Goal: Task Accomplishment & Management: Manage account settings

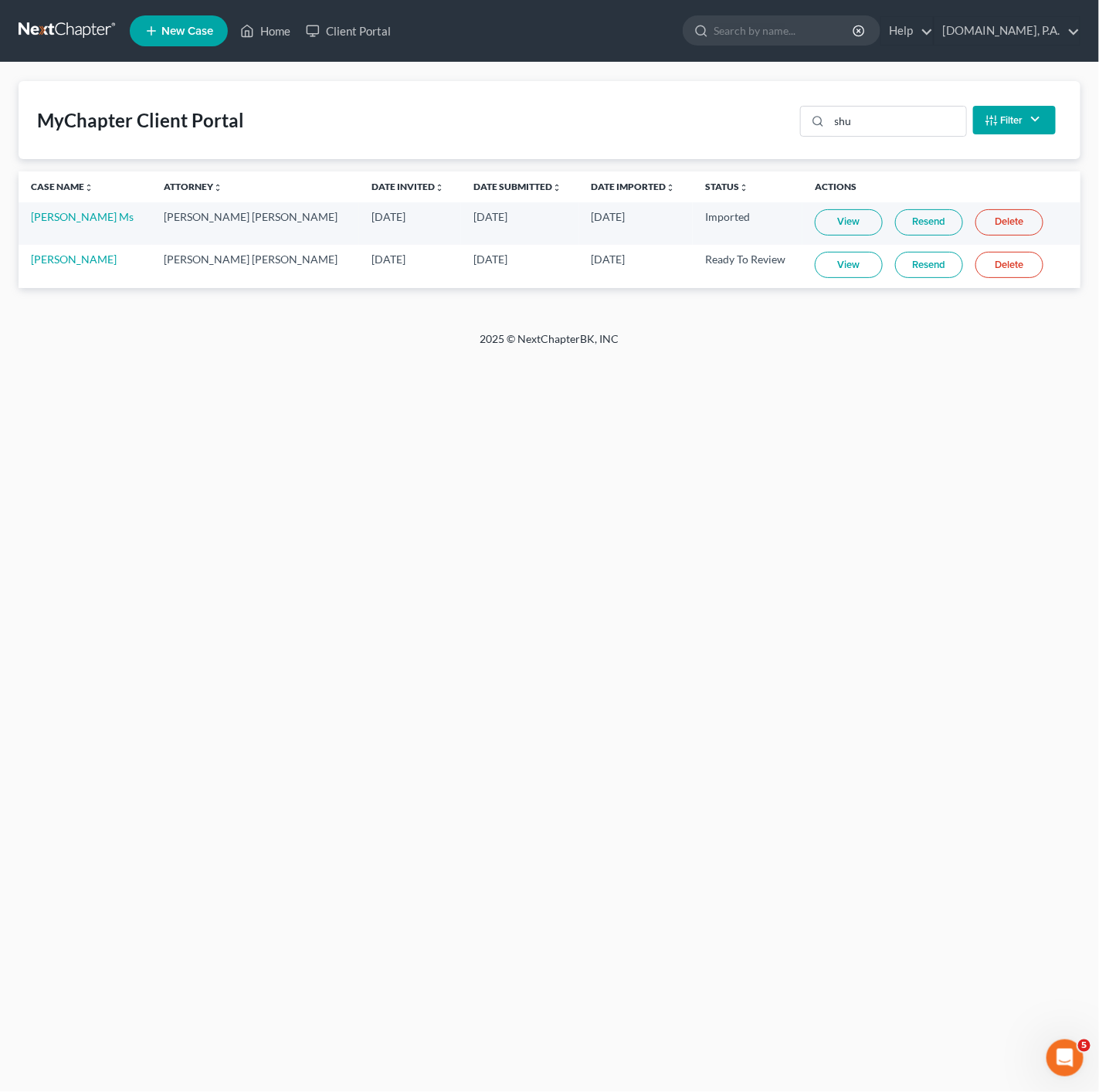
click at [260, 5] on nav "Home New Case Client Portal [DOMAIN_NAME], P.A. [PERSON_NAME][EMAIL_ADDRESS][DO…" at bounding box center [549, 31] width 1099 height 62
click at [261, 28] on link "Home" at bounding box center [265, 31] width 66 height 28
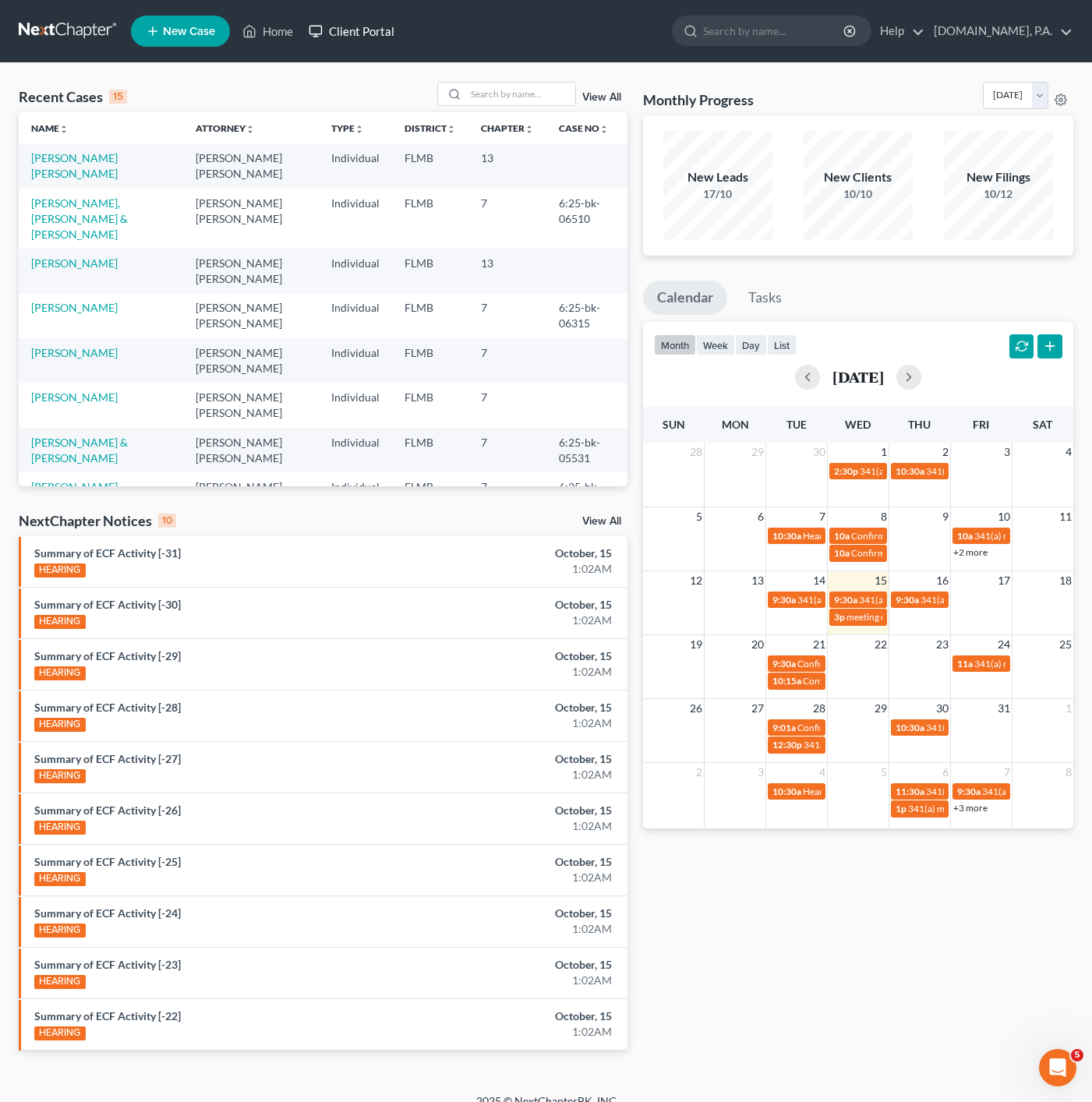
click at [380, 24] on link "Client Portal" at bounding box center [351, 31] width 101 height 28
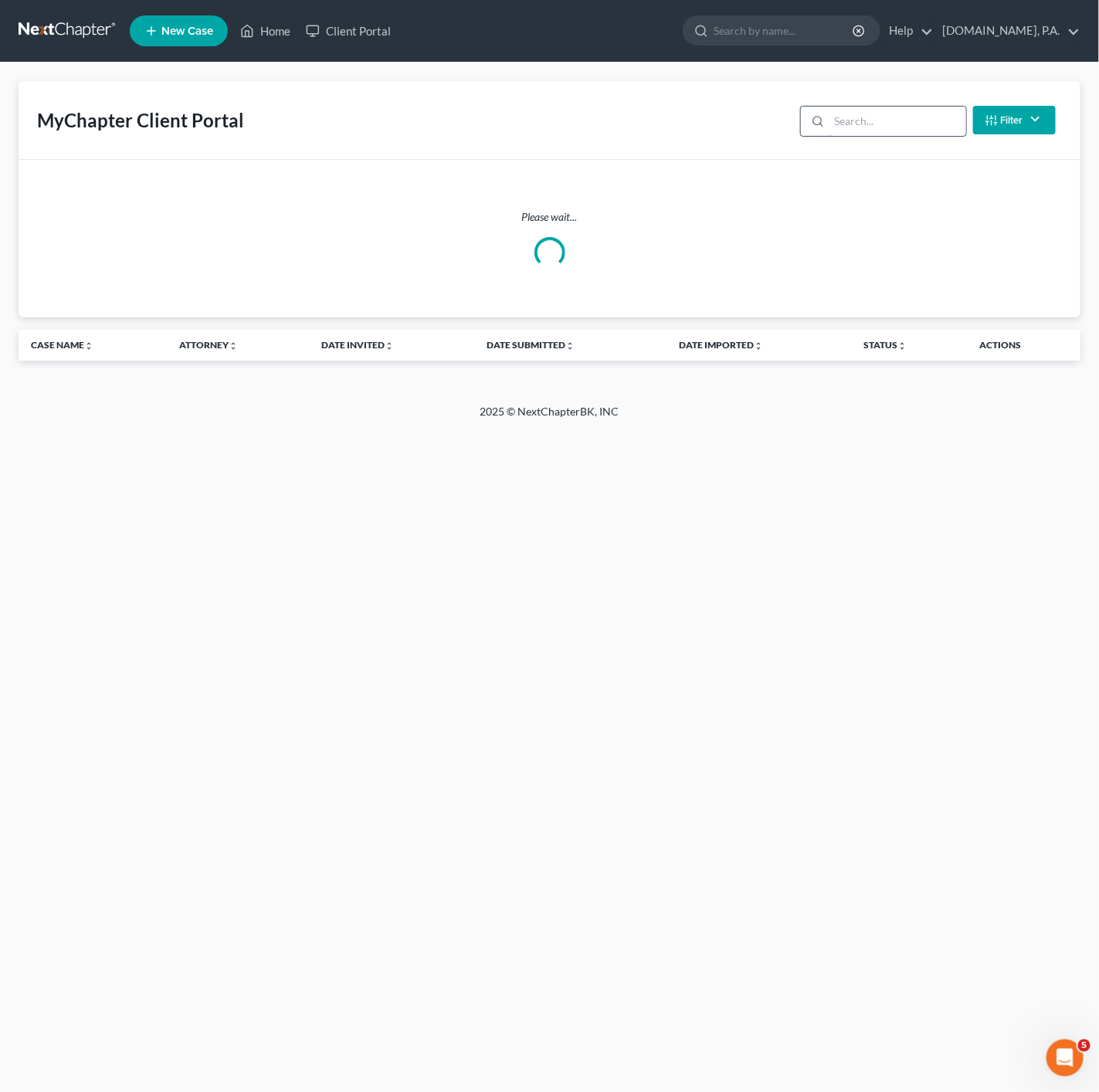
click at [866, 118] on input "search" at bounding box center [897, 121] width 137 height 29
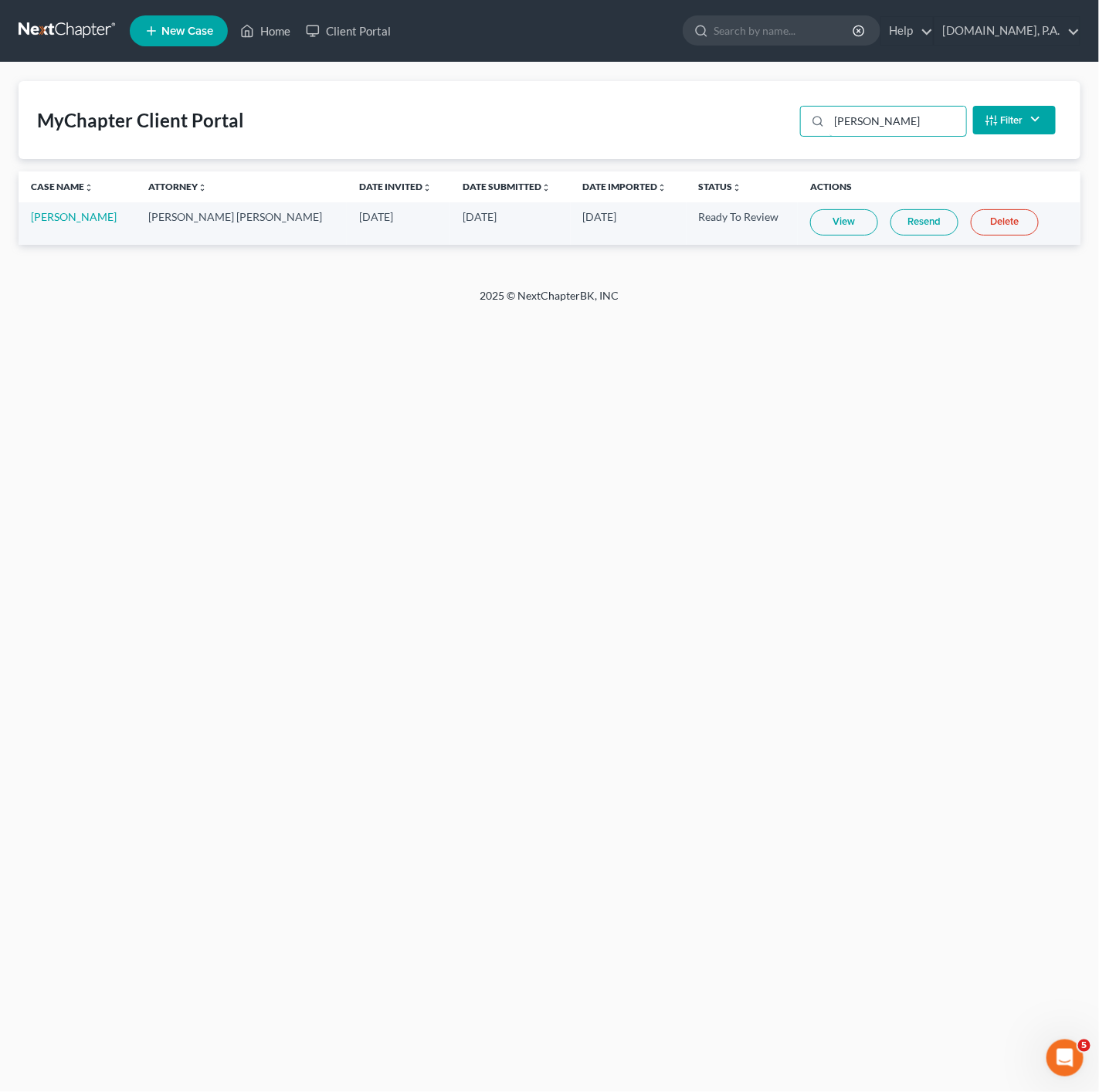
type input "[PERSON_NAME]"
click at [811, 216] on link "View" at bounding box center [845, 223] width 68 height 26
click at [278, 24] on link "Home" at bounding box center [265, 31] width 66 height 28
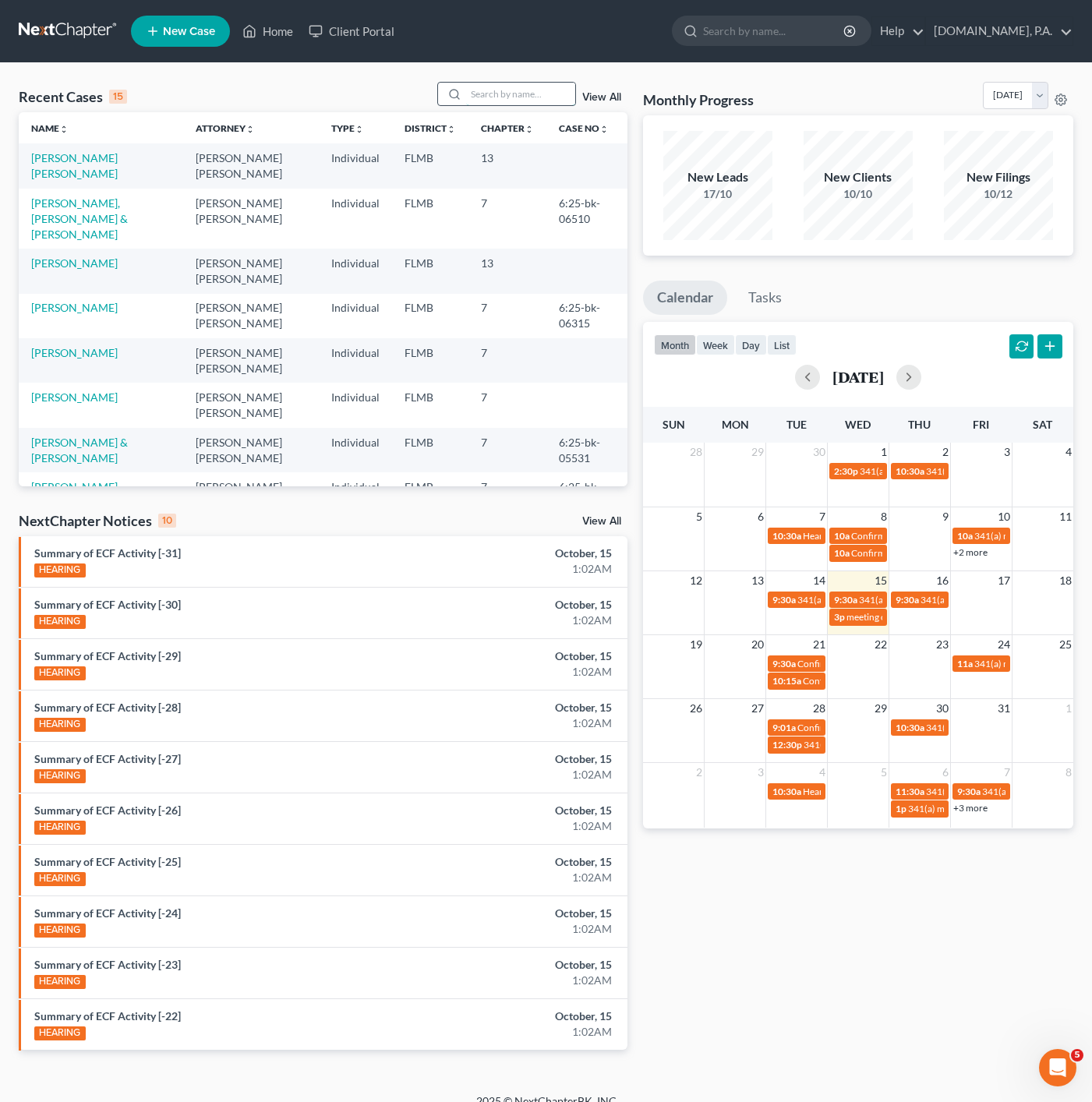
click at [510, 92] on input "search" at bounding box center [520, 94] width 109 height 23
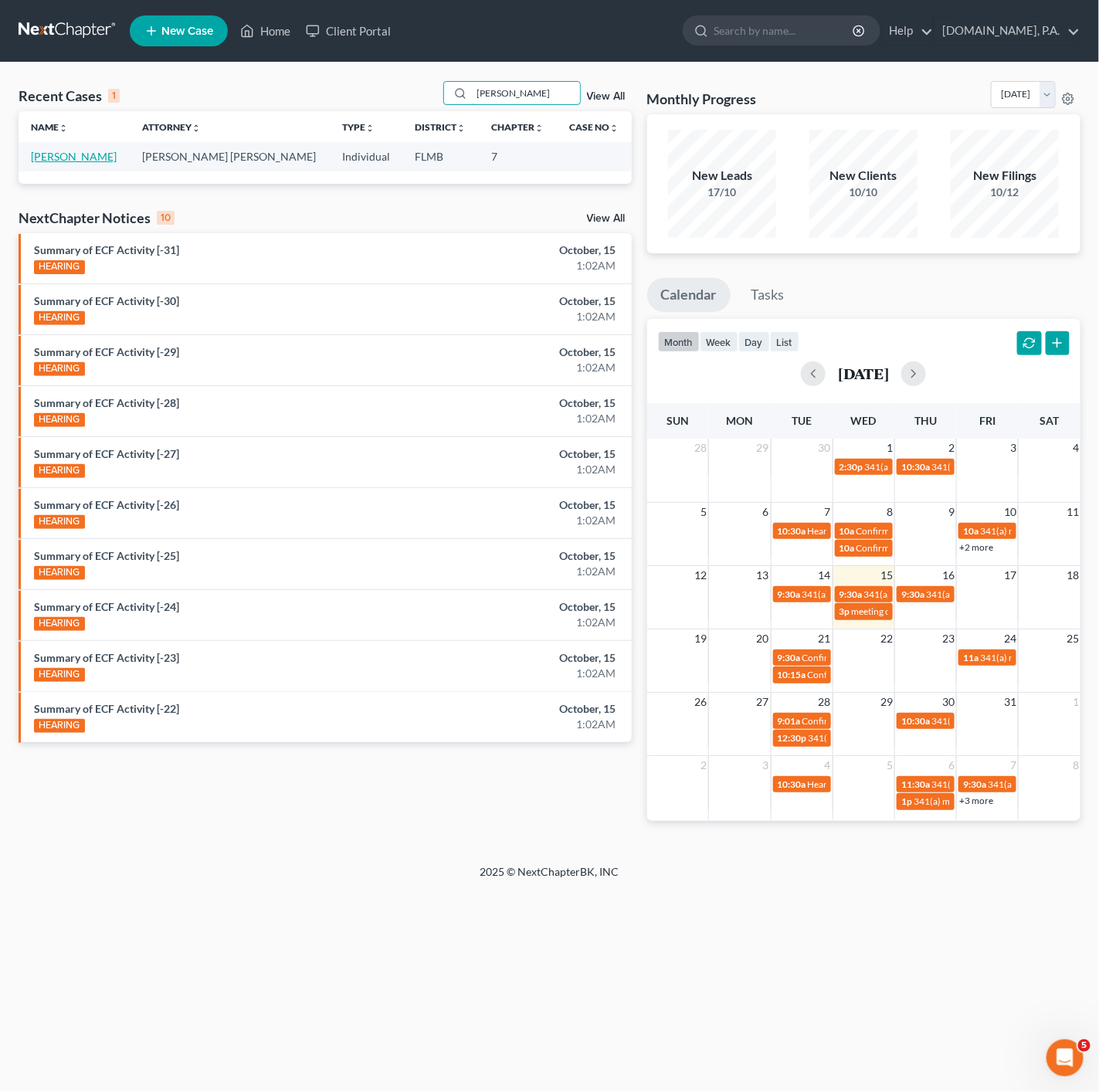
type input "[PERSON_NAME]"
click at [74, 156] on link "[PERSON_NAME]" at bounding box center [74, 156] width 86 height 13
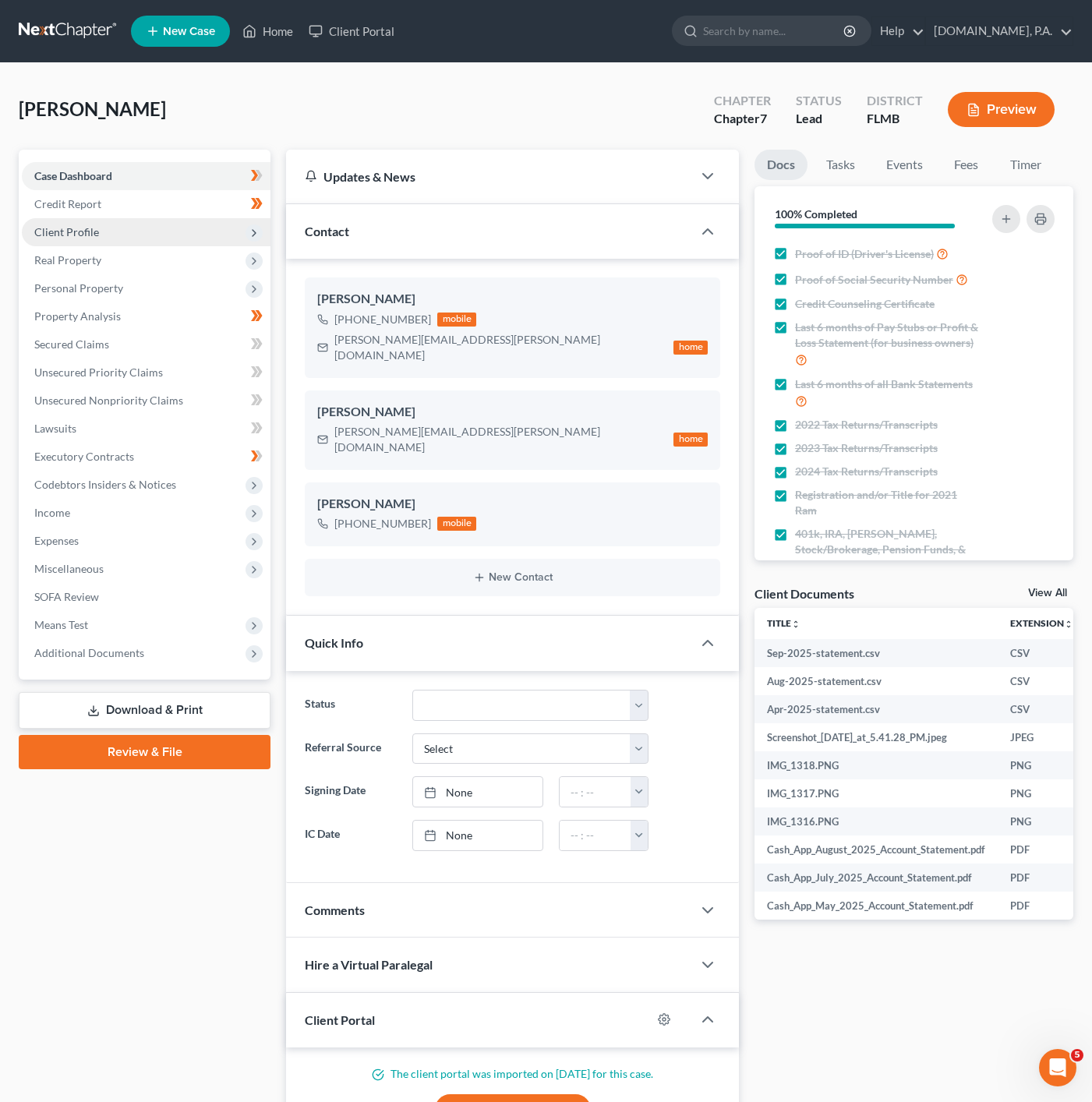
click at [253, 235] on icon at bounding box center [254, 233] width 13 height 13
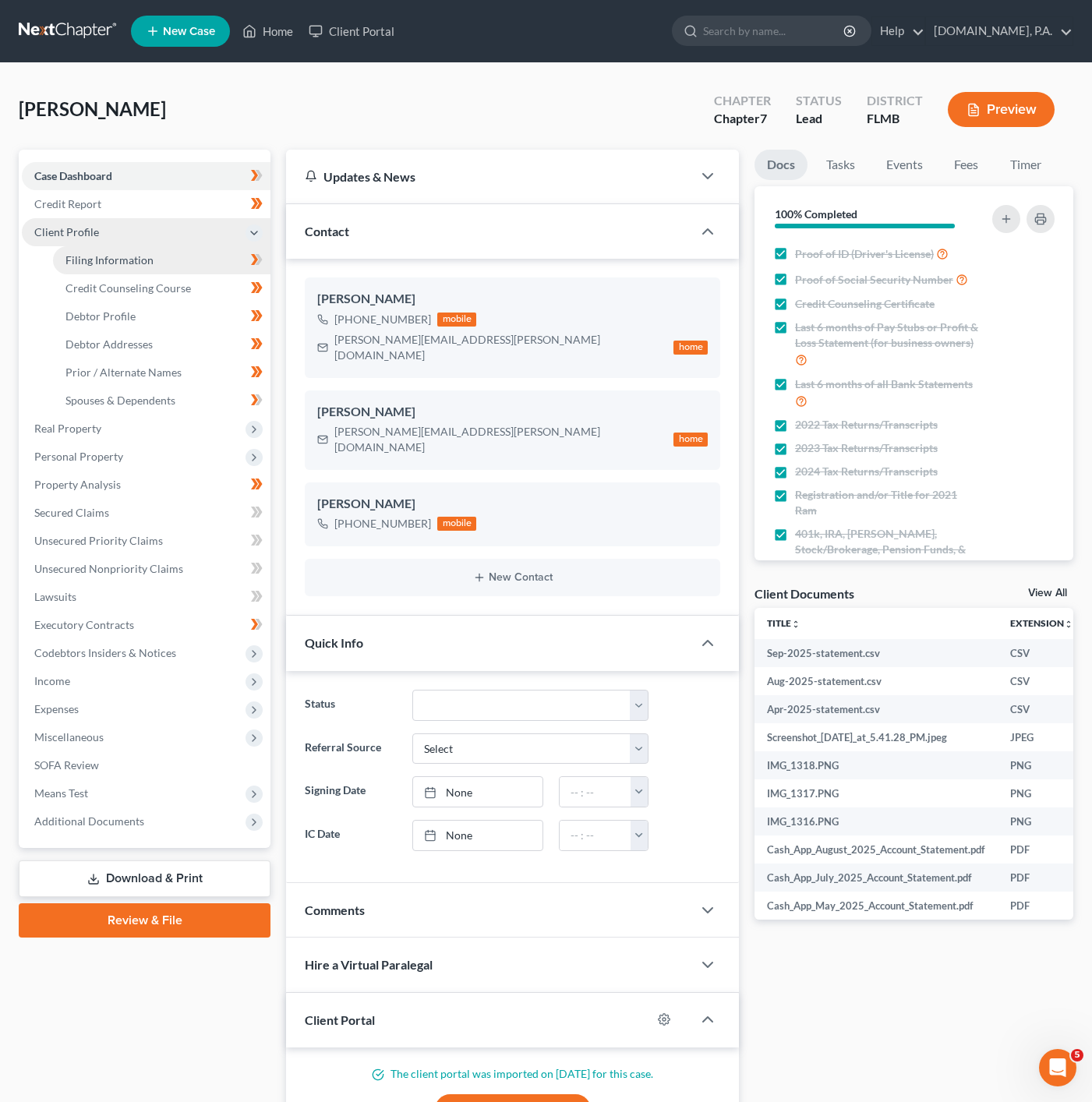
click at [183, 263] on link "Filing Information" at bounding box center [162, 261] width 218 height 28
select select "1"
select select "0"
select select "9"
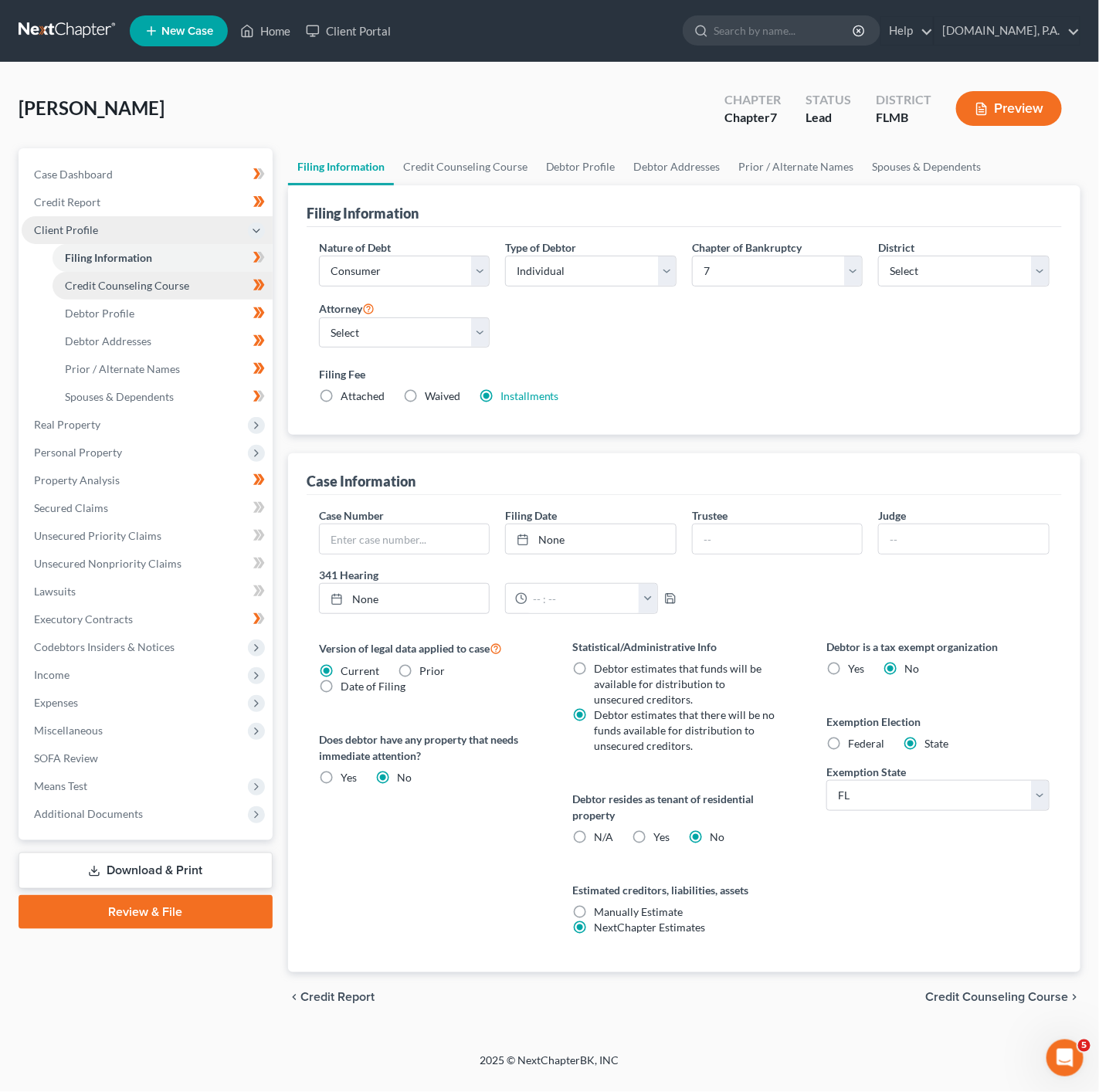
click at [209, 292] on link "Credit Counseling Course" at bounding box center [163, 285] width 220 height 28
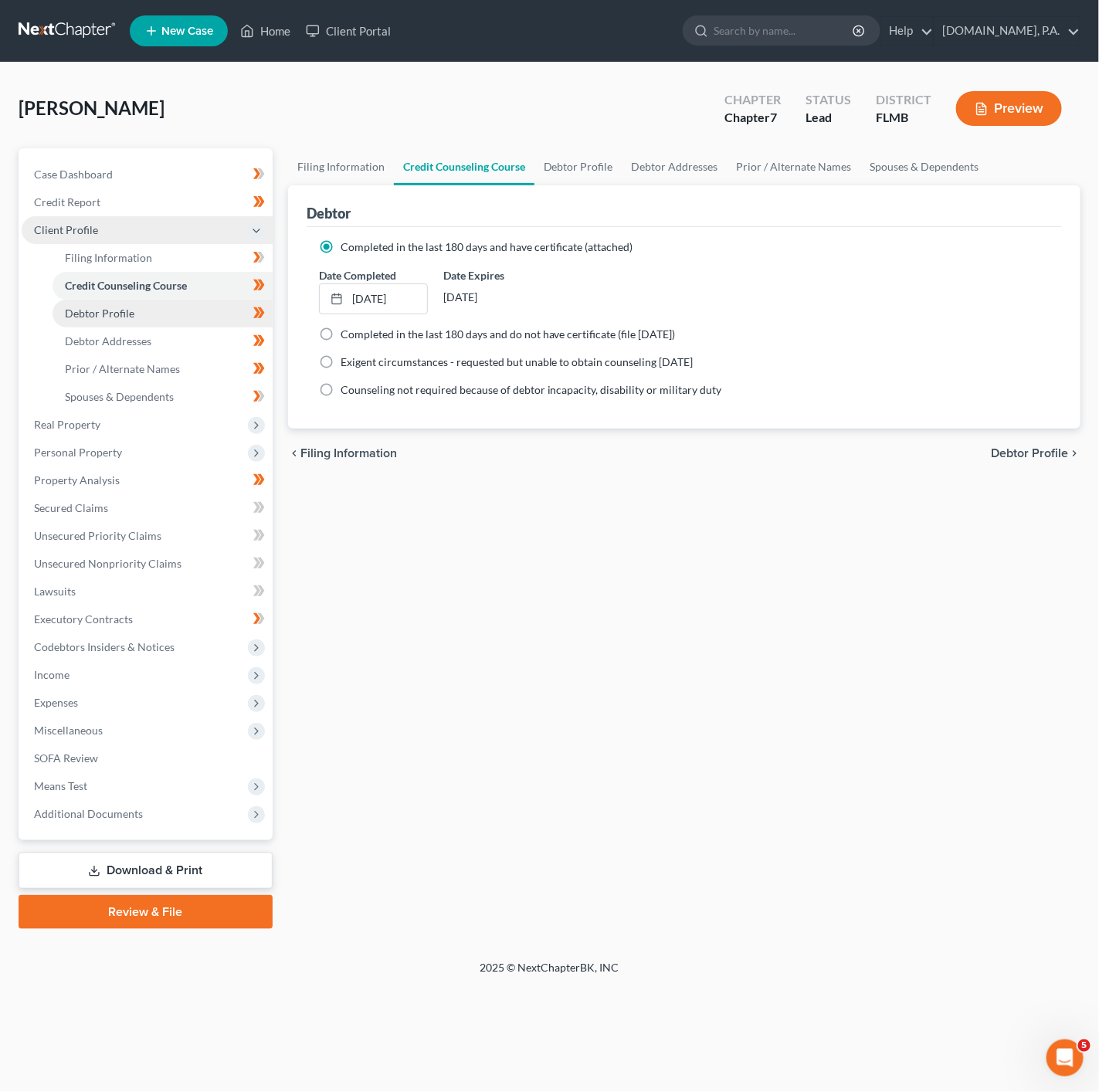
click at [211, 302] on link "Debtor Profile" at bounding box center [163, 313] width 220 height 28
select select "0"
select select "2"
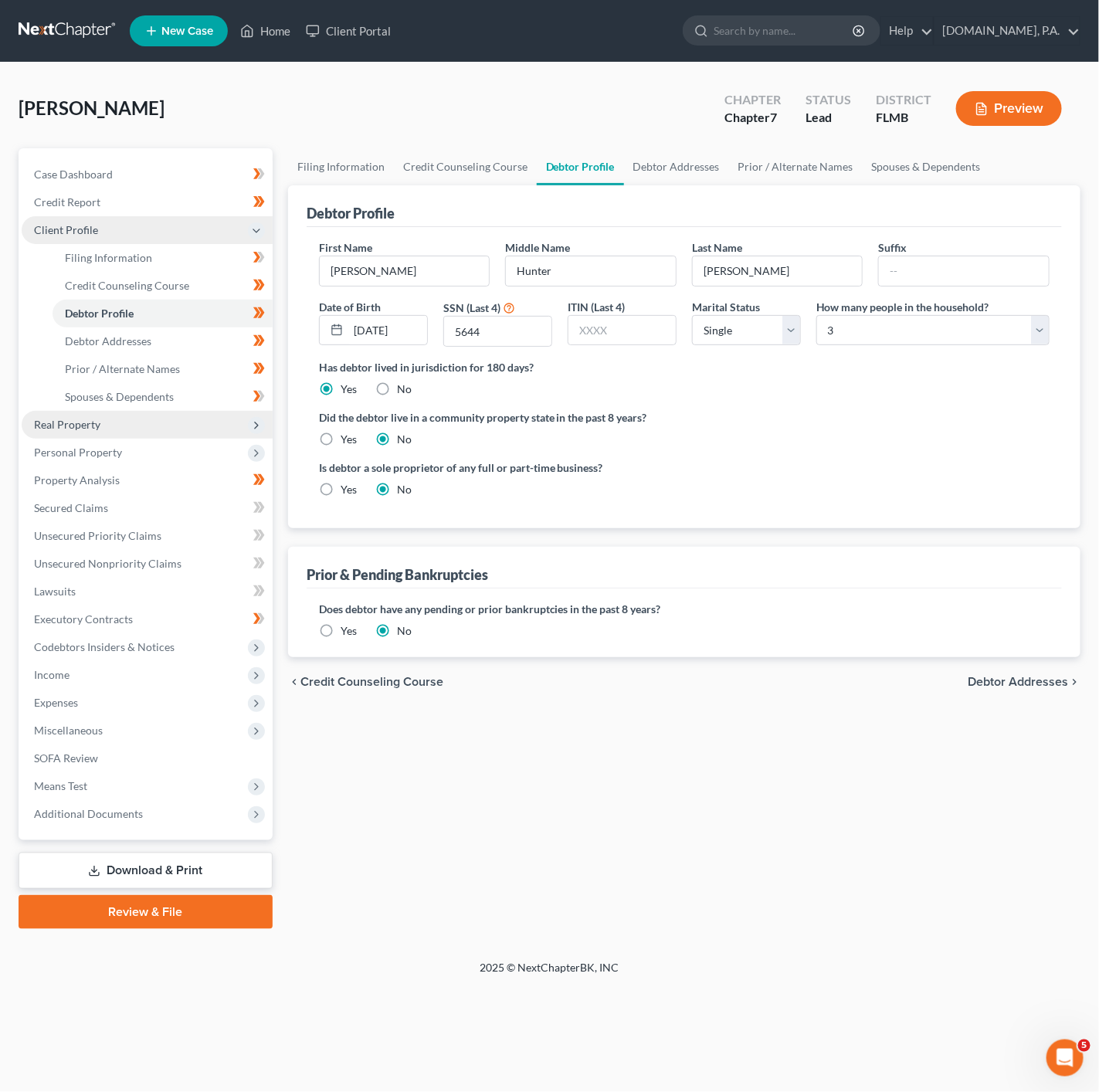
click at [216, 420] on span "Real Property" at bounding box center [147, 425] width 251 height 28
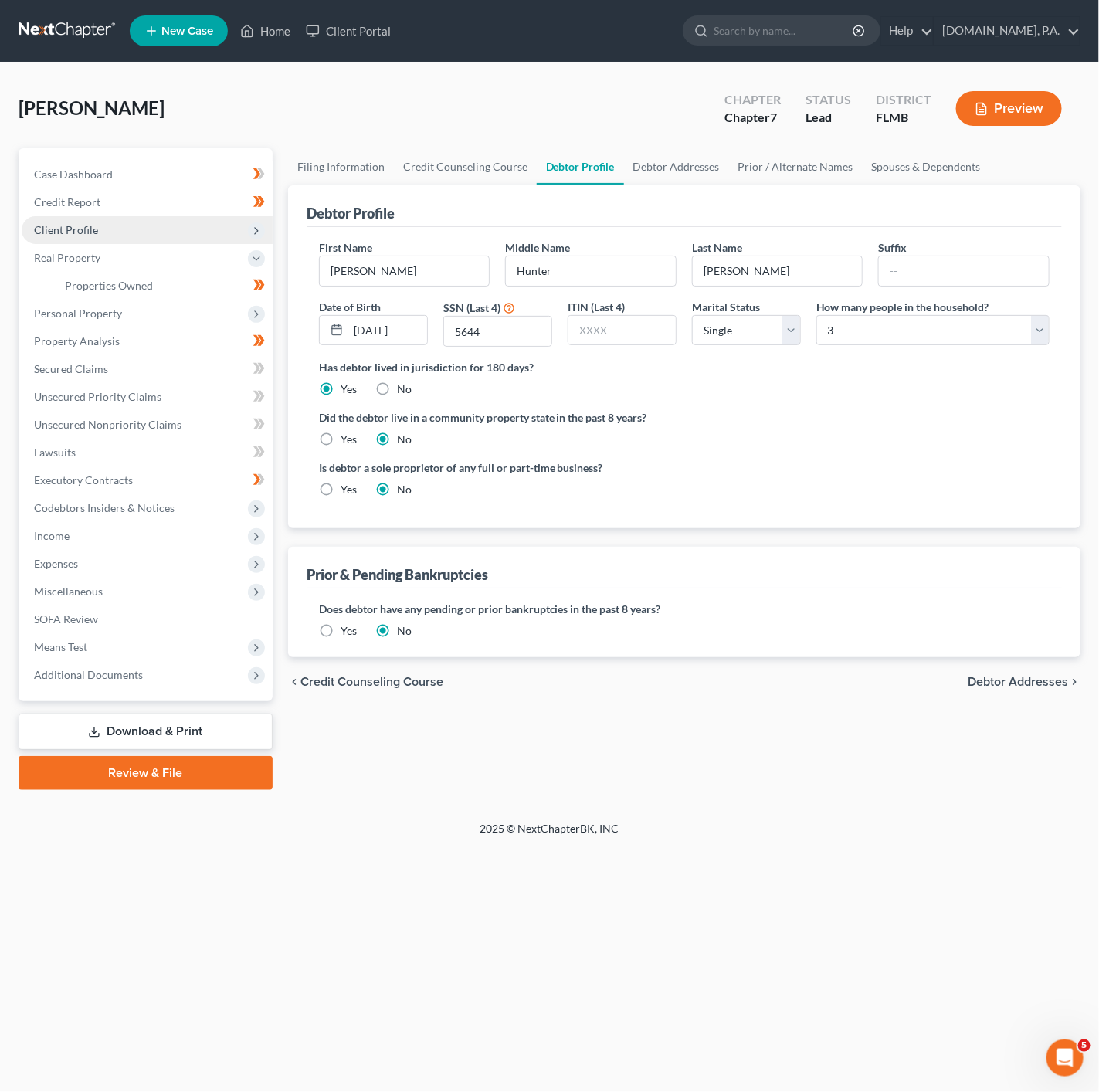
click at [233, 232] on span "Client Profile" at bounding box center [147, 230] width 251 height 28
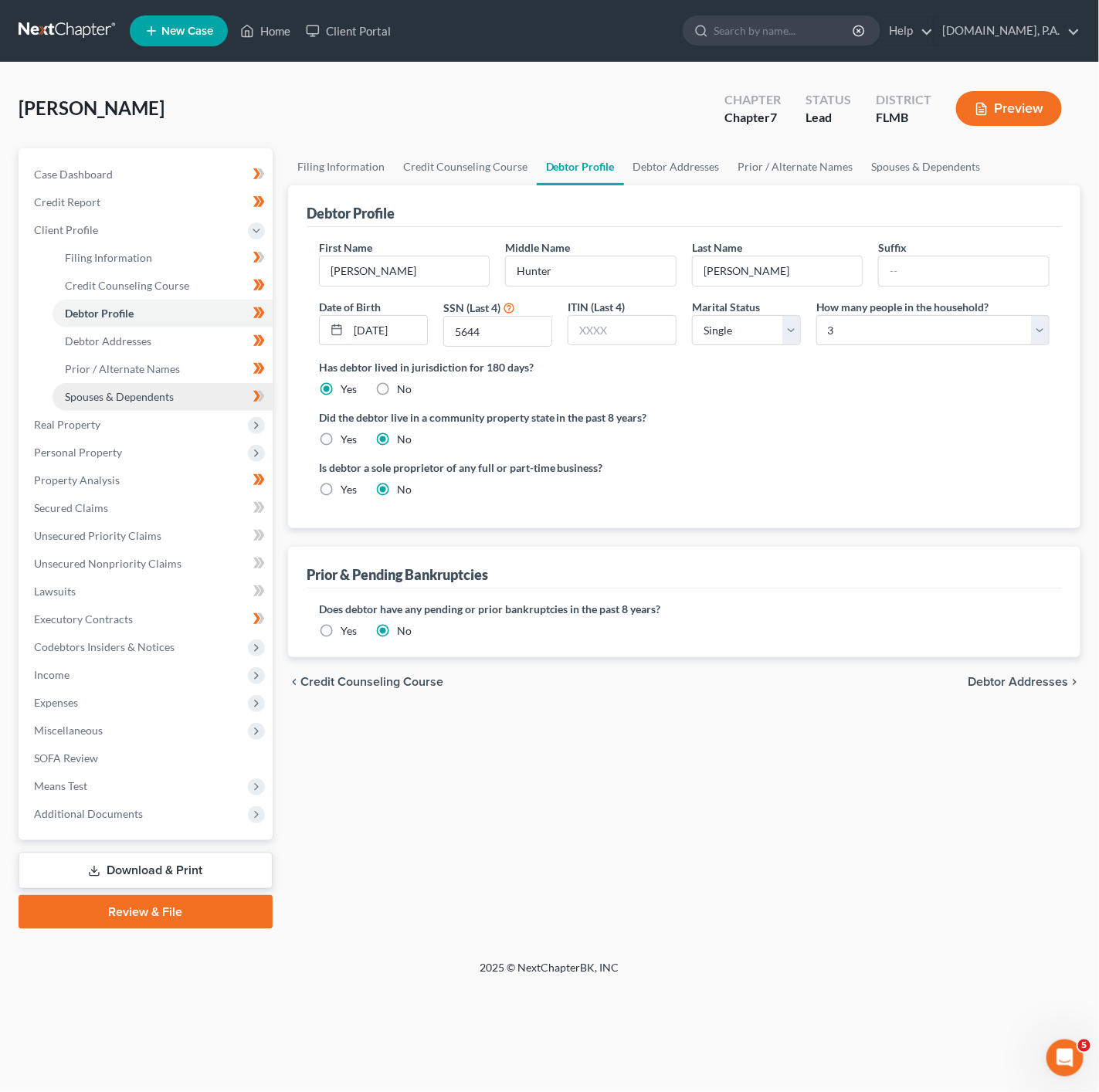
click at [207, 409] on link "Spouses & Dependents" at bounding box center [163, 397] width 220 height 28
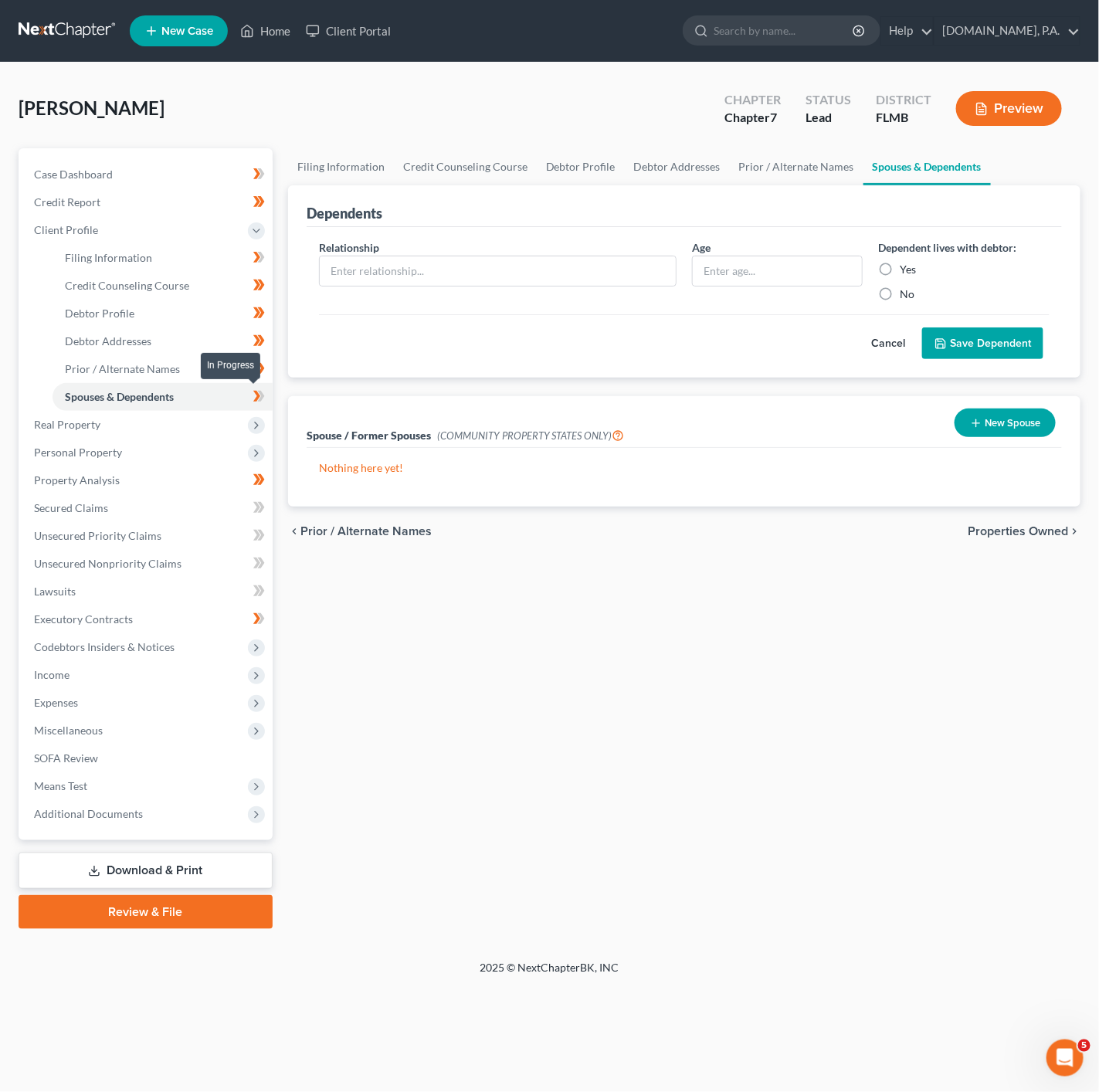
click at [269, 397] on span at bounding box center [259, 399] width 27 height 23
click at [871, 347] on button "Cancel" at bounding box center [888, 344] width 68 height 31
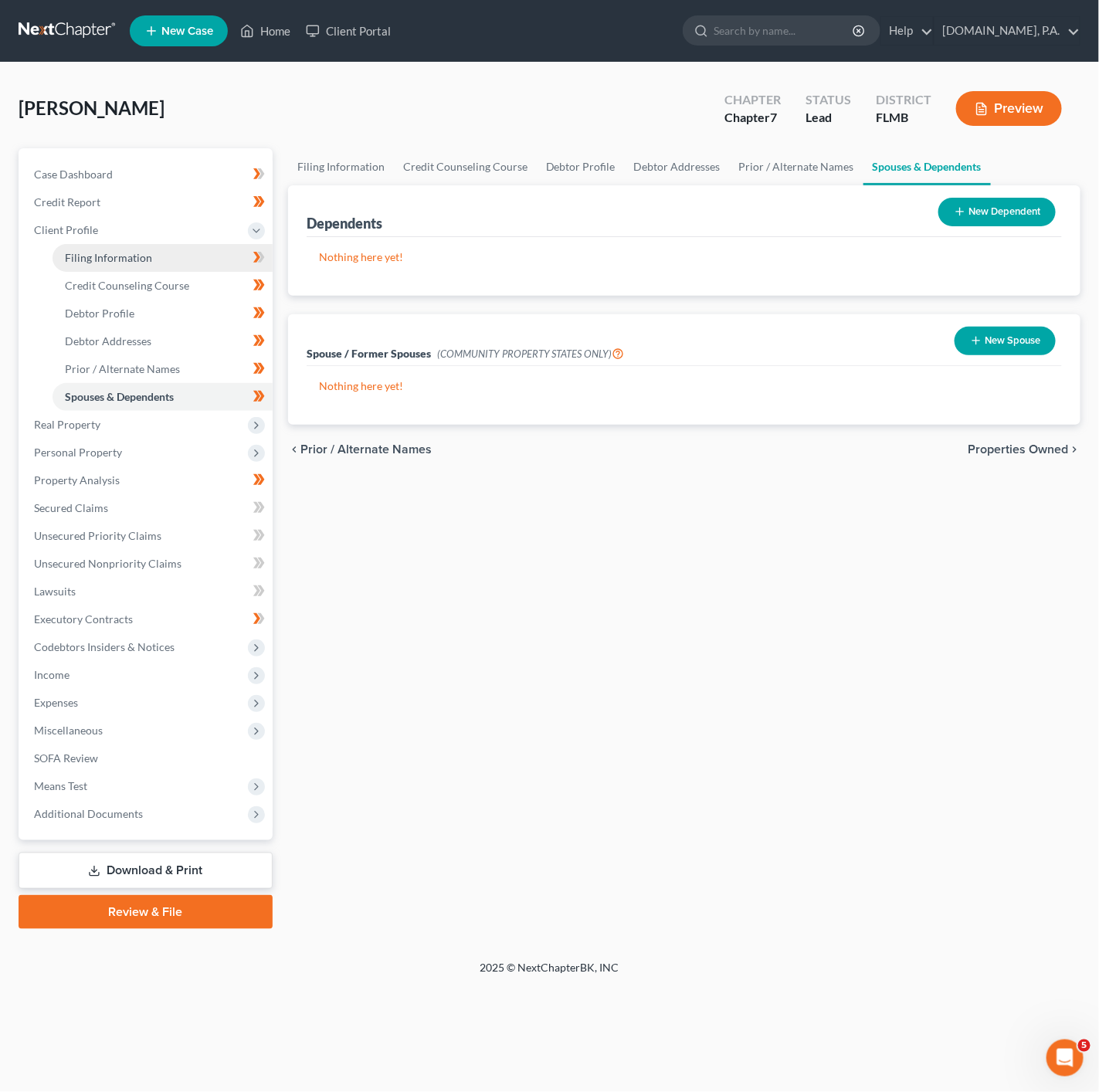
click at [202, 257] on link "Filing Information" at bounding box center [163, 258] width 220 height 28
select select "1"
select select "0"
select select "15"
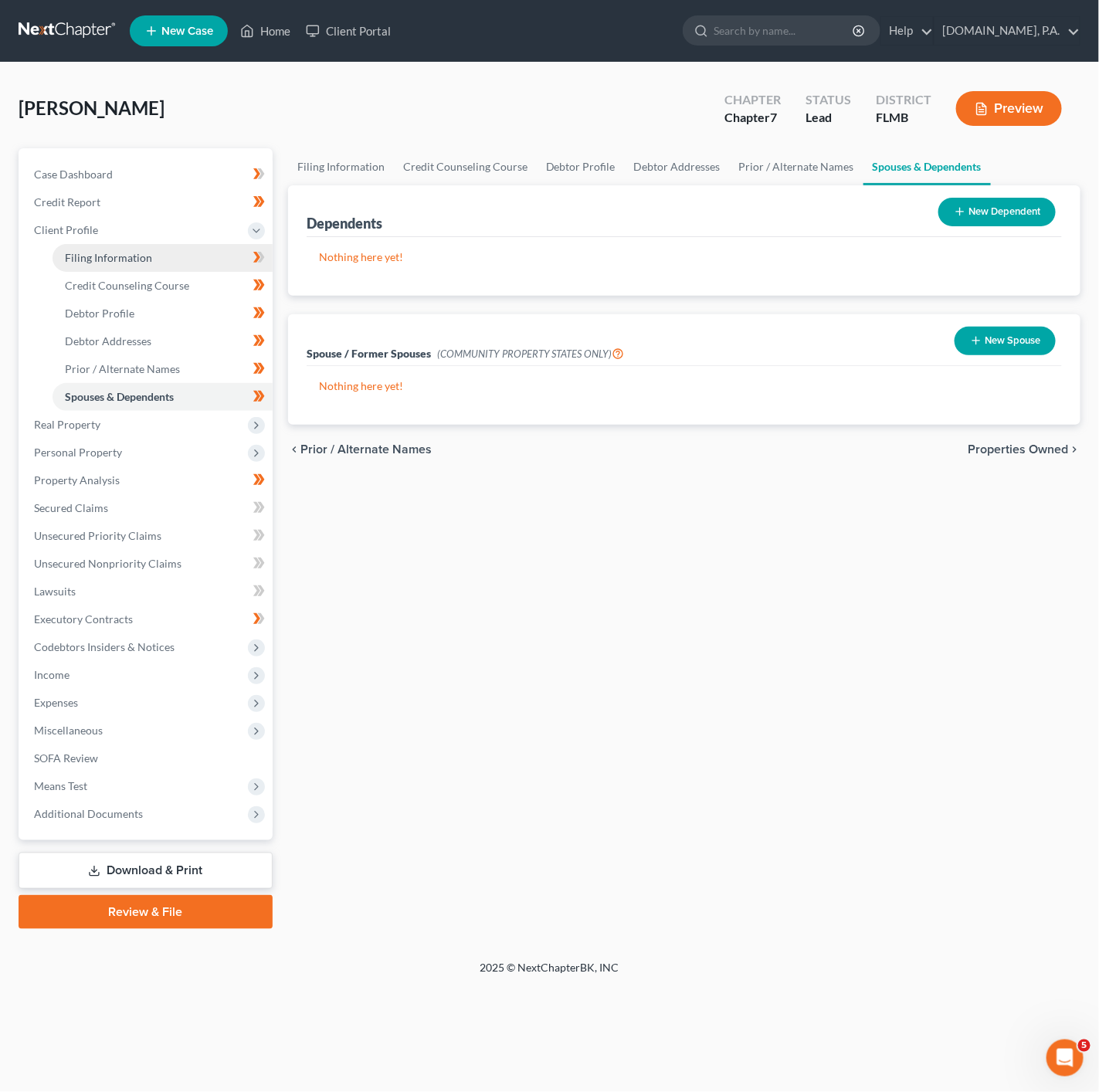
select select "0"
select select "9"
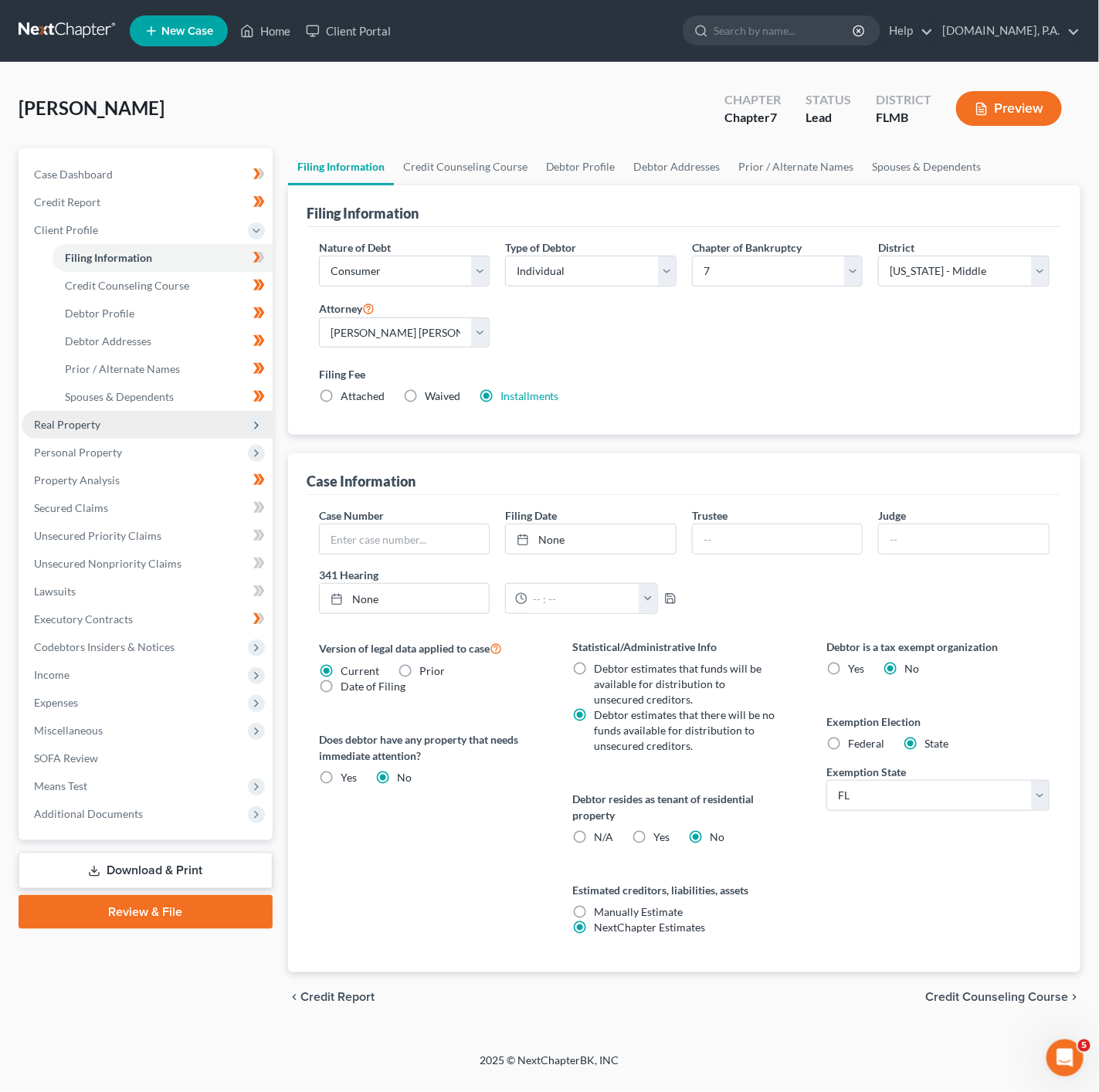
click at [143, 431] on span "Real Property" at bounding box center [147, 425] width 251 height 28
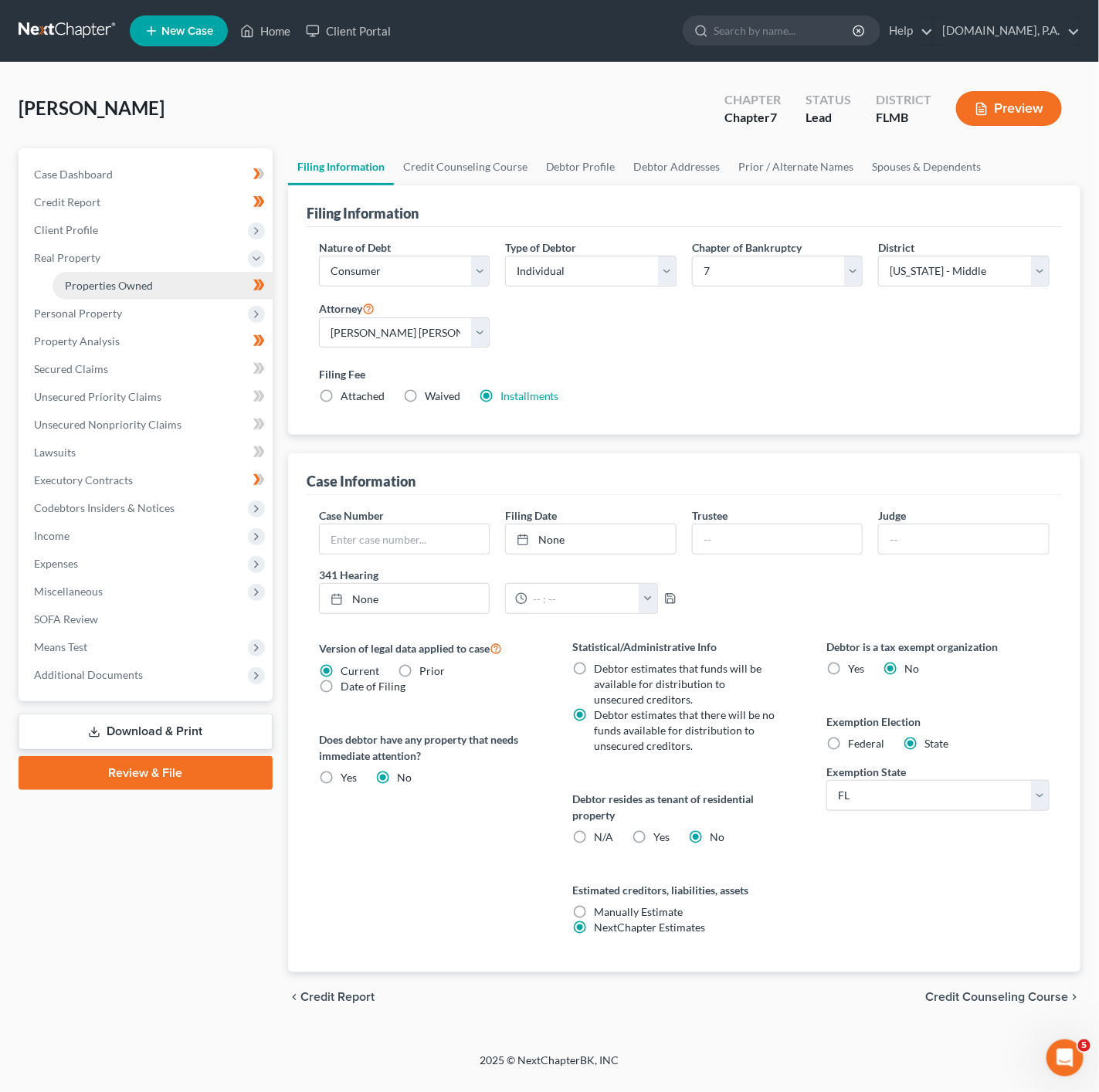
click at [214, 278] on link "Properties Owned" at bounding box center [163, 285] width 220 height 28
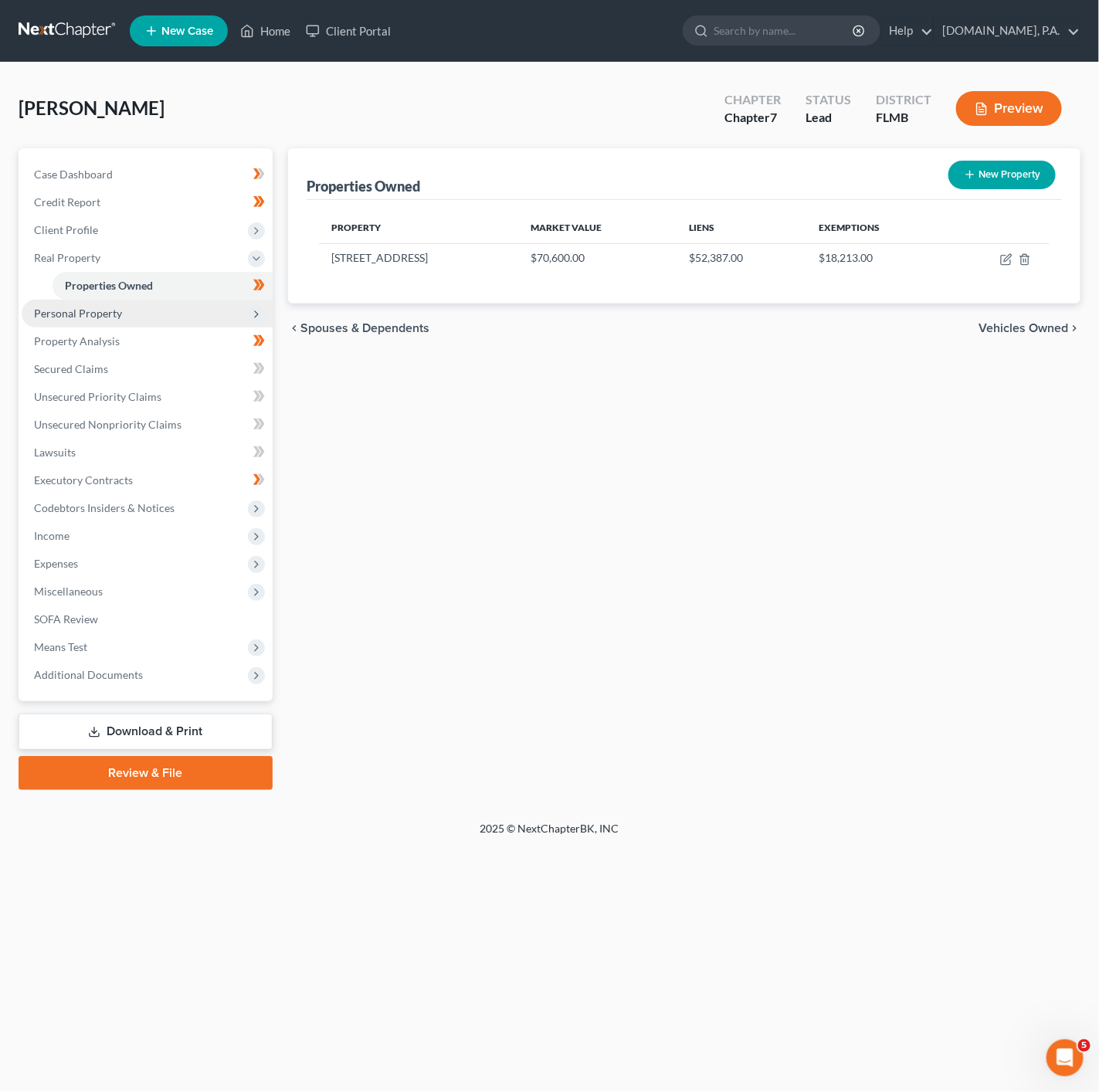
click at [164, 324] on span "Personal Property" at bounding box center [147, 313] width 251 height 28
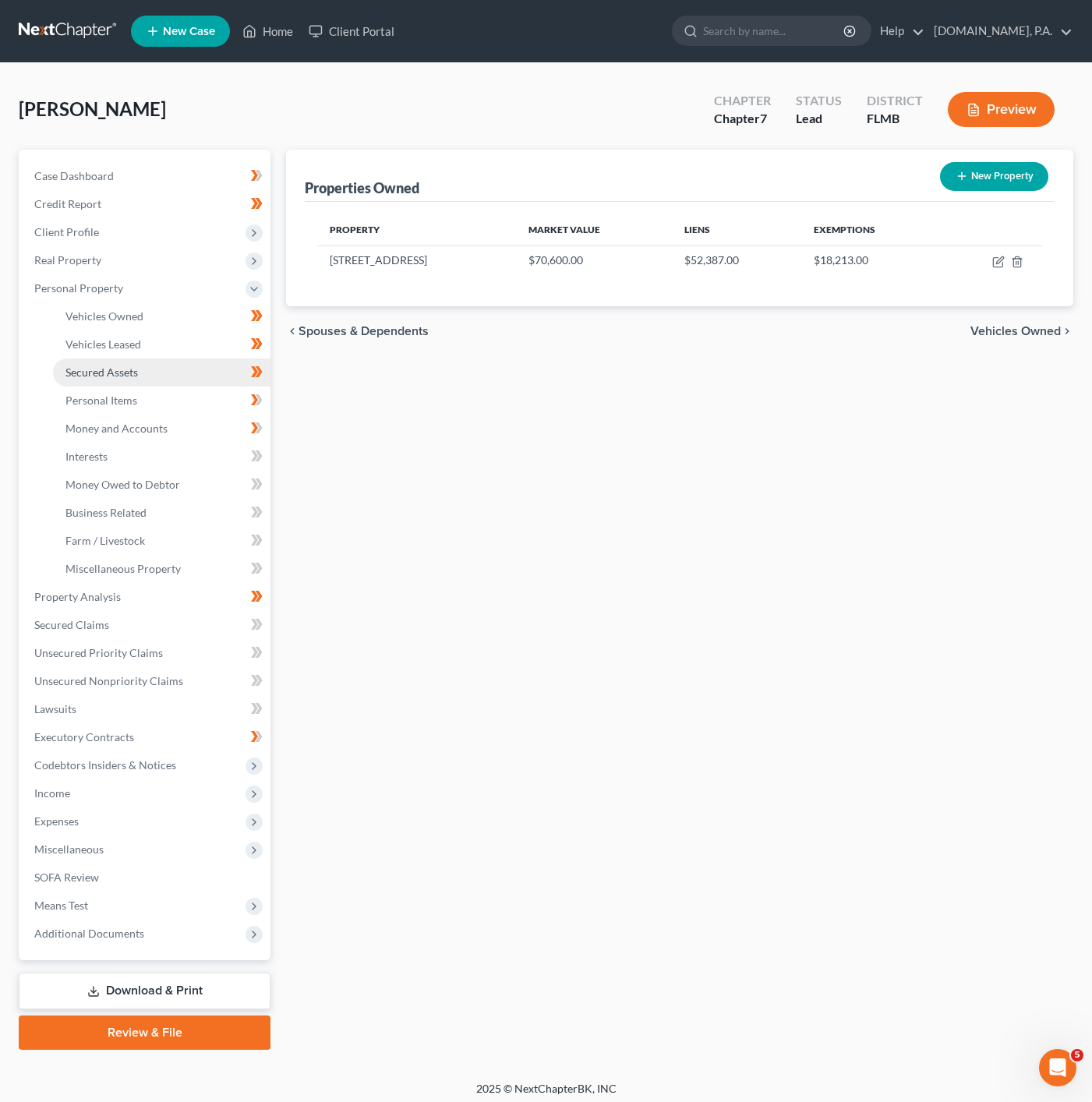
click at [161, 358] on link "Secured Assets" at bounding box center [162, 373] width 218 height 28
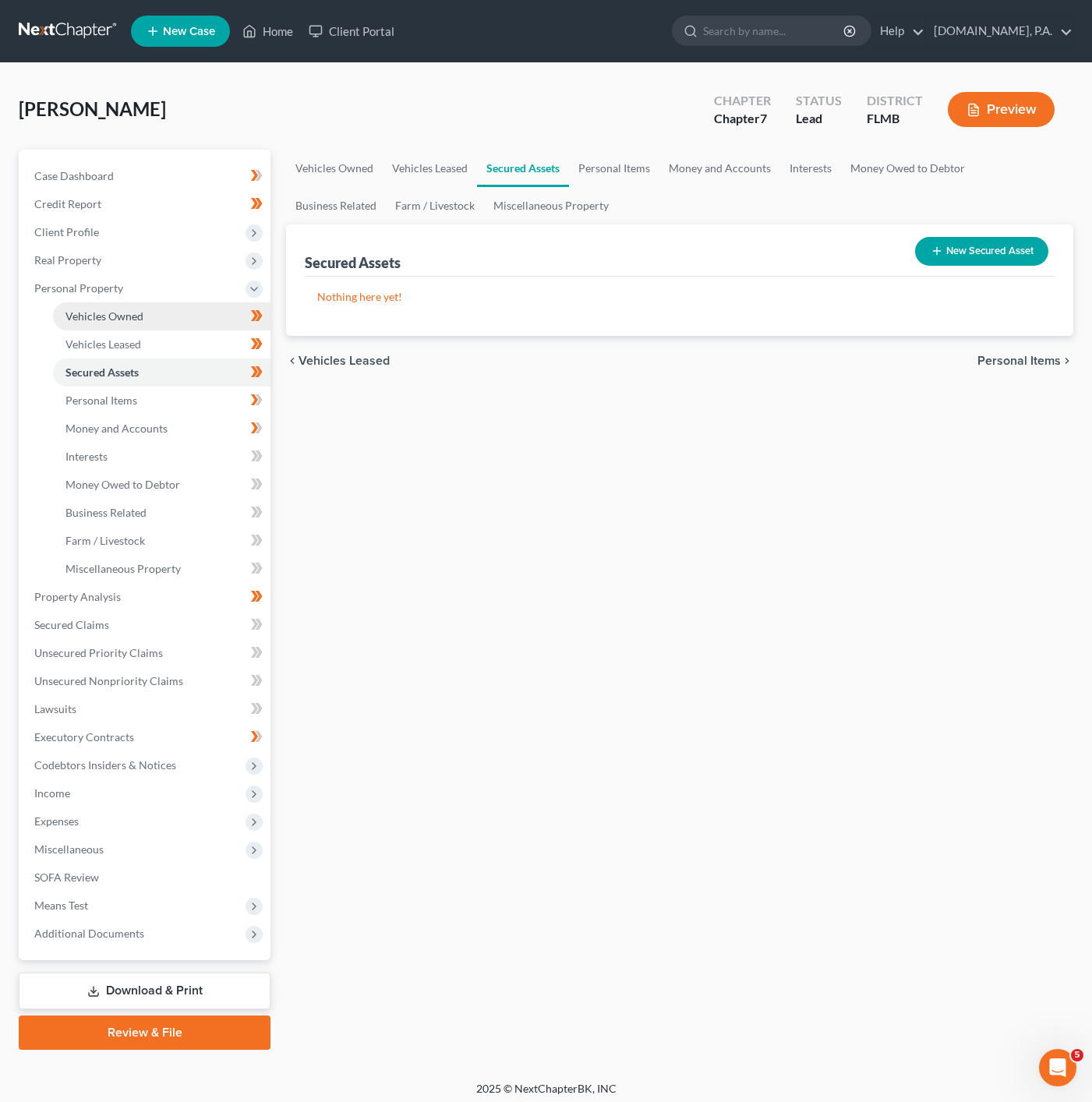
click at [171, 327] on link "Vehicles Owned" at bounding box center [162, 316] width 218 height 28
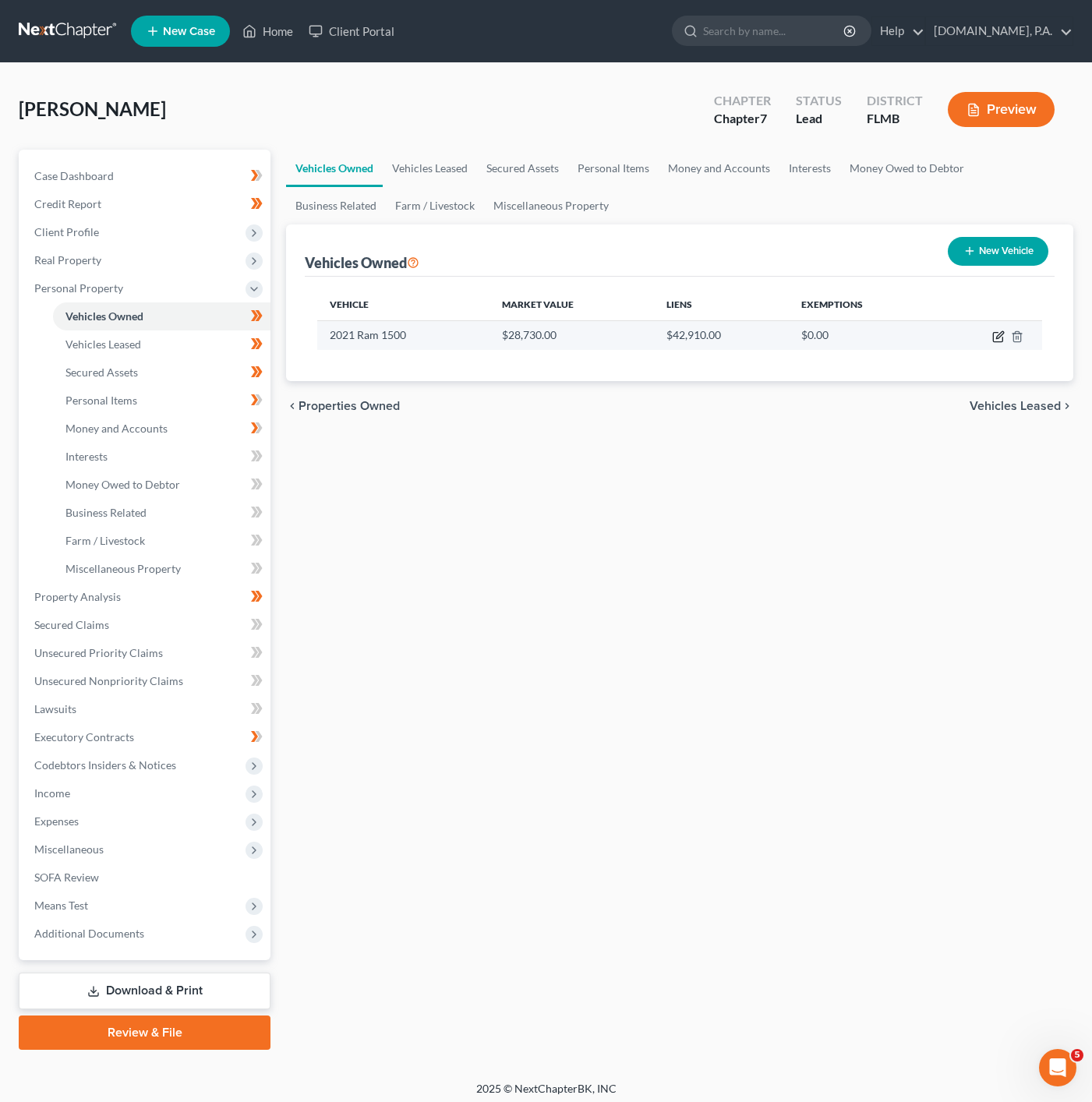
click at [994, 339] on icon "button" at bounding box center [998, 337] width 9 height 9
select select "0"
select select "5"
select select "3"
select select "0"
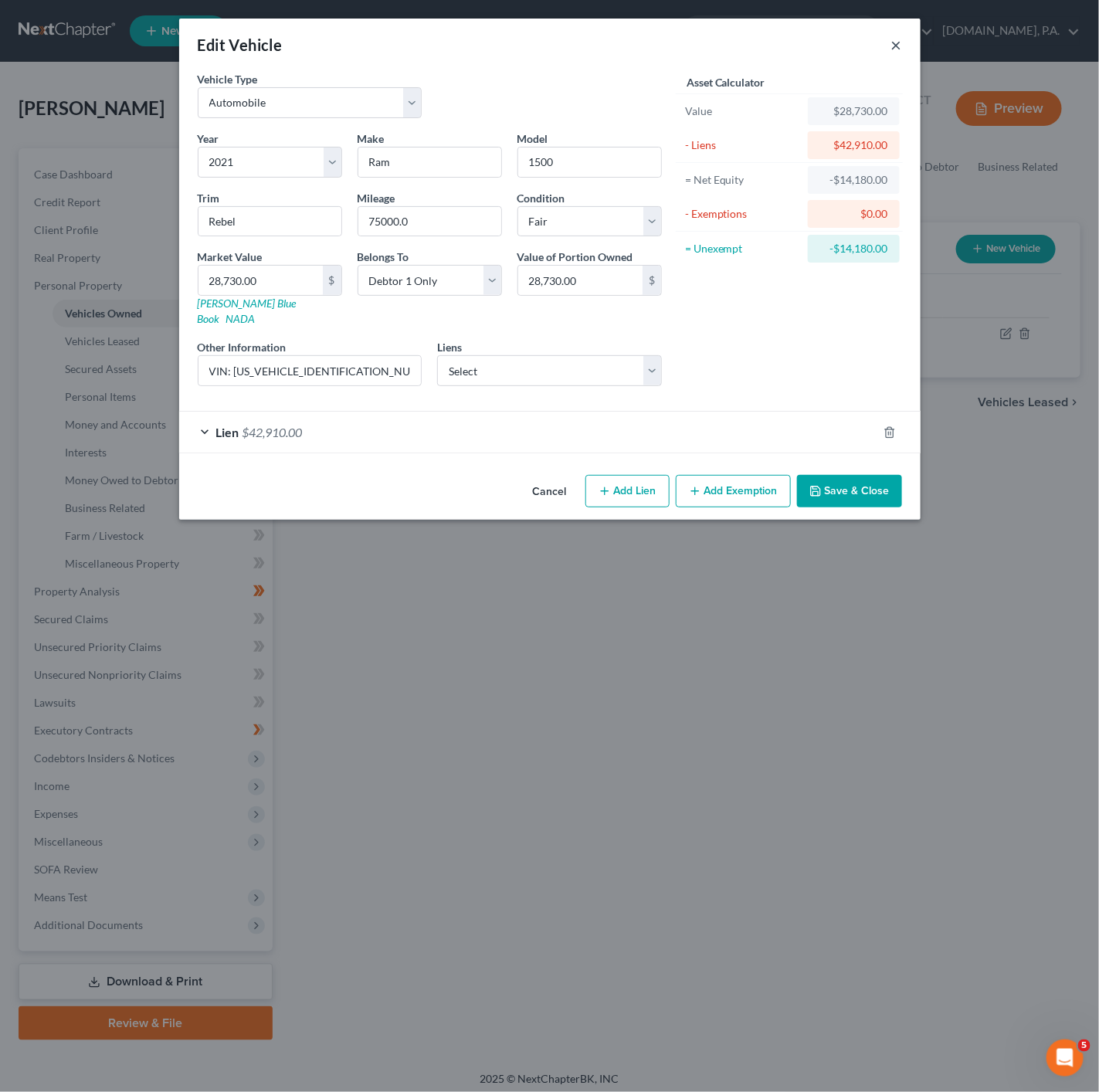
click at [899, 47] on button "×" at bounding box center [897, 45] width 11 height 19
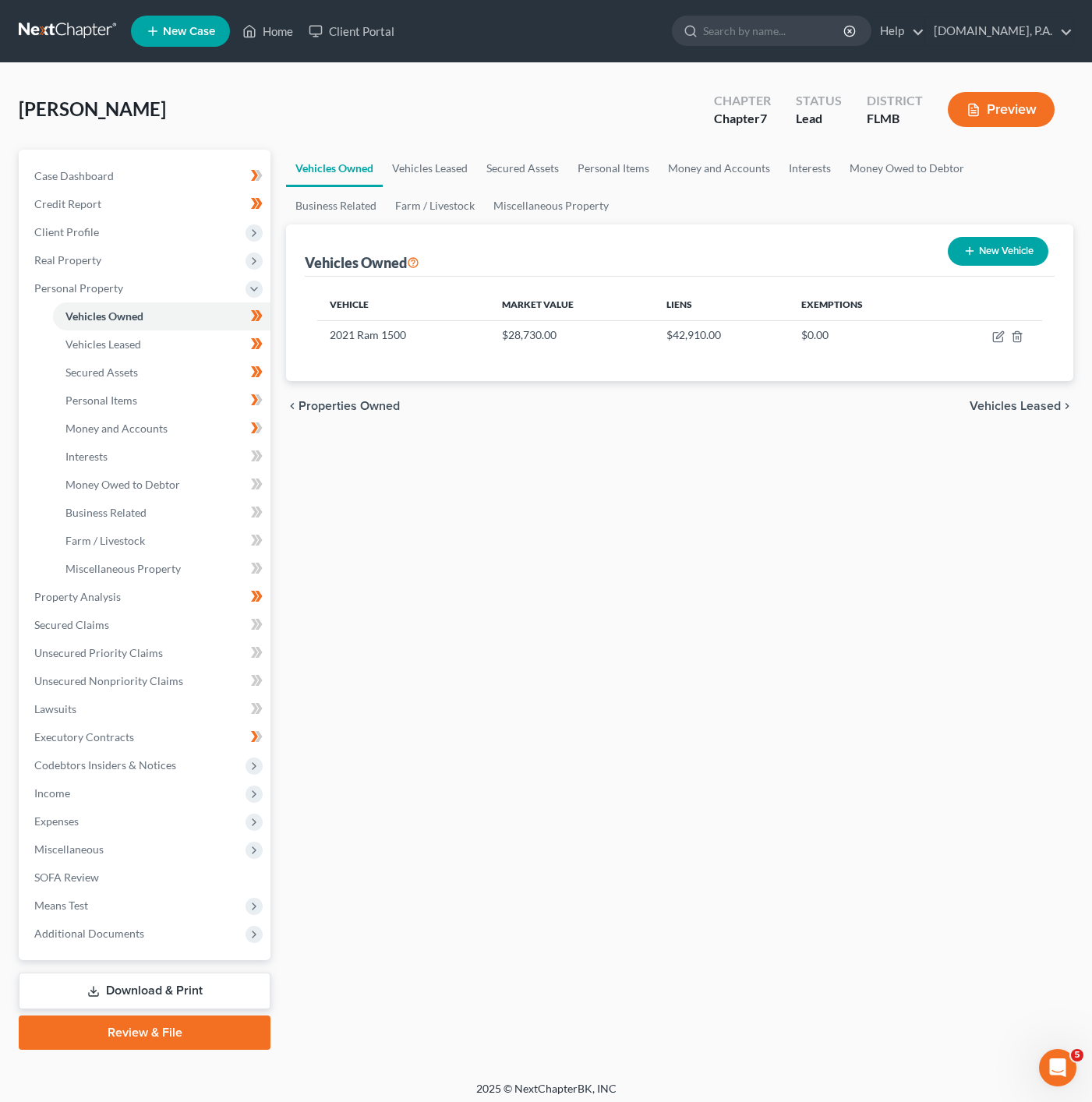
drag, startPoint x: 981, startPoint y: 248, endPoint x: 593, endPoint y: 477, distance: 450.5
click at [604, 495] on div "Vehicles Owned Vehicles Leased Secured Assets Personal Items Money and Accounts…" at bounding box center [679, 600] width 803 height 900
click at [586, 470] on div "Vehicles Owned Vehicles Leased Secured Assets Personal Items Money and Accounts…" at bounding box center [679, 600] width 803 height 900
click at [973, 251] on icon "button" at bounding box center [970, 251] width 13 height 13
select select "0"
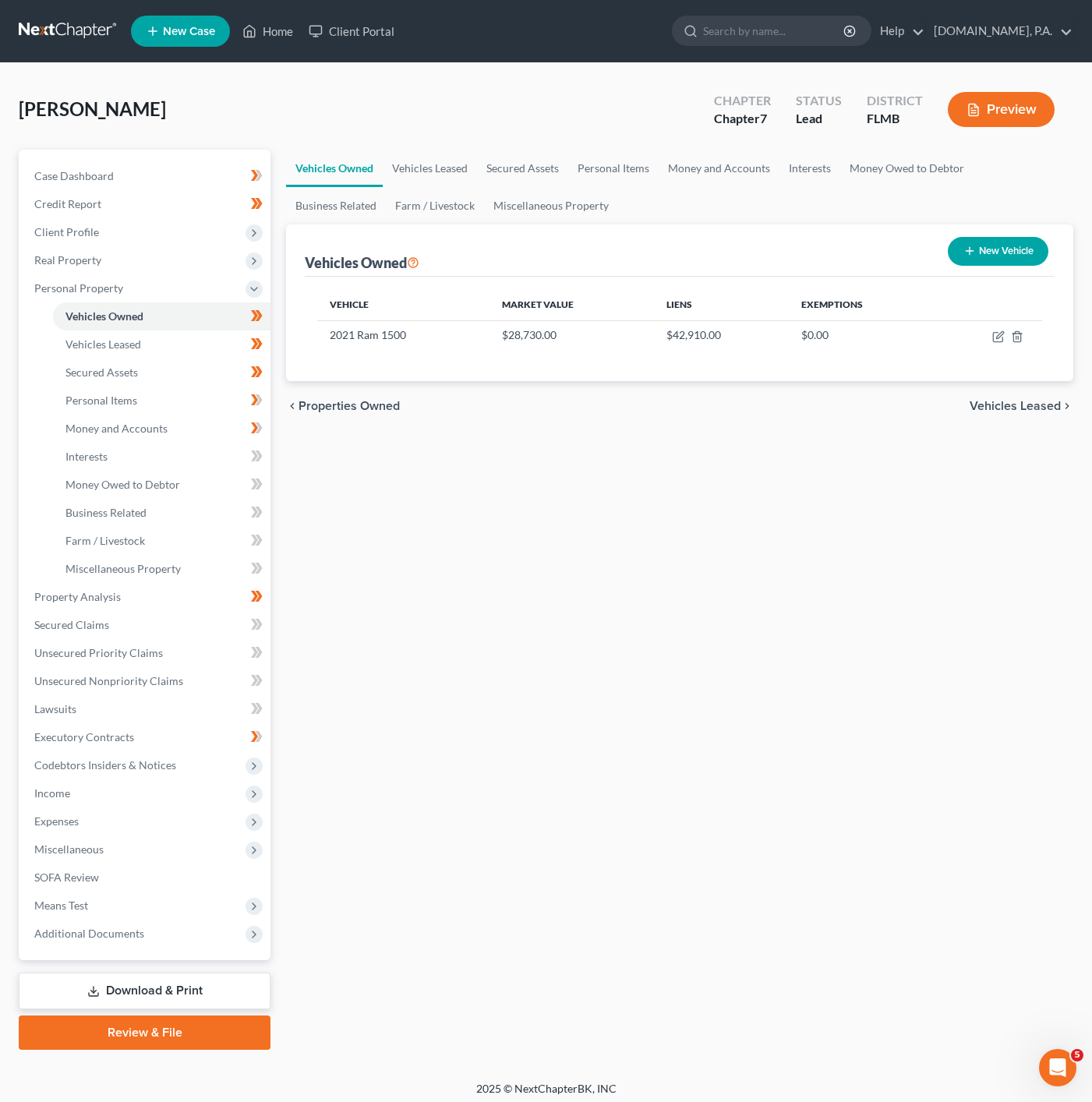
select select "0"
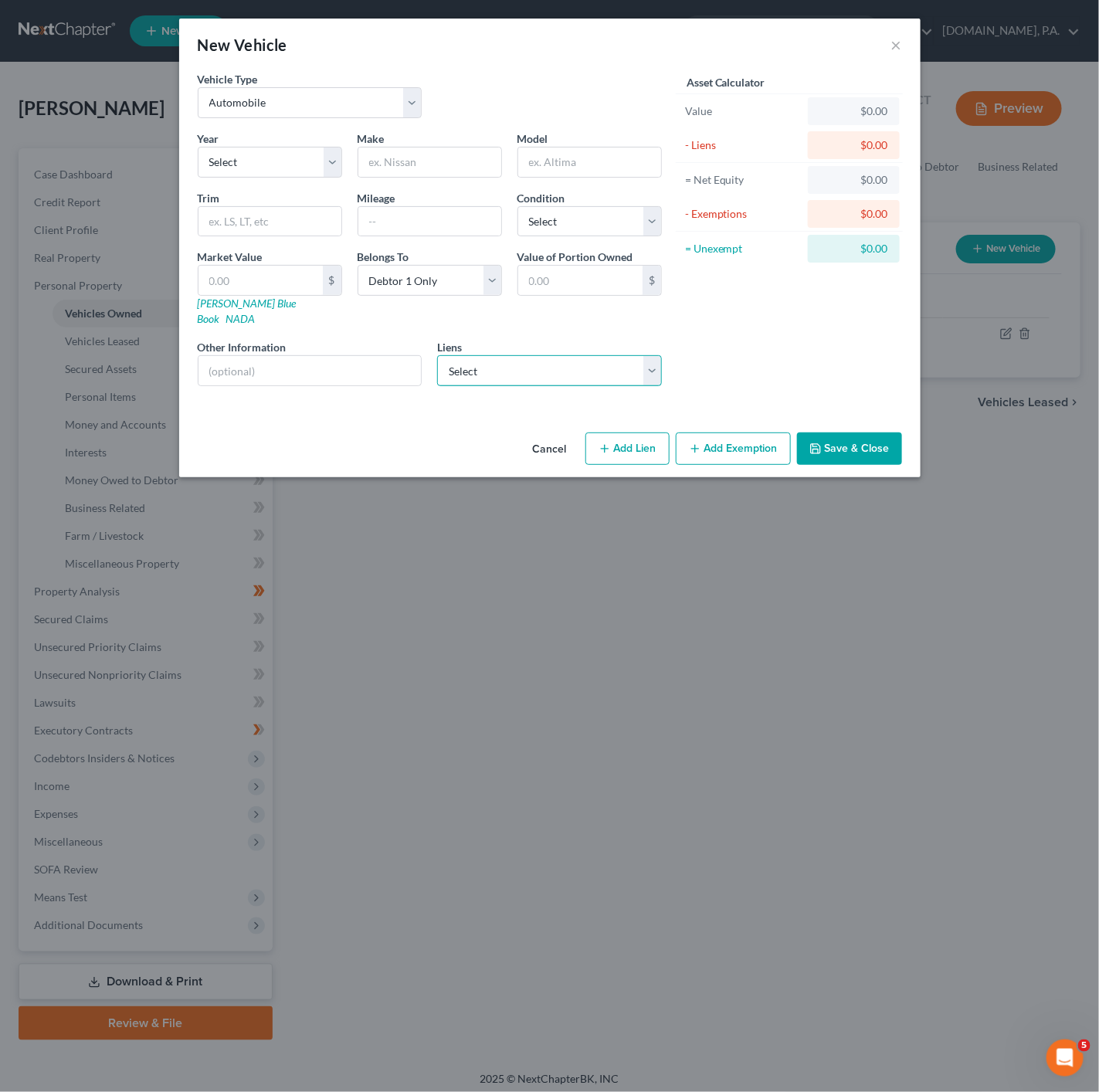
click at [554, 359] on select "Select Flagship - $0.00 Syncb/Indian - $9,178.00 Blue Fcu - $0.00 Citizensone -…" at bounding box center [550, 371] width 225 height 31
click at [716, 336] on div "Asset Calculator Value $0.00 - Liens $0.00 = Net Equity $0.00 - Exemptions $0.0…" at bounding box center [790, 235] width 240 height 327
click at [531, 438] on button "Cancel" at bounding box center [550, 450] width 59 height 31
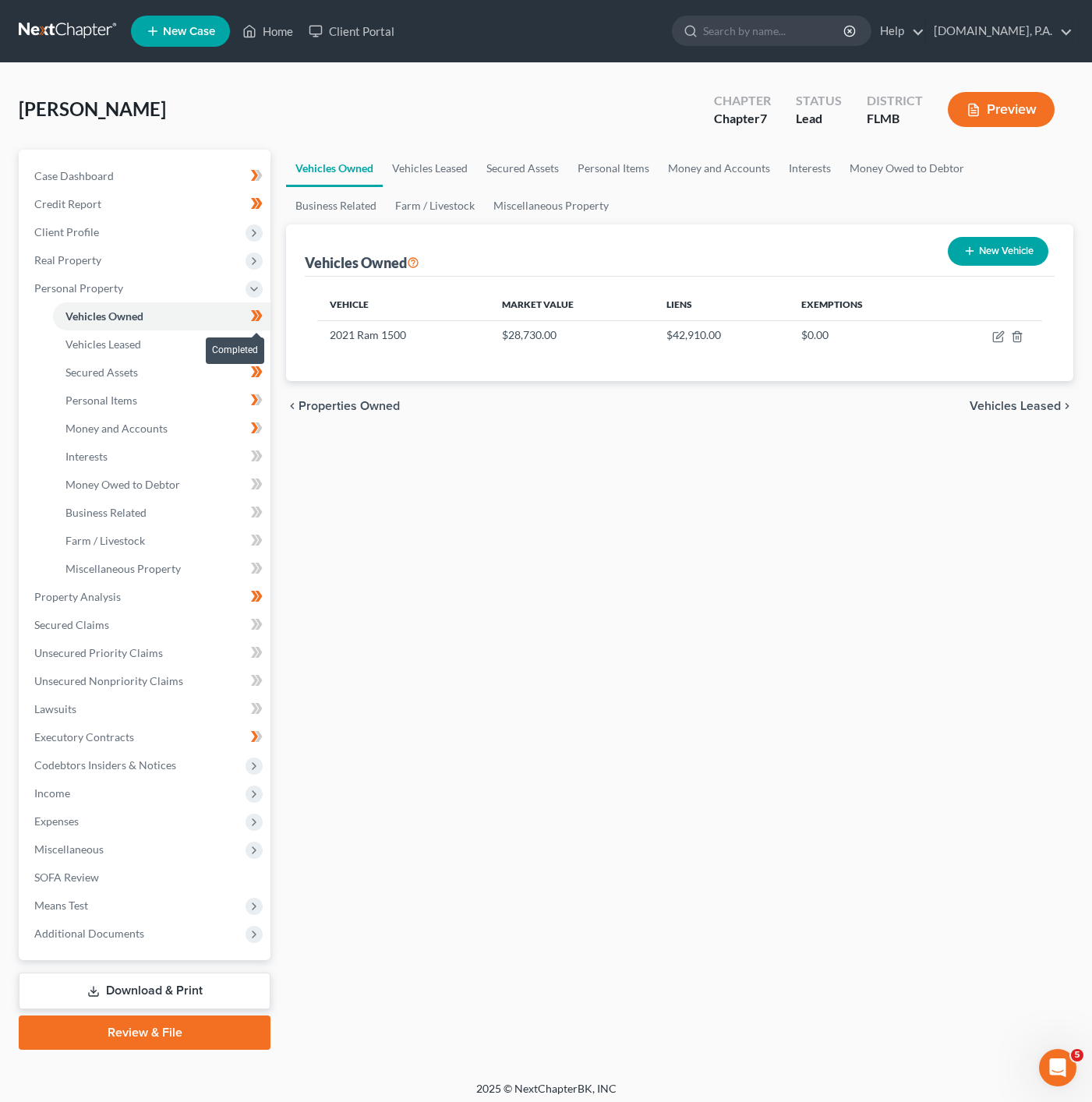
click at [253, 321] on icon at bounding box center [257, 315] width 12 height 20
click at [253, 326] on span at bounding box center [257, 318] width 27 height 23
click at [1020, 255] on button "New Vehicle" at bounding box center [998, 251] width 100 height 29
select select "0"
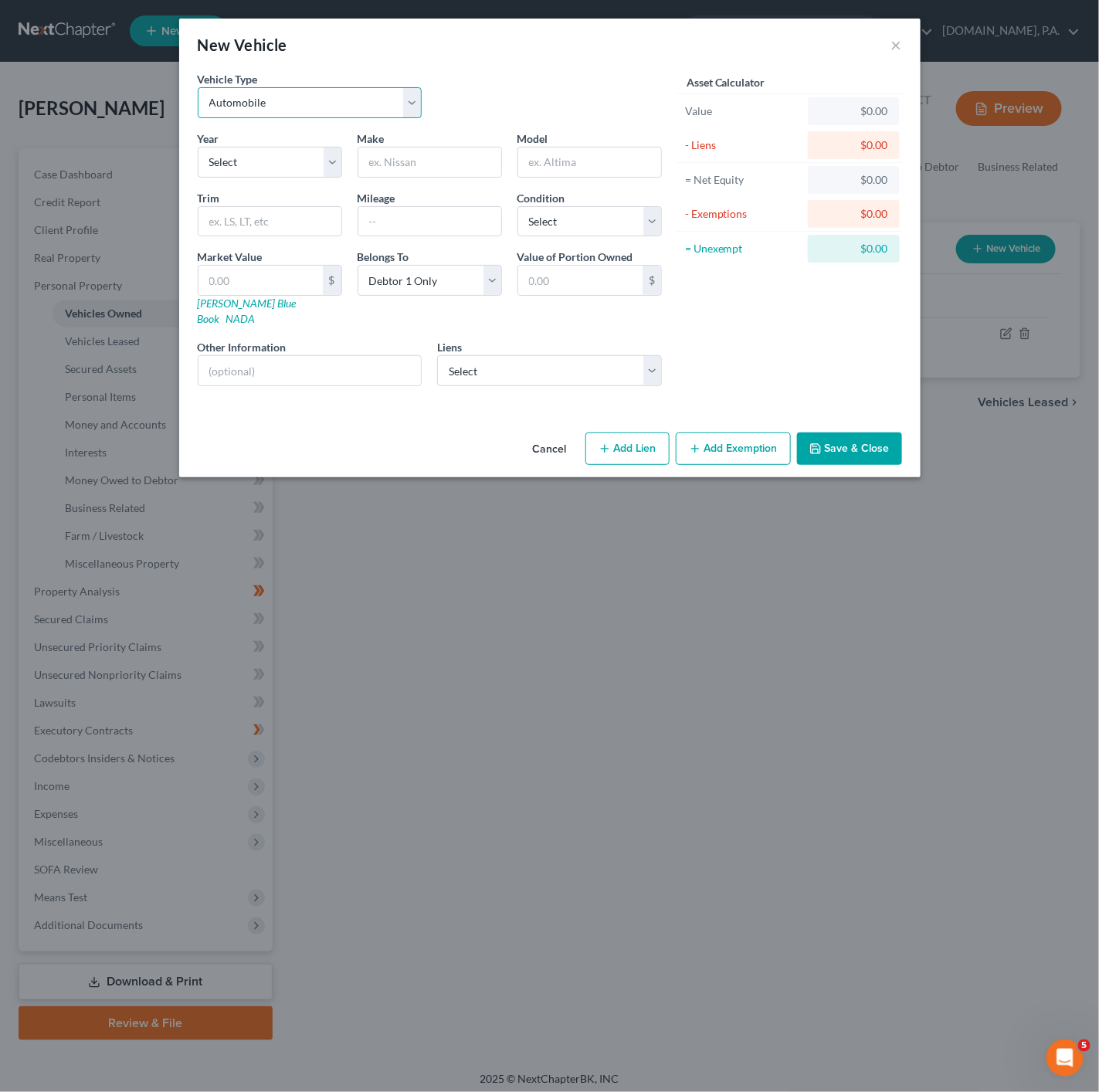
click at [366, 88] on select "Select Automobile Truck Trailer Watercraft Aircraft Motor Home Atv Other Vehicle" at bounding box center [310, 103] width 225 height 31
click at [198, 88] on select "Select Automobile Truck Trailer Watercraft Aircraft Motor Home Atv Other Vehicle" at bounding box center [310, 103] width 225 height 31
click at [361, 123] on div "Vehicle Type Select Automobile Truck Trailer Watercraft Aircraft Motor Home Atv…" at bounding box center [430, 101] width 479 height 60
click at [369, 98] on select "Select Automobile Truck Trailer Watercraft Aircraft Motor Home Atv Other Vehicle" at bounding box center [310, 103] width 225 height 31
select select "0"
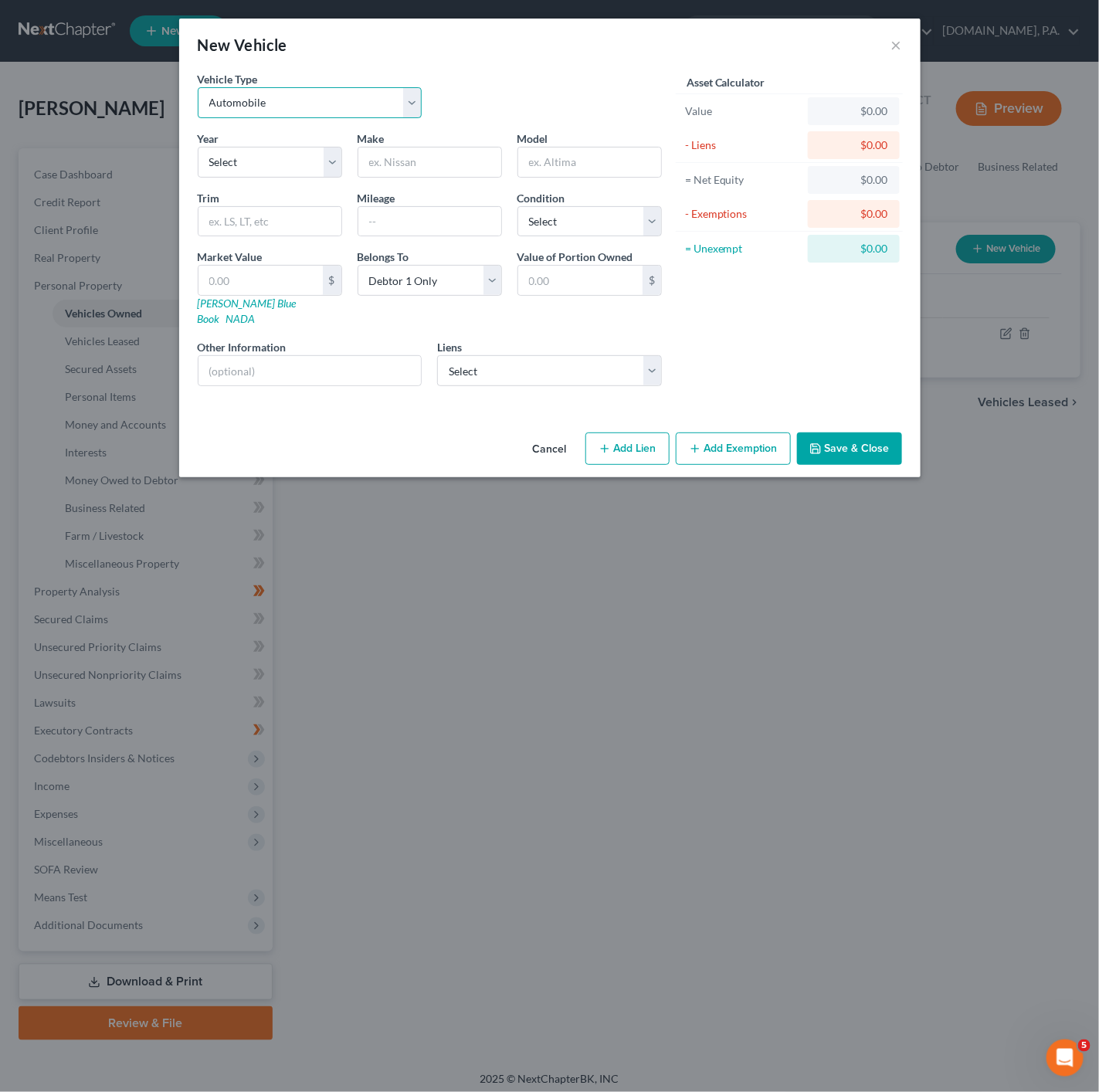
click at [198, 88] on select "Select Automobile Truck Trailer Watercraft Aircraft Motor Home Atv Other Vehicle" at bounding box center [310, 103] width 225 height 31
click at [296, 177] on select "Select 2026 2025 2024 2023 2022 2021 2020 2019 2018 2017 2016 2015 2014 2013 20…" at bounding box center [270, 162] width 144 height 31
select select "5"
click at [198, 147] on select "Select 2026 2025 2024 2023 2022 2021 2020 2019 2018 2017 2016 2015 2014 2013 20…" at bounding box center [270, 162] width 144 height 31
click at [425, 155] on input "text" at bounding box center [430, 162] width 143 height 29
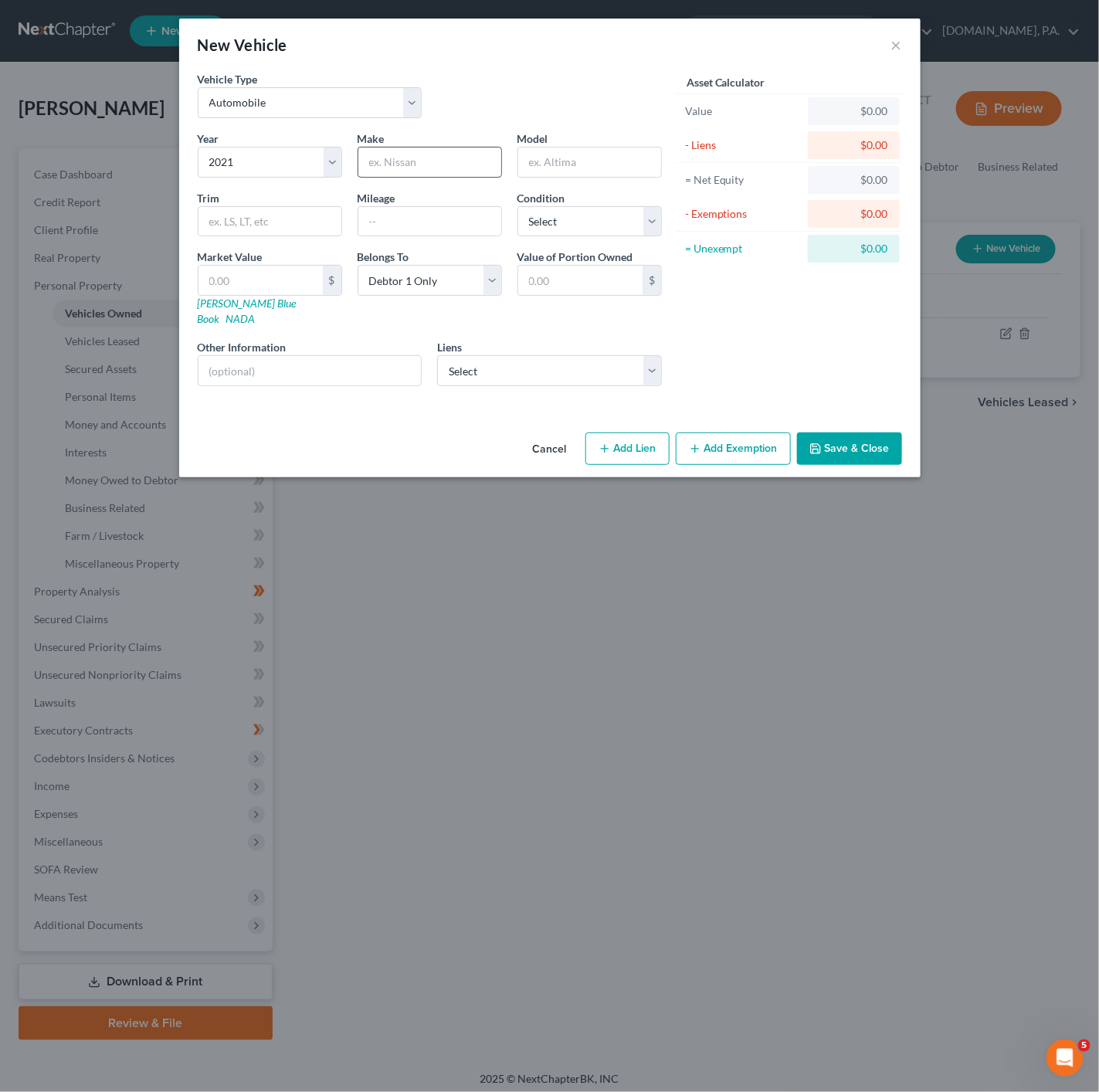
drag, startPoint x: 456, startPoint y: 168, endPoint x: 429, endPoint y: 164, distance: 27.3
click at [456, 168] on input "text" at bounding box center [430, 162] width 143 height 29
type input "[DEMOGRAPHIC_DATA]"
click at [691, 141] on div "- Liens" at bounding box center [743, 145] width 116 height 16
click at [570, 160] on input "text" at bounding box center [589, 162] width 143 height 29
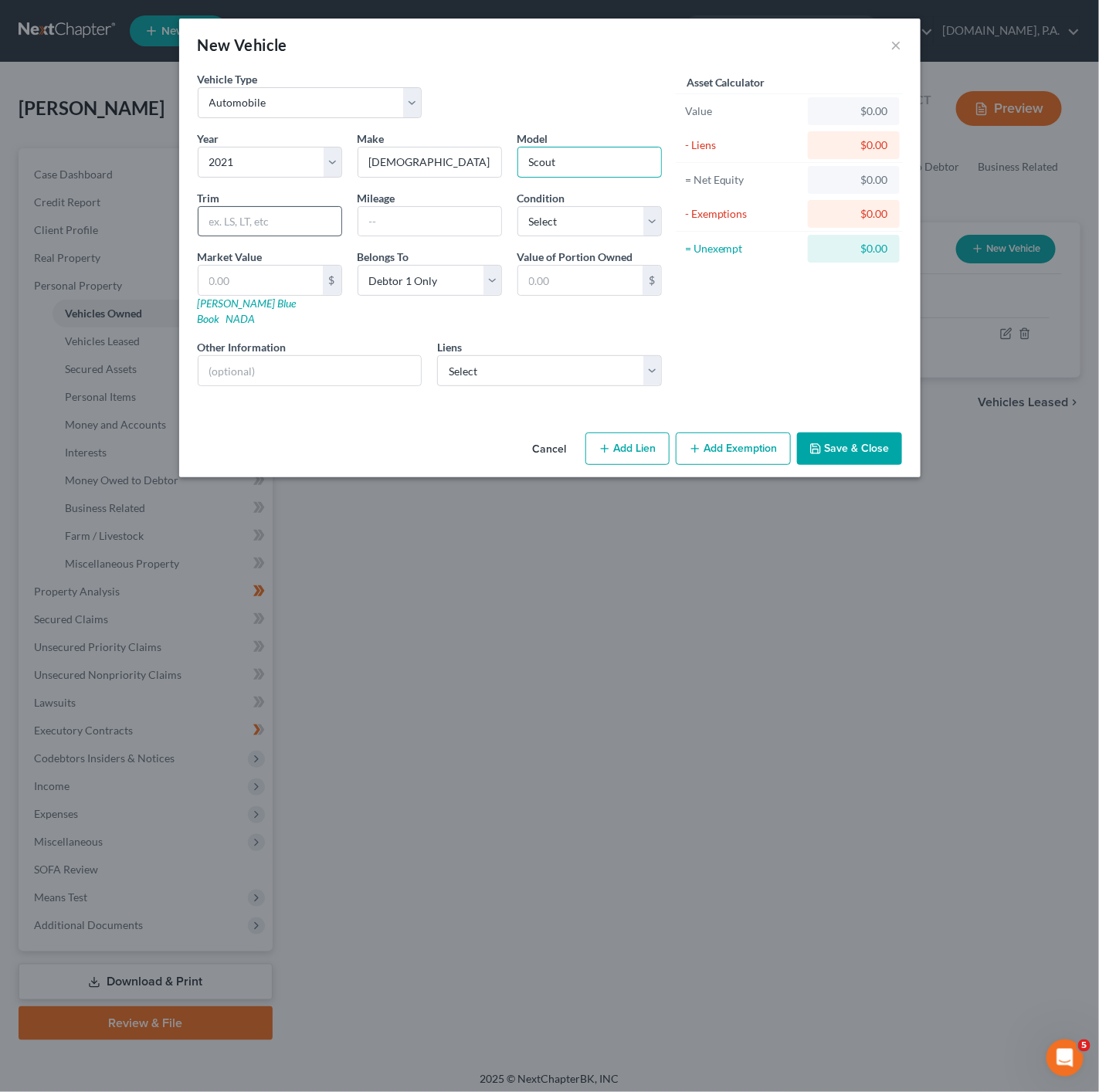
type input "Scout"
click at [282, 232] on input "text" at bounding box center [270, 222] width 143 height 29
type input "Bobber Twenty"
click at [248, 223] on input "Bobber Twenty" at bounding box center [270, 222] width 143 height 29
click at [396, 237] on input "text" at bounding box center [430, 222] width 143 height 29
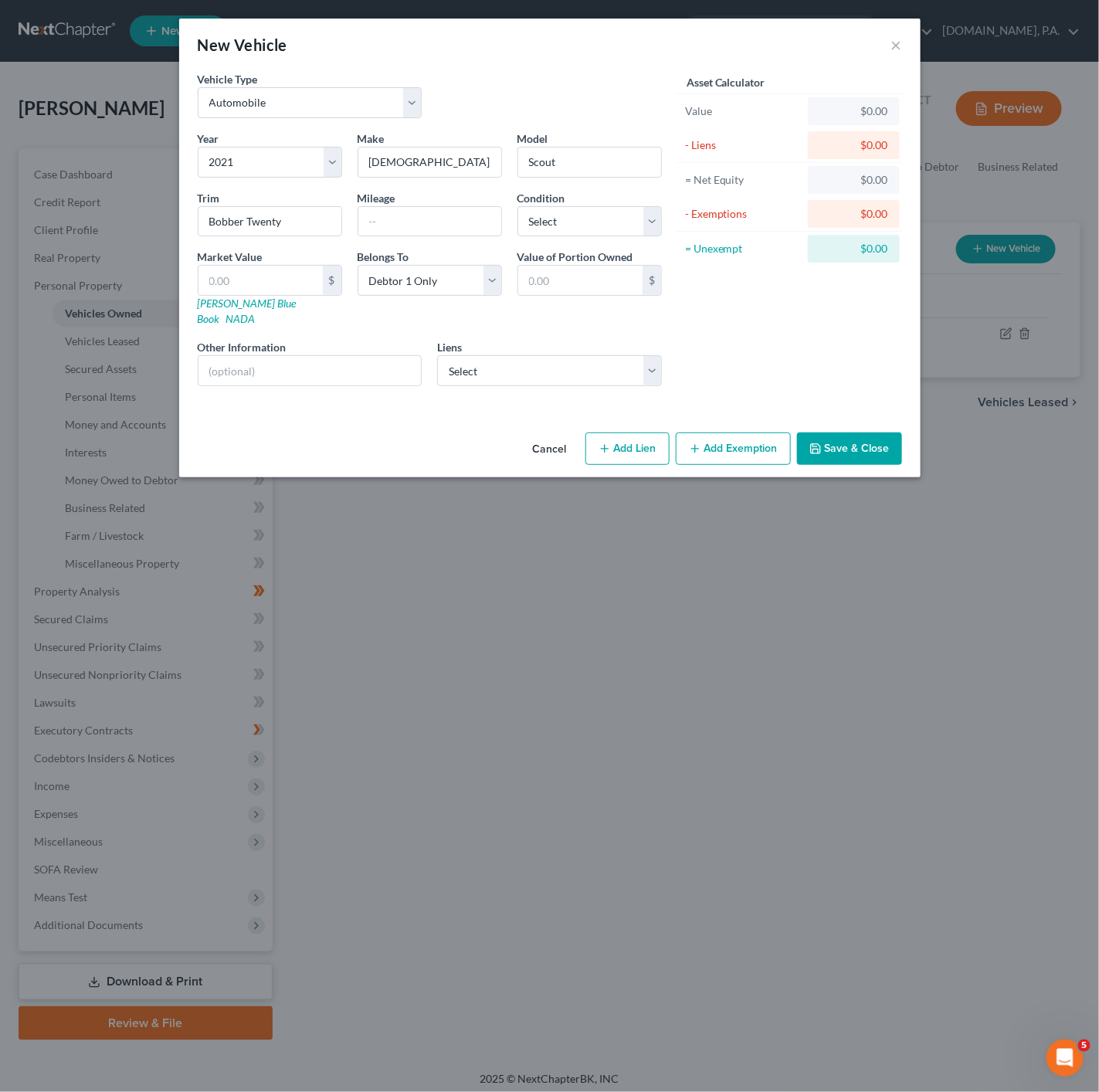
click at [834, 538] on div "New Vehicle × Vehicle Type Select Automobile Truck Trailer Watercraft Aircraft …" at bounding box center [549, 546] width 1099 height 1092
click at [441, 234] on input "text" at bounding box center [430, 222] width 143 height 29
drag, startPoint x: 686, startPoint y: 322, endPoint x: 675, endPoint y: 330, distance: 13.6
click at [686, 322] on div "Asset Calculator Value $0.00 - Liens $0.00 = Net Equity $0.00 - Exemptions $0.0…" at bounding box center [790, 235] width 240 height 327
click at [589, 364] on select "Select Flagship - $0.00 Syncb/Indian - $9,178.00 Blue Fcu - $0.00 Citizensone -…" at bounding box center [550, 371] width 225 height 31
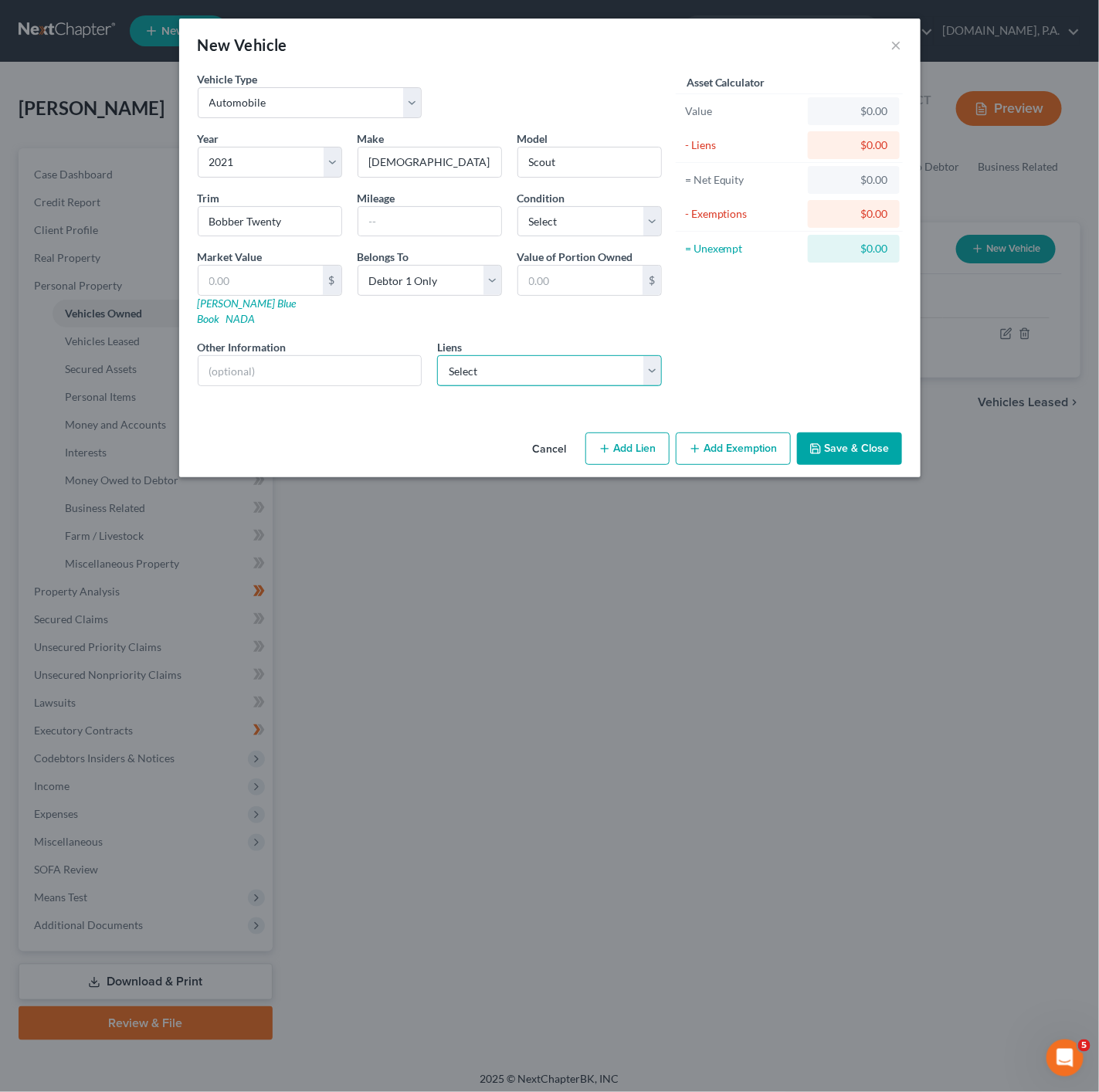
select select "1"
click at [437, 355] on select "Select Flagship - $0.00 Syncb/Indian - $9,178.00 Blue Fcu - $0.00 Citizensone -…" at bounding box center [550, 371] width 225 height 31
select select
select select "39"
select select "0"
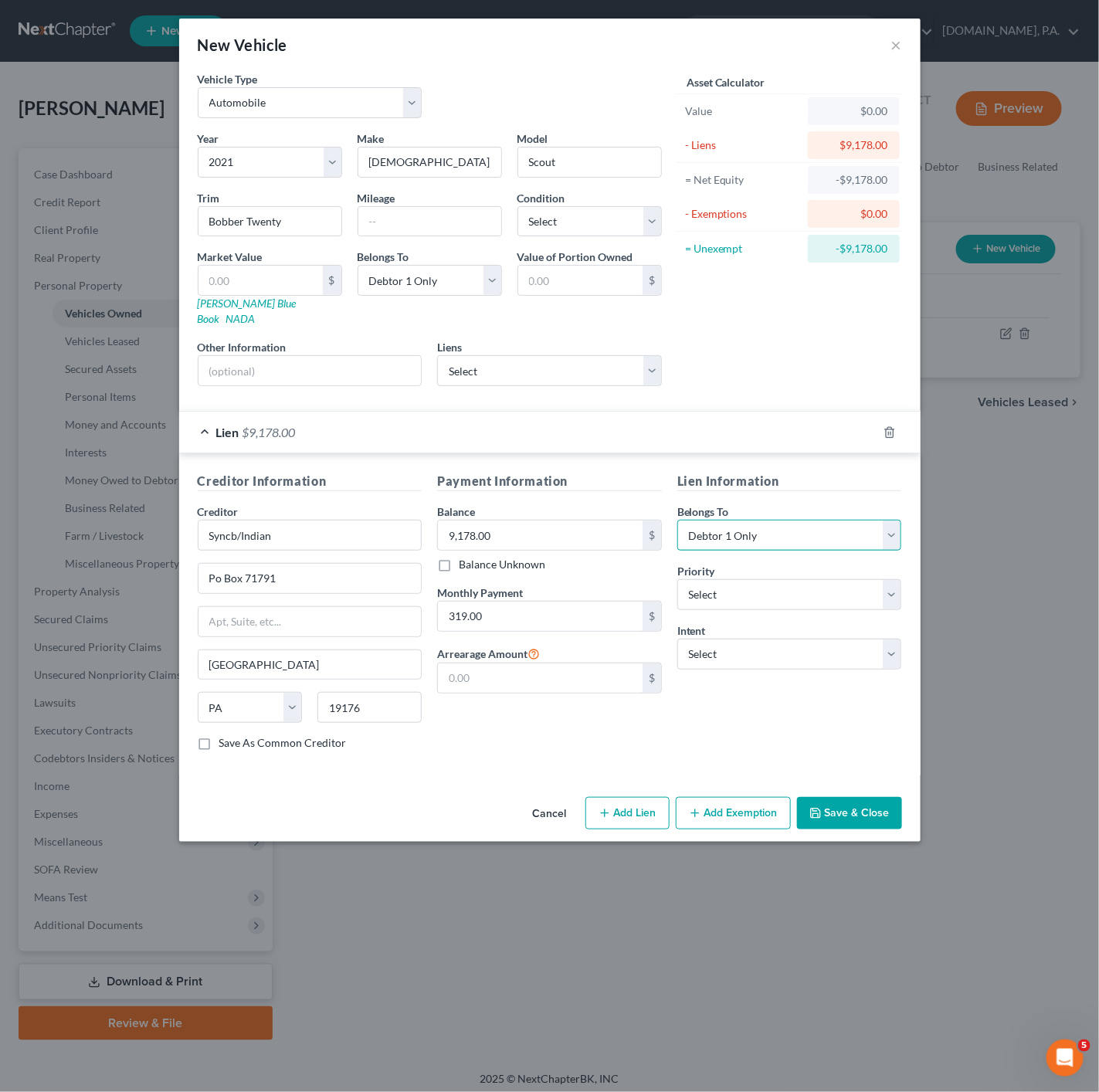
click at [783, 524] on select "Select Debtor 1 Only Debtor 2 Only Debtor 1 And Debtor 2 Only At Least One Of T…" at bounding box center [790, 535] width 225 height 31
click at [786, 527] on select "Select Debtor 1 Only Debtor 2 Only Debtor 1 And Debtor 2 Only At Least One Of T…" at bounding box center [790, 535] width 225 height 31
click at [751, 584] on select "Select 1st 2nd 3rd 4th 5th 6th 7th 8th 9th 10th 11th 12th 13th 14th 15th 16th 1…" at bounding box center [790, 595] width 225 height 31
click at [752, 651] on select "Select Surrender Redeem Reaffirm Avoid Other" at bounding box center [790, 654] width 225 height 31
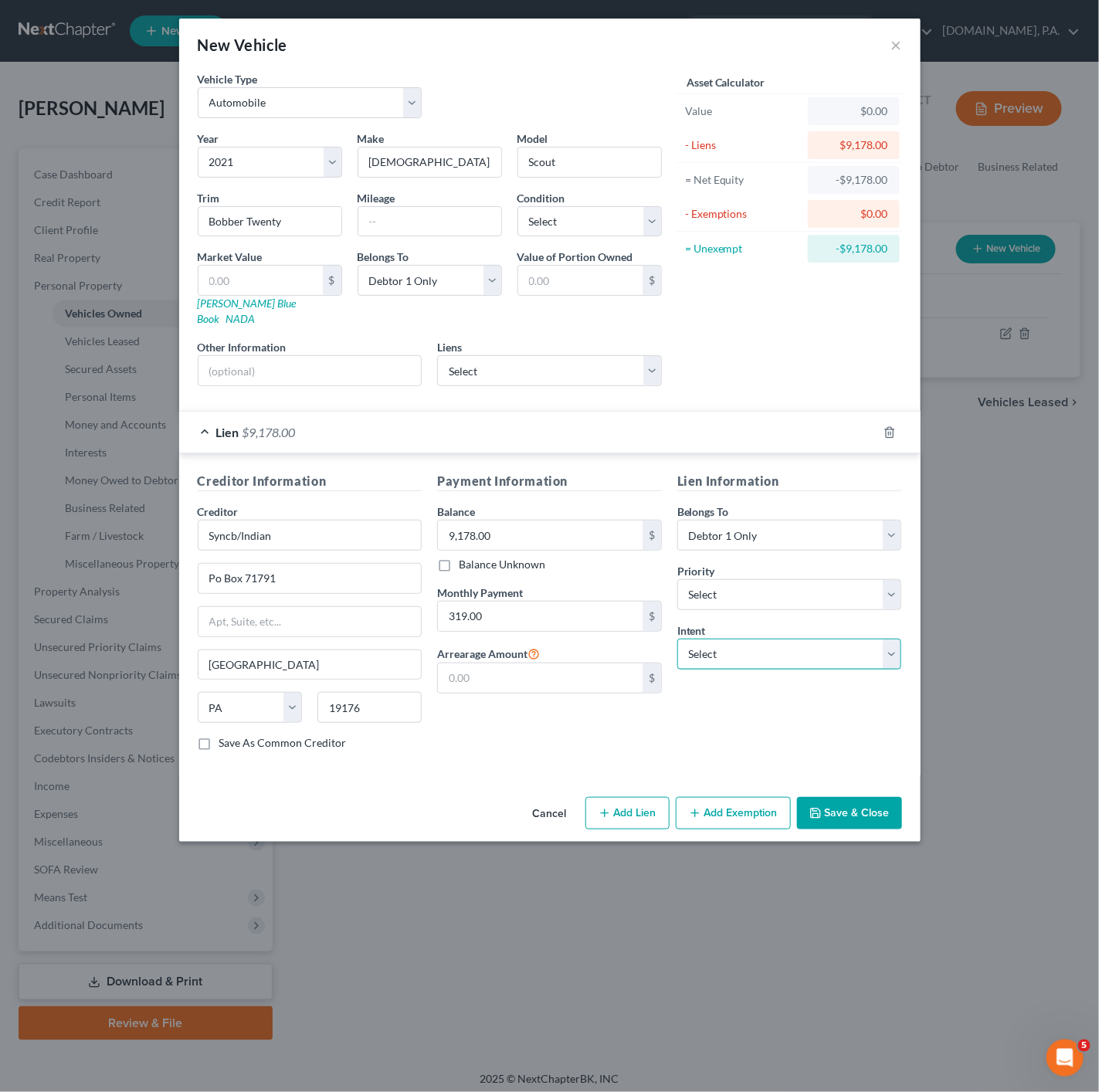
select select "4"
click at [677, 638] on select "Select Surrender Redeem Reaffirm Avoid Other" at bounding box center [790, 654] width 225 height 31
click at [755, 710] on input "text" at bounding box center [790, 714] width 225 height 31
type input "Pay"
click at [544, 681] on input "text" at bounding box center [541, 678] width 205 height 29
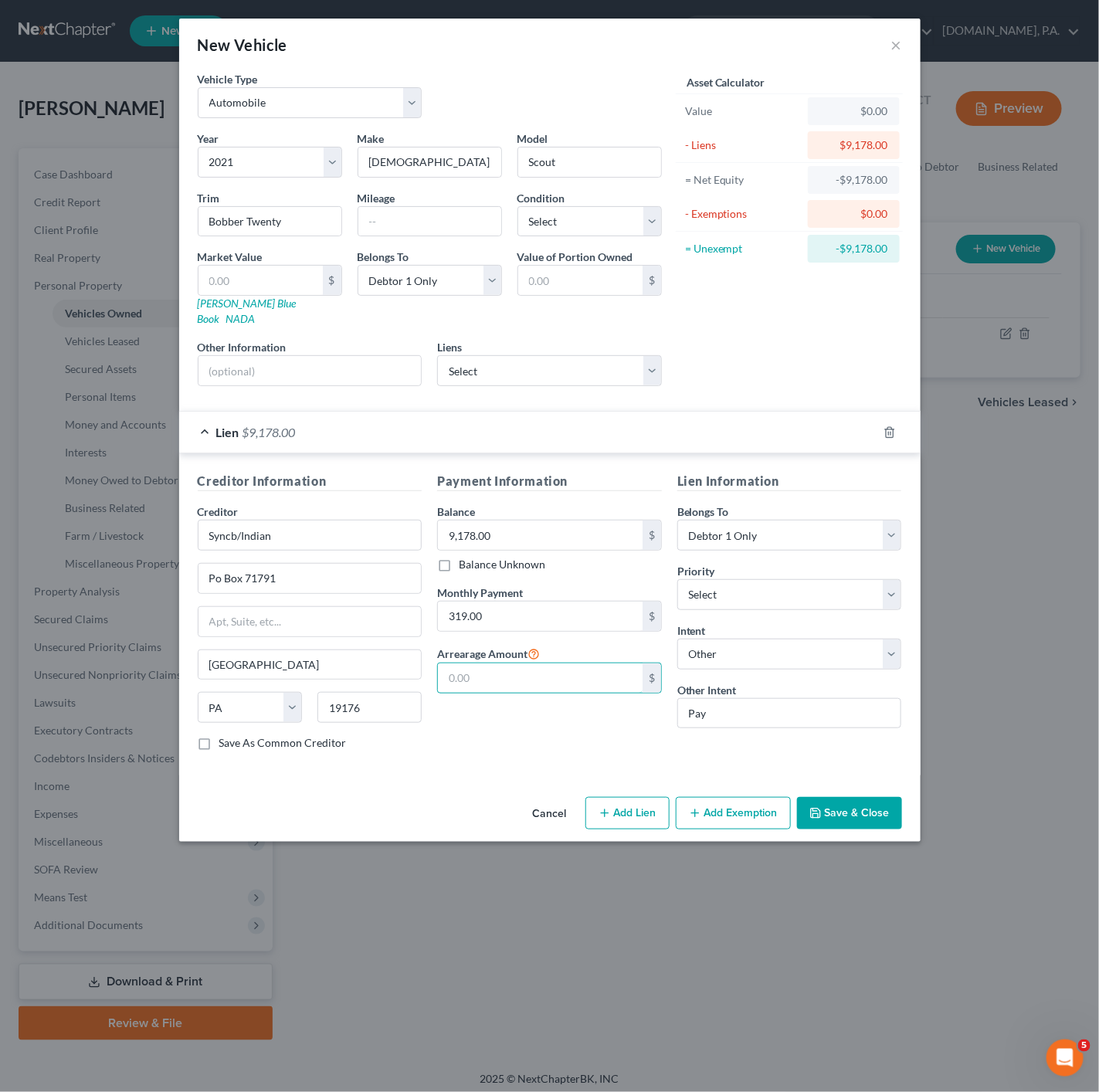
paste input "VIN: [US_VEHICLE_IDENTIFICATION_NUMBER]"
type input "560,043,181,040"
click at [332, 344] on div "Other Information" at bounding box center [310, 362] width 240 height 47
click at [320, 361] on input "text" at bounding box center [310, 371] width 223 height 29
paste input "VIN: [US_VEHICLE_IDENTIFICATION_NUMBER]"
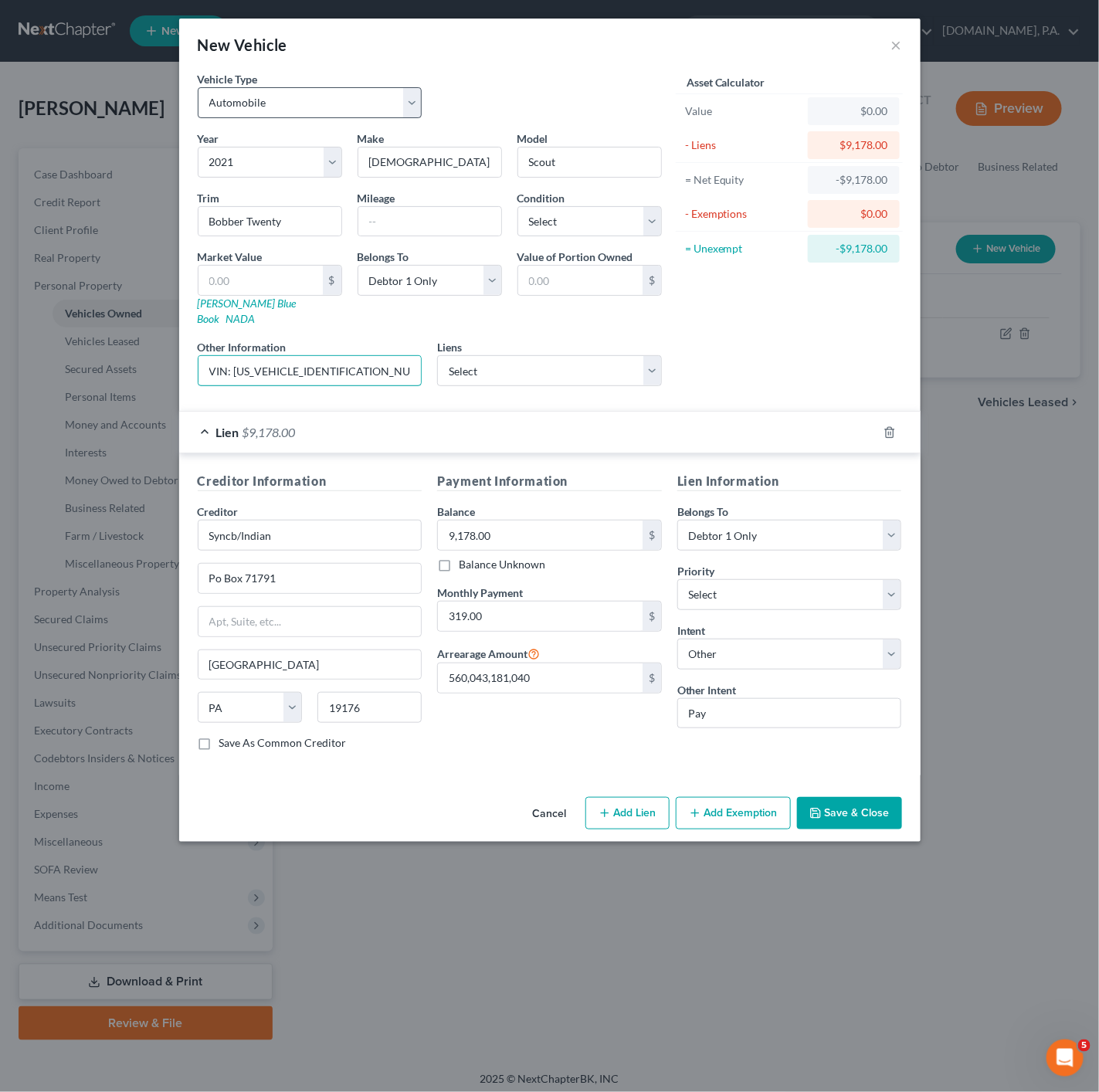
type input "VIN: [US_VEHICLE_IDENTIFICATION_NUMBER]"
click at [382, 99] on select "Select Automobile Truck Trailer Watercraft Aircraft Motor Home Atv Other Vehicle" at bounding box center [310, 103] width 225 height 31
click at [573, 213] on select "Select Excellent Very Good Good Fair Poor" at bounding box center [589, 222] width 144 height 31
select select "3"
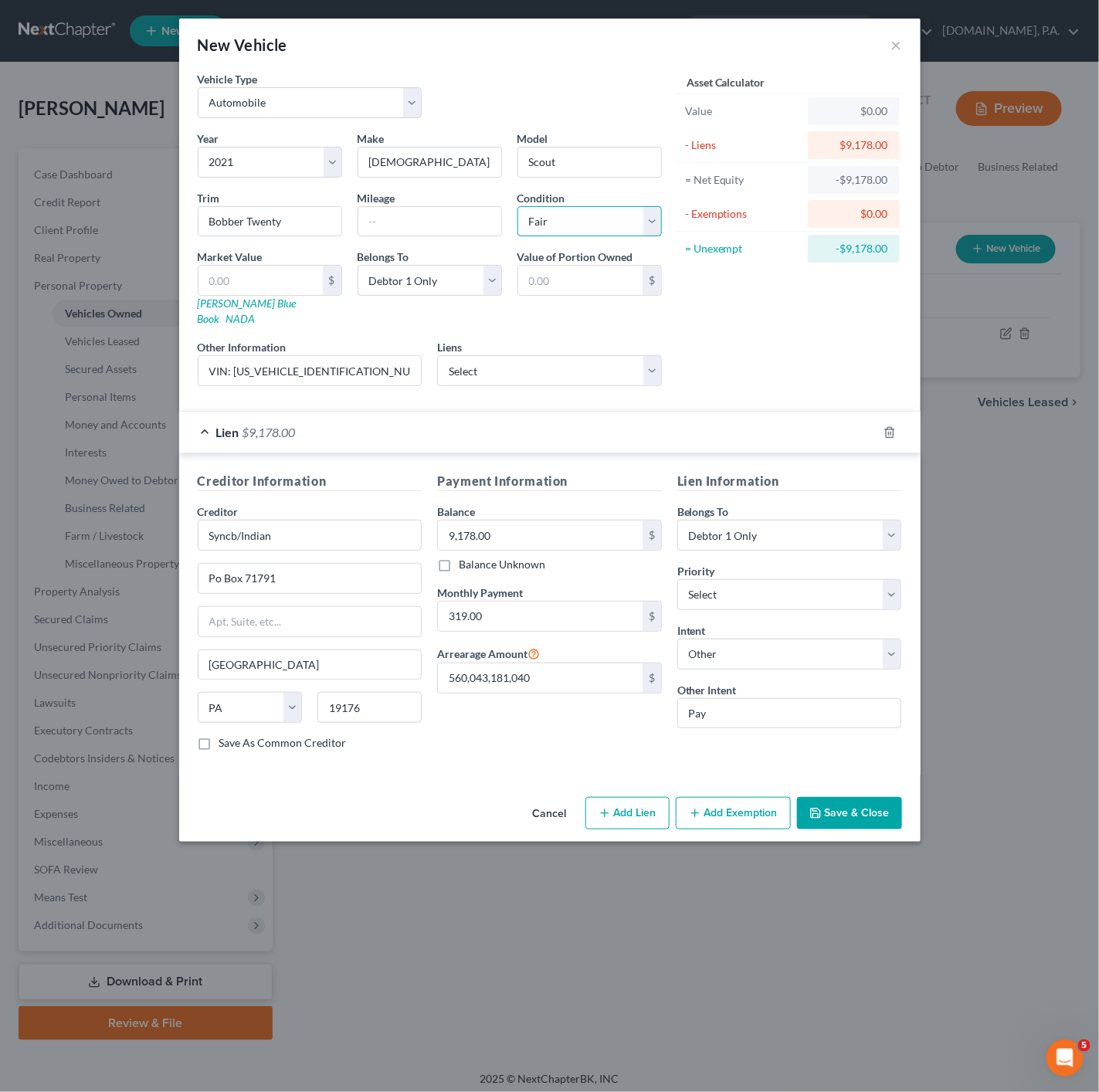
click at [517, 207] on select "Select Excellent Very Good Good Fair Poor" at bounding box center [589, 222] width 144 height 31
click at [883, 810] on button "Save & Close" at bounding box center [849, 814] width 105 height 33
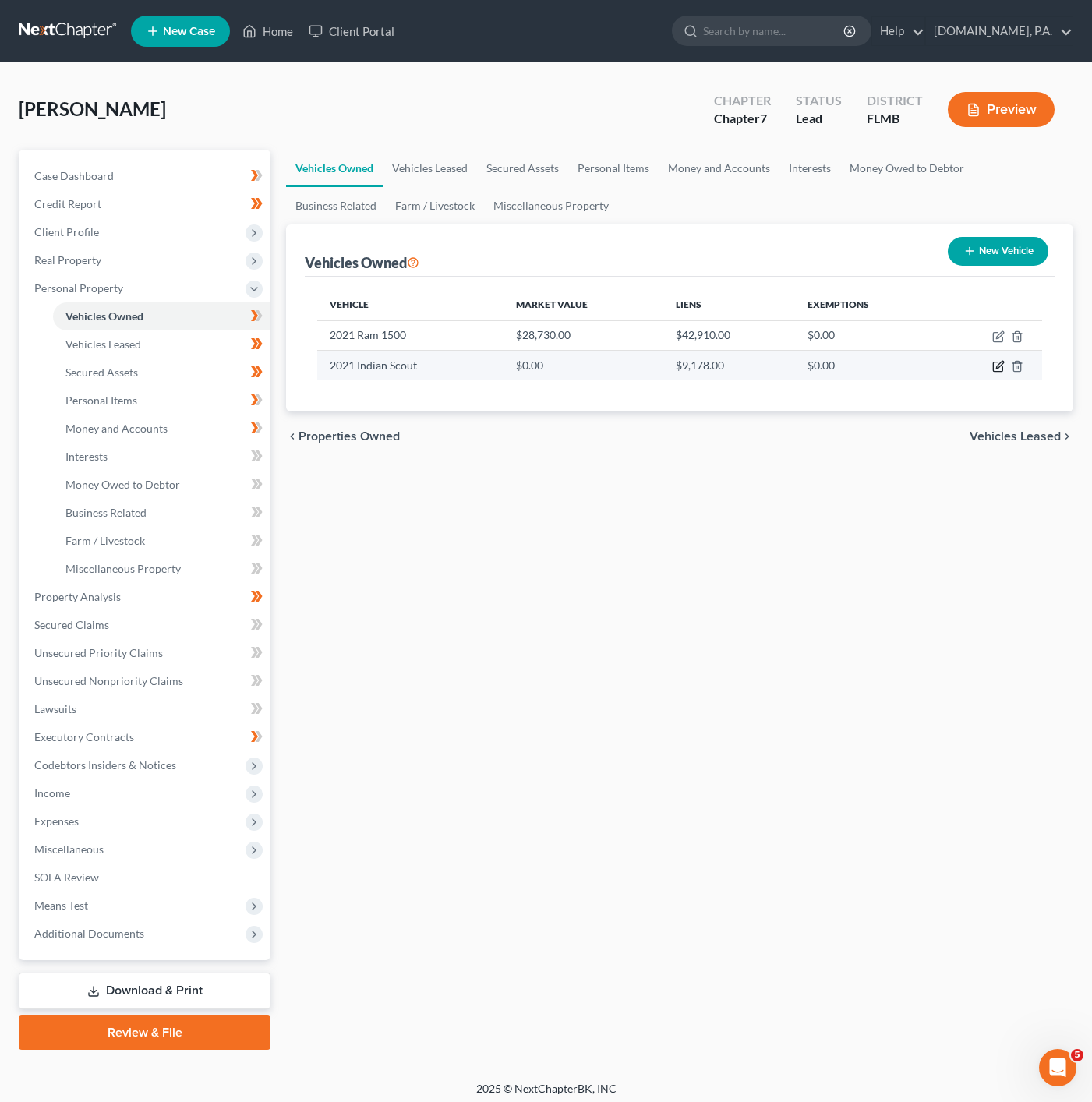
click at [995, 366] on icon "button" at bounding box center [999, 366] width 13 height 13
select select "0"
select select "5"
select select "3"
select select "0"
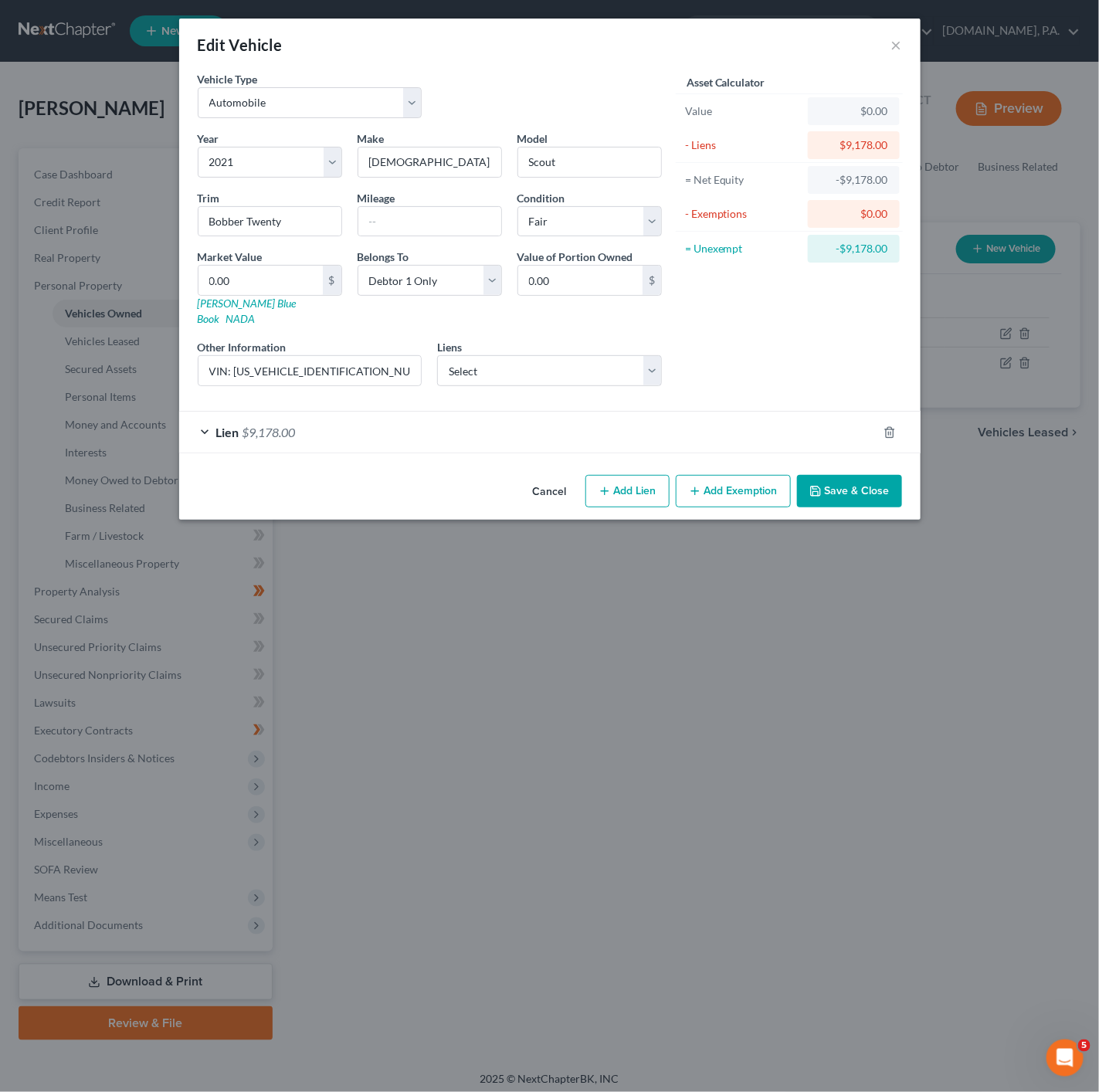
drag, startPoint x: 491, startPoint y: 409, endPoint x: 526, endPoint y: 422, distance: 37.3
click at [491, 412] on div "Lien $9,178.00" at bounding box center [528, 432] width 698 height 41
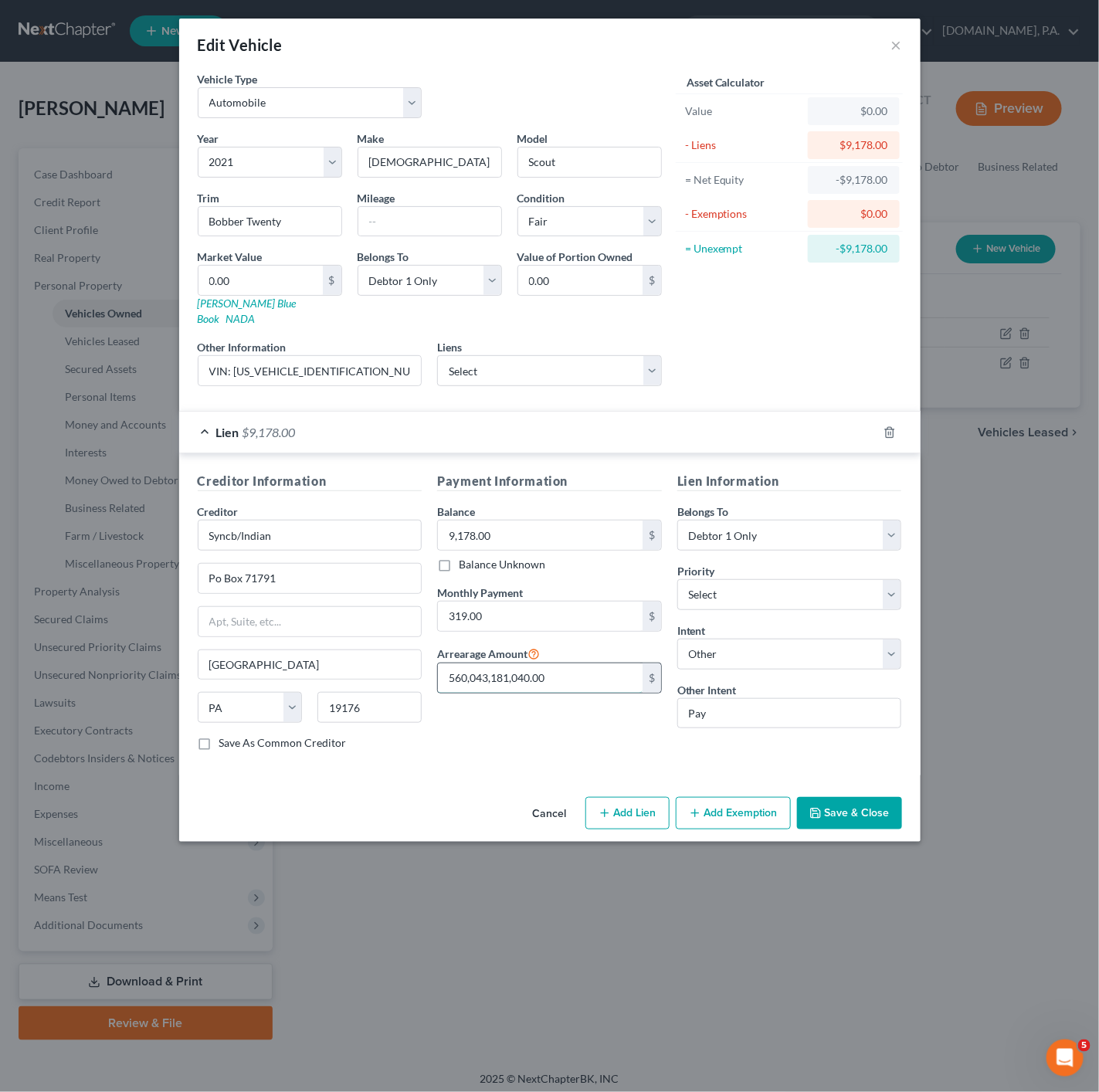
click at [584, 669] on input "560,043,181,040.00" at bounding box center [541, 678] width 205 height 29
click at [573, 728] on div "Payment Information Balance 9,178.00 $ Balance Unknown Balance Undetermined 9,1…" at bounding box center [550, 617] width 240 height 291
click at [276, 280] on input "0.00" at bounding box center [261, 281] width 124 height 29
paste input "7,900.75"
type input "7,900.75"
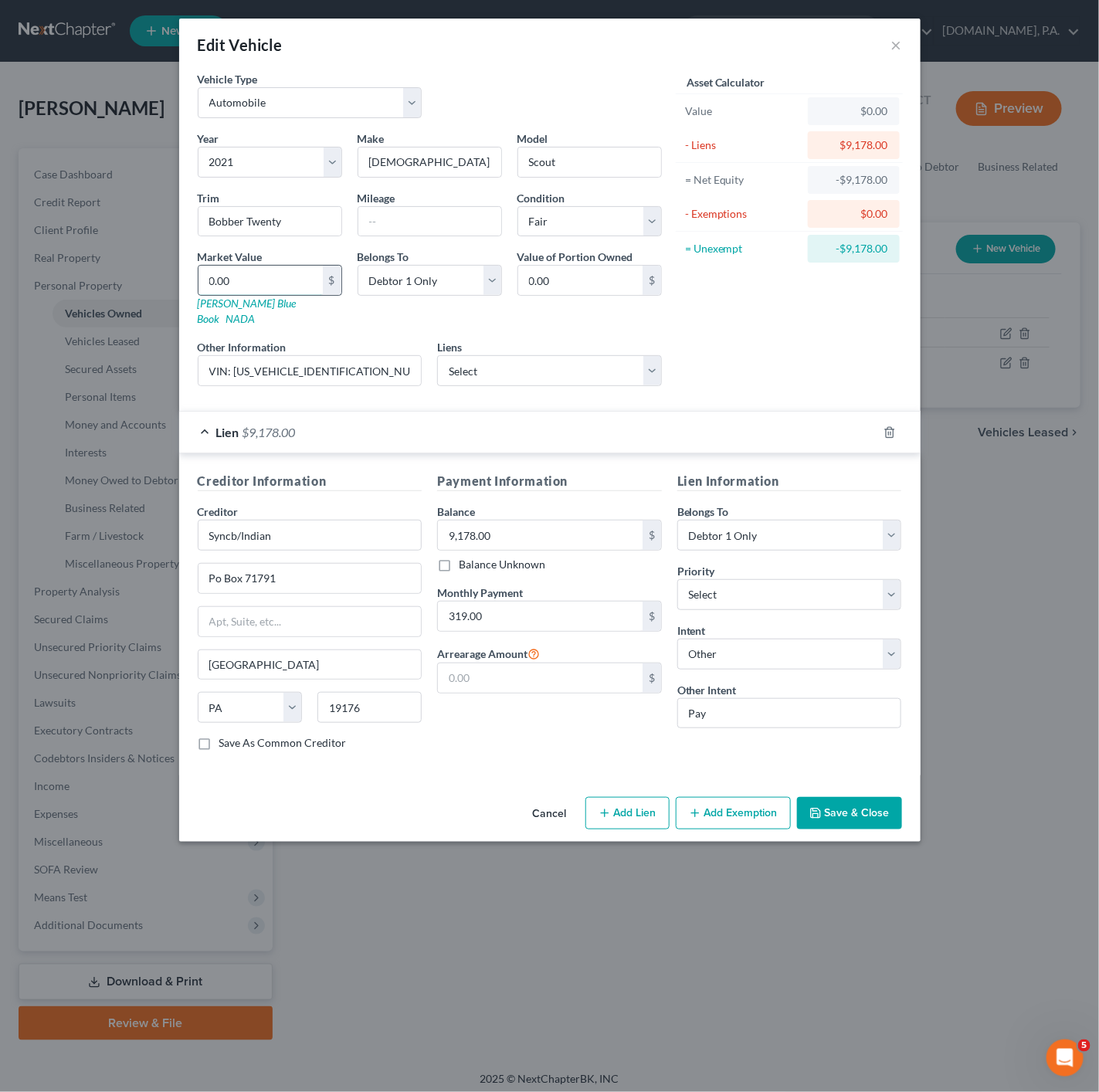
type input "7,900.75"
click at [843, 814] on button "Save & Close" at bounding box center [849, 814] width 105 height 33
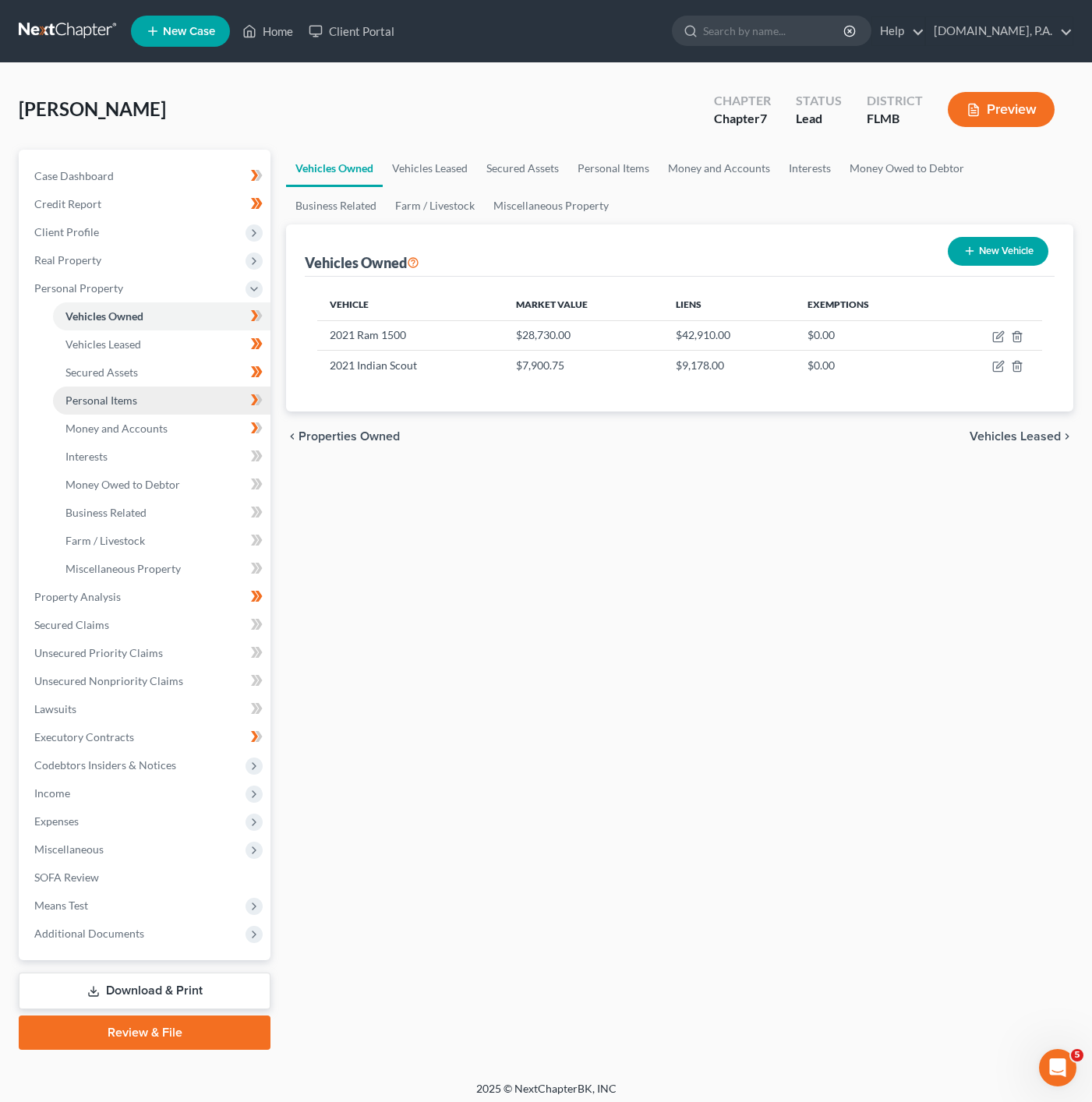
click at [207, 407] on link "Personal Items" at bounding box center [162, 401] width 218 height 28
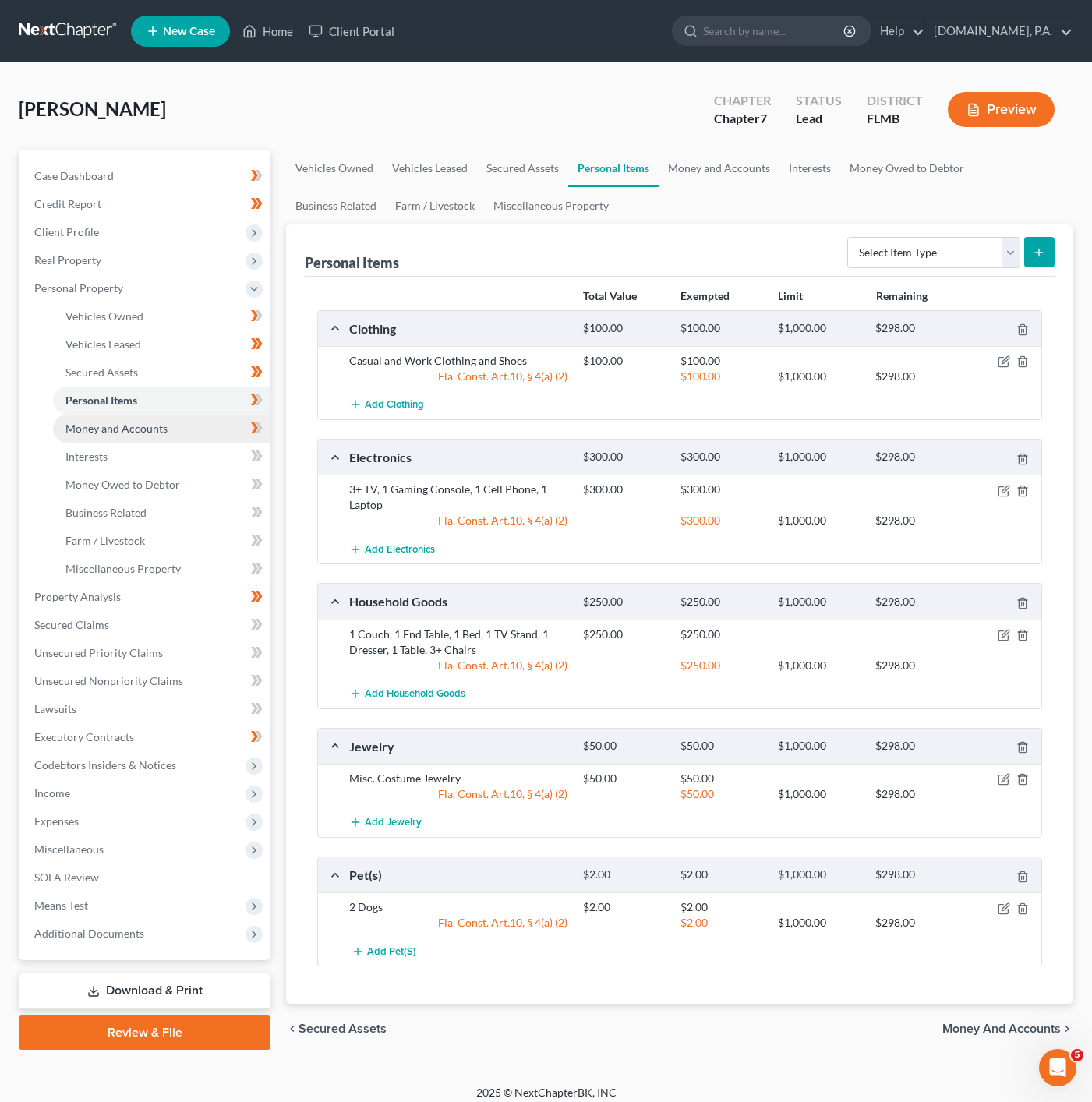
click at [175, 426] on link "Money and Accounts" at bounding box center [162, 429] width 218 height 28
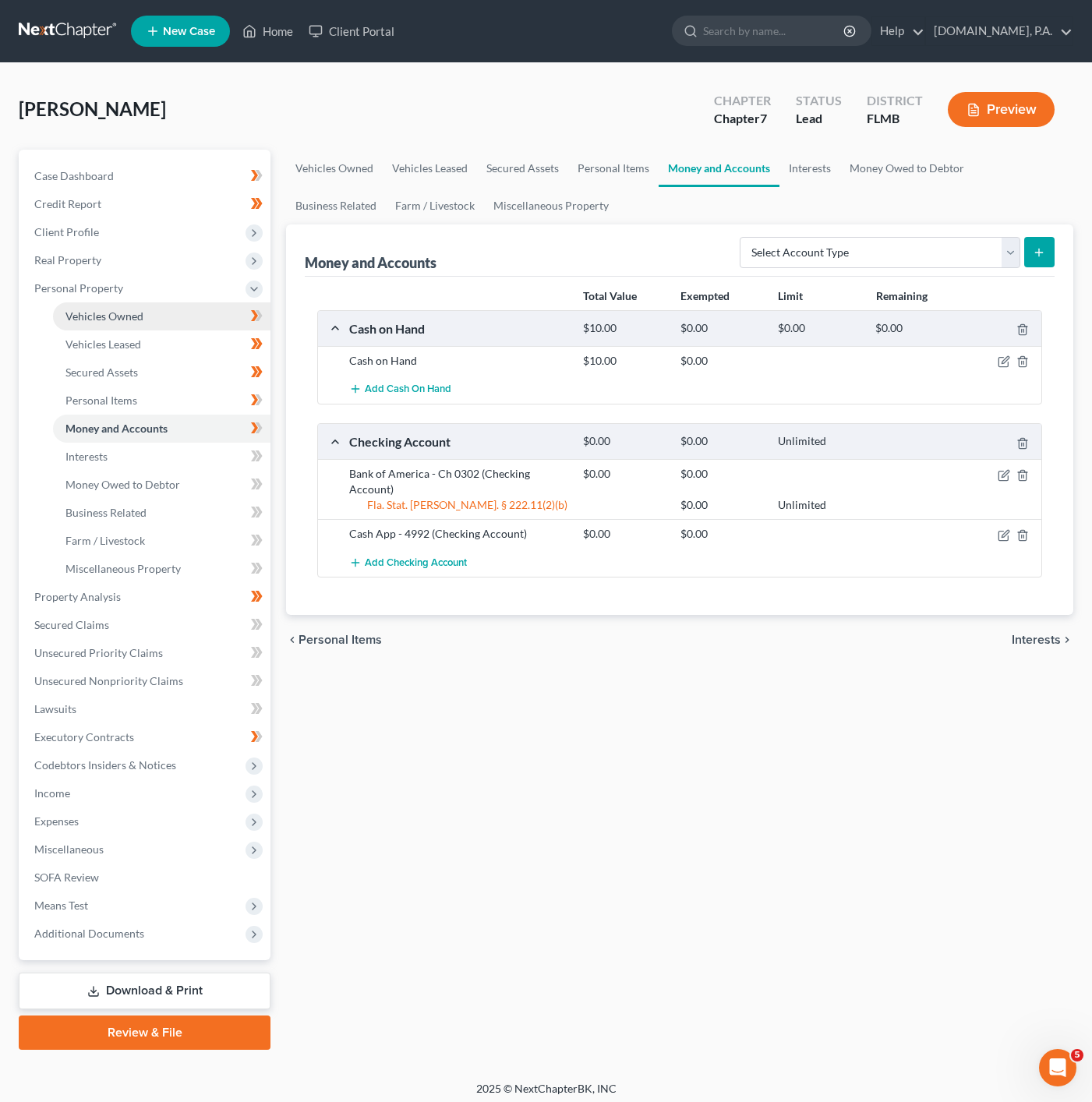
click at [166, 320] on link "Vehicles Owned" at bounding box center [162, 316] width 218 height 28
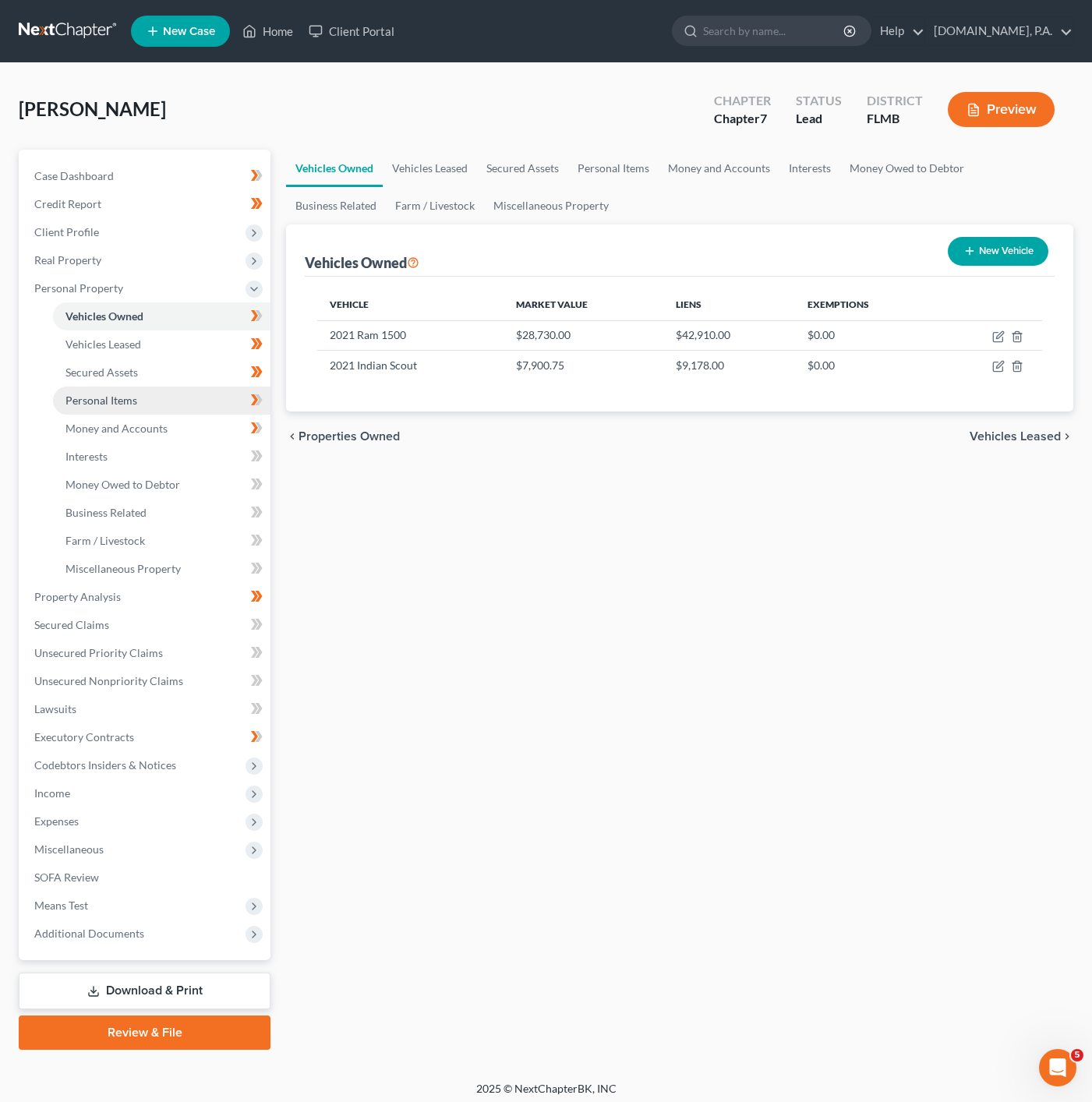
click at [154, 387] on link "Personal Items" at bounding box center [162, 401] width 218 height 28
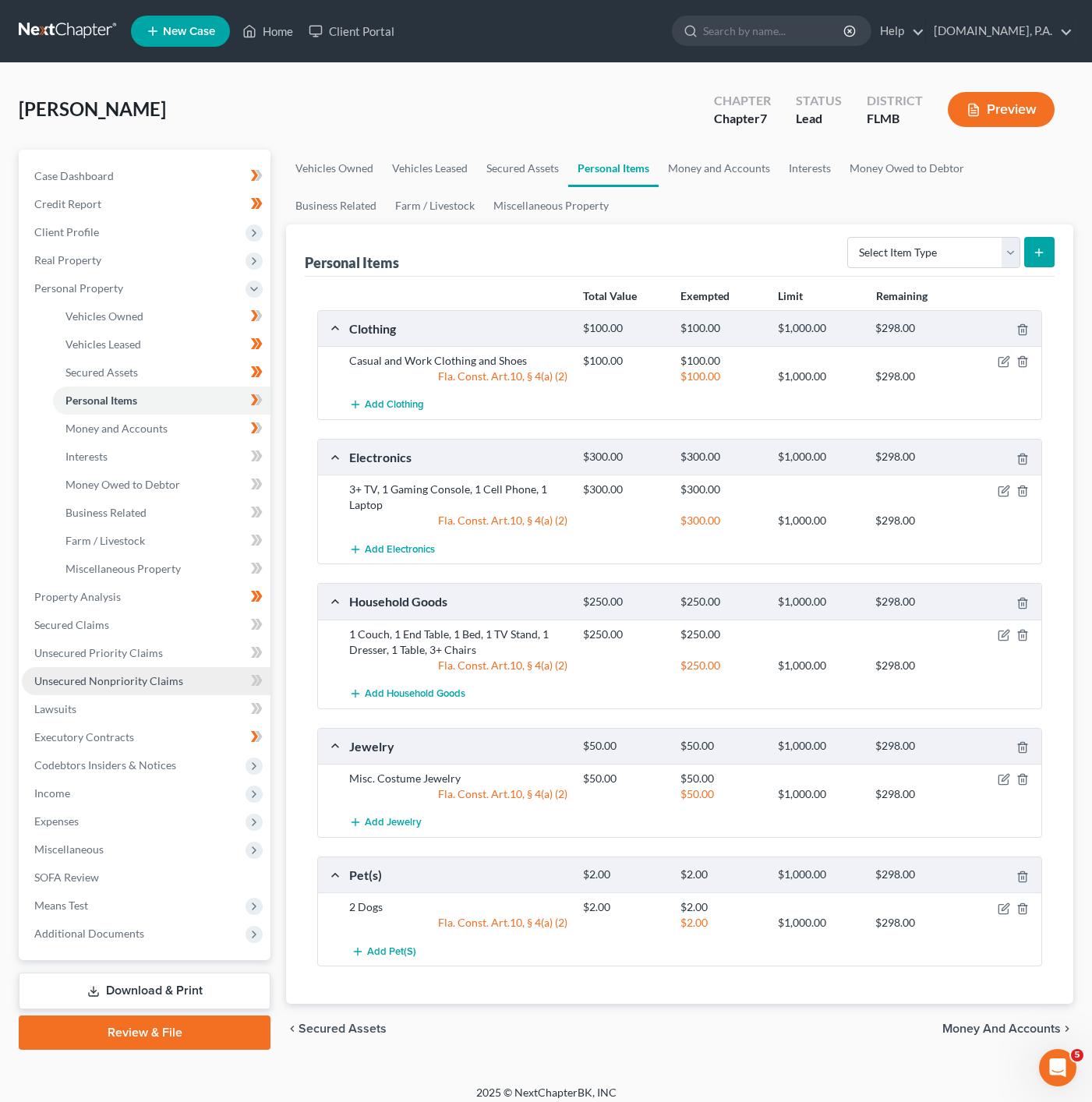
click at [138, 676] on span "Unsecured Nonpriority Claims" at bounding box center [109, 680] width 149 height 13
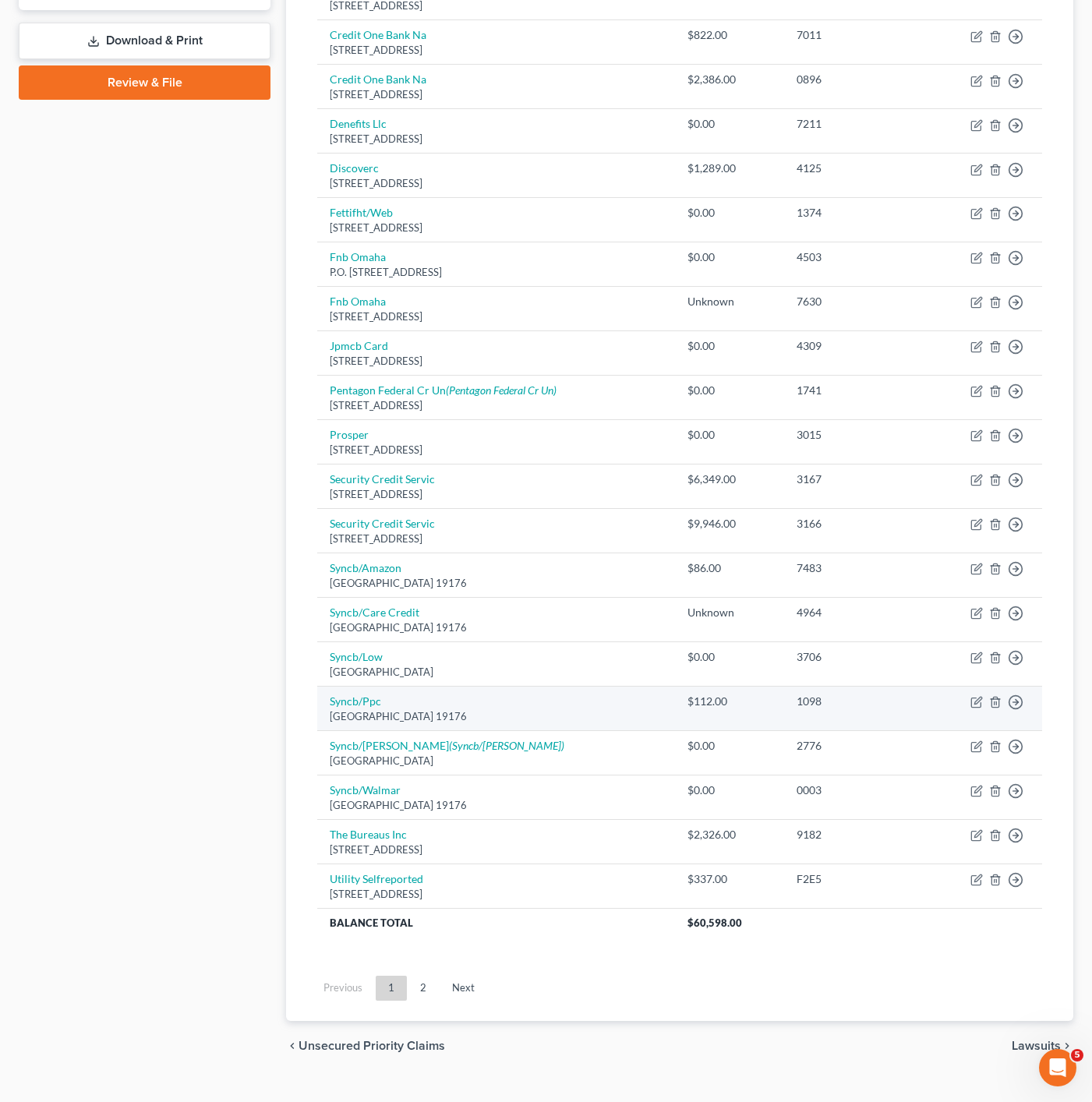
scroll to position [709, 0]
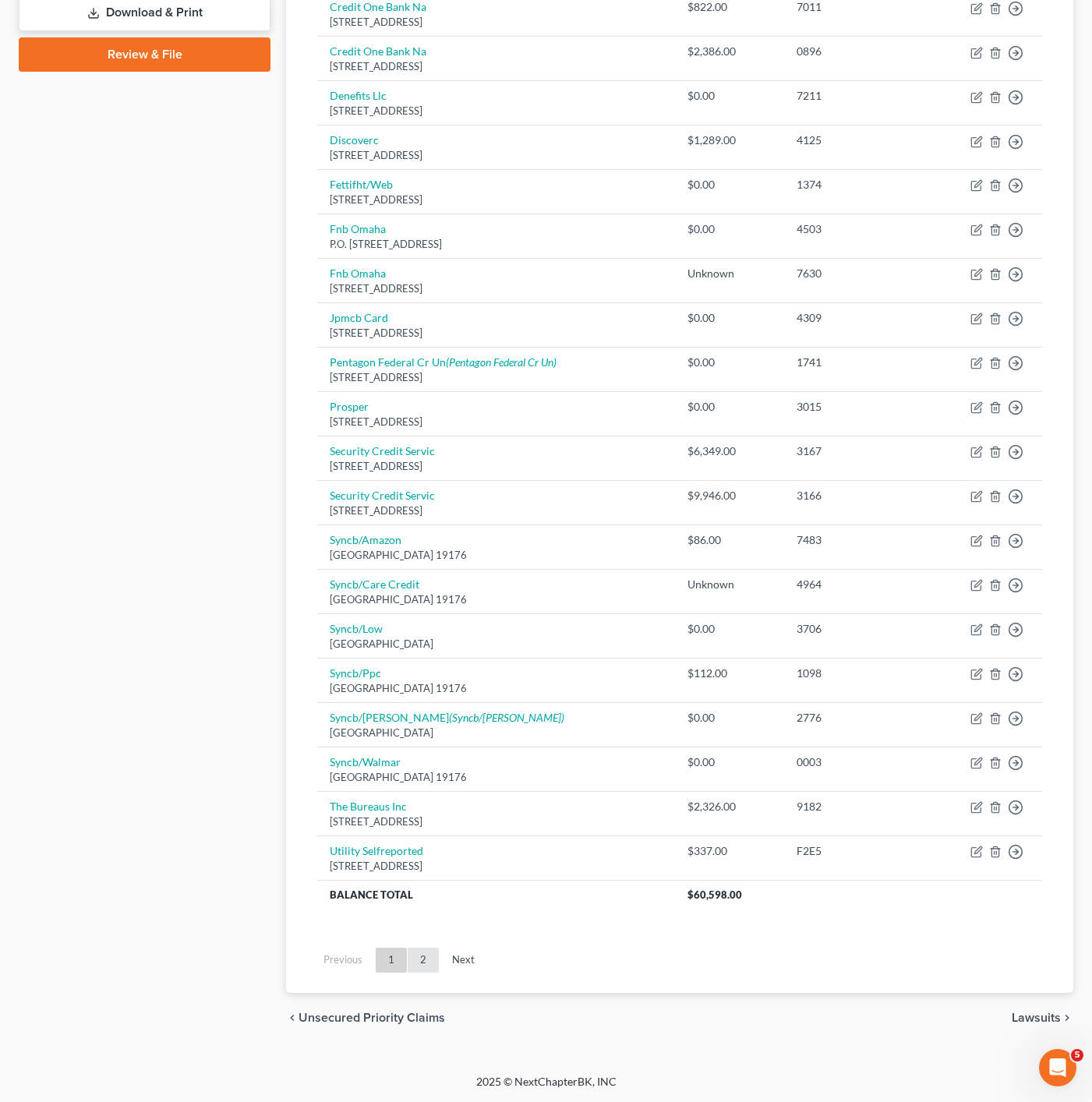
click at [424, 961] on link "2" at bounding box center [423, 960] width 31 height 25
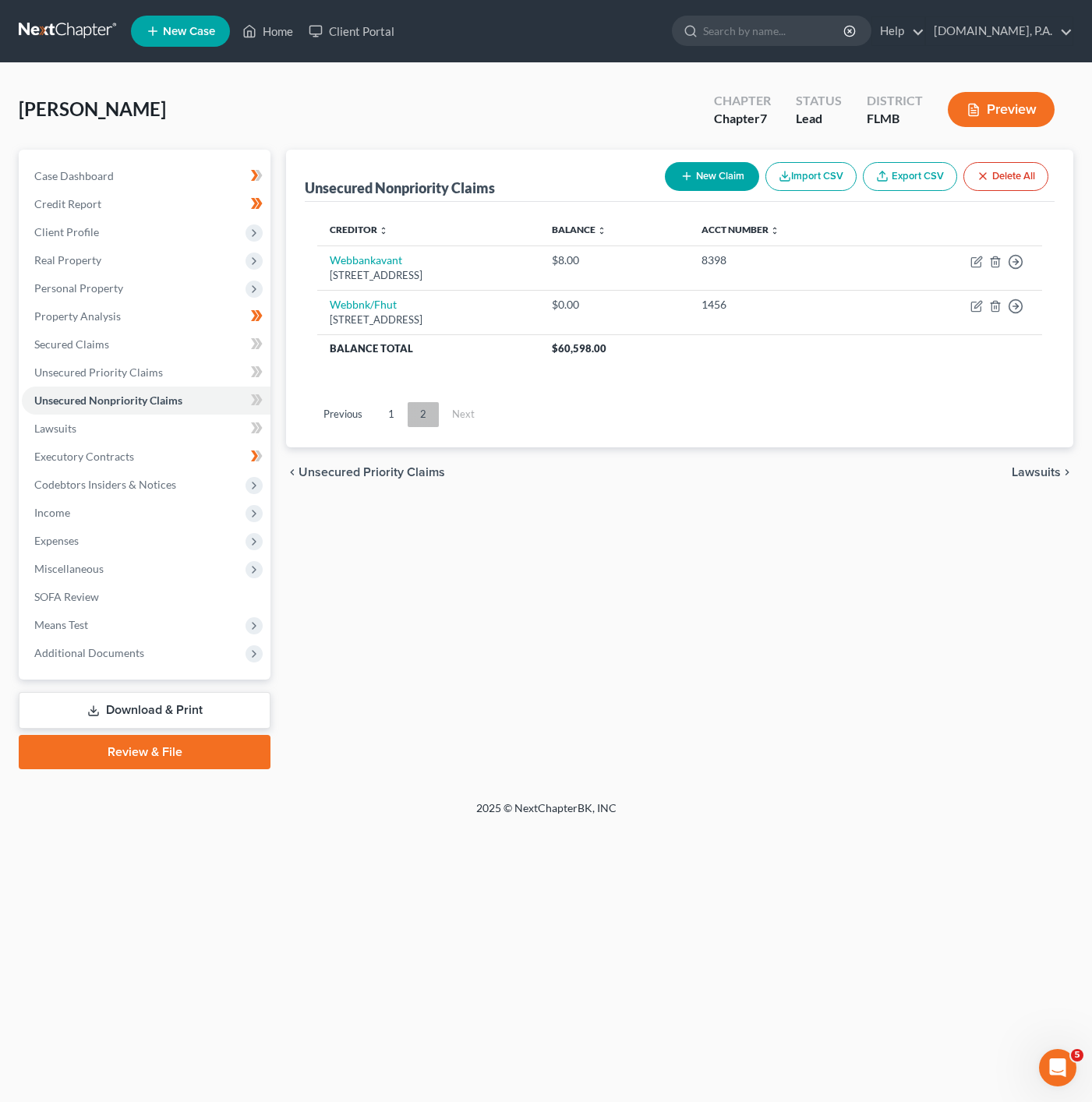
scroll to position [0, 0]
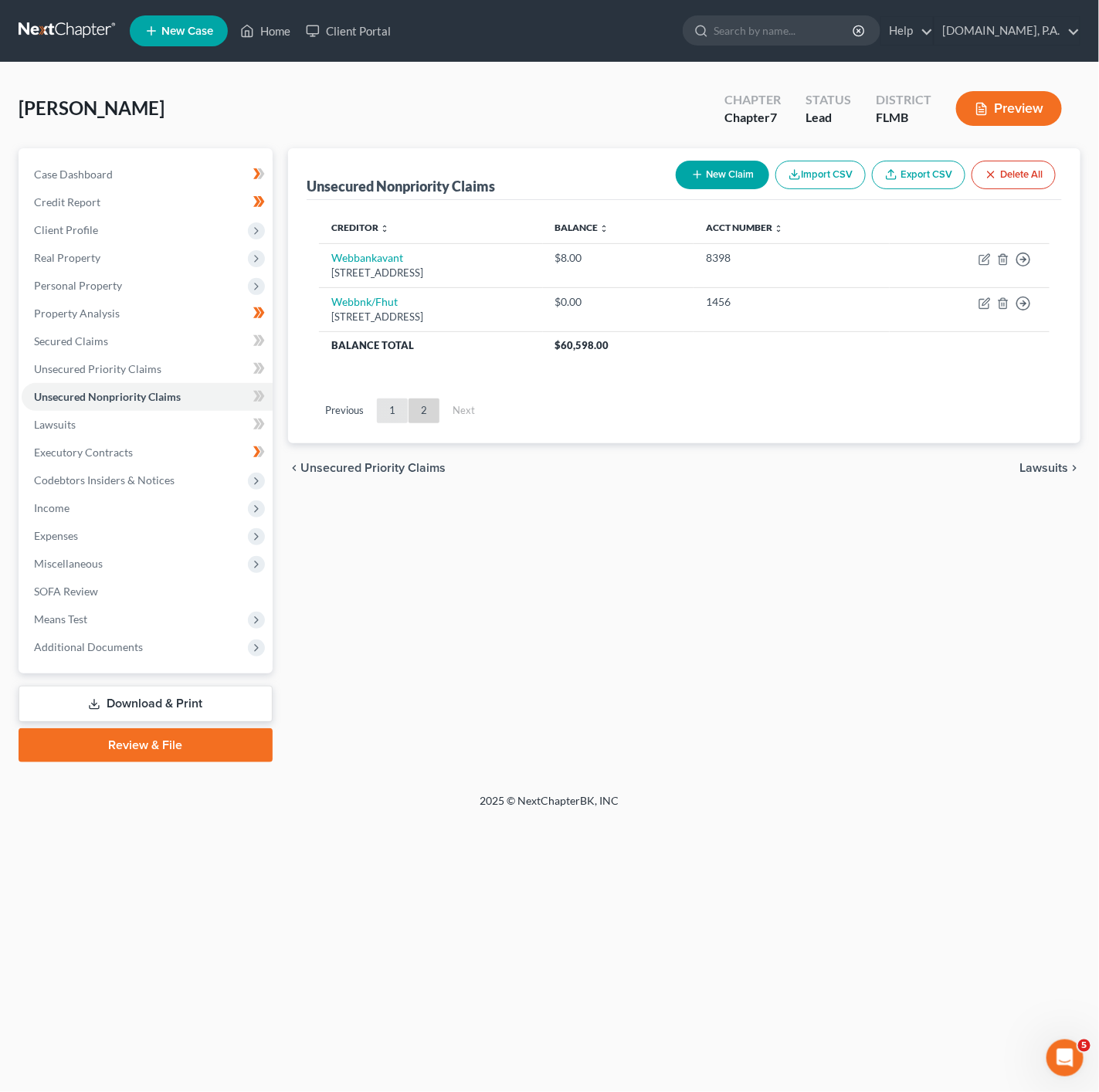
click at [392, 416] on link "1" at bounding box center [392, 411] width 31 height 25
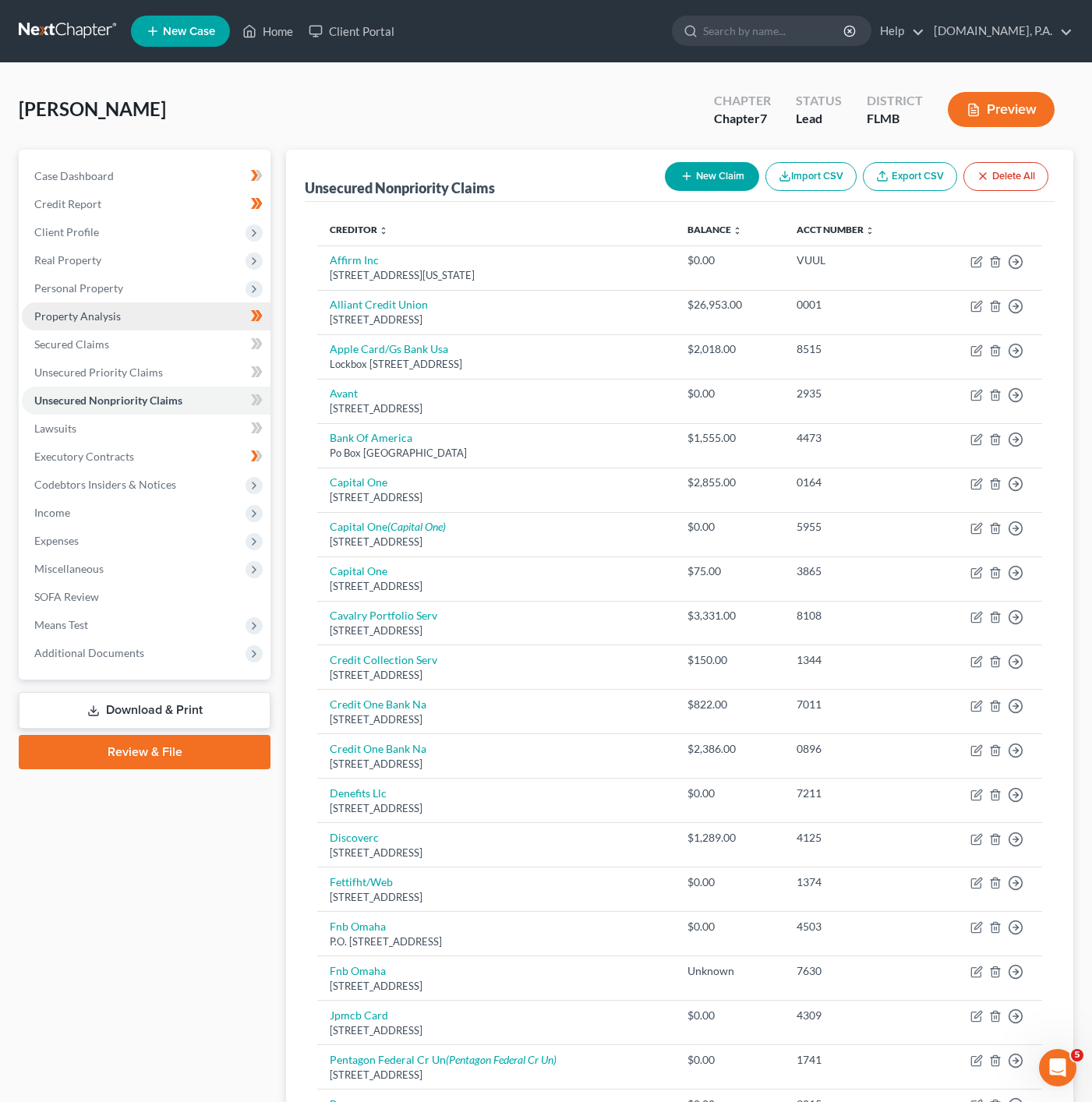
click at [225, 327] on link "Property Analysis" at bounding box center [146, 316] width 249 height 28
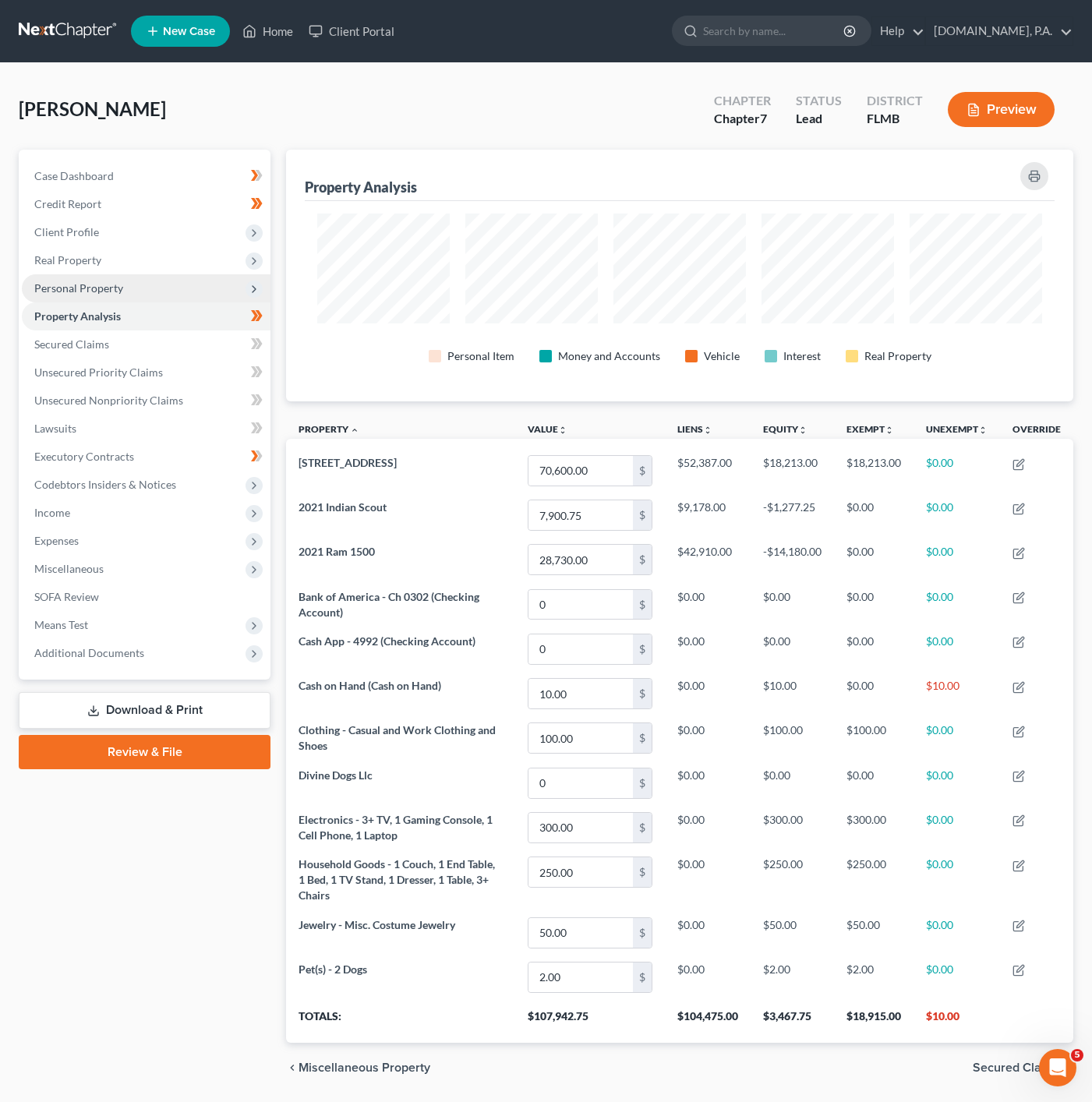
click at [228, 288] on span "Personal Property" at bounding box center [146, 288] width 249 height 28
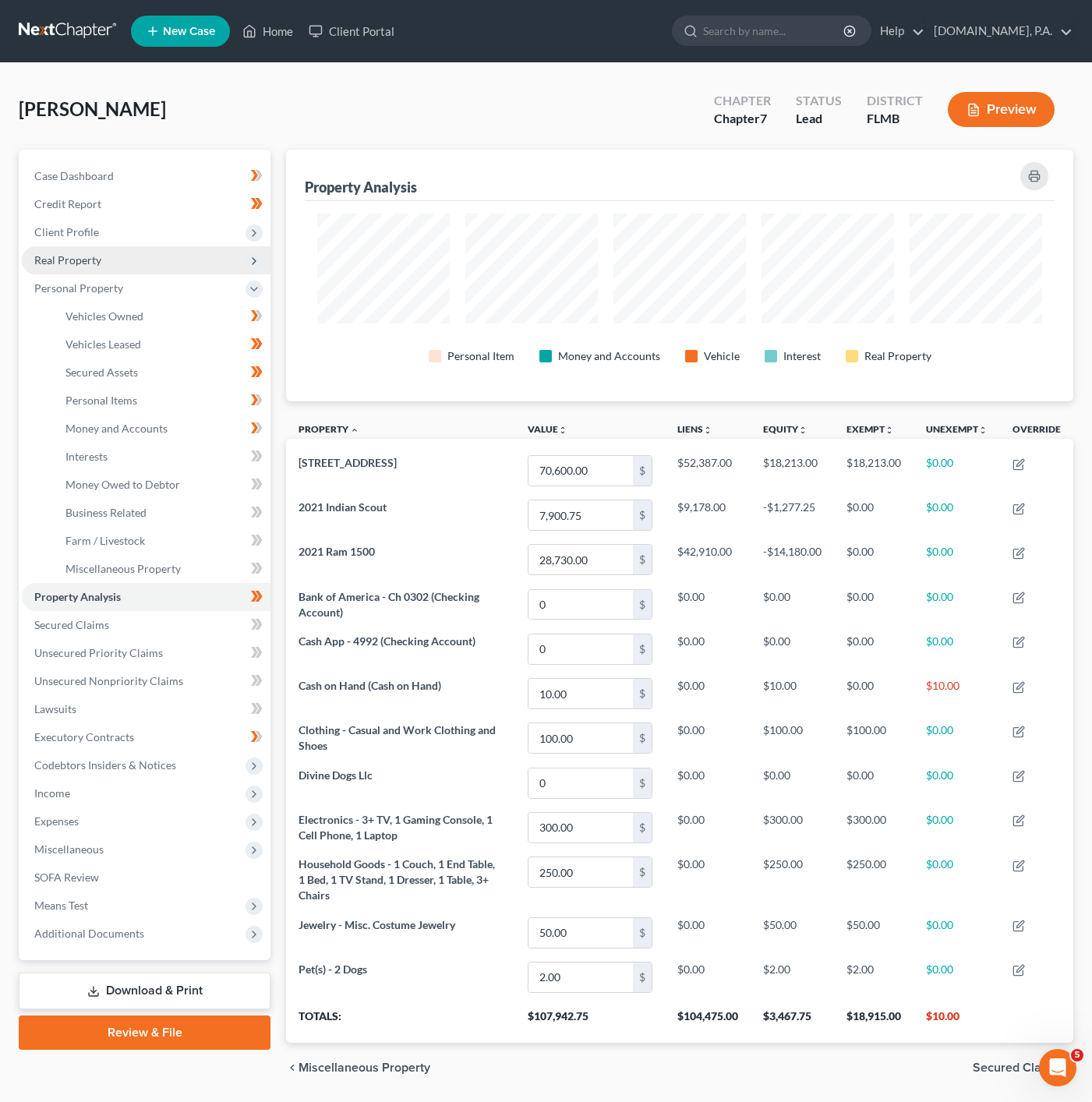
click at [237, 262] on span "Real Property" at bounding box center [146, 261] width 249 height 28
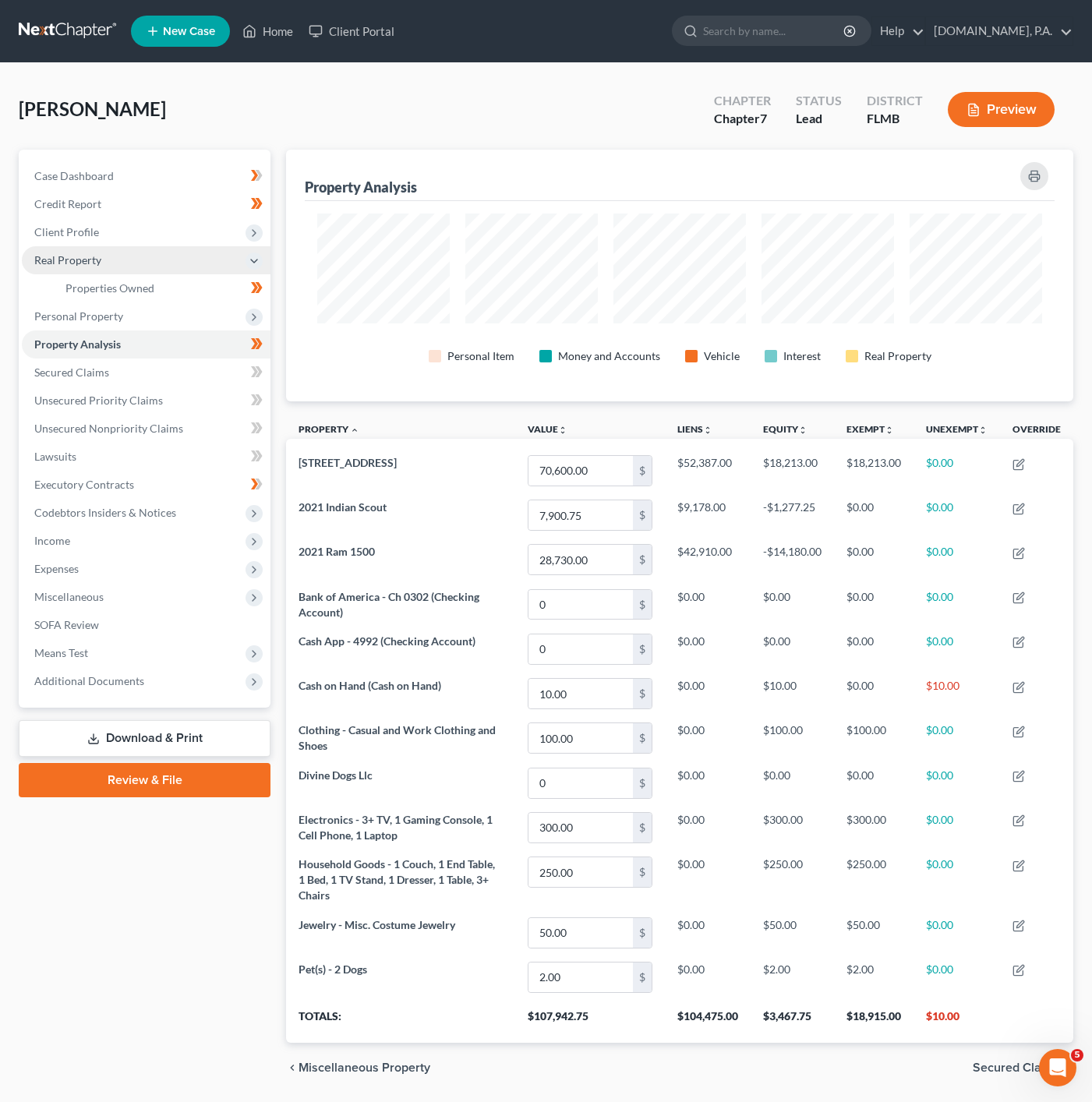
click at [204, 260] on span "Real Property" at bounding box center [146, 261] width 249 height 28
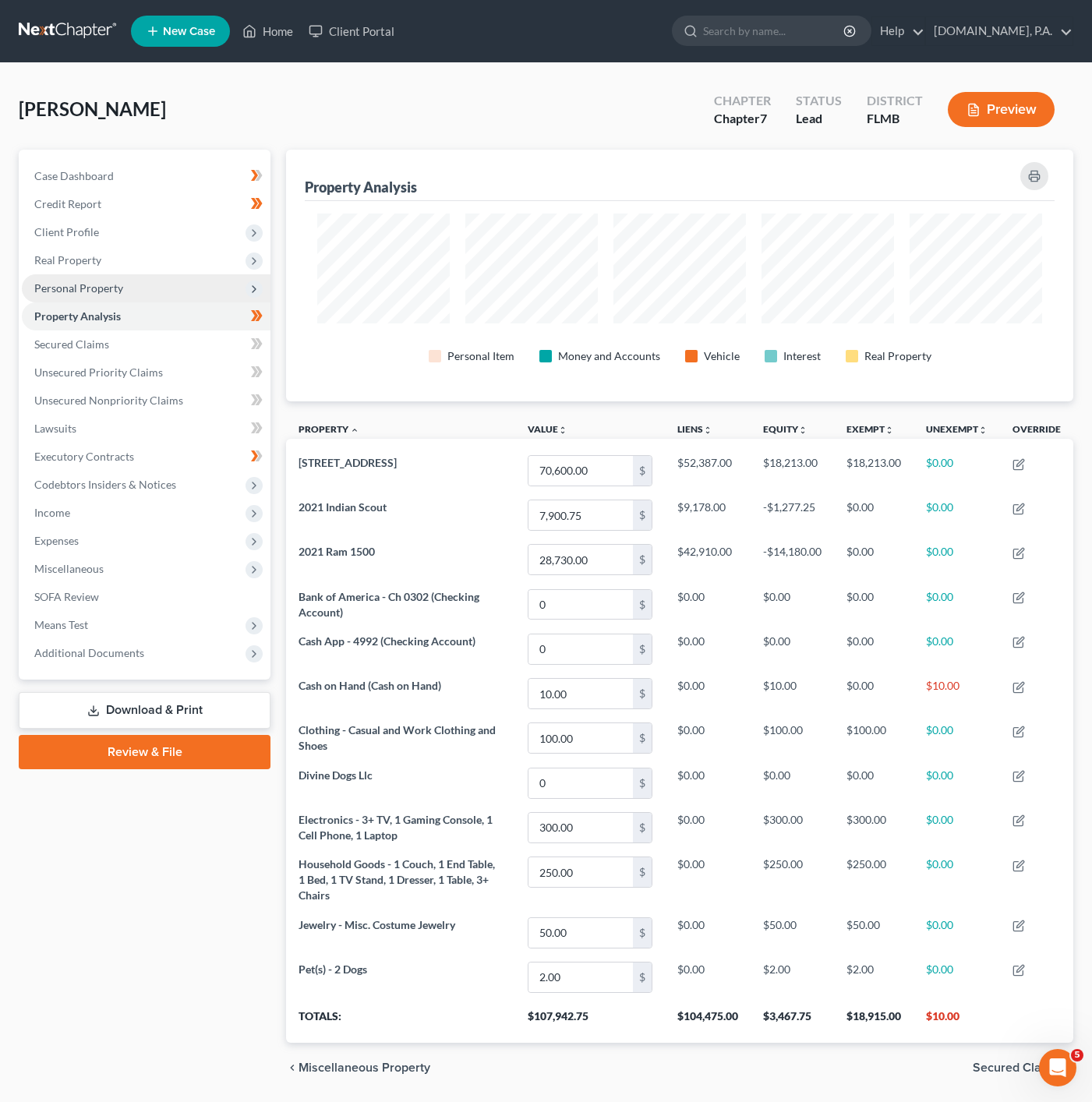
click at [171, 295] on span "Personal Property" at bounding box center [146, 288] width 249 height 28
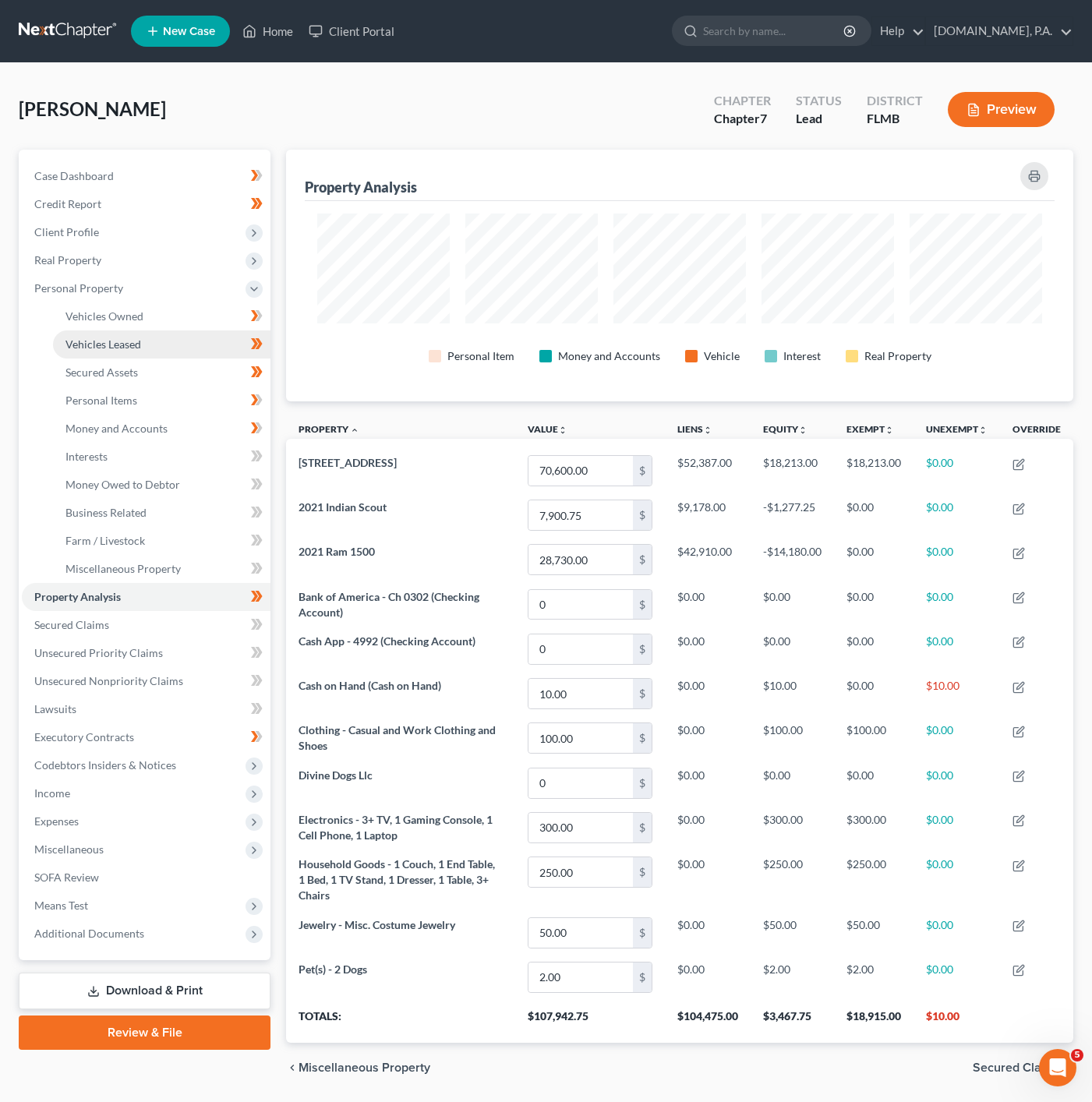
click at [168, 346] on link "Vehicles Leased" at bounding box center [162, 344] width 218 height 28
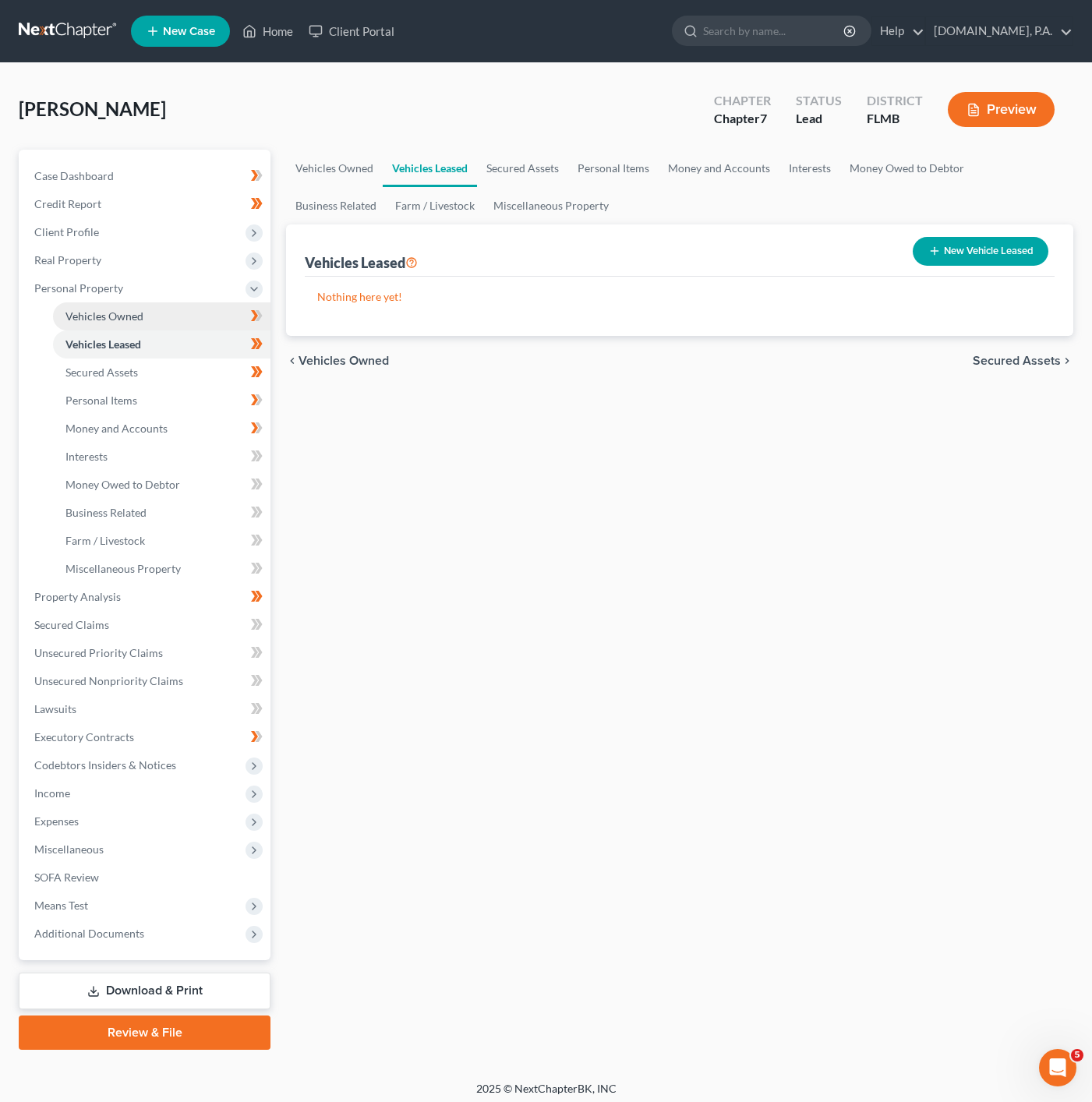
click at [192, 312] on link "Vehicles Owned" at bounding box center [162, 316] width 218 height 28
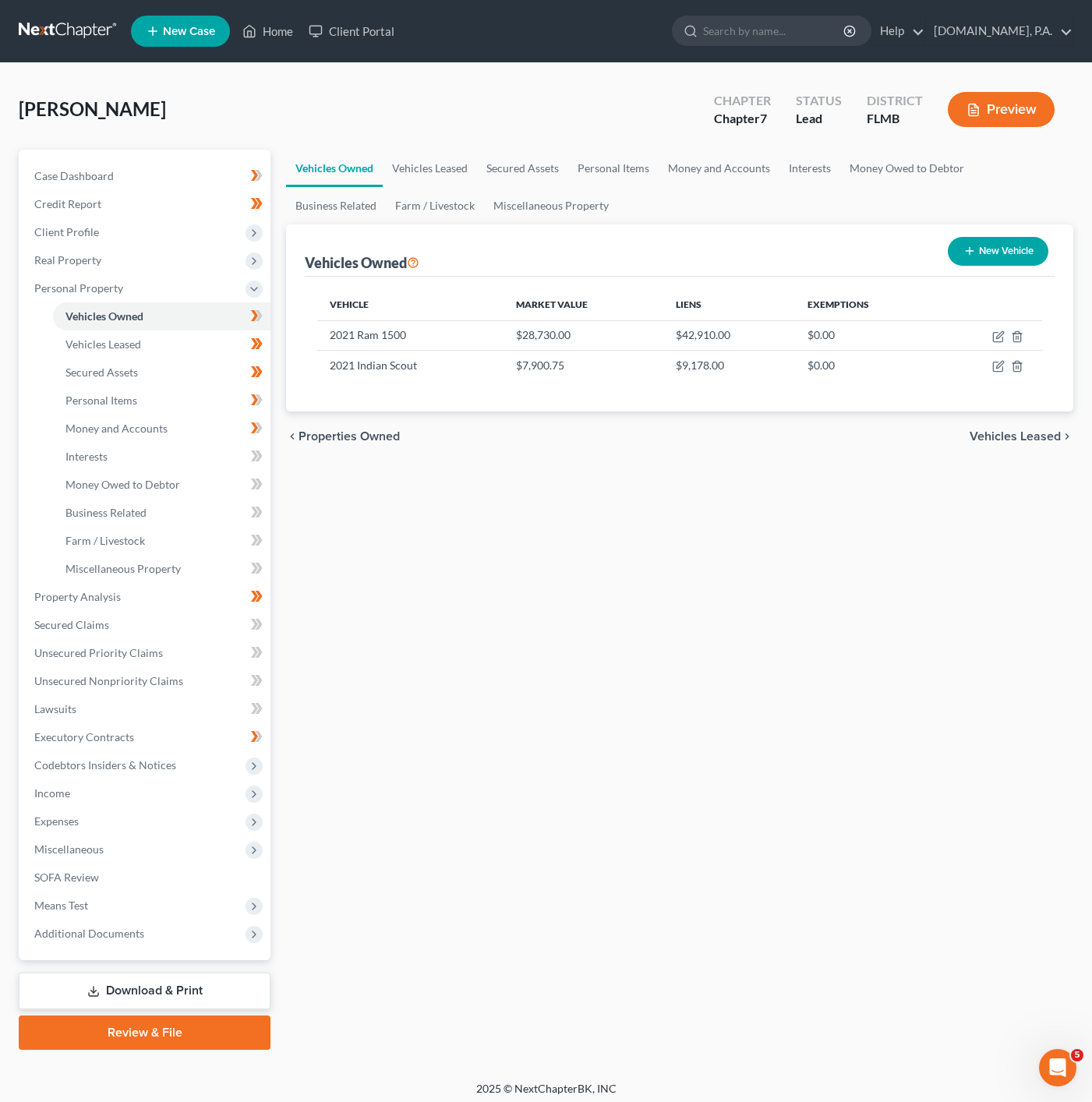
click at [980, 257] on button "New Vehicle" at bounding box center [998, 251] width 100 height 29
select select "0"
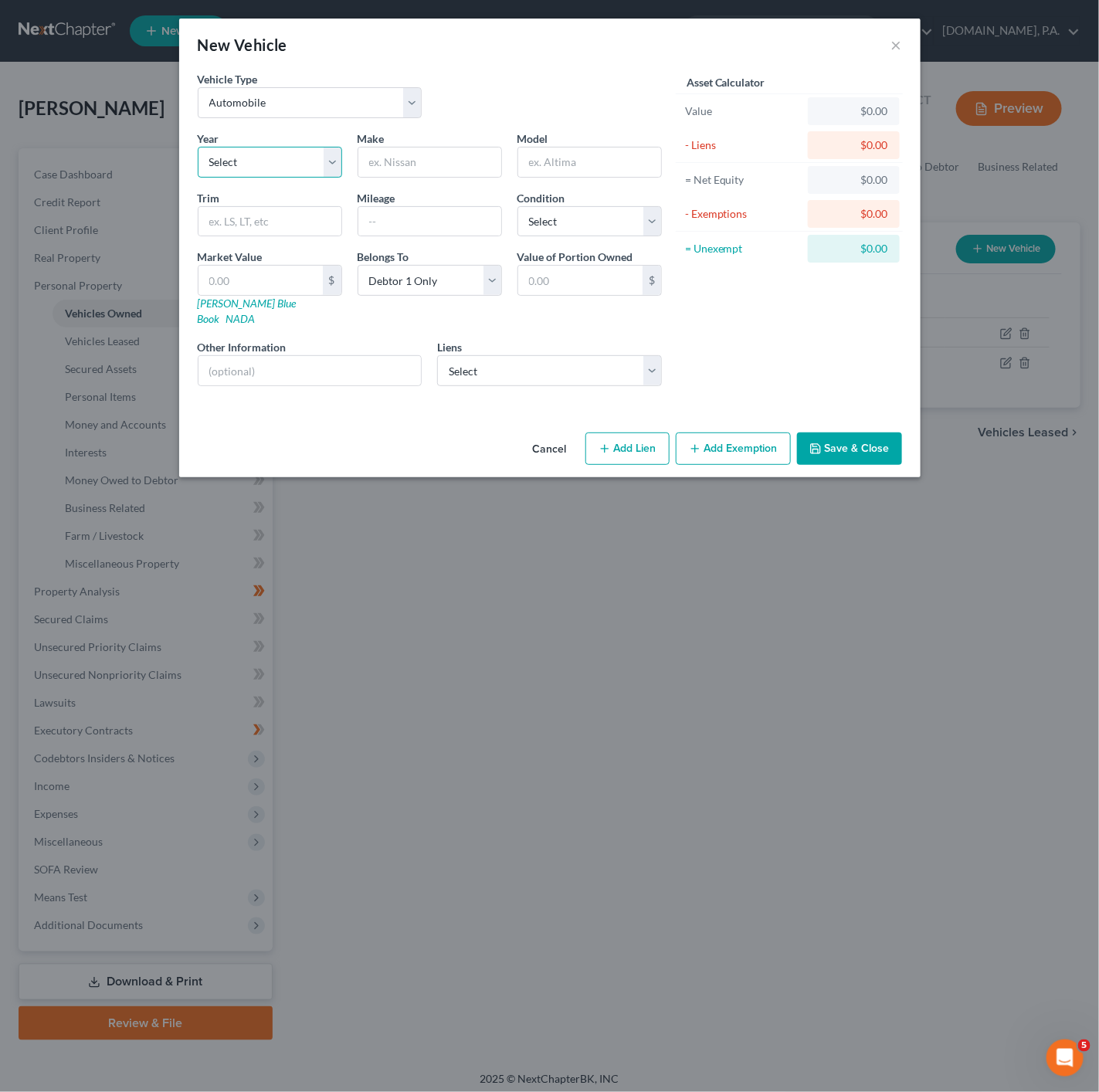
click at [285, 148] on select "Select 2026 2025 2024 2023 2022 2021 2020 2019 2018 2017 2016 2015 2014 2013 20…" at bounding box center [270, 162] width 144 height 31
click at [198, 147] on select "Select 2026 2025 2024 2023 2022 2021 2020 2019 2018 2017 2016 2015 2014 2013 20…" at bounding box center [270, 162] width 144 height 31
click at [375, 170] on input "text" at bounding box center [430, 162] width 143 height 29
click at [313, 160] on select "Select 2026 2025 2024 2023 2022 2021 2020 2019 2018 2017 2016 2015 2014 2013 20…" at bounding box center [270, 162] width 144 height 31
select select "4"
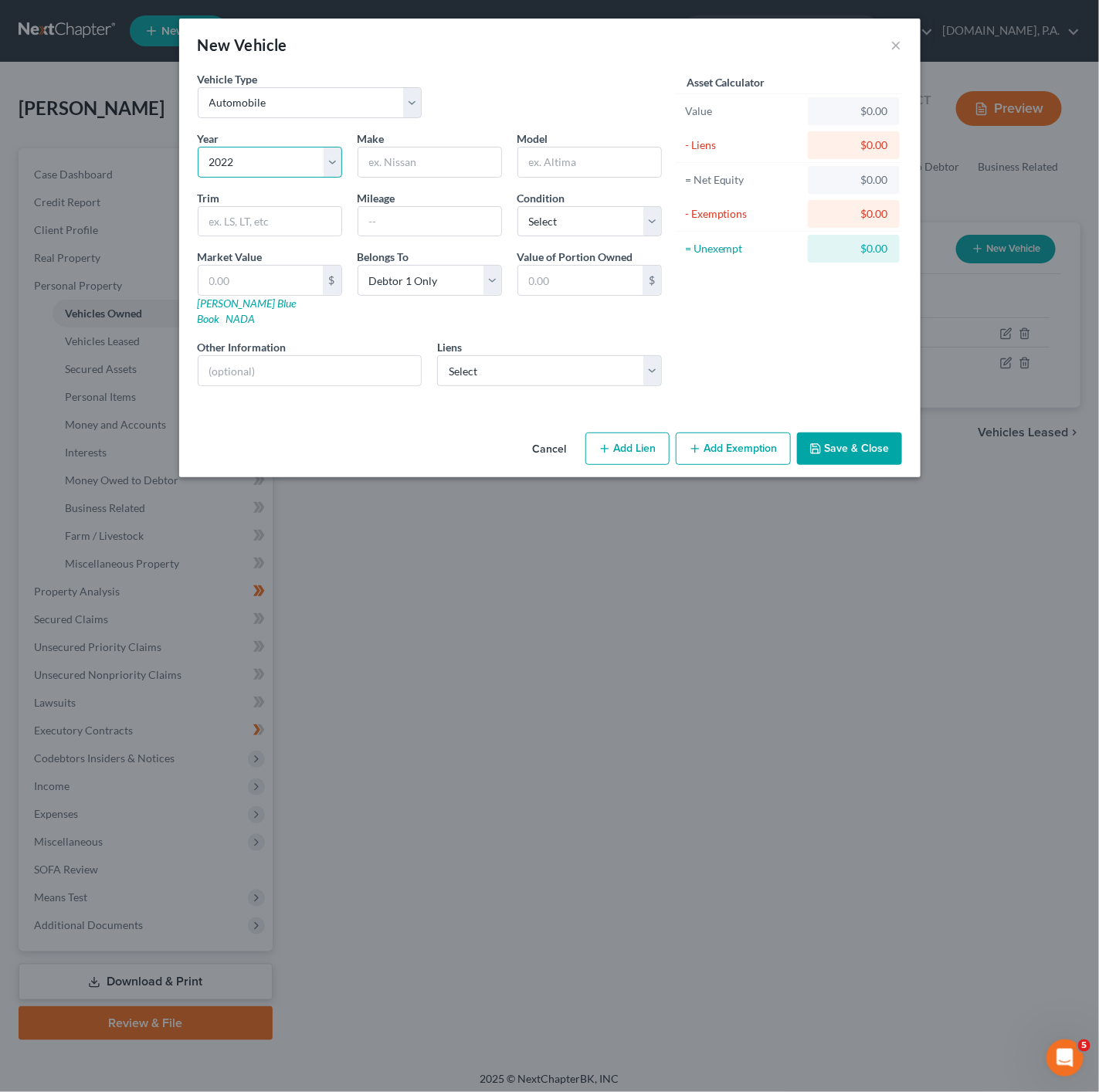
click at [198, 147] on select "Select 2026 2025 2024 2023 2022 2021 2020 2019 2018 2017 2016 2015 2014 2013 20…" at bounding box center [270, 162] width 144 height 31
click at [230, 339] on label "Other Information" at bounding box center [242, 347] width 89 height 16
click at [385, 157] on input "text" at bounding box center [430, 162] width 143 height 29
click at [610, 81] on div "Vehicle Type Select Automobile Truck Trailer Watercraft Aircraft Motor Home Atv…" at bounding box center [430, 101] width 479 height 60
click at [571, 218] on select "Select Excellent Very Good Good Fair Poor" at bounding box center [589, 222] width 144 height 31
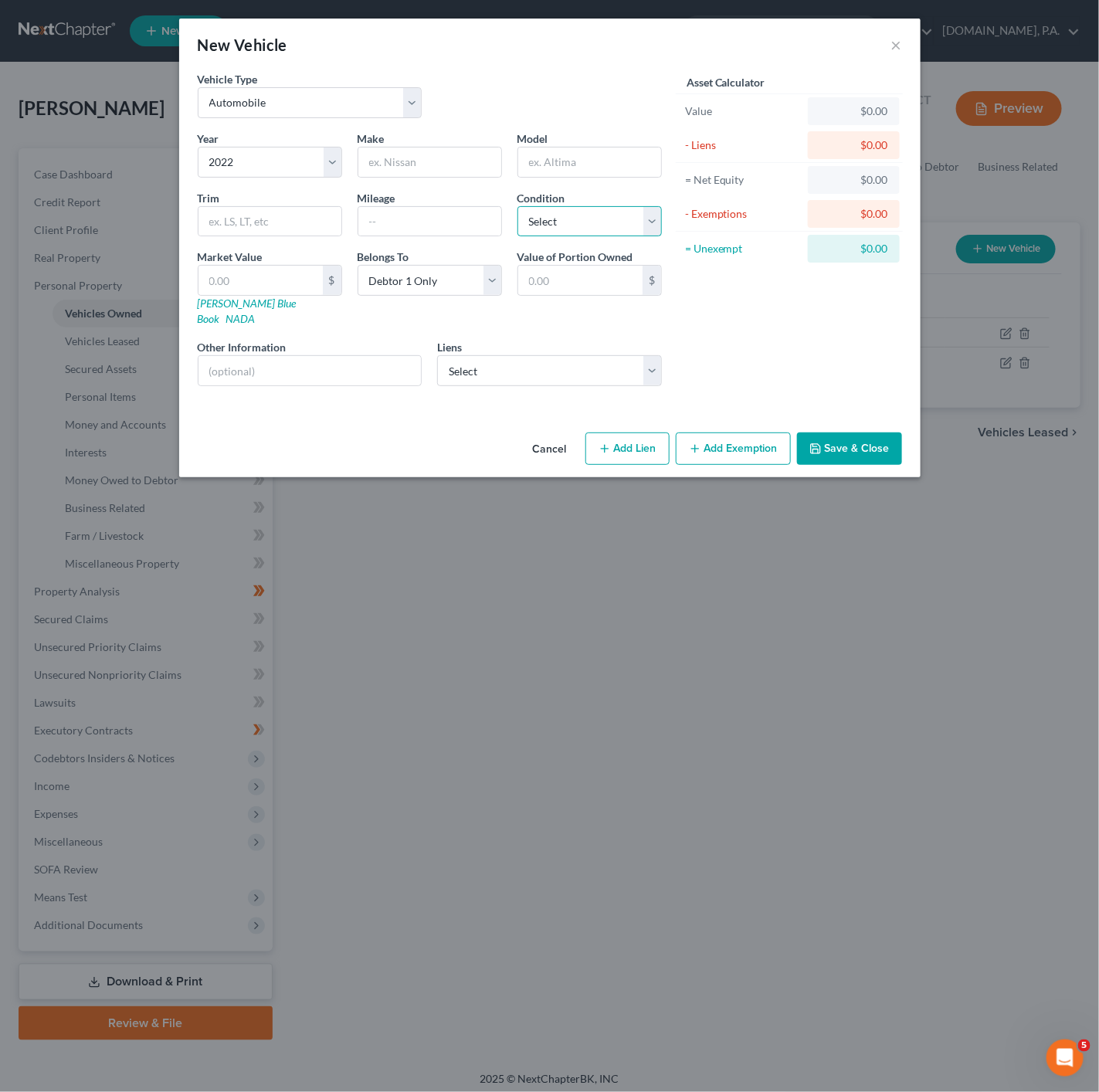
select select "3"
click at [517, 207] on select "Select Excellent Very Good Good Fair Poor" at bounding box center [589, 222] width 144 height 31
click at [310, 214] on input "text" at bounding box center [270, 222] width 143 height 29
click at [466, 172] on input "text" at bounding box center [430, 162] width 143 height 29
click at [406, 147] on div at bounding box center [430, 162] width 144 height 31
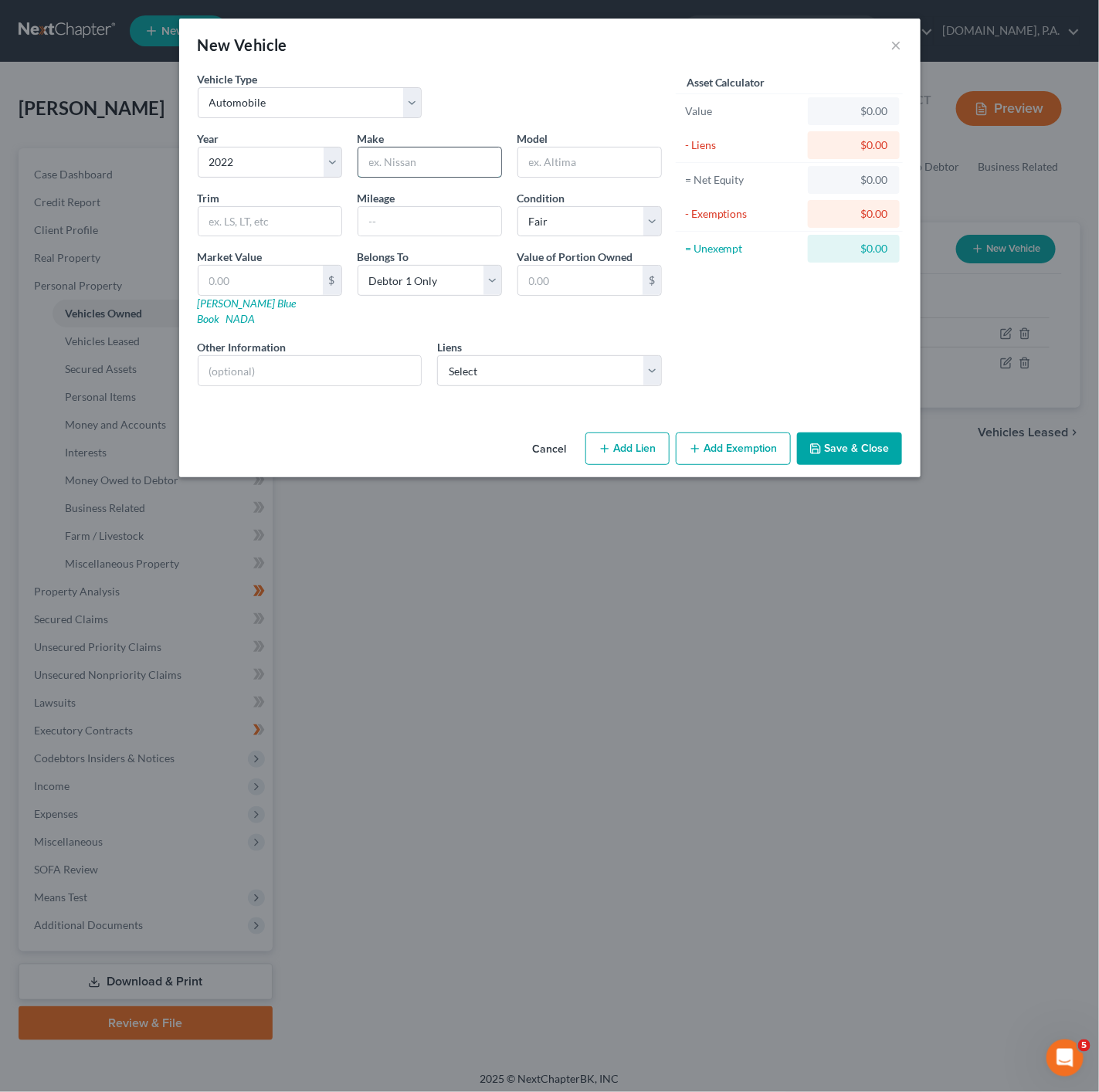
click at [423, 164] on input "text" at bounding box center [430, 162] width 143 height 29
click at [599, 149] on input "text" at bounding box center [589, 162] width 143 height 29
drag, startPoint x: 406, startPoint y: 169, endPoint x: 367, endPoint y: 149, distance: 43.8
click at [367, 149] on input "MH0G" at bounding box center [430, 162] width 143 height 29
type input "t"
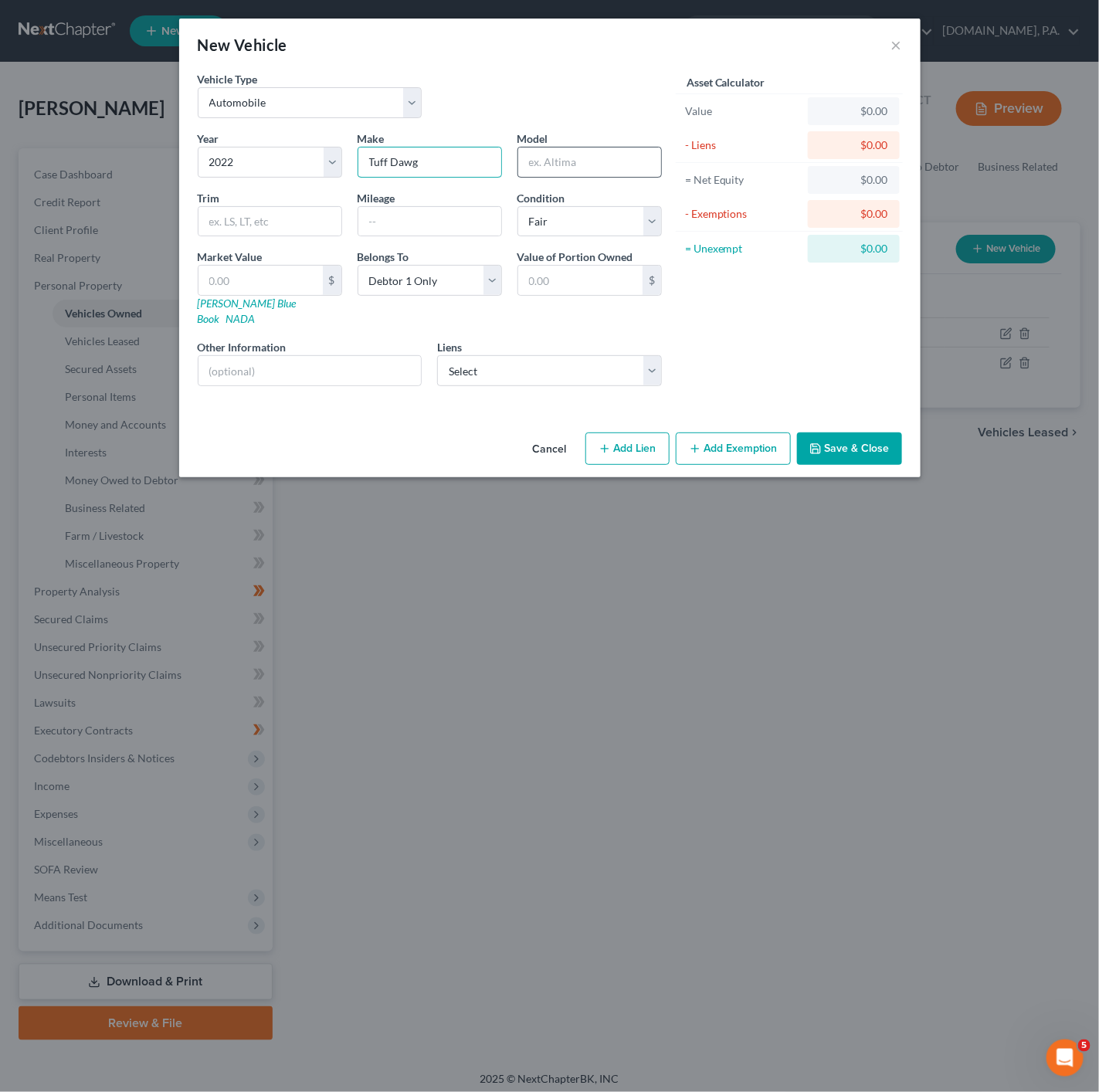
type input "Tuff Dawg"
click at [579, 168] on input "text" at bounding box center [589, 162] width 143 height 29
click at [368, 209] on input "text" at bounding box center [430, 222] width 143 height 29
click at [559, 168] on input "text" at bounding box center [589, 162] width 143 height 29
click at [254, 214] on input "text" at bounding box center [270, 222] width 143 height 29
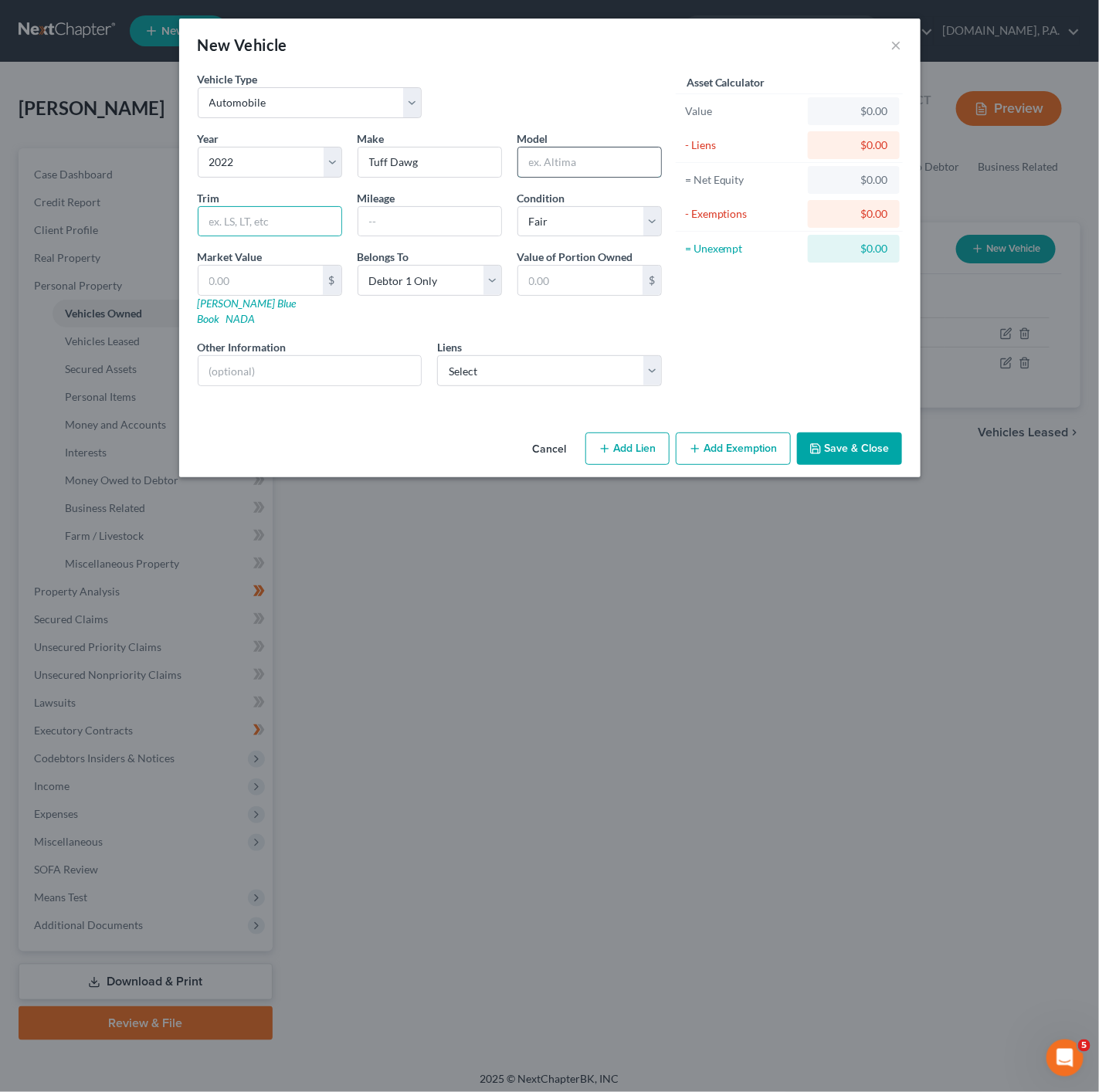
click at [548, 164] on input "text" at bounding box center [589, 162] width 143 height 29
click at [607, 158] on input "text" at bounding box center [589, 162] width 143 height 29
click at [313, 195] on div "Trim" at bounding box center [270, 213] width 160 height 47
click at [608, 165] on input "text" at bounding box center [589, 162] width 143 height 29
type input "Utility"
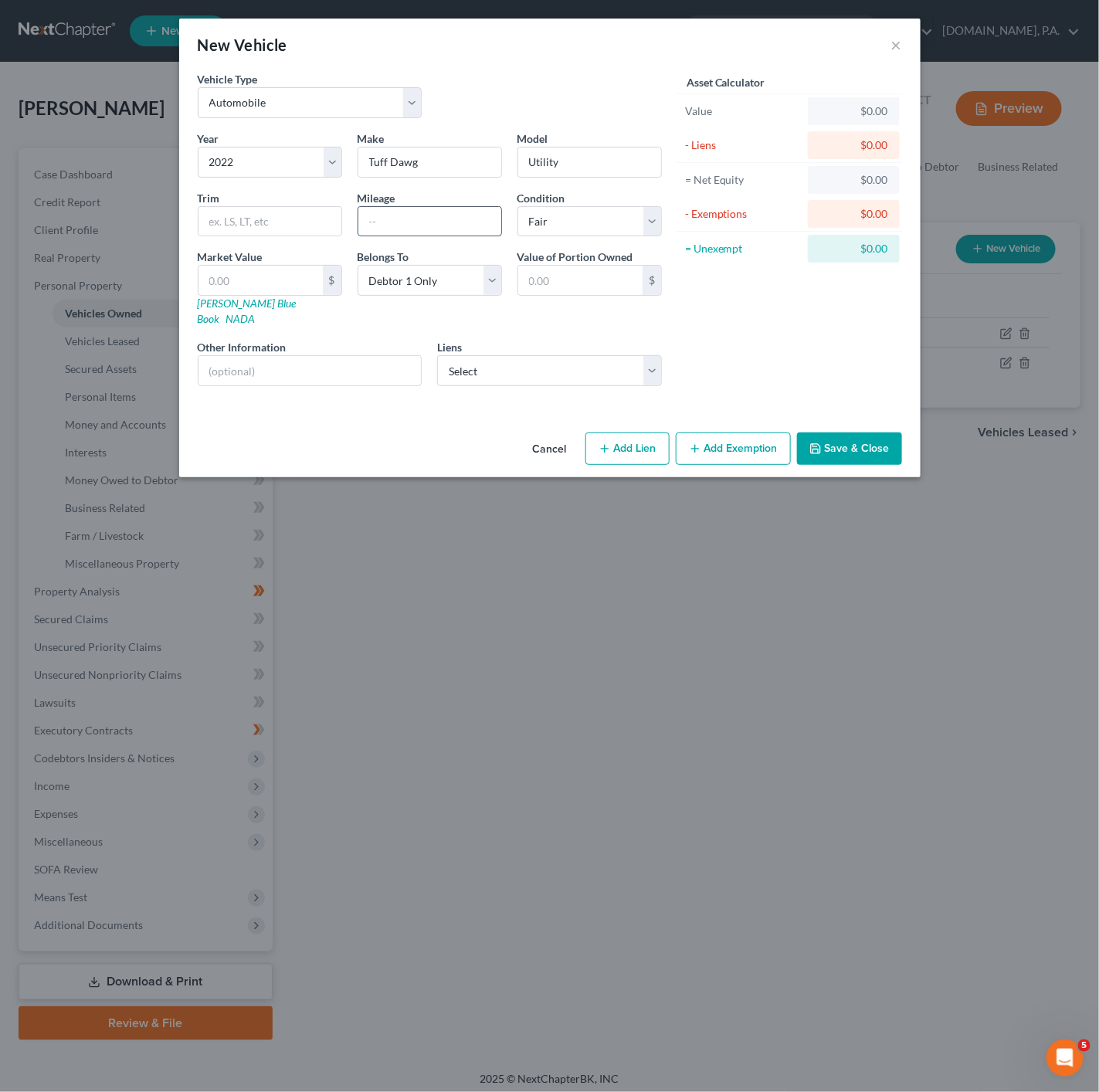
click at [438, 227] on input "text" at bounding box center [430, 222] width 143 height 29
click at [628, 142] on div "Model Utility" at bounding box center [589, 154] width 160 height 47
click at [306, 227] on input "text" at bounding box center [270, 222] width 143 height 29
type input "Trailer"
click at [436, 233] on input "text" at bounding box center [430, 222] width 143 height 29
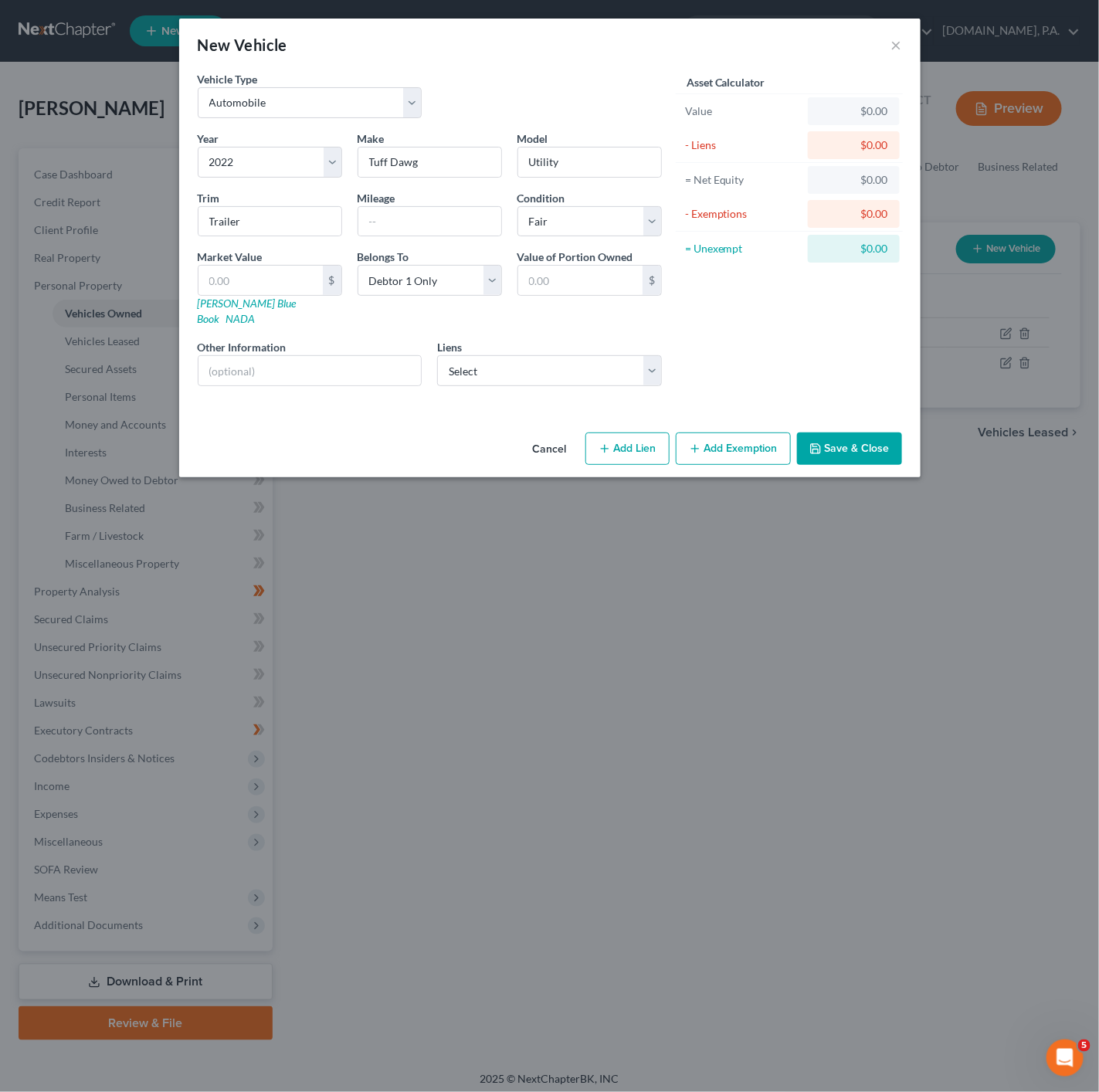
click at [223, 316] on div "Year Select 2026 2025 2024 2023 2022 2021 2020 2019 2018 2017 2016 2015 2014 20…" at bounding box center [430, 264] width 479 height 268
click at [346, 365] on input "text" at bounding box center [310, 371] width 223 height 29
paste input "VIN: [US_VEHICLE_IDENTIFICATION_NUMBER]"
type input "VIN: [US_VEHICLE_IDENTIFICATION_NUMBER]"
click at [646, 364] on select "Select Flagship - $0.00 Blue Fcu - $0.00 Citizensone - $0.00 Flagstarbank - $0.…" at bounding box center [550, 371] width 225 height 31
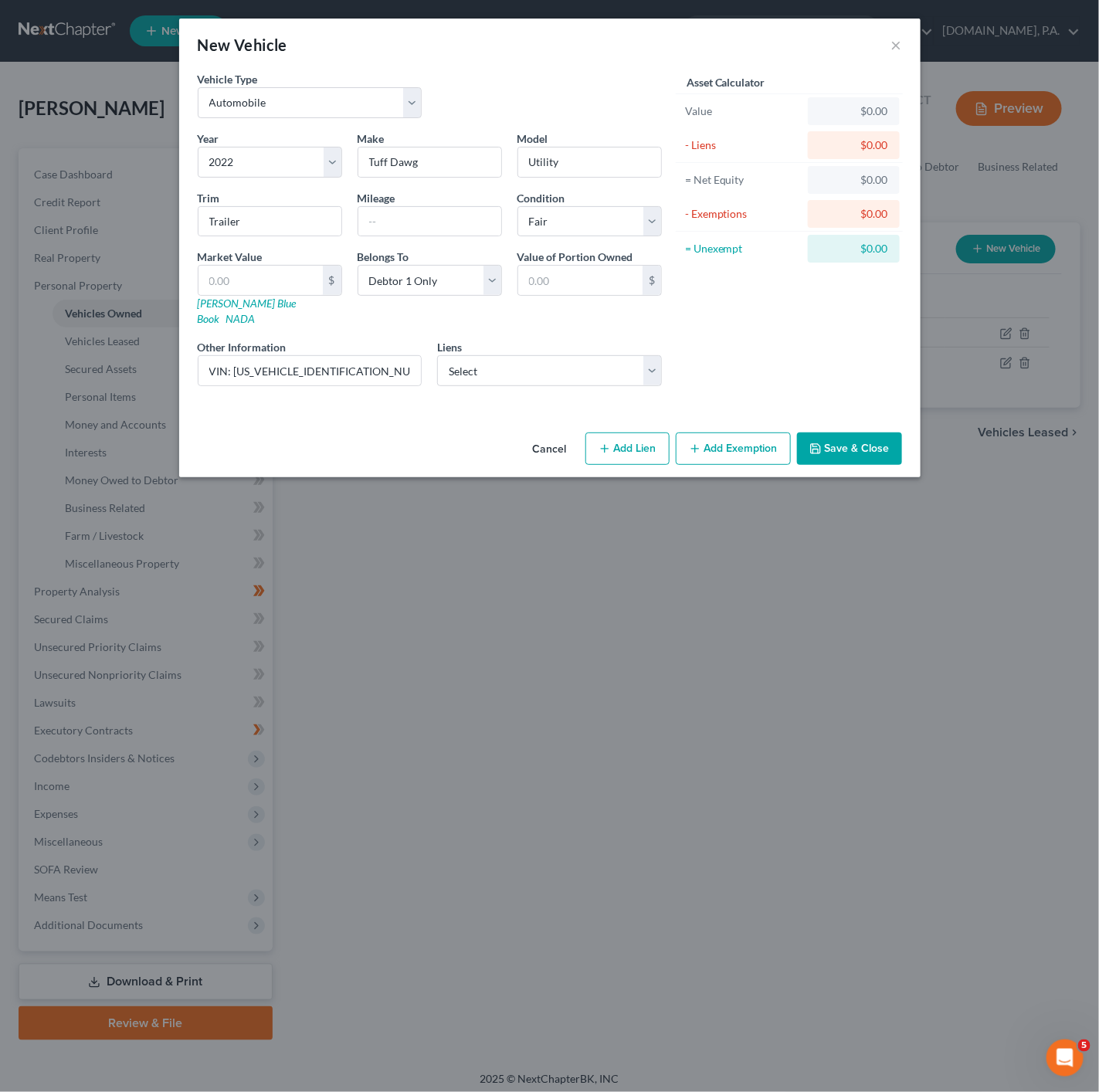
click at [751, 364] on div "Asset Calculator Value $0.00 - Liens $0.00 = Net Equity $0.00 - Exemptions $0.0…" at bounding box center [790, 235] width 240 height 327
click at [596, 355] on select "Select Flagship - $0.00 Blue Fcu - $0.00 Citizensone - $0.00 Flagstarbank - $0.…" at bounding box center [550, 371] width 225 height 31
click at [599, 360] on select "Select Flagship - $0.00 Blue Fcu - $0.00 Citizensone - $0.00 Flagstarbank - $0.…" at bounding box center [550, 371] width 225 height 31
select select "1"
click at [437, 355] on select "Select Flagship - $0.00 Blue Fcu - $0.00 Citizensone - $0.00 Flagstarbank - $0.…" at bounding box center [550, 371] width 225 height 31
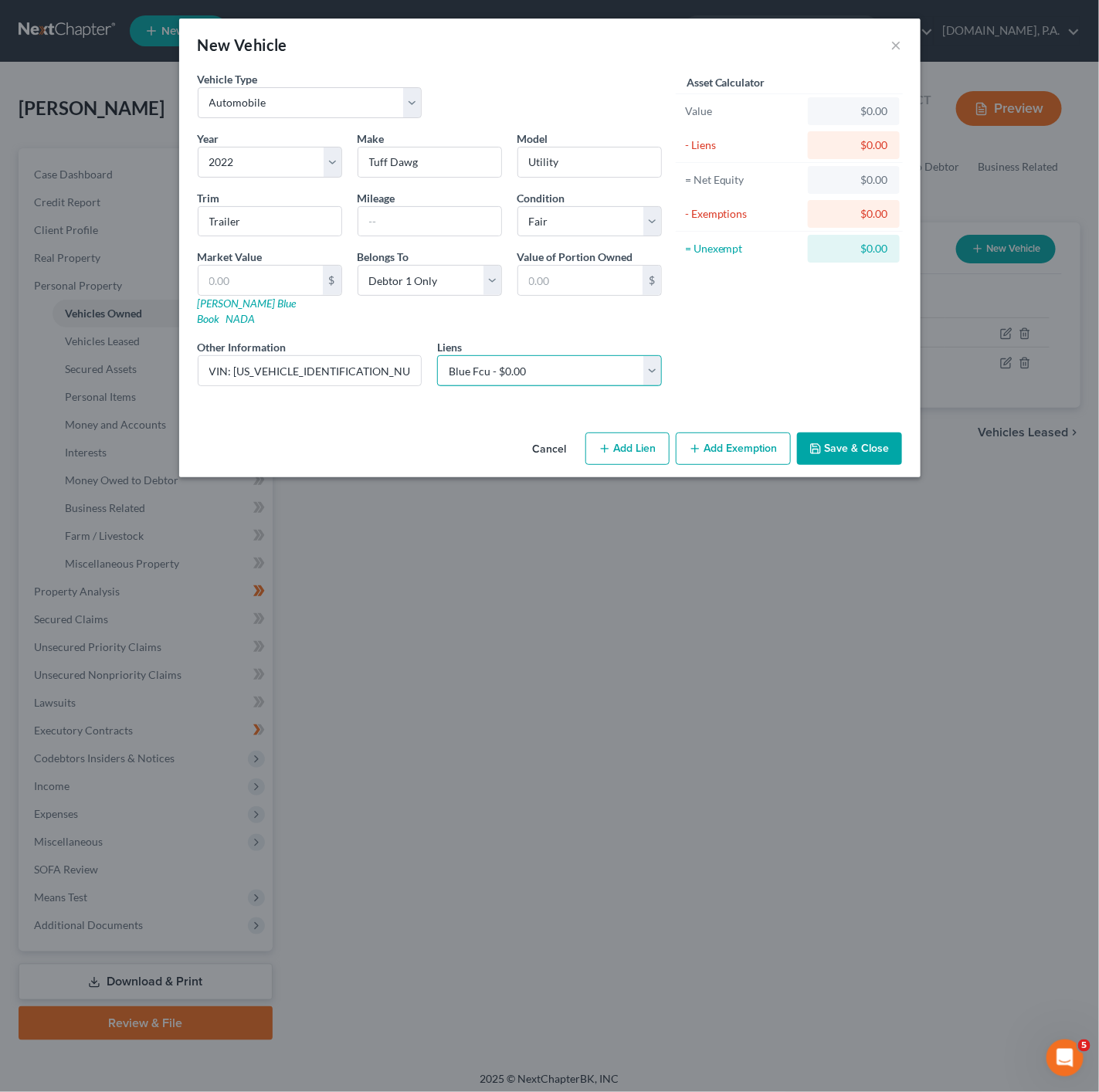
select select
select select "53"
select select "0"
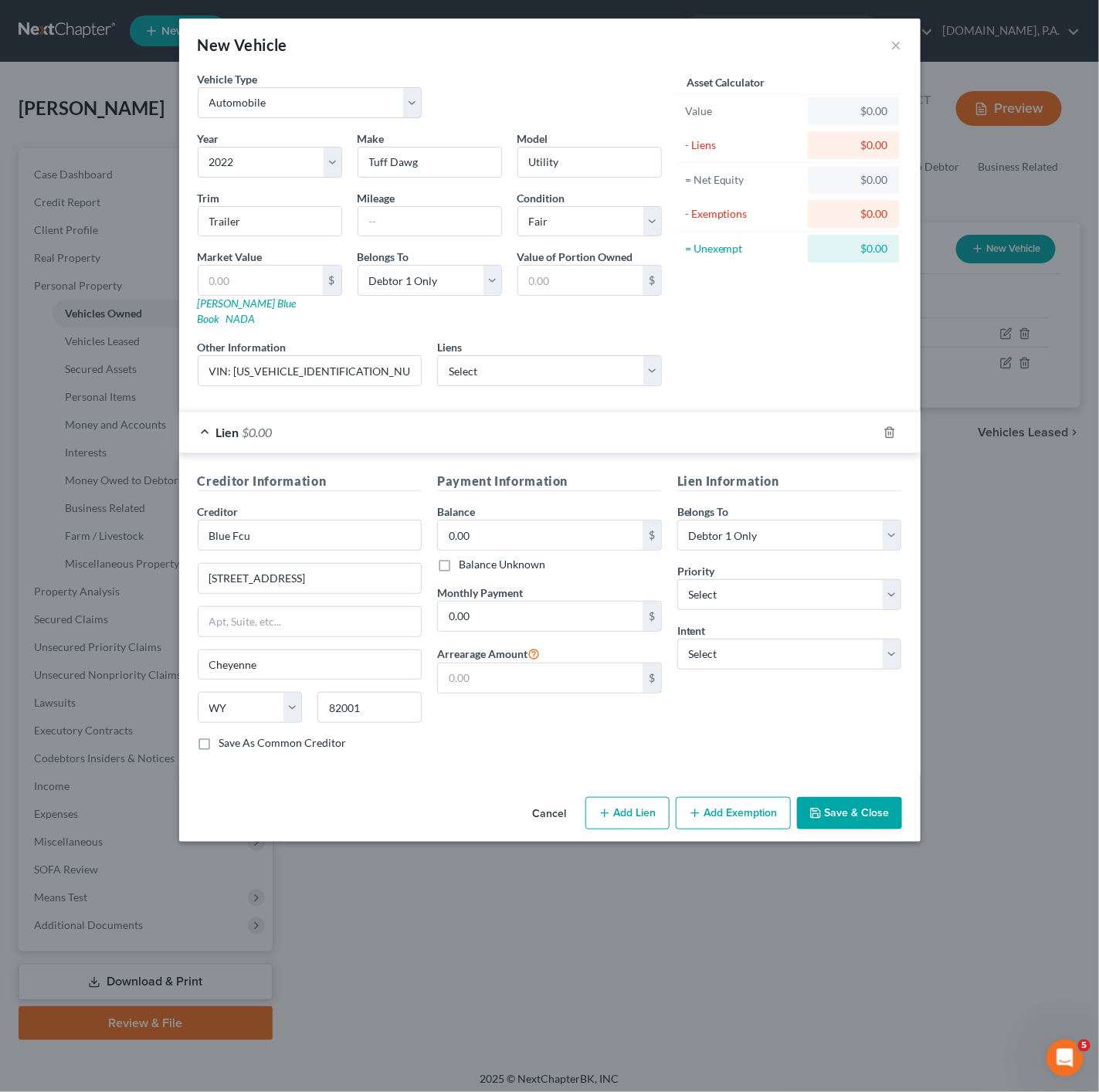
click at [267, 412] on div "Lien $0.00" at bounding box center [528, 432] width 698 height 41
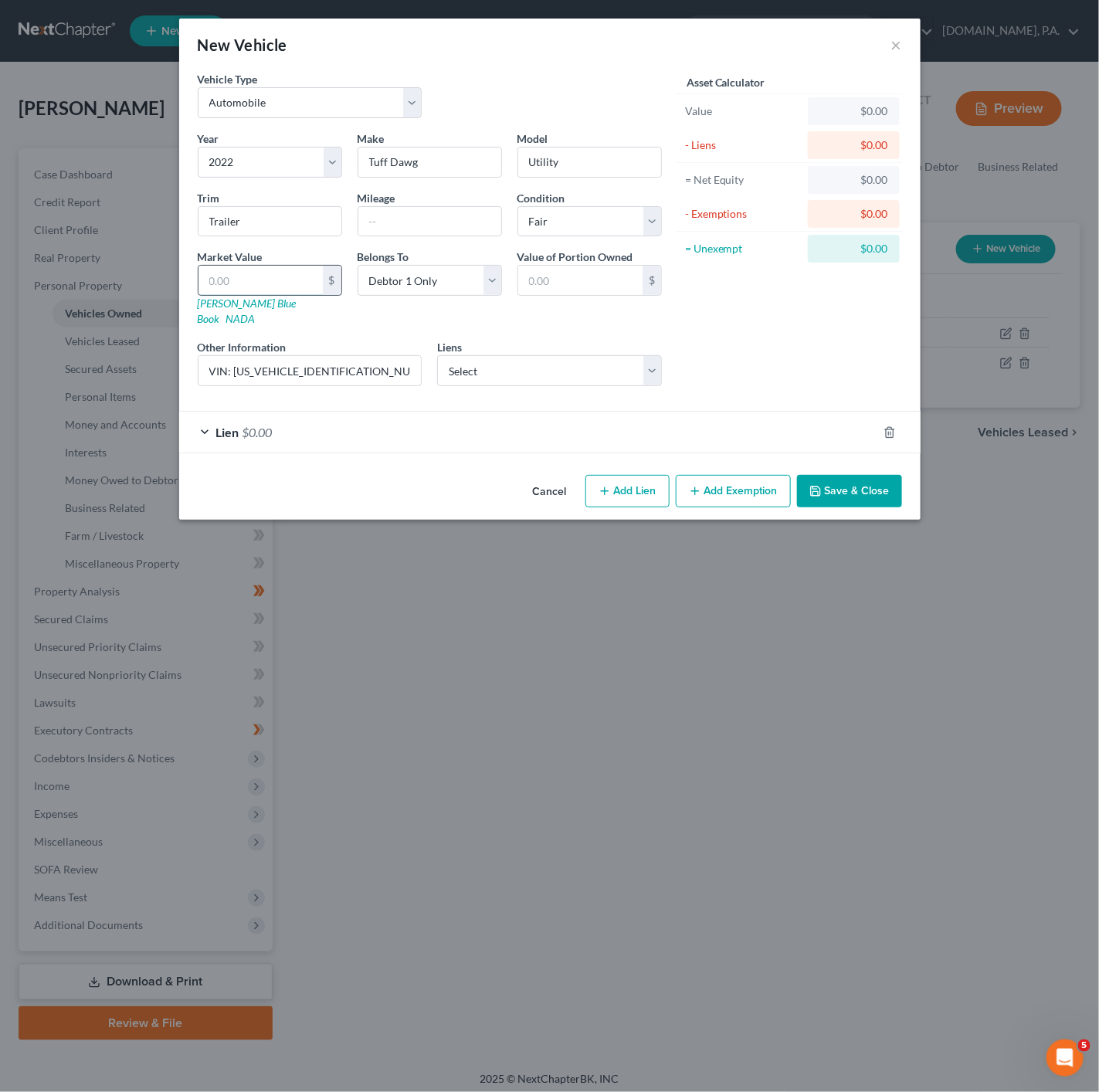
click at [228, 292] on input "text" at bounding box center [261, 281] width 124 height 29
type input "1"
type input "1.00"
type input "18"
type input "18.00"
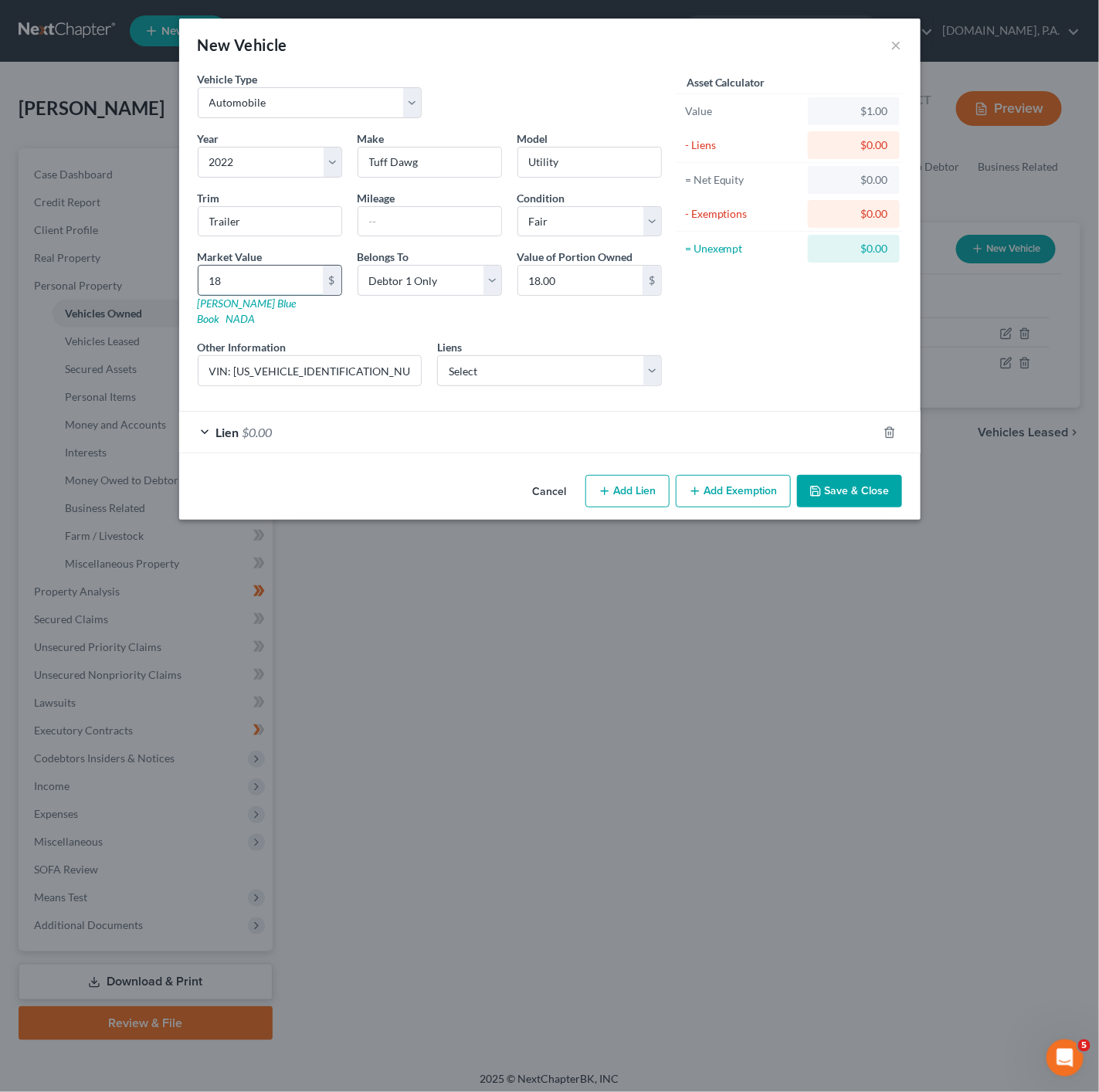
type input "180"
type input "180.00"
type input "1800"
type input "1,800.00"
type input "1,800"
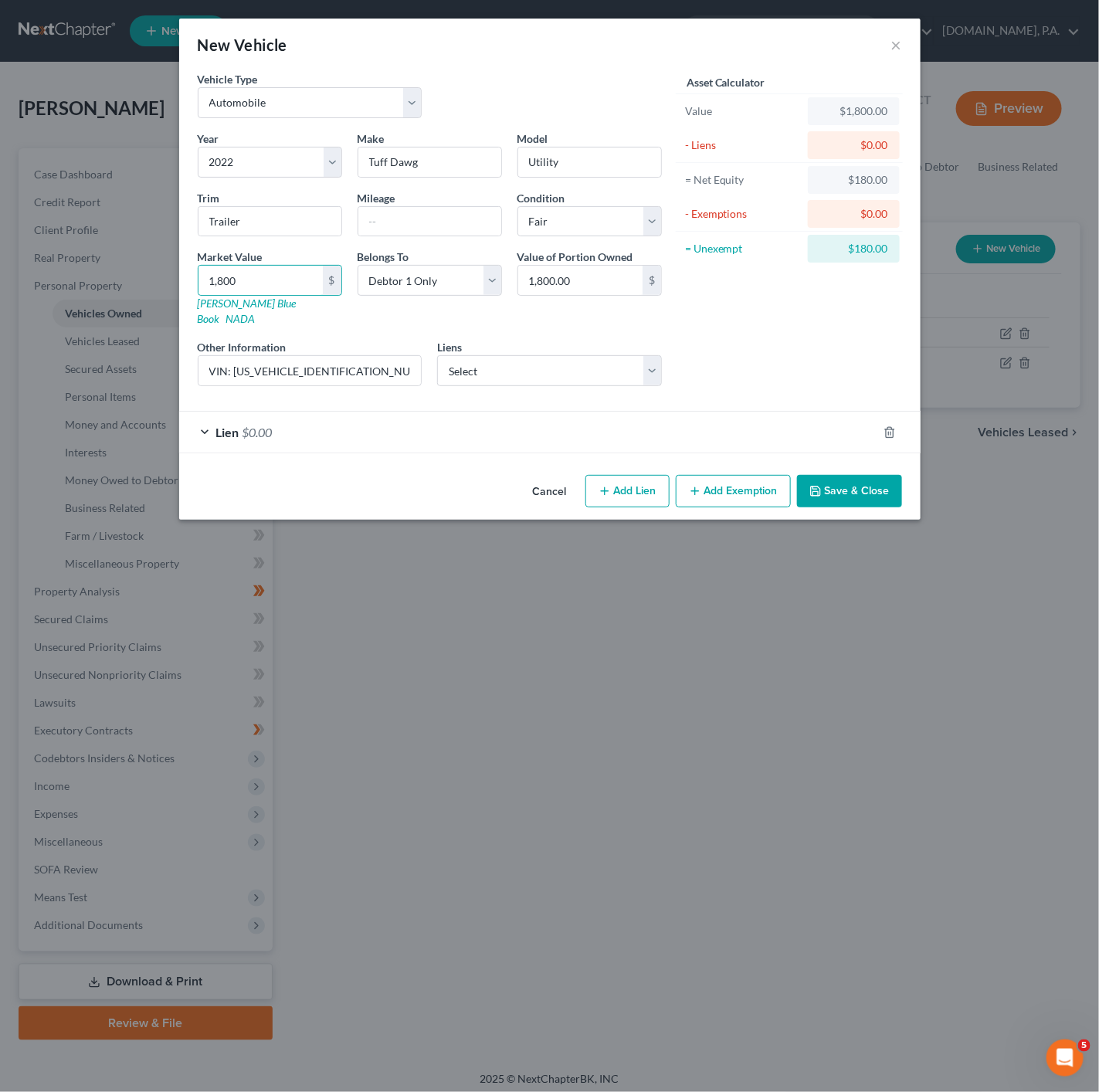
click at [700, 338] on div "Asset Calculator Value $1,800.00 - Liens $0.00 = Net Equity $180.00 - Exemption…" at bounding box center [790, 235] width 240 height 327
click at [869, 475] on button "Save & Close" at bounding box center [849, 491] width 105 height 33
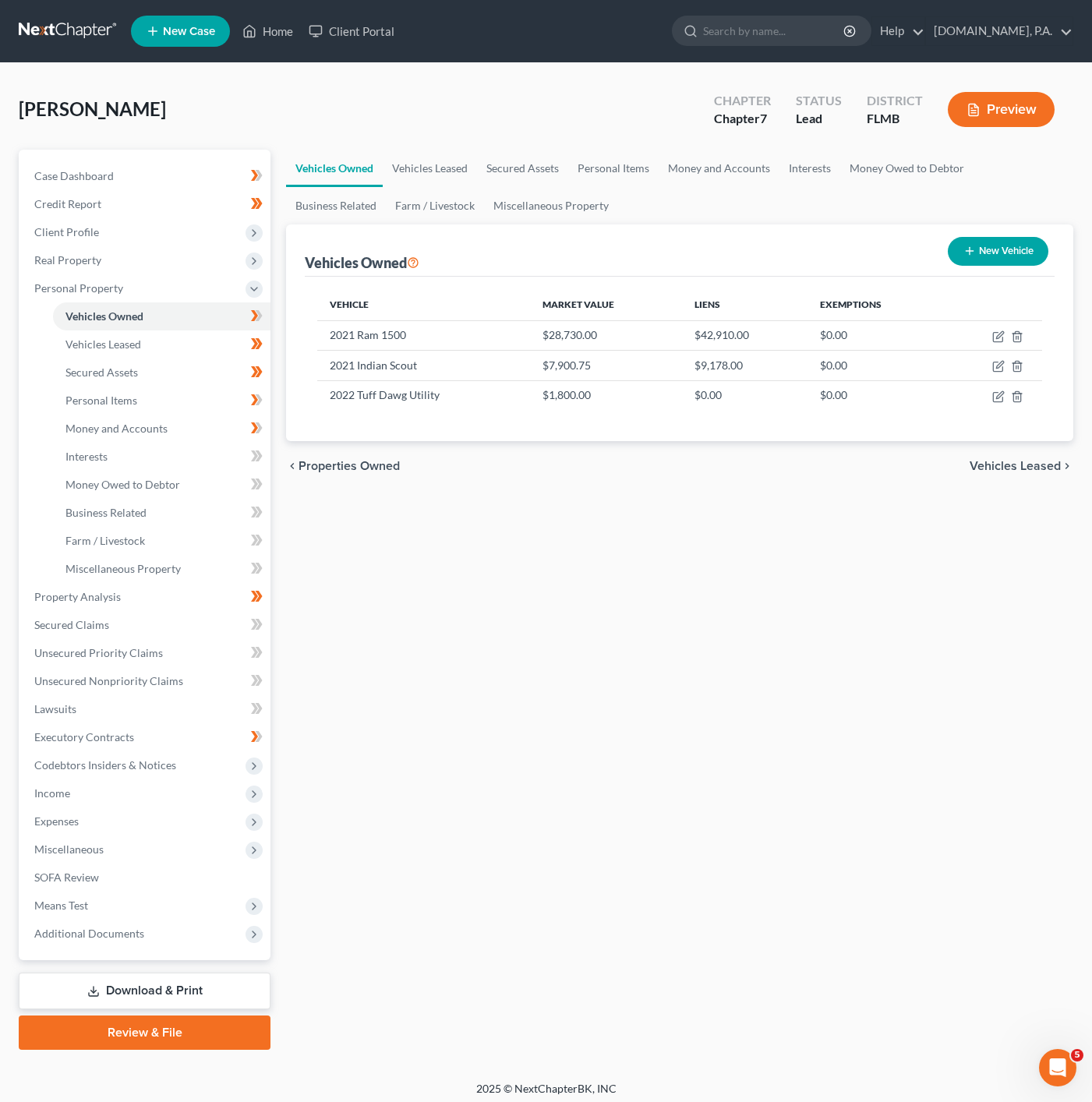
click at [973, 262] on button "New Vehicle" at bounding box center [998, 251] width 100 height 29
select select "0"
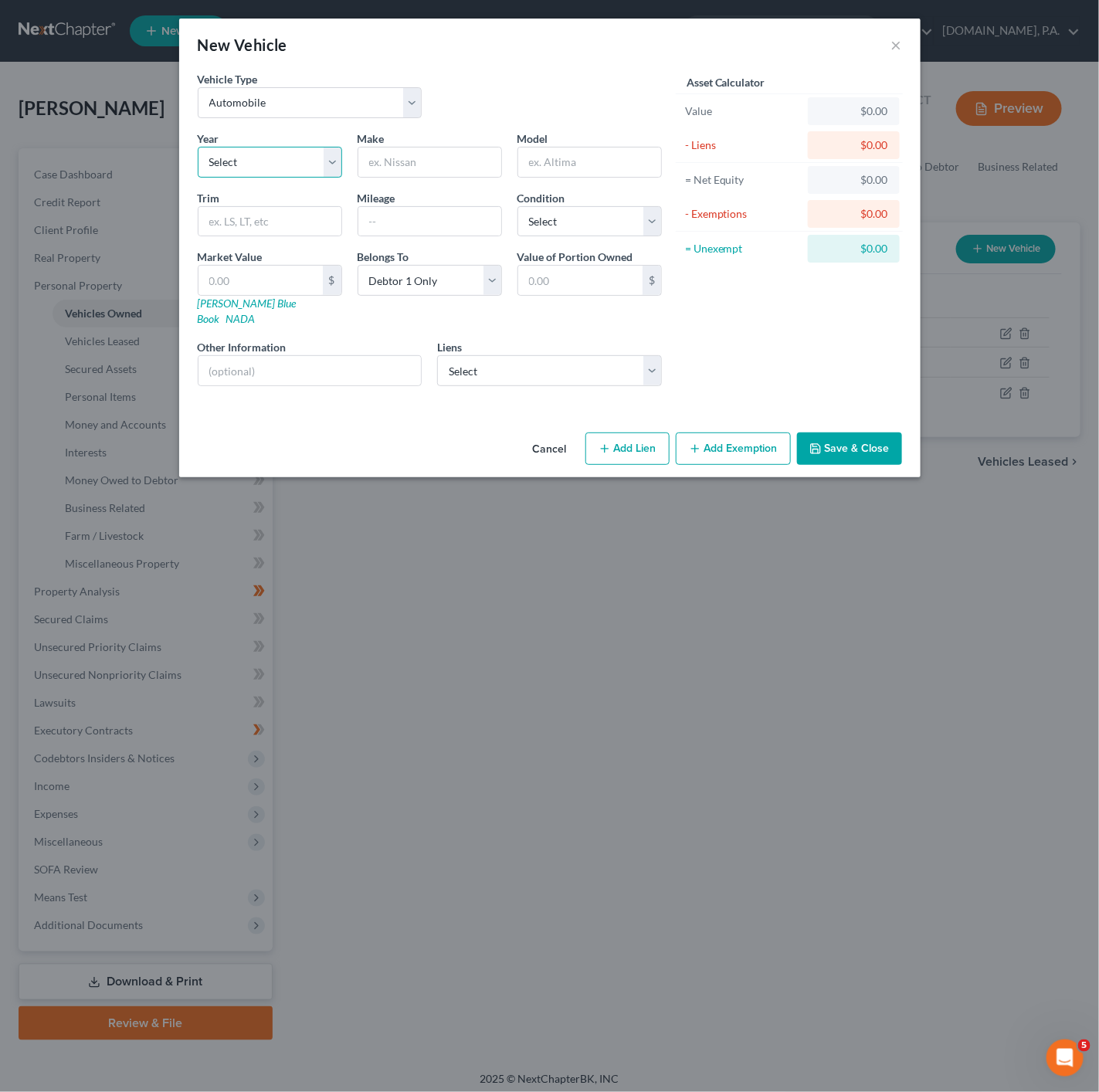
click at [340, 169] on select "Select 2026 2025 2024 2023 2022 2021 2020 2019 2018 2017 2016 2015 2014 2013 20…" at bounding box center [270, 162] width 144 height 31
select select "3"
click at [198, 147] on select "Select 2026 2025 2024 2023 2022 2021 2020 2019 2018 2017 2016 2015 2014 2013 20…" at bounding box center [270, 162] width 144 height 31
click at [380, 179] on div "Year Select 2026 2025 2024 2023 2022 2021 2020 2019 2018 2017 2016 2015 2014 20…" at bounding box center [430, 264] width 479 height 268
click at [402, 169] on input "text" at bounding box center [430, 162] width 143 height 29
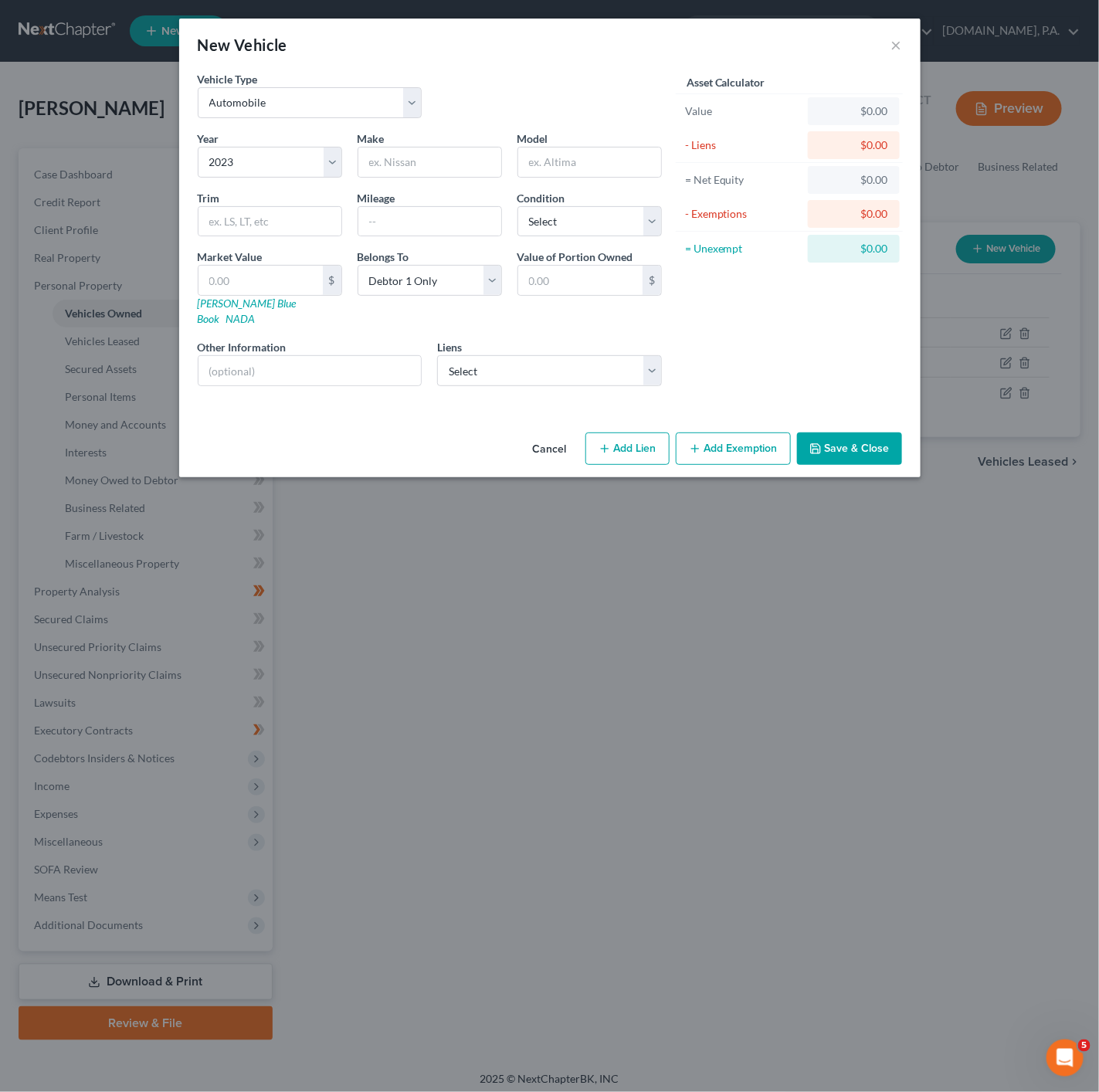
click at [269, 395] on div "Vehicle Type Select Automobile Truck Trailer Watercraft Aircraft Motor Home Atv…" at bounding box center [550, 249] width 741 height 355
click at [439, 160] on input "text" at bounding box center [430, 162] width 143 height 29
type input "Titanium"
click at [569, 155] on input "text" at bounding box center [589, 162] width 143 height 29
type input "Cargo"
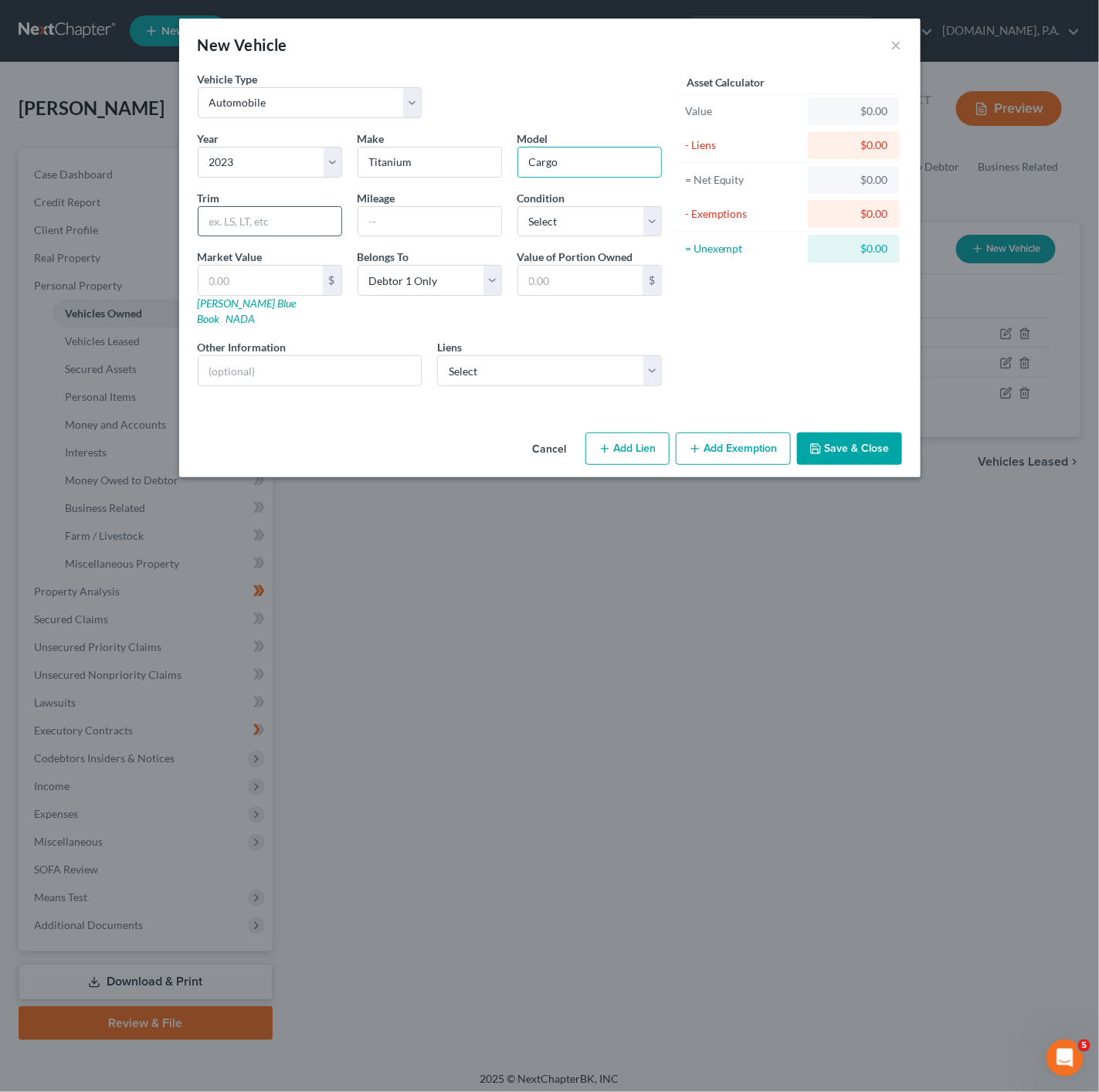
click at [275, 235] on input "text" at bounding box center [270, 222] width 143 height 29
type input "Trailer"
click at [285, 285] on input "text" at bounding box center [261, 281] width 124 height 29
click at [545, 221] on select "Select Excellent Very Good Good Fair Poor" at bounding box center [589, 222] width 144 height 31
select select "3"
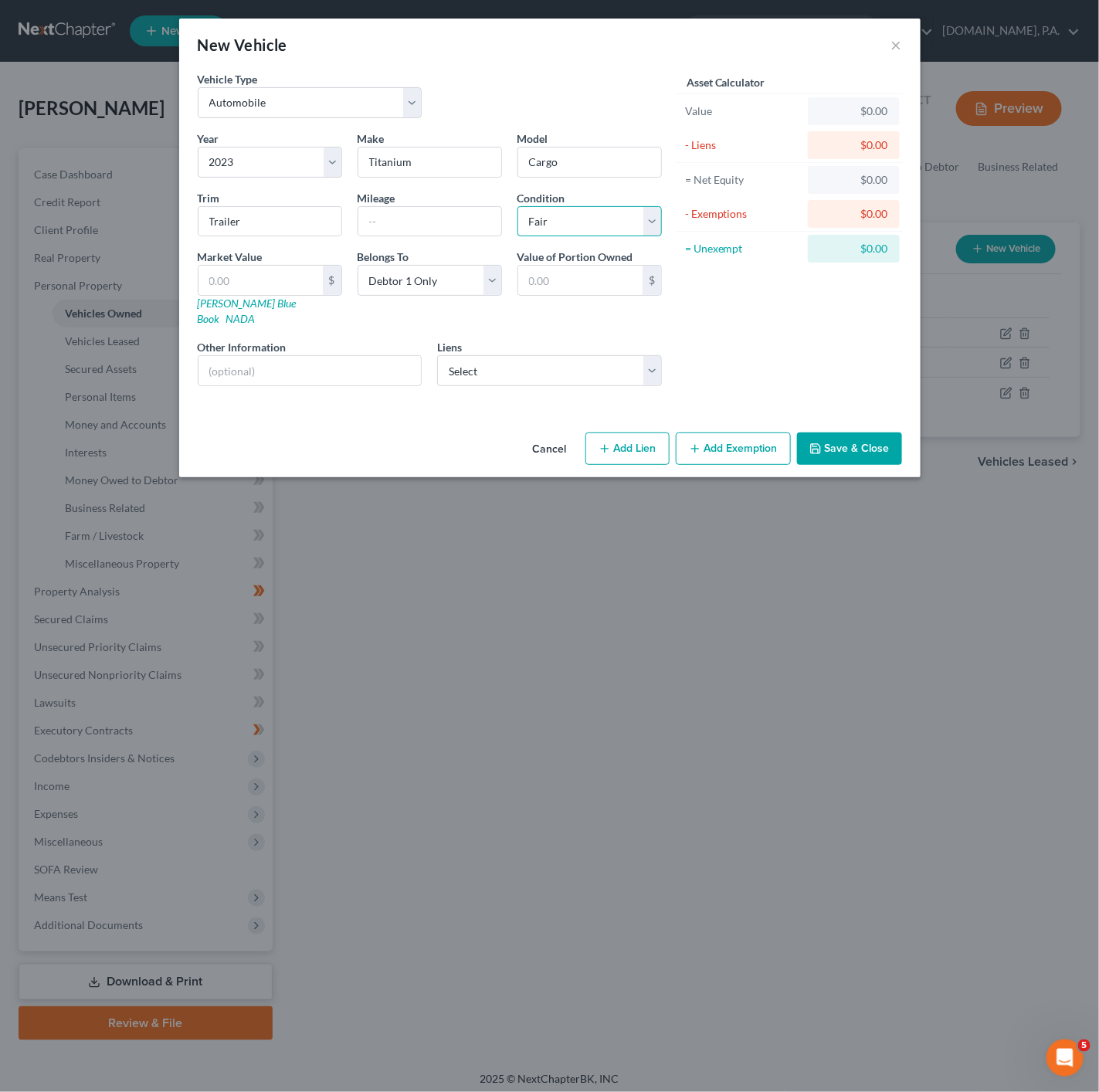
click at [517, 207] on select "Select Excellent Very Good Good Fair Poor" at bounding box center [589, 222] width 144 height 31
click at [275, 285] on input "text" at bounding box center [261, 281] width 124 height 29
type input "1"
type input "1.00"
type input "18"
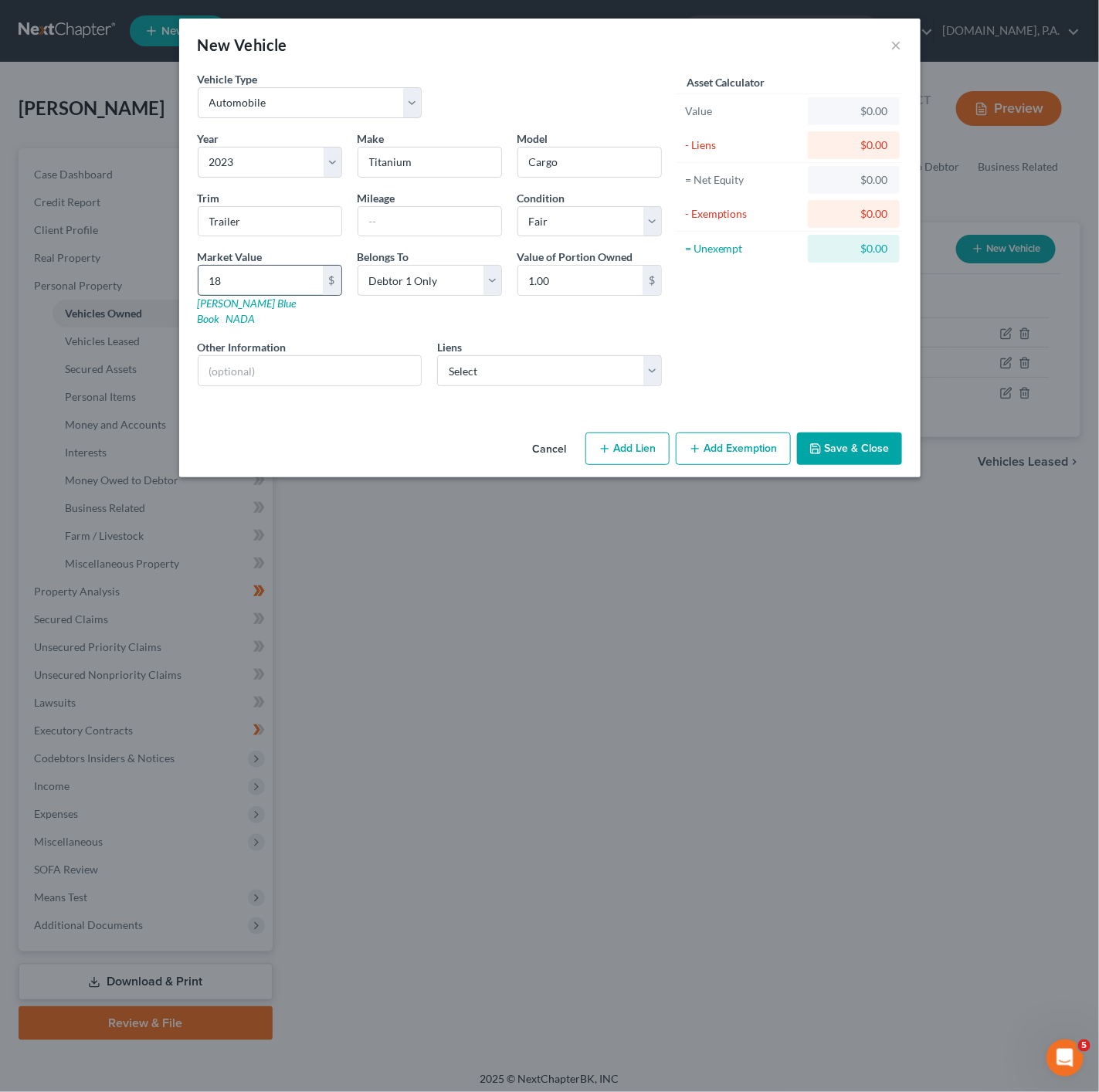
type input "18.00"
type input "180"
type input "180.00"
type input "1800"
type input "1,800.00"
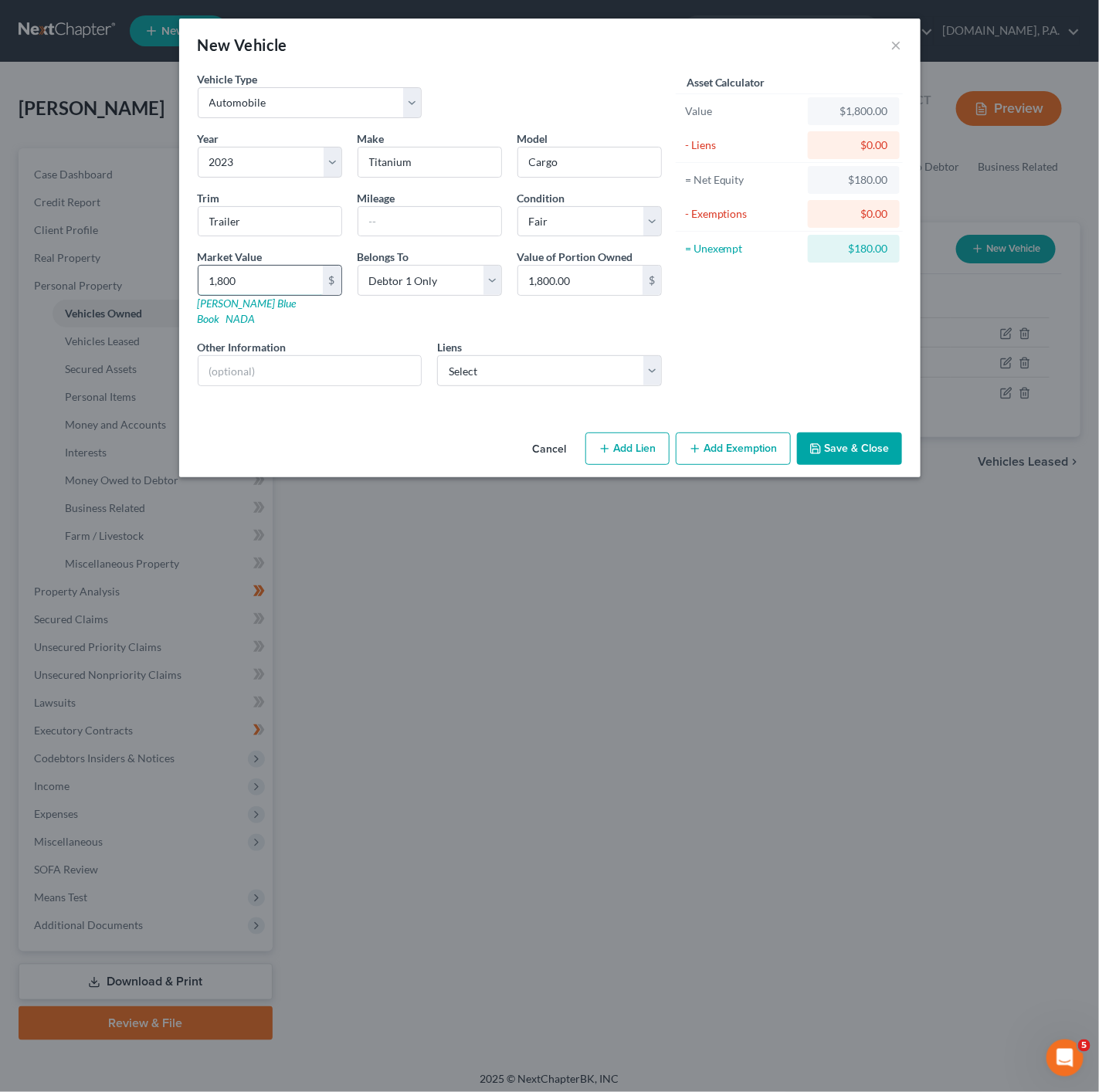
type input "1,8000"
type input "18,000.00"
type input "18,000"
click at [811, 329] on div "Asset Calculator Value $18,000.00 - Liens $0.00 = Net Equity $1,800.00 - Exempt…" at bounding box center [790, 235] width 240 height 327
click at [234, 358] on input "text" at bounding box center [310, 371] width 223 height 29
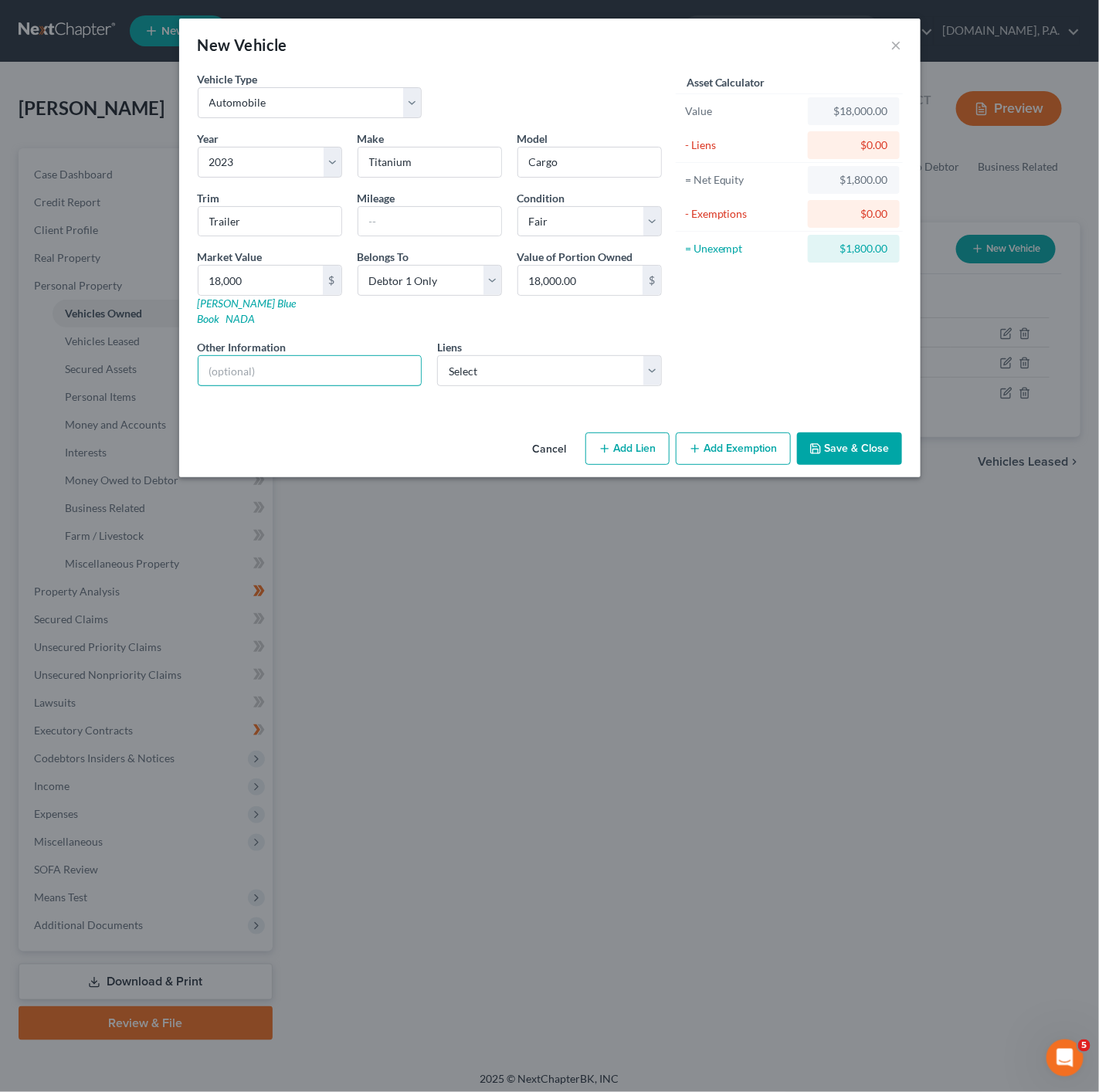
paste input "VIN: [US_VEHICLE_IDENTIFICATION_NUMBER]"
type input "VIN: [US_VEHICLE_IDENTIFICATION_NUMBER]"
click at [814, 374] on div "Asset Calculator Value $18,000.00 - Liens $0.00 = Net Equity $1,800.00 - Exempt…" at bounding box center [790, 235] width 240 height 327
click at [575, 364] on select "Select Flagship - $0.00 Citizensone - $0.00 Flagstarbank - $0.00 [US_STATE] Cre…" at bounding box center [550, 371] width 225 height 31
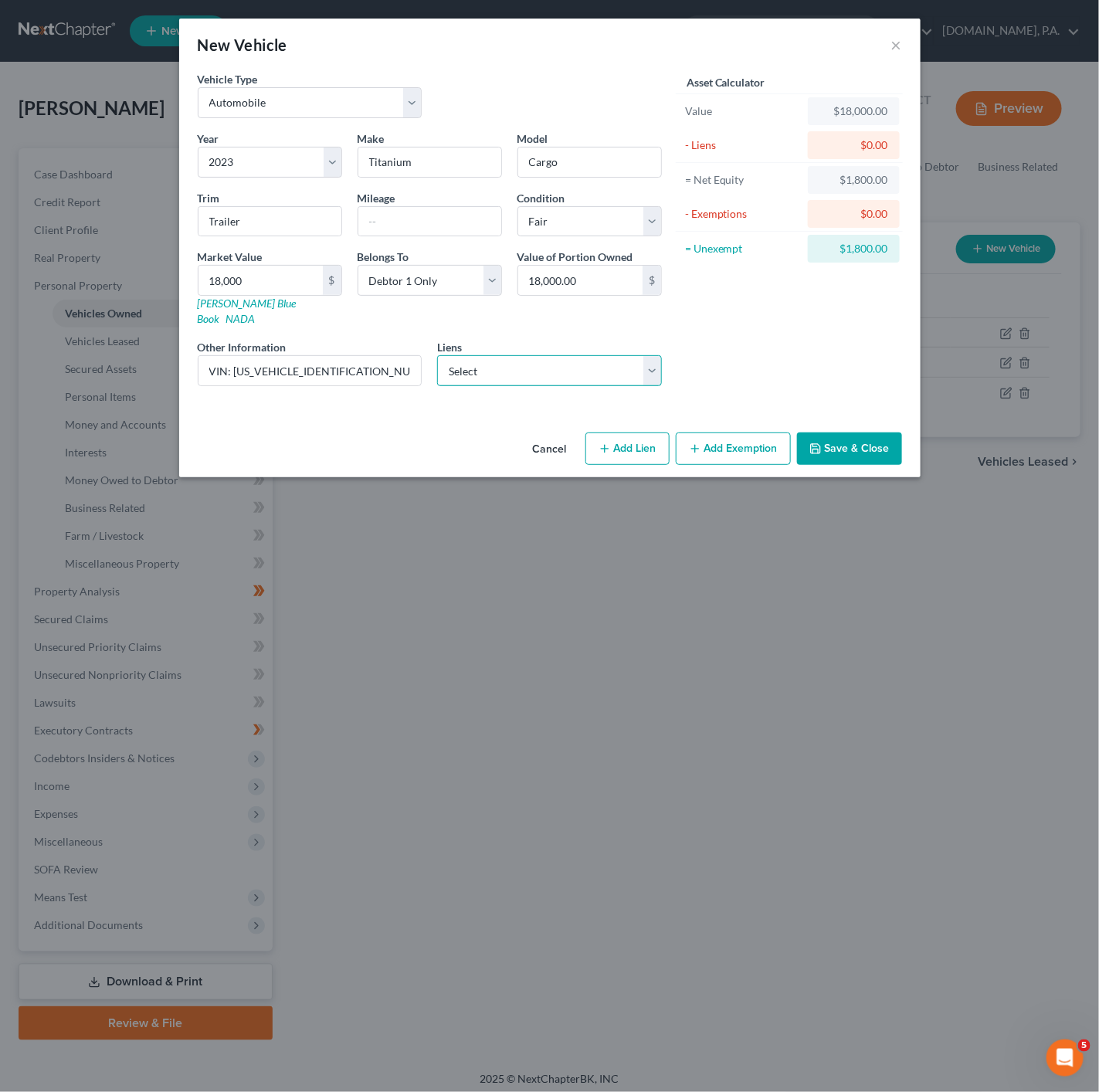
click at [534, 367] on select "Select Flagship - $0.00 Citizensone - $0.00 Flagstarbank - $0.00 [US_STATE] Cre…" at bounding box center [550, 371] width 225 height 31
drag, startPoint x: 753, startPoint y: 429, endPoint x: 820, endPoint y: 360, distance: 96.2
click at [814, 366] on div "New Vehicle × Vehicle Type Select Automobile Truck Trailer Watercraft Aircraft …" at bounding box center [550, 247] width 741 height 458
click at [710, 434] on button "Add Exemption" at bounding box center [733, 449] width 115 height 33
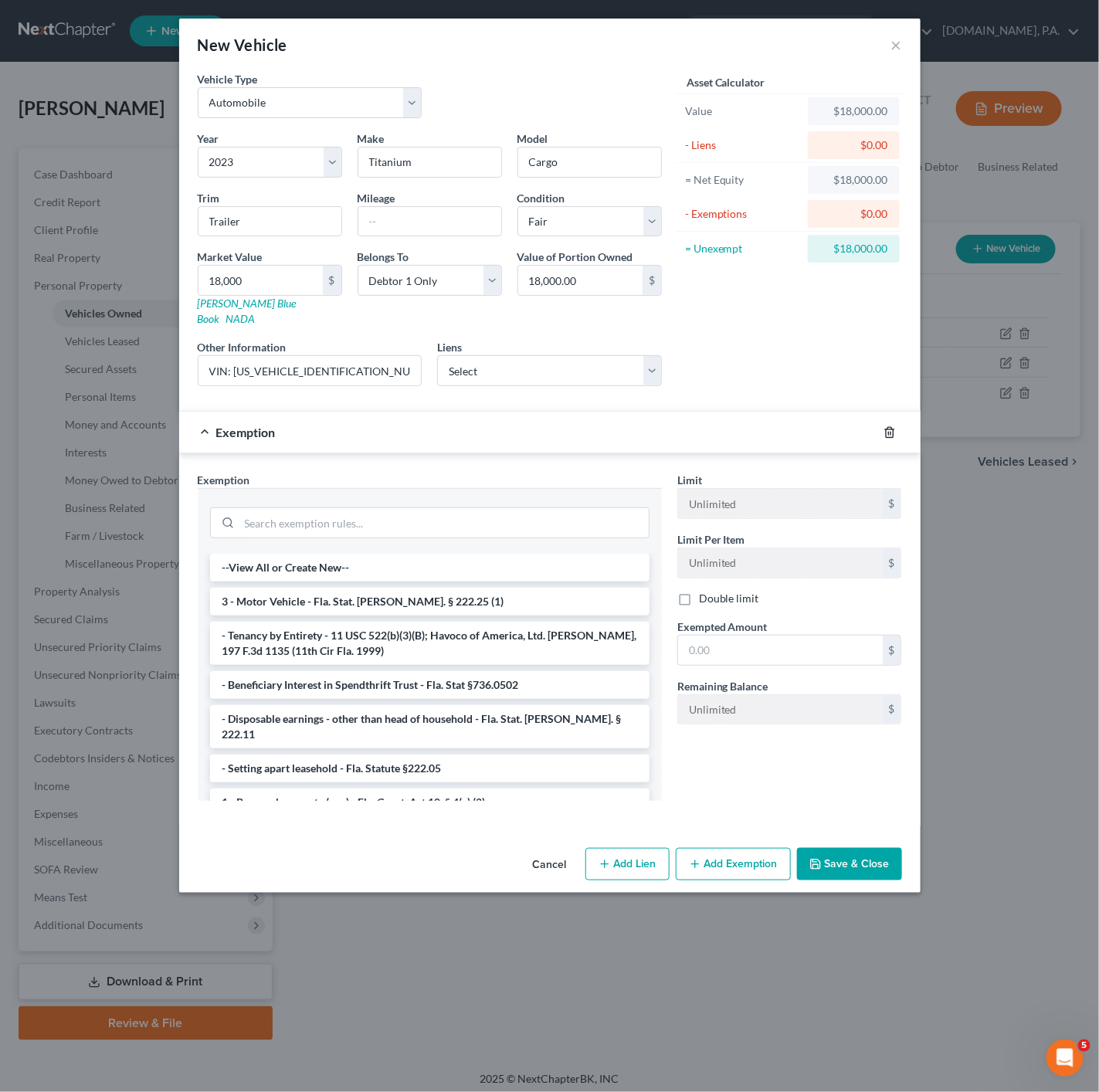
click at [890, 427] on icon "button" at bounding box center [890, 433] width 12 height 12
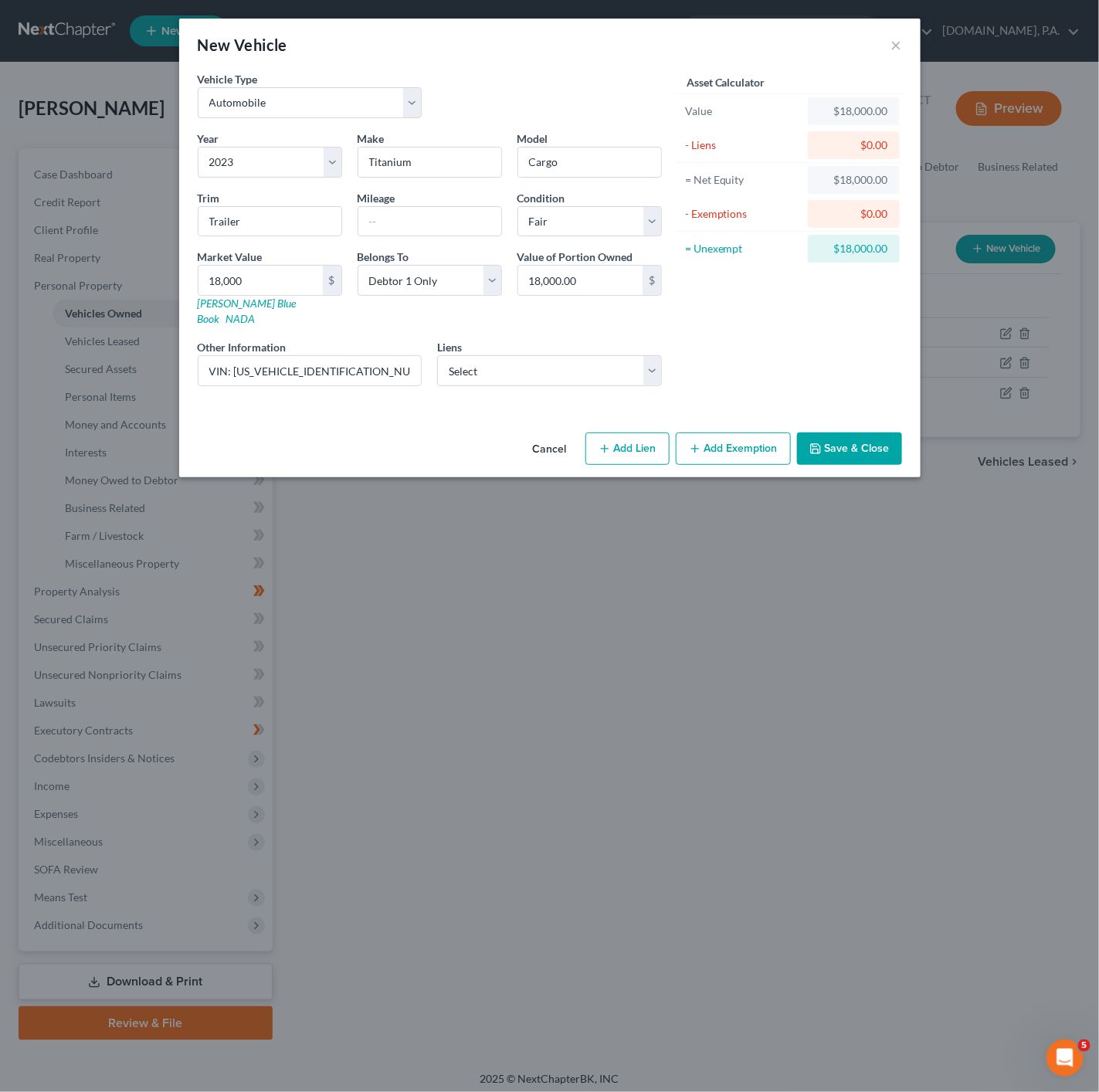
click at [615, 436] on button "Add Lien" at bounding box center [627, 449] width 85 height 33
select select "0"
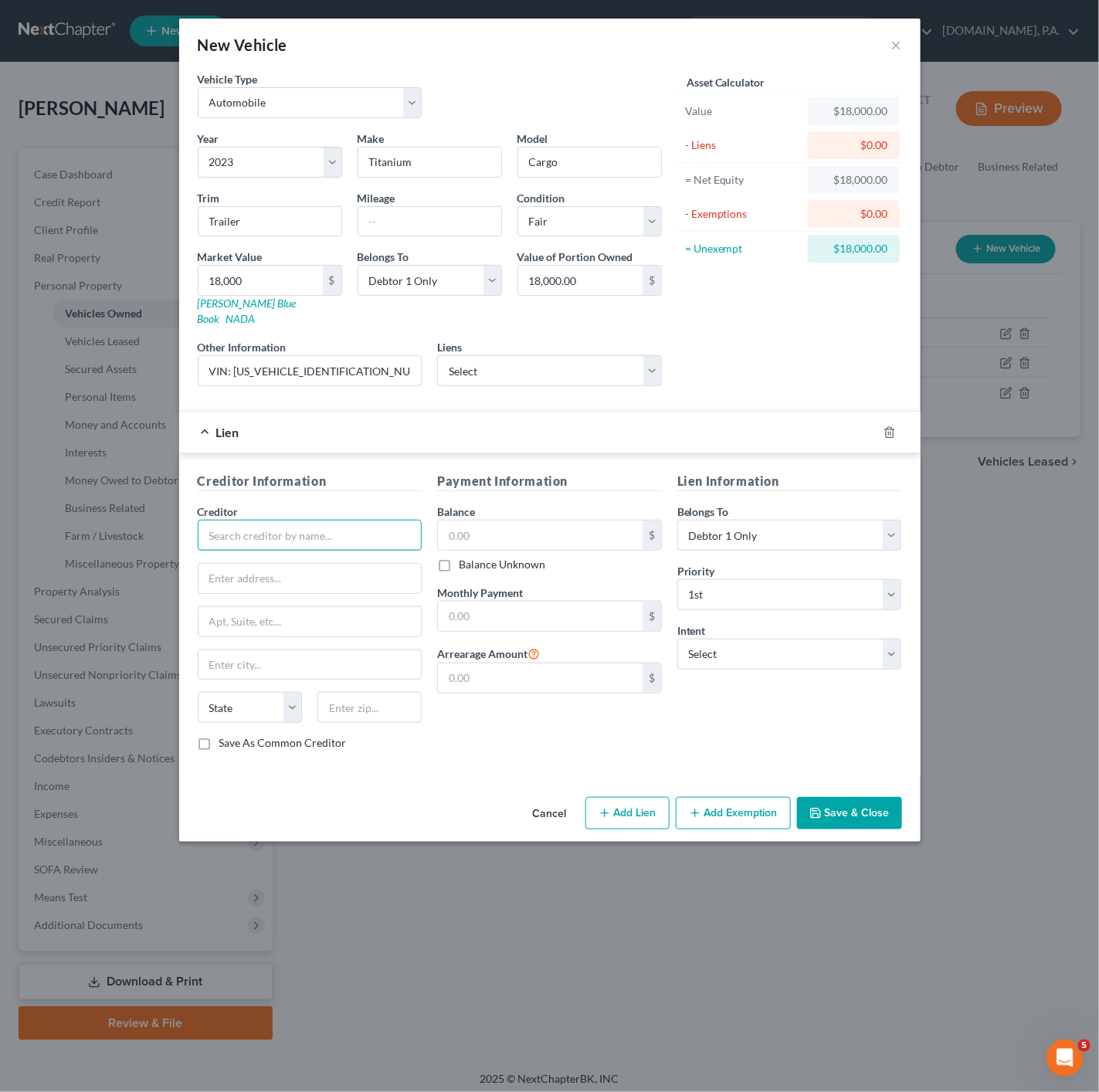
click at [274, 520] on input "text" at bounding box center [310, 535] width 225 height 31
type input "[PERSON_NAME] Bank"
click at [528, 756] on div "Creditor Information Creditor * [PERSON_NAME] Bank State [US_STATE] AK AR AZ CA…" at bounding box center [550, 613] width 741 height 322
click at [893, 817] on button "Save & Close" at bounding box center [849, 814] width 105 height 33
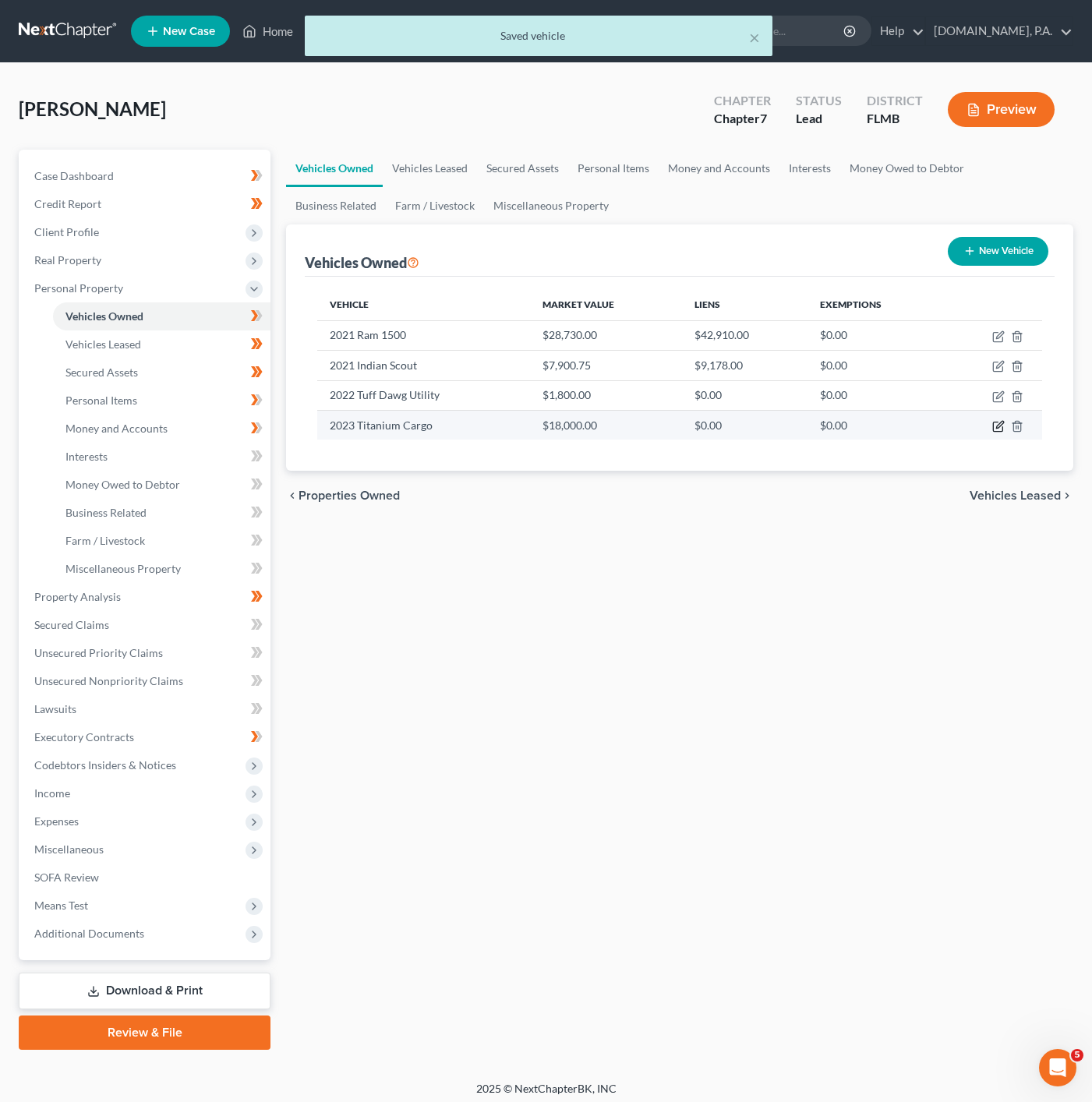
click at [995, 429] on icon "button" at bounding box center [999, 427] width 13 height 13
select select "0"
select select "3"
select select "0"
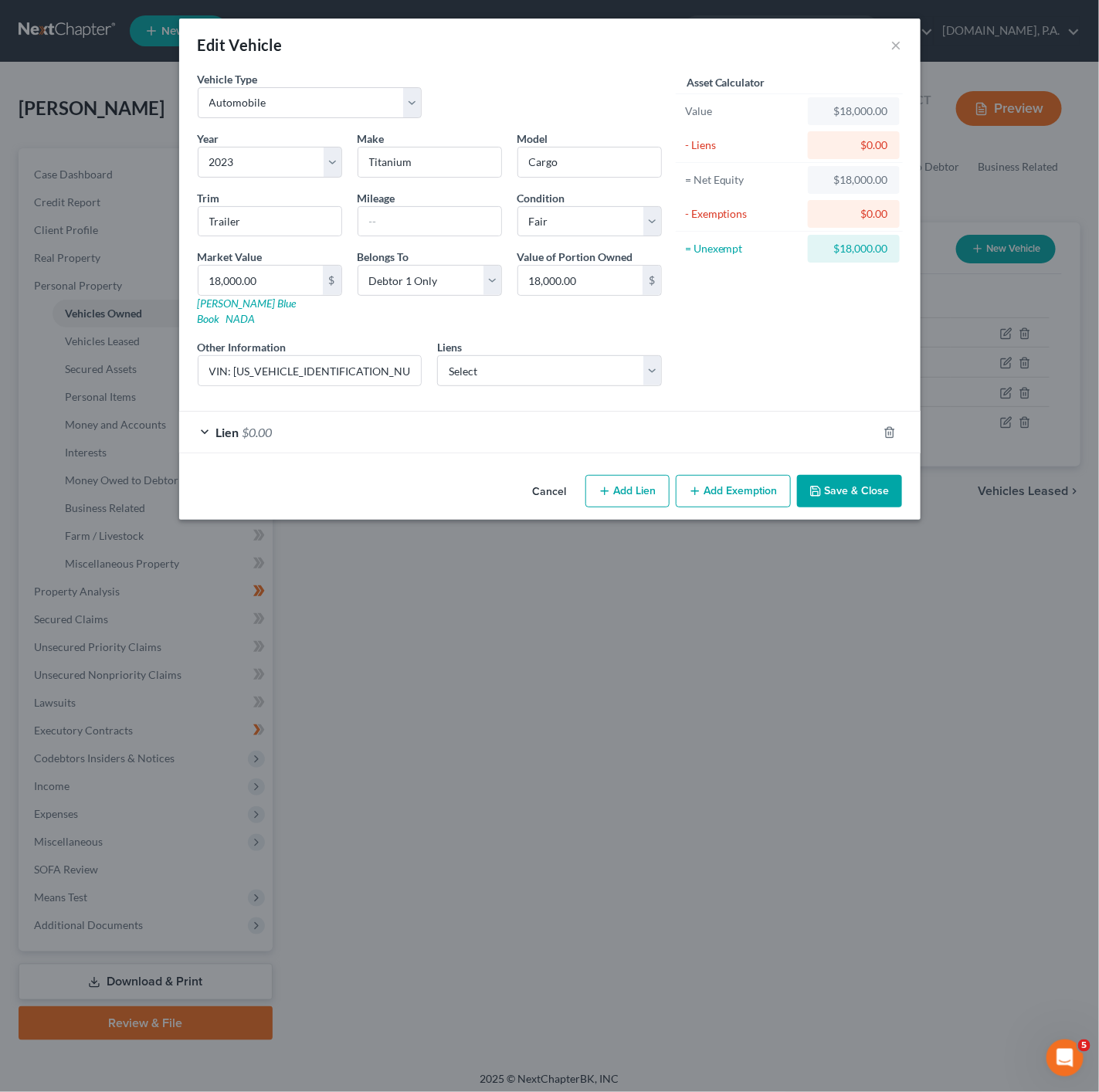
click at [500, 416] on div "Lien $0.00" at bounding box center [528, 432] width 698 height 41
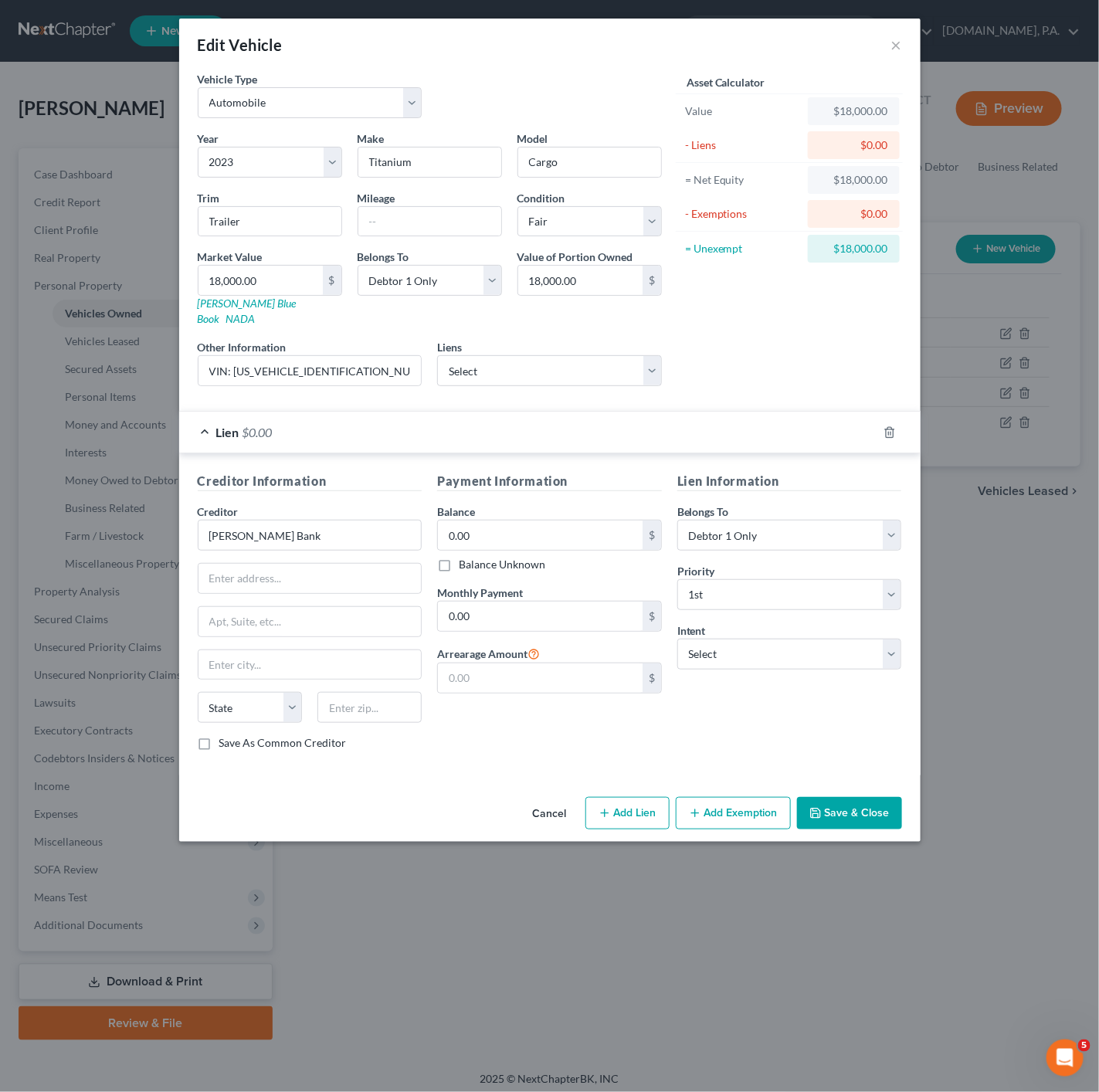
click at [501, 423] on div "Lien $0.00" at bounding box center [528, 432] width 698 height 41
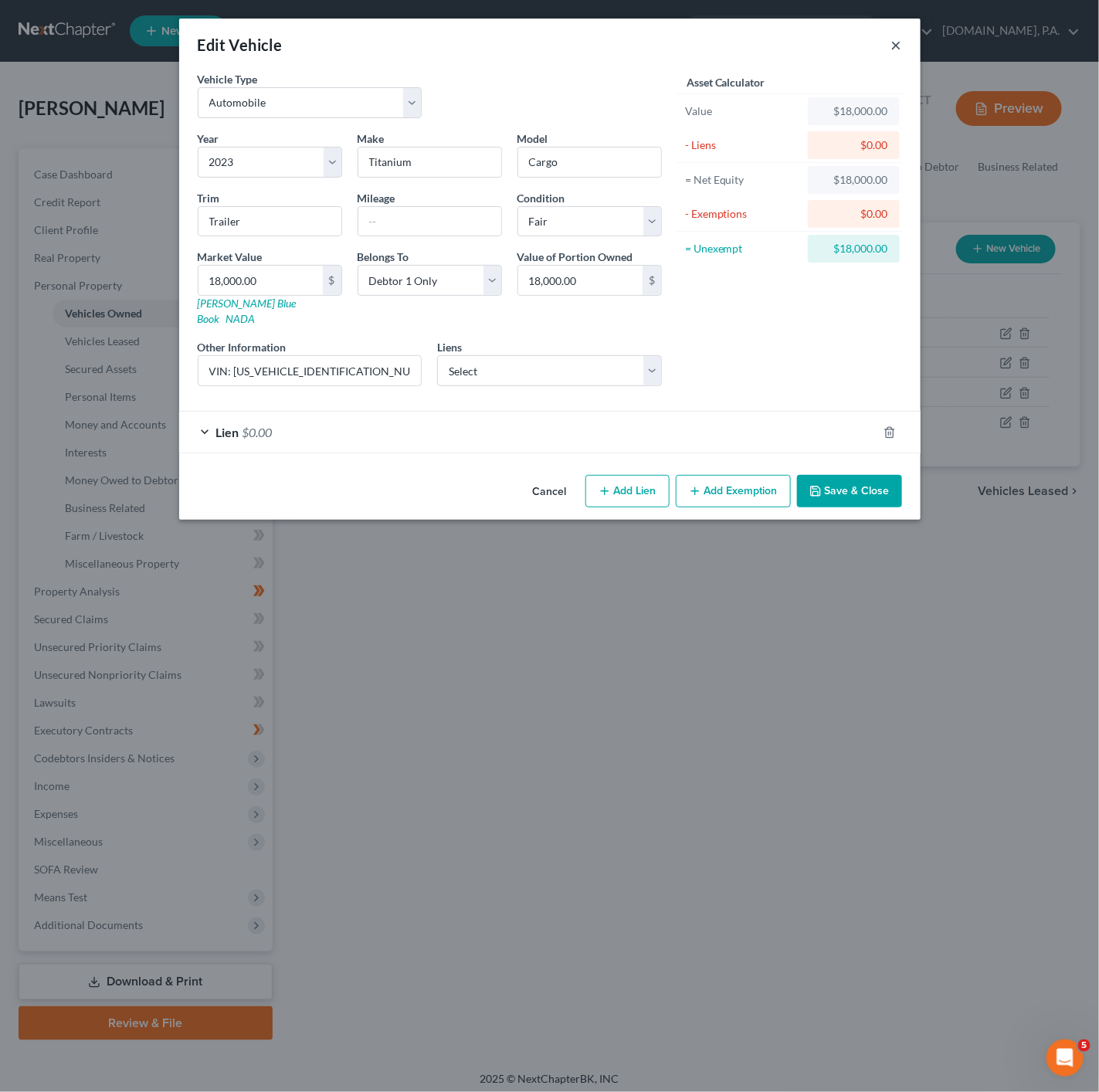
click at [892, 43] on button "×" at bounding box center [897, 45] width 11 height 19
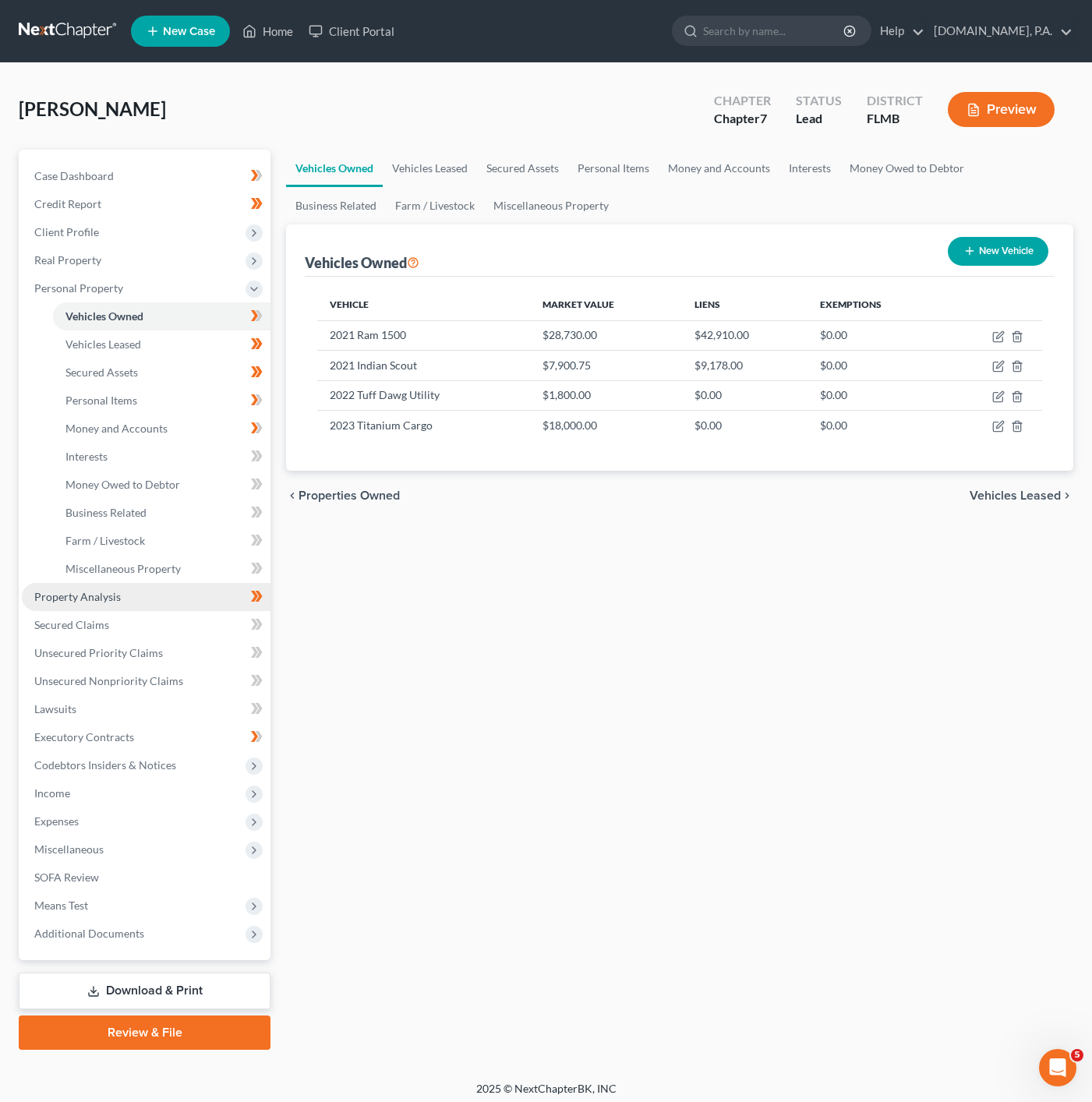
click at [187, 599] on link "Property Analysis" at bounding box center [146, 597] width 249 height 28
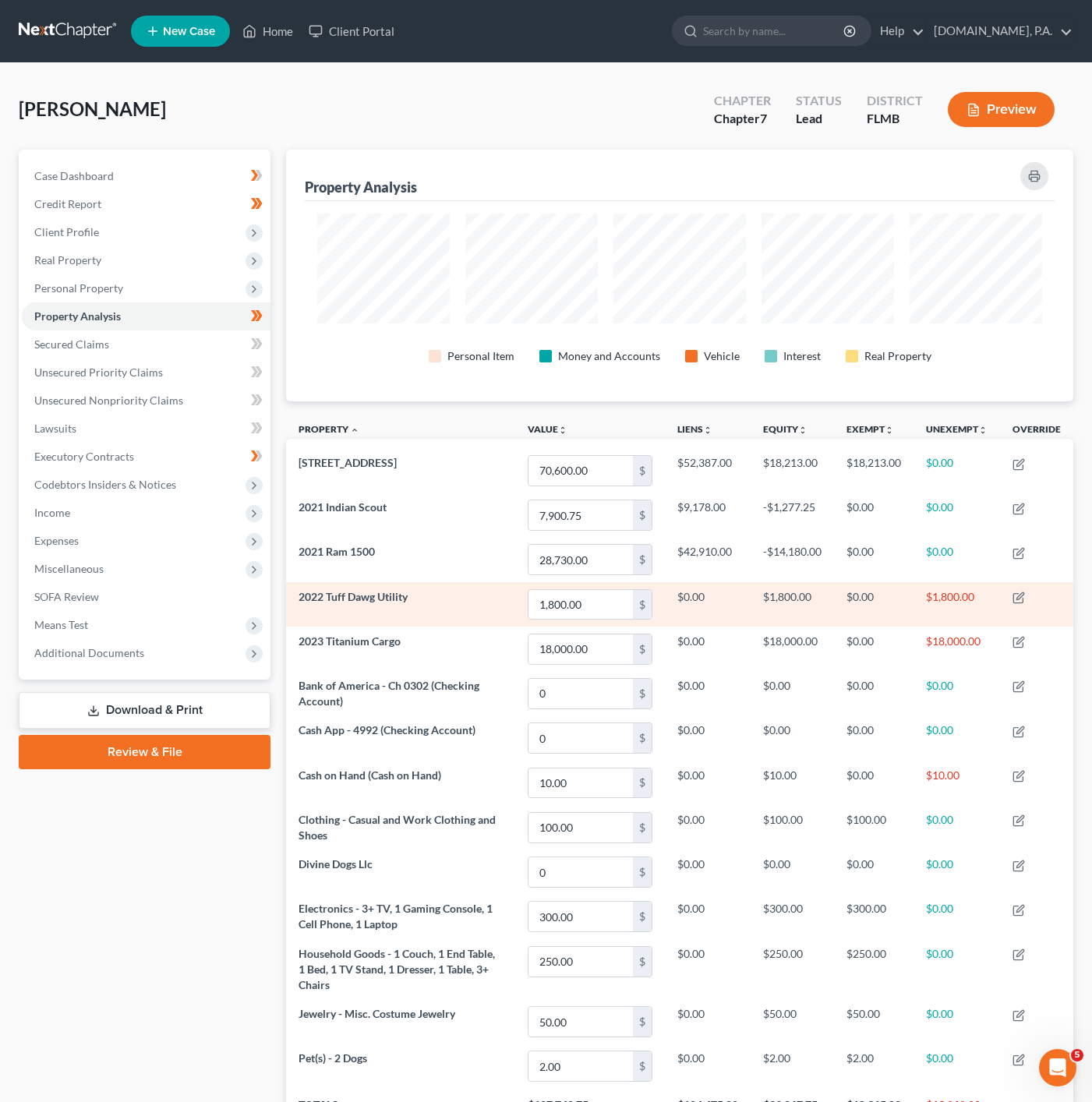
scroll to position [251, 787]
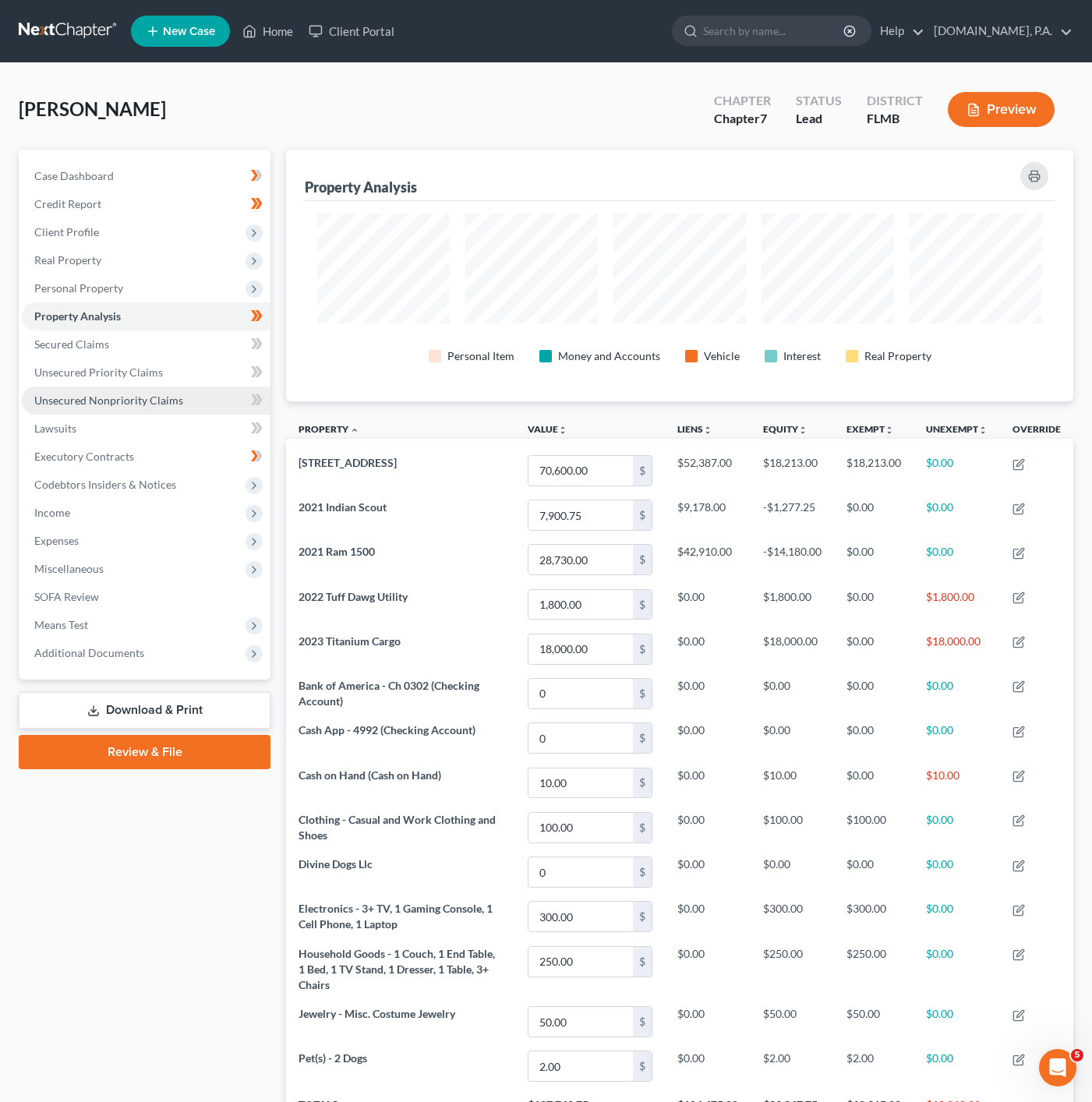
click at [138, 398] on span "Unsecured Nonpriority Claims" at bounding box center [109, 400] width 149 height 13
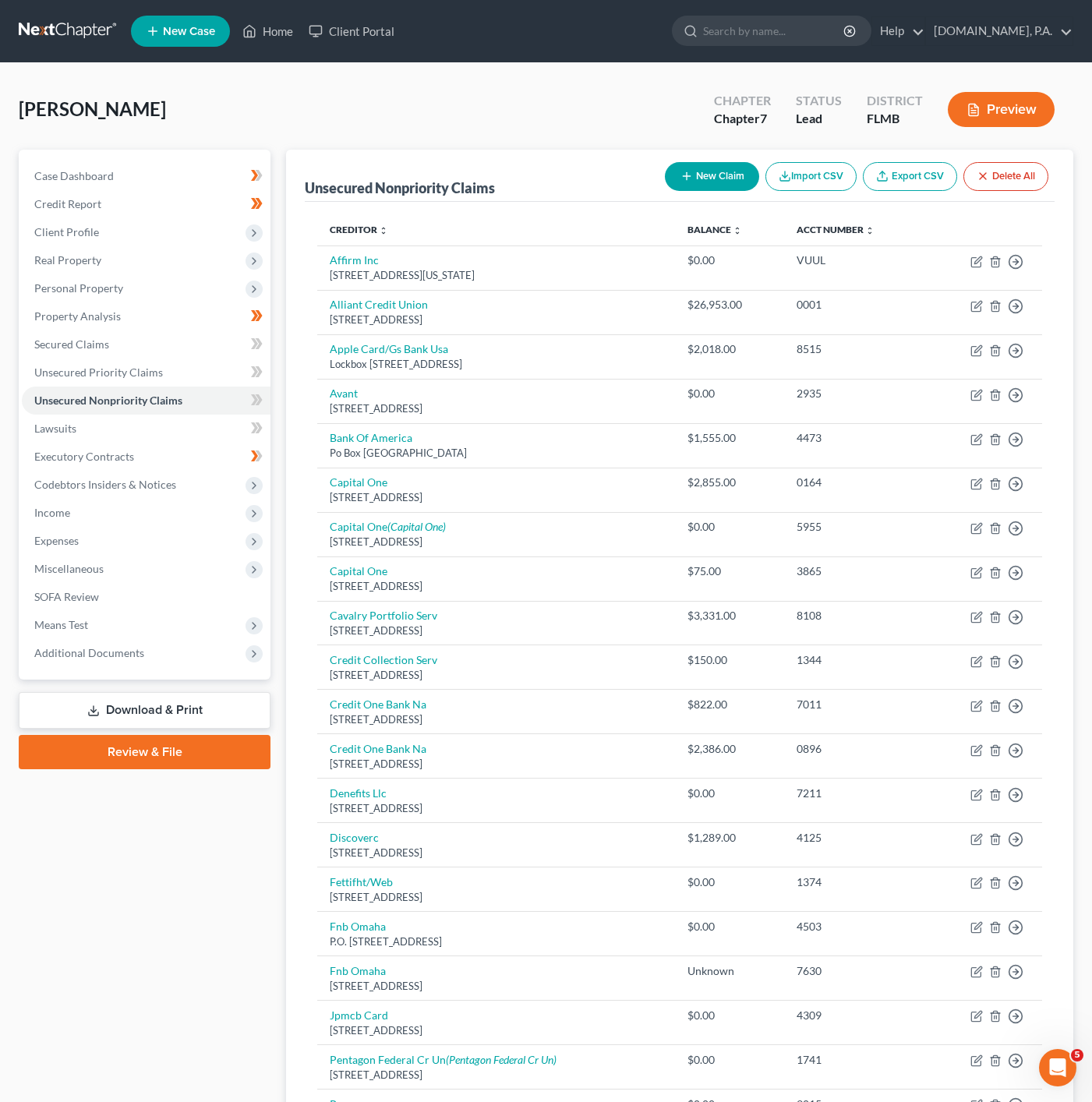
click at [243, 346] on span at bounding box center [257, 346] width 27 height 23
click at [182, 344] on link "Secured Claims" at bounding box center [146, 344] width 249 height 28
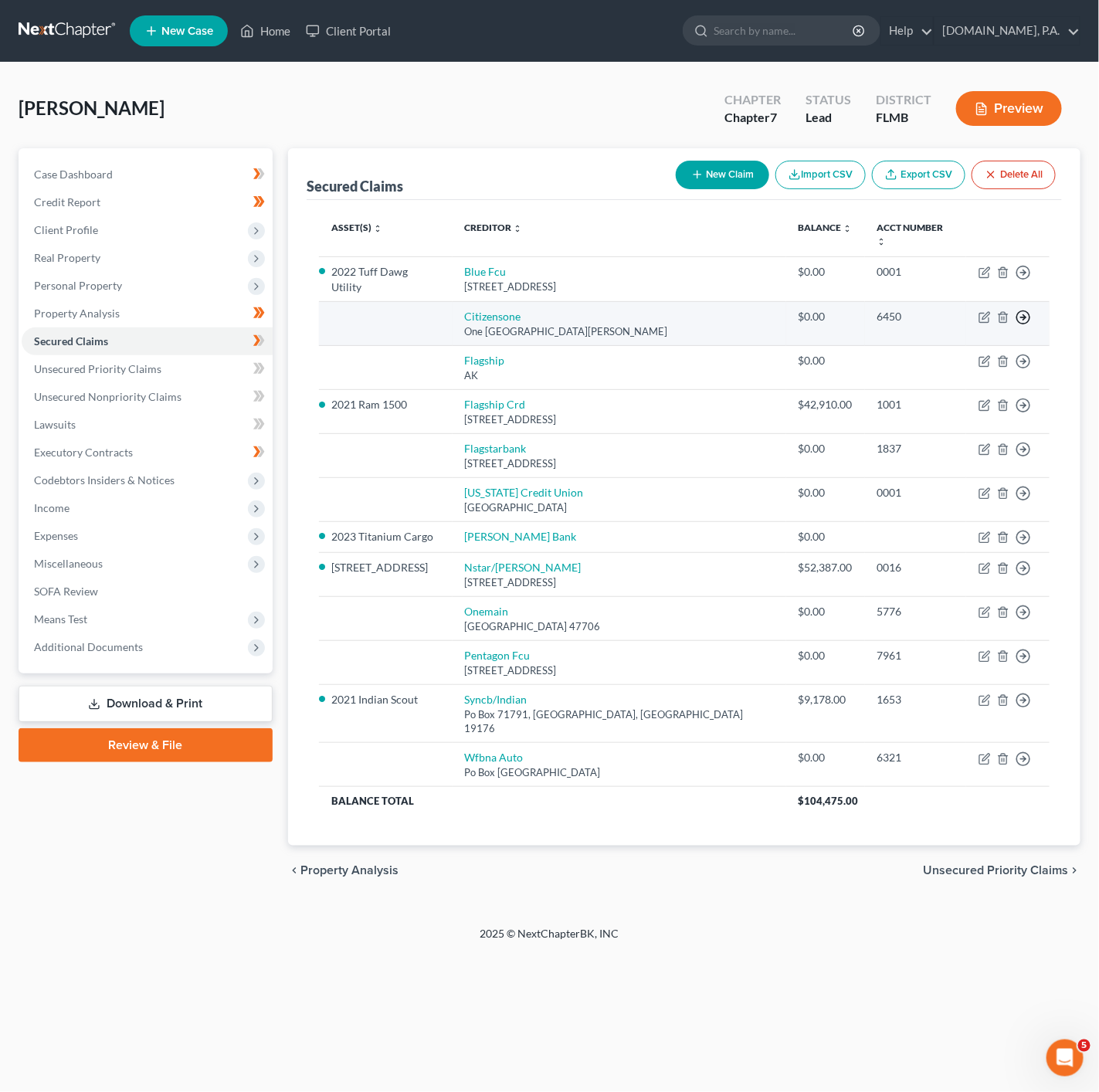
click at [1025, 309] on icon "button" at bounding box center [1023, 317] width 16 height 16
click at [939, 342] on link "Move to F" at bounding box center [952, 355] width 129 height 26
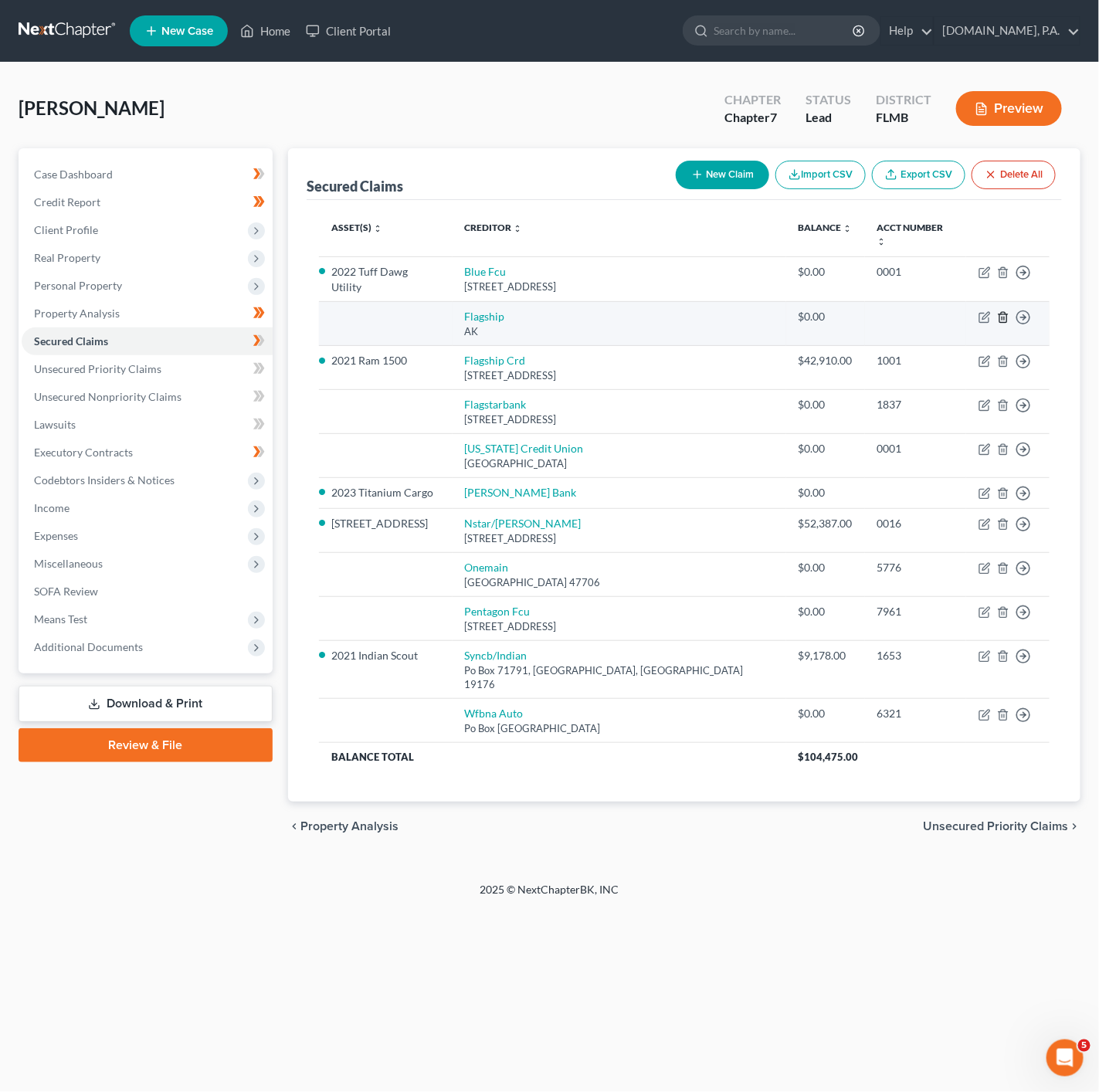
click at [1005, 311] on icon "button" at bounding box center [1003, 317] width 12 height 12
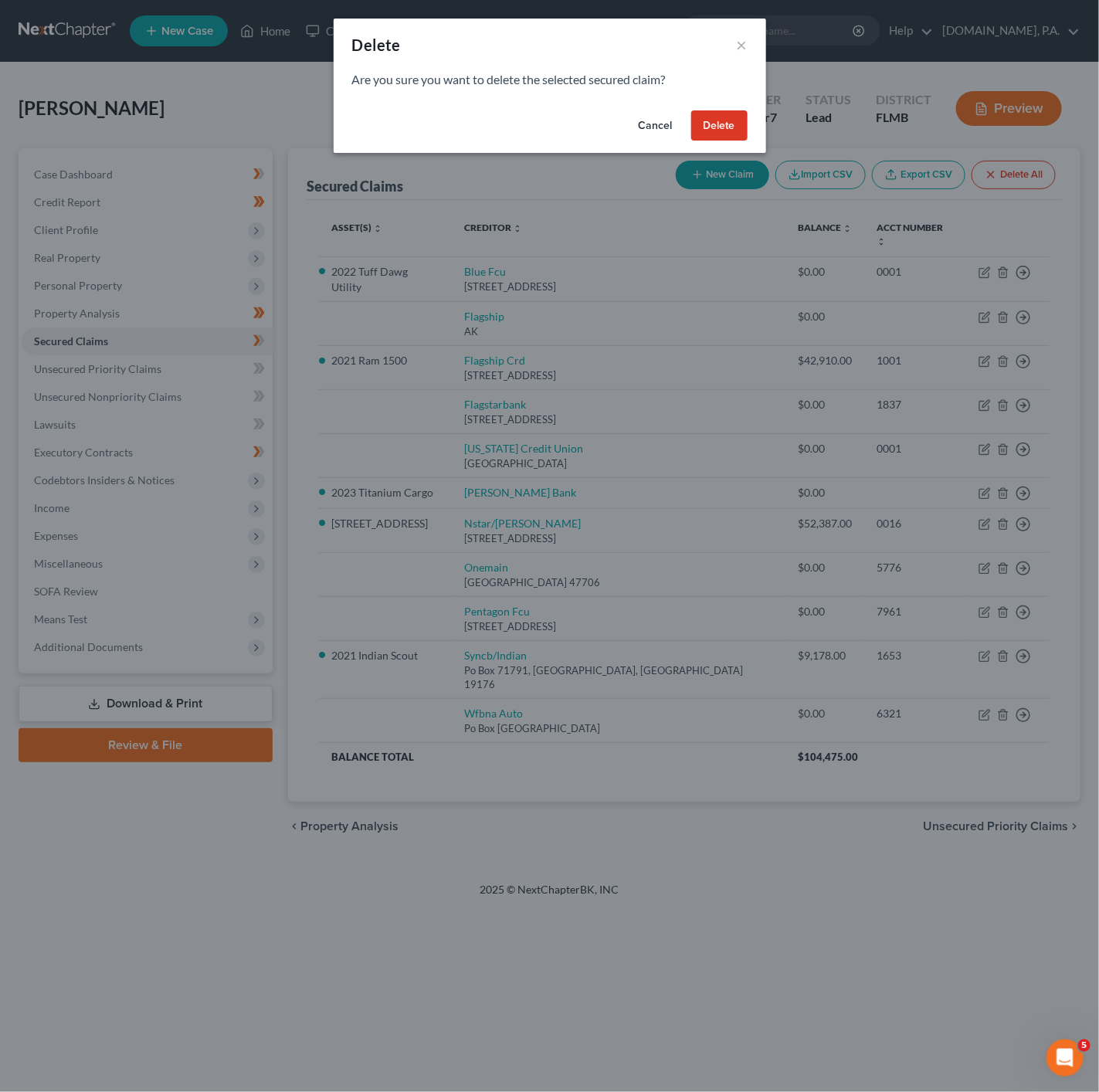
click at [721, 134] on button "Delete" at bounding box center [719, 126] width 57 height 31
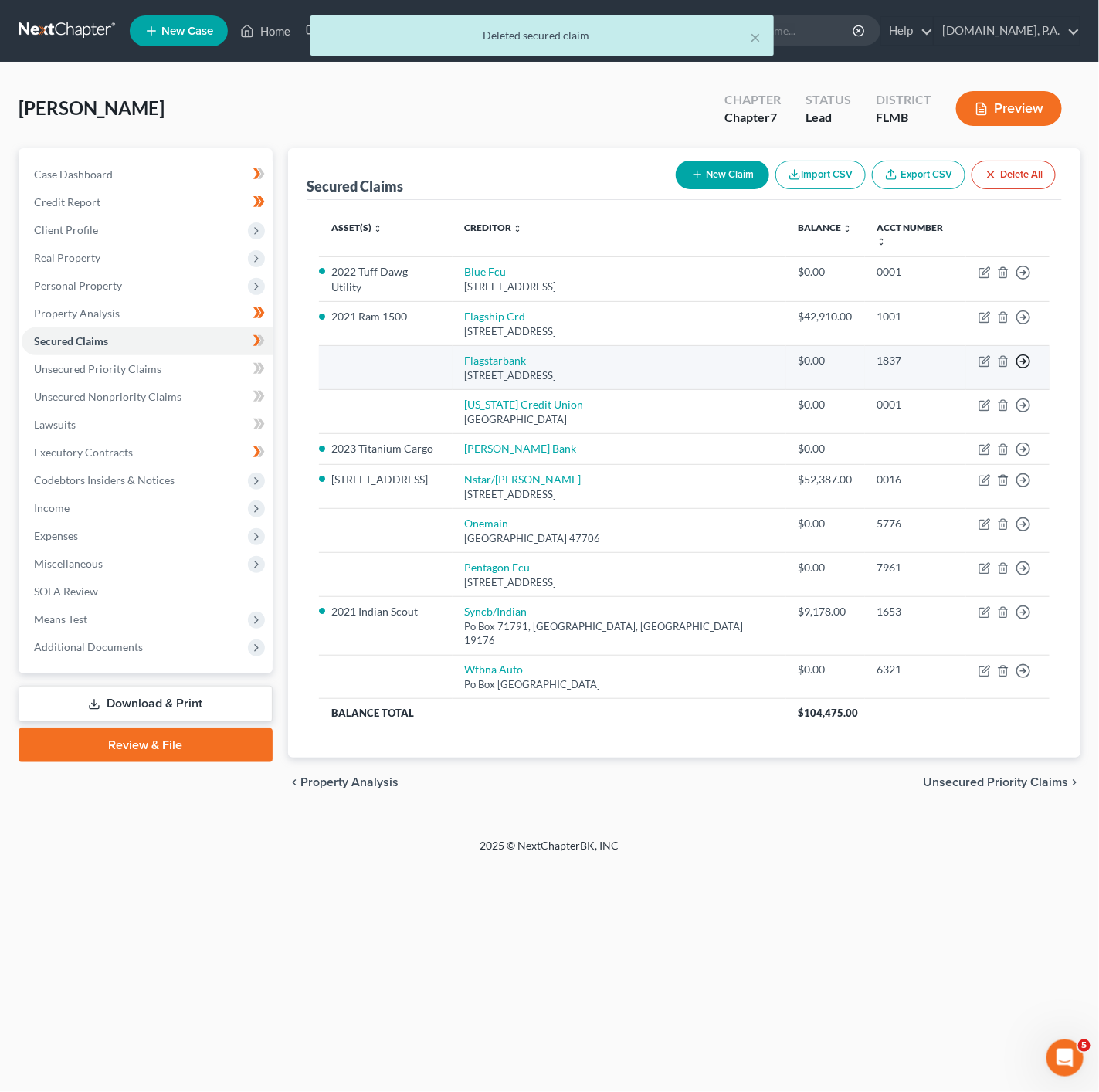
click at [1031, 354] on icon "button" at bounding box center [1023, 361] width 16 height 16
click at [929, 392] on link "Move to F" at bounding box center [952, 399] width 129 height 26
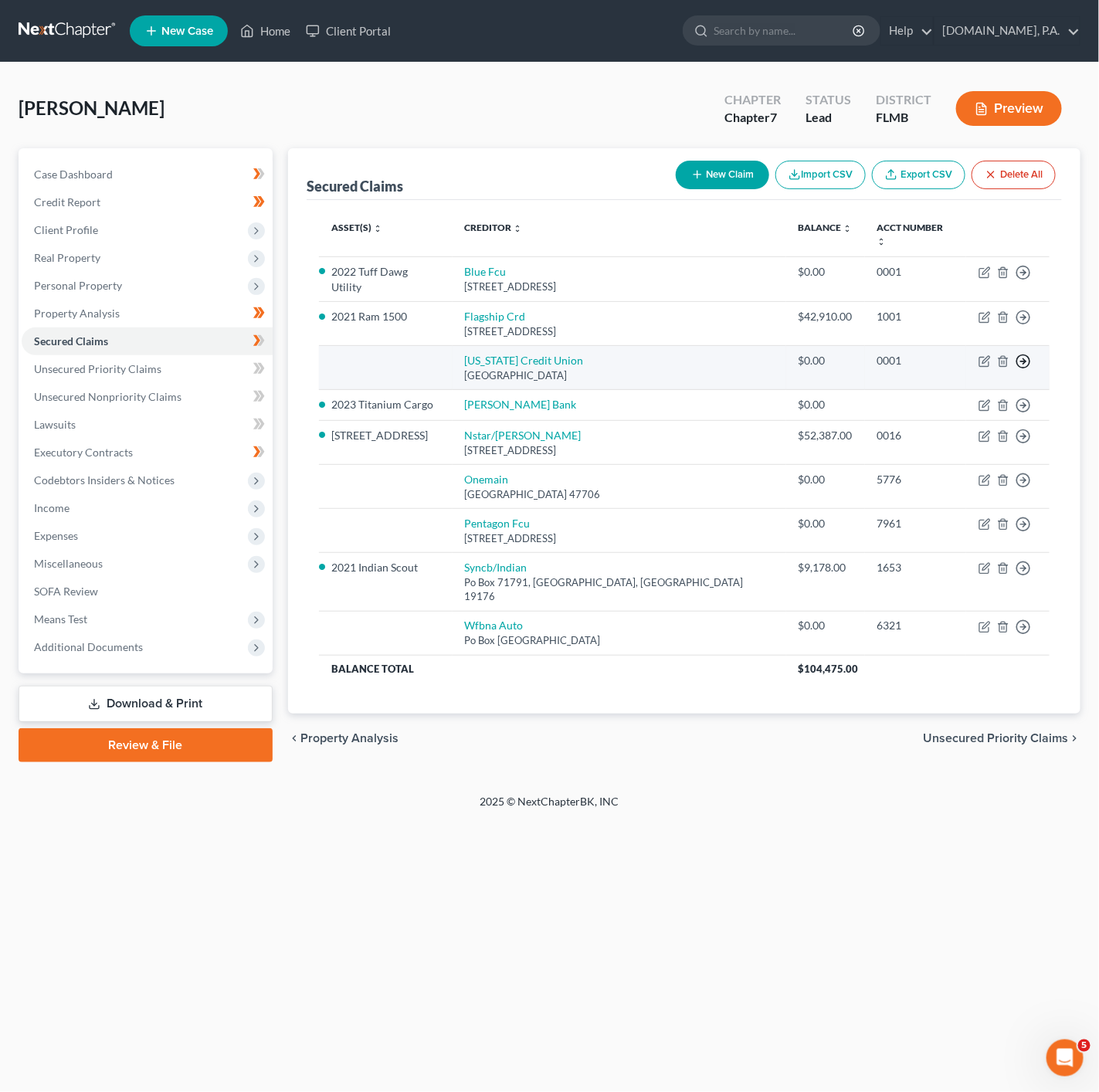
click at [1024, 355] on icon "button" at bounding box center [1023, 361] width 16 height 16
click at [964, 386] on link "Move to F" at bounding box center [952, 399] width 129 height 26
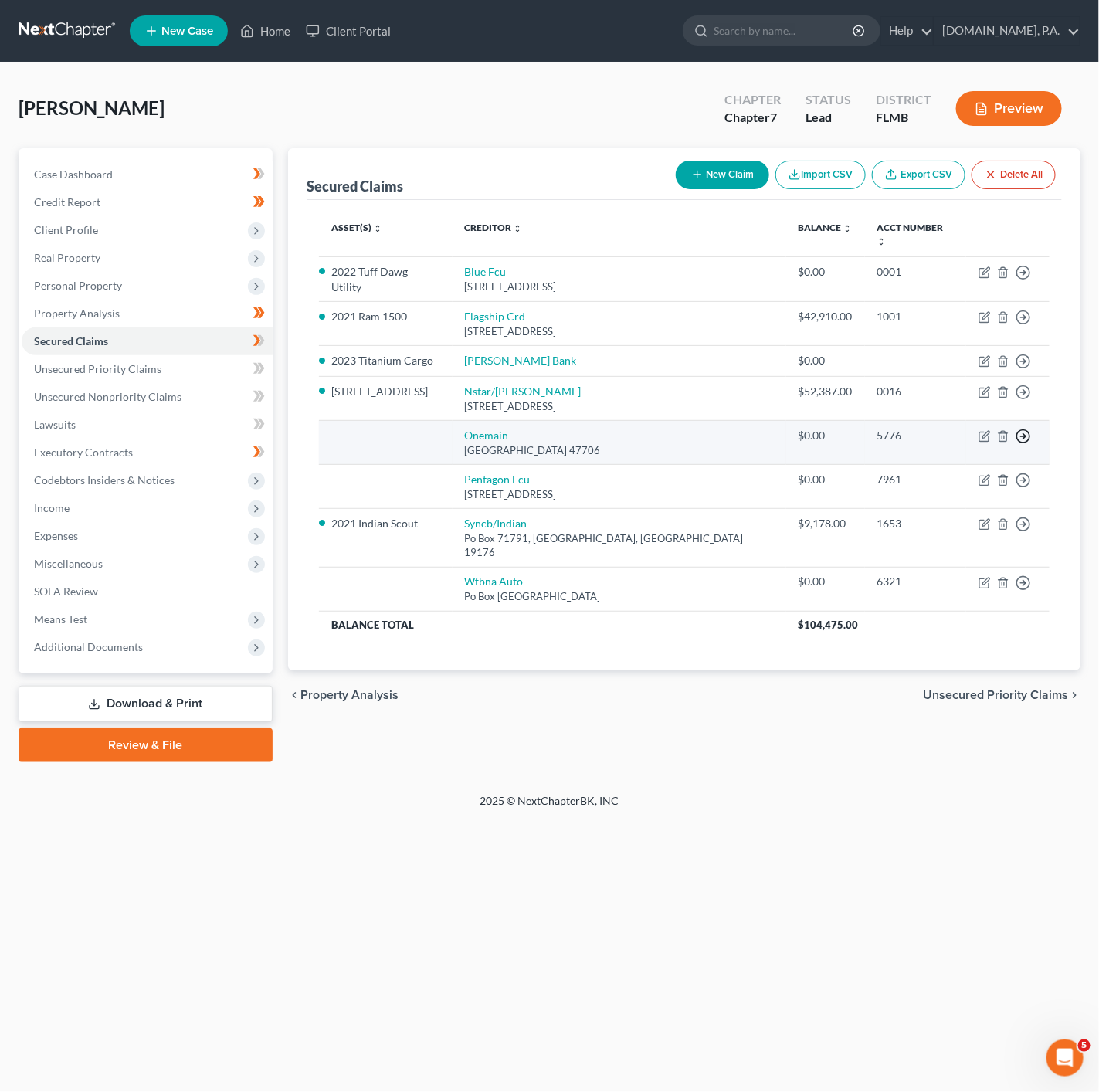
click at [1027, 429] on icon "button" at bounding box center [1023, 437] width 16 height 16
click at [916, 463] on link "Move to F" at bounding box center [952, 473] width 129 height 26
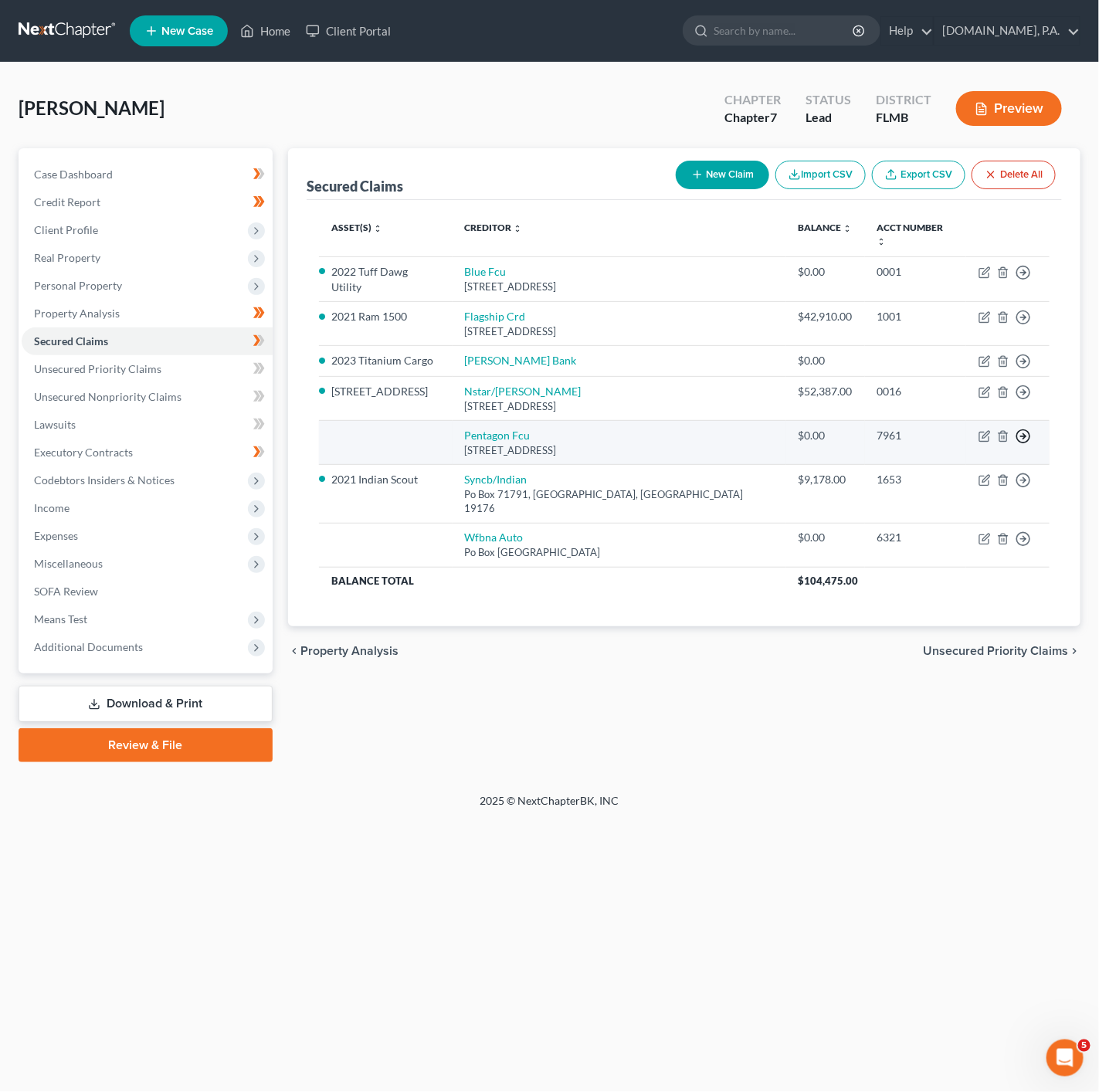
click at [1028, 430] on circle "button" at bounding box center [1023, 437] width 13 height 13
click at [964, 460] on link "Move to F" at bounding box center [952, 473] width 129 height 26
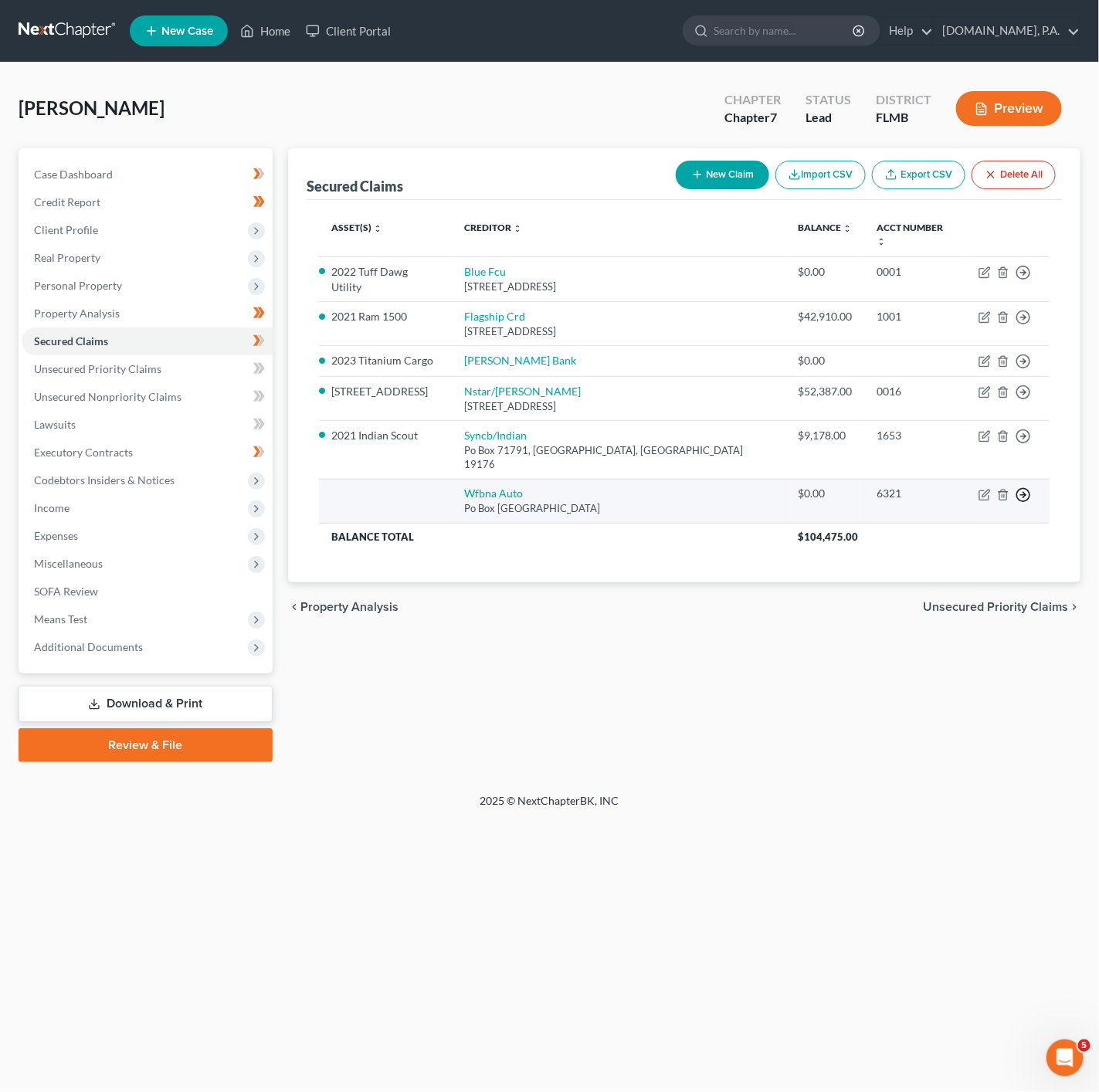
click at [1029, 487] on icon "button" at bounding box center [1023, 495] width 16 height 16
click at [973, 519] on link "Move to F" at bounding box center [952, 532] width 129 height 26
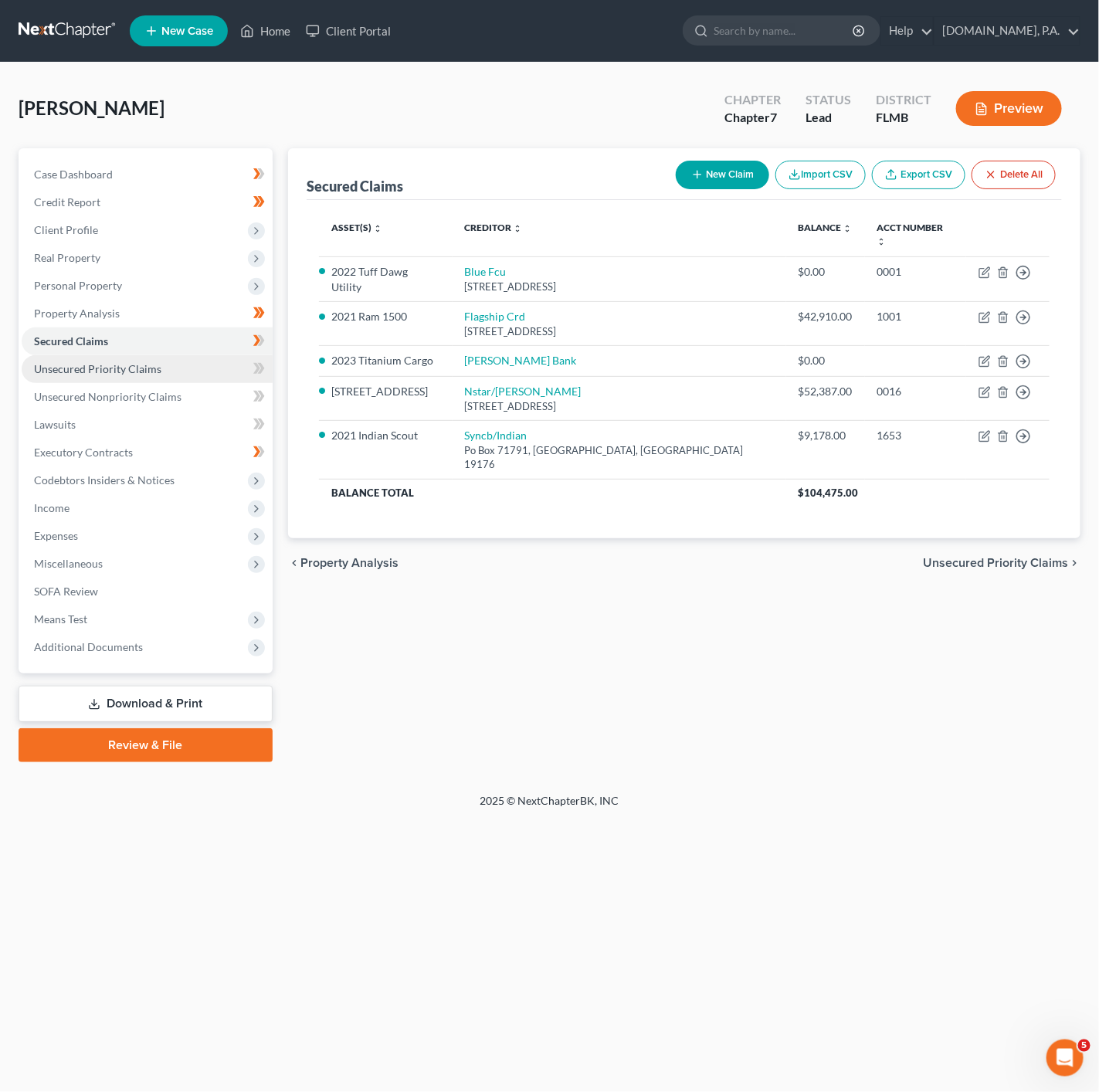
click at [212, 365] on link "Unsecured Priority Claims" at bounding box center [147, 369] width 251 height 28
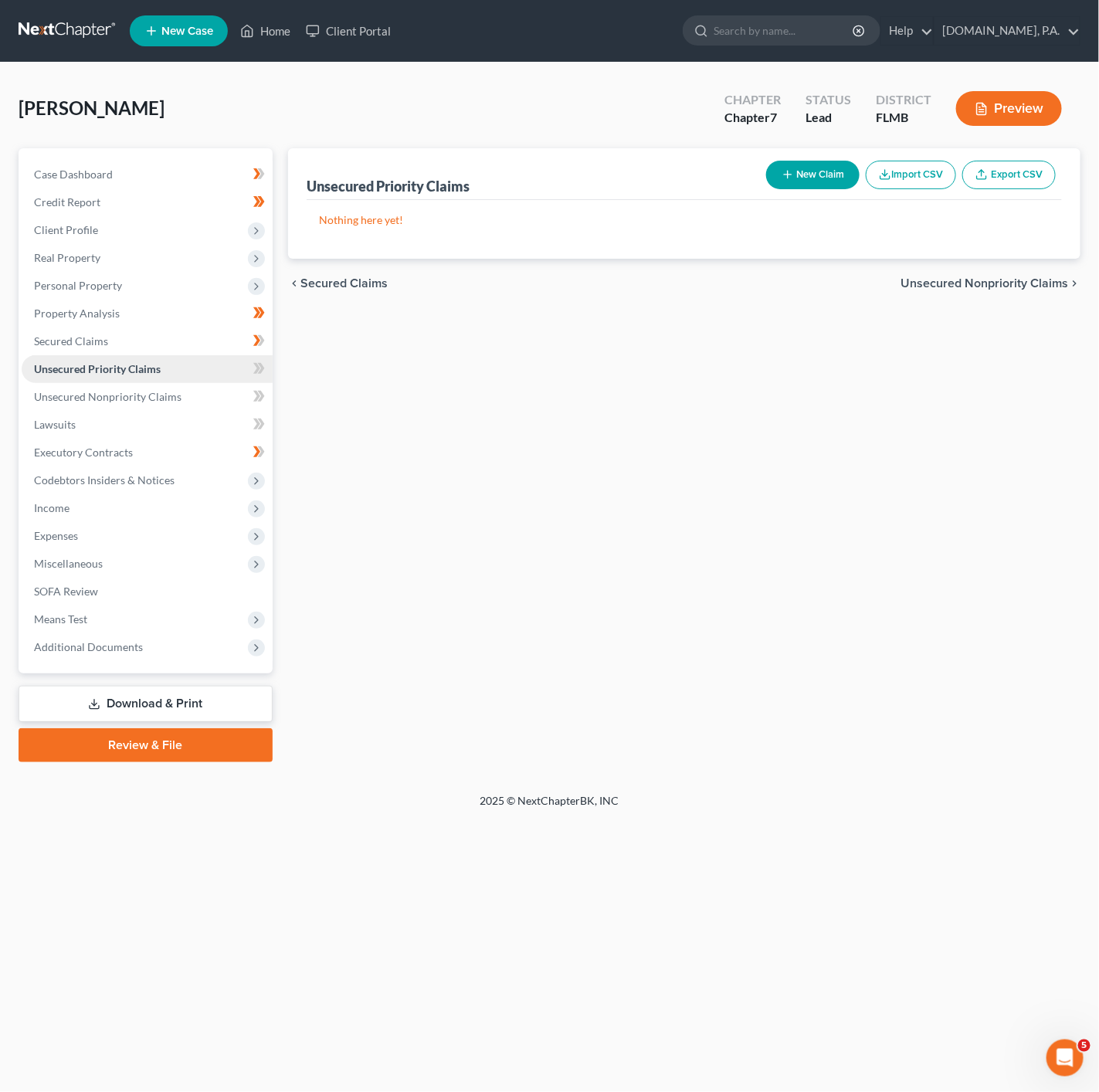
click at [227, 357] on link "Unsecured Priority Claims" at bounding box center [147, 369] width 251 height 28
click at [209, 343] on link "Secured Claims" at bounding box center [147, 341] width 251 height 28
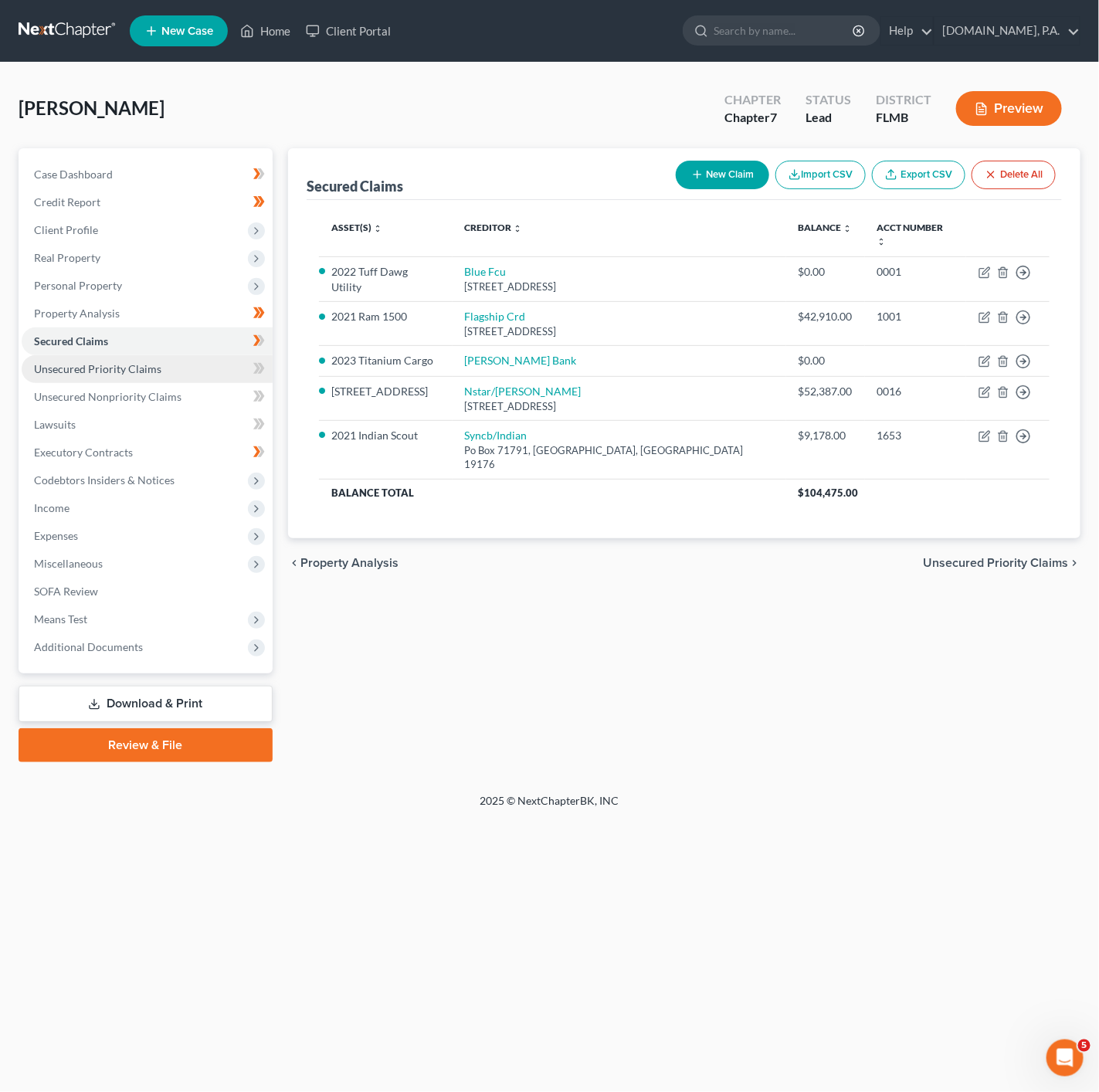
click at [219, 358] on link "Unsecured Priority Claims" at bounding box center [147, 369] width 251 height 28
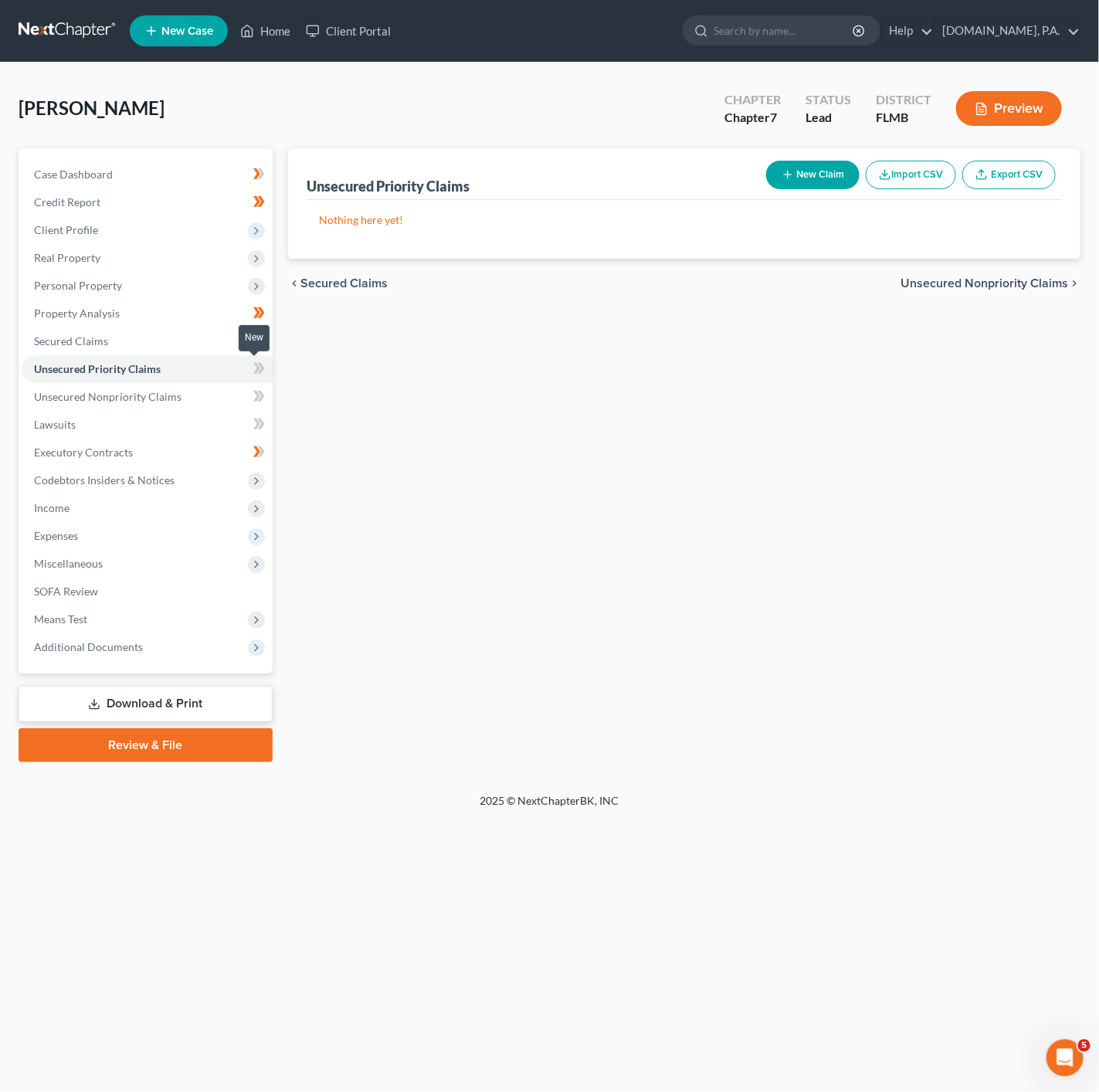
click at [270, 369] on span at bounding box center [259, 371] width 27 height 23
click at [230, 397] on link "Unsecured Nonpriority Claims" at bounding box center [147, 397] width 251 height 28
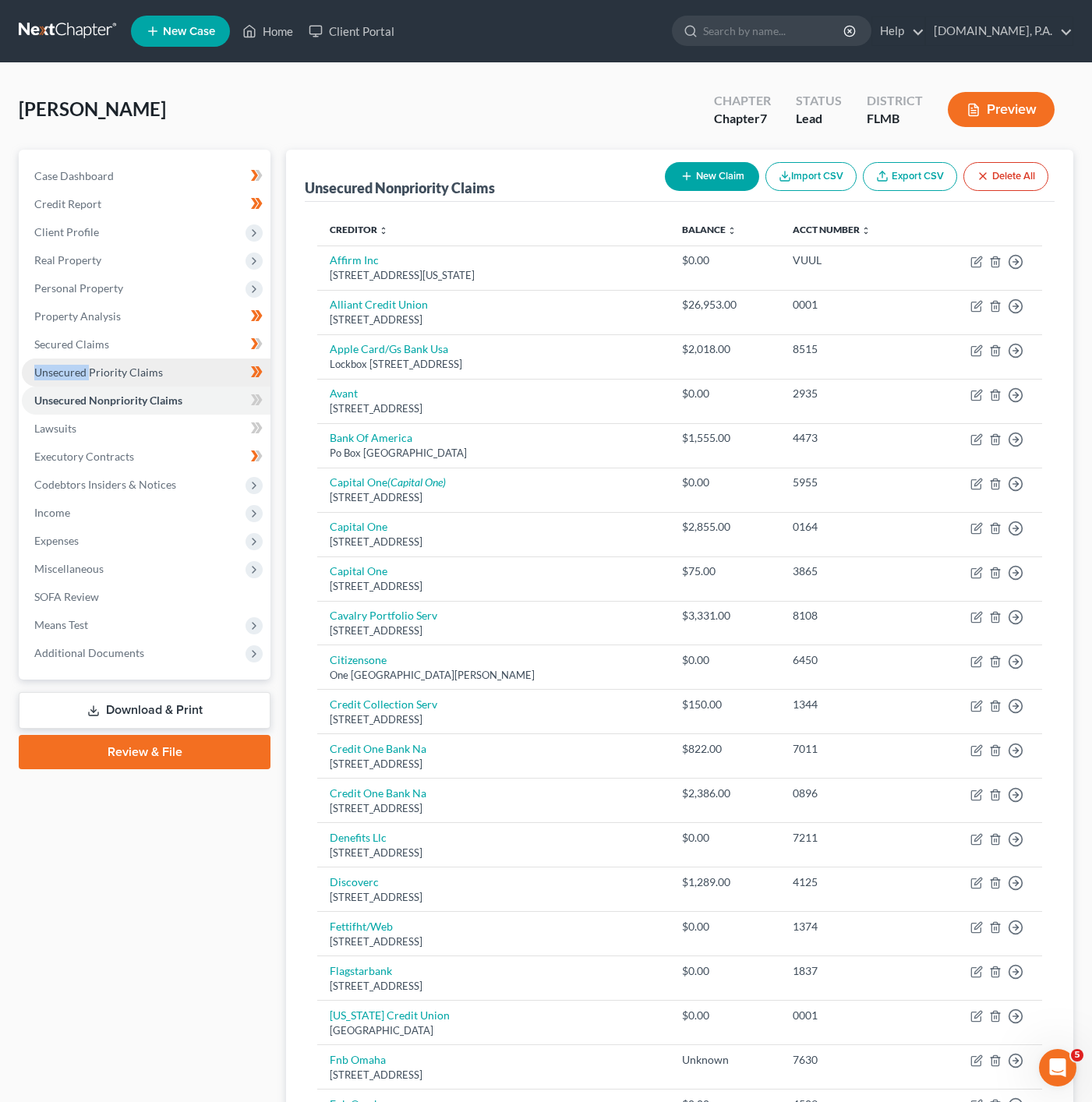
click at [194, 377] on link "Unsecured Priority Claims" at bounding box center [146, 373] width 249 height 28
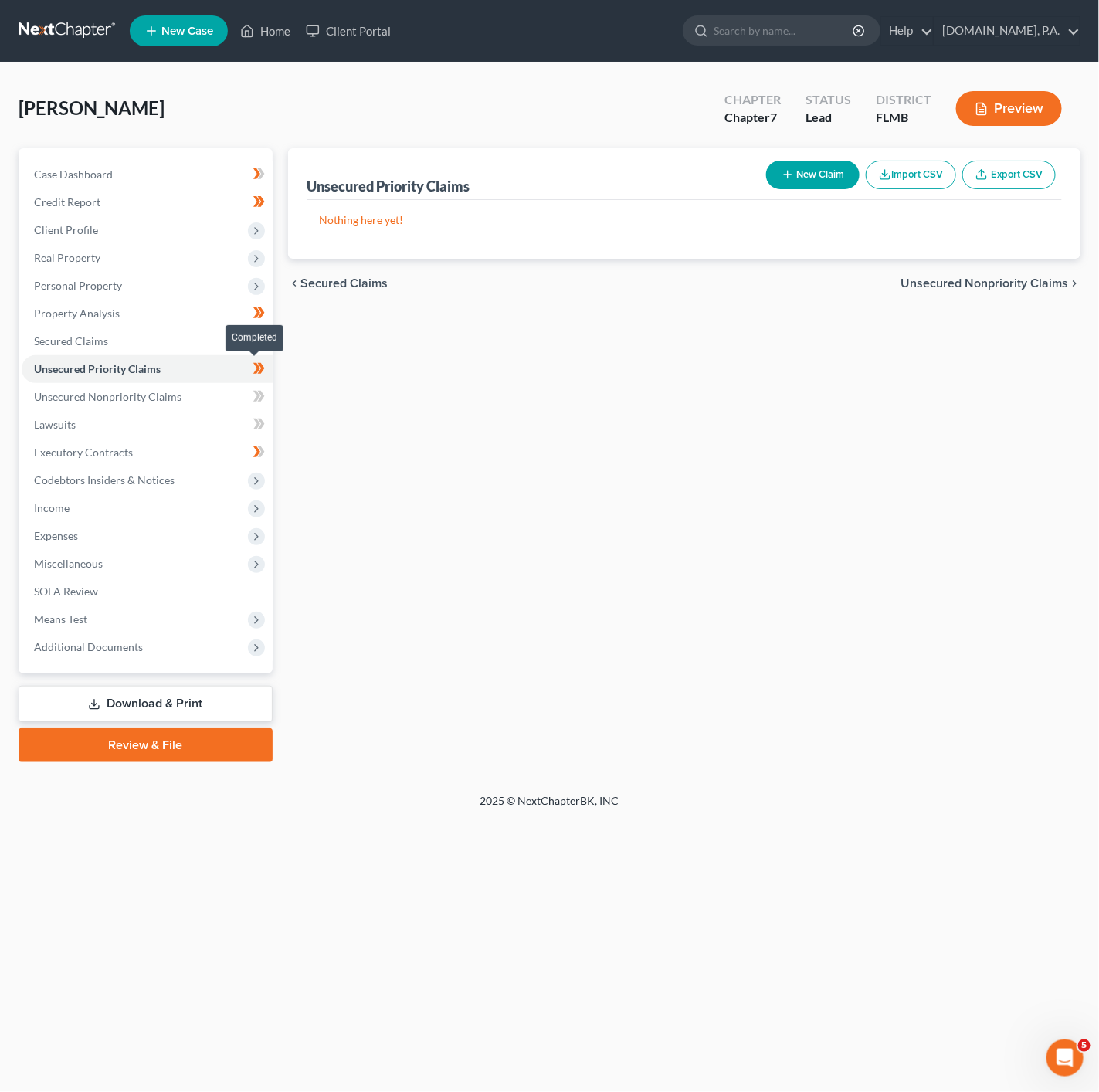
click at [251, 369] on span at bounding box center [259, 371] width 27 height 23
click at [212, 388] on link "Unsecured Nonpriority Claims" at bounding box center [147, 397] width 251 height 28
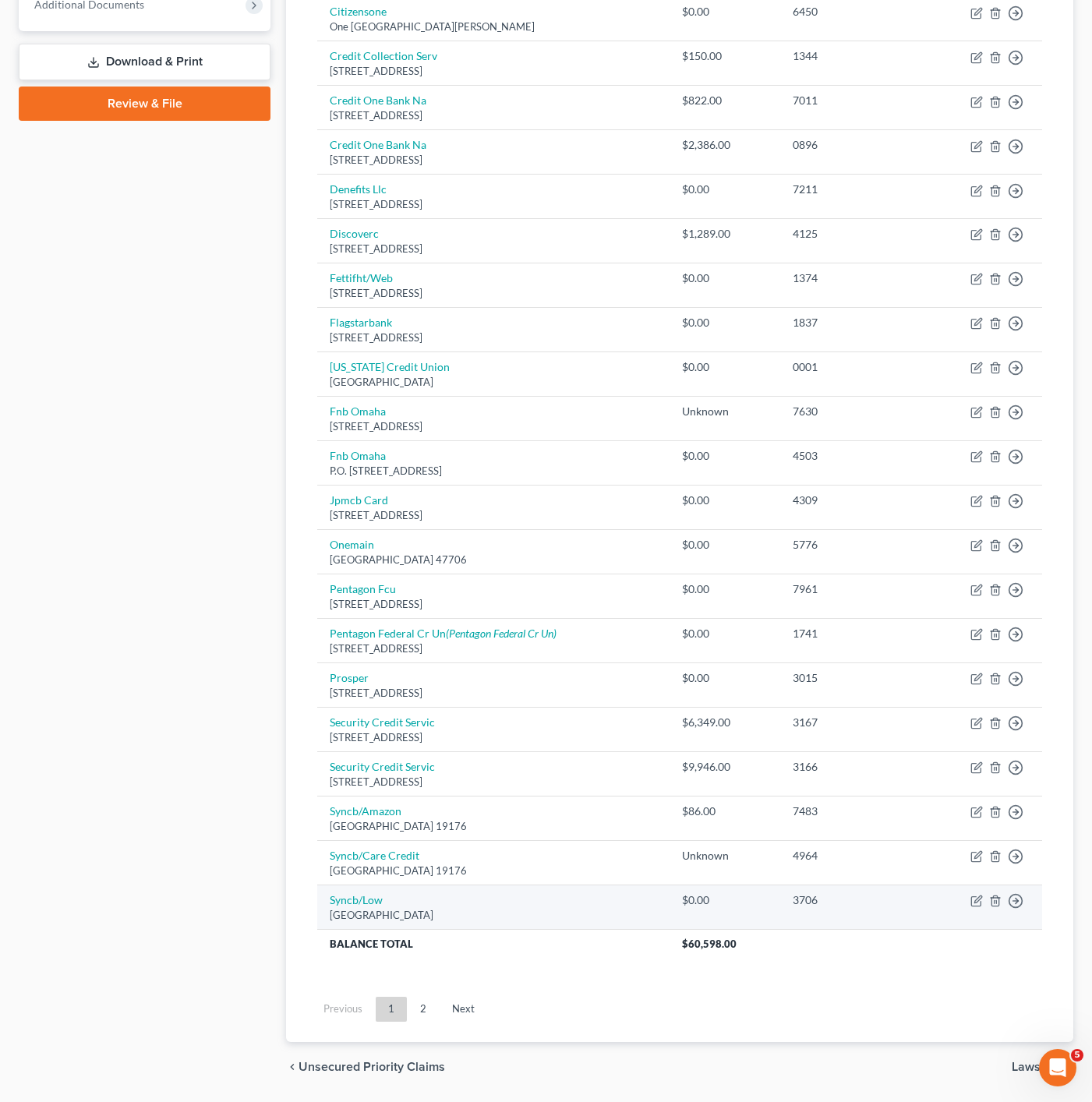
scroll to position [709, 0]
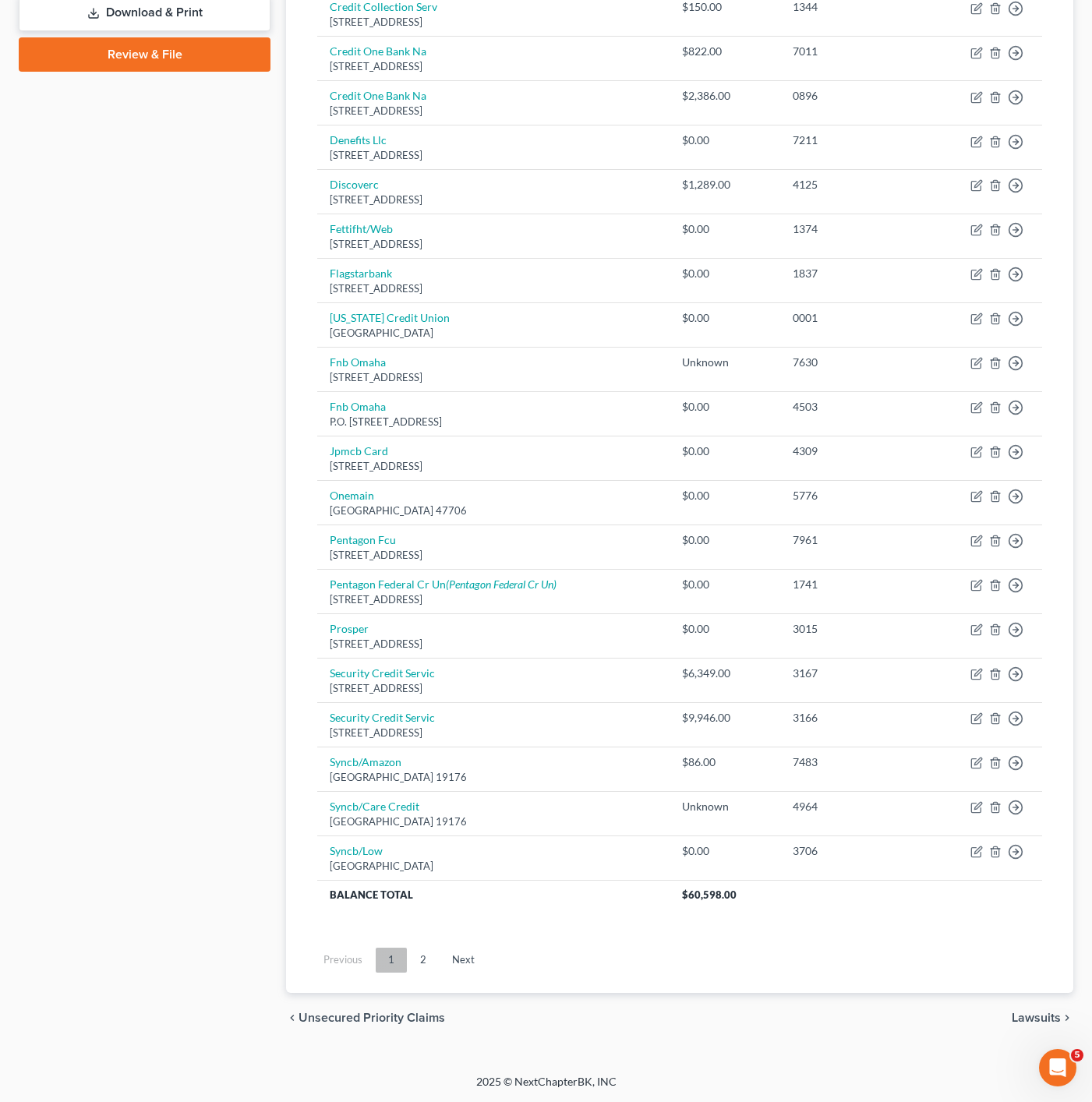
drag, startPoint x: 419, startPoint y: 942, endPoint x: 405, endPoint y: 962, distance: 24.4
click at [419, 942] on ul "Previous 1 2 Next" at bounding box center [679, 960] width 750 height 41
click at [405, 964] on link "1" at bounding box center [391, 960] width 31 height 25
click at [419, 956] on link "2" at bounding box center [423, 960] width 31 height 25
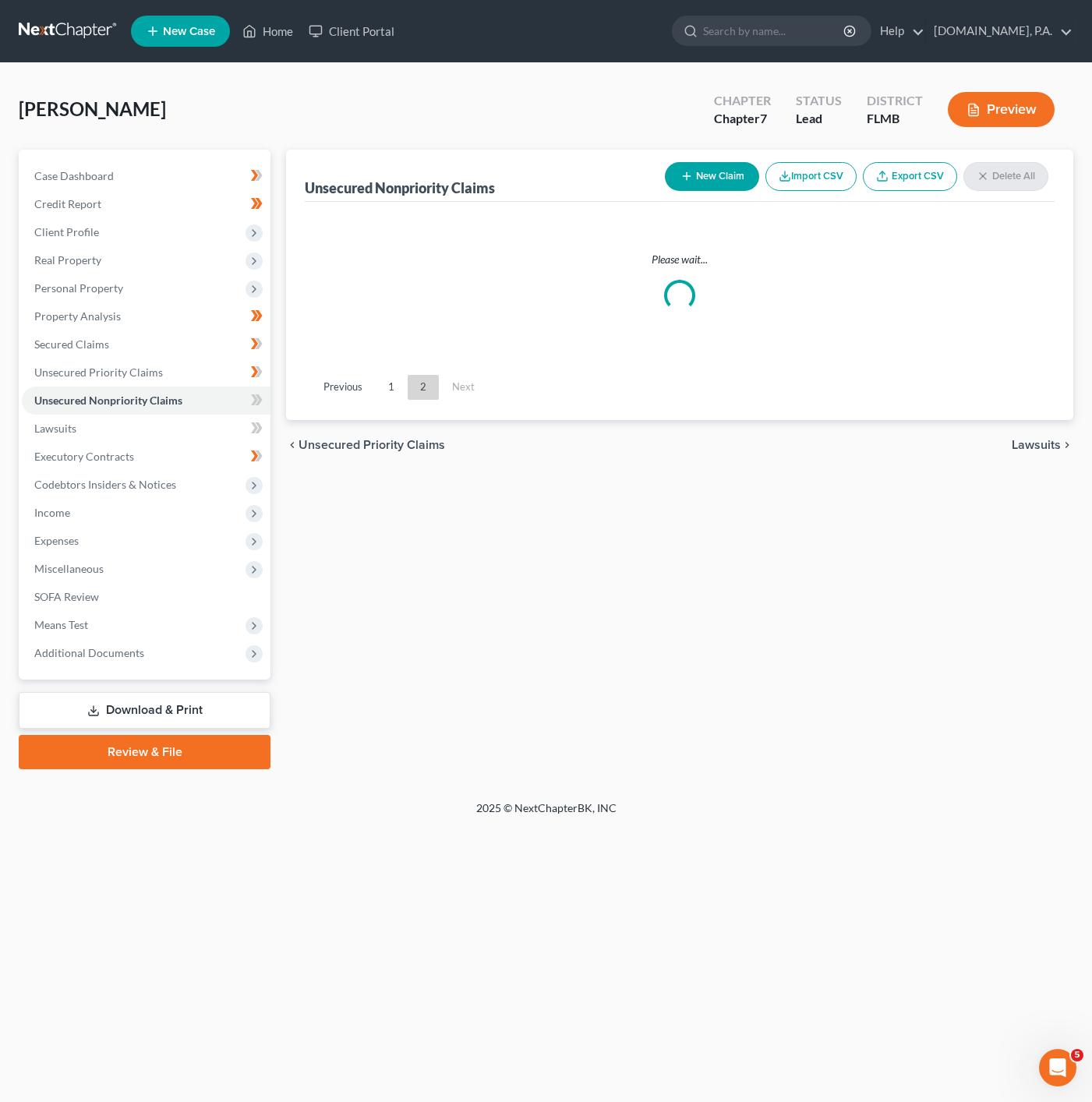
scroll to position [0, 0]
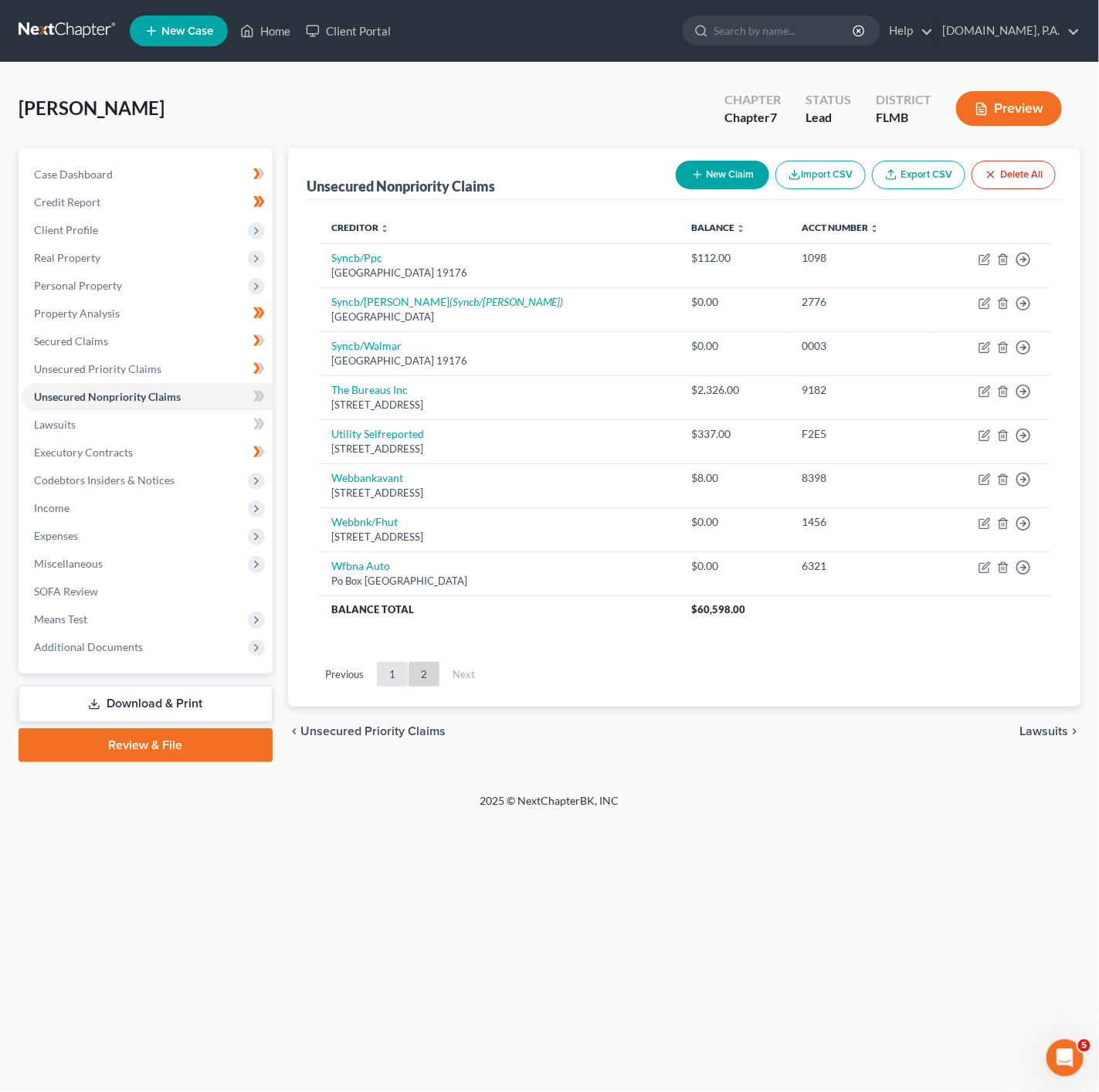
click at [394, 686] on link "1" at bounding box center [392, 674] width 31 height 25
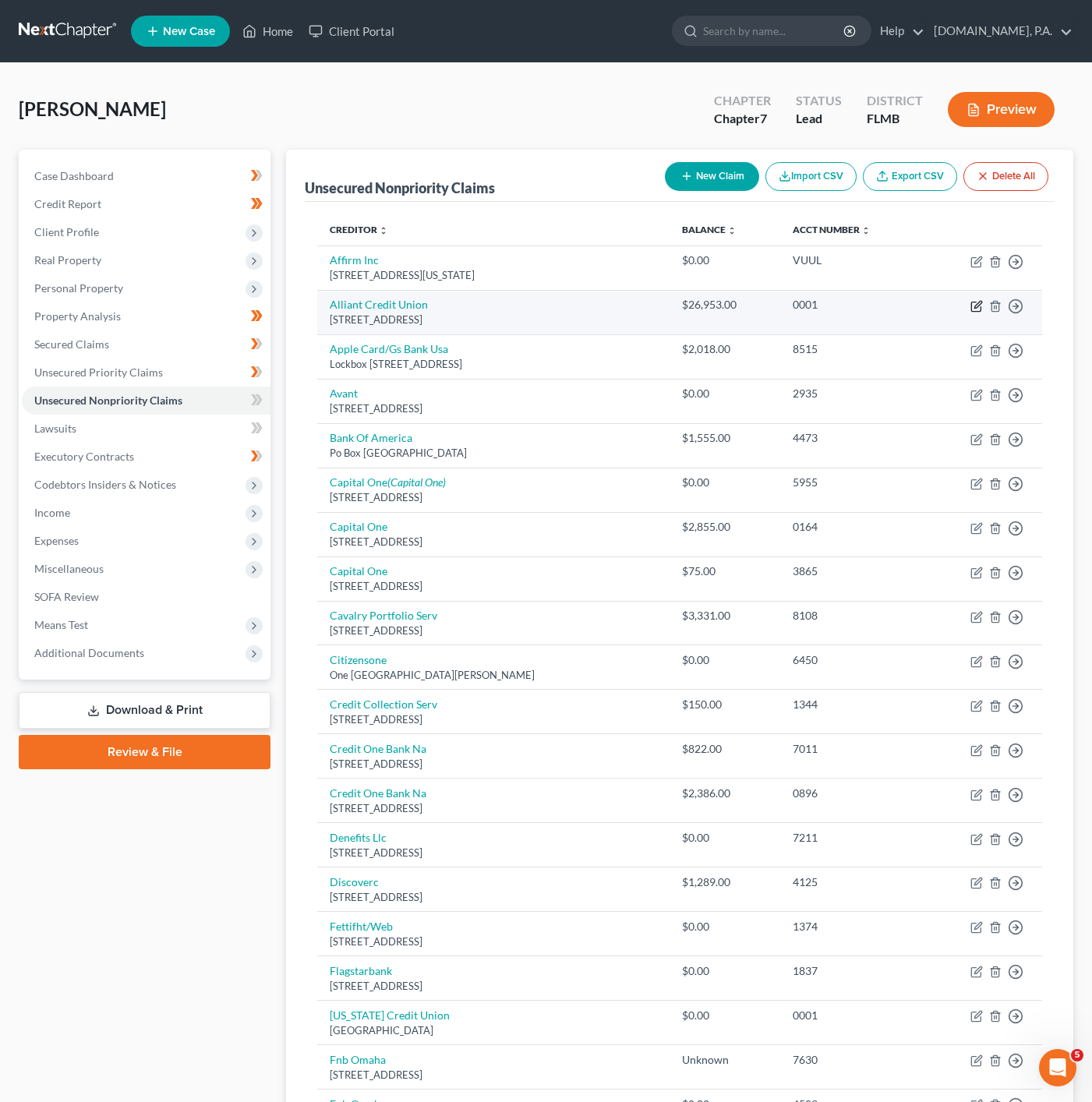
click at [980, 304] on icon "button" at bounding box center [977, 306] width 13 height 13
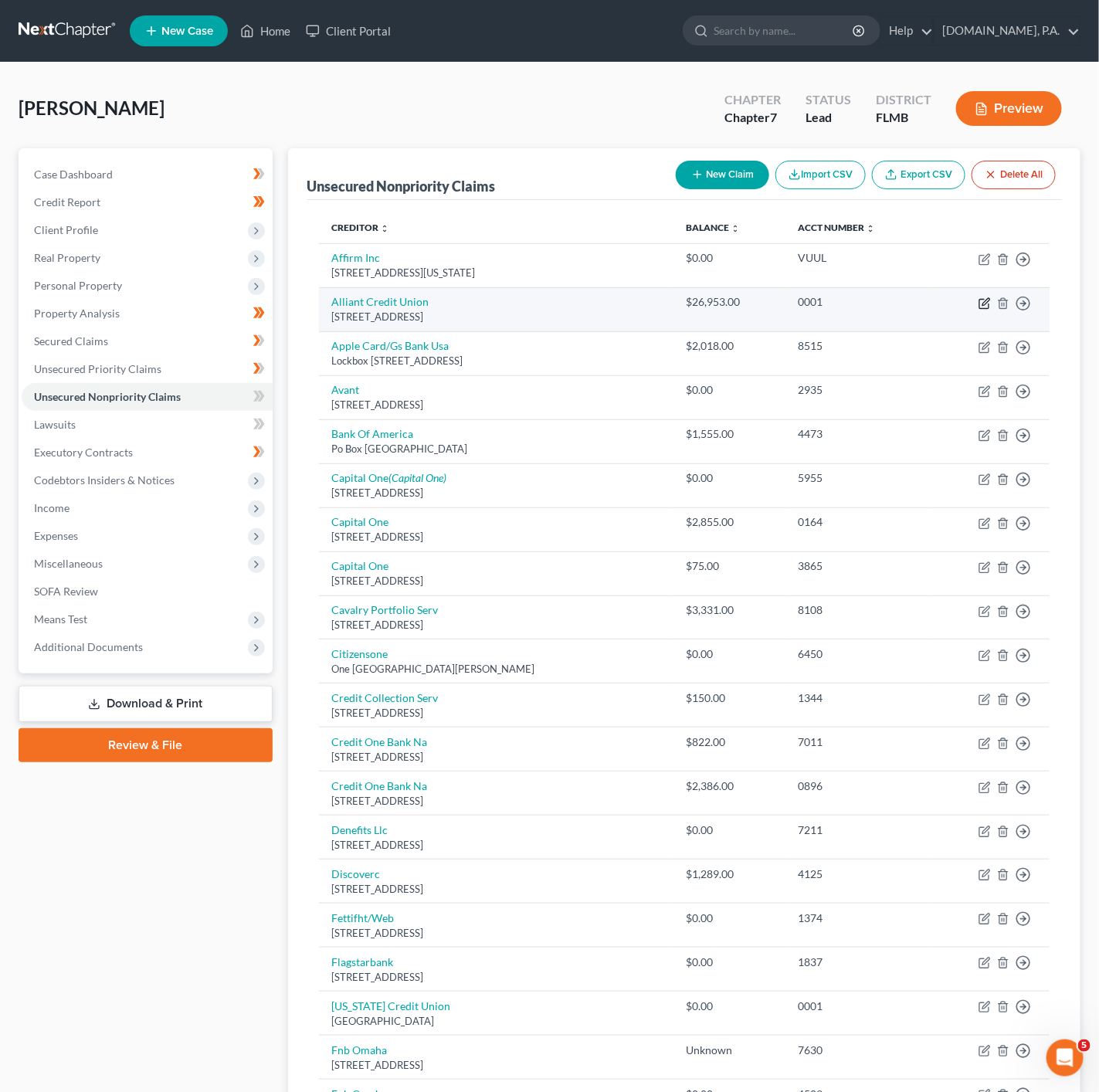
select select "14"
select select "0"
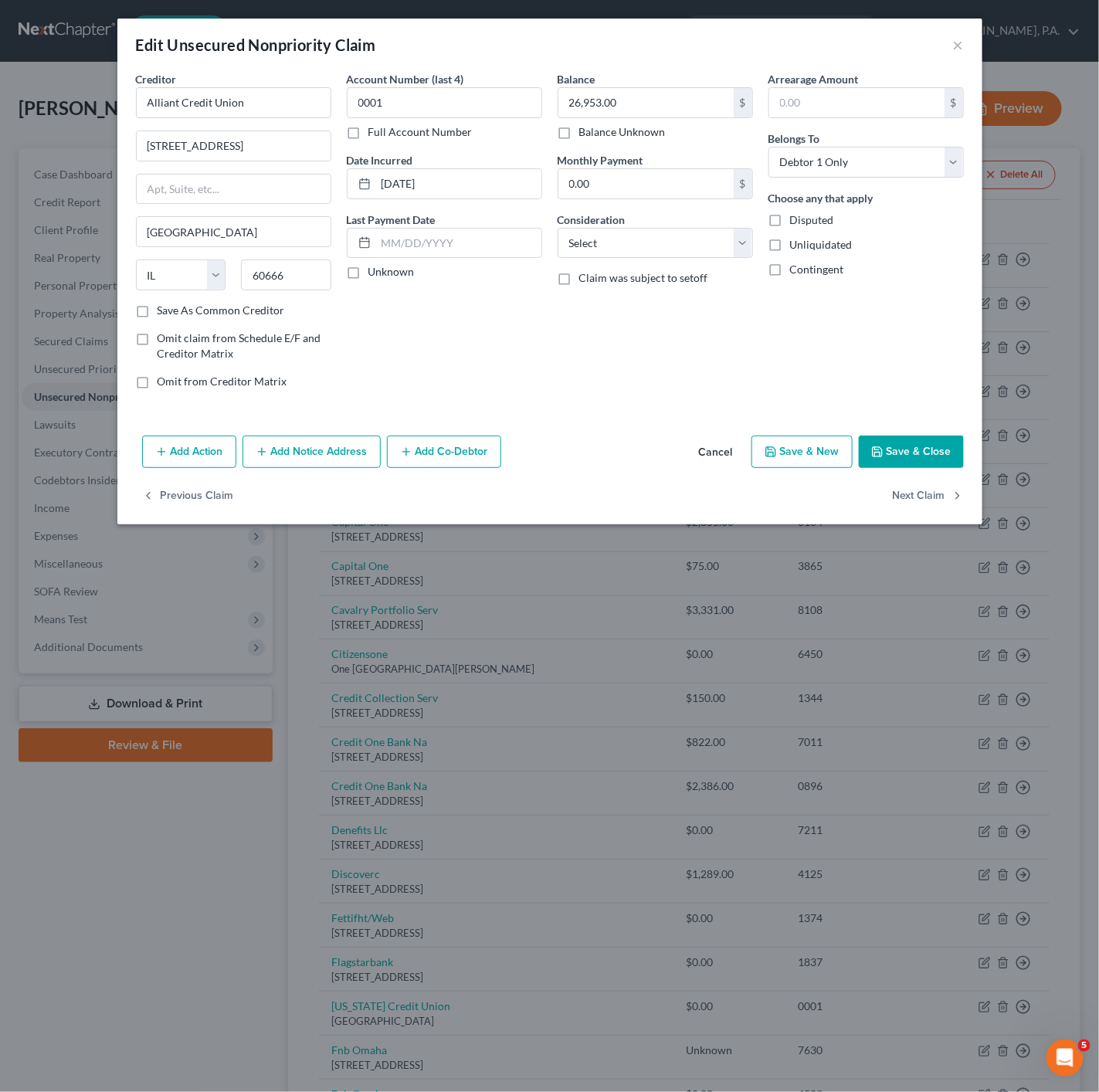
click at [184, 458] on button "Add Action" at bounding box center [188, 452] width 94 height 33
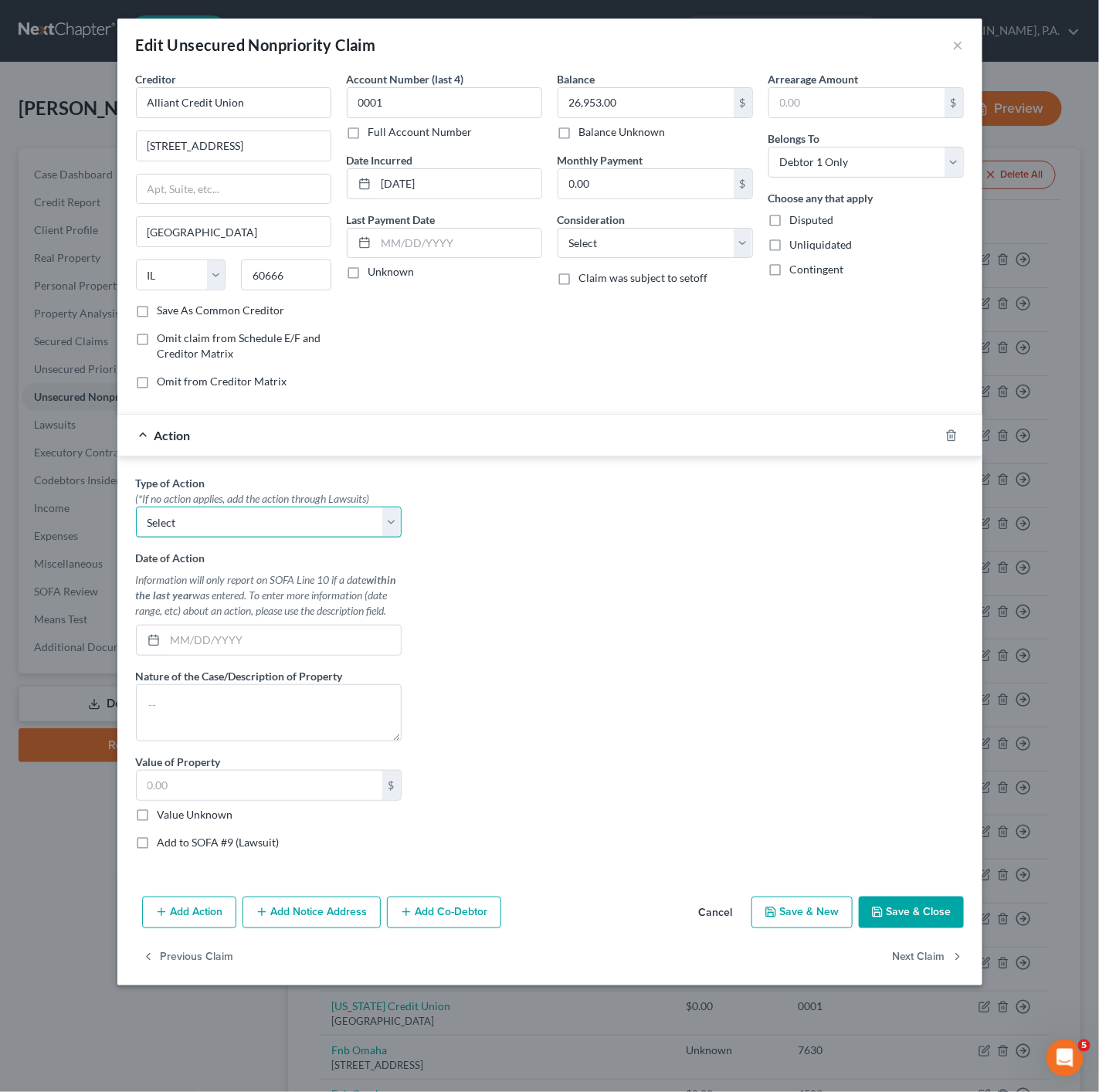
click at [237, 527] on select "Select Repossession Garnishment Foreclosure Personal Injury Attached, Seized, O…" at bounding box center [268, 522] width 266 height 31
select select "0"
click at [136, 510] on select "Select Repossession Garnishment Foreclosure Personal Injury Attached, Seized, O…" at bounding box center [268, 522] width 266 height 31
click at [220, 628] on div "Date of Action Information will only report on SOFA Line 10 if a date within th…" at bounding box center [268, 603] width 266 height 105
click at [219, 651] on input "text" at bounding box center [283, 641] width 236 height 29
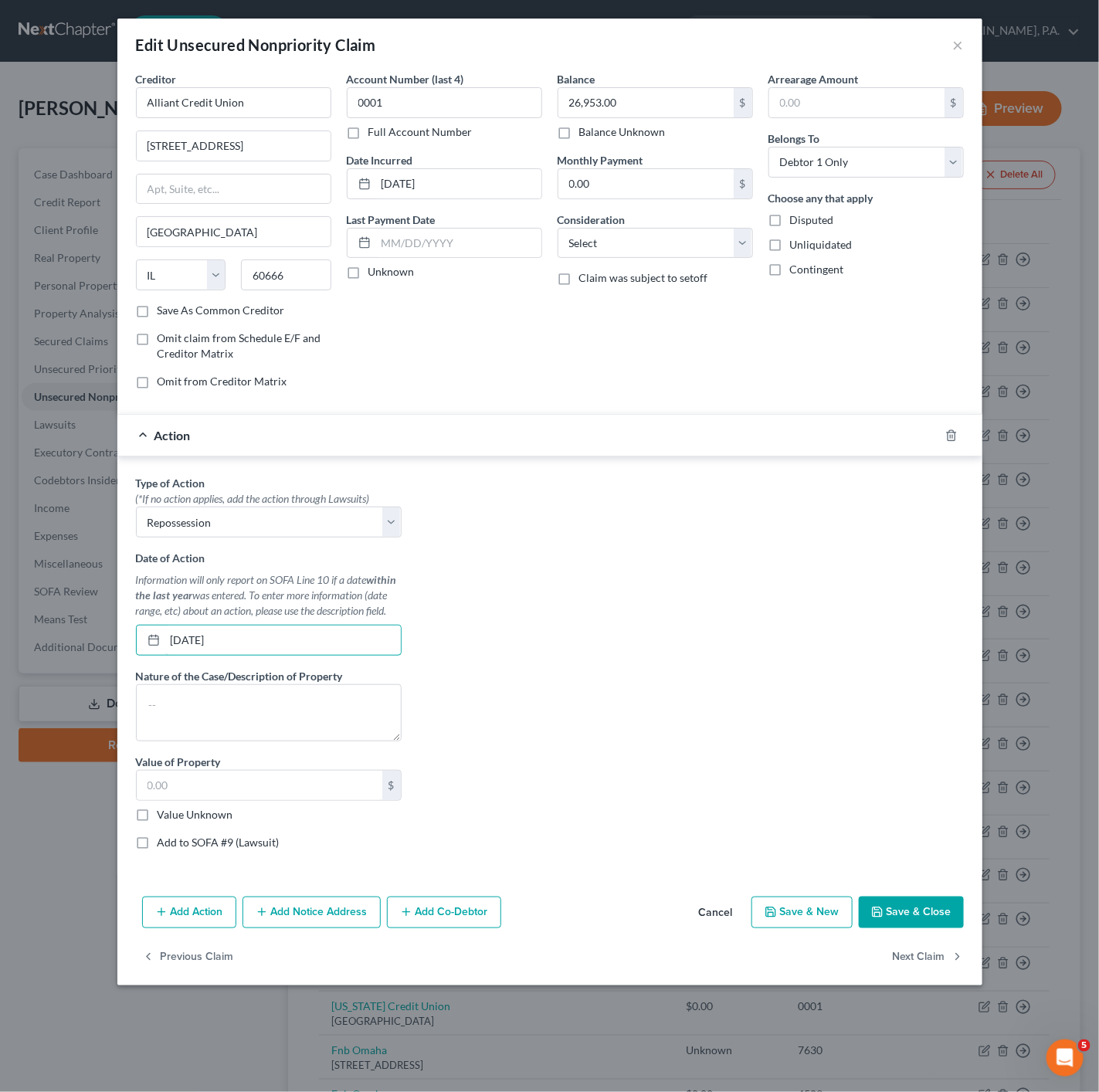
type input "[DATE]"
click at [246, 723] on textarea at bounding box center [268, 713] width 266 height 57
click at [329, 719] on textarea at bounding box center [268, 713] width 266 height 57
paste textarea "2019 FVSS SURVEYOR"
click at [294, 679] on label "Nature of the Case/Description of Property" at bounding box center [239, 676] width 207 height 16
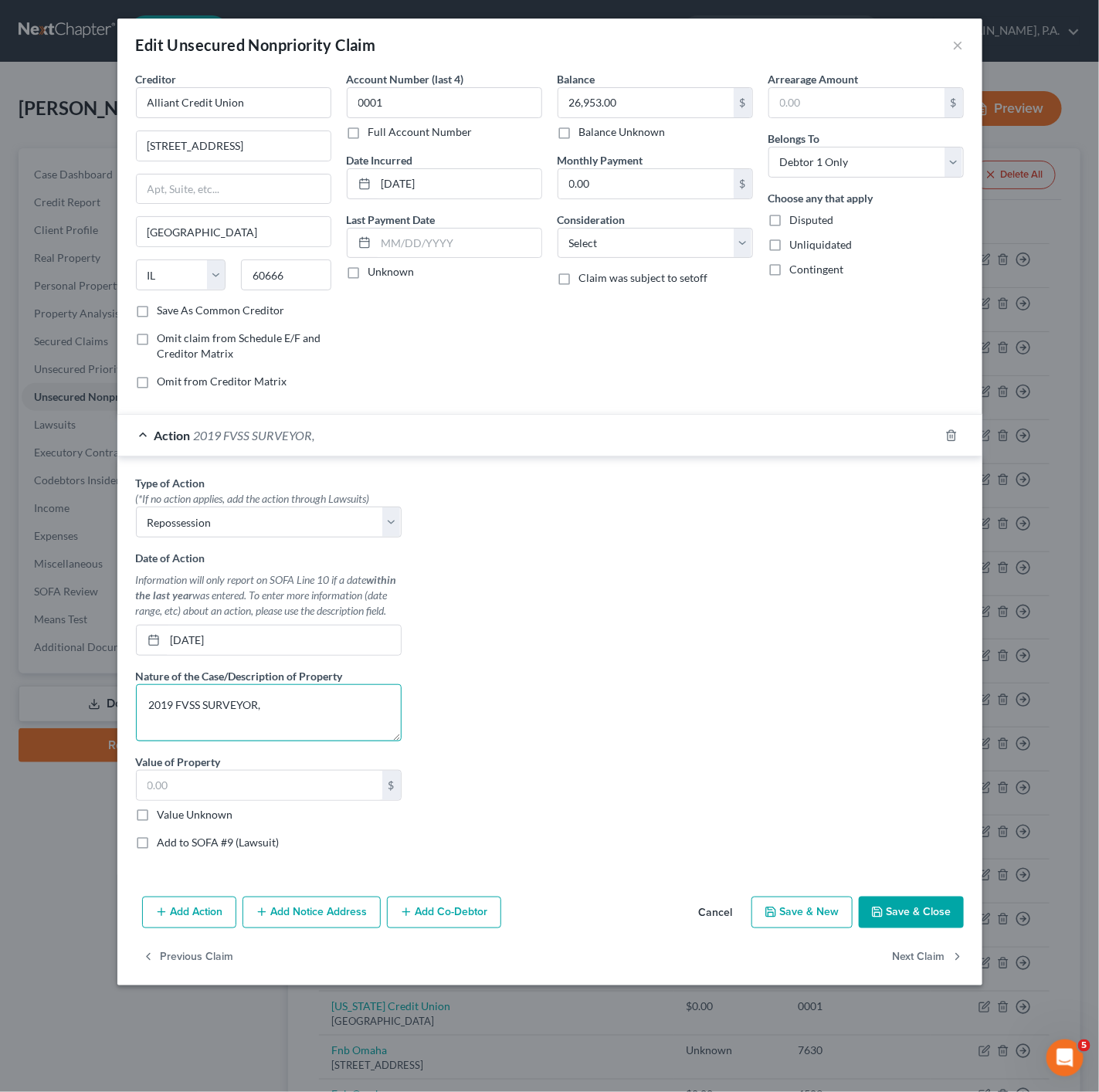
click at [296, 697] on textarea "2019 FVSS SURVEYOR," at bounding box center [268, 713] width 266 height 57
paste textarea "VIN: [US_VEHICLE_IDENTIFICATION_NUMBER]"
click at [263, 716] on textarea "2019 FVSS SURVEYOR, VIN: [US_VEHICLE_IDENTIFICATION_NUMBER]" at bounding box center [268, 713] width 266 height 57
drag, startPoint x: 320, startPoint y: 698, endPoint x: 332, endPoint y: 689, distance: 15.0
click at [322, 700] on textarea "2019 FVSS SURVEYOR; VIN: [US_VEHICLE_IDENTIFICATION_NUMBER]" at bounding box center [268, 713] width 266 height 57
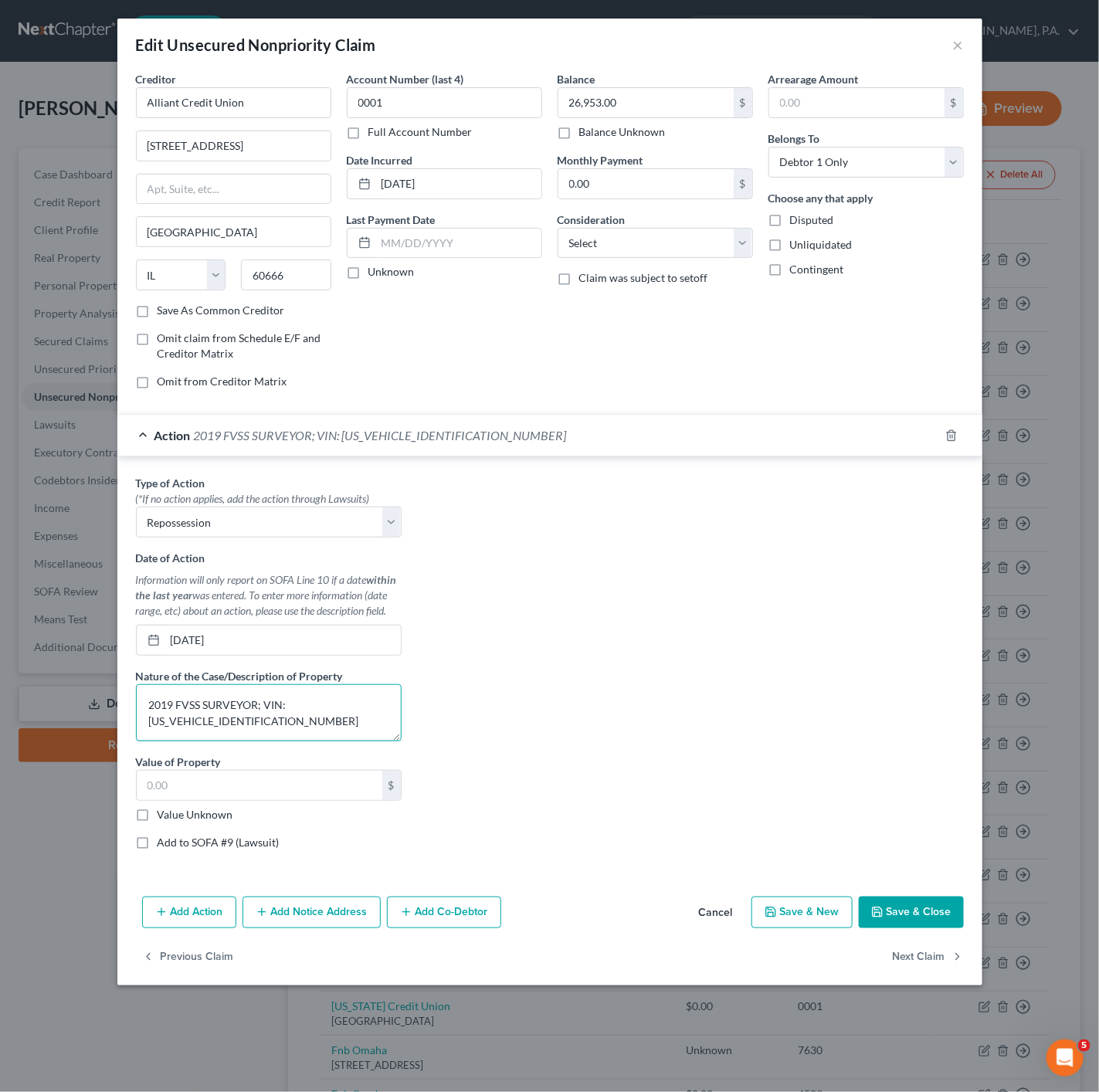
type textarea "2019 FVSS SURVEYOR; VIN: [US_VEHICLE_IDENTIFICATION_NUMBER]"
click at [951, 916] on button "Save & Close" at bounding box center [911, 913] width 105 height 33
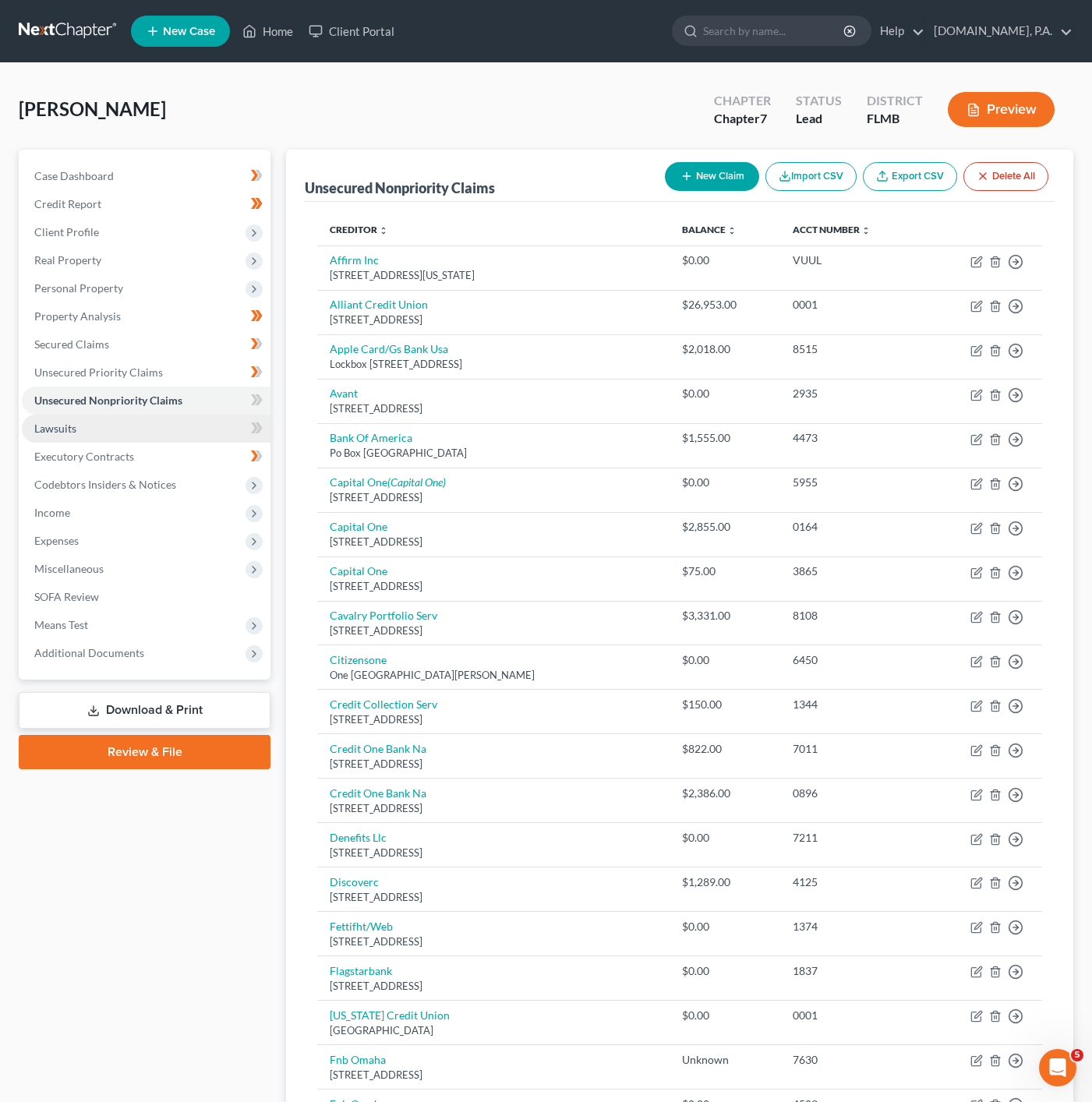
drag, startPoint x: 258, startPoint y: 402, endPoint x: 268, endPoint y: 415, distance: 16.4
click at [258, 402] on icon at bounding box center [259, 400] width 7 height 11
click at [175, 415] on link "Lawsuits" at bounding box center [146, 429] width 249 height 28
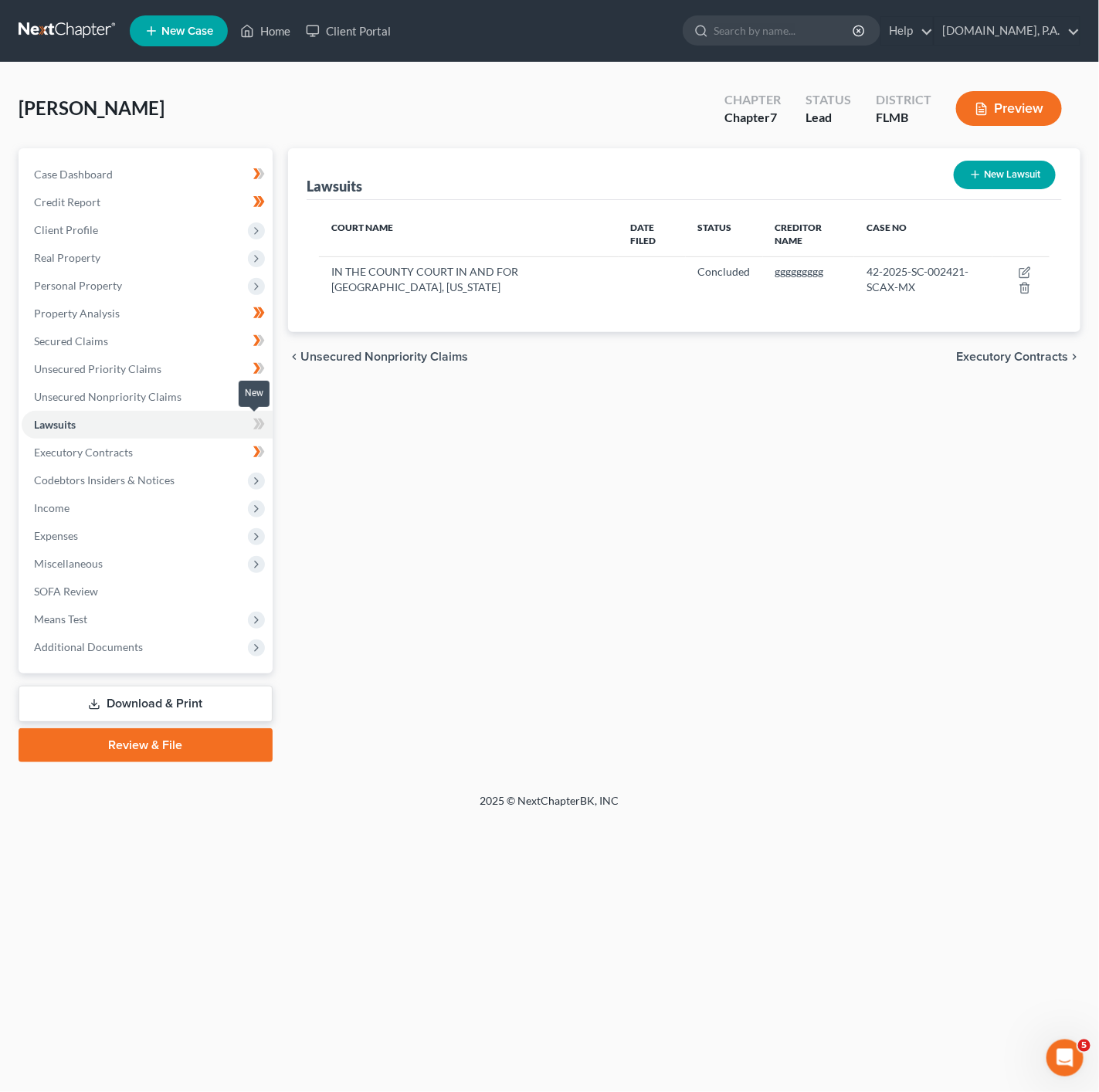
click at [263, 420] on icon at bounding box center [259, 424] width 12 height 19
click at [216, 287] on span "Personal Property" at bounding box center [147, 285] width 251 height 28
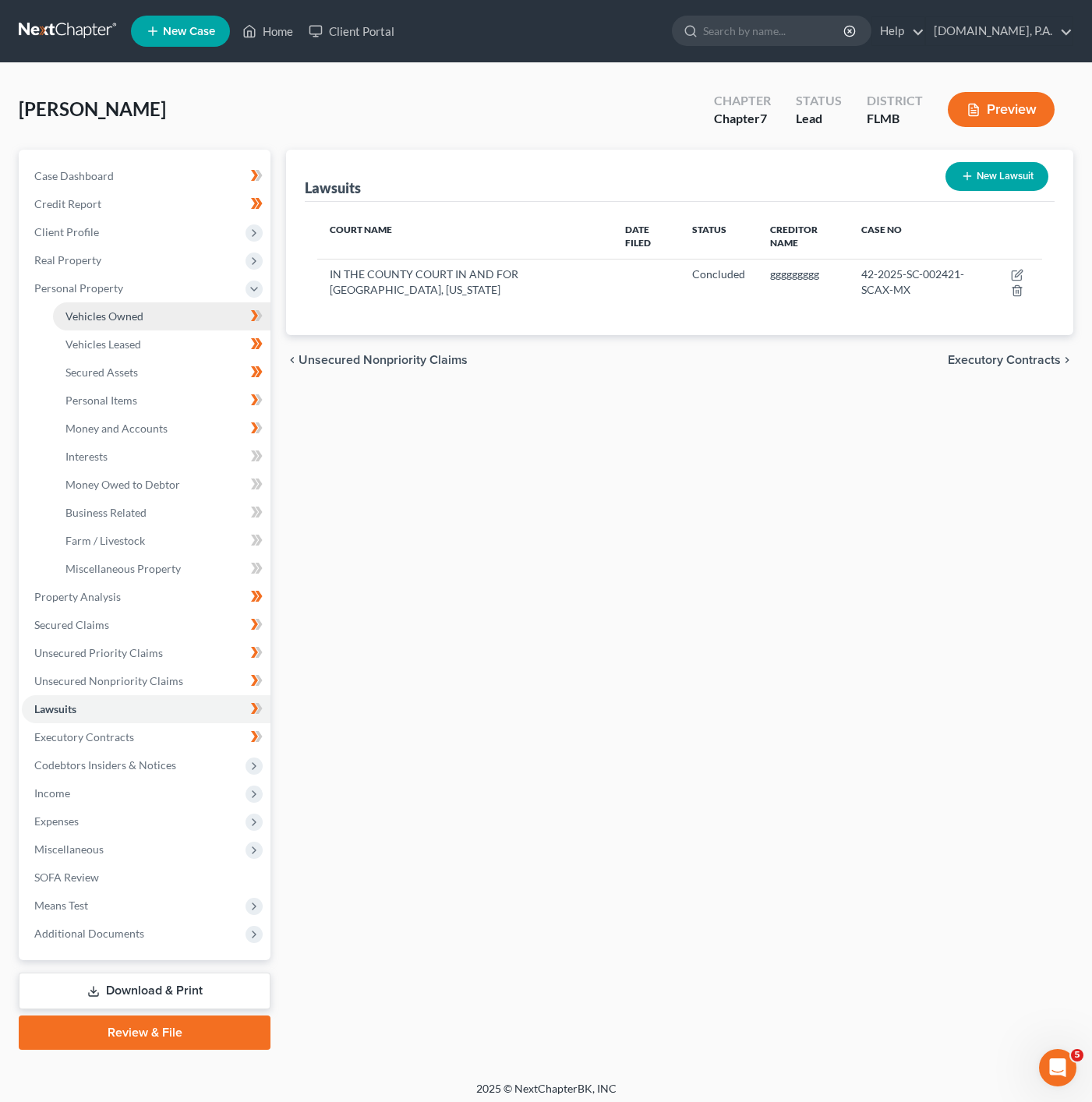
click at [225, 327] on link "Vehicles Owned" at bounding box center [162, 316] width 218 height 28
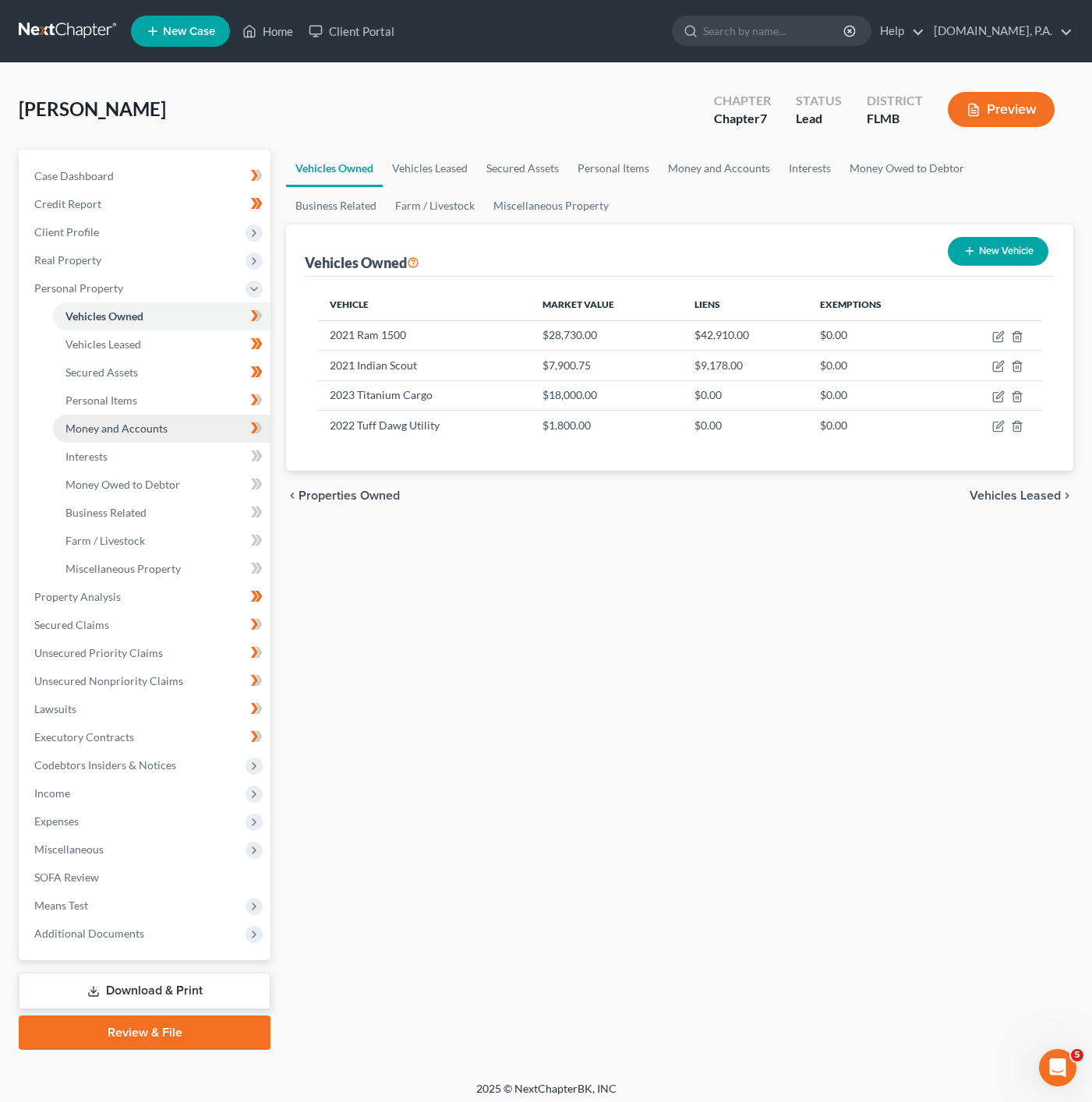
click at [178, 427] on link "Money and Accounts" at bounding box center [162, 429] width 218 height 28
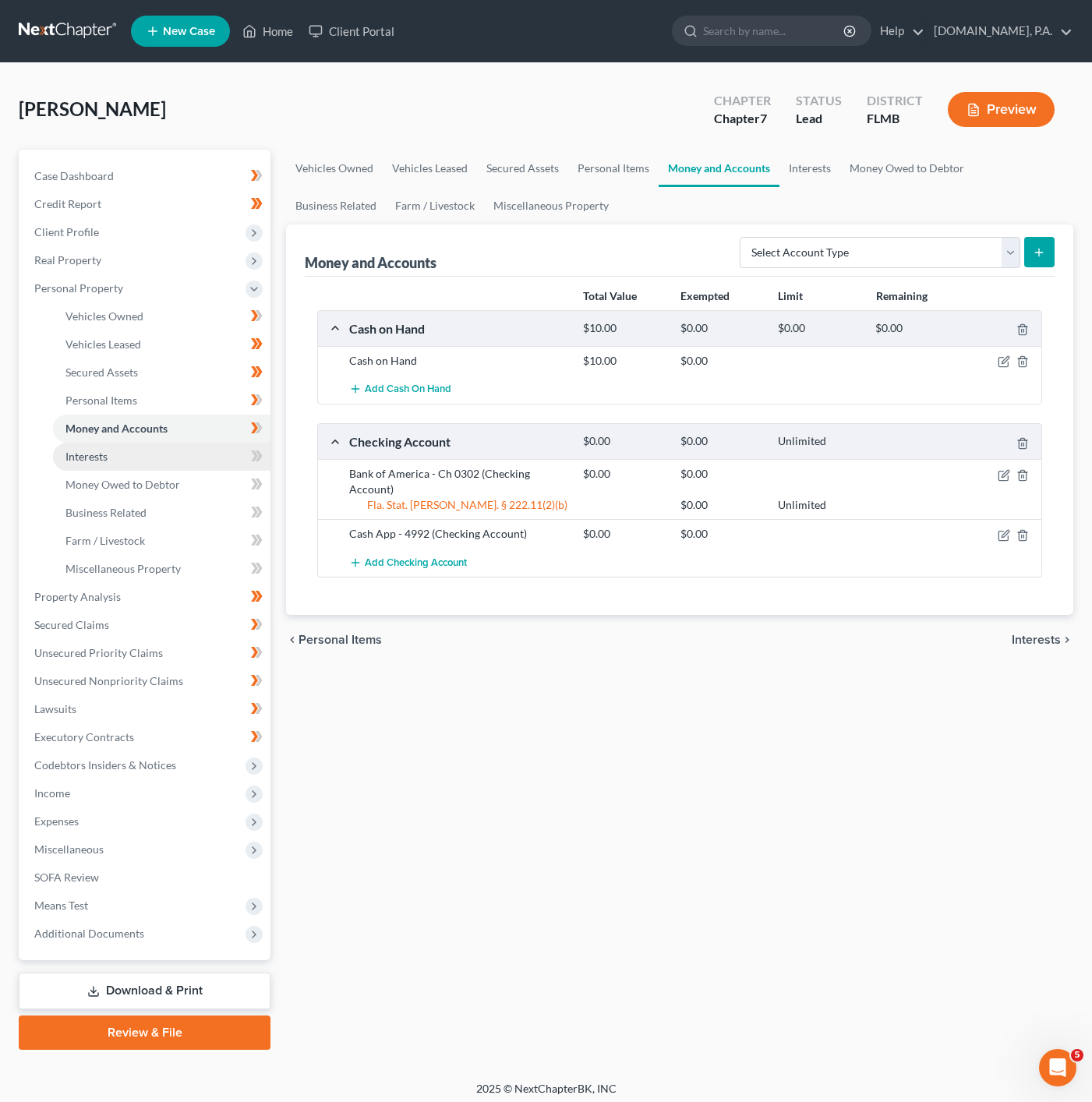
click at [209, 459] on link "Interests" at bounding box center [162, 457] width 218 height 28
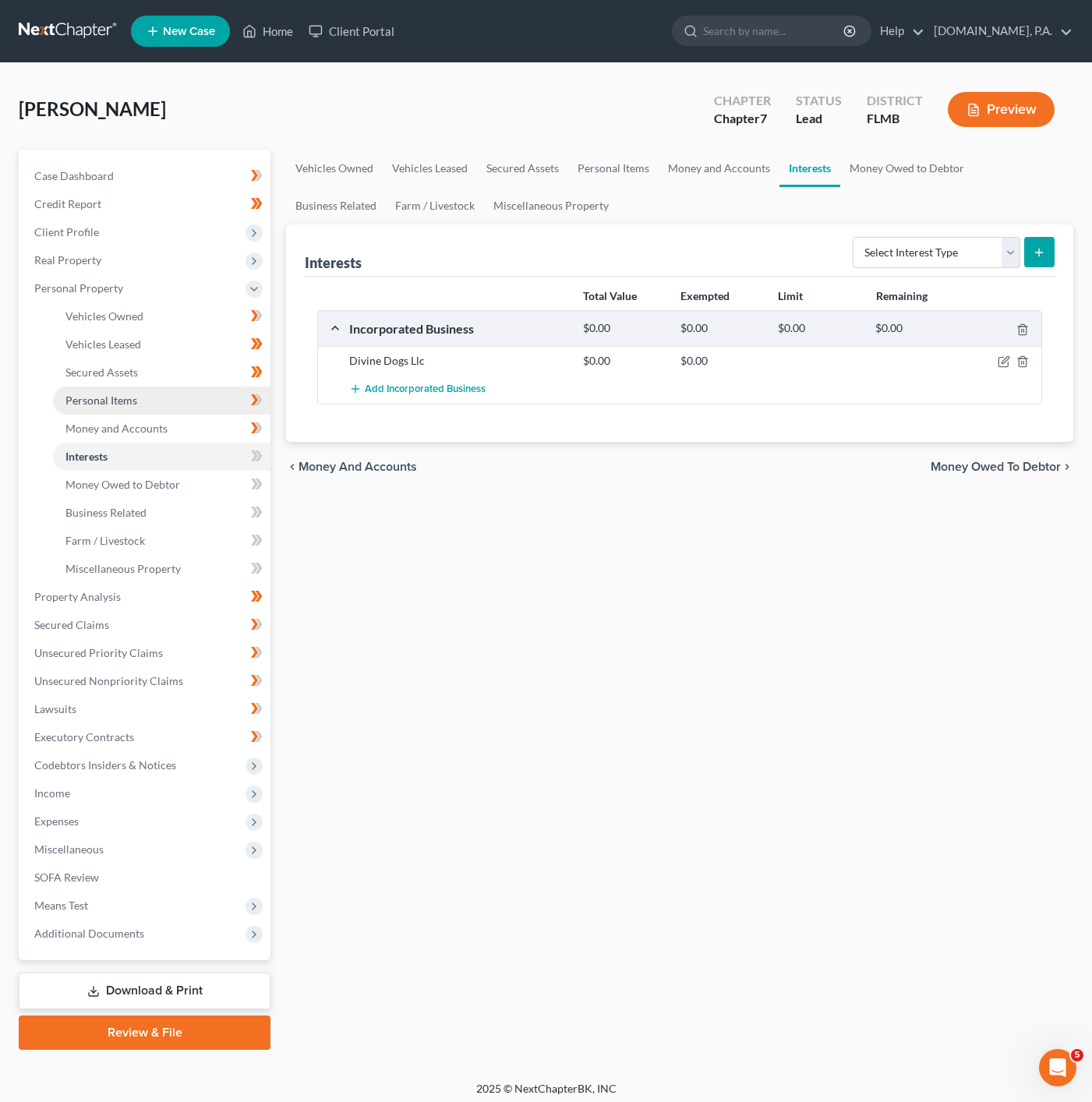
click at [171, 396] on link "Personal Items" at bounding box center [162, 401] width 218 height 28
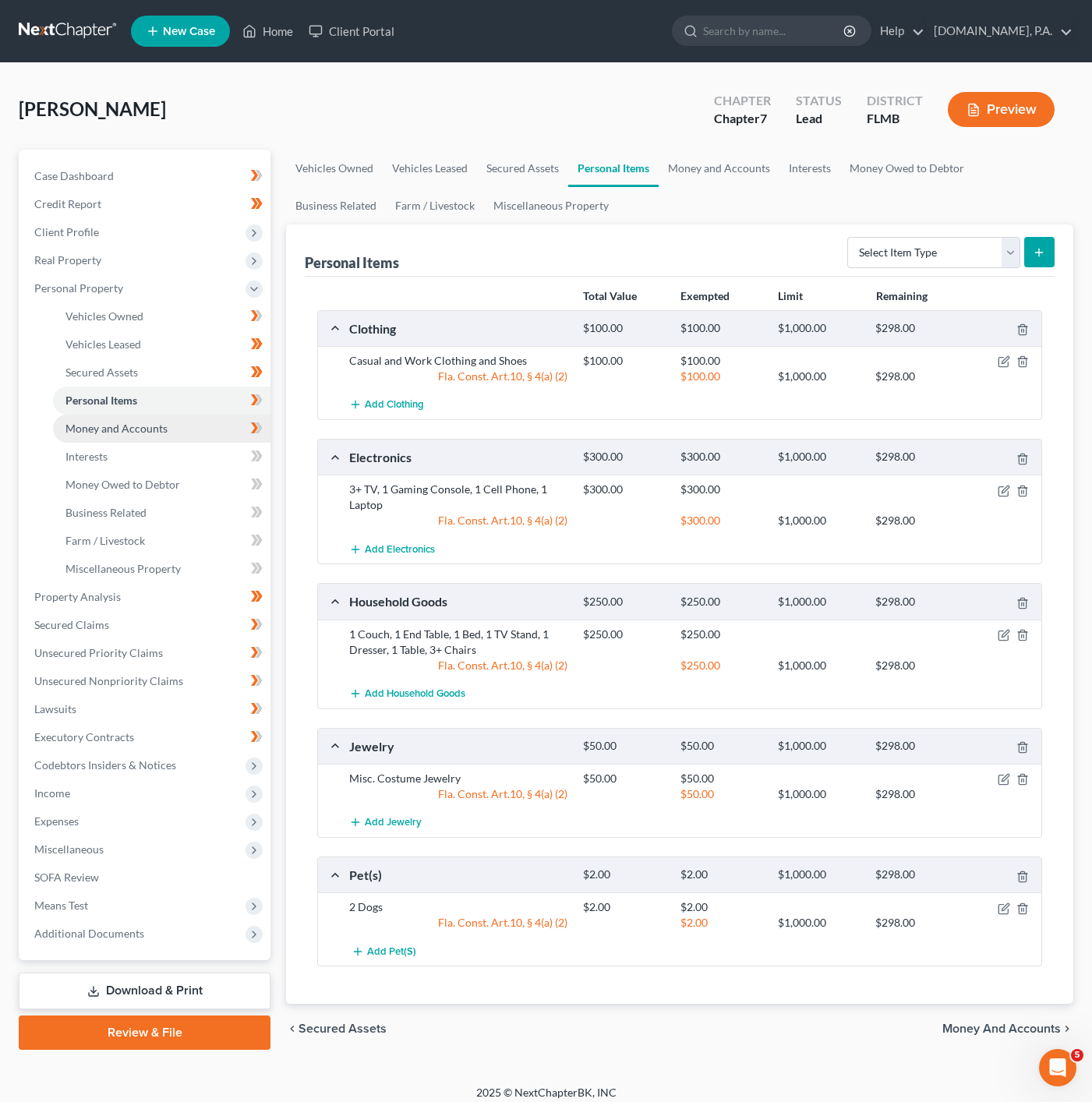
click at [168, 440] on link "Money and Accounts" at bounding box center [162, 429] width 218 height 28
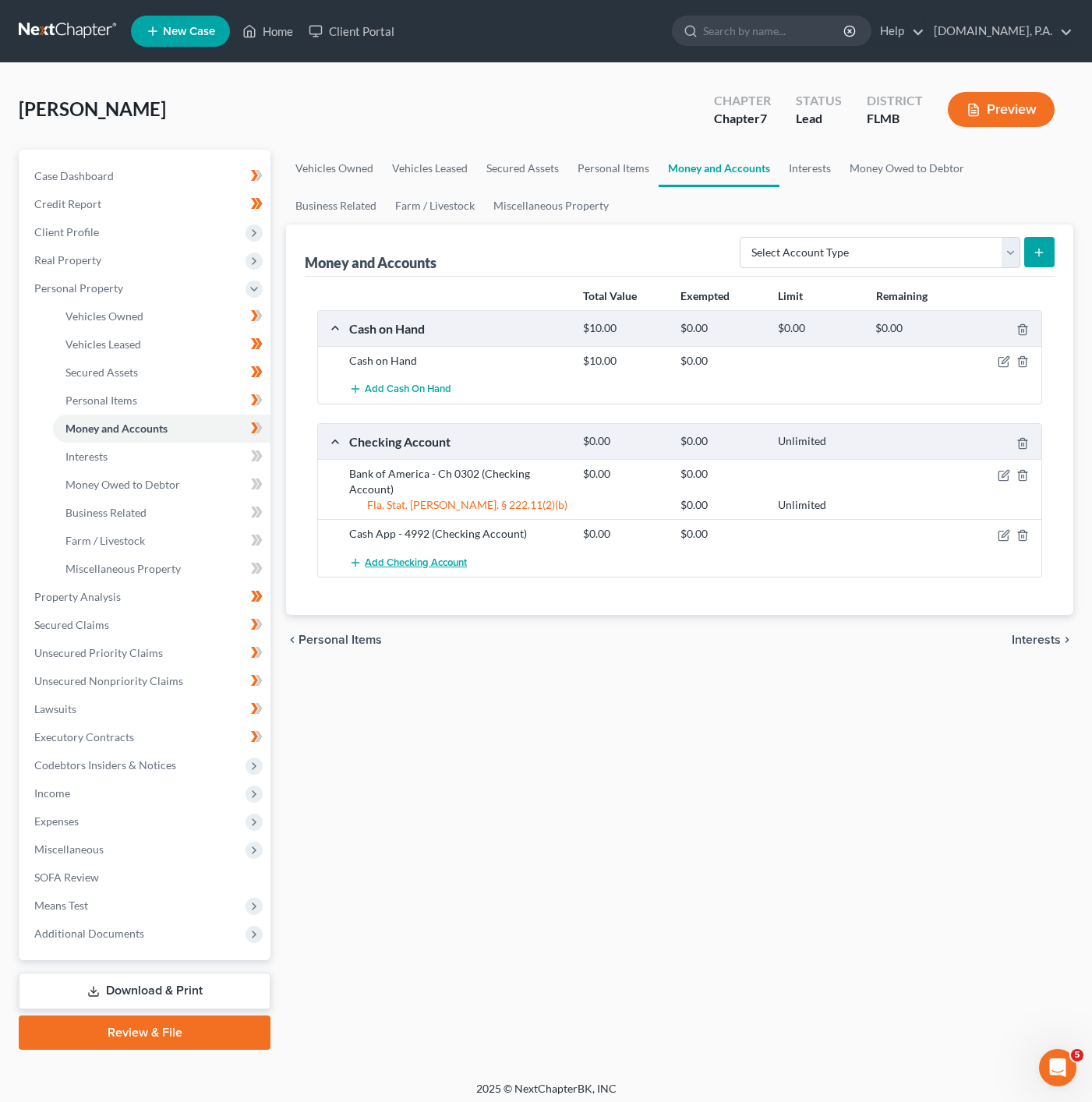
click at [415, 566] on span "Add Checking Account" at bounding box center [416, 563] width 102 height 13
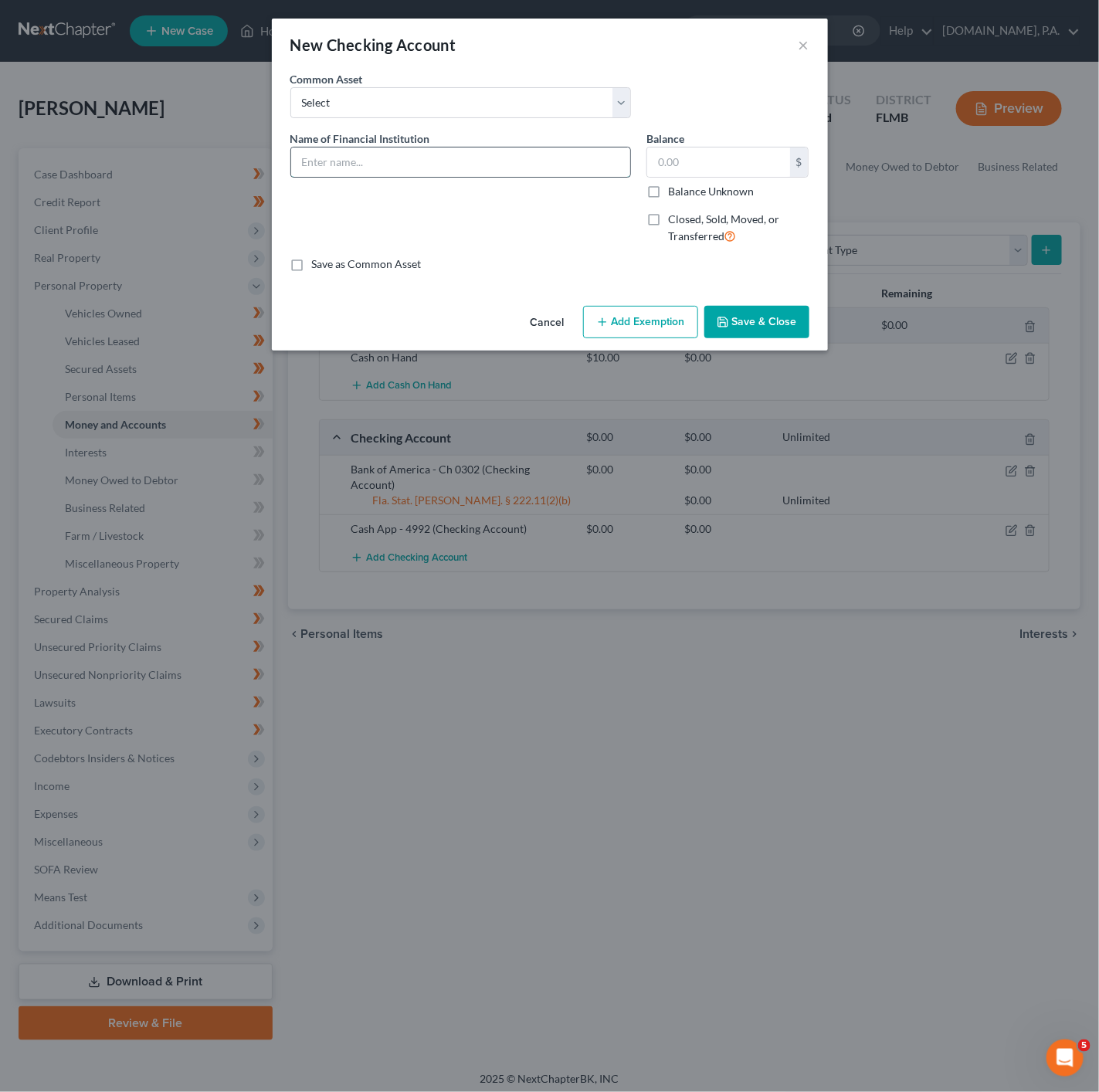
click at [482, 169] on input "text" at bounding box center [460, 162] width 339 height 29
type input "Paypal"
click at [683, 170] on input "text" at bounding box center [718, 162] width 143 height 29
type input "0"
click at [647, 313] on button "Add Exemption" at bounding box center [641, 322] width 115 height 33
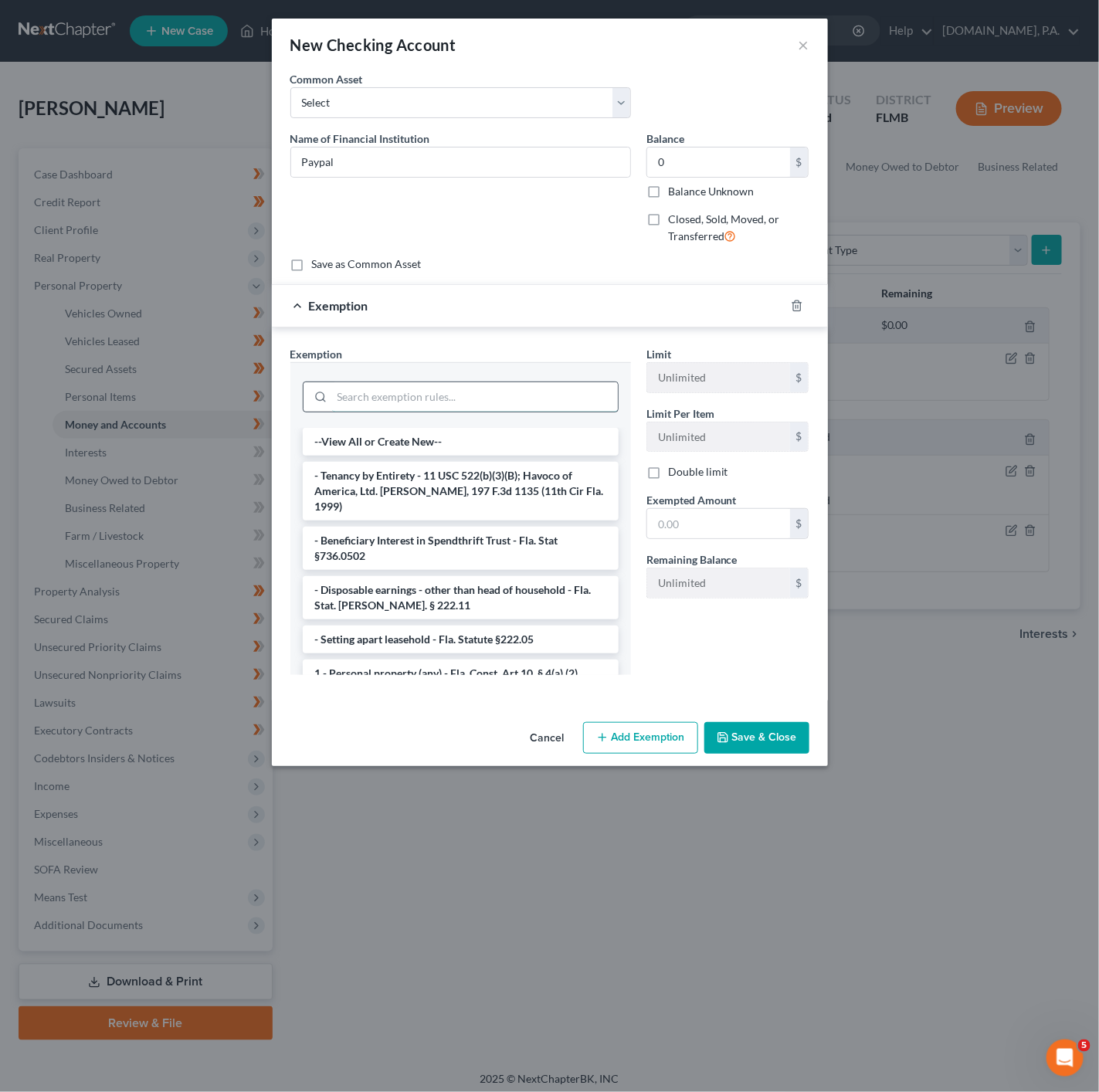
click at [383, 406] on input "search" at bounding box center [475, 397] width 285 height 29
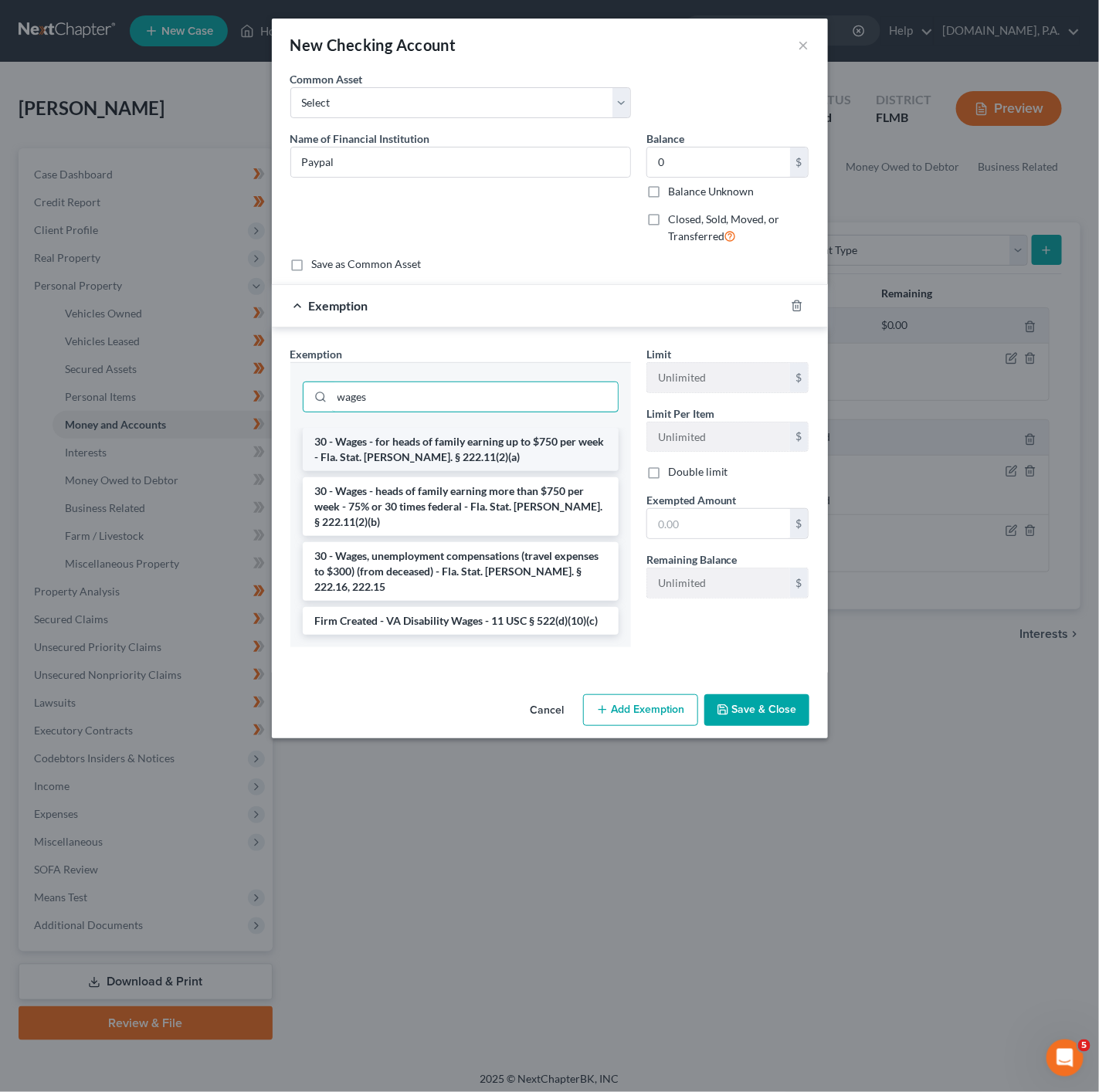
type input "wages"
click at [499, 451] on li "30 - Wages - for heads of family earning up to $750 per week - Fla. Stat. [PERS…" at bounding box center [460, 450] width 316 height 43
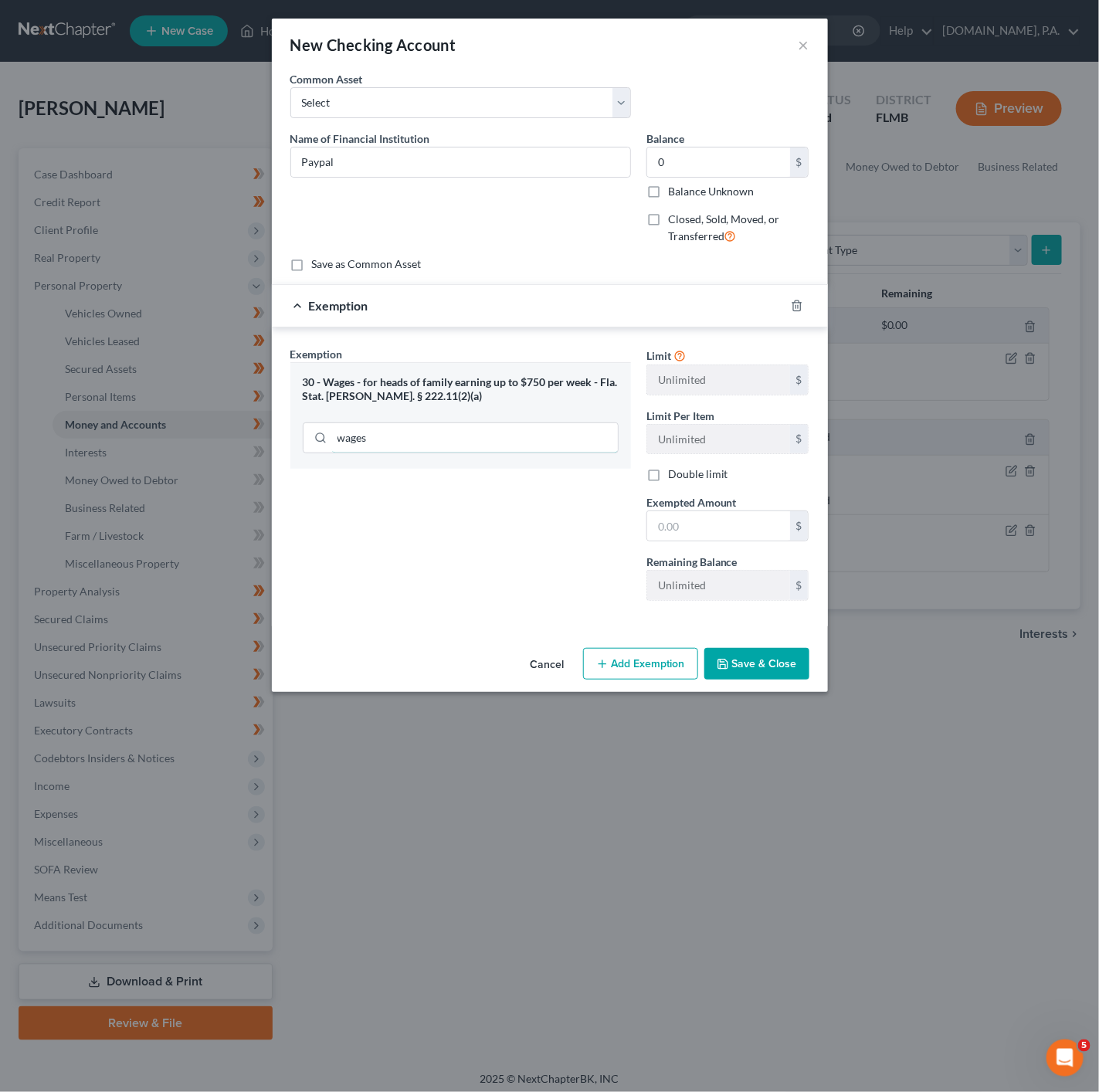
click at [499, 451] on input "wages" at bounding box center [475, 438] width 285 height 29
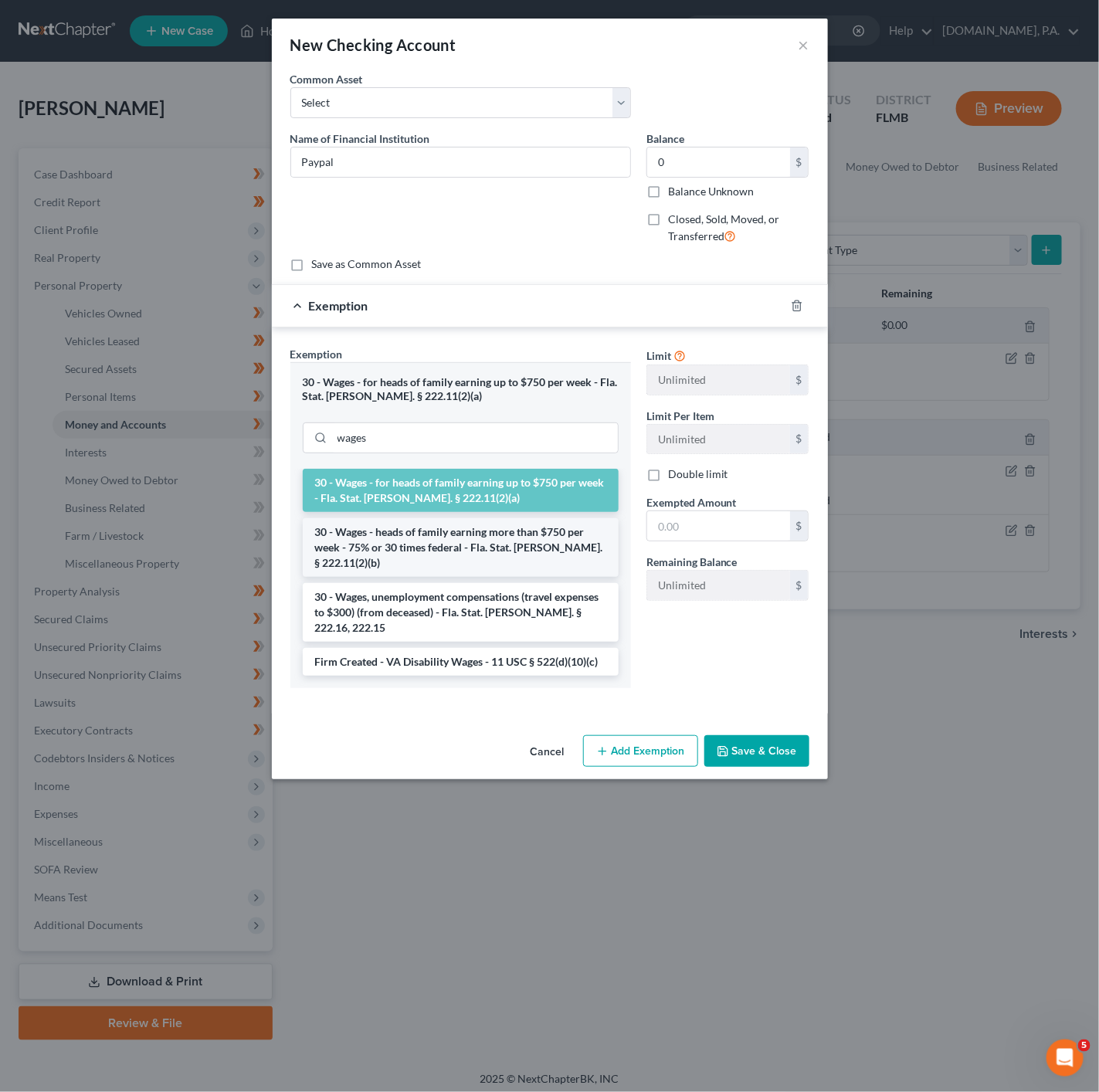
click at [563, 541] on li "30 - Wages - heads of family earning more than $750 per week - 75% or 30 times …" at bounding box center [460, 548] width 316 height 59
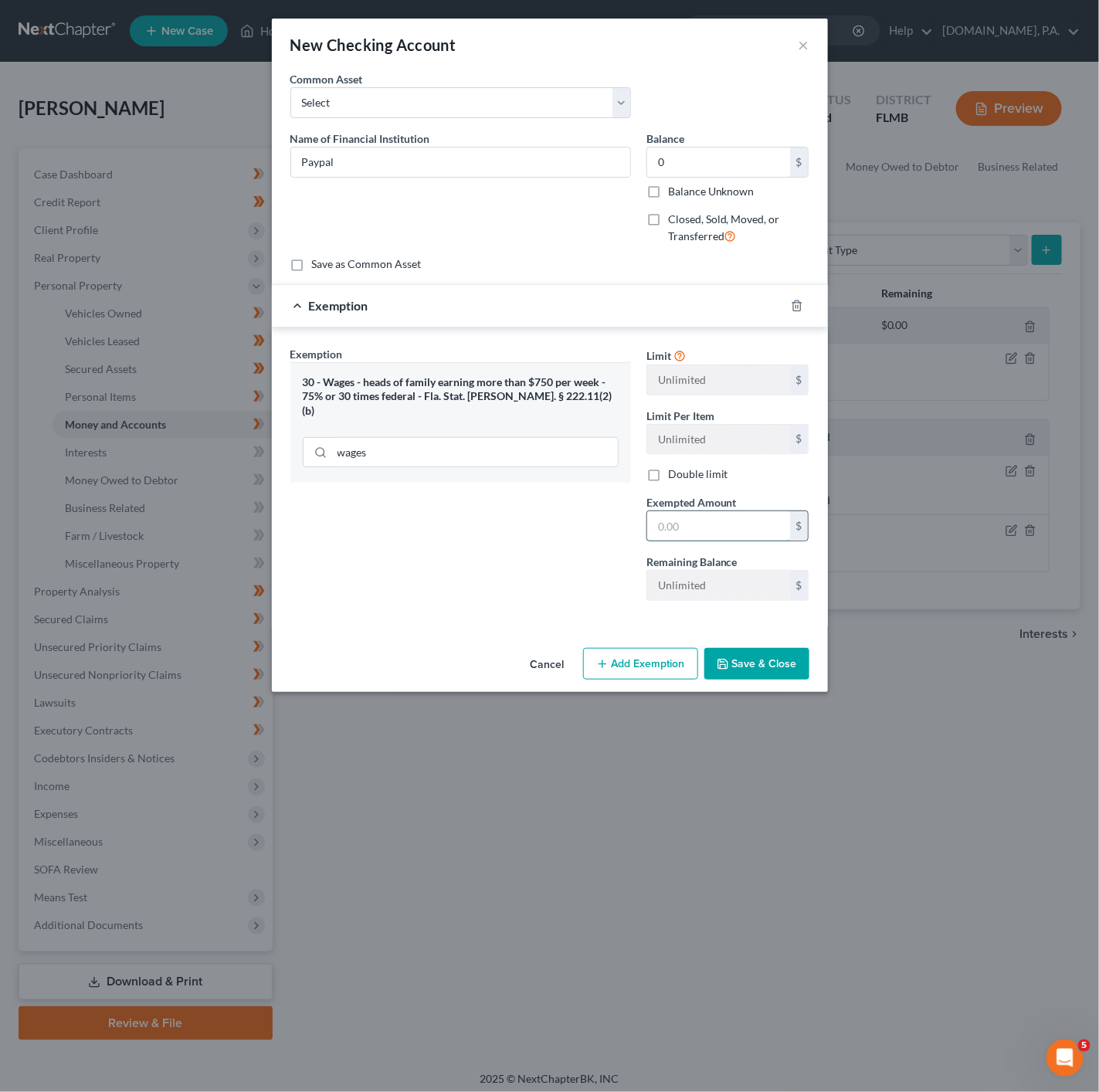
click at [683, 536] on input "text" at bounding box center [718, 526] width 143 height 29
type input "0"
click at [594, 540] on div "Exemption Set must be selected for CA. Exemption * 30 - Wages - heads of family…" at bounding box center [460, 479] width 356 height 268
click at [768, 654] on button "Save & Close" at bounding box center [756, 664] width 105 height 33
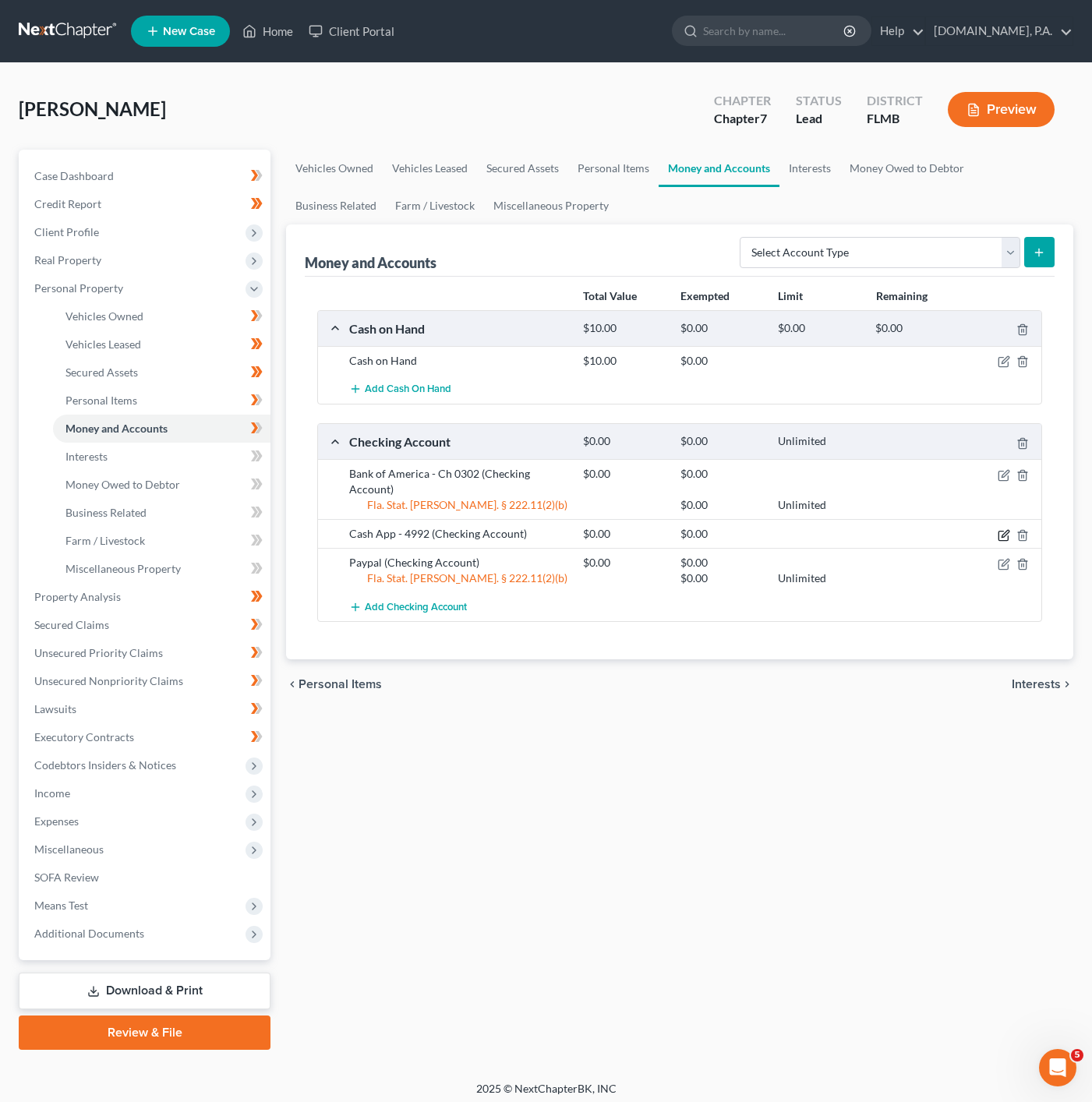
click at [1000, 540] on icon "button" at bounding box center [1004, 535] width 13 height 13
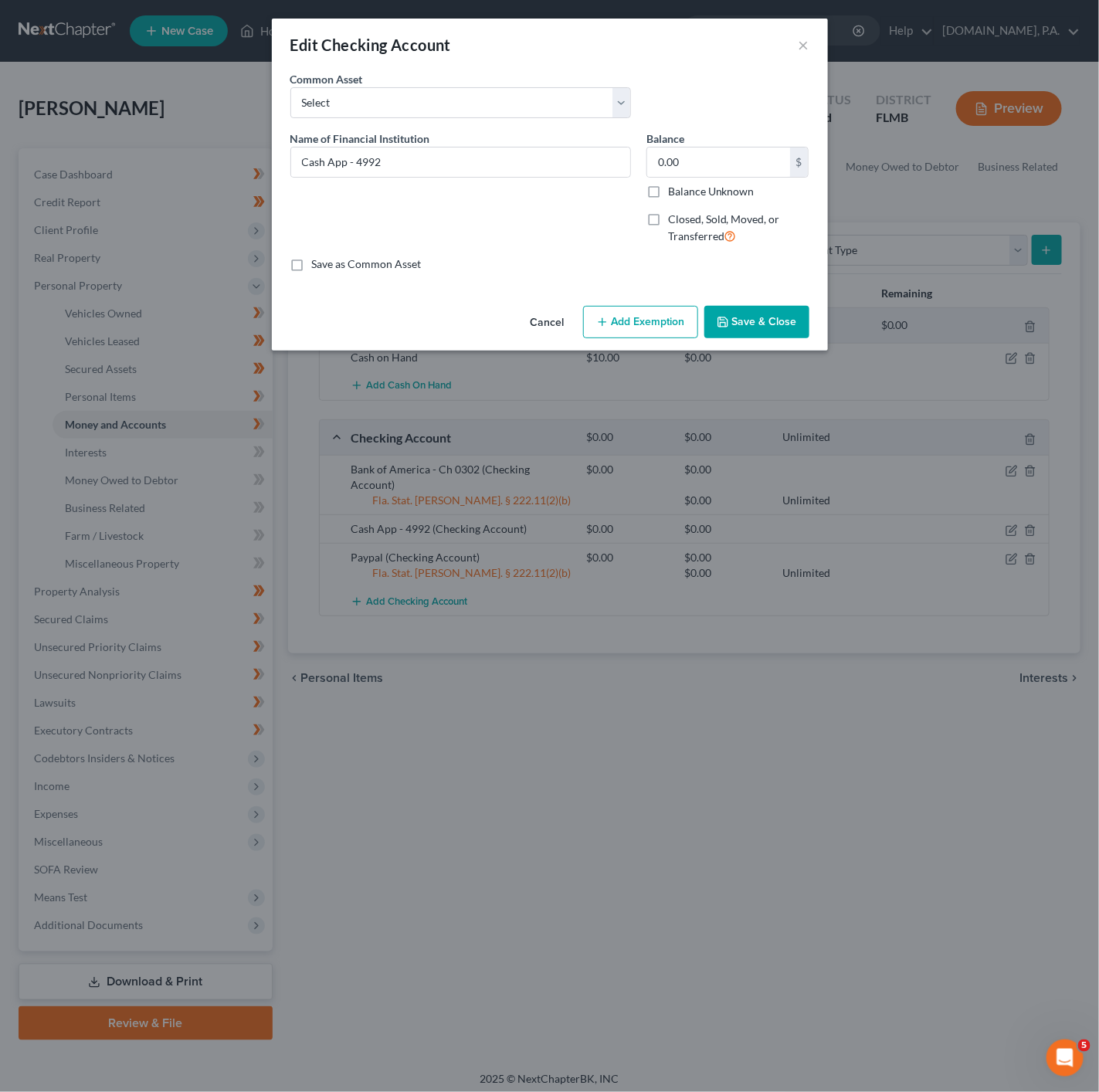
click at [679, 333] on button "Add Exemption" at bounding box center [641, 322] width 115 height 33
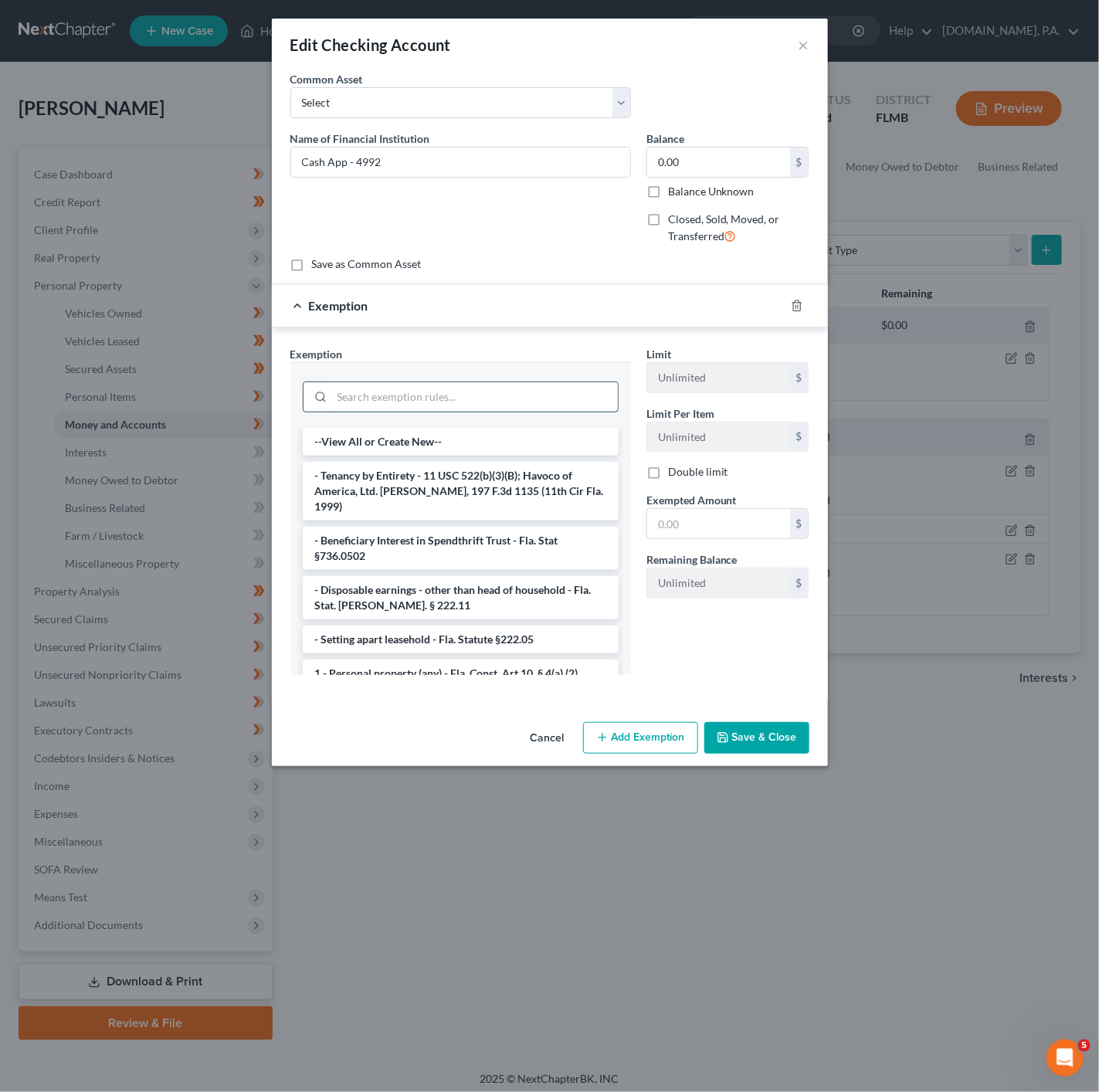
click at [541, 392] on input "search" at bounding box center [475, 397] width 285 height 29
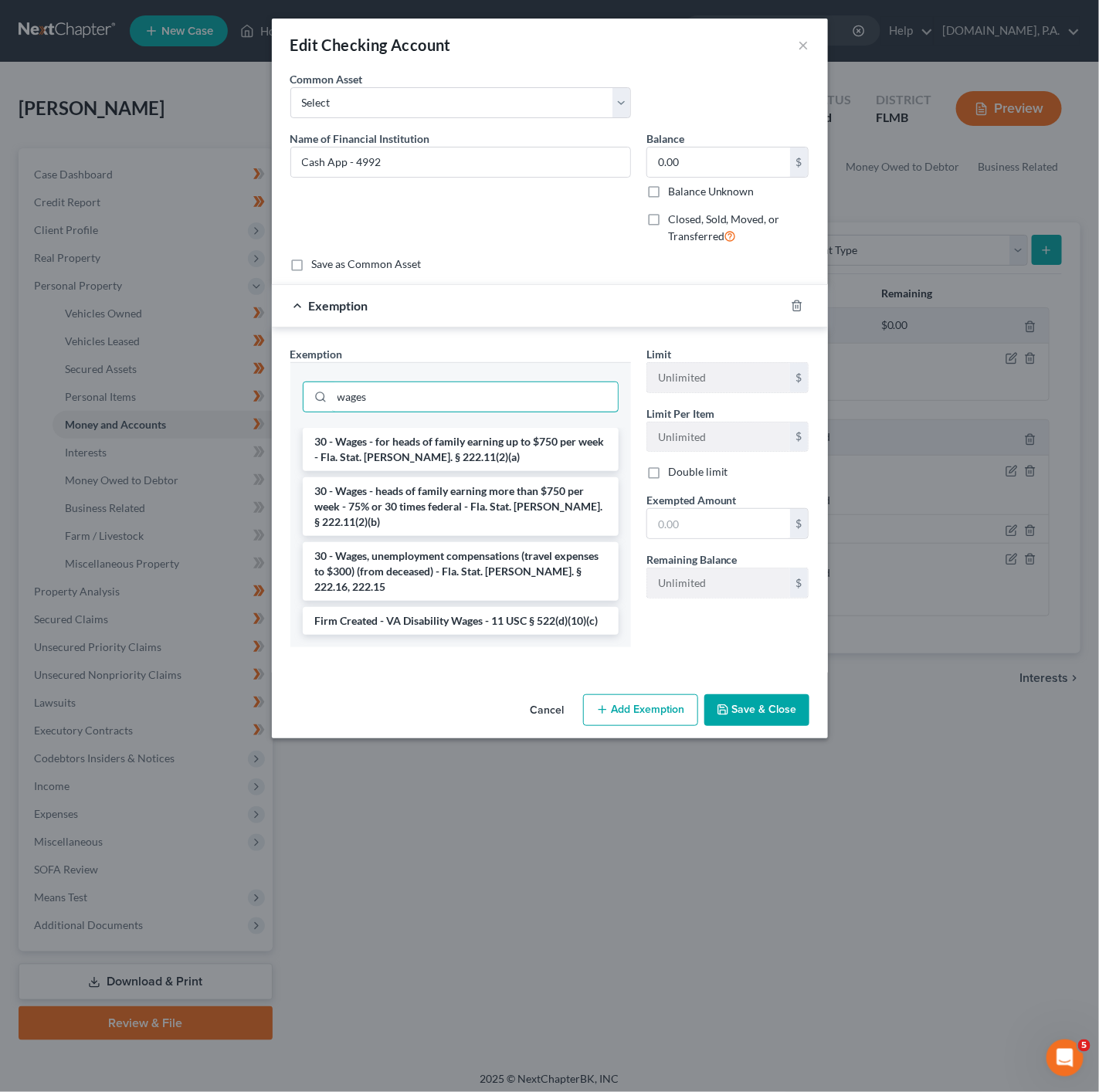
type input "wages"
click at [565, 477] on ul "30 - Wages - for heads of family earning up to $750 per week - Fla. Stat. [PERS…" at bounding box center [460, 531] width 316 height 207
click at [563, 492] on li "30 - Wages - heads of family earning more than $750 per week - 75% or 30 times …" at bounding box center [460, 506] width 316 height 59
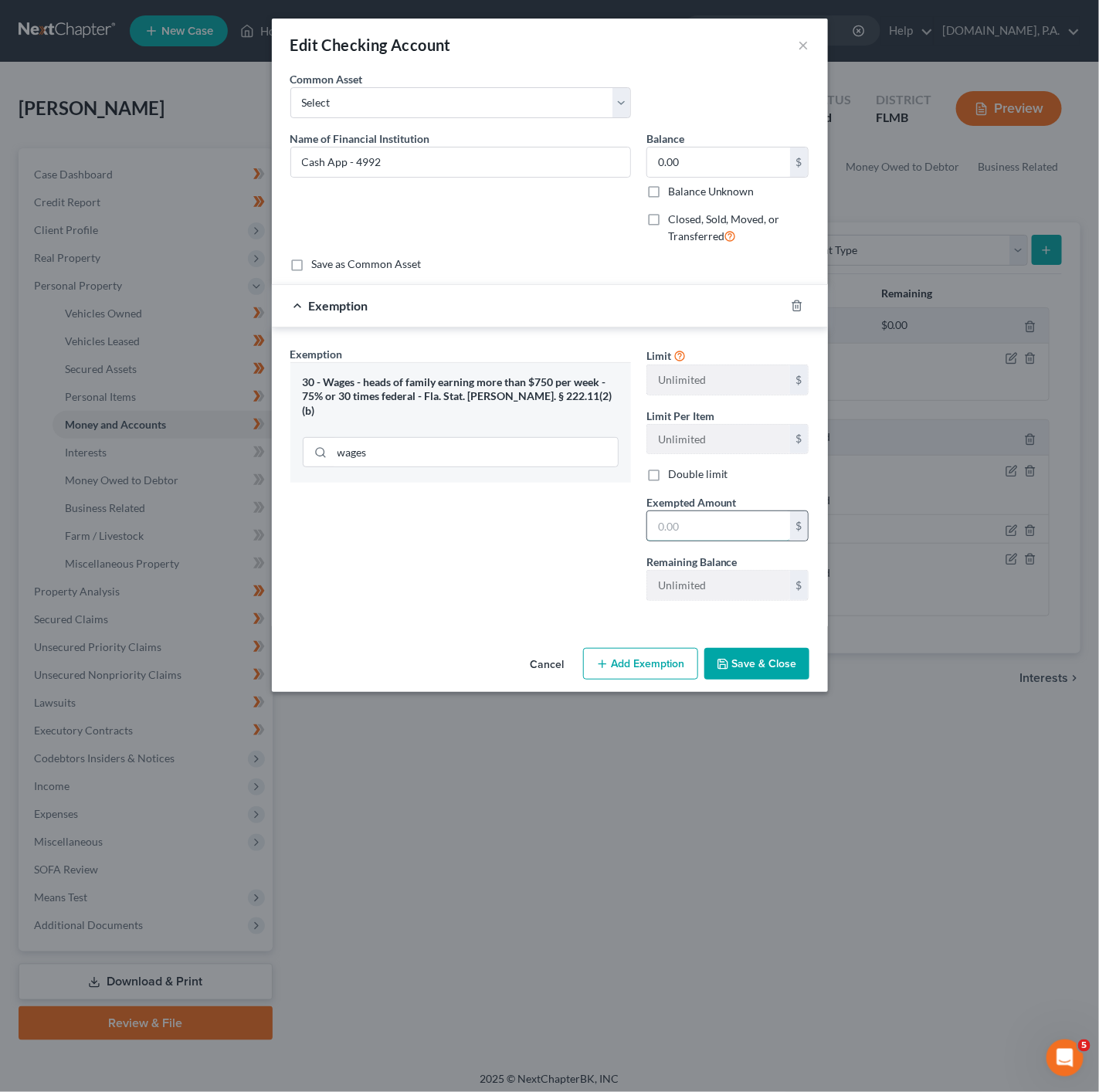
click at [689, 517] on input "text" at bounding box center [718, 526] width 143 height 29
type input "0"
click at [524, 582] on div "Exemption Set must be selected for CA. Exemption * 30 - Wages - heads of family…" at bounding box center [460, 479] width 356 height 268
click at [782, 670] on button "Save & Close" at bounding box center [756, 664] width 105 height 33
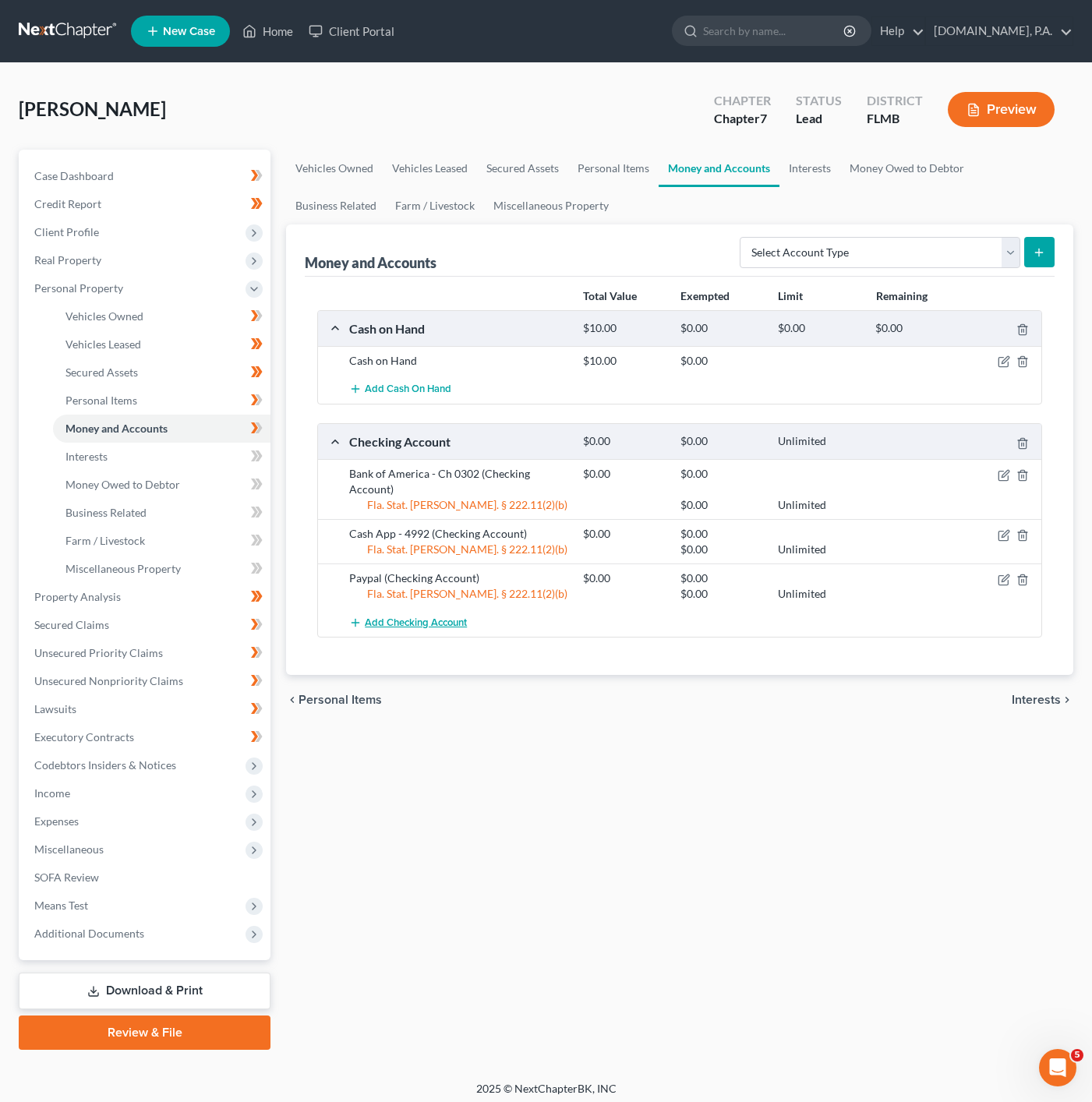
click at [438, 621] on span "Add Checking Account" at bounding box center [416, 623] width 102 height 13
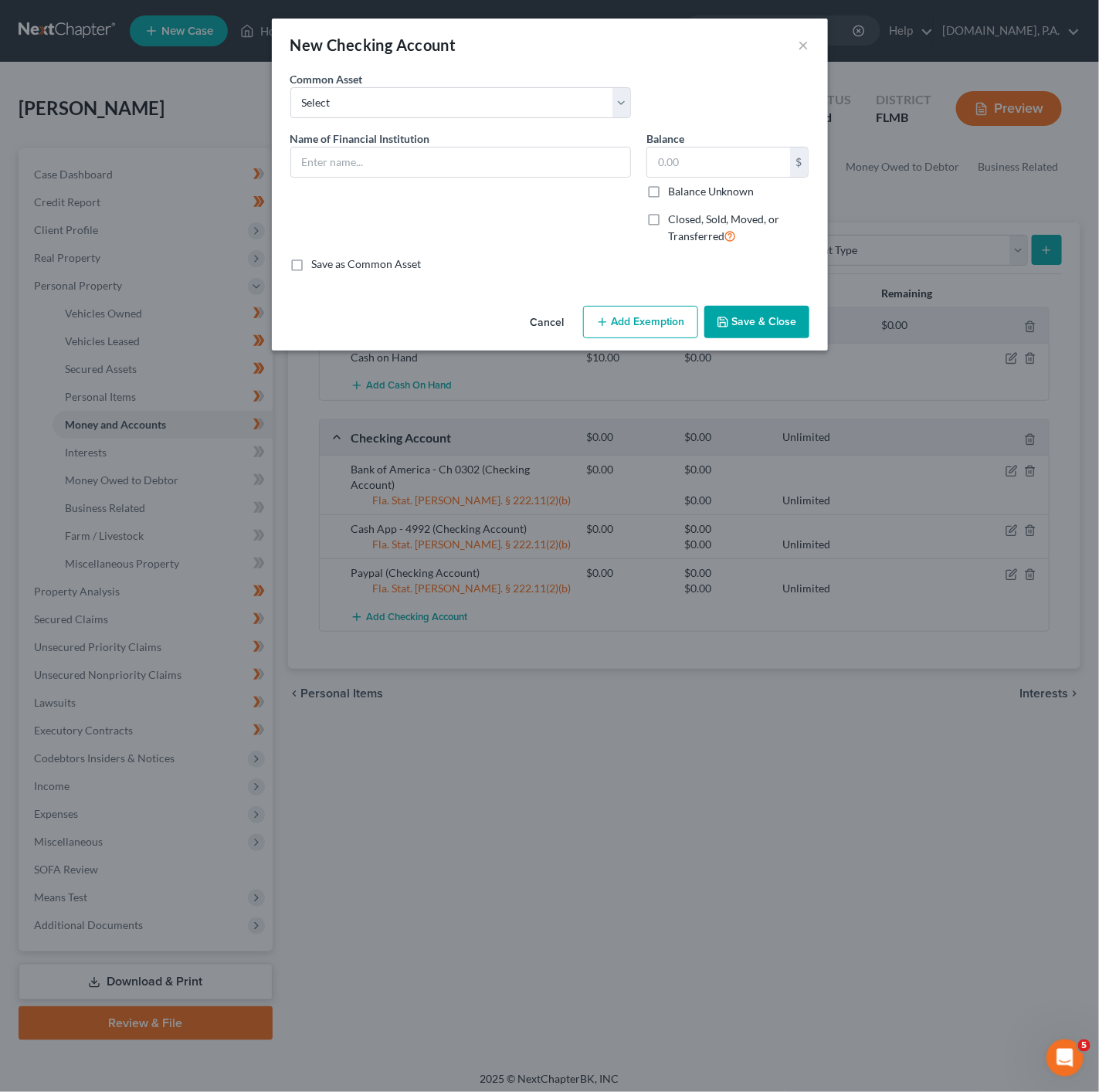
click at [527, 181] on div "Name of Financial Institution *" at bounding box center [460, 193] width 356 height 126
click at [527, 179] on div "Name of Financial Institution *" at bounding box center [460, 193] width 356 height 126
click at [522, 165] on input "text" at bounding box center [460, 162] width 339 height 29
type input "Venmo"
click at [728, 156] on input "text" at bounding box center [718, 162] width 143 height 29
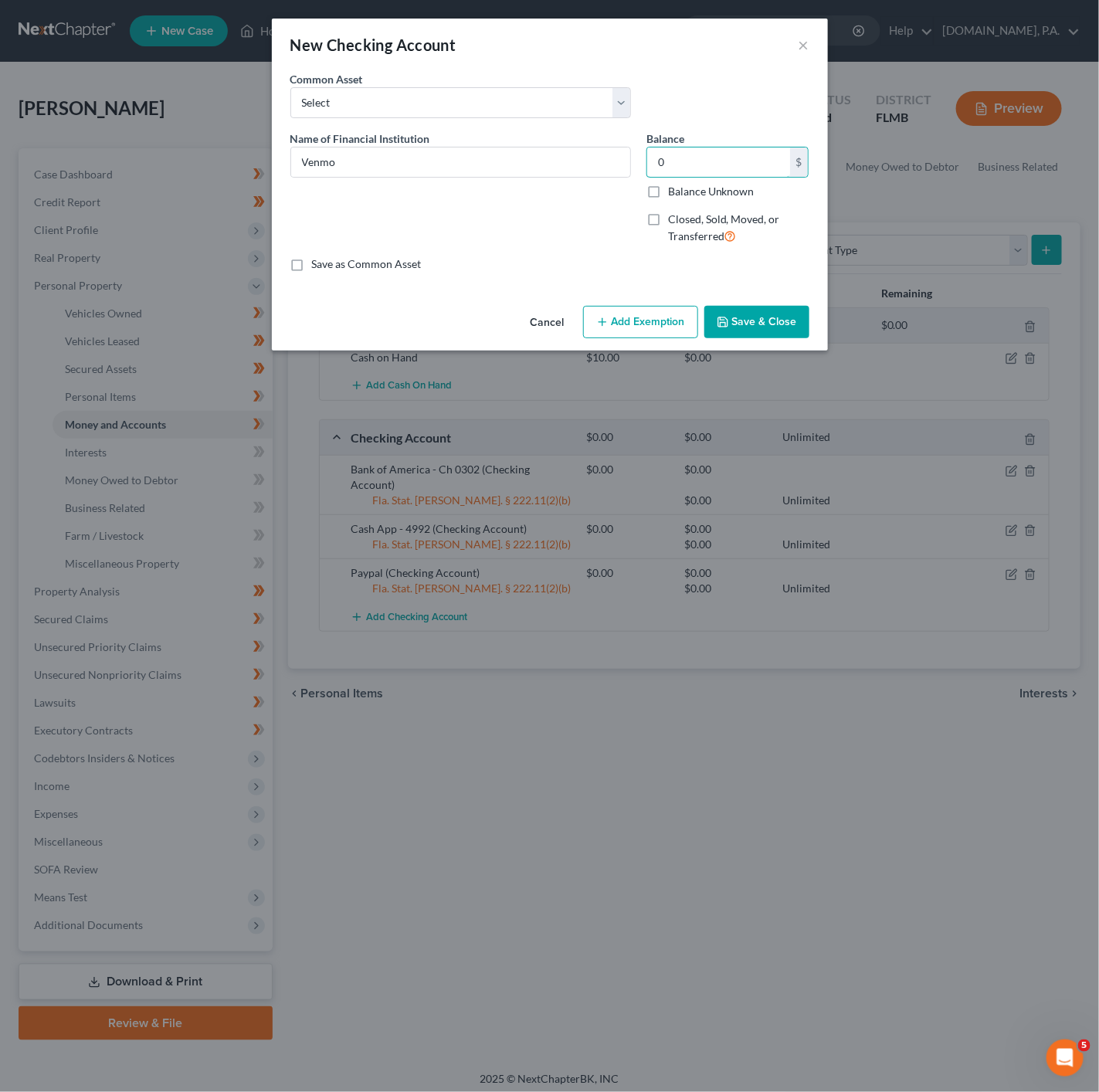
type input "0"
click at [640, 292] on div "An exemption set must first be selected from the Filing Information section. Co…" at bounding box center [549, 185] width 556 height 229
click at [629, 303] on div "Cancel Add Exemption Save & Close" at bounding box center [549, 325] width 556 height 51
click at [629, 311] on button "Add Exemption" at bounding box center [641, 322] width 115 height 33
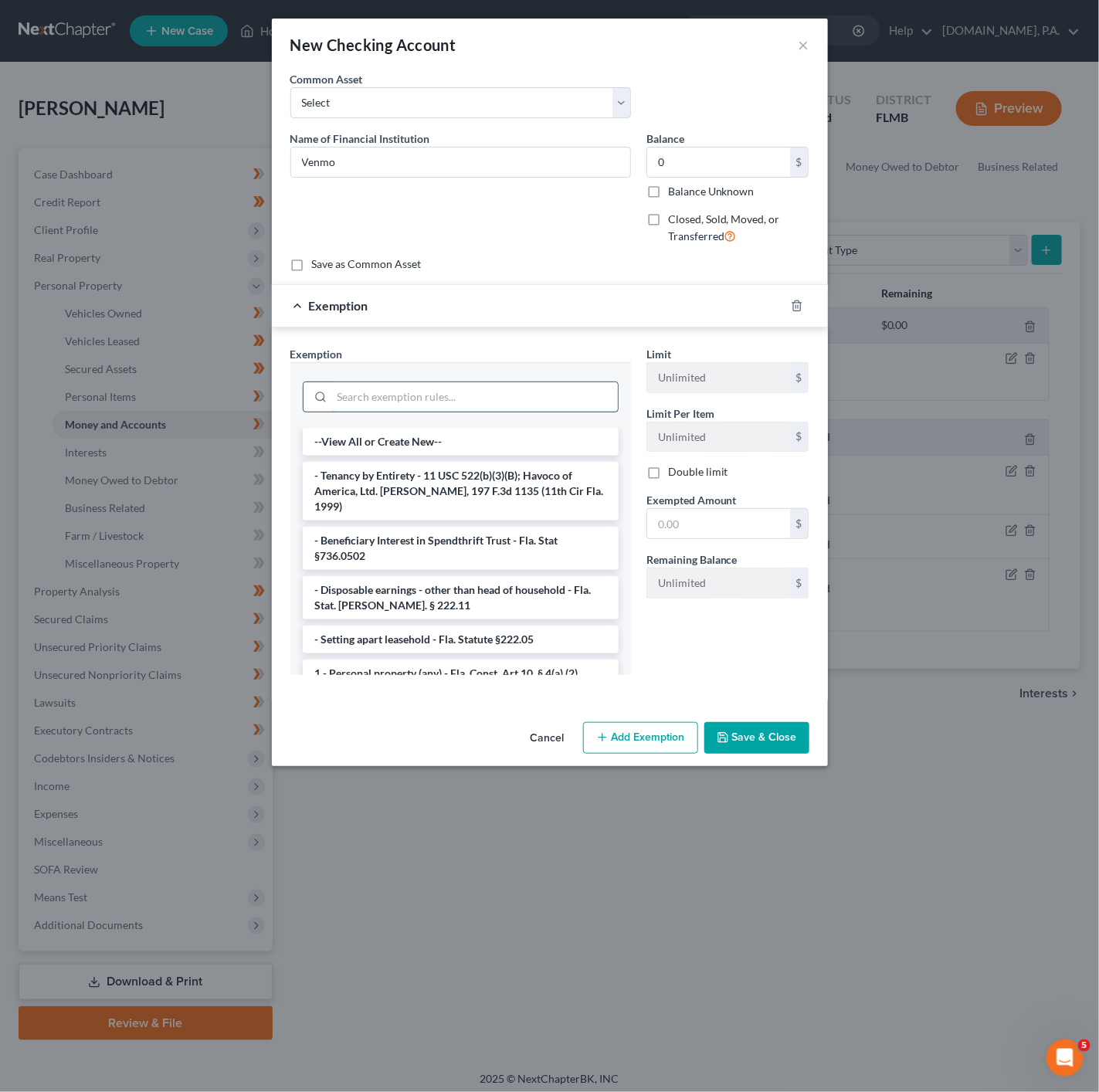
click at [454, 389] on input "search" at bounding box center [475, 397] width 285 height 29
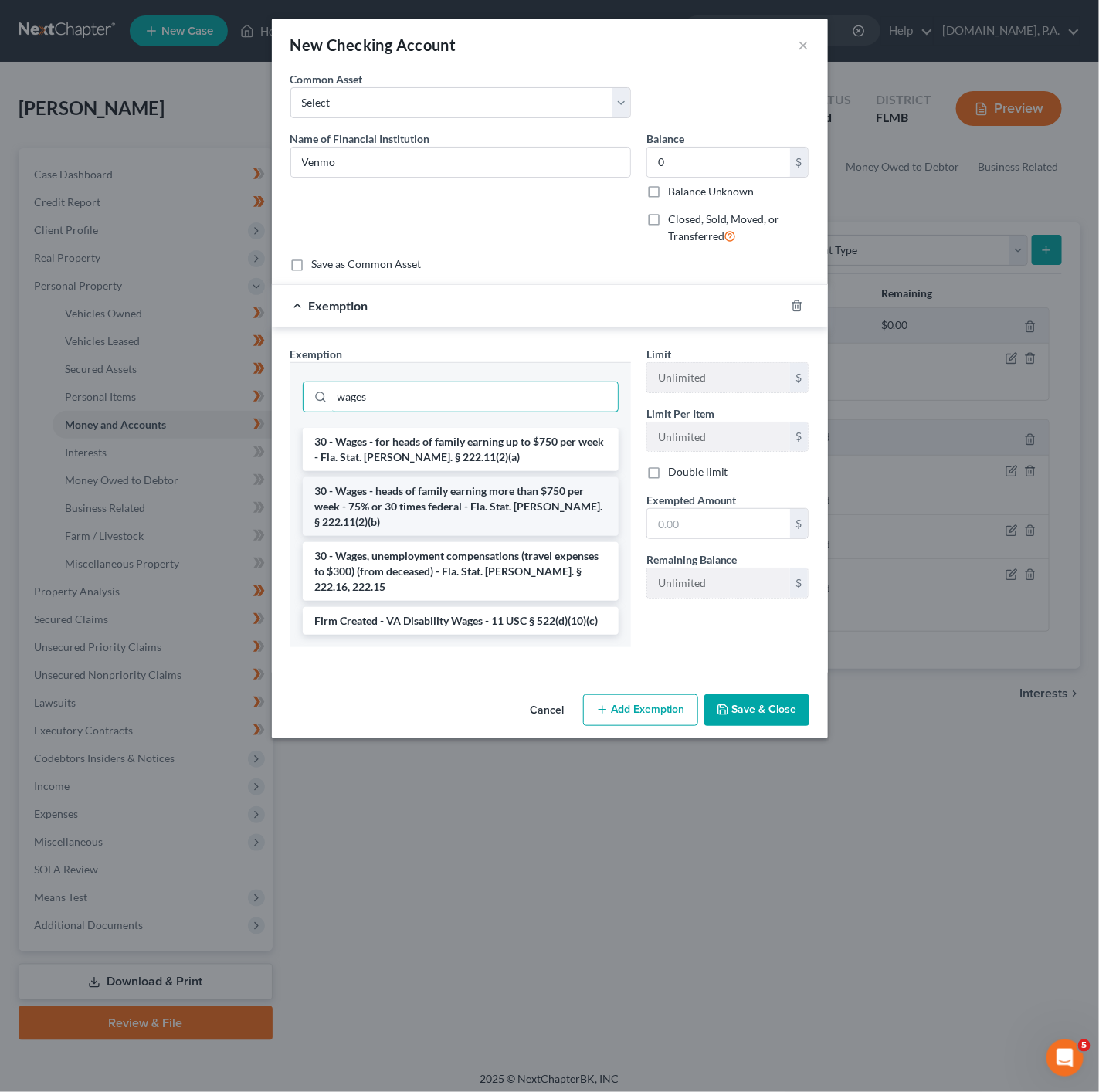
type input "wages"
click at [383, 491] on li "30 - Wages - heads of family earning more than $750 per week - 75% or 30 times …" at bounding box center [460, 506] width 316 height 59
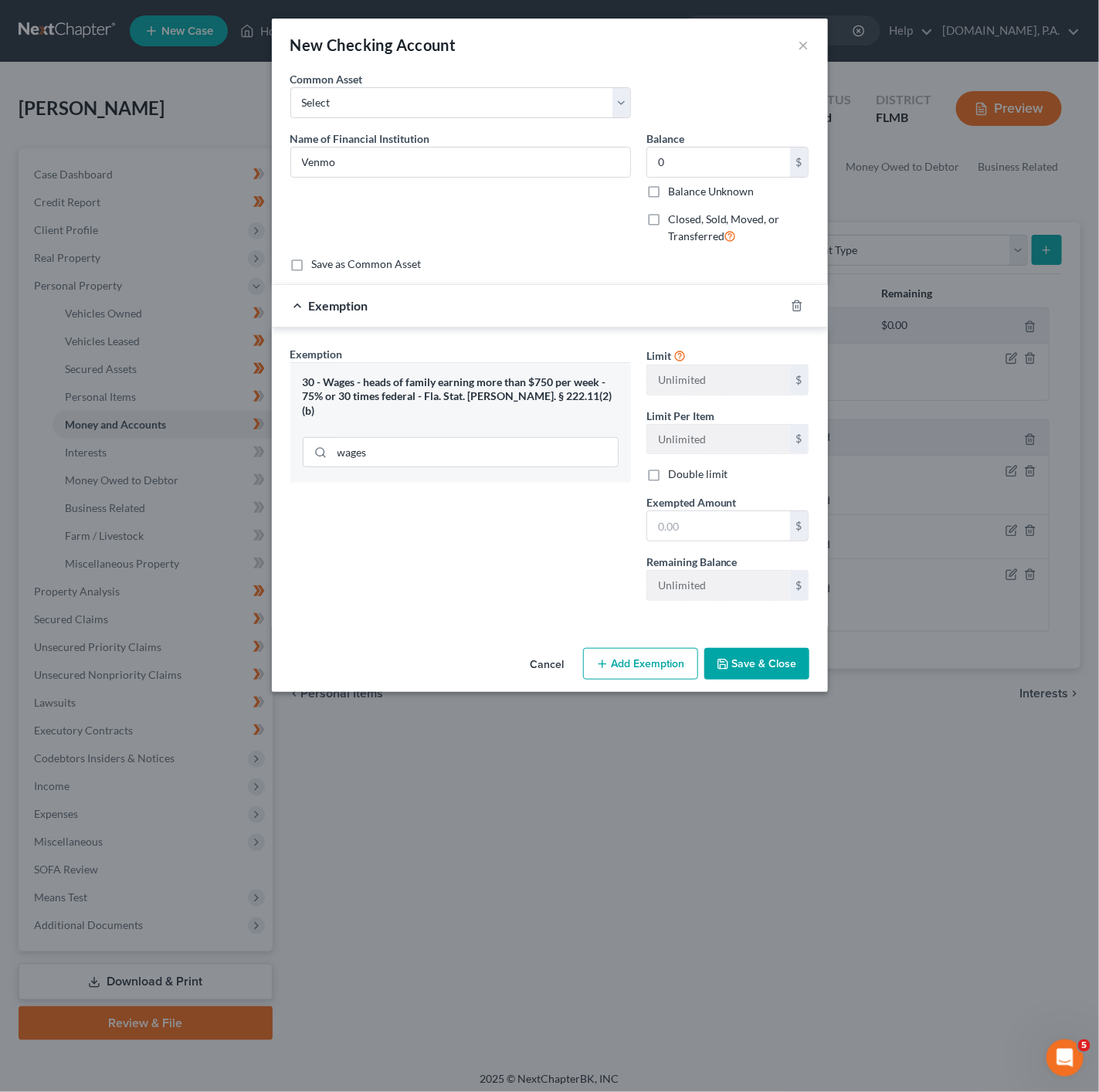
click at [711, 509] on span "Exempted Amount" at bounding box center [691, 502] width 91 height 13
click at [700, 531] on input "text" at bounding box center [718, 526] width 143 height 29
type input "0"
click at [306, 585] on div "Exemption Set must be selected for CA. Exemption * 30 - Wages - heads of family…" at bounding box center [460, 479] width 356 height 268
click at [754, 660] on button "Save & Close" at bounding box center [756, 664] width 105 height 33
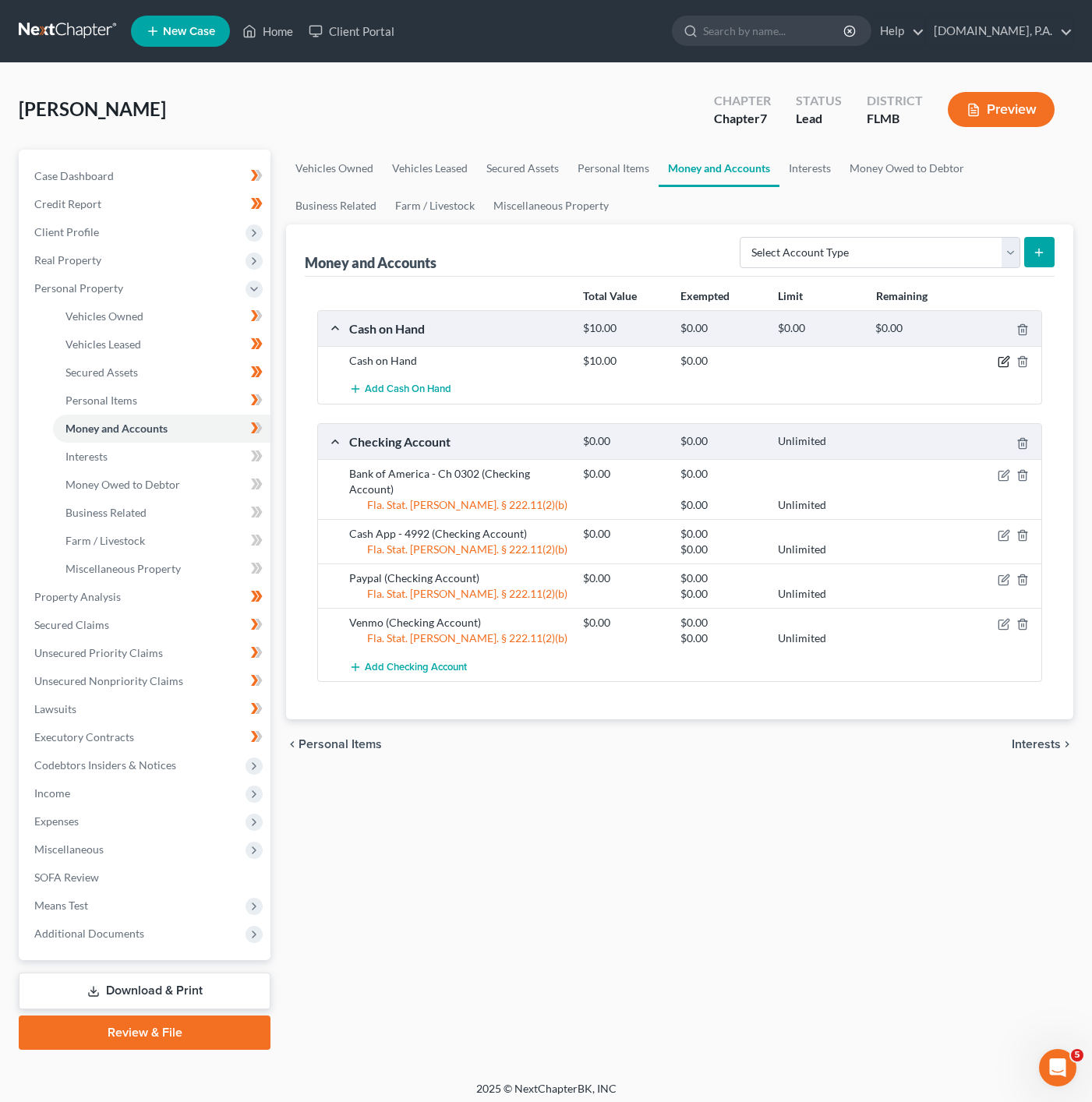
drag, startPoint x: 1000, startPoint y: 366, endPoint x: 959, endPoint y: 379, distance: 43.0
click at [1000, 366] on icon "button" at bounding box center [1004, 362] width 13 height 13
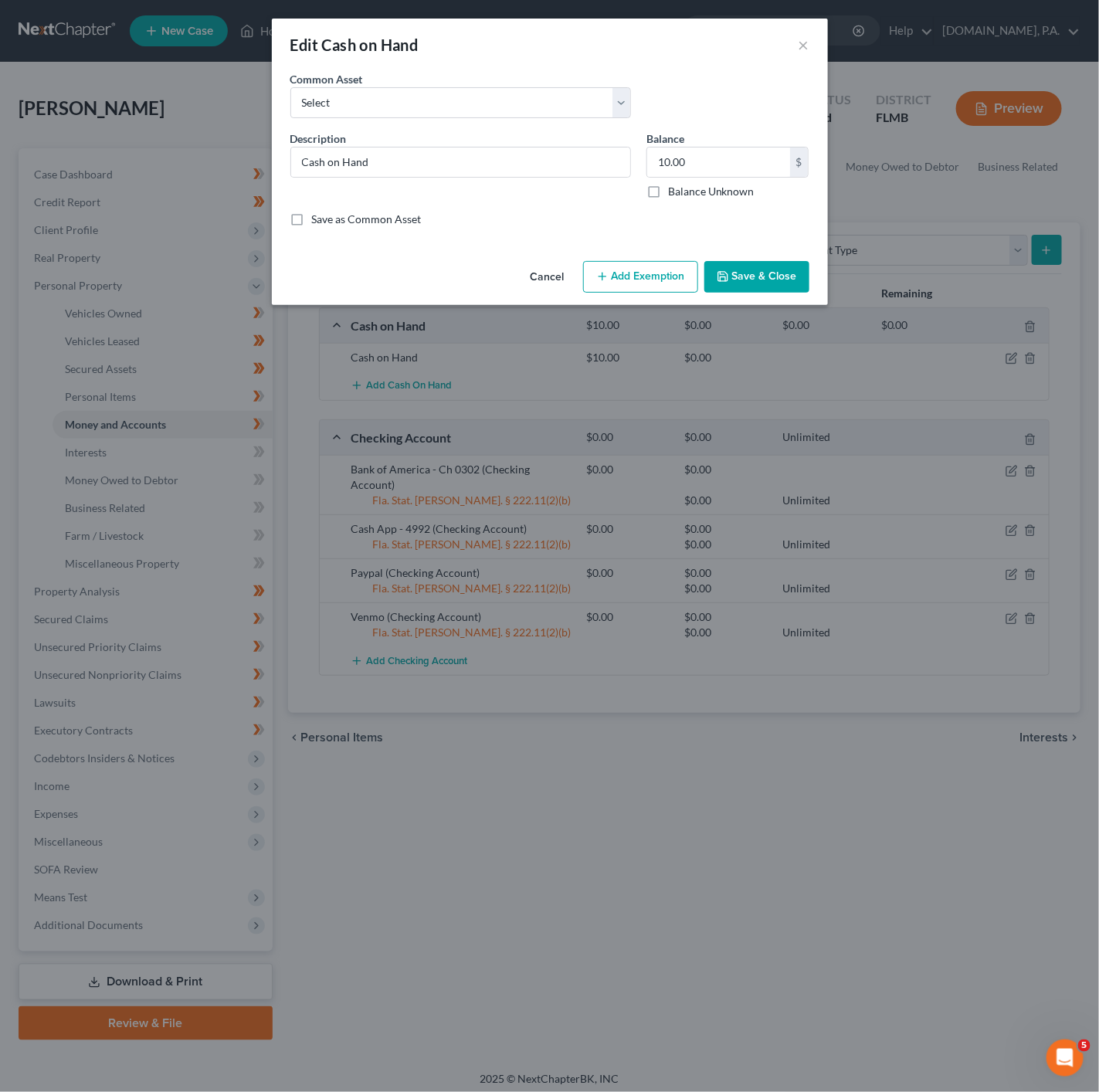
click at [675, 274] on button "Add Exemption" at bounding box center [641, 278] width 115 height 33
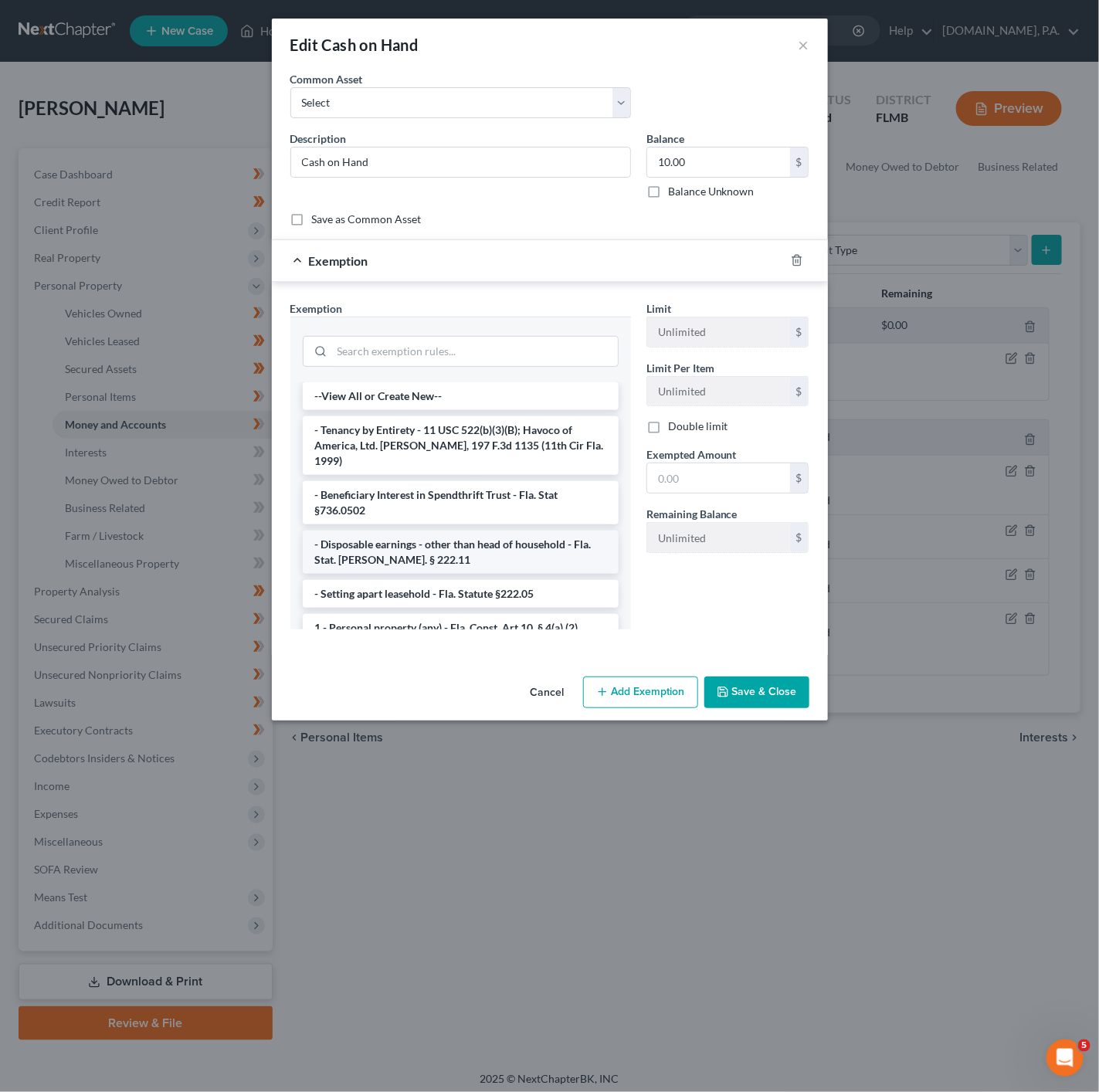
click at [466, 558] on li "- Disposable earnings - other than head of household - Fla. Stat. [PERSON_NAME]…" at bounding box center [460, 552] width 316 height 43
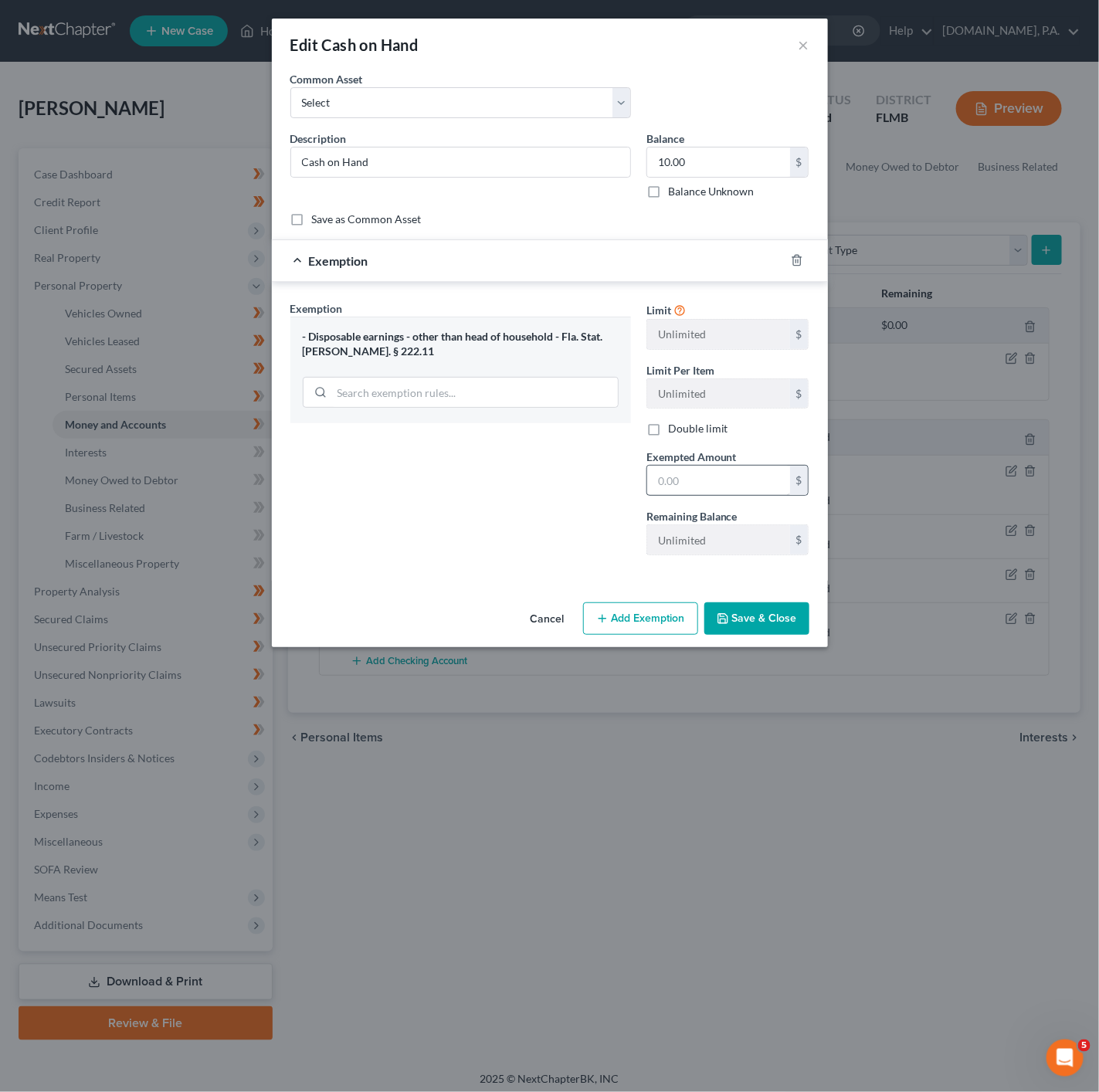
drag, startPoint x: 677, startPoint y: 508, endPoint x: 679, endPoint y: 491, distance: 17.1
click at [677, 508] on div "Limit Unlimited $ Limit Per Item Unlimited $ Double limit Exempted Amount * $ R…" at bounding box center [727, 434] width 178 height 268
click at [679, 489] on input "text" at bounding box center [718, 480] width 143 height 29
type input "10"
drag, startPoint x: 484, startPoint y: 557, endPoint x: 740, endPoint y: 556, distance: 256.0
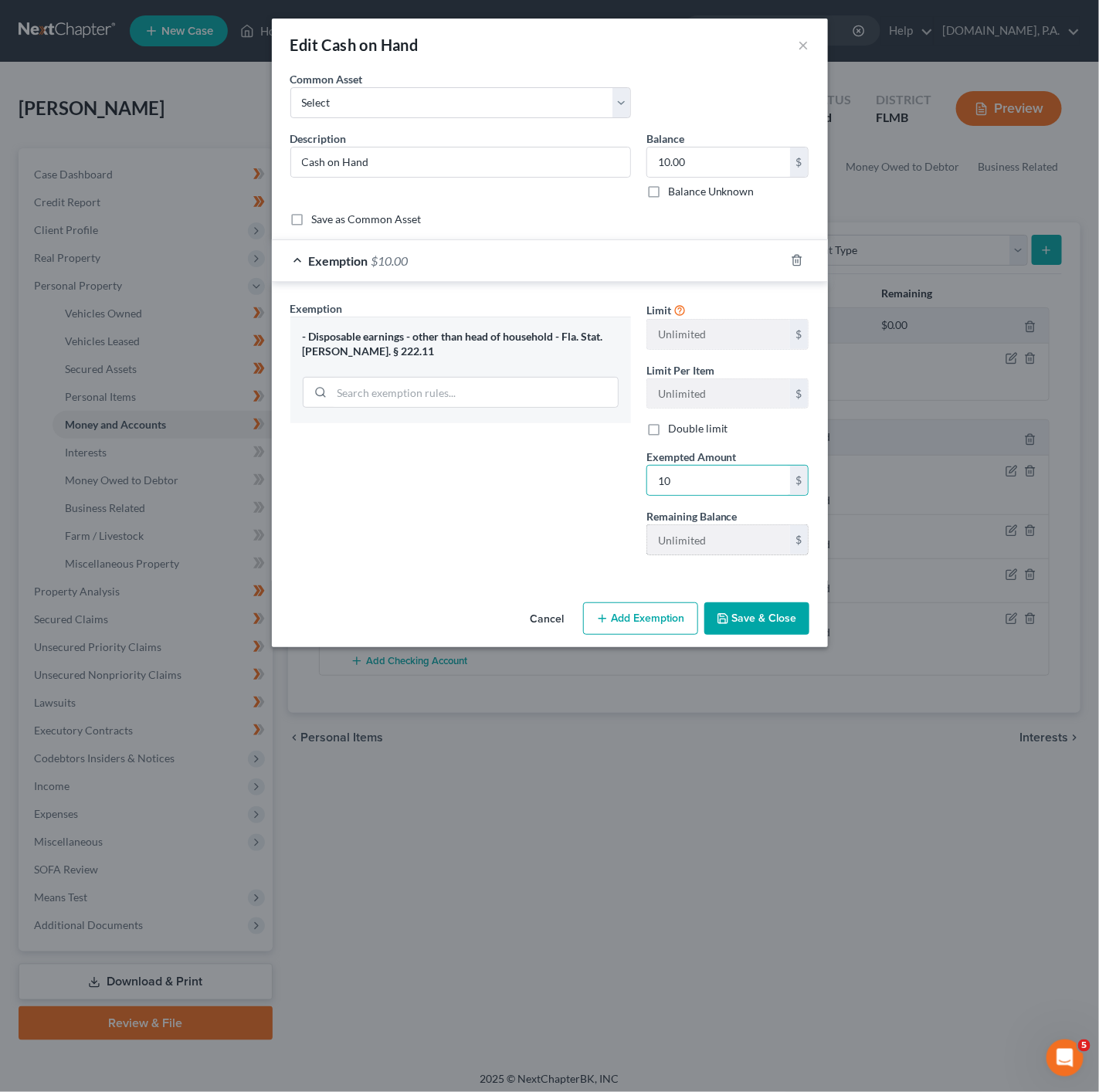
click at [507, 558] on div "Exemption Set must be selected for CA. Exemption * - Disposable earnings - othe…" at bounding box center [460, 434] width 356 height 268
click at [763, 626] on button "Save & Close" at bounding box center [756, 619] width 105 height 33
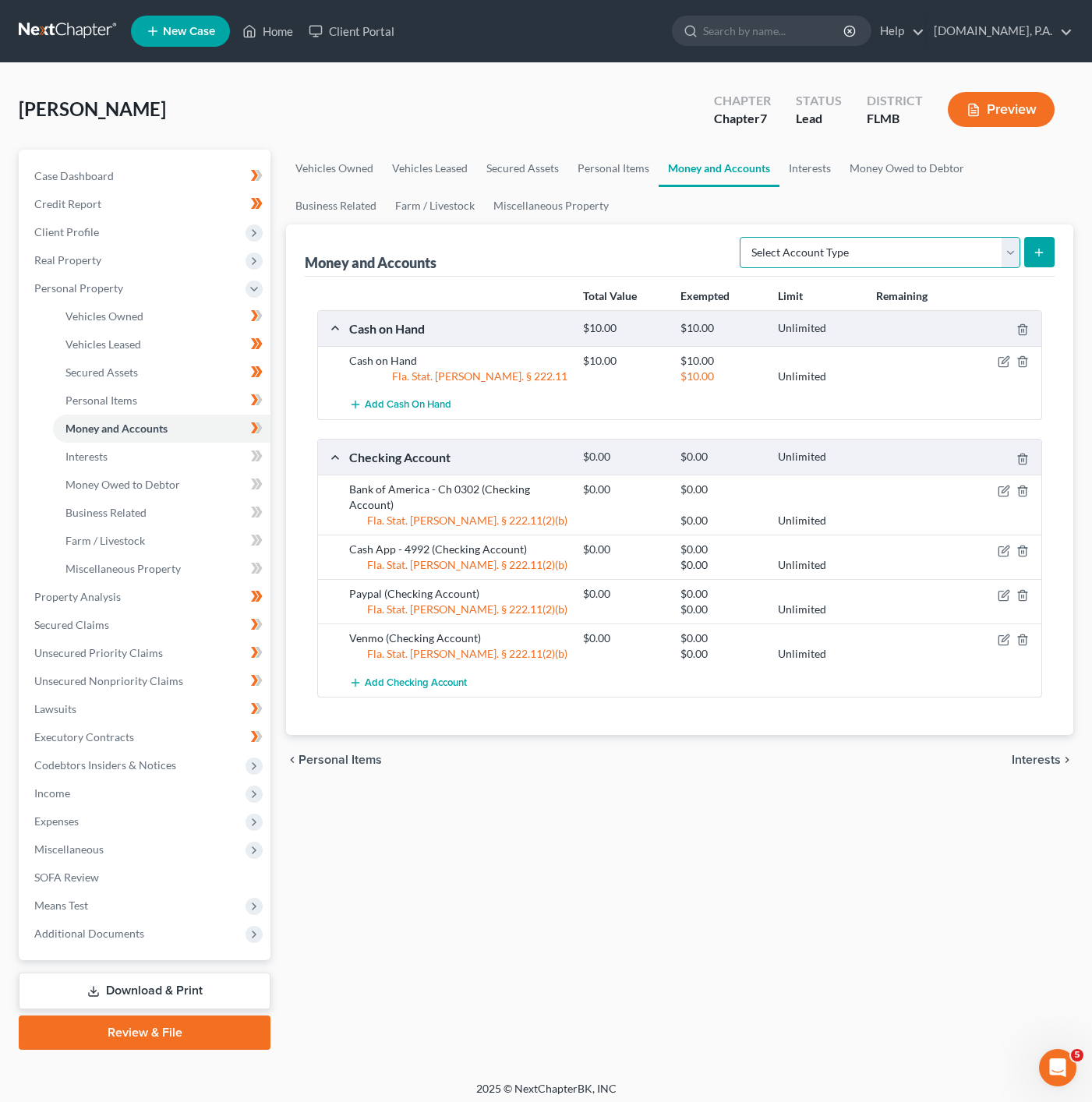
click at [845, 261] on select "Select Account Type Brokerage Cash on Hand Certificates of Deposit Checking Acc…" at bounding box center [880, 253] width 280 height 31
select select "brokerage"
click at [741, 237] on select "Select Account Type Brokerage Cash on Hand Certificates of Deposit Checking Acc…" at bounding box center [880, 253] width 280 height 31
click at [1027, 255] on button "submit" at bounding box center [1039, 252] width 31 height 31
click at [935, 249] on select "Select Account Type Brokerage Cash on Hand Certificates of Deposit Checking Acc…" at bounding box center [880, 253] width 280 height 31
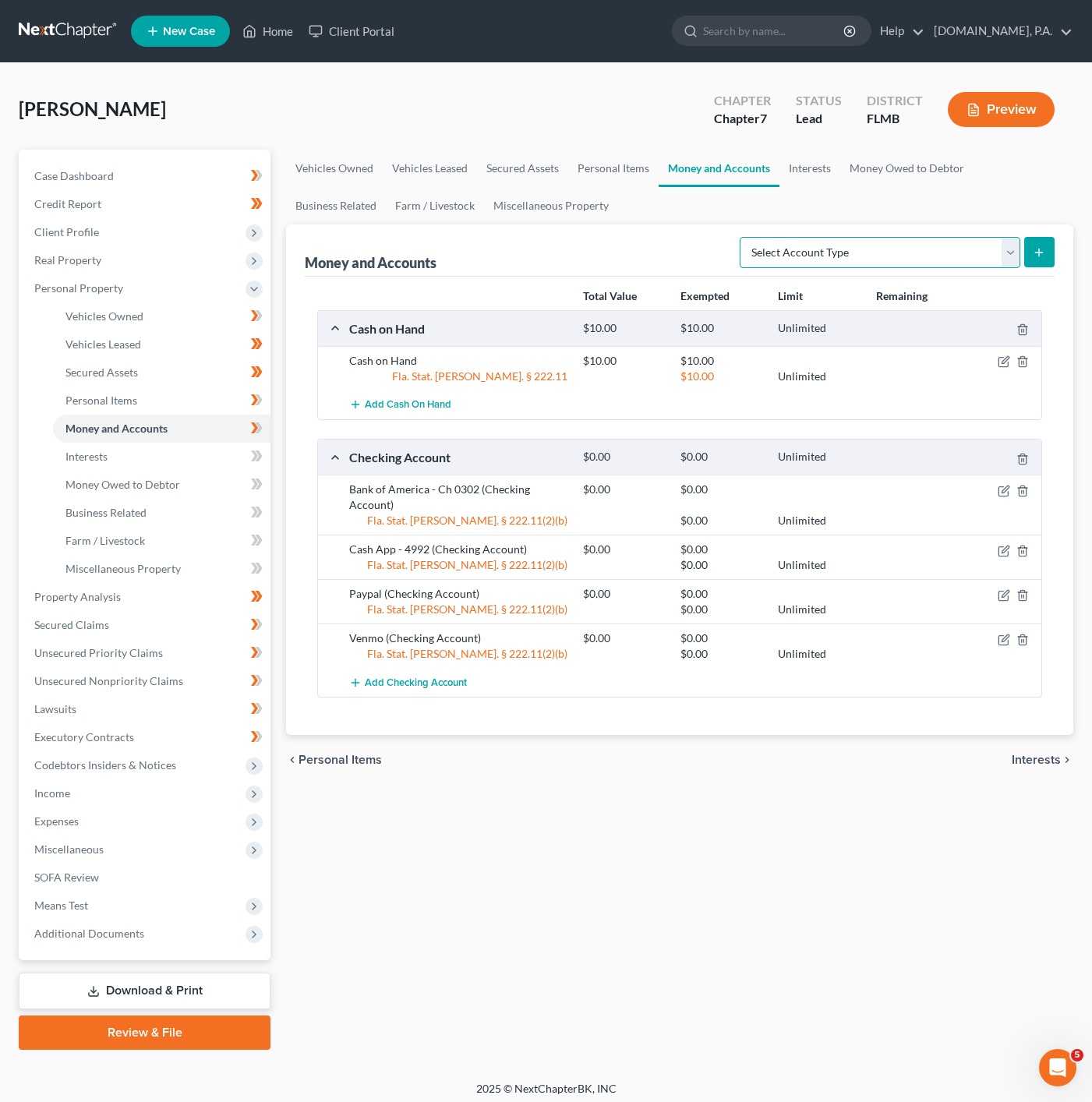
select select "brokerage"
click at [741, 237] on select "Select Account Type Brokerage Cash on Hand Certificates of Deposit Checking Acc…" at bounding box center [880, 253] width 280 height 31
click at [1047, 243] on button "submit" at bounding box center [1039, 252] width 31 height 31
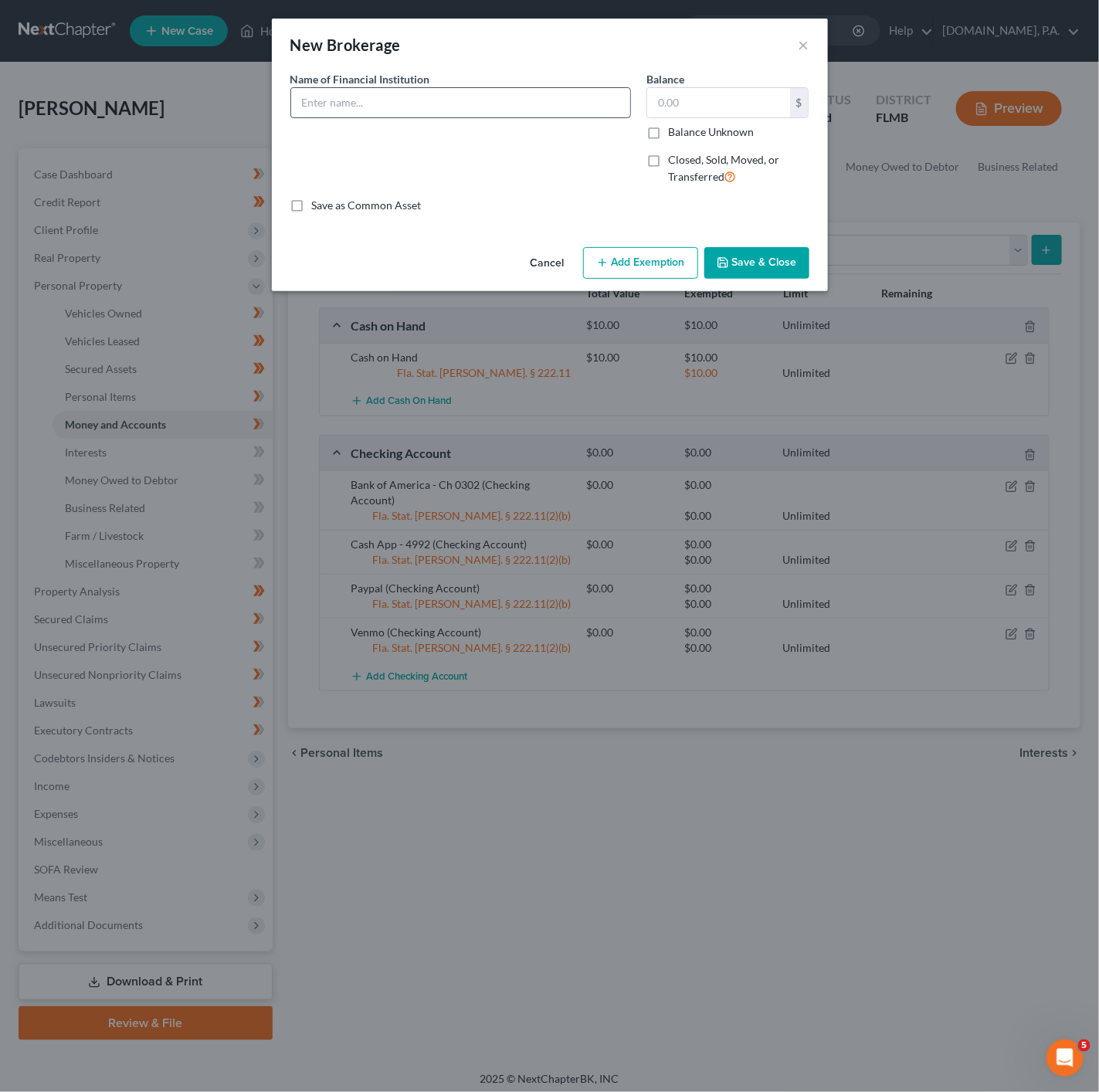
click at [413, 107] on input "text" at bounding box center [460, 103] width 339 height 29
type input "Robinhood - 7274"
click at [584, 202] on div "Save as Common Asset" at bounding box center [549, 206] width 519 height 16
click at [700, 105] on input "text" at bounding box center [718, 103] width 143 height 29
type input "0"
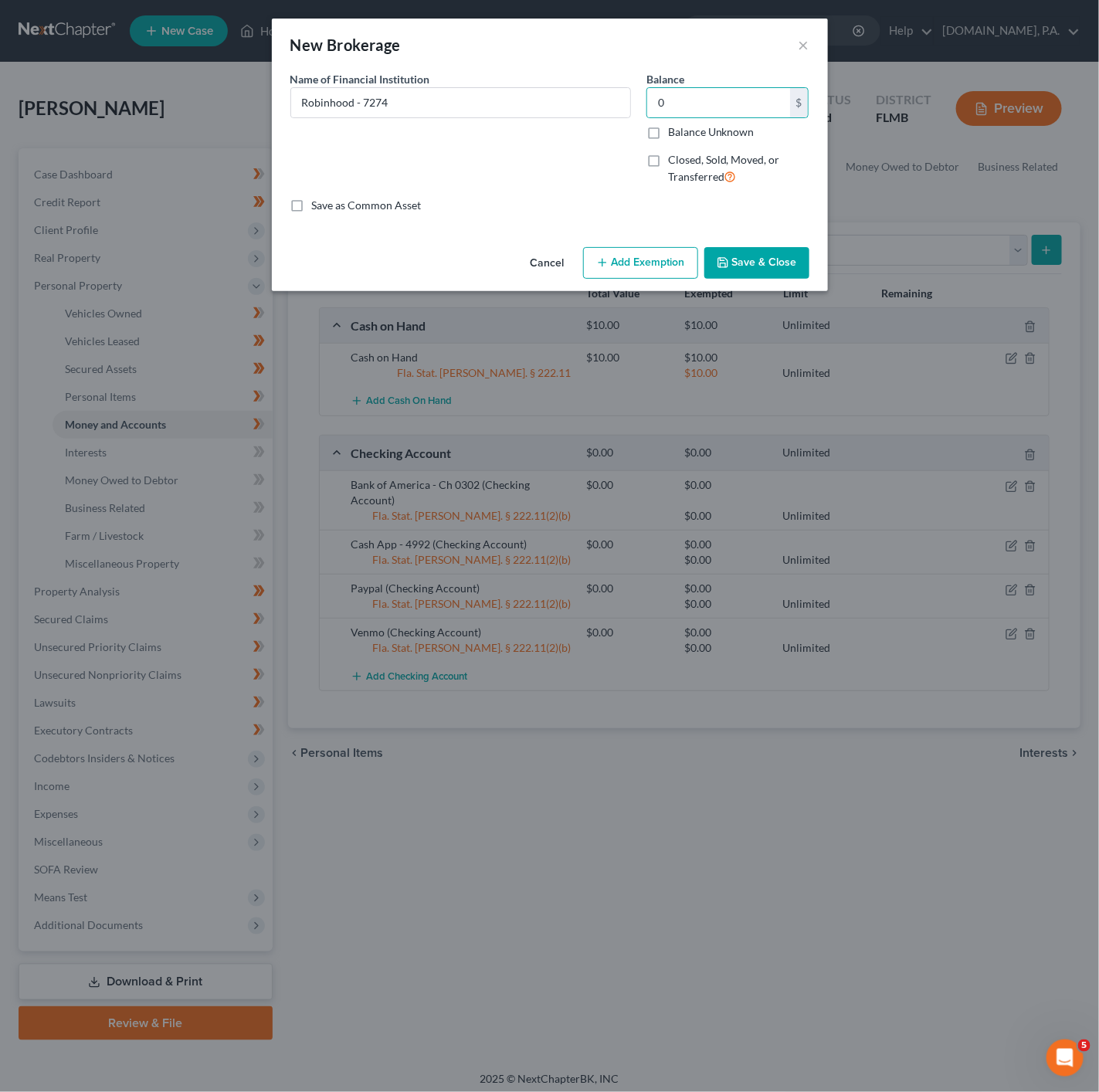
click at [676, 267] on button "Add Exemption" at bounding box center [641, 264] width 115 height 33
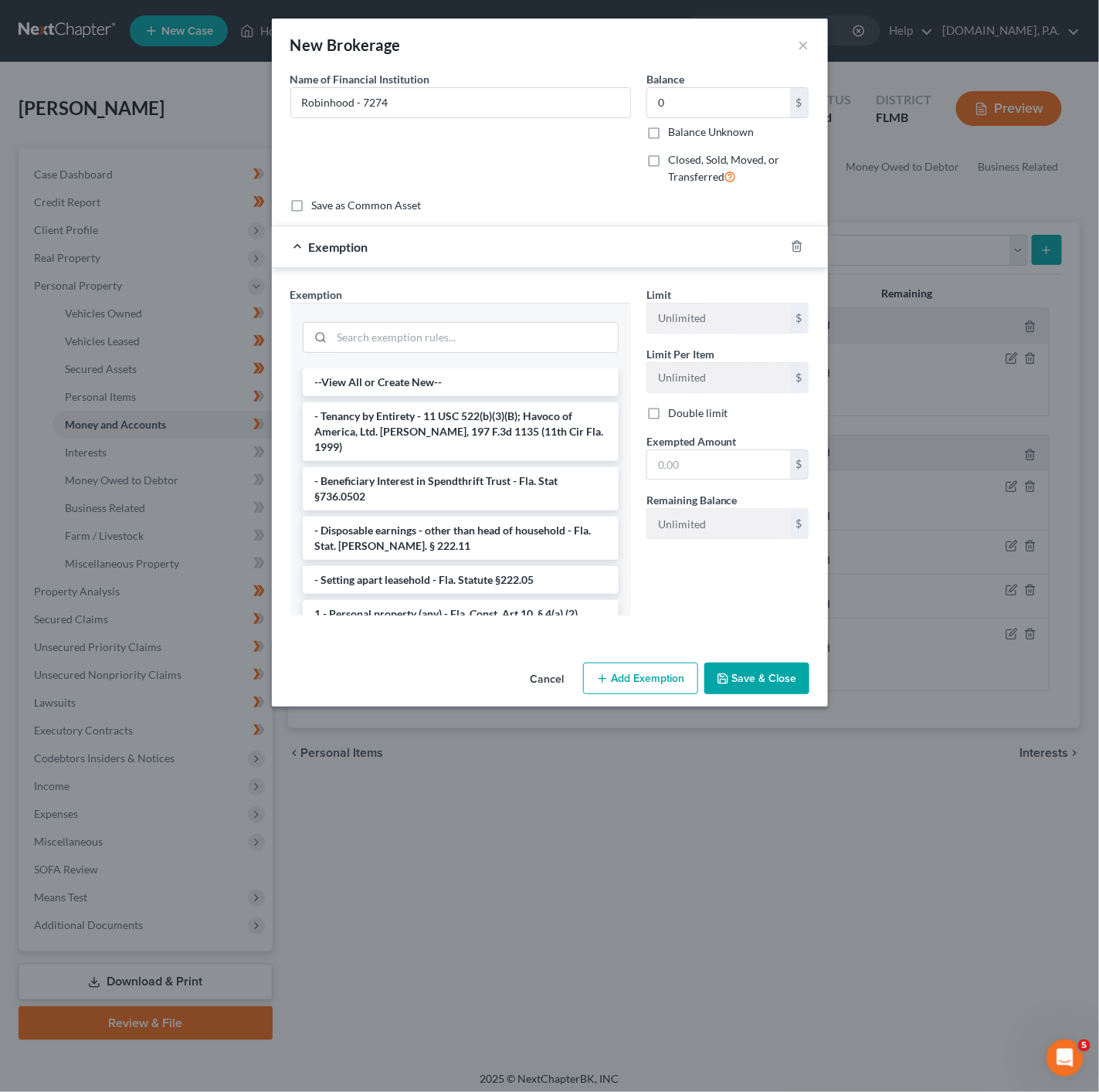
click at [457, 315] on div at bounding box center [460, 335] width 340 height 66
click at [468, 330] on input "search" at bounding box center [475, 337] width 285 height 29
click at [475, 600] on li "1 - Personal property (any) - Fla. Const. Art.10, § 4(a) (2)" at bounding box center [460, 614] width 316 height 28
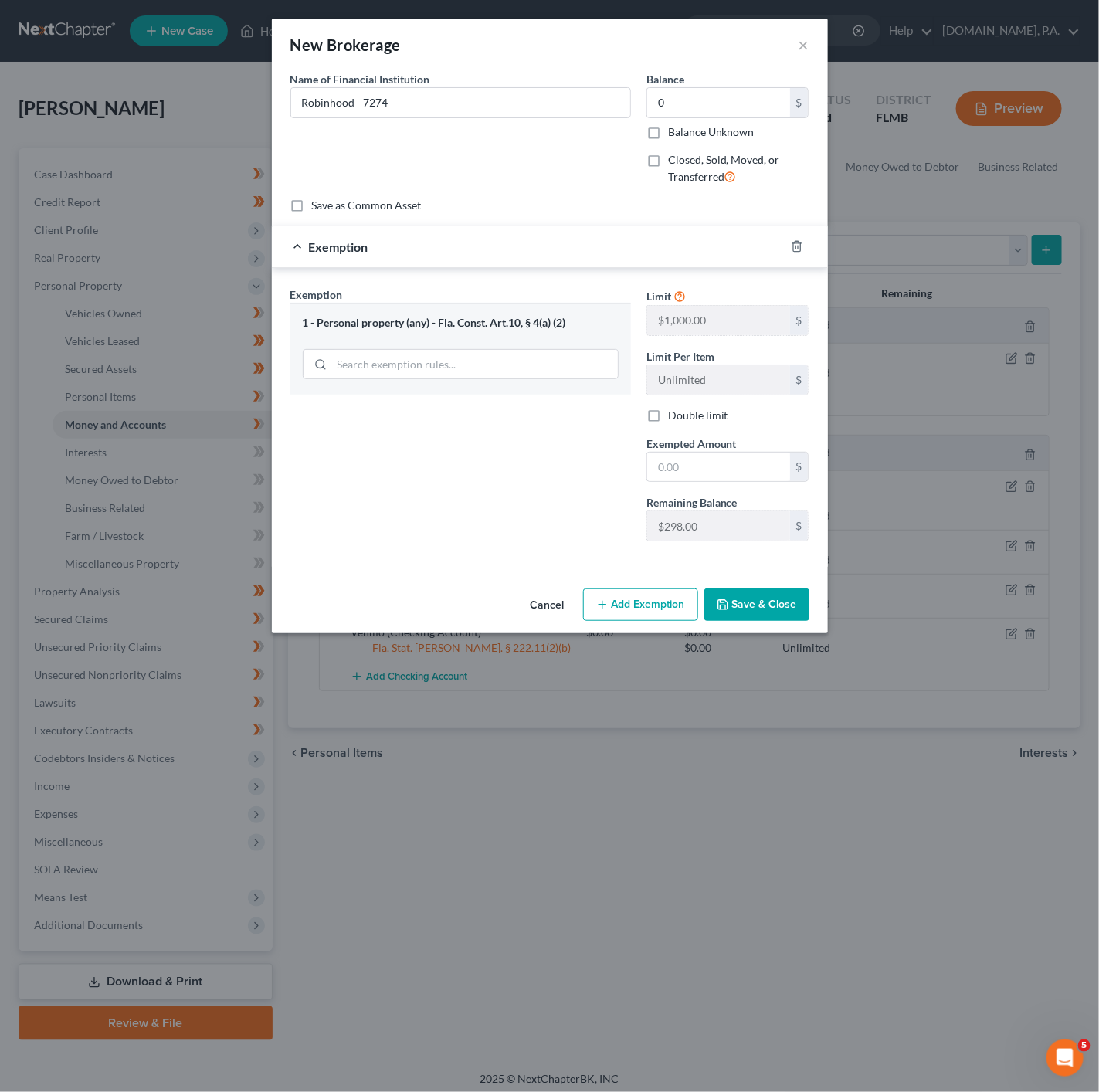
click at [789, 251] on div at bounding box center [807, 247] width 43 height 25
click at [797, 240] on div at bounding box center [807, 247] width 43 height 25
click at [793, 251] on icon "button" at bounding box center [797, 247] width 7 height 10
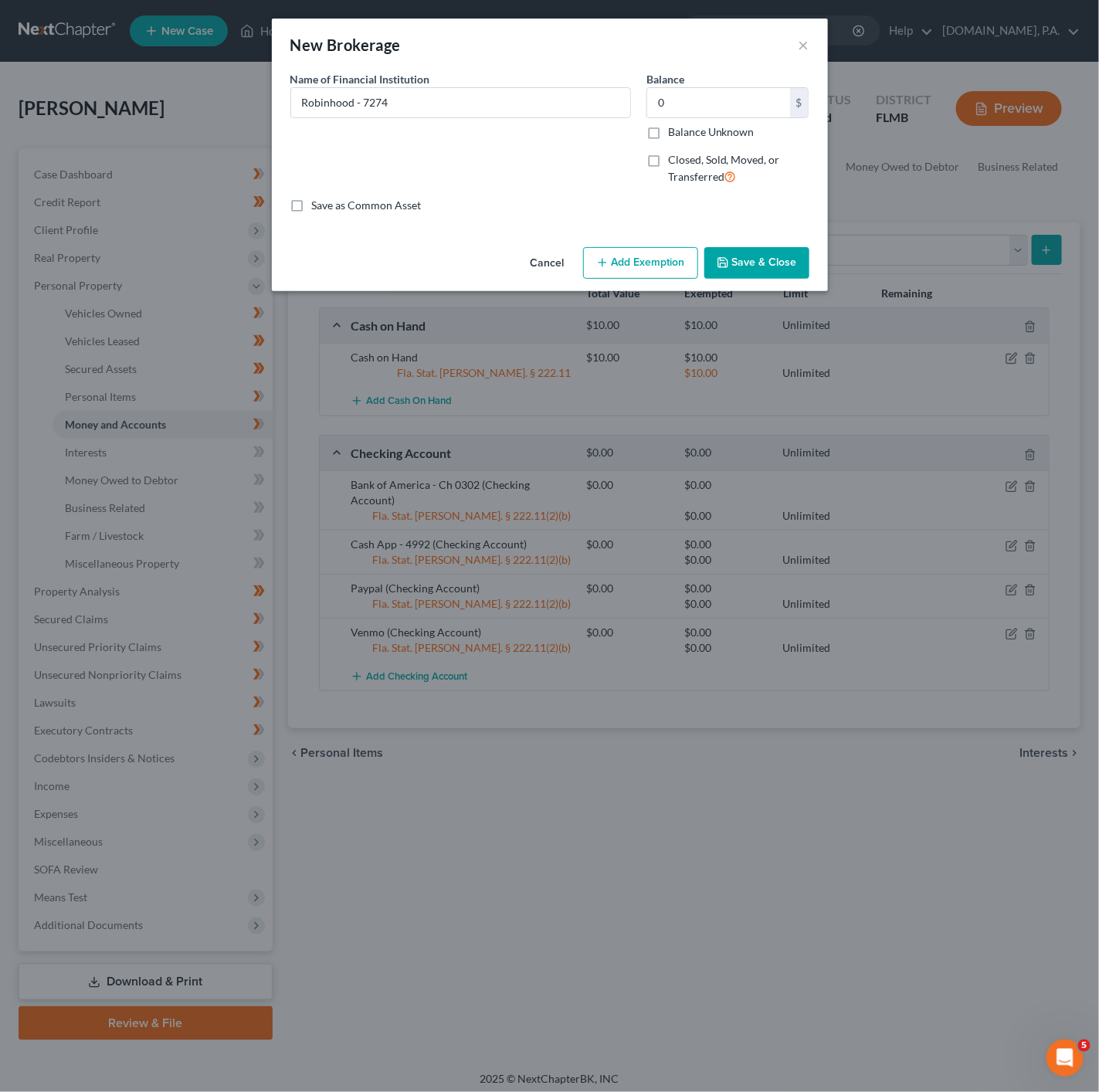
click at [751, 278] on button "Save & Close" at bounding box center [756, 264] width 105 height 33
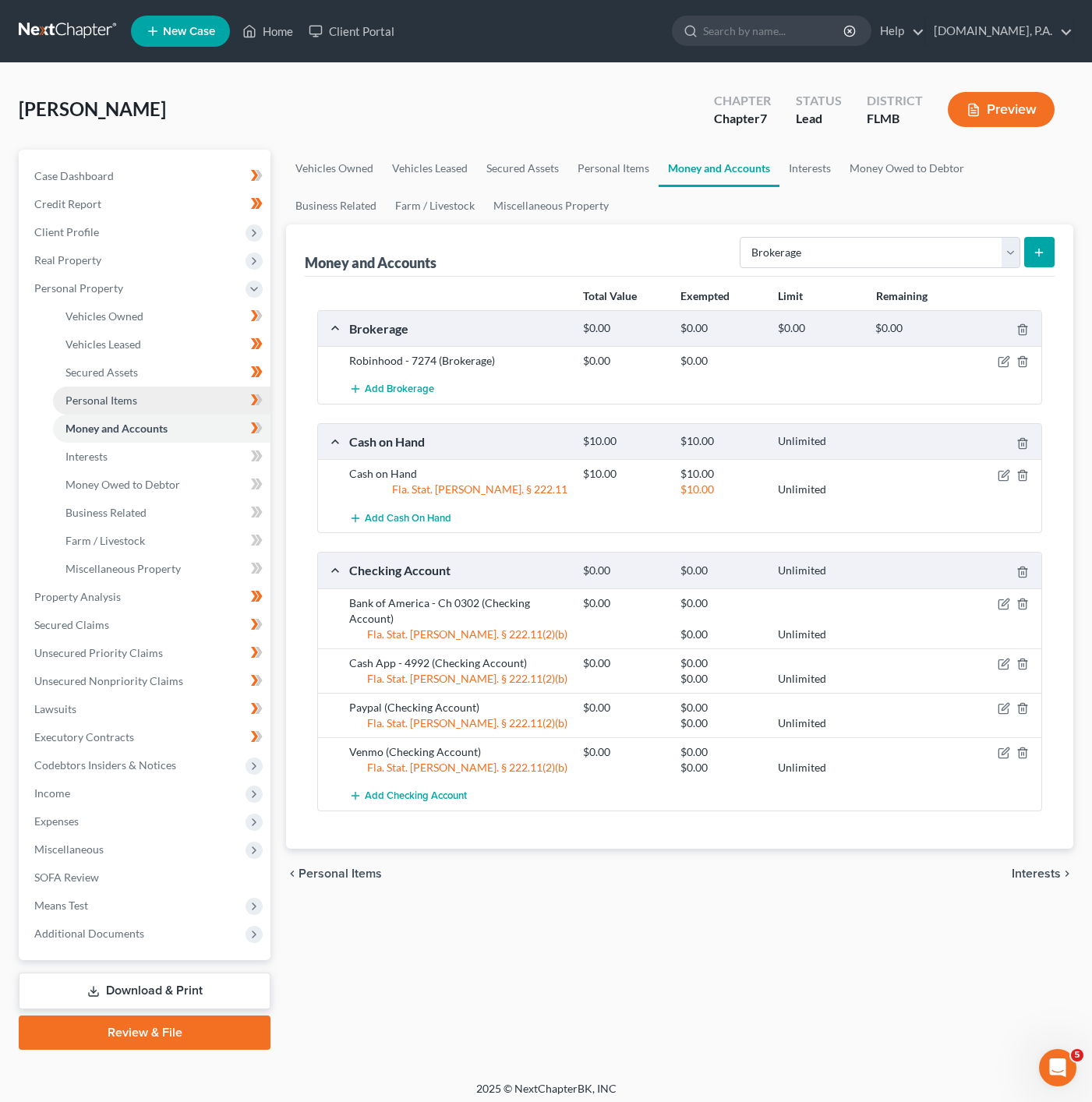
click at [197, 388] on link "Personal Items" at bounding box center [162, 401] width 218 height 28
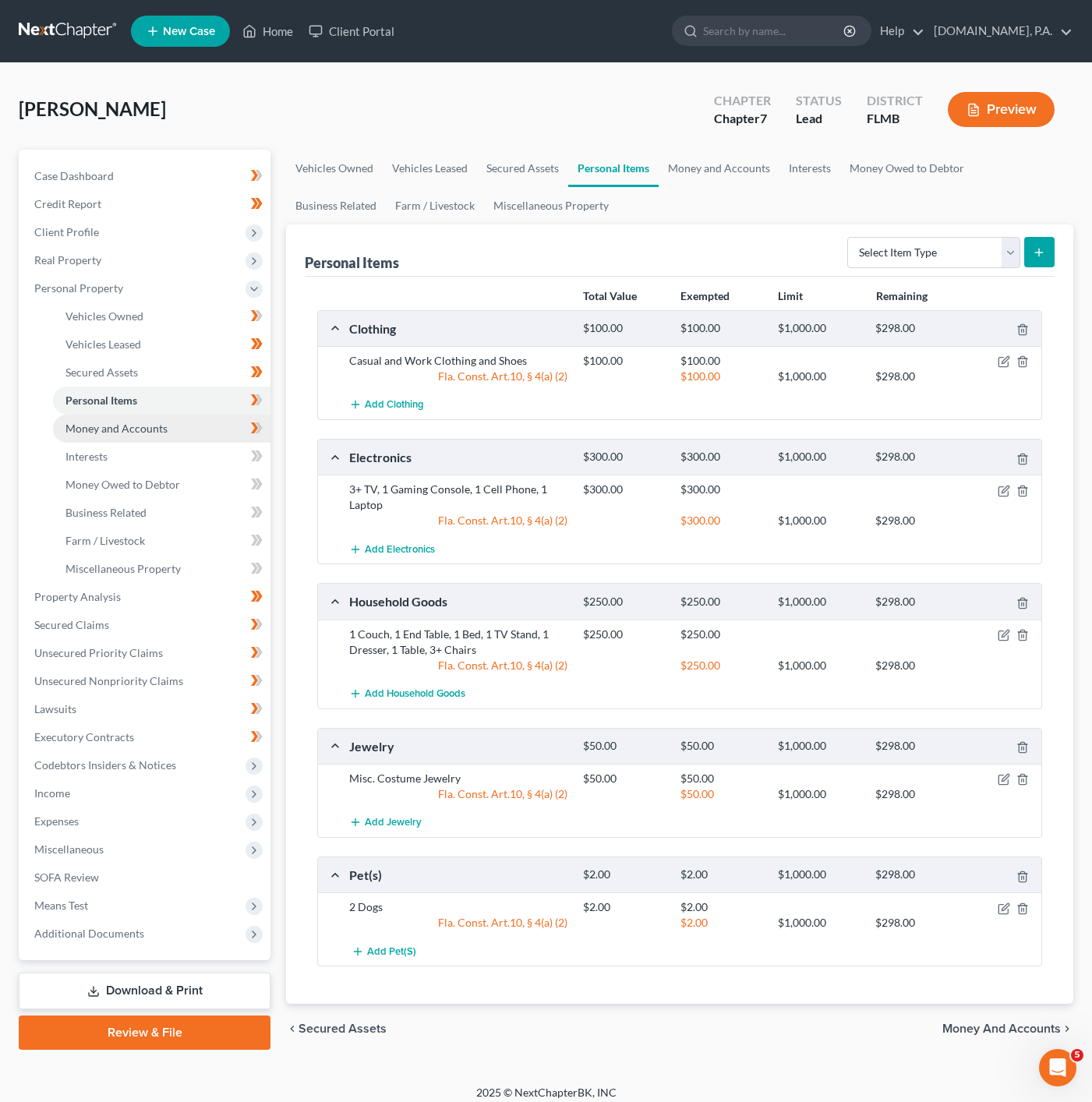
click at [185, 427] on link "Money and Accounts" at bounding box center [162, 429] width 218 height 28
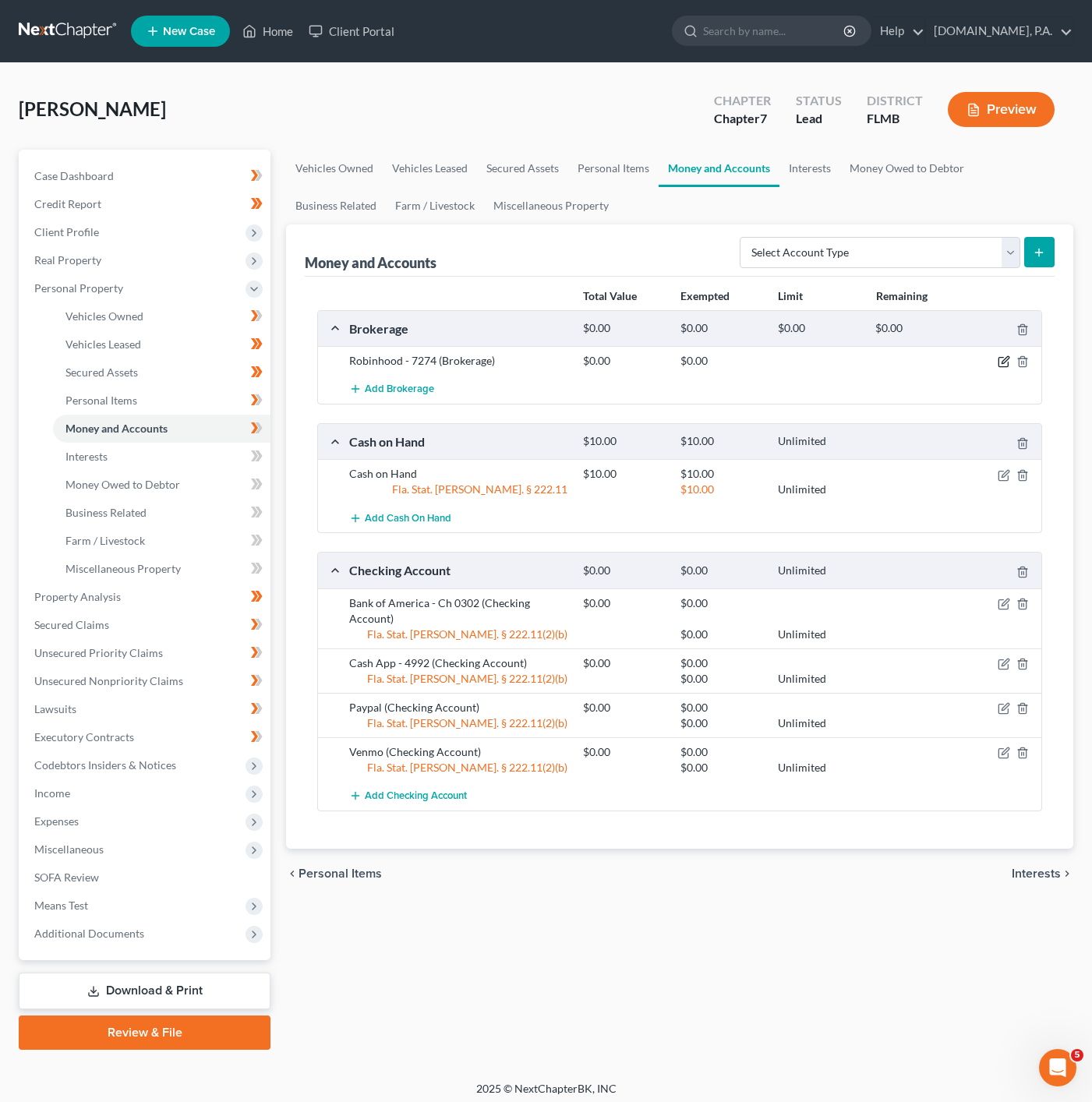
click at [999, 365] on icon "button" at bounding box center [1004, 362] width 9 height 9
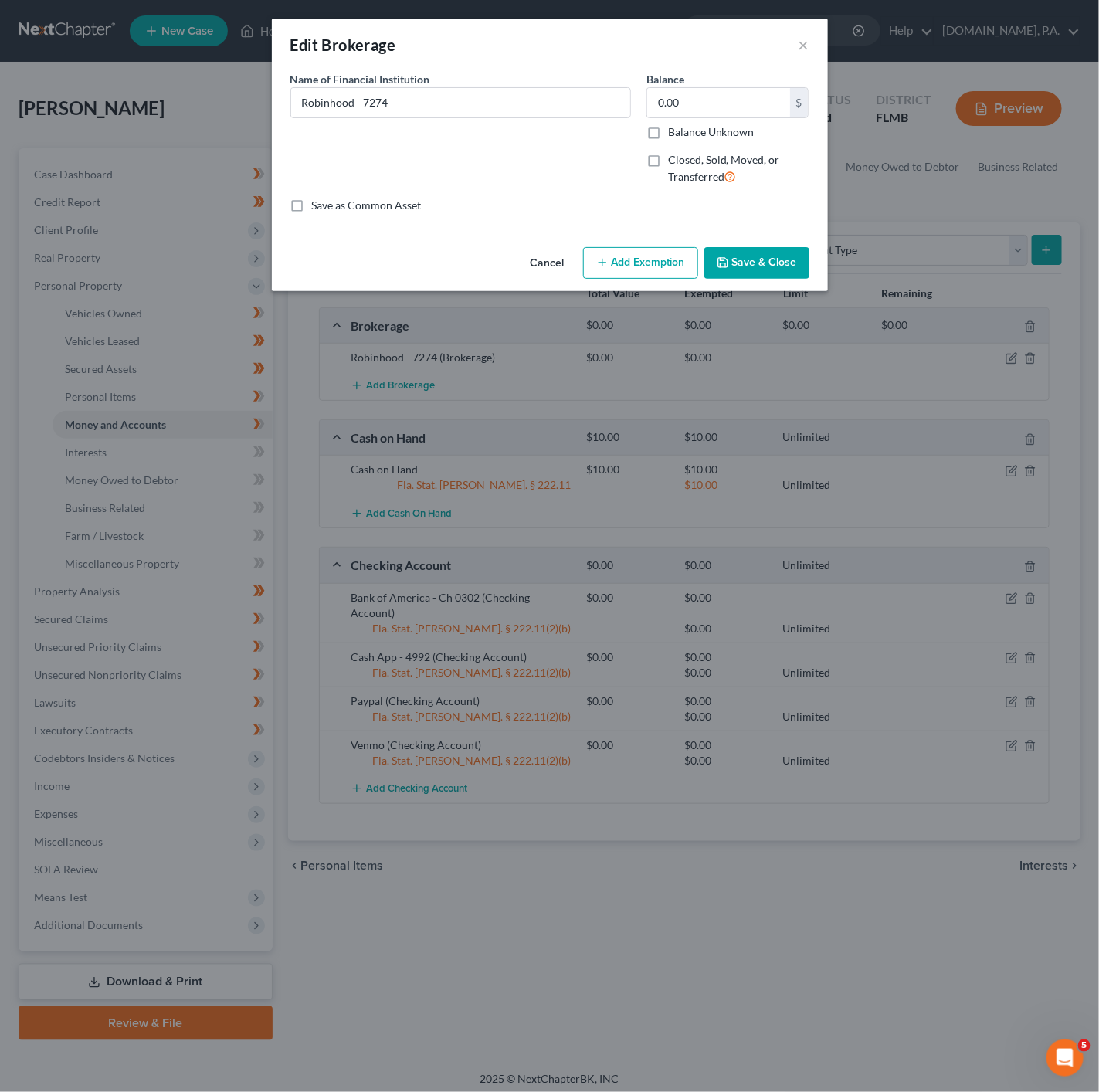
click at [628, 270] on button "Add Exemption" at bounding box center [641, 264] width 115 height 33
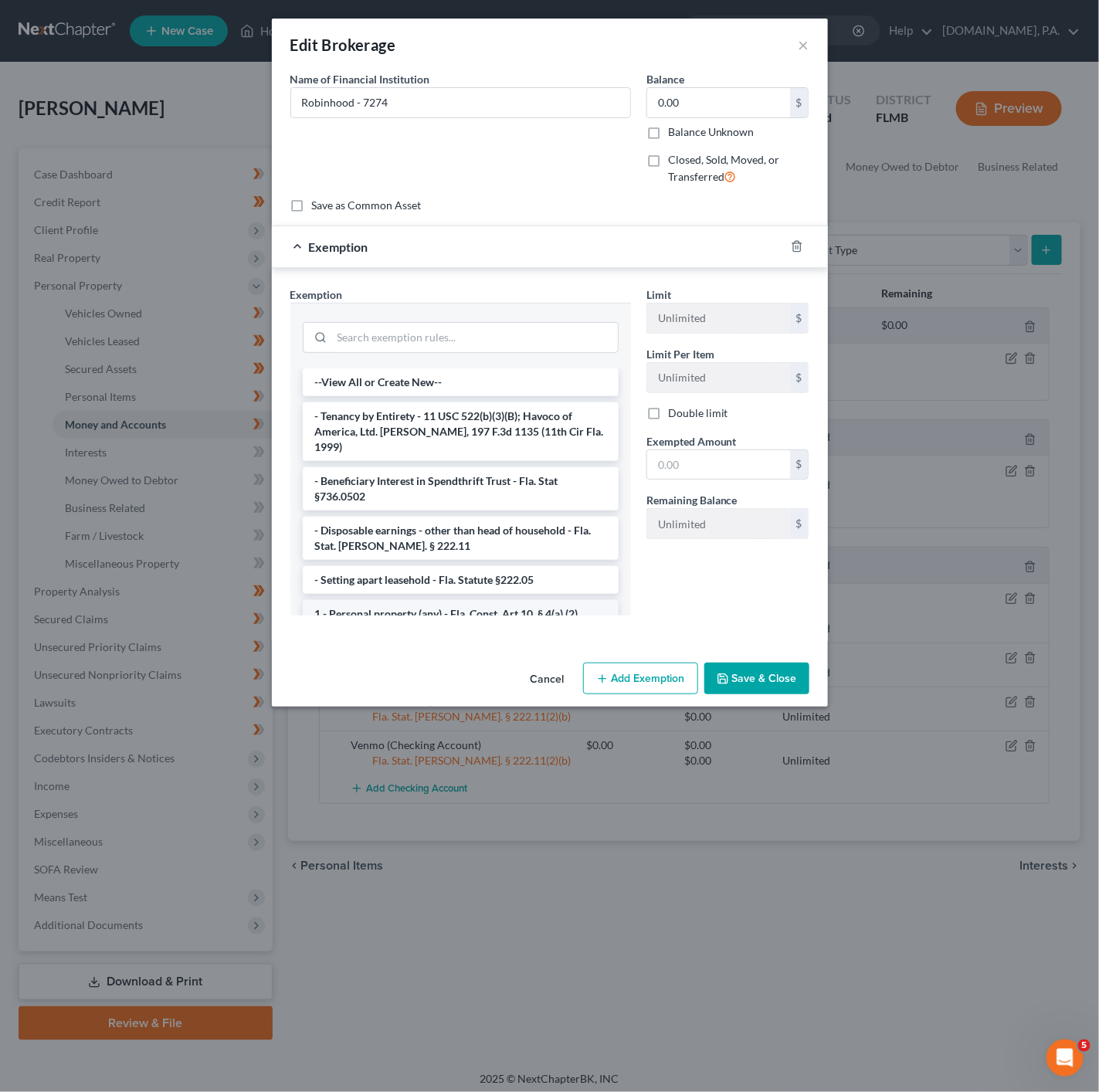
click at [427, 600] on li "1 - Personal property (any) - Fla. Const. Art.10, § 4(a) (2)" at bounding box center [460, 614] width 316 height 28
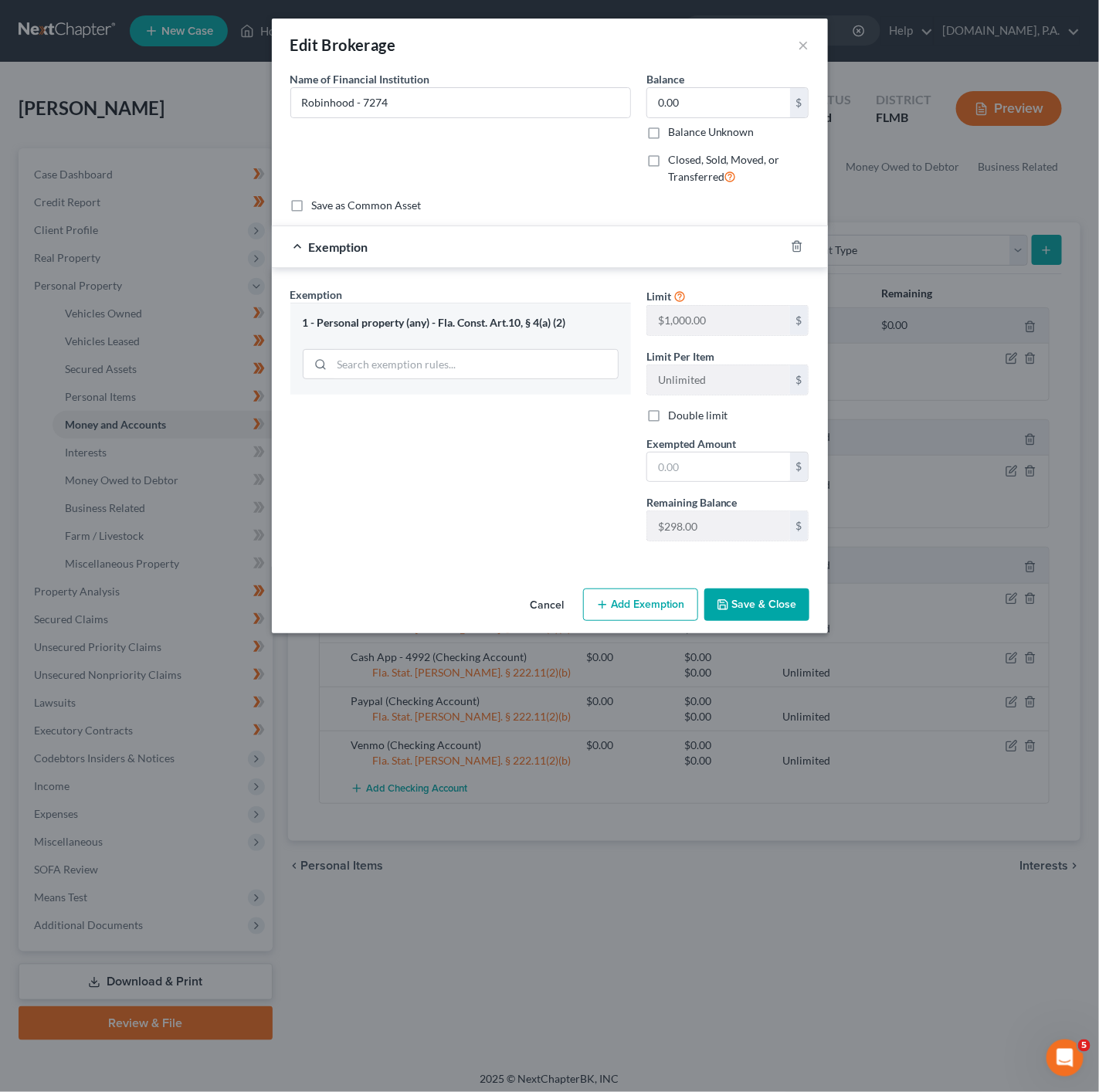
drag, startPoint x: 642, startPoint y: 503, endPoint x: 688, endPoint y: 479, distance: 51.9
click at [644, 503] on div "Remaining Balance $298.00 $" at bounding box center [727, 517] width 178 height 47
click at [689, 478] on input "text" at bounding box center [718, 467] width 143 height 29
type input "0"
click at [492, 507] on div "Exemption Set must be selected for CA. Exemption * 1 - Personal property (any) …" at bounding box center [460, 420] width 356 height 268
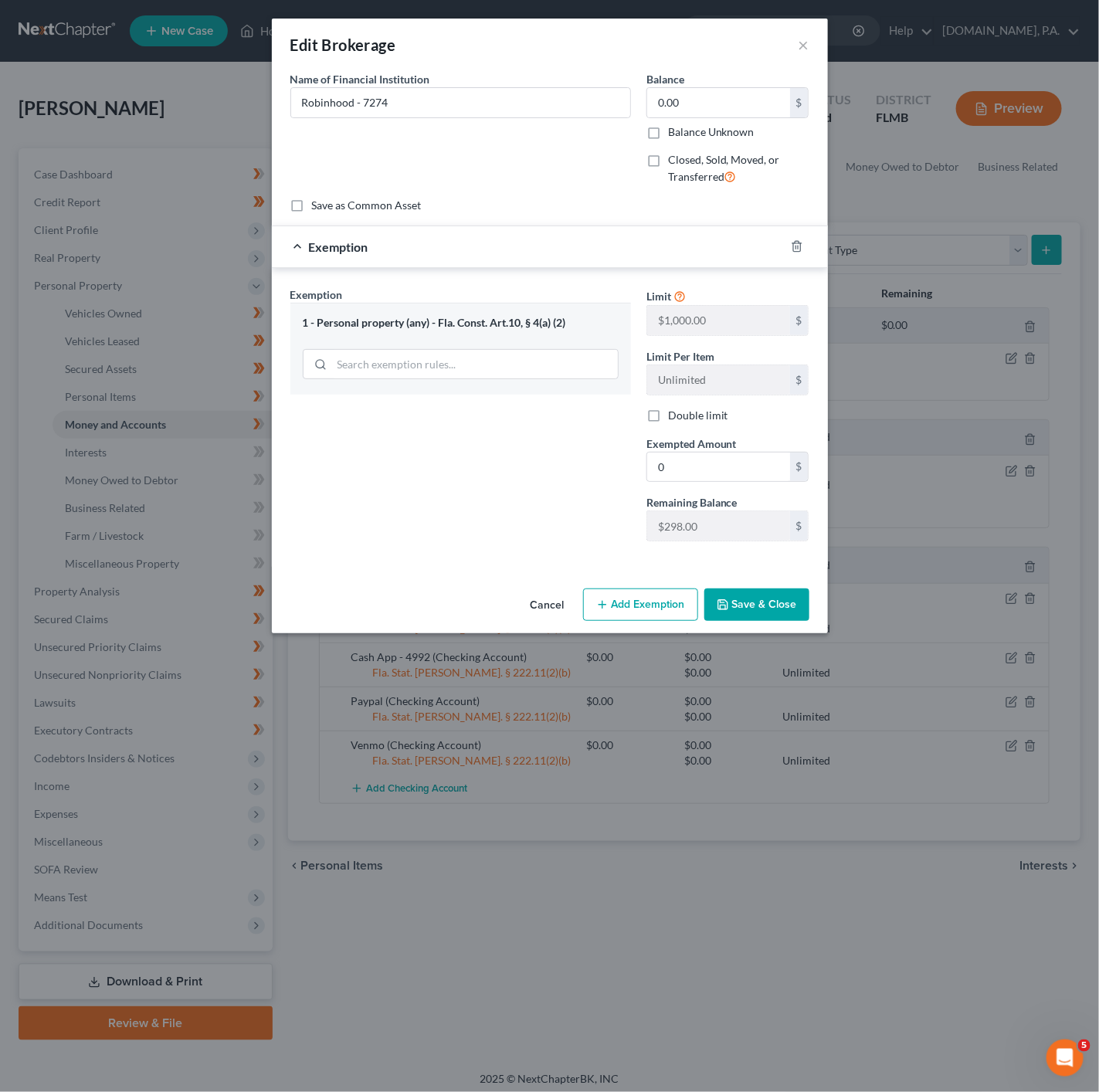
click at [728, 606] on icon "button" at bounding box center [723, 605] width 12 height 12
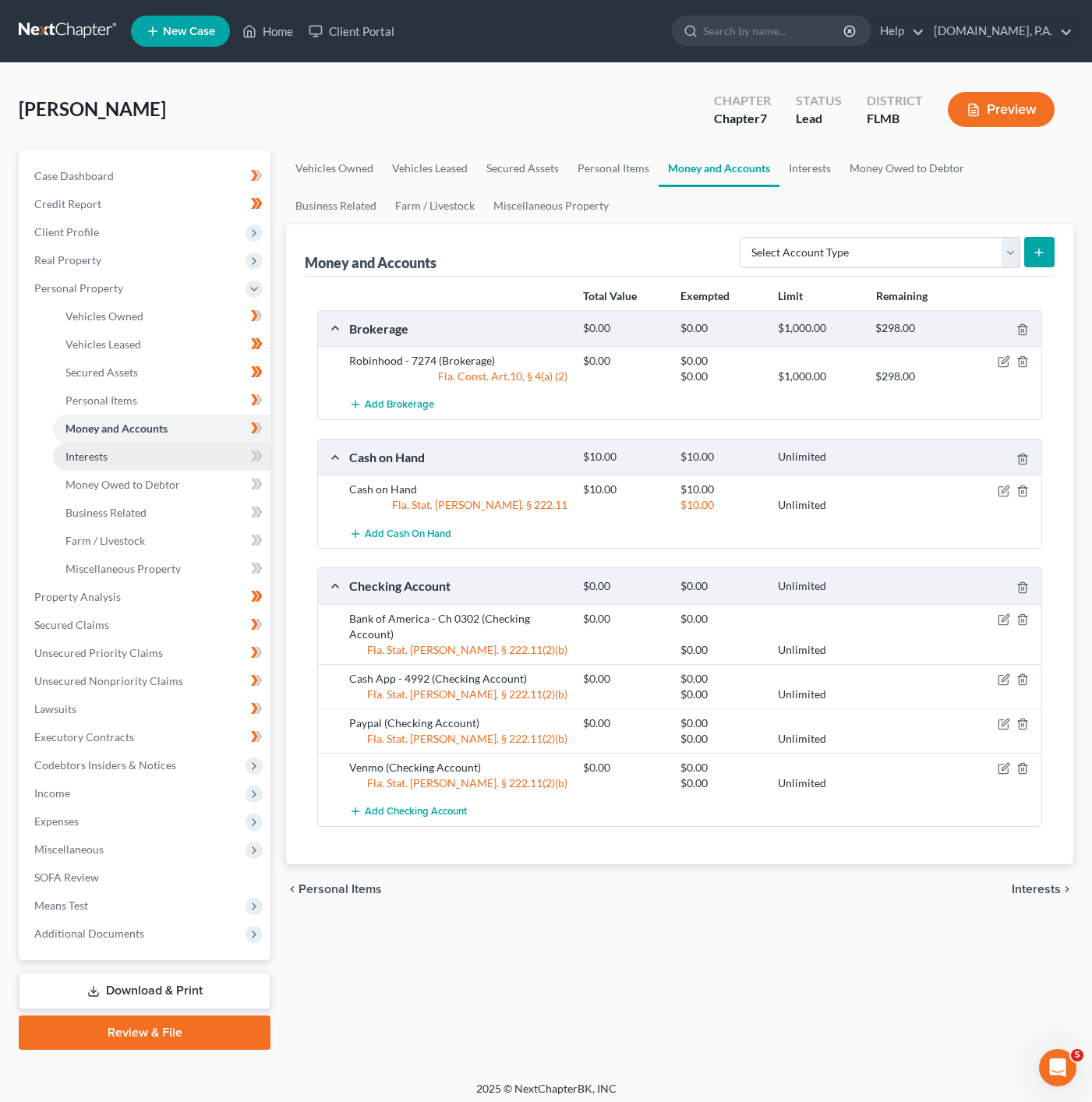
click at [175, 456] on link "Interests" at bounding box center [162, 457] width 218 height 28
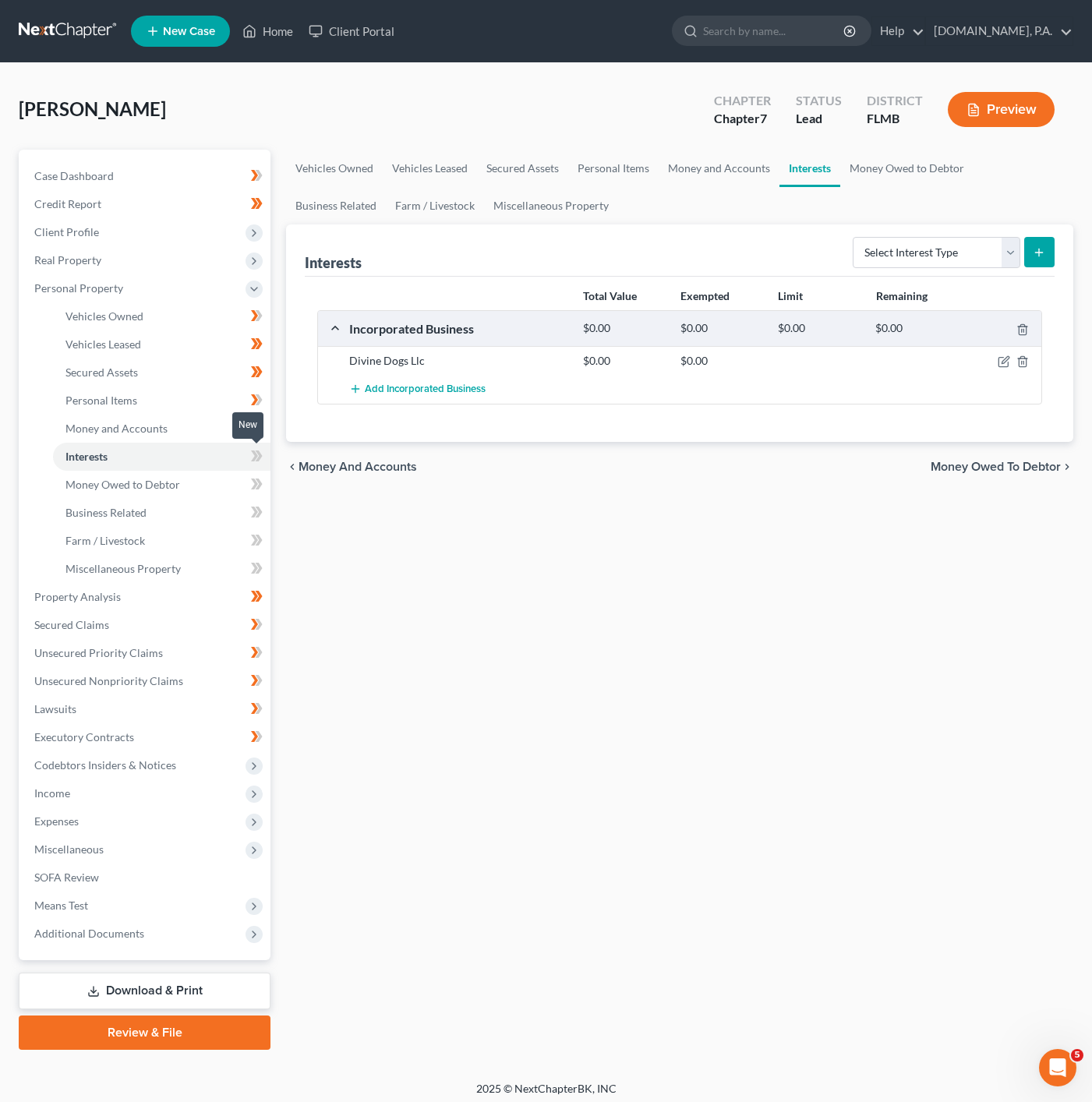
click at [260, 452] on icon at bounding box center [259, 456] width 7 height 11
click at [1019, 327] on icon "button" at bounding box center [1022, 330] width 13 height 13
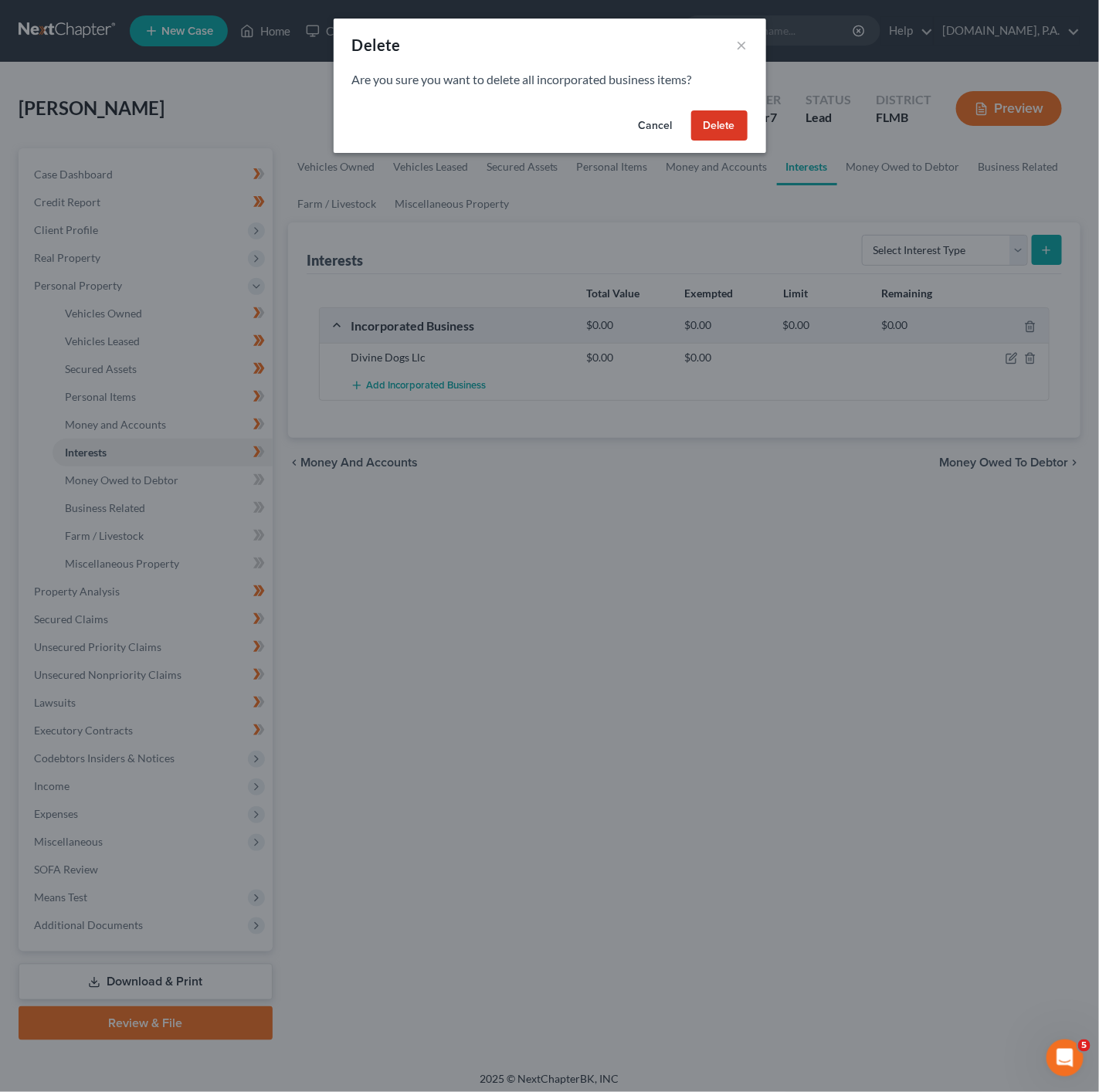
click at [749, 125] on div "Cancel Delete" at bounding box center [550, 129] width 433 height 50
click at [717, 116] on button "Delete" at bounding box center [719, 126] width 57 height 31
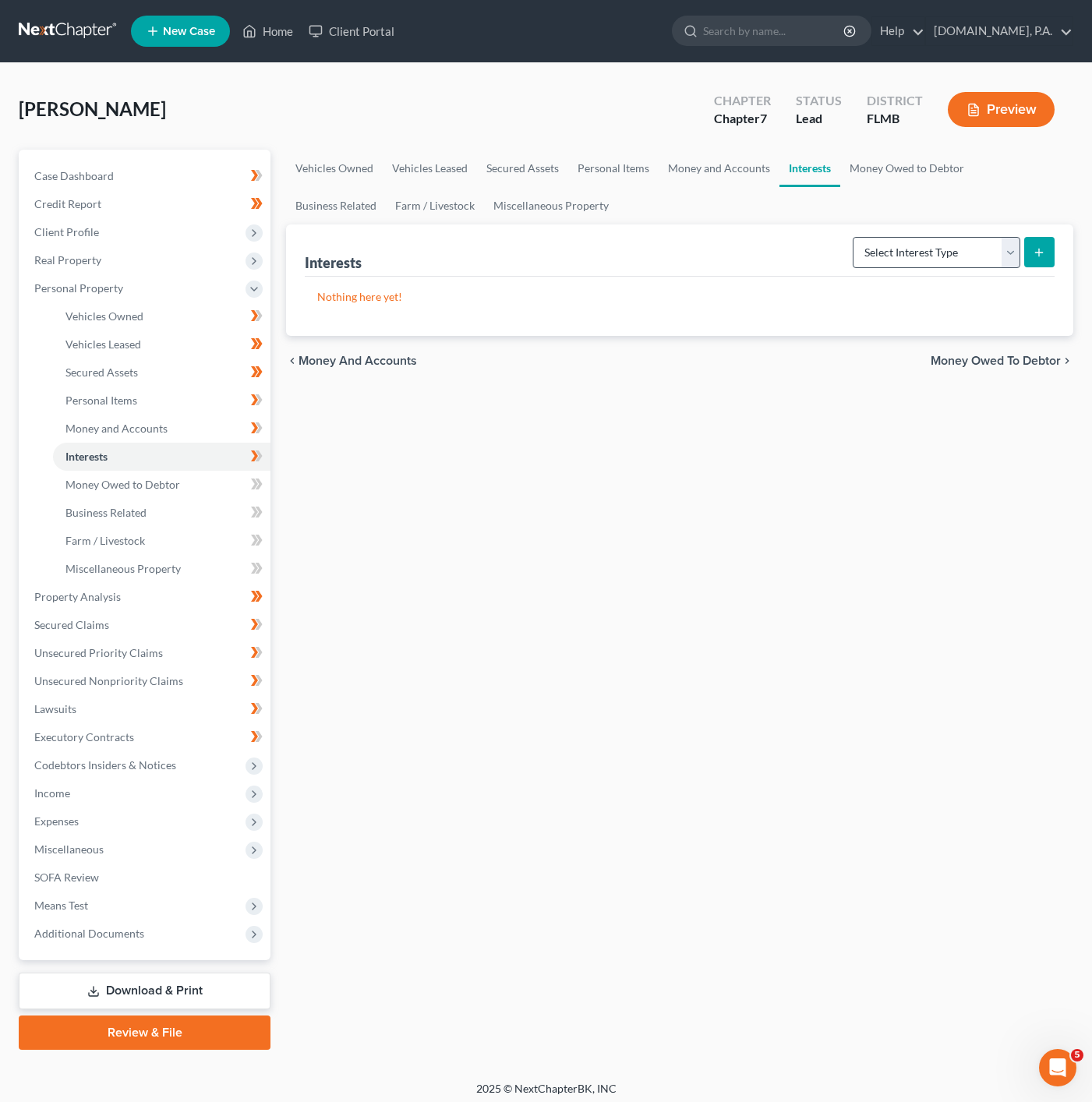
drag, startPoint x: 994, startPoint y: 274, endPoint x: 969, endPoint y: 262, distance: 27.7
click at [993, 274] on div "Interests Select Interest Type 401K Annuity Bond Education IRA Government Bond …" at bounding box center [679, 250] width 750 height 52
click at [969, 262] on select "Select Interest Type 401K Annuity Bond Education IRA Government Bond Government…" at bounding box center [936, 253] width 168 height 31
click at [621, 601] on div "Vehicles Owned Vehicles Leased Secured Assets Personal Items Money and Accounts…" at bounding box center [679, 600] width 803 height 900
click at [932, 272] on div "Select Interest Type 401K Annuity Bond Education IRA Government Bond Government…" at bounding box center [950, 251] width 208 height 41
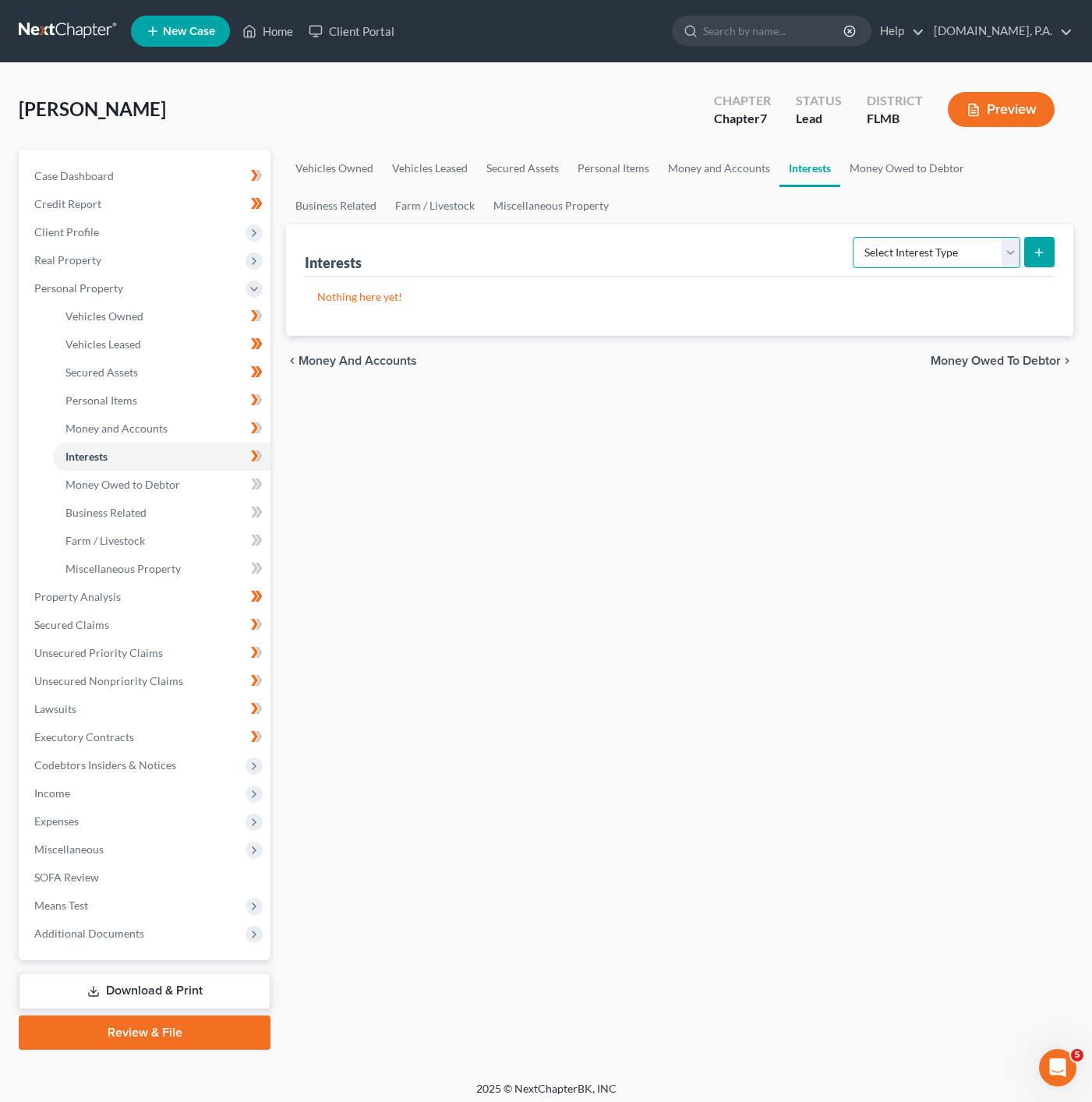
click at [932, 260] on select "Select Interest Type 401K Annuity Bond Education IRA Government Bond Government…" at bounding box center [936, 253] width 168 height 31
click at [492, 546] on div "Vehicles Owned Vehicles Leased Secured Assets Personal Items Money and Accounts…" at bounding box center [679, 600] width 803 height 900
click at [267, 452] on span at bounding box center [257, 459] width 27 height 23
click at [237, 470] on link "Money Owed to Debtor" at bounding box center [162, 484] width 218 height 28
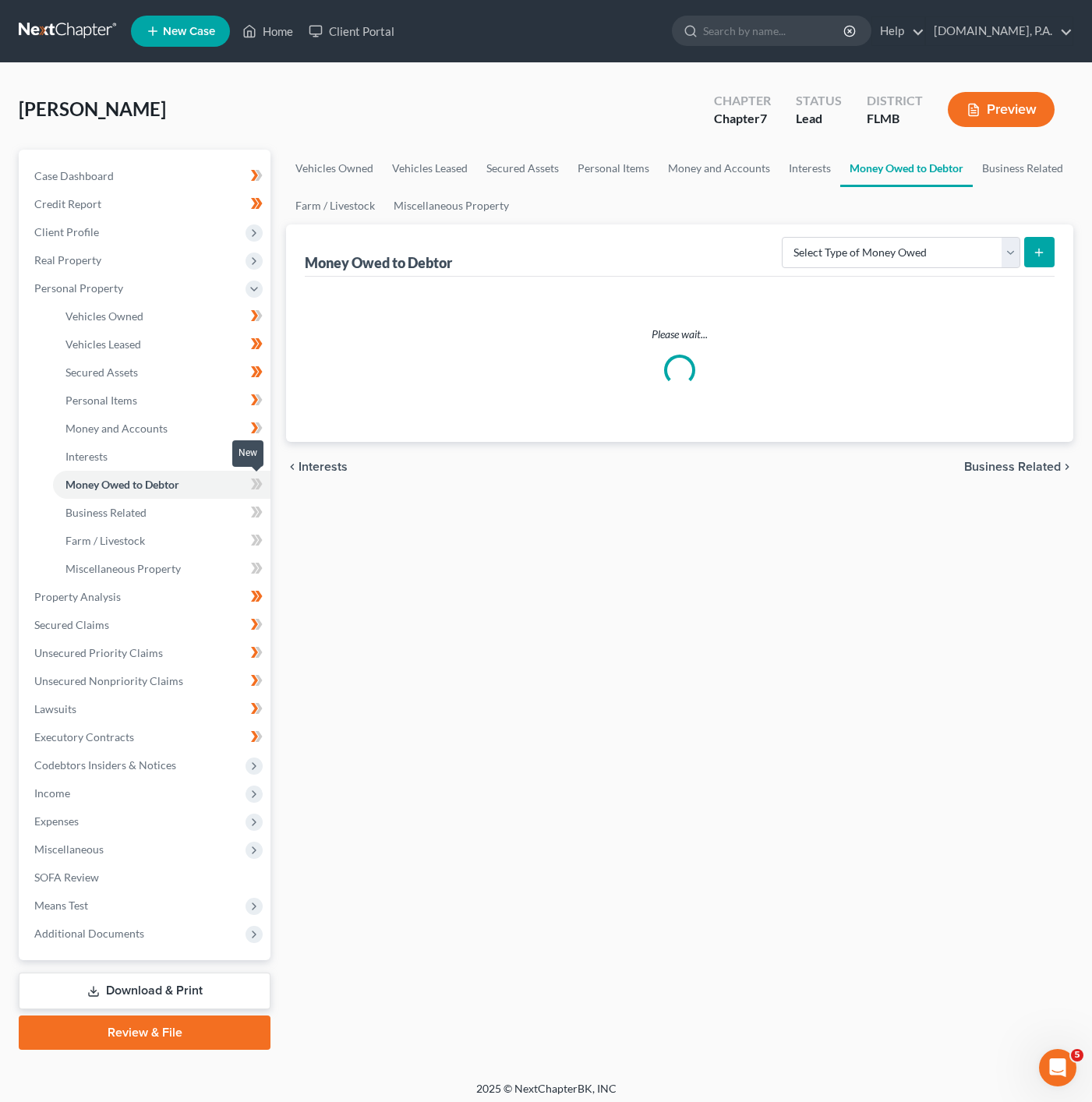
click at [247, 480] on span at bounding box center [257, 486] width 27 height 23
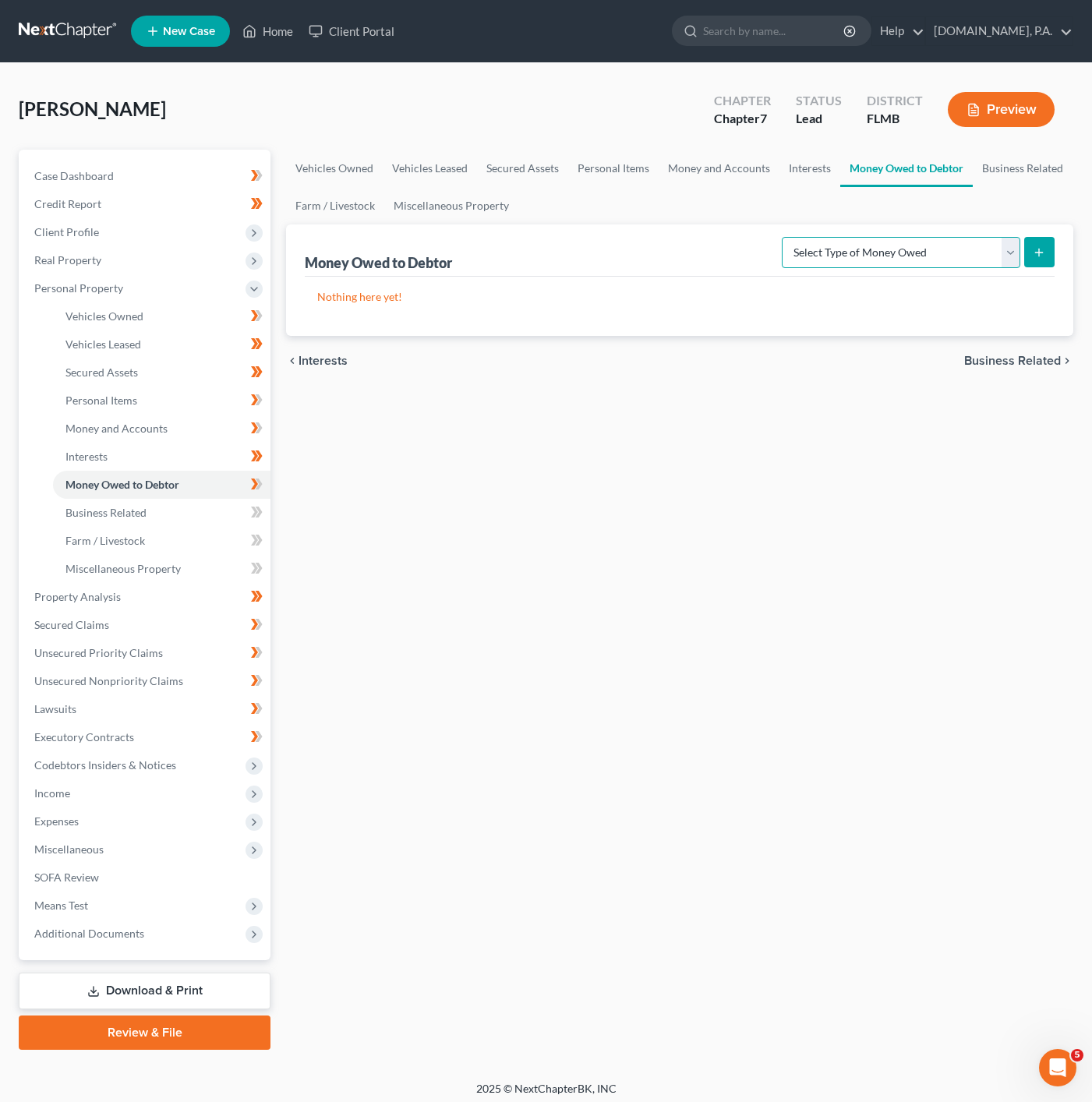
drag, startPoint x: 992, startPoint y: 244, endPoint x: 968, endPoint y: 265, distance: 31.9
click at [992, 244] on select "Select Type of Money Owed Accounts Receivable Alimony Child Support Claims Agai…" at bounding box center [901, 253] width 239 height 31
drag, startPoint x: 557, startPoint y: 524, endPoint x: 527, endPoint y: 524, distance: 30.0
click at [557, 524] on div "Vehicles Owned Vehicles Leased Secured Assets Personal Items Money and Accounts…" at bounding box center [679, 600] width 803 height 900
click at [209, 510] on link "Business Related" at bounding box center [162, 513] width 218 height 28
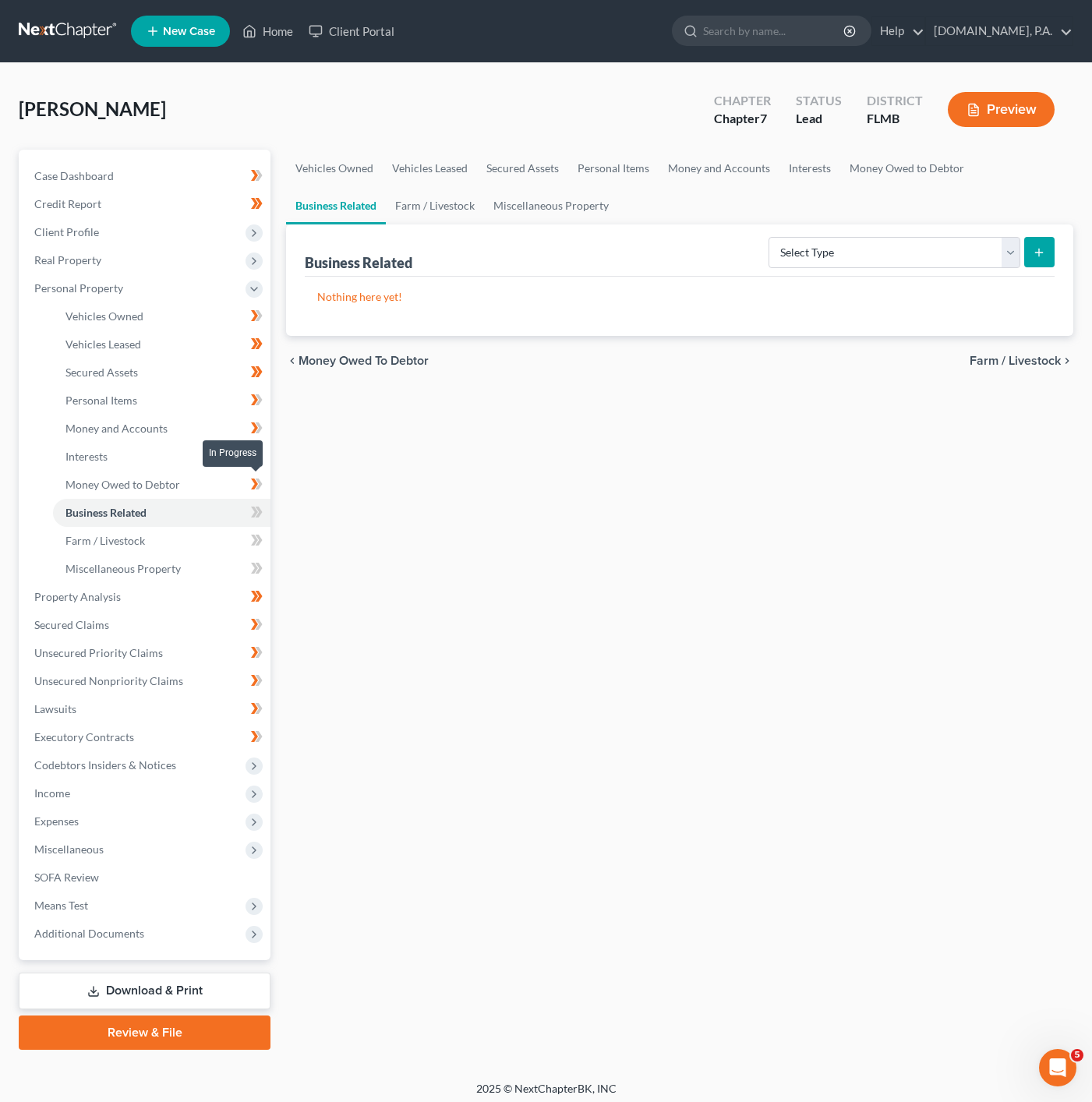
click at [258, 491] on icon at bounding box center [257, 484] width 12 height 20
click at [241, 510] on link "Business Related" at bounding box center [162, 513] width 218 height 28
click at [254, 510] on icon at bounding box center [257, 512] width 12 height 20
click at [820, 257] on select "Select Type Customer Lists Franchises Inventory Licenses Machinery Office Equip…" at bounding box center [895, 253] width 252 height 31
click at [625, 538] on div "Vehicles Owned Vehicles Leased Secured Assets Personal Items Money and Accounts…" at bounding box center [679, 600] width 803 height 900
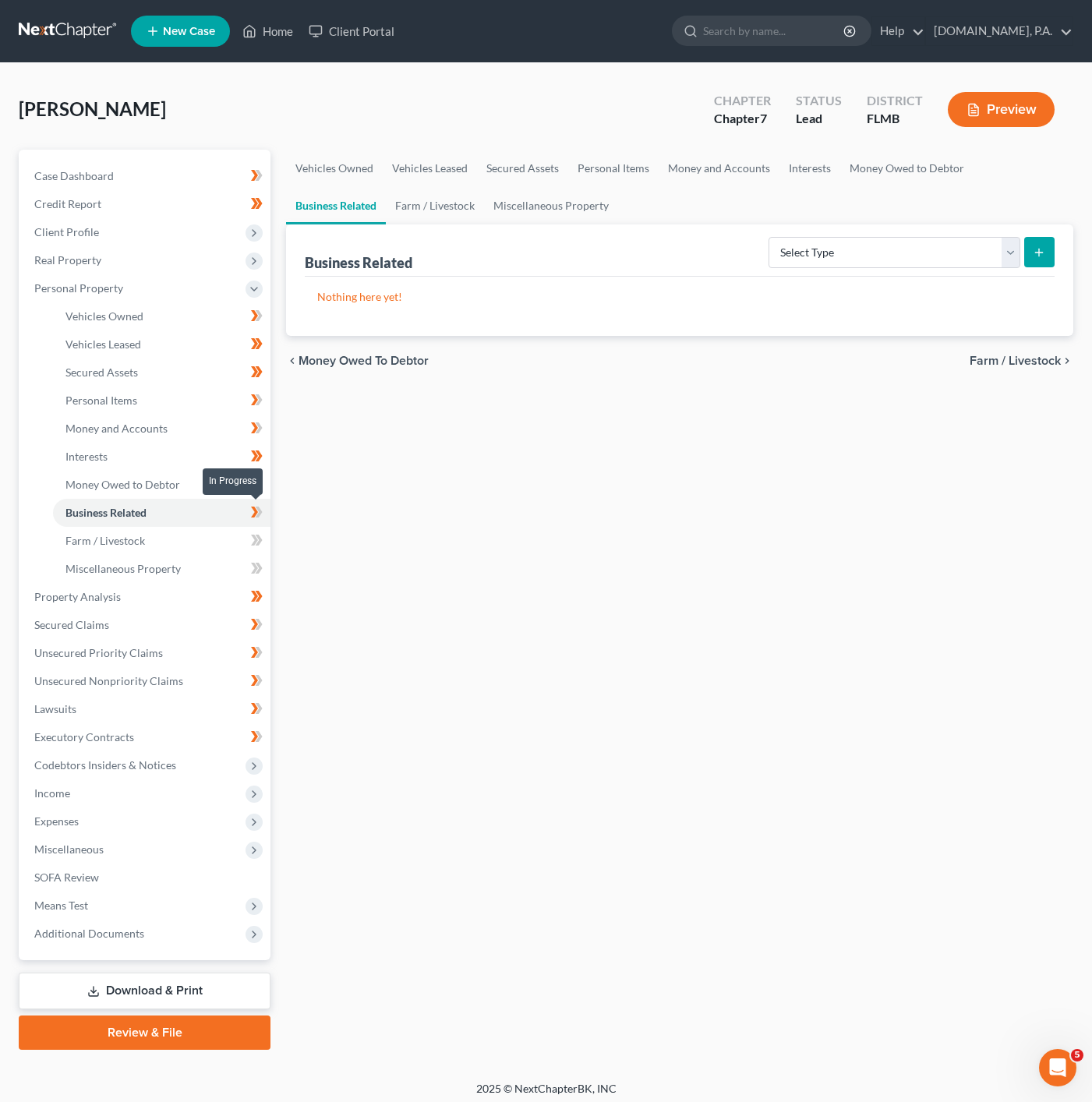
click at [255, 514] on icon at bounding box center [254, 512] width 7 height 11
click at [175, 542] on link "Farm / Livestock" at bounding box center [162, 541] width 218 height 28
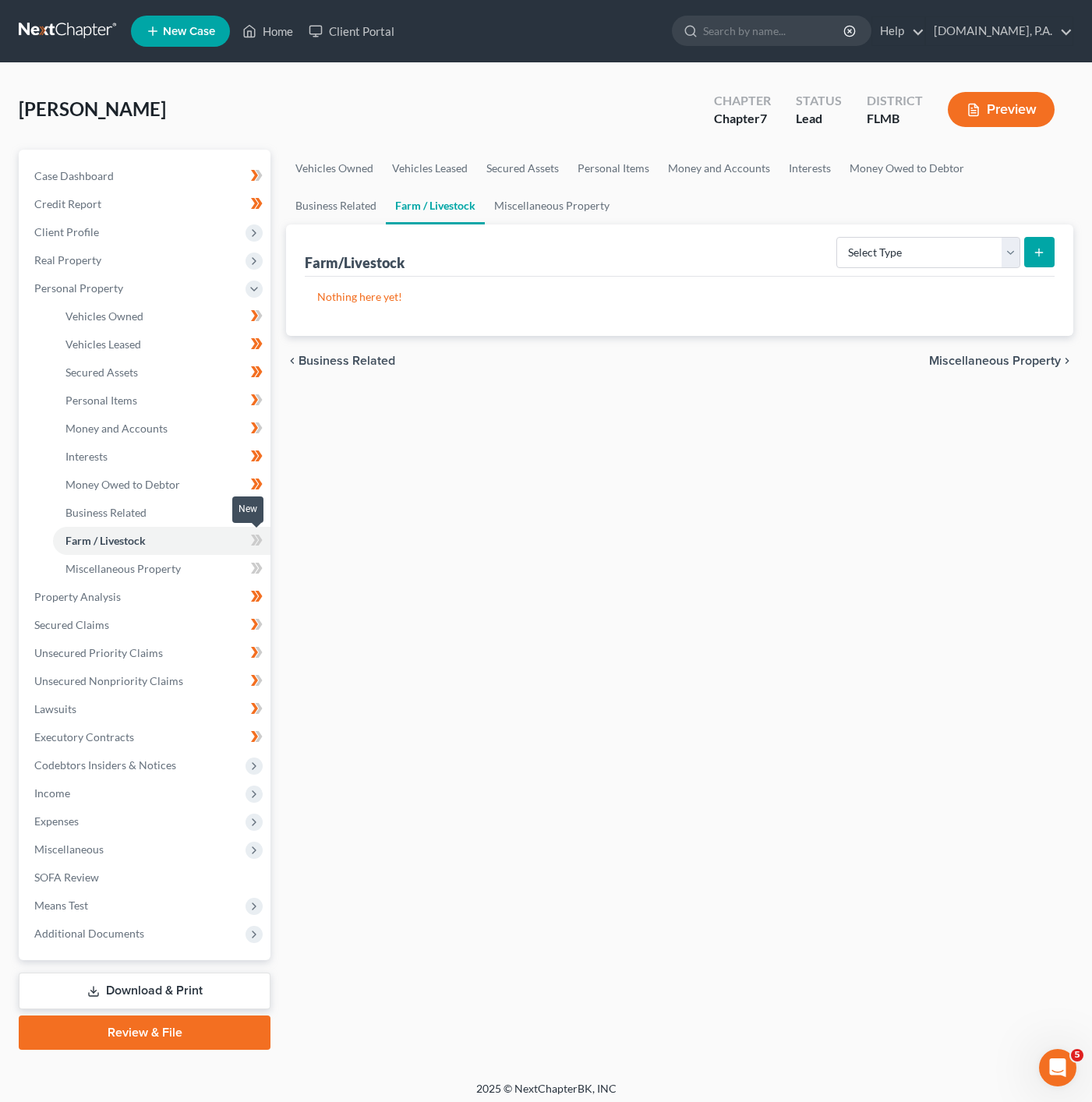
click at [247, 538] on span at bounding box center [257, 542] width 27 height 23
click at [200, 564] on link "Miscellaneous Property" at bounding box center [162, 569] width 218 height 28
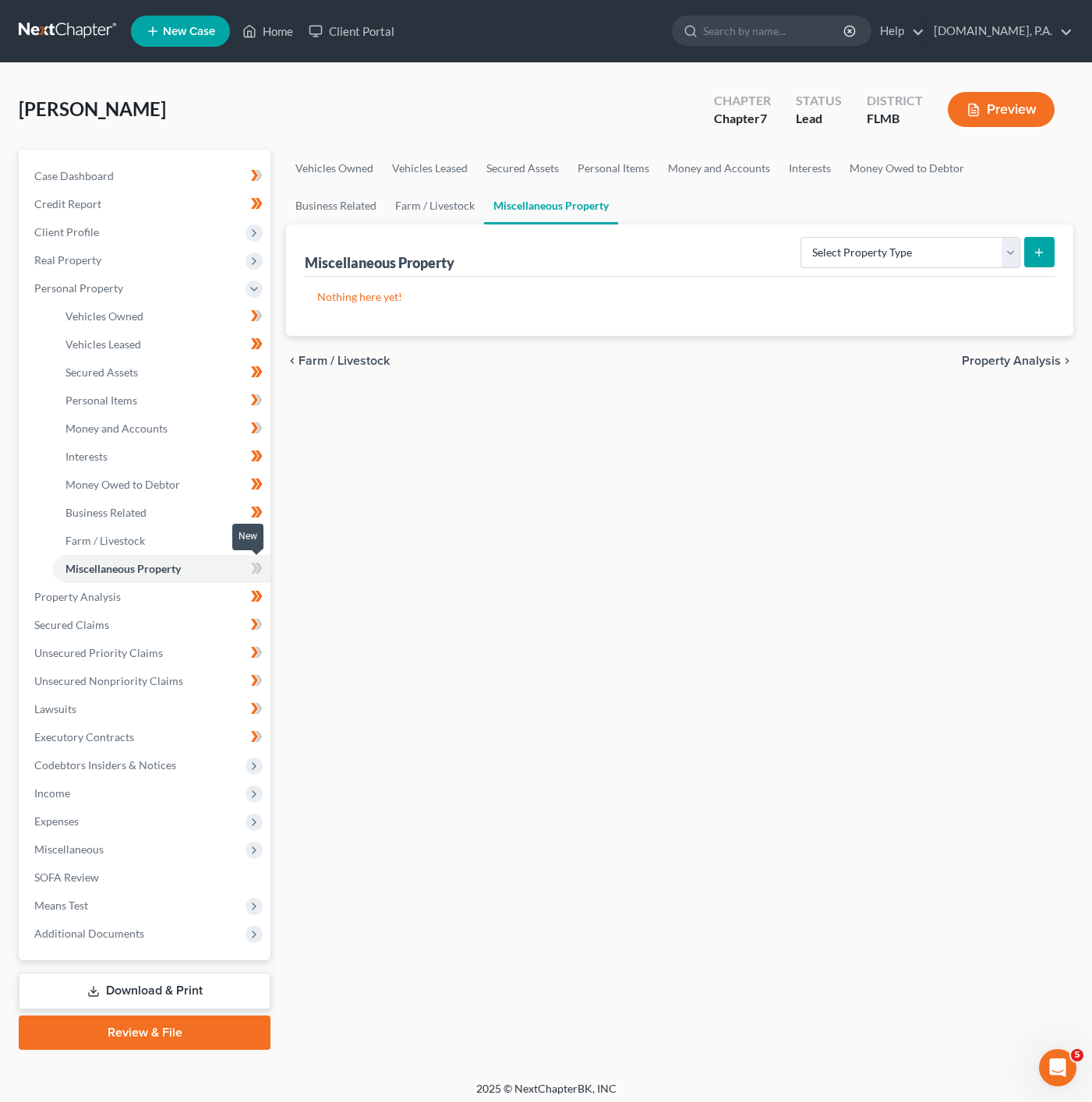
click at [244, 567] on span at bounding box center [257, 571] width 27 height 23
click at [253, 567] on icon at bounding box center [257, 568] width 12 height 20
click at [232, 600] on link "Property Analysis" at bounding box center [146, 597] width 249 height 28
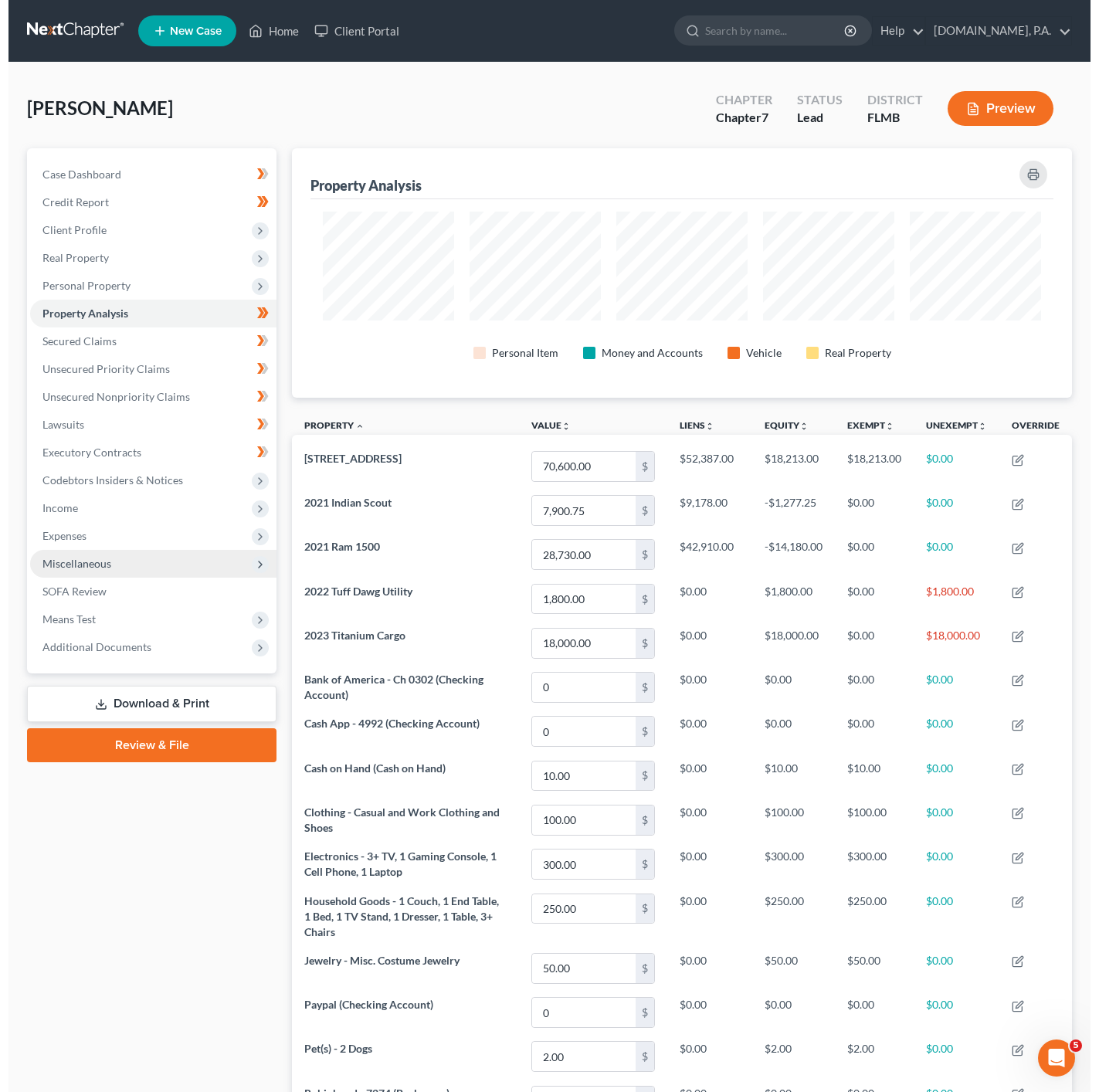
scroll to position [249, 779]
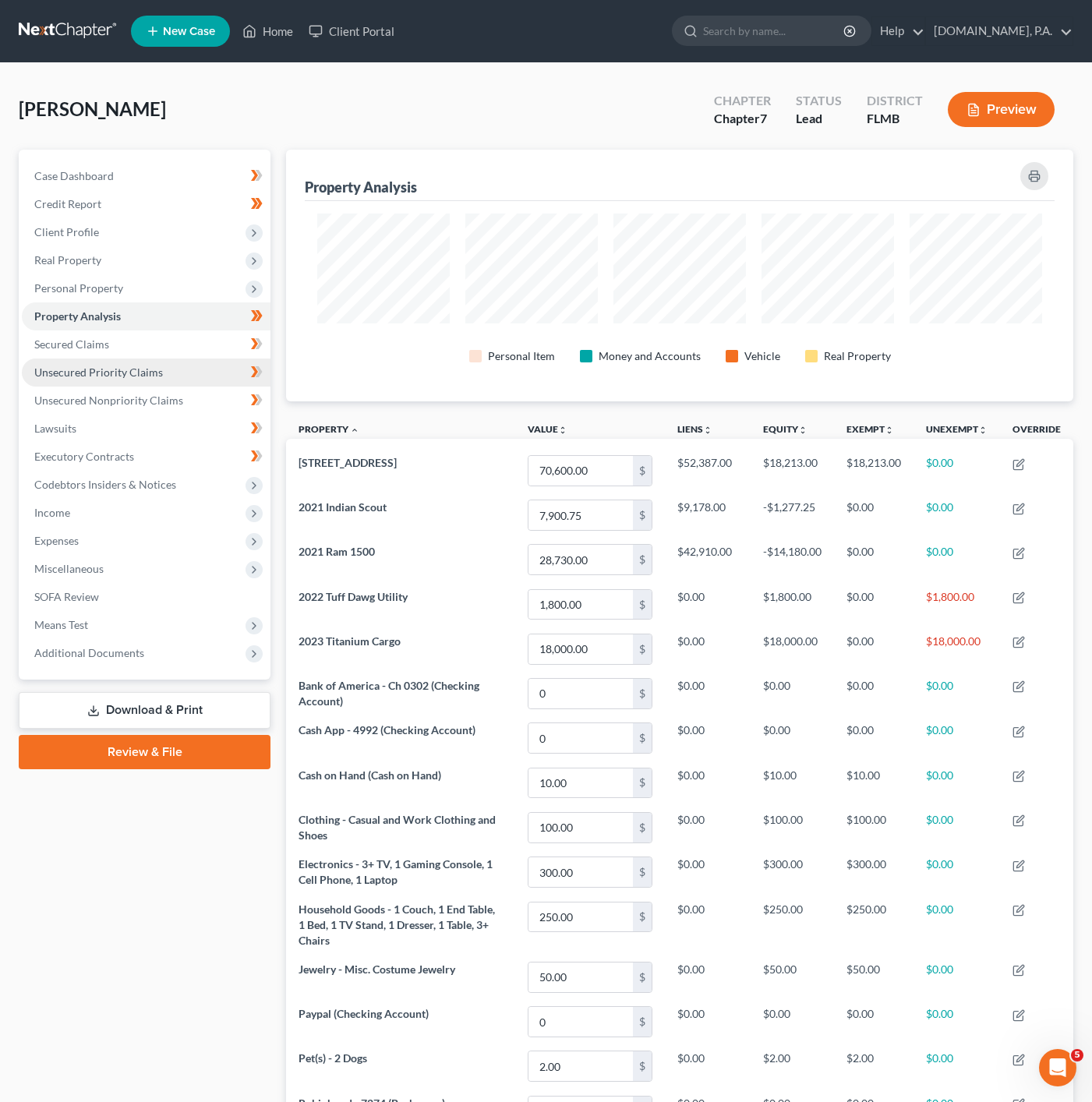
click at [208, 367] on link "Unsecured Priority Claims" at bounding box center [146, 373] width 249 height 28
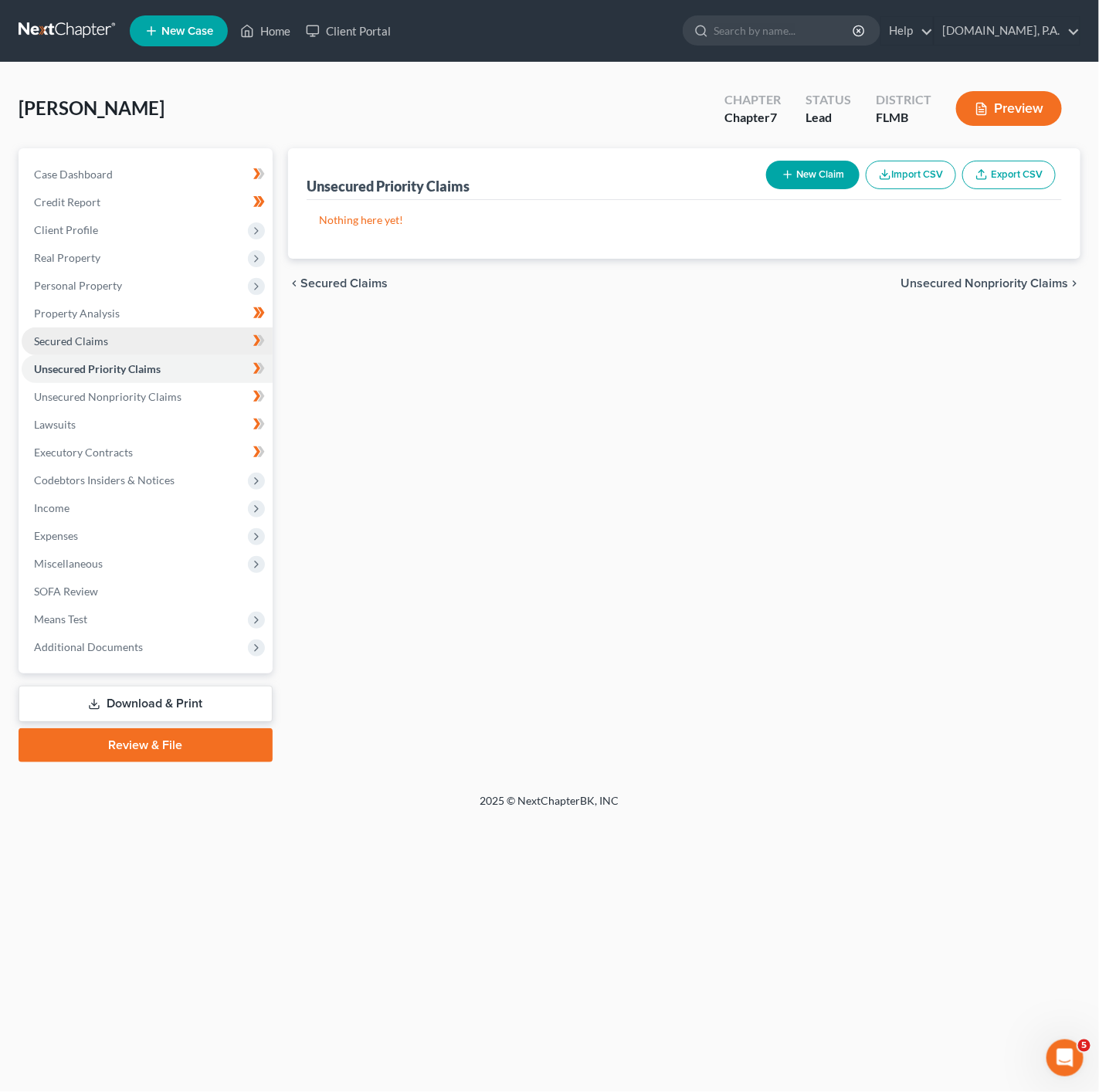
click at [197, 344] on link "Secured Claims" at bounding box center [147, 341] width 251 height 28
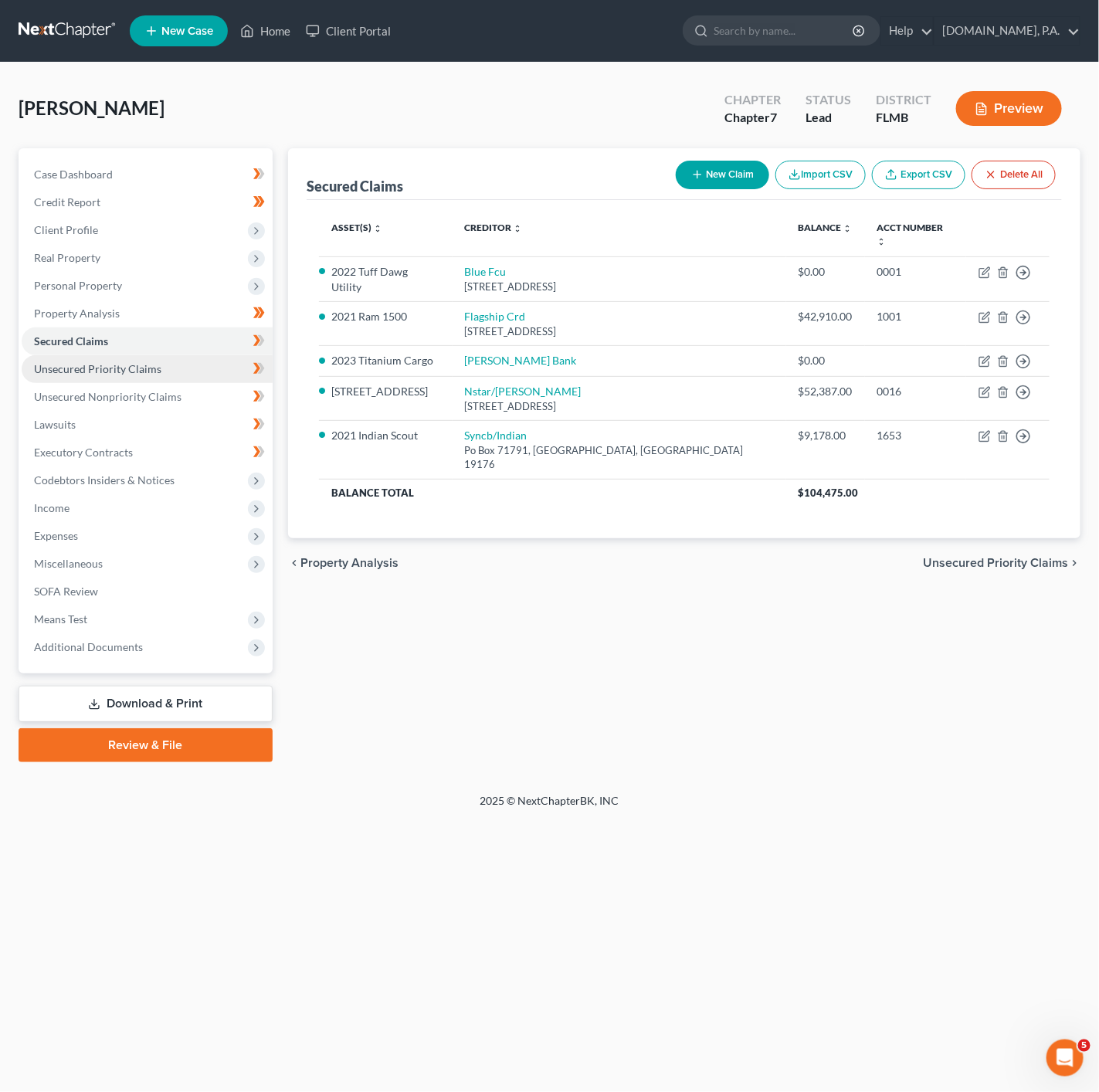
click at [212, 359] on link "Unsecured Priority Claims" at bounding box center [147, 369] width 251 height 28
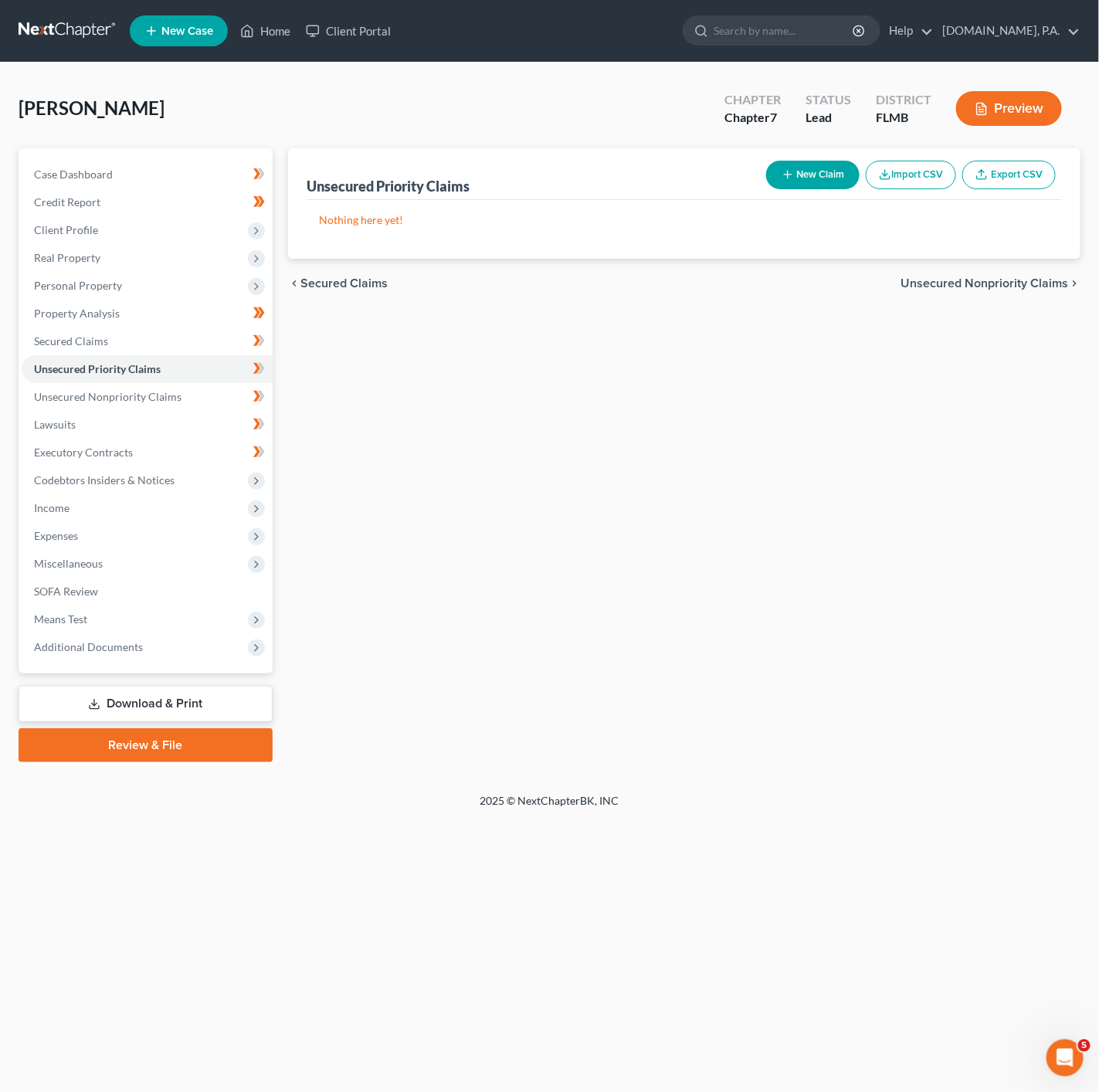
click at [793, 174] on button "New Claim" at bounding box center [813, 175] width 93 height 29
select select "0"
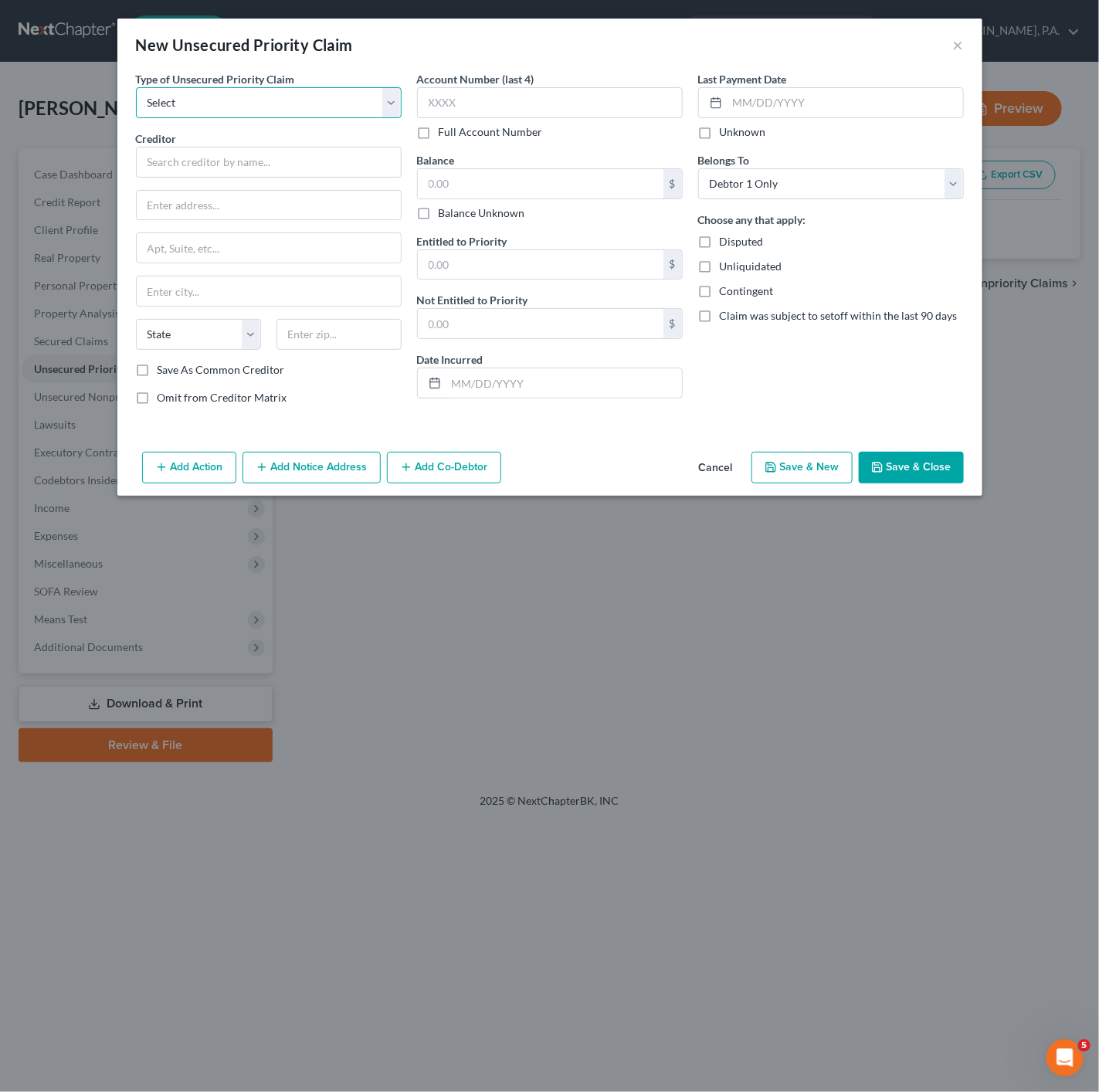
click at [351, 102] on select "Select Taxes & Other Government Units Domestic Support Obligations Extensions o…" at bounding box center [268, 103] width 266 height 31
select select "0"
click at [136, 88] on select "Select Taxes & Other Government Units Domestic Support Obligations Extensions o…" at bounding box center [268, 103] width 266 height 31
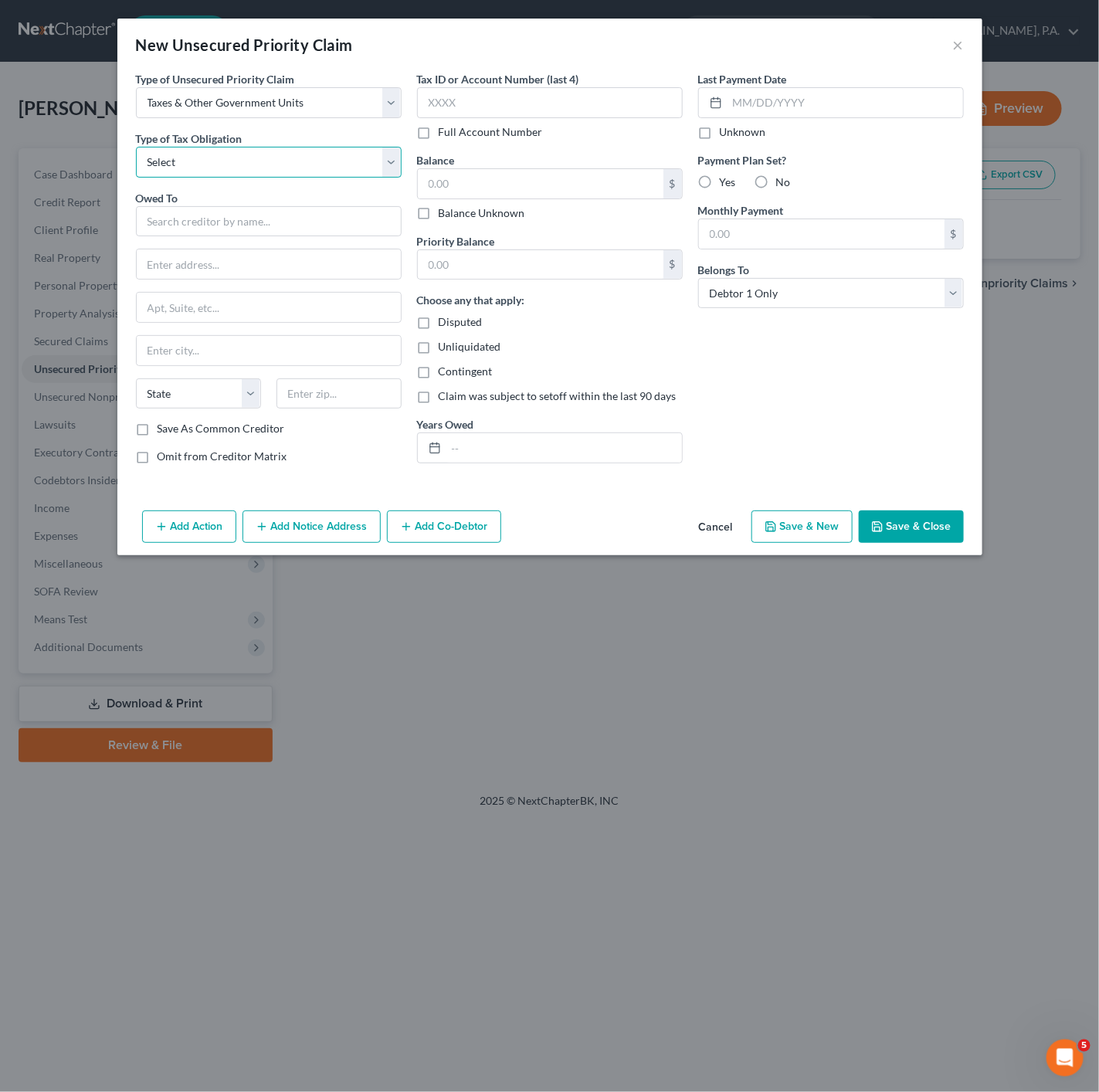
click at [268, 165] on select "Select Federal City State Franchise Tax Board Other" at bounding box center [268, 162] width 266 height 31
select select "0"
click at [136, 147] on select "Select Federal City State Franchise Tax Board Other" at bounding box center [268, 162] width 266 height 31
click at [220, 232] on input "text" at bounding box center [268, 222] width 266 height 31
click at [254, 184] on div "Type of Unsecured Priority Claim * Select Taxes & Other Government Units Domest…" at bounding box center [268, 274] width 281 height 406
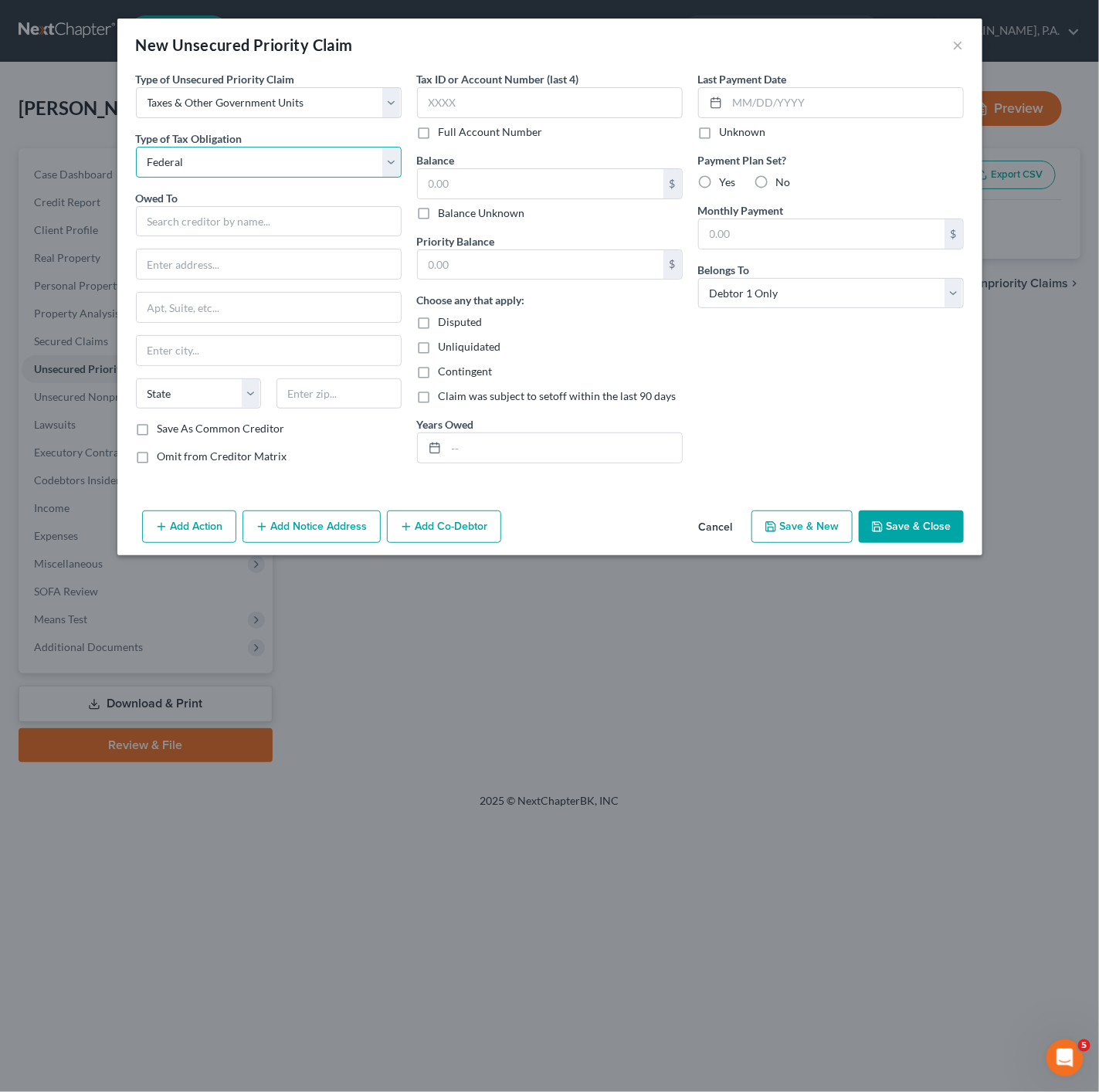
click at [256, 177] on select "Select Federal City State Franchise Tax Board Other" at bounding box center [268, 162] width 266 height 31
click at [209, 220] on input "text" at bounding box center [268, 222] width 266 height 31
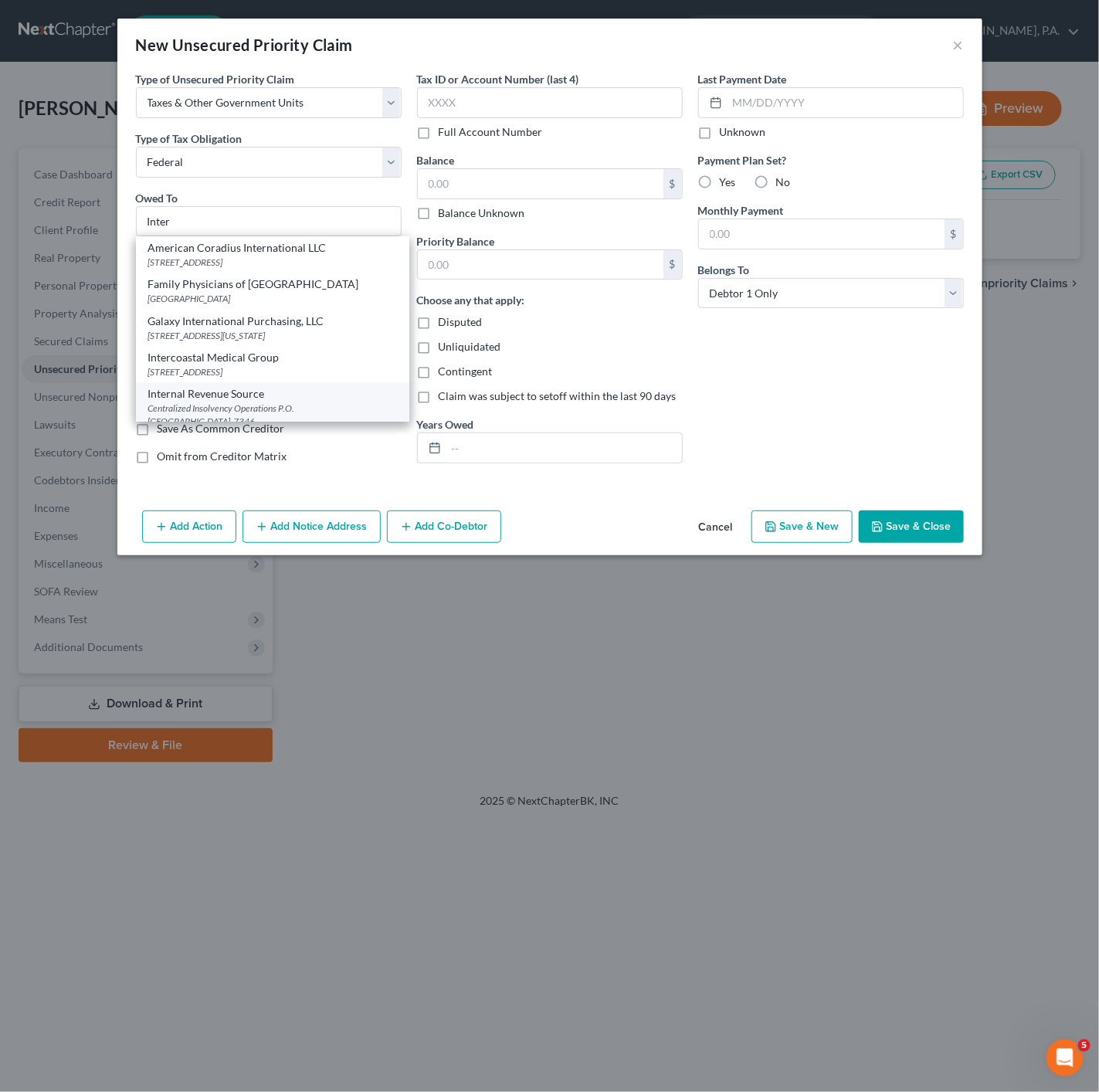
click at [330, 394] on div "Internal Revenue Source" at bounding box center [272, 394] width 249 height 16
type input "Internal Revenue Source"
type input "Centralized Insolvency Operations"
type input "P.O. Box 7346"
type input "[GEOGRAPHIC_DATA]"
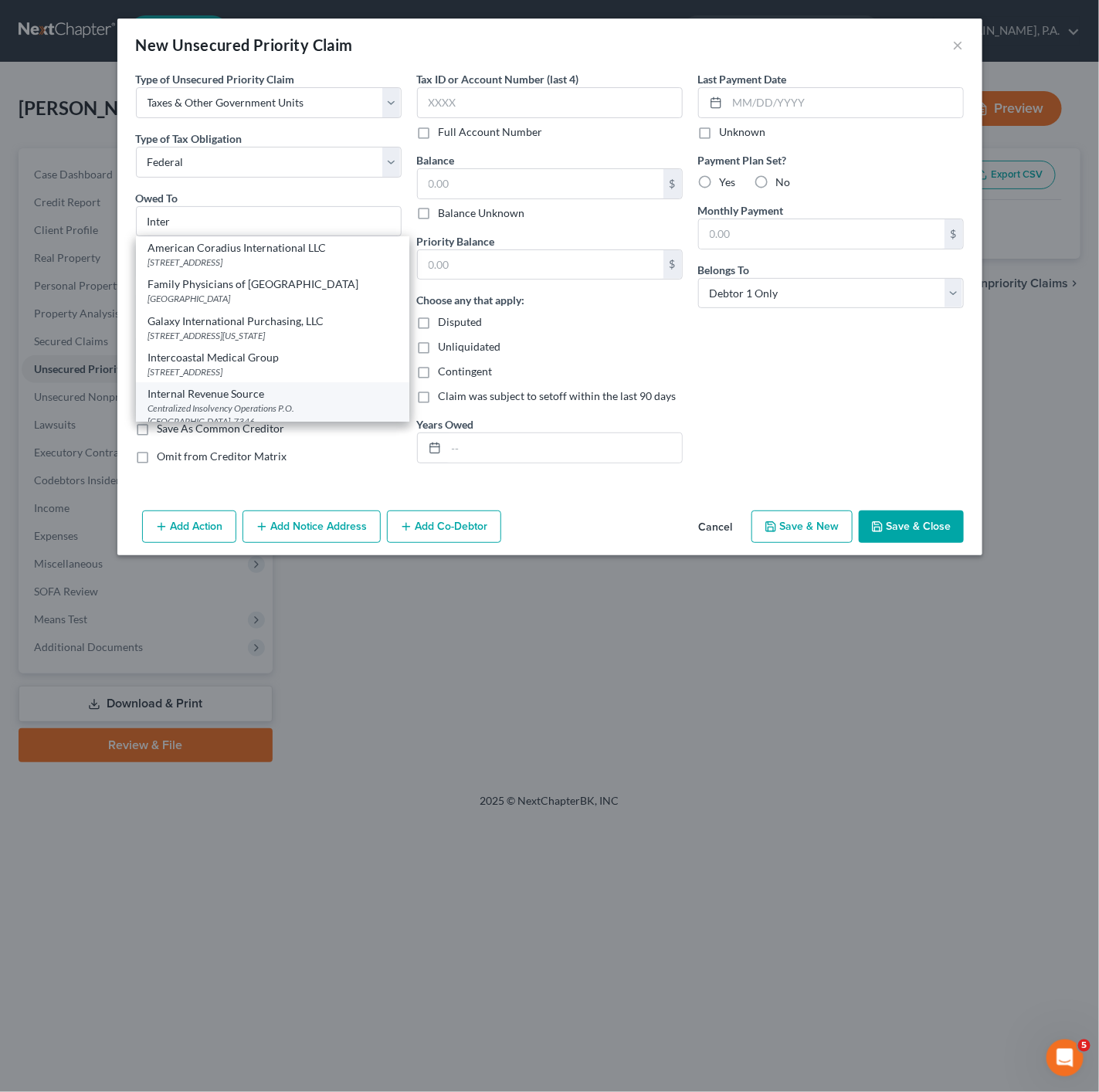
select select "39"
type input "19101-7346"
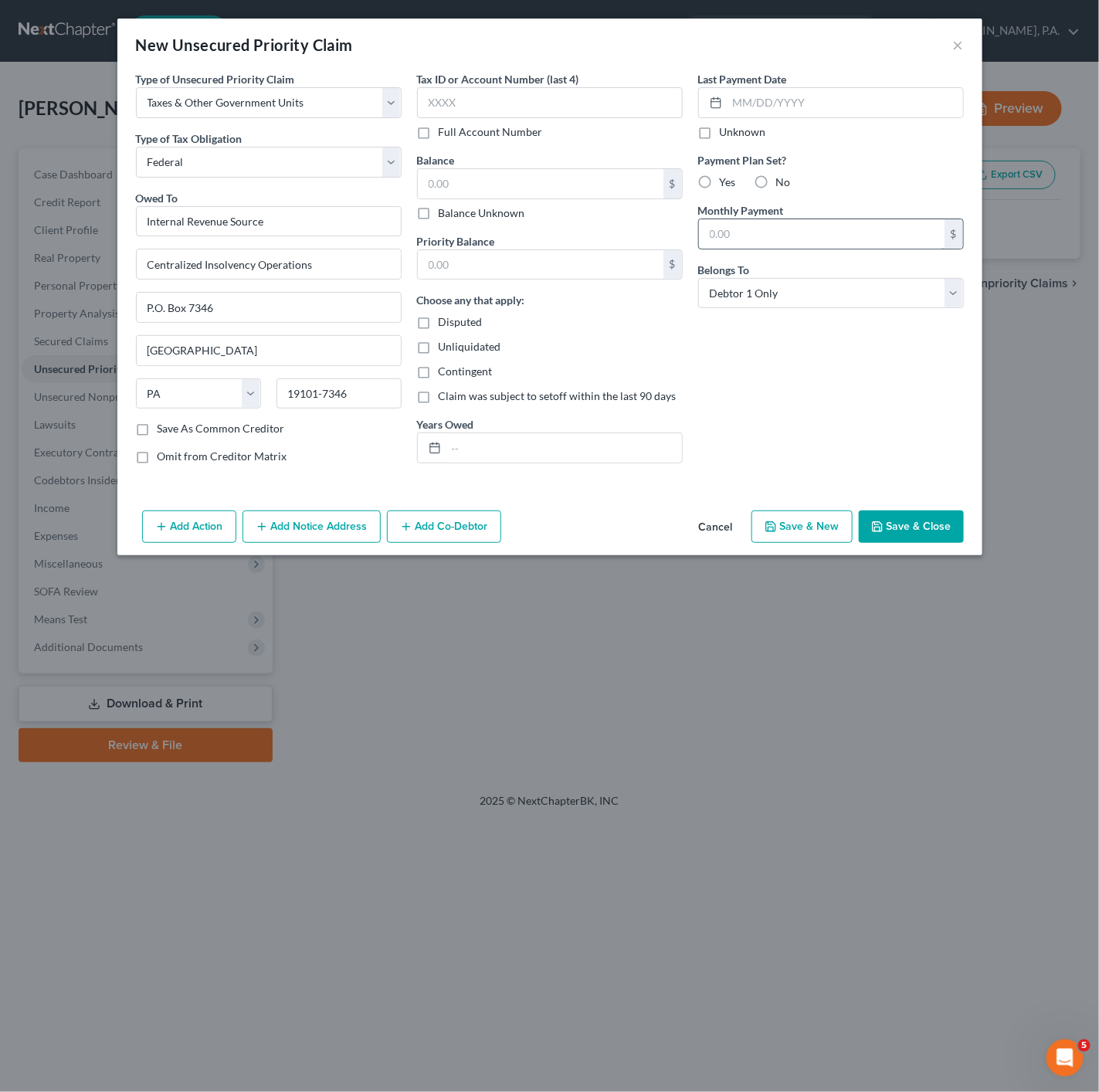
click at [775, 237] on input "text" at bounding box center [821, 234] width 246 height 29
type input "250"
click at [846, 258] on div "Last Payment Date Unknown Payment Plan Set? Yes No Monthly Payment 250 $ Belong…" at bounding box center [831, 274] width 281 height 406
click at [848, 230] on input "250" at bounding box center [821, 234] width 246 height 29
click at [845, 242] on input "250" at bounding box center [821, 234] width 246 height 29
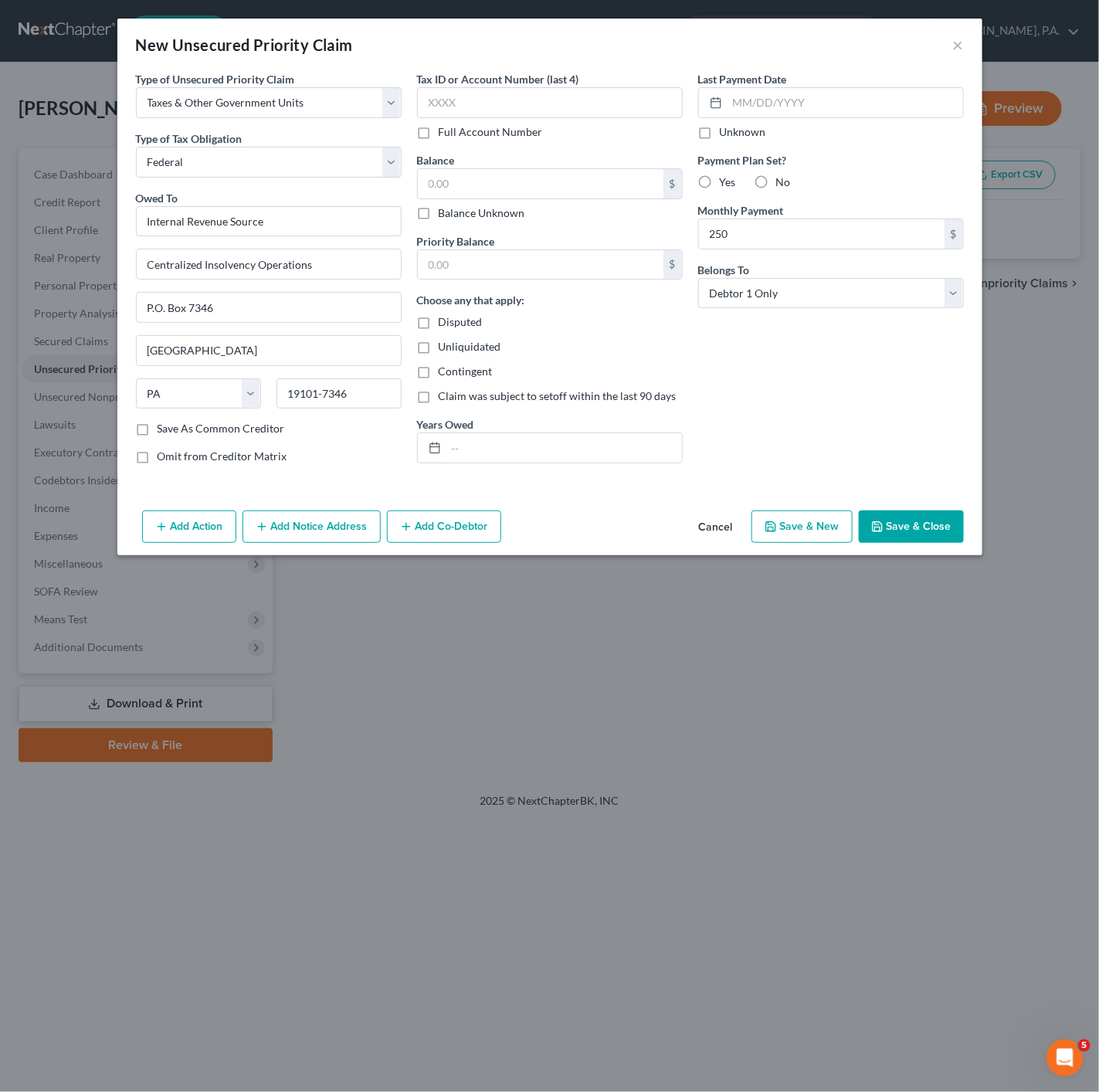
click at [873, 174] on div "Payment Plan Set? Yes No" at bounding box center [831, 171] width 266 height 38
click at [839, 79] on div "Last Payment Date Unknown" at bounding box center [831, 105] width 266 height 69
click at [838, 95] on input "text" at bounding box center [845, 103] width 236 height 29
click at [720, 178] on label "Yes" at bounding box center [727, 182] width 16 height 16
click at [726, 178] on input "Yes" at bounding box center [731, 179] width 10 height 10
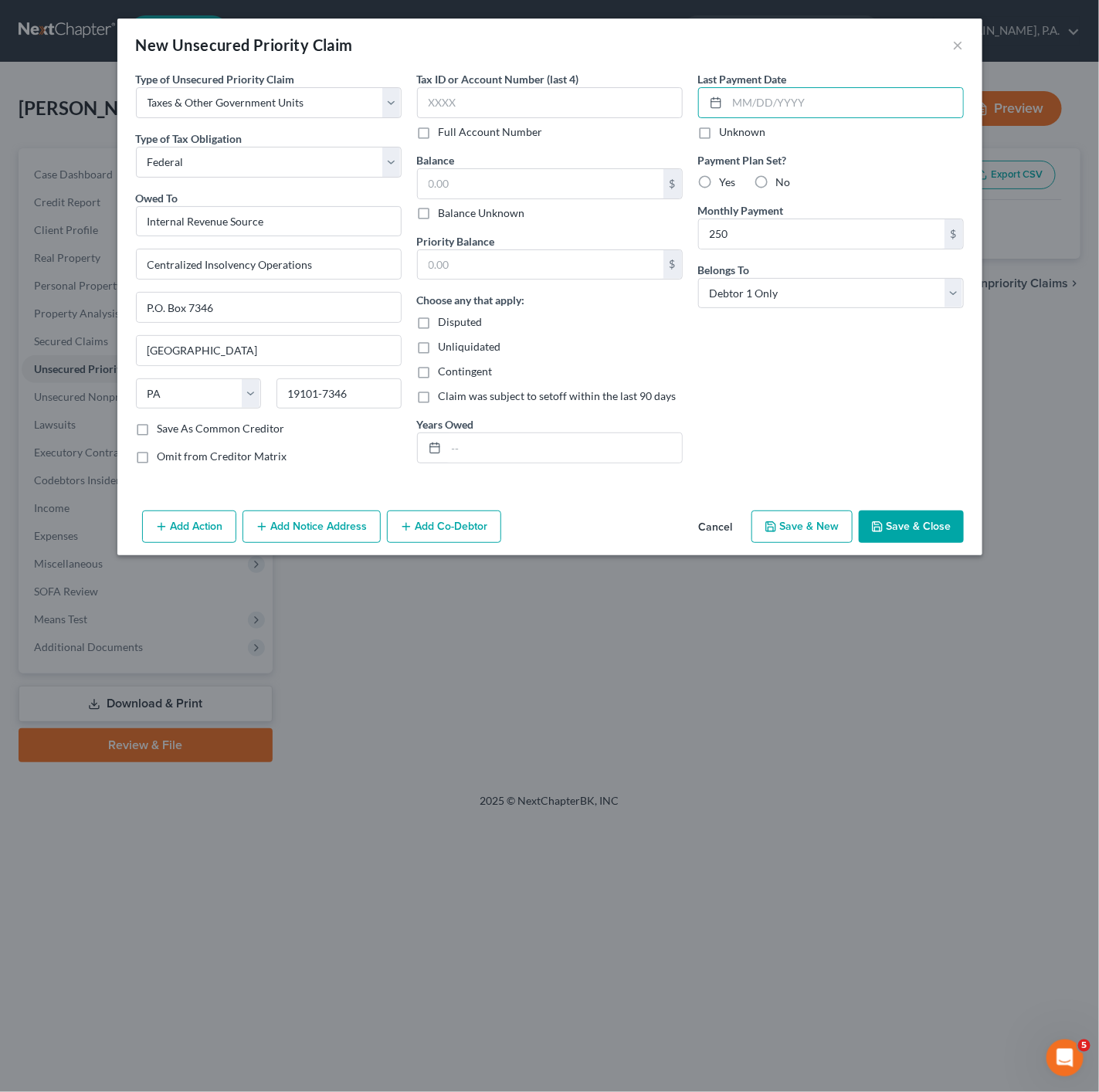
radio input "true"
click at [742, 241] on input "250" at bounding box center [821, 234] width 246 height 29
click at [758, 233] on input "250" at bounding box center [821, 234] width 246 height 29
click at [754, 382] on div "Last Payment Date Unknown Payment Plan Set? Yes No Monthly Payment 250 $ Belong…" at bounding box center [831, 274] width 281 height 406
click at [971, 545] on div "Add Action Add Notice Address Add Co-Debtor Cancel Save & New Save & Close" at bounding box center [549, 530] width 865 height 51
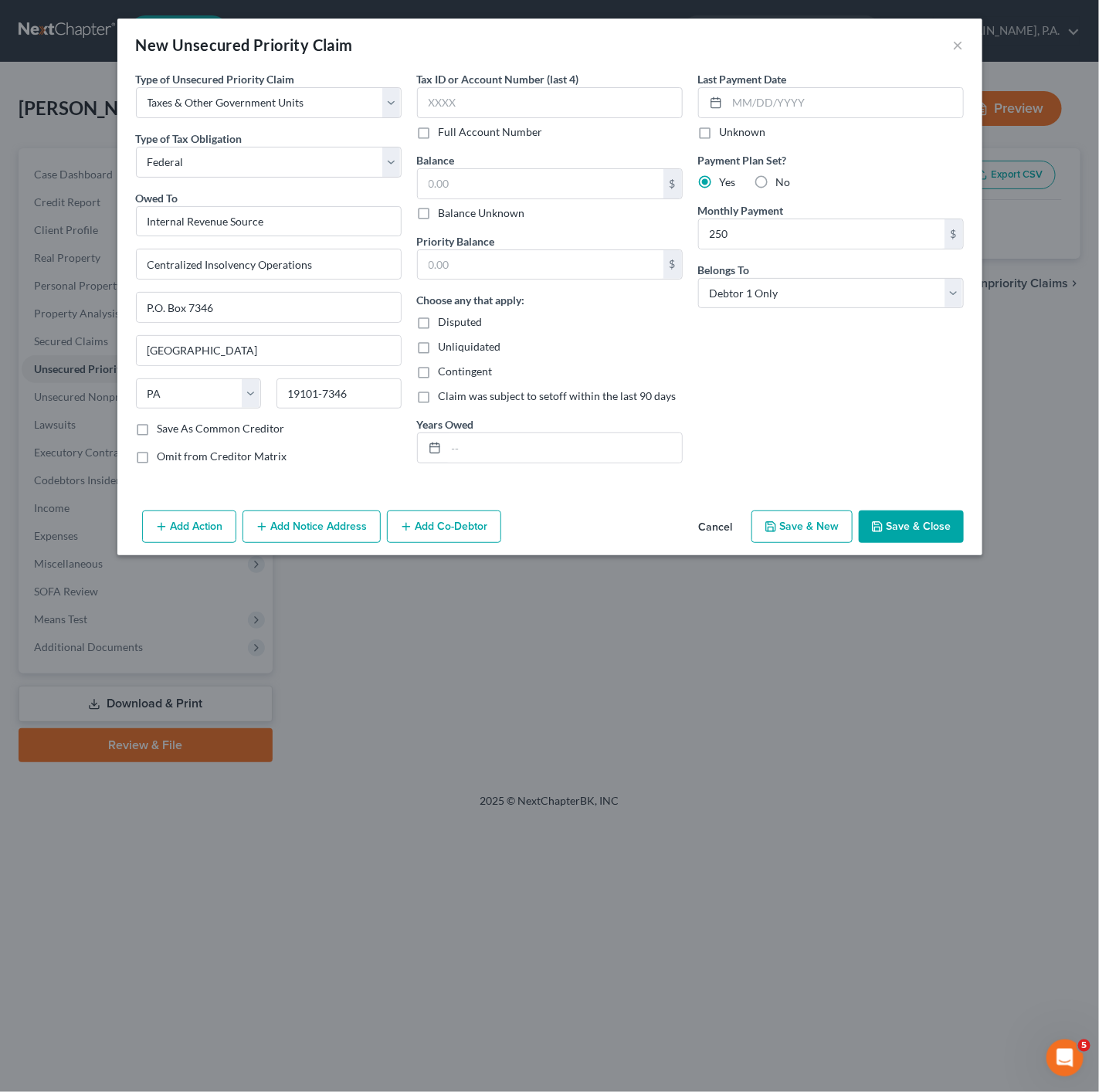
click at [927, 524] on button "Save & Close" at bounding box center [911, 527] width 105 height 33
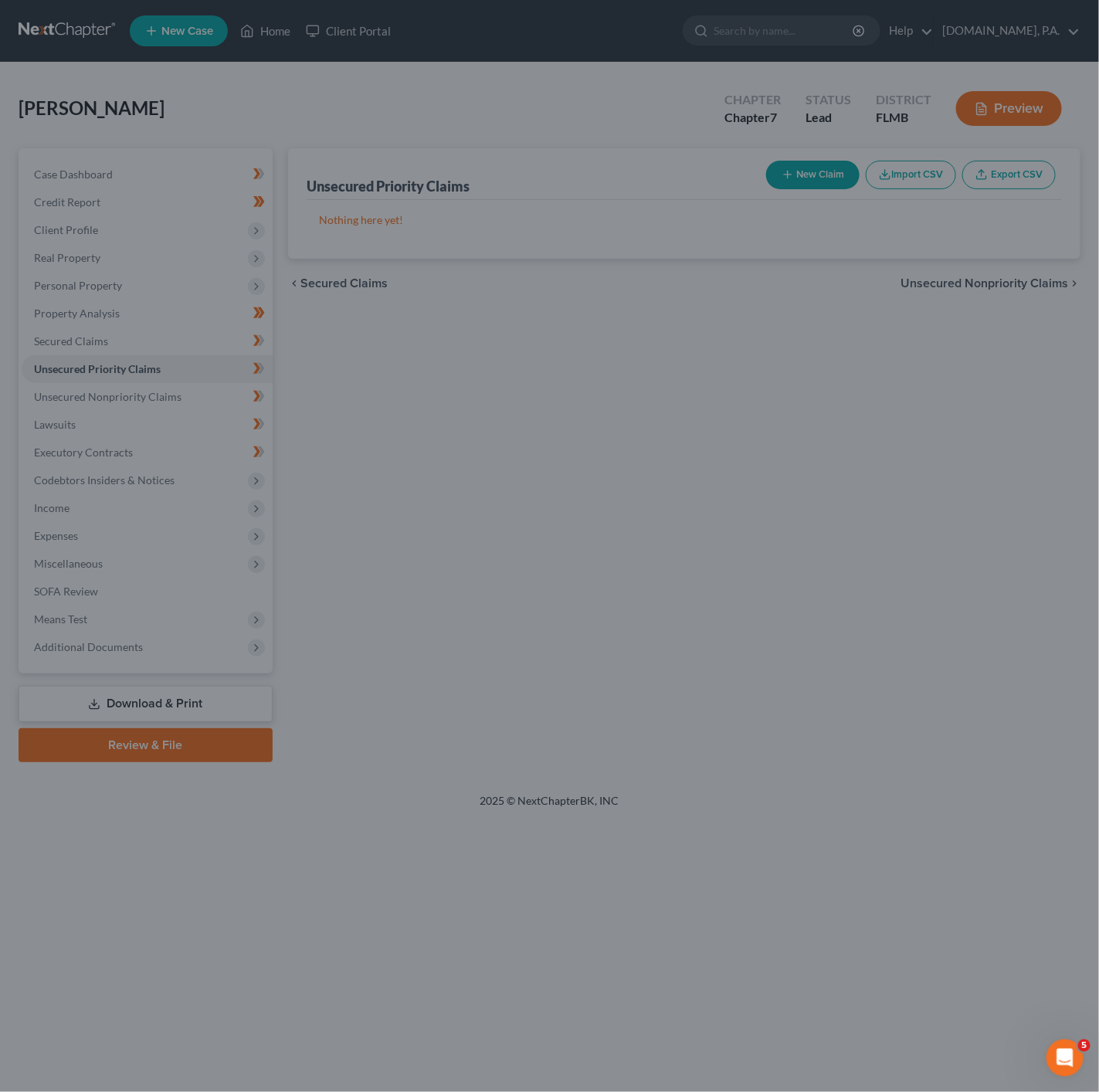
type input "0.00"
type input "250.00"
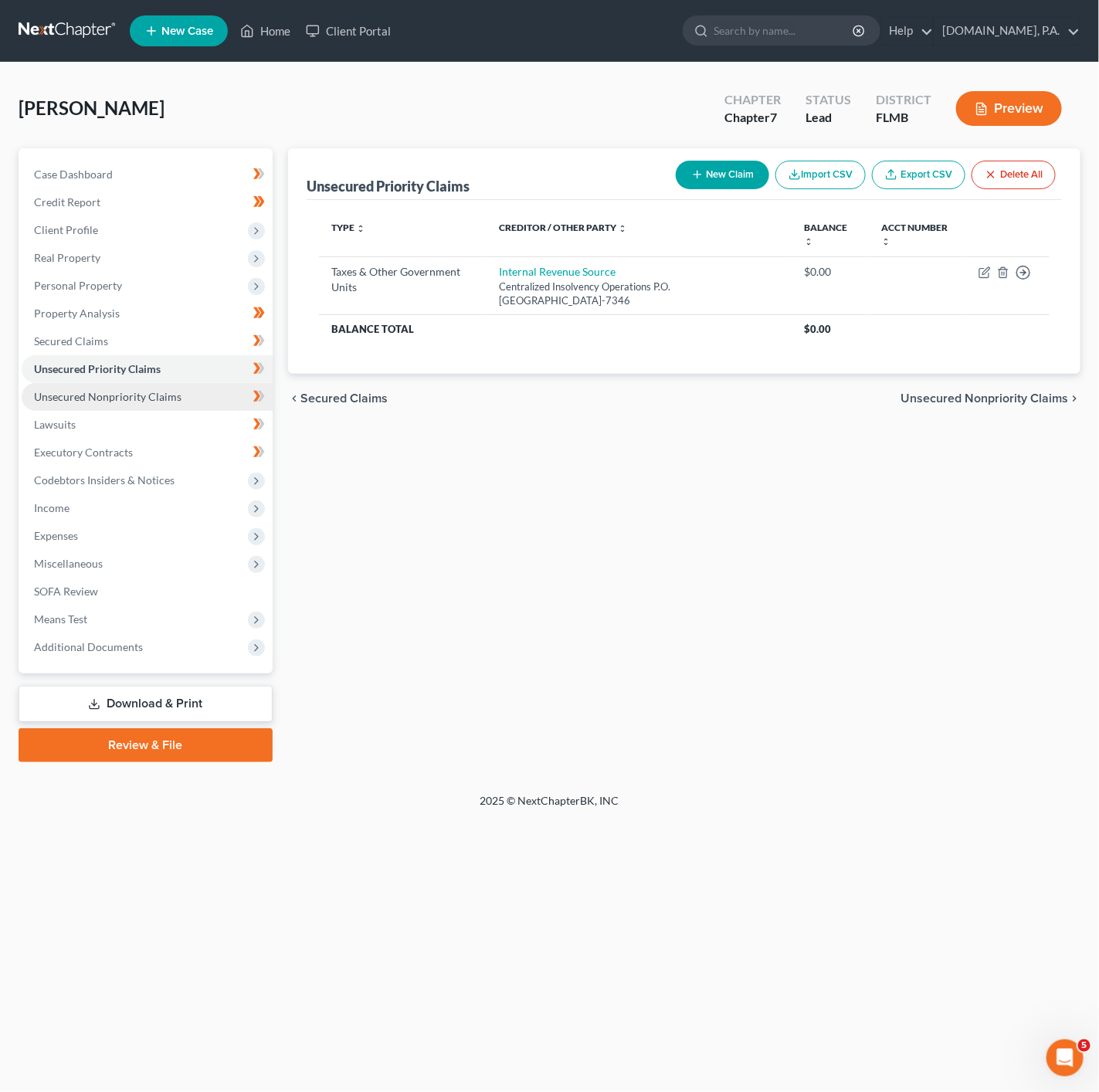
click at [226, 388] on link "Unsecured Nonpriority Claims" at bounding box center [147, 397] width 251 height 28
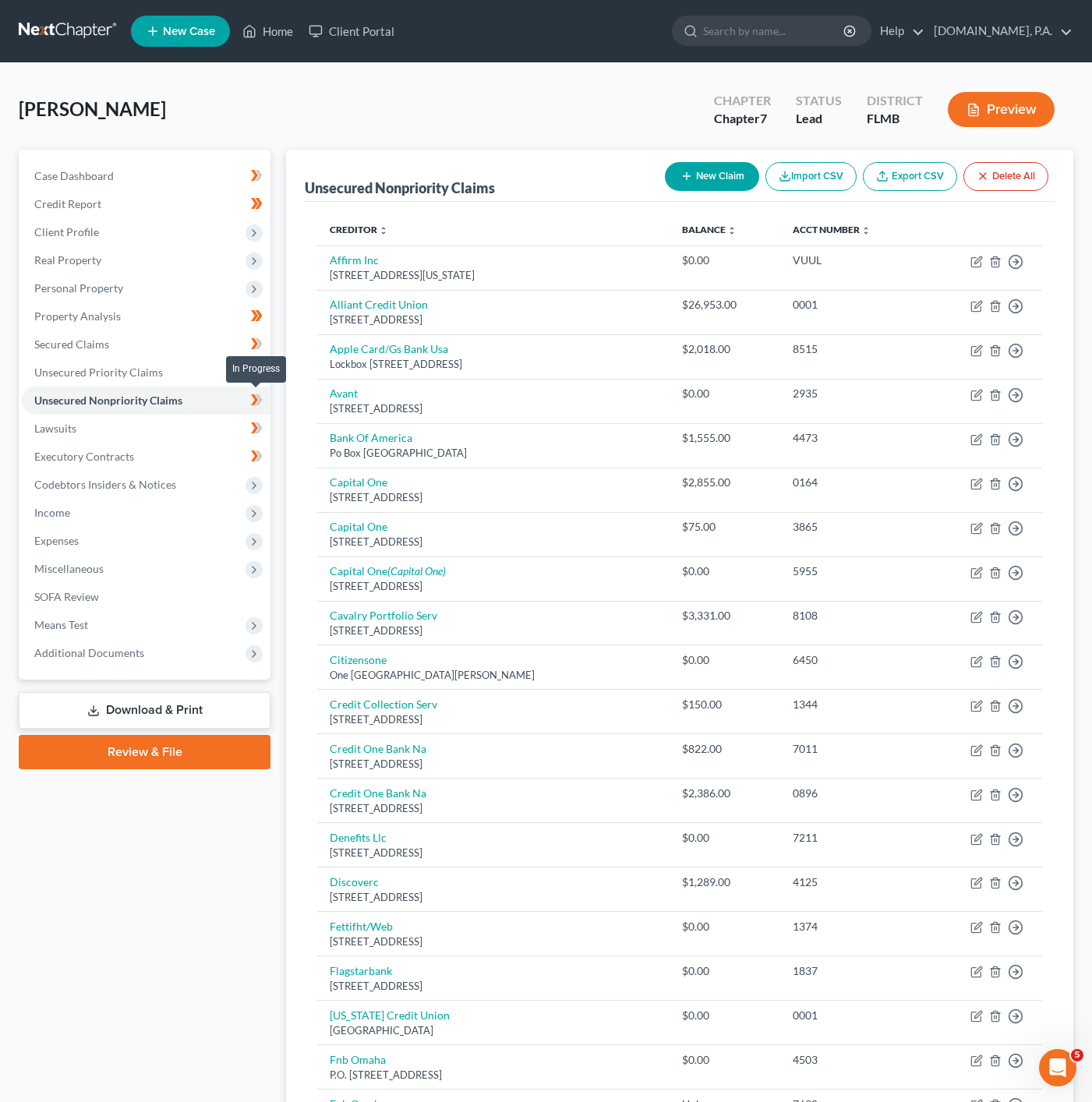
click at [260, 395] on icon at bounding box center [257, 400] width 12 height 20
click at [220, 421] on link "Lawsuits" at bounding box center [146, 429] width 249 height 28
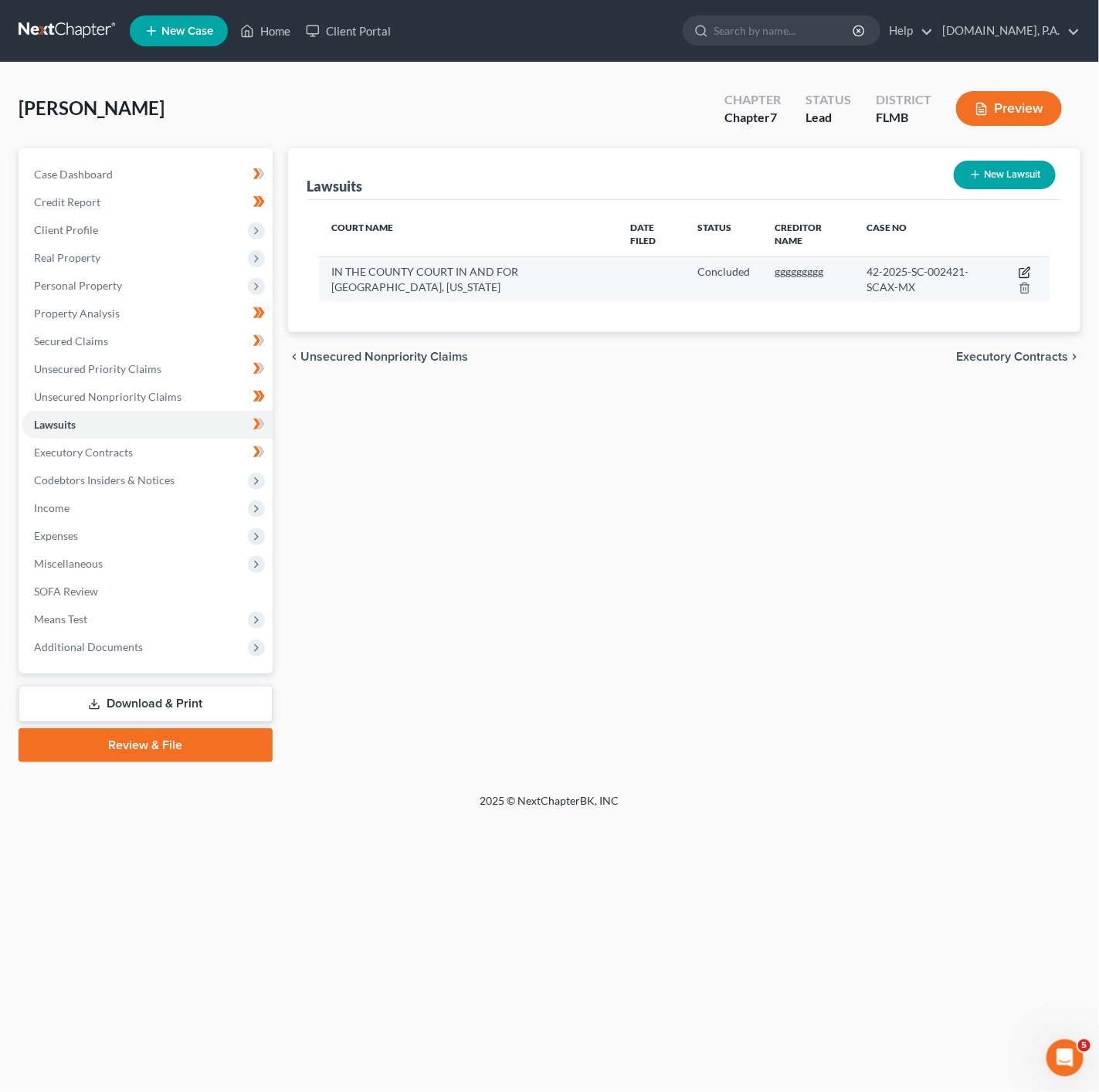
click at [1020, 271] on icon "button" at bounding box center [1024, 274] width 9 height 9
select select "9"
select select "2"
select select "4"
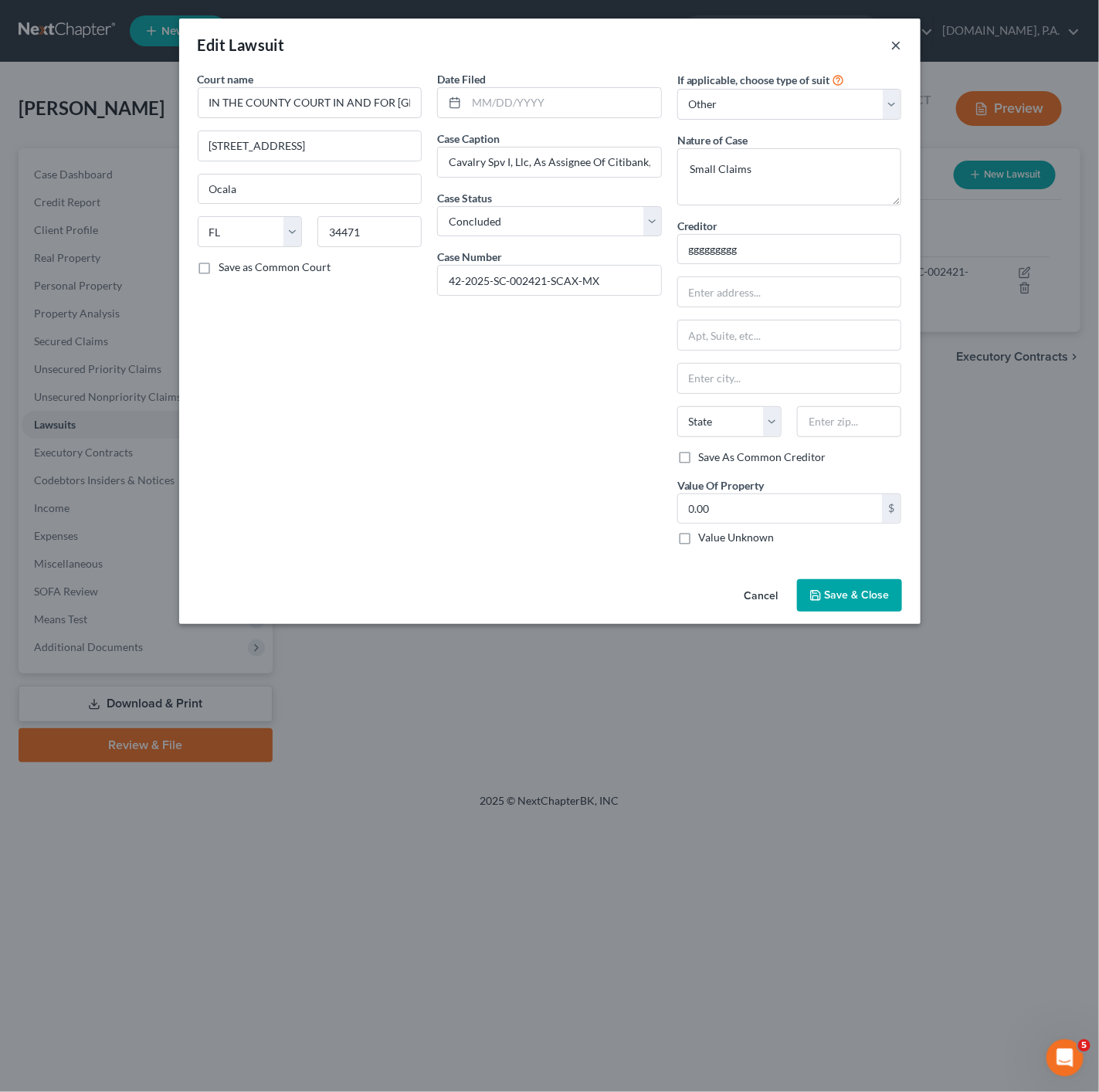
click at [897, 47] on button "×" at bounding box center [897, 45] width 11 height 19
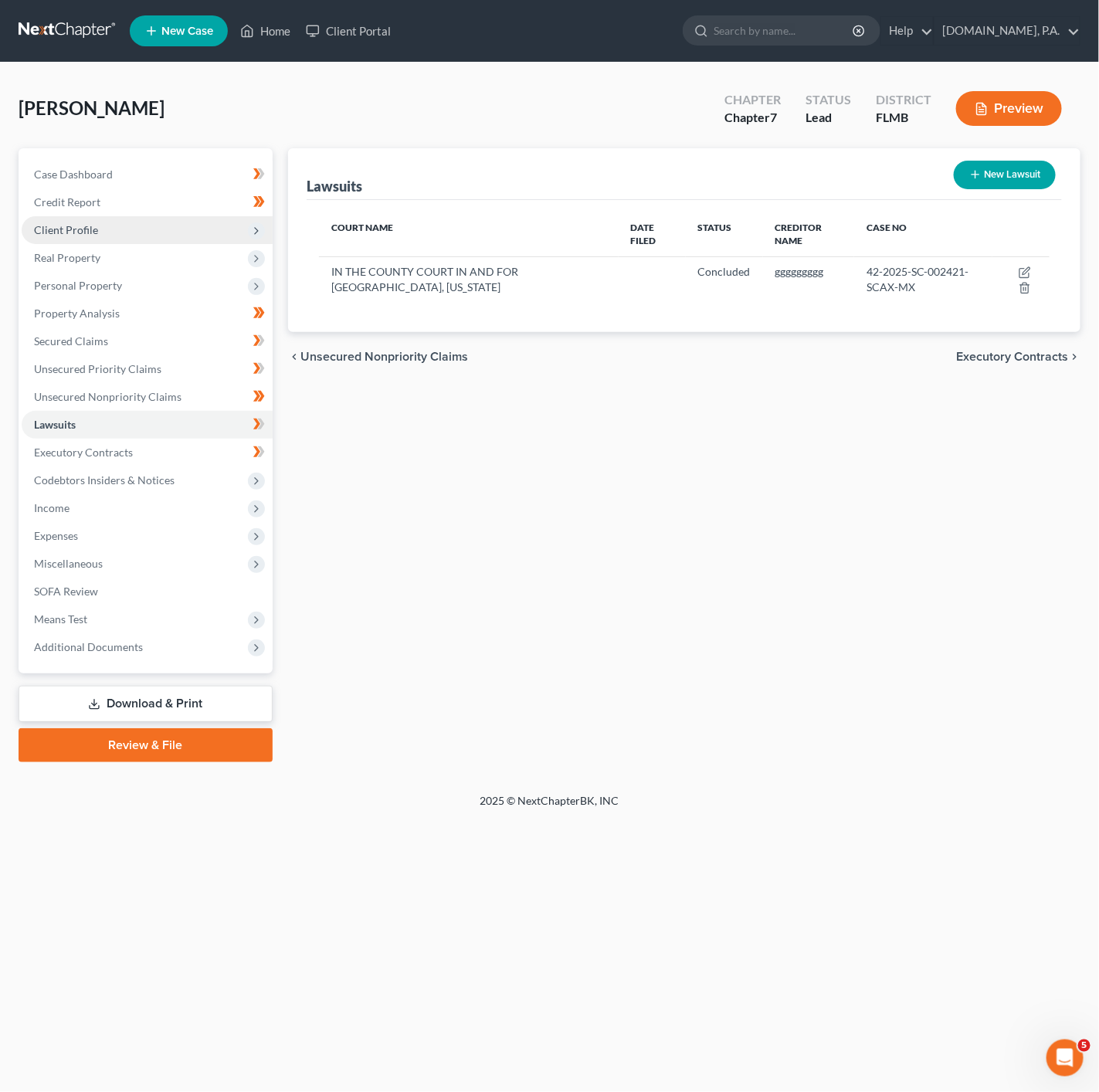
click at [218, 228] on span "Client Profile" at bounding box center [147, 230] width 251 height 28
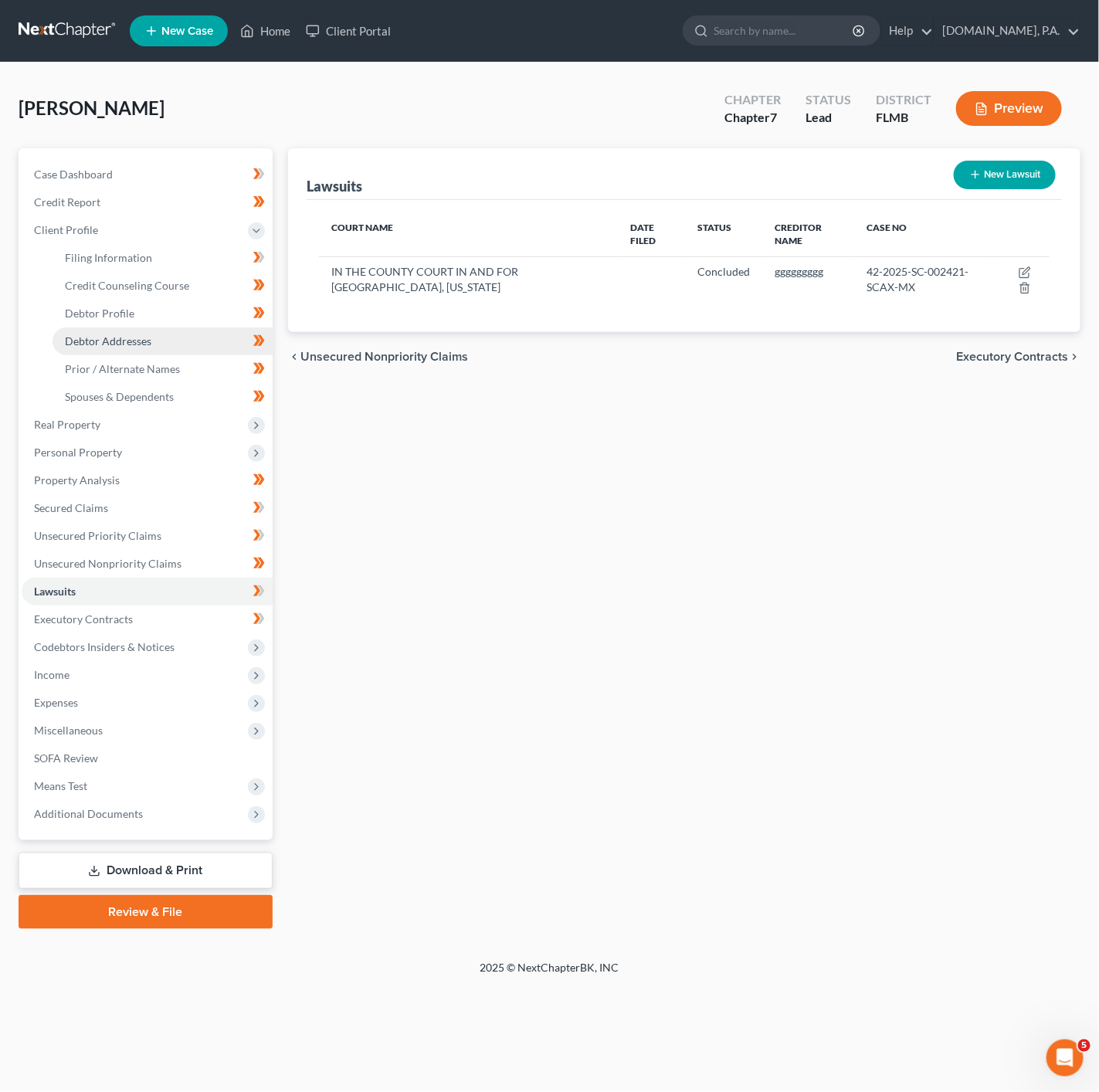
click at [158, 330] on link "Debtor Addresses" at bounding box center [163, 341] width 220 height 28
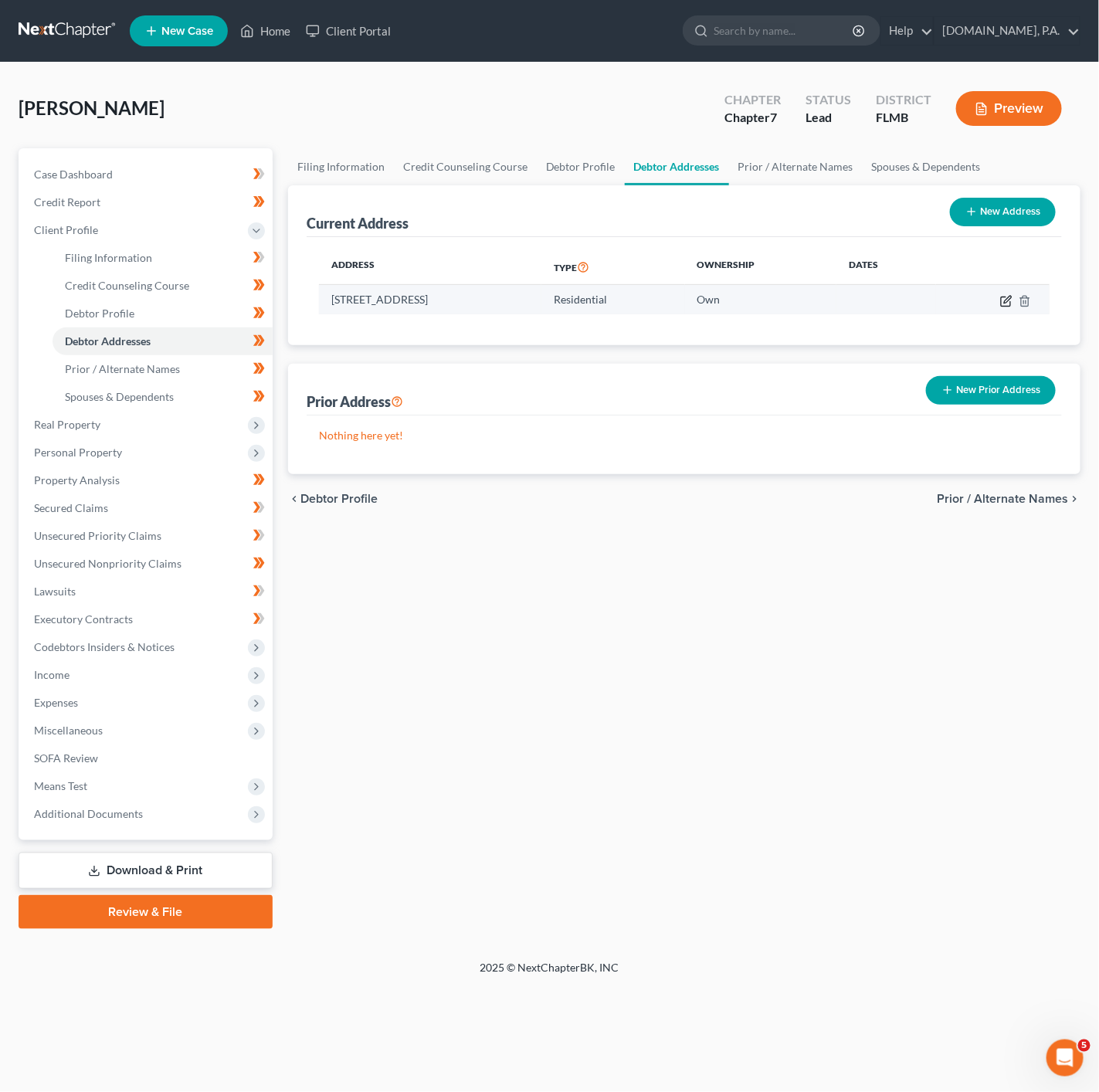
click at [1004, 302] on icon "button" at bounding box center [1006, 301] width 12 height 12
select select "9"
select select "0"
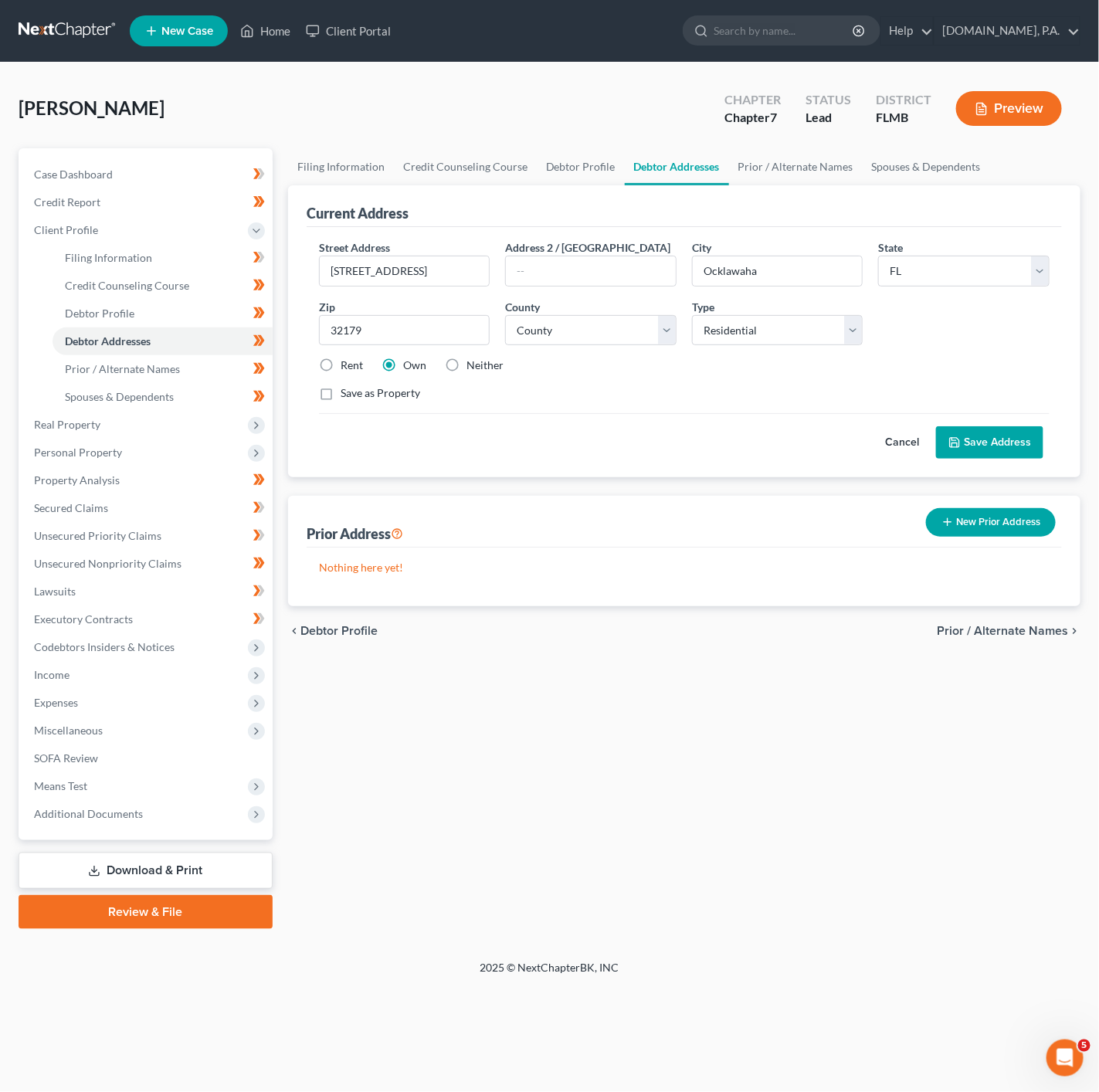
click at [895, 439] on button "Cancel" at bounding box center [902, 443] width 68 height 31
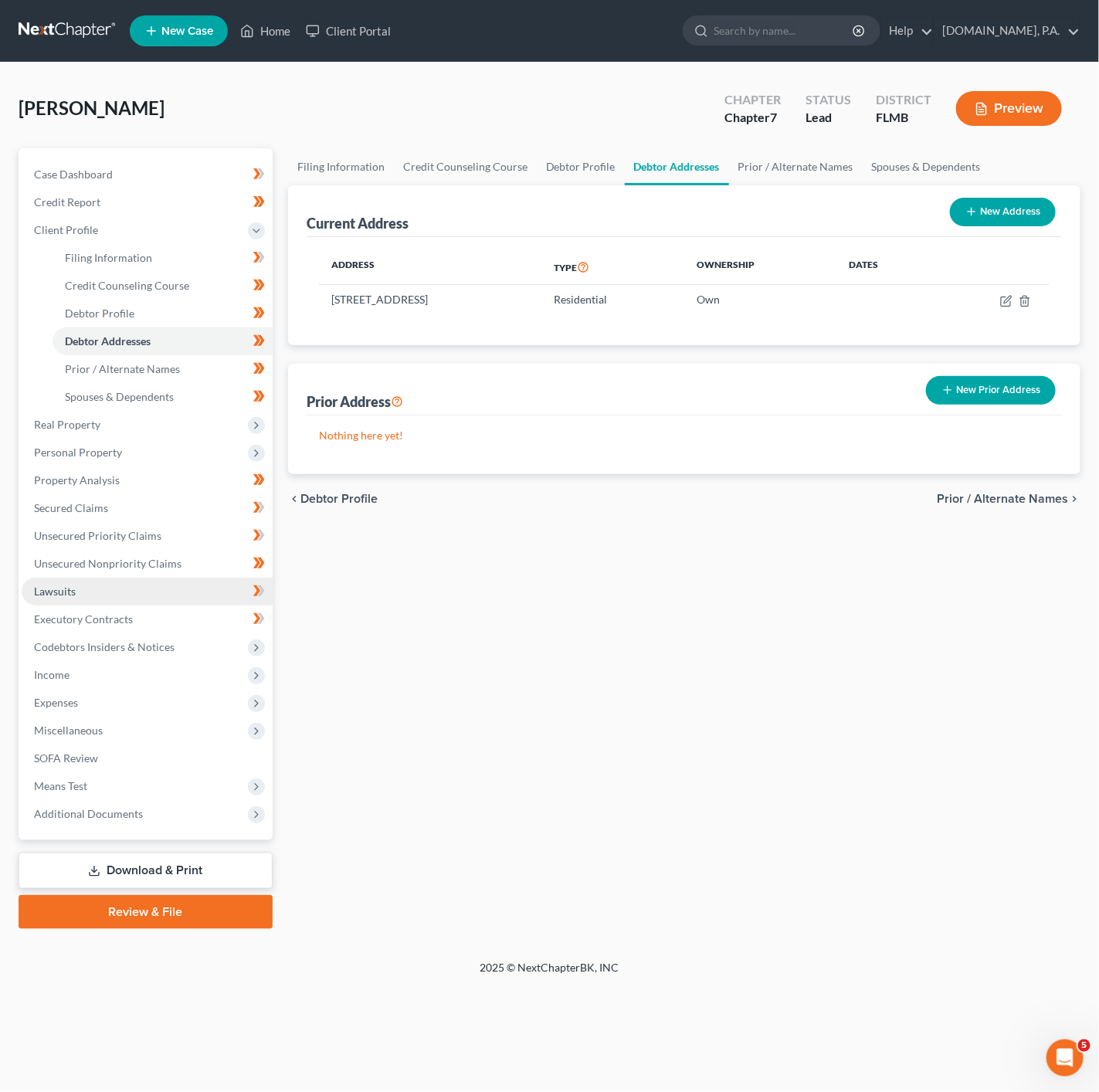
click at [199, 587] on link "Lawsuits" at bounding box center [147, 592] width 251 height 28
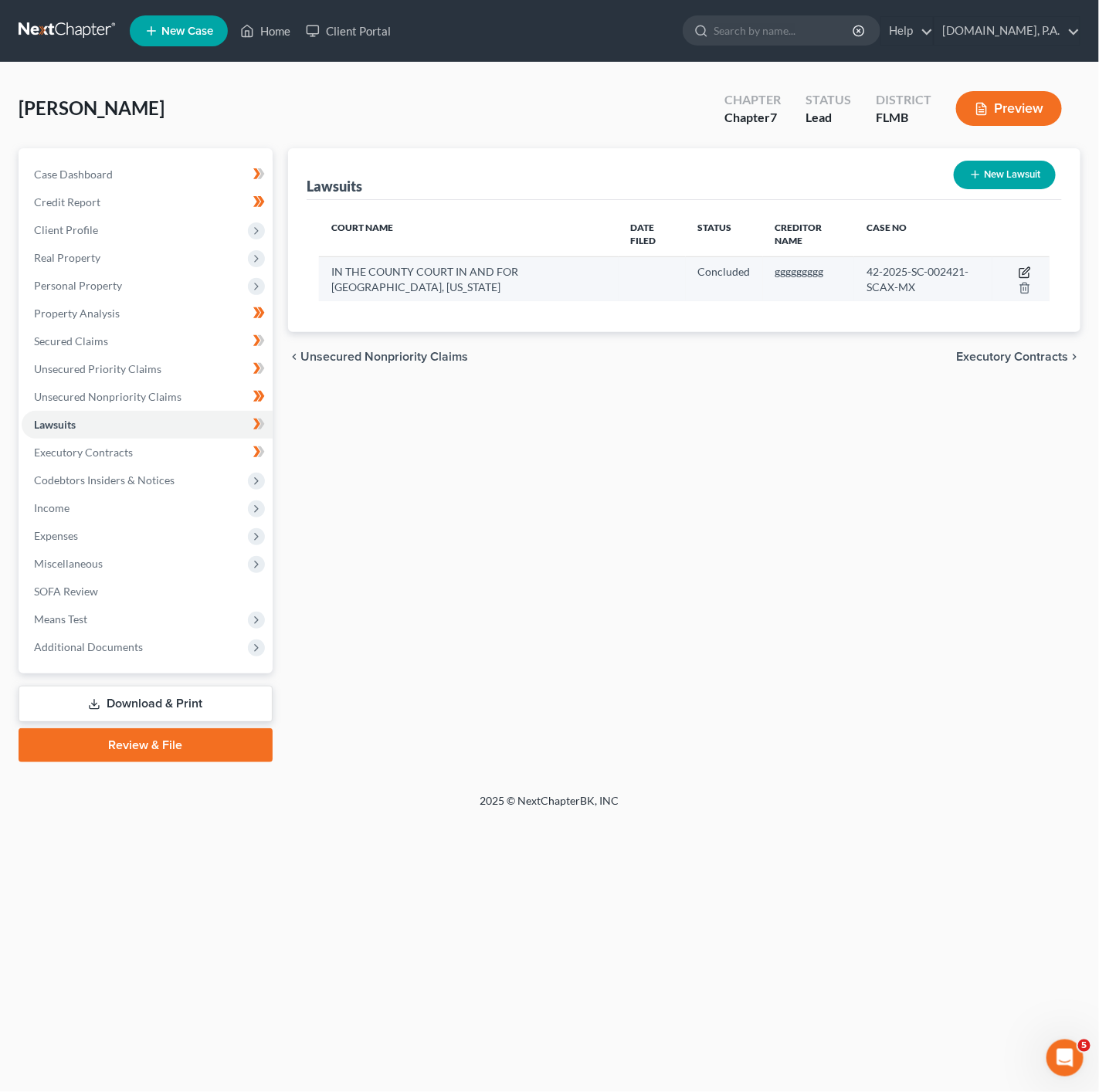
click at [1027, 269] on icon "button" at bounding box center [1025, 273] width 12 height 12
select select "9"
select select "2"
select select "4"
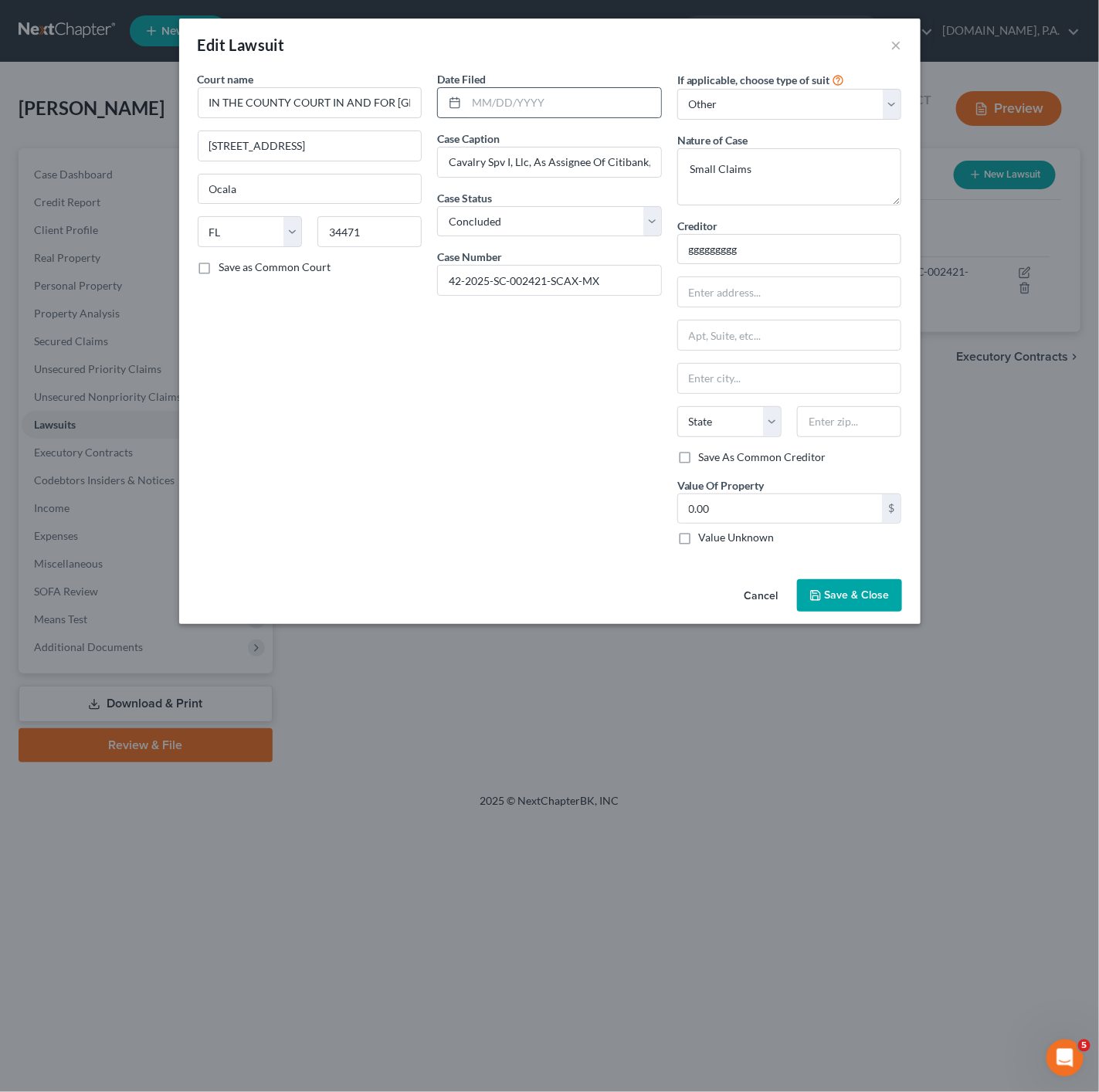
click at [575, 88] on div at bounding box center [550, 103] width 225 height 31
click at [559, 106] on input "text" at bounding box center [563, 103] width 195 height 29
type input "04/12/2025"
click at [299, 325] on div "Court name * IN THE COUNTY COURT IN AND FOR MARION COUNTY, FLORIDA 110 NW 1st A…" at bounding box center [310, 314] width 240 height 486
click at [774, 163] on textarea "Small Claims" at bounding box center [790, 177] width 225 height 57
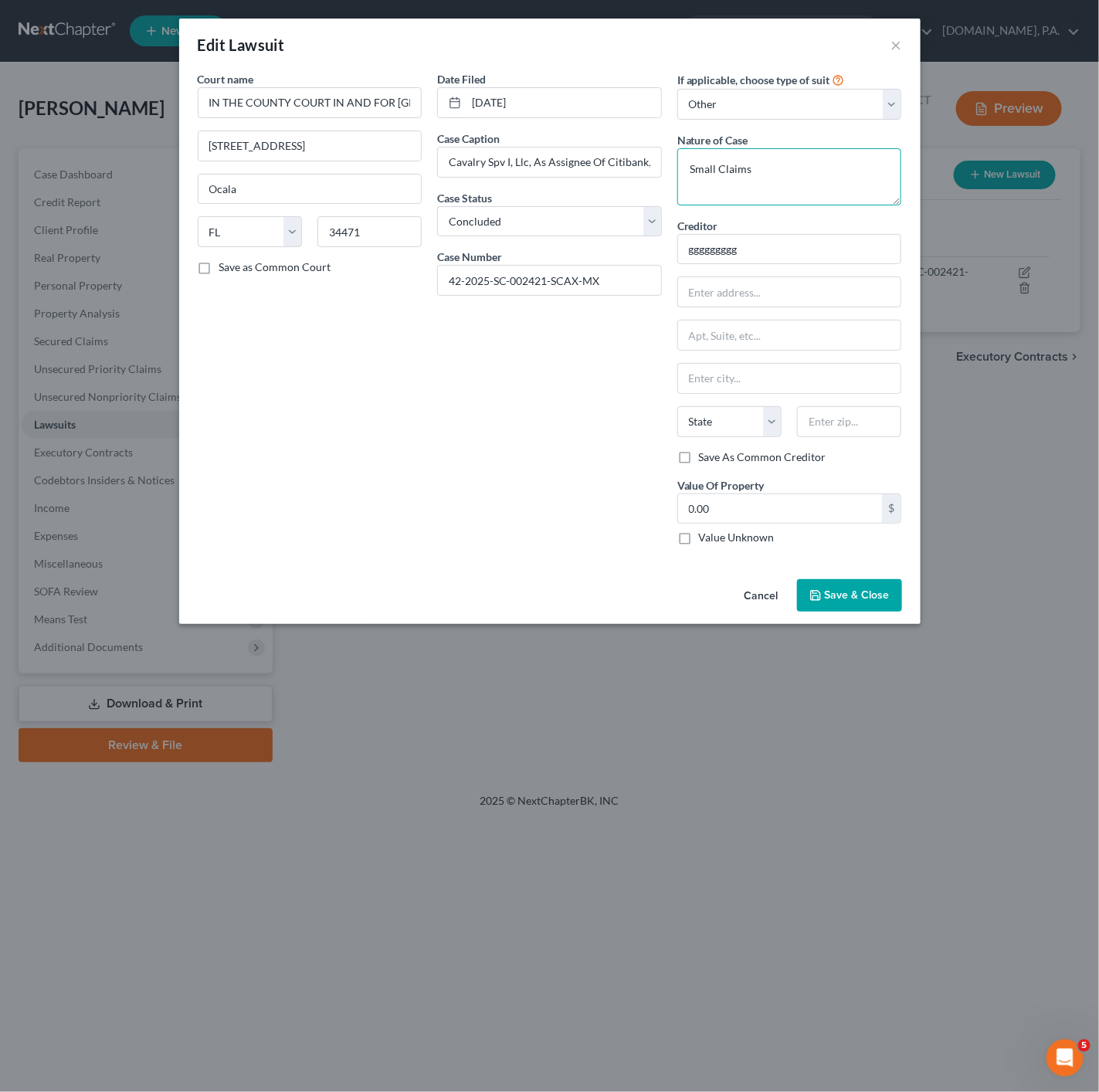
click at [800, 177] on textarea "Small Claims" at bounding box center [790, 177] width 225 height 57
click at [765, 185] on textarea "Small Claims:" at bounding box center [790, 177] width 225 height 57
paste textarea "$8,000 or less"
click at [830, 198] on textarea "Small Claims: $8,000 or less" at bounding box center [790, 177] width 225 height 57
click at [835, 174] on textarea "Small Claims: $8,000 or less" at bounding box center [790, 177] width 225 height 57
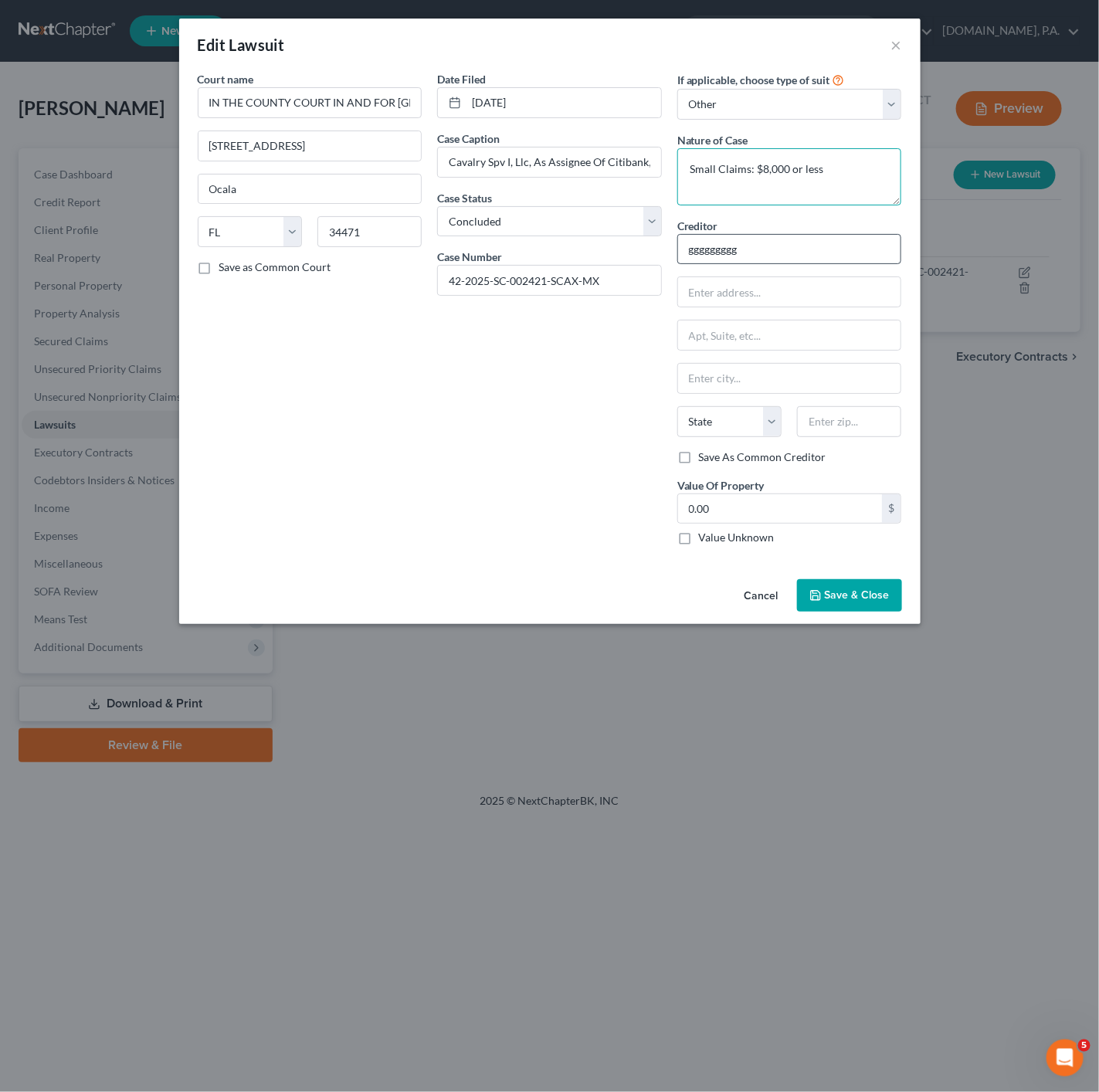
type textarea "Small Claims: $8,000 or less"
drag, startPoint x: 784, startPoint y: 254, endPoint x: 683, endPoint y: 254, distance: 101.0
click at [683, 254] on input "ggggggggg" at bounding box center [790, 250] width 225 height 31
click at [765, 255] on input "text" at bounding box center [790, 250] width 225 height 31
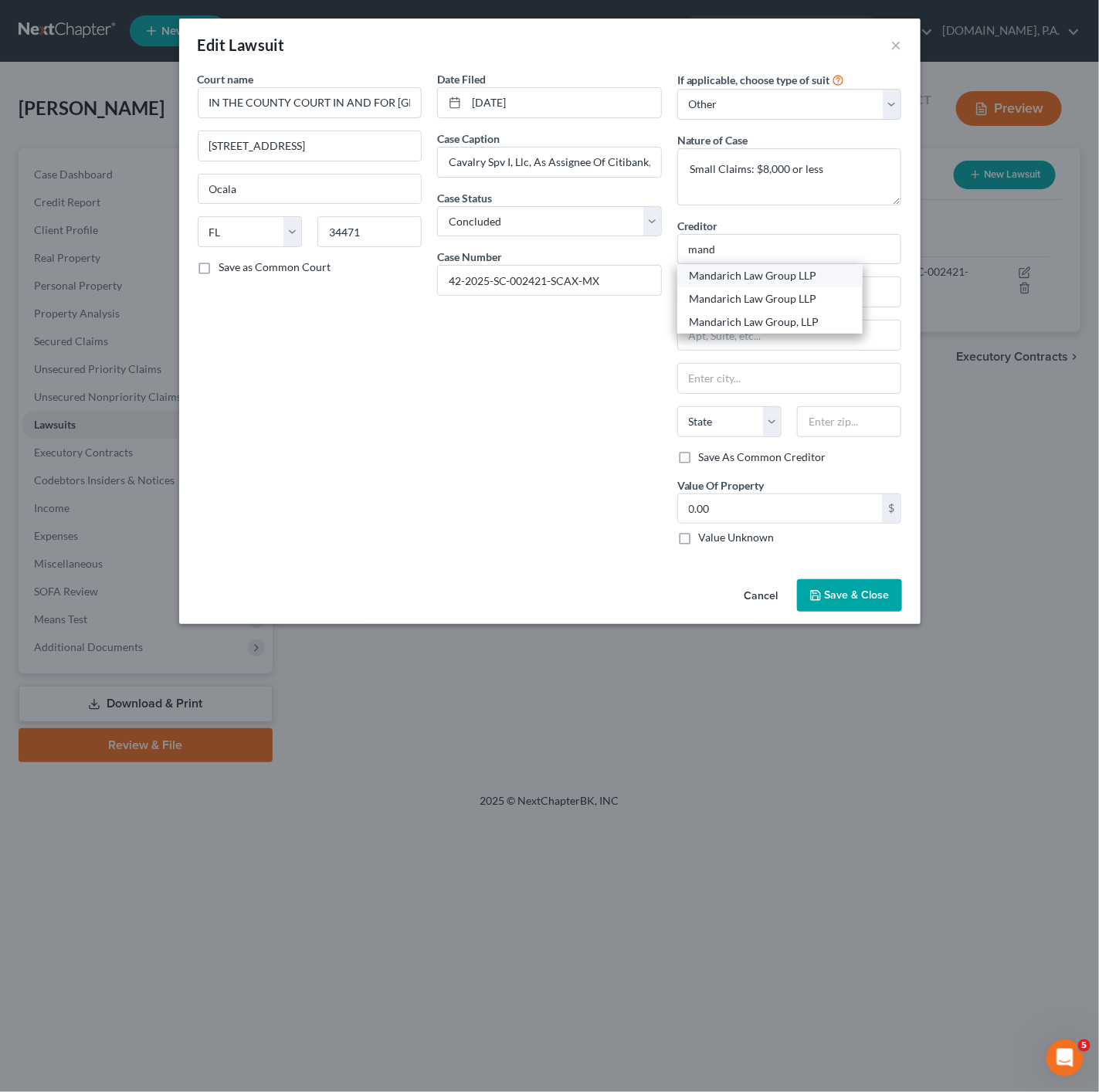
click at [768, 268] on div "Mandarich Law Group LLP" at bounding box center [769, 276] width 185 height 23
type input "Mandarich Law Group LLP"
type input "Attn: Hunter Masin, Esq."
type input "PO Box 952289"
type input "Lake Mary"
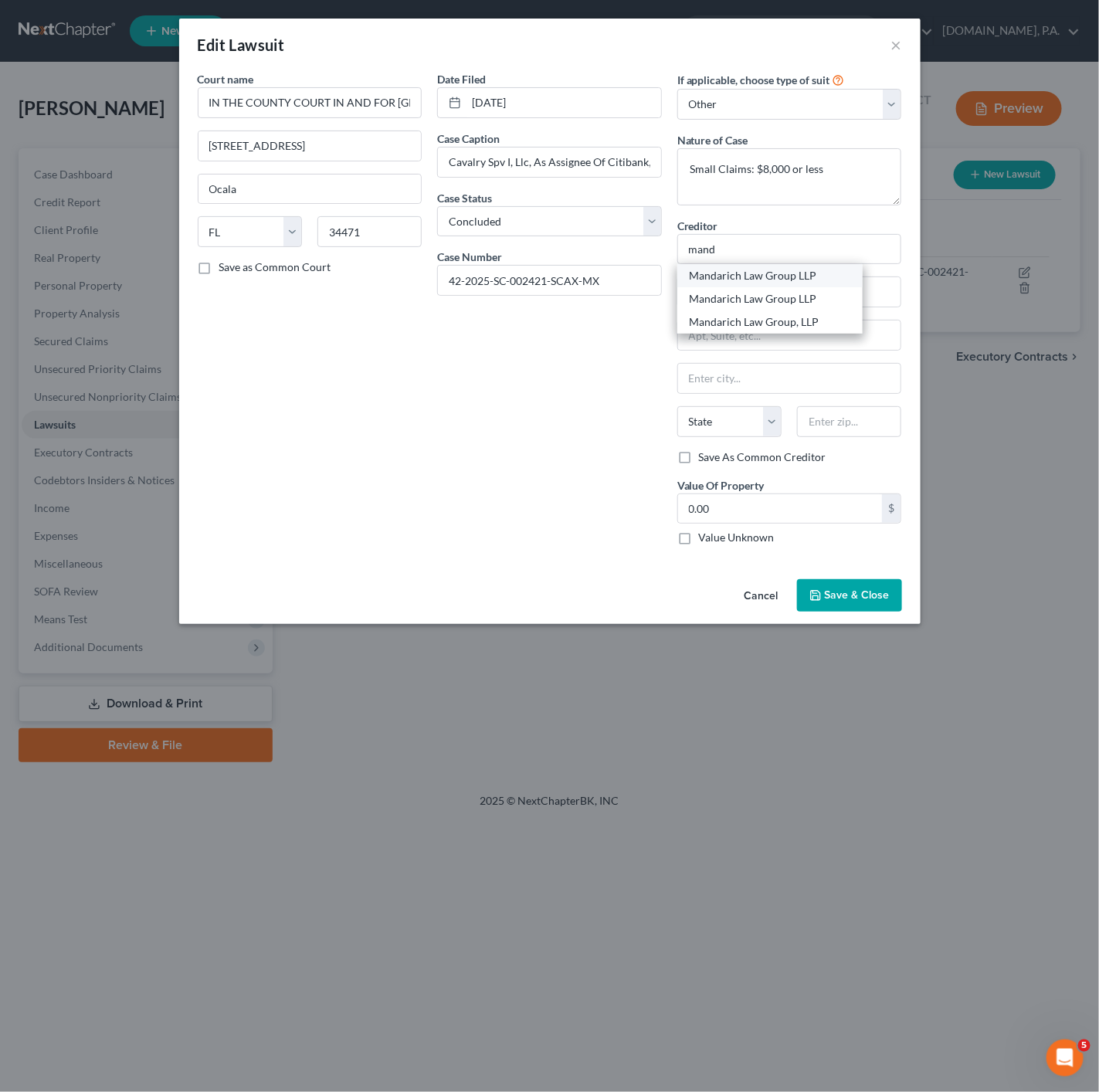
select select "9"
type input "32795"
click at [883, 601] on span "Save & Close" at bounding box center [857, 595] width 65 height 13
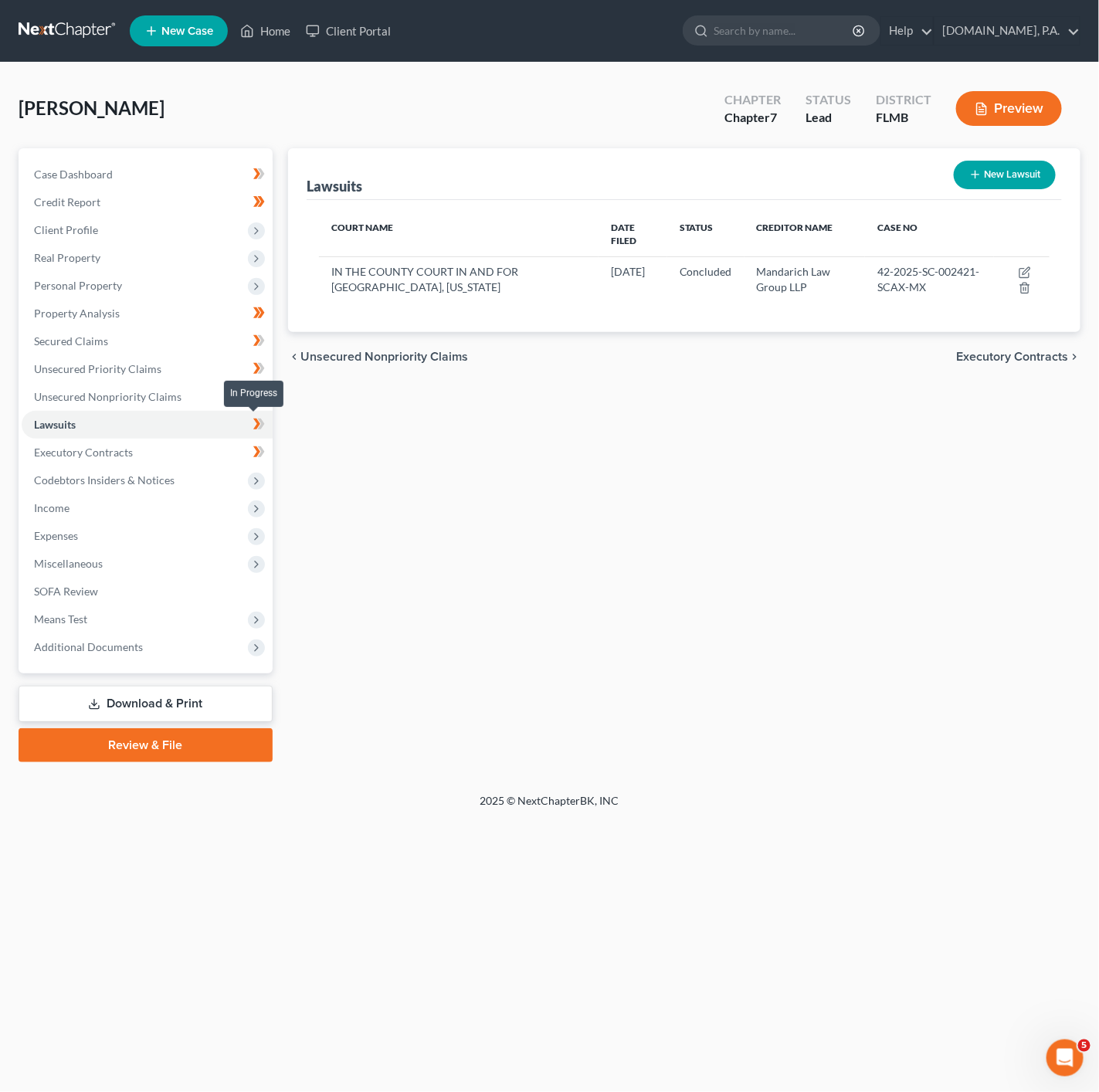
click at [260, 418] on icon at bounding box center [259, 424] width 12 height 19
click at [244, 451] on link "Executory Contracts" at bounding box center [147, 453] width 251 height 28
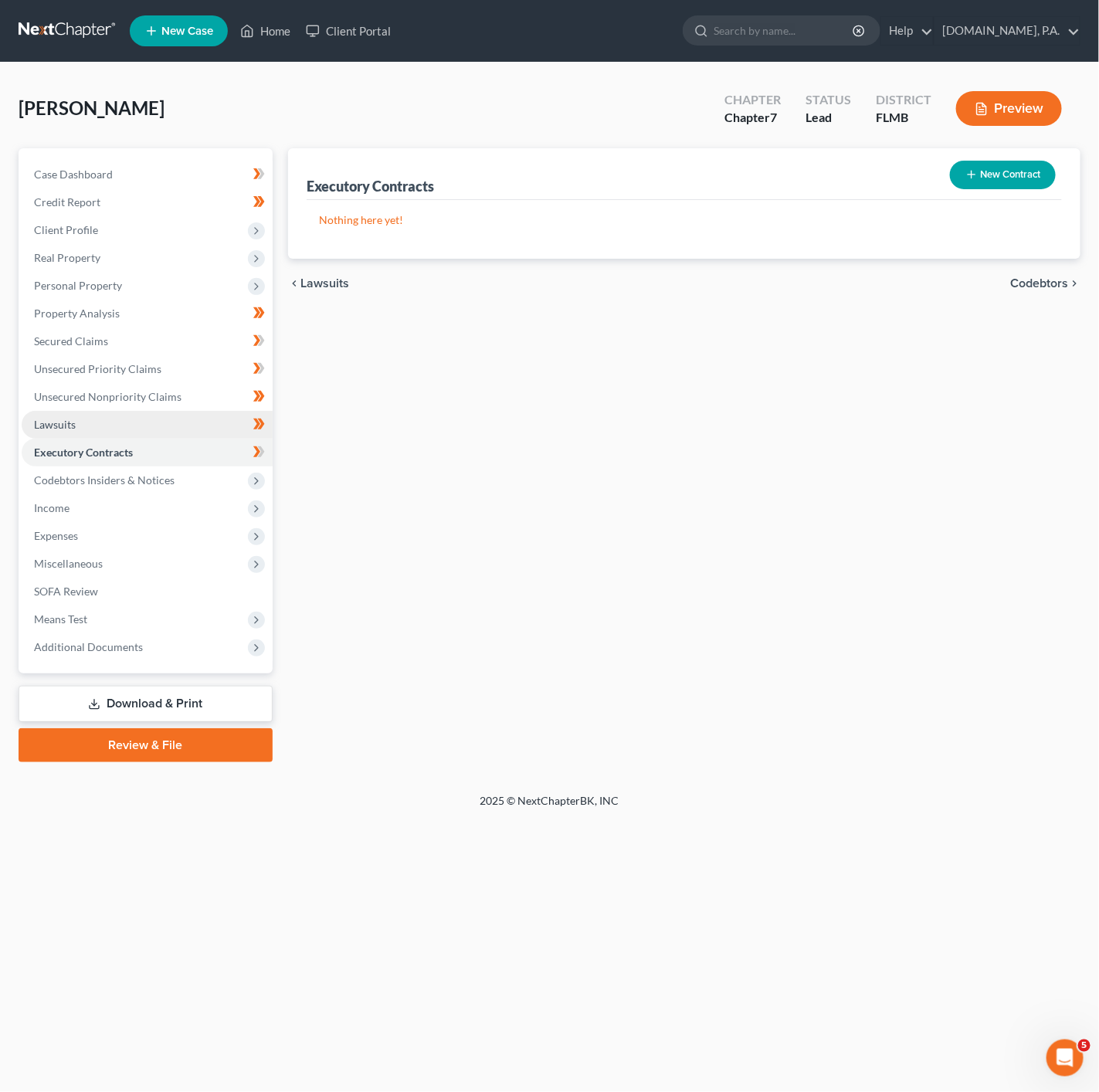
click at [237, 431] on link "Lawsuits" at bounding box center [147, 425] width 251 height 28
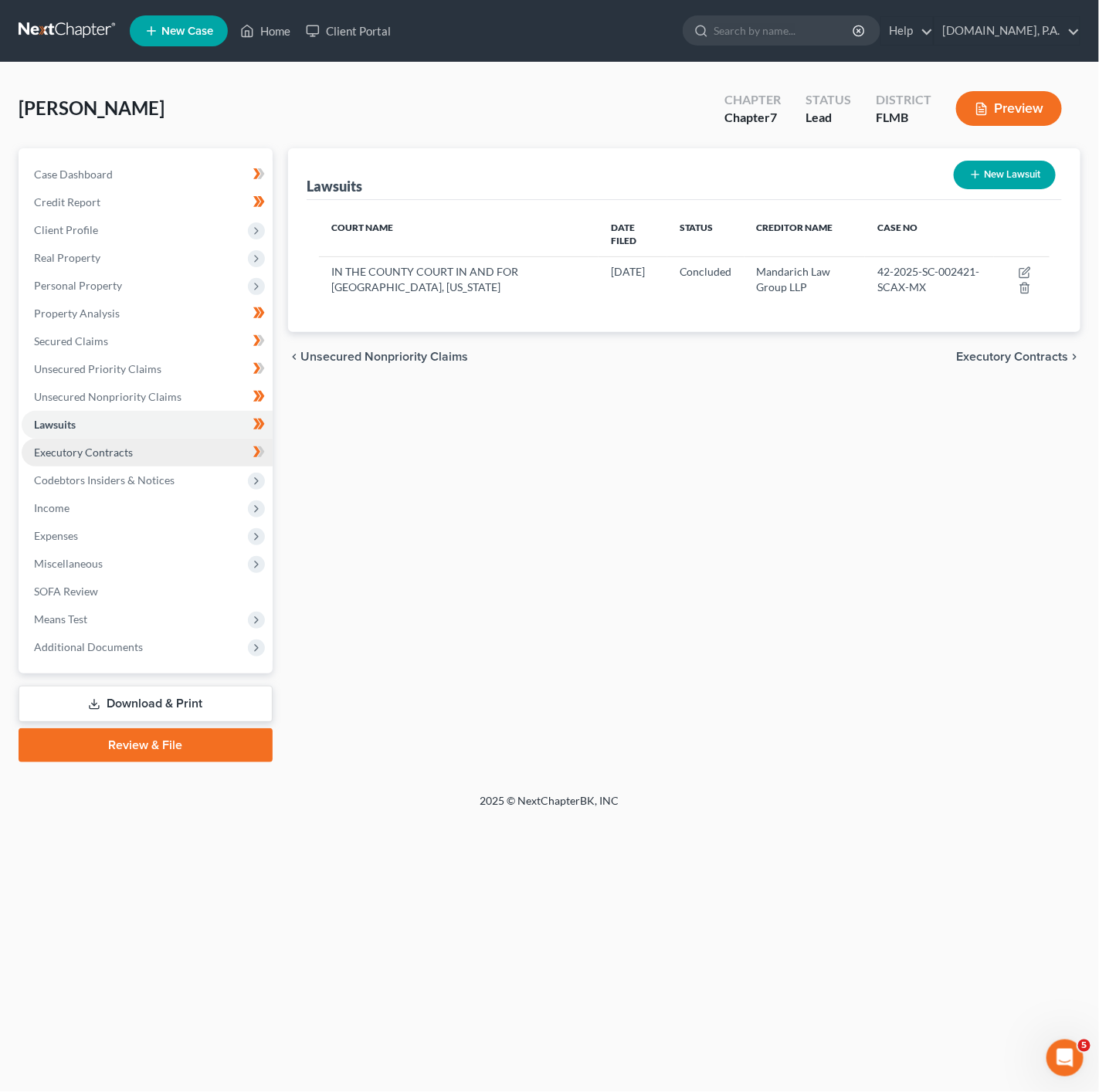
click at [241, 445] on link "Executory Contracts" at bounding box center [147, 453] width 251 height 28
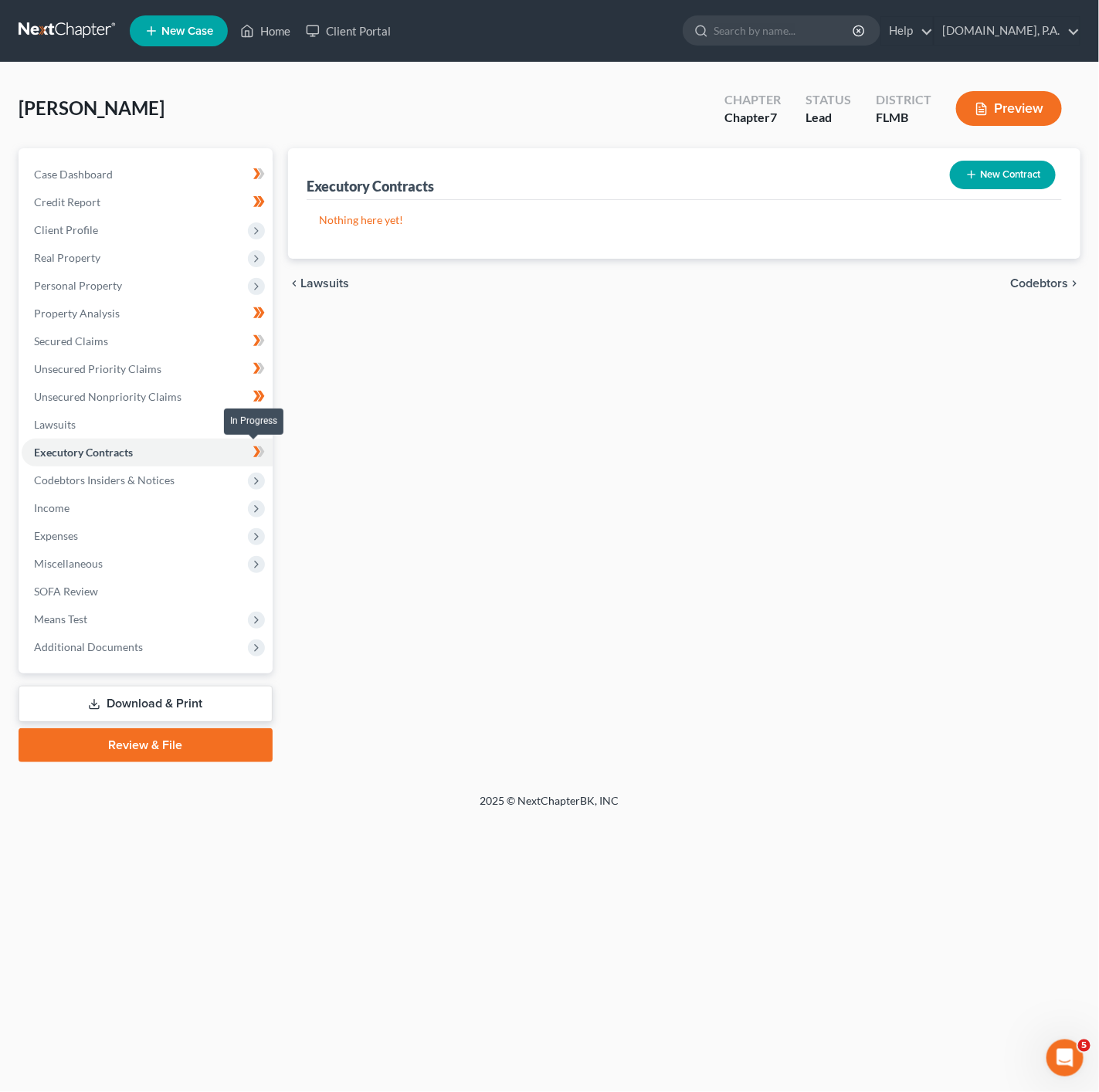
click at [258, 451] on icon at bounding box center [257, 452] width 7 height 11
click at [65, 487] on span "Codebtors Insiders & Notices" at bounding box center [147, 480] width 251 height 28
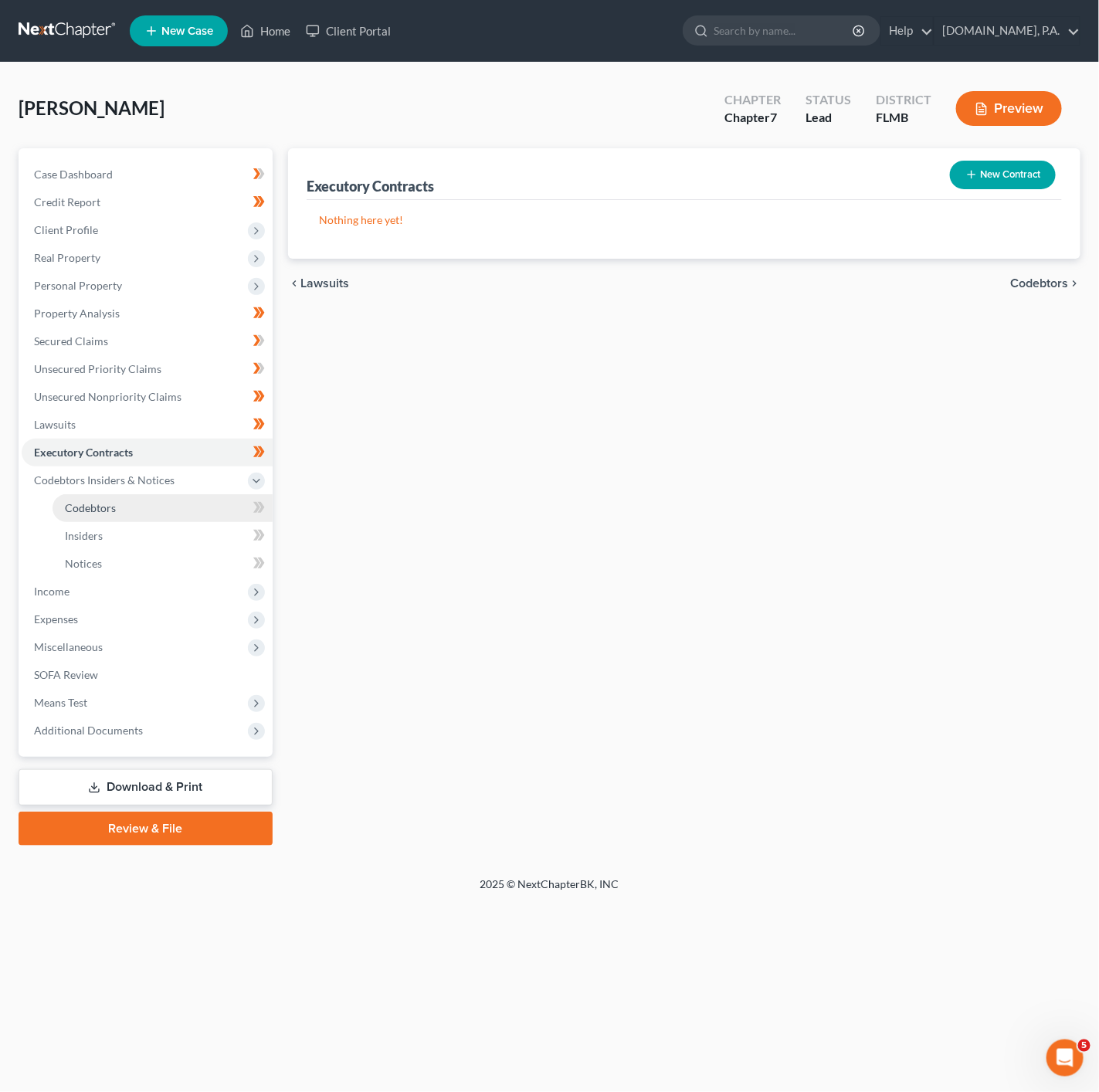
click at [116, 500] on link "Codebtors" at bounding box center [163, 508] width 220 height 28
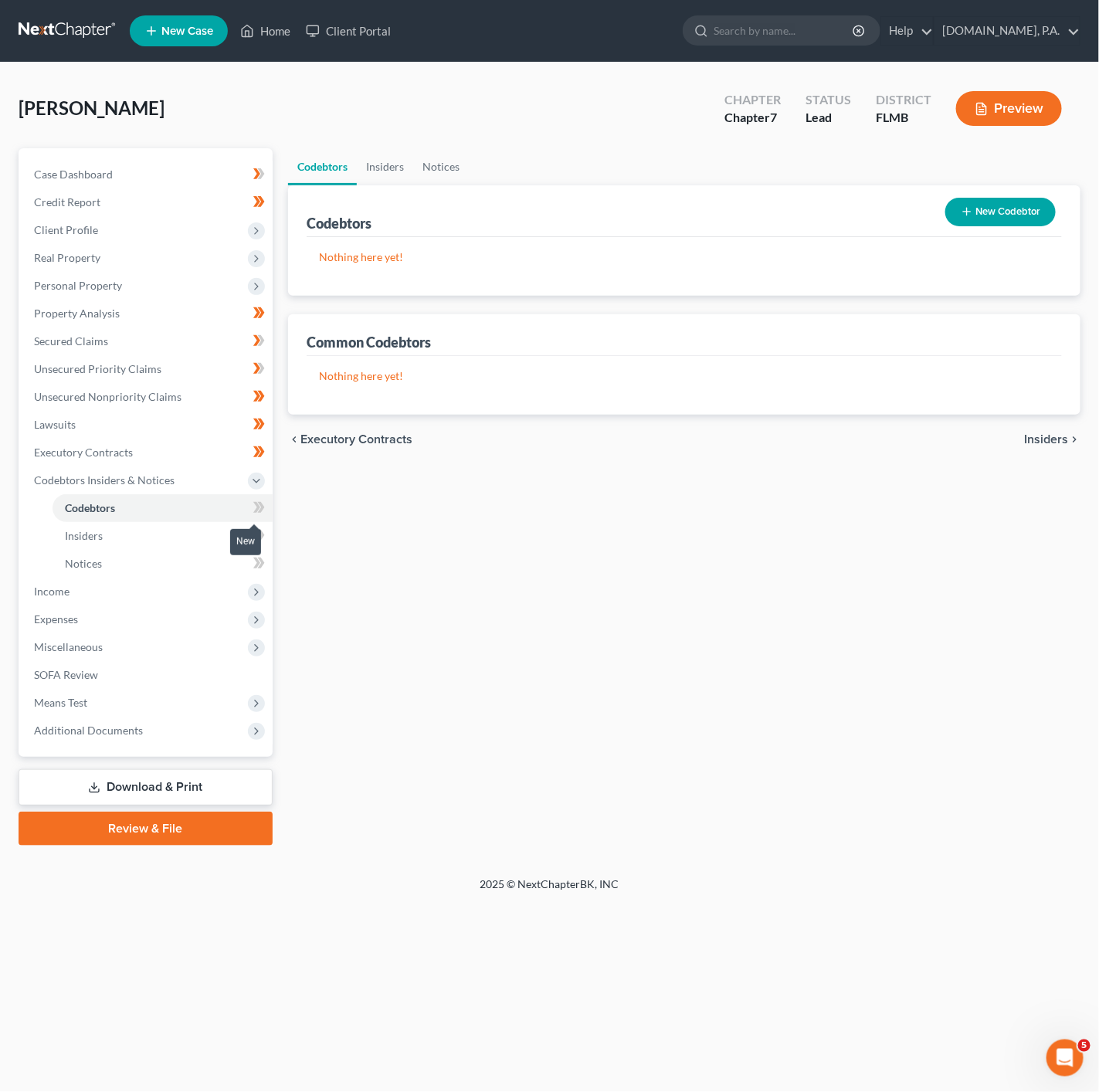
click at [262, 512] on icon at bounding box center [259, 507] width 12 height 19
click at [146, 524] on link "Insiders" at bounding box center [163, 536] width 220 height 28
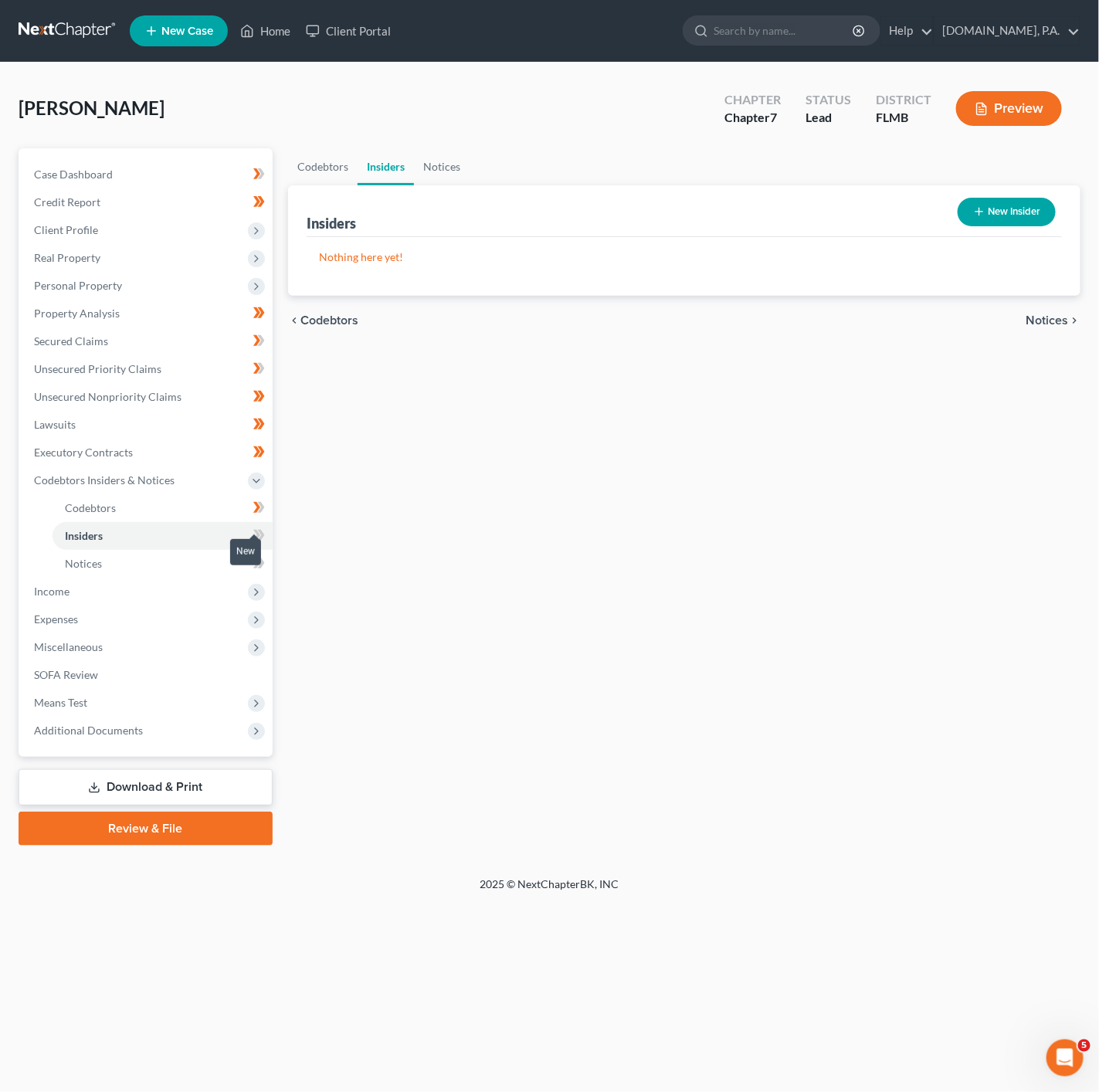
click at [269, 533] on span at bounding box center [259, 537] width 27 height 23
click at [1025, 198] on button "New Insider" at bounding box center [1007, 212] width 98 height 29
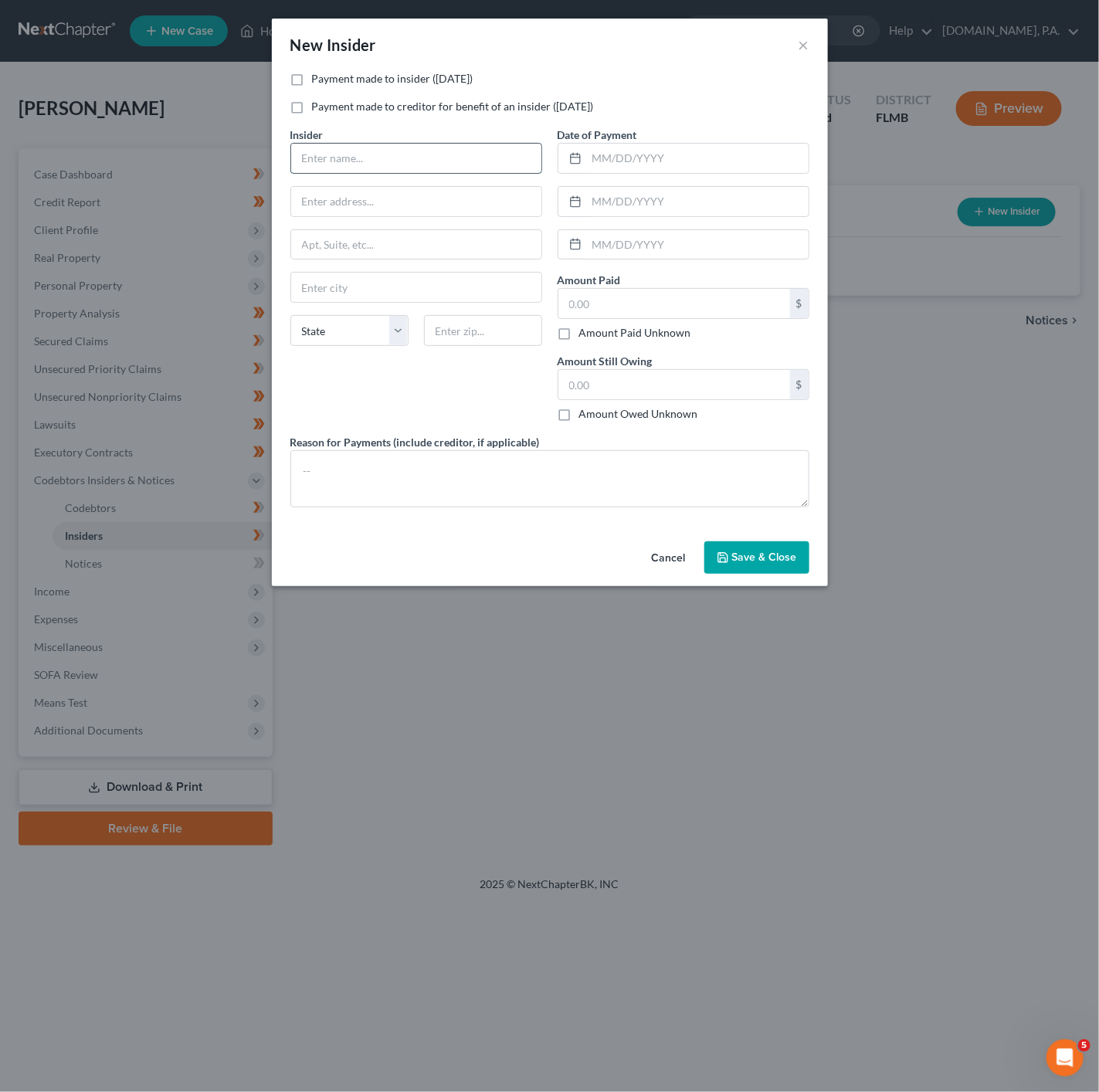
click at [357, 164] on input "text" at bounding box center [416, 158] width 251 height 29
click at [637, 160] on input "text" at bounding box center [698, 158] width 222 height 29
click at [669, 392] on input "text" at bounding box center [674, 385] width 232 height 29
type input "4,500"
click at [693, 299] on input "text" at bounding box center [674, 303] width 232 height 29
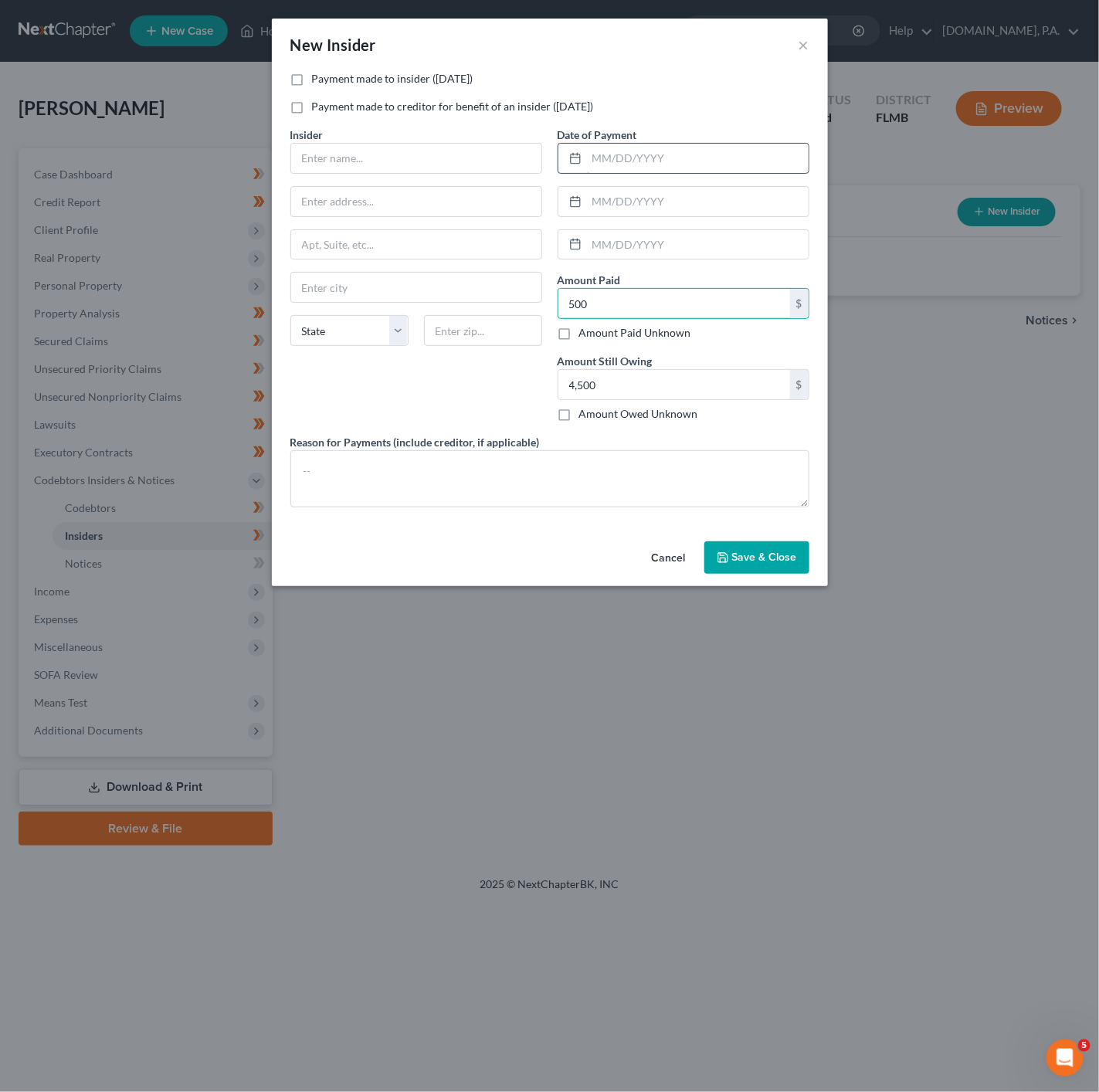
type input "500"
click at [619, 149] on input "text" at bounding box center [698, 158] width 222 height 29
type input "05/12/2025"
click at [641, 91] on div "Payment made to insider (within 1 year) Payment made to creditor for benefit of…" at bounding box center [549, 99] width 534 height 56
click at [755, 568] on button "Save & Close" at bounding box center [756, 558] width 105 height 33
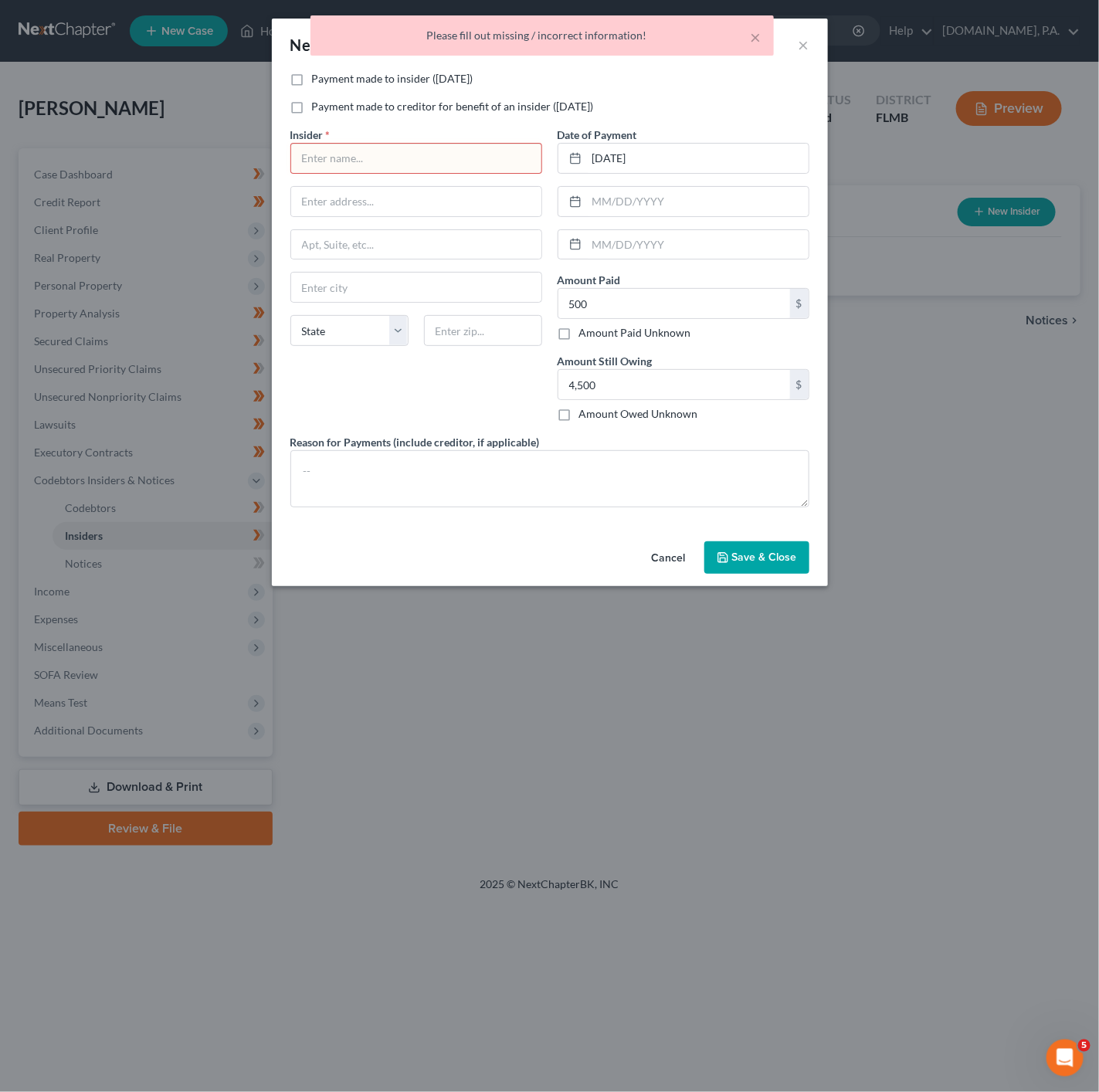
click at [392, 164] on input "text" at bounding box center [416, 158] width 251 height 29
type input "??????????????"
click at [775, 574] on button "Save & Close" at bounding box center [756, 558] width 105 height 33
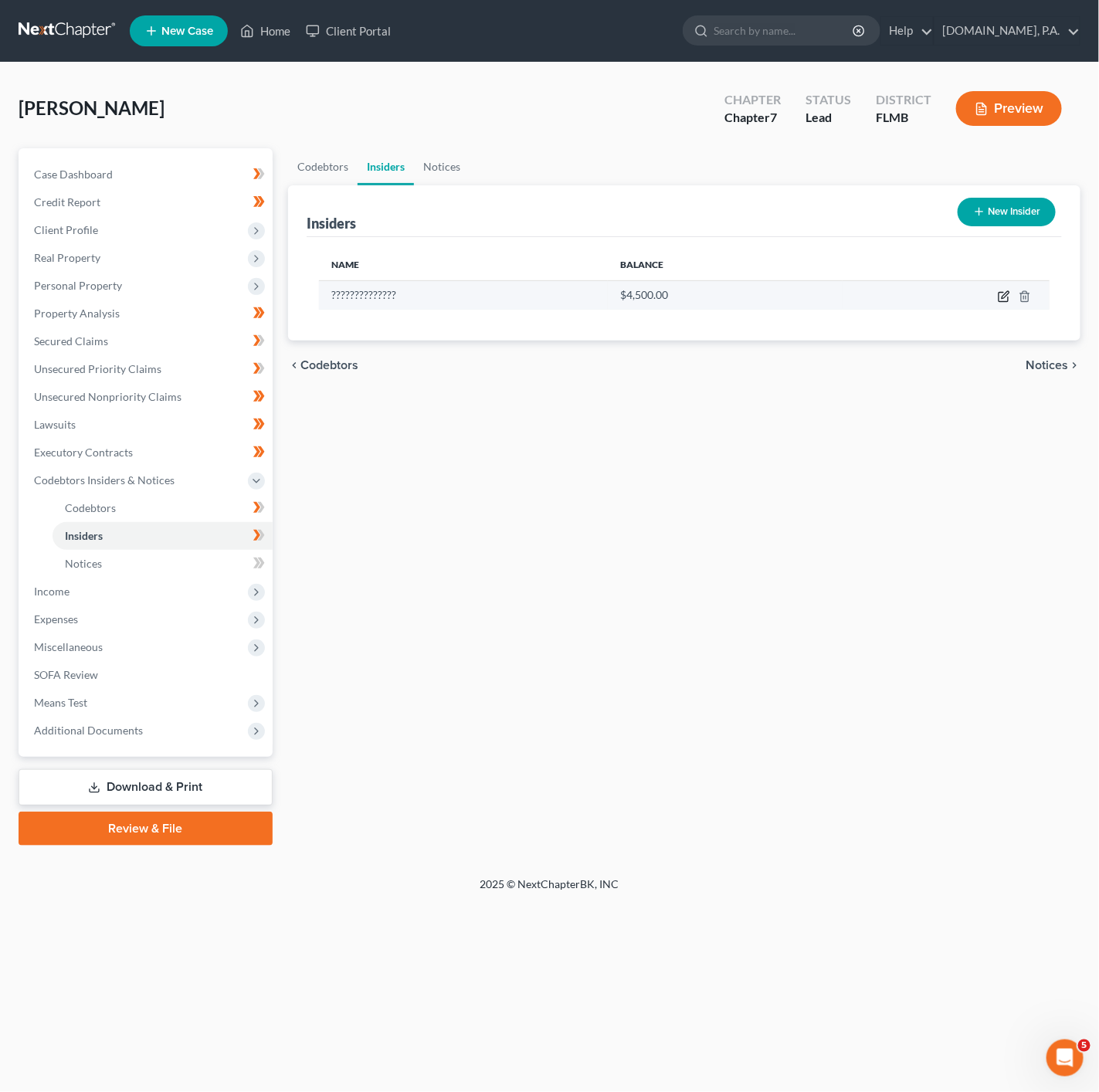
click at [1005, 299] on icon "button" at bounding box center [1004, 296] width 12 height 12
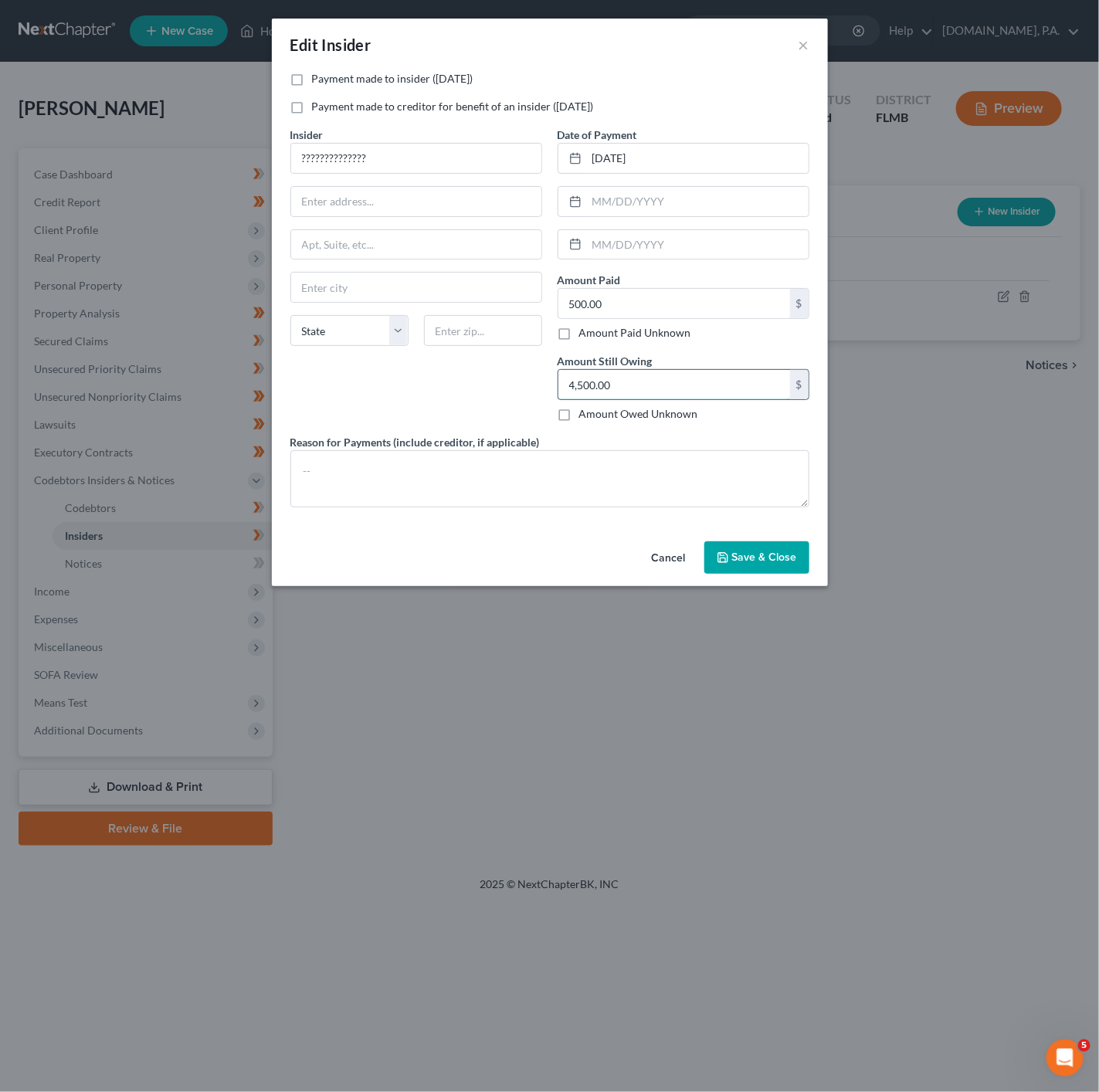
click at [669, 383] on input "4,500.00" at bounding box center [674, 385] width 232 height 29
type input "4,000"
click at [756, 562] on span "Save & Close" at bounding box center [765, 557] width 65 height 13
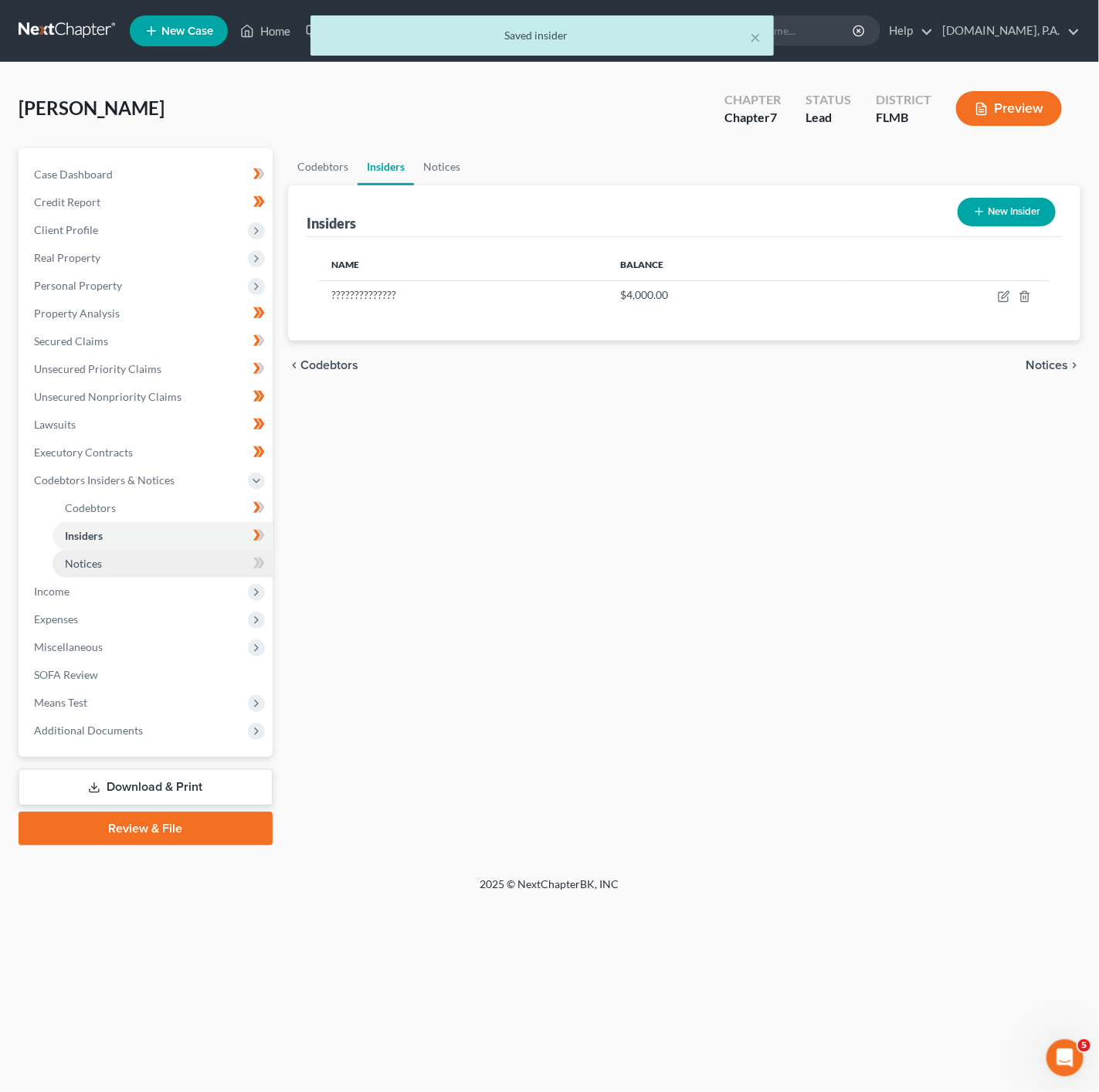
click at [205, 551] on link "Notices" at bounding box center [163, 564] width 220 height 28
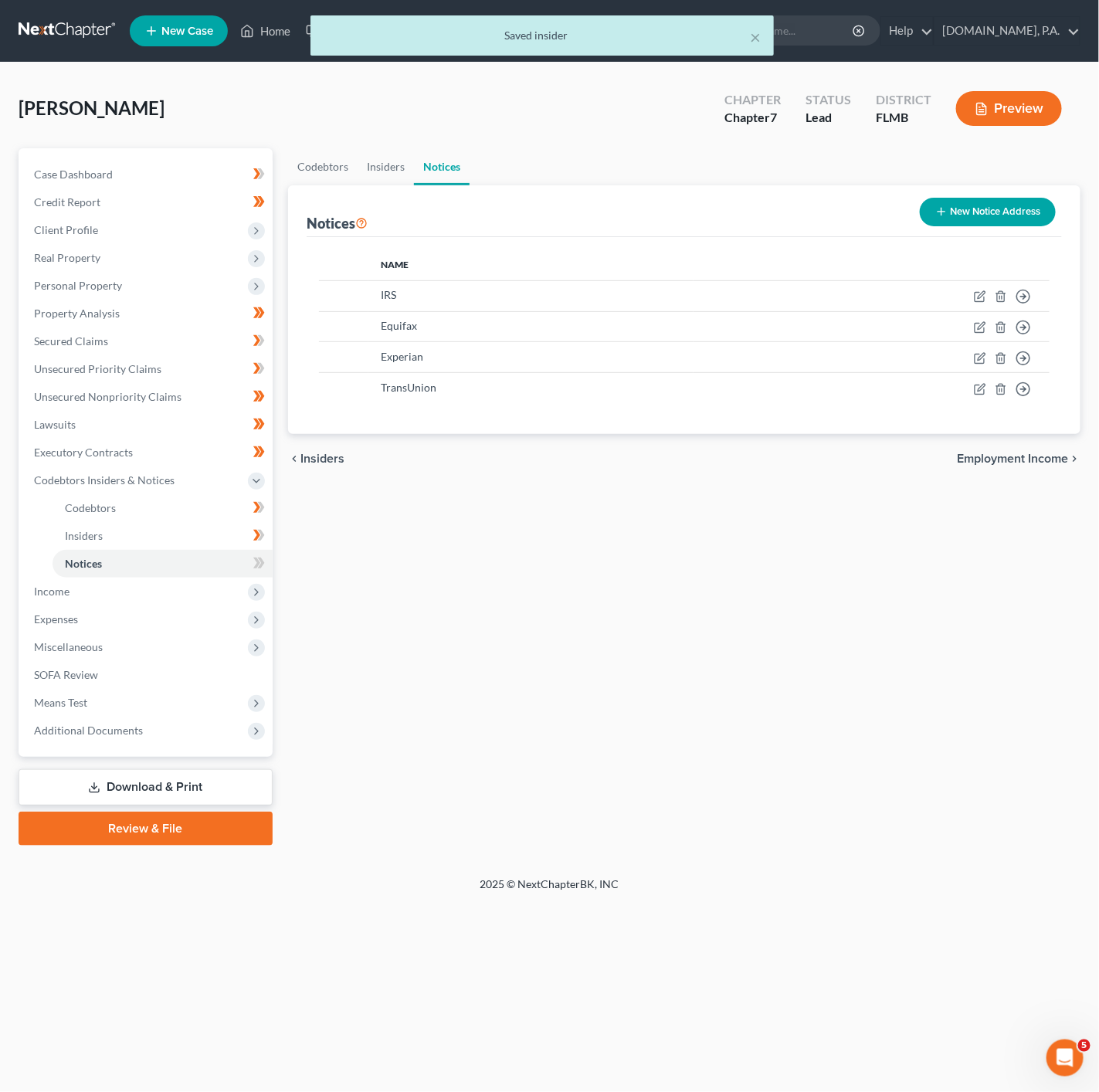
click at [1012, 204] on button "New Notice Address" at bounding box center [987, 212] width 136 height 29
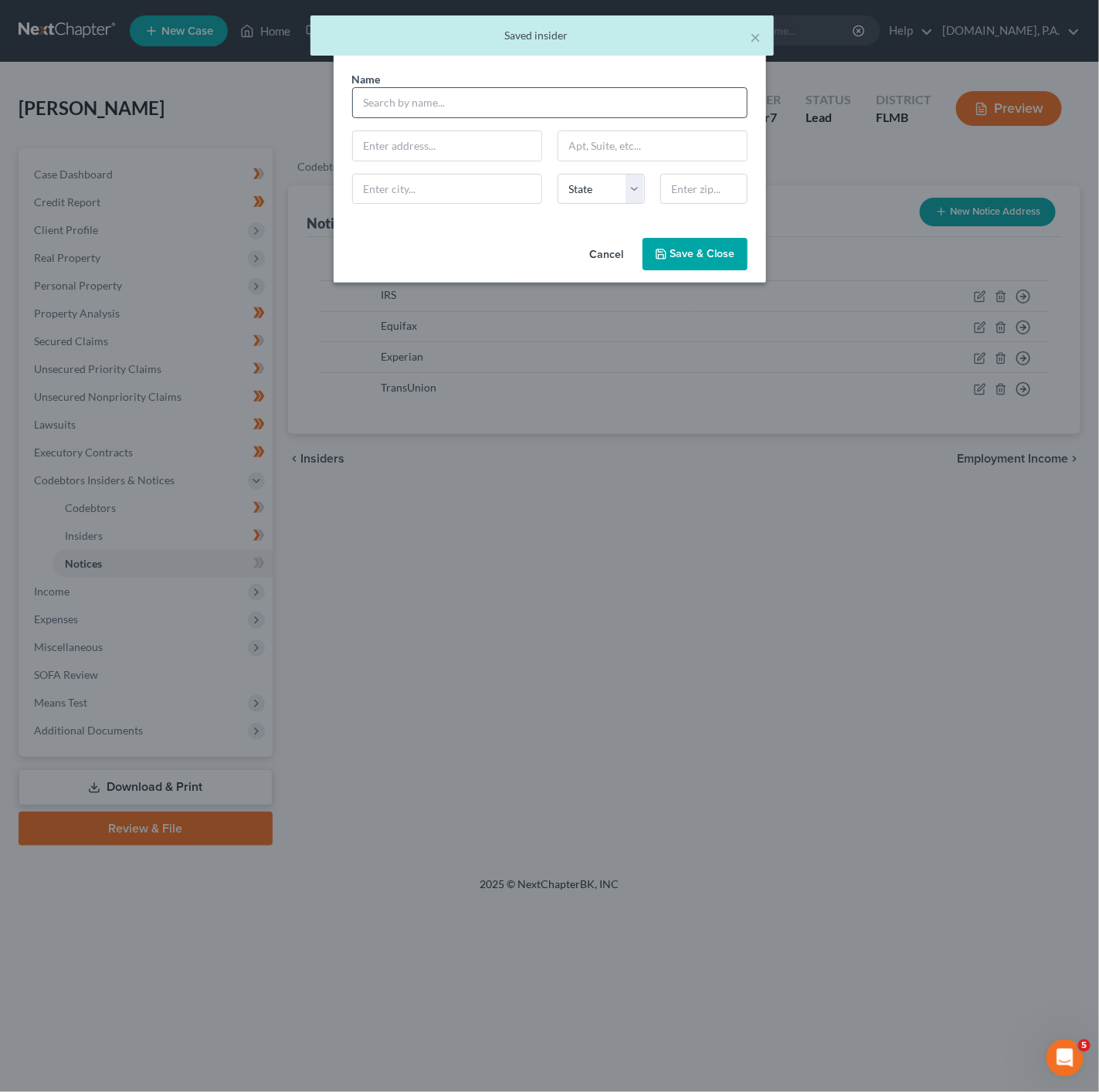
drag, startPoint x: 529, startPoint y: 74, endPoint x: 517, endPoint y: 87, distance: 17.7
click at [528, 74] on div "Name *" at bounding box center [550, 95] width 411 height 47
click at [496, 98] on input "text" at bounding box center [550, 103] width 396 height 31
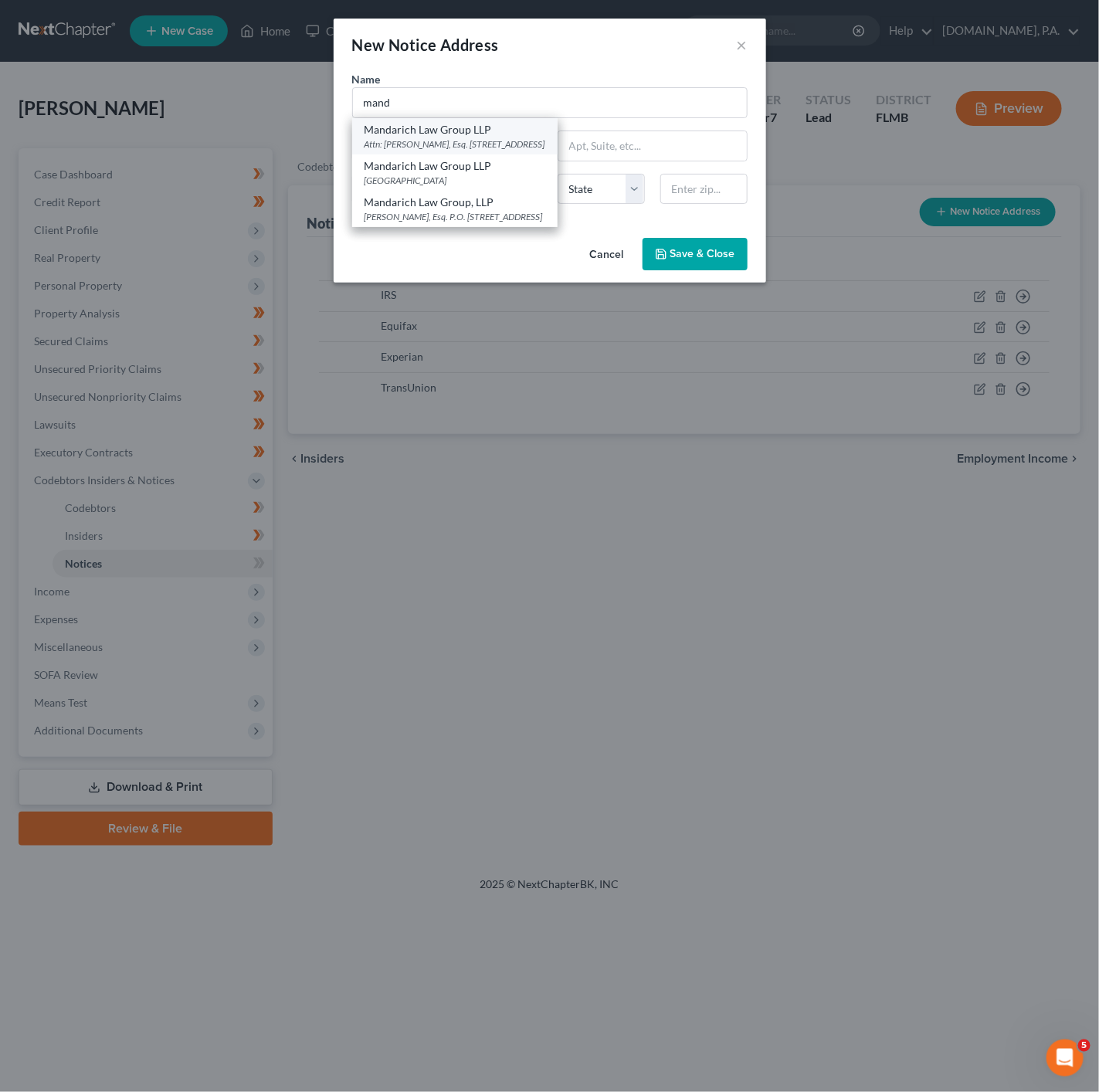
click at [496, 125] on div "Mandarich Law Group LLP" at bounding box center [454, 130] width 181 height 16
type input "Mandarich Law Group LLP"
type input "Attn: Hunter Masin, Esq."
type input "PO Box 952289"
type input "Lake Mary"
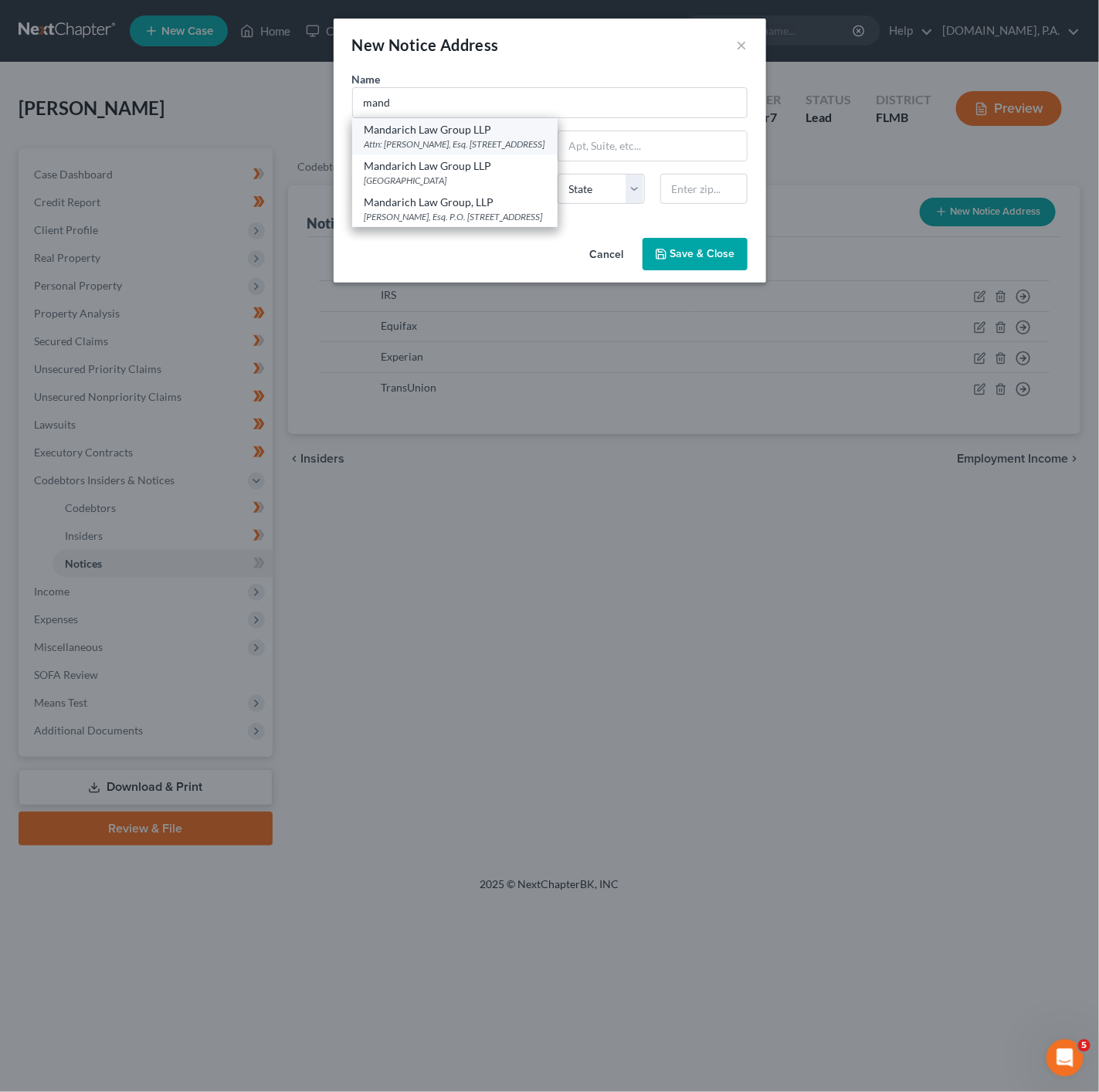
select select "9"
type input "32795"
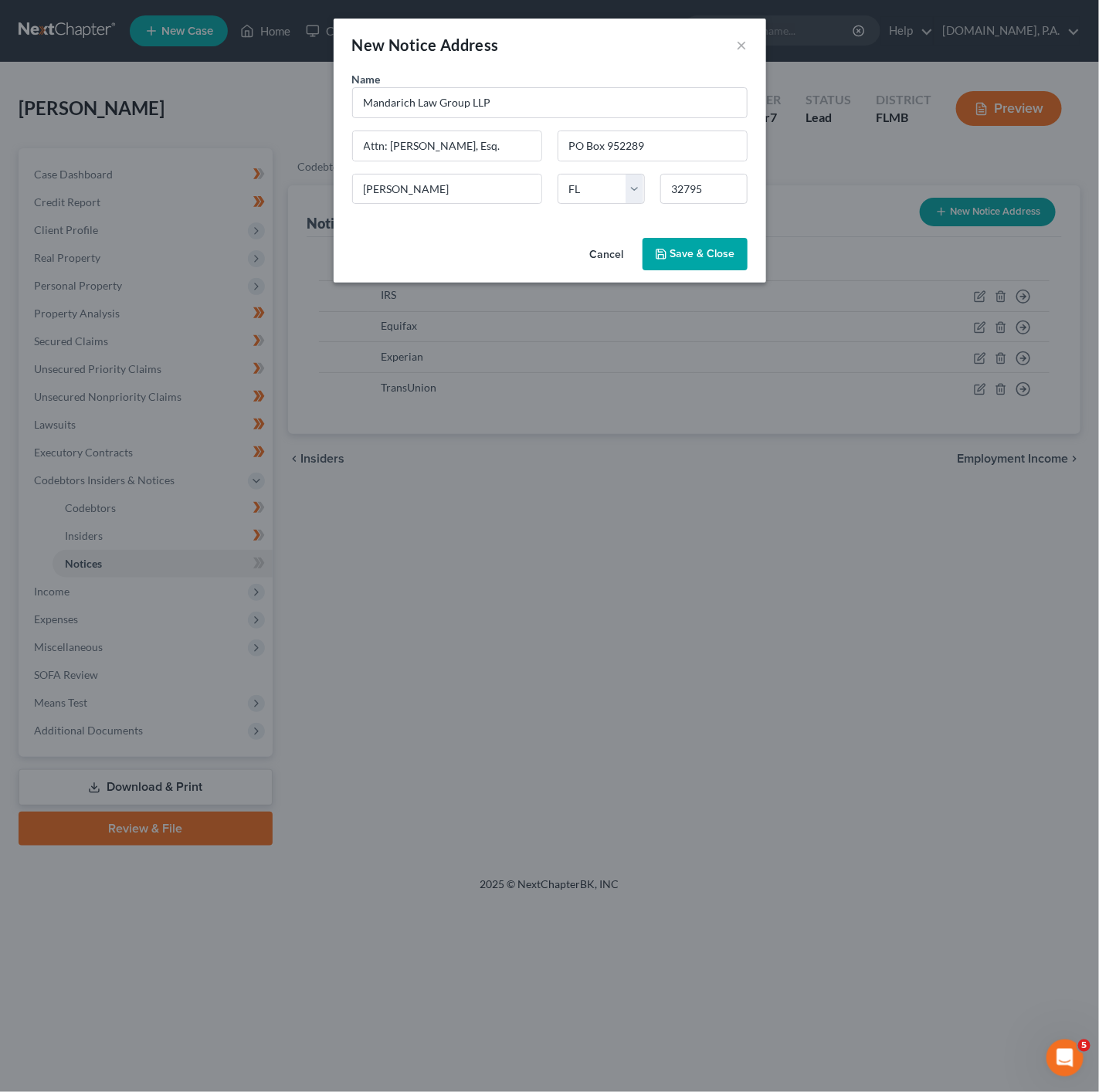
click at [705, 261] on span "Save & Close" at bounding box center [703, 254] width 65 height 13
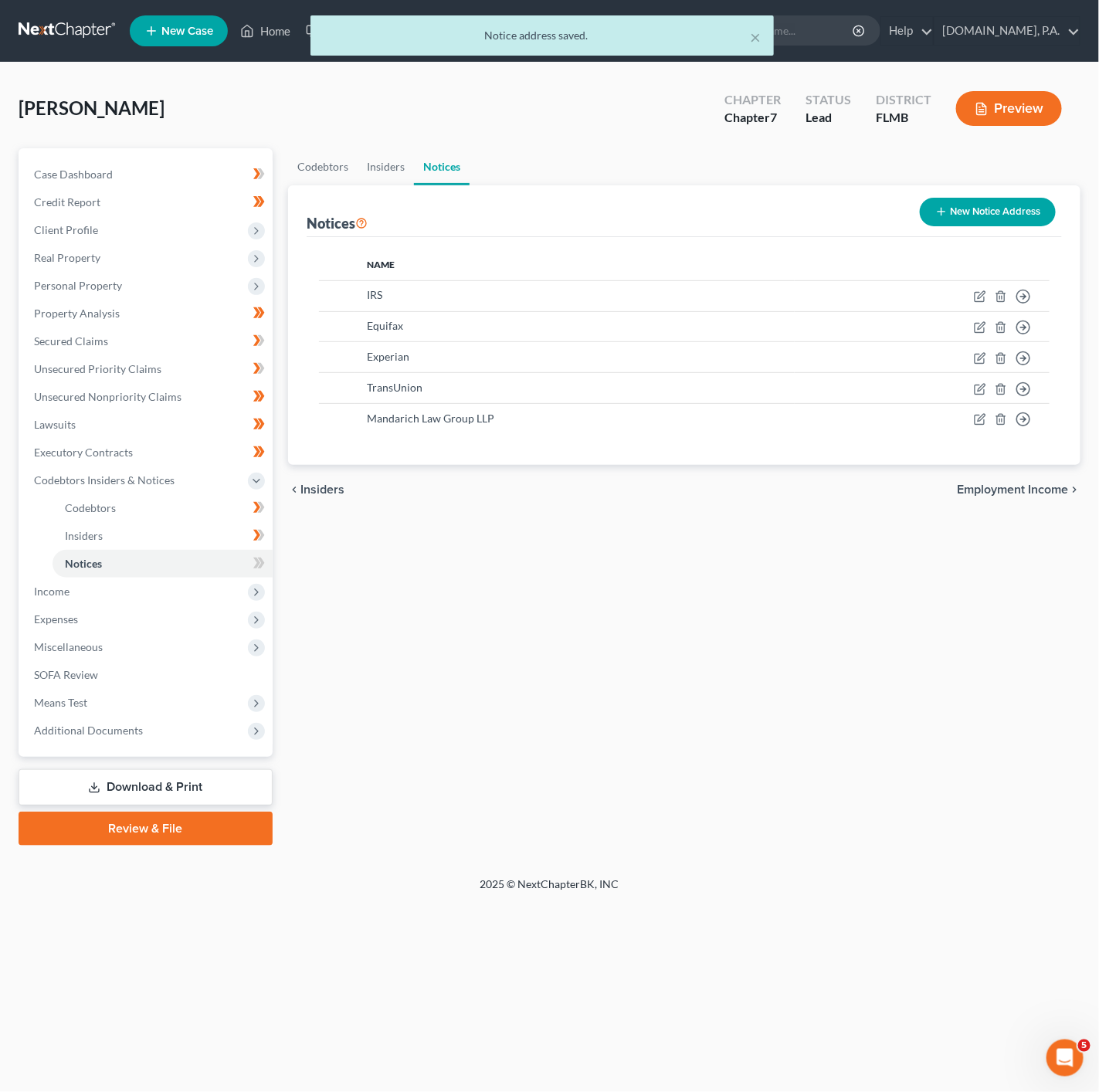
click at [274, 570] on div "Case Dashboard Payments Invoices Payments Payments Credit Report Client Profile" at bounding box center [146, 496] width 270 height 697
click at [264, 565] on icon at bounding box center [259, 563] width 12 height 19
click at [263, 565] on icon at bounding box center [259, 563] width 12 height 19
click at [212, 505] on link "Codebtors" at bounding box center [163, 508] width 220 height 28
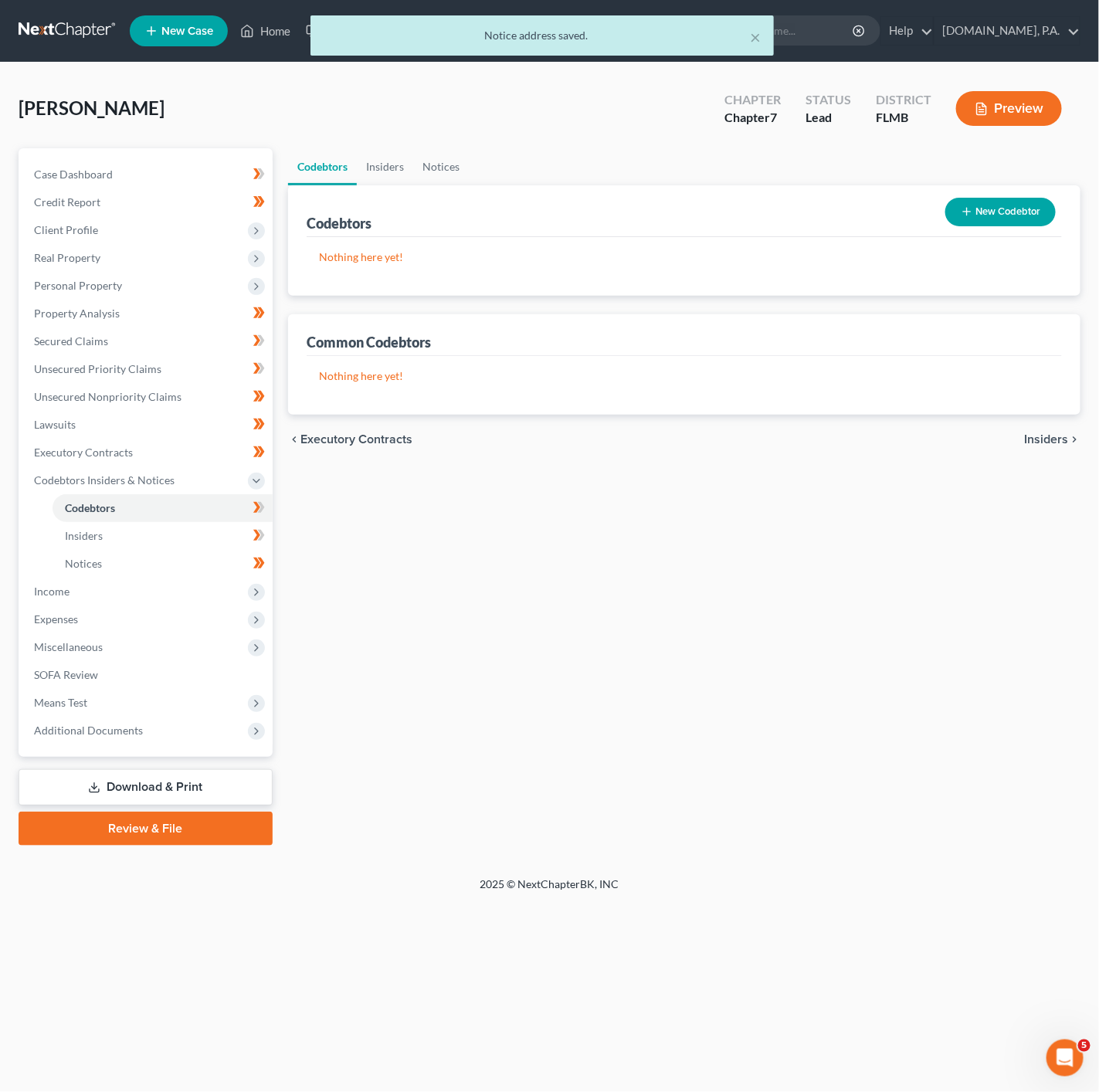
click at [254, 508] on icon at bounding box center [259, 507] width 12 height 19
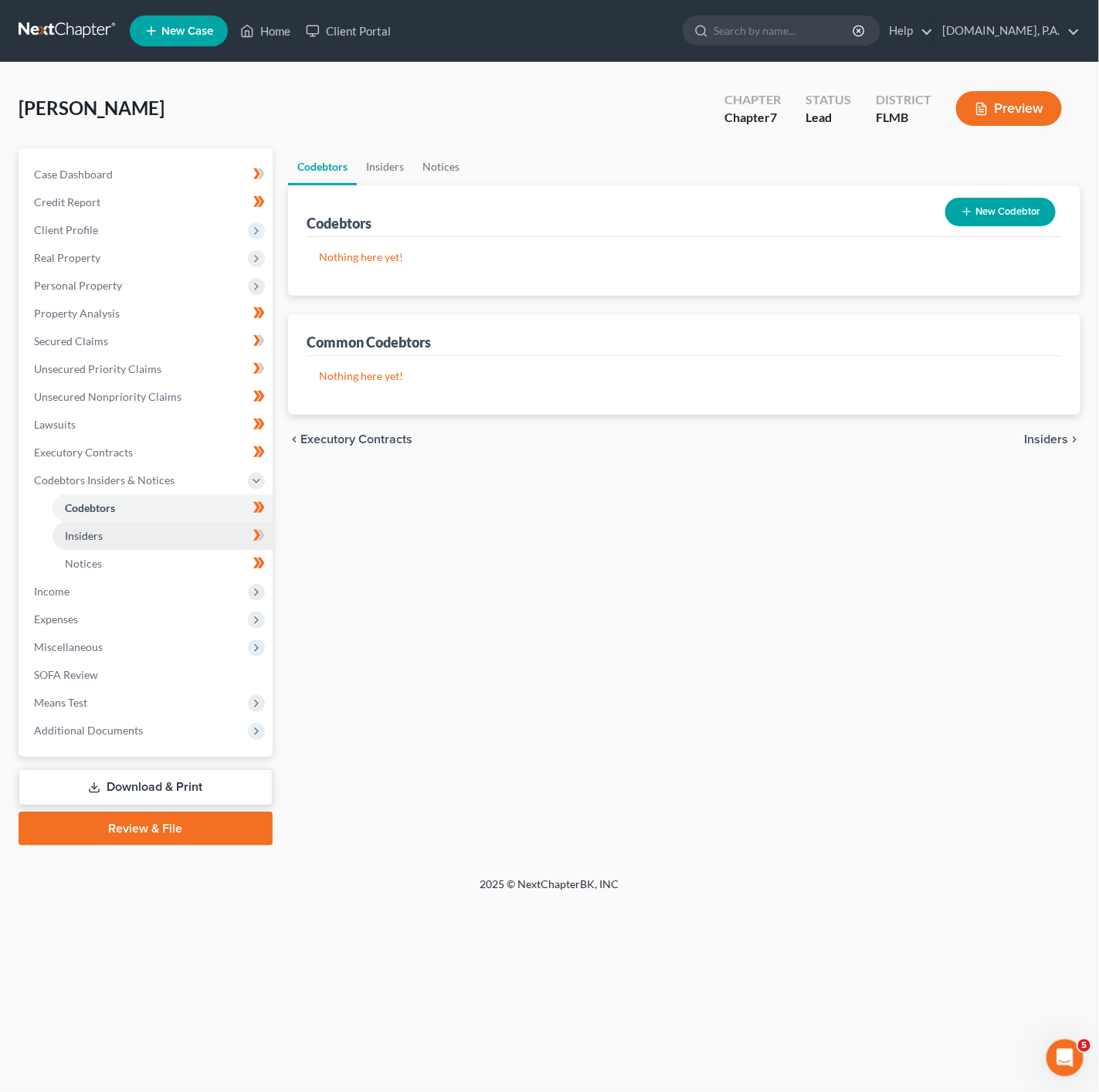
click at [233, 530] on link "Insiders" at bounding box center [163, 536] width 220 height 28
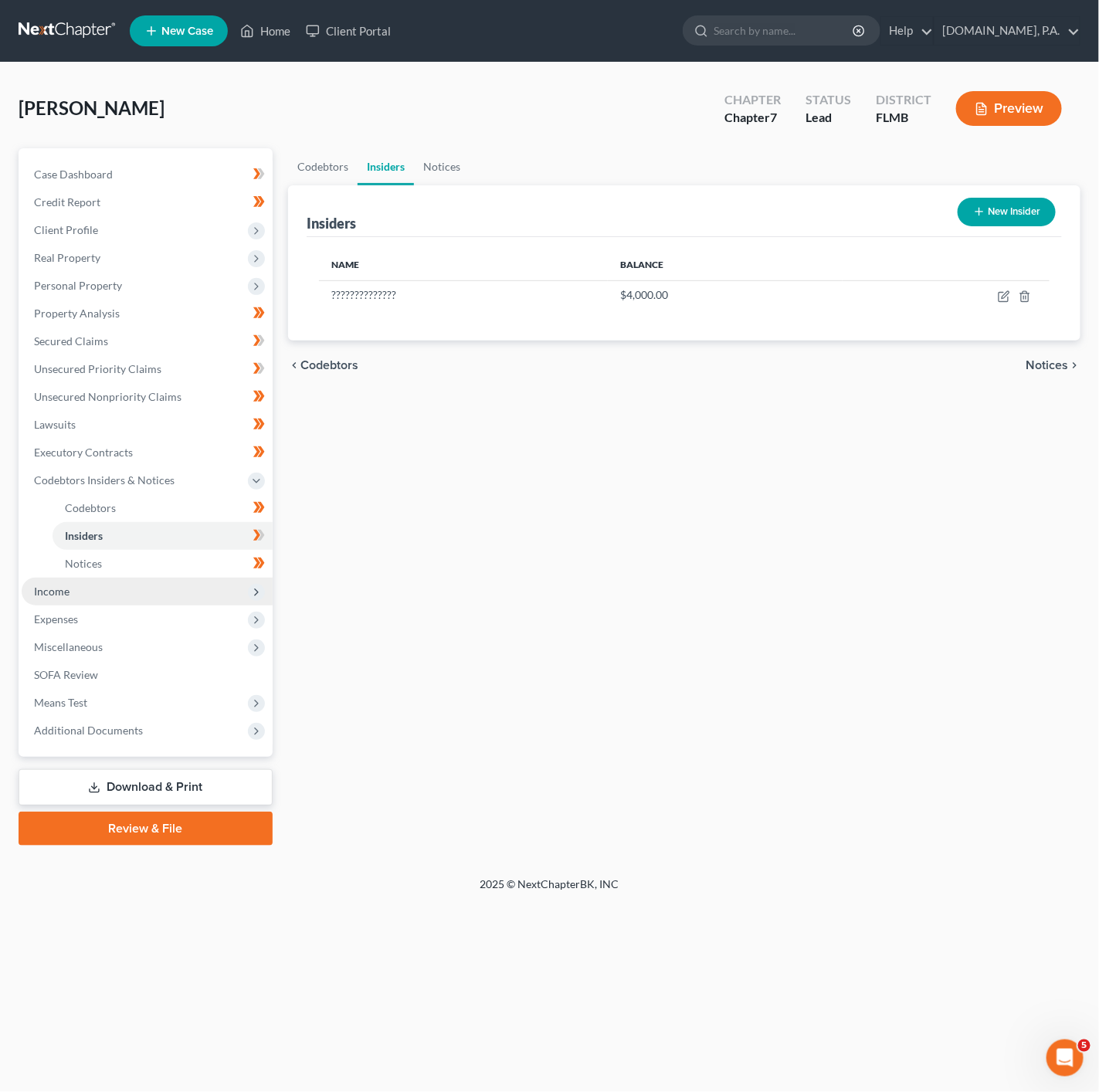
click at [205, 589] on span "Income" at bounding box center [147, 592] width 251 height 28
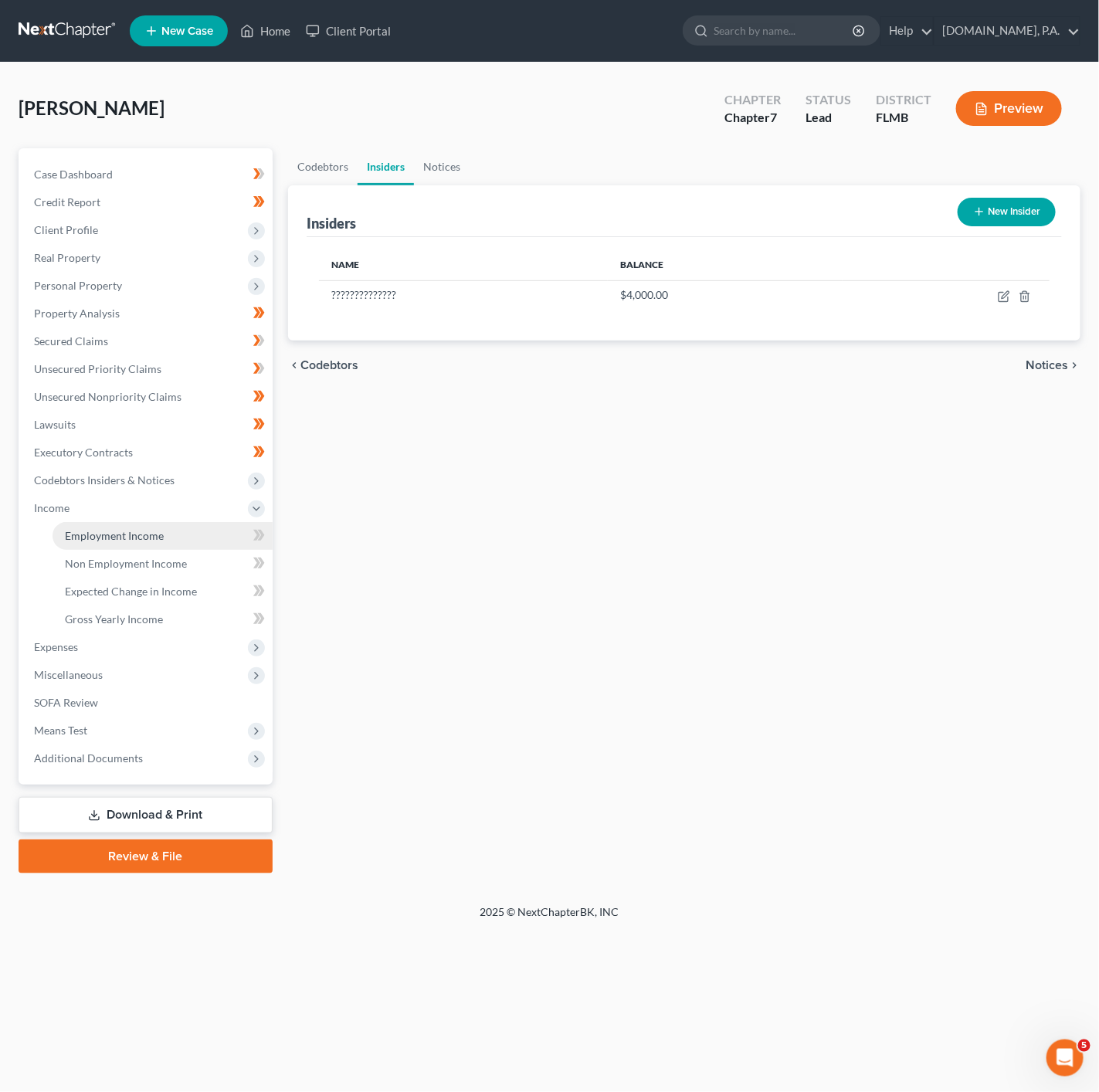
click at [212, 536] on link "Employment Income" at bounding box center [163, 536] width 220 height 28
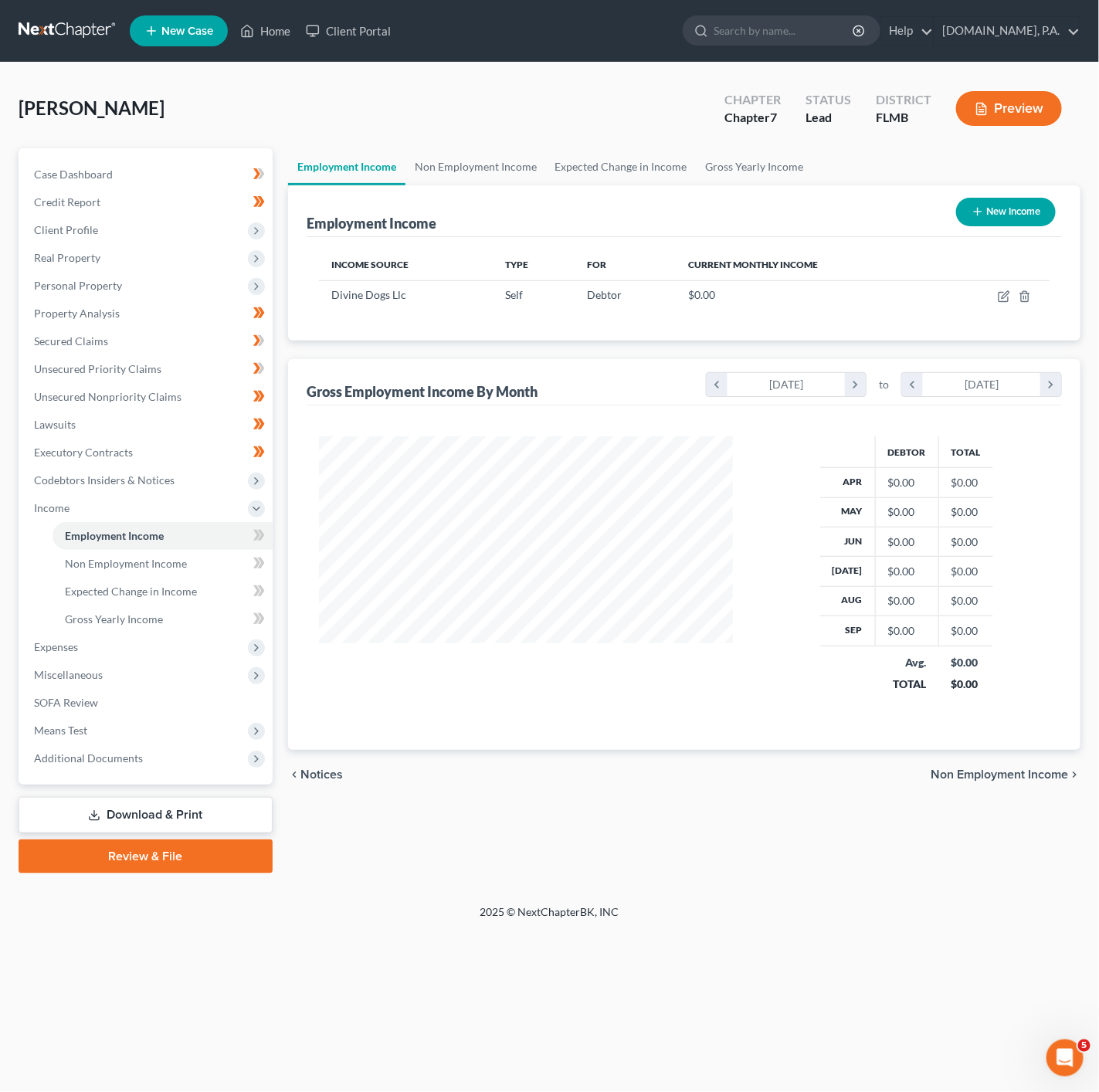
scroll to position [771976, 771824]
click at [257, 541] on icon at bounding box center [259, 535] width 12 height 19
click at [220, 562] on link "Non Employment Income" at bounding box center [163, 564] width 220 height 28
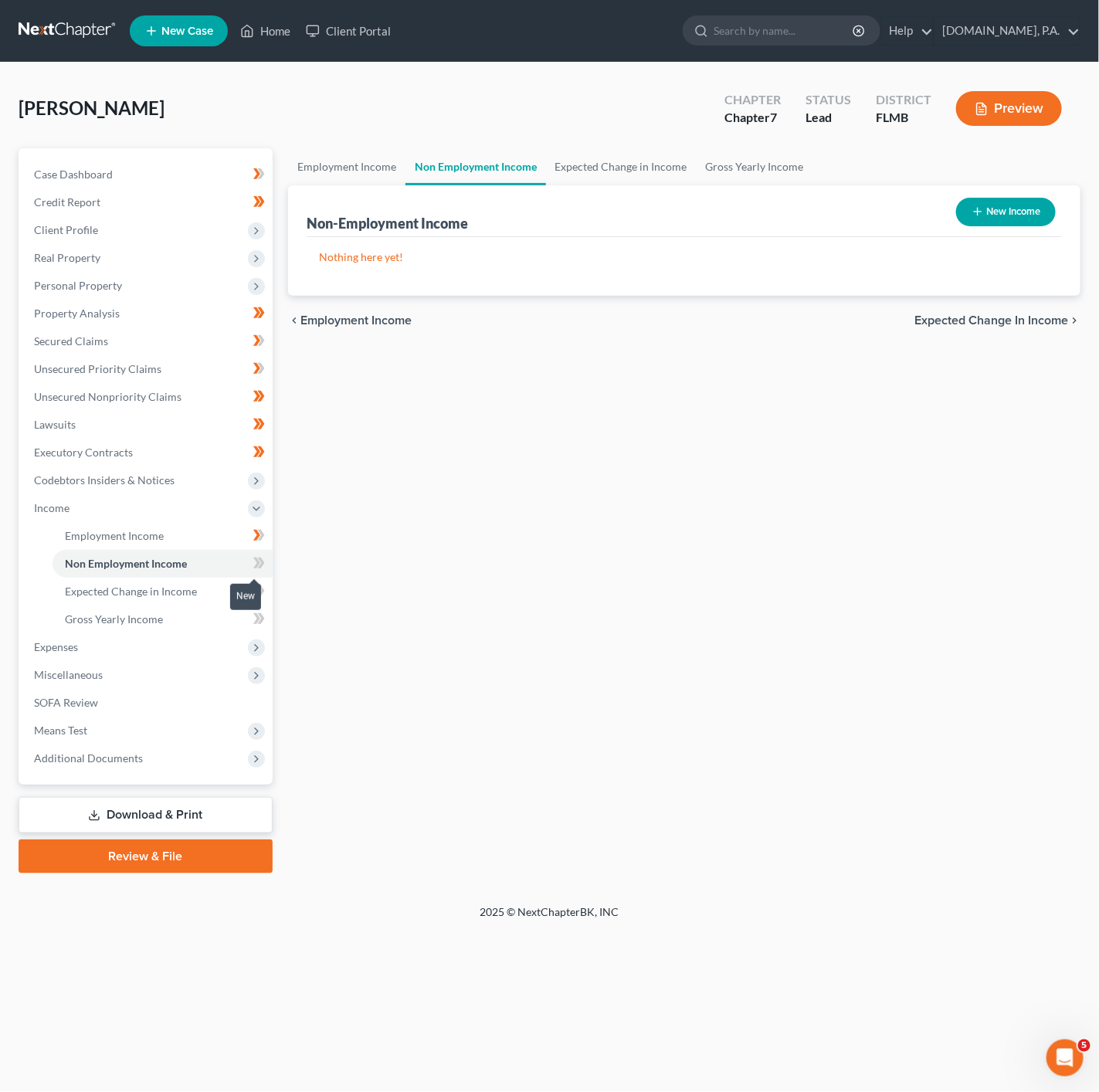
click at [249, 564] on span at bounding box center [259, 565] width 27 height 23
click at [225, 593] on link "Expected Change in Income" at bounding box center [163, 592] width 220 height 28
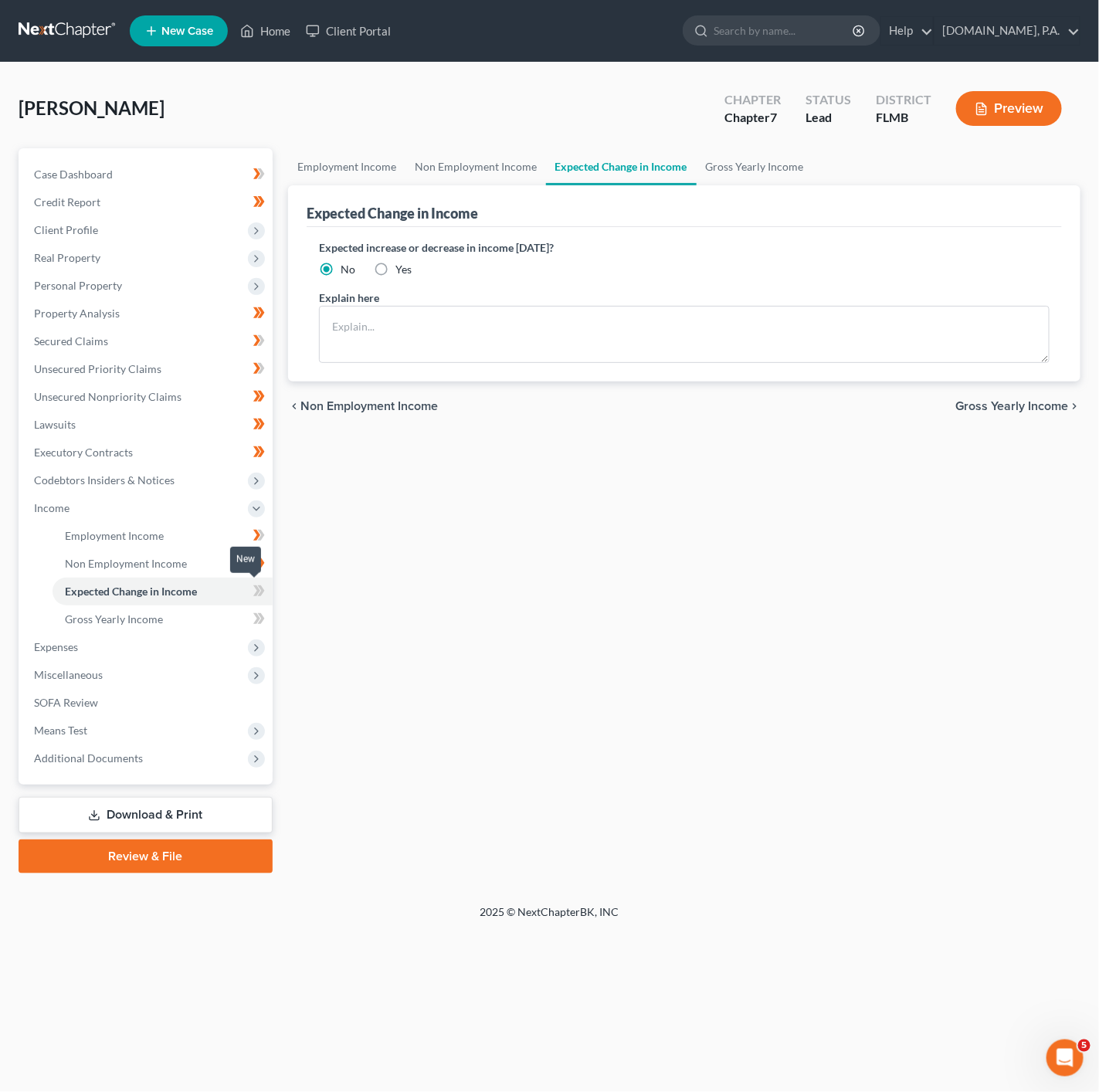
click at [271, 591] on span at bounding box center [259, 593] width 27 height 23
click at [242, 620] on link "Gross Yearly Income" at bounding box center [163, 620] width 220 height 28
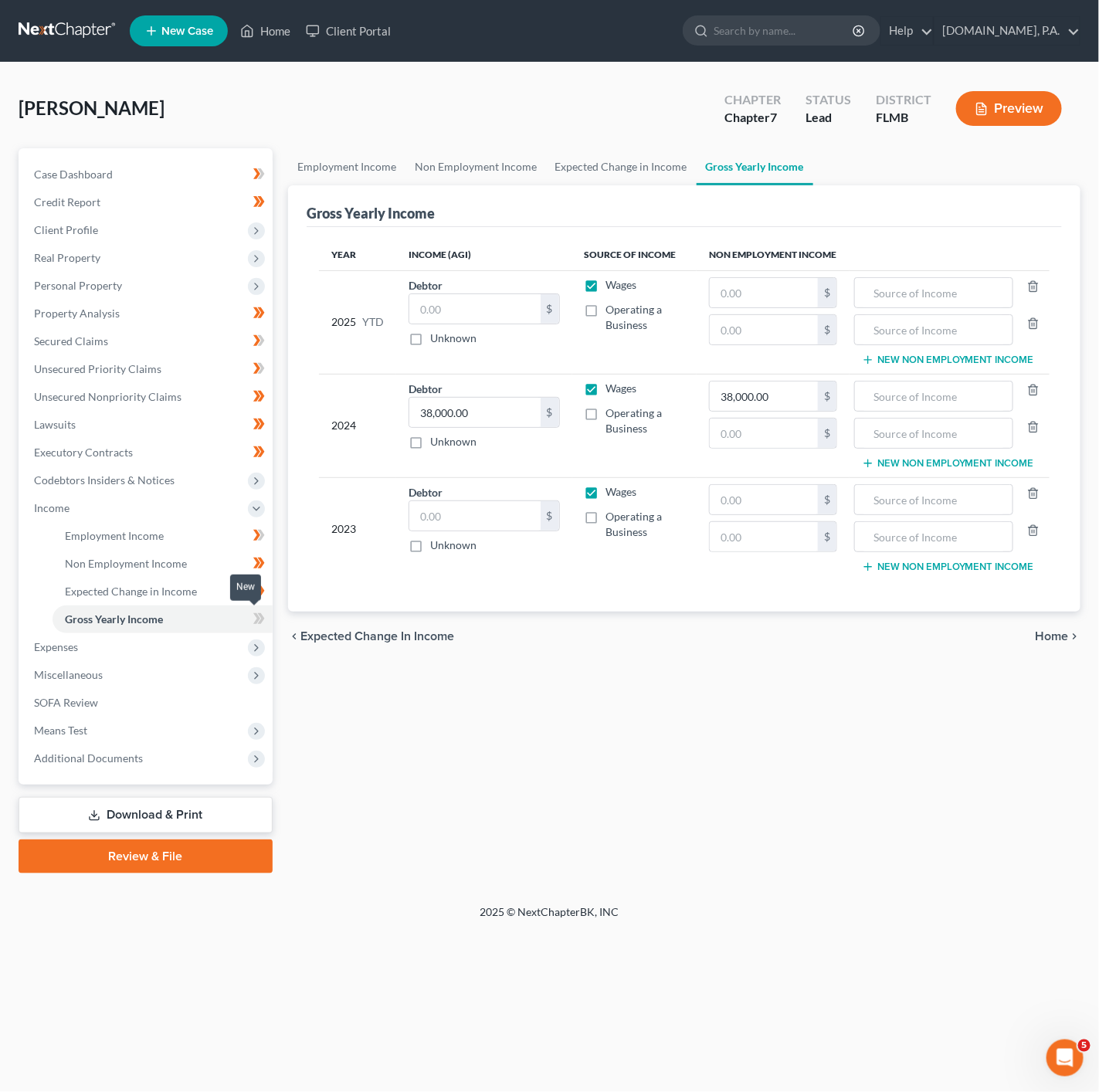
click at [254, 620] on icon at bounding box center [259, 619] width 12 height 19
click at [202, 524] on link "Employment Income" at bounding box center [163, 536] width 220 height 28
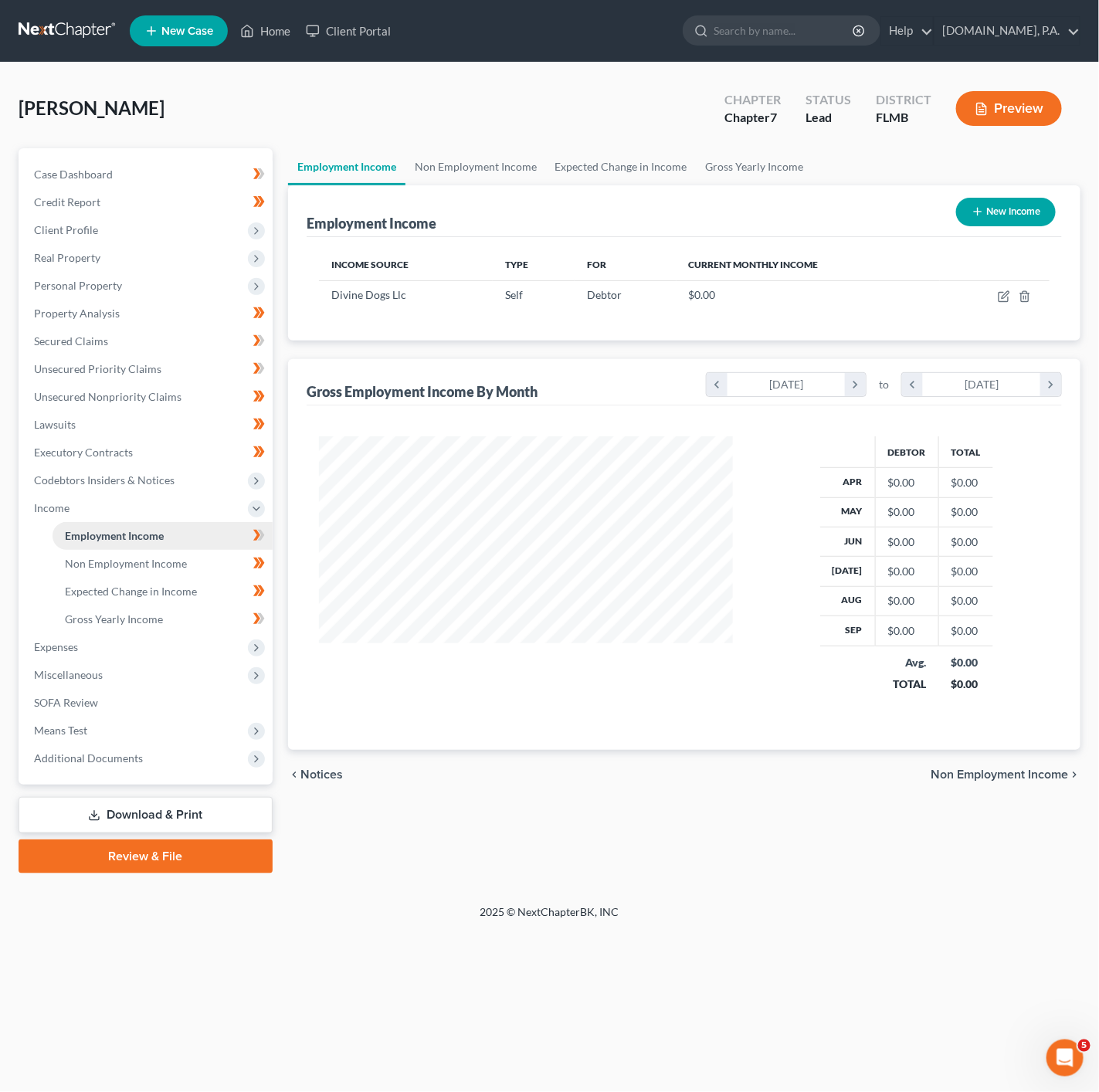
scroll to position [278, 444]
click at [1005, 301] on icon "button" at bounding box center [1004, 296] width 12 height 12
select select "1"
select select "9"
select select "3"
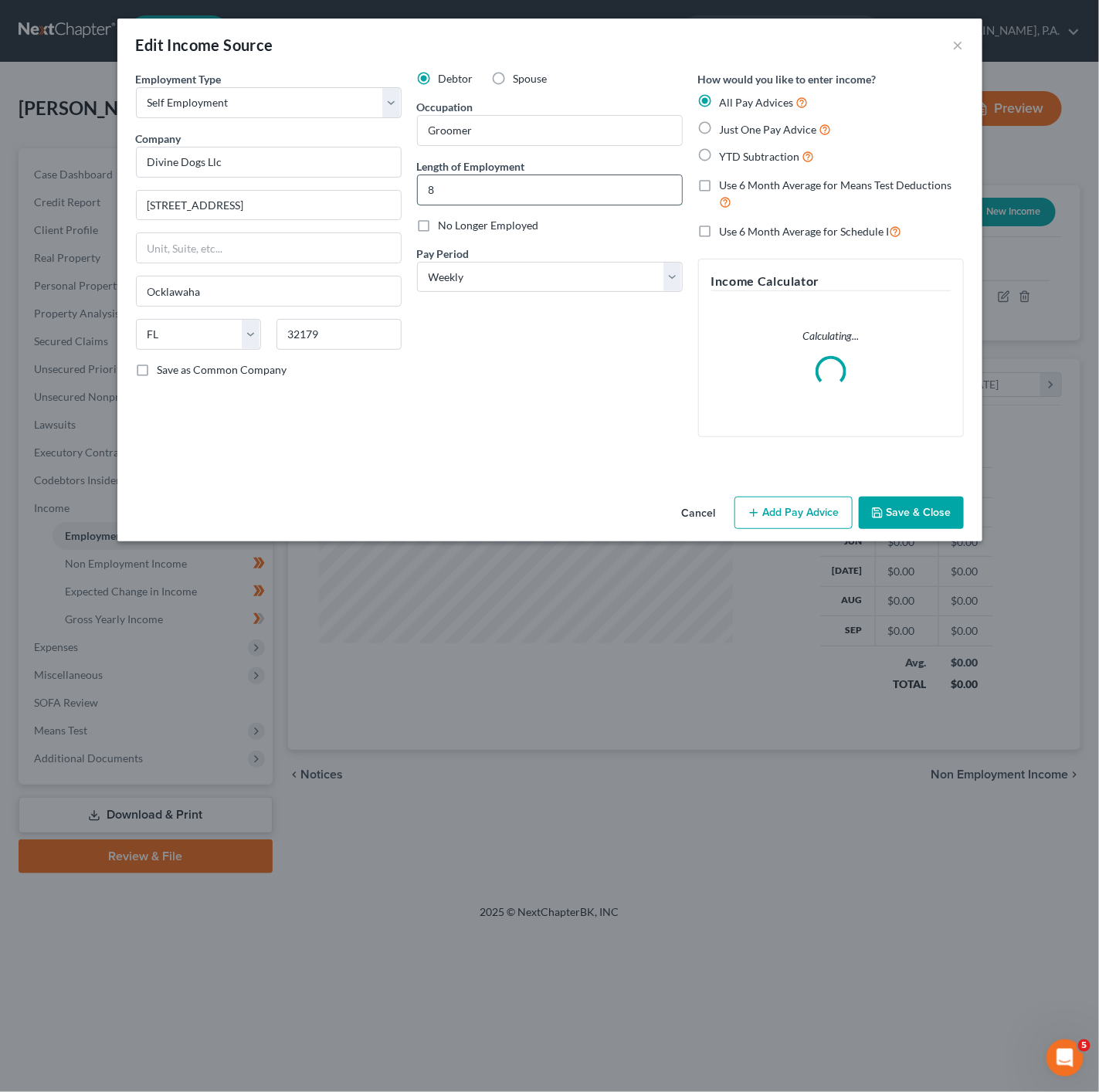
click at [452, 186] on input "8" at bounding box center [550, 190] width 264 height 29
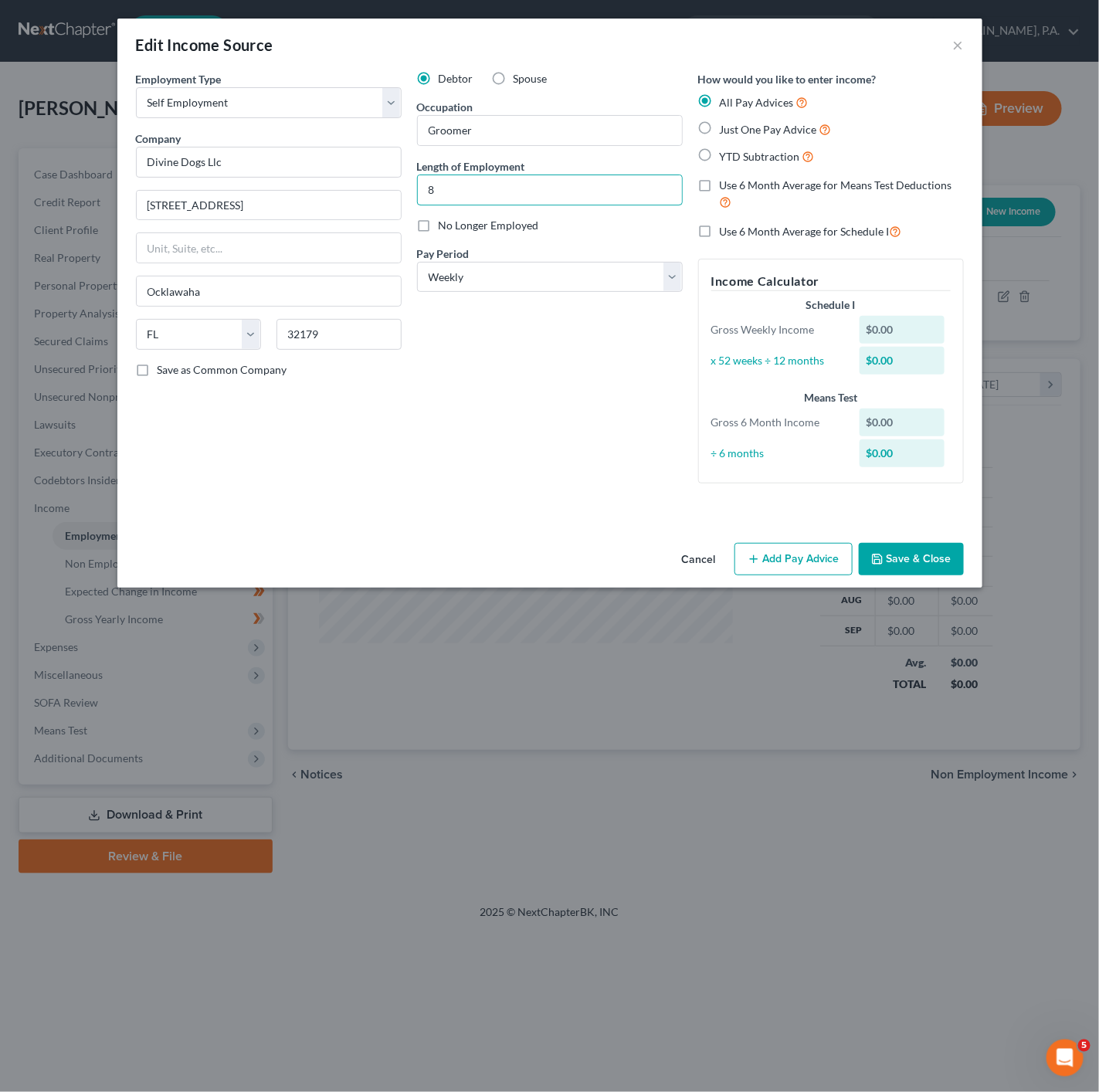
type input "8 Years"
click at [544, 383] on div "Debtor Spouse Occupation Groomer Length of Employment 8 Years No Longer Employe…" at bounding box center [550, 284] width 281 height 425
drag, startPoint x: 582, startPoint y: 280, endPoint x: 575, endPoint y: 283, distance: 7.6
click at [582, 280] on select "Select Monthly Twice Monthly Every Other Week Weekly" at bounding box center [550, 278] width 266 height 31
select select "0"
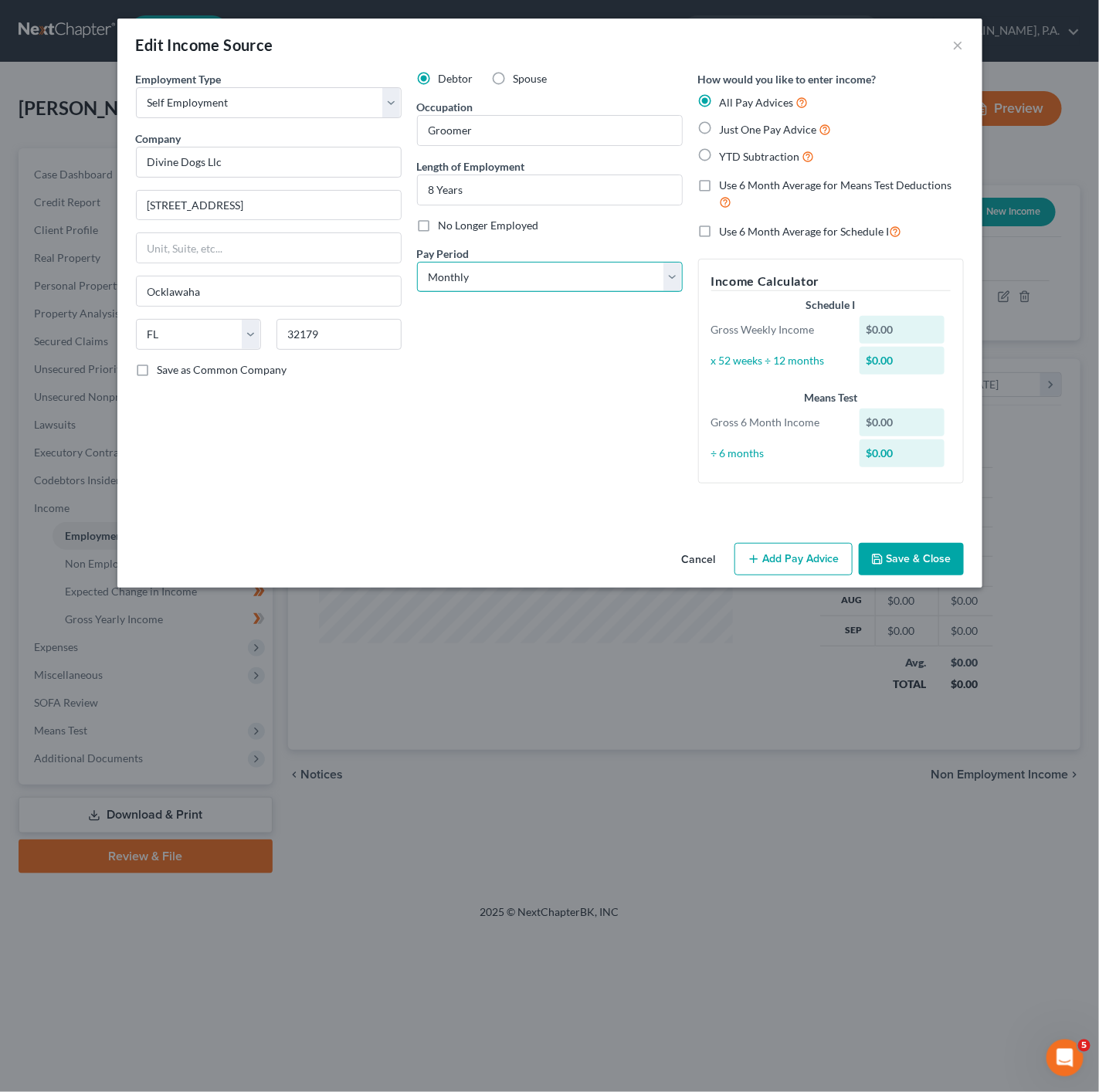
click at [417, 263] on select "Select Monthly Twice Monthly Every Other Week Weekly" at bounding box center [550, 278] width 266 height 31
click at [720, 136] on label "Just One Pay Advice" at bounding box center [776, 129] width 112 height 18
click at [726, 130] on input "Just One Pay Advice" at bounding box center [731, 125] width 10 height 10
radio input "true"
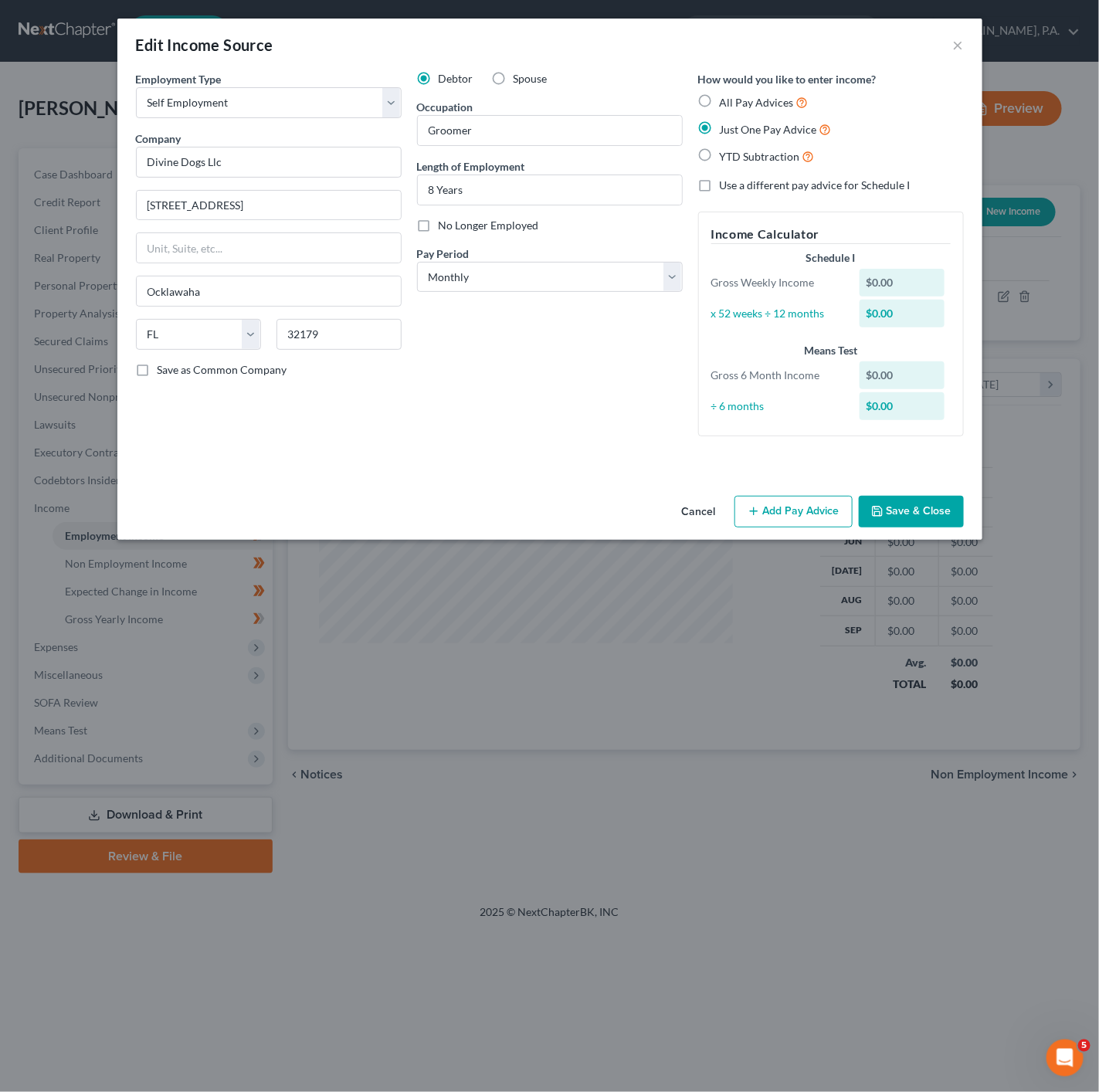
click at [797, 524] on button "Add Pay Advice" at bounding box center [793, 512] width 118 height 33
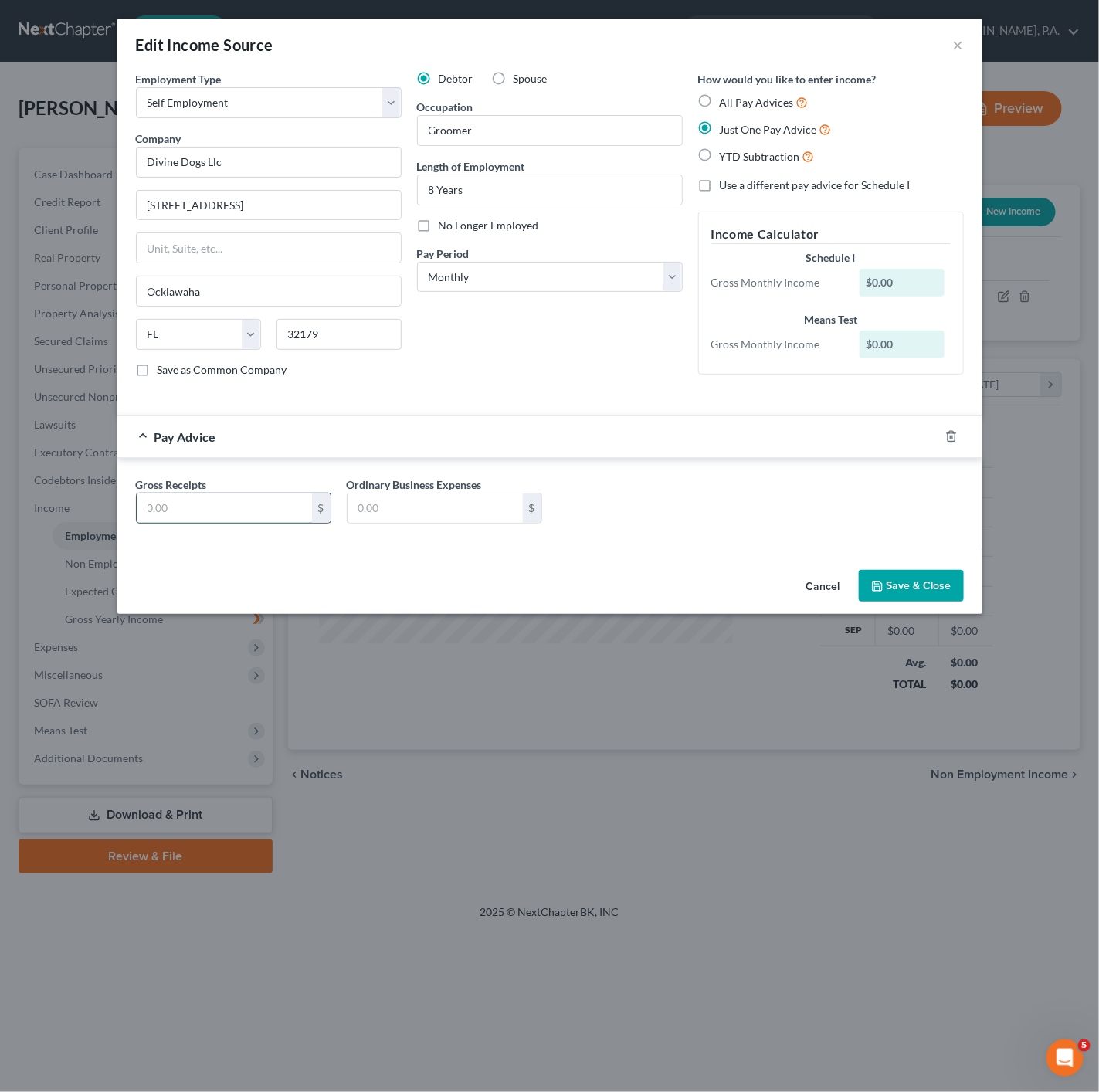
click at [247, 507] on input "text" at bounding box center [224, 508] width 175 height 29
paste input "$7,440.12"
type input "7,440.12"
click at [437, 529] on div "Gross Receipts 7,440.12 $ Ordinary Business Expenses $" at bounding box center [549, 506] width 843 height 60
click at [434, 517] on input "text" at bounding box center [435, 508] width 175 height 29
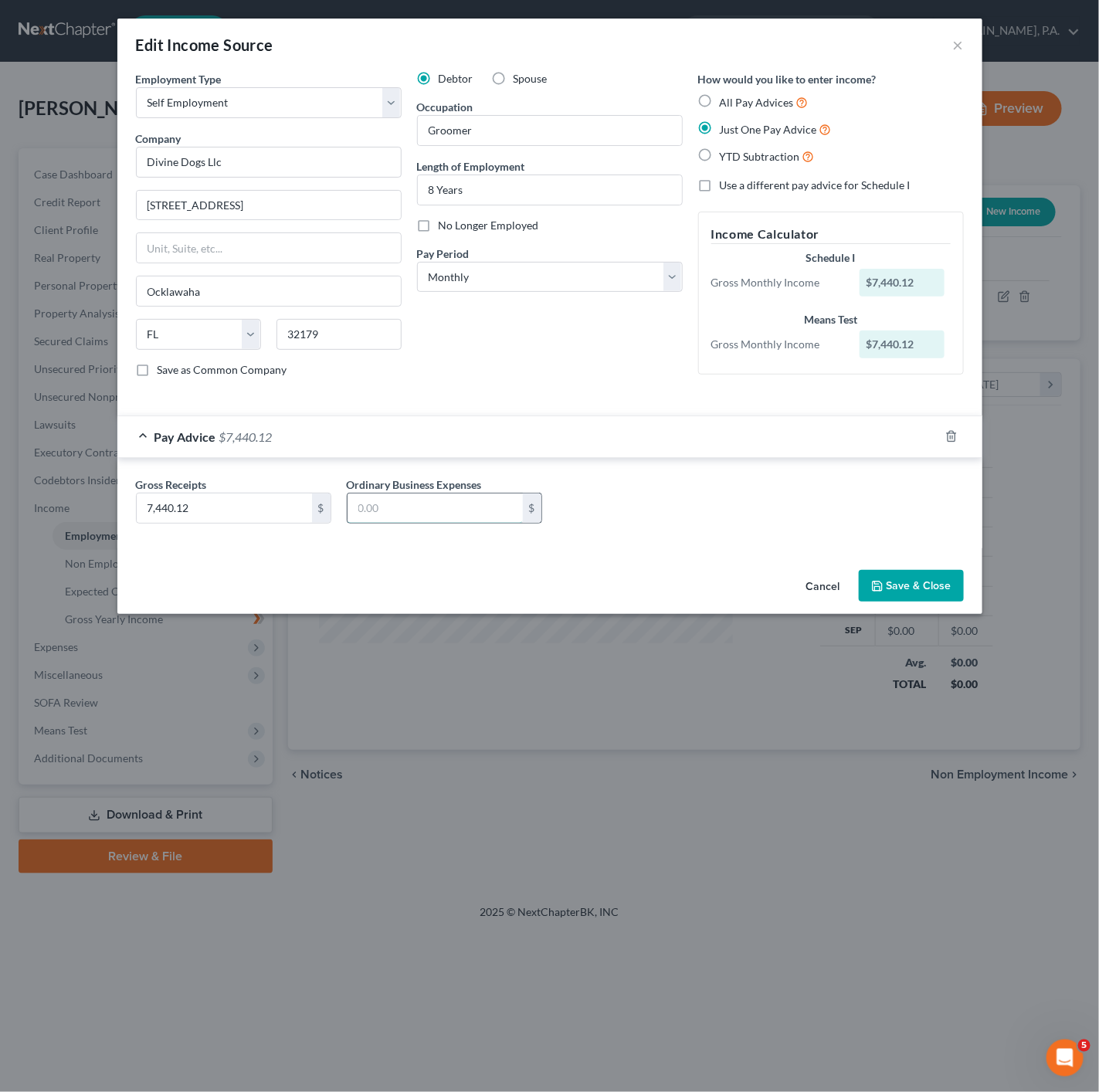
paste input "$2,246.92"
type input "2,246.92"
click at [913, 603] on button "Save & Close" at bounding box center [911, 586] width 105 height 33
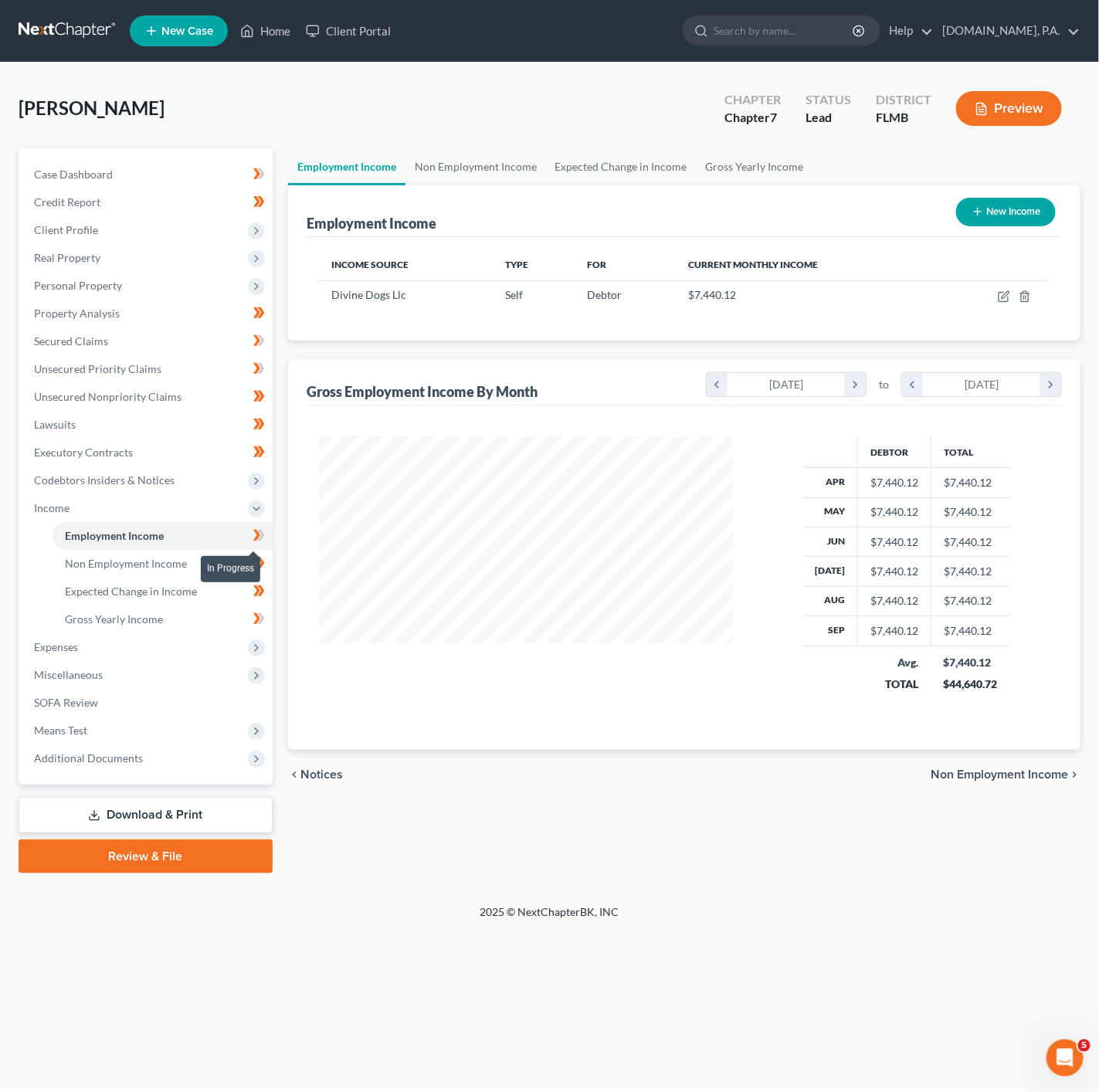
click at [257, 538] on icon at bounding box center [257, 535] width 7 height 11
click at [234, 608] on link "Gross Yearly Income" at bounding box center [163, 620] width 220 height 28
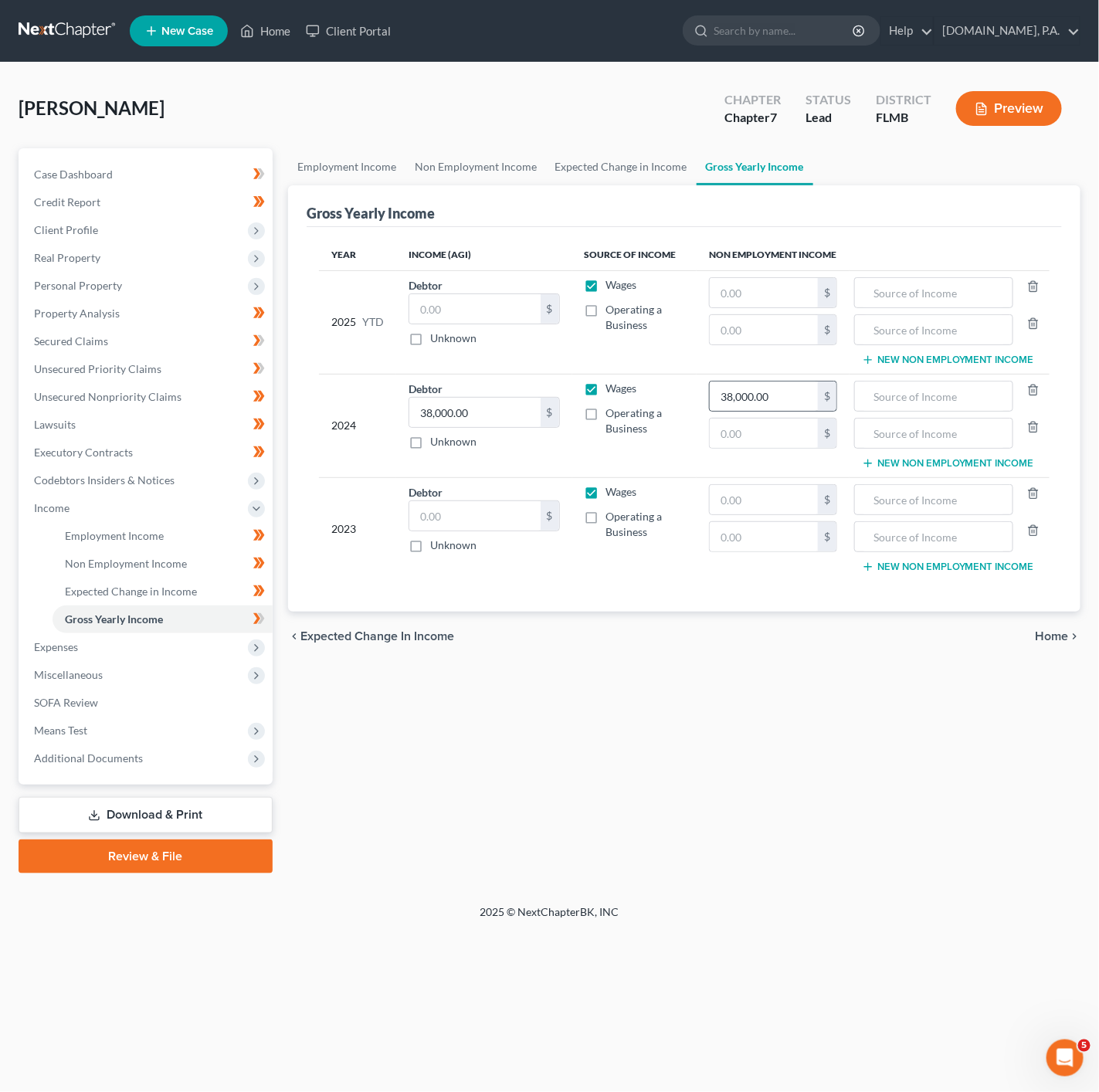
click at [772, 383] on div "38,000.00 $" at bounding box center [772, 396] width 128 height 31
type input "0"
click at [470, 530] on input "text" at bounding box center [475, 516] width 131 height 29
type input "44,024"
click at [517, 658] on div "chevron_left Expected Change in Income Home chevron_right" at bounding box center [684, 637] width 793 height 50
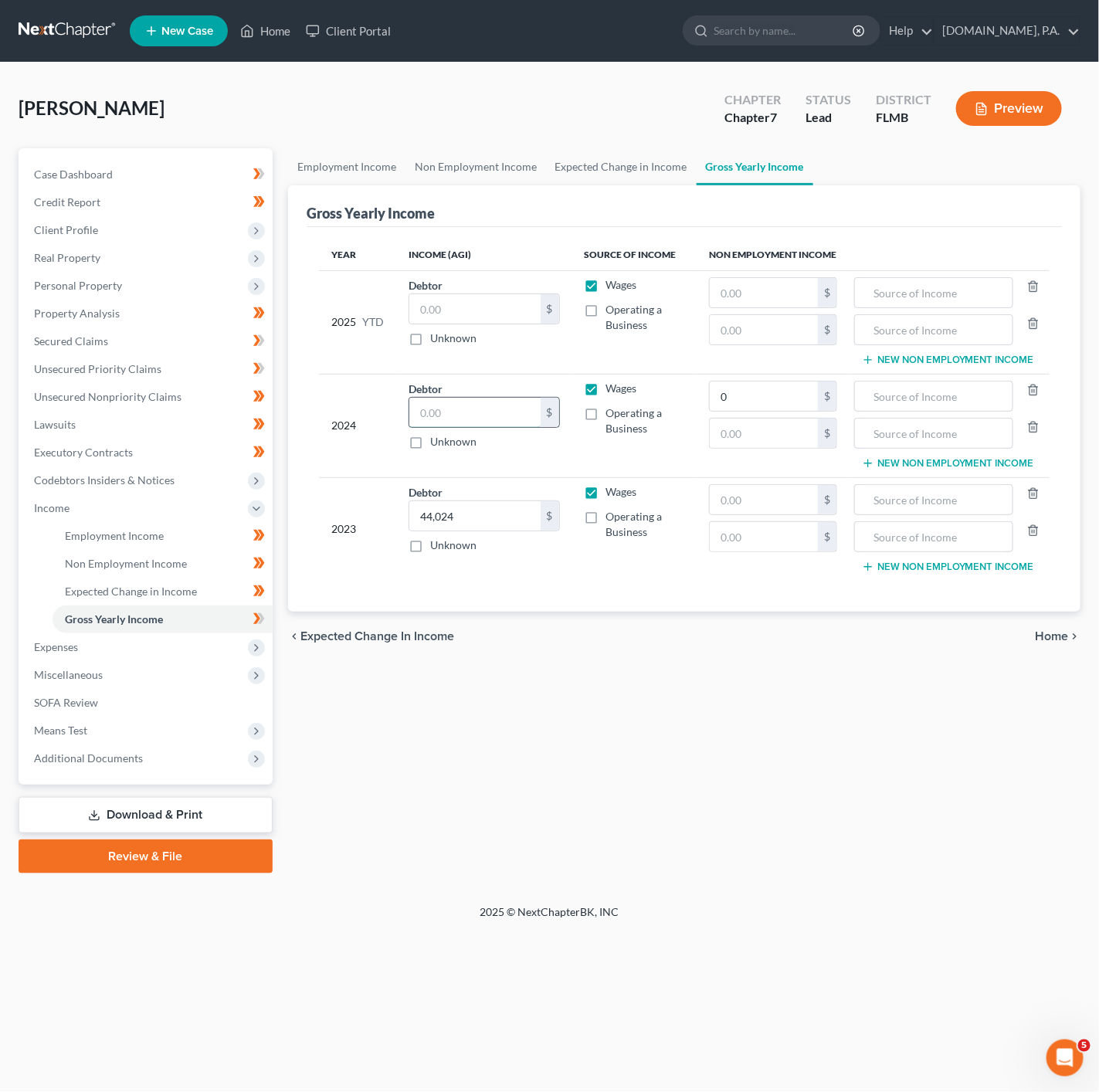
click at [472, 420] on input "text" at bounding box center [475, 413] width 131 height 29
click at [491, 422] on input "text" at bounding box center [475, 413] width 131 height 29
type input "6"
type input "36,053"
click at [557, 714] on div "Employment Income Non Employment Income Expected Change in Income Gross Yearly …" at bounding box center [684, 510] width 808 height 725
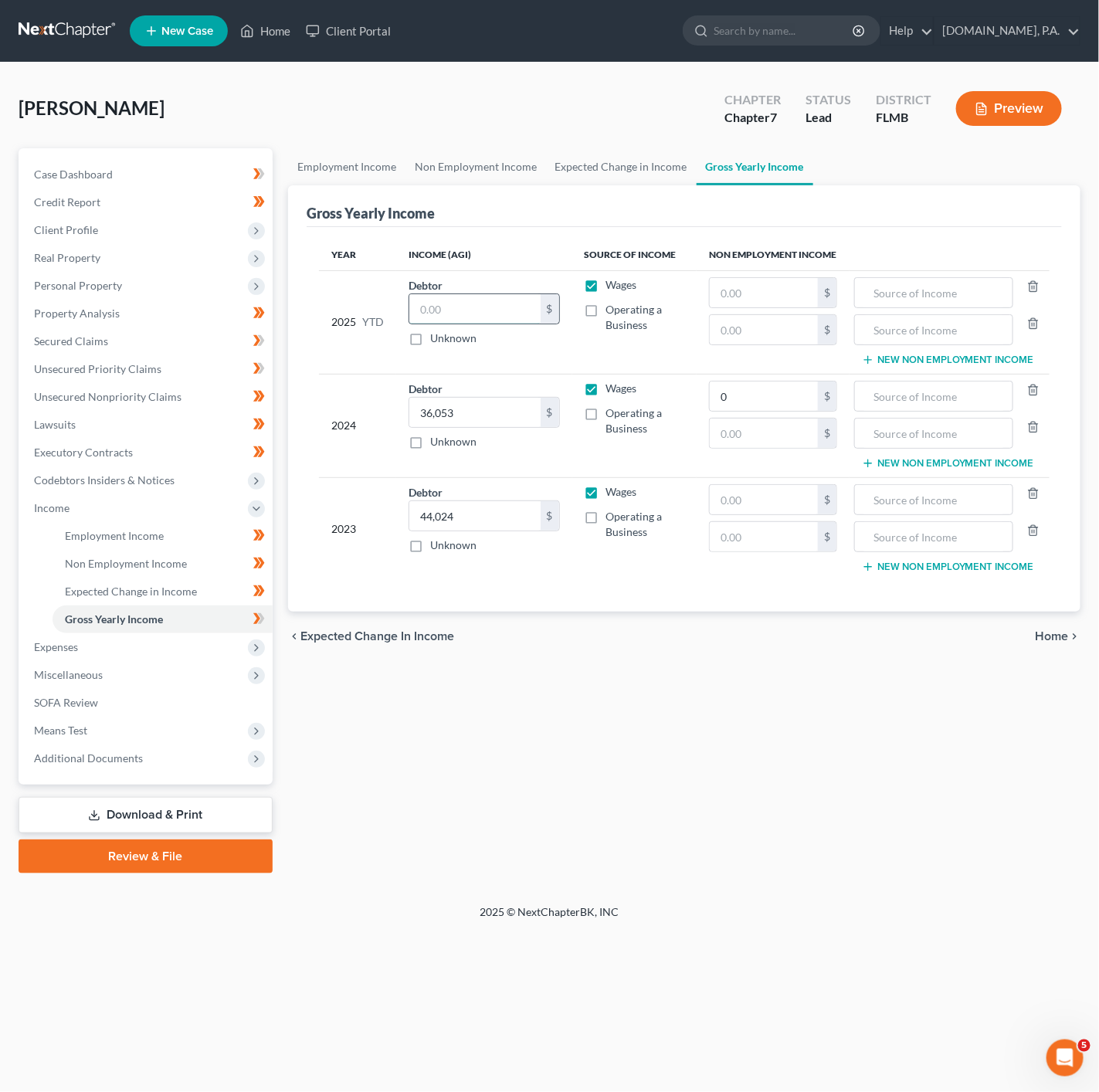
click at [448, 299] on input "text" at bounding box center [475, 309] width 131 height 29
paste input "70,447.68"
type input "70,447.68"
drag, startPoint x: 639, startPoint y: 786, endPoint x: 653, endPoint y: 781, distance: 14.9
click at [639, 786] on div "Employment Income Non Employment Income Expected Change in Income Gross Yearly …" at bounding box center [684, 510] width 808 height 725
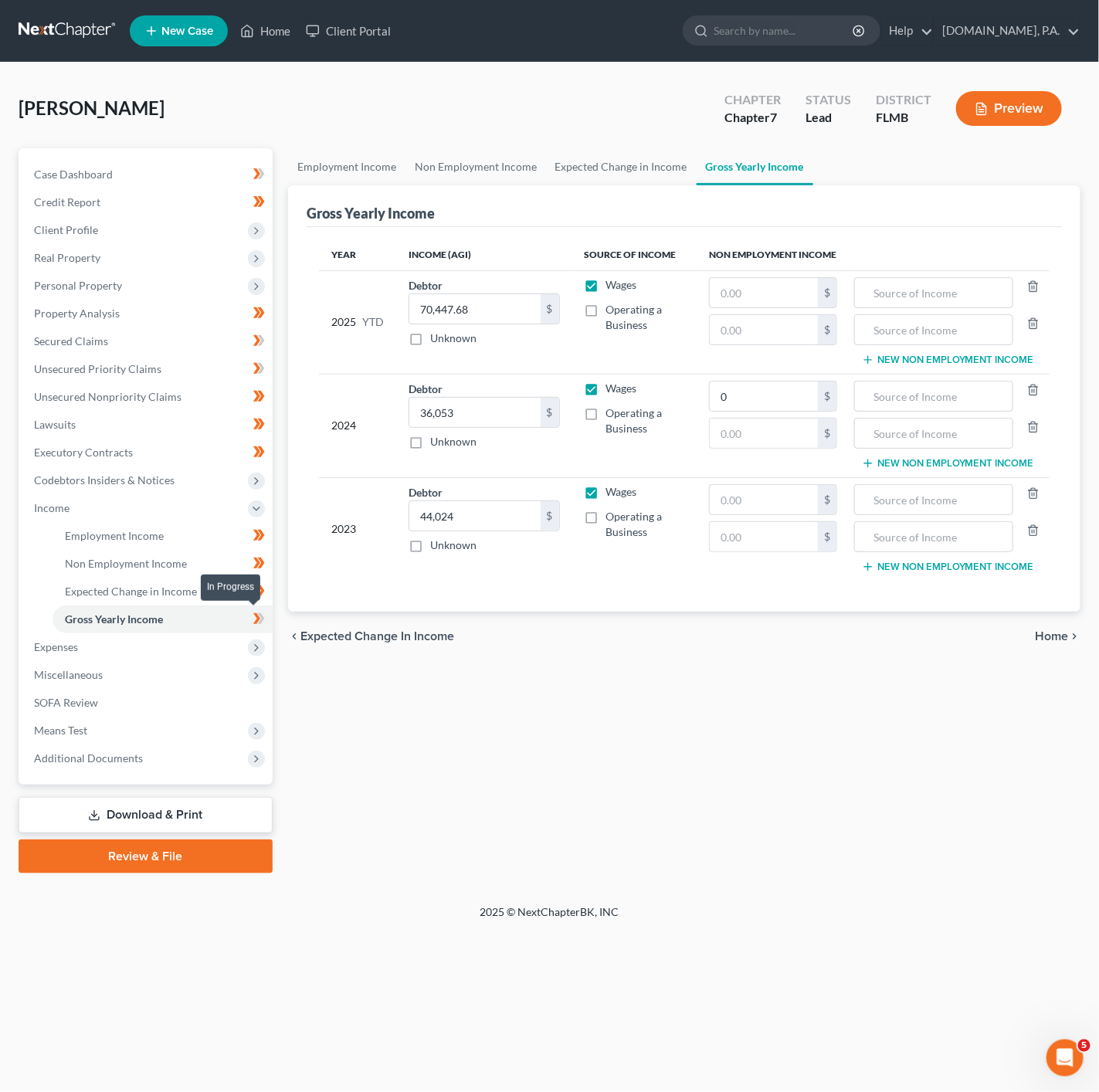
click at [267, 617] on span at bounding box center [259, 621] width 27 height 23
click at [206, 651] on span "Expenses" at bounding box center [147, 647] width 251 height 28
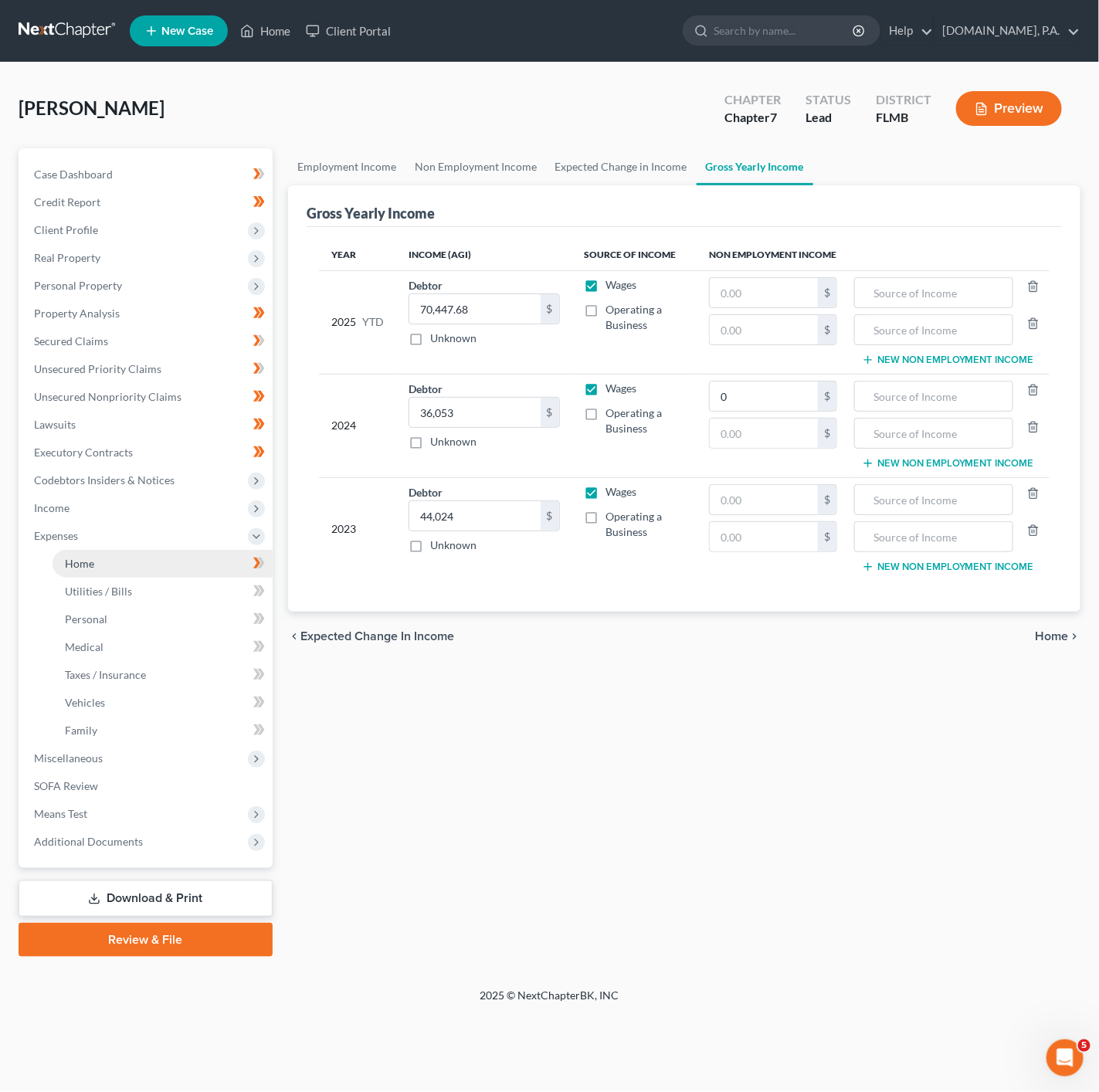
click at [199, 564] on link "Home" at bounding box center [163, 564] width 220 height 28
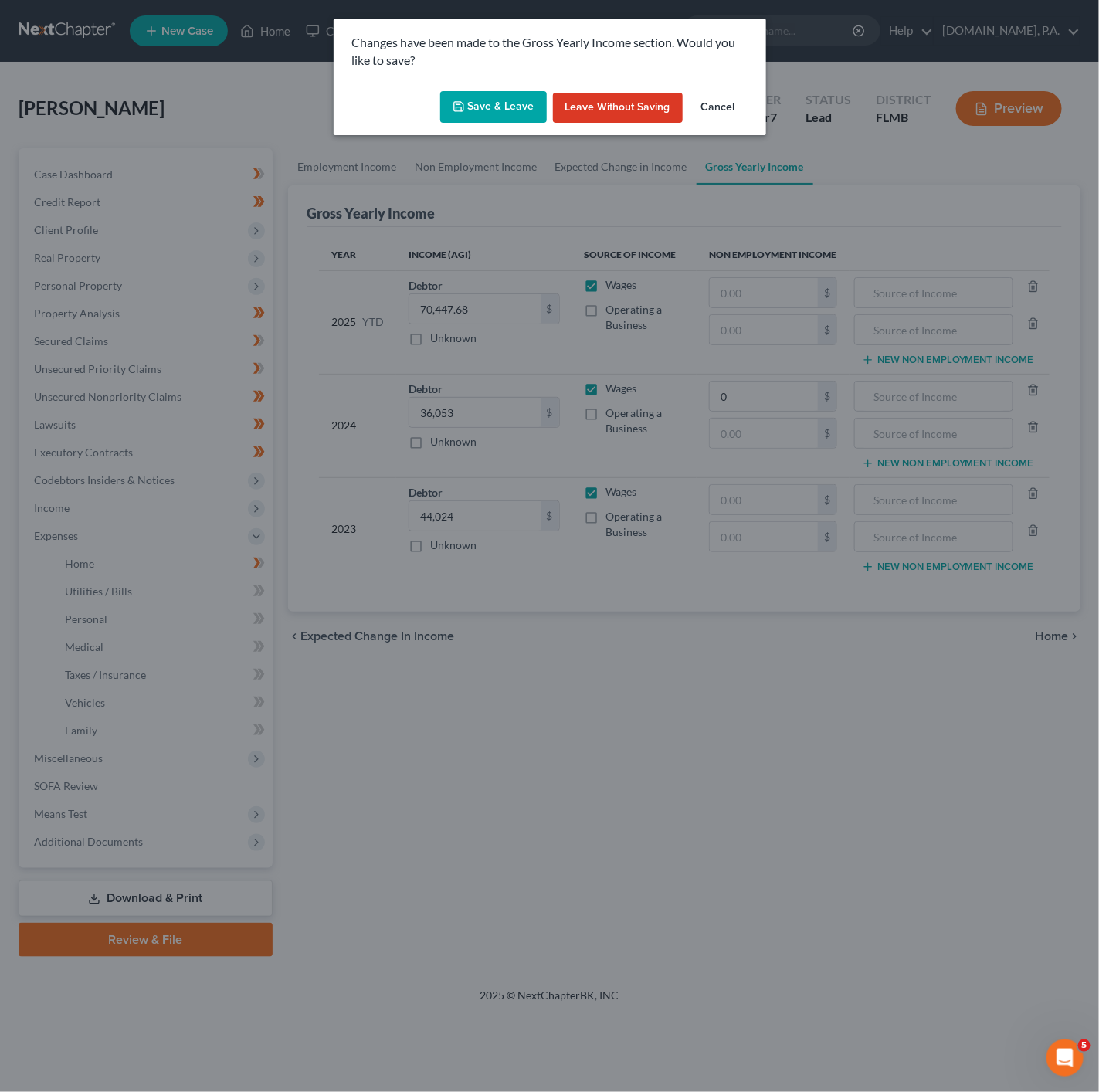
click at [470, 97] on button "Save & Leave" at bounding box center [493, 107] width 106 height 33
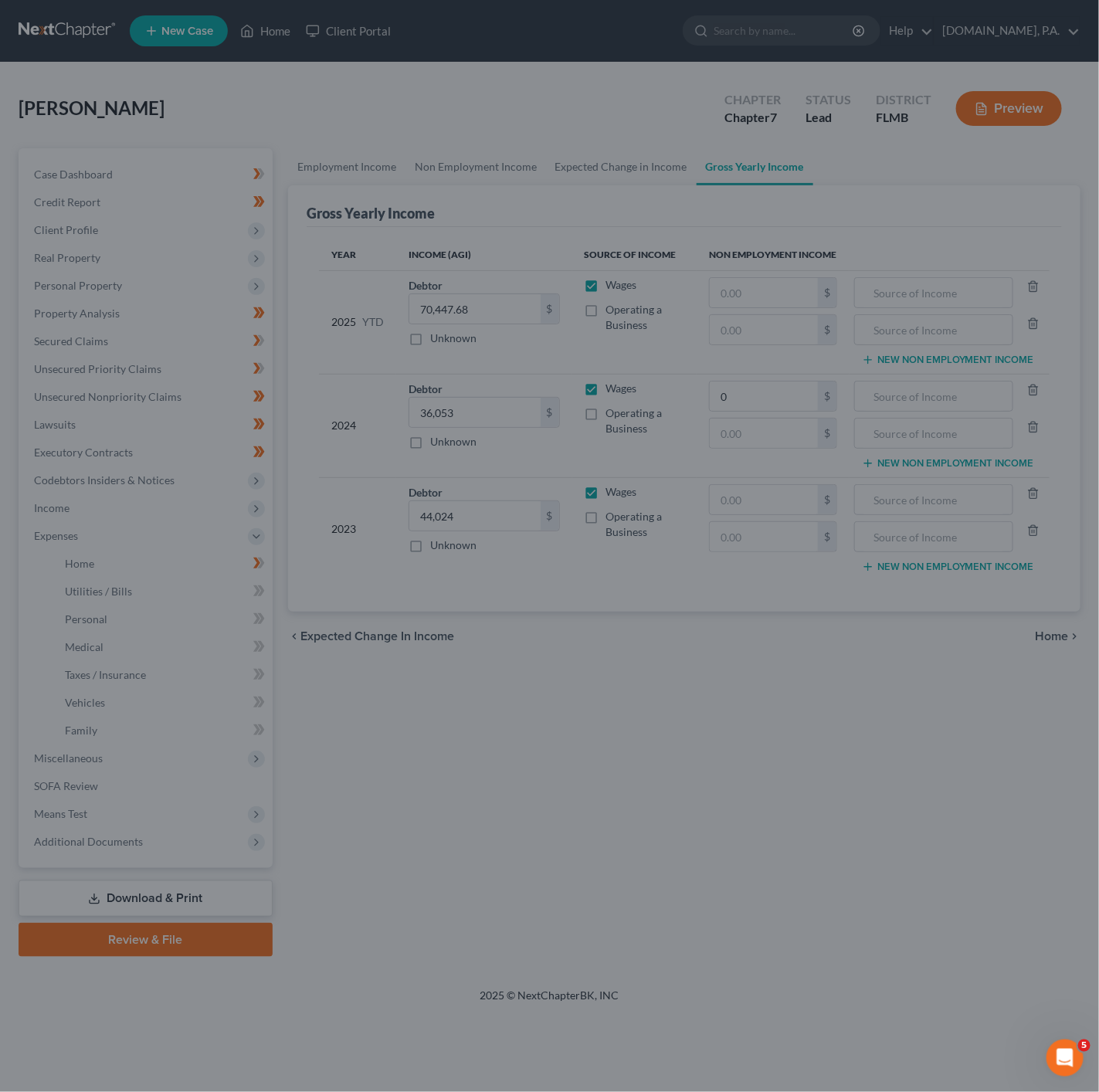
type input "0.00"
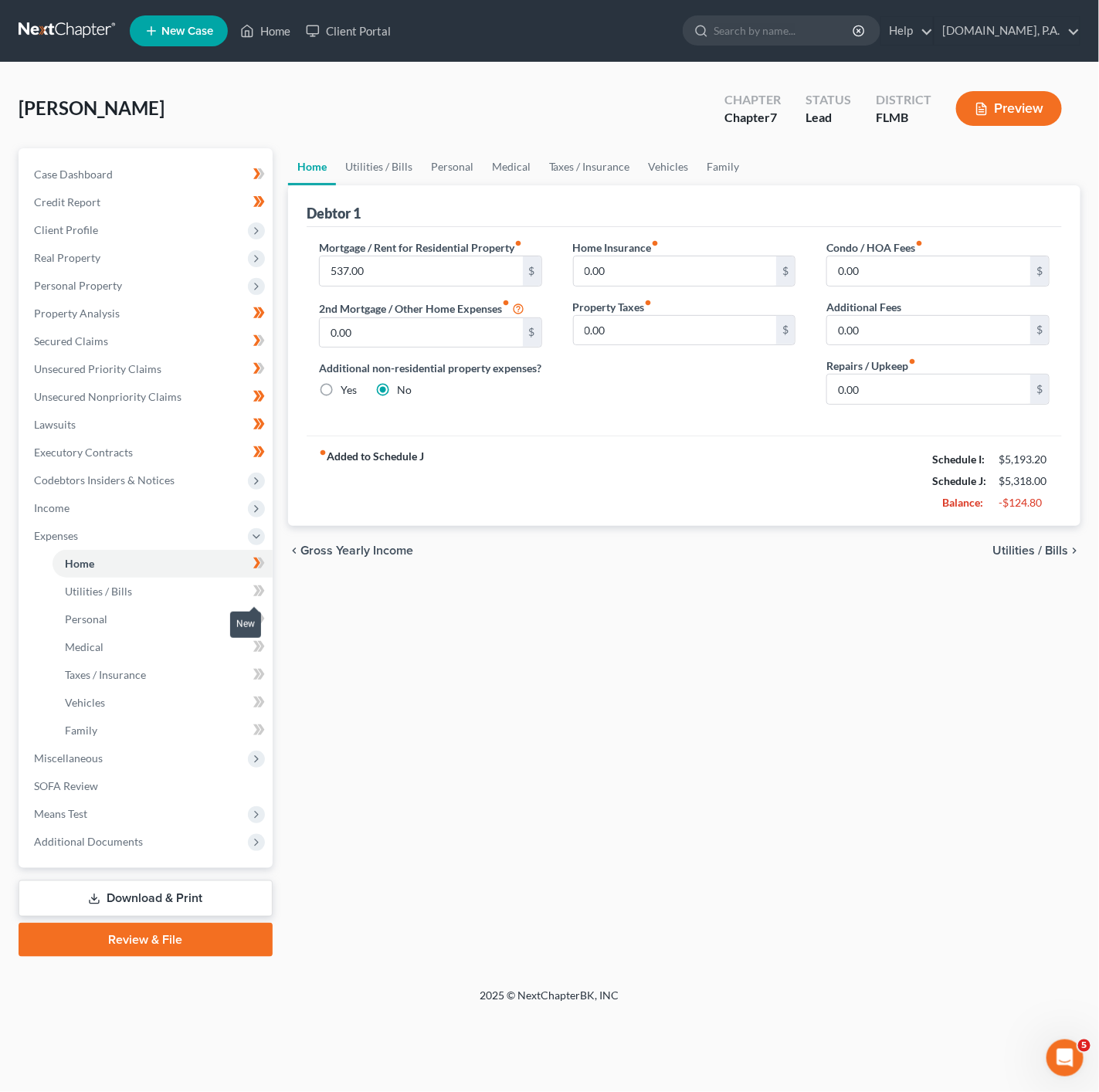
click at [271, 592] on span at bounding box center [259, 593] width 27 height 23
click at [267, 606] on link "Personal" at bounding box center [163, 620] width 220 height 28
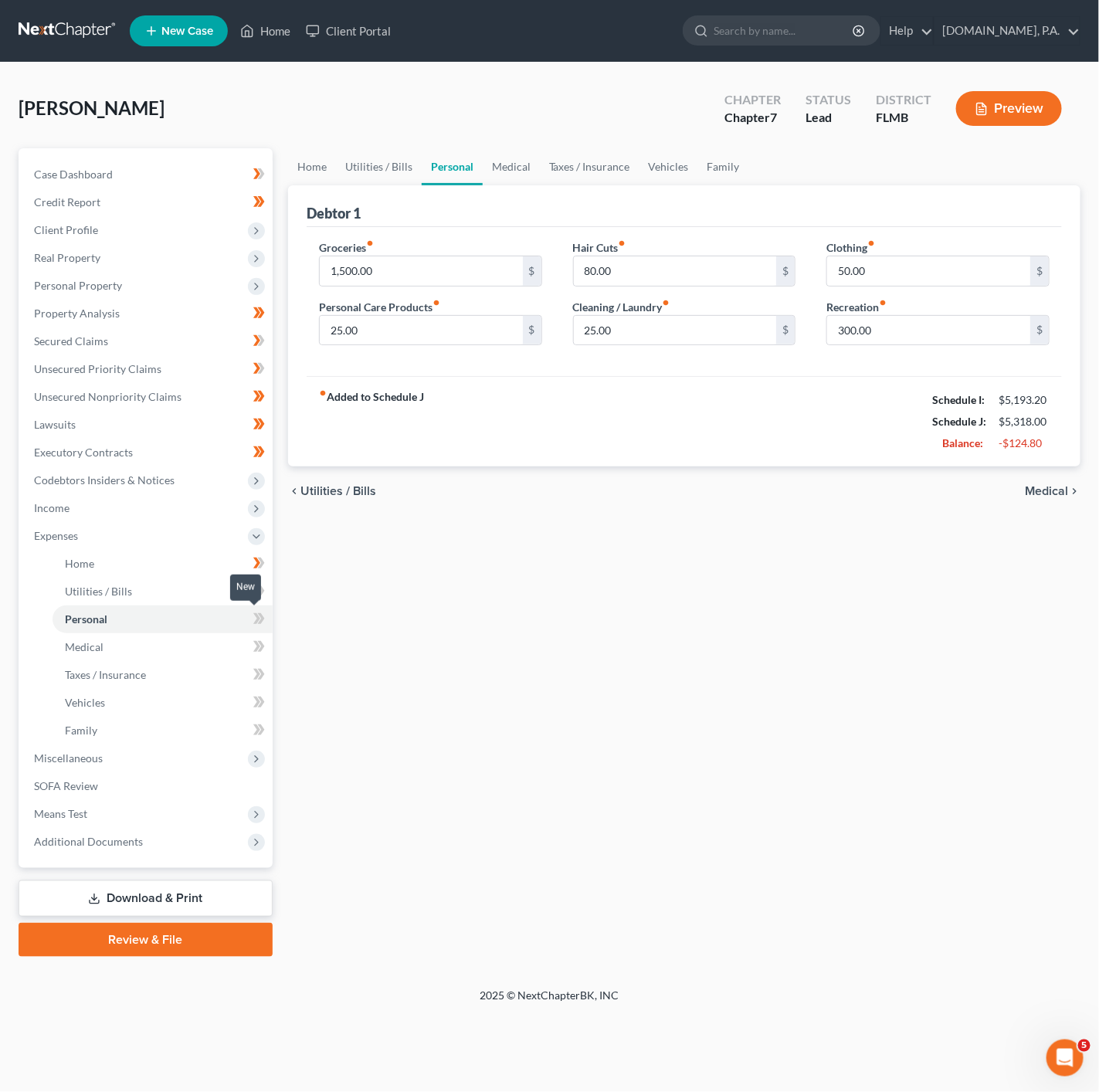
click at [267, 617] on span at bounding box center [259, 621] width 27 height 23
click at [265, 646] on span at bounding box center [259, 648] width 27 height 23
click at [262, 675] on icon at bounding box center [261, 674] width 7 height 11
click at [264, 693] on icon at bounding box center [259, 702] width 12 height 19
click at [263, 721] on icon at bounding box center [259, 730] width 12 height 19
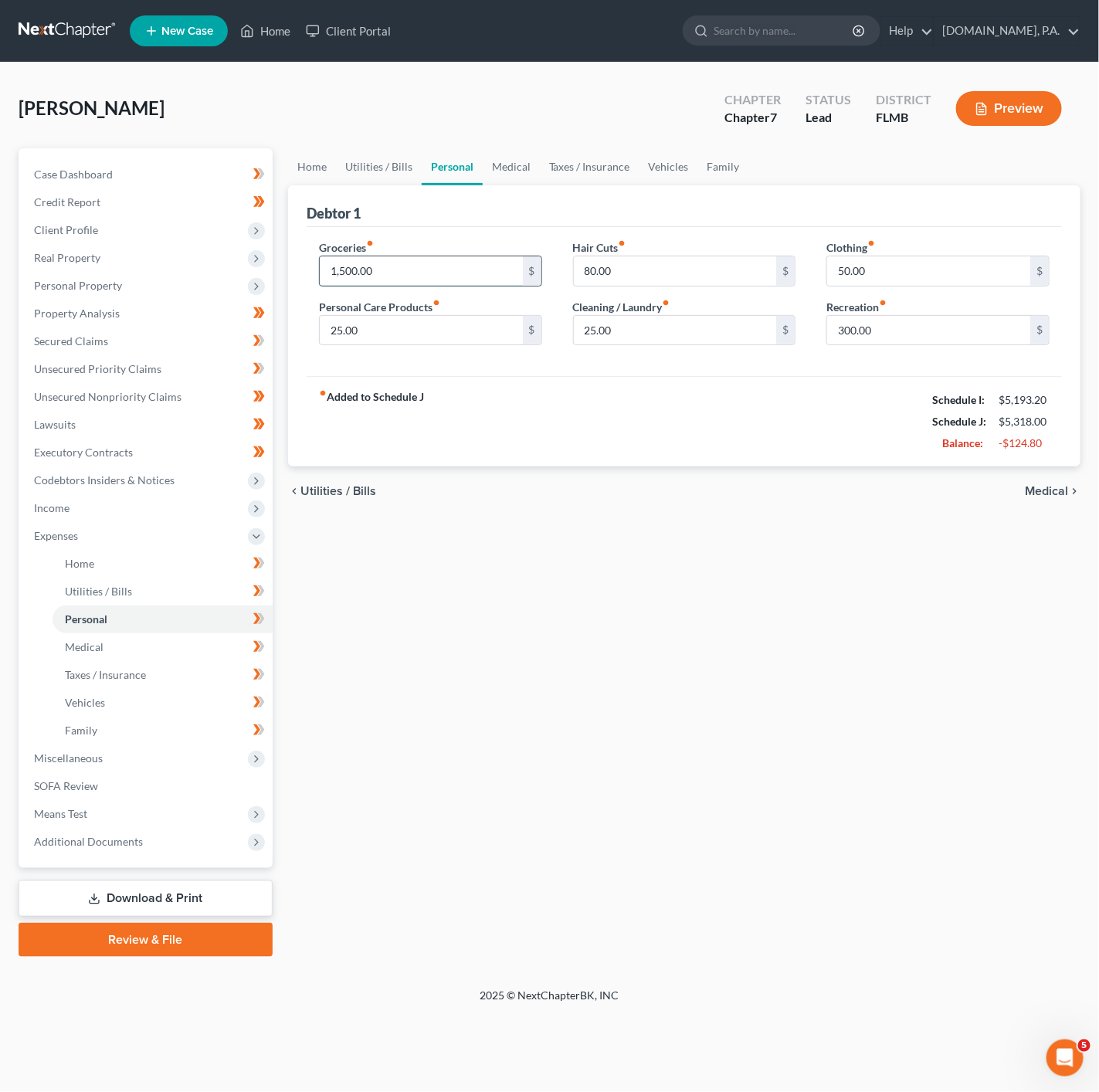
click at [473, 285] on input "1,500.00" at bounding box center [421, 271] width 203 height 29
click at [221, 515] on span "Income" at bounding box center [147, 508] width 251 height 28
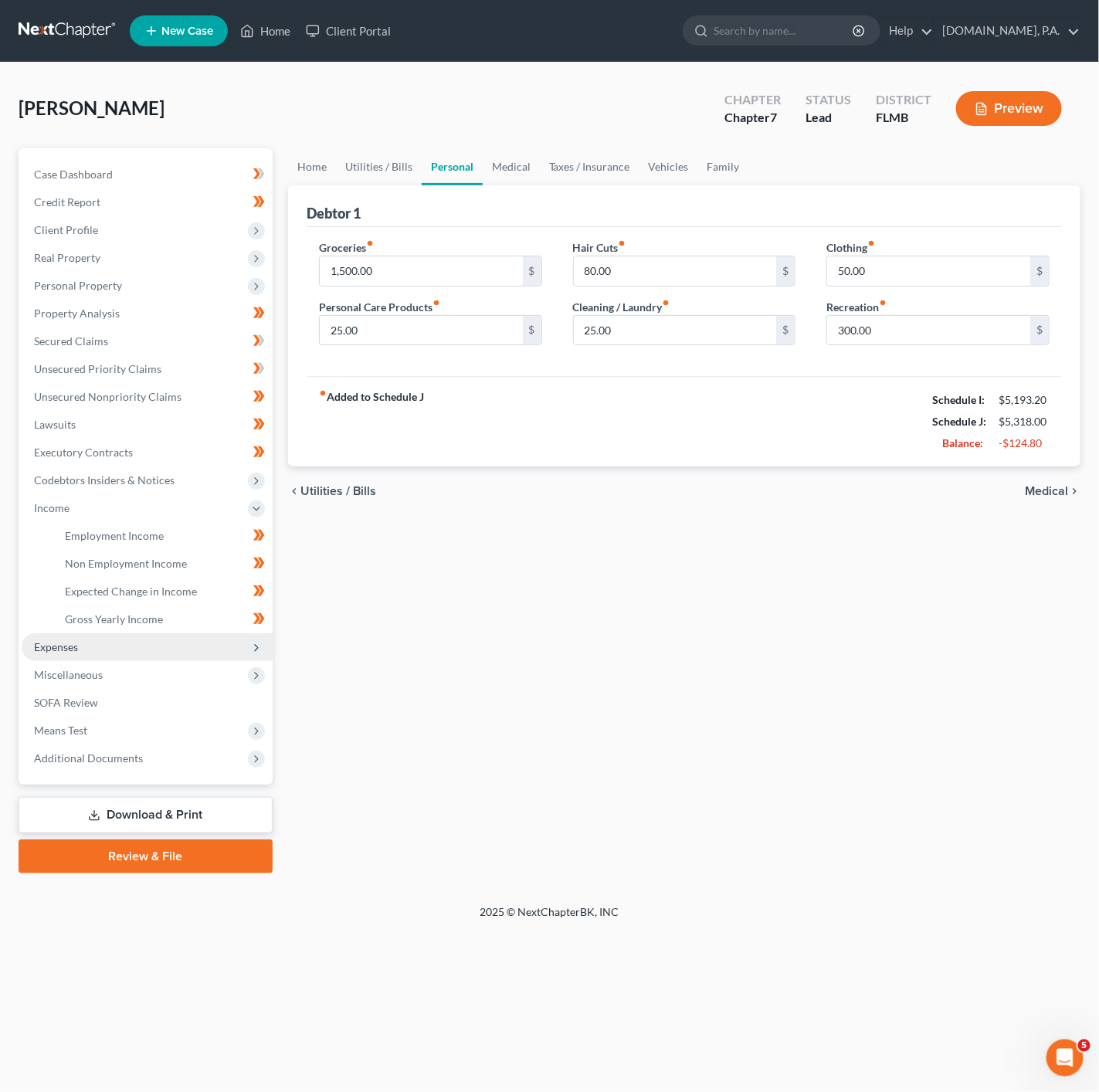
click at [93, 644] on span "Expenses" at bounding box center [147, 647] width 251 height 28
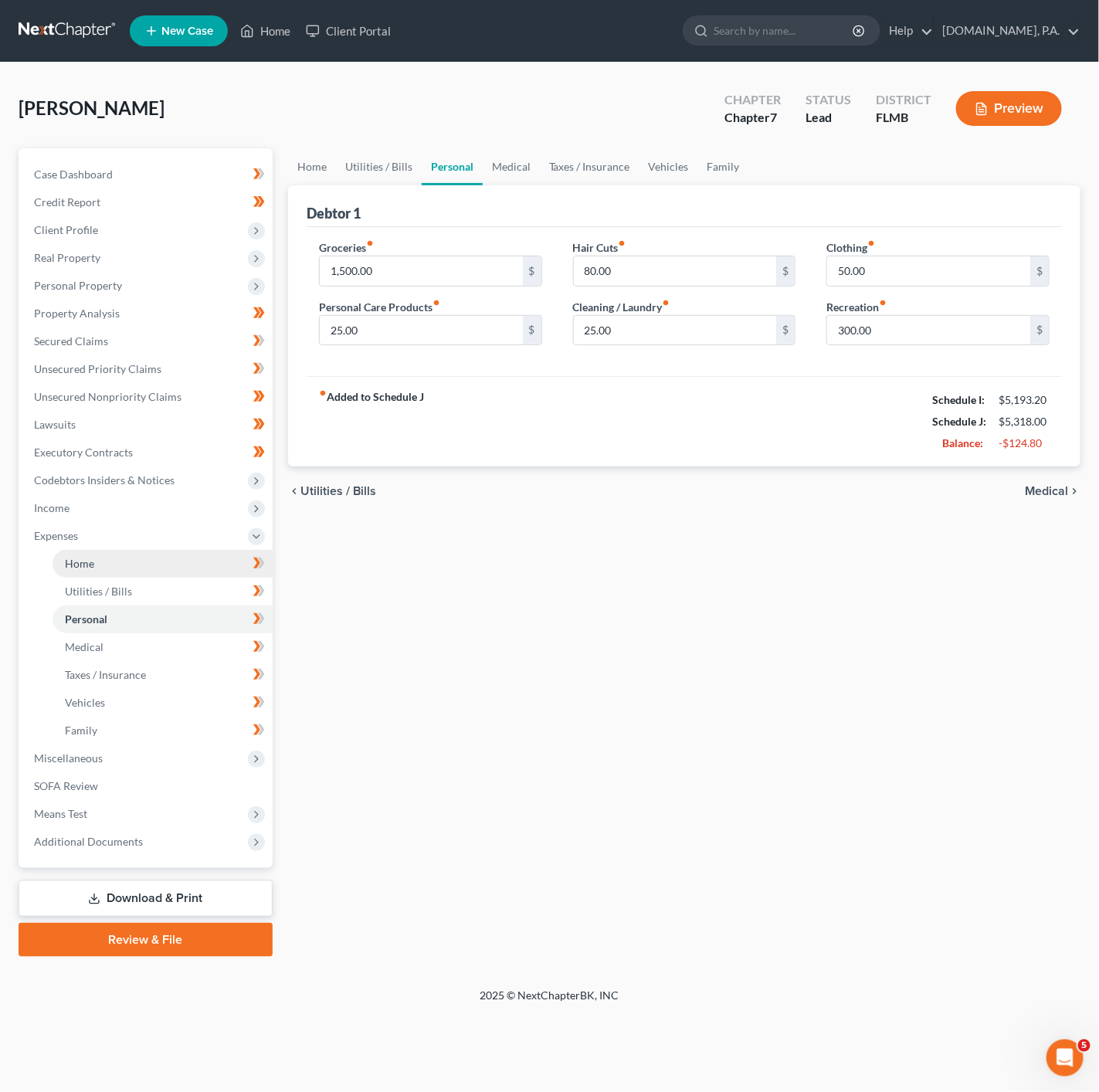
click at [228, 573] on link "Home" at bounding box center [163, 564] width 220 height 28
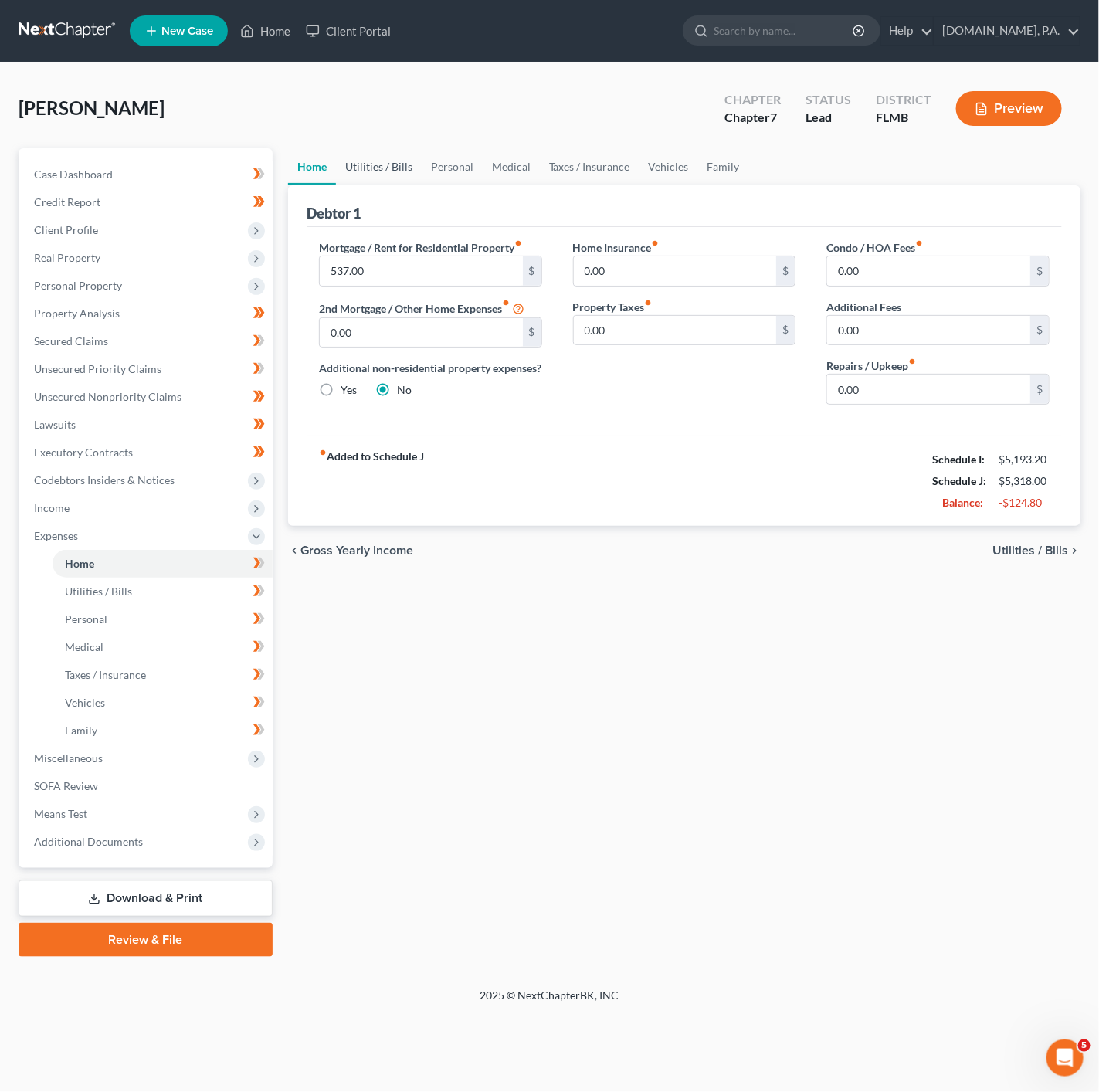
click at [389, 174] on link "Utilities / Bills" at bounding box center [378, 167] width 86 height 37
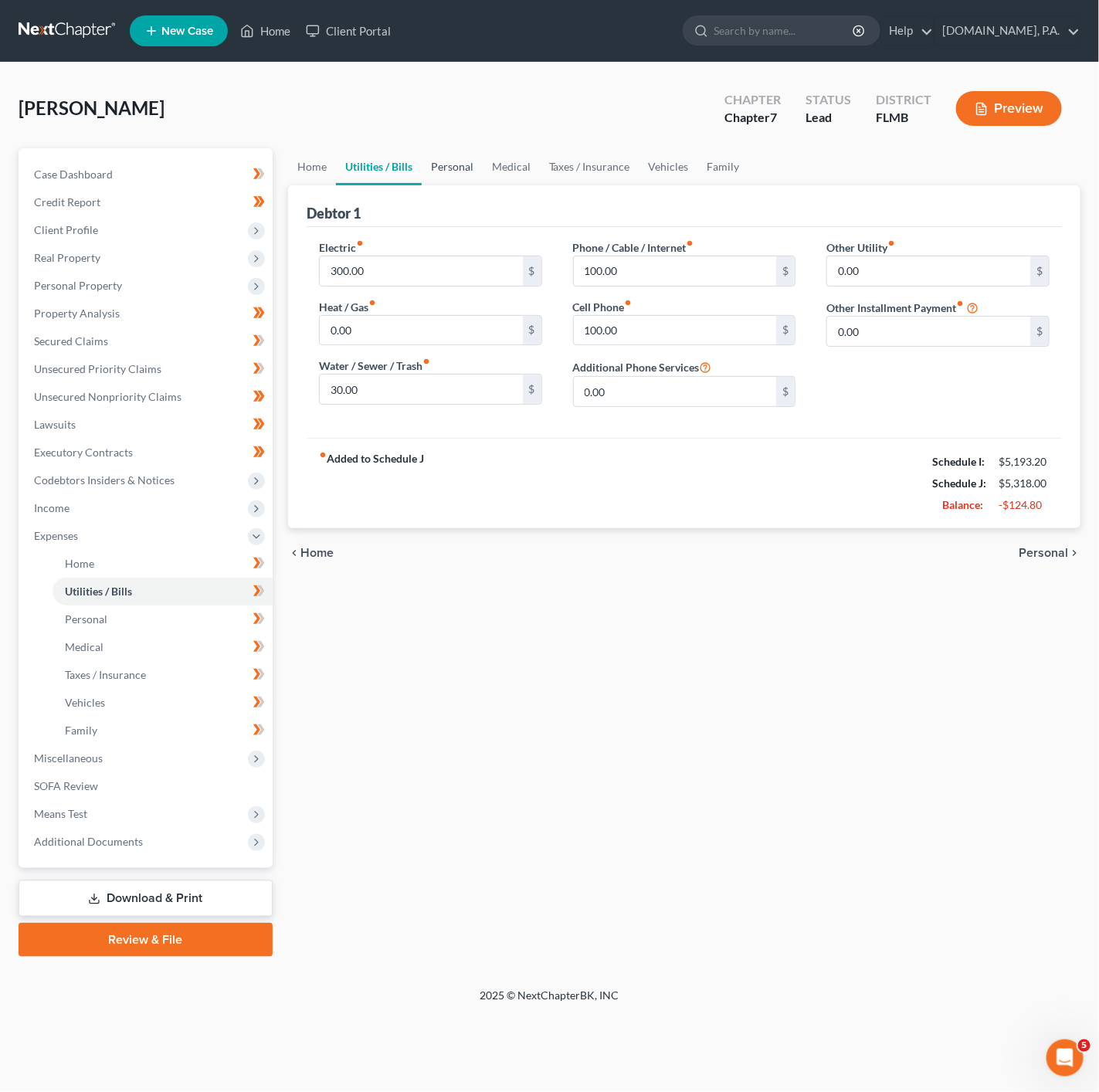
click at [458, 175] on link "Personal" at bounding box center [452, 167] width 61 height 37
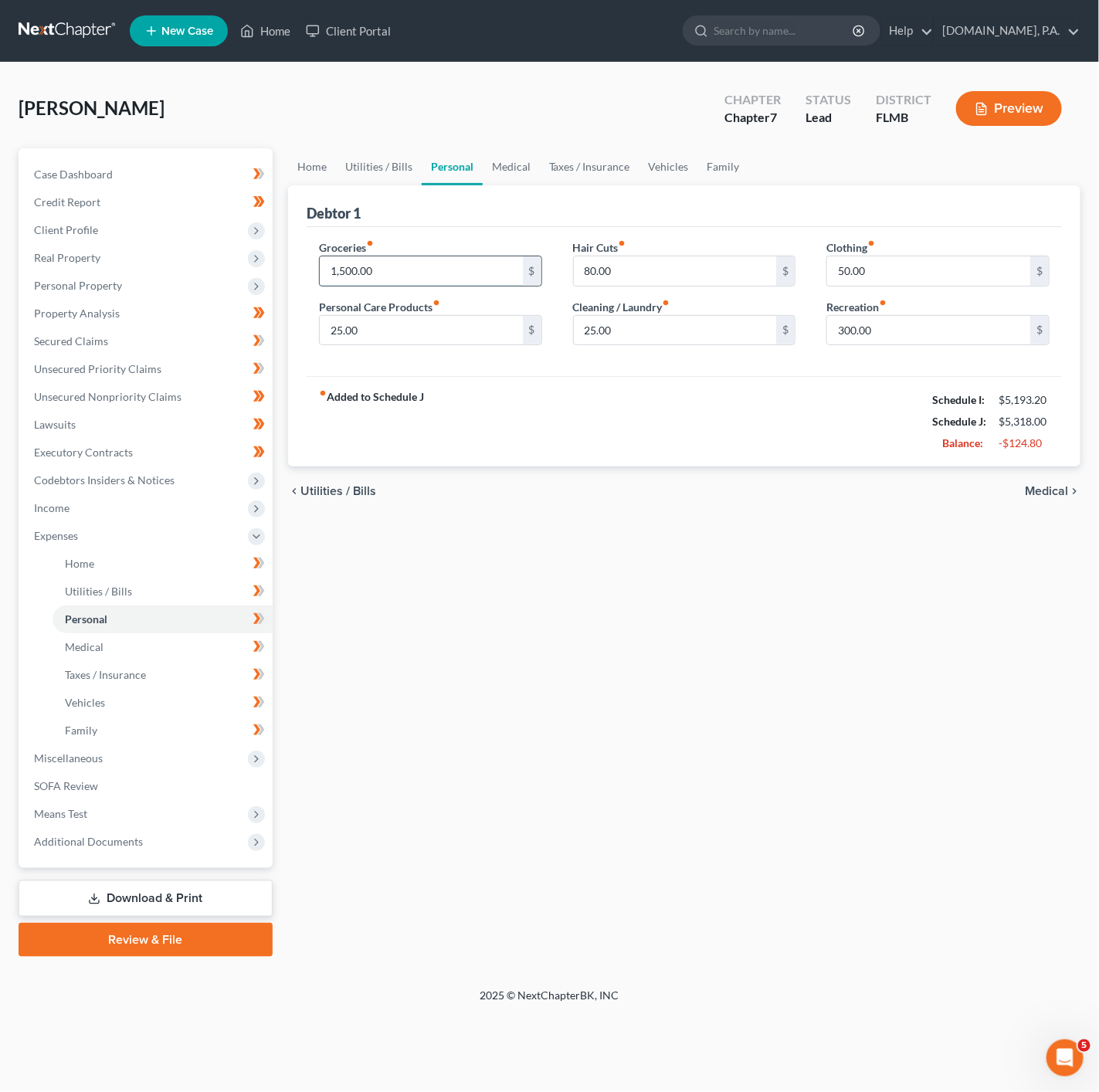
click at [432, 260] on input "1,500.00" at bounding box center [421, 271] width 203 height 29
type input "1,050"
click at [473, 331] on input "25.00" at bounding box center [421, 330] width 203 height 29
type input "100"
click at [663, 346] on div "25.00 $" at bounding box center [685, 330] width 223 height 31
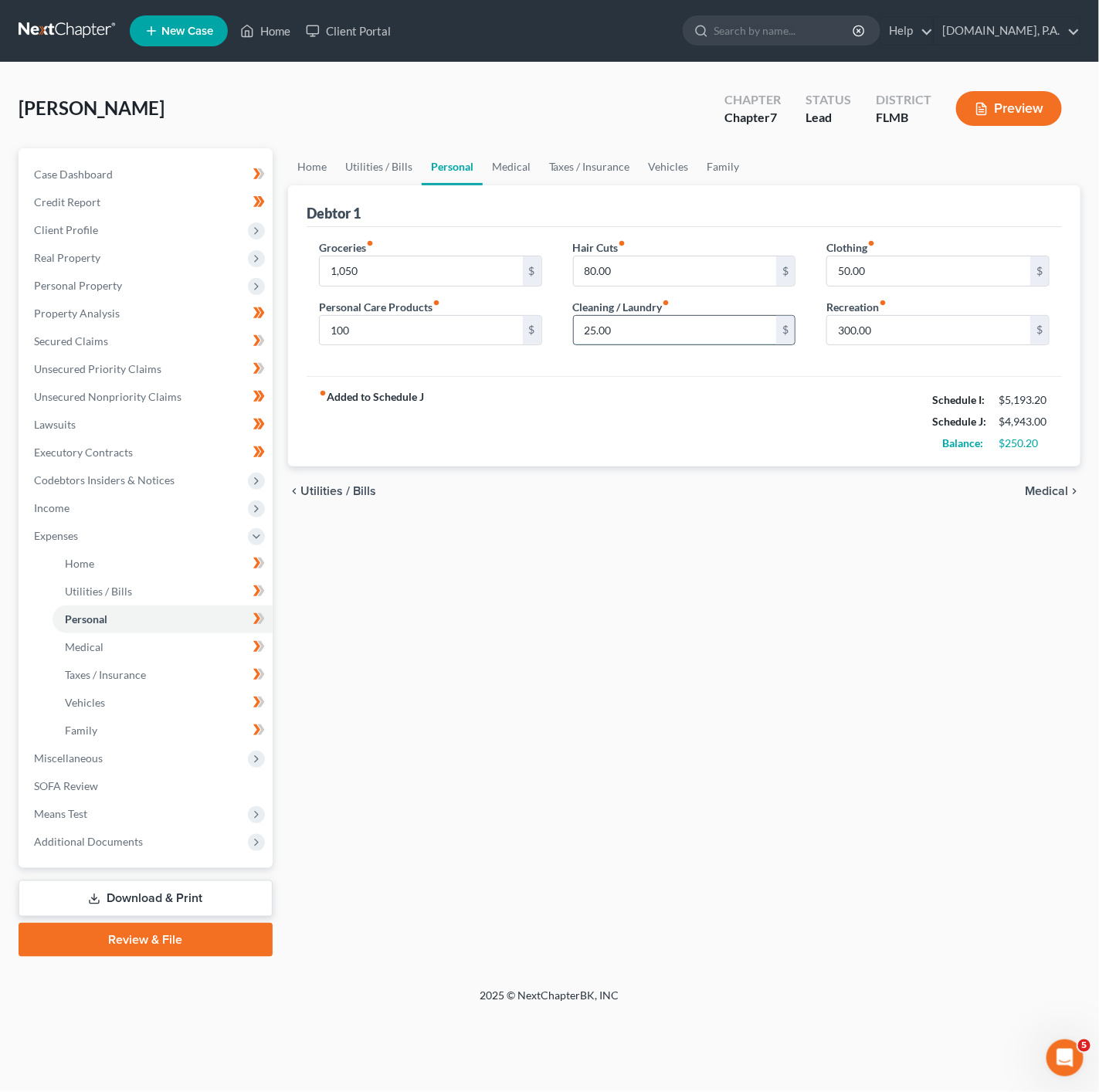
click at [721, 324] on input "25.00" at bounding box center [676, 330] width 203 height 29
type input "60"
click at [644, 275] on input "80.00" at bounding box center [676, 271] width 203 height 29
type input "100"
click at [914, 322] on input "300.00" at bounding box center [928, 330] width 203 height 29
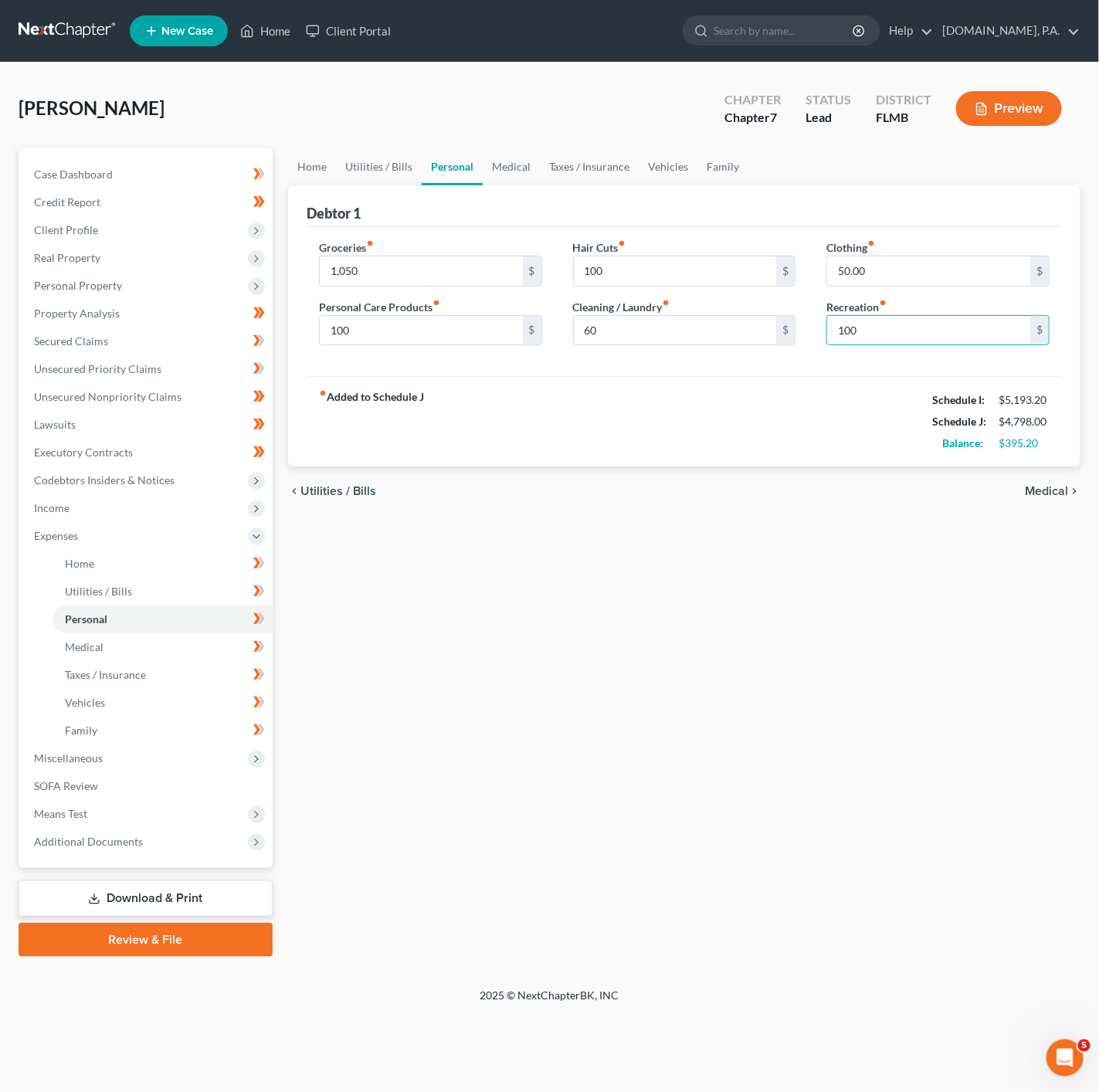
click at [592, 479] on div "chevron_left Utilities / Bills Medical chevron_right" at bounding box center [684, 491] width 793 height 50
click at [873, 336] on input "100" at bounding box center [928, 330] width 203 height 29
type input "200"
click at [911, 278] on input "50.00" at bounding box center [928, 271] width 203 height 29
click at [392, 338] on input "100" at bounding box center [421, 330] width 203 height 29
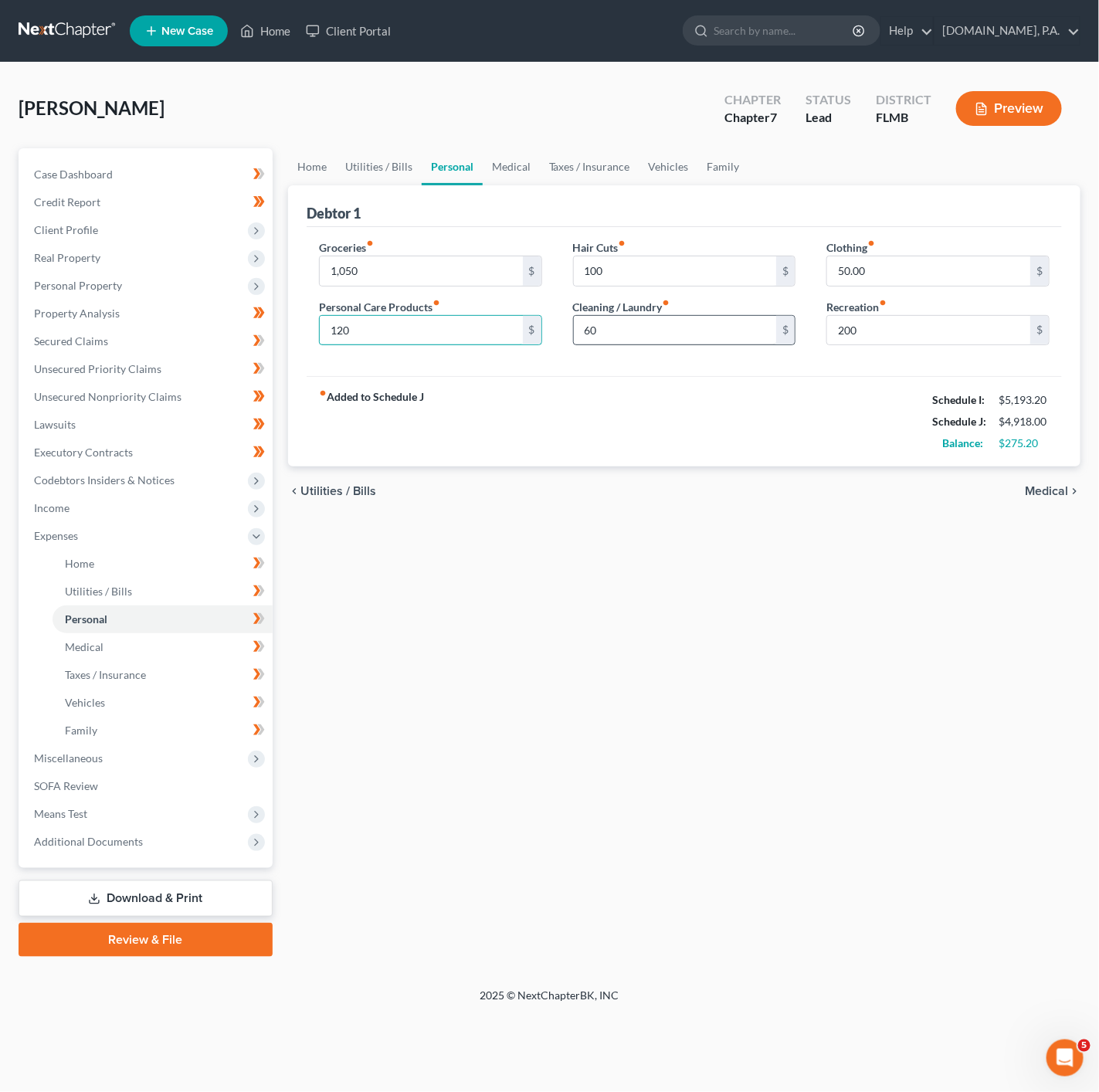
type input "120"
click at [642, 338] on input "60" at bounding box center [676, 330] width 203 height 29
type input "80"
click at [859, 270] on input "50.00" at bounding box center [928, 271] width 203 height 29
type input "100"
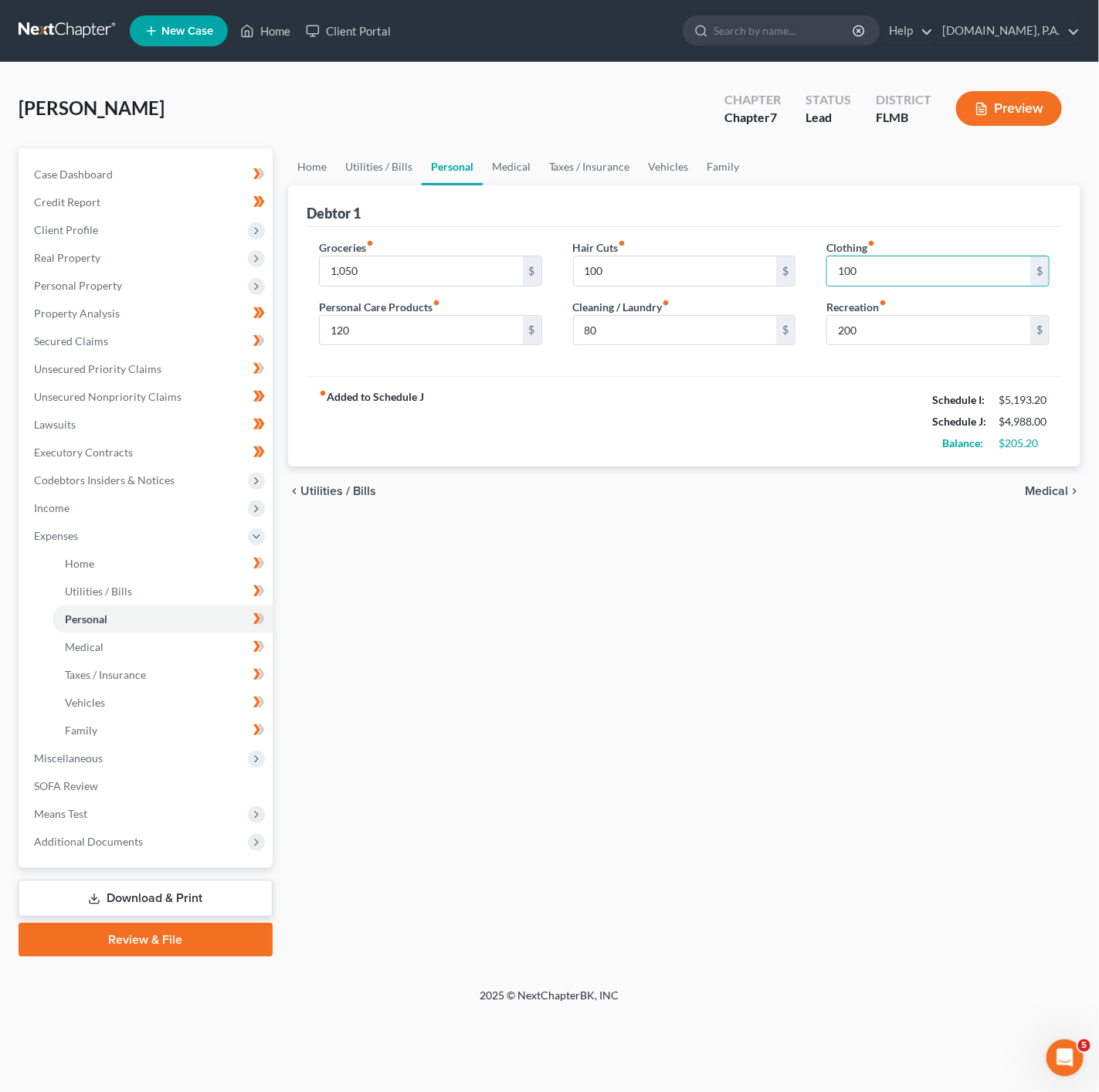
drag, startPoint x: 499, startPoint y: 416, endPoint x: 479, endPoint y: 399, distance: 26.2
click at [499, 416] on div "fiber_manual_record Added to Schedule J Schedule I: $5,193.20 Schedule J: $4,98…" at bounding box center [684, 421] width 755 height 91
click at [401, 161] on link "Utilities / Bills" at bounding box center [378, 167] width 86 height 37
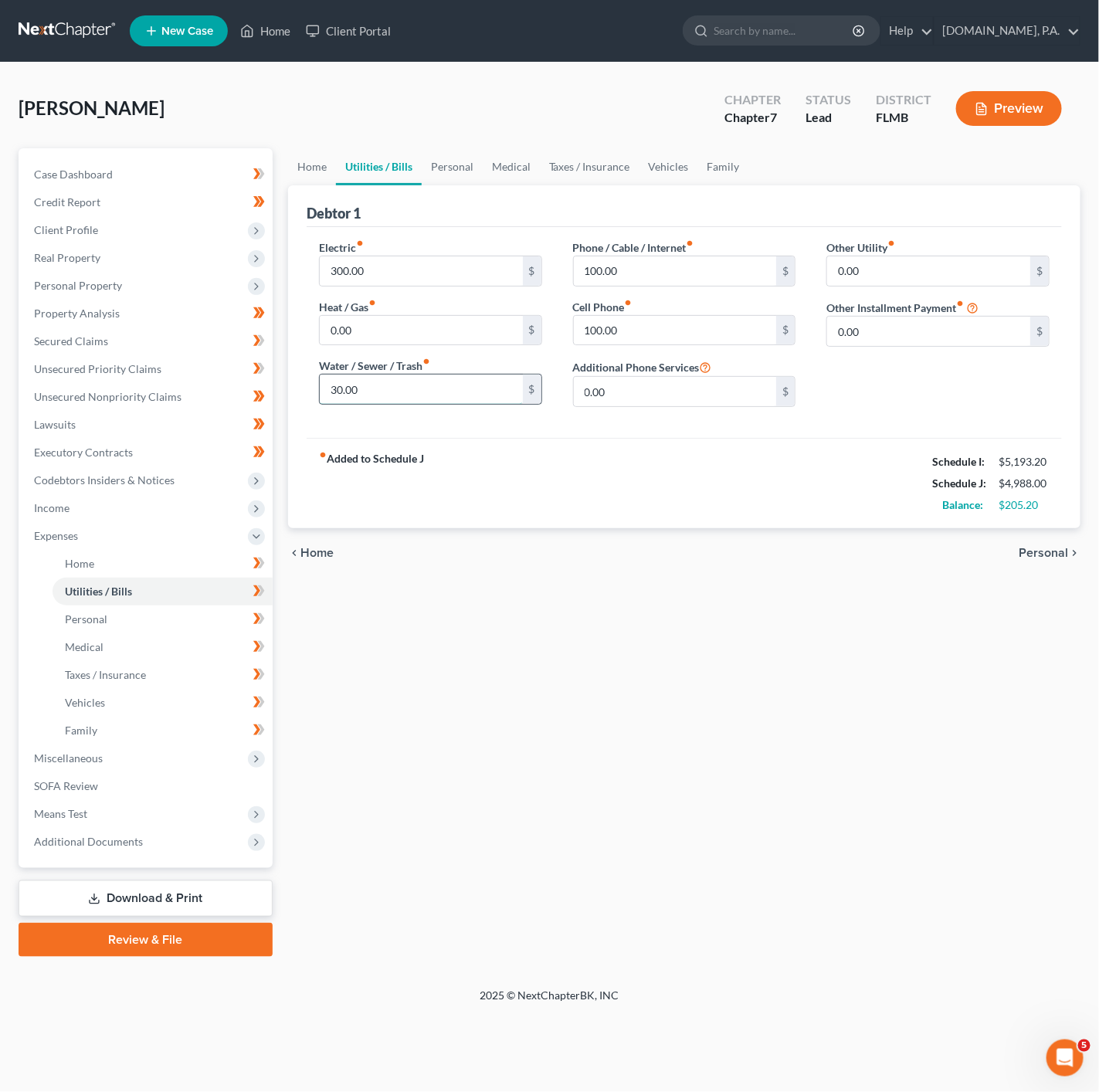
click at [406, 392] on input "30.00" at bounding box center [421, 389] width 203 height 29
click at [368, 261] on input "300.00" at bounding box center [421, 271] width 203 height 29
type input "280"
click at [338, 397] on input "30.00" at bounding box center [421, 389] width 203 height 29
type input "160"
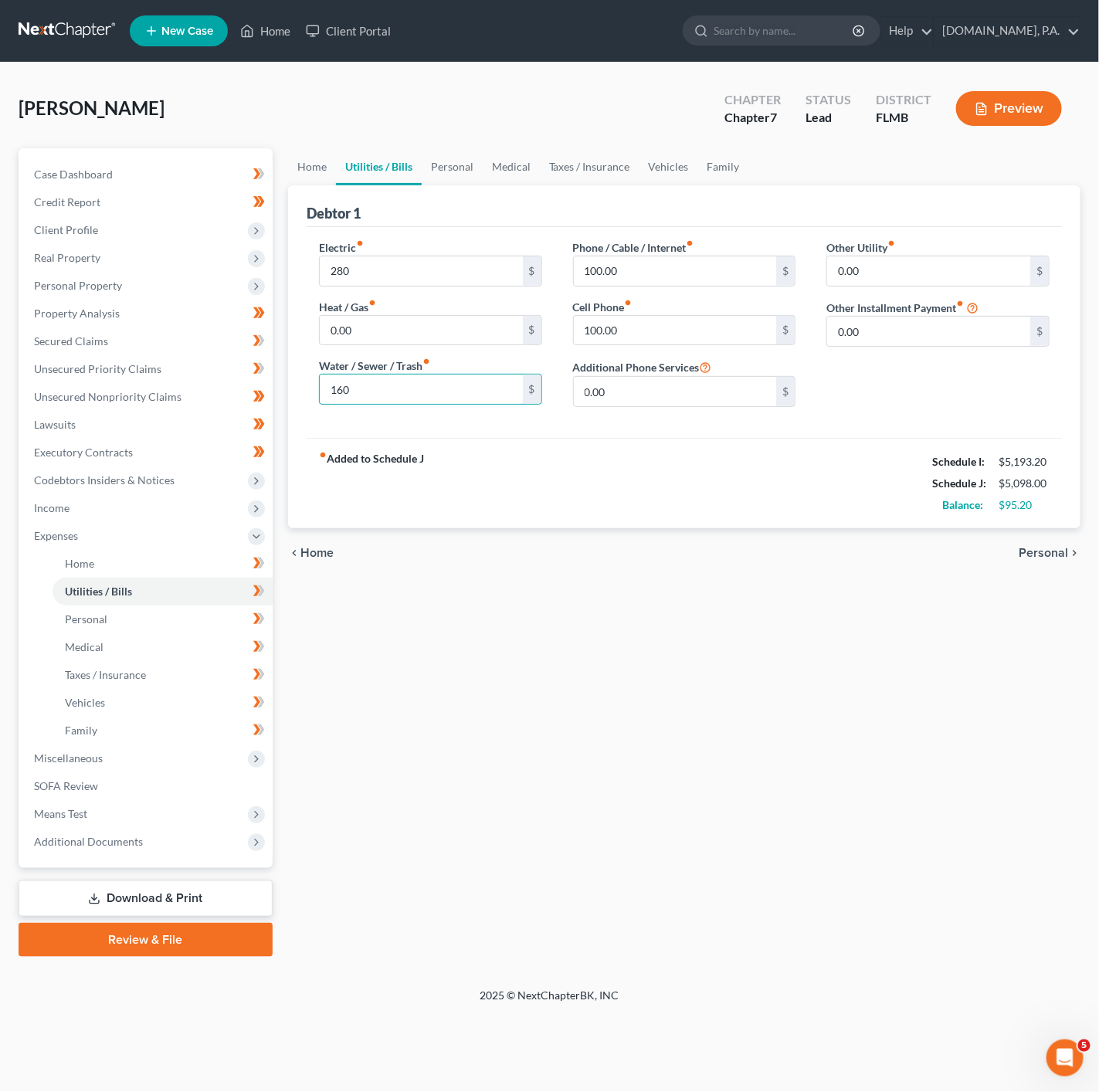
drag, startPoint x: 923, startPoint y: 536, endPoint x: 913, endPoint y: 536, distance: 10.0
click at [923, 536] on div "chevron_left Home Personal chevron_right" at bounding box center [684, 553] width 793 height 50
click at [646, 317] on input "100.00" at bounding box center [676, 330] width 203 height 29
type input "80"
click at [698, 276] on input "100.00" at bounding box center [676, 271] width 203 height 29
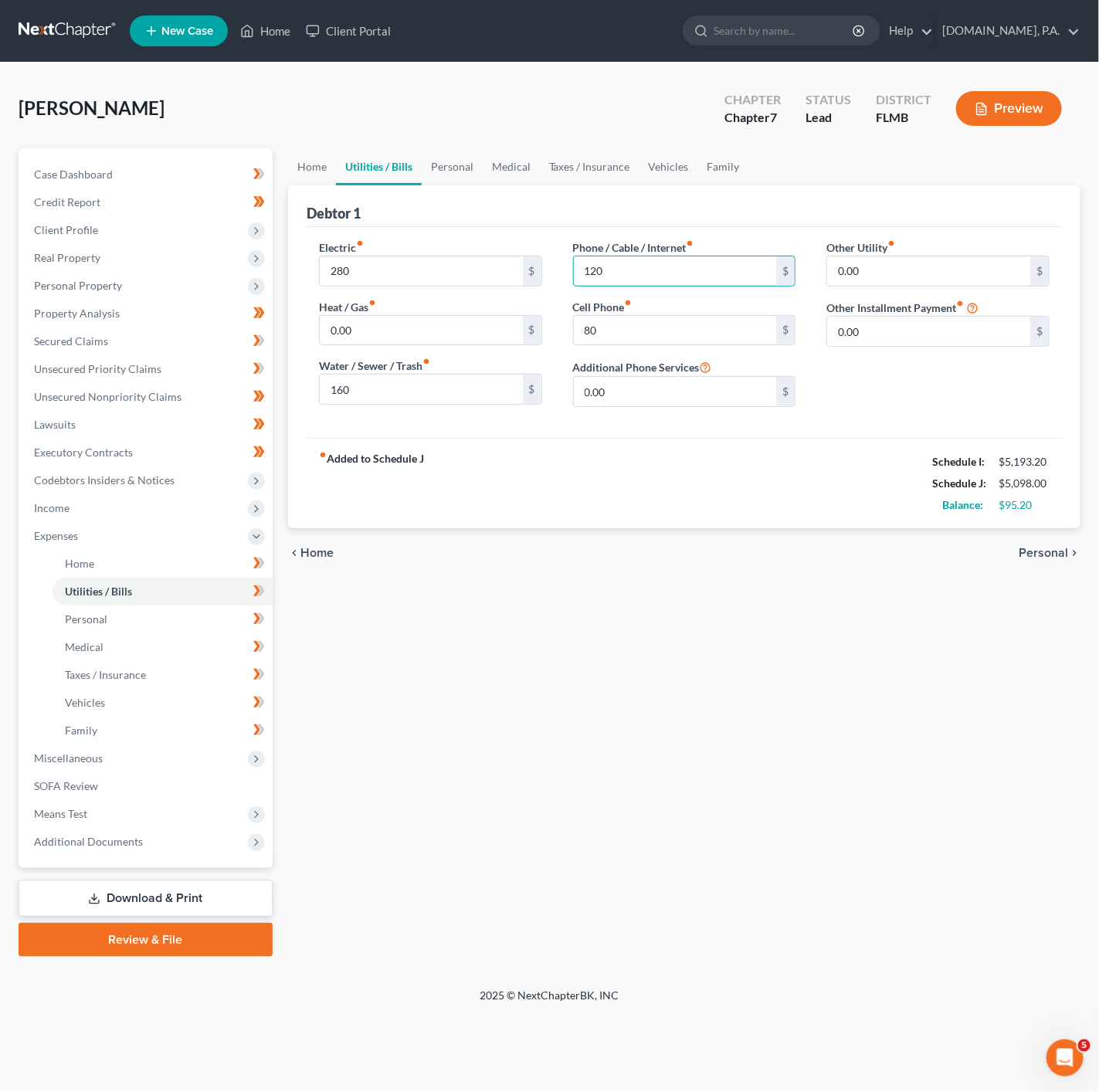
type input "120"
click at [754, 542] on div "chevron_left Home Personal chevron_right" at bounding box center [684, 553] width 793 height 50
click at [615, 273] on input "120" at bounding box center [676, 271] width 203 height 29
click at [600, 473] on div "fiber_manual_record Added to Schedule J Schedule I: $5,193.20 Schedule J: $5,09…" at bounding box center [684, 483] width 755 height 91
drag, startPoint x: 615, startPoint y: 339, endPoint x: 633, endPoint y: 346, distance: 19.3
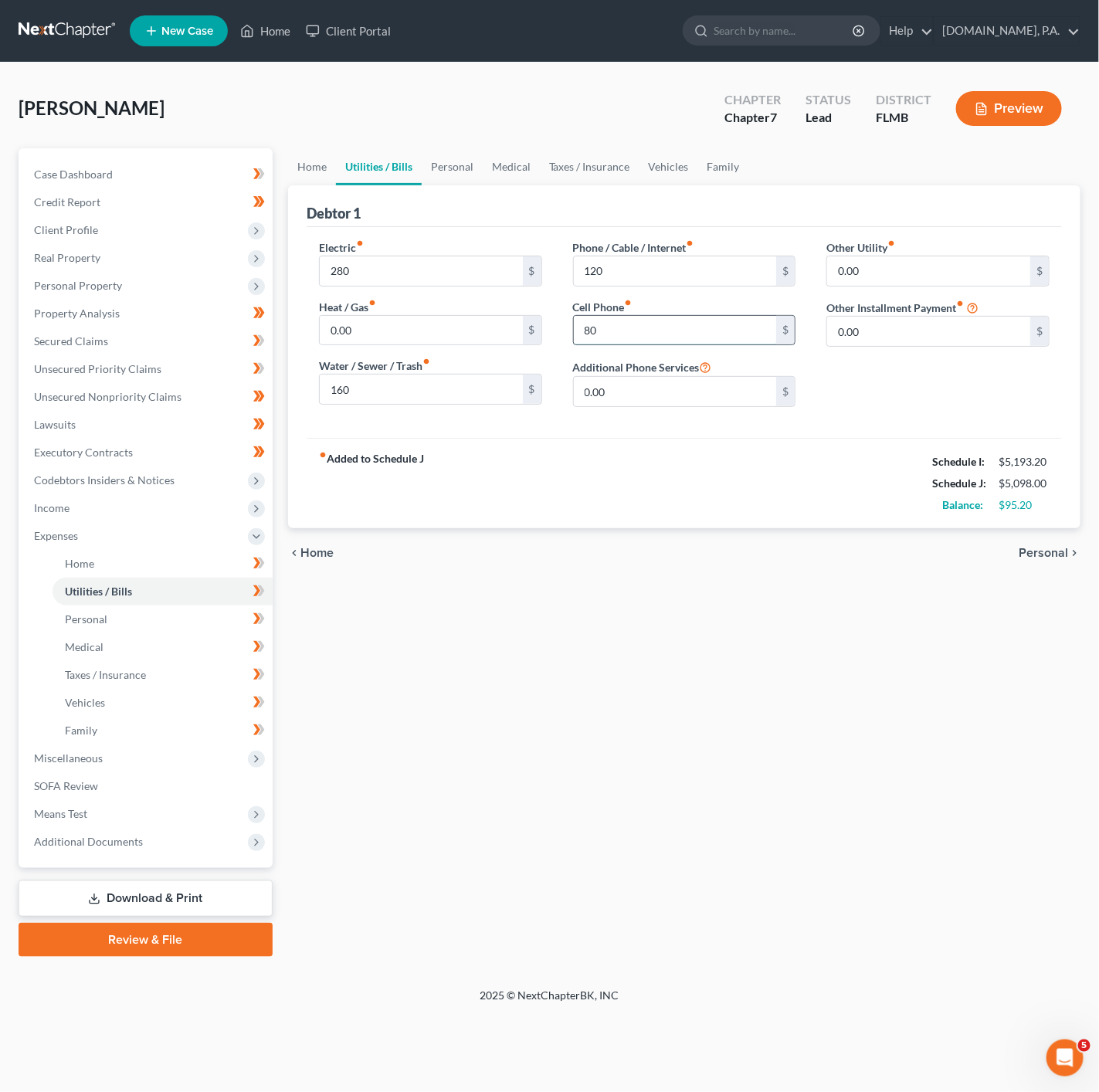
click at [617, 339] on input "80" at bounding box center [676, 330] width 203 height 29
type input "100"
click at [346, 605] on div "Home Utilities / Bills Personal Medical Taxes / Insurance Vehicles Family Debto…" at bounding box center [684, 552] width 808 height 809
click at [334, 155] on link "Home" at bounding box center [312, 167] width 48 height 37
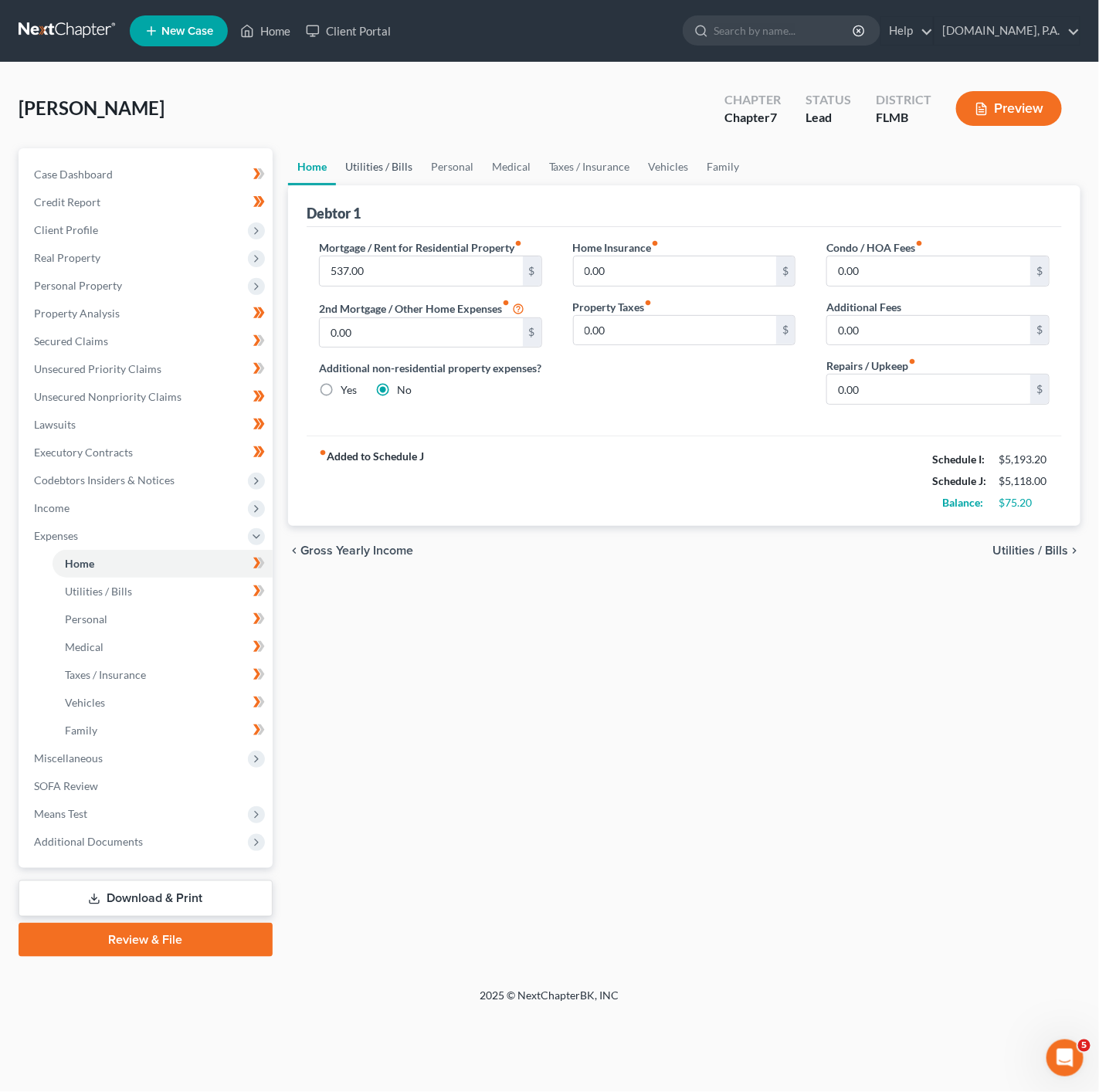
click at [408, 156] on link "Utilities / Bills" at bounding box center [378, 167] width 86 height 37
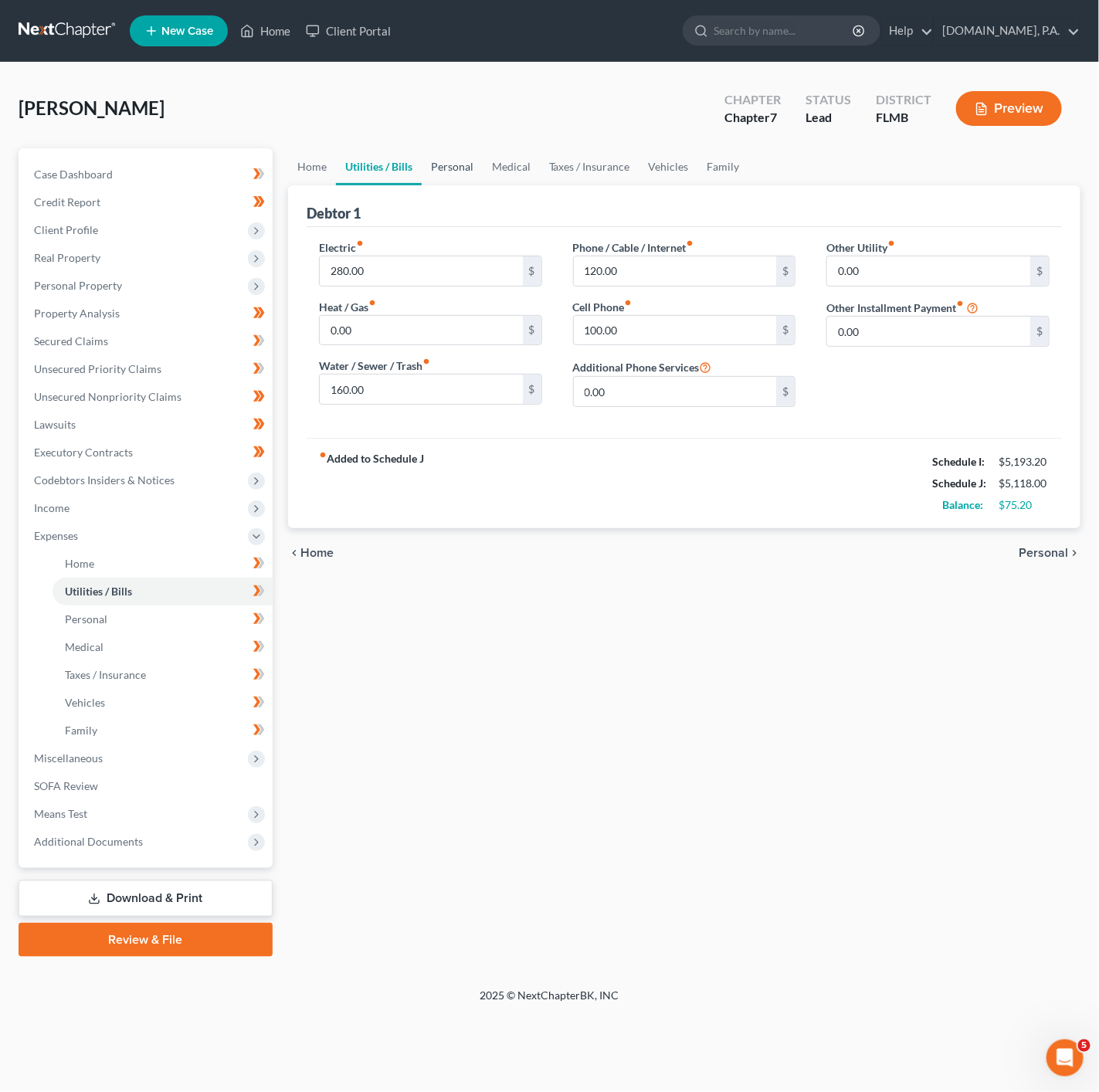
click at [452, 164] on link "Personal" at bounding box center [452, 167] width 61 height 37
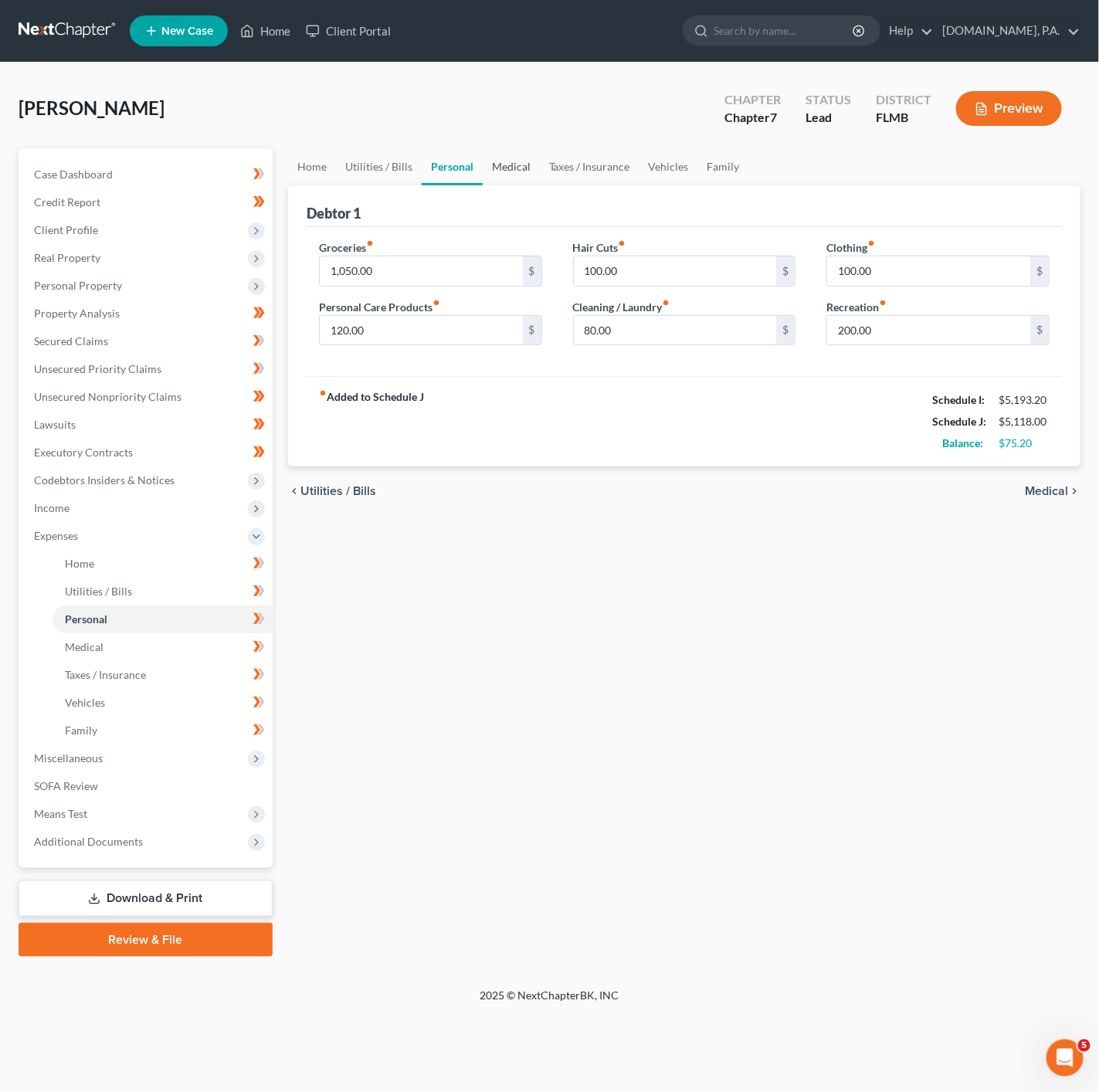
click at [530, 162] on link "Medical" at bounding box center [511, 167] width 57 height 37
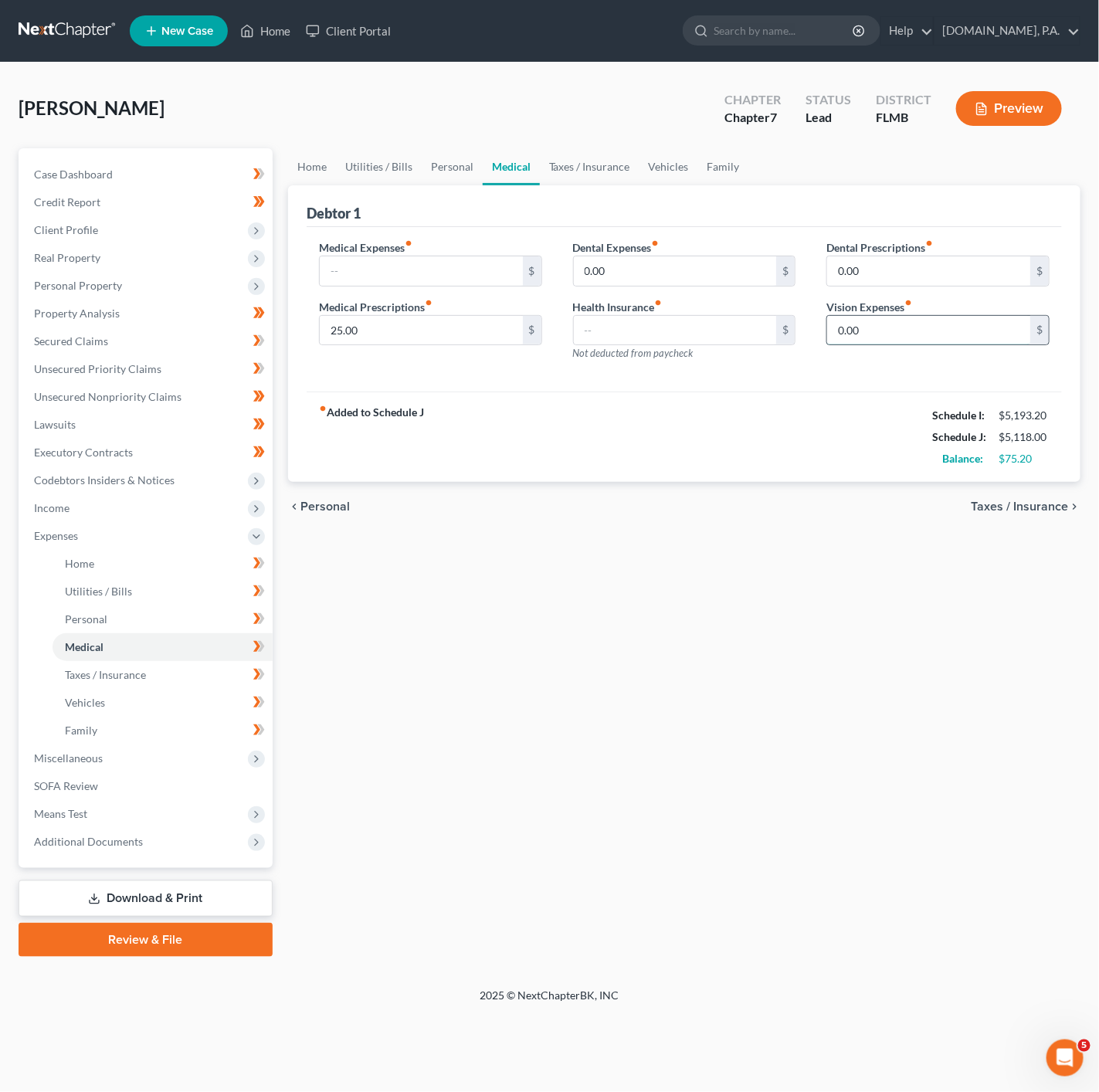
click at [971, 344] on input "0.00" at bounding box center [928, 330] width 203 height 29
type input "40"
click at [702, 283] on input "0.00" at bounding box center [676, 271] width 203 height 29
click at [441, 327] on input "25.00" at bounding box center [421, 330] width 203 height 29
click at [615, 285] on input "0.00" at bounding box center [676, 271] width 203 height 29
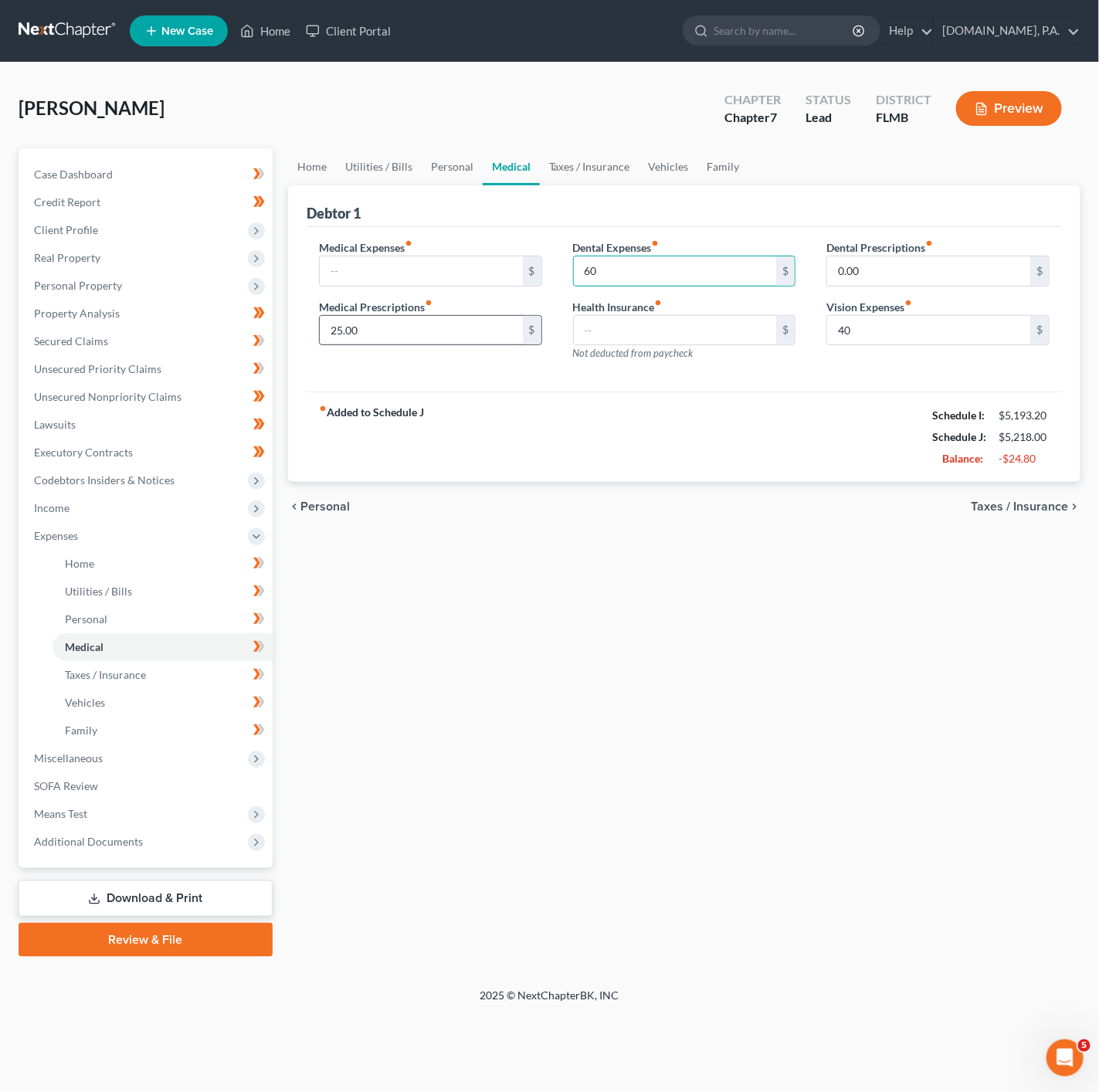
type input "60"
click at [397, 343] on input "25.00" at bounding box center [421, 330] width 203 height 29
type input "20"
drag, startPoint x: 661, startPoint y: 399, endPoint x: 648, endPoint y: 406, distance: 14.8
click at [660, 406] on div "Debtor 1 Medical Expenses fiber_manual_record $ Medical Prescriptions fiber_man…" at bounding box center [684, 333] width 793 height 297
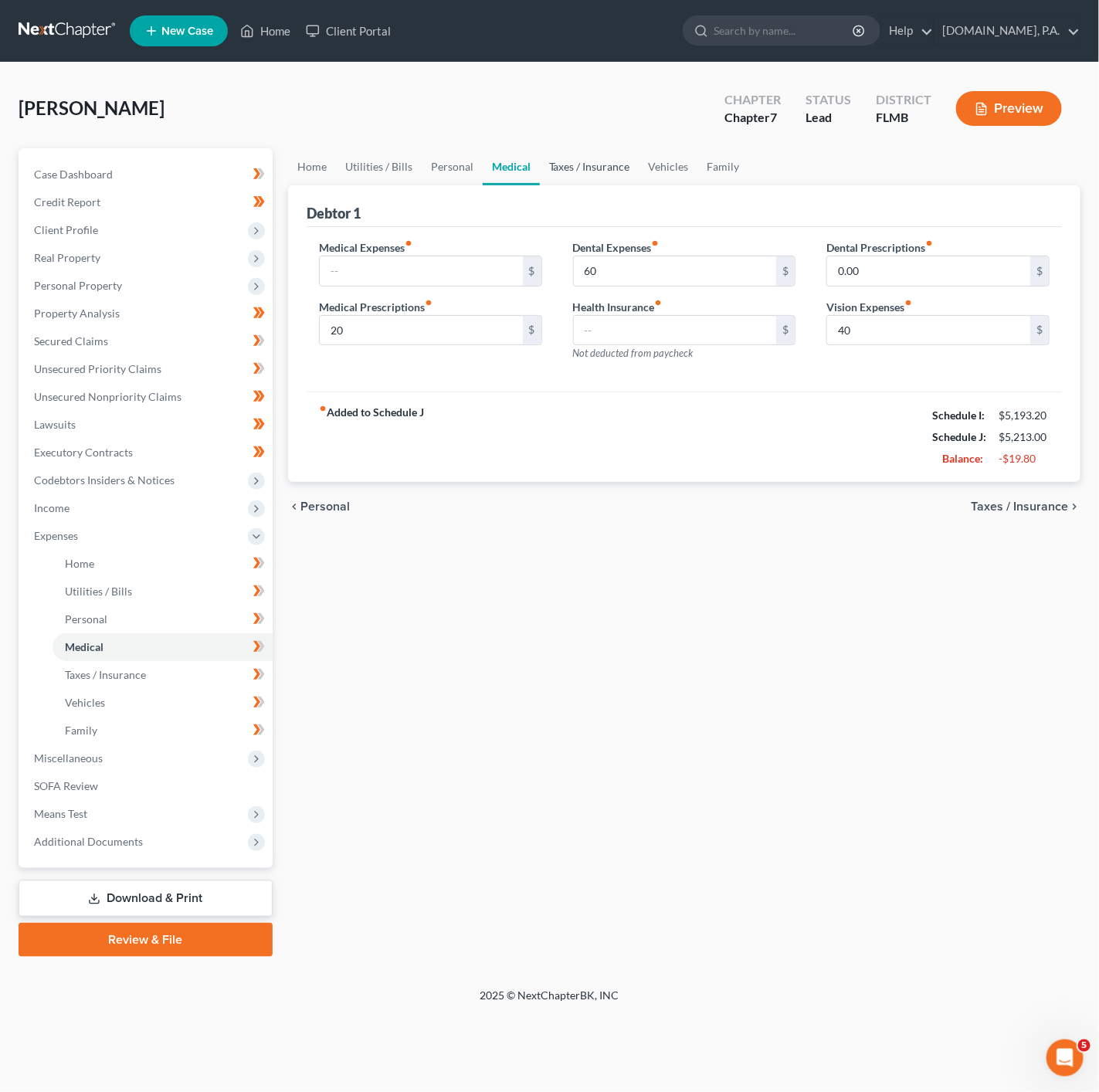
click at [572, 156] on link "Taxes / Insurance" at bounding box center [589, 167] width 99 height 37
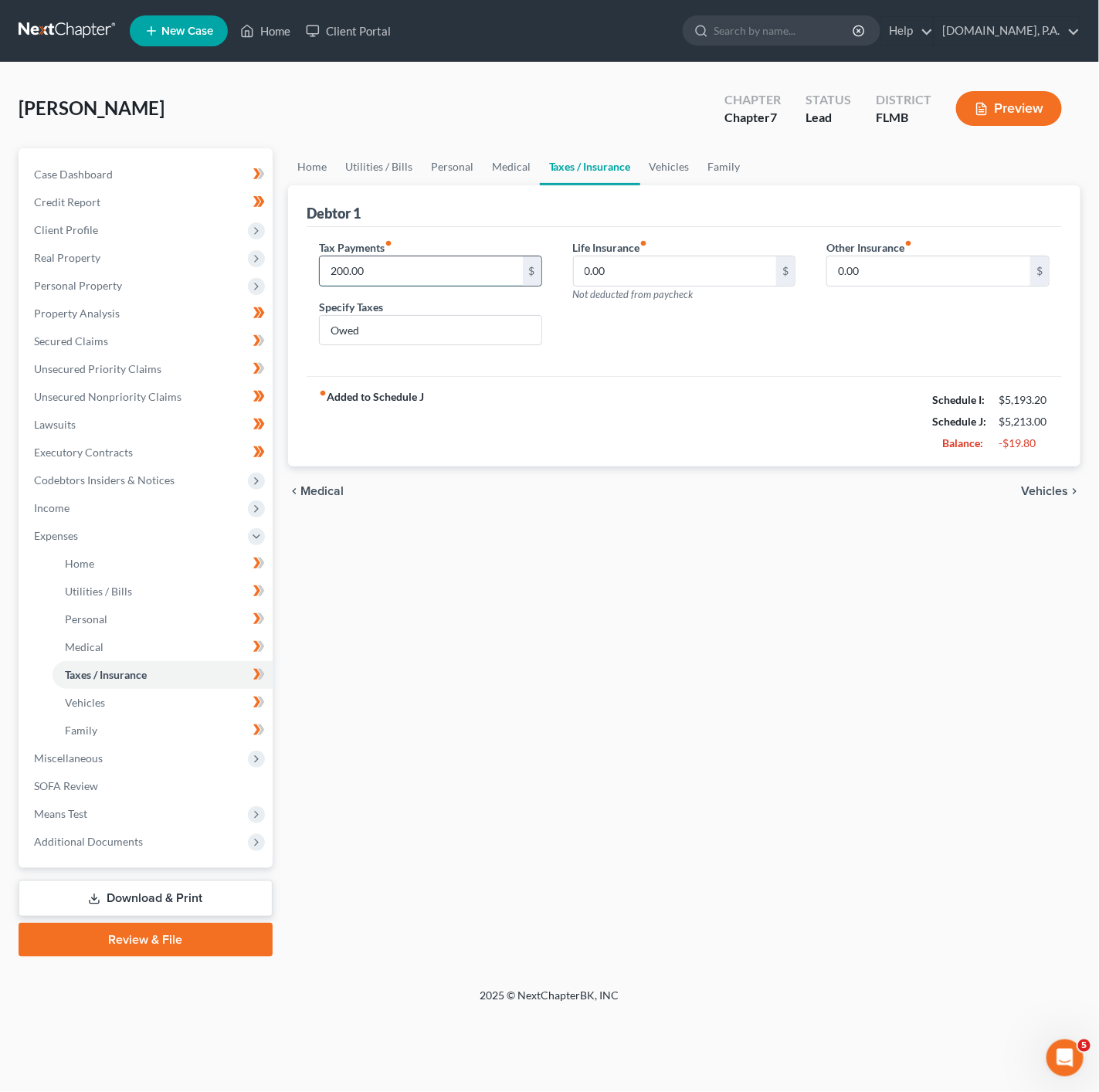
click at [399, 260] on input "200.00" at bounding box center [421, 271] width 203 height 29
click at [401, 260] on input "200.00" at bounding box center [421, 271] width 203 height 29
click at [389, 274] on input "200.00" at bounding box center [421, 271] width 203 height 29
type input "250"
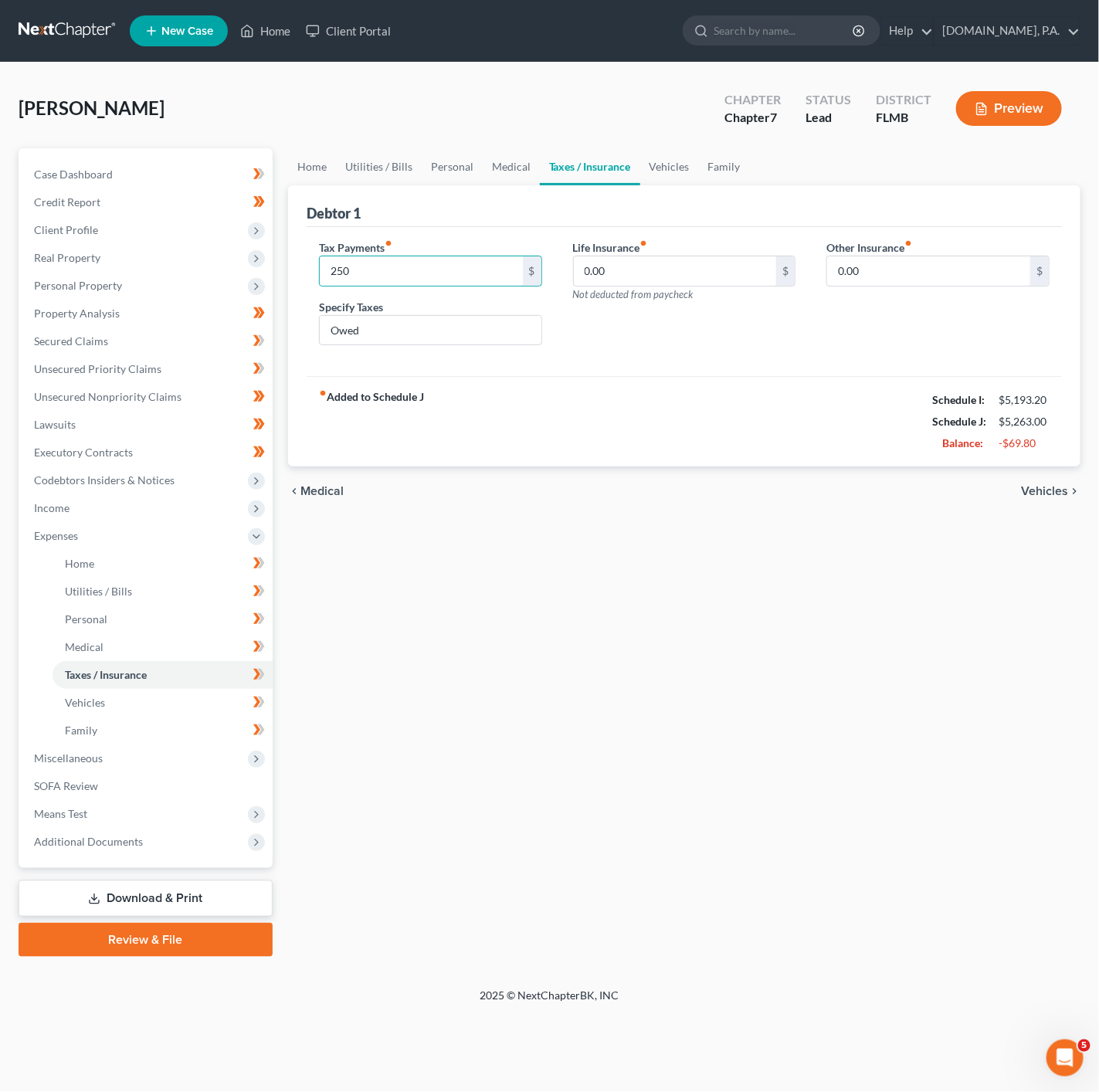
click at [929, 598] on div "Home Utilities / Bills Personal Medical Taxes / Insurance Vehicles Family Debto…" at bounding box center [684, 552] width 808 height 809
click at [439, 331] on input "Owed" at bounding box center [430, 330] width 222 height 29
drag, startPoint x: 439, startPoint y: 331, endPoint x: 323, endPoint y: 334, distance: 116.0
click at [325, 334] on input "Owed" at bounding box center [430, 330] width 222 height 29
type input "F"
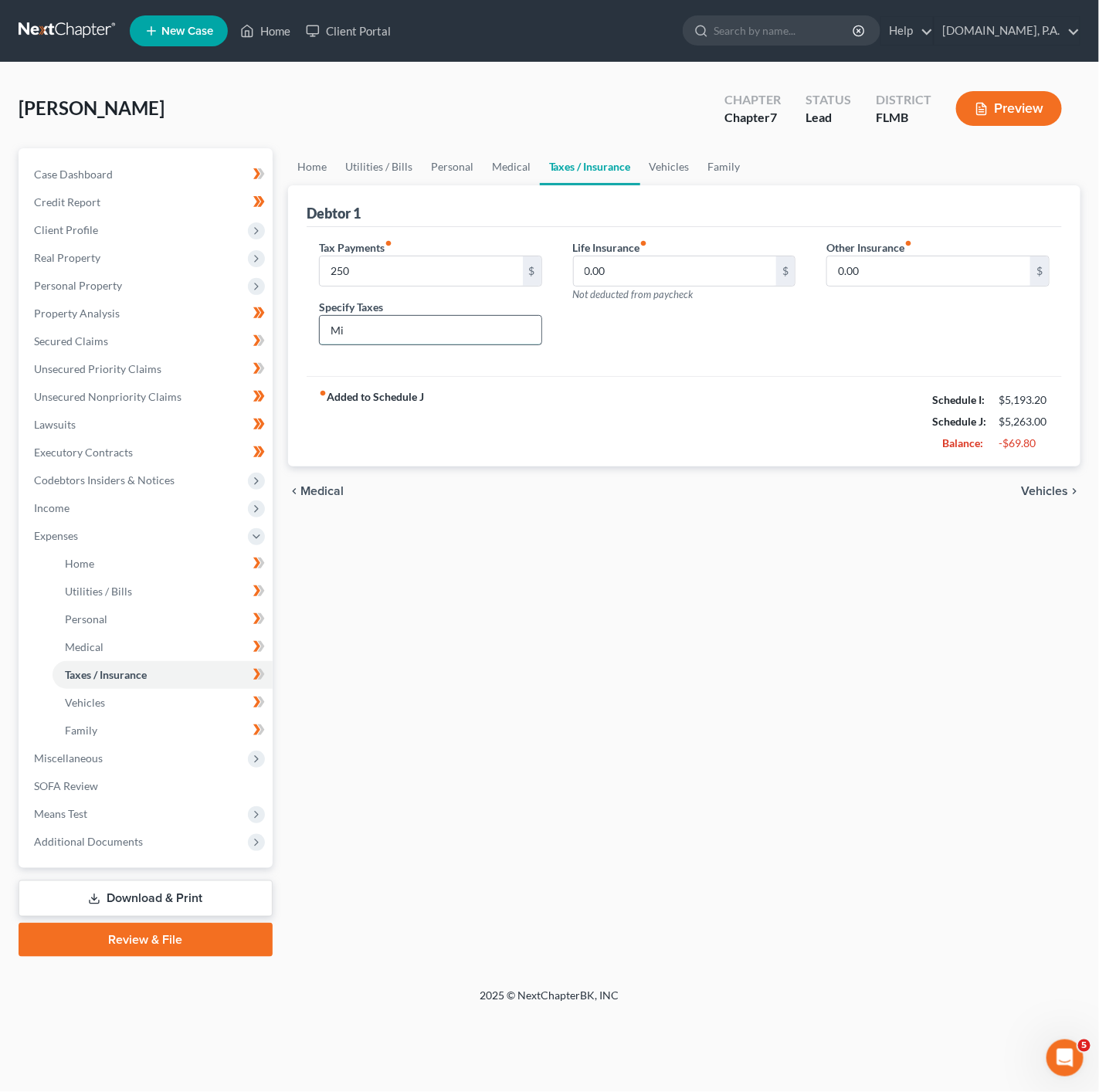
type input "M"
click at [582, 478] on div "chevron_left Medical Vehicles chevron_right" at bounding box center [684, 491] width 793 height 50
click at [667, 172] on link "Vehicles" at bounding box center [669, 167] width 59 height 37
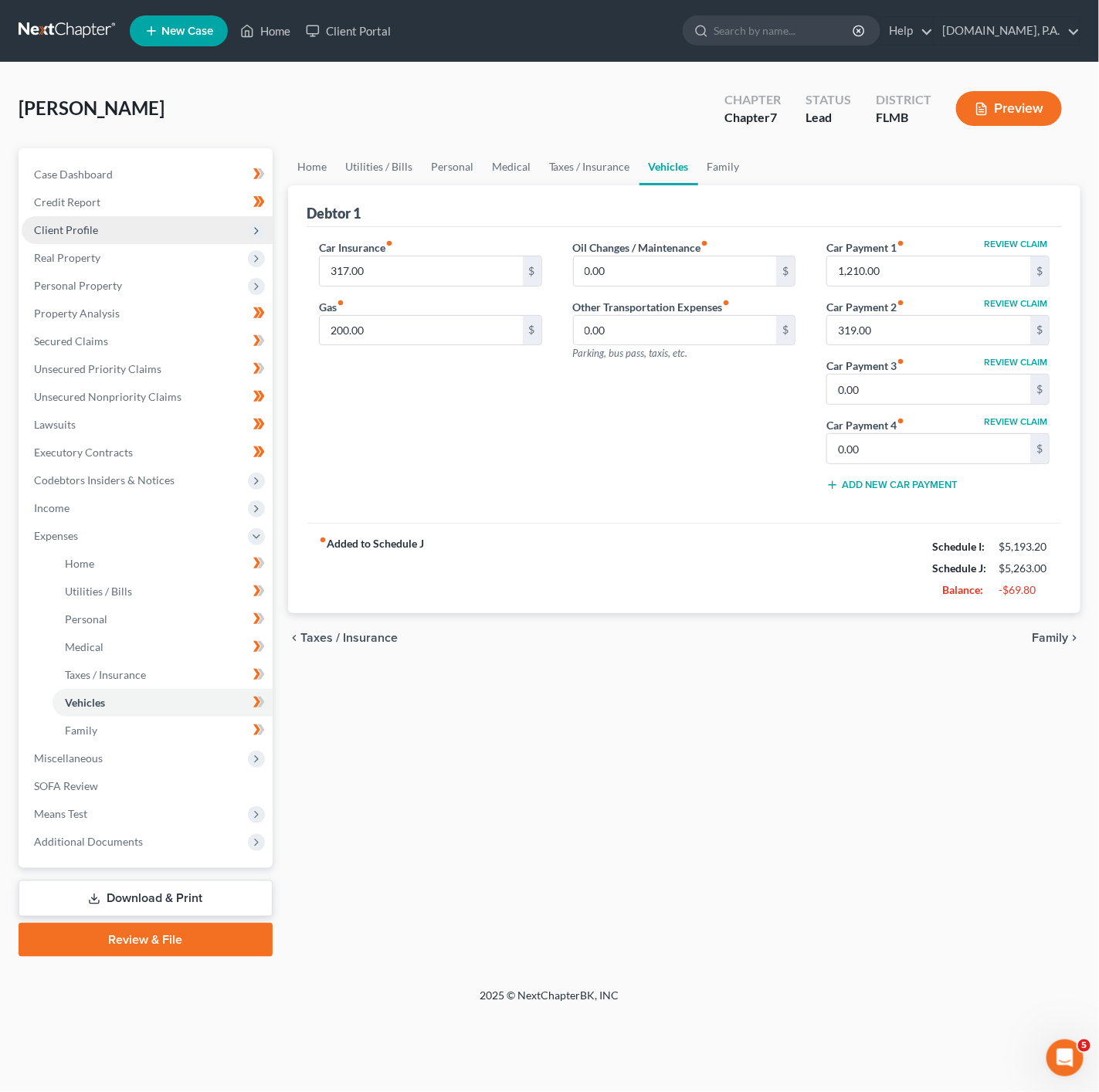
click at [195, 237] on span "Client Profile" at bounding box center [147, 230] width 251 height 28
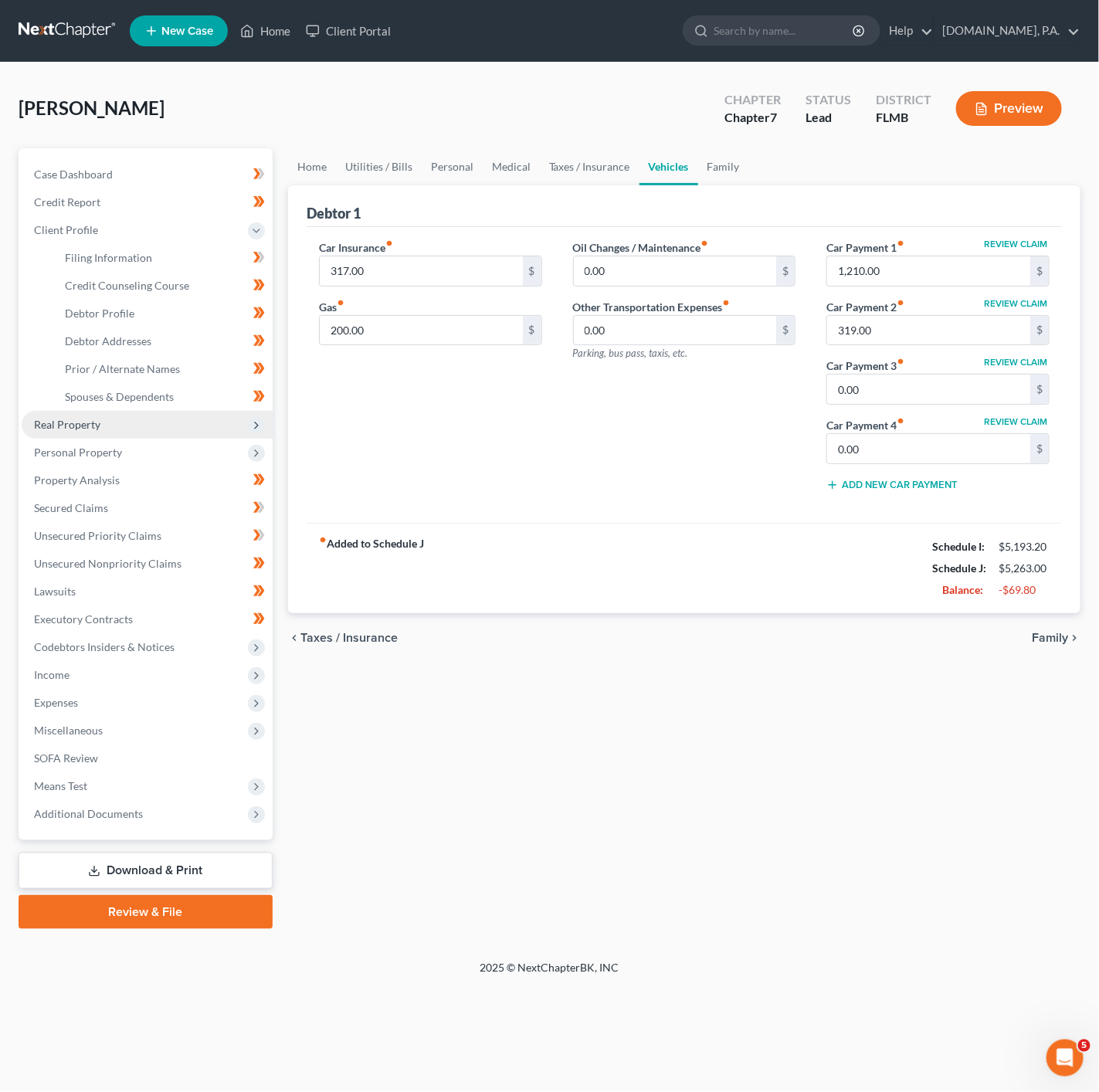
click at [174, 420] on span "Real Property" at bounding box center [147, 425] width 251 height 28
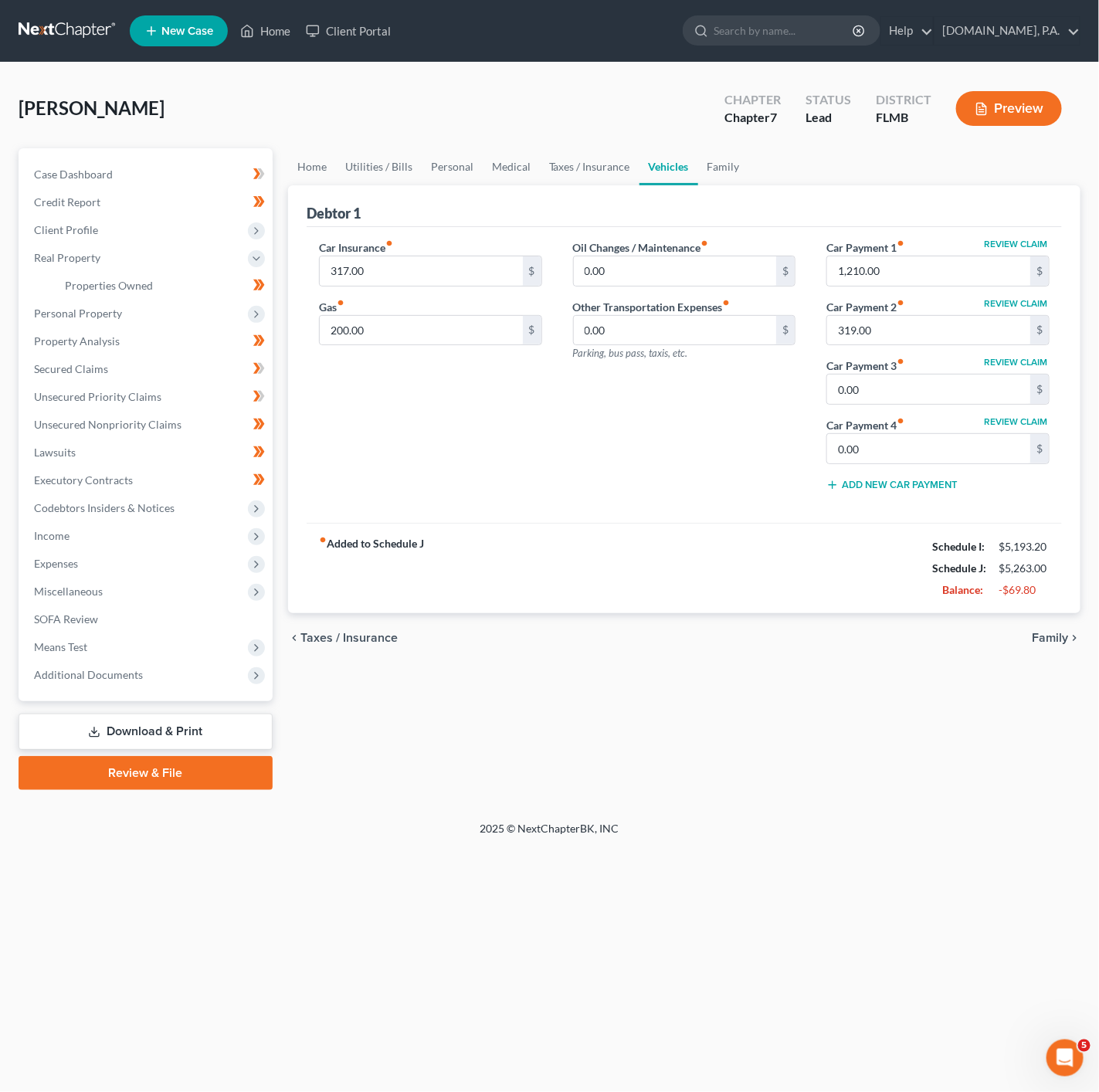
click at [796, 543] on div "fiber_manual_record Added to Schedule J Schedule I: $5,193.20 Schedule J: $5,26…" at bounding box center [684, 568] width 755 height 91
click at [443, 343] on input "200.00" at bounding box center [421, 330] width 203 height 29
type input "160"
click at [642, 278] on input "0.00" at bounding box center [676, 271] width 203 height 29
type input "100"
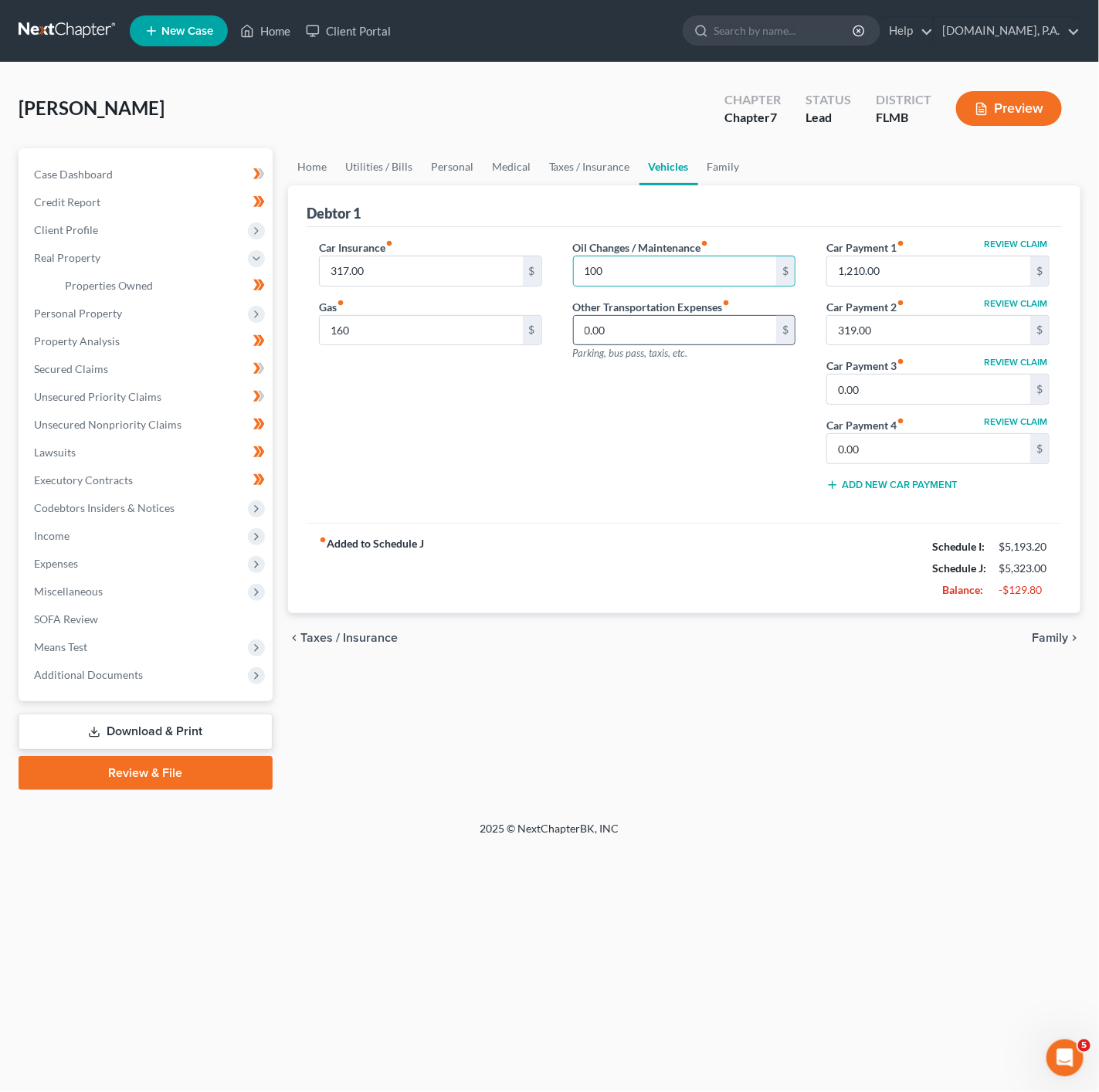
click at [615, 317] on input "0.00" at bounding box center [676, 330] width 203 height 29
type input "60"
click at [489, 492] on div "Car Insurance fiber_manual_record 317.00 $ Gas fiber_manual_record 160 $" at bounding box center [430, 372] width 254 height 265
click at [566, 148] on link "Taxes / Insurance" at bounding box center [589, 167] width 99 height 37
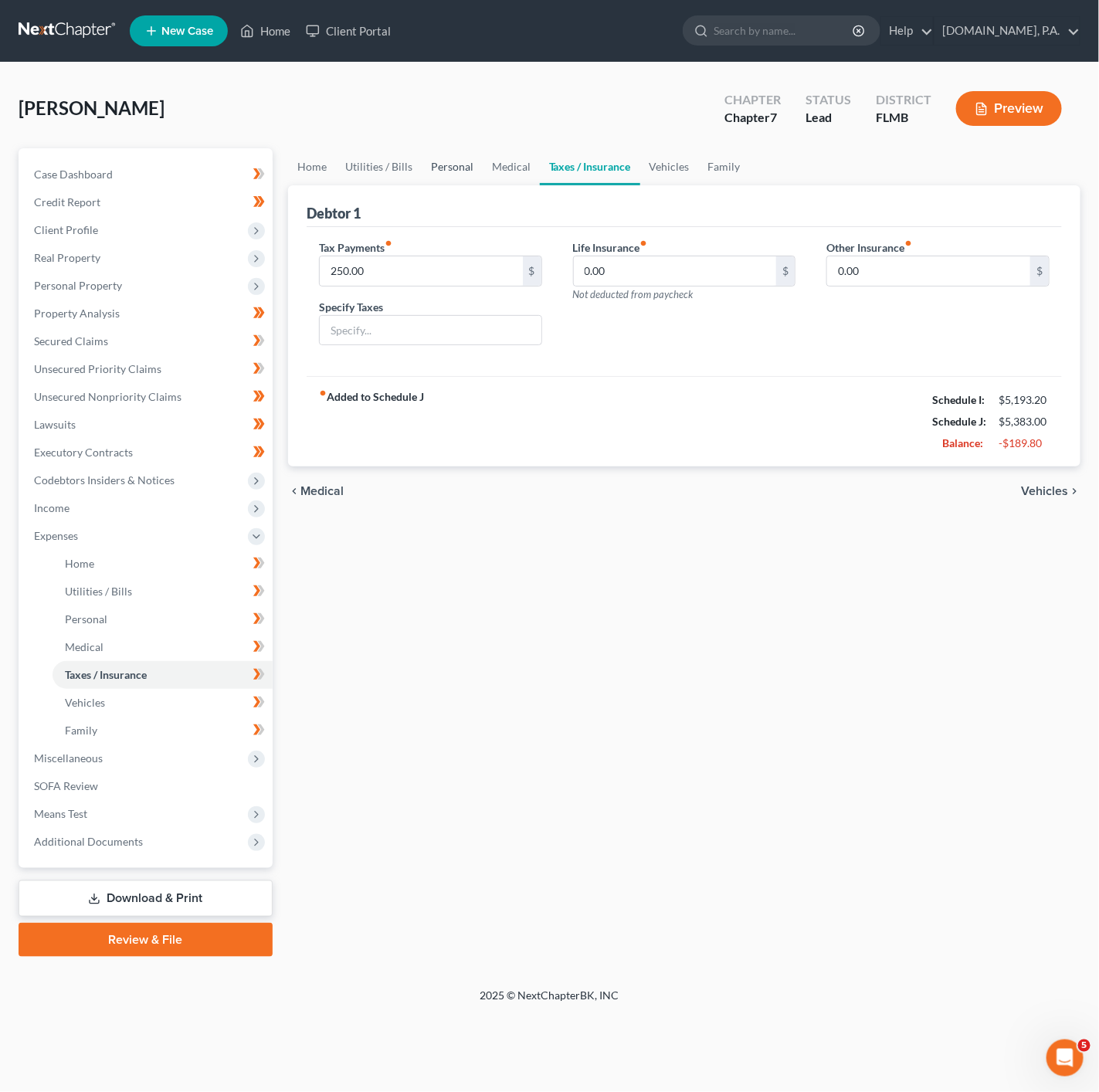
click at [475, 161] on link "Personal" at bounding box center [452, 167] width 61 height 37
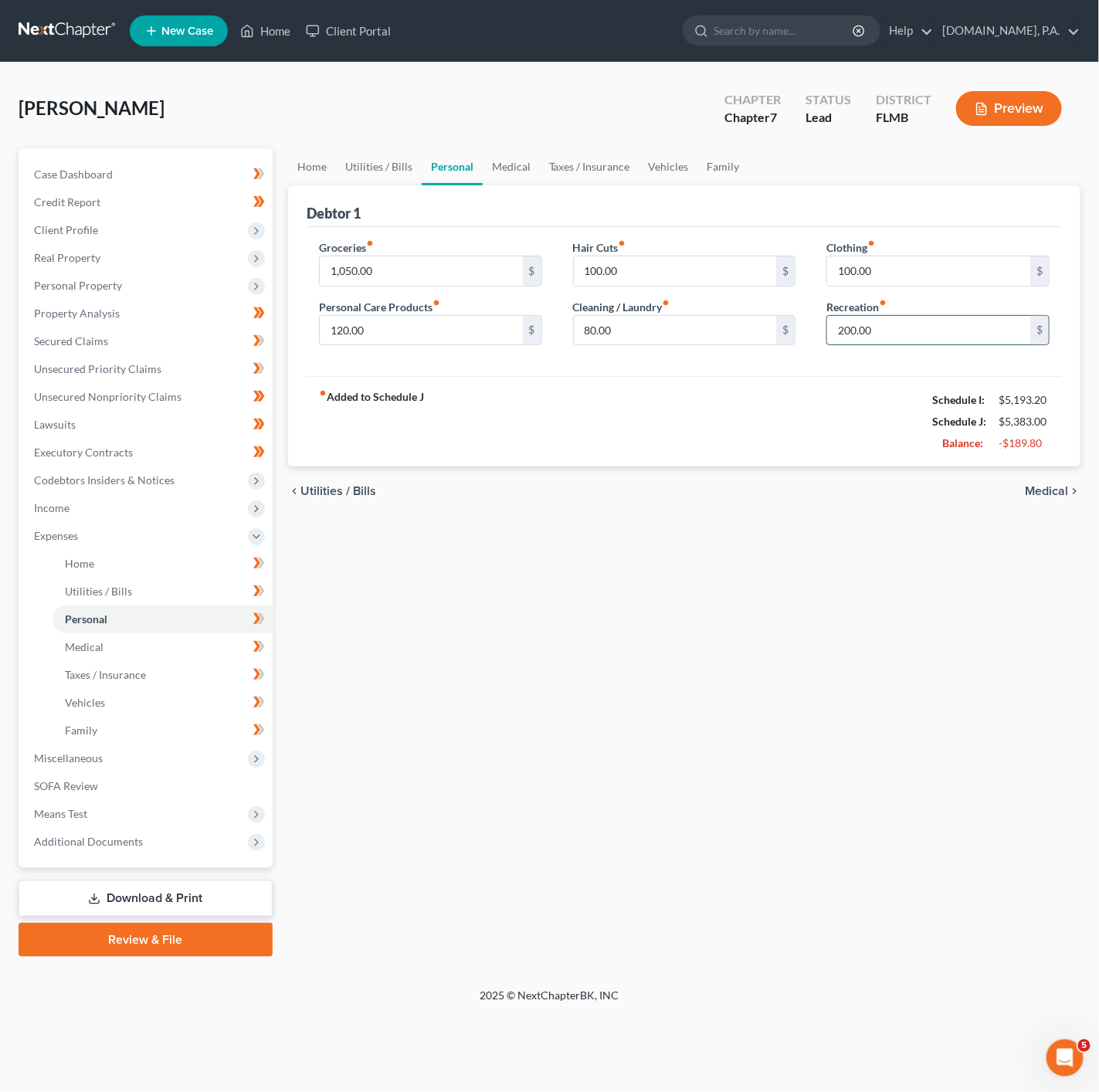
click at [897, 316] on input "200.00" at bounding box center [928, 330] width 203 height 29
click at [918, 278] on input "100.00" at bounding box center [928, 271] width 203 height 29
type input "40"
click at [828, 516] on div "chevron_left Utilities / Bills Medical chevron_right" at bounding box center [684, 491] width 793 height 50
click at [350, 181] on link "Utilities / Bills" at bounding box center [378, 167] width 86 height 37
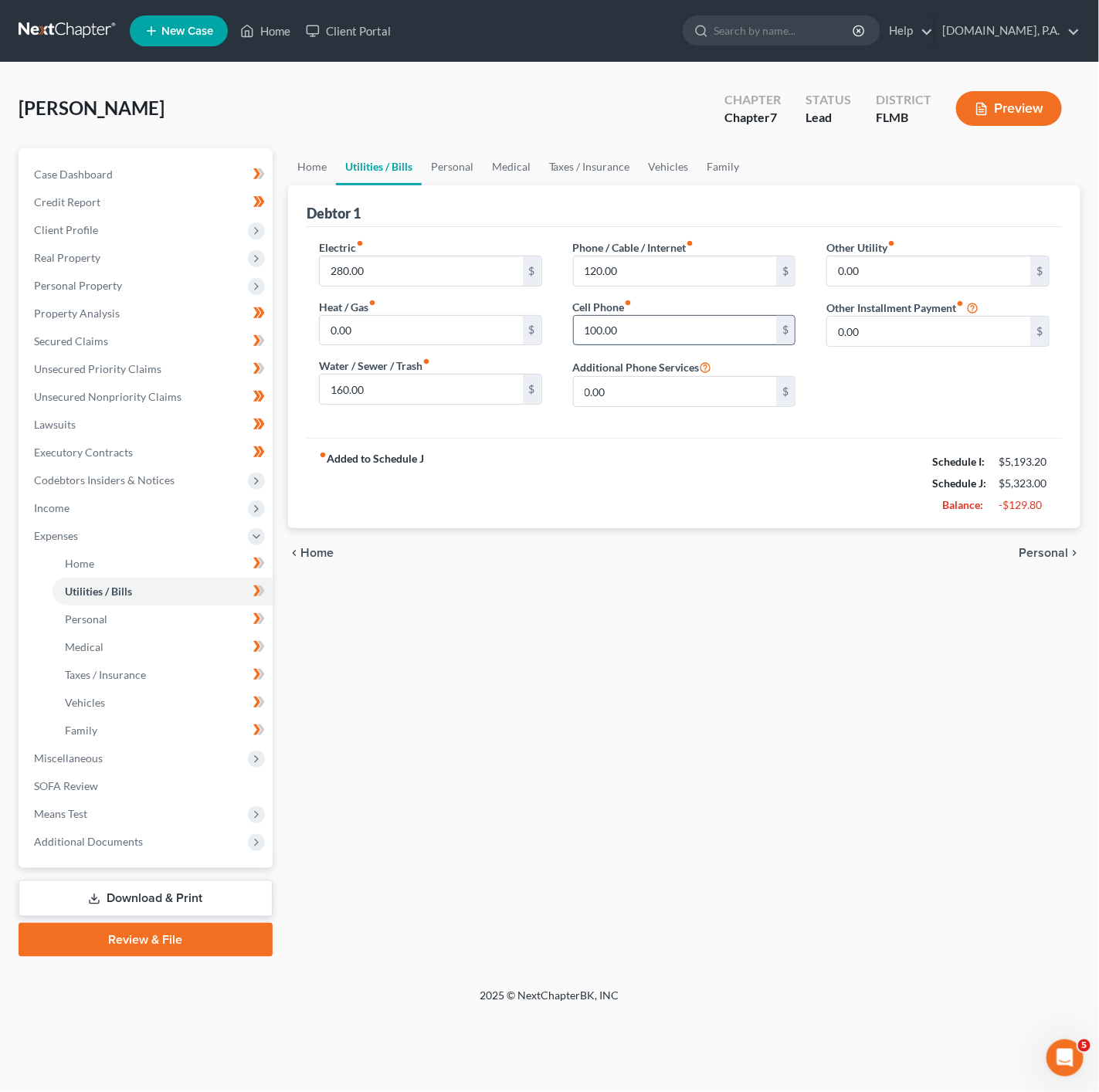
click at [660, 320] on input "100.00" at bounding box center [676, 330] width 203 height 29
type input "80"
drag, startPoint x: 672, startPoint y: 294, endPoint x: 603, endPoint y: 327, distance: 76.5
click at [672, 294] on div "Phone / Cable / Internet fiber_manual_record 120.00 $ Cell Phone fiber_manual_r…" at bounding box center [685, 330] width 254 height 180
click at [465, 394] on input "160.00" at bounding box center [421, 389] width 203 height 29
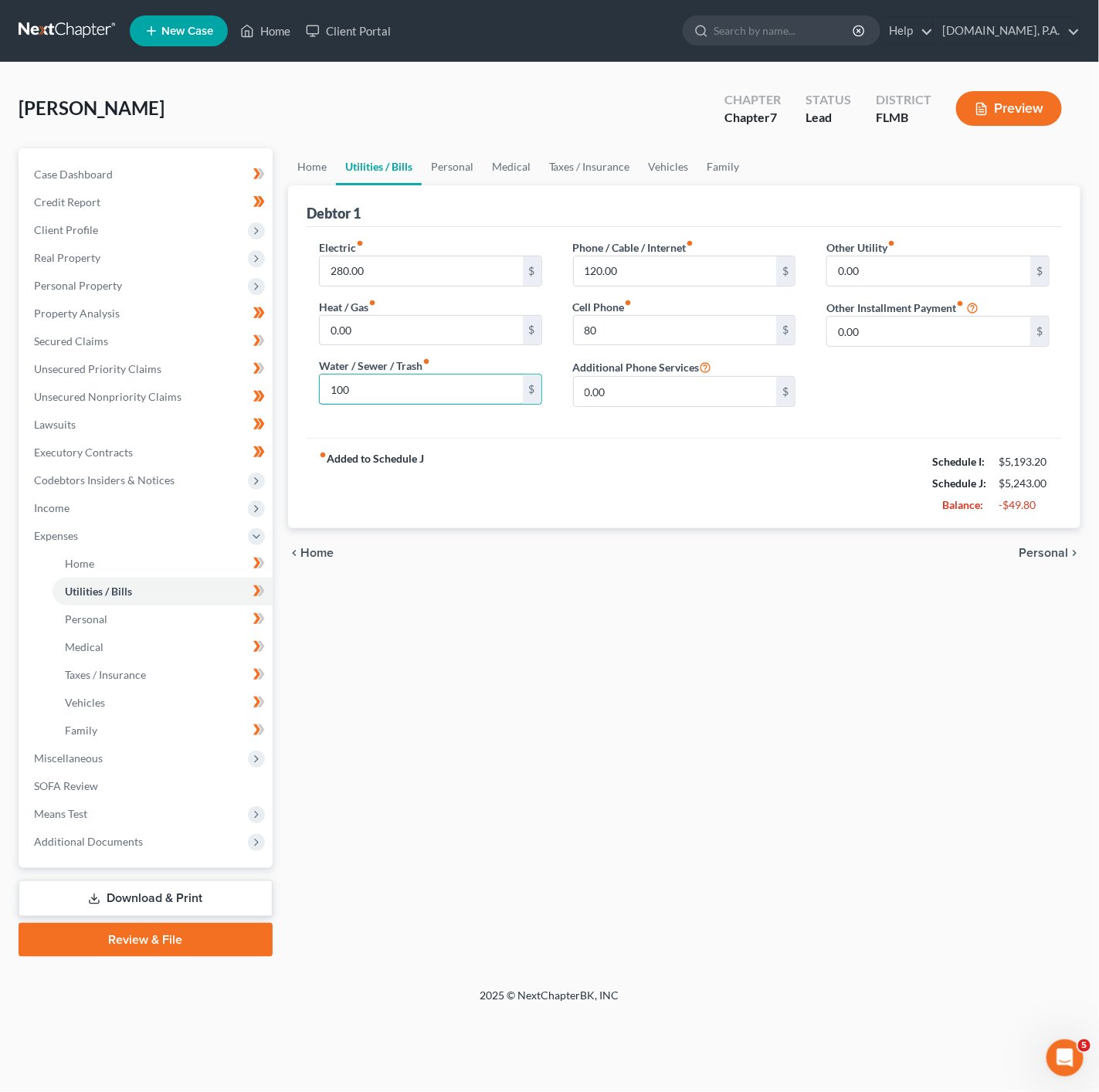
type input "100"
click at [676, 496] on div "fiber_manual_record Added to Schedule J Schedule I: $5,193.20 Schedule J: $5,24…" at bounding box center [684, 483] width 755 height 91
click at [457, 171] on link "Personal" at bounding box center [452, 167] width 61 height 37
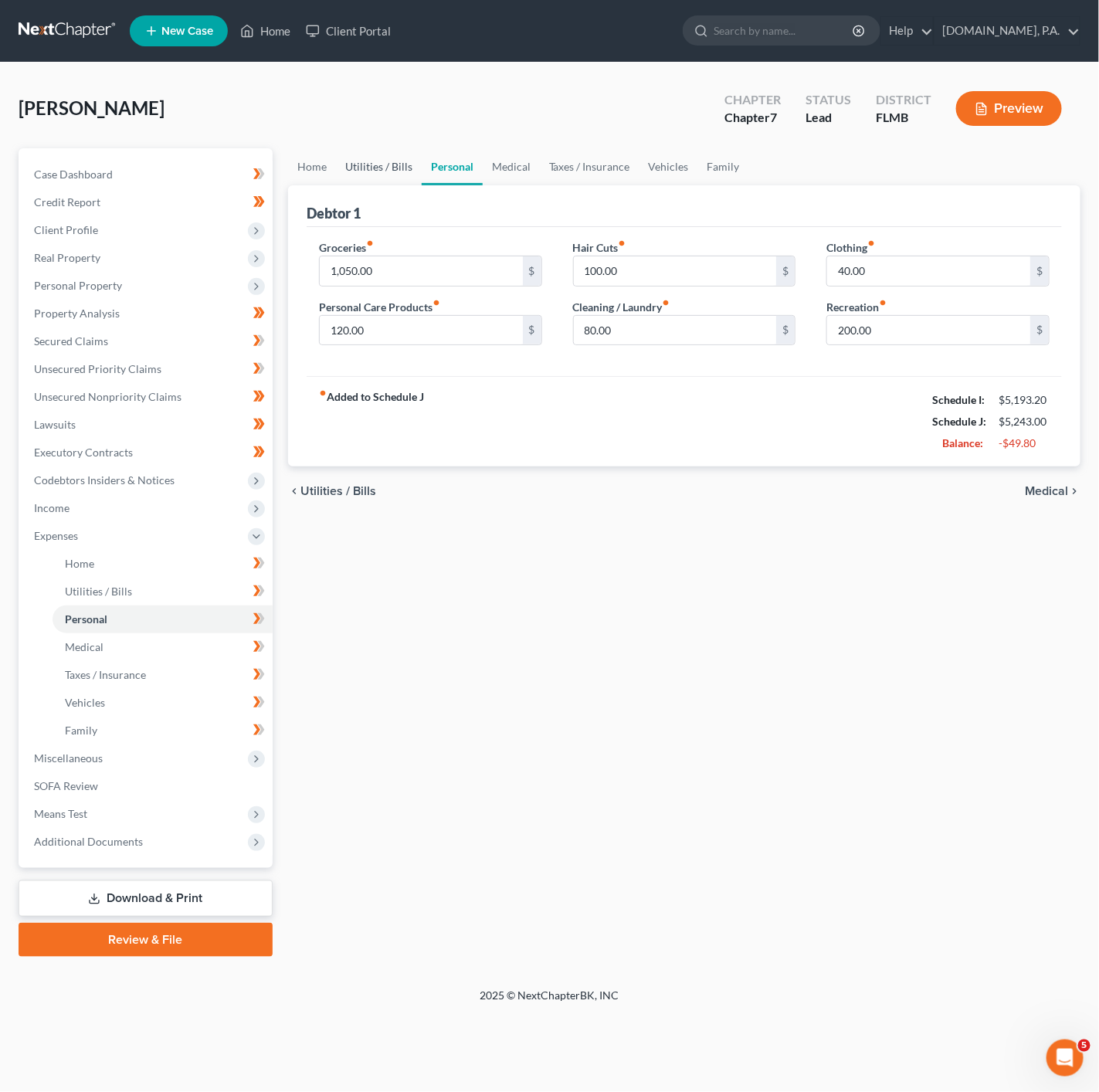
click at [336, 164] on link "Utilities / Bills" at bounding box center [378, 167] width 86 height 37
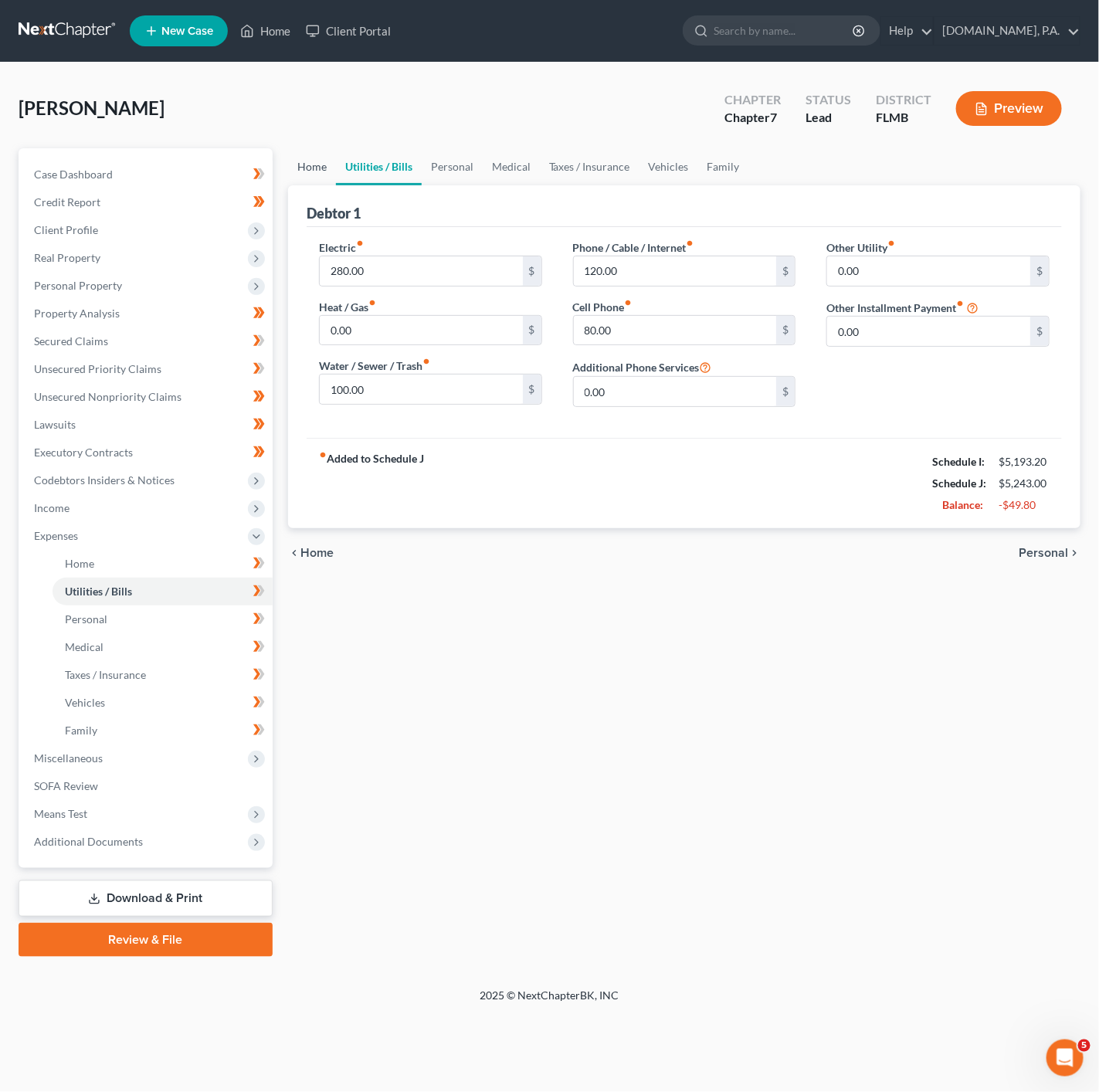
click at [306, 164] on link "Home" at bounding box center [312, 167] width 48 height 37
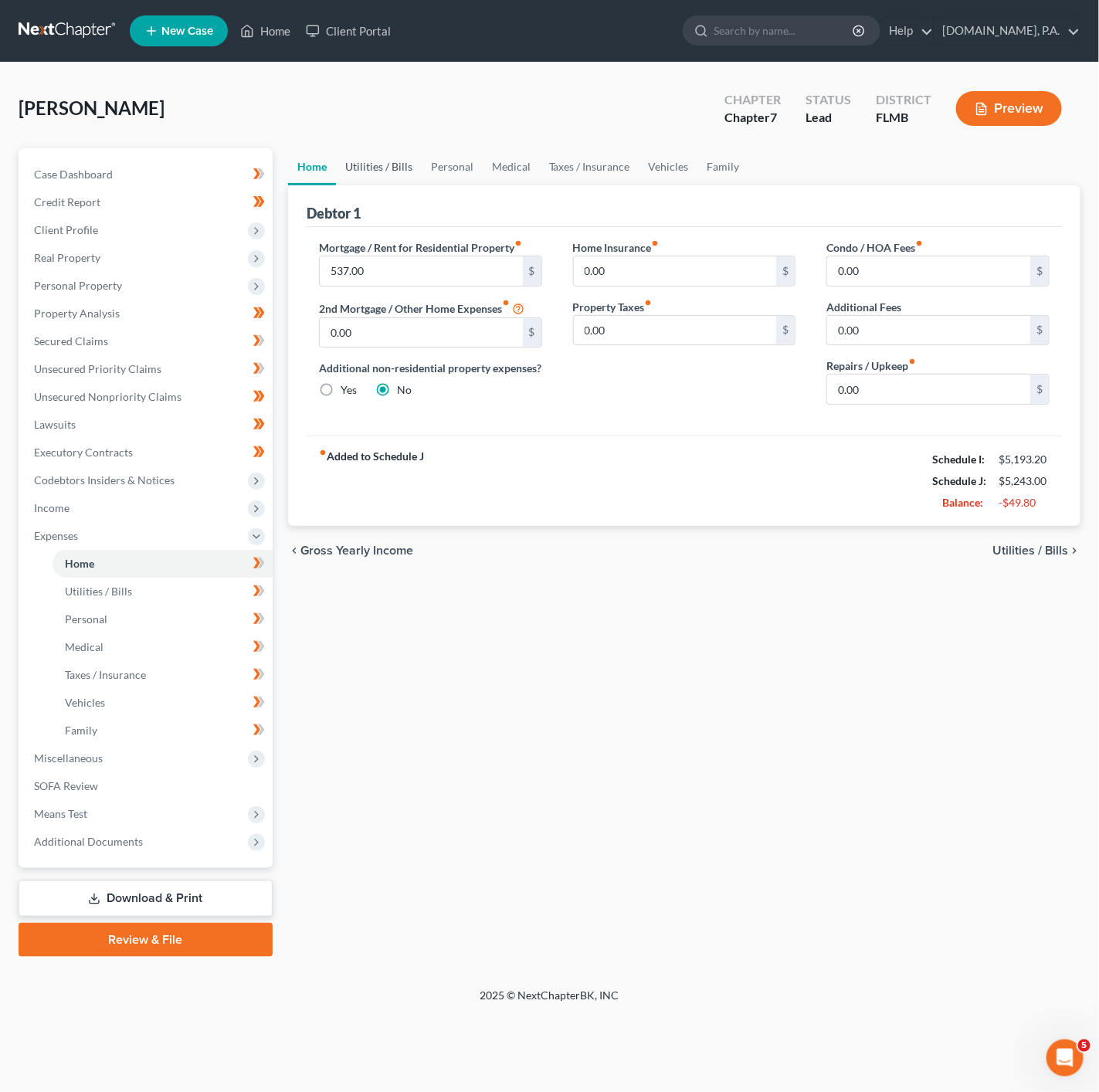
click at [365, 161] on link "Utilities / Bills" at bounding box center [378, 167] width 86 height 37
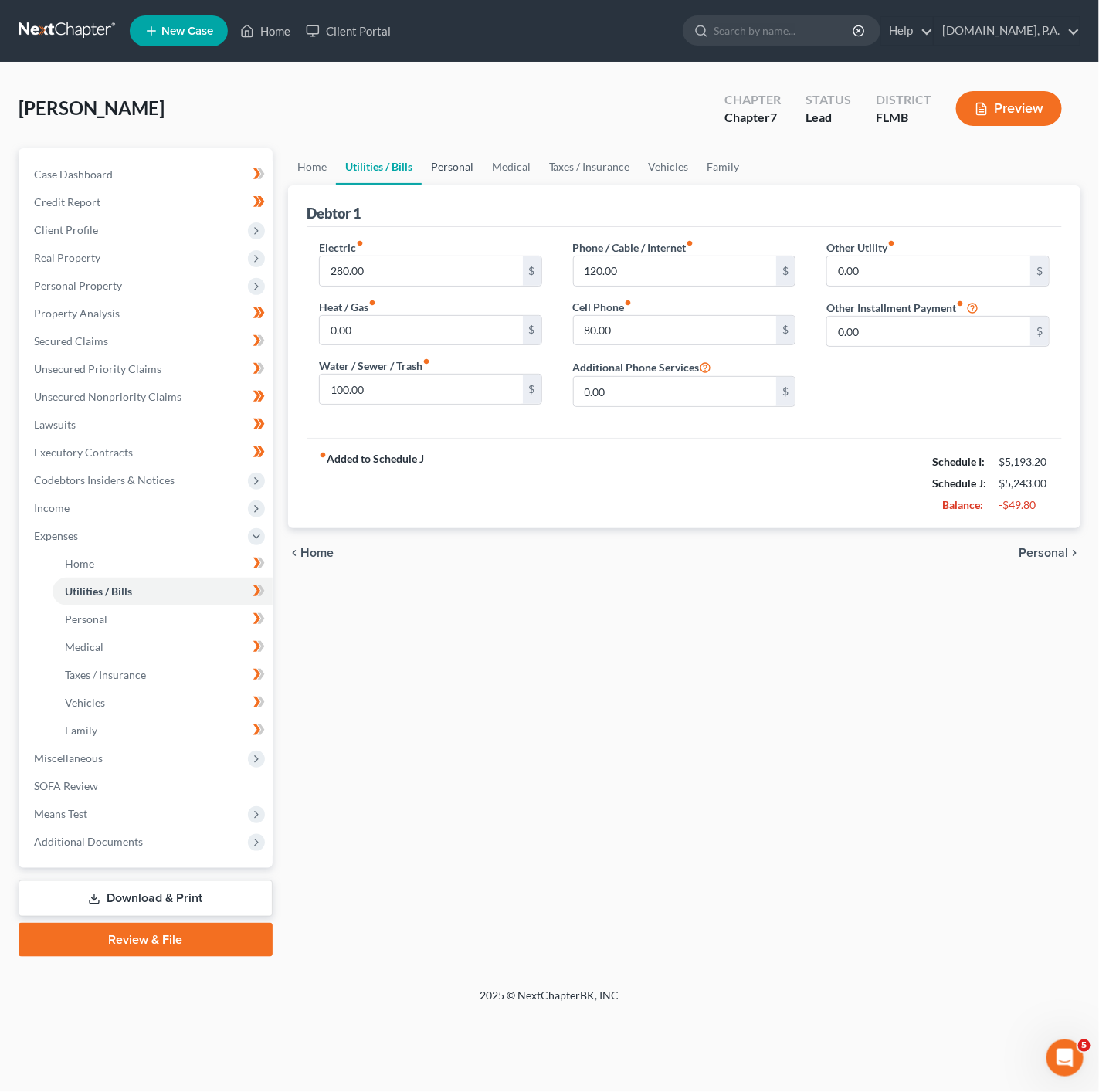
click at [461, 172] on link "Personal" at bounding box center [452, 167] width 61 height 37
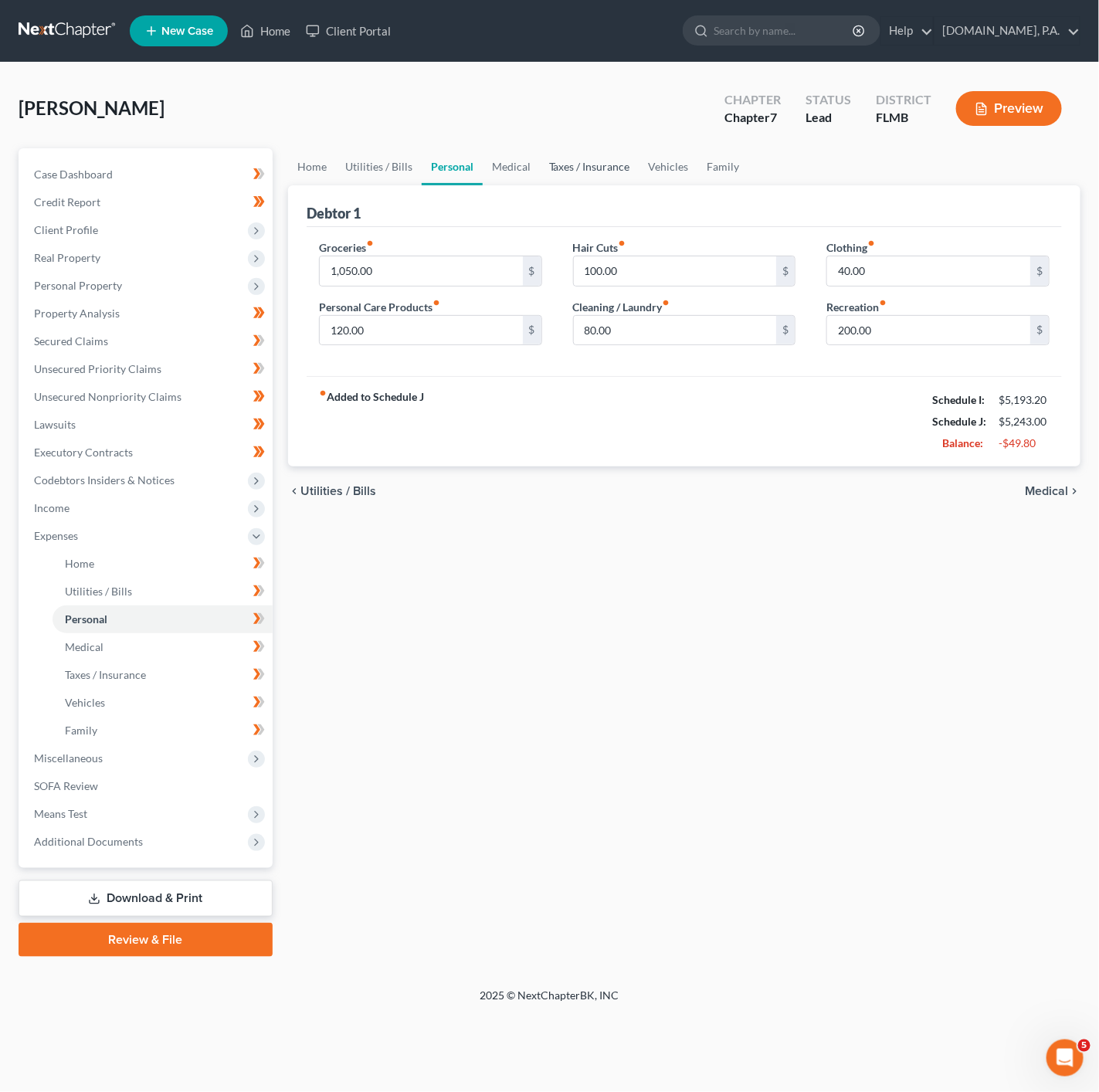
click at [575, 171] on link "Taxes / Insurance" at bounding box center [589, 167] width 99 height 37
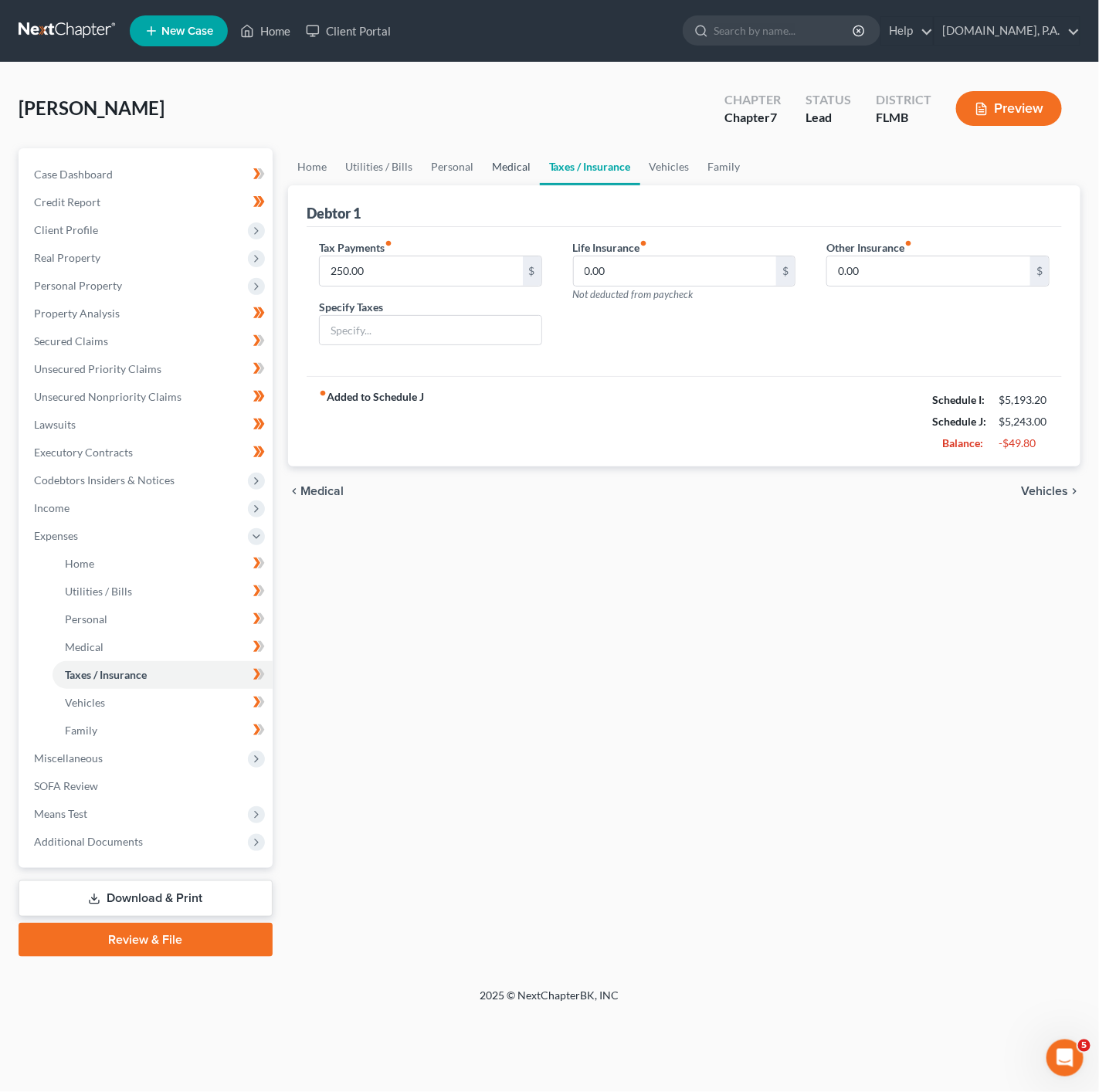
click at [496, 170] on link "Medical" at bounding box center [511, 167] width 57 height 37
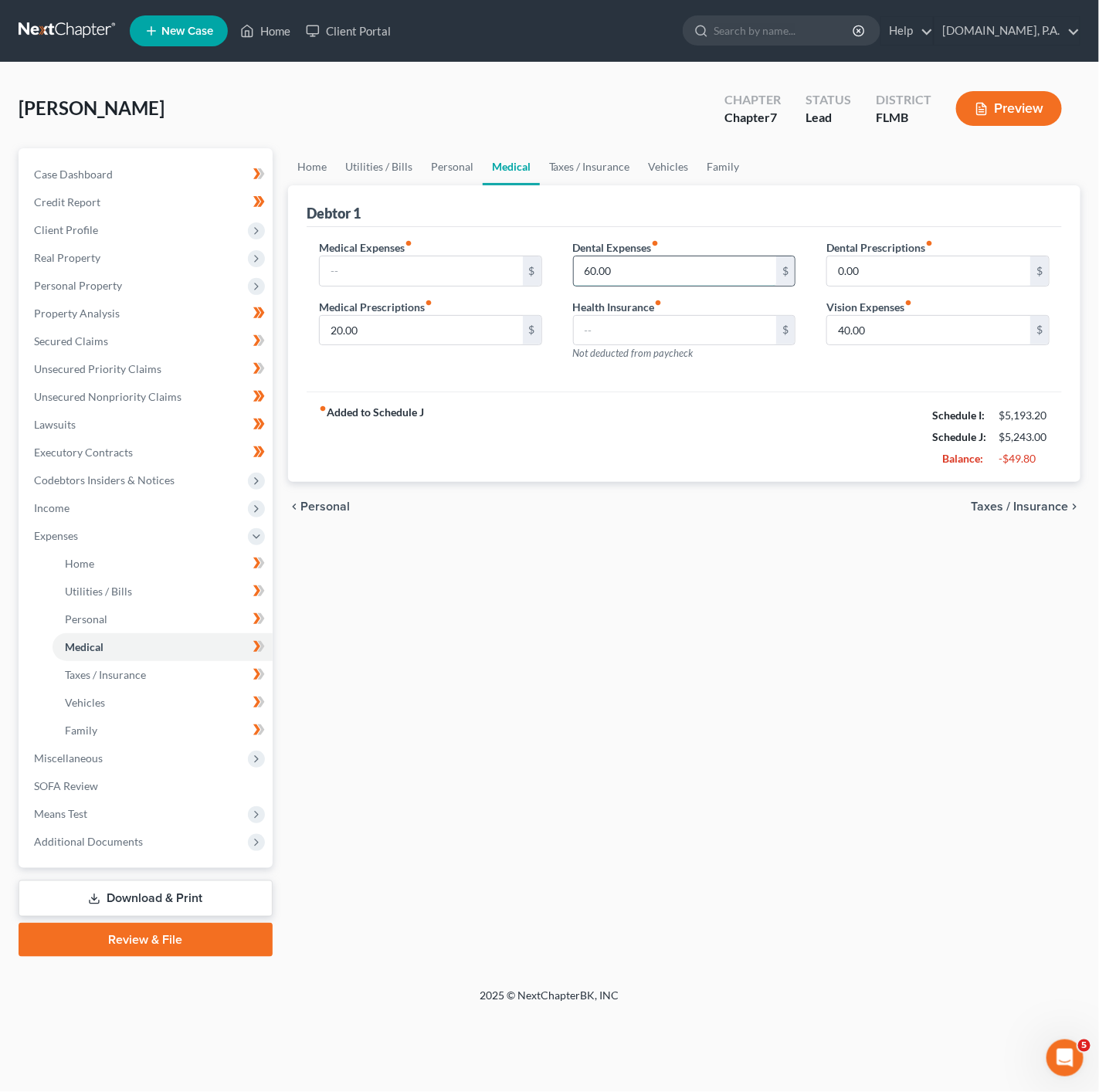
click at [684, 276] on input "60.00" at bounding box center [676, 271] width 203 height 29
click at [606, 169] on link "Taxes / Insurance" at bounding box center [589, 167] width 99 height 37
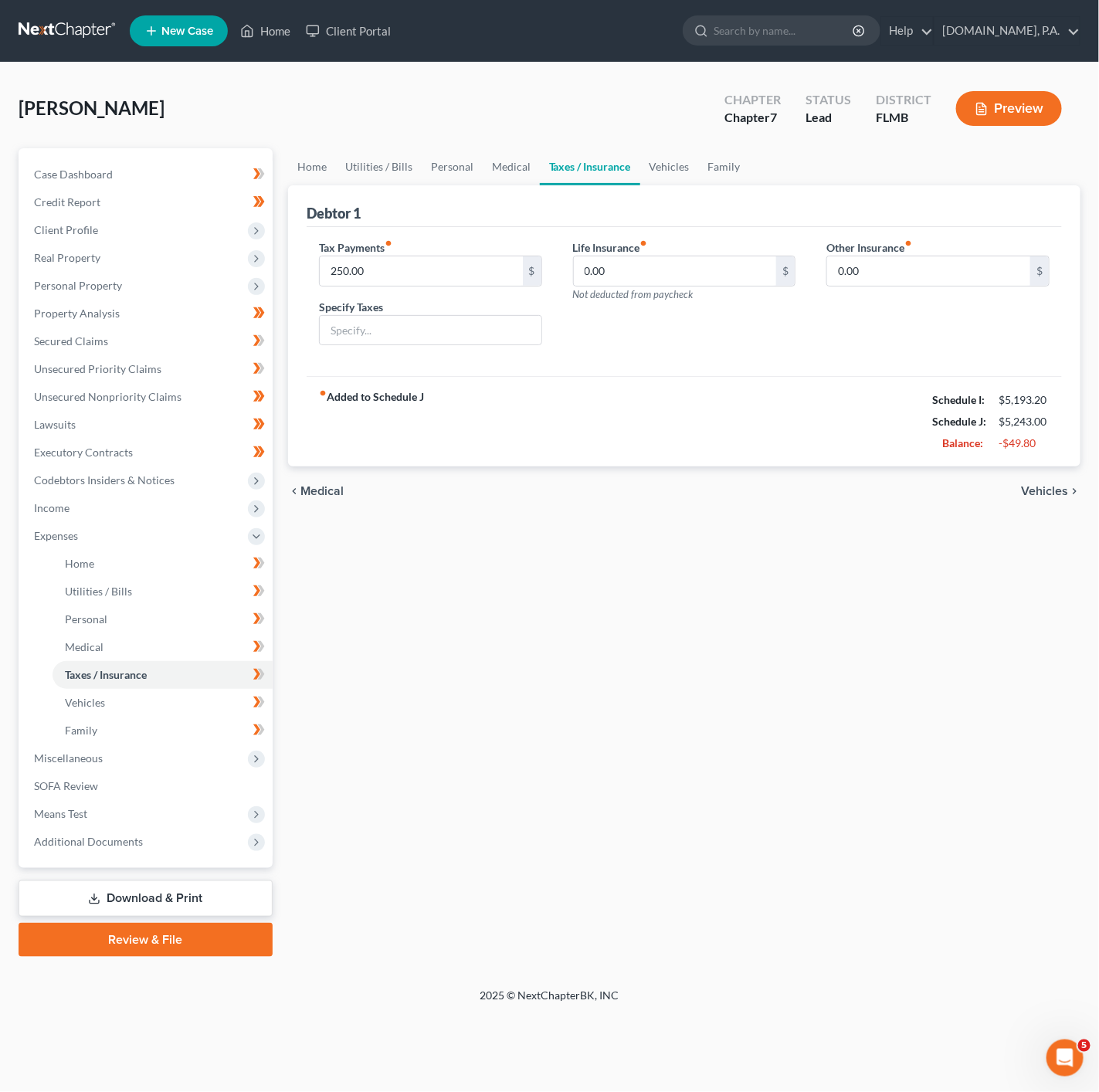
click at [631, 181] on link "Taxes / Insurance" at bounding box center [589, 167] width 100 height 37
click at [642, 177] on link "Vehicles" at bounding box center [669, 167] width 59 height 37
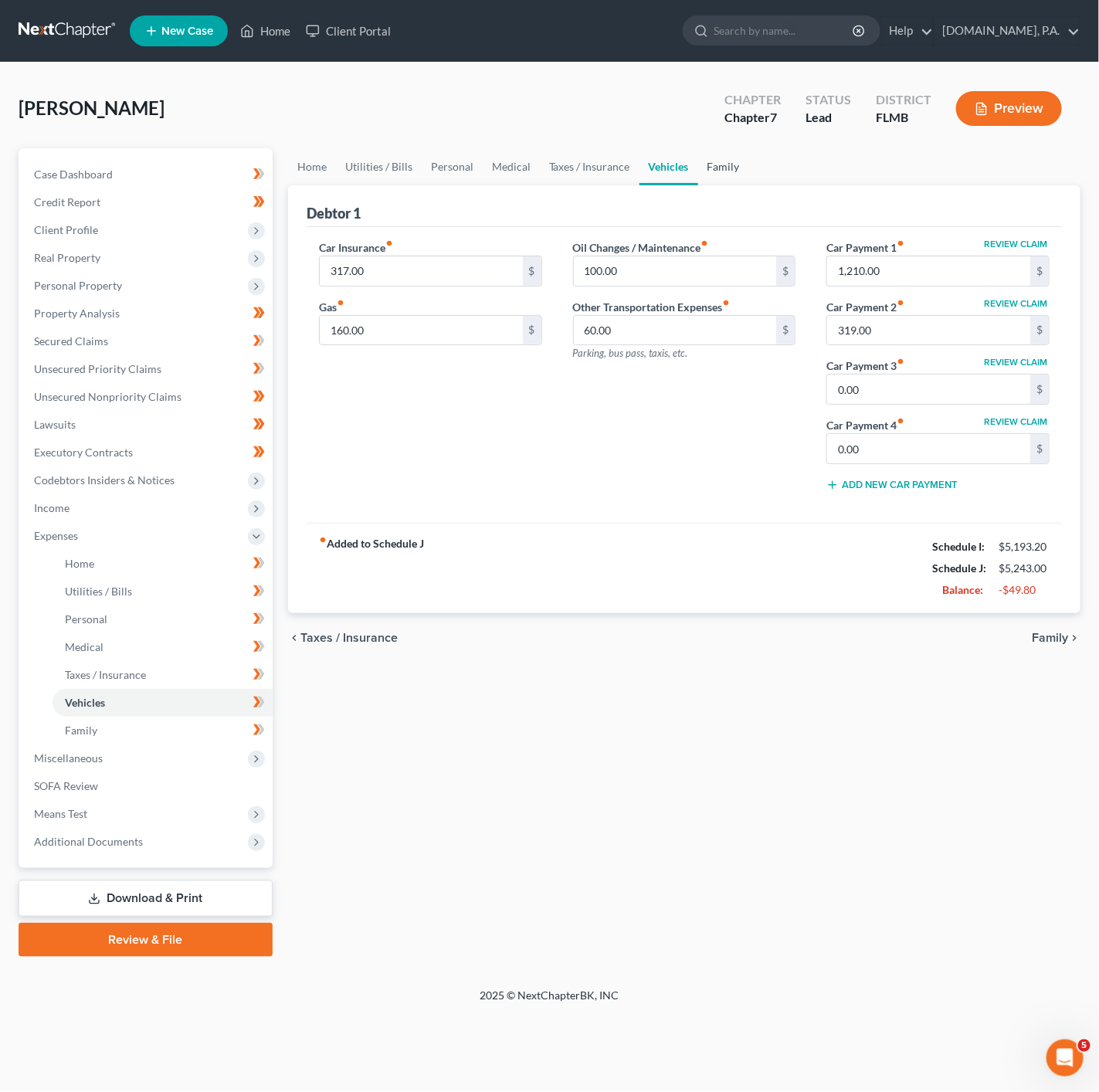
click at [698, 171] on link "Family" at bounding box center [724, 167] width 51 height 37
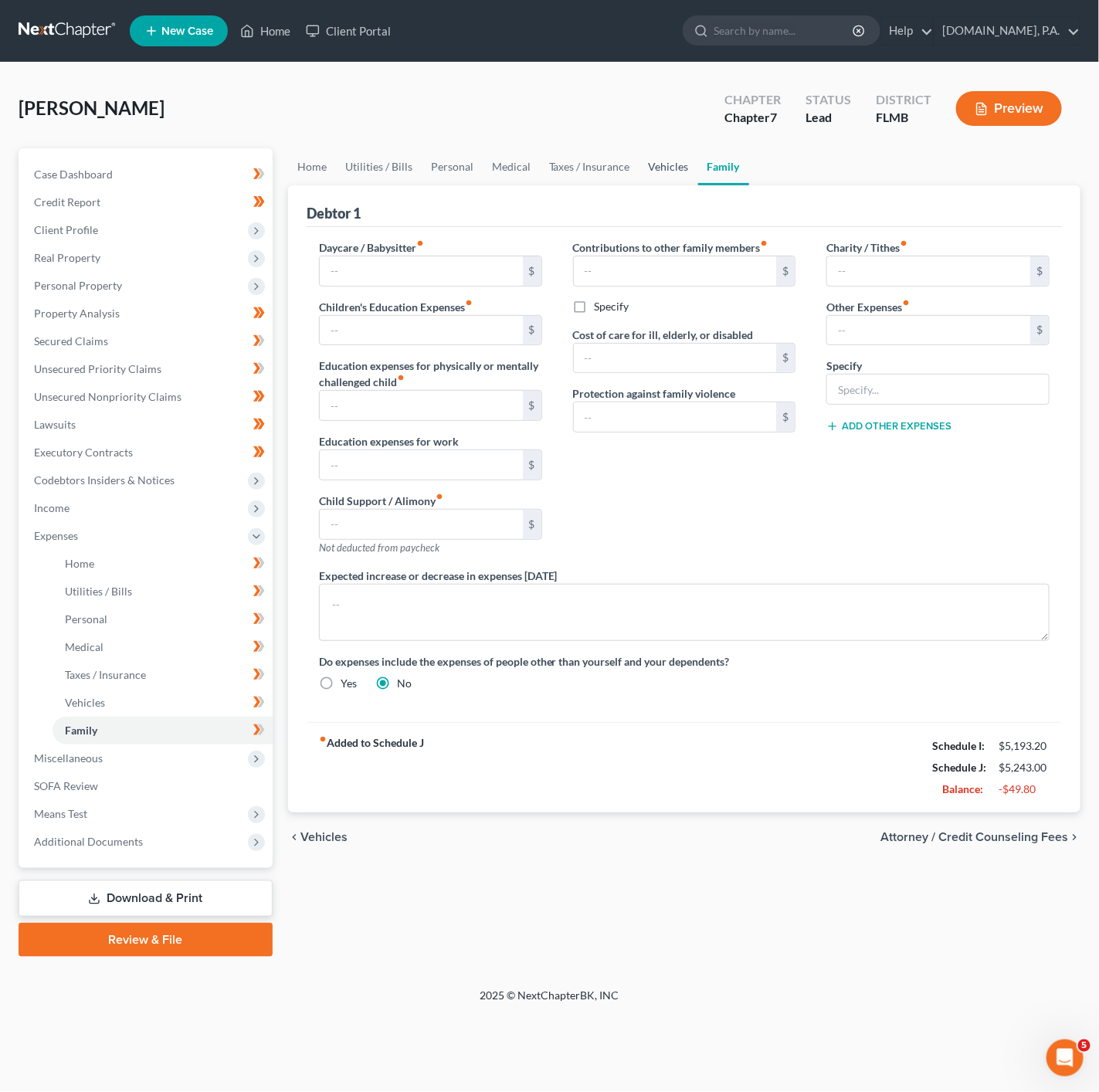
click at [686, 174] on link "Vehicles" at bounding box center [669, 167] width 59 height 37
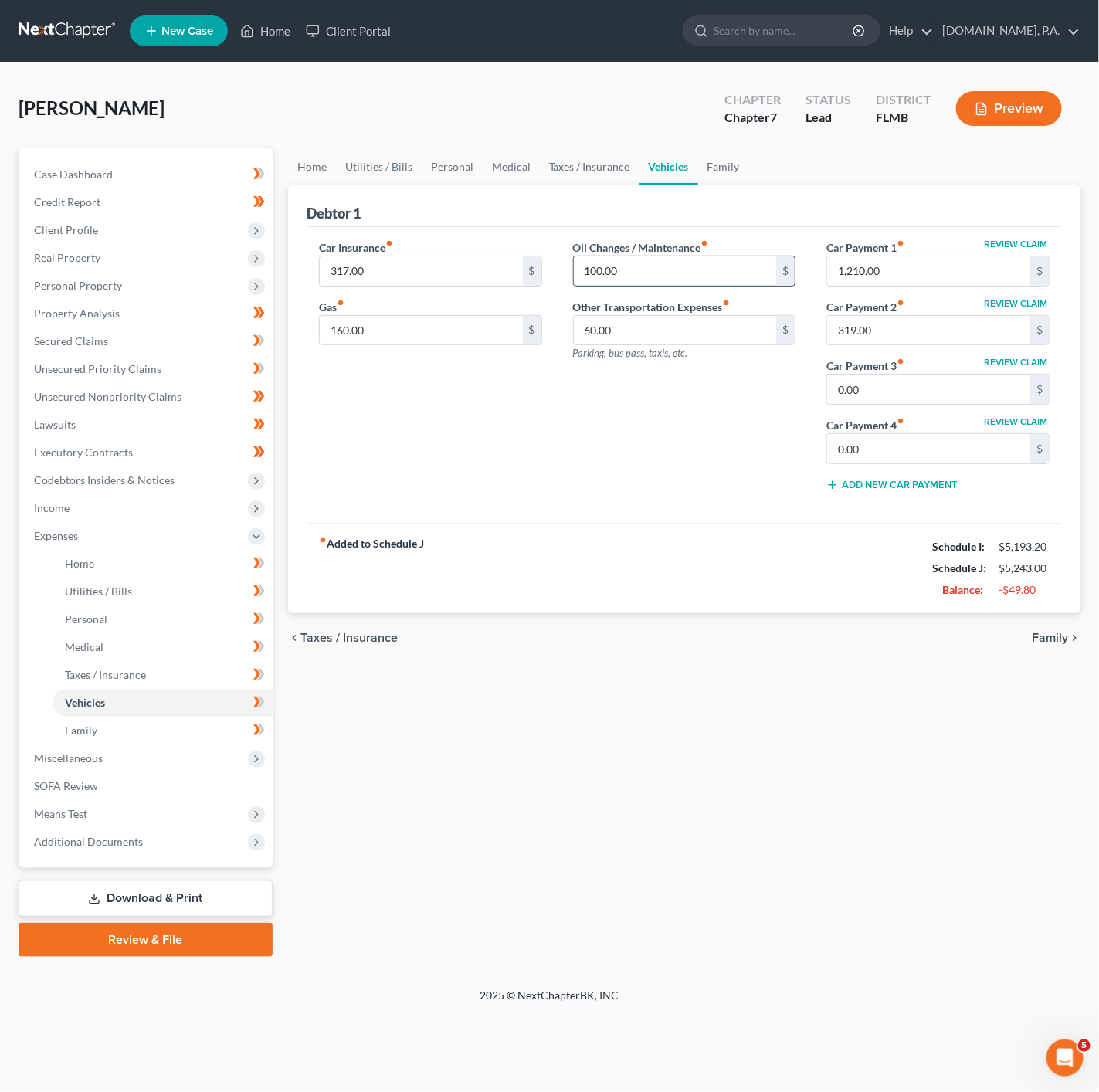
click at [642, 282] on input "100.00" at bounding box center [676, 271] width 203 height 29
type input "60"
click at [601, 318] on input "60.00" at bounding box center [676, 330] width 203 height 29
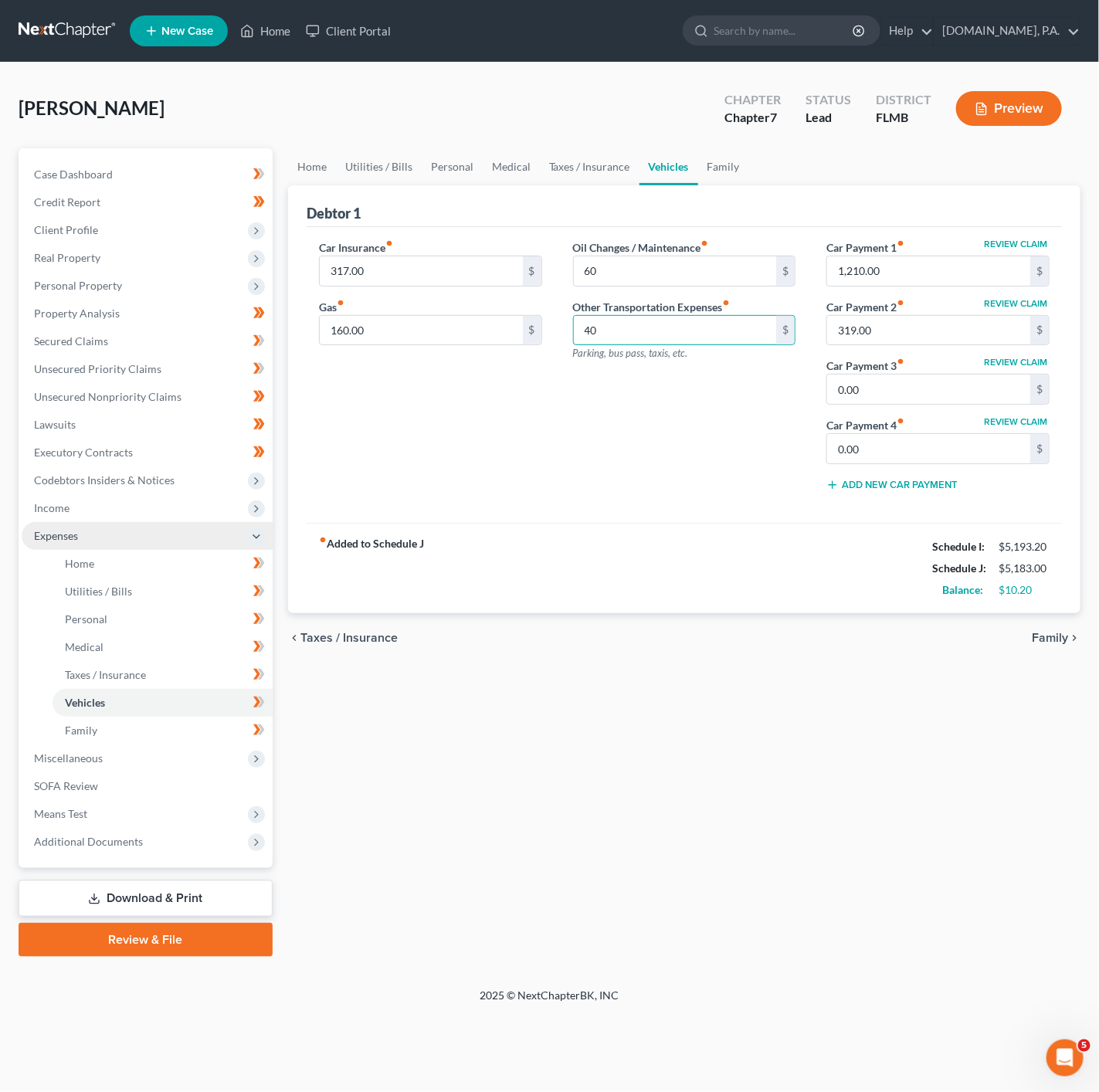
type input "40"
click at [244, 538] on span "Expenses" at bounding box center [147, 536] width 251 height 28
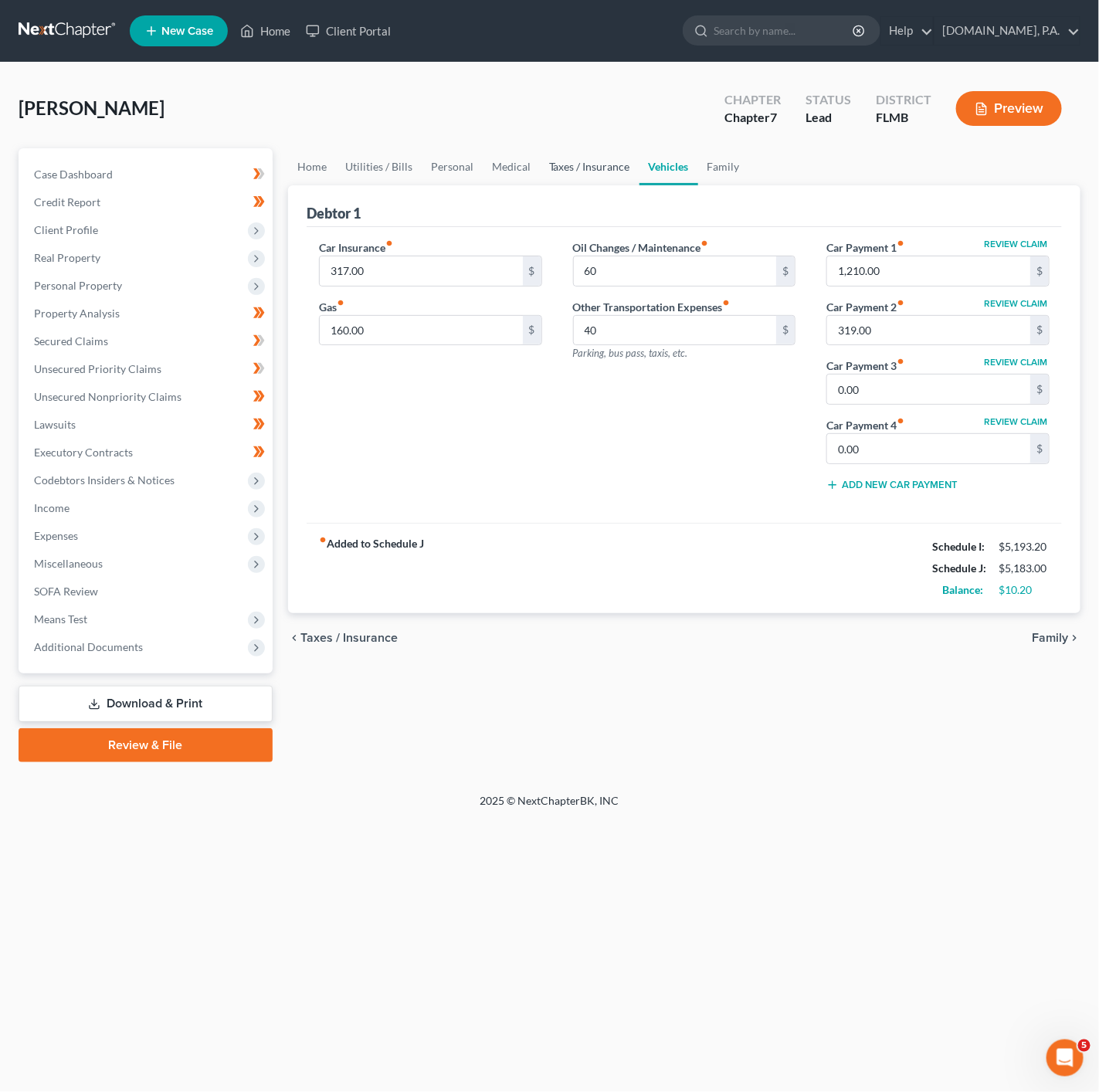
click at [610, 174] on link "Taxes / Insurance" at bounding box center [589, 167] width 99 height 37
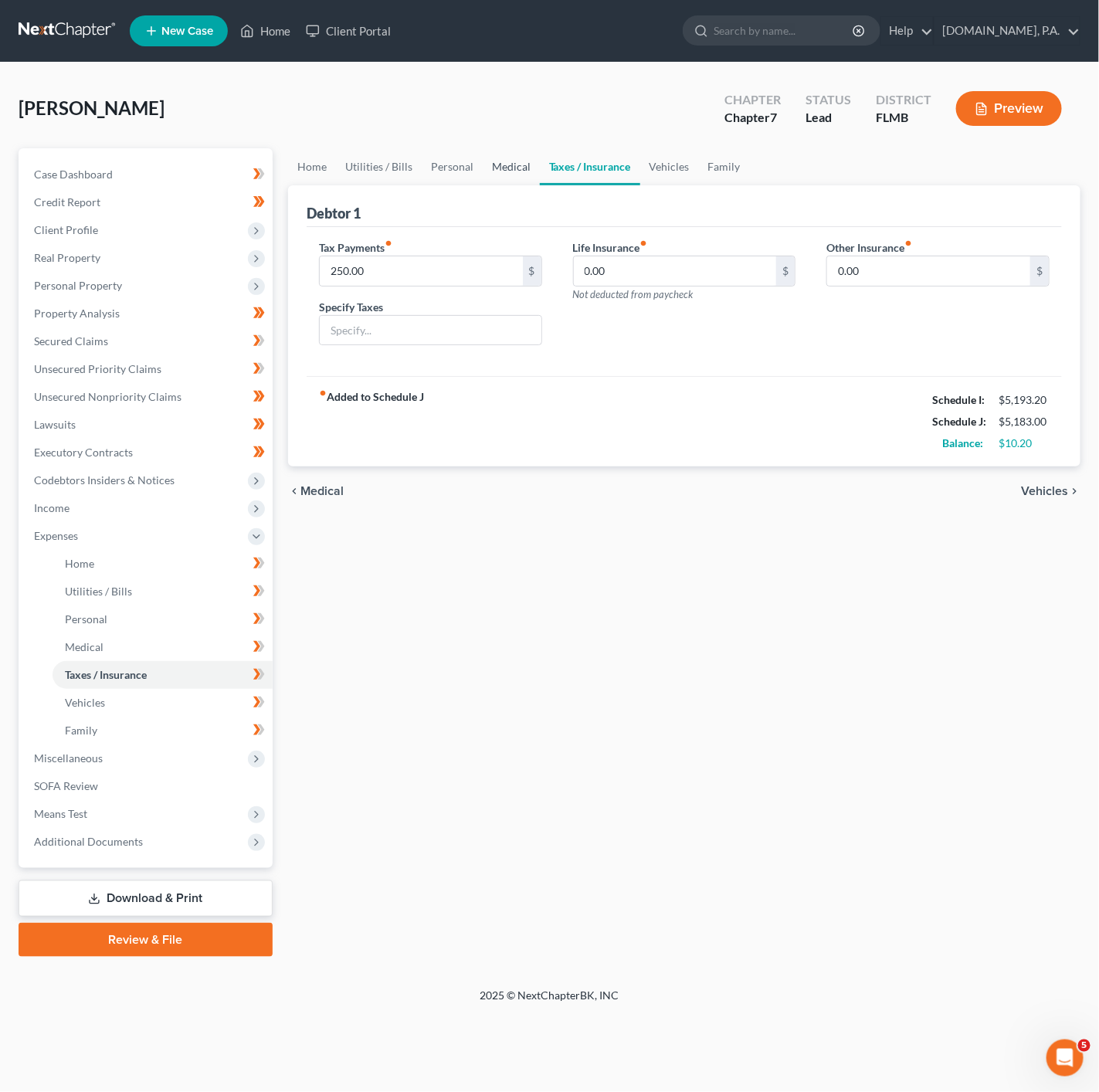
click at [503, 158] on link "Medical" at bounding box center [511, 167] width 57 height 37
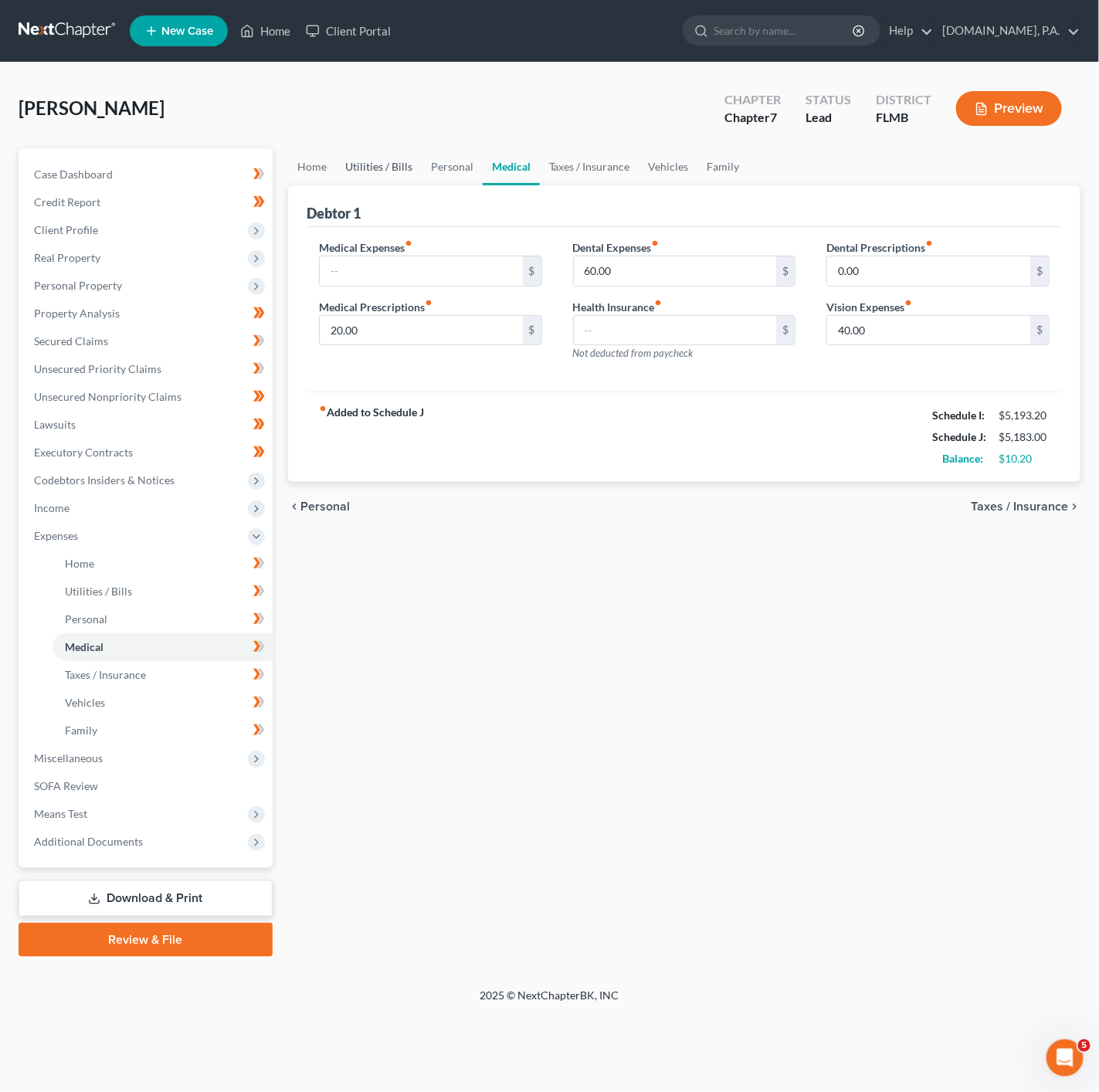
click at [413, 164] on link "Utilities / Bills" at bounding box center [378, 167] width 86 height 37
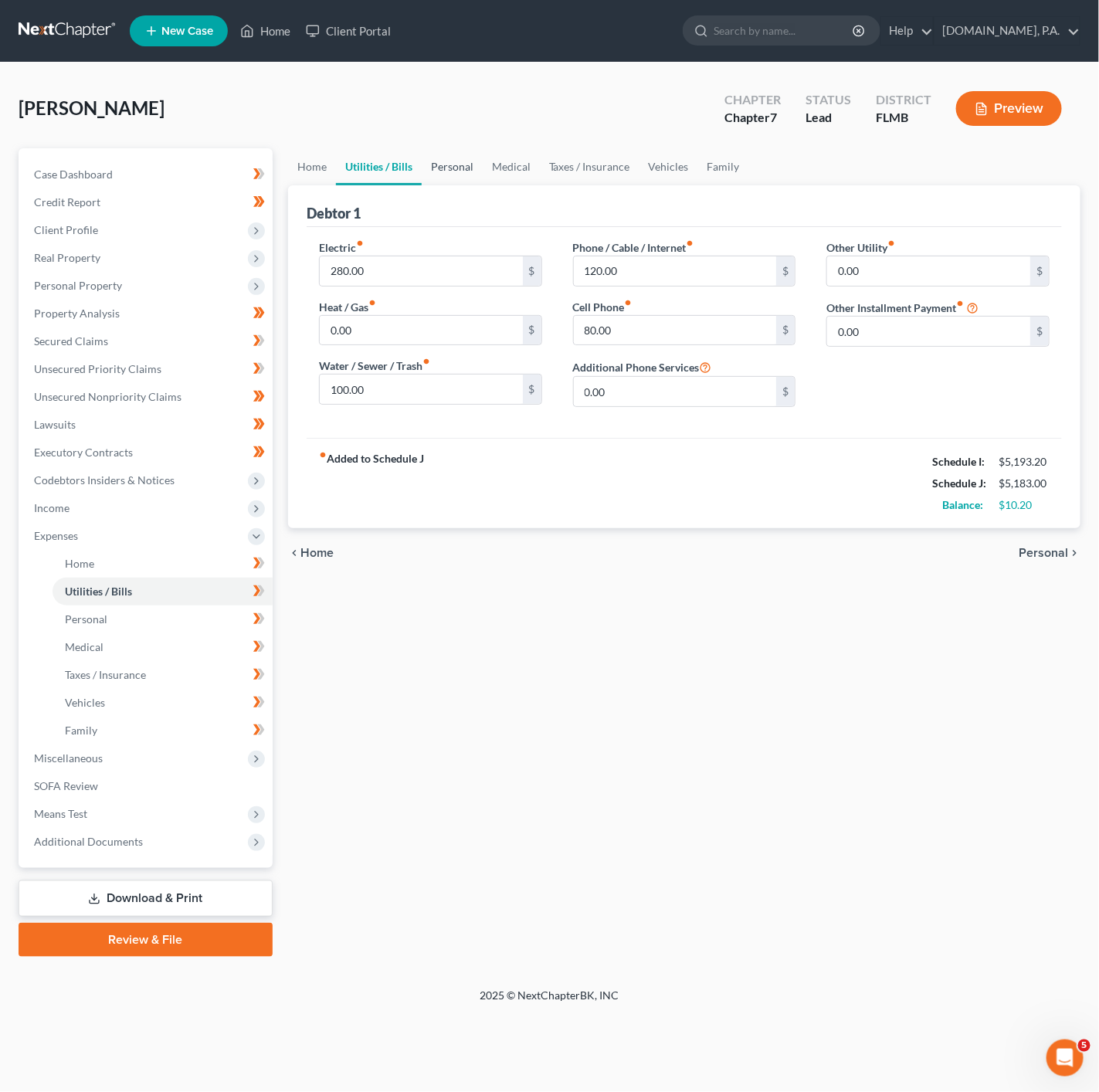
click at [432, 164] on link "Personal" at bounding box center [452, 167] width 61 height 37
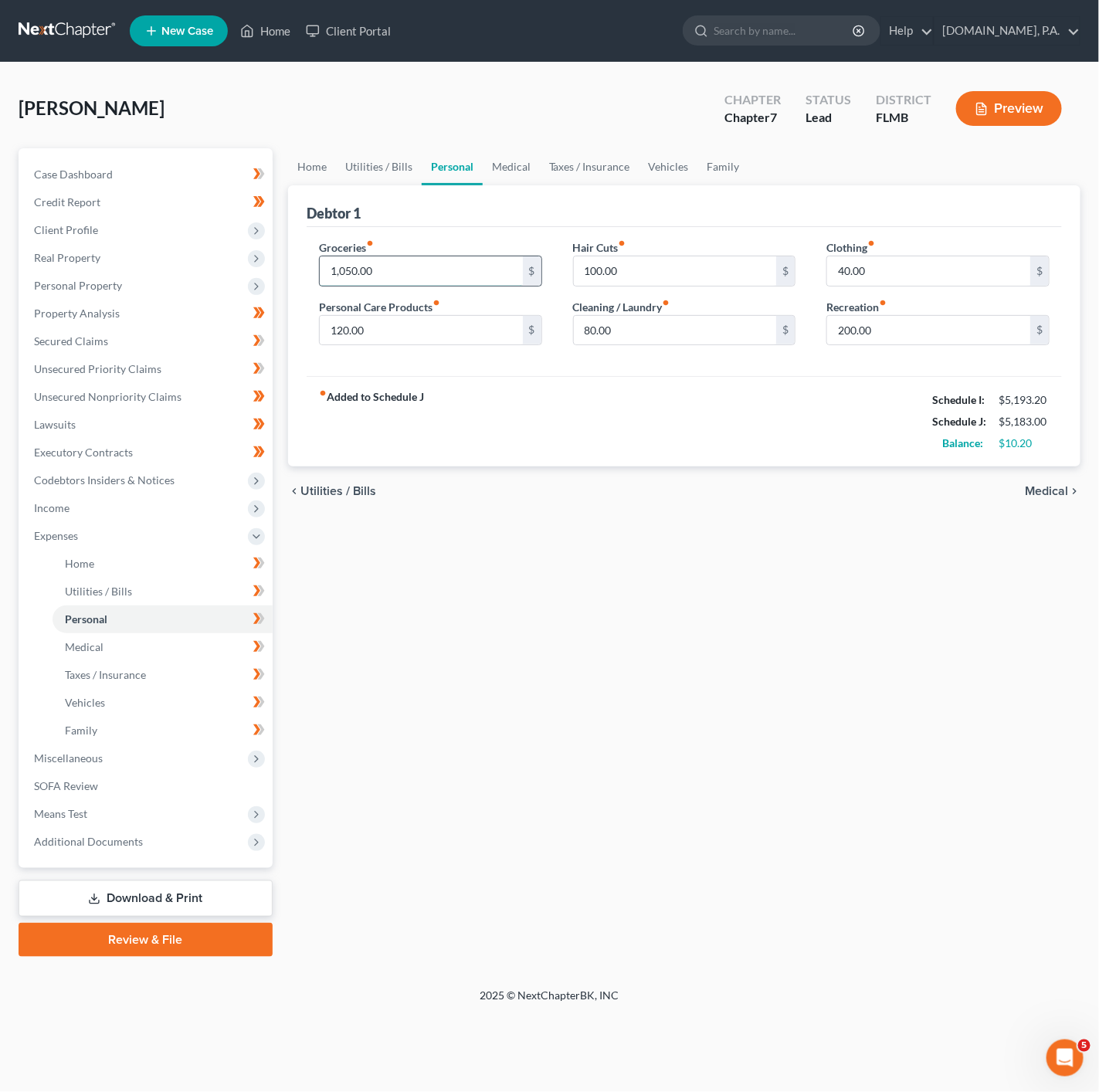
click at [399, 271] on input "1,050.00" at bounding box center [421, 271] width 203 height 29
drag, startPoint x: 465, startPoint y: 589, endPoint x: 324, endPoint y: 566, distance: 142.9
click at [465, 589] on div "Home Utilities / Bills Personal Medical Taxes / Insurance Vehicles Family Debto…" at bounding box center [684, 552] width 808 height 809
click at [251, 568] on span at bounding box center [259, 565] width 27 height 23
click at [261, 586] on icon at bounding box center [261, 591] width 7 height 11
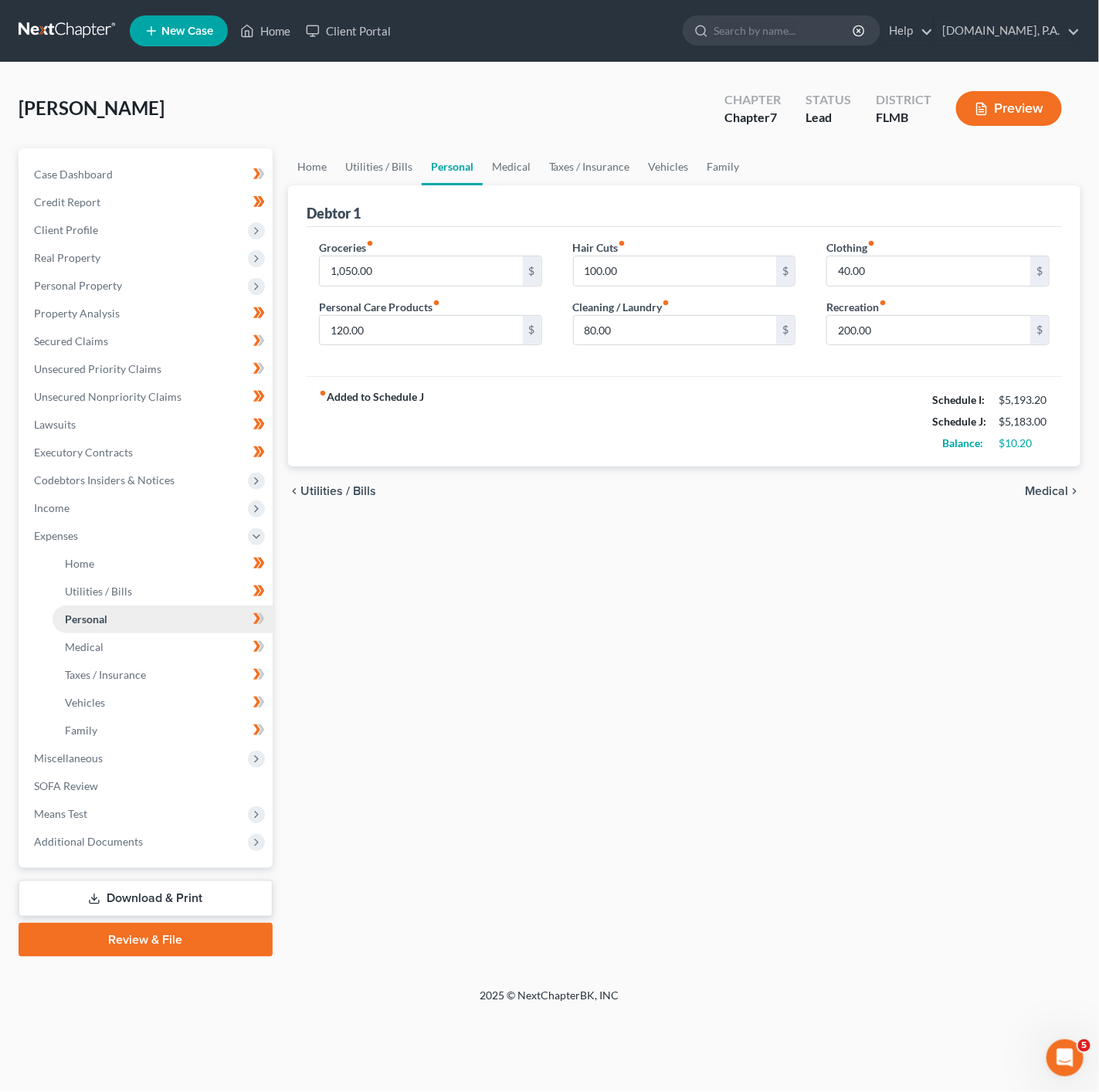
click at [244, 615] on link "Personal" at bounding box center [163, 620] width 220 height 28
click at [249, 621] on span at bounding box center [259, 621] width 27 height 23
click at [265, 651] on span at bounding box center [259, 648] width 27 height 23
click at [255, 669] on icon at bounding box center [257, 674] width 7 height 11
click at [255, 695] on icon at bounding box center [259, 702] width 12 height 19
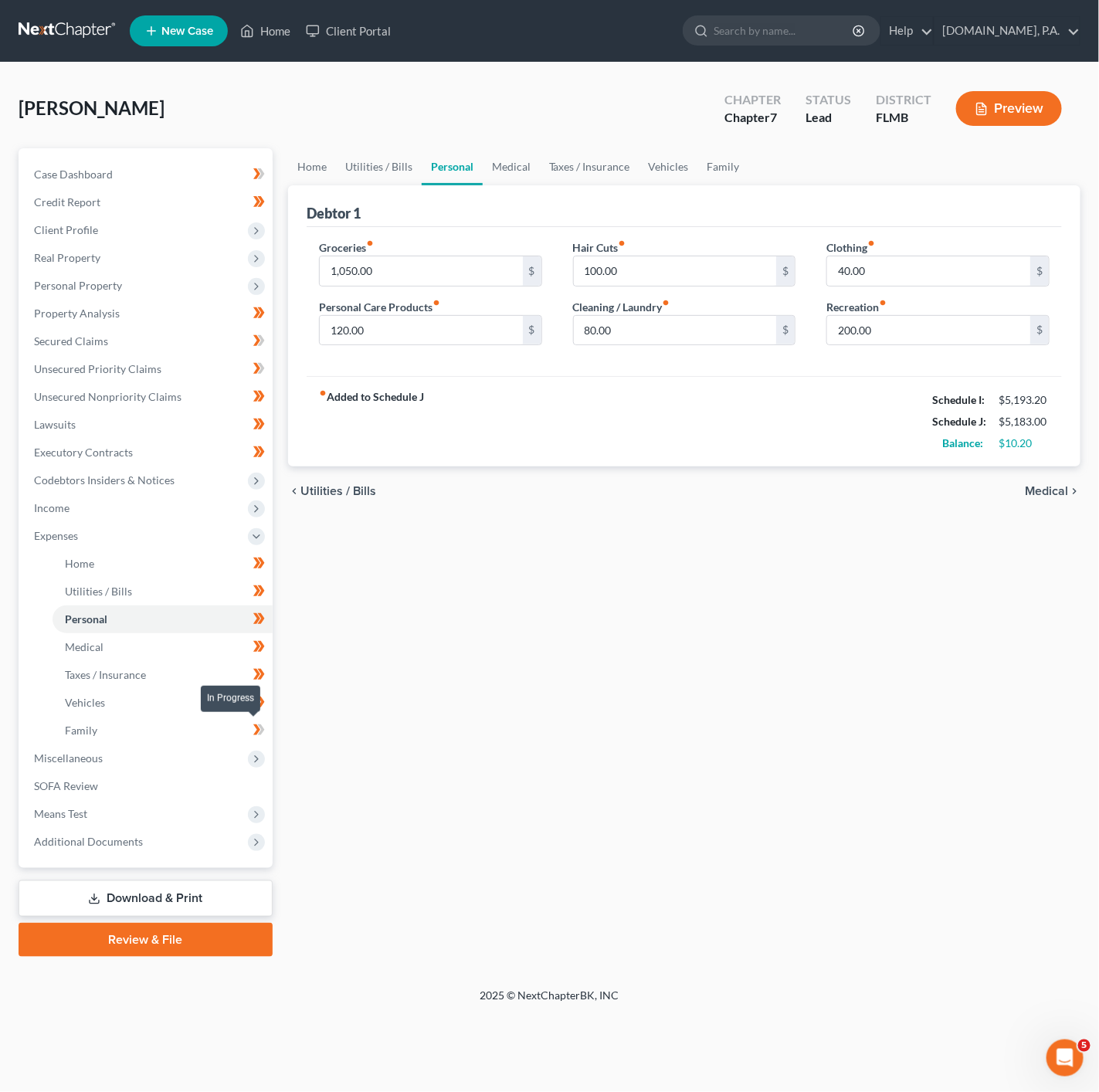
click at [261, 724] on icon at bounding box center [261, 730] width 7 height 11
click at [197, 767] on span "Miscellaneous" at bounding box center [147, 759] width 251 height 28
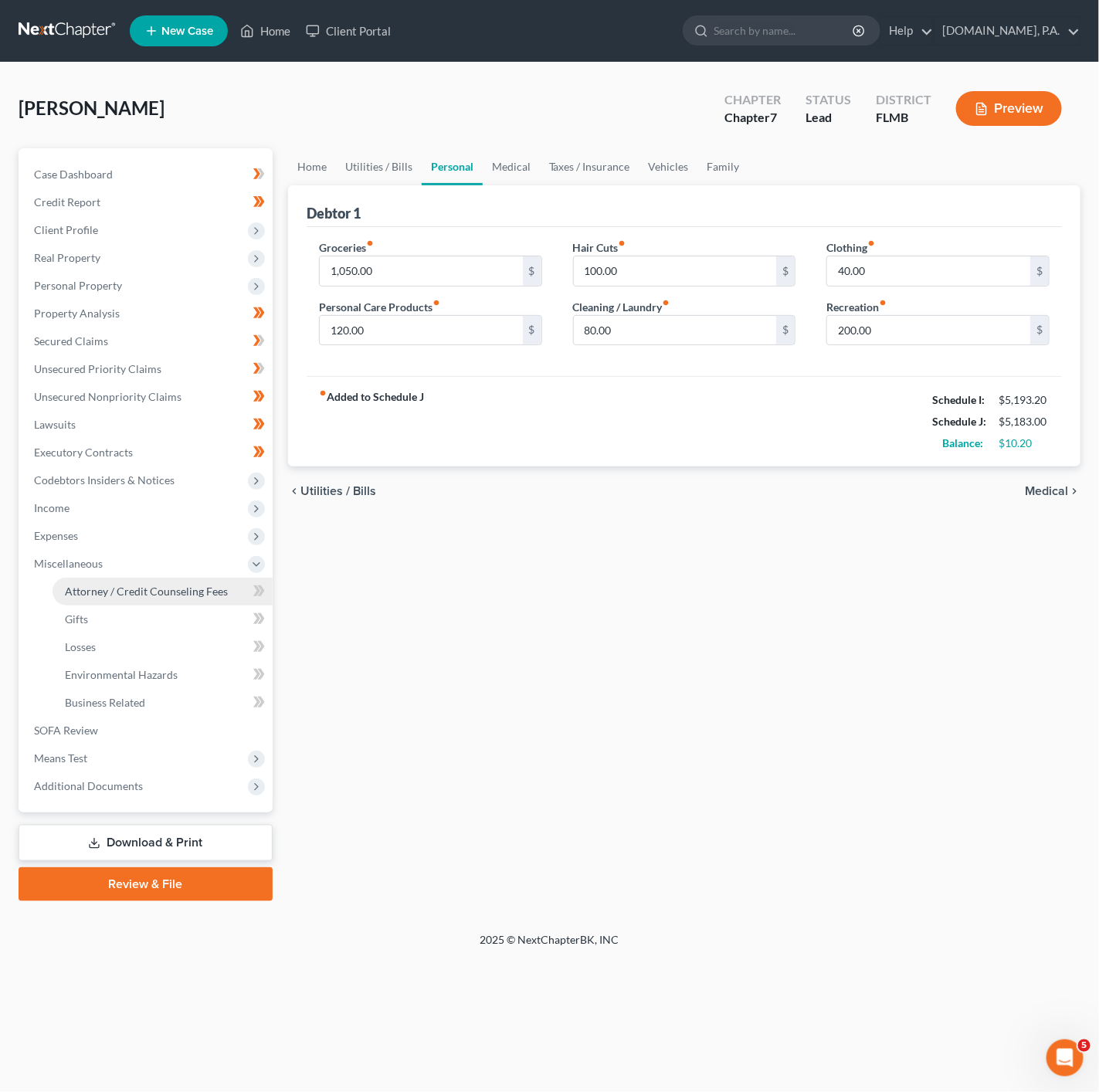
click at [213, 593] on span "Attorney / Credit Counseling Fees" at bounding box center [147, 591] width 163 height 13
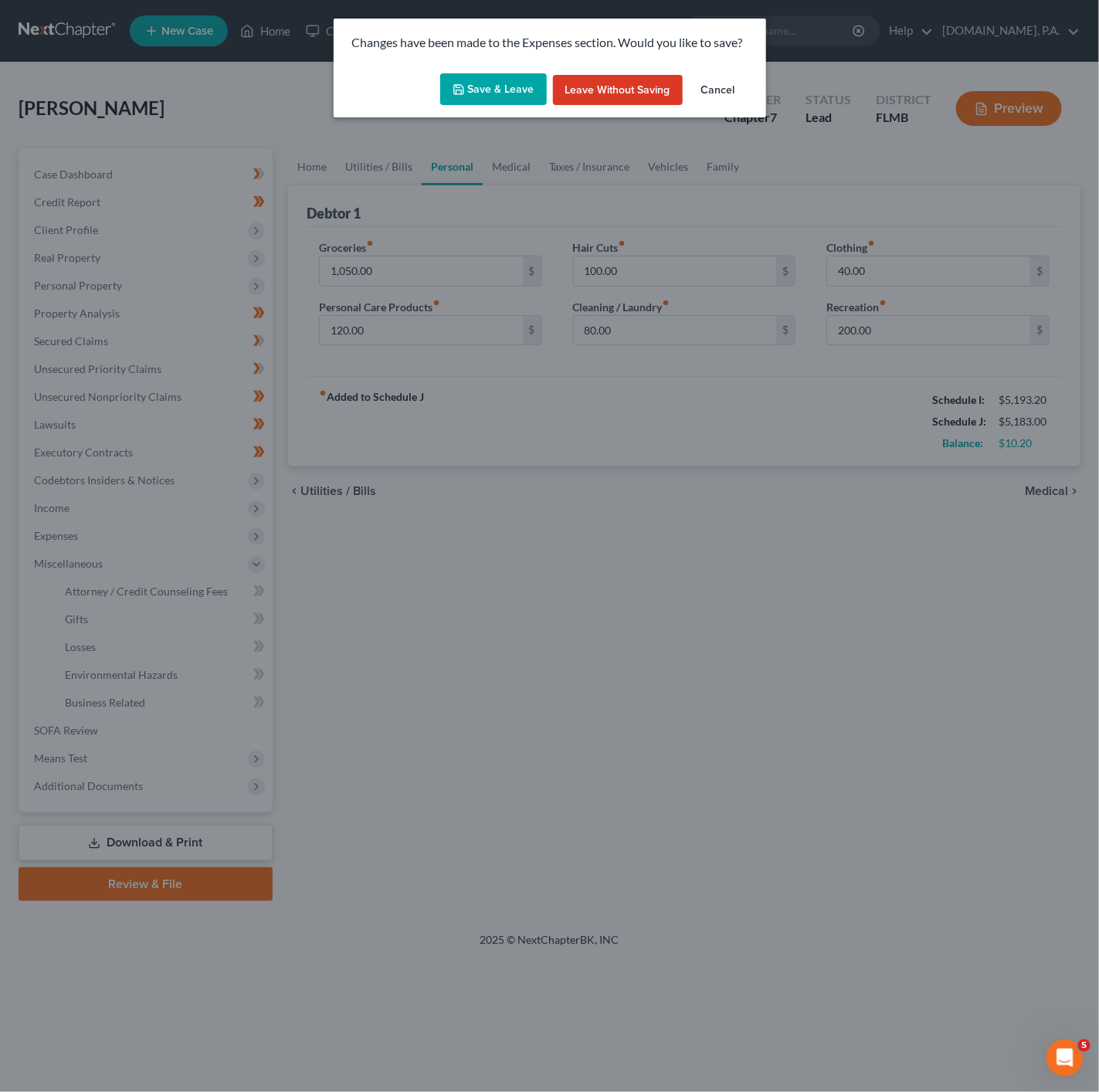
click at [475, 98] on button "Save & Leave" at bounding box center [493, 90] width 106 height 33
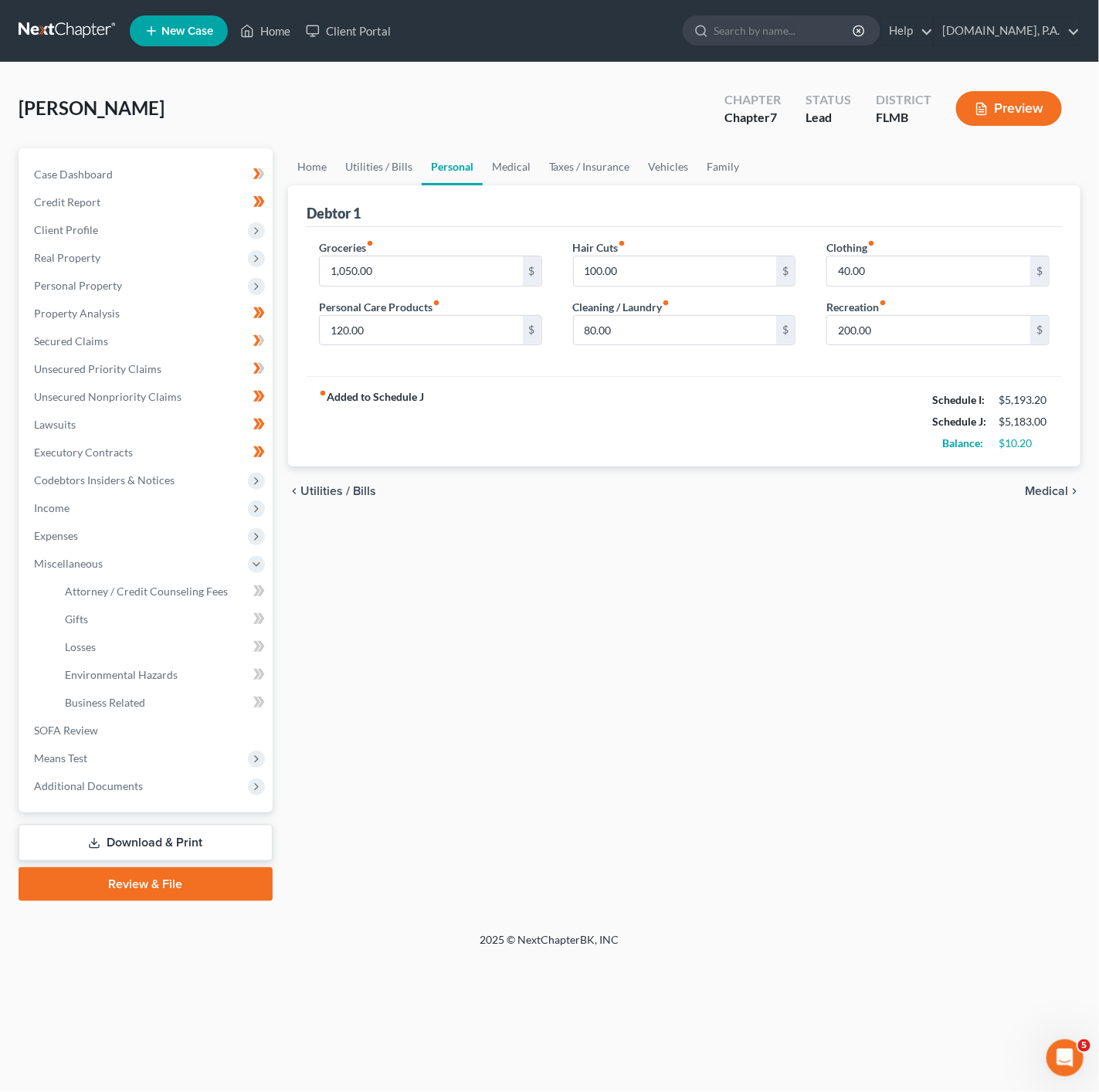
select select "4"
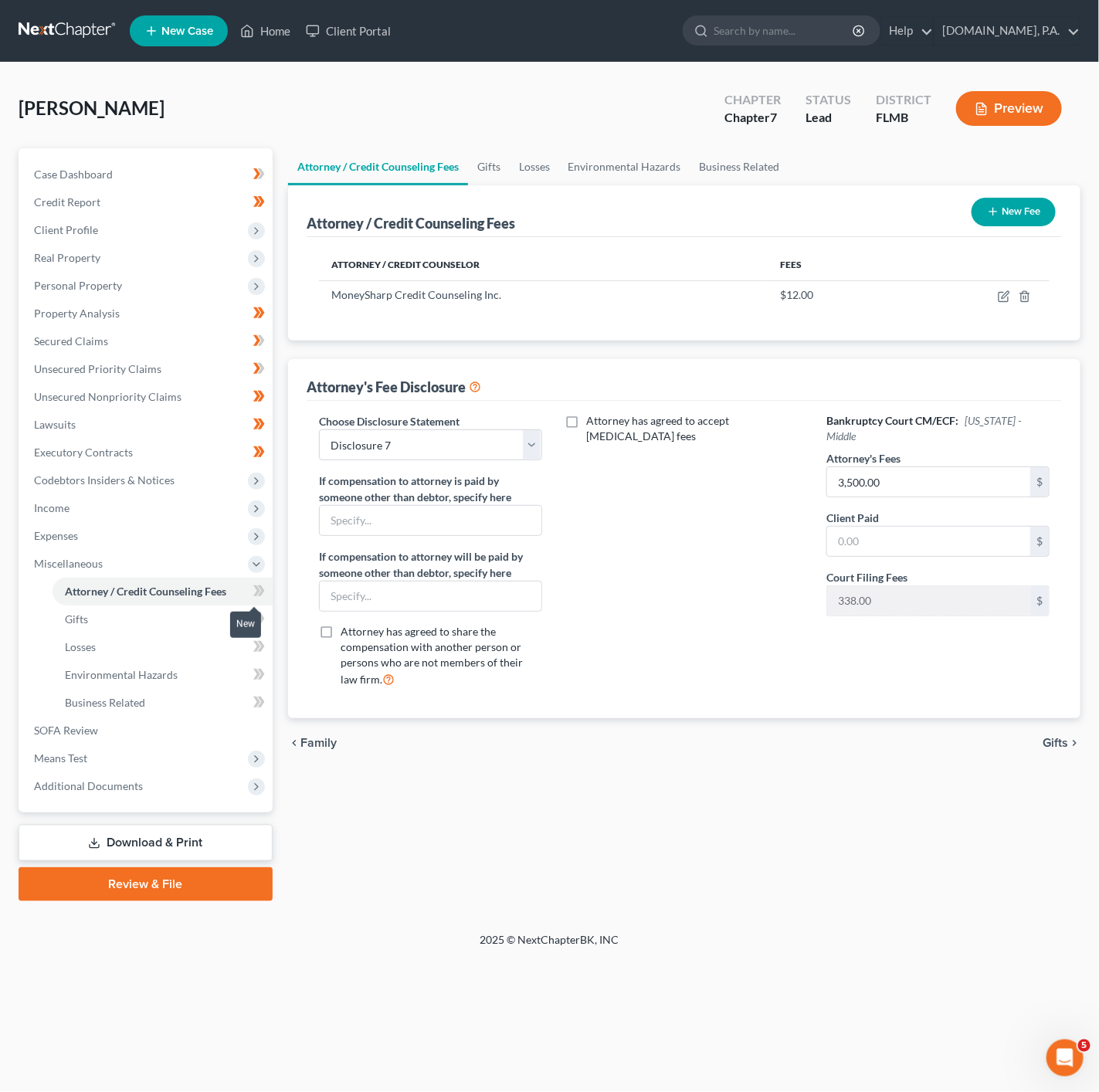
click at [254, 600] on icon at bounding box center [259, 591] width 12 height 19
click at [220, 612] on link "Gifts" at bounding box center [163, 620] width 220 height 28
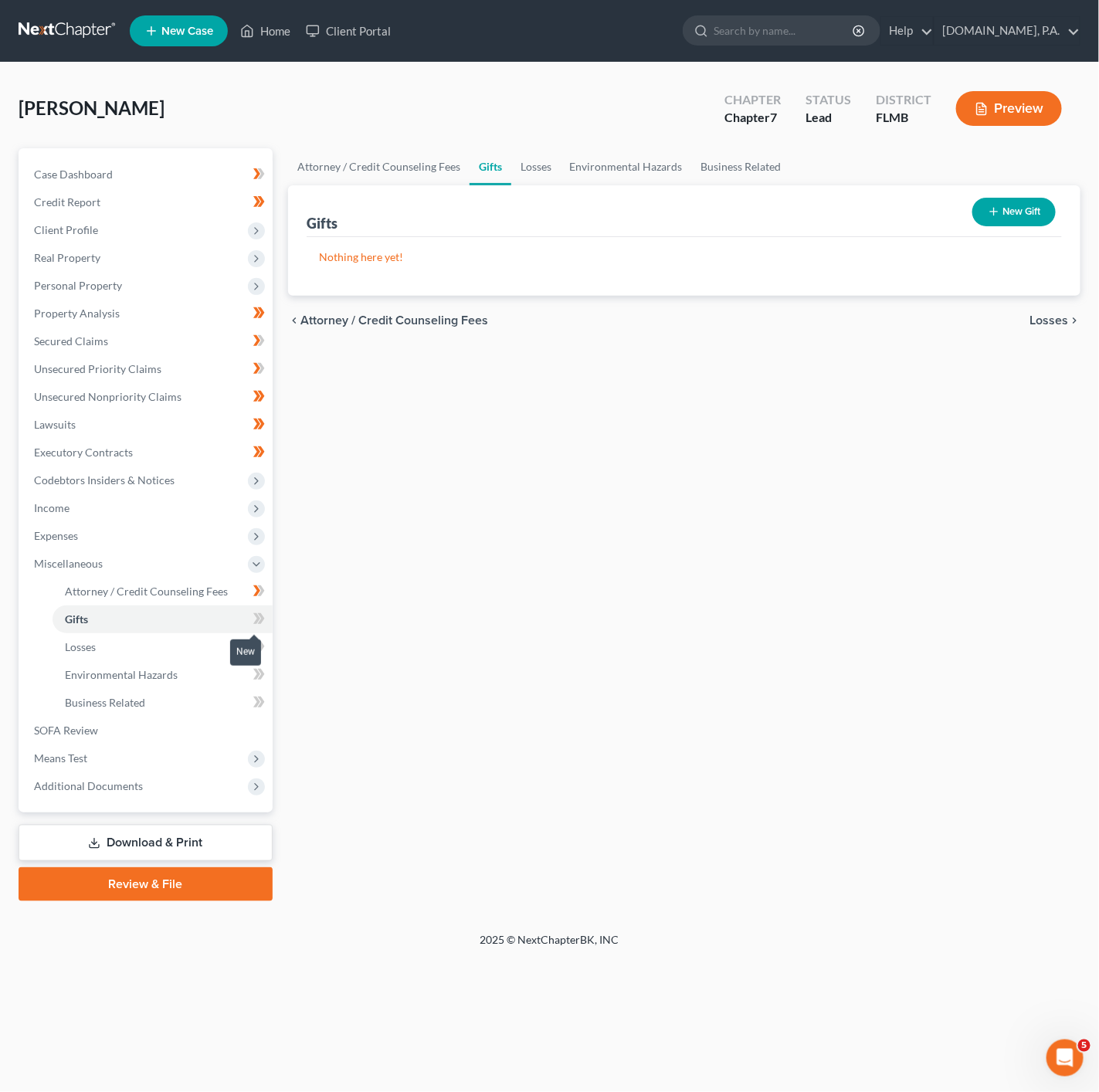
click at [267, 620] on span at bounding box center [259, 621] width 27 height 23
click at [202, 638] on link "Losses" at bounding box center [163, 647] width 220 height 28
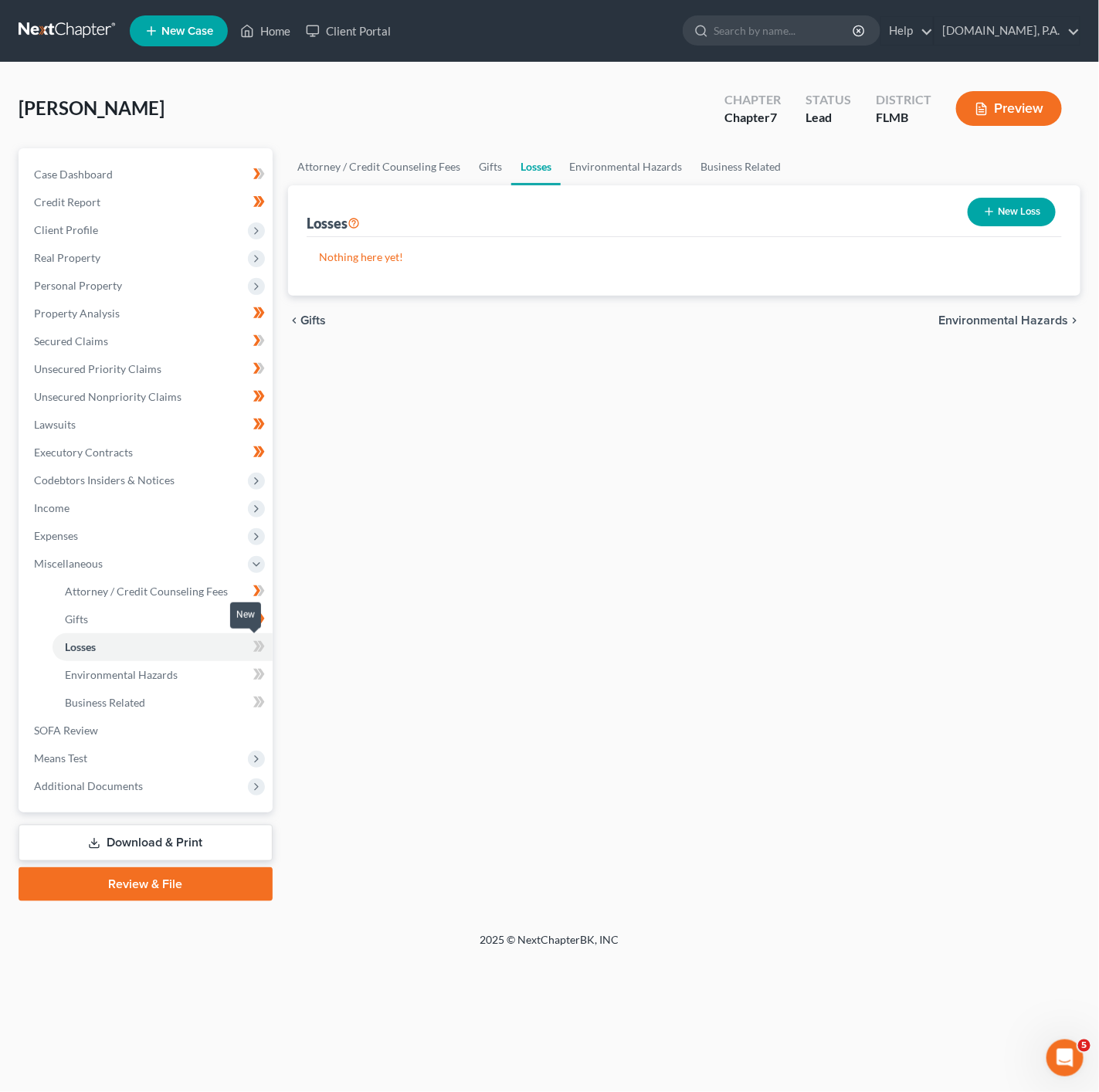
click at [254, 638] on icon at bounding box center [259, 646] width 12 height 19
click at [237, 668] on link "Environmental Hazards" at bounding box center [163, 675] width 220 height 28
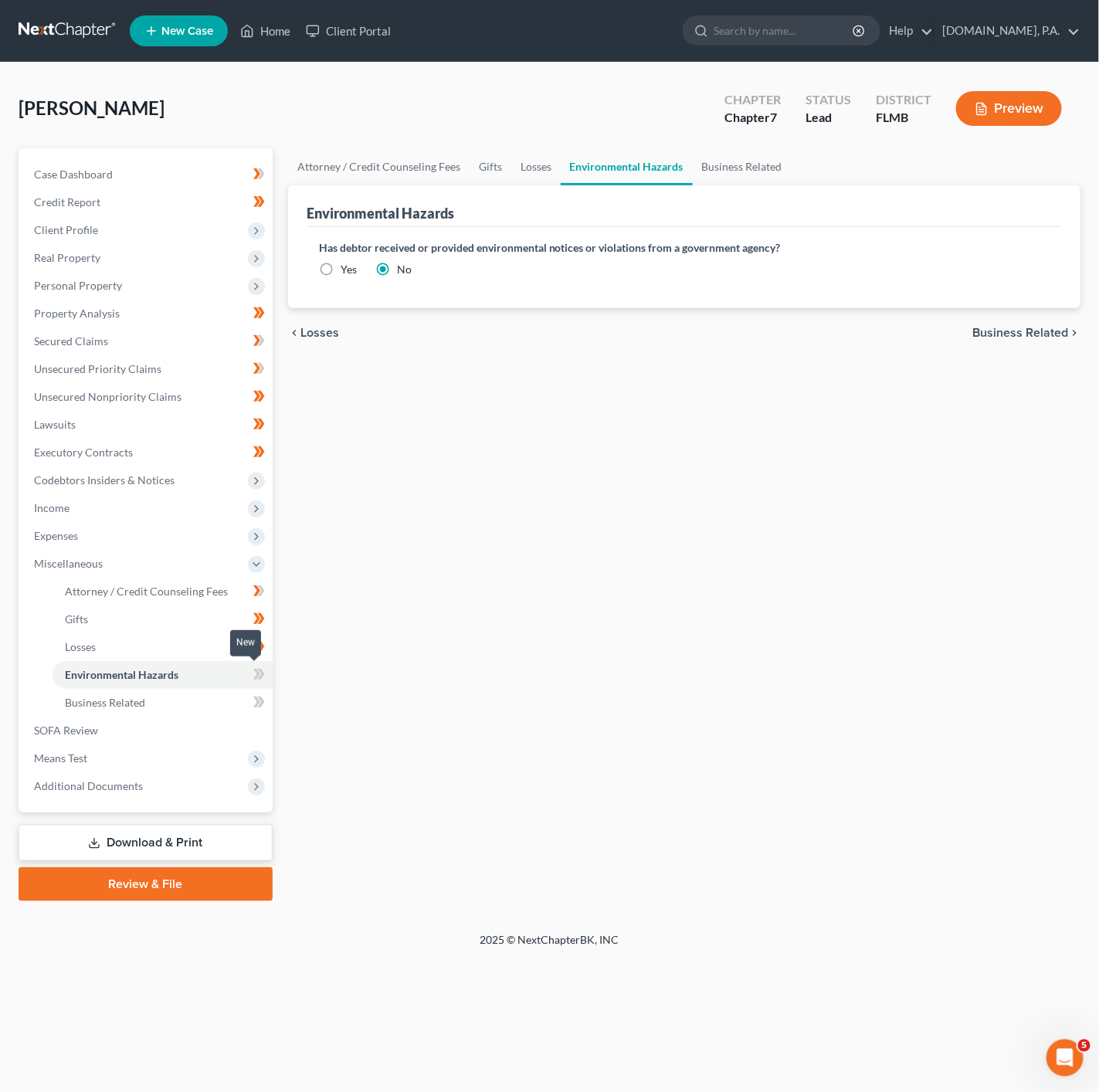
drag, startPoint x: 268, startPoint y: 672, endPoint x: 261, endPoint y: 679, distance: 9.9
click at [268, 672] on span at bounding box center [259, 676] width 27 height 23
click at [254, 698] on icon at bounding box center [259, 702] width 12 height 19
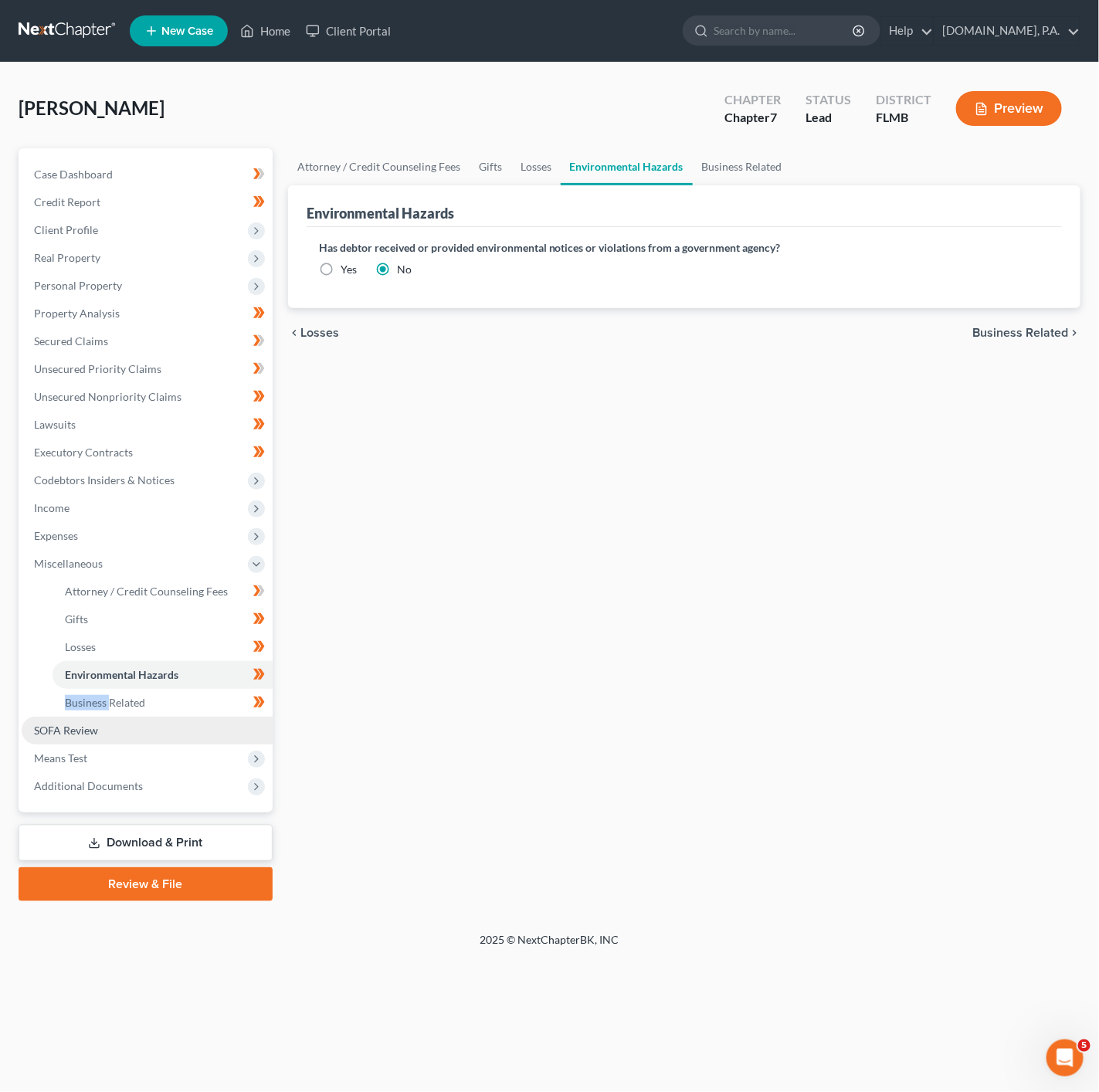
click at [225, 726] on link "SOFA Review" at bounding box center [147, 731] width 251 height 28
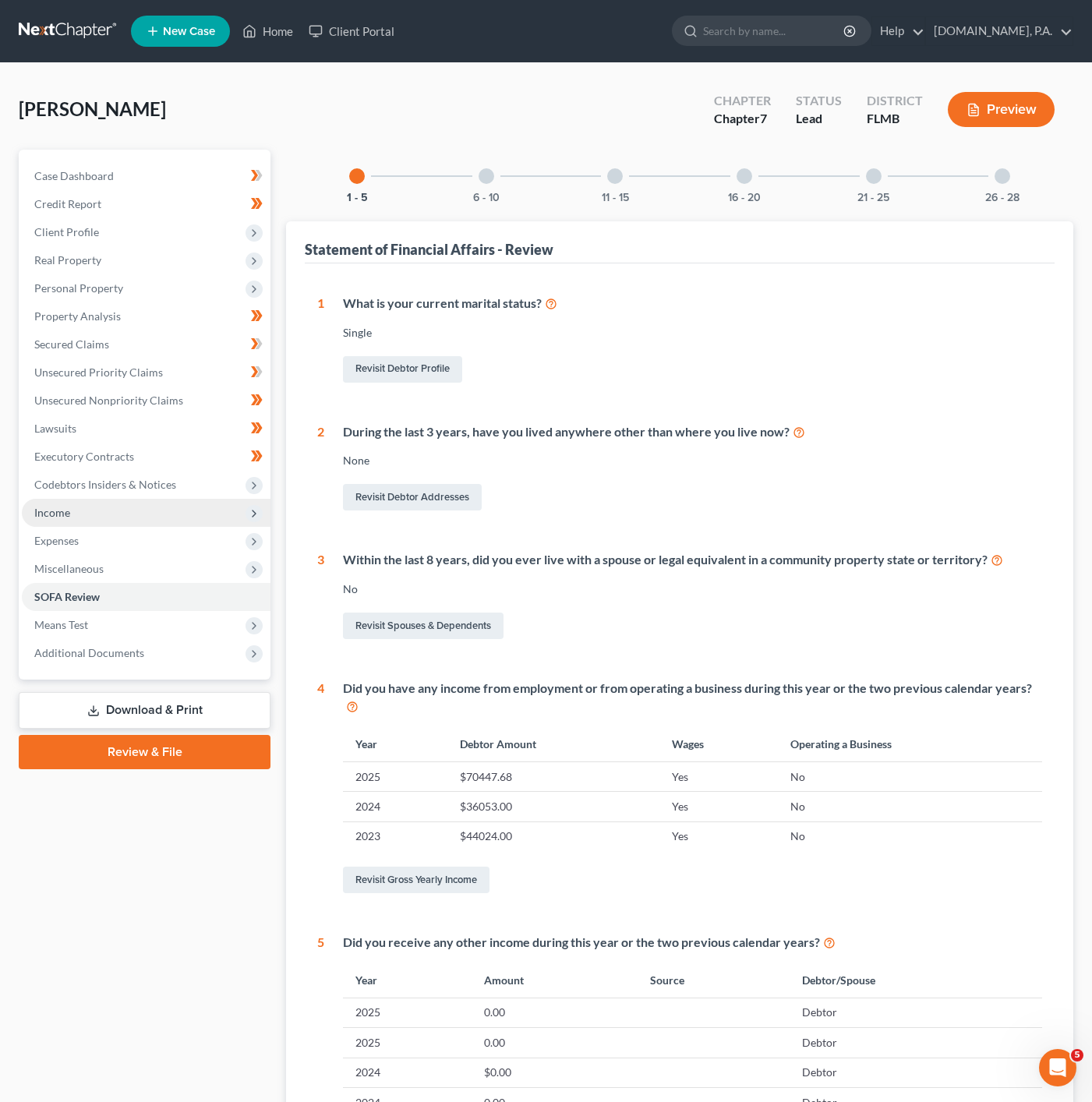
click at [225, 505] on span "Income" at bounding box center [146, 513] width 249 height 28
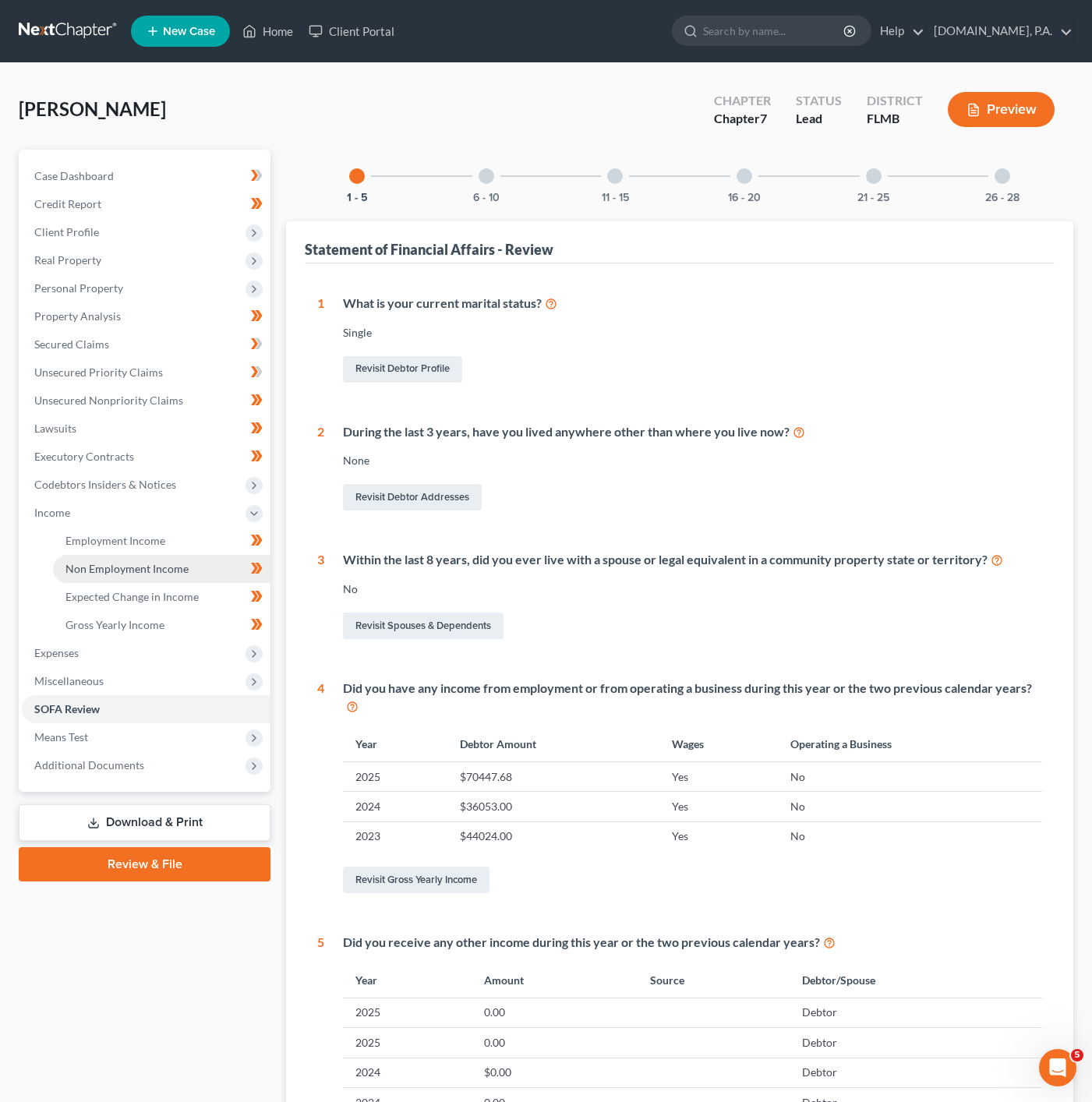
click at [194, 564] on link "Non Employment Income" at bounding box center [162, 569] width 218 height 28
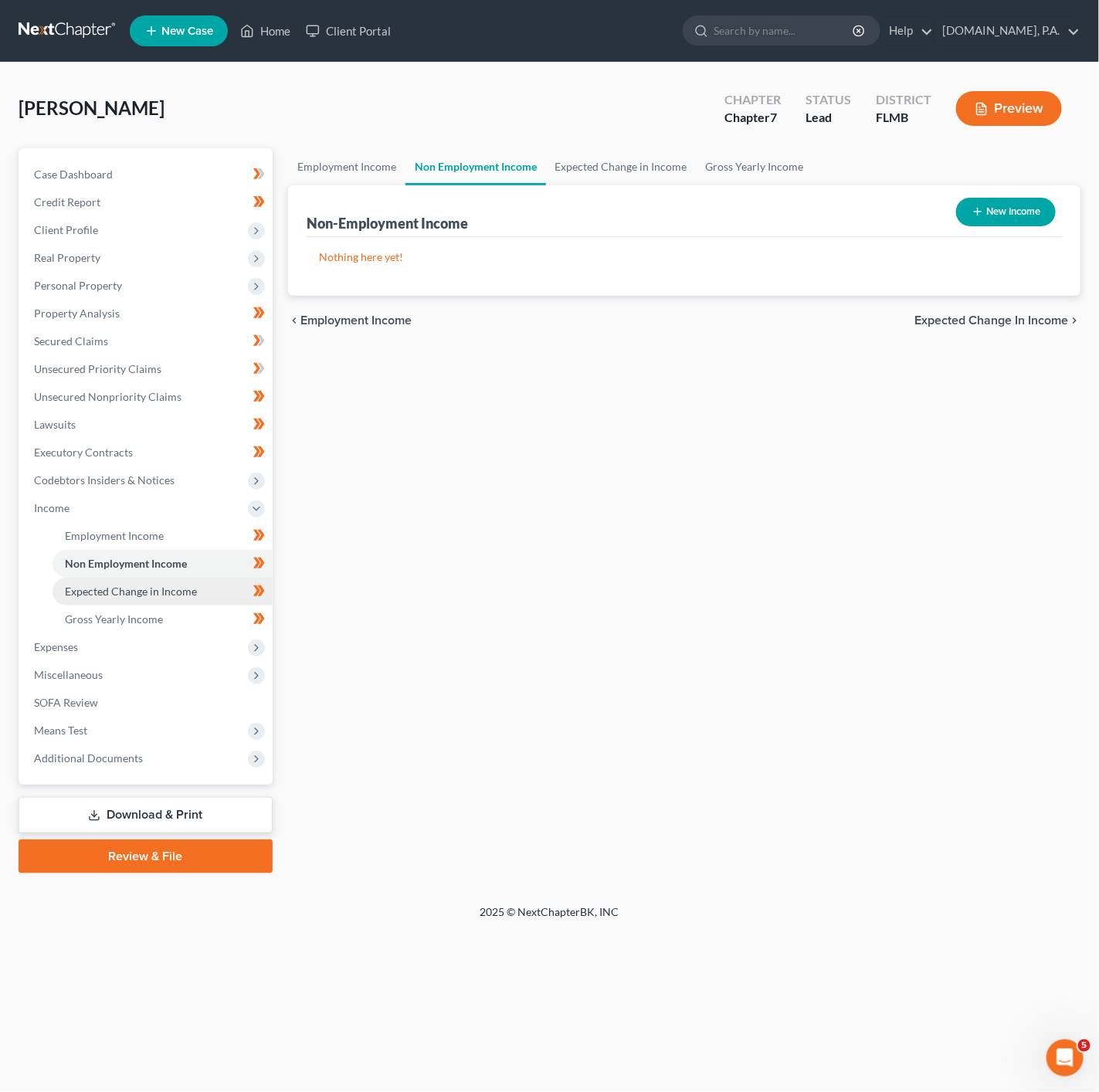
click at [185, 585] on span "Expected Change in Income" at bounding box center [131, 591] width 132 height 13
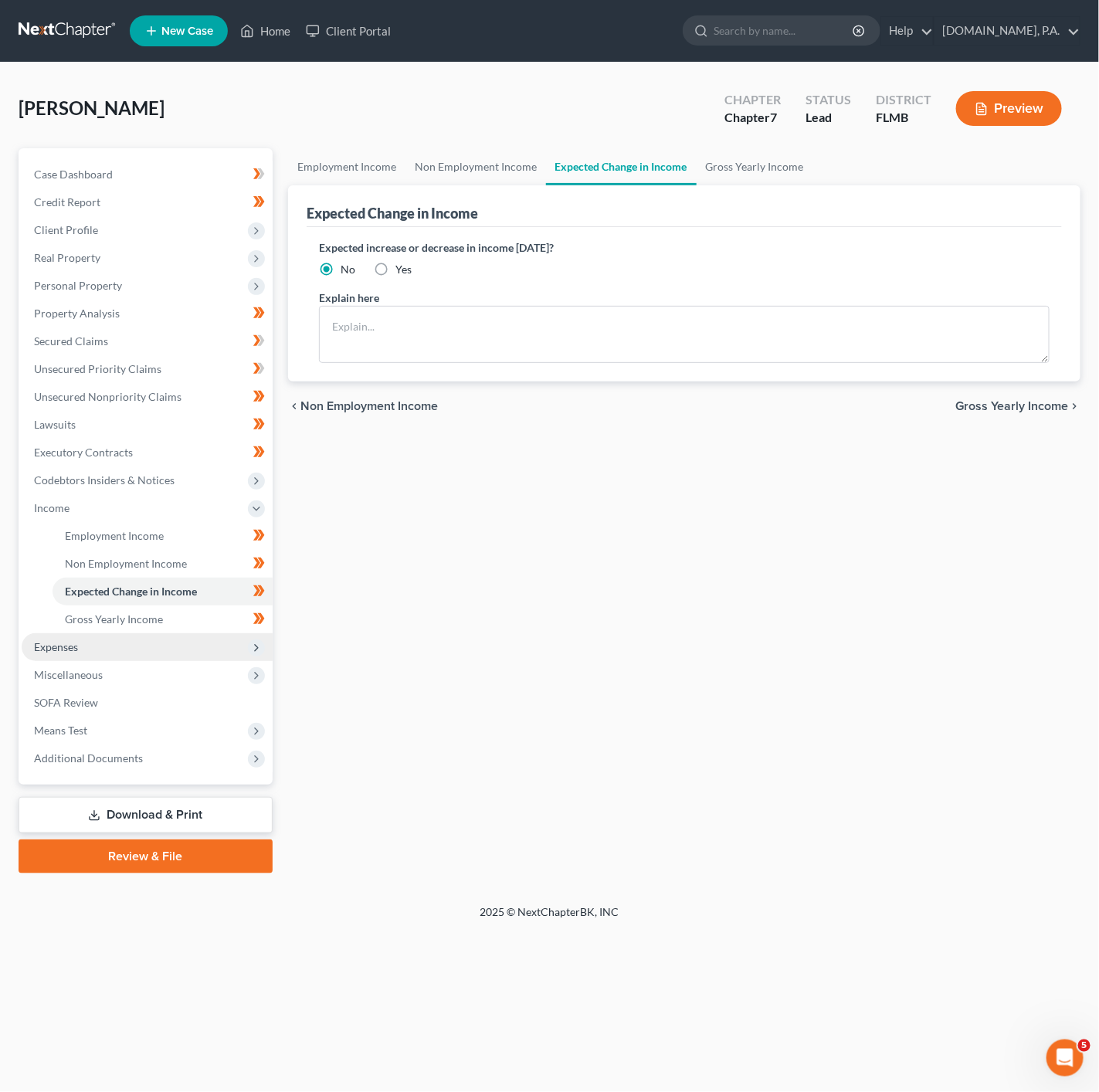
click at [204, 635] on span "Expenses" at bounding box center [147, 647] width 251 height 28
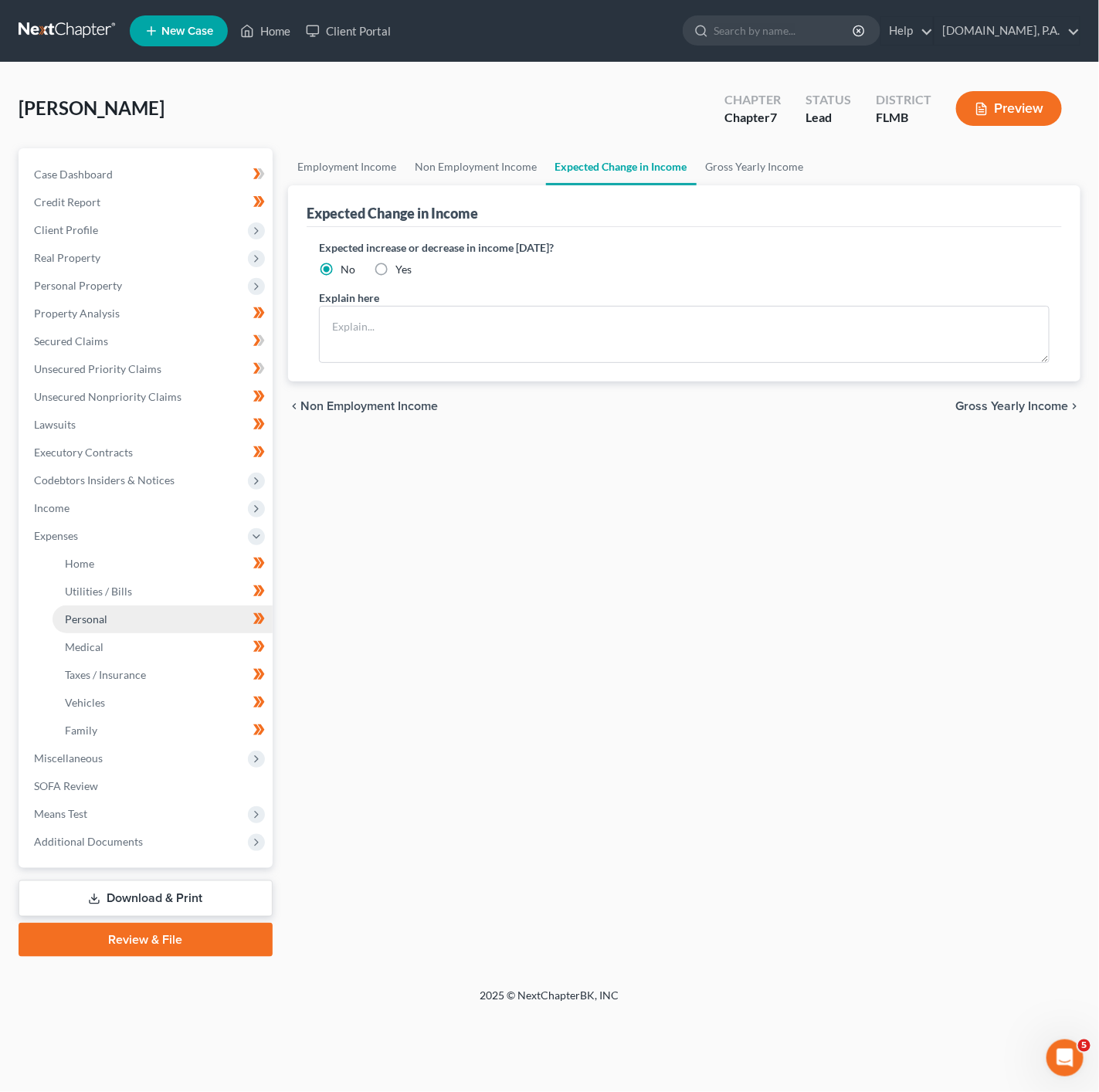
click at [216, 606] on link "Personal" at bounding box center [163, 620] width 220 height 28
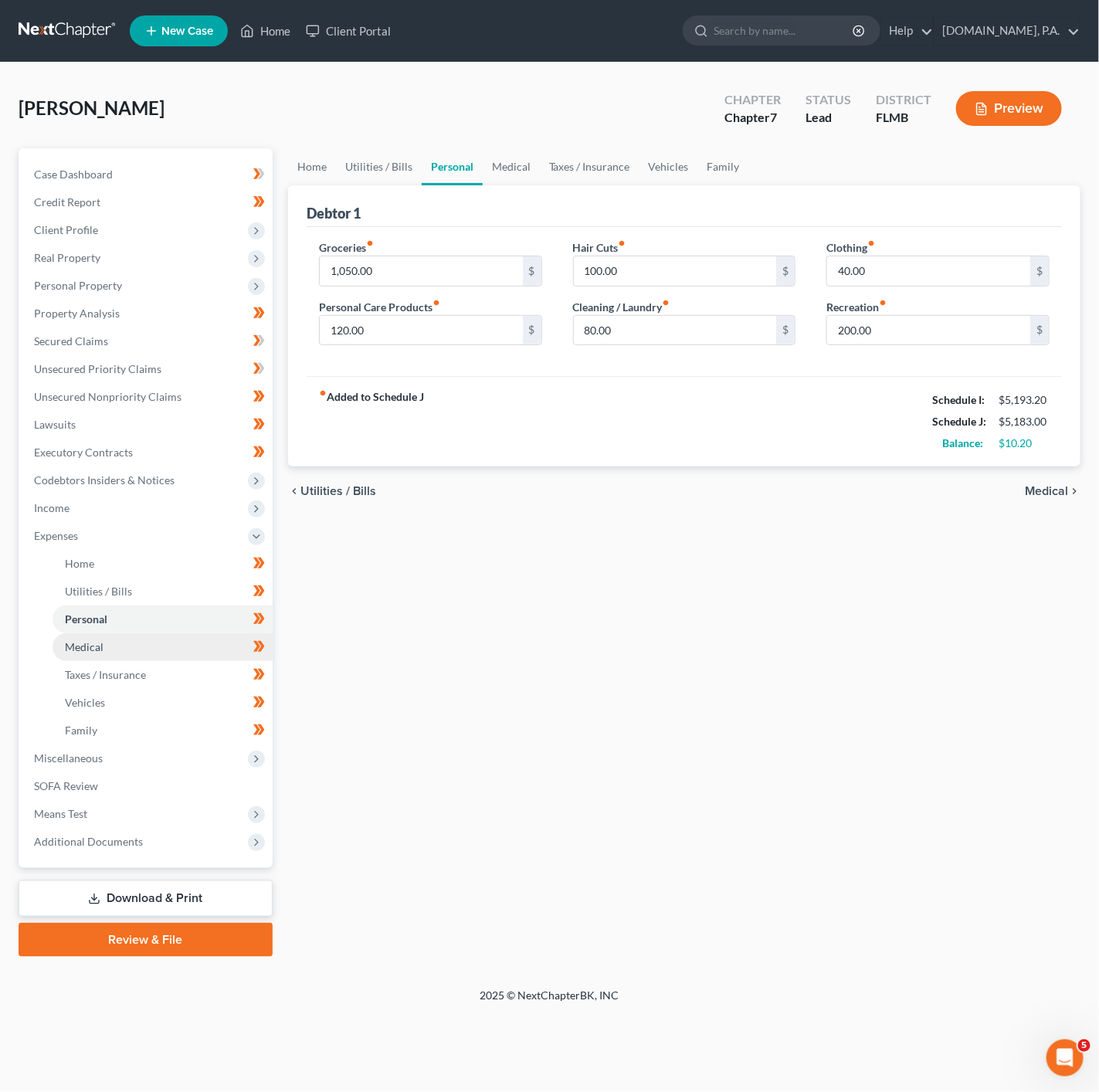
click at [183, 634] on link "Medical" at bounding box center [163, 647] width 220 height 28
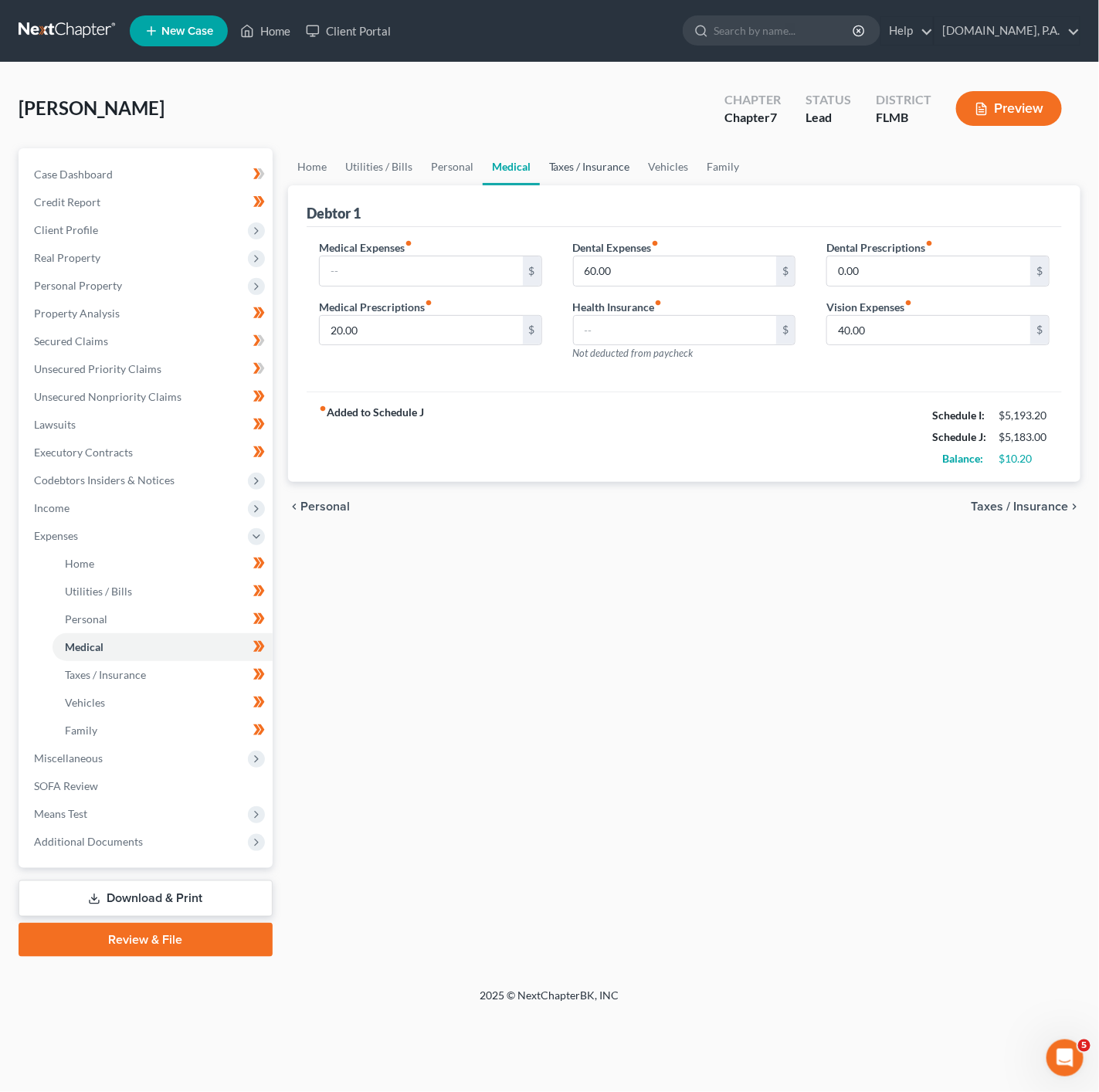
click at [596, 154] on link "Taxes / Insurance" at bounding box center [589, 167] width 99 height 37
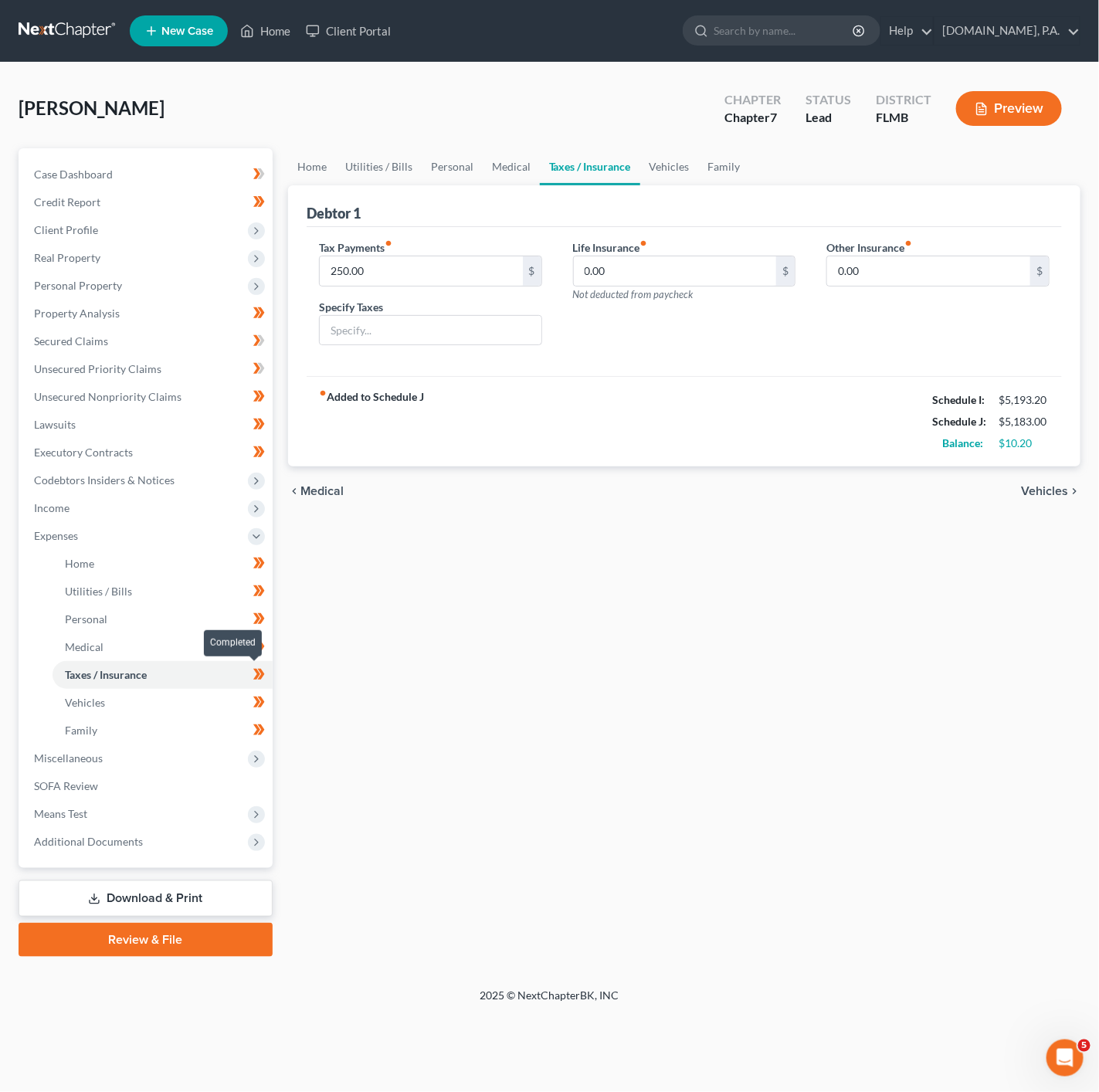
click at [255, 679] on icon at bounding box center [257, 674] width 7 height 11
click at [255, 677] on icon at bounding box center [257, 674] width 7 height 11
click at [200, 361] on link "Unsecured Priority Claims" at bounding box center [147, 369] width 251 height 28
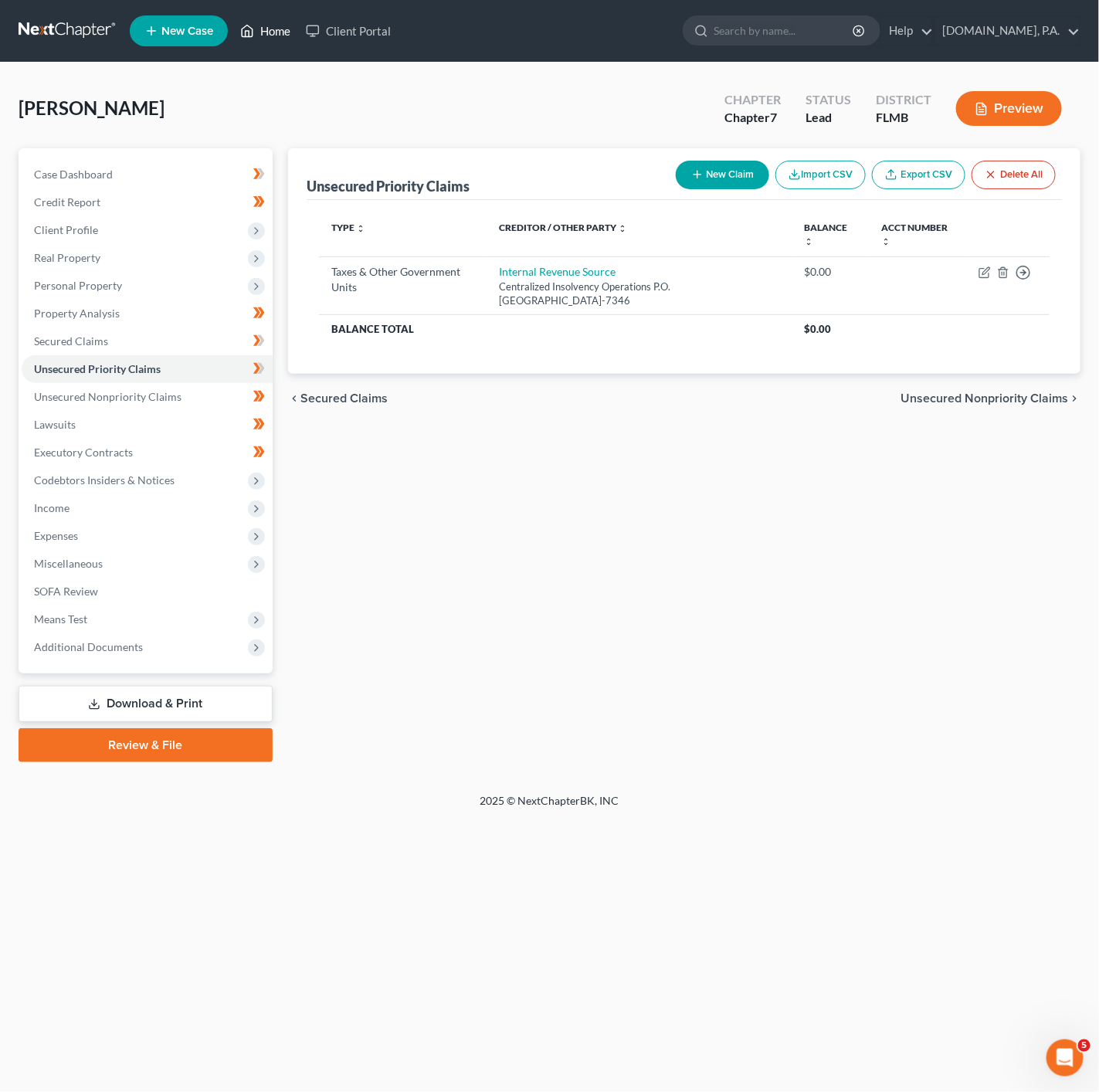
click at [276, 35] on link "Home" at bounding box center [265, 31] width 66 height 28
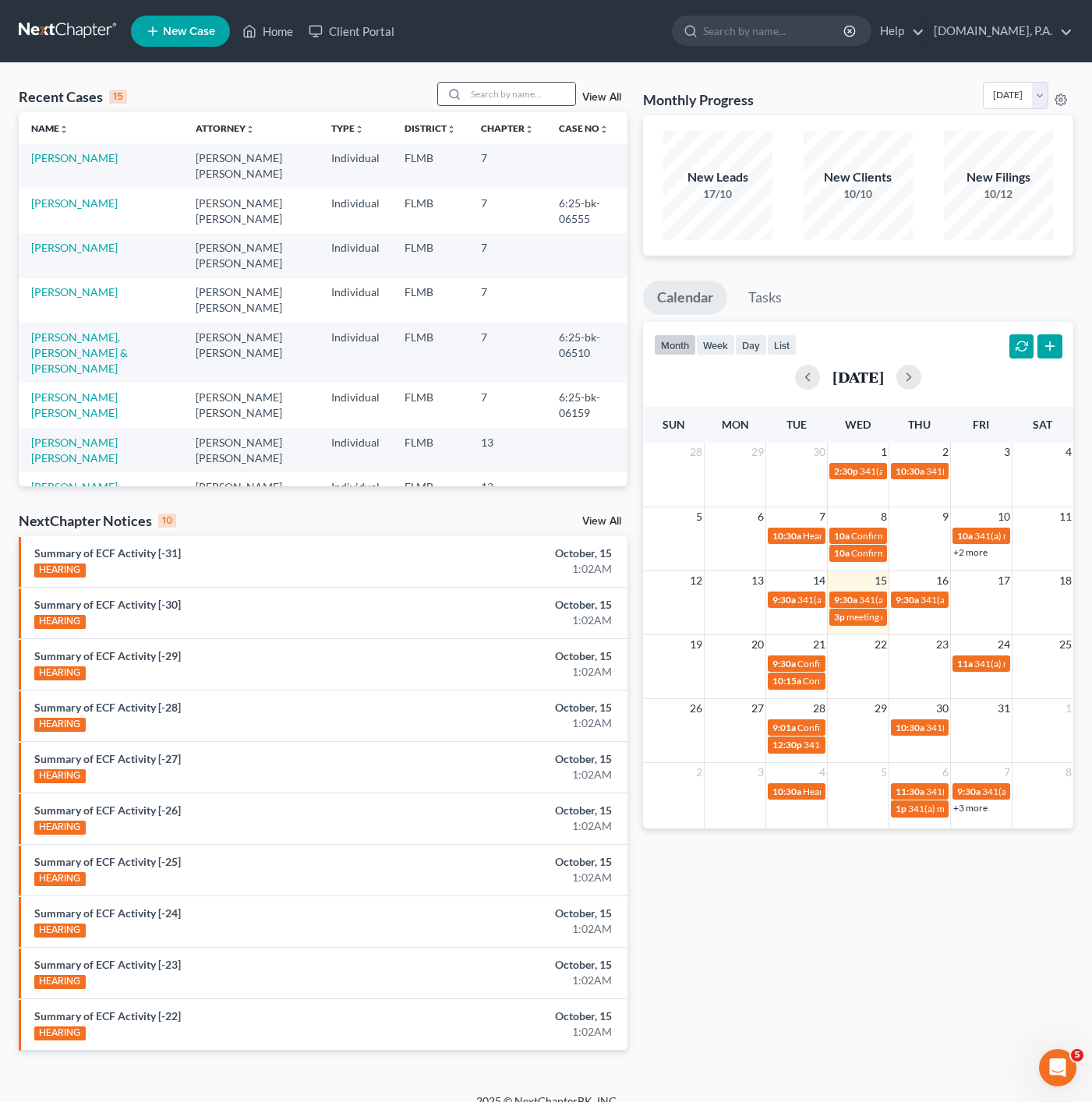
click at [545, 88] on input "search" at bounding box center [520, 94] width 109 height 23
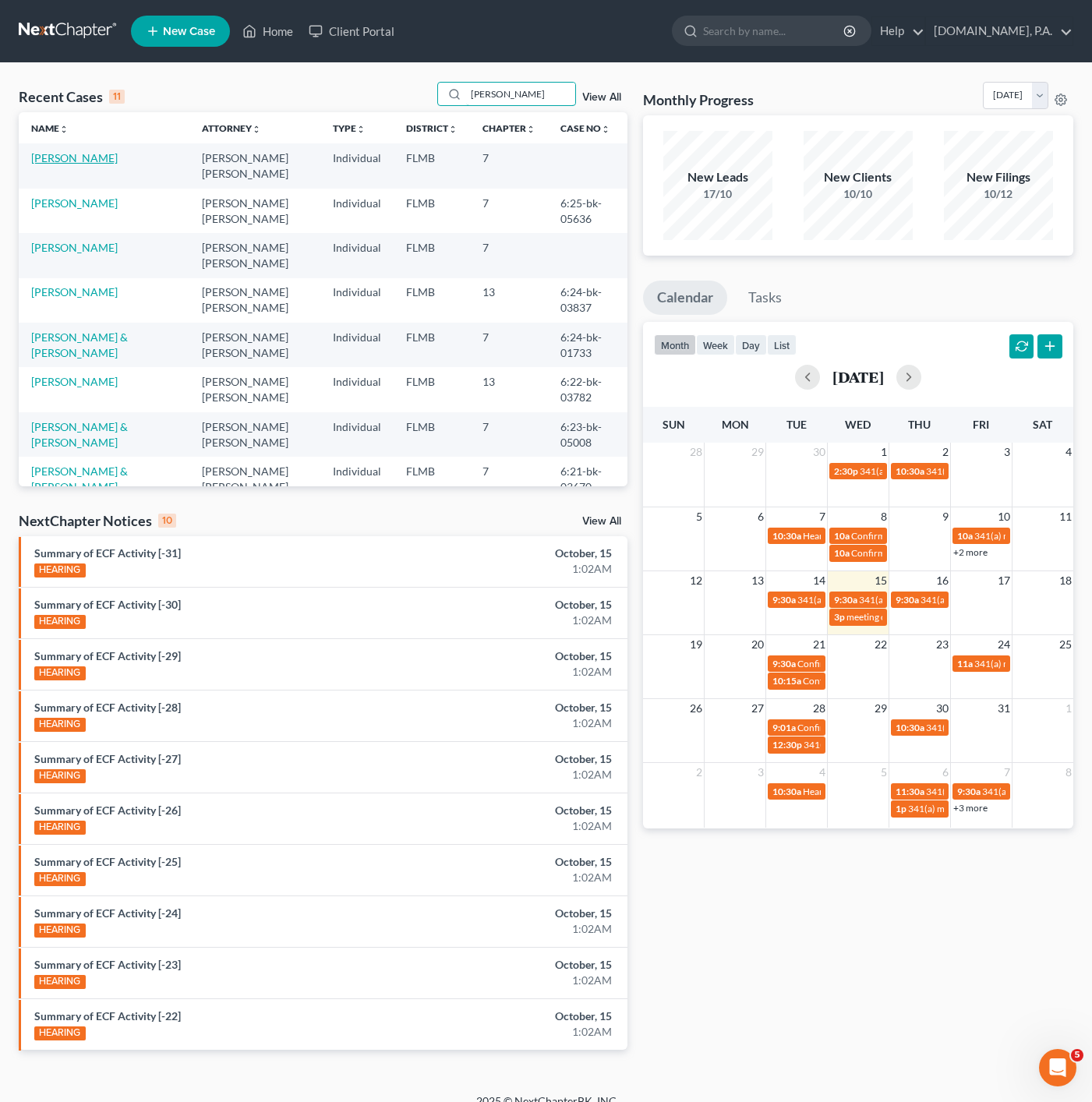
type input "FRAN"
click at [92, 160] on link "Mantilla, Francis" at bounding box center [74, 157] width 87 height 13
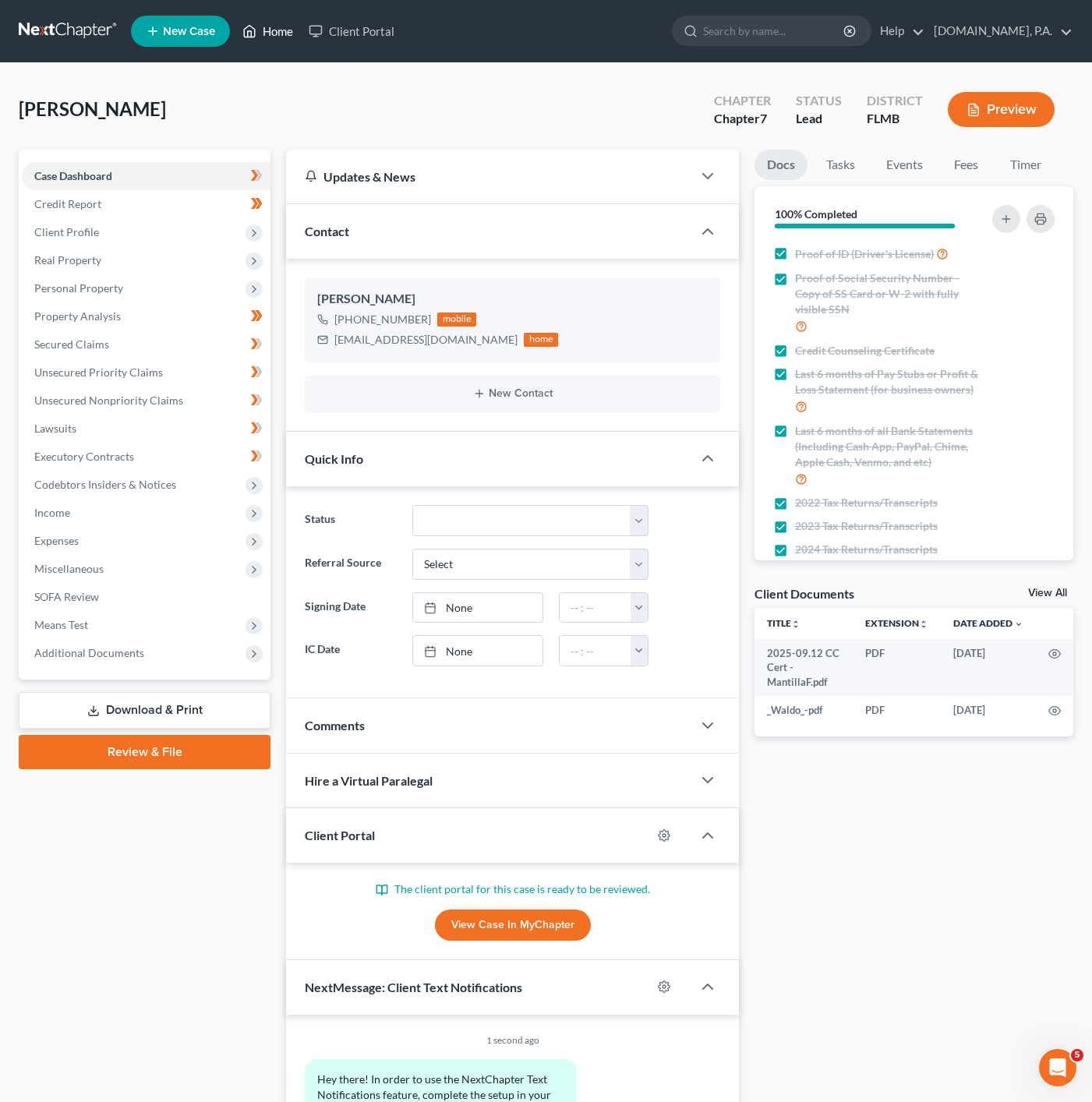
click at [254, 41] on link "Home" at bounding box center [268, 31] width 67 height 28
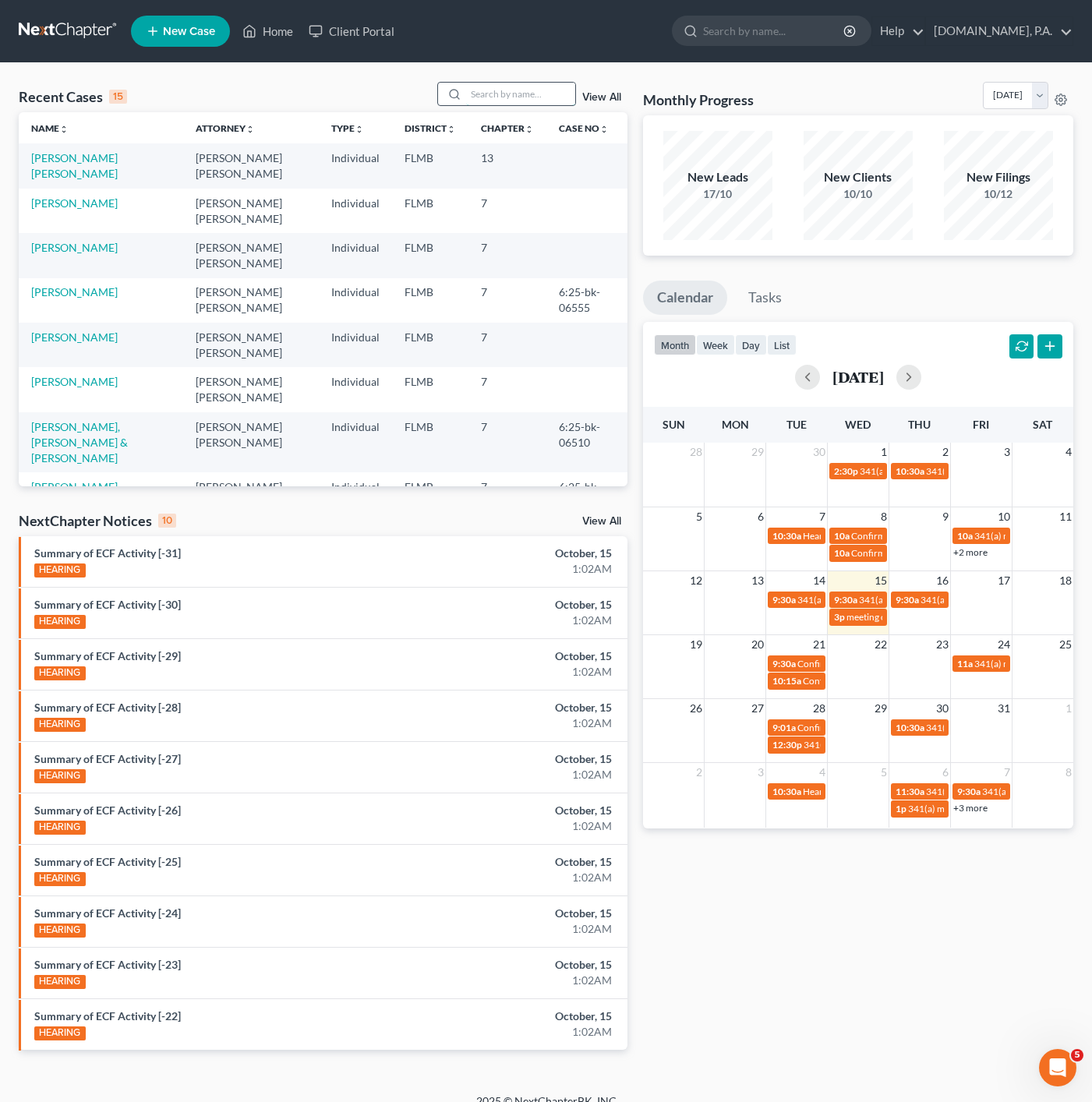
click at [527, 90] on input "search" at bounding box center [520, 94] width 109 height 23
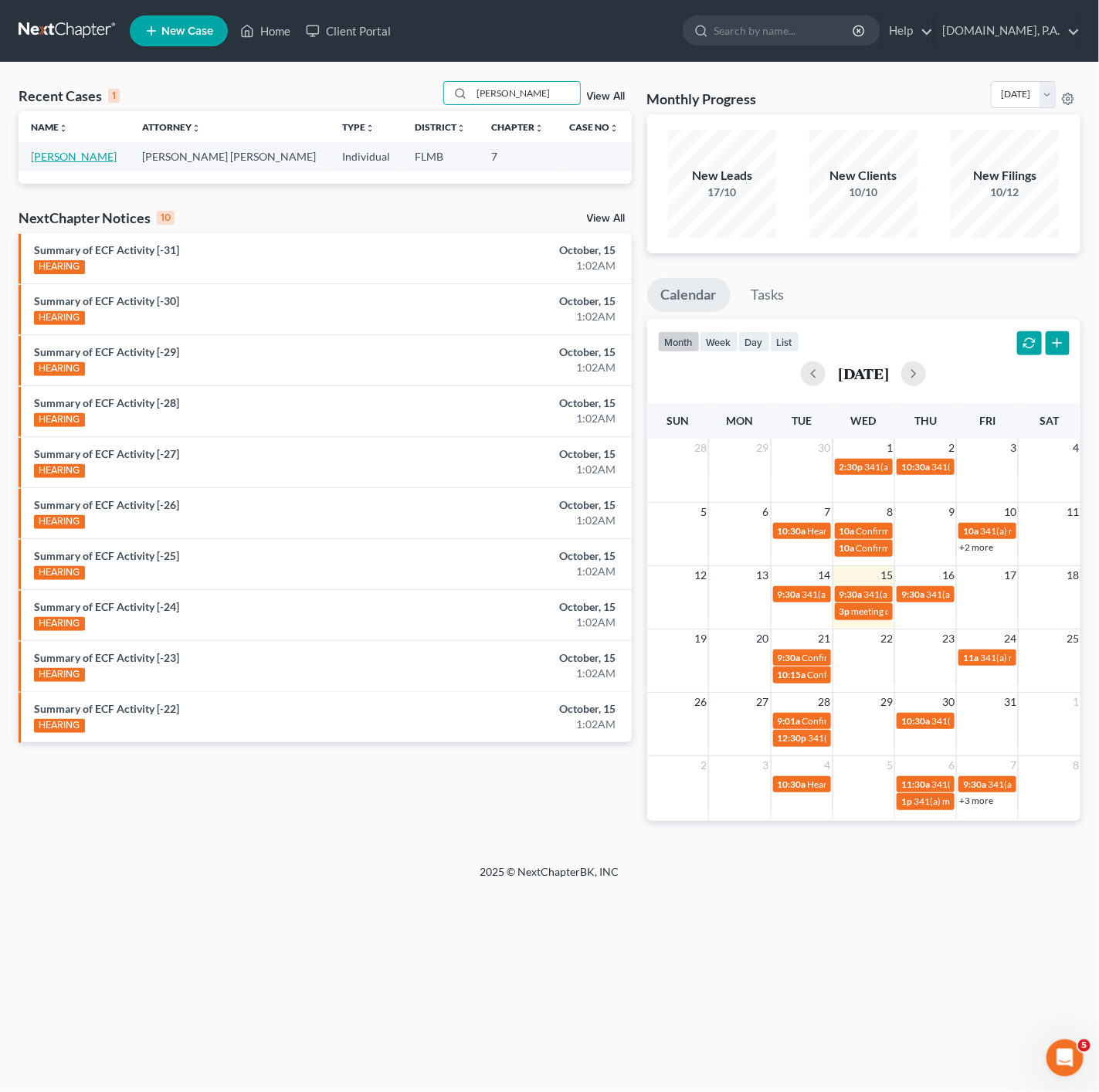
type input "shull"
drag, startPoint x: 85, startPoint y: 157, endPoint x: 75, endPoint y: 157, distance: 10.0
click at [84, 157] on link "[PERSON_NAME]" at bounding box center [74, 156] width 86 height 13
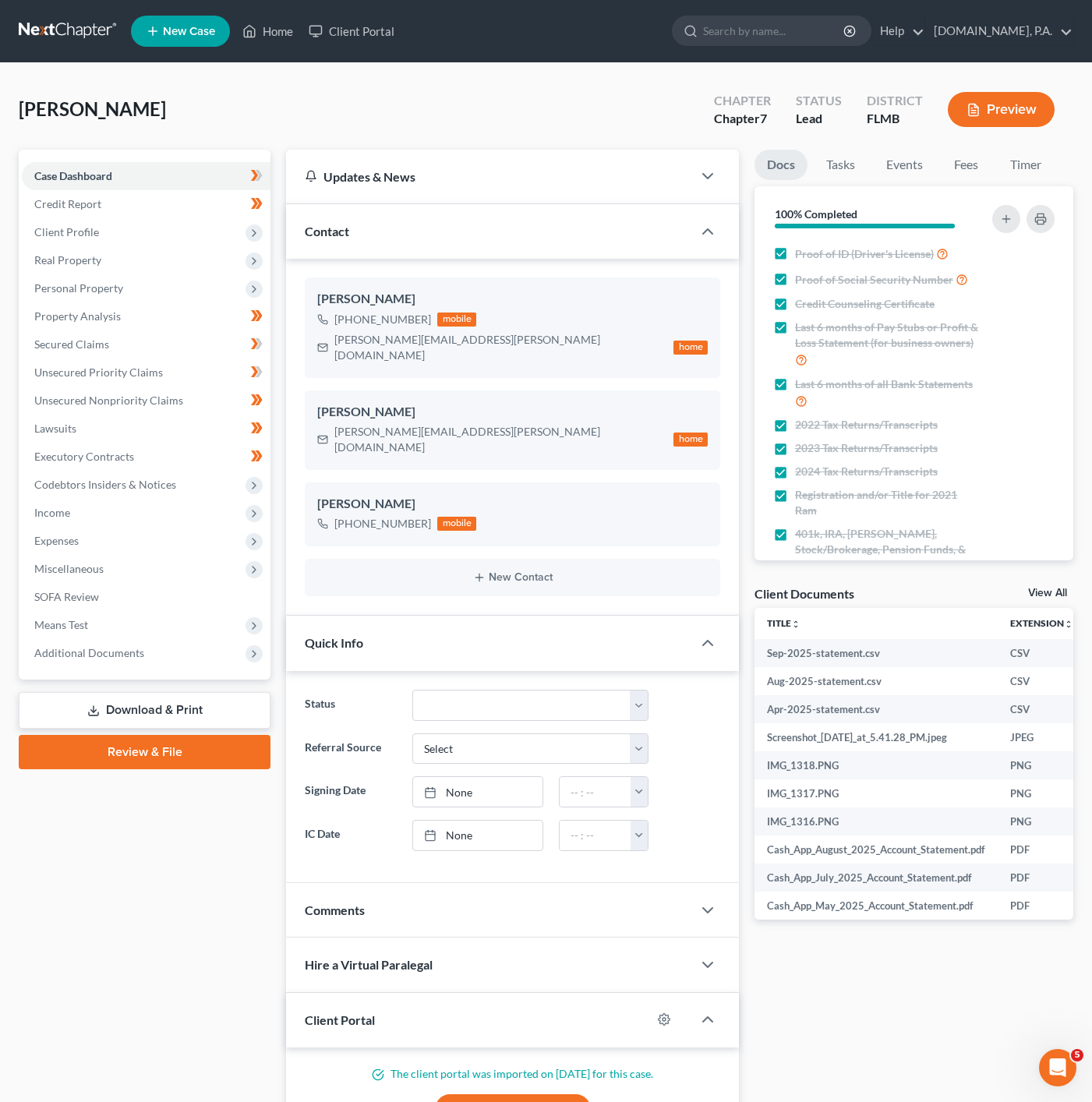
click at [183, 715] on link "Download & Print" at bounding box center [145, 710] width 252 height 37
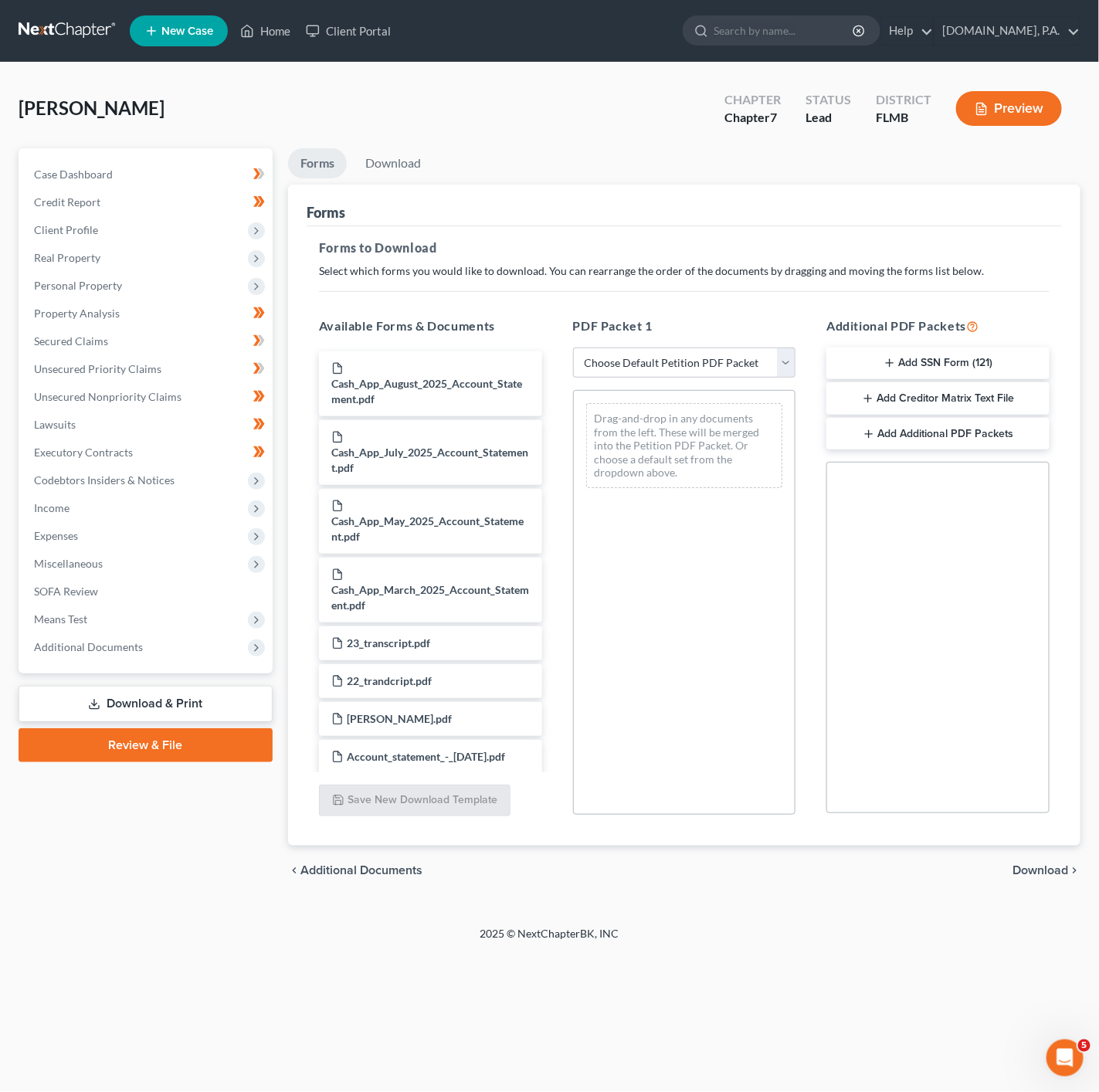
click at [668, 383] on div "PDF Packet 1 Choose Default Petition PDF Packet Complete Bankruptcy Petition (a…" at bounding box center [685, 565] width 254 height 524
click at [679, 378] on select "Choose Default Petition PDF Packet Complete Bankruptcy Petition (all forms and …" at bounding box center [685, 363] width 223 height 31
drag, startPoint x: 205, startPoint y: 656, endPoint x: 184, endPoint y: 719, distance: 66.4
click at [205, 656] on span "Additional Documents" at bounding box center [147, 647] width 251 height 28
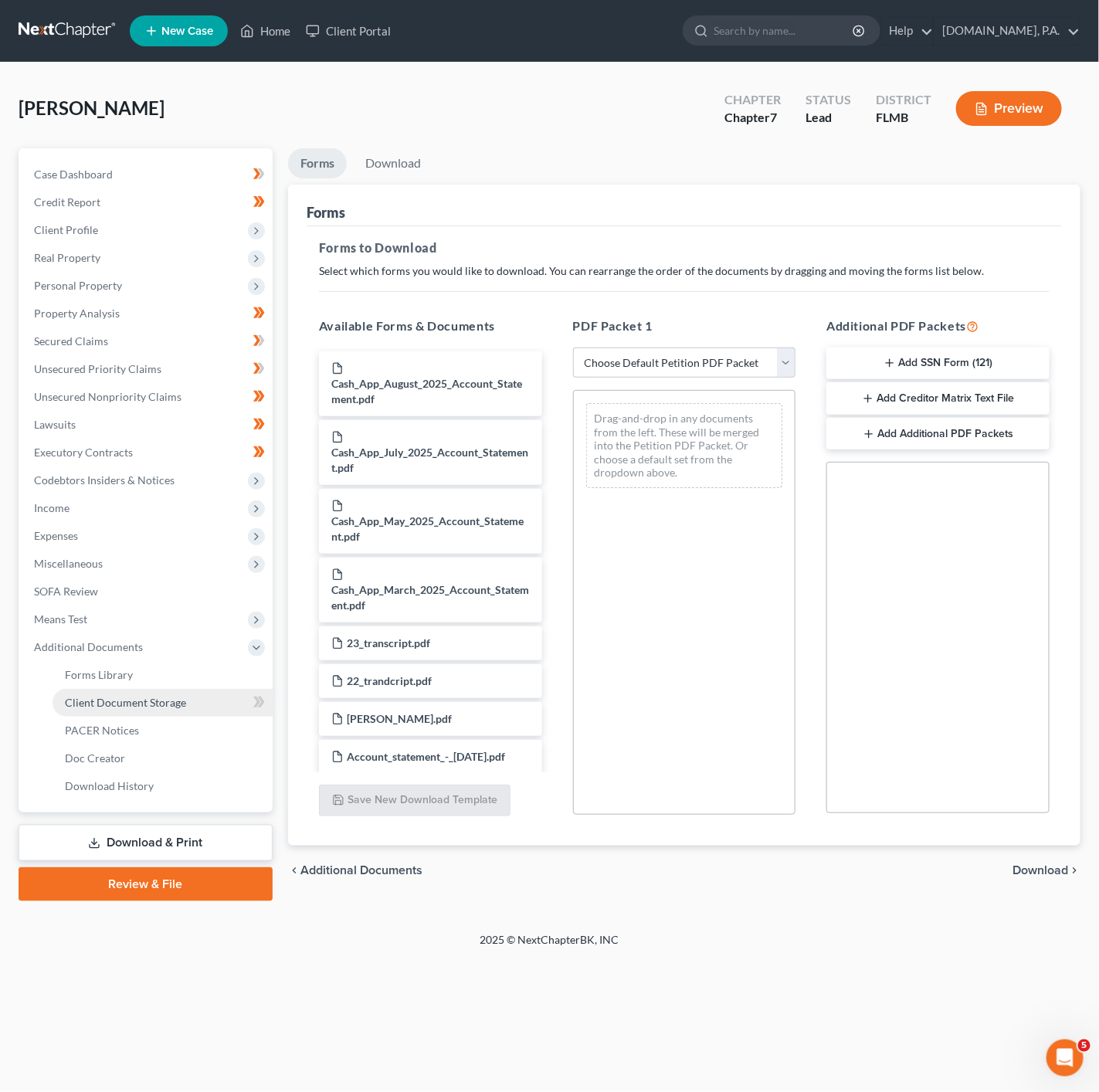
click at [202, 698] on link "Client Document Storage" at bounding box center [163, 703] width 220 height 28
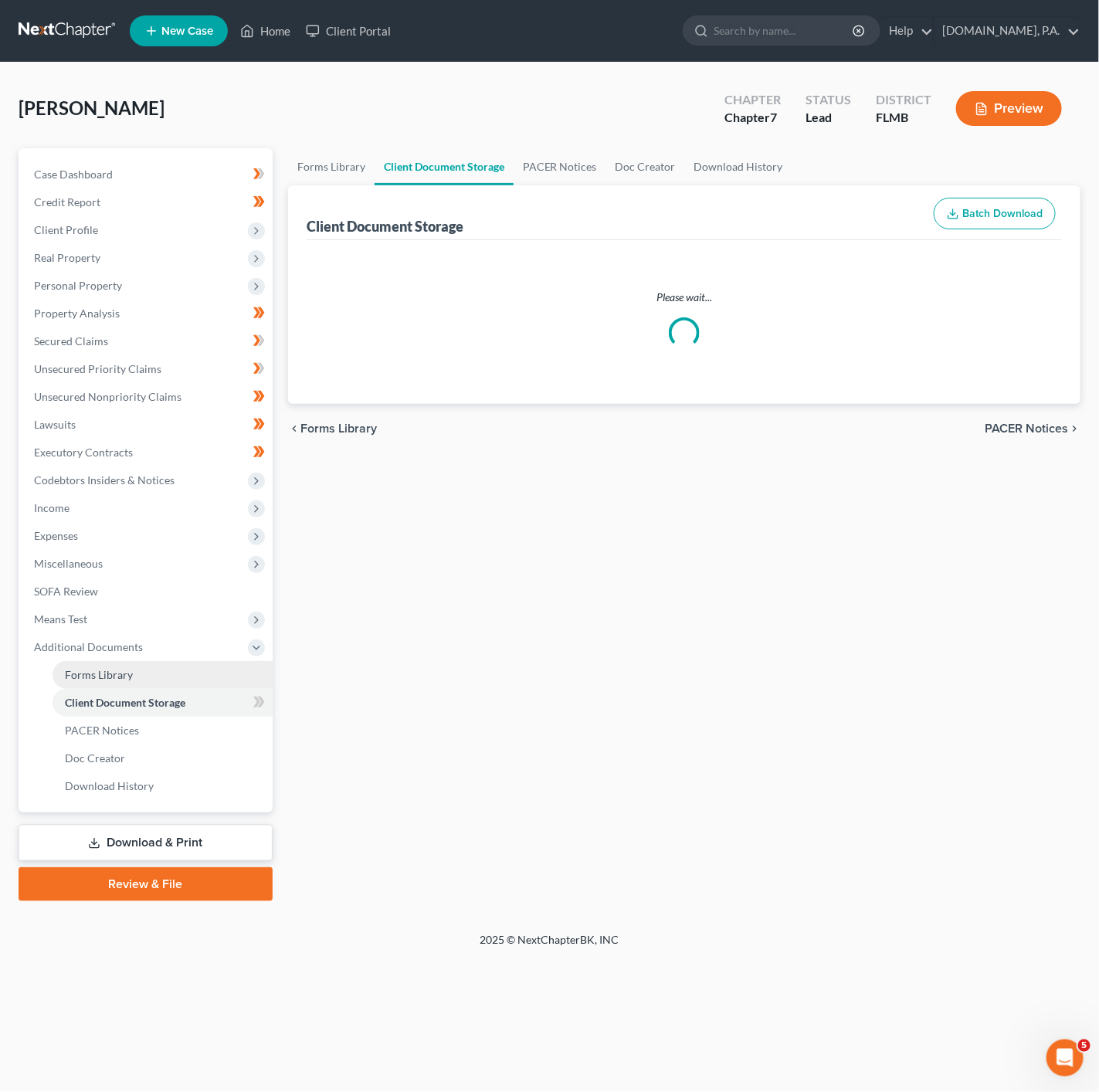
click at [156, 675] on link "Forms Library" at bounding box center [163, 675] width 220 height 28
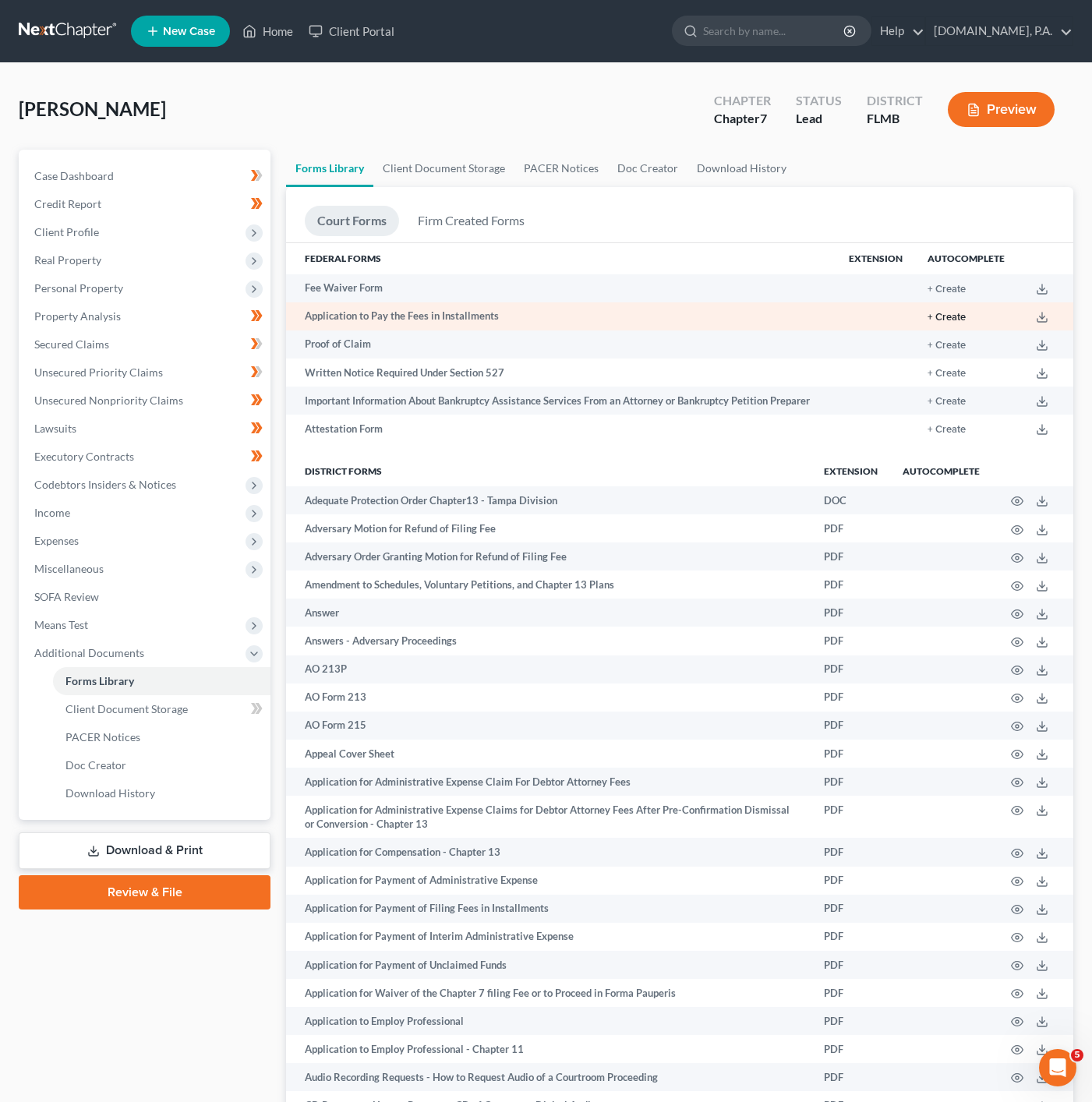
click at [943, 312] on button "+ Create" at bounding box center [946, 317] width 38 height 10
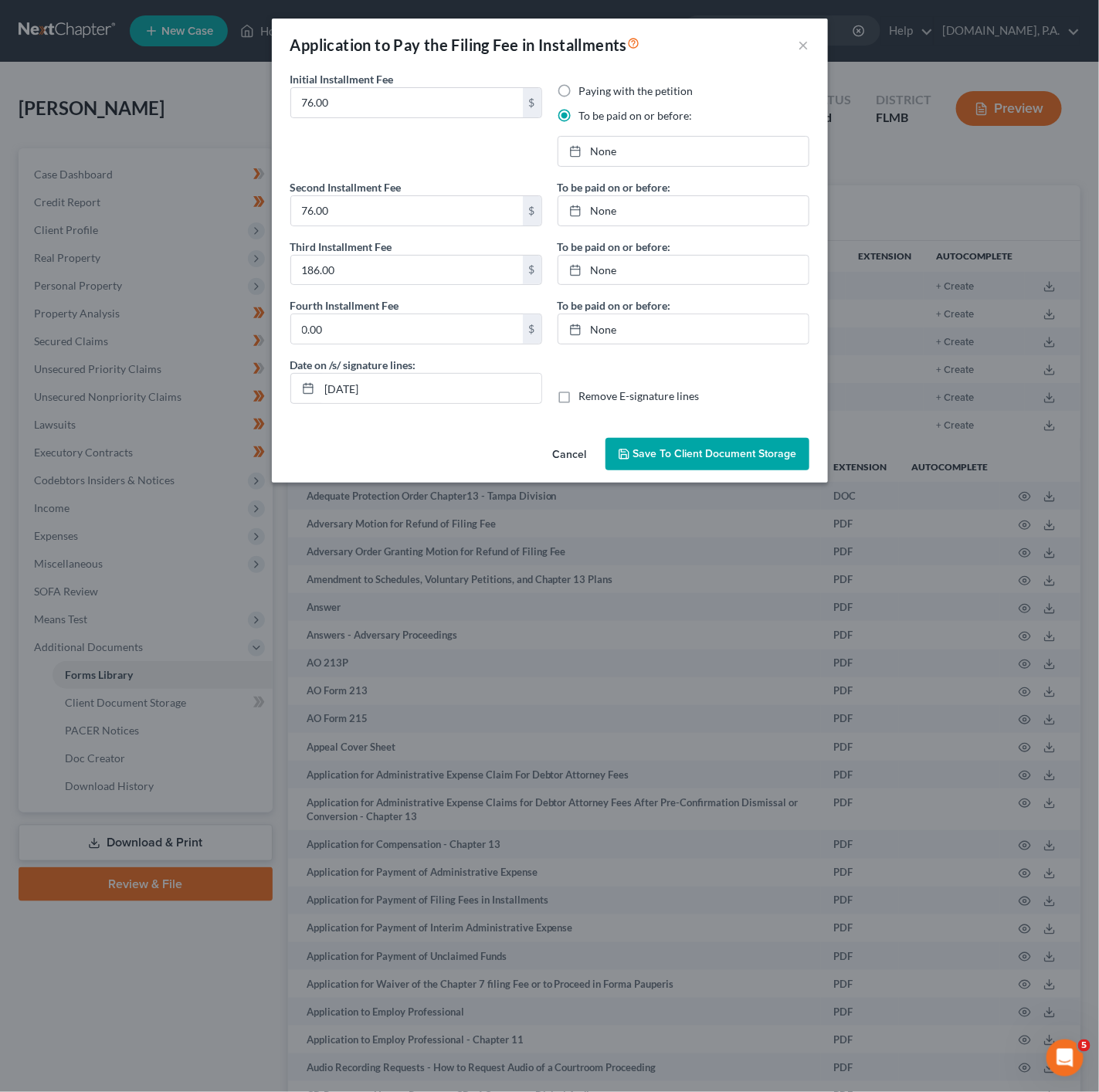
drag, startPoint x: 585, startPoint y: 147, endPoint x: 915, endPoint y: 313, distance: 369.4
click at [585, 147] on div at bounding box center [580, 150] width 22 height 13
type input "[DATE]"
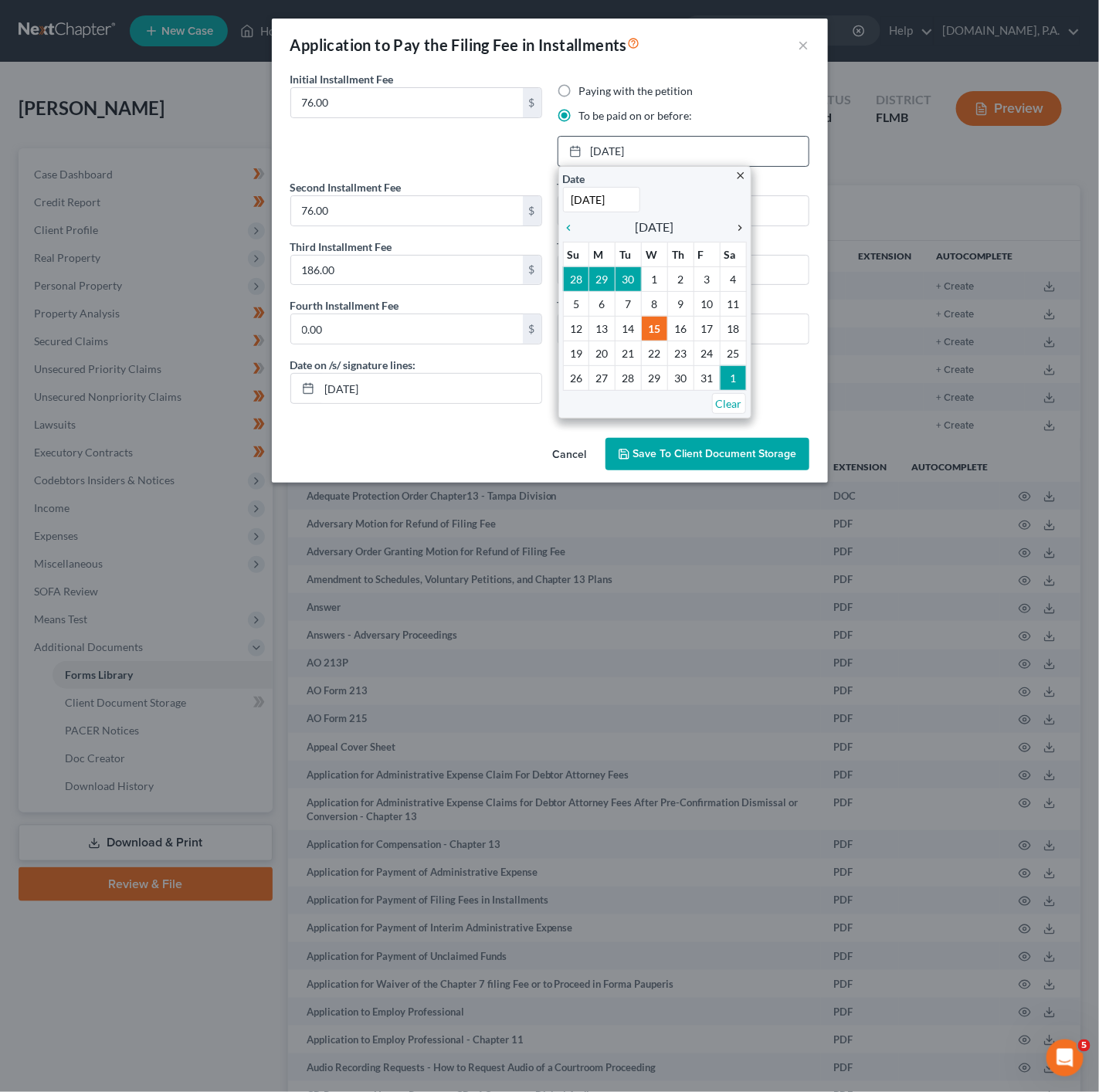
click at [735, 223] on icon "chevron_right" at bounding box center [737, 228] width 20 height 12
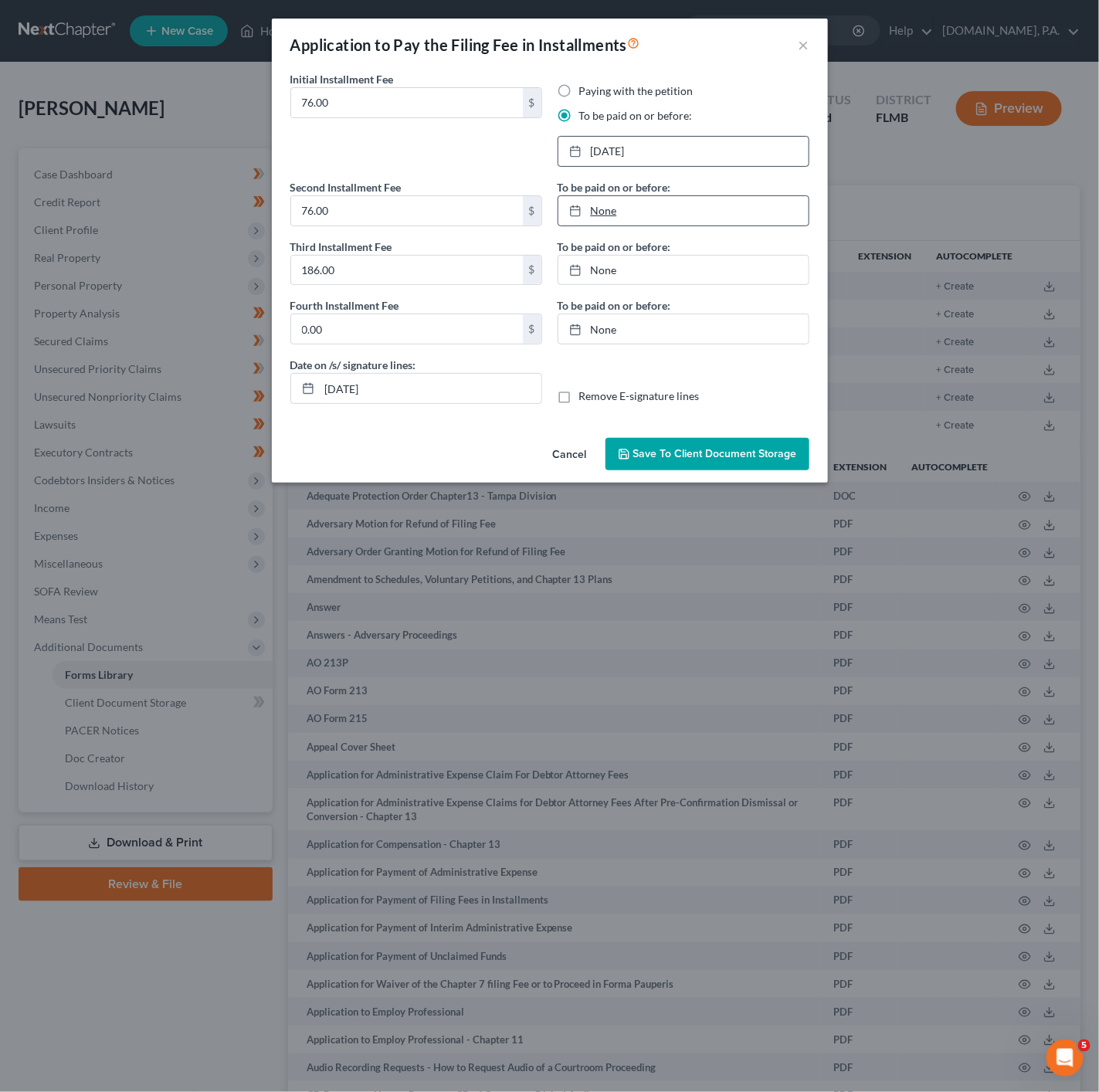
type input "[DATE]"
click at [617, 204] on link "[DATE]" at bounding box center [683, 211] width 251 height 29
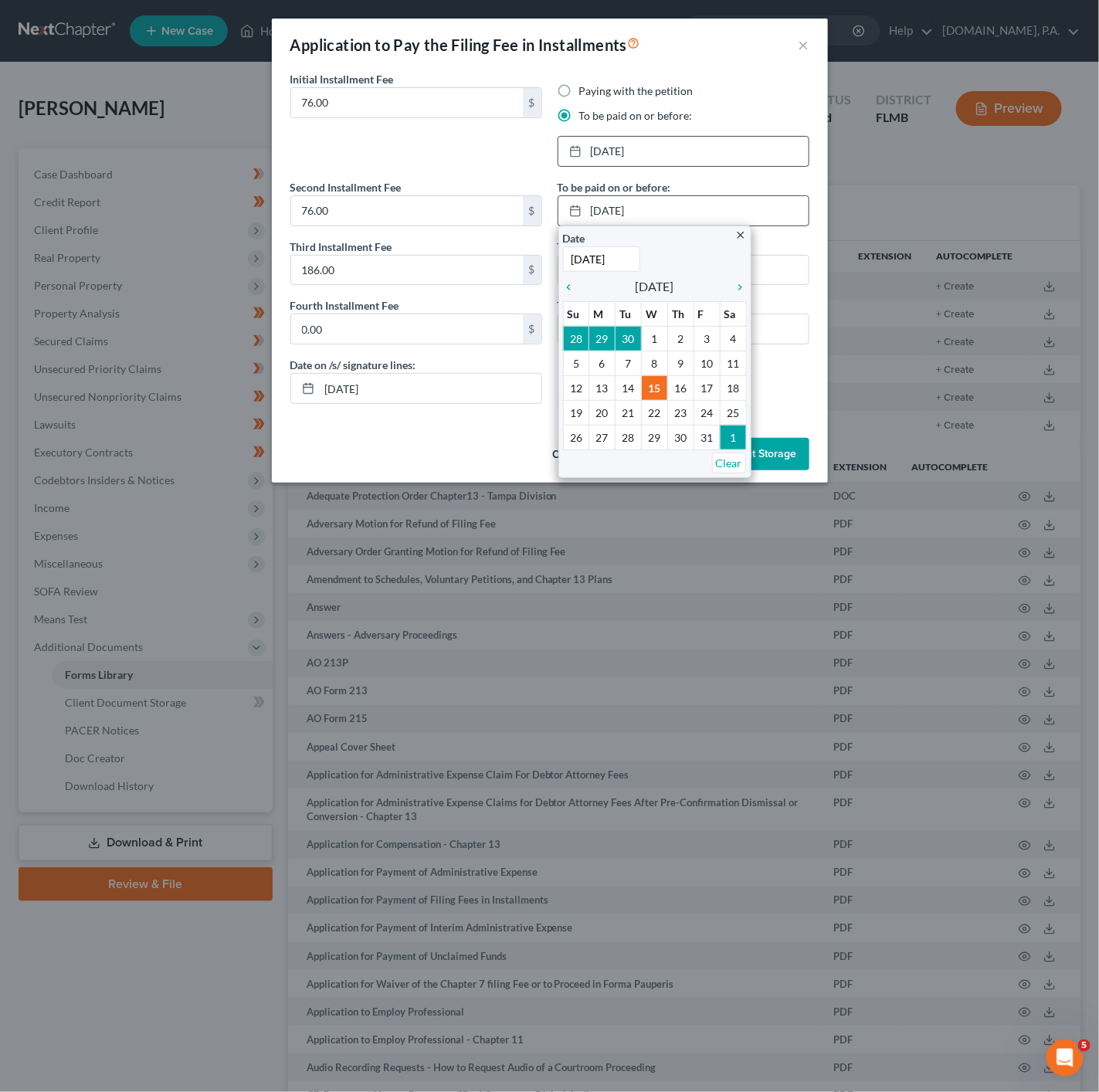
click at [744, 297] on div "chevron_left October 2025 chevron_right" at bounding box center [655, 286] width 184 height 22
click at [737, 290] on icon "chevron_right" at bounding box center [737, 287] width 20 height 12
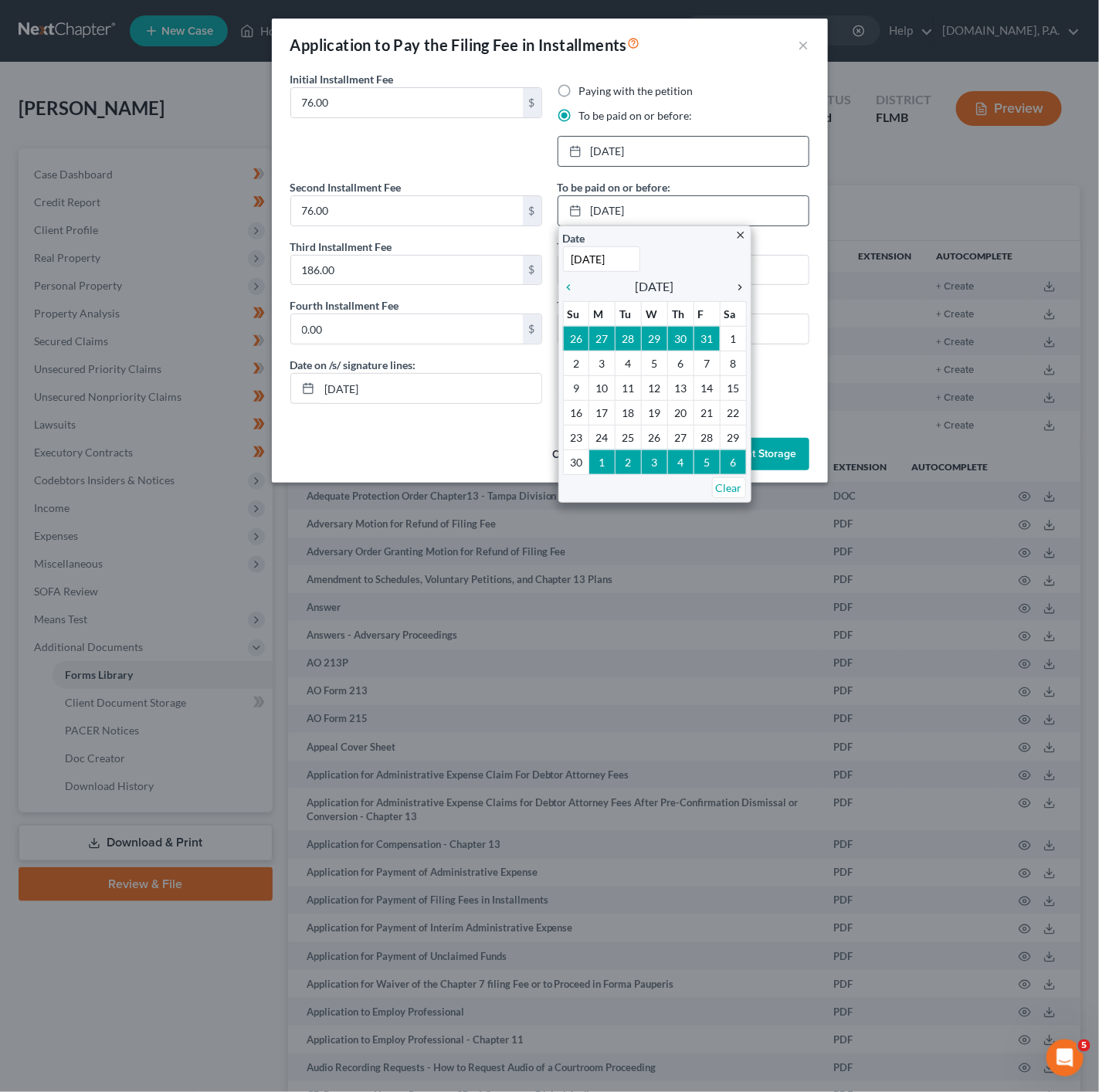
click at [745, 289] on icon "chevron_right" at bounding box center [737, 287] width 20 height 12
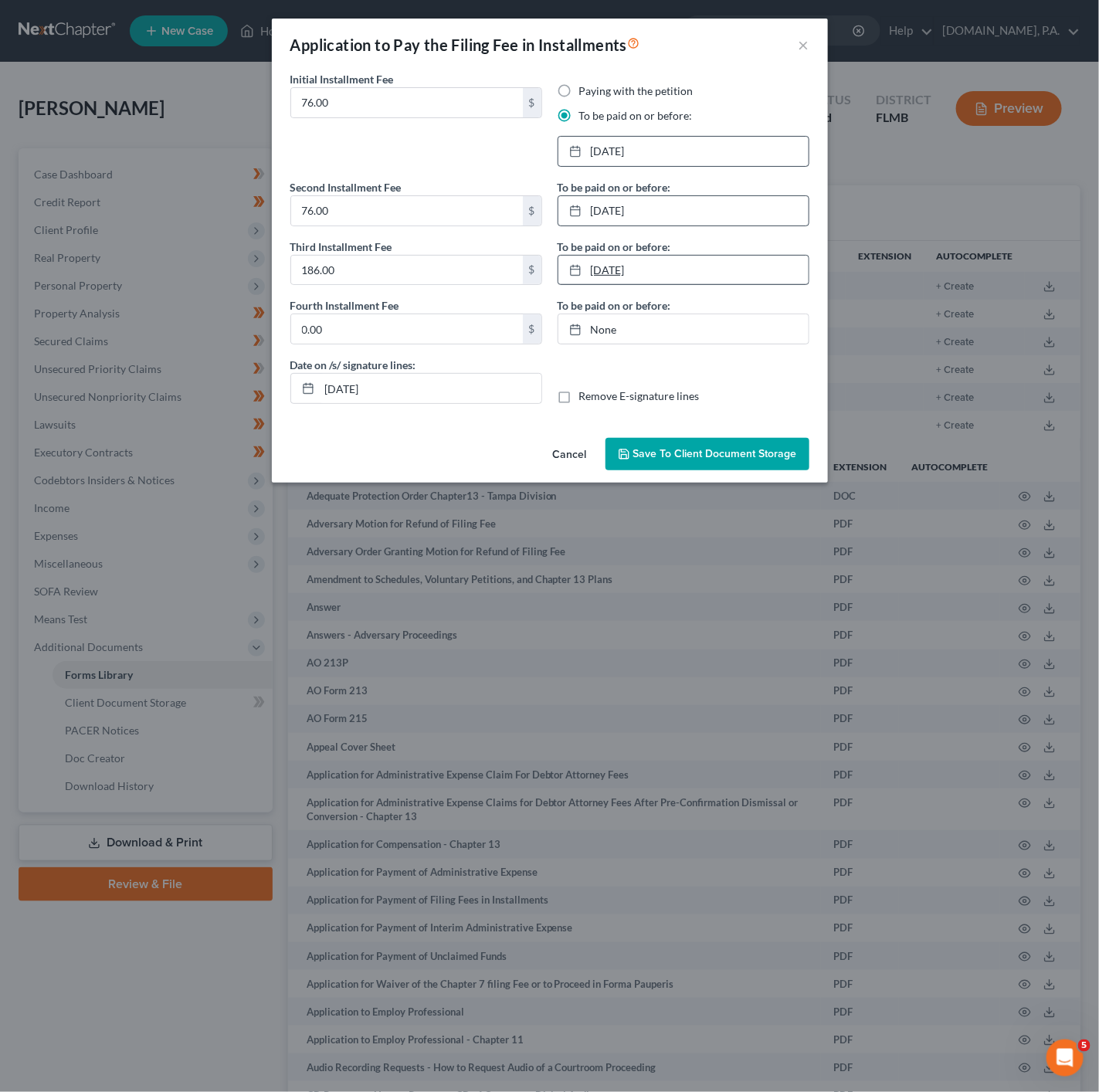
type input "[DATE]"
click at [631, 263] on link "[DATE]" at bounding box center [683, 271] width 251 height 29
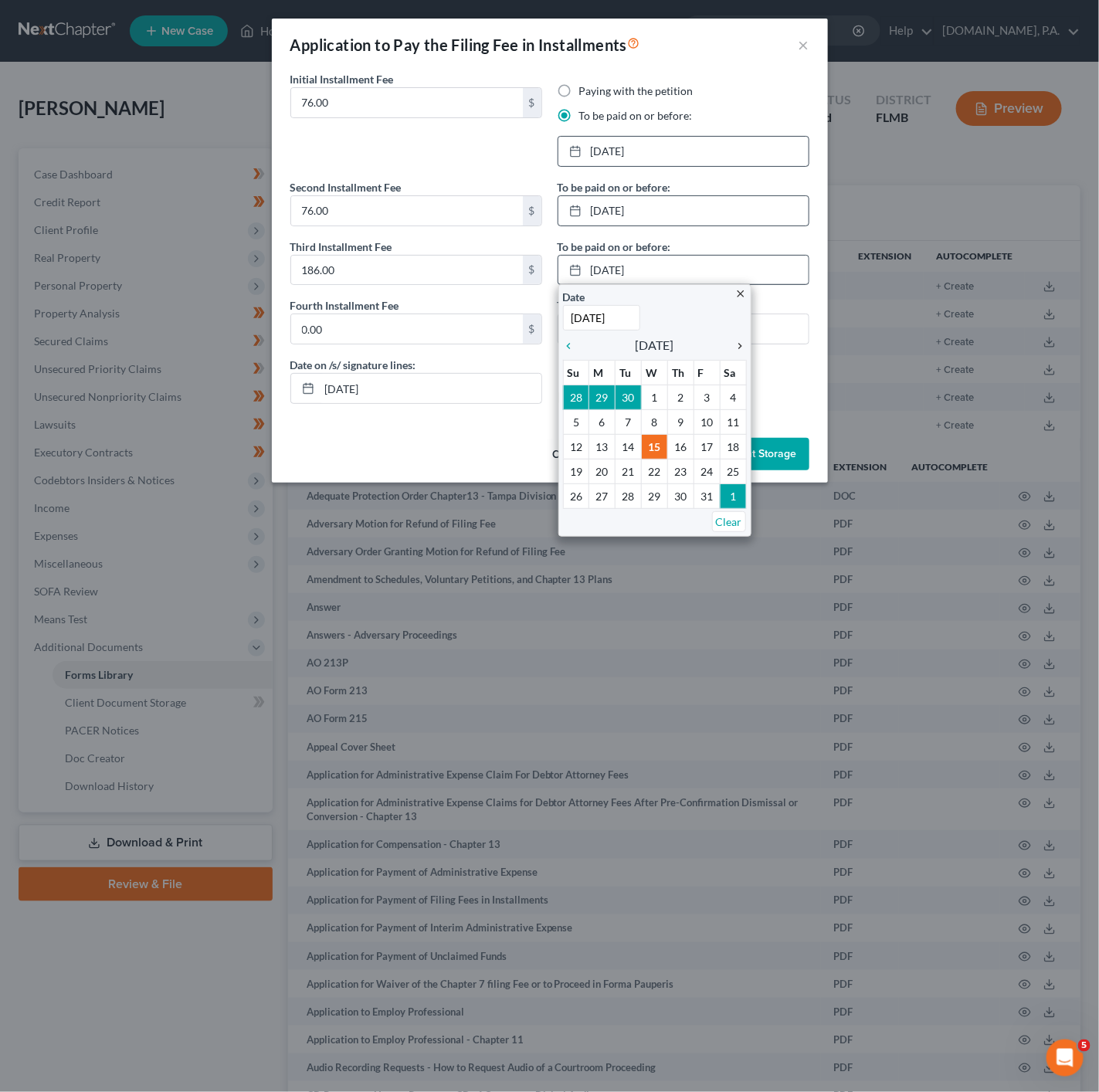
click at [734, 352] on icon "chevron_right" at bounding box center [737, 346] width 20 height 12
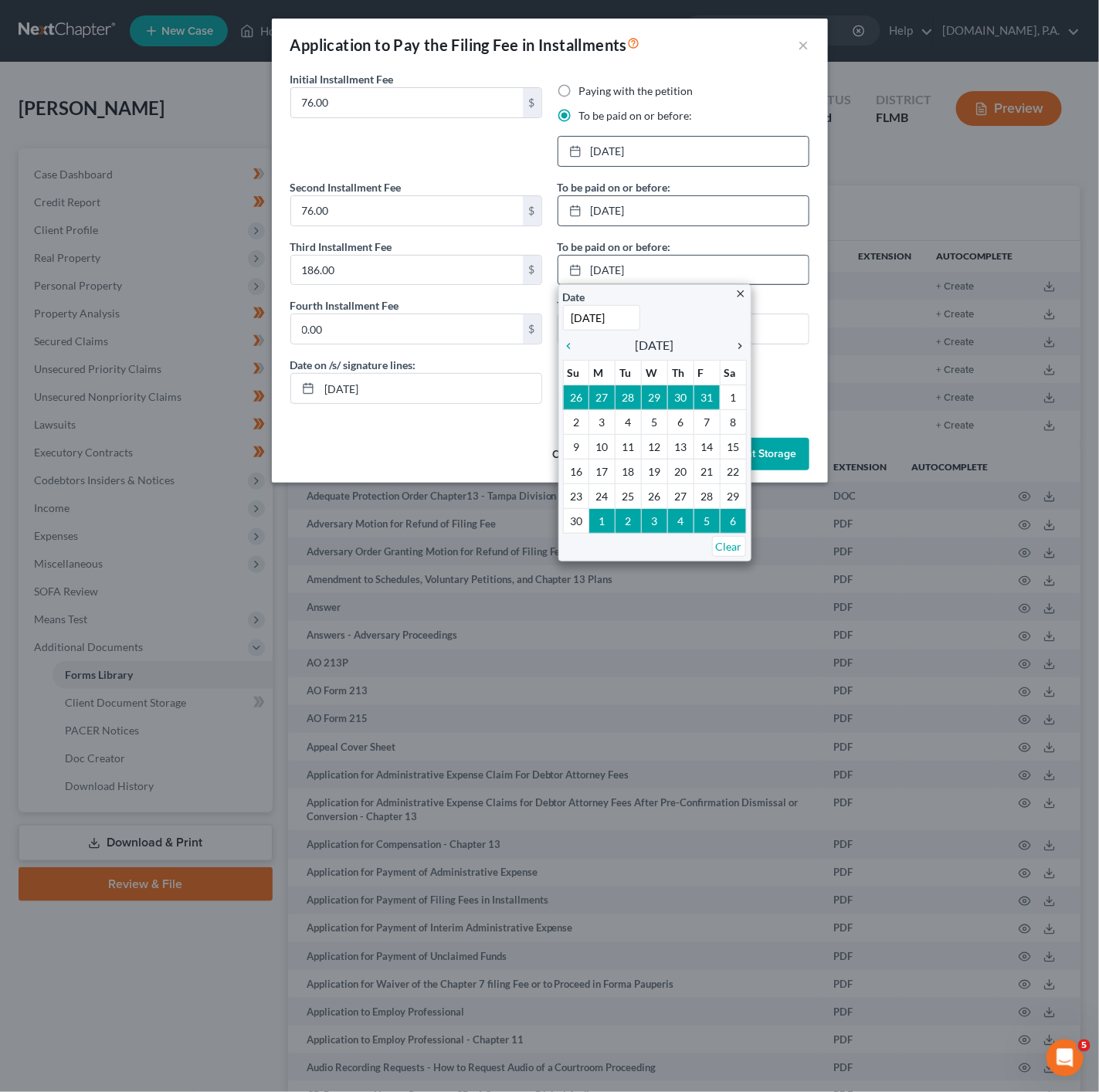
click at [739, 347] on icon "chevron_right" at bounding box center [737, 346] width 20 height 12
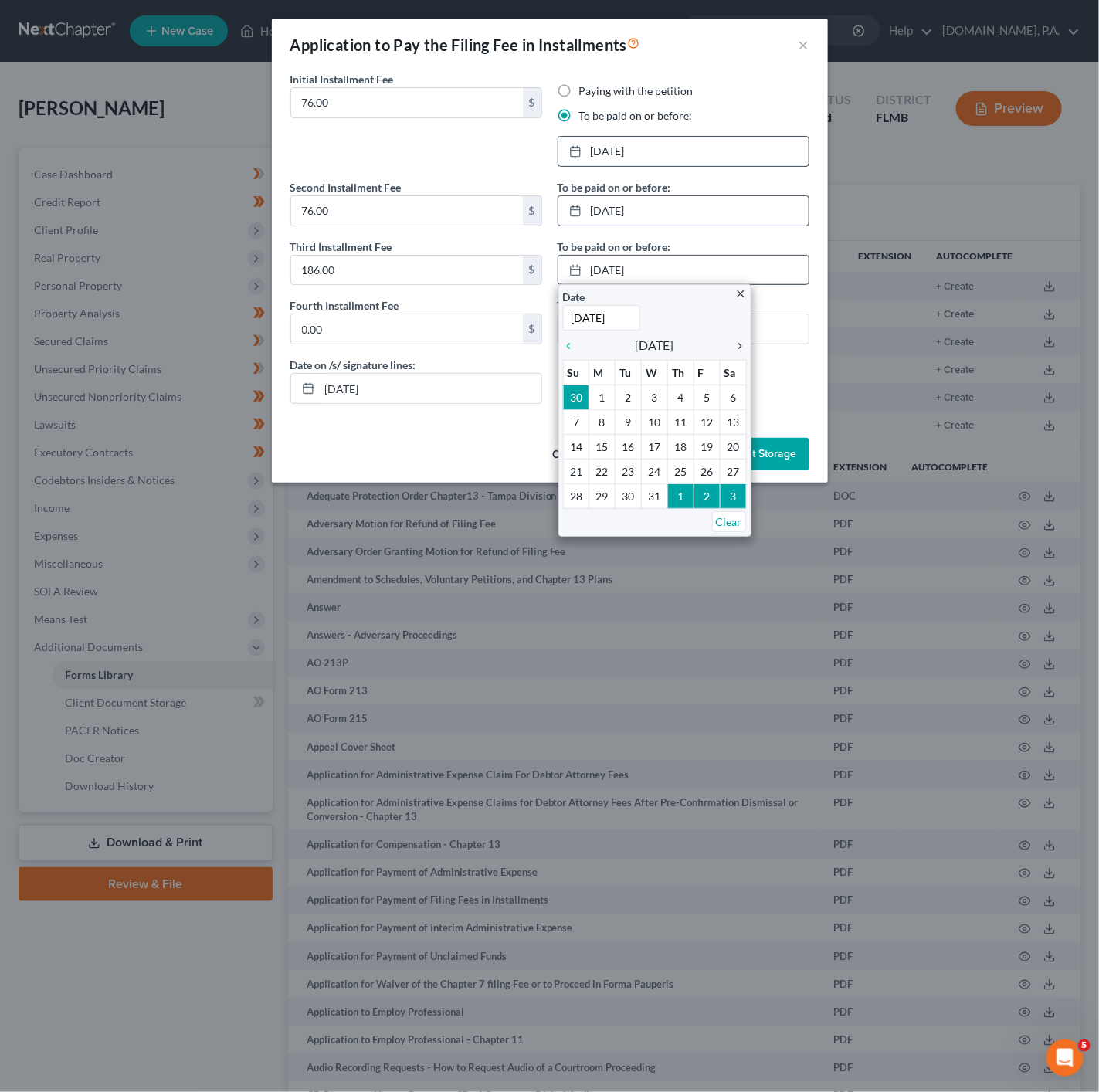
click at [737, 348] on icon "chevron_right" at bounding box center [737, 346] width 20 height 12
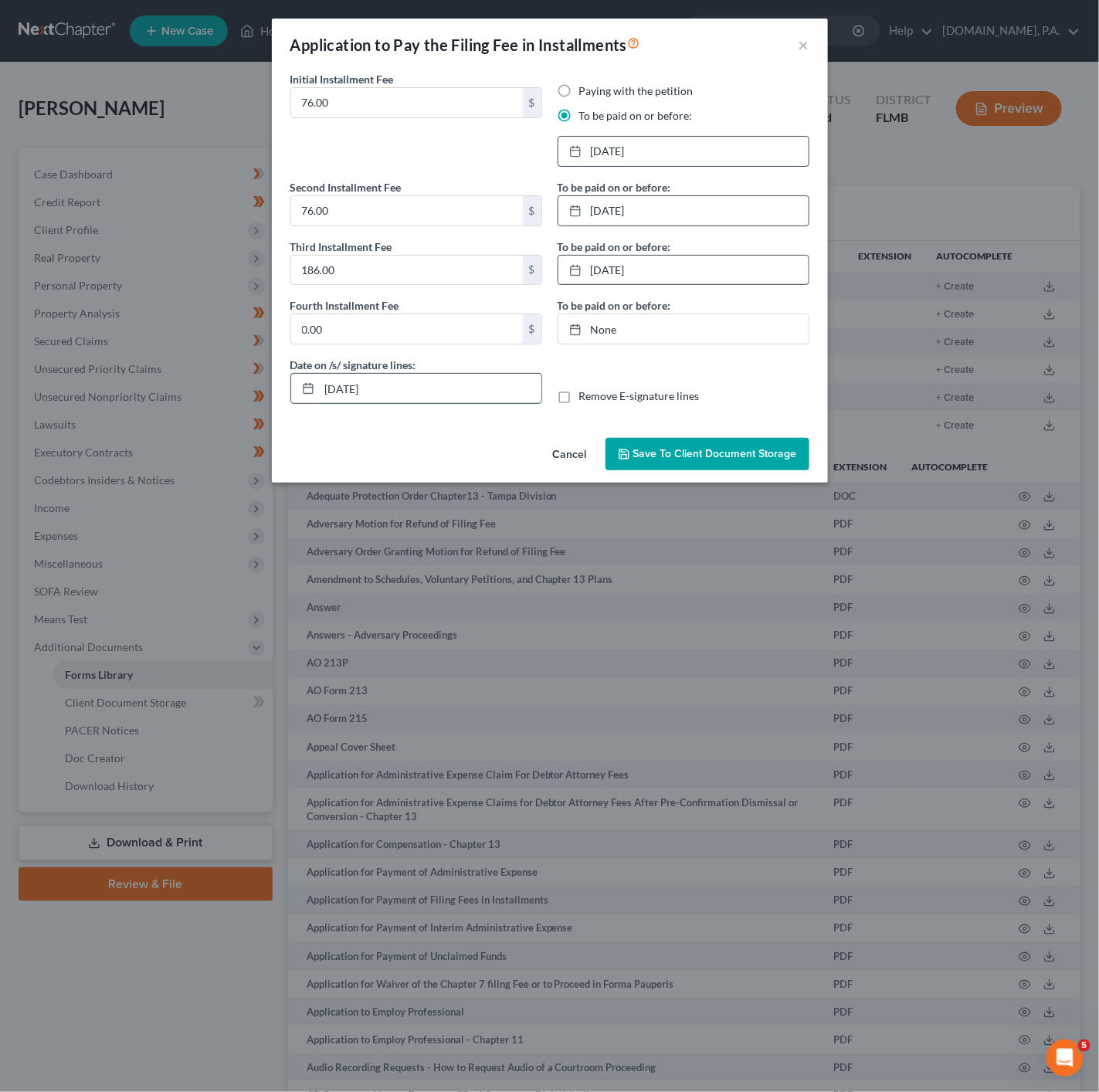
click at [392, 392] on input "[DATE]" at bounding box center [430, 389] width 222 height 29
type input "10/17/2025"
click at [730, 460] on span "Save to Client Document Storage" at bounding box center [714, 454] width 164 height 13
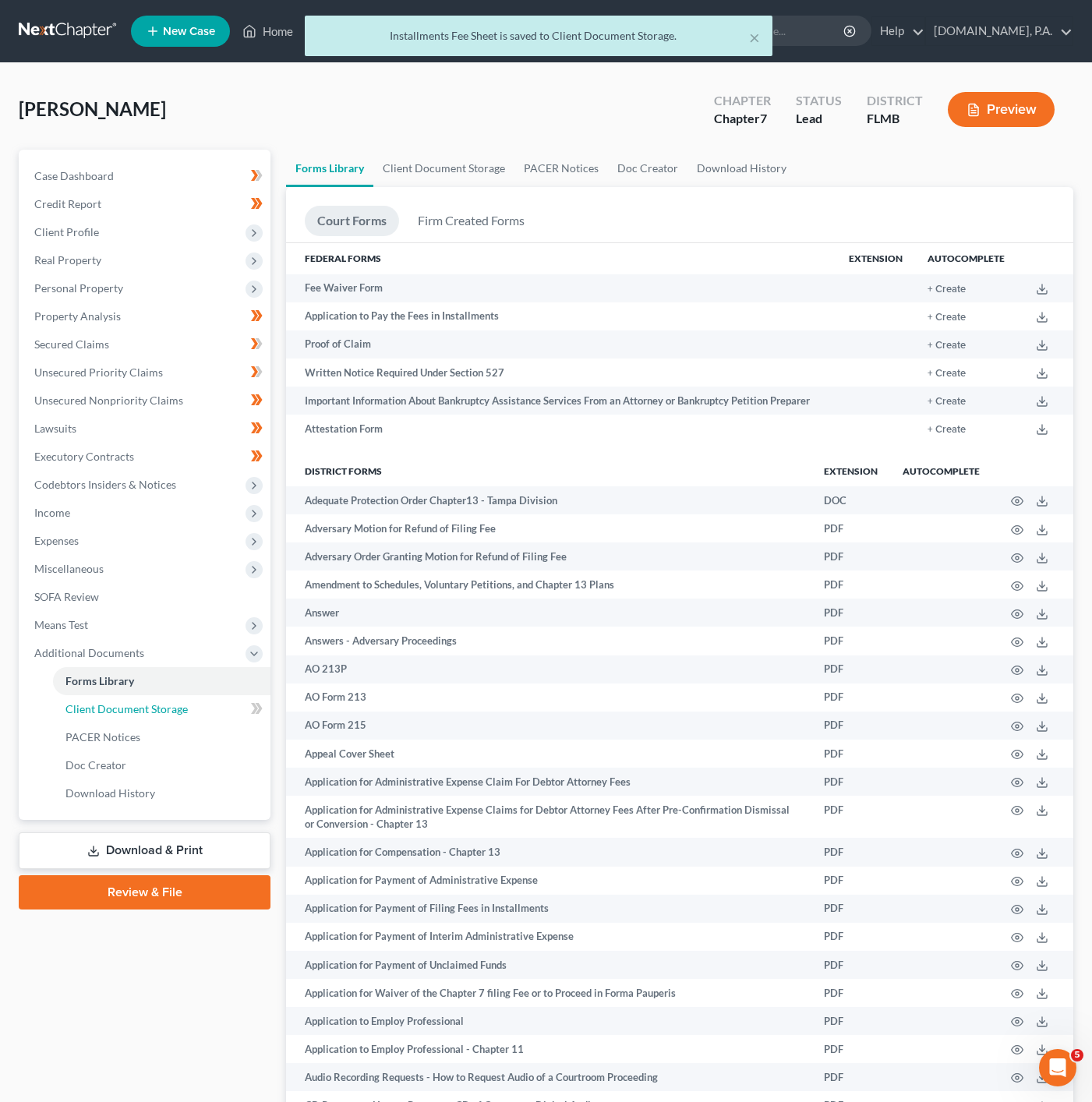
drag, startPoint x: 215, startPoint y: 697, endPoint x: 262, endPoint y: 697, distance: 47.0
click at [215, 697] on link "Client Document Storage" at bounding box center [162, 709] width 218 height 28
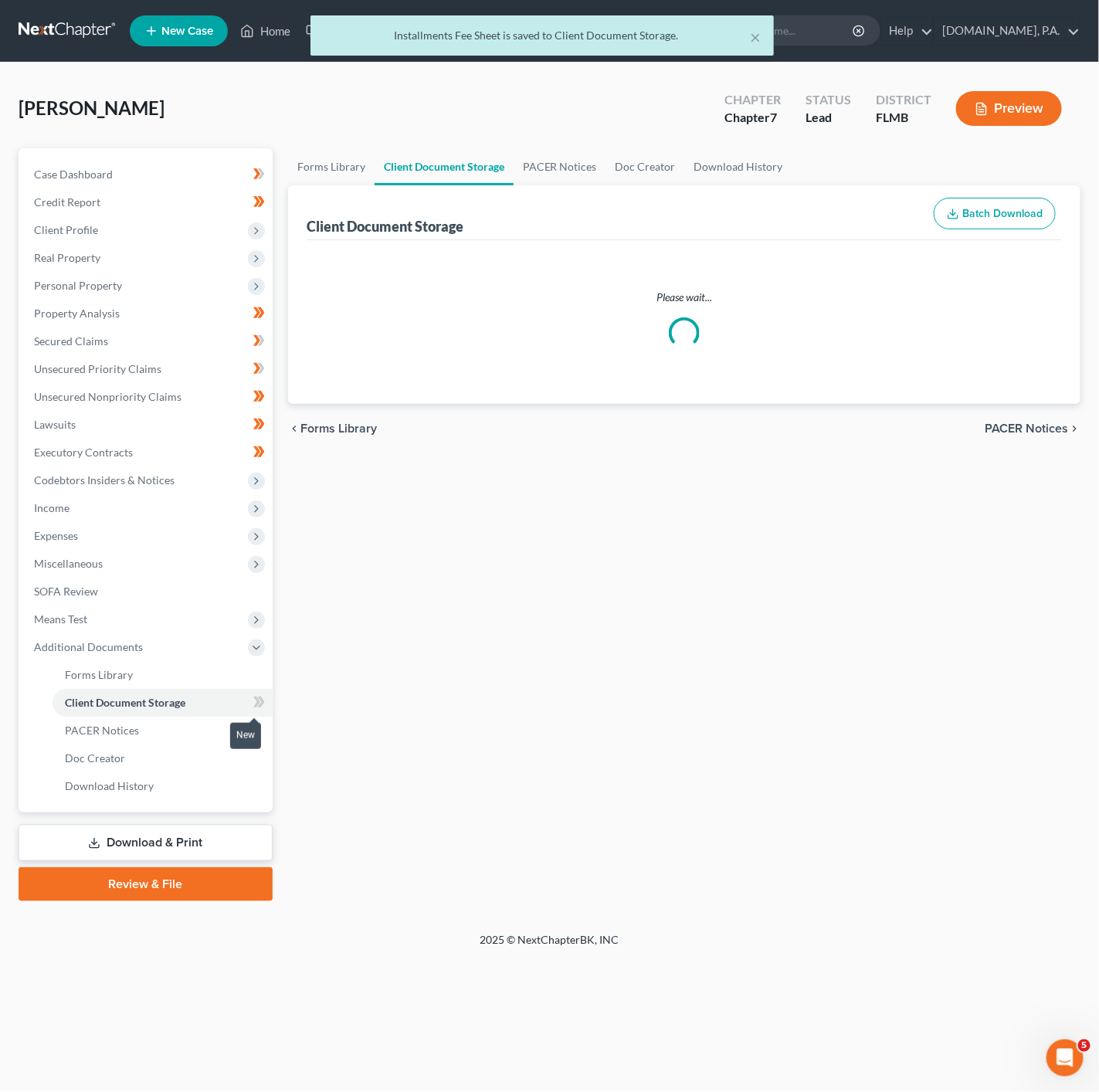
click at [254, 702] on icon at bounding box center [257, 702] width 7 height 11
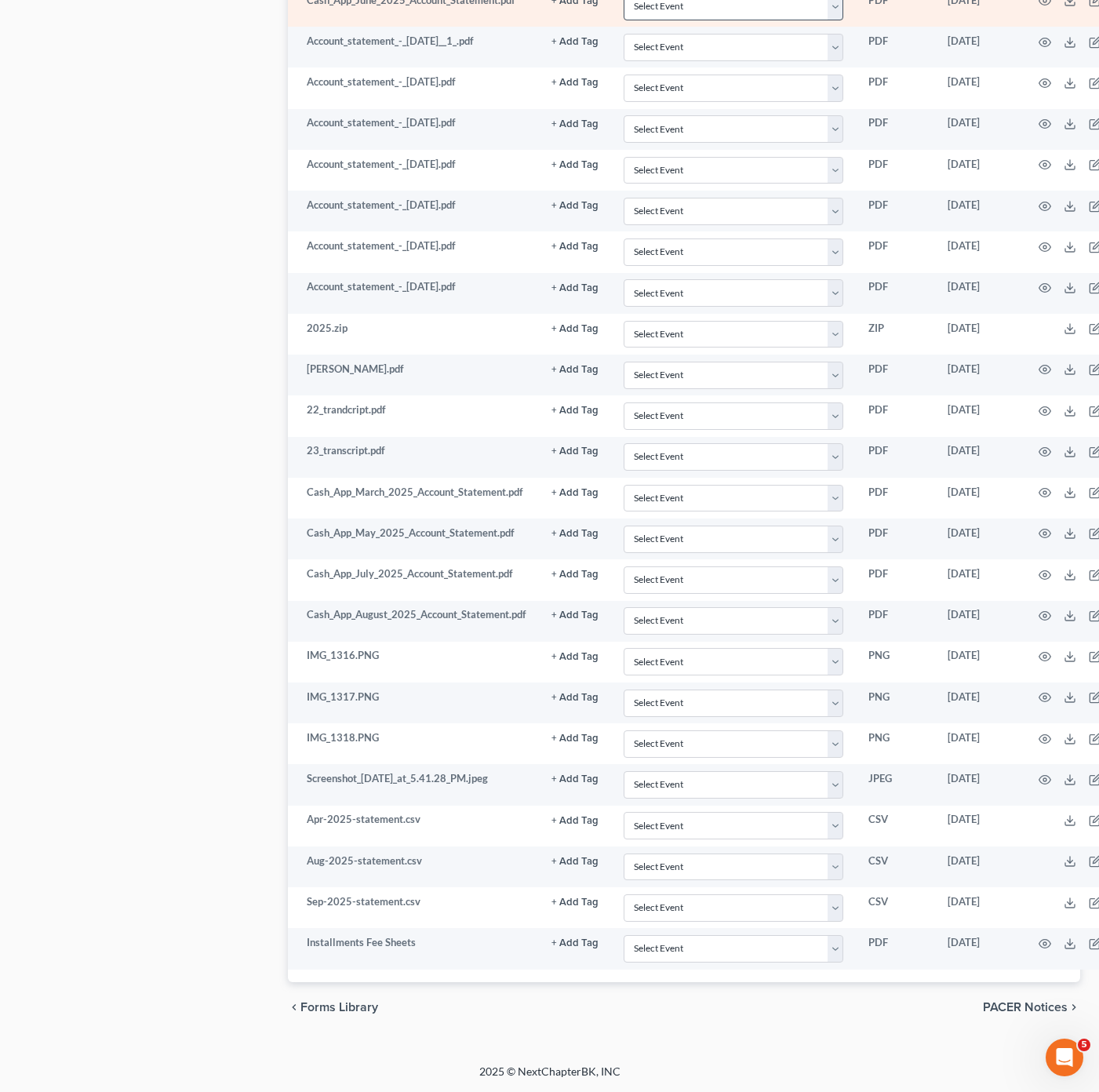
scroll to position [1328, 0]
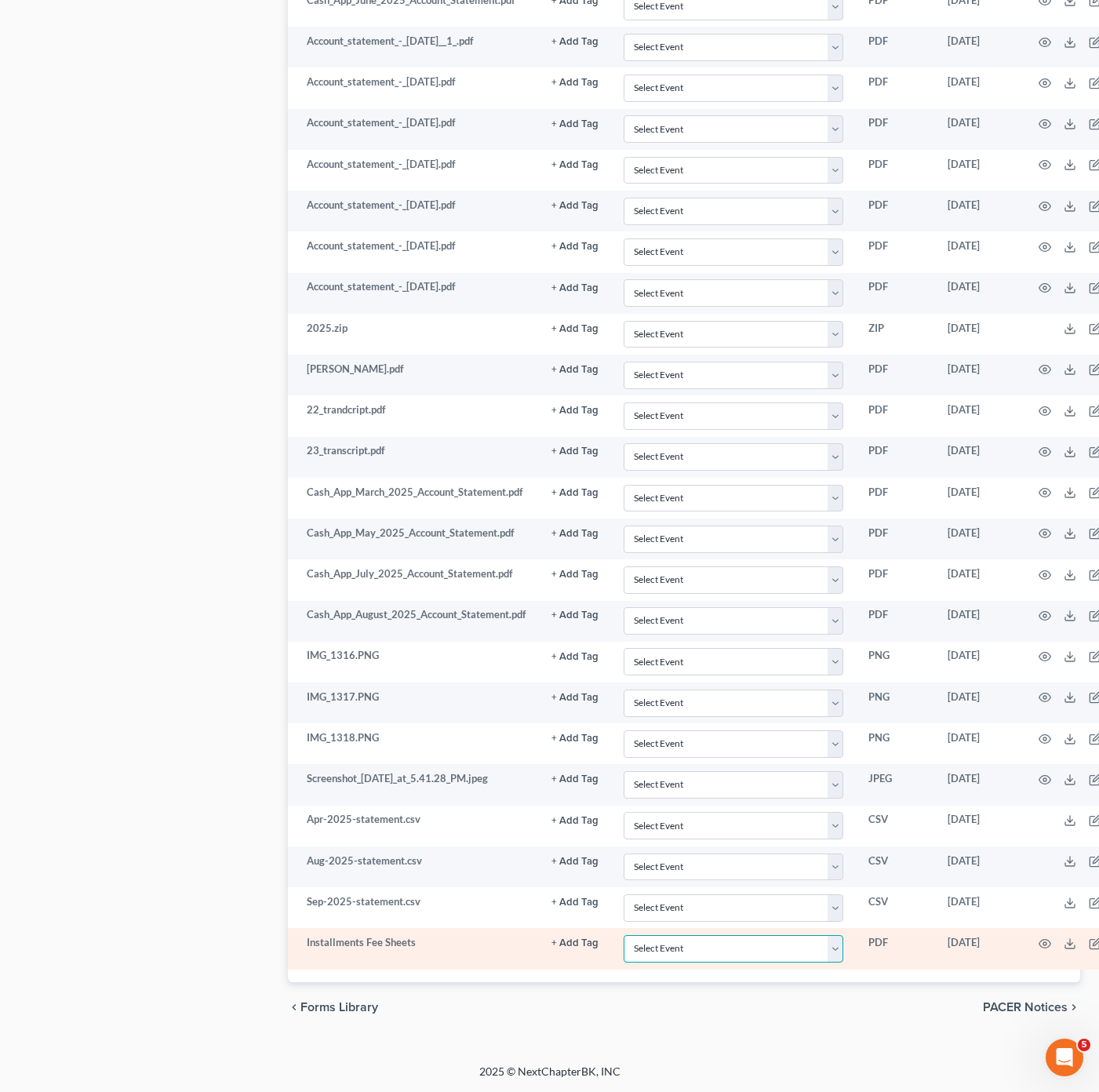
drag, startPoint x: 813, startPoint y: 952, endPoint x: 815, endPoint y: 935, distance: 17.1
click at [813, 952] on select "Select Event 20 Largest Unsecured Creditors Amended Chapter 13 Plan Amended Cre…" at bounding box center [733, 949] width 220 height 28
select select "4"
click at [624, 935] on select "Select Event 20 Largest Unsecured Creditors Amended Chapter 13 Plan Amended Cre…" at bounding box center [733, 949] width 220 height 28
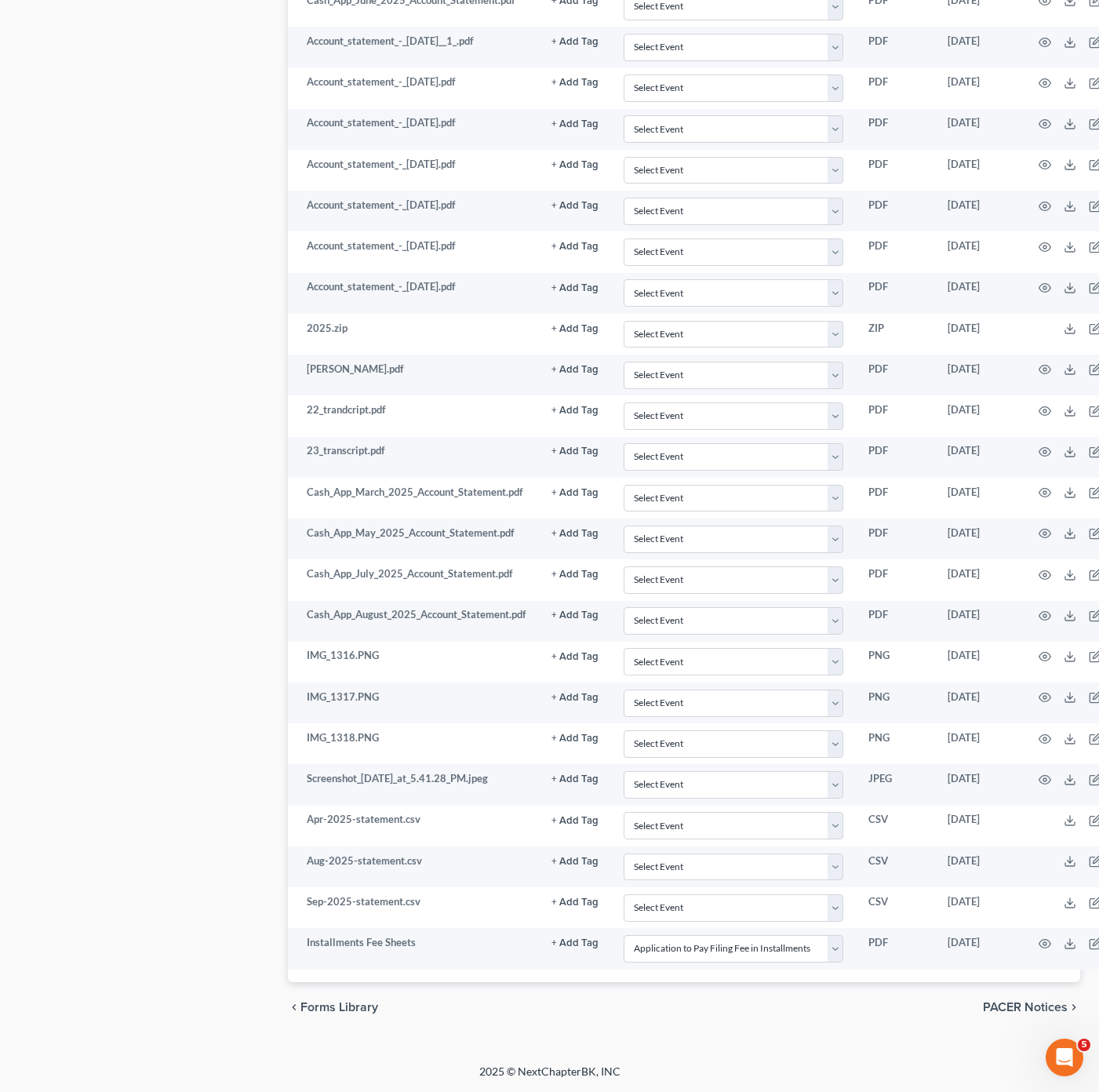
click at [718, 991] on div "chevron_left Forms Library PACER Notices chevron_right" at bounding box center [684, 1008] width 793 height 50
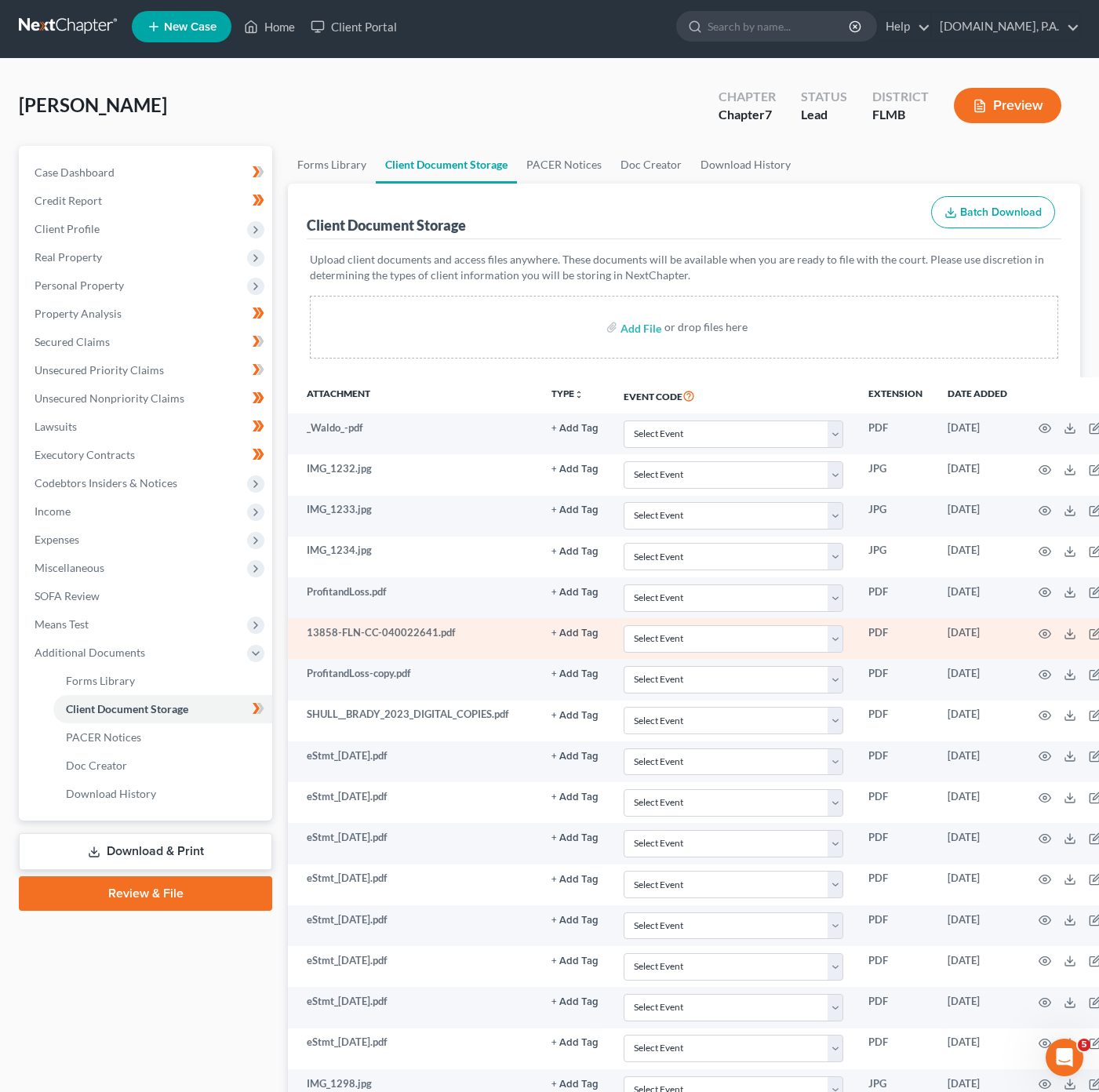
scroll to position [0, 0]
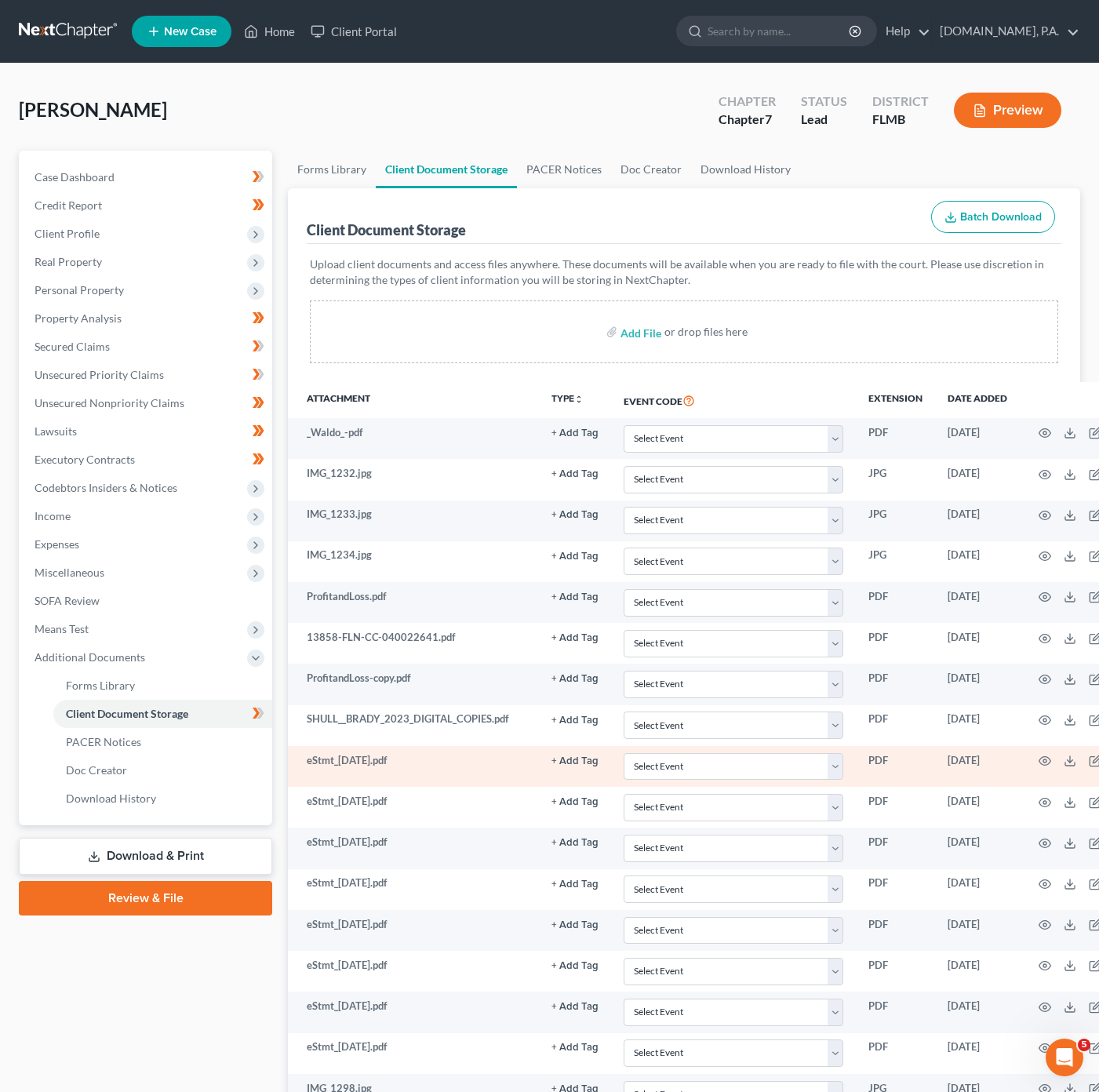
select select "4"
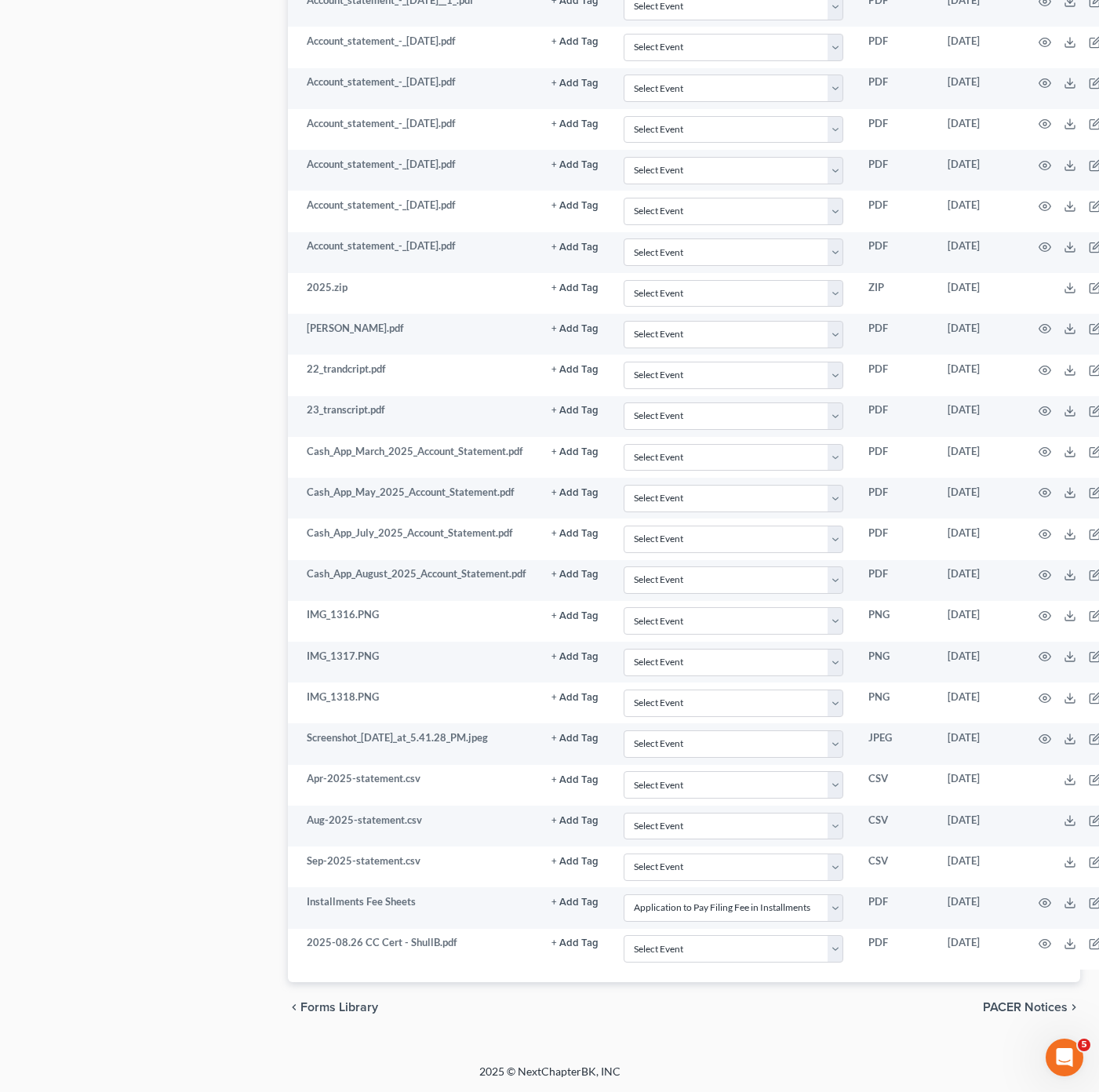
scroll to position [1371, 0]
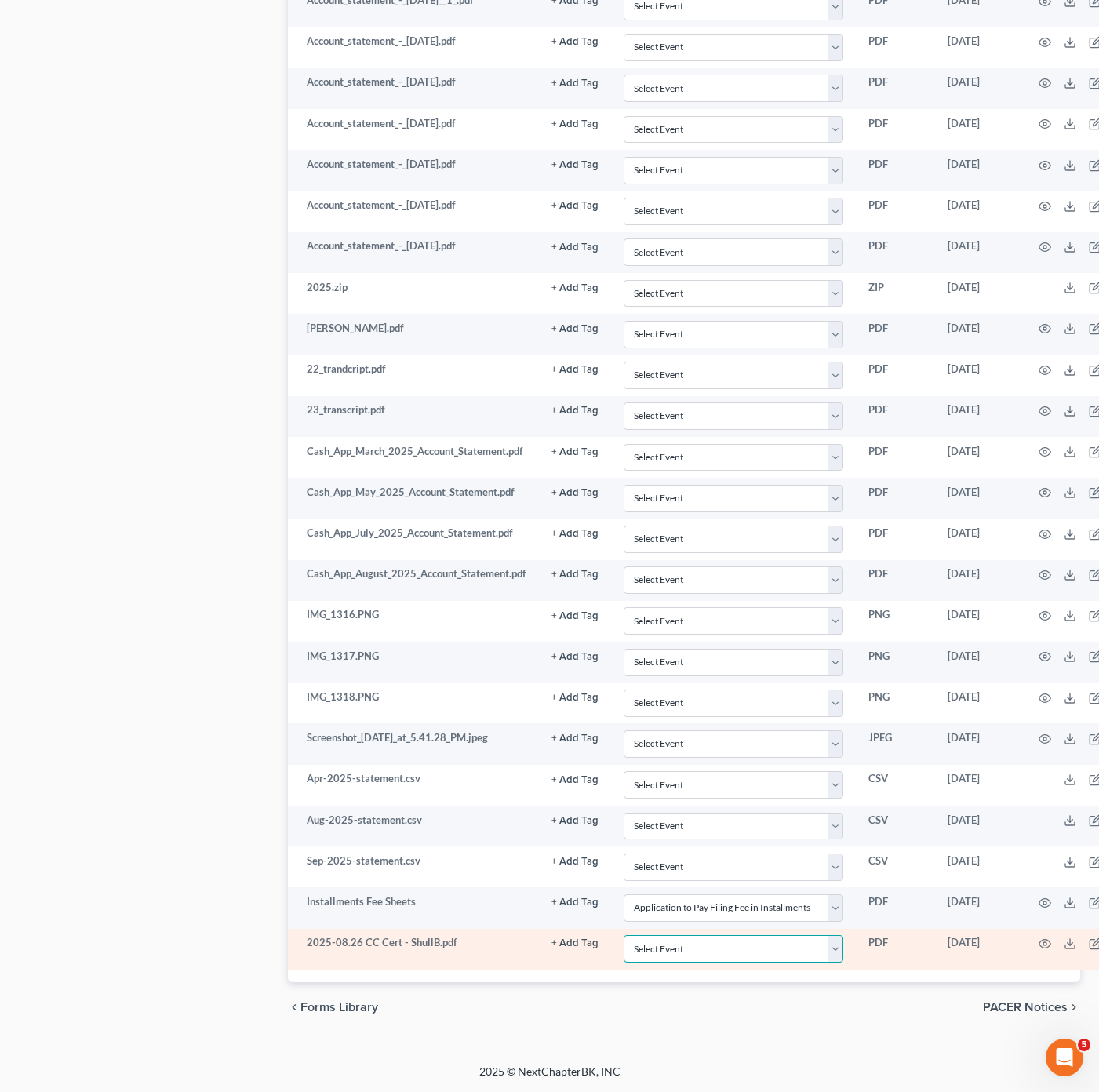
click at [749, 960] on select "Select Event 20 Largest Unsecured Creditors Amended Chapter 13 Plan Amended Cre…" at bounding box center [733, 949] width 220 height 28
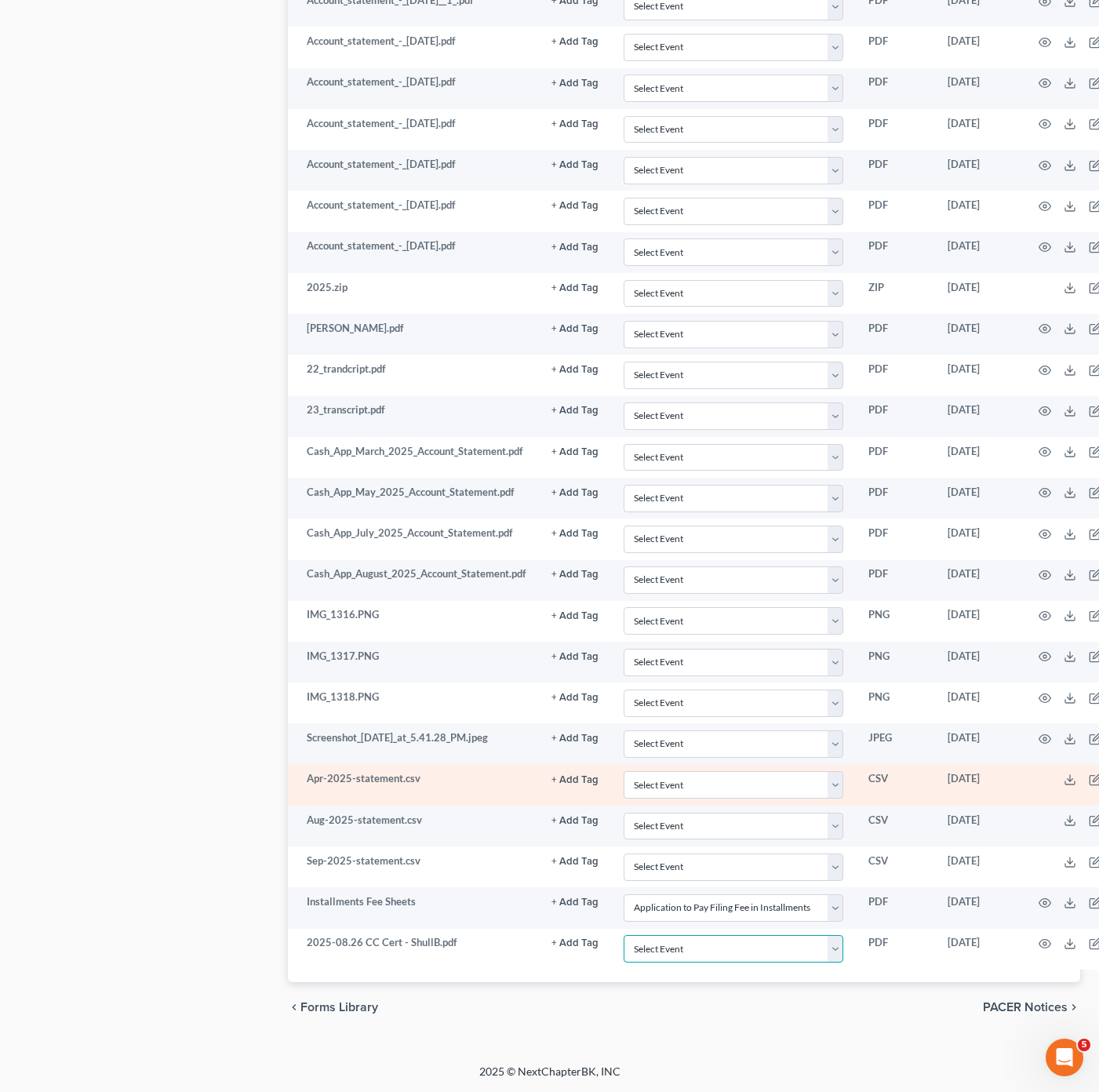
select select "9"
click at [624, 935] on select "Select Event 20 Largest Unsecured Creditors Amended Chapter 13 Plan Amended Cre…" at bounding box center [733, 949] width 220 height 28
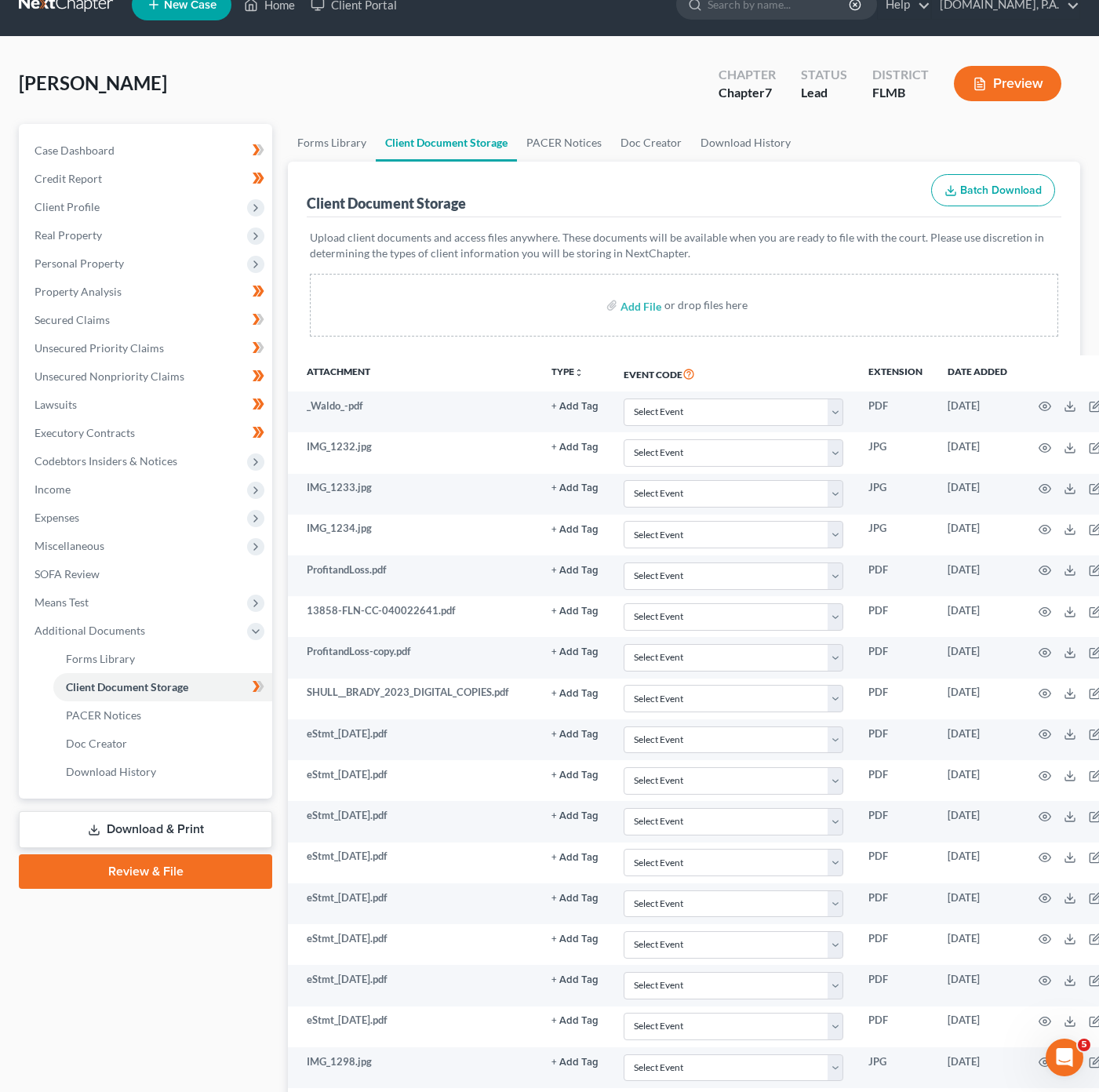
scroll to position [0, 0]
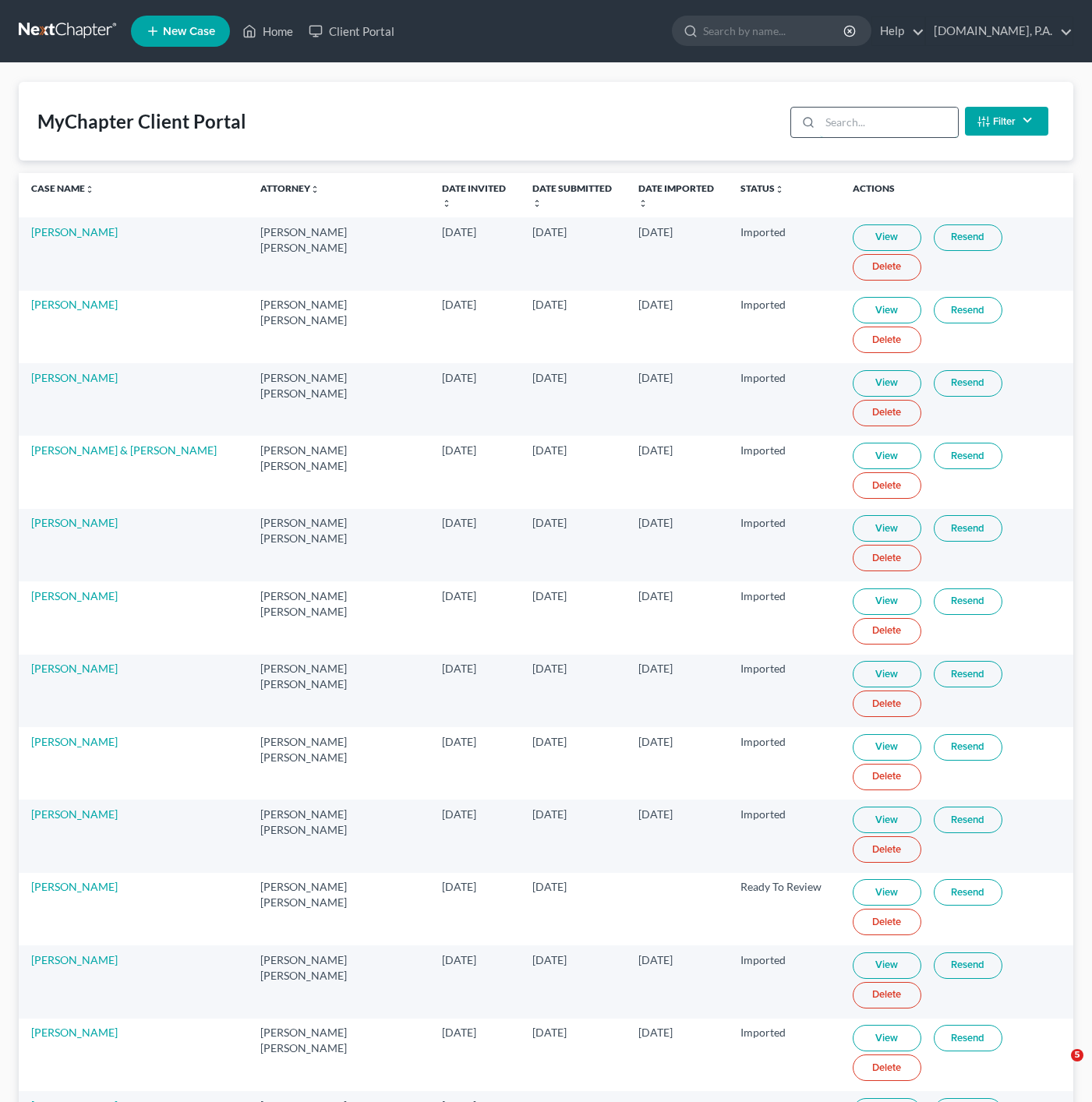
click at [920, 113] on input "search" at bounding box center [889, 122] width 138 height 30
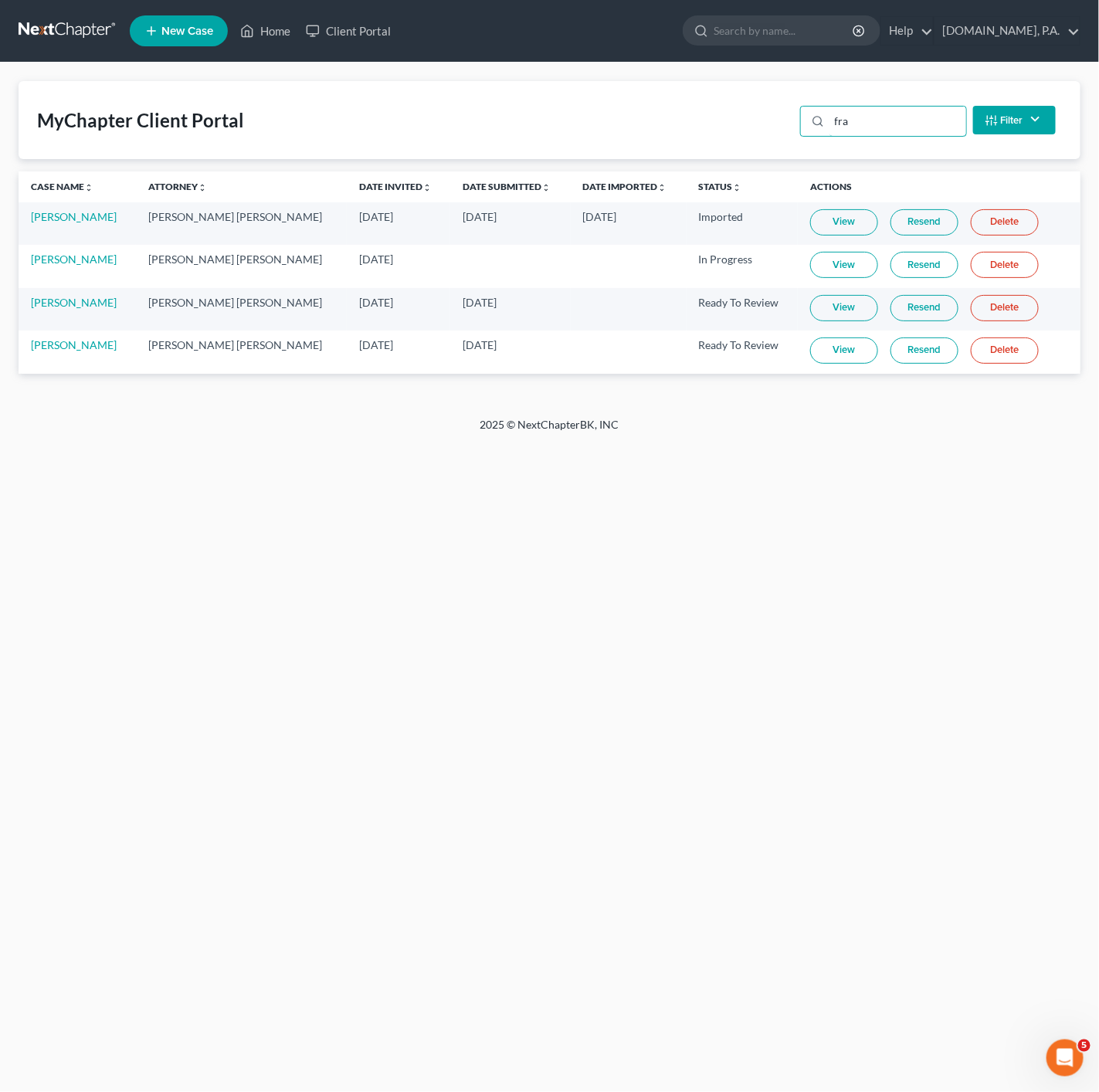
type input "fra"
click at [823, 302] on link "View" at bounding box center [845, 308] width 68 height 26
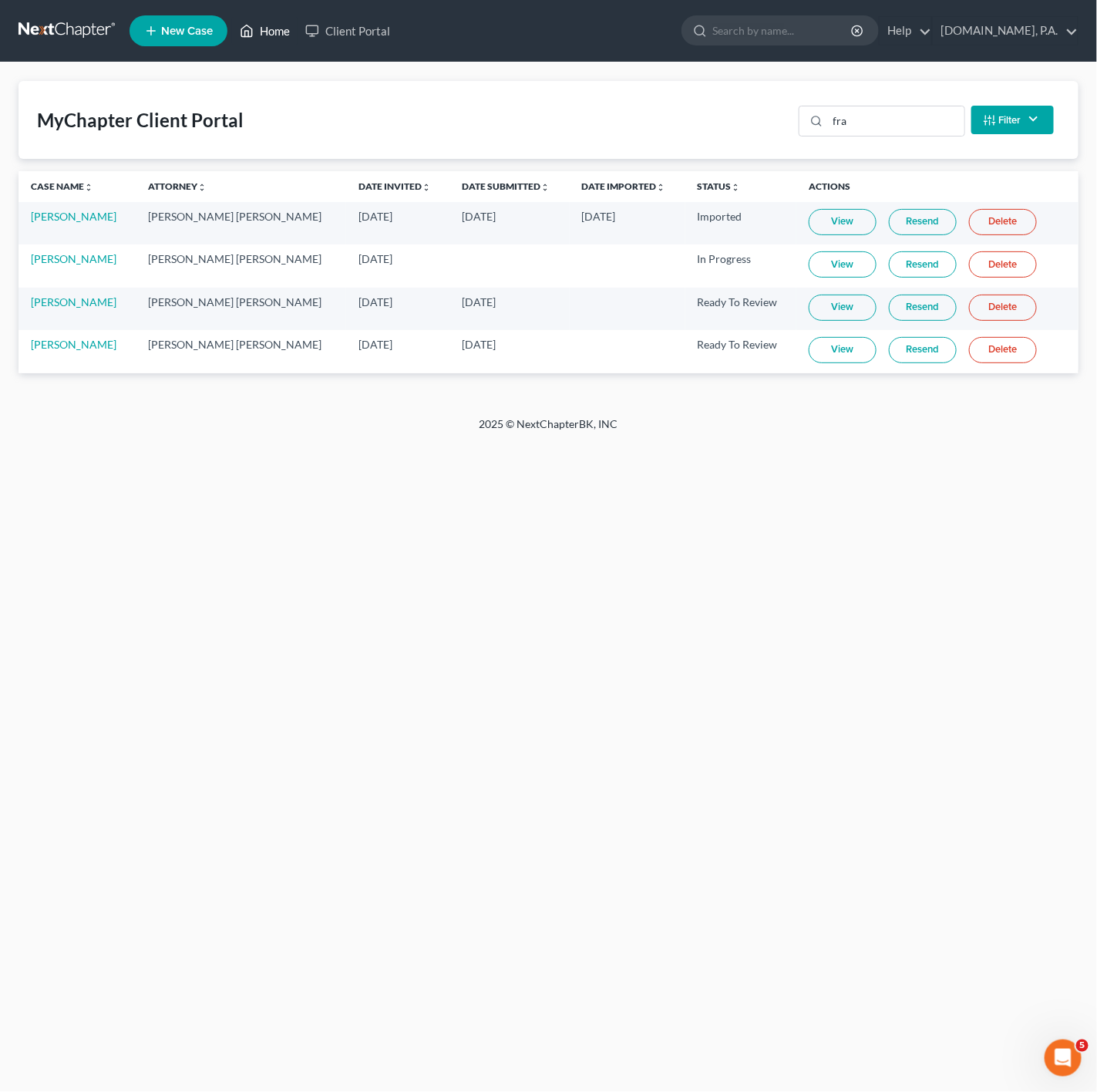
click at [273, 31] on link "Home" at bounding box center [265, 31] width 66 height 28
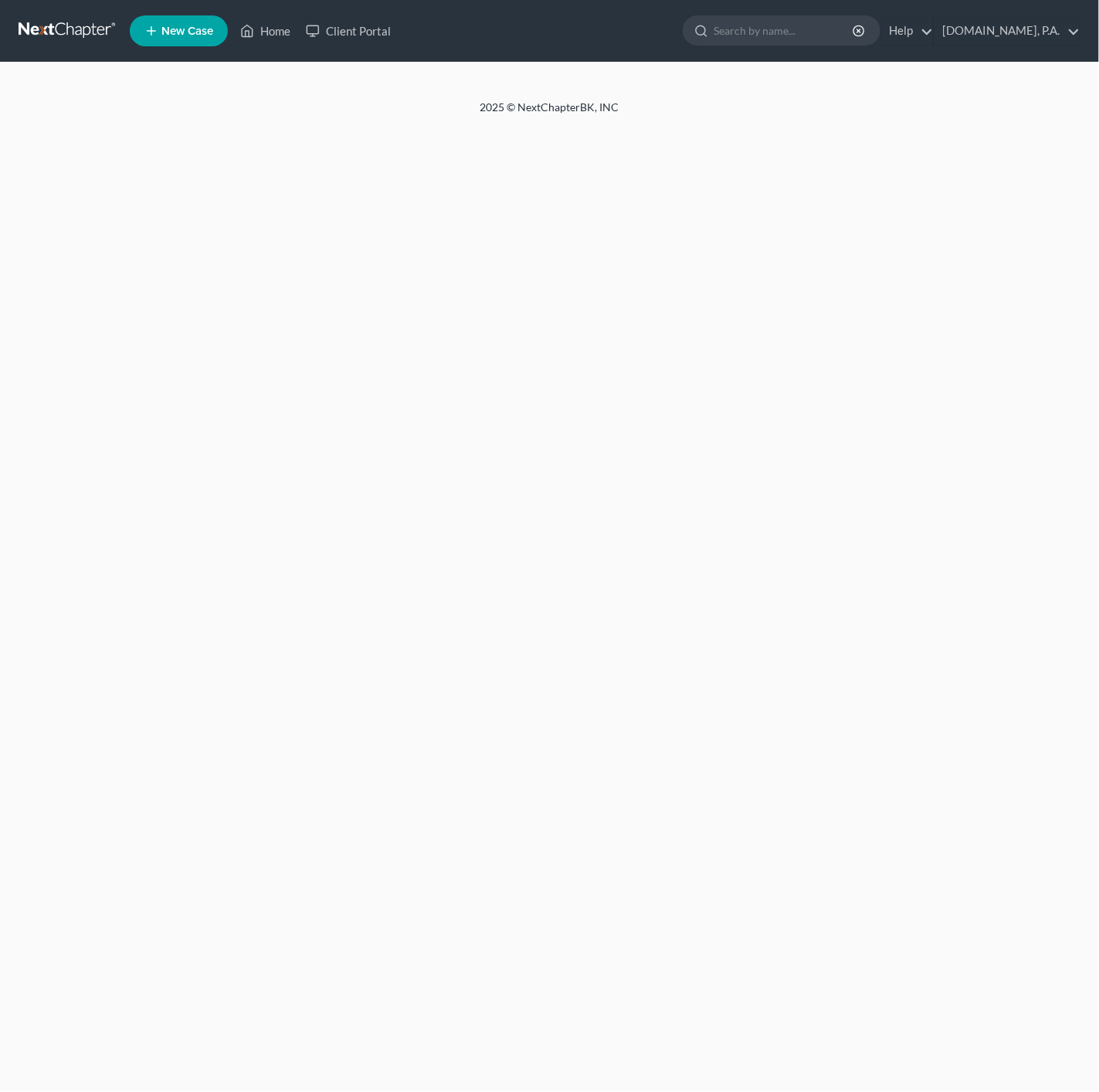
select select "4"
select select "9"
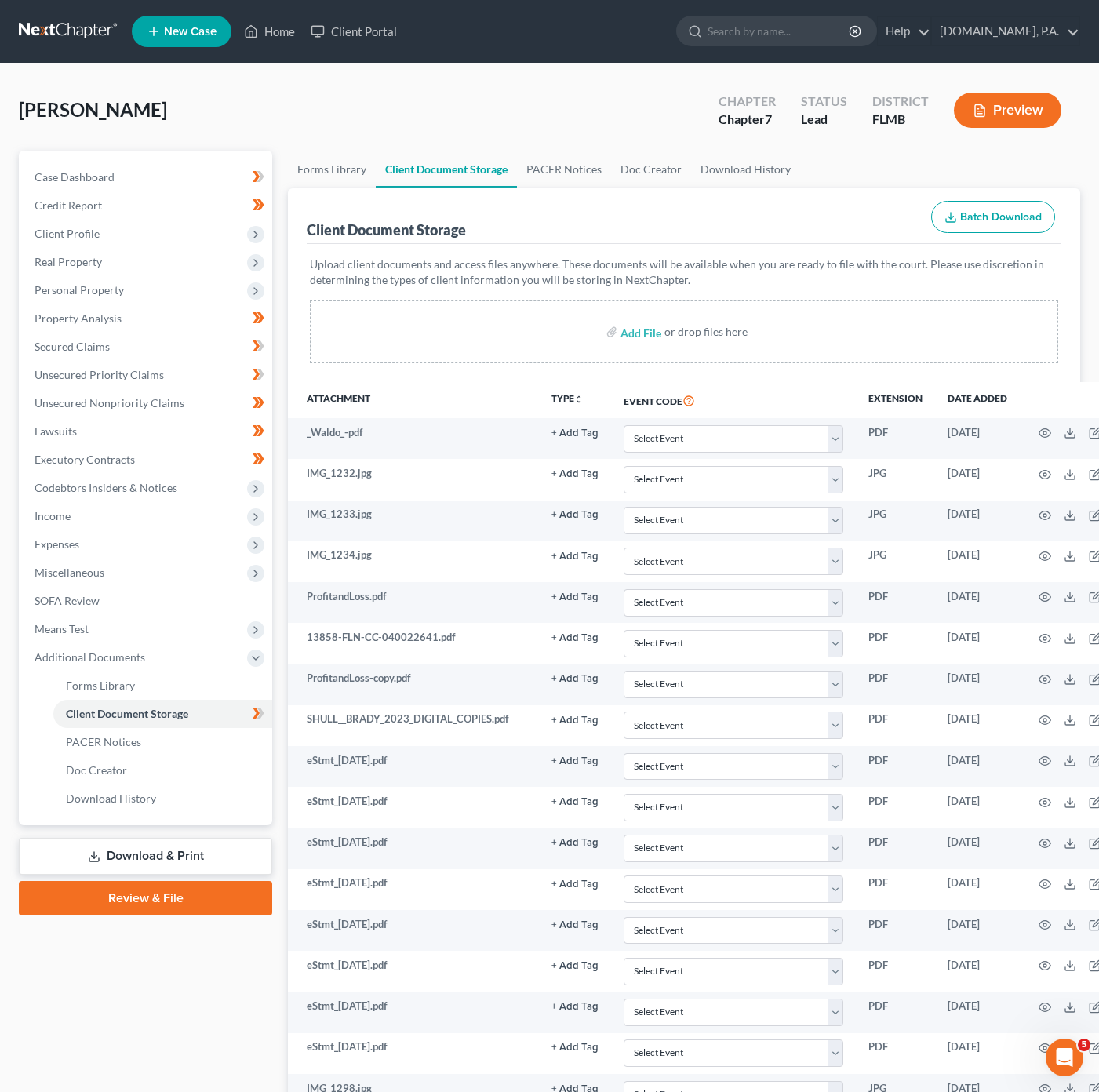
click at [155, 842] on link "Download & Print" at bounding box center [146, 856] width 254 height 37
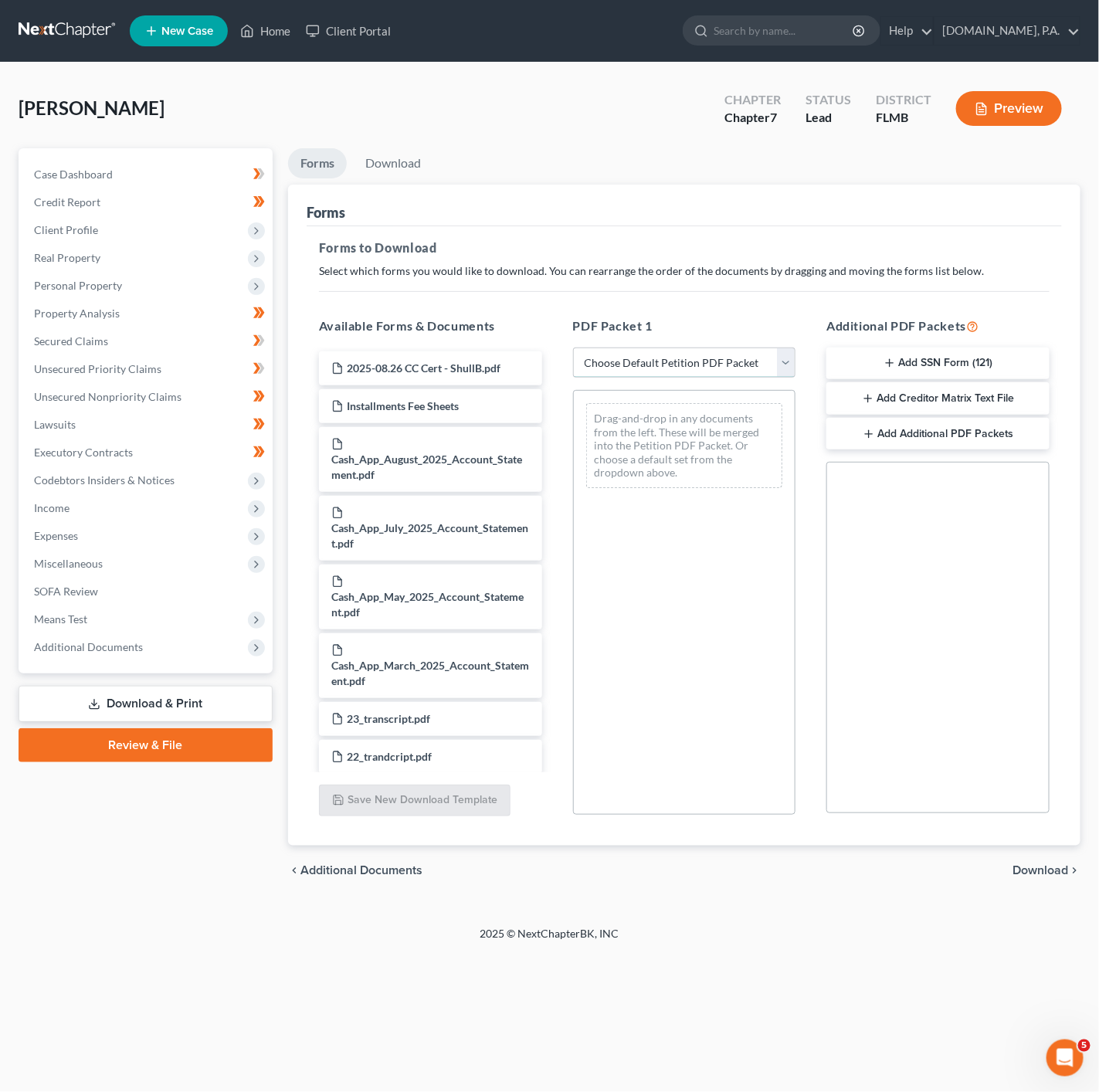
click at [751, 359] on select "Choose Default Petition PDF Packet Complete Bankruptcy Petition (all forms and …" at bounding box center [685, 363] width 223 height 31
select select "6"
click at [573, 347] on select "Choose Default Petition PDF Packet Complete Bankruptcy Petition (all forms and …" at bounding box center [685, 363] width 223 height 31
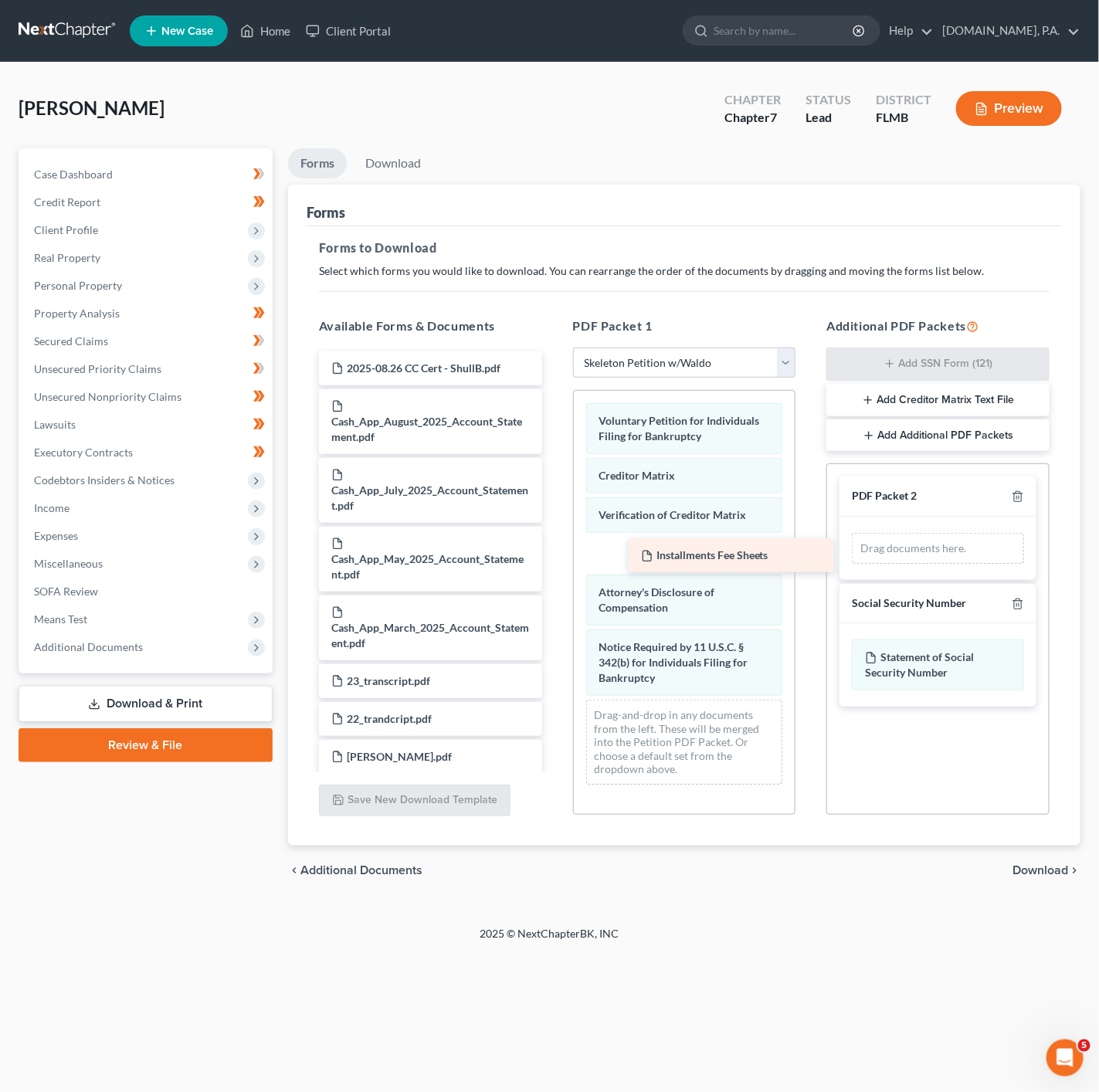
drag, startPoint x: 420, startPoint y: 399, endPoint x: 730, endPoint y: 547, distance: 343.5
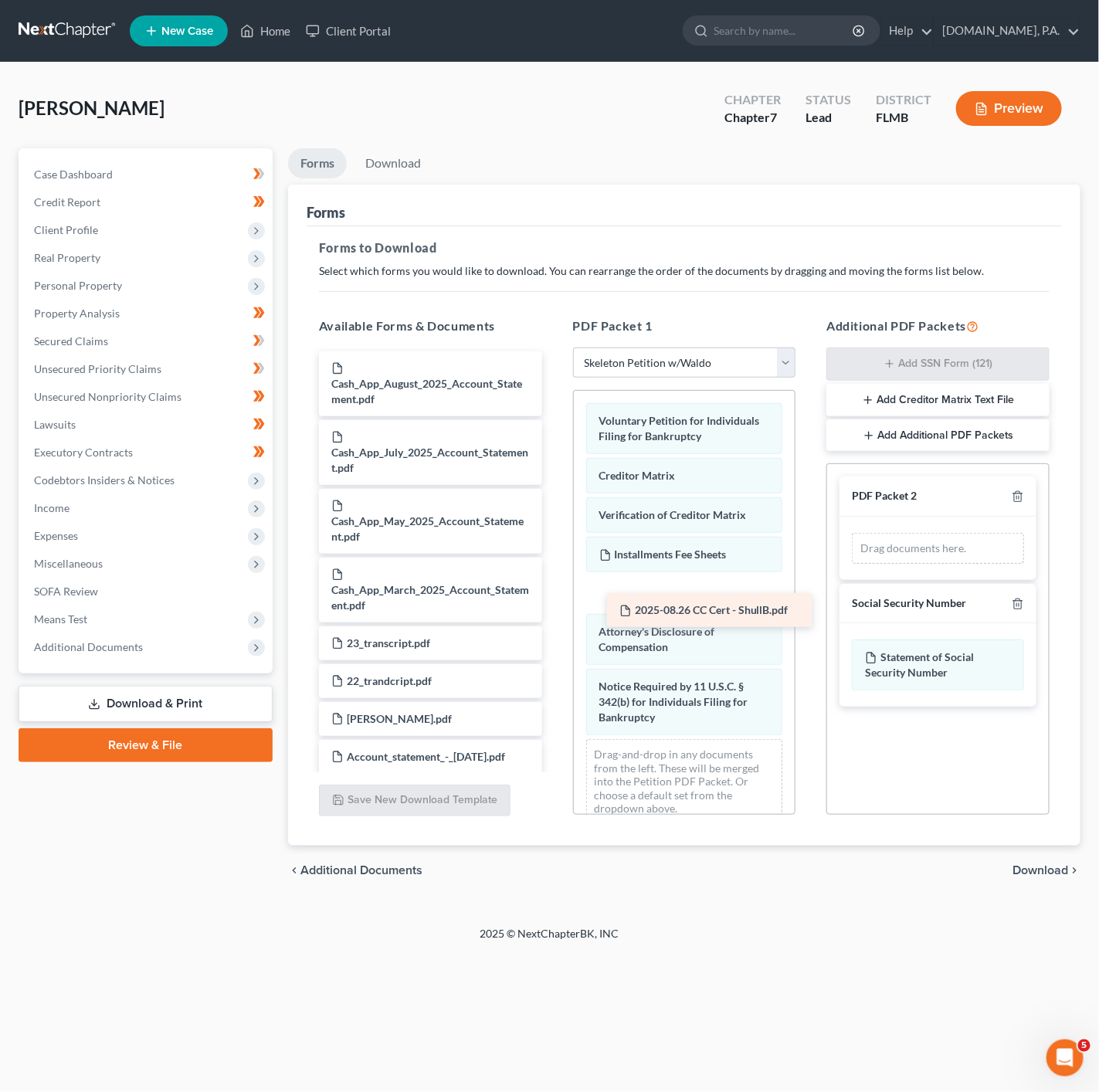
drag, startPoint x: 441, startPoint y: 371, endPoint x: 728, endPoint y: 612, distance: 374.8
click at [1026, 867] on span "Download" at bounding box center [1040, 870] width 56 height 12
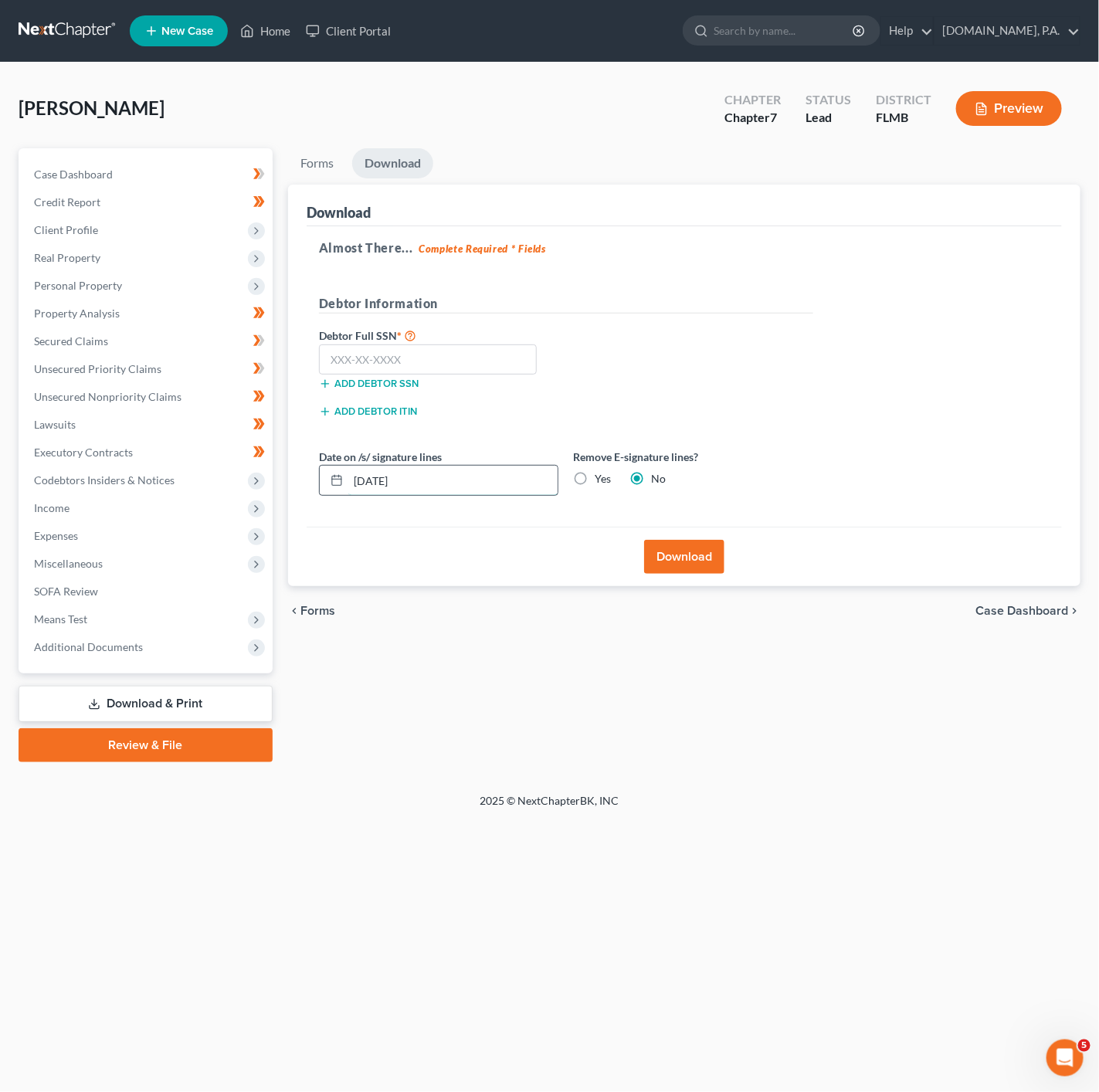
click at [441, 485] on input "[DATE]" at bounding box center [453, 480] width 209 height 29
type input "10/17/2025"
click at [429, 355] on input "text" at bounding box center [428, 360] width 219 height 31
type input "308-15-5644"
click at [679, 557] on button "Download" at bounding box center [684, 557] width 81 height 34
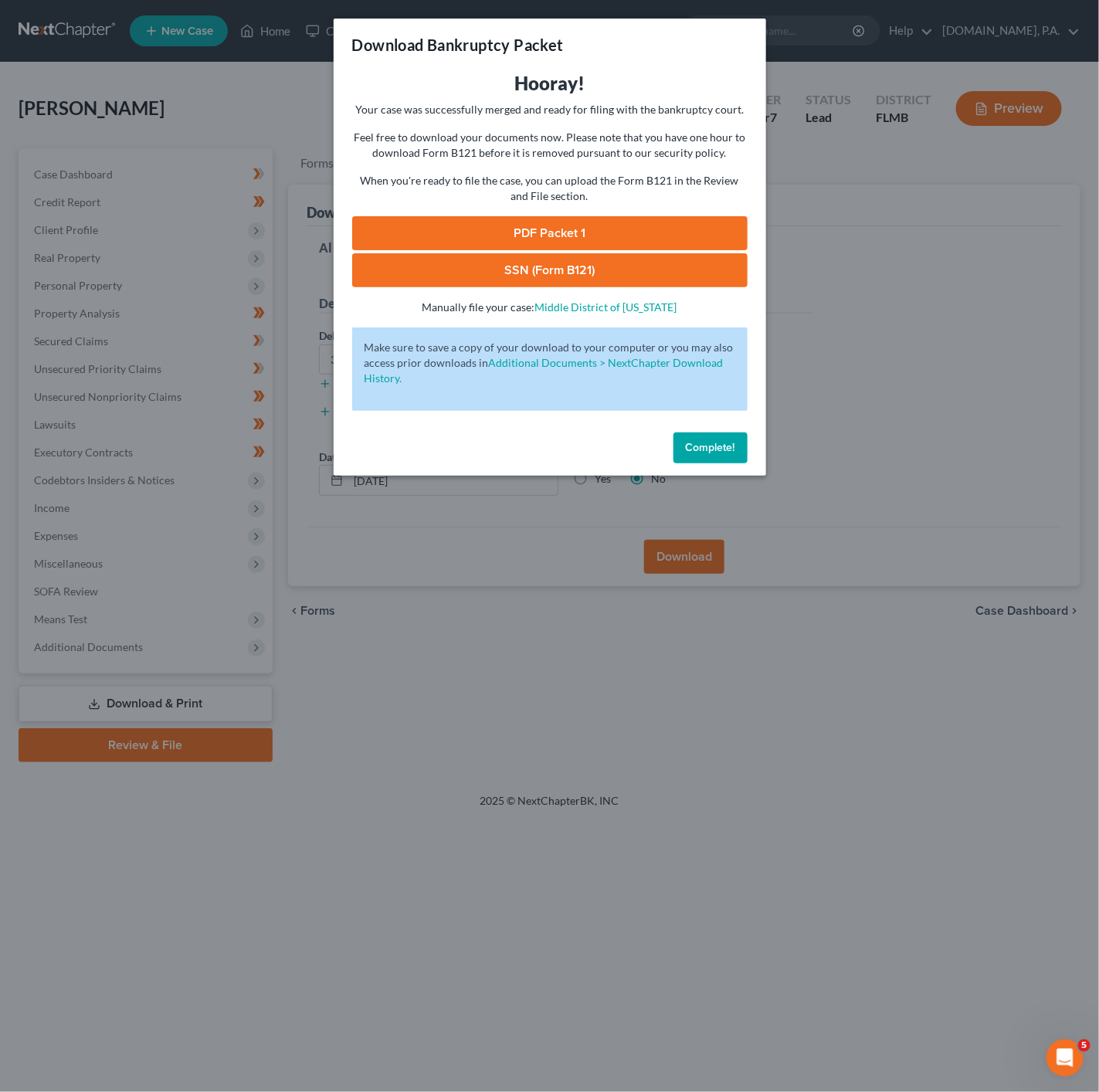
click at [704, 237] on link "PDF Packet 1" at bounding box center [550, 233] width 396 height 34
click at [900, 190] on div "Download Bankruptcy Packet Hooray! Your case was successfully merged and ready …" at bounding box center [549, 546] width 1099 height 1092
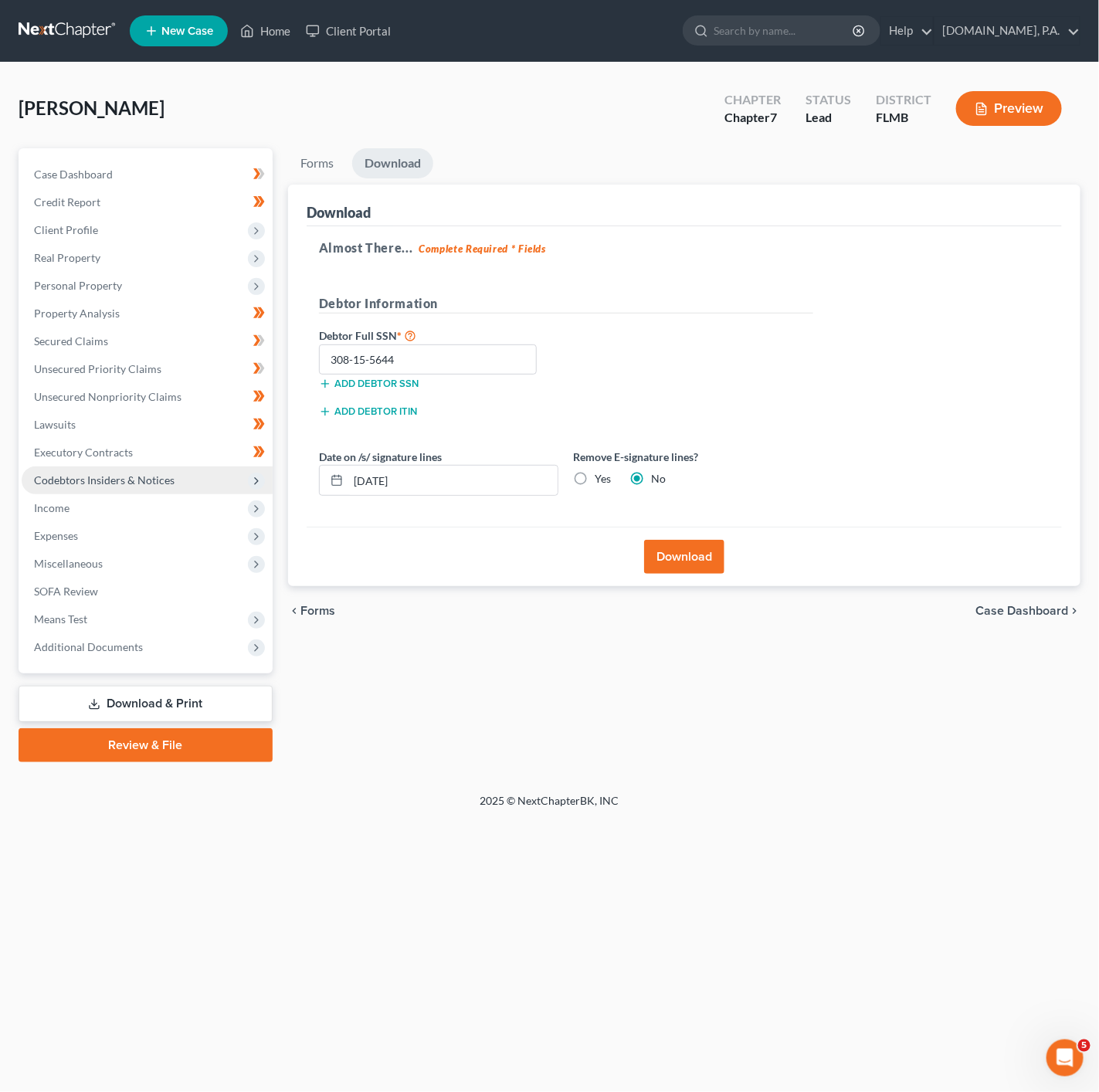
drag, startPoint x: 171, startPoint y: 475, endPoint x: 167, endPoint y: 485, distance: 10.8
click at [171, 475] on span "Codebtors Insiders & Notices" at bounding box center [104, 479] width 140 height 13
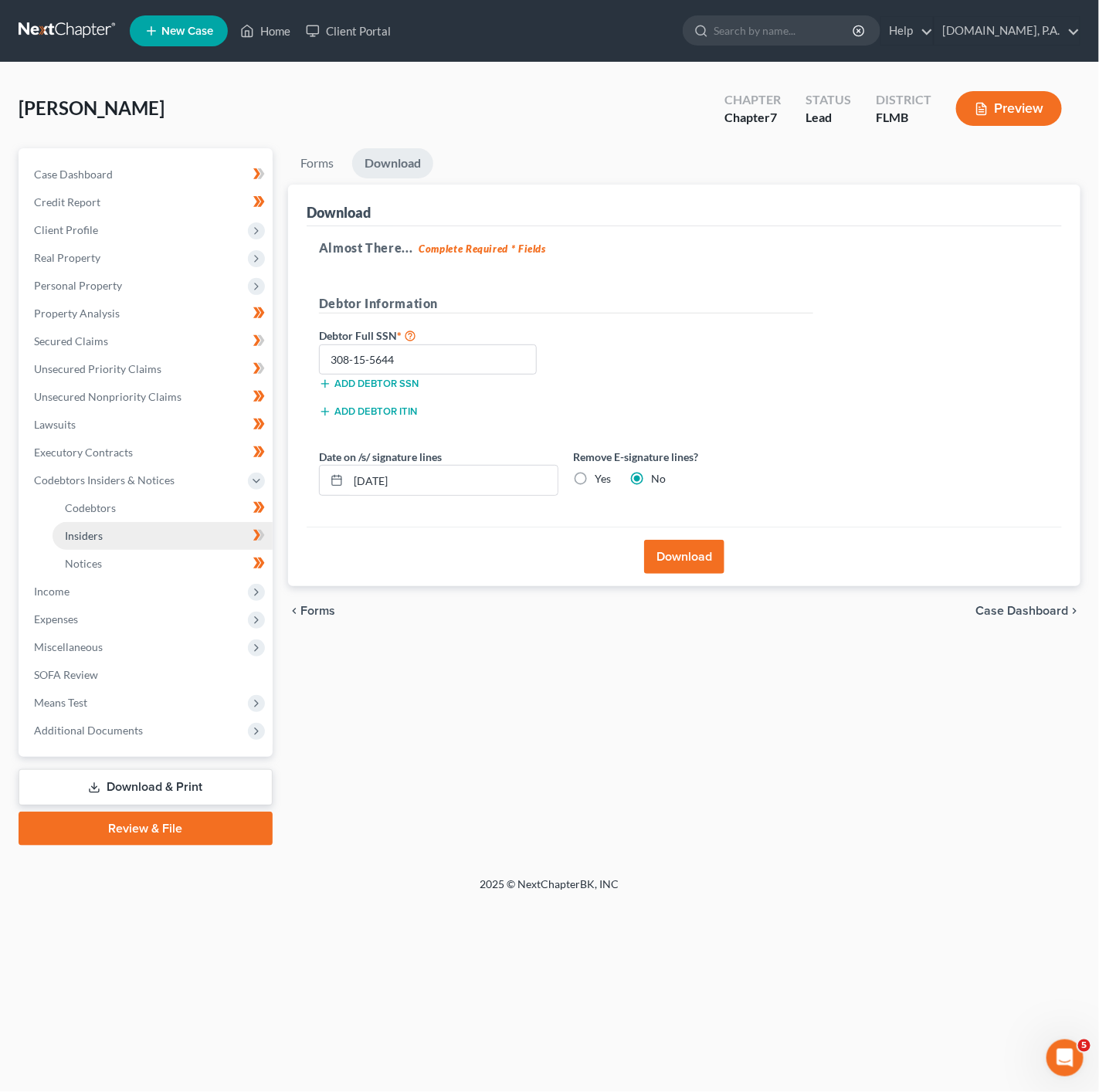
click at [178, 528] on link "Insiders" at bounding box center [163, 536] width 220 height 28
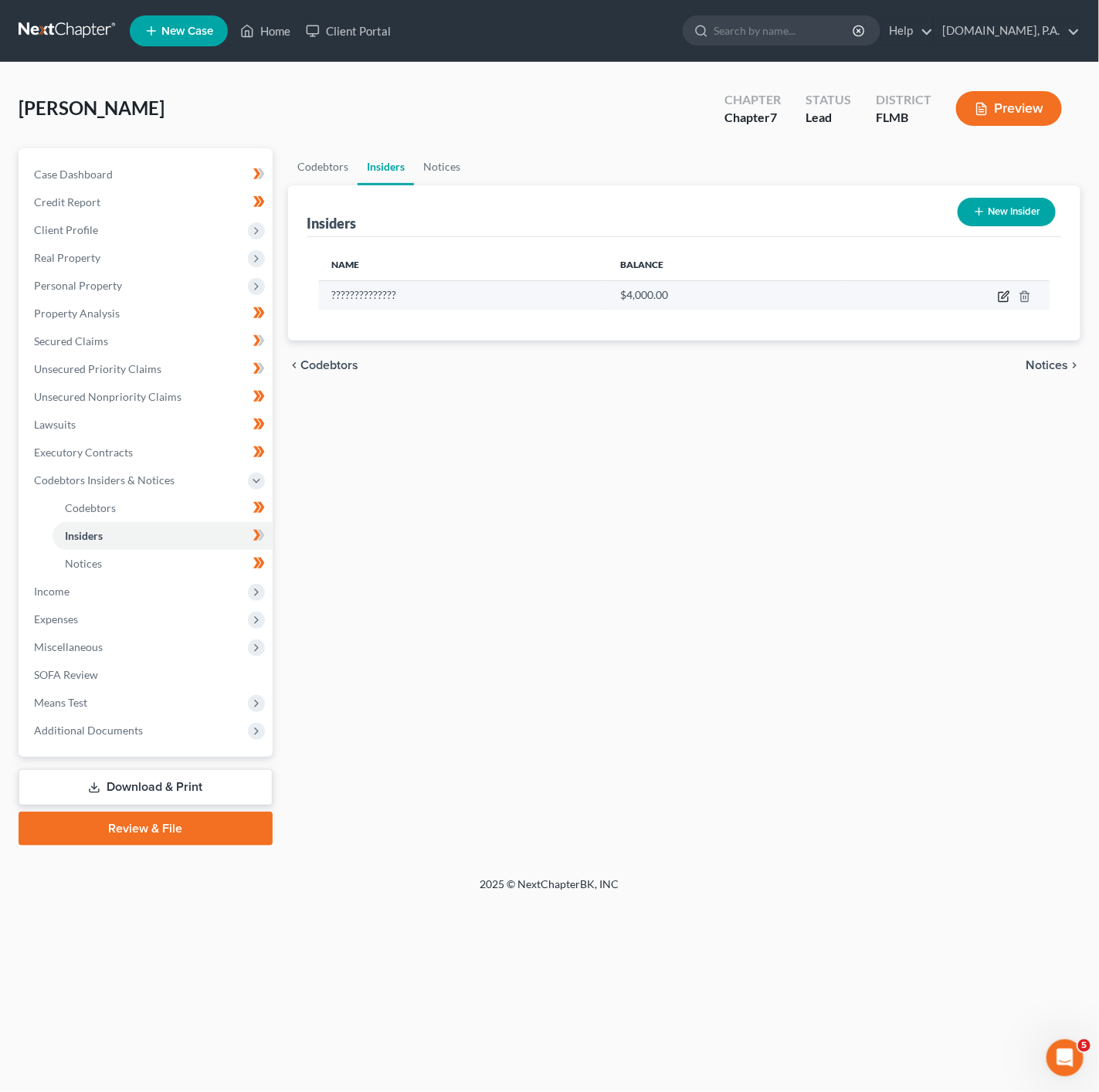
click at [1005, 296] on icon "button" at bounding box center [1004, 296] width 12 height 12
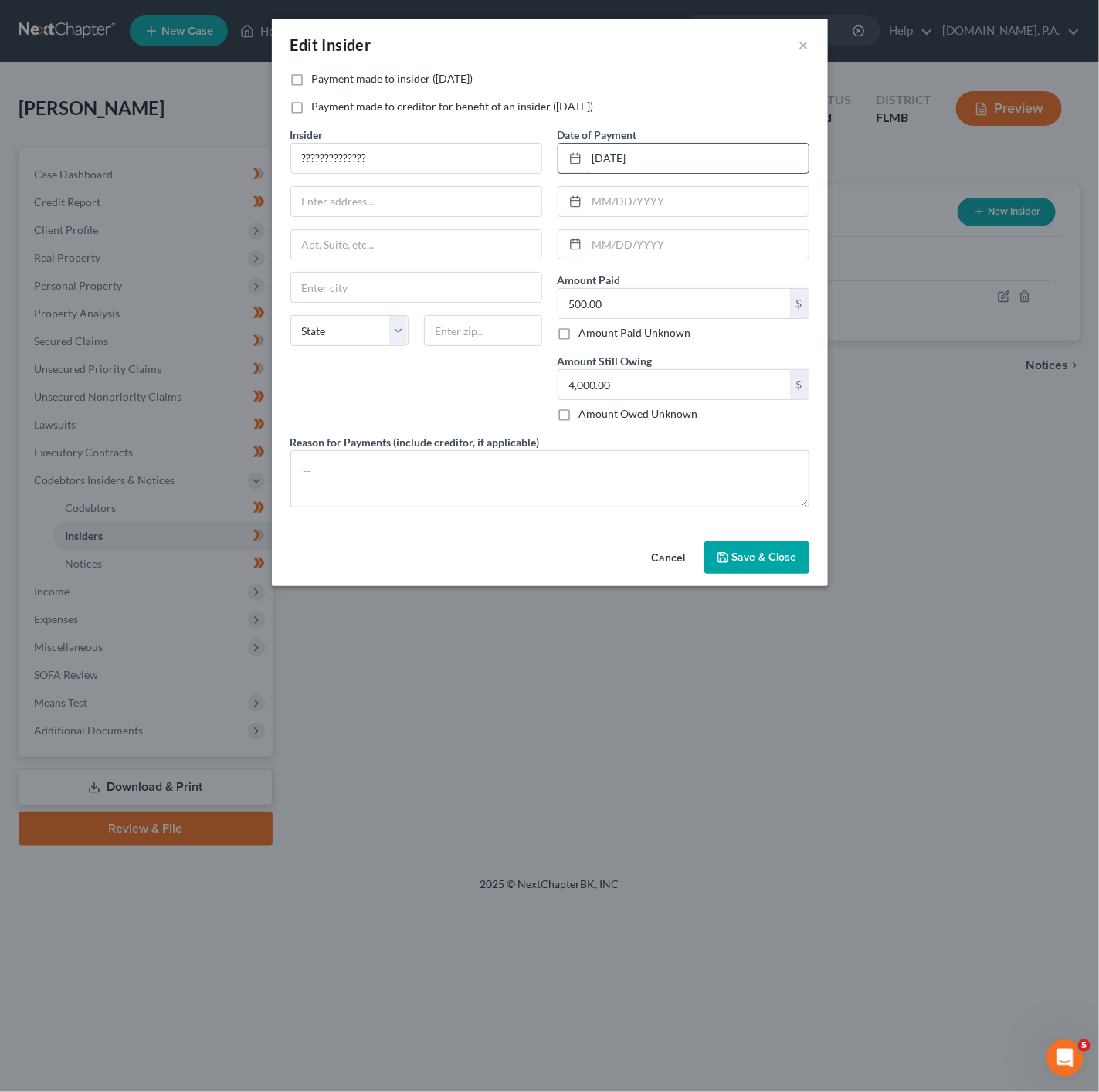
drag, startPoint x: 658, startPoint y: 156, endPoint x: 592, endPoint y: 150, distance: 66.3
click at [592, 150] on input "05/12/2025" at bounding box center [698, 158] width 222 height 29
click at [441, 422] on div "Insider * ?????????????? State AL AK AR AZ CA CO CT DE DC FL GA GU HI ID IL IN …" at bounding box center [416, 280] width 268 height 307
click at [800, 40] on button "×" at bounding box center [804, 45] width 11 height 19
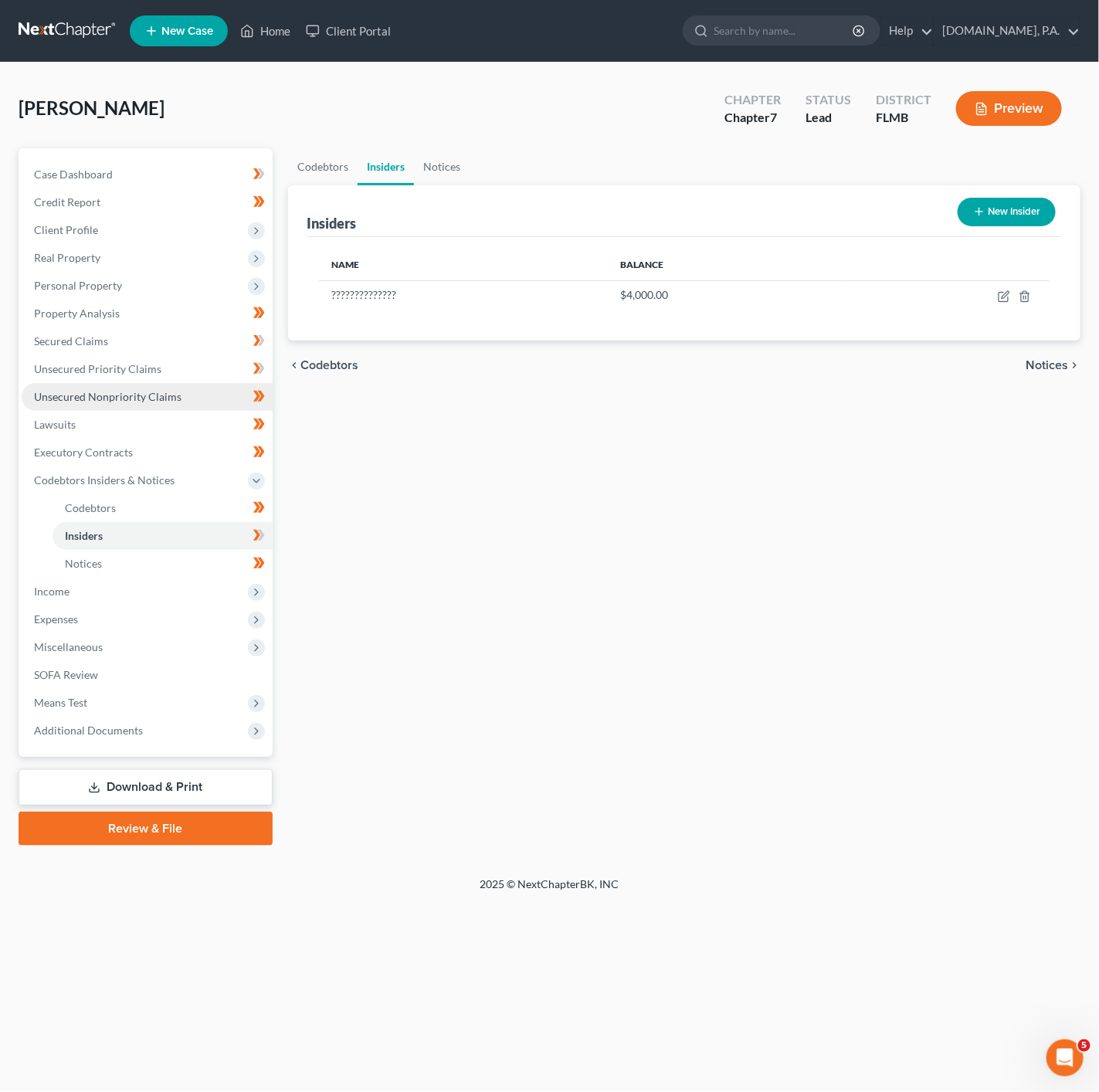
click at [184, 392] on link "Unsecured Nonpriority Claims" at bounding box center [147, 397] width 251 height 28
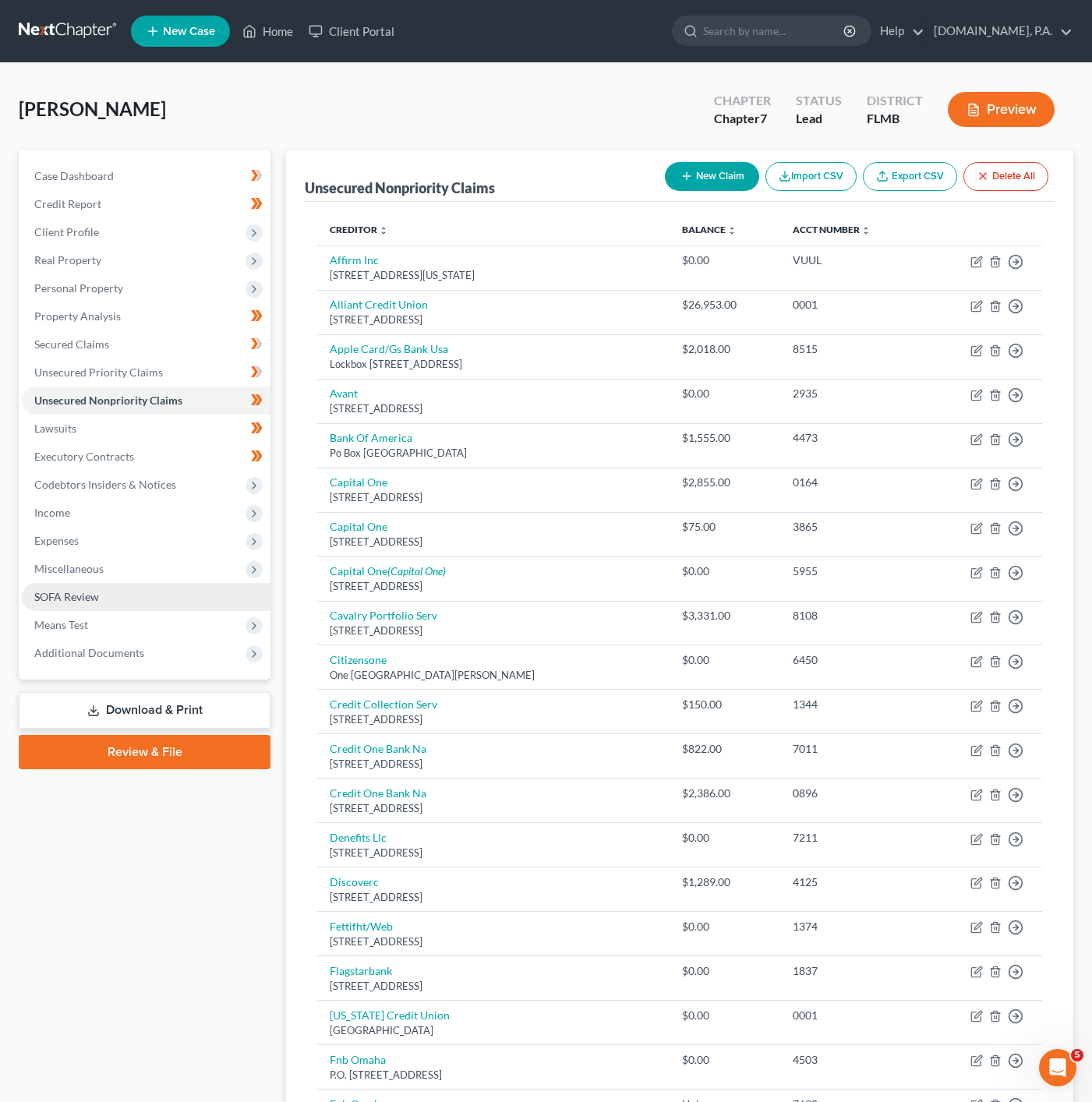
click at [162, 590] on link "SOFA Review" at bounding box center [146, 597] width 249 height 28
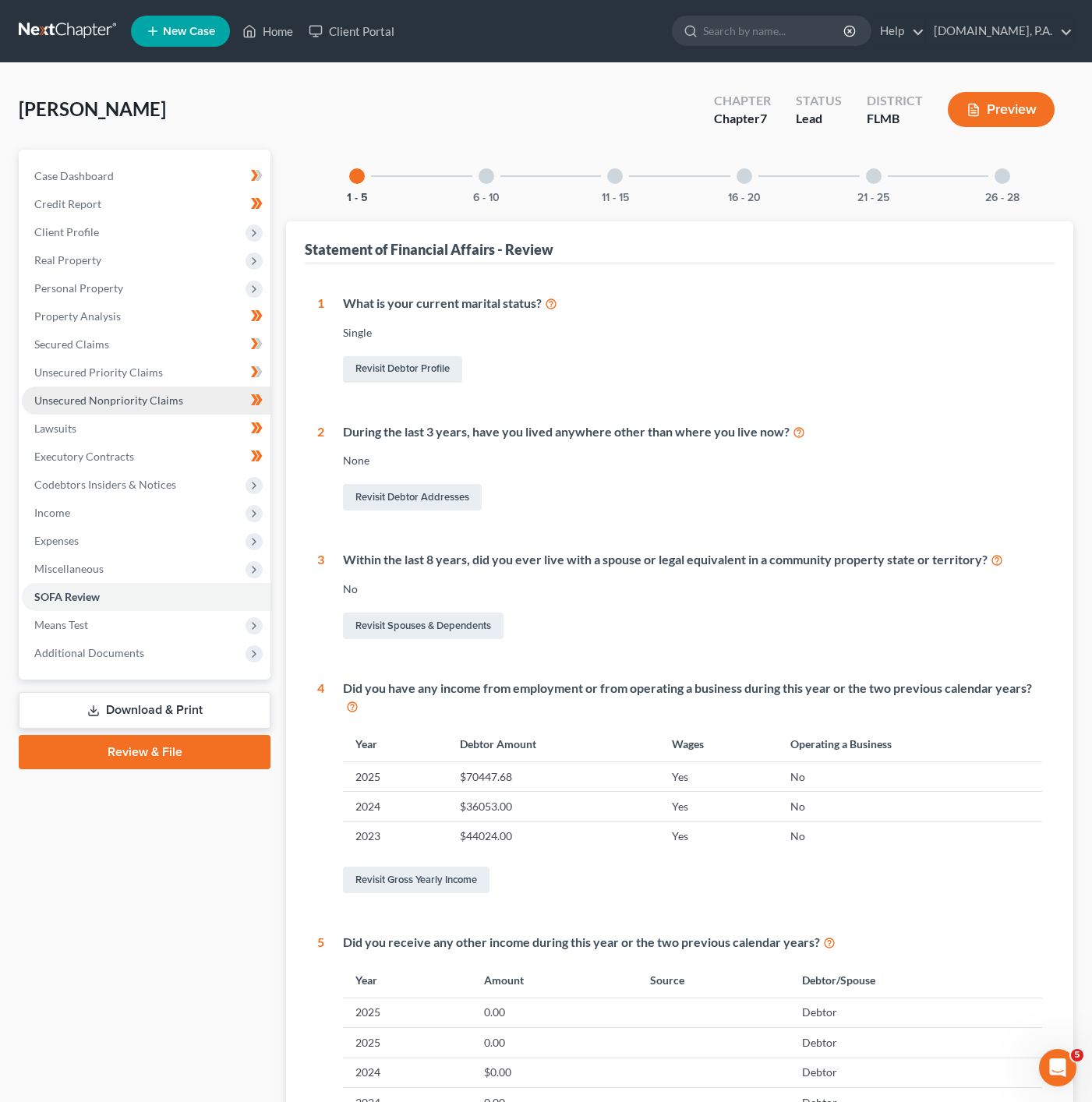
click at [166, 389] on link "Unsecured Nonpriority Claims" at bounding box center [146, 401] width 249 height 28
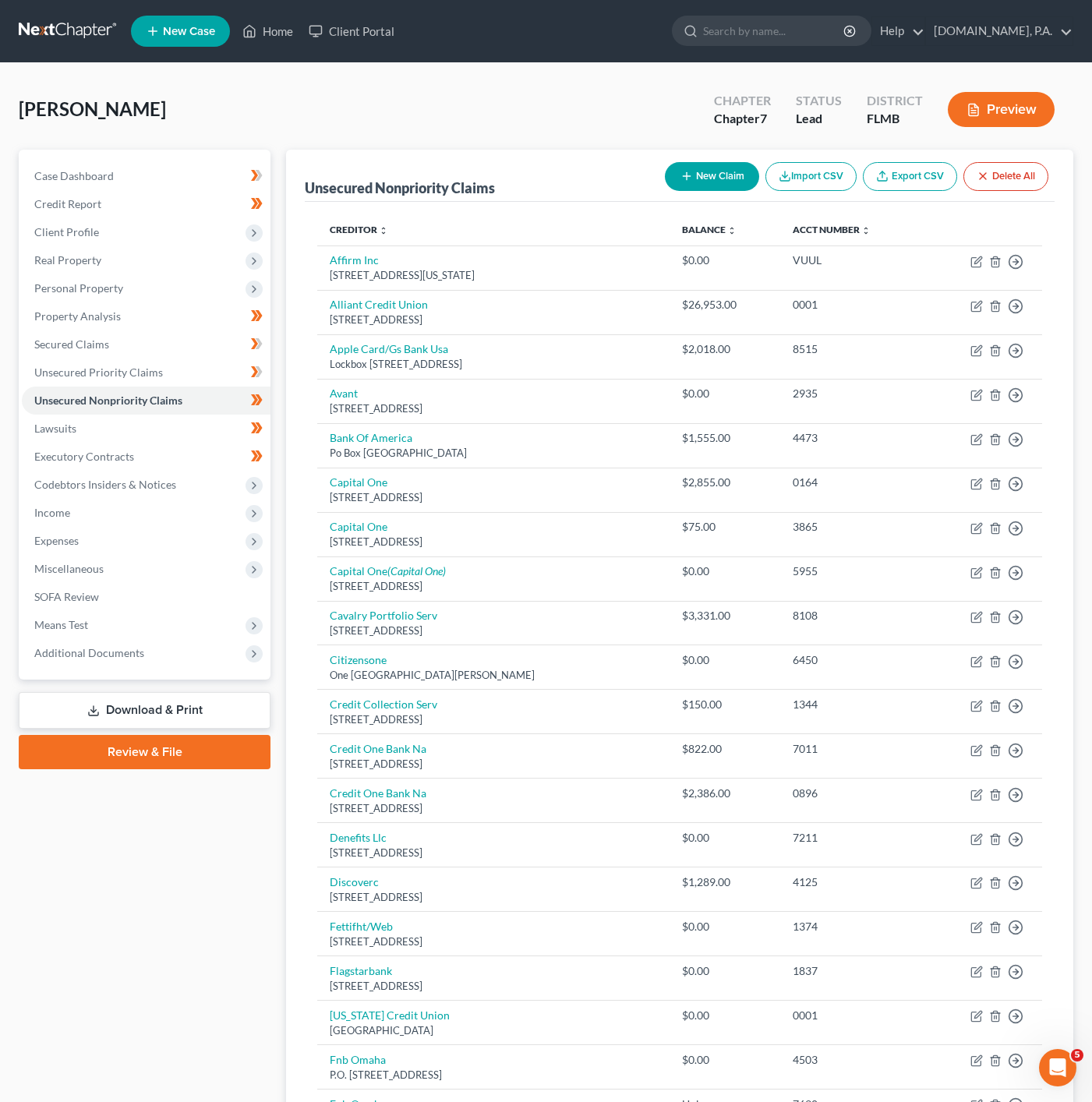
click at [690, 174] on button "New Claim" at bounding box center [712, 176] width 94 height 29
select select "0"
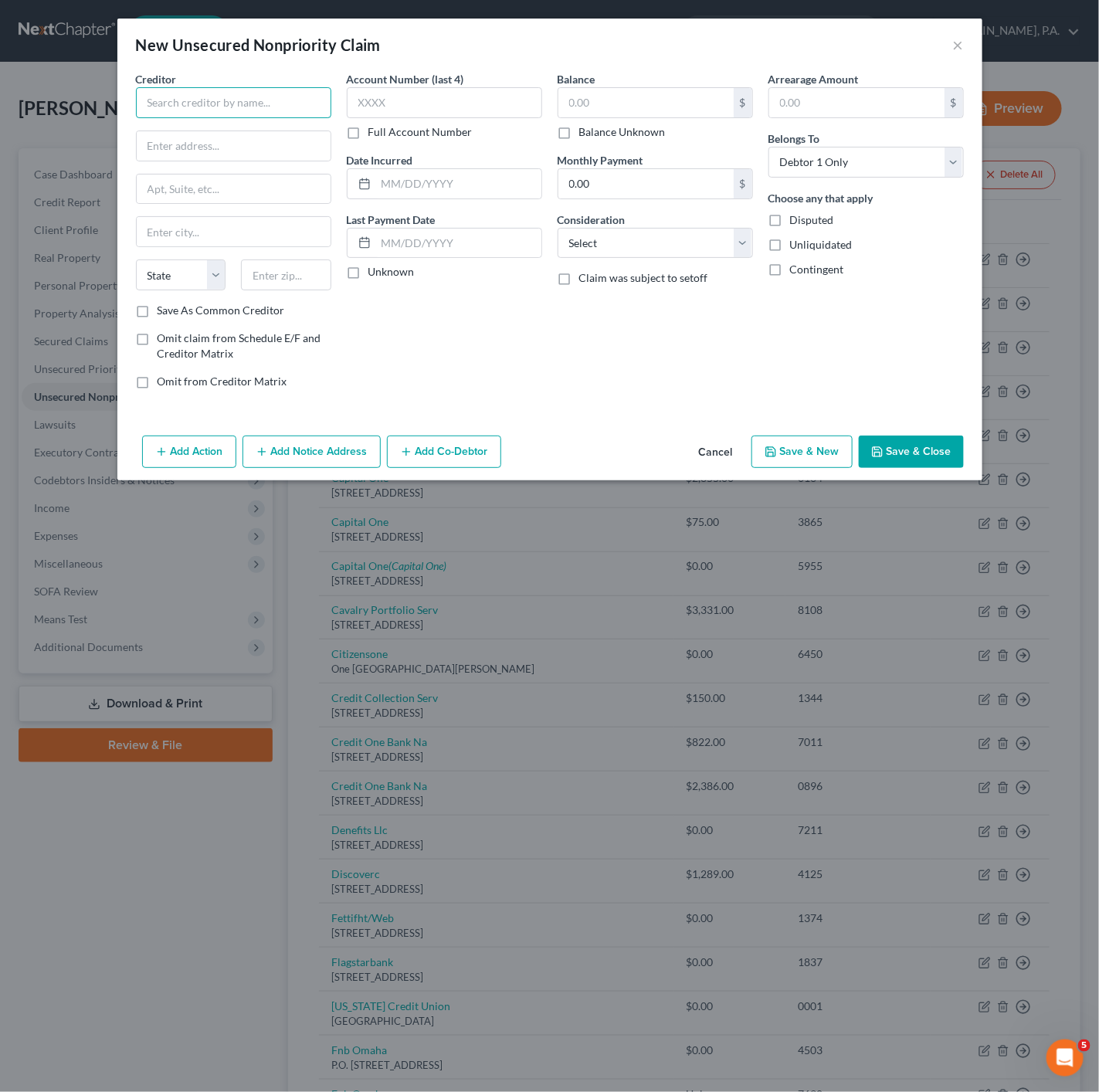
click at [232, 112] on input "text" at bounding box center [233, 103] width 195 height 31
drag, startPoint x: 220, startPoint y: 93, endPoint x: 87, endPoint y: 91, distance: 133.0
click at [87, 91] on div "New Unsecured Nonpriority Claim × Creditor * Spar State AL AK AR AZ CA CO CT DE…" at bounding box center [549, 546] width 1099 height 1092
paste input "row & Fairchild, Attorneys at Law"
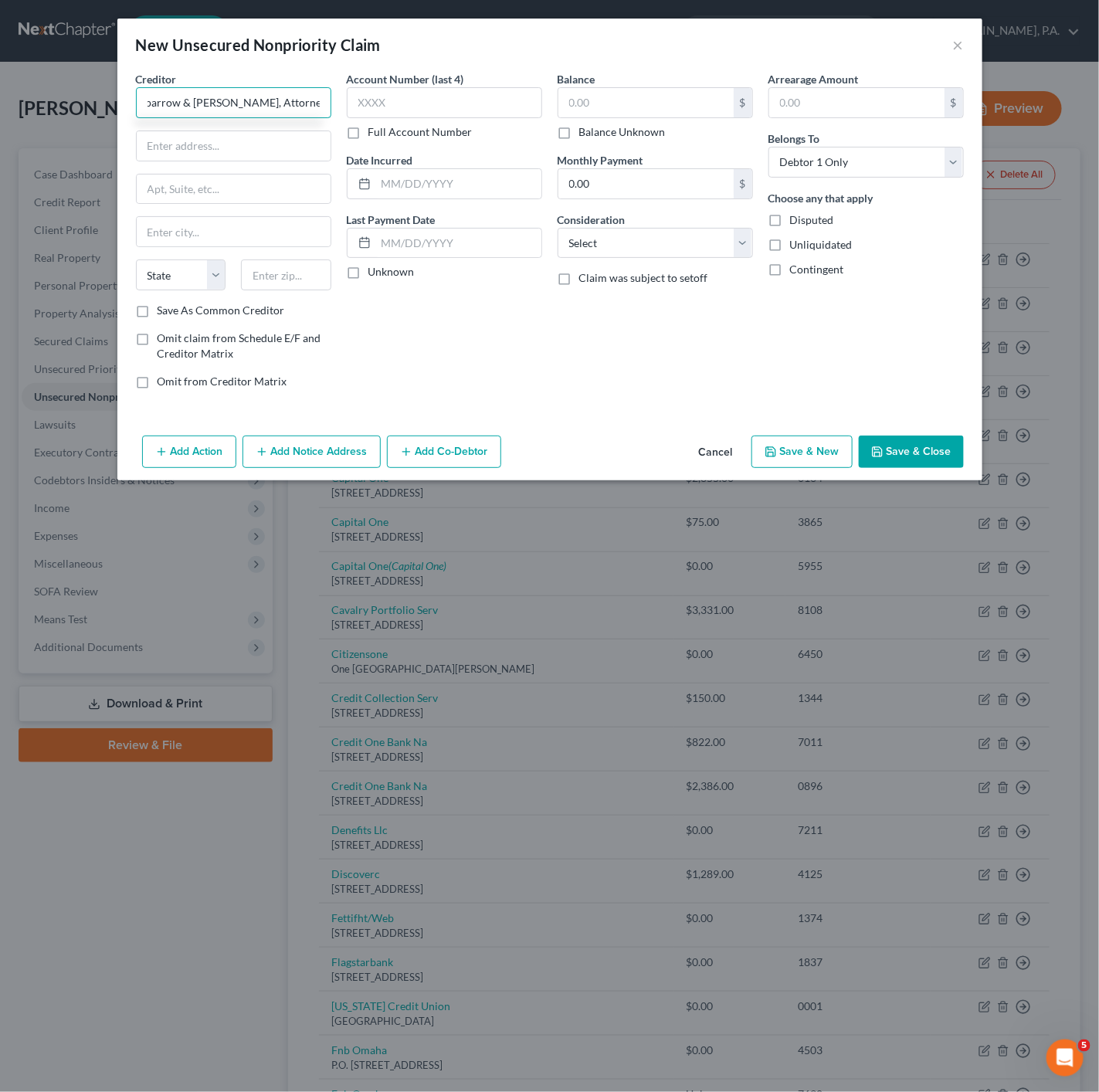
drag, startPoint x: 324, startPoint y: 104, endPoint x: 240, endPoint y: 102, distance: 84.0
click at [240, 102] on input "Sparrow & Fairchild, Attorneys at Law" at bounding box center [233, 103] width 195 height 31
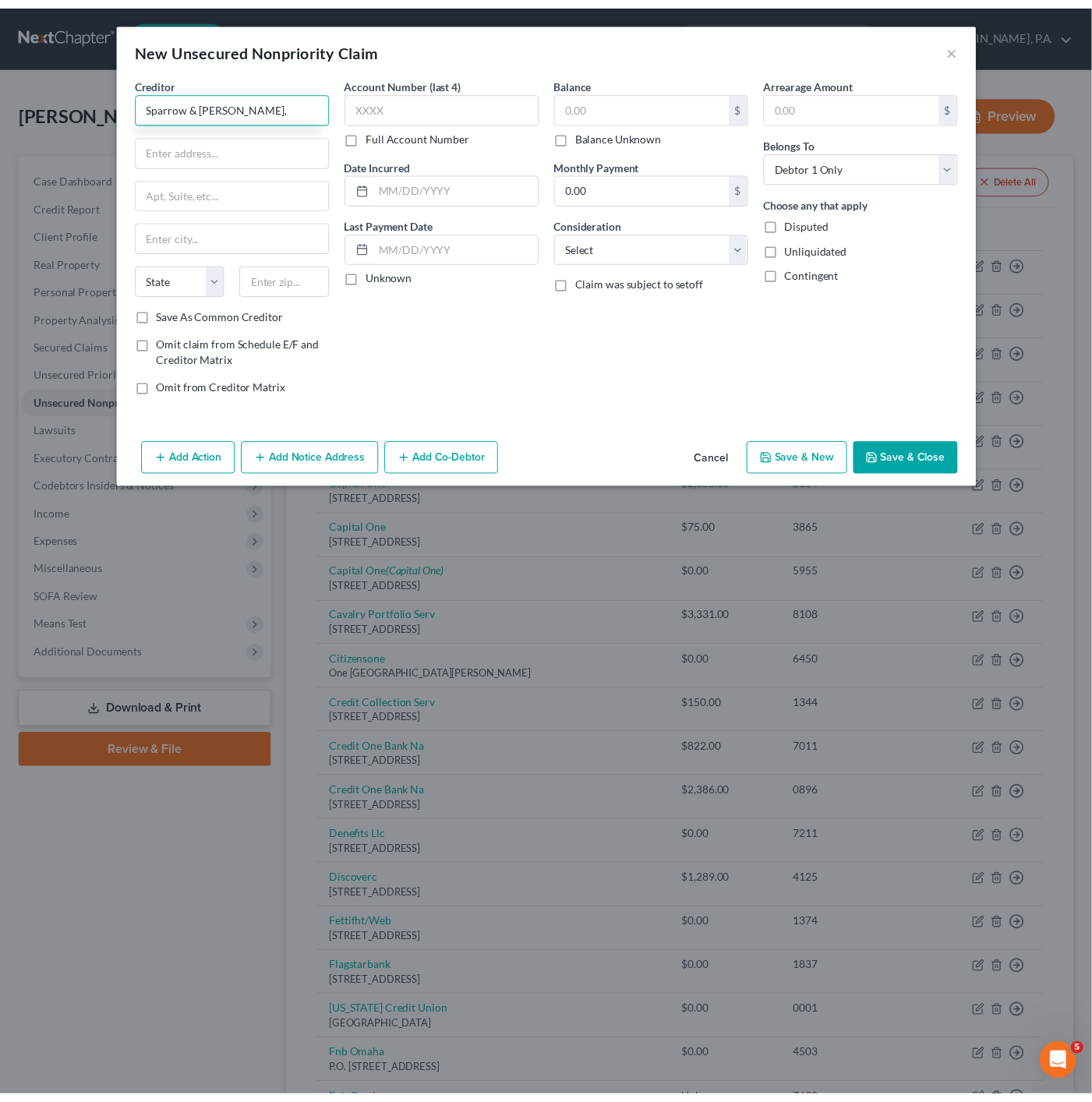
scroll to position [0, 0]
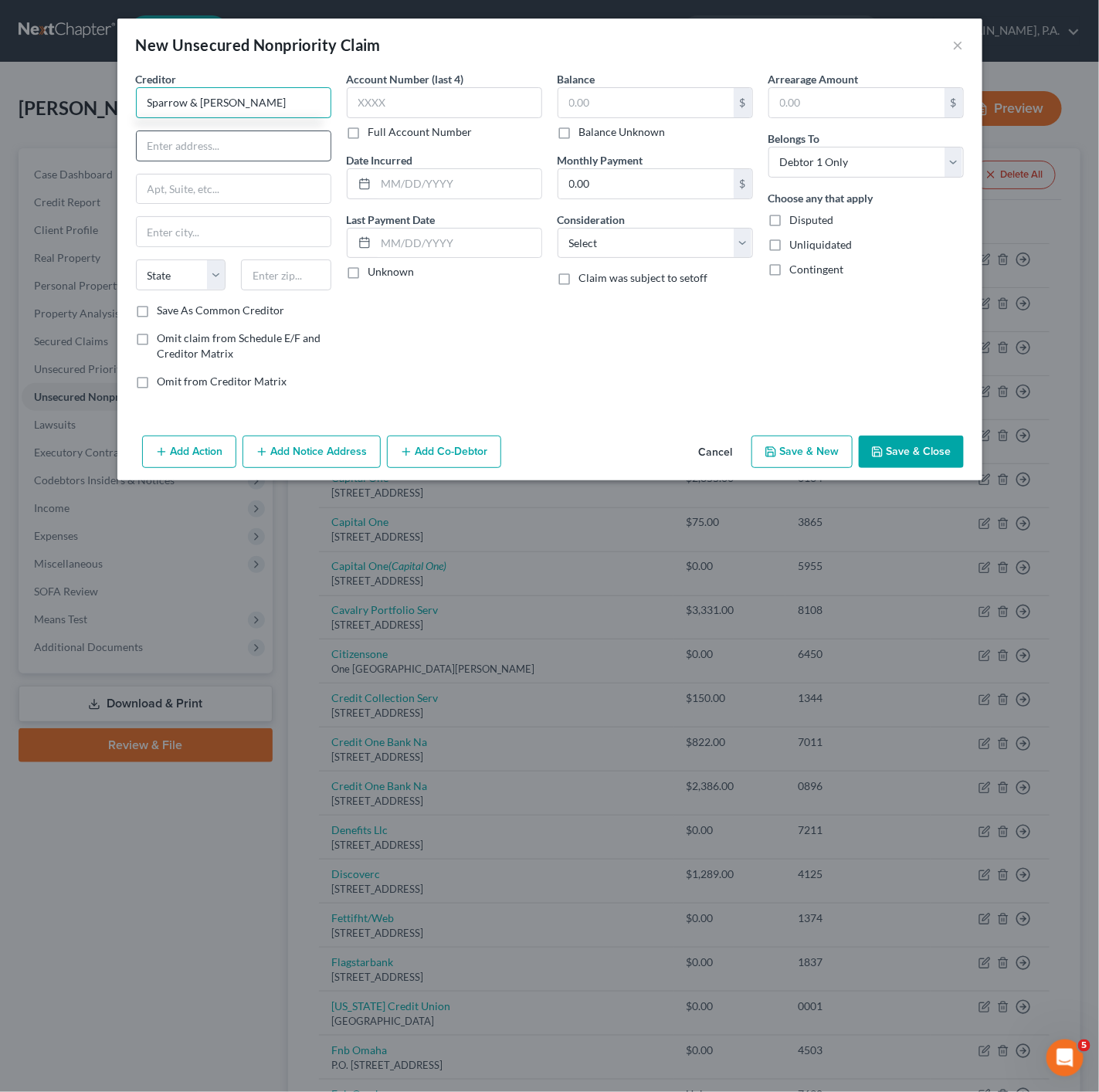
type input "Sparrow & Fairchild"
click at [221, 148] on input "text" at bounding box center [233, 146] width 194 height 29
paste input "Attorneys at Law"
type input "Attorneys at Law"
click at [172, 195] on input "text" at bounding box center [233, 189] width 194 height 29
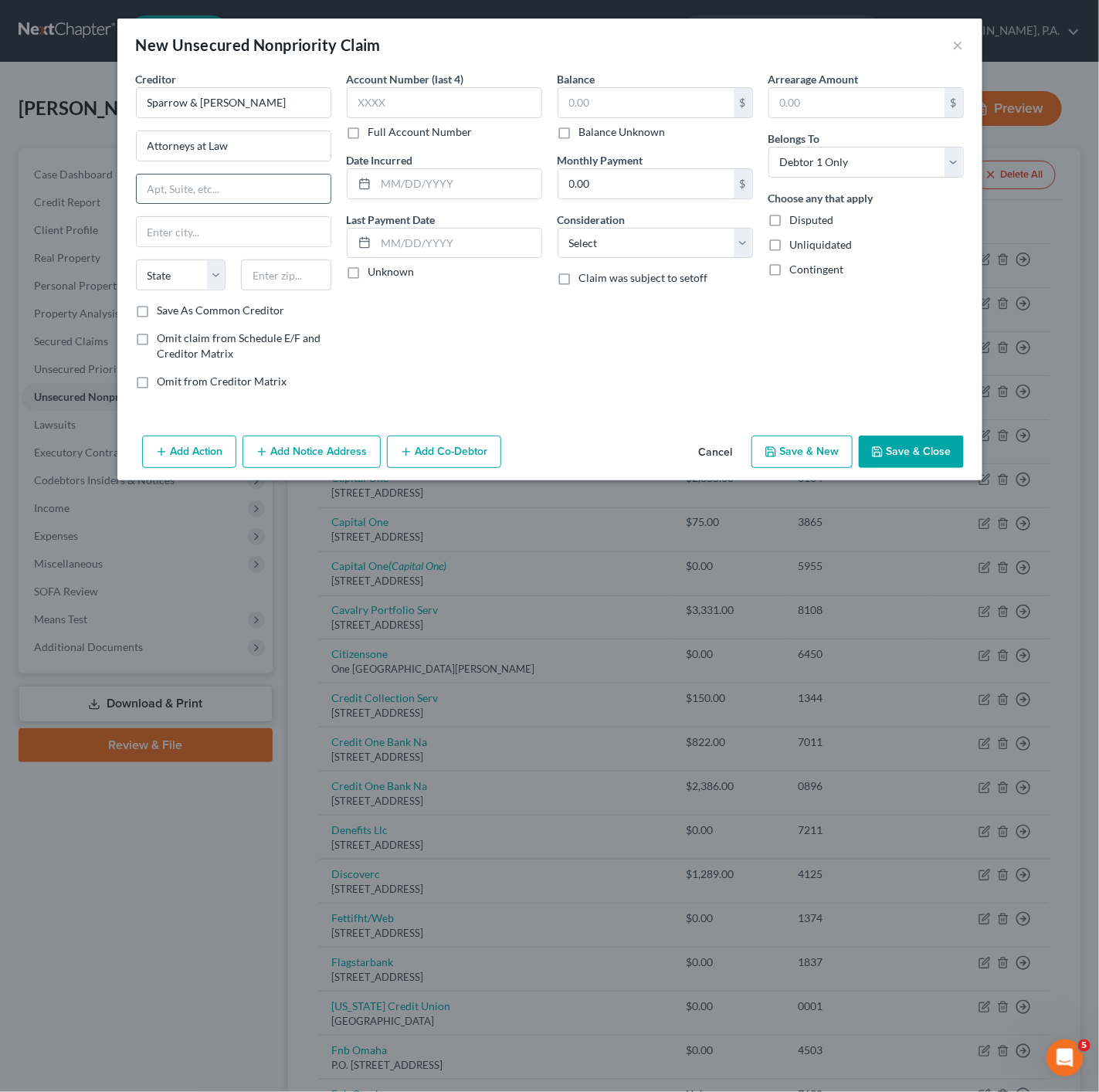
click at [230, 195] on input "text" at bounding box center [233, 189] width 194 height 29
paste input "1024 E Silver Springs Blvd"
type input "1024 E Silver Springs Blvd"
click at [290, 280] on input "text" at bounding box center [286, 275] width 91 height 31
type input "34470"
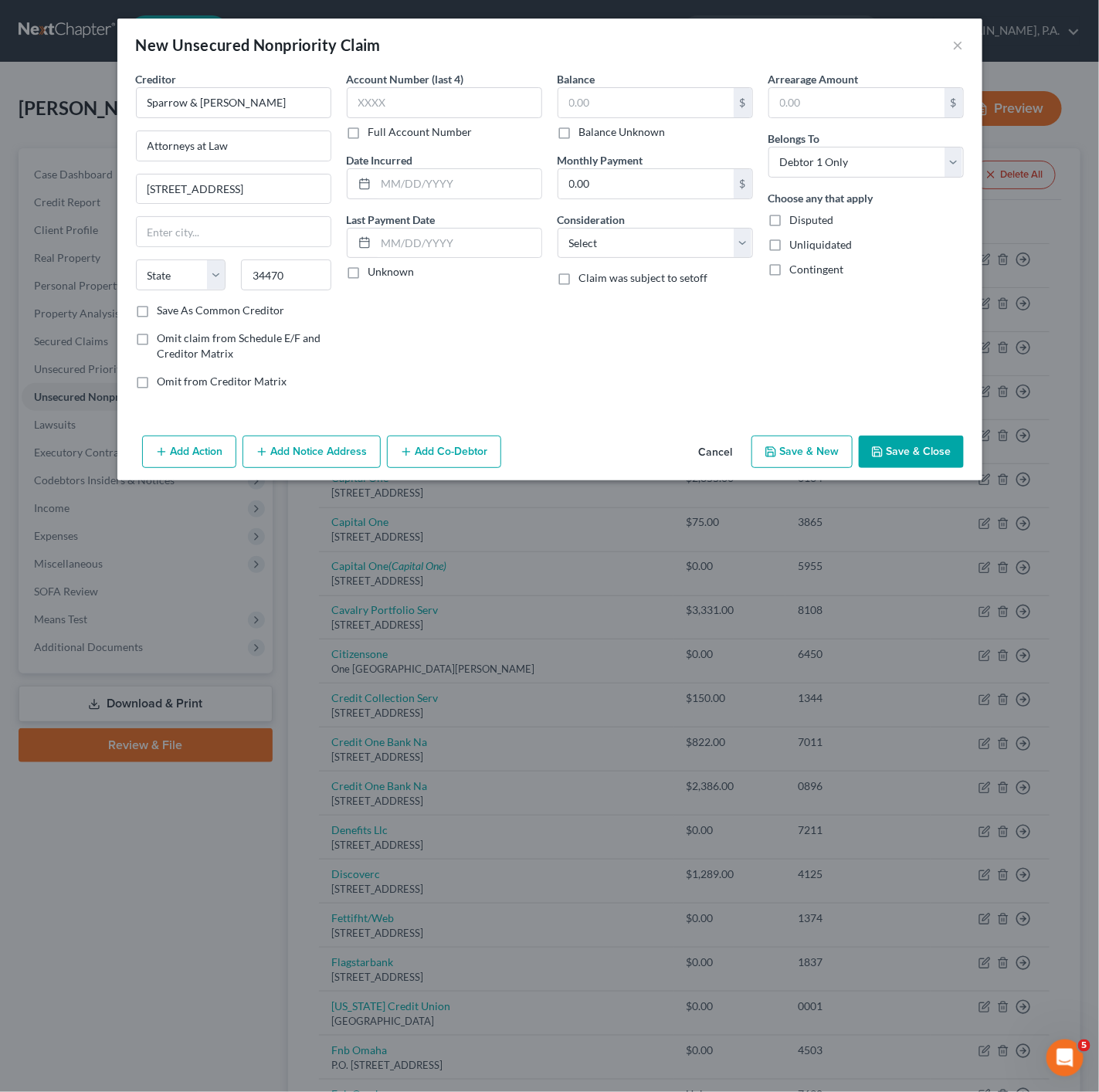
type input "Ocala"
select select "9"
click at [918, 461] on button "Save & Close" at bounding box center [911, 452] width 105 height 33
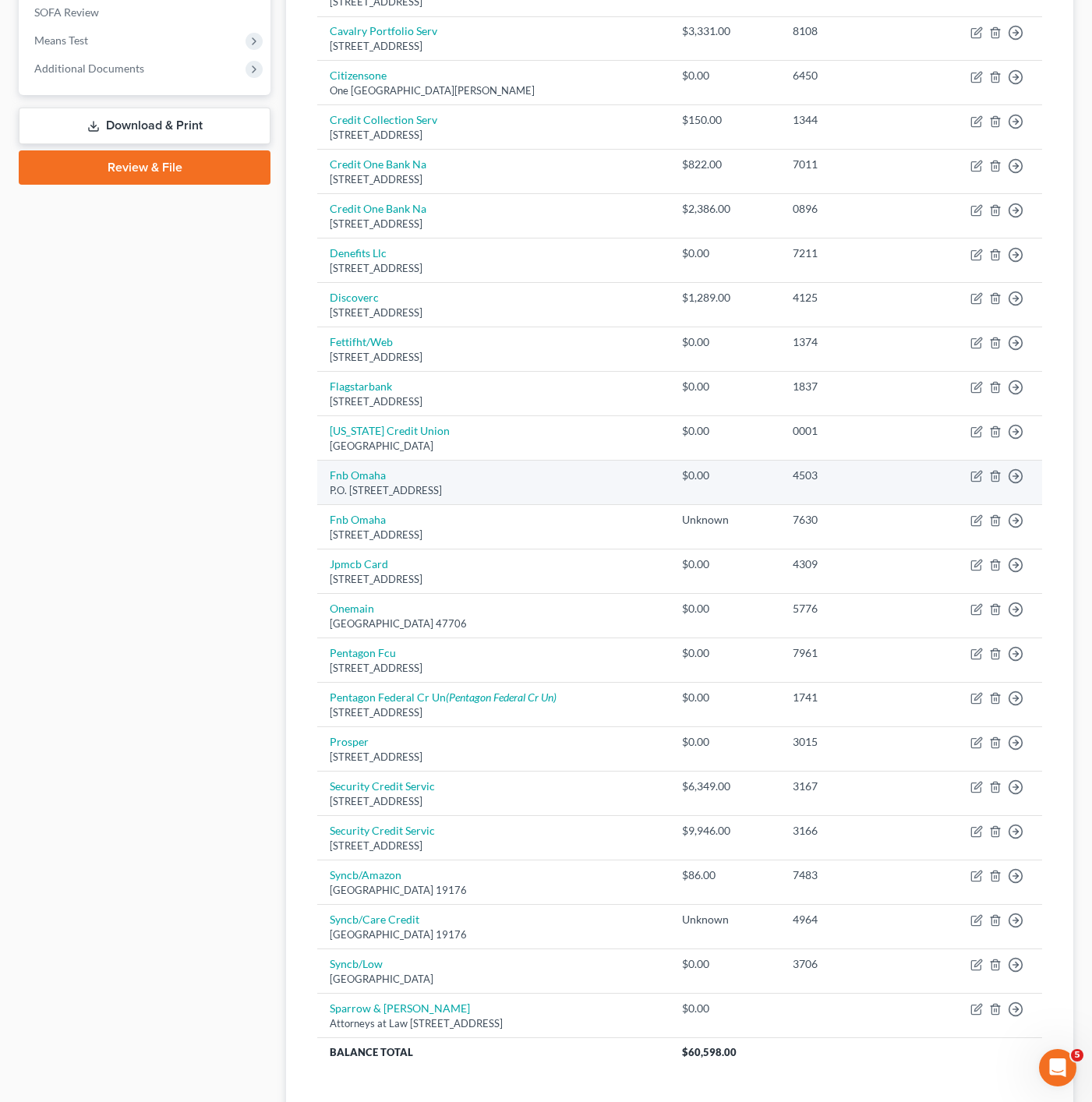
scroll to position [754, 0]
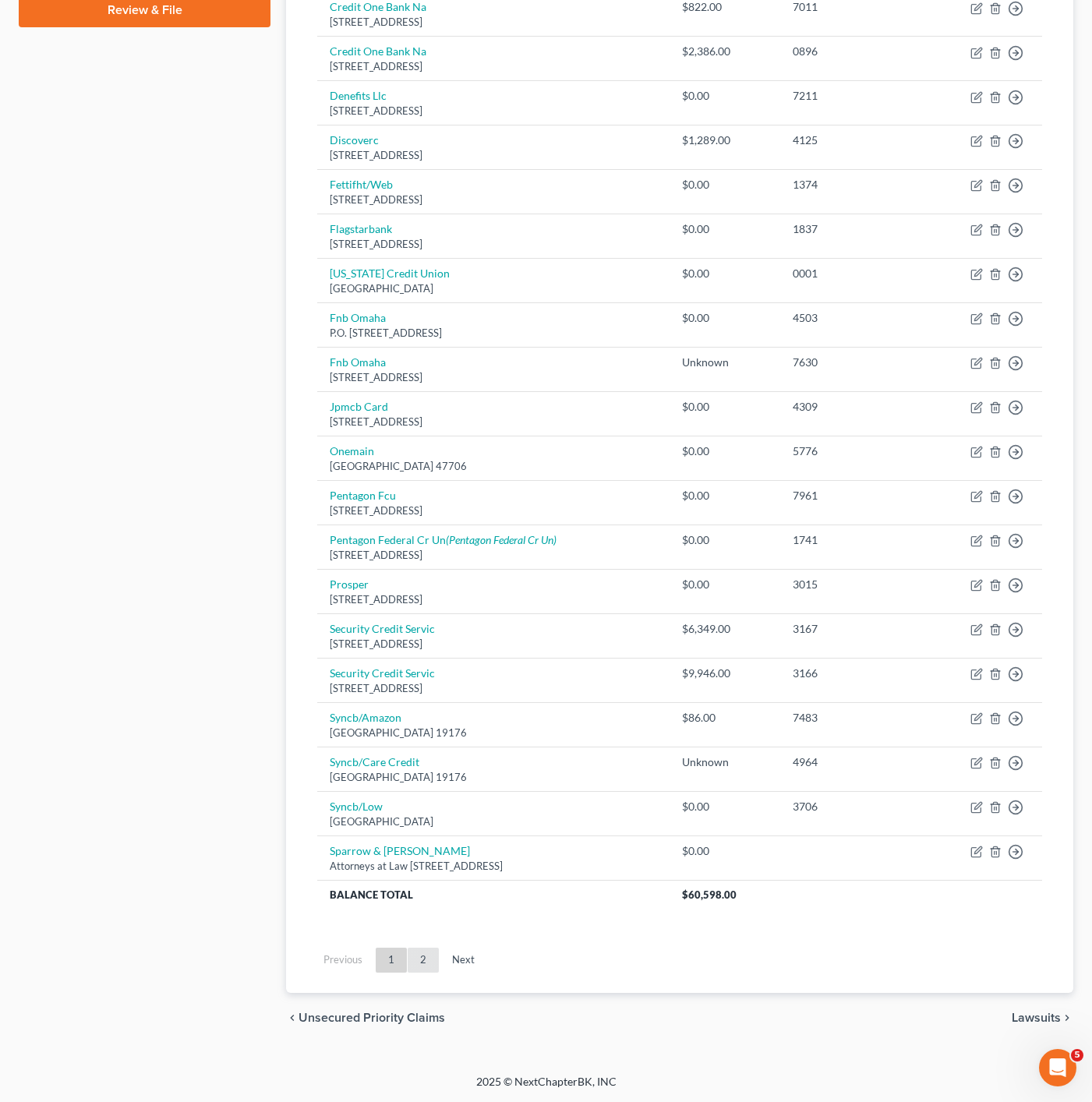
click at [417, 959] on link "2" at bounding box center [423, 960] width 31 height 25
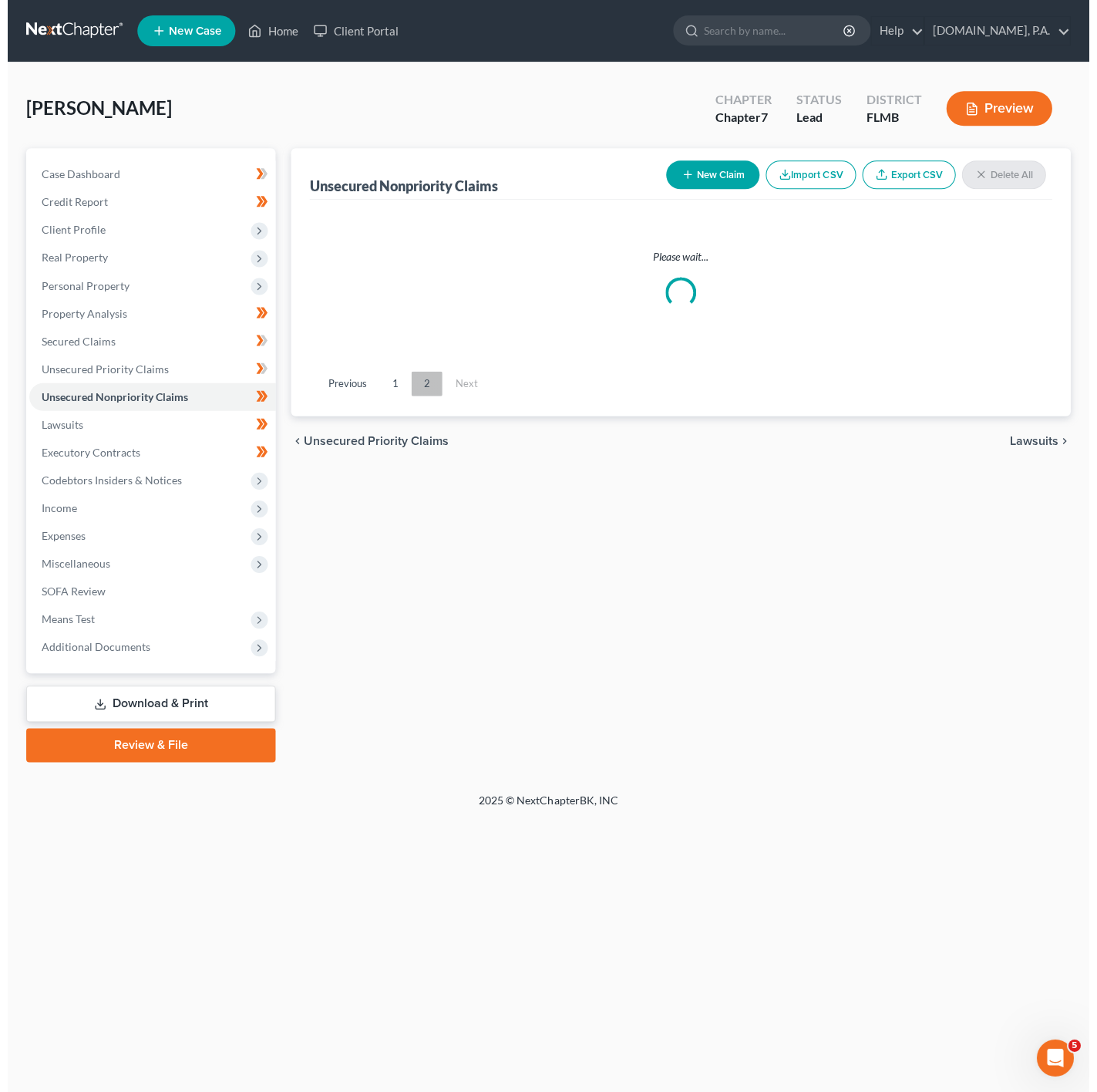
scroll to position [0, 0]
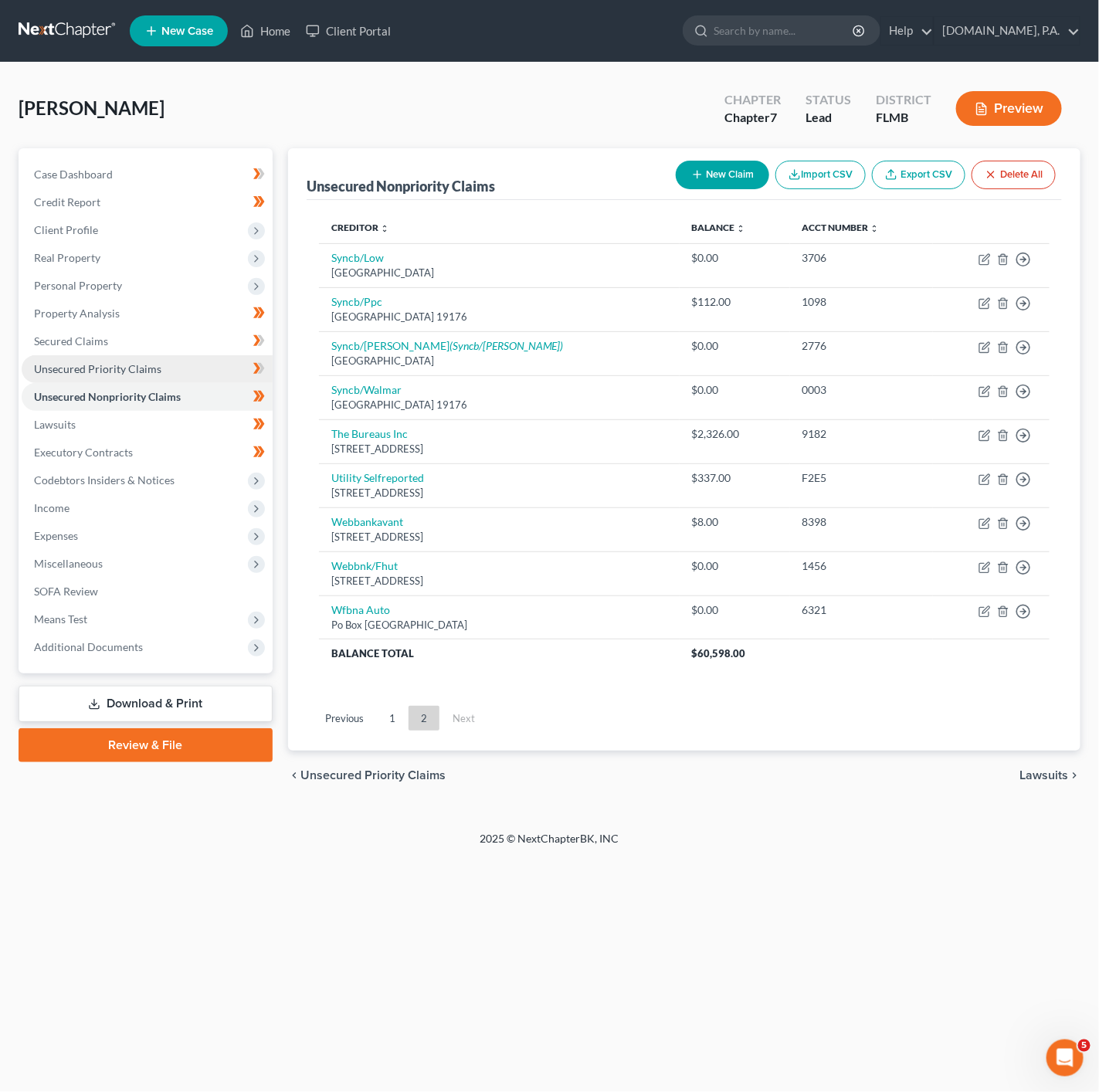
click at [130, 367] on span "Unsecured Priority Claims" at bounding box center [98, 368] width 127 height 13
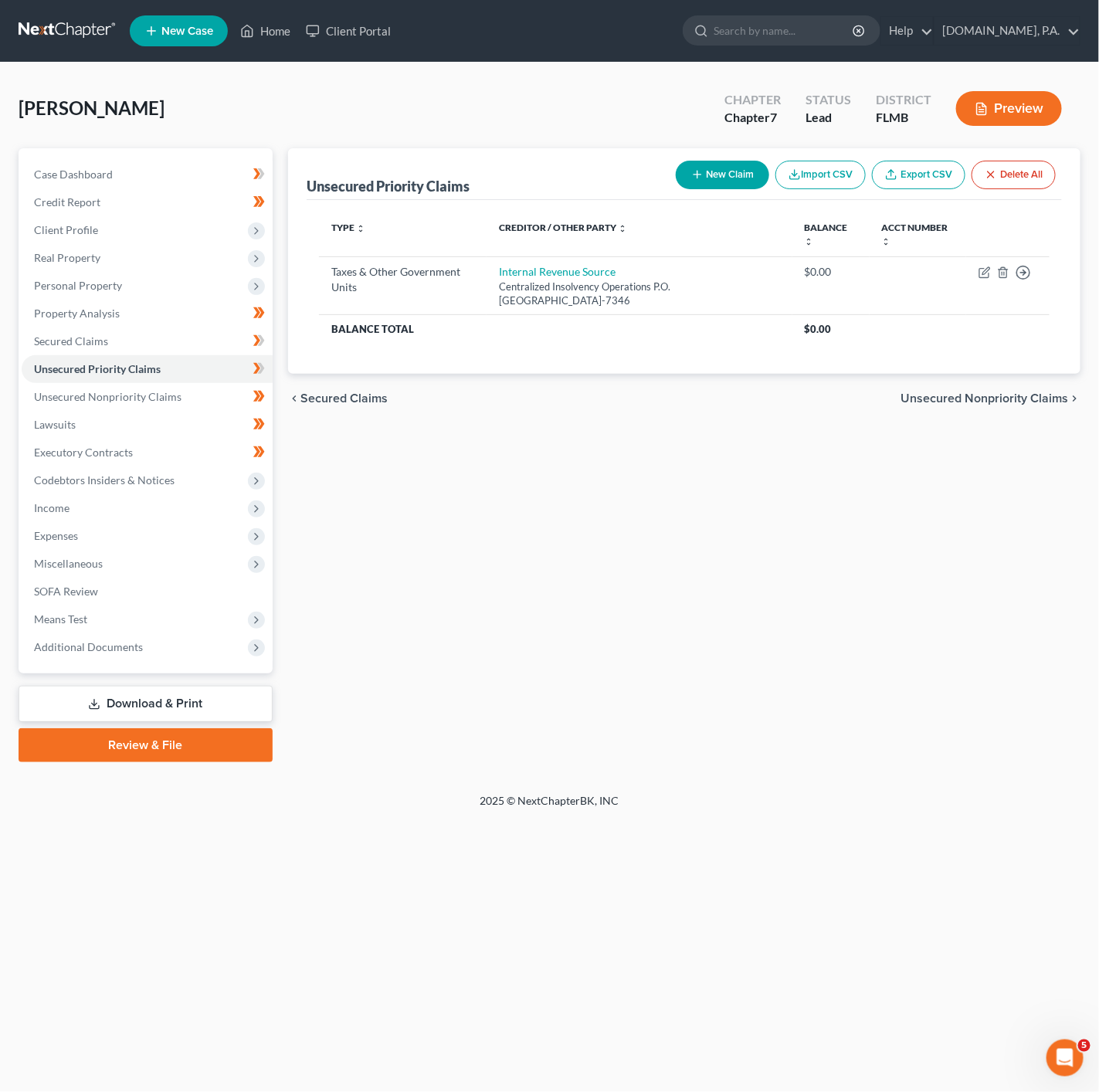
click at [191, 697] on link "Download & Print" at bounding box center [146, 703] width 254 height 36
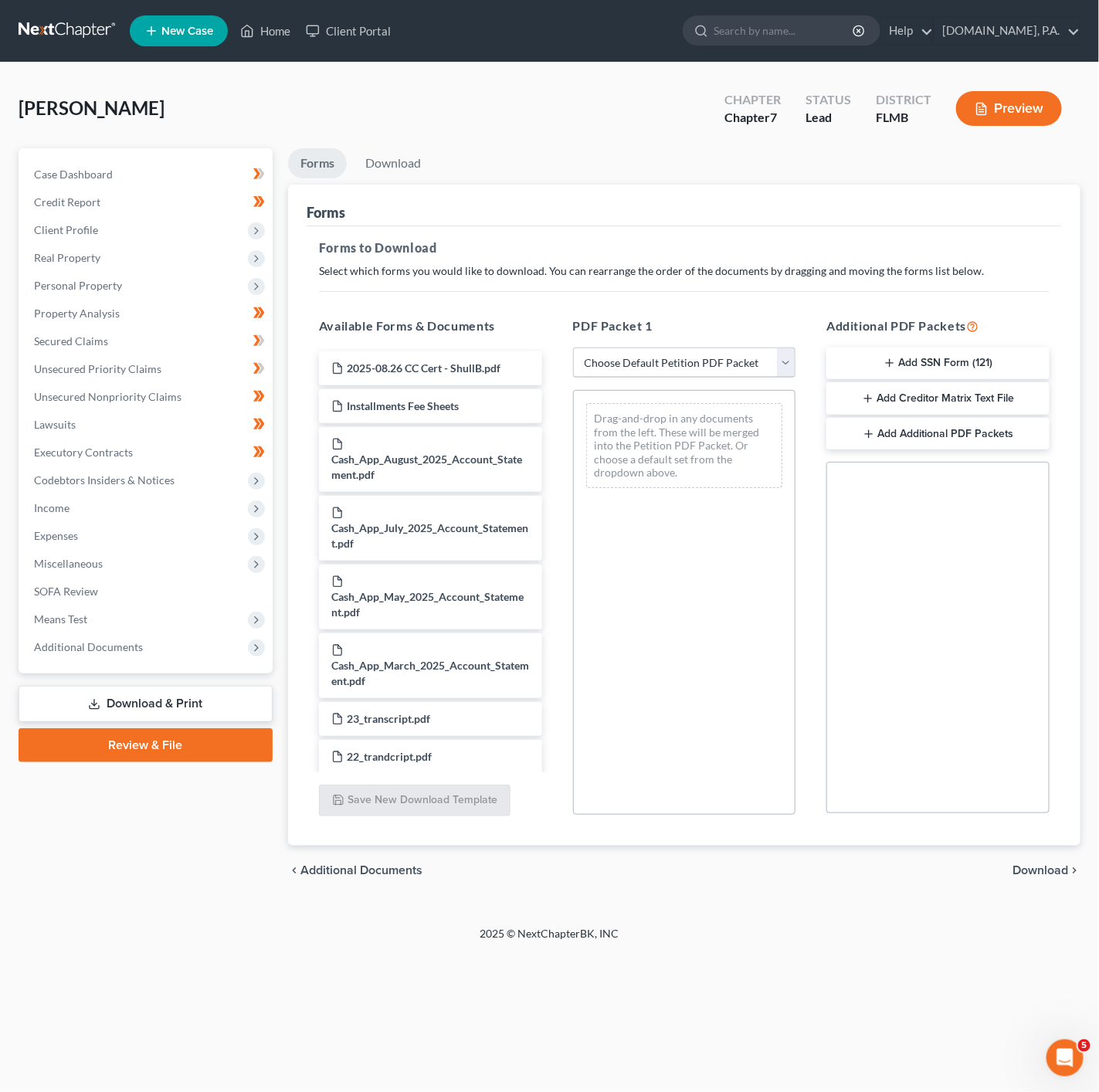
click at [712, 355] on select "Choose Default Petition PDF Packet Complete Bankruptcy Petition (all forms and …" at bounding box center [685, 363] width 223 height 31
select select "5"
click at [573, 347] on select "Choose Default Petition PDF Packet Complete Bankruptcy Petition (all forms and …" at bounding box center [685, 363] width 223 height 31
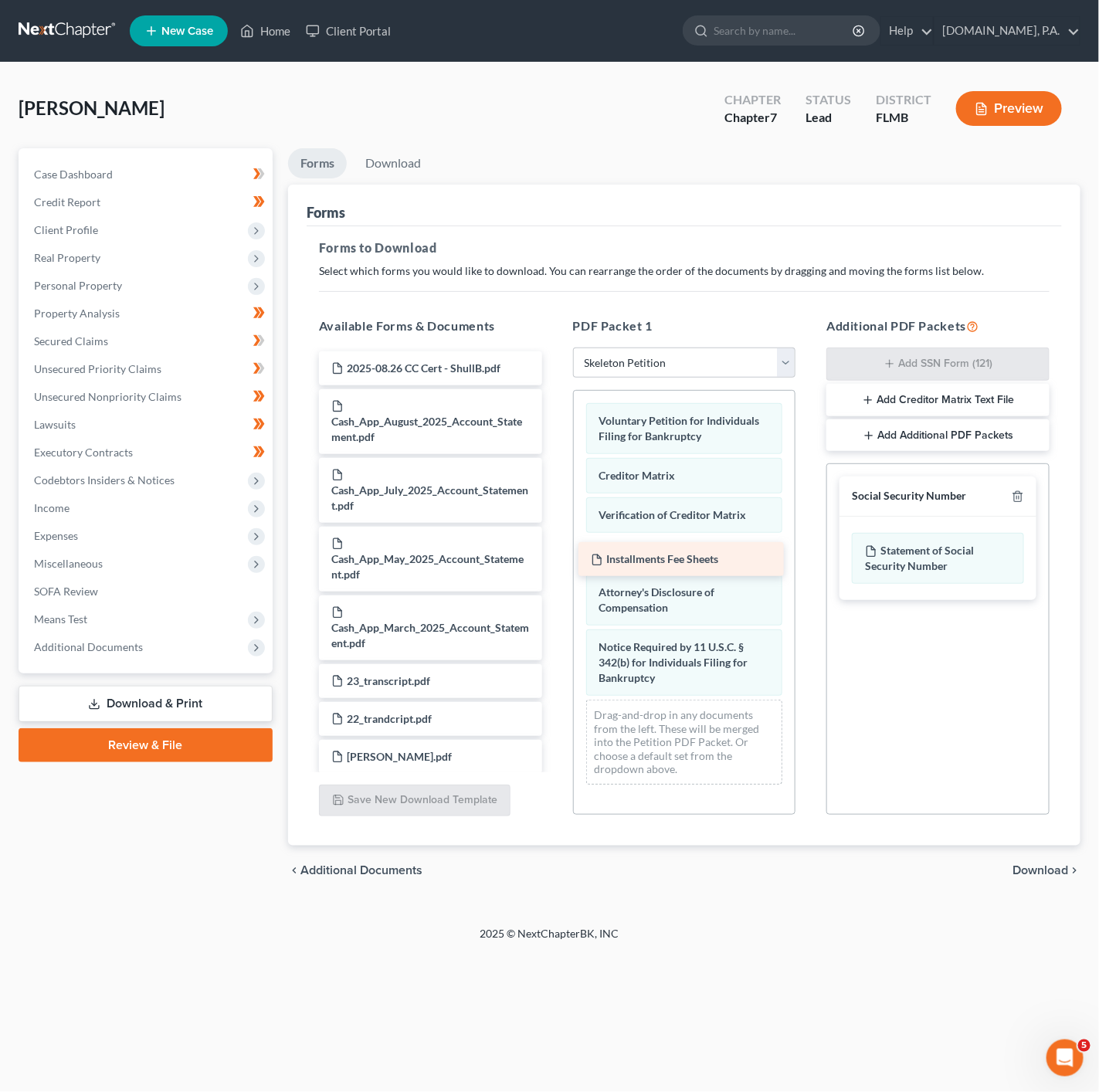
drag, startPoint x: 427, startPoint y: 402, endPoint x: 686, endPoint y: 554, distance: 300.3
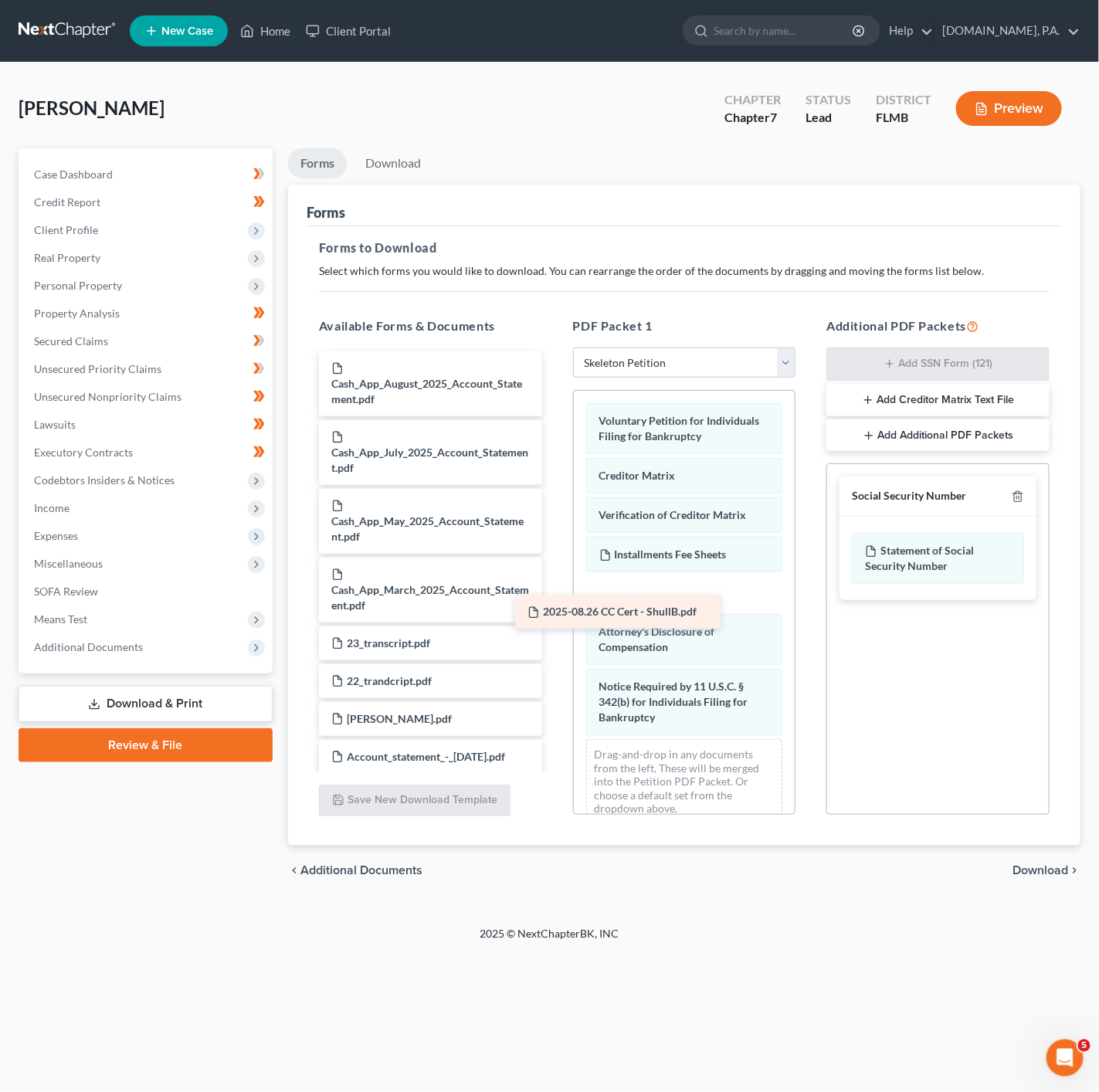
drag, startPoint x: 420, startPoint y: 365, endPoint x: 620, endPoint y: 610, distance: 316.3
click at [1040, 873] on span "Download" at bounding box center [1040, 870] width 56 height 12
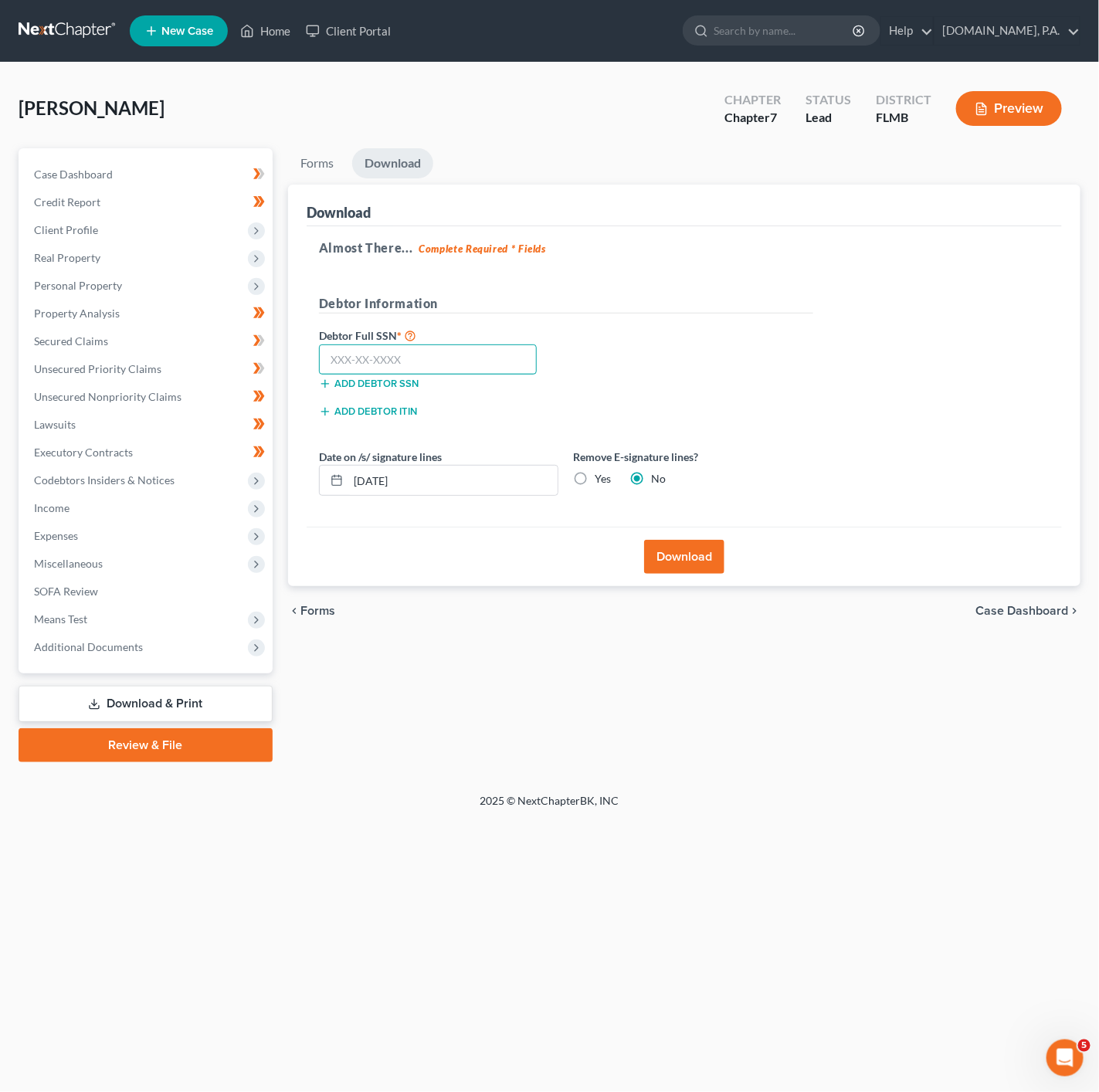
click at [389, 364] on input "text" at bounding box center [428, 360] width 219 height 31
type input "308-15-5644"
click at [459, 495] on input "[DATE]" at bounding box center [453, 480] width 209 height 29
type input "10/17/2025"
click at [700, 552] on button "Download" at bounding box center [684, 557] width 81 height 34
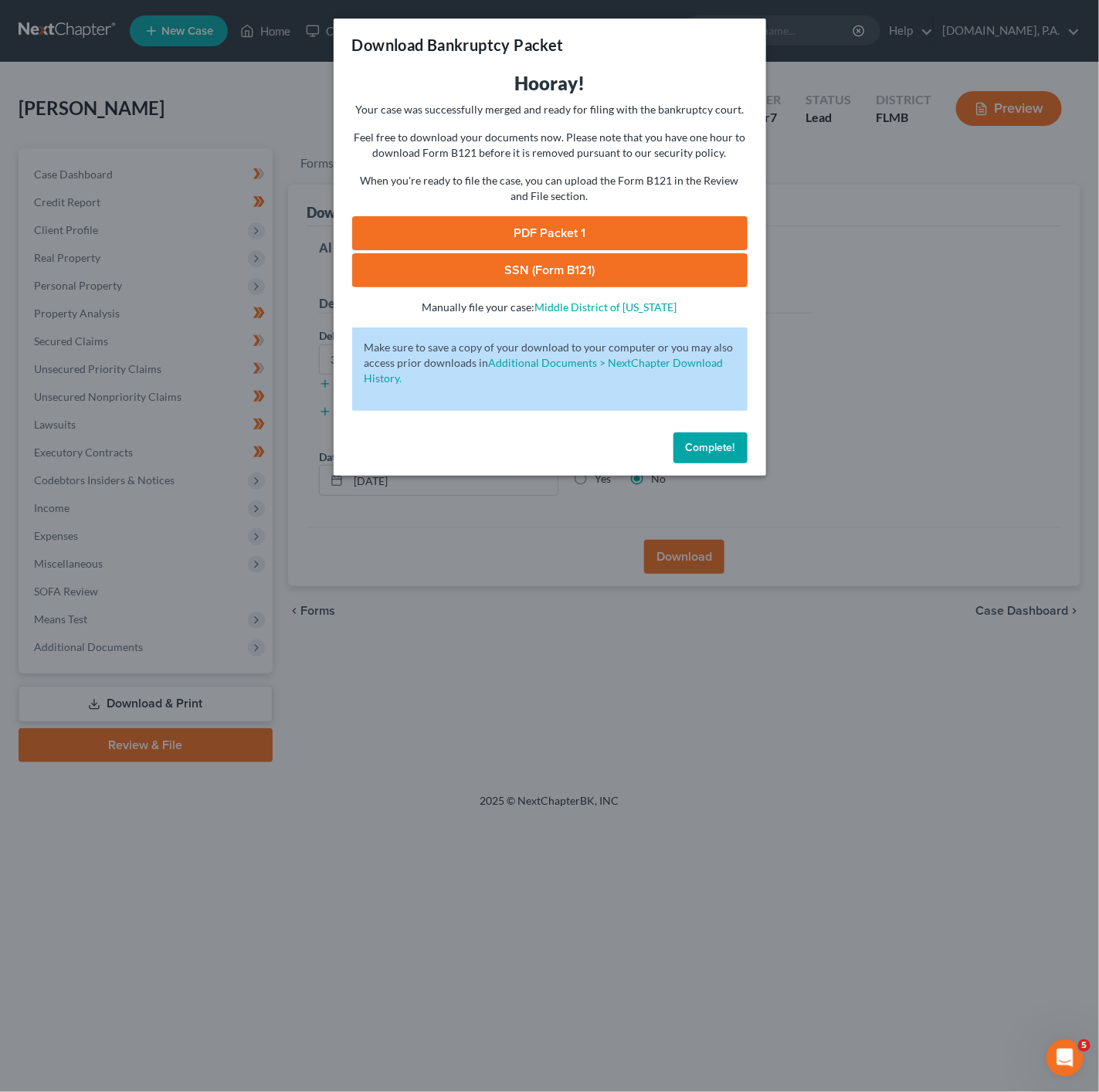
click at [642, 228] on link "PDF Packet 1" at bounding box center [550, 233] width 396 height 34
click at [559, 264] on link "SSN (Form B121)" at bounding box center [550, 271] width 396 height 34
click at [835, 452] on div "Download Bankruptcy Packet Hooray! Your case was successfully merged and ready …" at bounding box center [549, 546] width 1099 height 1092
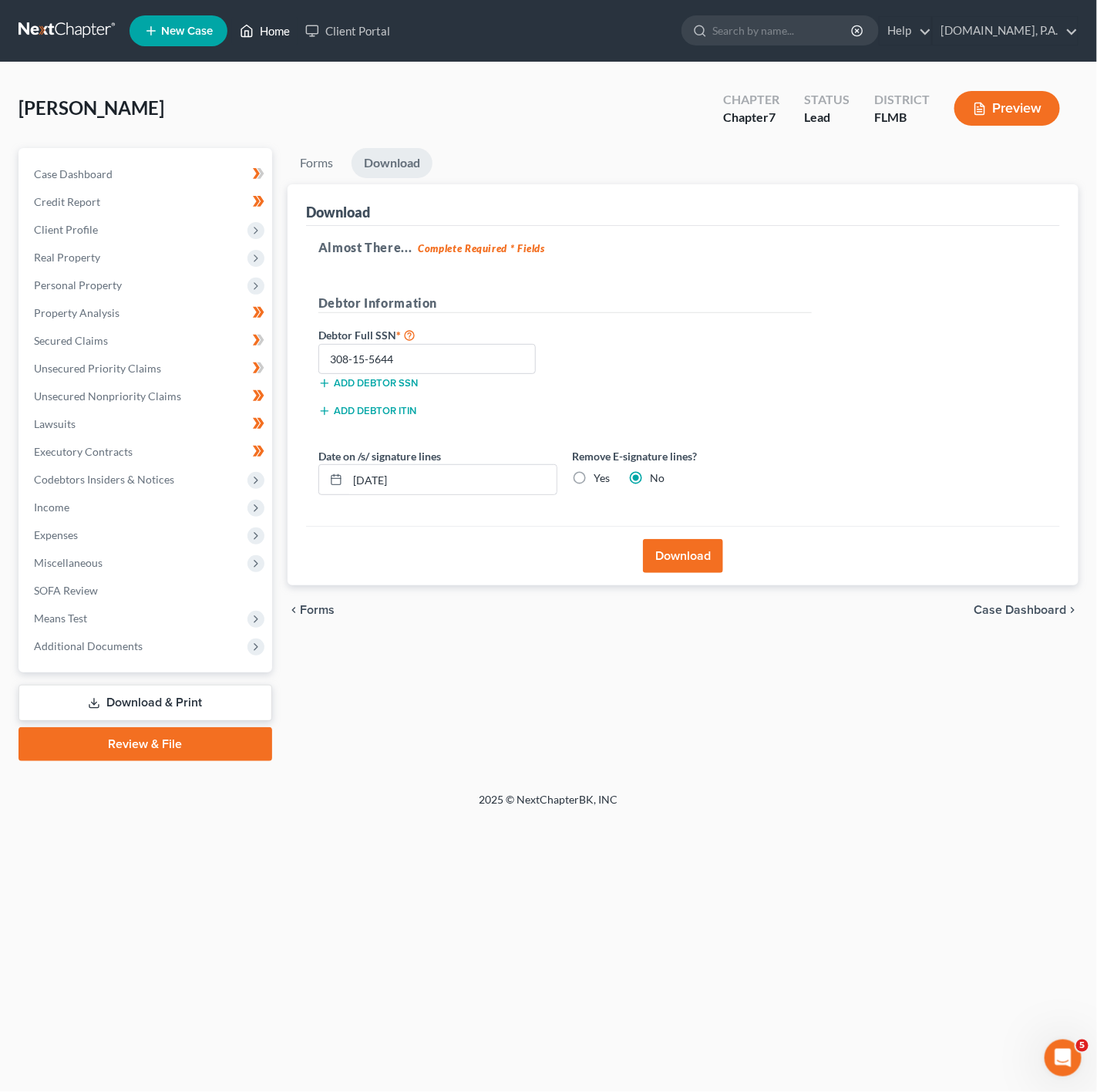
click at [289, 29] on link "Home" at bounding box center [265, 31] width 66 height 28
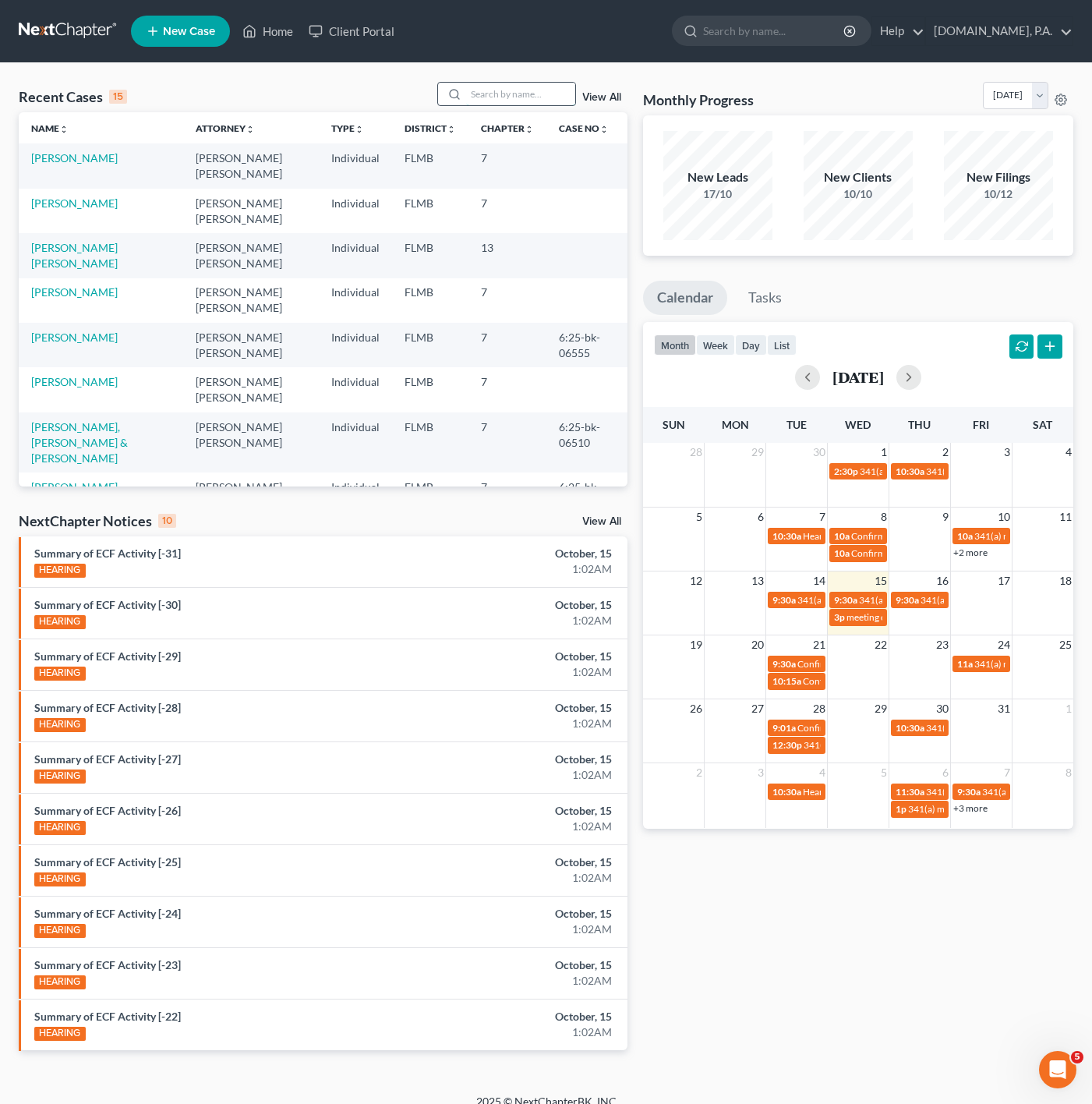
click at [534, 89] on input "search" at bounding box center [520, 94] width 109 height 23
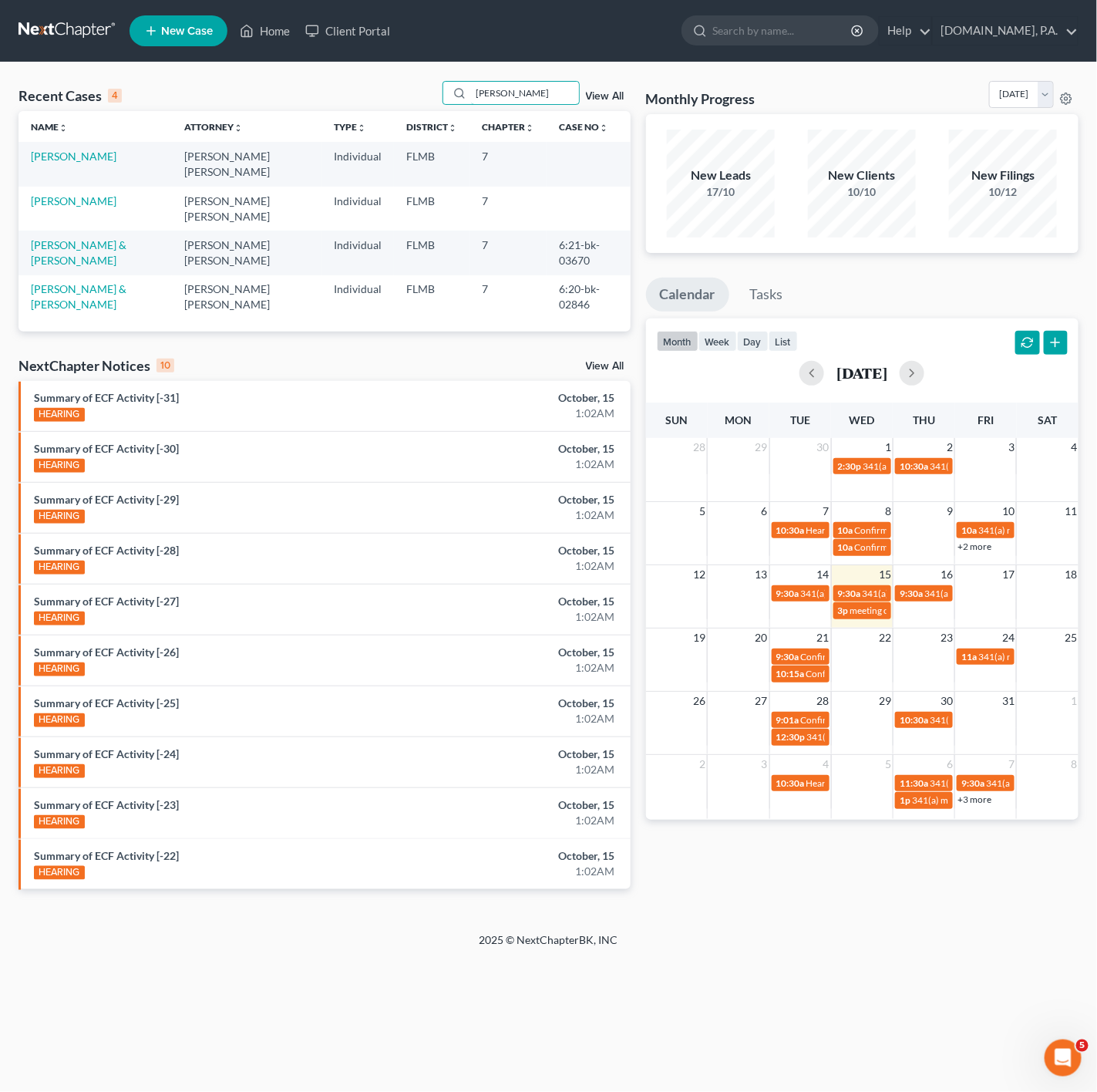
type input "francis"
click at [100, 153] on link "Mantilla, Francis" at bounding box center [74, 156] width 86 height 13
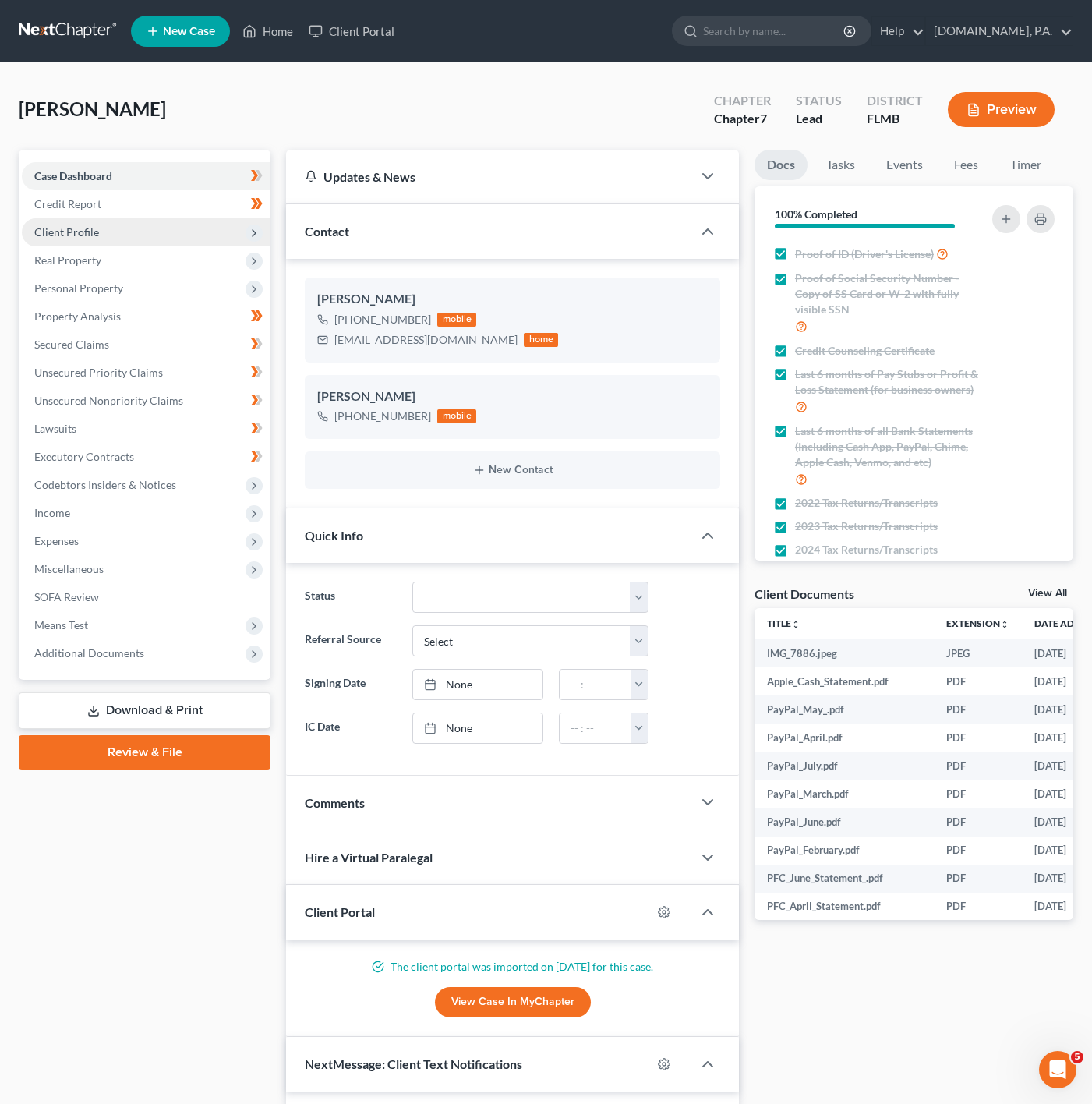
click at [230, 225] on span "Client Profile" at bounding box center [146, 233] width 249 height 28
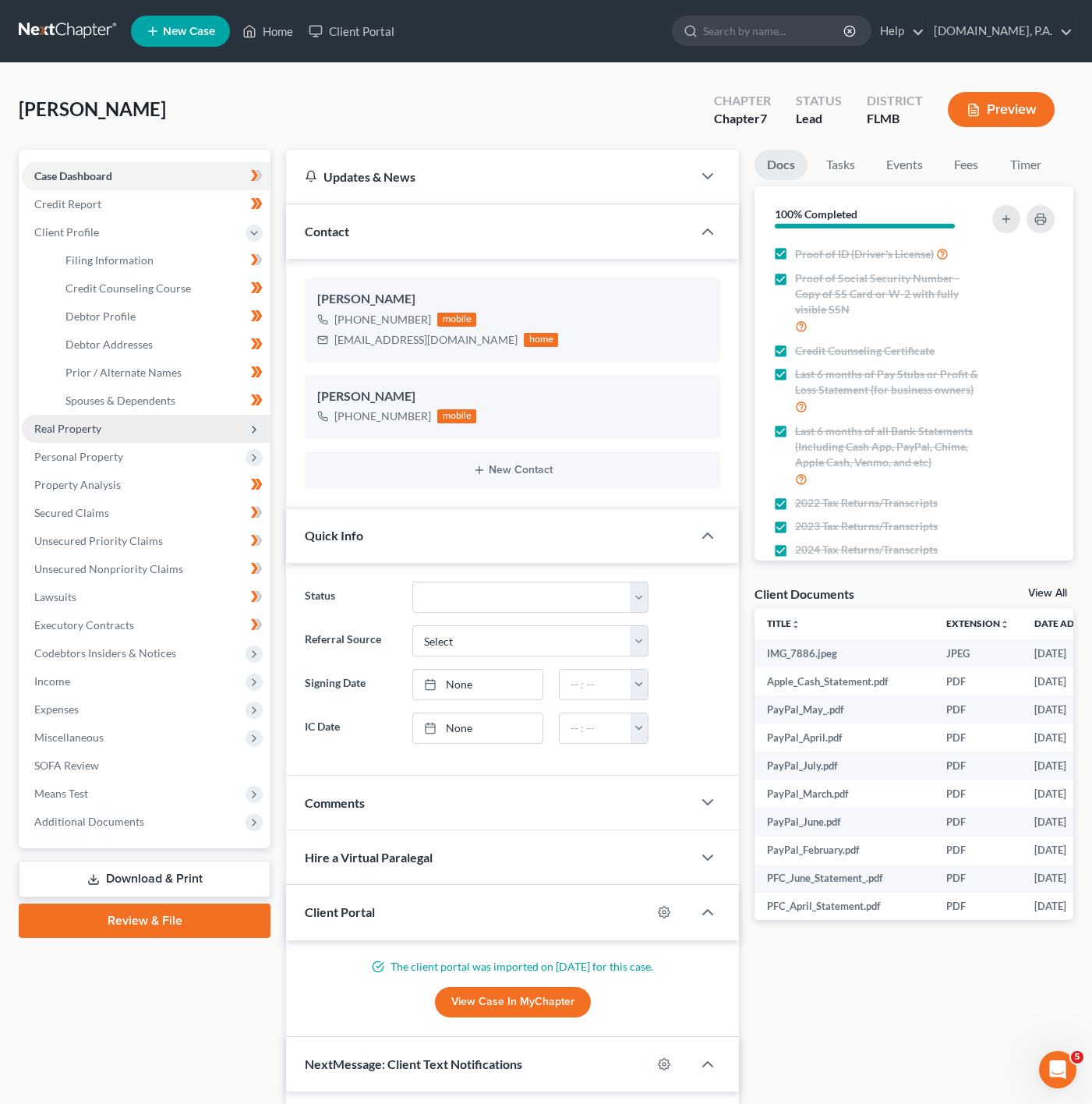
click at [192, 431] on span "Real Property" at bounding box center [146, 429] width 249 height 28
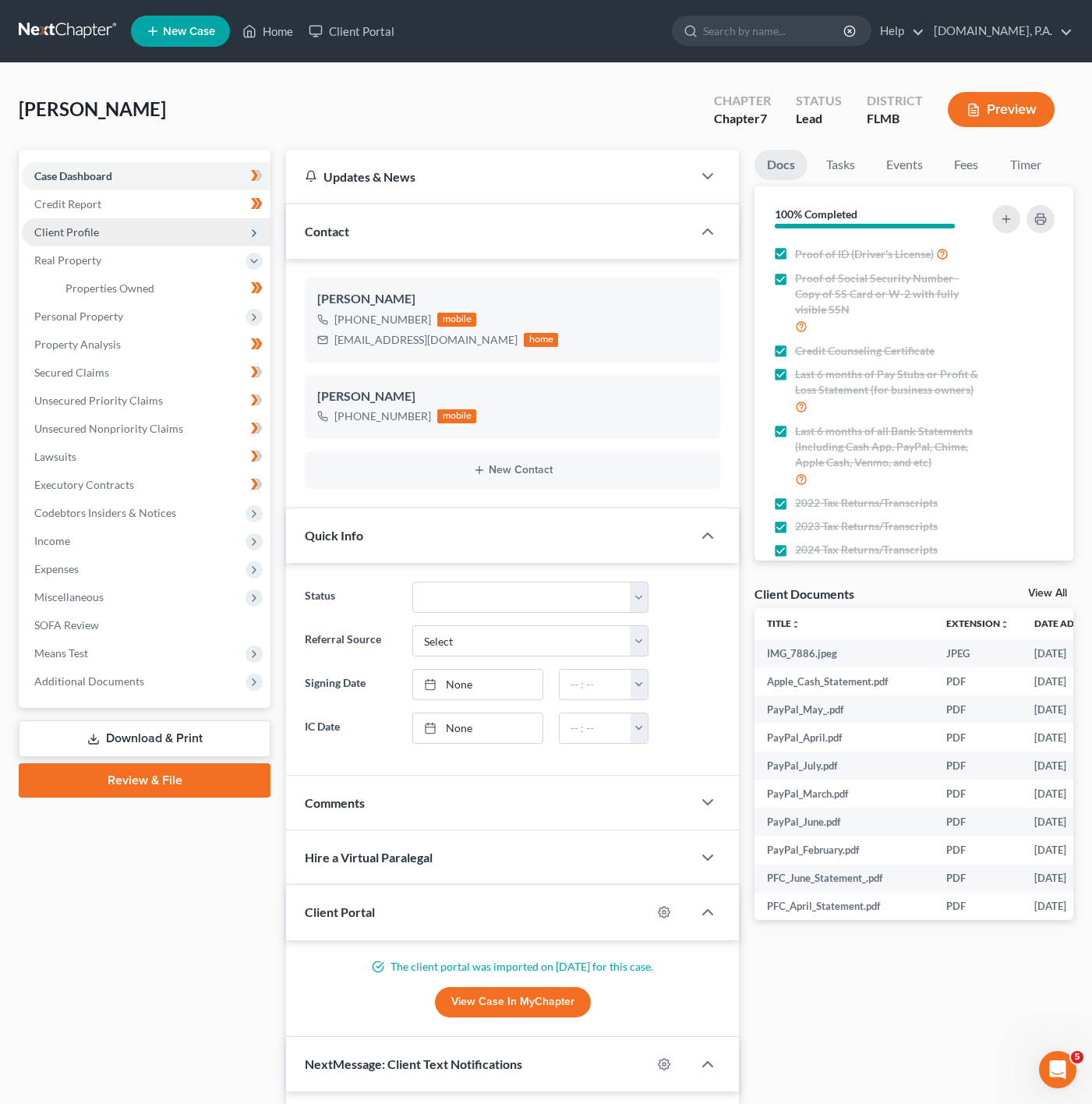
click at [181, 240] on span "Client Profile" at bounding box center [146, 233] width 249 height 28
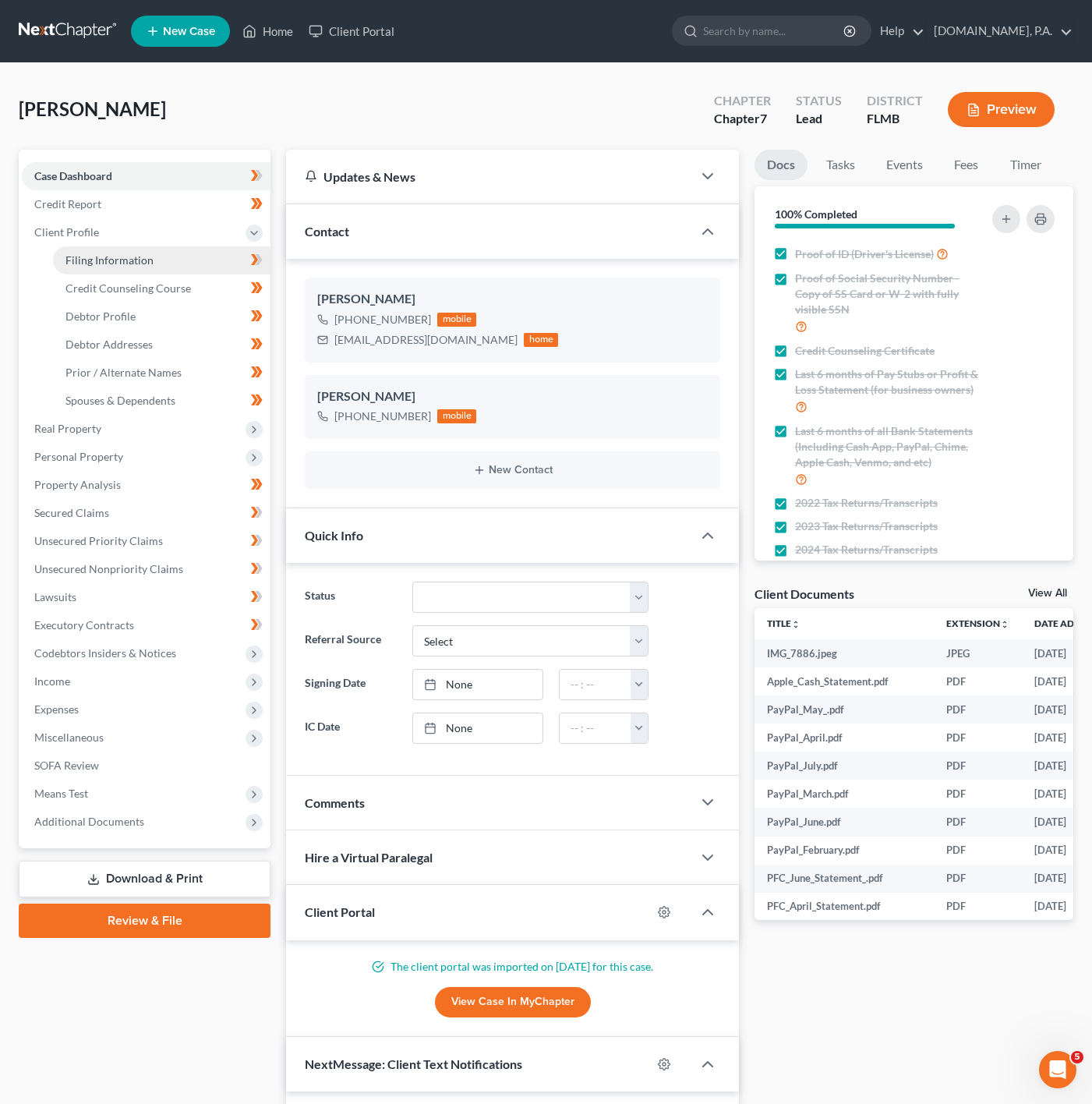
click at [166, 265] on link "Filing Information" at bounding box center [162, 261] width 218 height 28
select select "1"
select select "0"
select select "9"
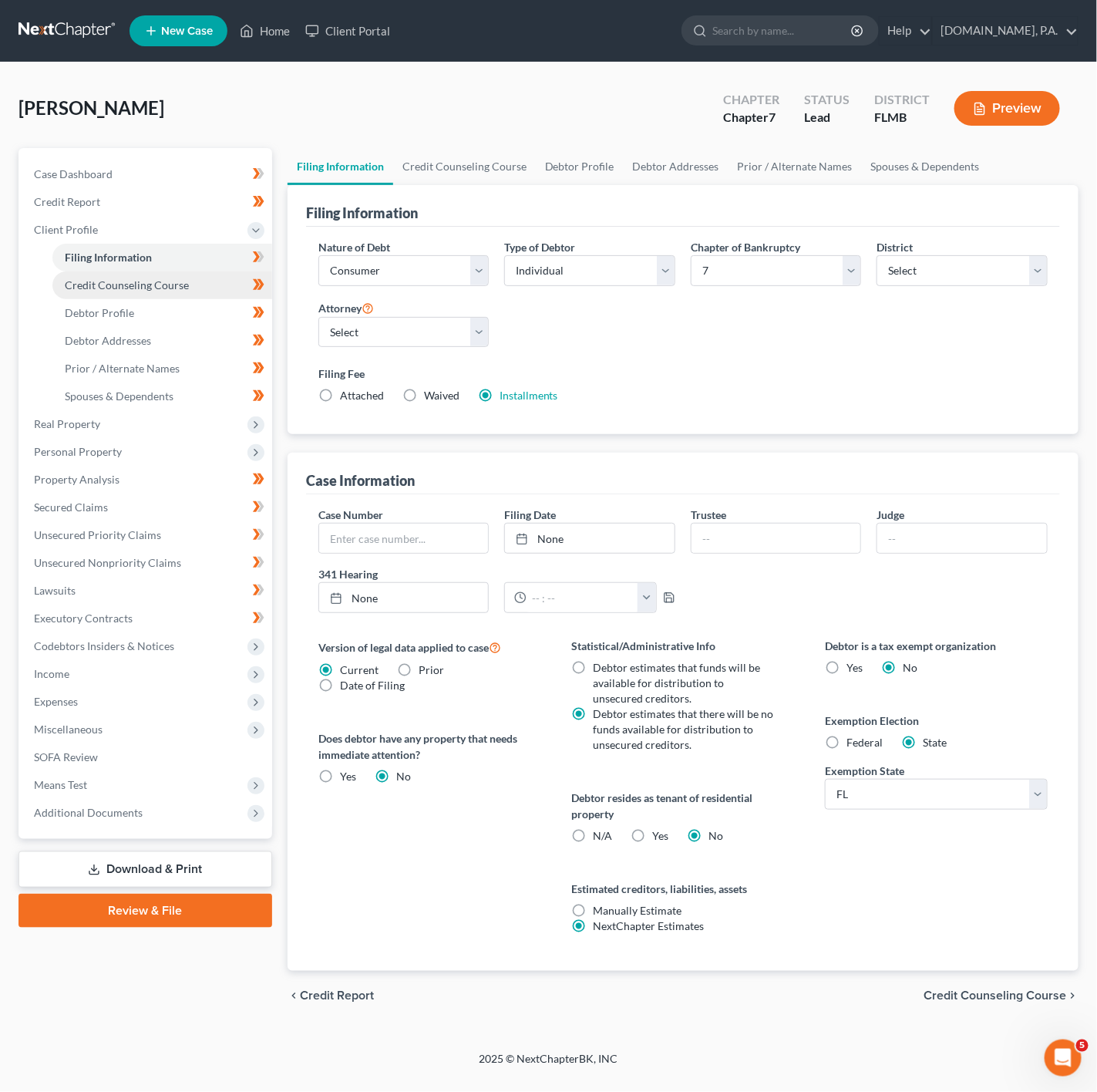
click at [156, 280] on span "Credit Counseling Course" at bounding box center [127, 284] width 124 height 13
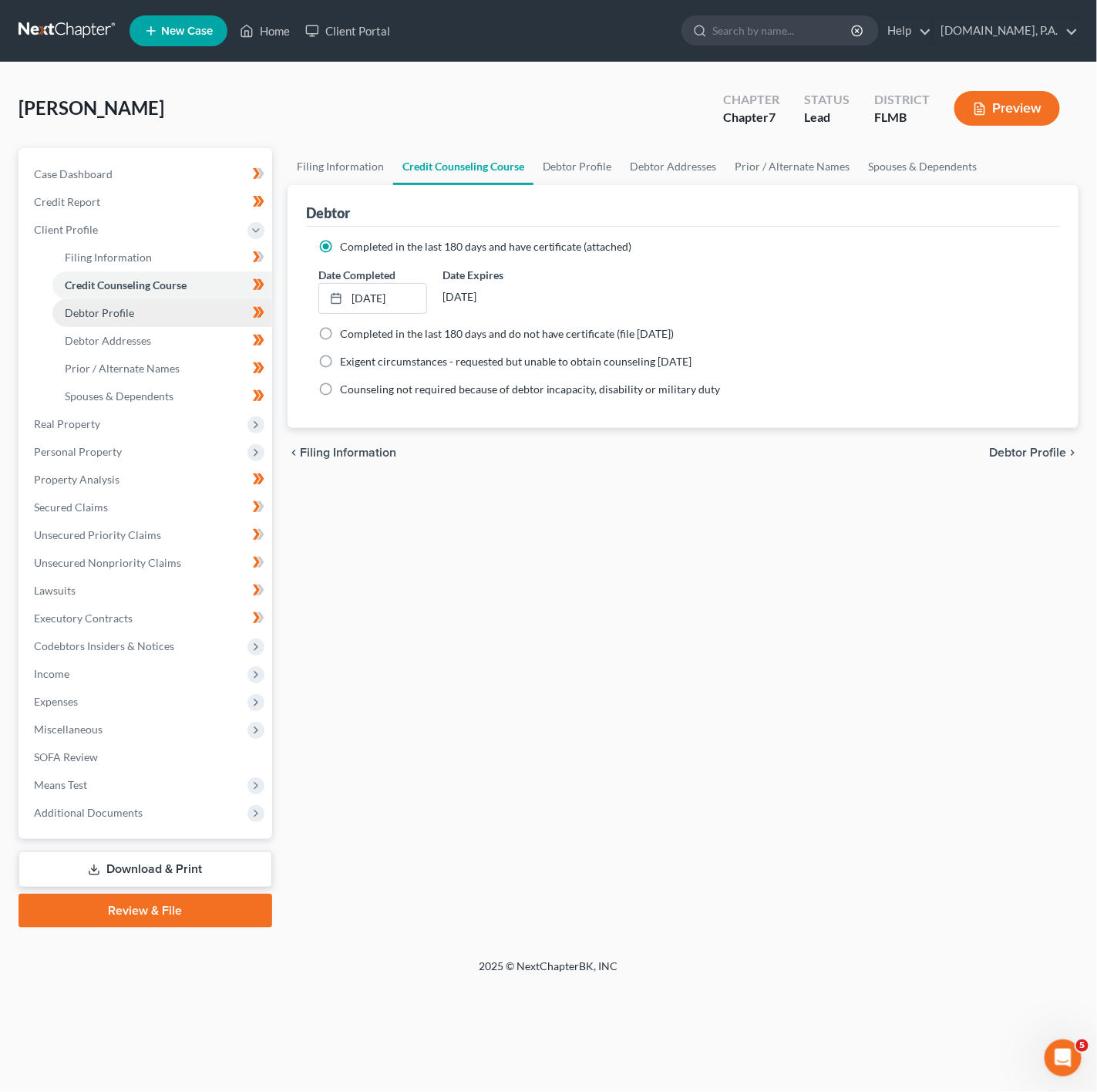
click at [142, 306] on link "Debtor Profile" at bounding box center [163, 313] width 220 height 28
select select "0"
select select "3"
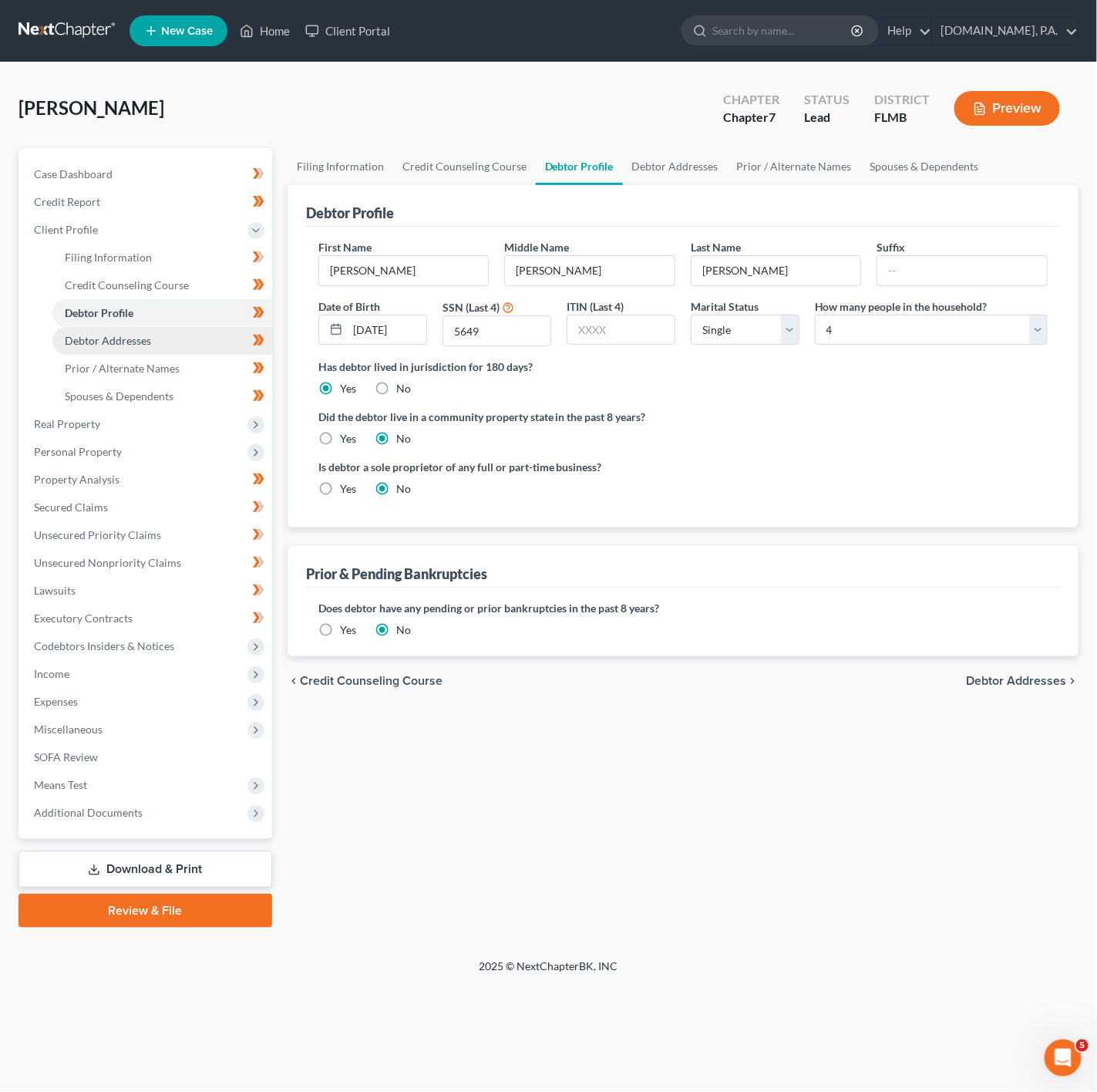
click at [141, 331] on link "Debtor Addresses" at bounding box center [163, 341] width 220 height 28
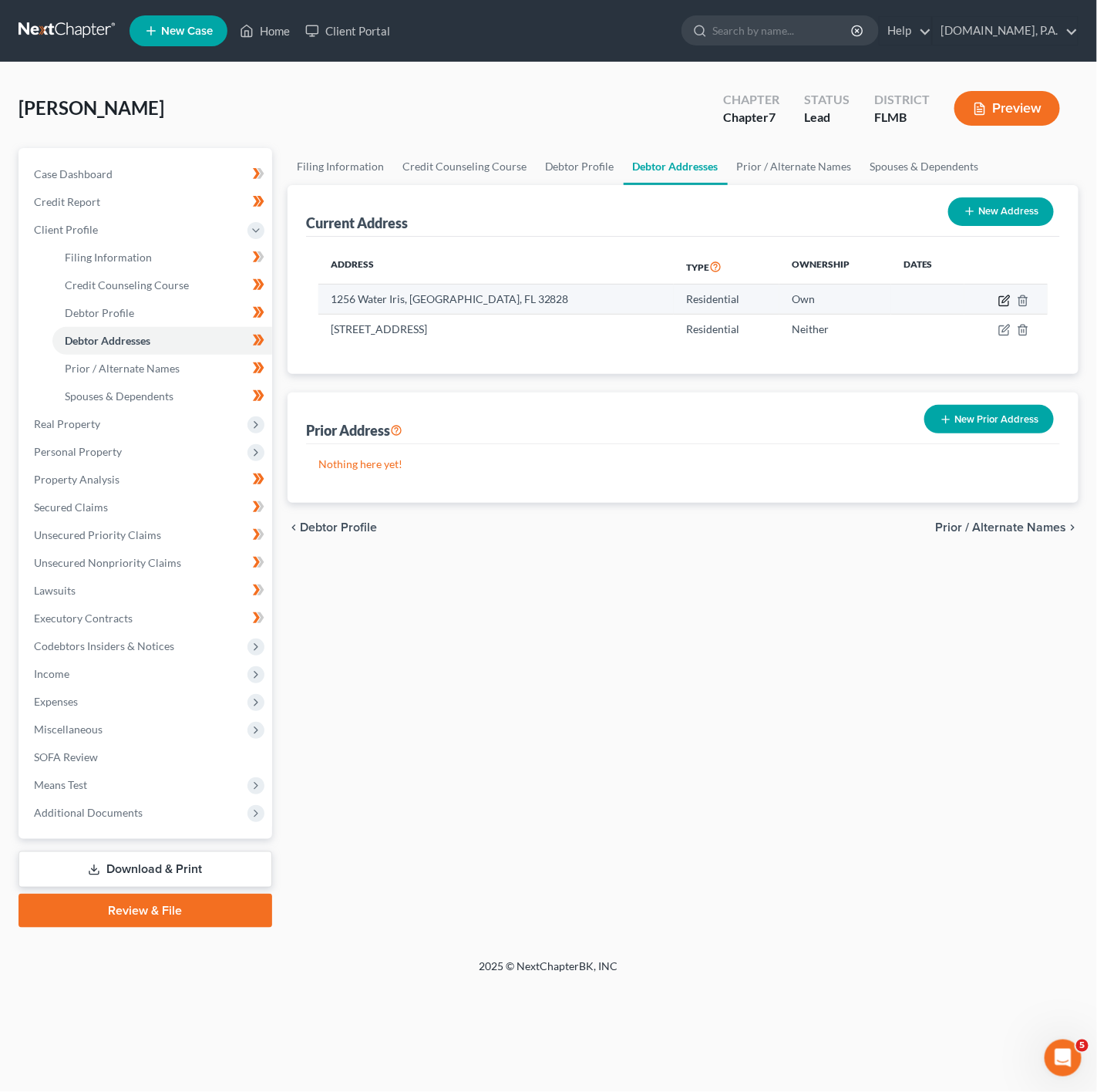
click at [1004, 298] on icon "button" at bounding box center [1004, 300] width 12 height 12
select select "9"
select select "0"
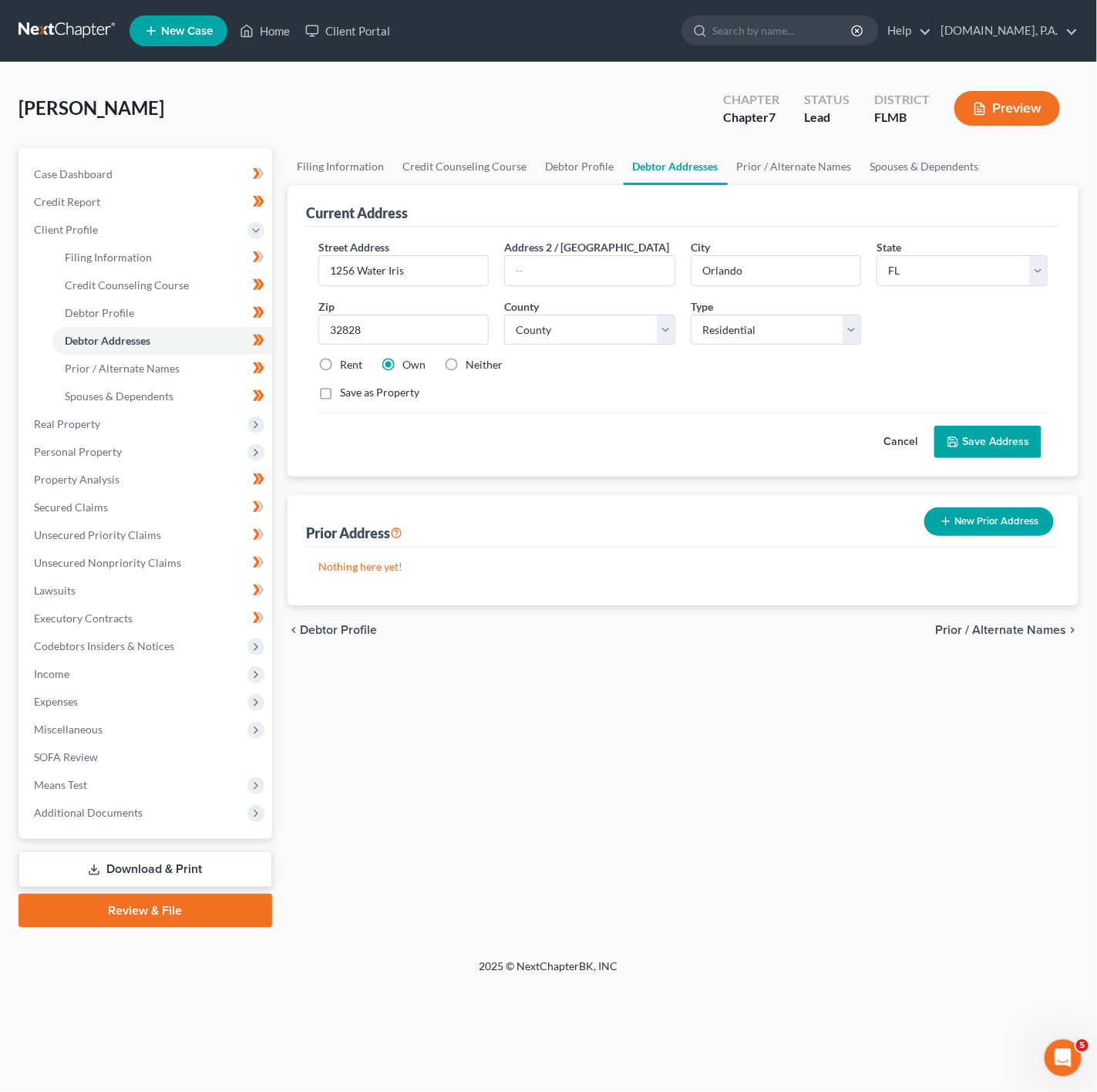
click at [888, 449] on button "Cancel" at bounding box center [900, 442] width 68 height 31
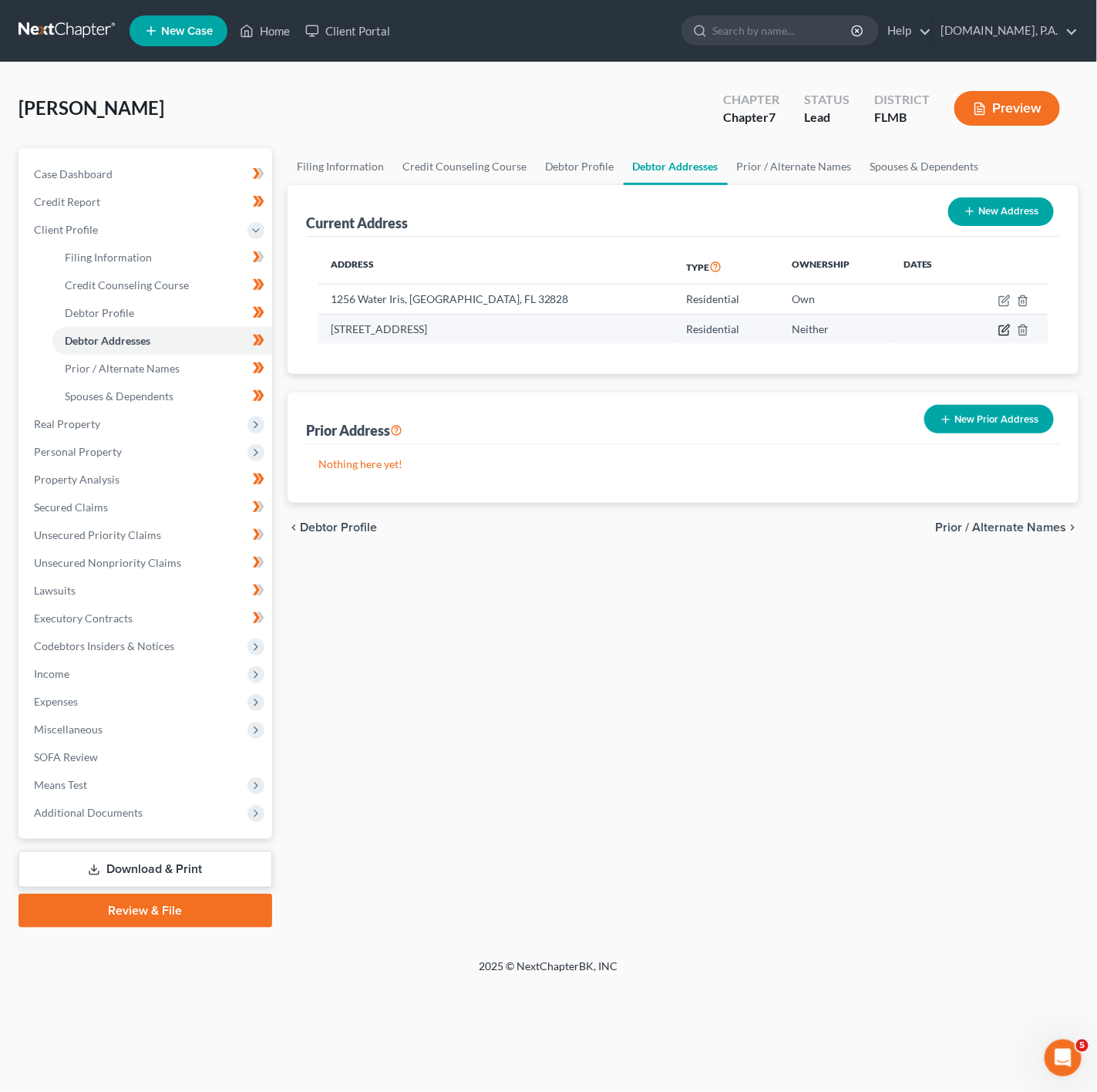
click at [1003, 329] on icon "button" at bounding box center [1004, 330] width 12 height 12
select select "9"
select select "47"
select select "0"
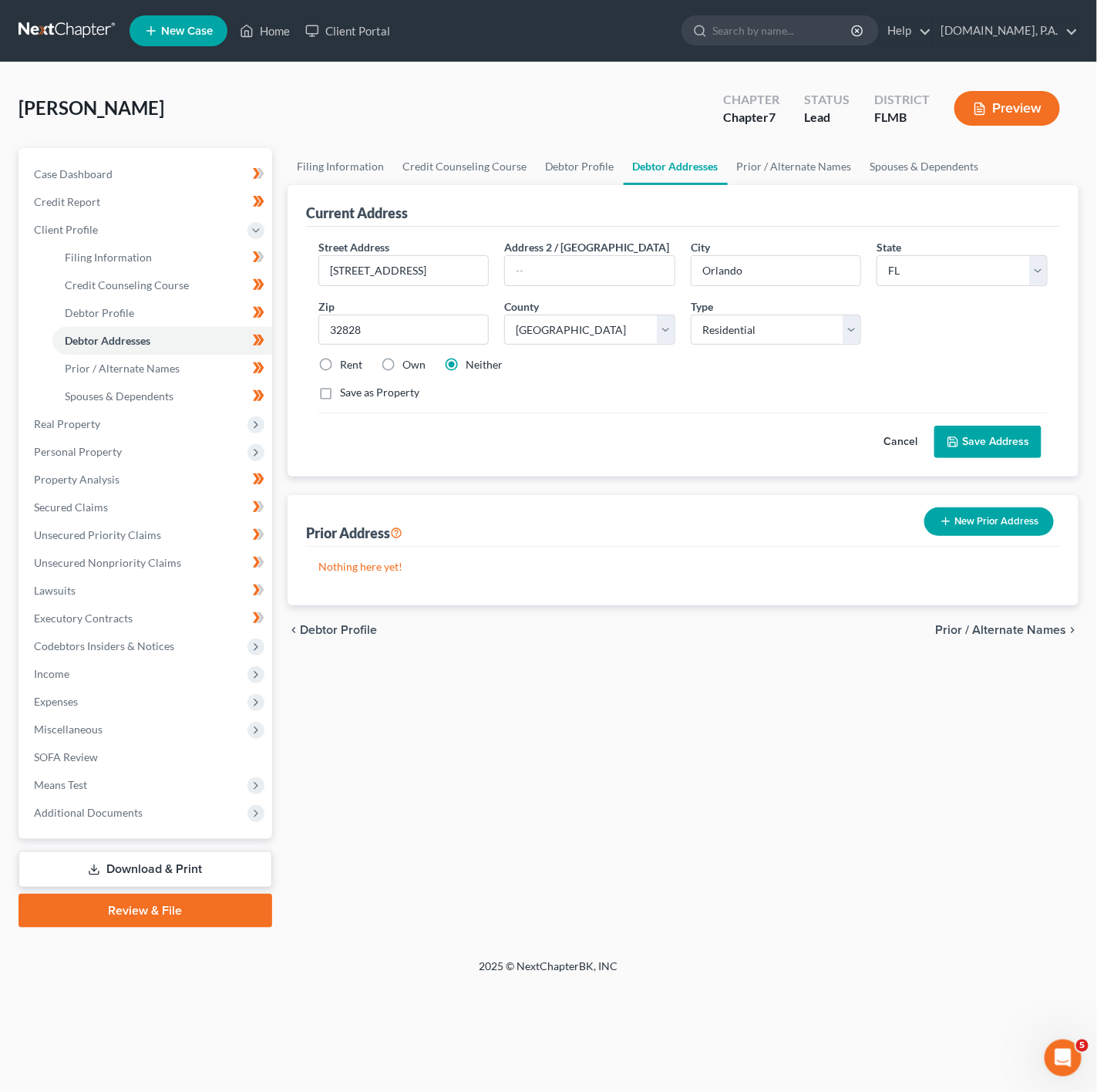
click at [403, 373] on label "Own" at bounding box center [414, 365] width 23 height 15
click at [409, 367] on input "Own" at bounding box center [413, 362] width 10 height 10
radio input "true"
click at [1036, 445] on button "Save Address" at bounding box center [988, 442] width 107 height 33
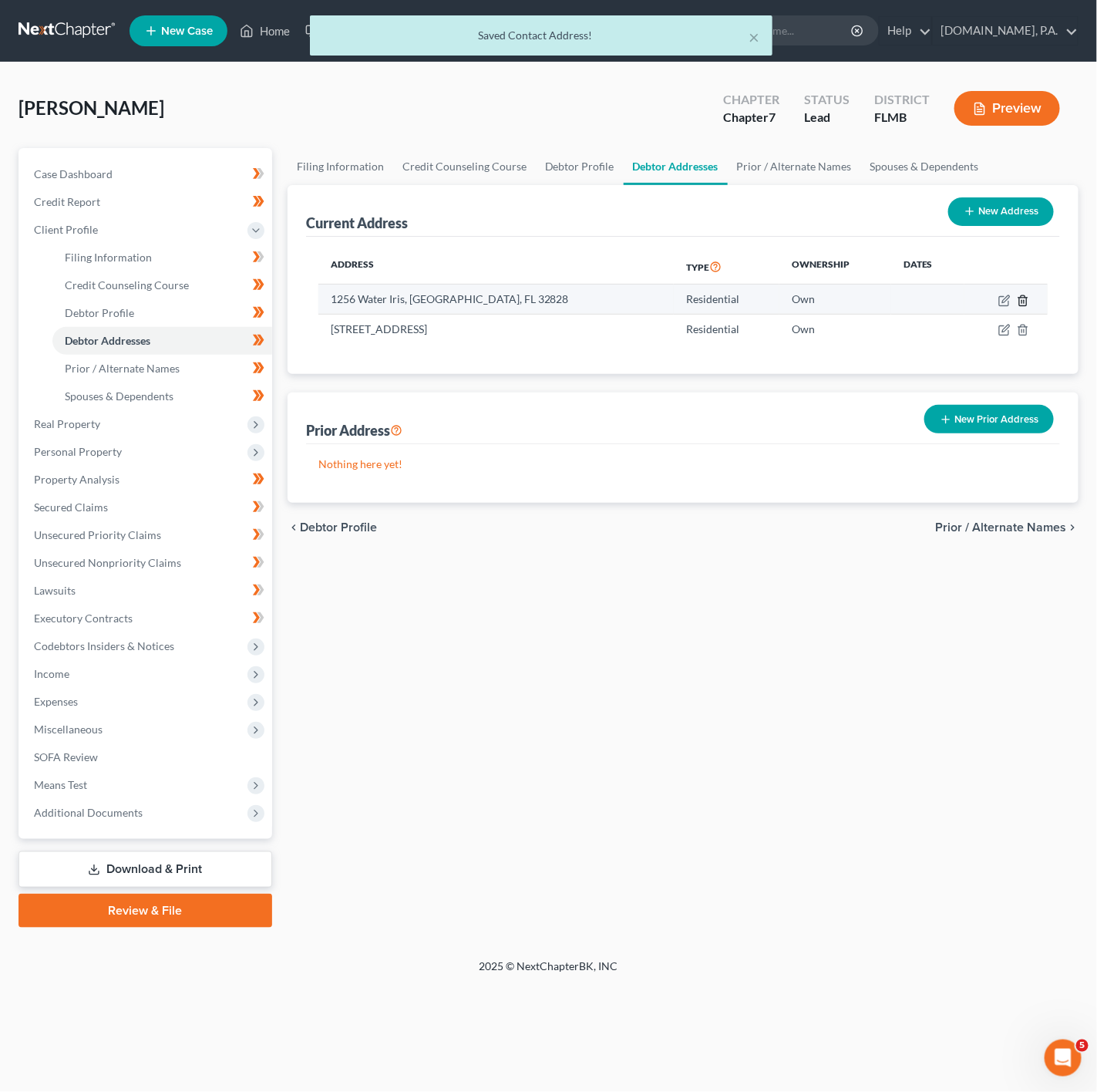
click at [1023, 297] on icon "button" at bounding box center [1023, 300] width 12 height 12
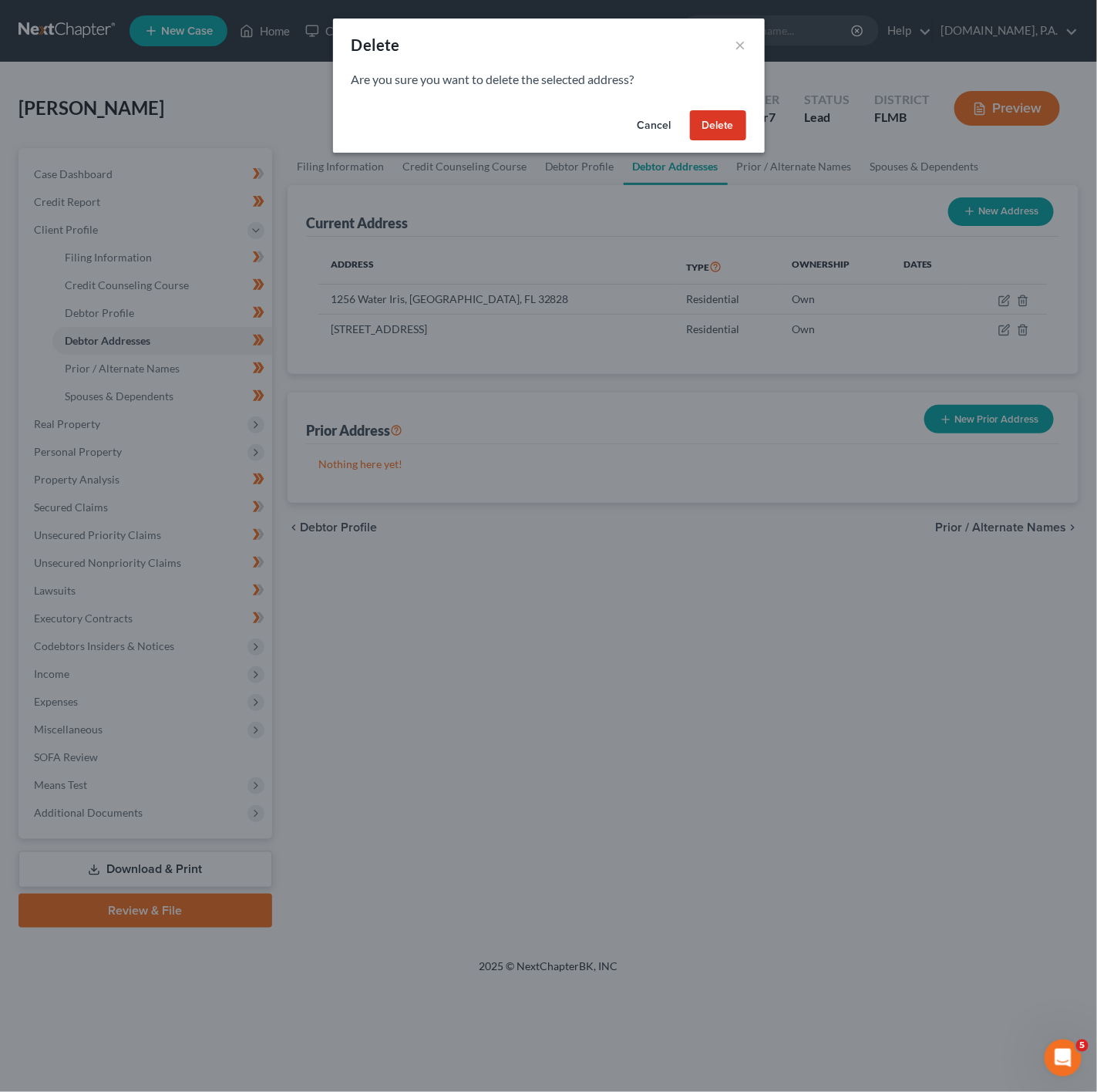
click at [710, 129] on button "Delete" at bounding box center [718, 125] width 57 height 31
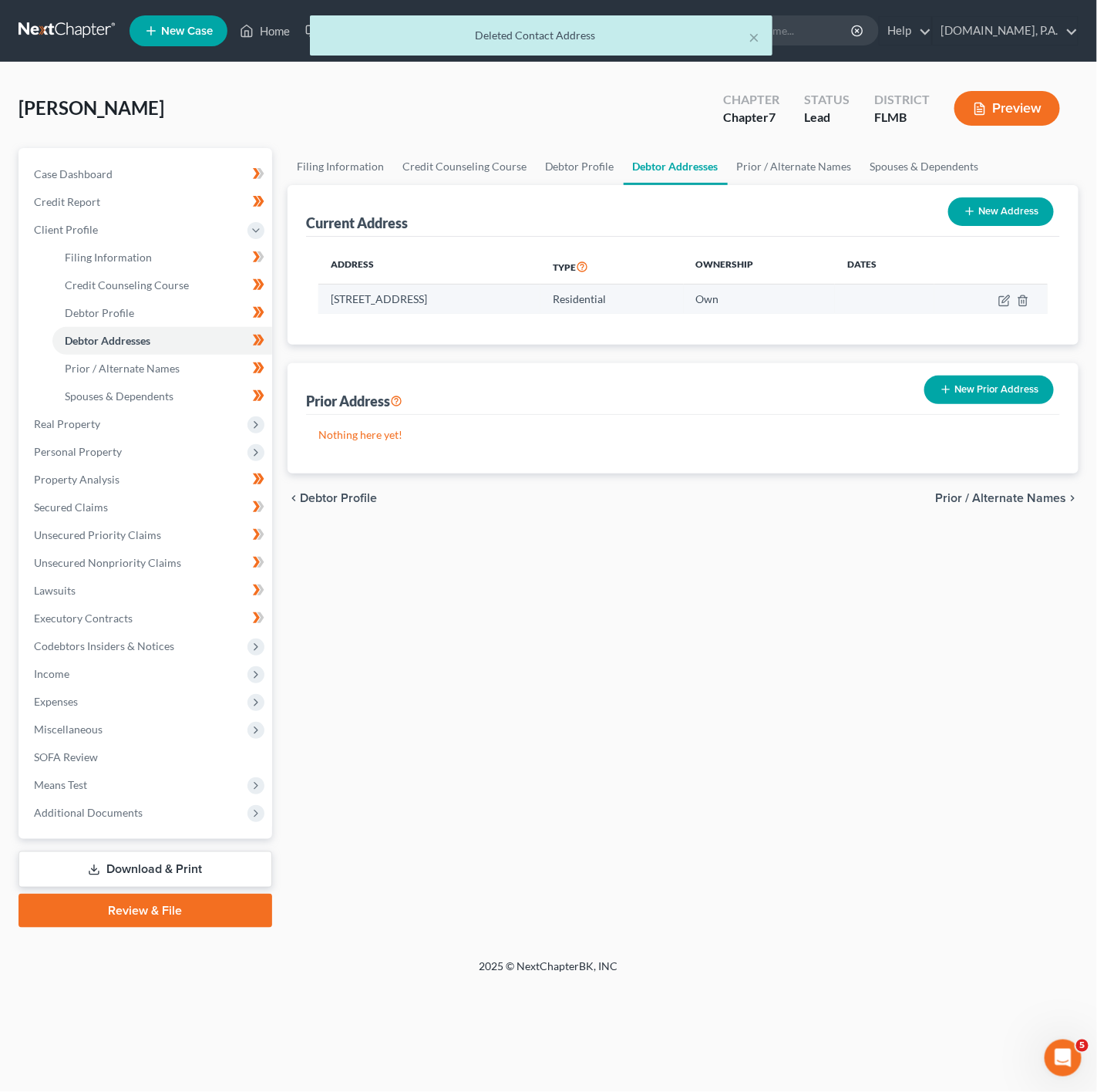
drag, startPoint x: 310, startPoint y: 294, endPoint x: 507, endPoint y: 294, distance: 197.0
click at [507, 294] on div "Address Type Ownership Dates 1256 Water Iris Way, Orlando, FL 32828 Residential…" at bounding box center [683, 290] width 754 height 108
click at [540, 307] on td "1256 Water Iris Way, Orlando, FL 32828" at bounding box center [429, 299] width 222 height 29
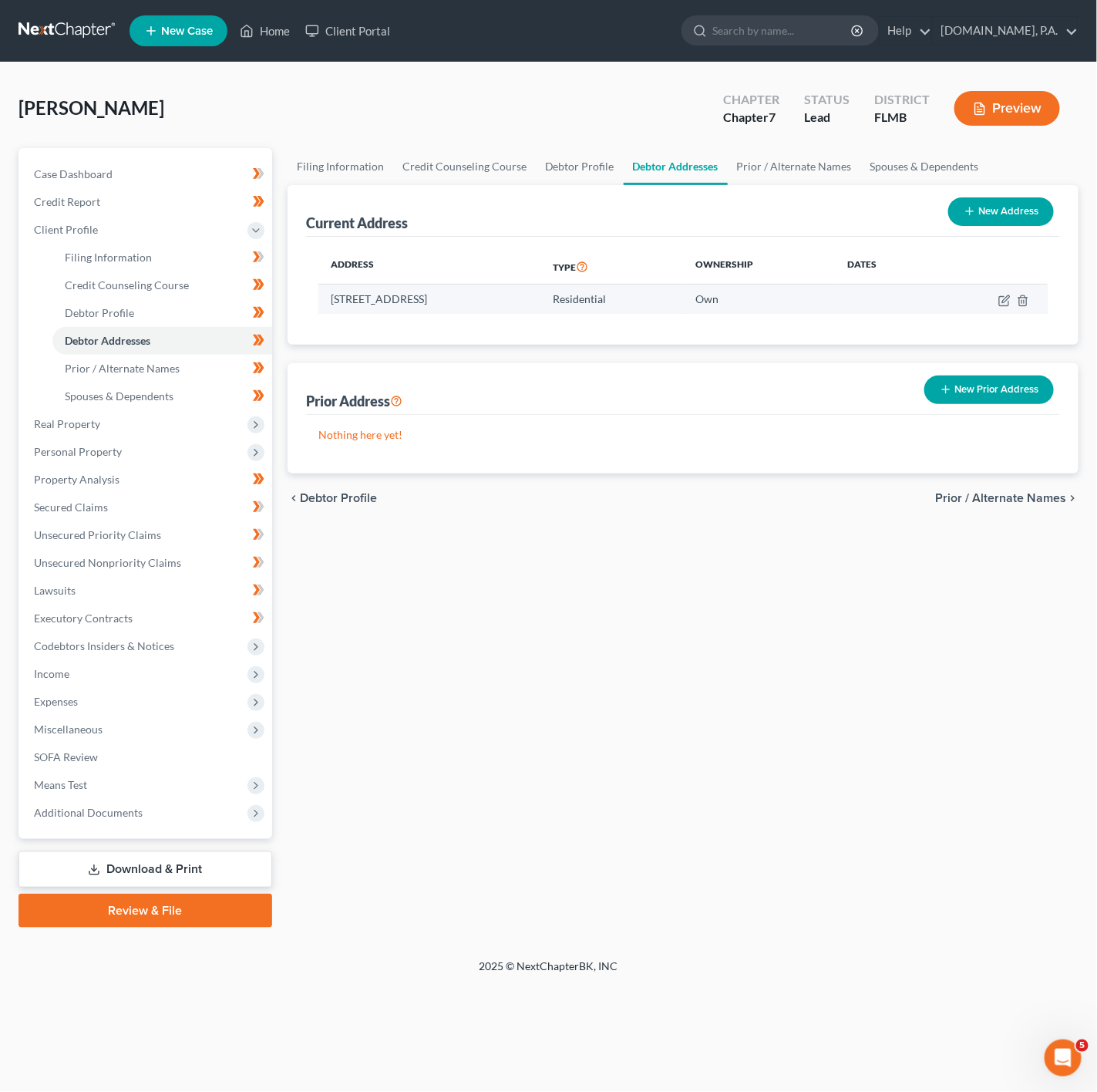
drag, startPoint x: 574, startPoint y: 299, endPoint x: 331, endPoint y: 311, distance: 243.3
click at [331, 311] on td "1256 Water Iris Way, Orlando, FL 32828" at bounding box center [429, 299] width 222 height 29
click at [223, 368] on link "Prior / Alternate Names" at bounding box center [163, 369] width 220 height 28
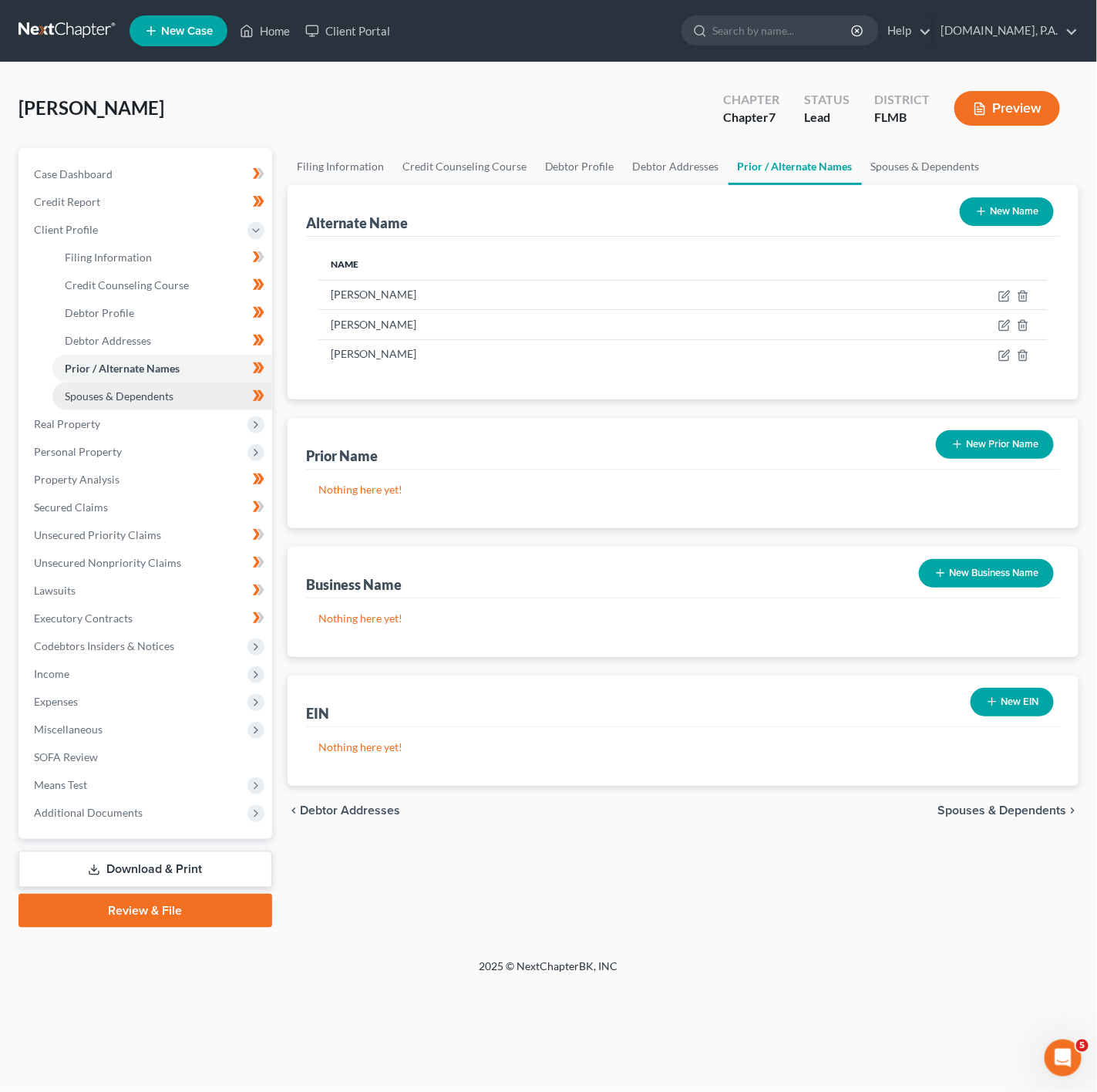
click at [92, 387] on link "Spouses & Dependents" at bounding box center [163, 397] width 220 height 28
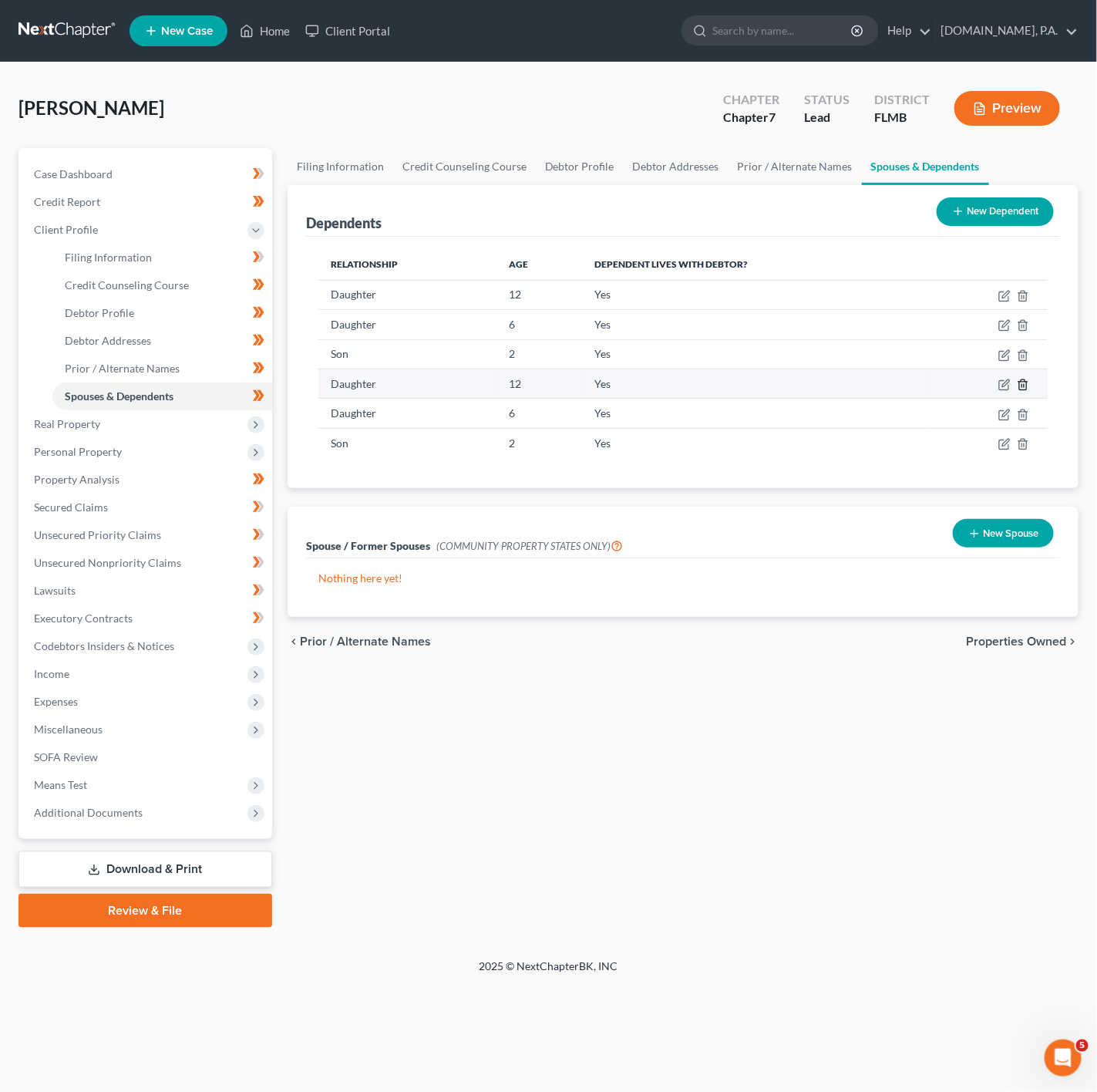
click at [1020, 386] on icon "button" at bounding box center [1023, 385] width 12 height 12
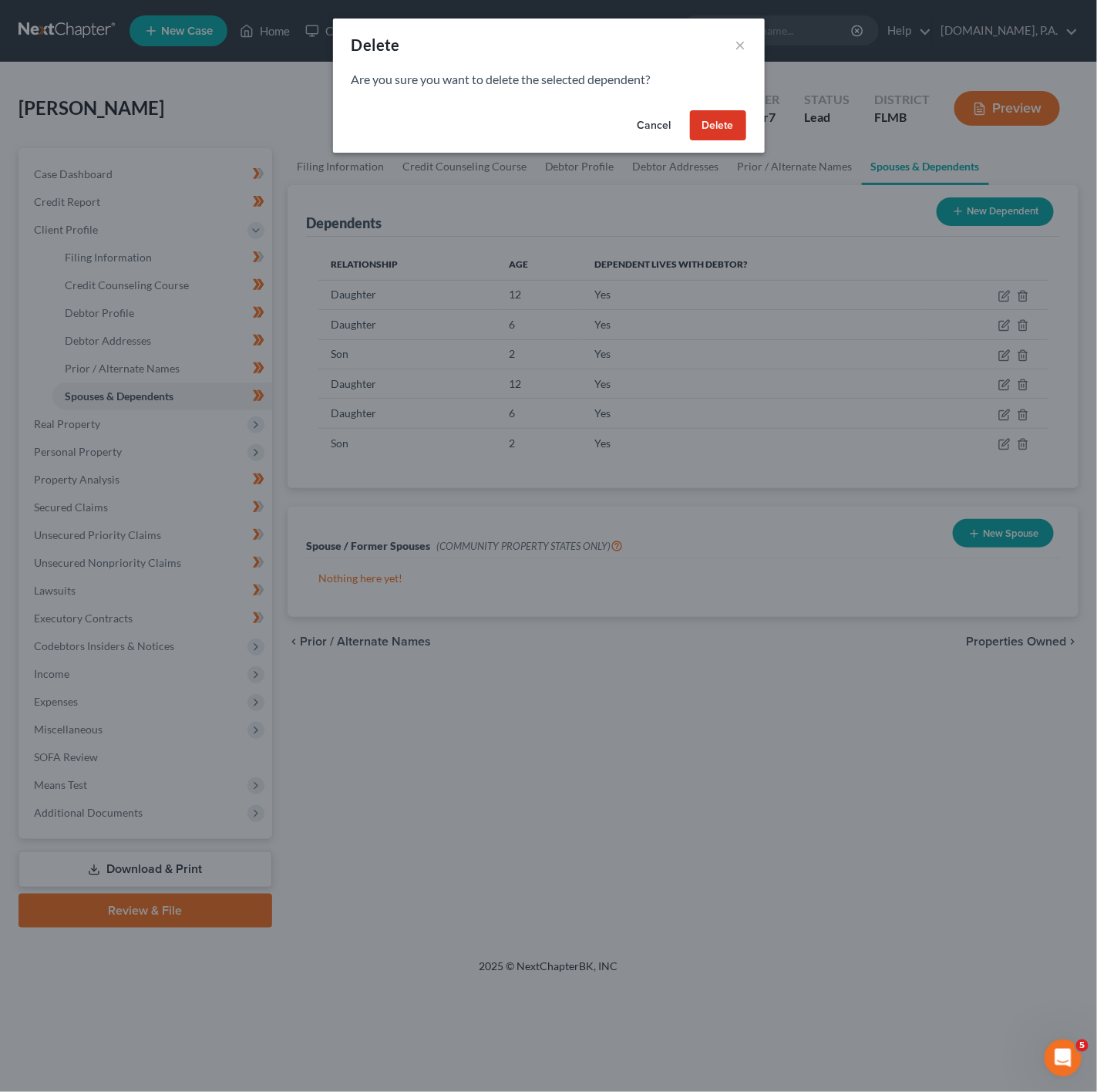
click at [727, 141] on div "Cancel Delete" at bounding box center [549, 129] width 432 height 50
click at [719, 132] on button "Delete" at bounding box center [718, 125] width 57 height 31
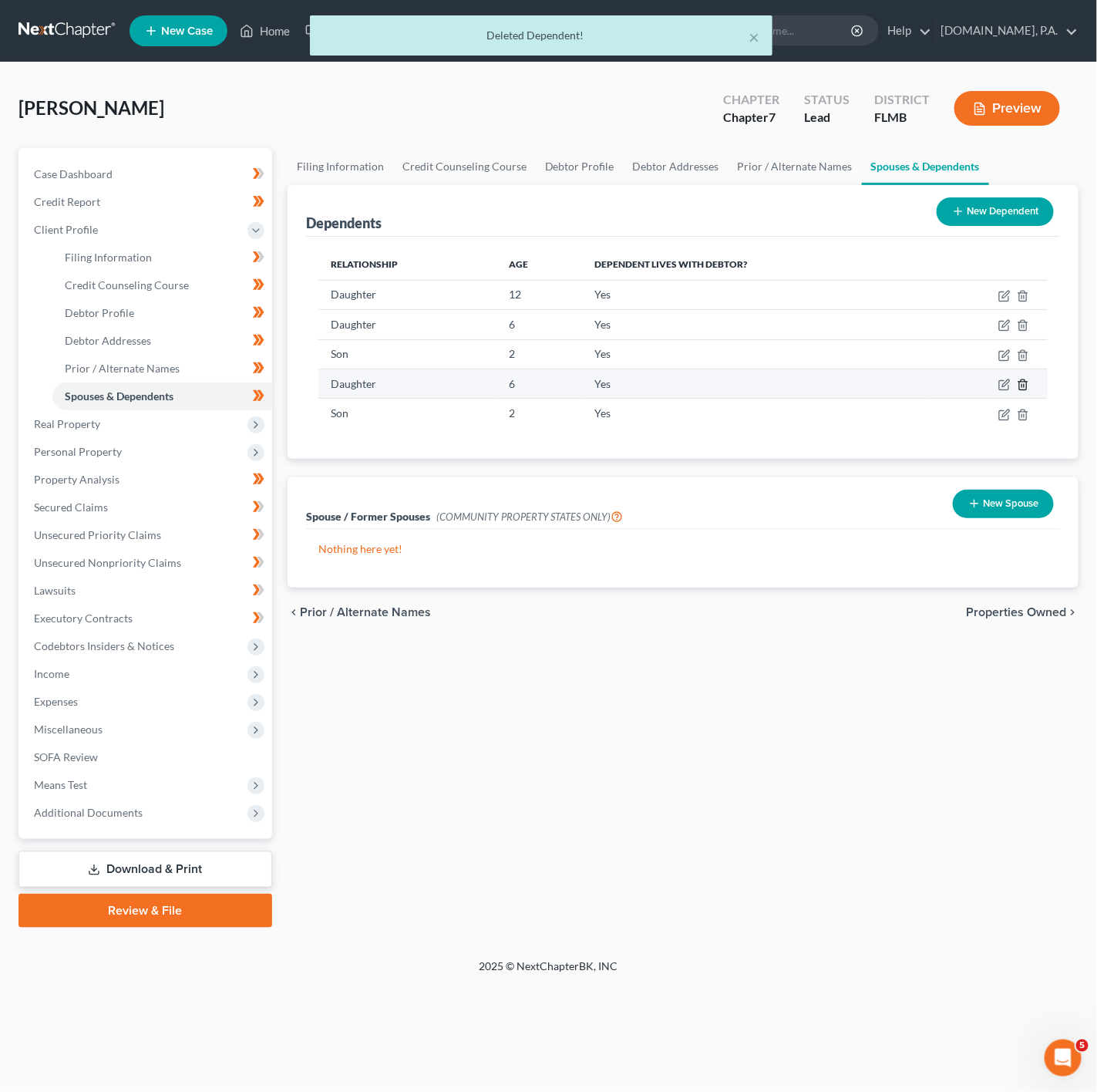
click at [1023, 385] on icon "button" at bounding box center [1023, 385] width 12 height 12
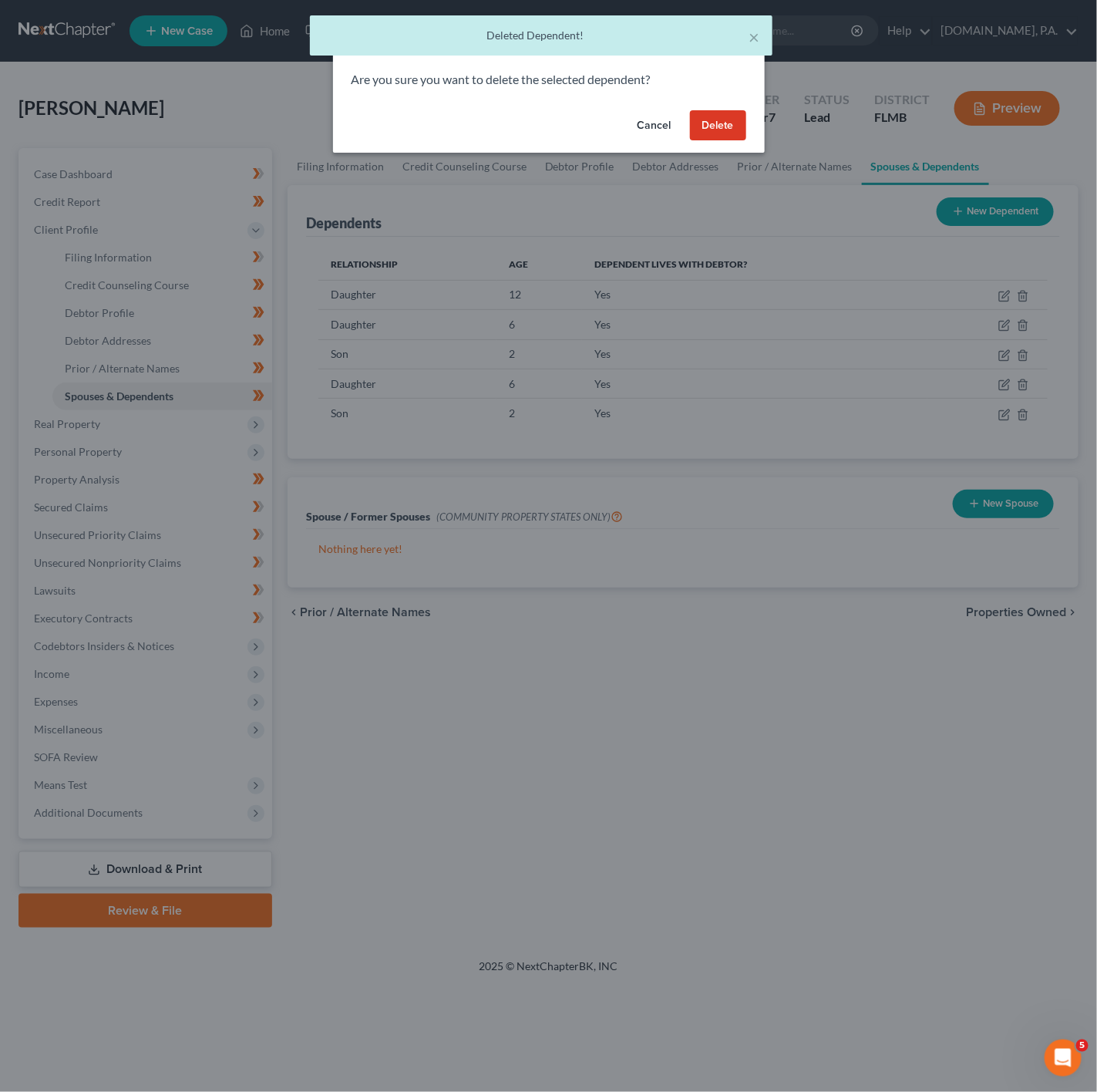
click at [729, 123] on button "Delete" at bounding box center [718, 125] width 57 height 31
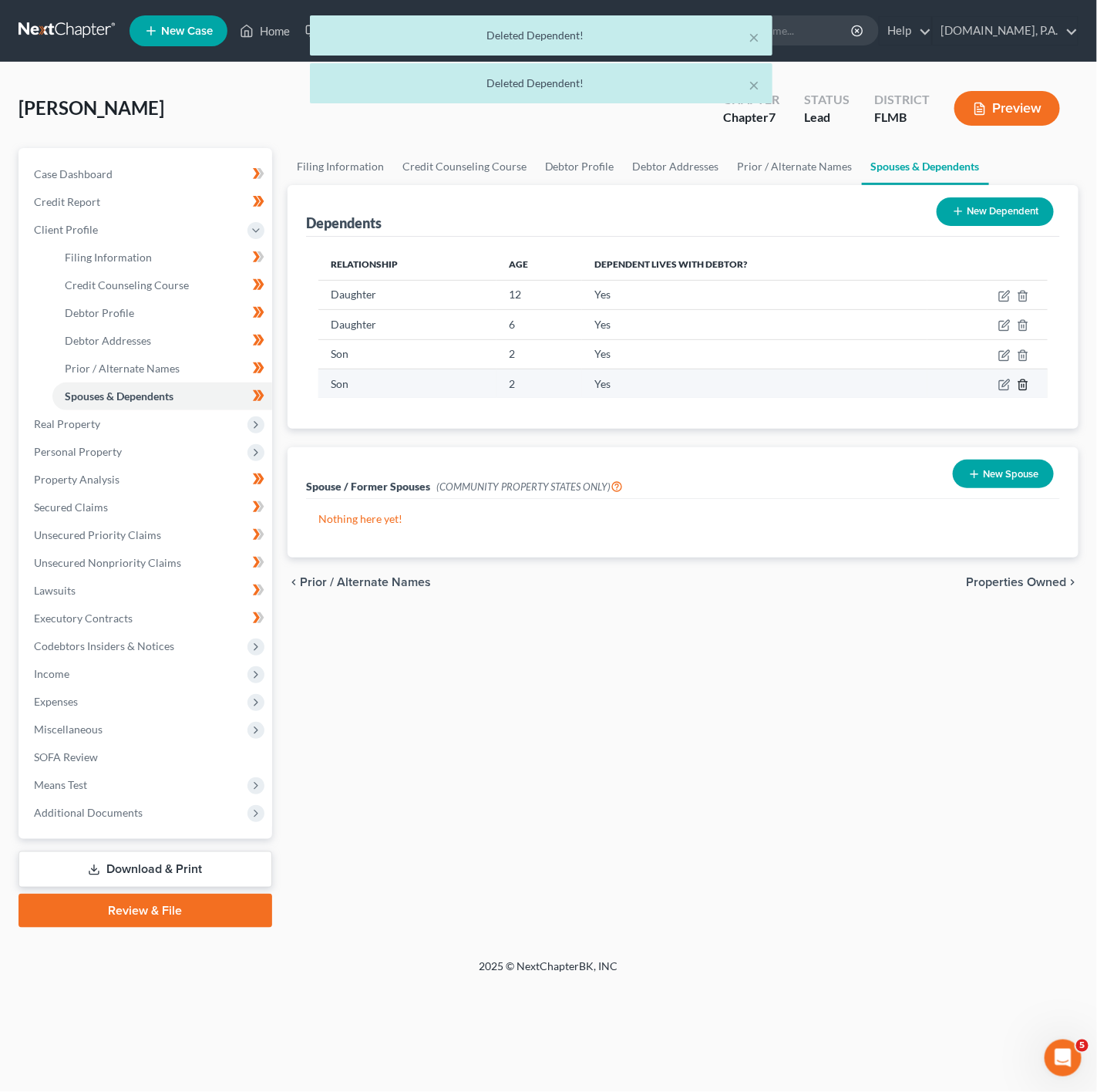
click at [1017, 383] on icon "button" at bounding box center [1023, 385] width 12 height 12
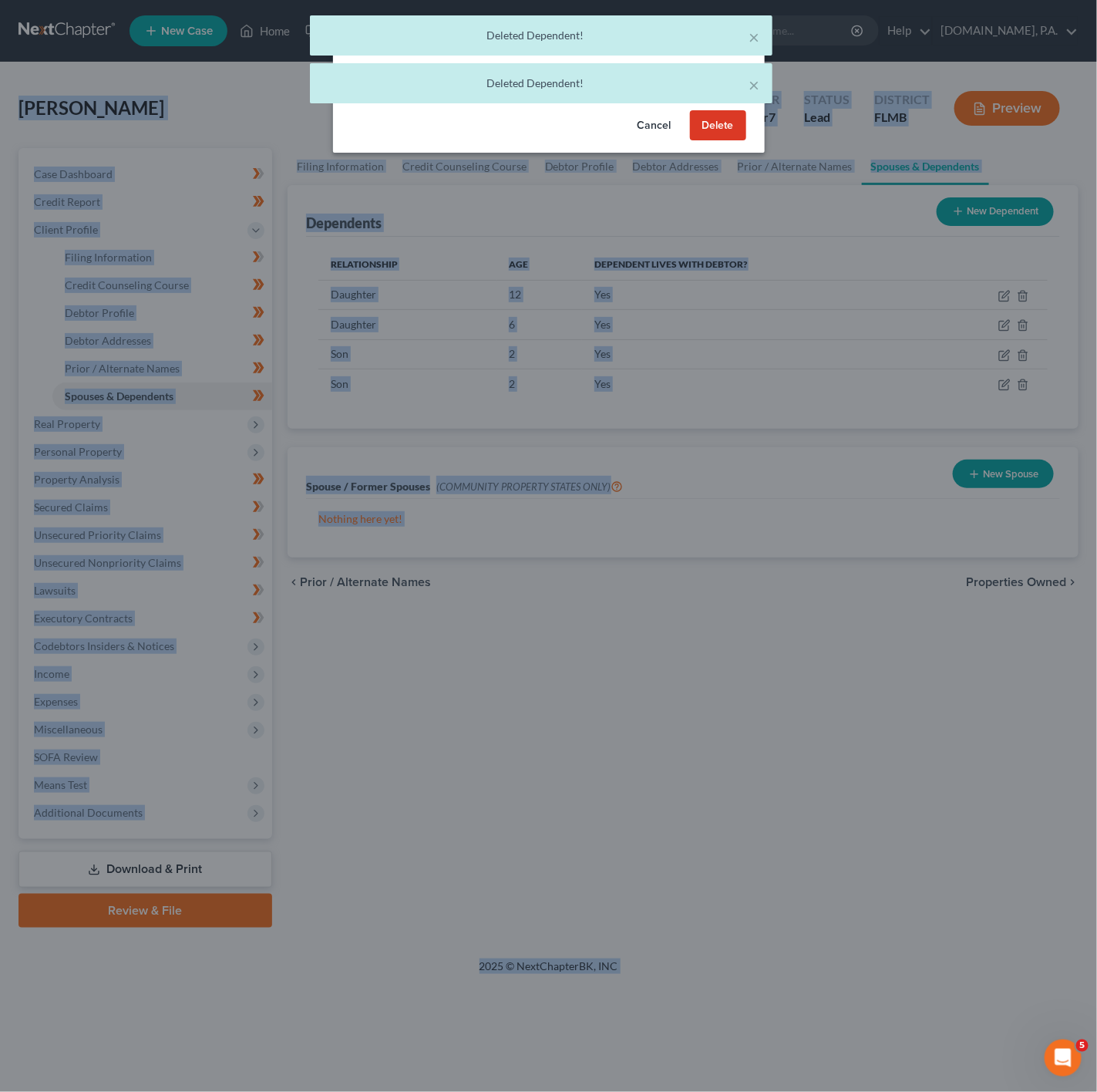
drag, startPoint x: 687, startPoint y: 109, endPoint x: 708, endPoint y: 128, distance: 28.3
click at [708, 128] on body "Home New Case Client Portal Fresh-Start.Law, P.A. jonathan@fresh-start.law My A…" at bounding box center [548, 546] width 1097 height 1092
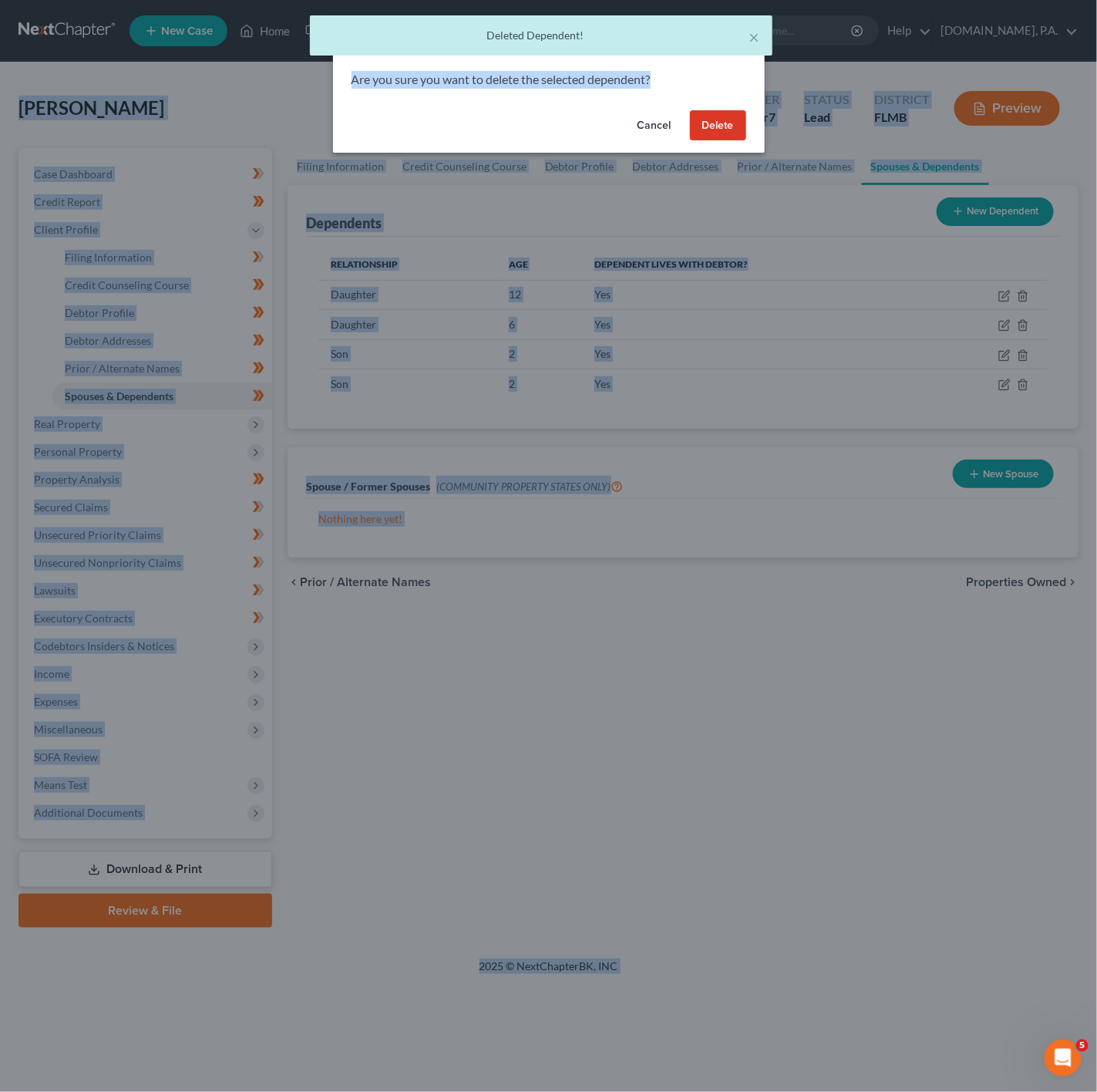
click at [708, 128] on button "Delete" at bounding box center [718, 125] width 57 height 31
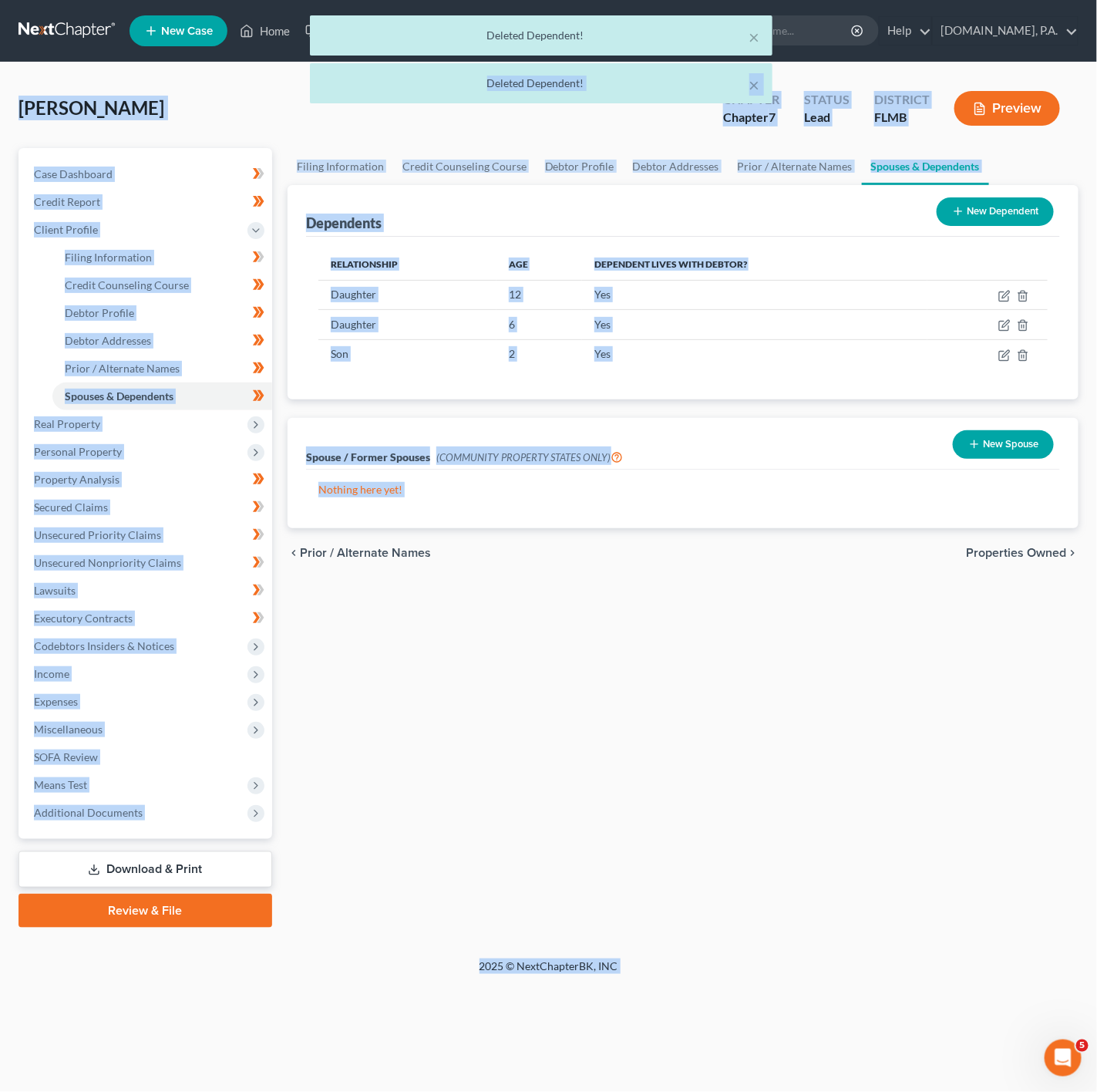
click at [576, 188] on div "Dependents New Dependent" at bounding box center [683, 211] width 754 height 52
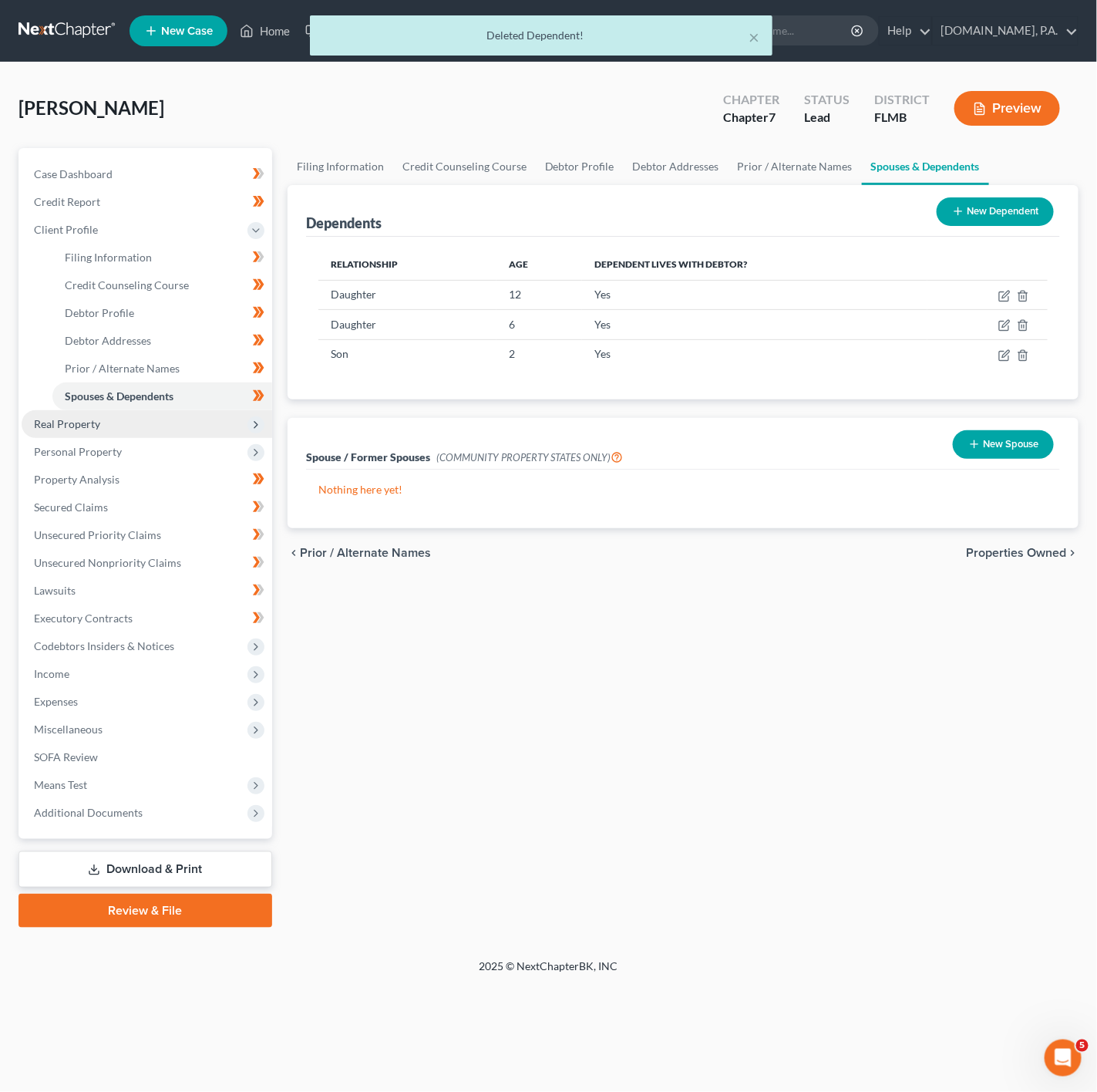
click at [141, 428] on span "Real Property" at bounding box center [147, 424] width 251 height 28
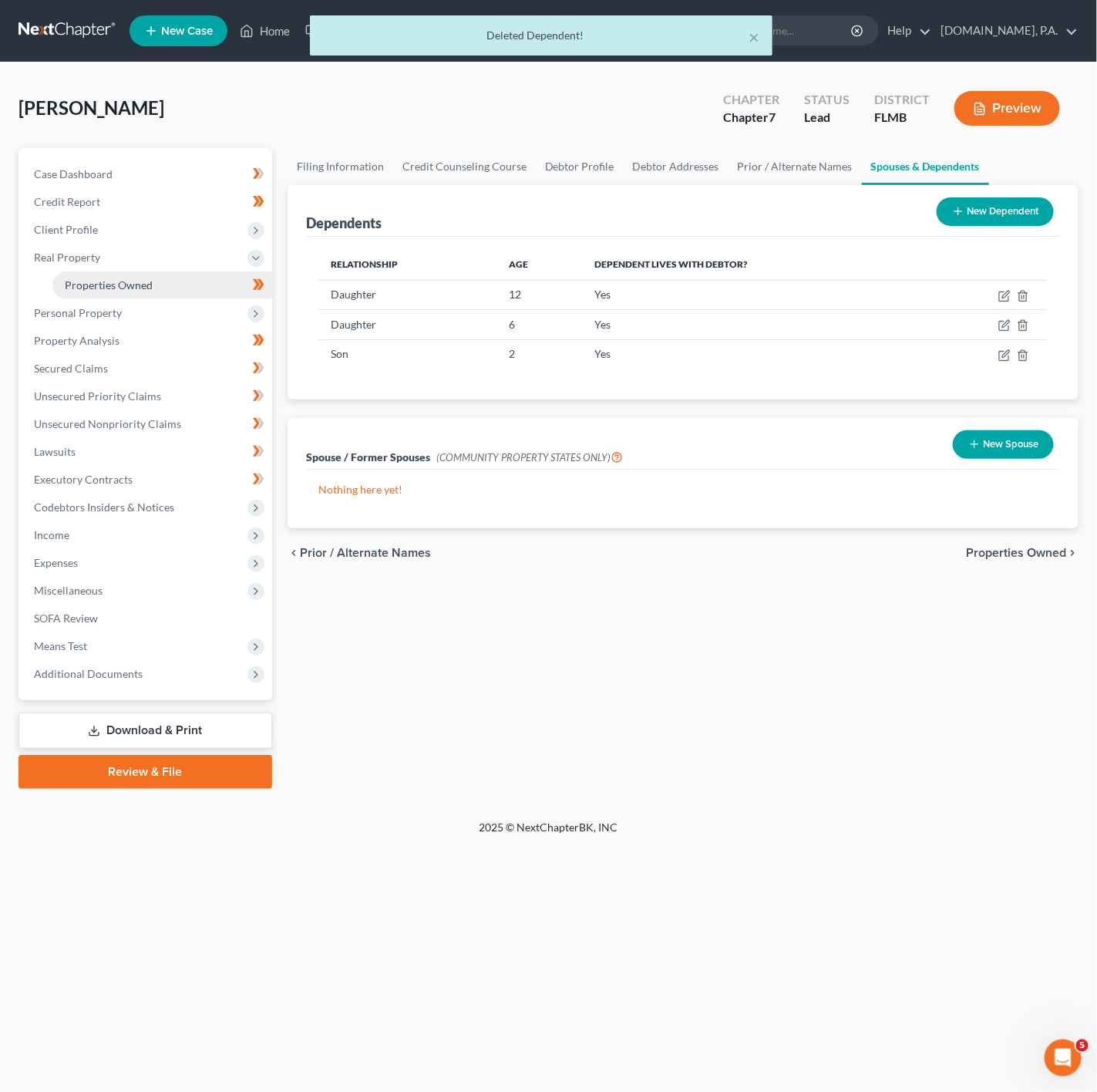
click at [232, 287] on link "Properties Owned" at bounding box center [163, 285] width 220 height 28
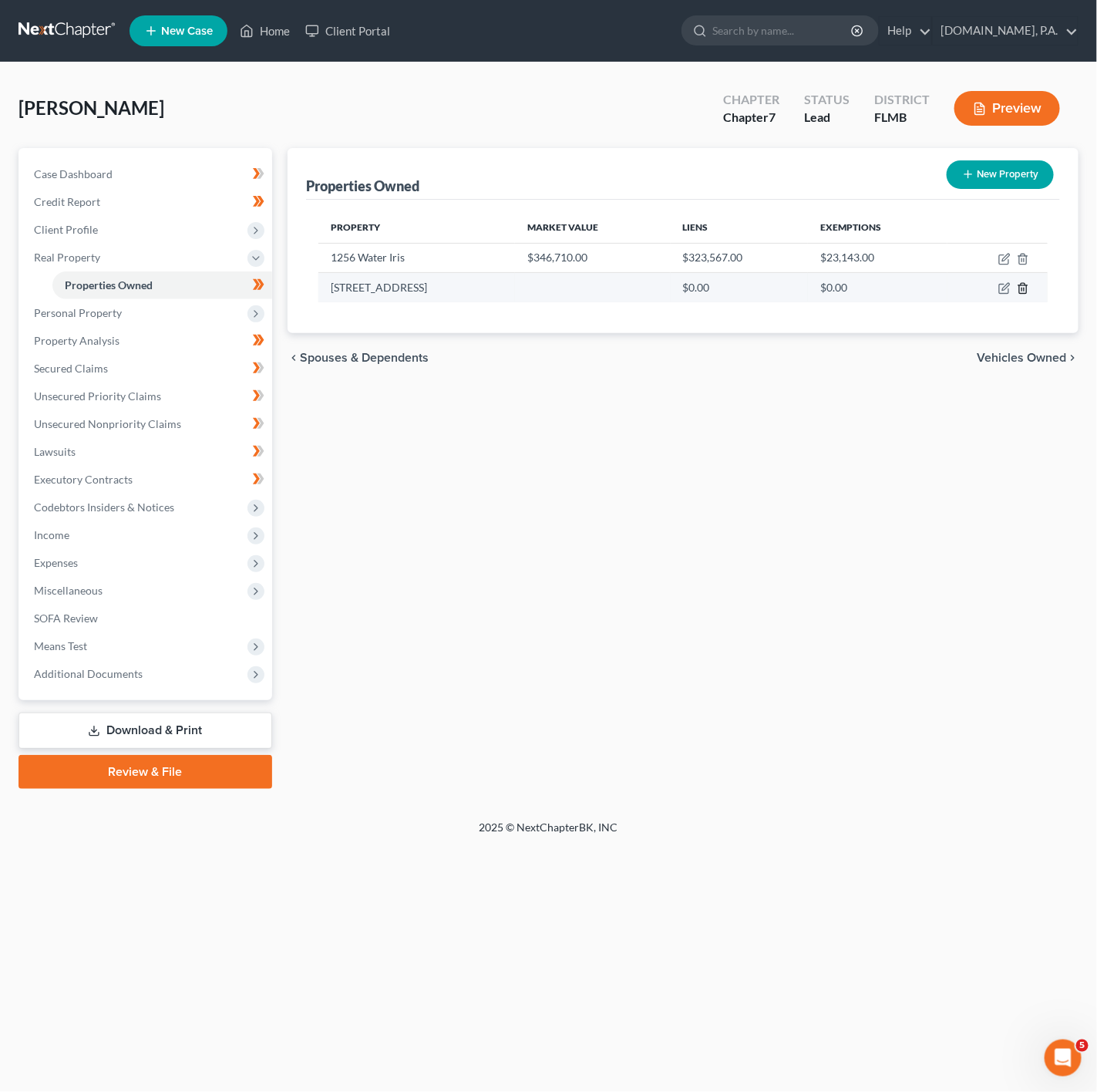
click at [1024, 287] on icon "button" at bounding box center [1023, 288] width 12 height 12
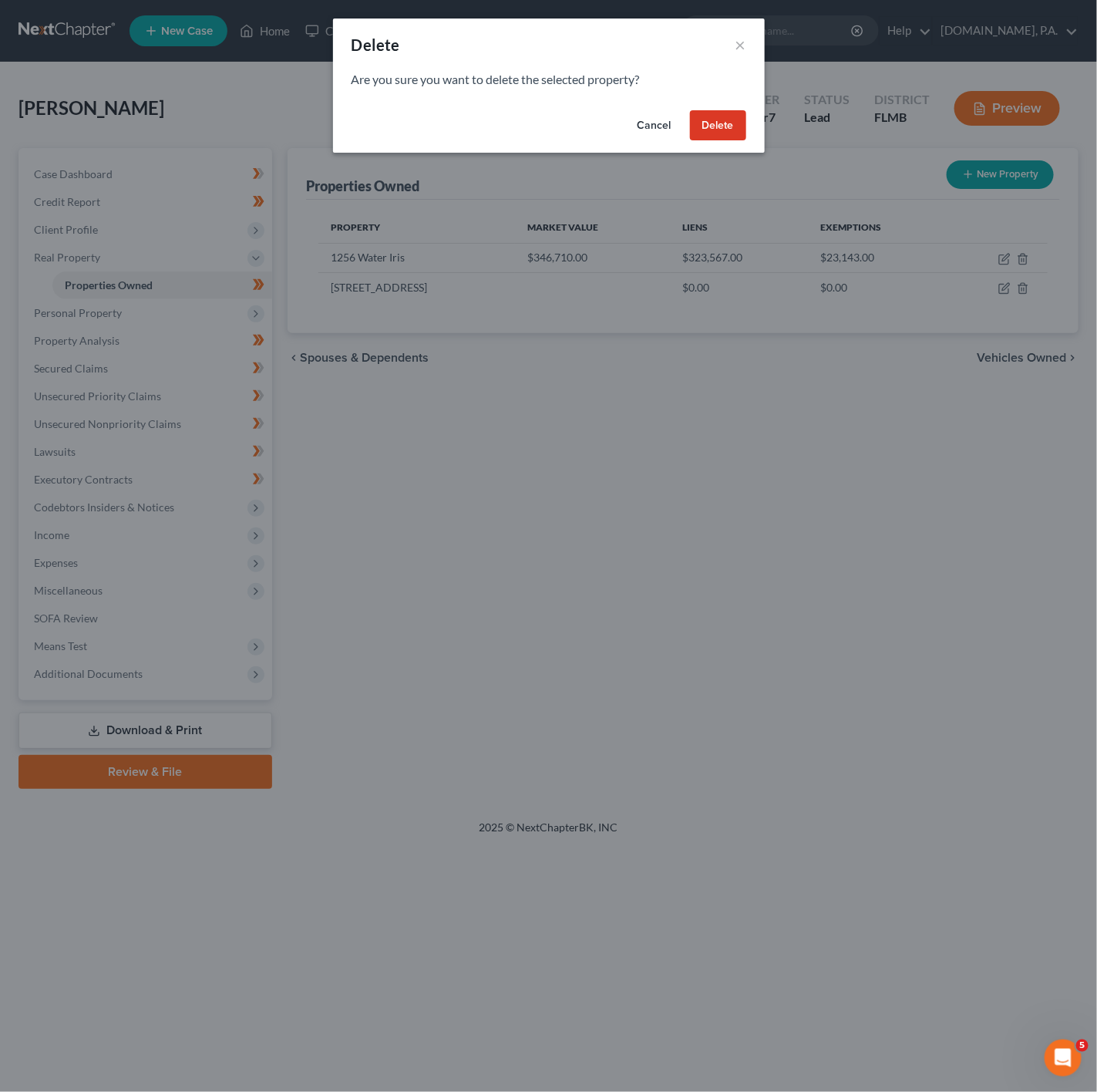
click at [706, 143] on div "Cancel Delete" at bounding box center [549, 129] width 432 height 50
click at [703, 129] on button "Delete" at bounding box center [718, 125] width 57 height 31
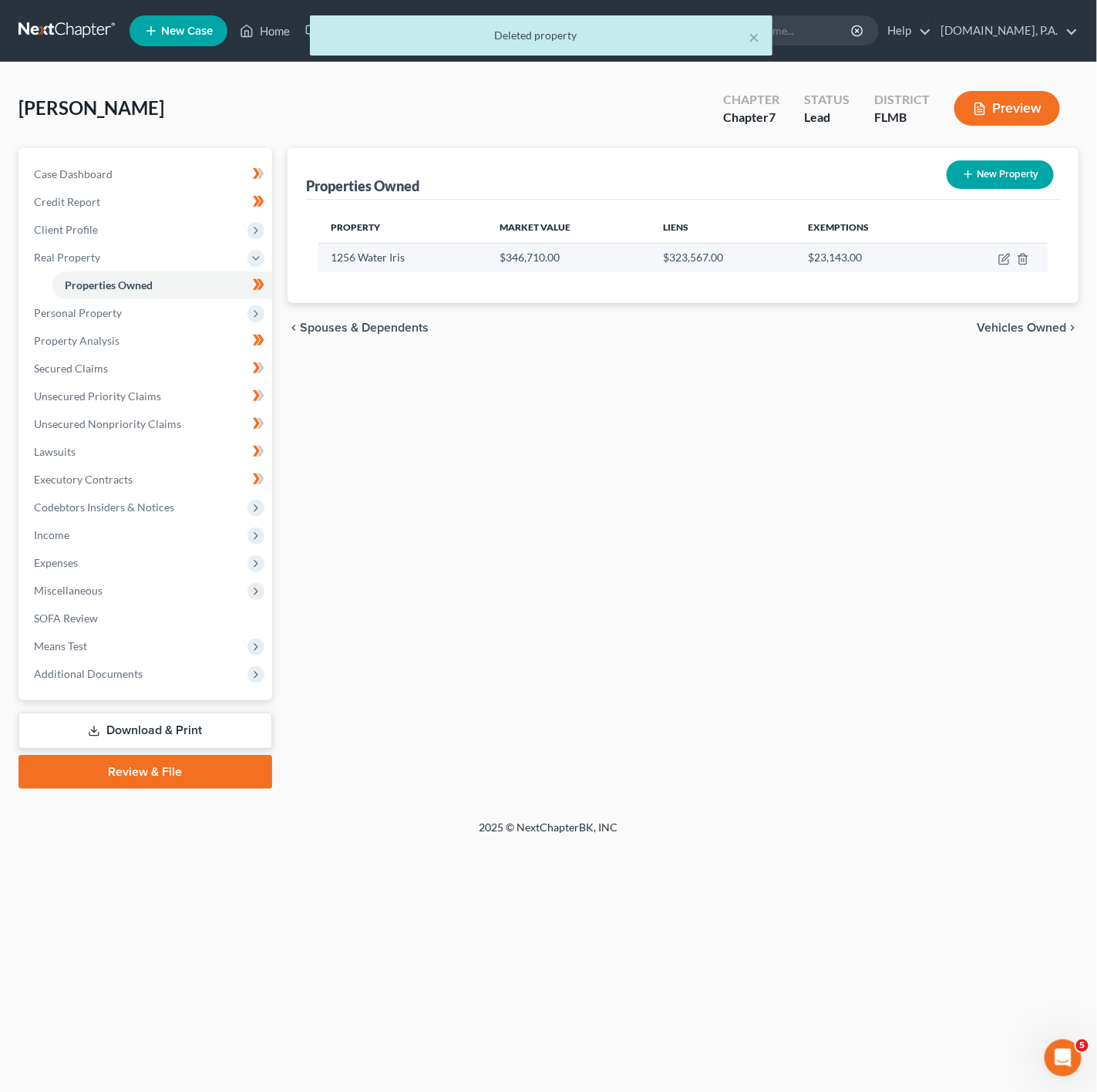
click at [996, 257] on td at bounding box center [995, 258] width 105 height 29
click at [998, 257] on icon "button" at bounding box center [1004, 259] width 12 height 12
select select "9"
select select "47"
select select "0"
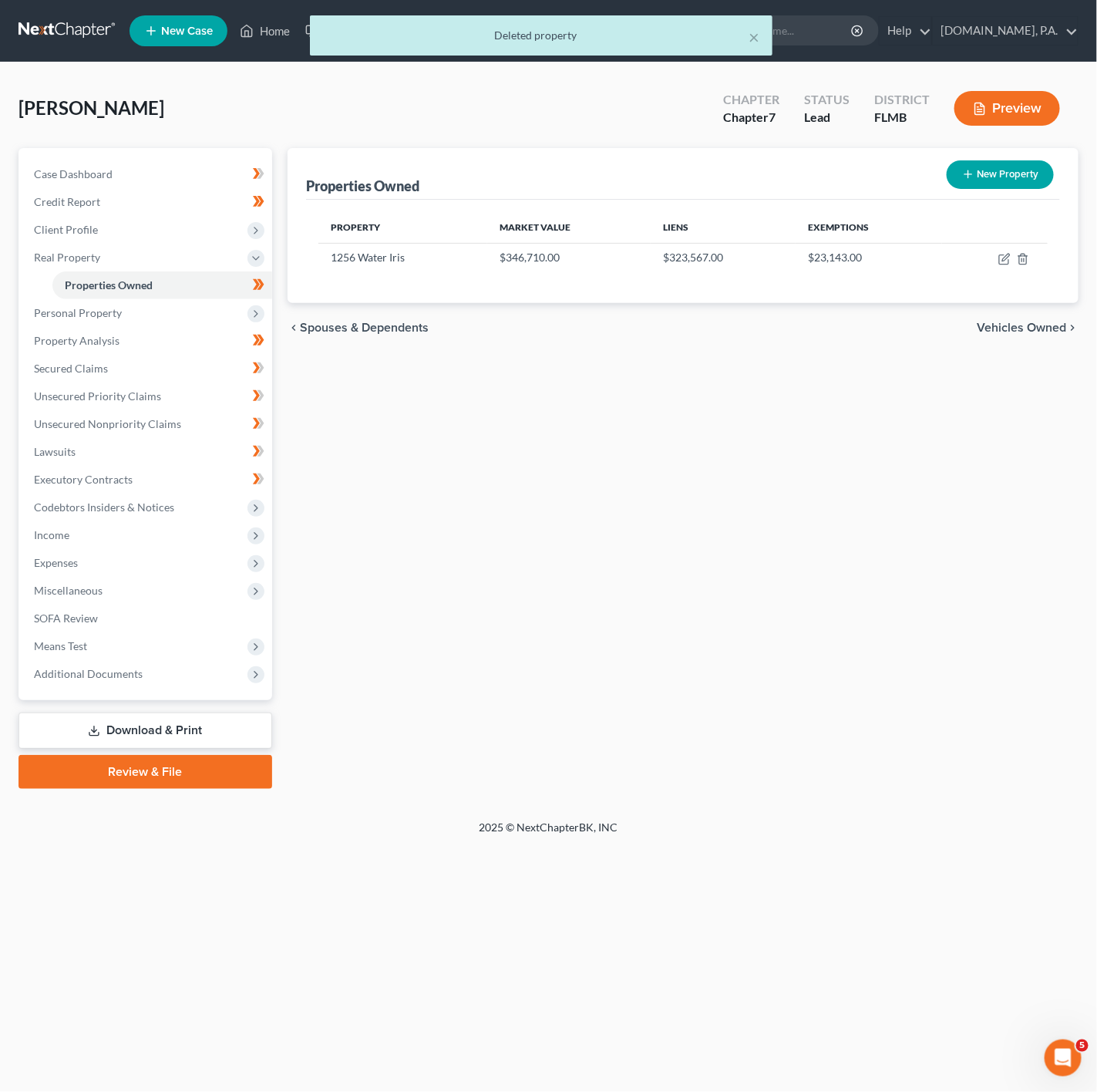
select select "5"
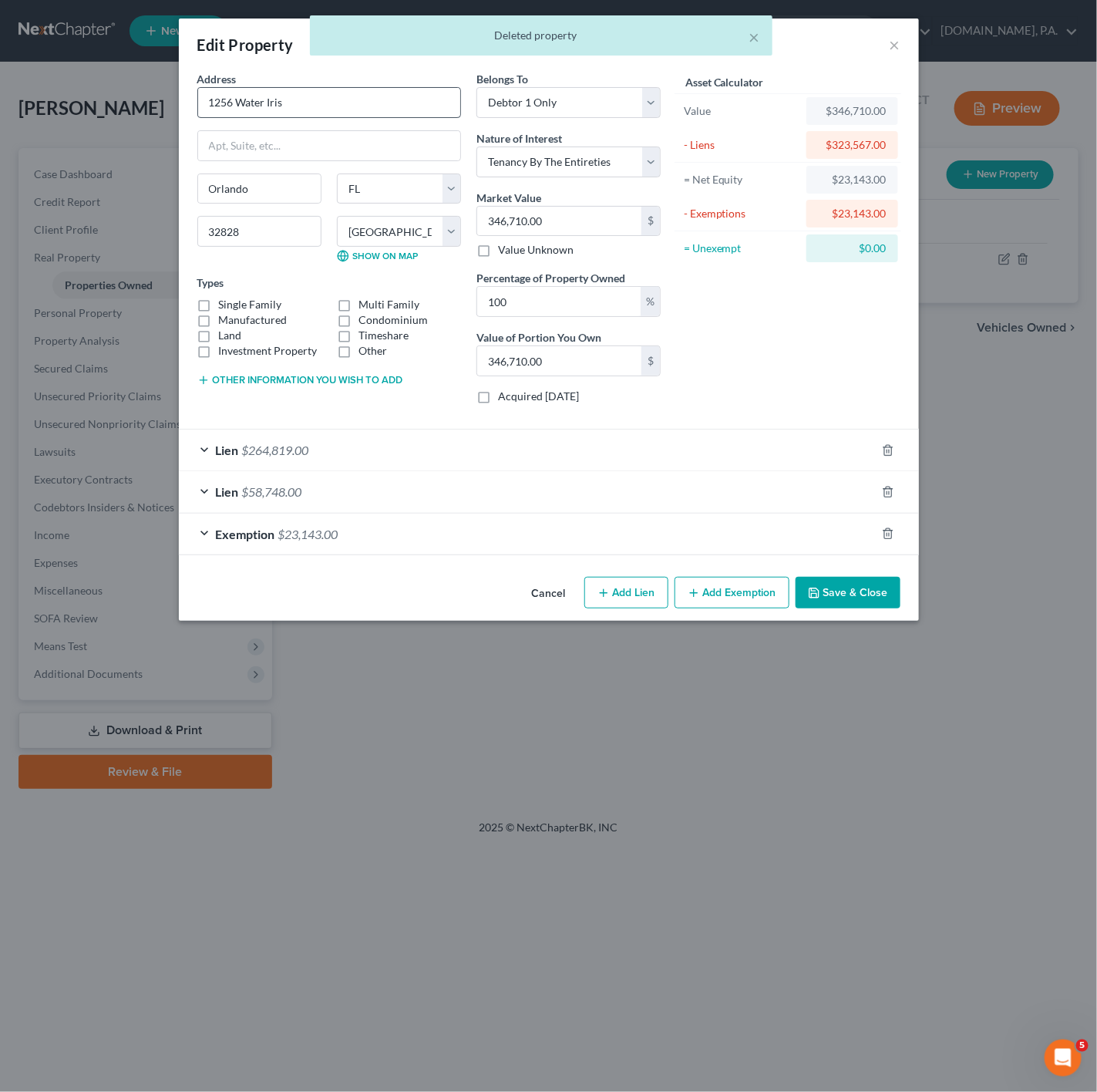
click at [350, 118] on div "Address * 1256 Water Iris Orlando State AL AK AR AZ CA CO CT DE DC FL GA GU HI …" at bounding box center [329, 244] width 279 height 345
drag, startPoint x: 364, startPoint y: 94, endPoint x: 372, endPoint y: 91, distance: 8.5
click at [365, 94] on input "1256 Water Iris" at bounding box center [329, 103] width 262 height 29
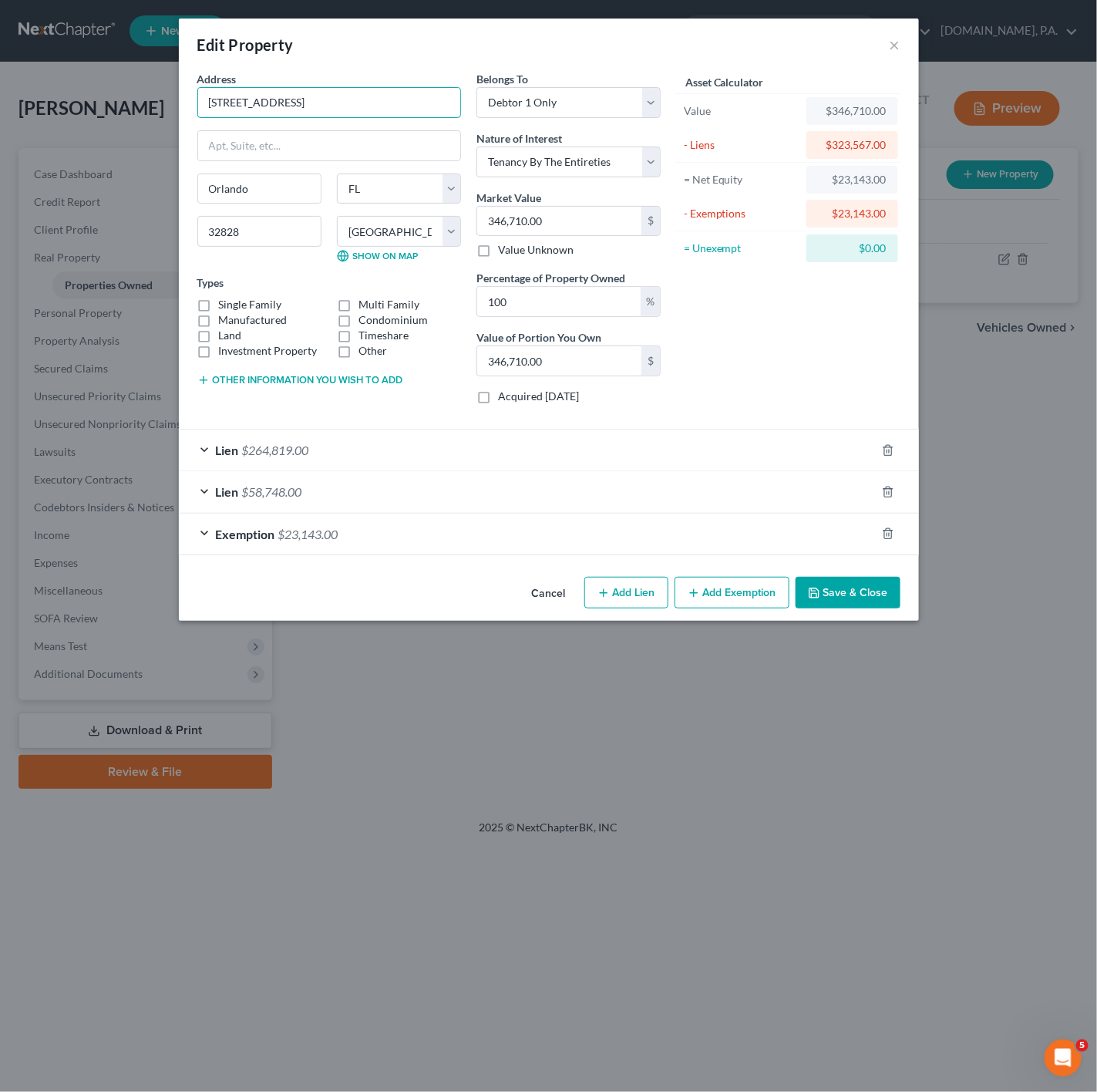
type input "1256 Water Iris Way"
drag, startPoint x: 812, startPoint y: 595, endPoint x: 253, endPoint y: 565, distance: 559.8
click at [253, 565] on div "Edit Property × Address * 1256 Water Iris Way Orlando State AL AK AR AZ CA CO C…" at bounding box center [549, 320] width 740 height 603
click at [216, 530] on span "Exemption" at bounding box center [245, 534] width 60 height 15
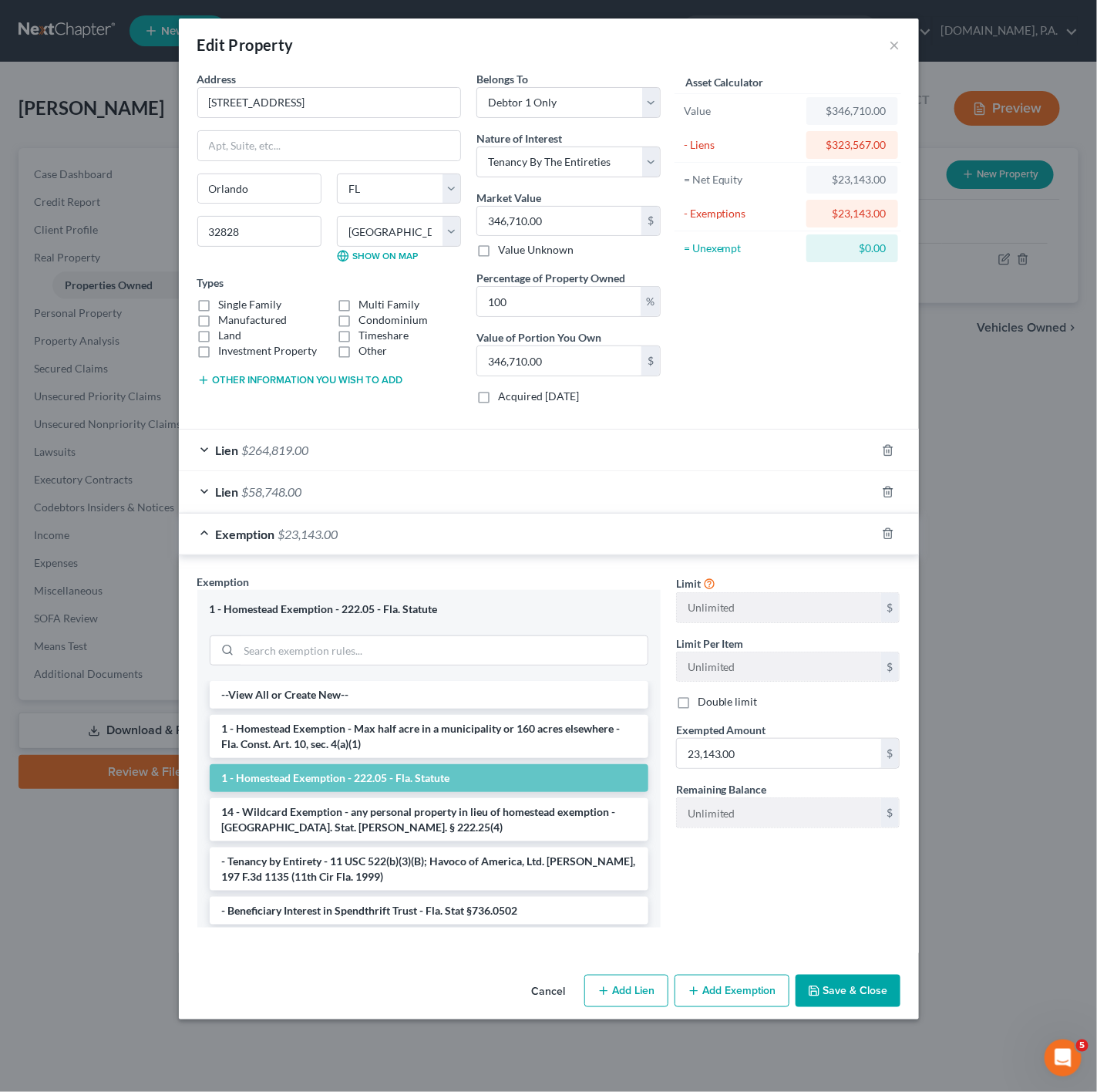
click at [216, 530] on span "Exemption" at bounding box center [245, 534] width 60 height 15
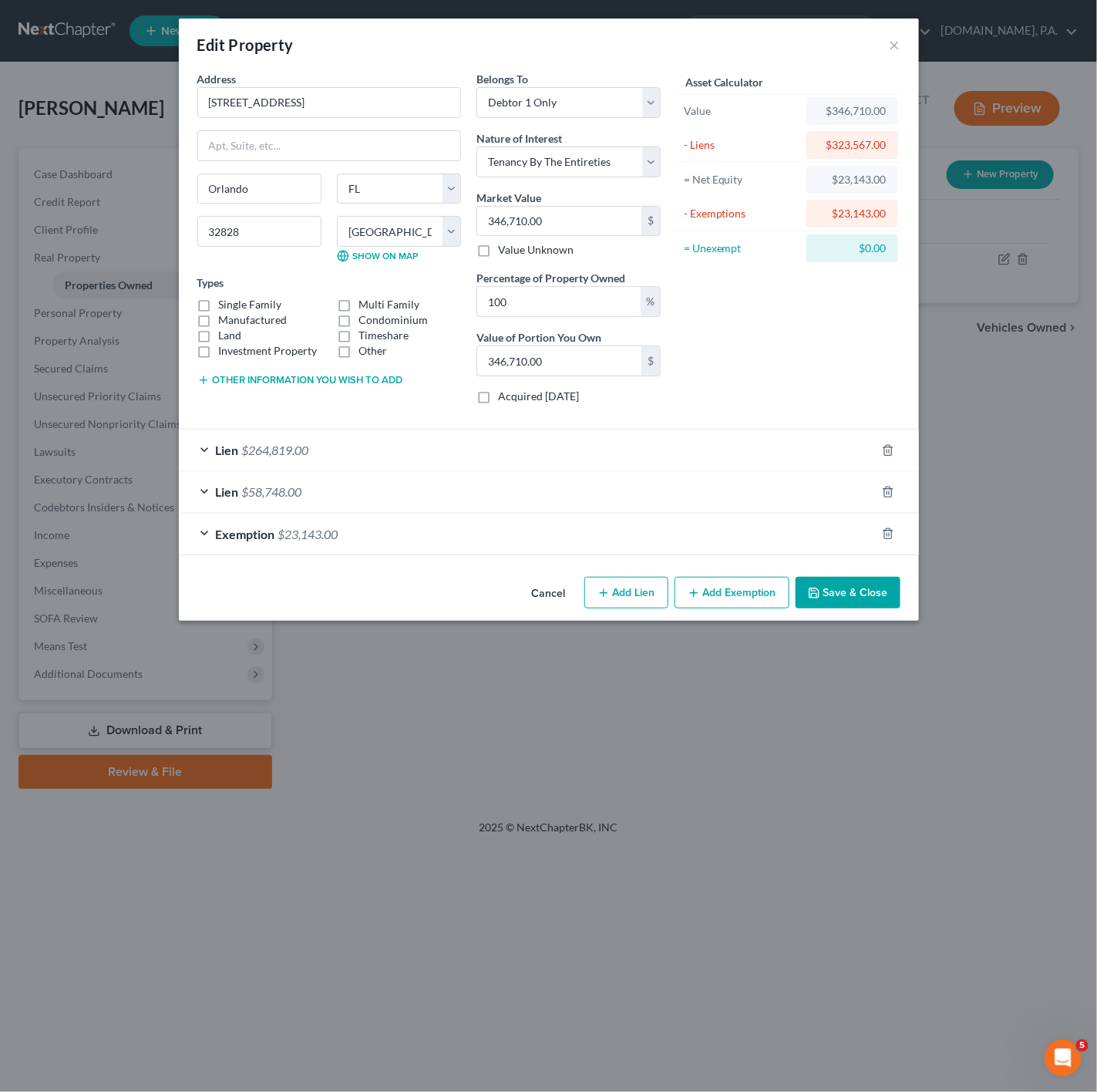
click at [884, 596] on button "Save & Close" at bounding box center [848, 593] width 105 height 33
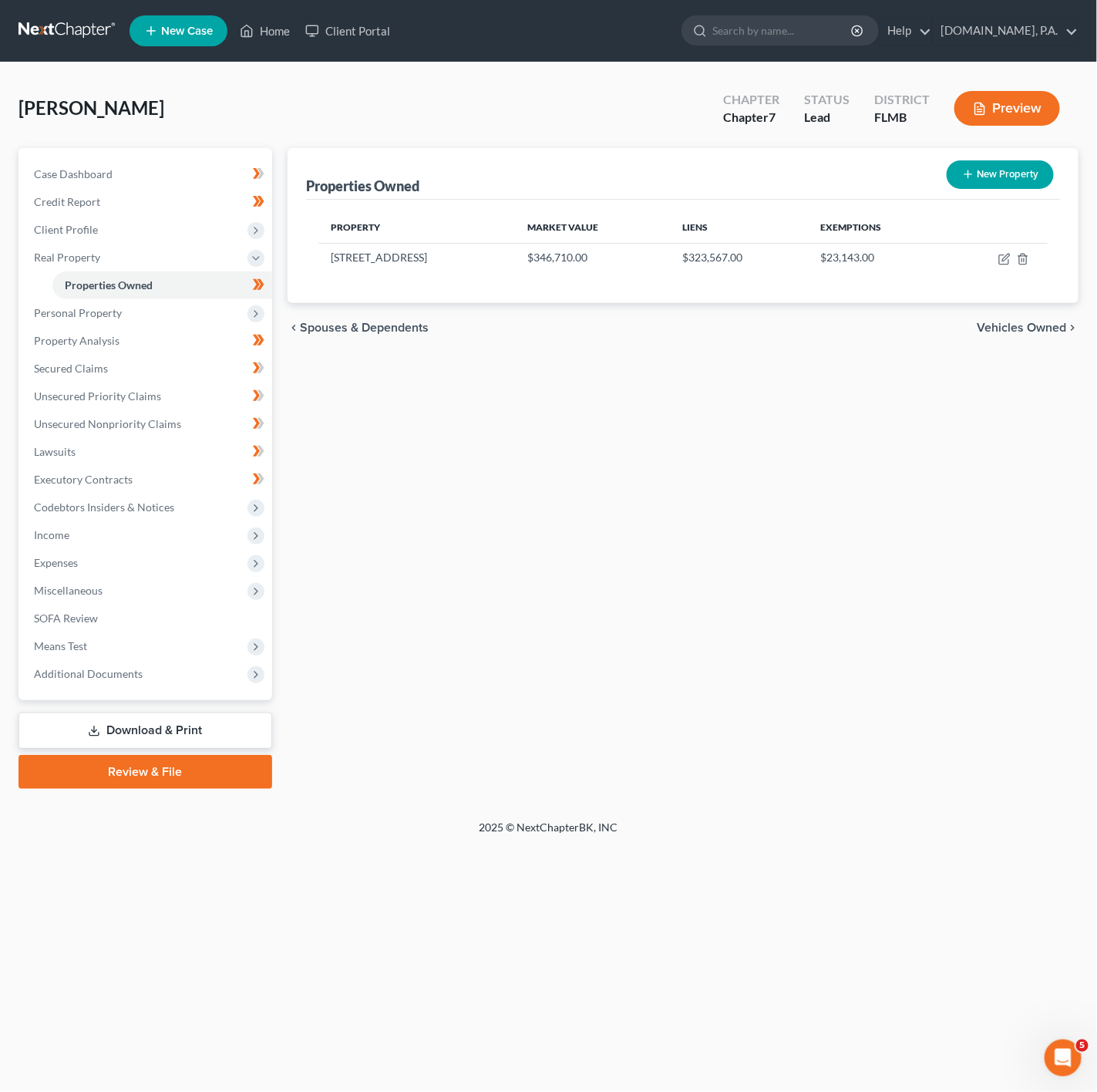
click at [440, 689] on div "Properties Owned New Property Property Market Value Liens Exemptions 1256 Water…" at bounding box center [683, 468] width 807 height 640
click at [202, 314] on span "Personal Property" at bounding box center [147, 313] width 251 height 28
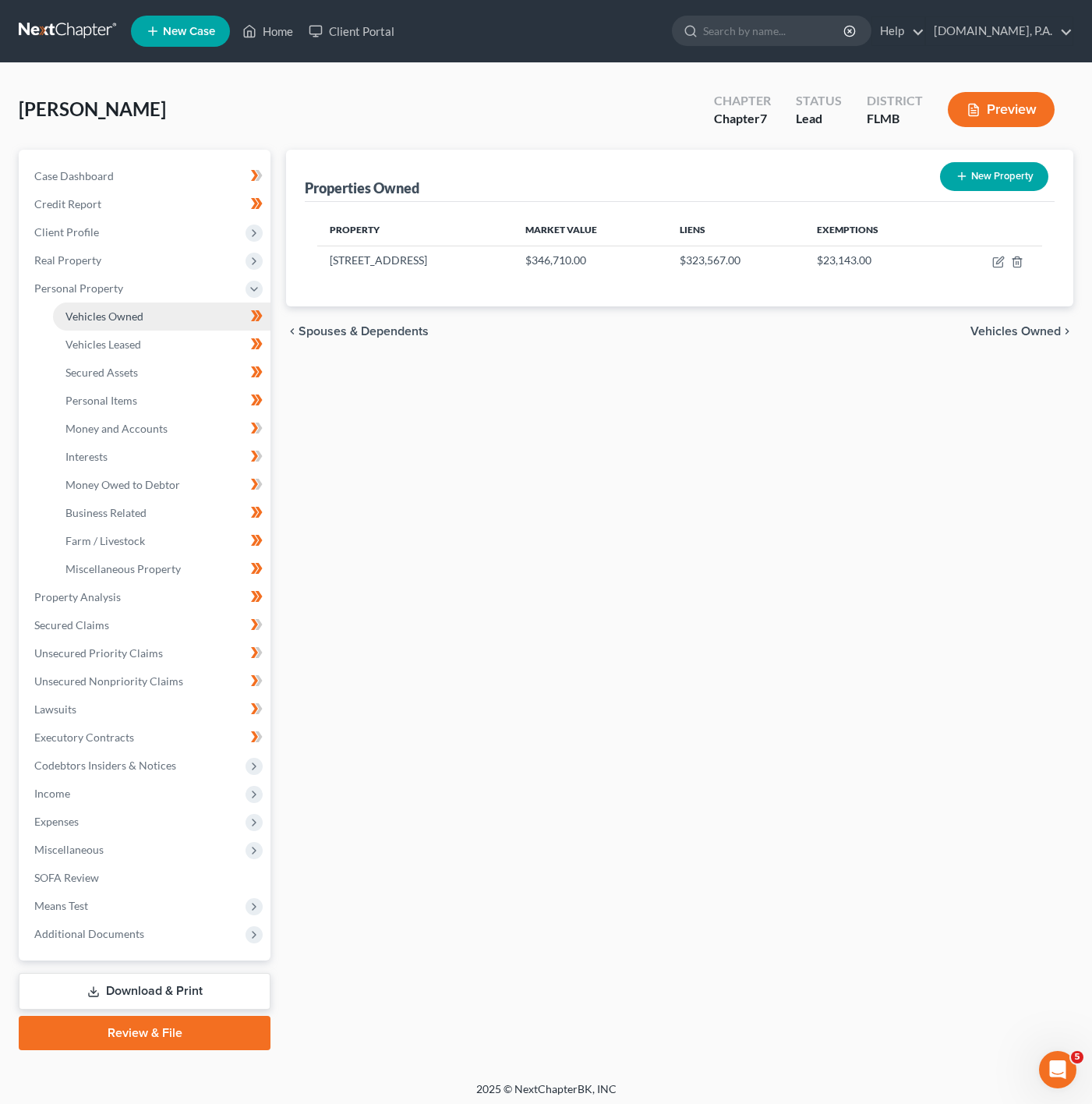
click at [153, 321] on link "Vehicles Owned" at bounding box center [162, 316] width 218 height 28
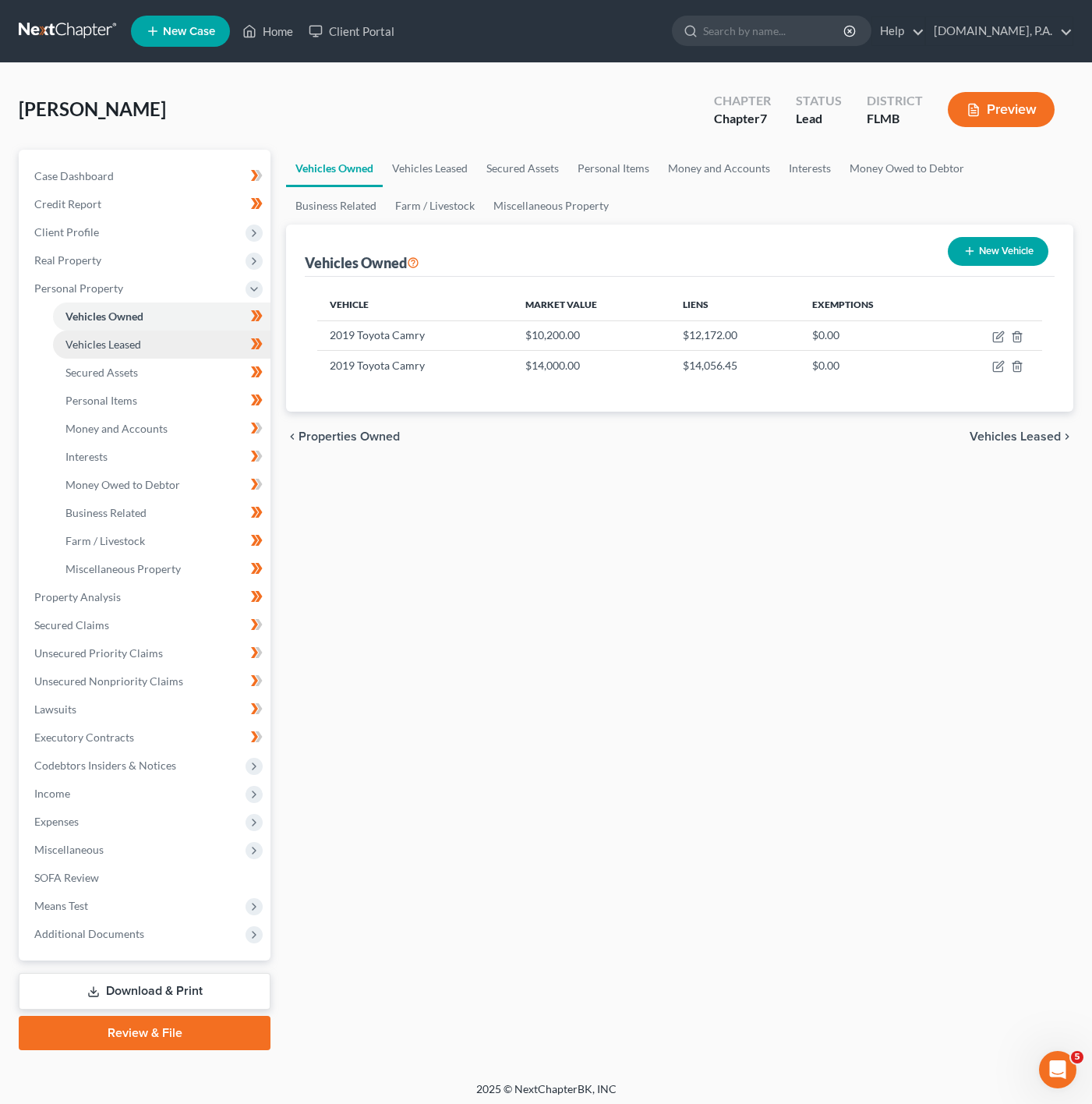
click at [178, 340] on link "Vehicles Leased" at bounding box center [162, 345] width 218 height 28
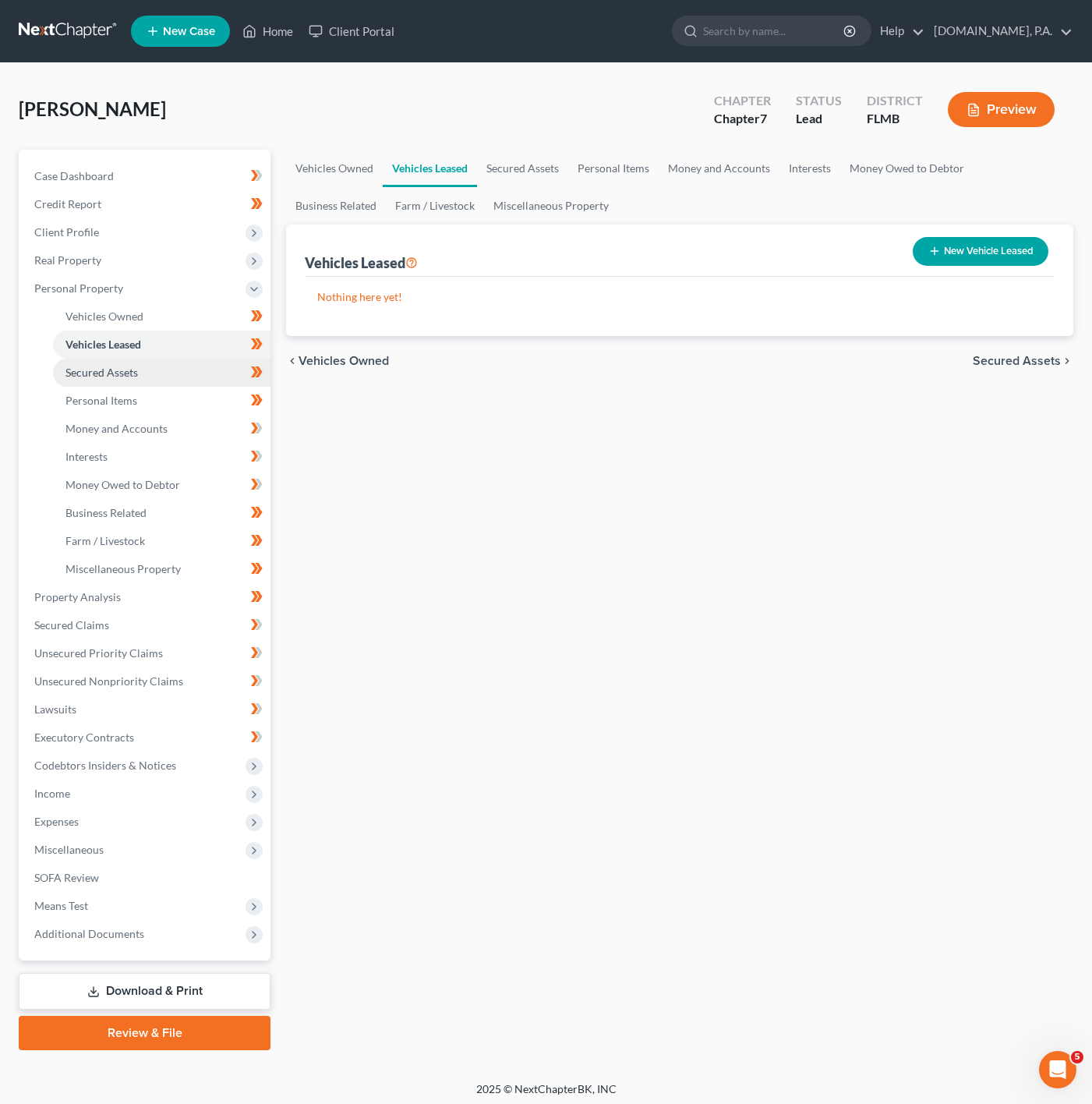
click at [178, 374] on link "Secured Assets" at bounding box center [162, 373] width 218 height 28
click at [167, 401] on link "Personal Items" at bounding box center [162, 401] width 218 height 28
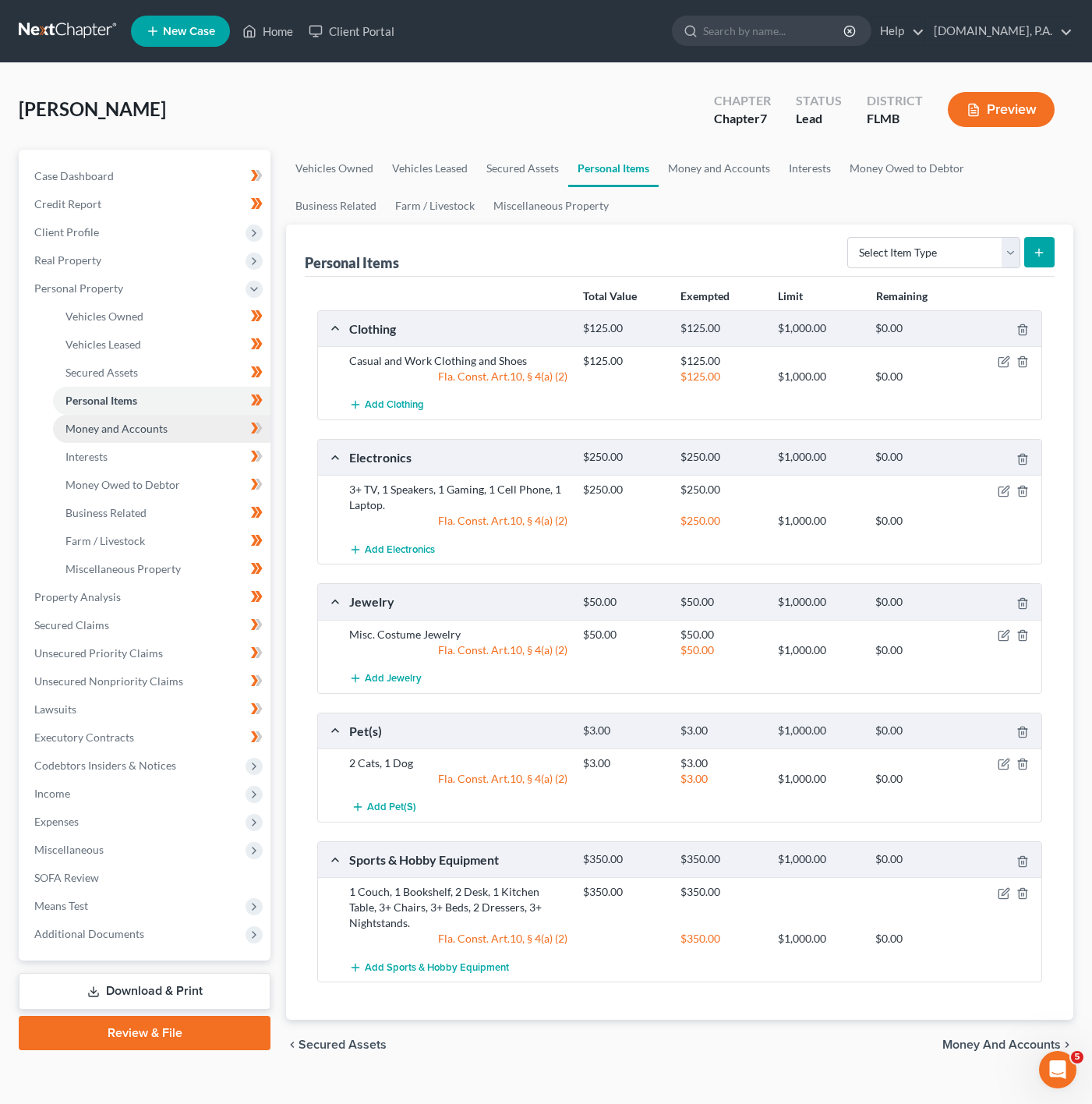
click at [183, 431] on link "Money and Accounts" at bounding box center [162, 429] width 218 height 28
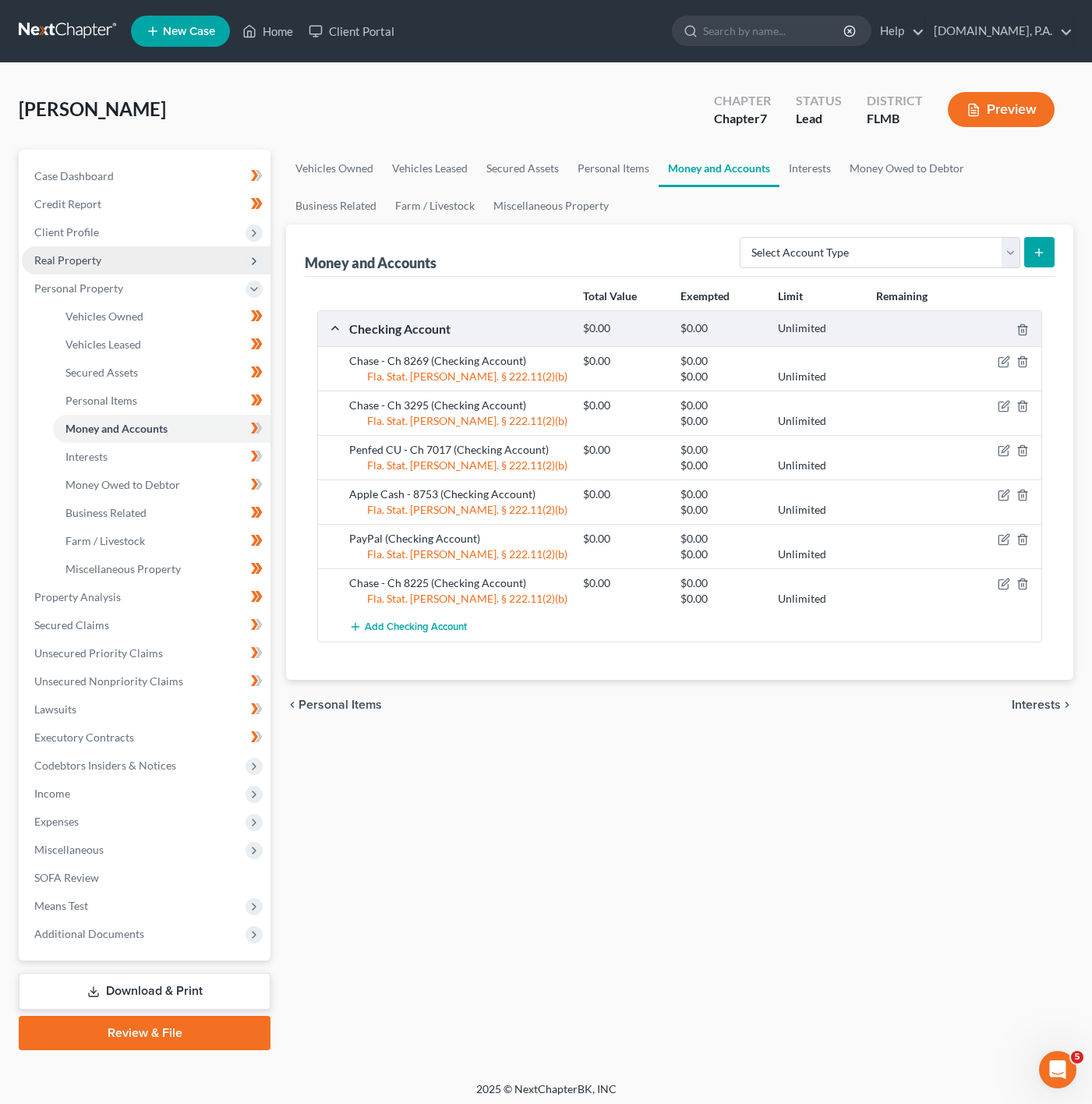
click at [188, 260] on span "Real Property" at bounding box center [146, 261] width 249 height 28
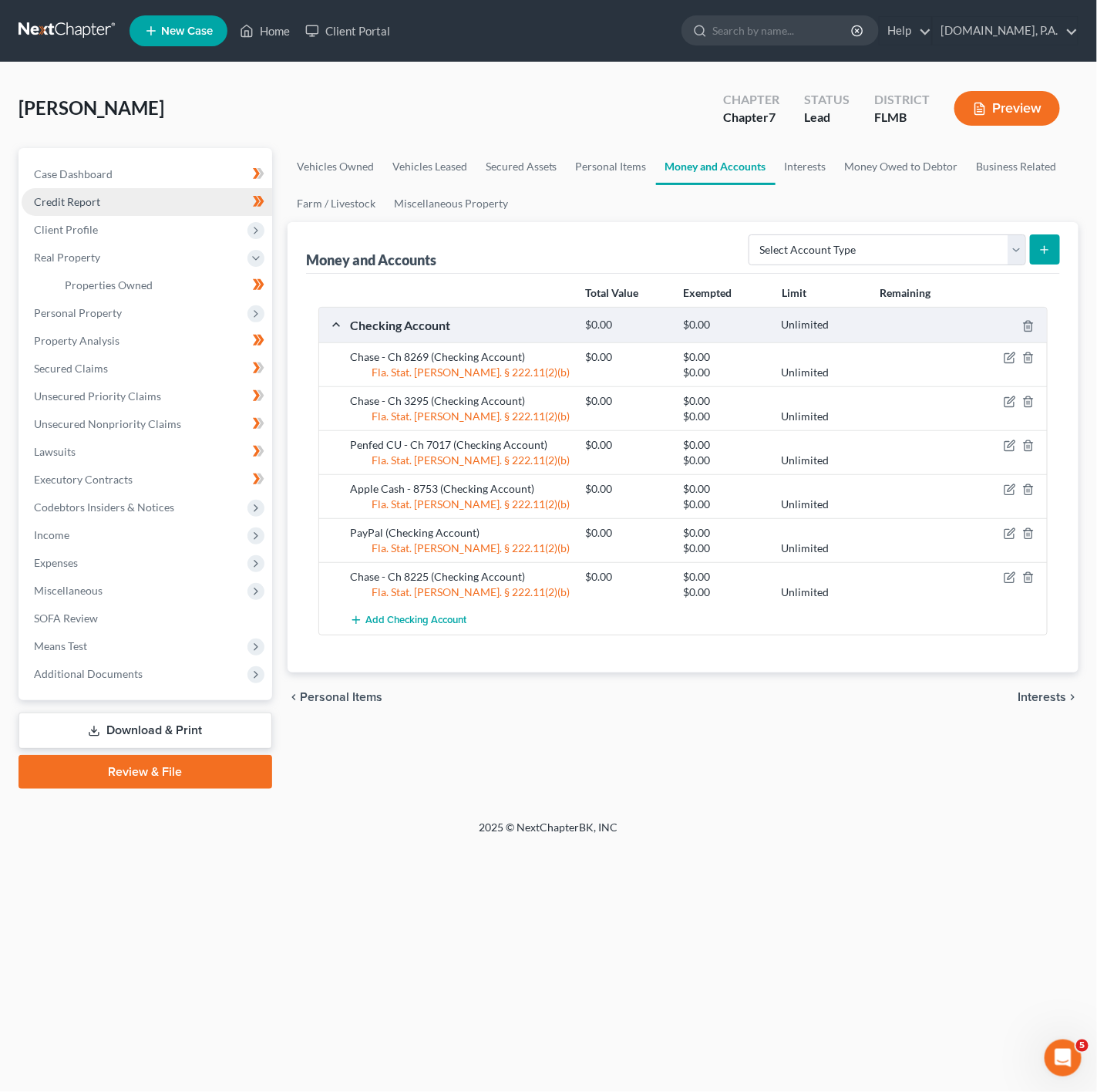
click at [207, 207] on link "Credit Report" at bounding box center [147, 202] width 251 height 28
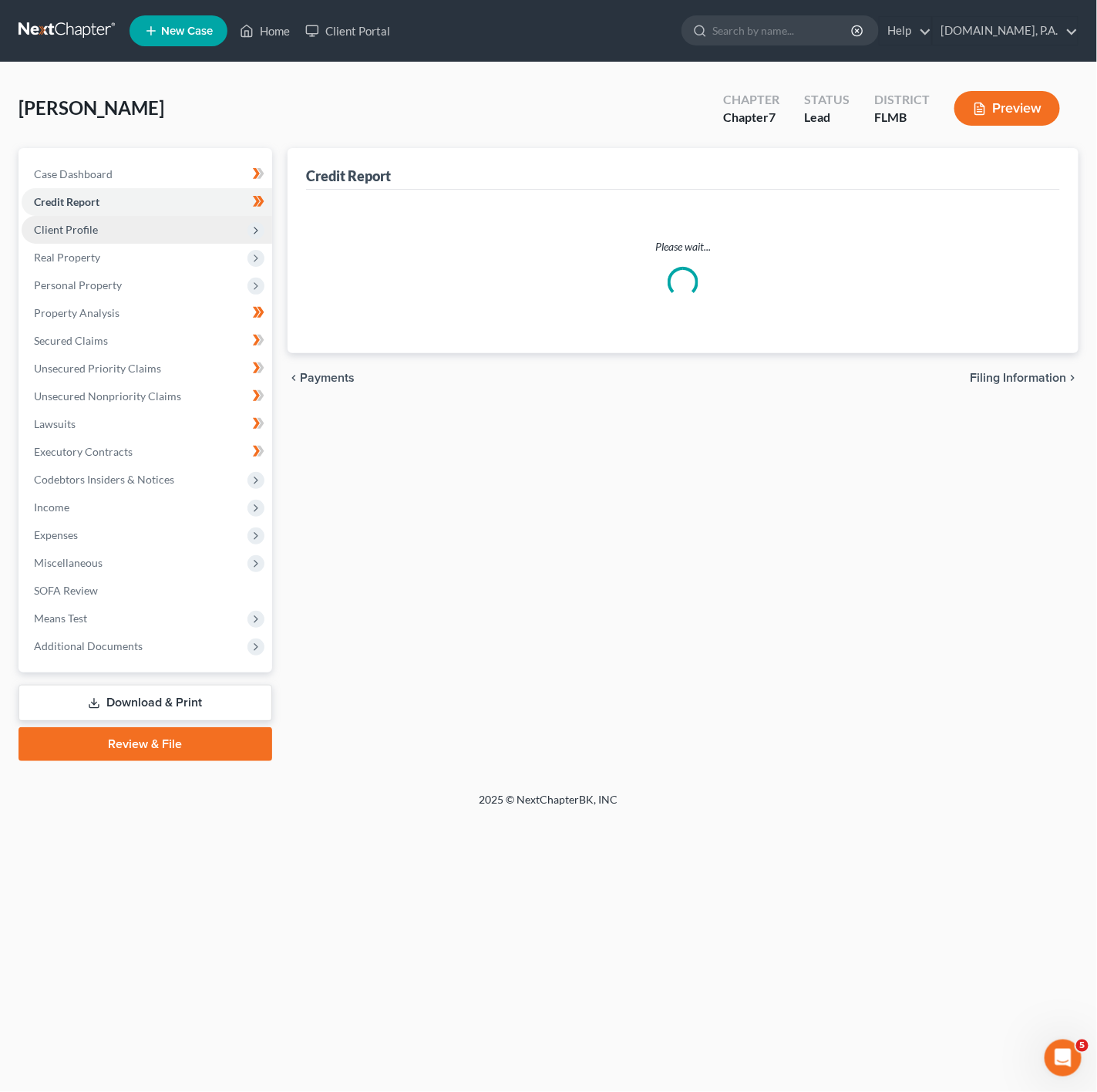
click at [197, 222] on span "Client Profile" at bounding box center [147, 230] width 251 height 28
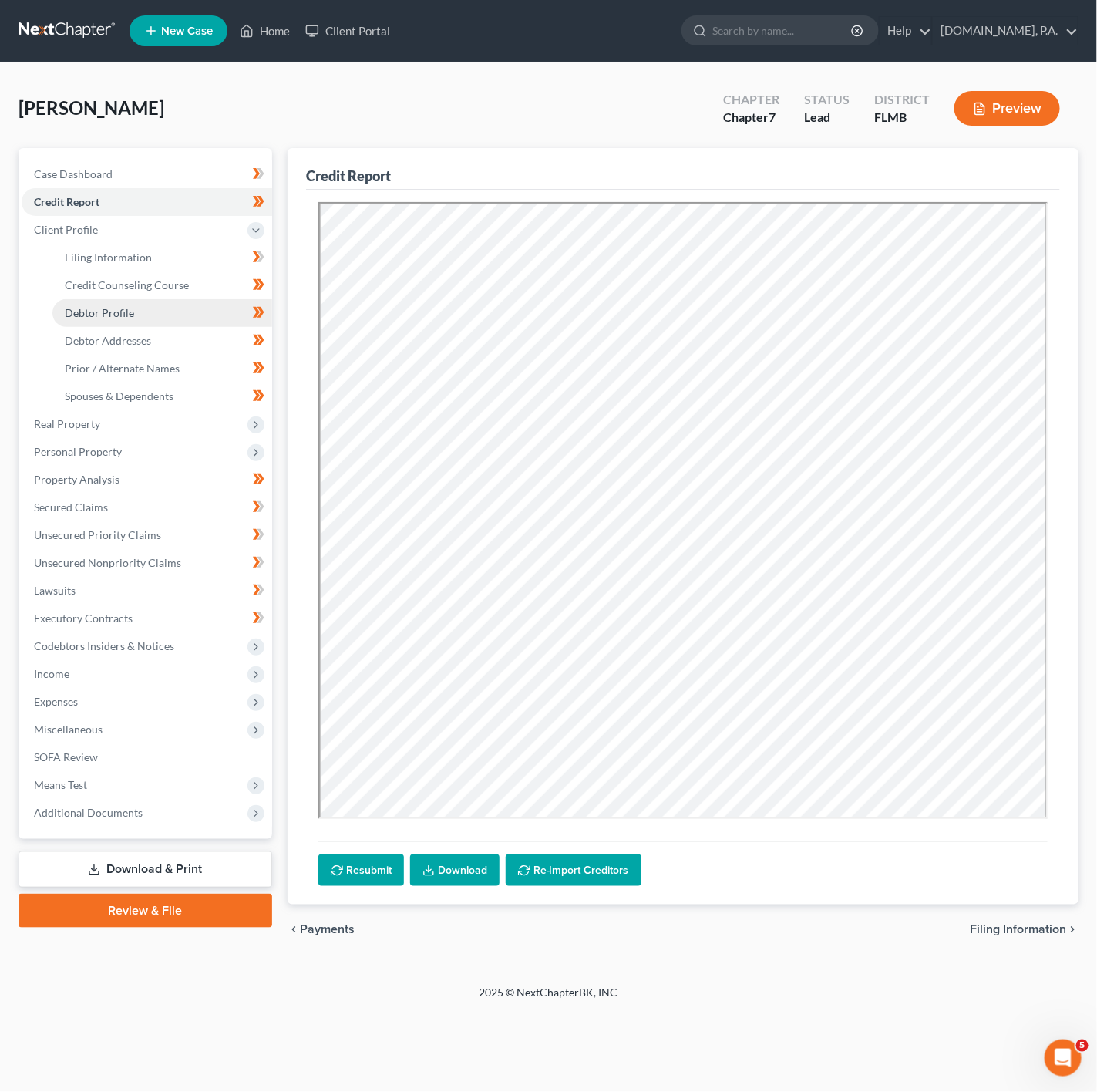
click at [153, 308] on link "Debtor Profile" at bounding box center [163, 313] width 220 height 28
select select "0"
select select "3"
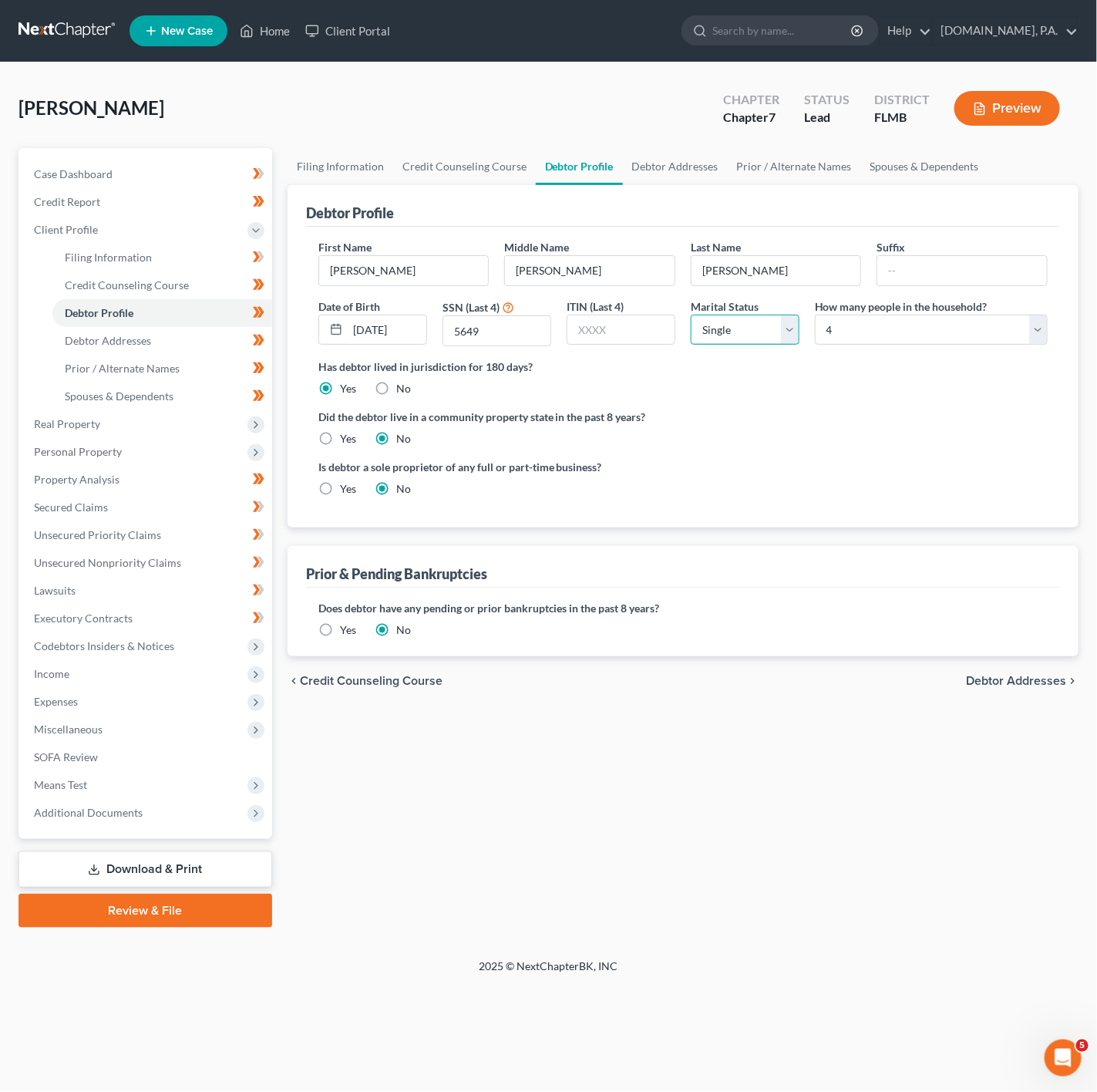
click at [729, 331] on select "Select Single Married Separated Divorced Widowed" at bounding box center [745, 330] width 108 height 31
click at [691, 315] on select "Select Single Married Separated Divorced Widowed" at bounding box center [745, 330] width 108 height 31
click at [762, 371] on label "Has debtor lived in jurisdiction for 180 days?" at bounding box center [683, 366] width 729 height 16
click at [719, 345] on select "Select Single Married Separated Divorced Widowed" at bounding box center [745, 330] width 108 height 31
select select "2"
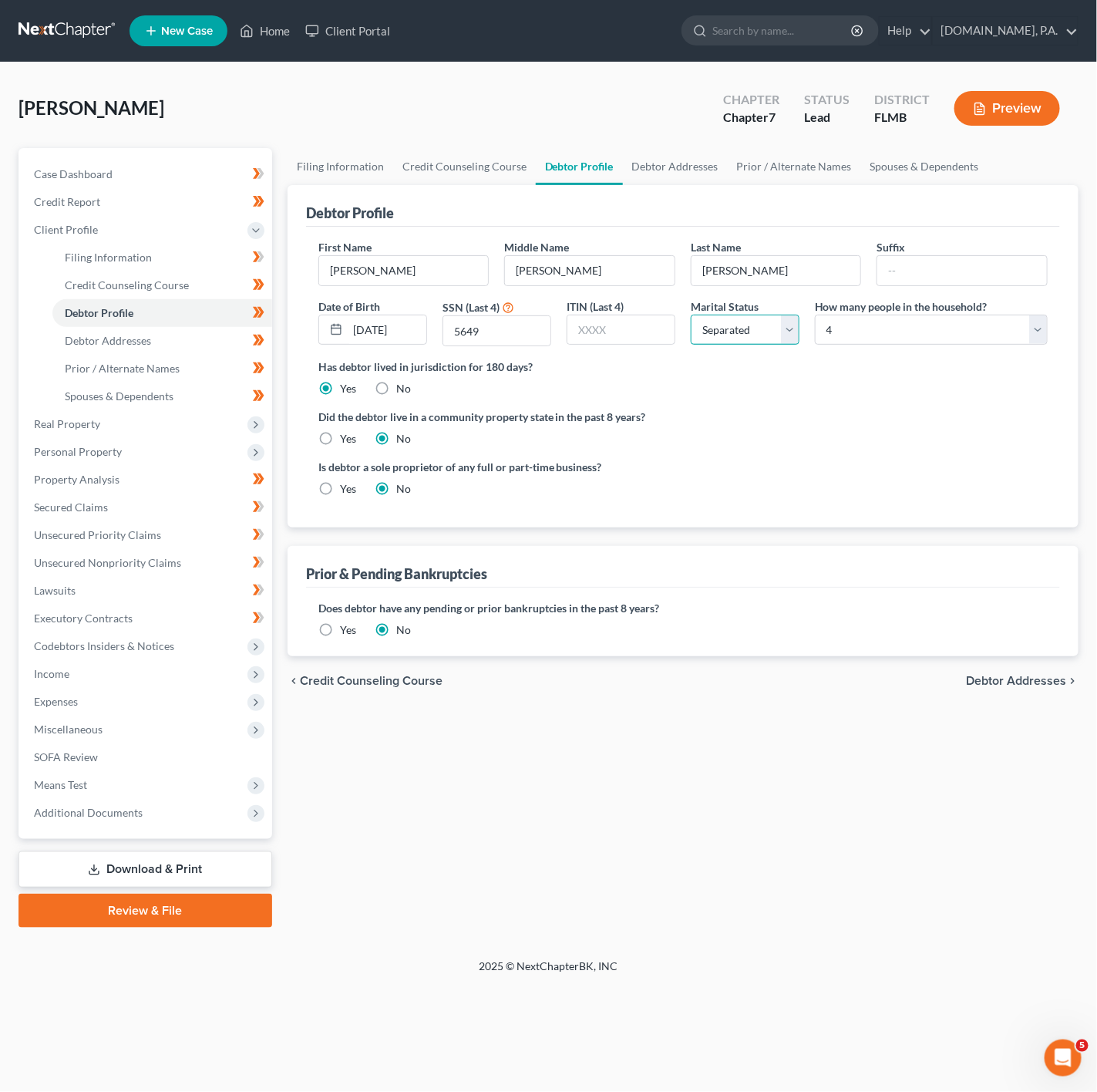
click at [691, 315] on select "Select Single Married Separated Divorced Widowed" at bounding box center [745, 330] width 108 height 31
click at [830, 419] on label "Did the debtor live in a community property state in the past 8 years?" at bounding box center [683, 417] width 729 height 16
click at [732, 313] on label "Marital Status" at bounding box center [725, 306] width 68 height 16
click at [735, 325] on select "Select Single Married Separated Divorced Widowed" at bounding box center [745, 330] width 108 height 31
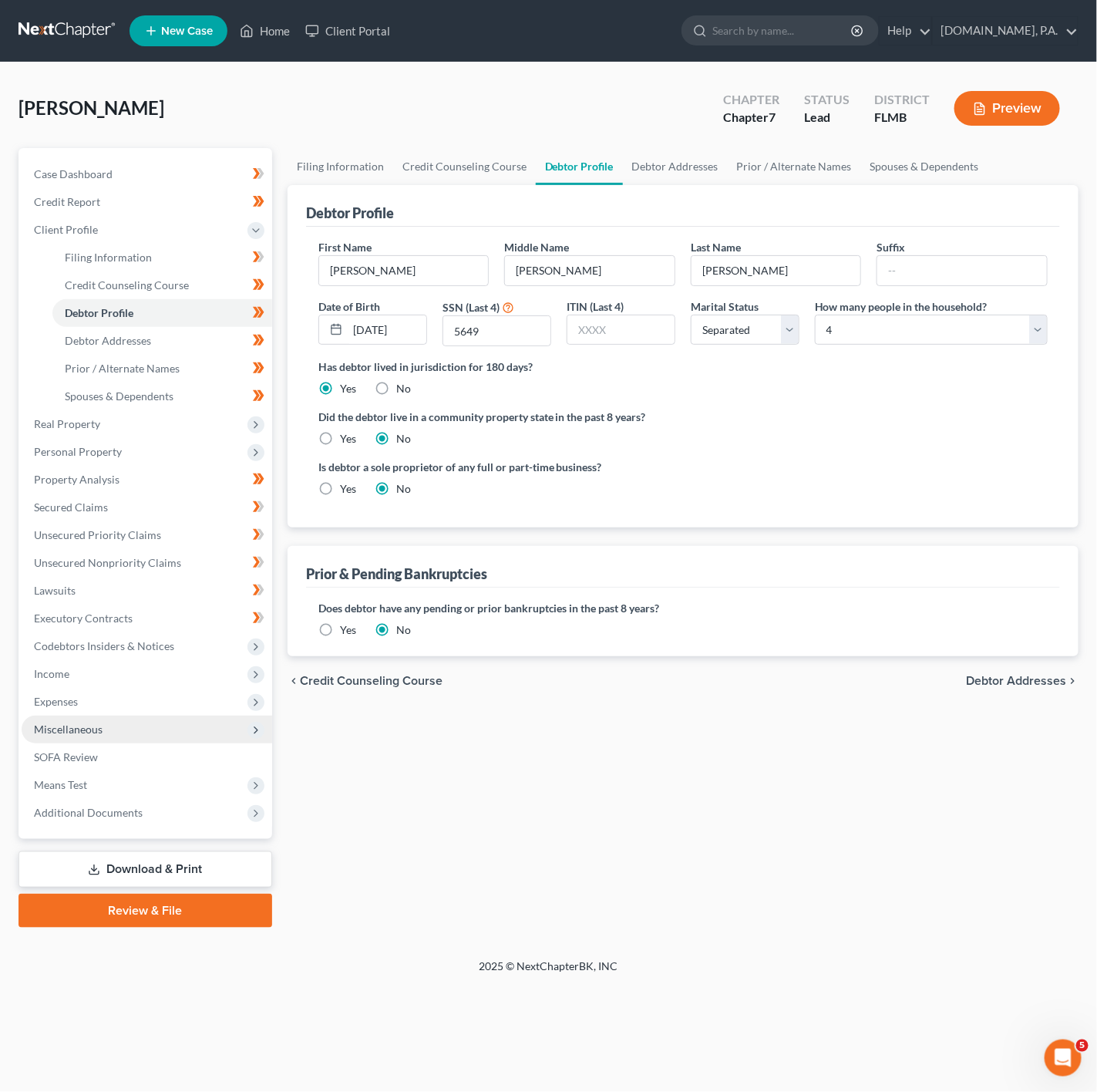
click at [128, 737] on span "Miscellaneous" at bounding box center [147, 730] width 251 height 28
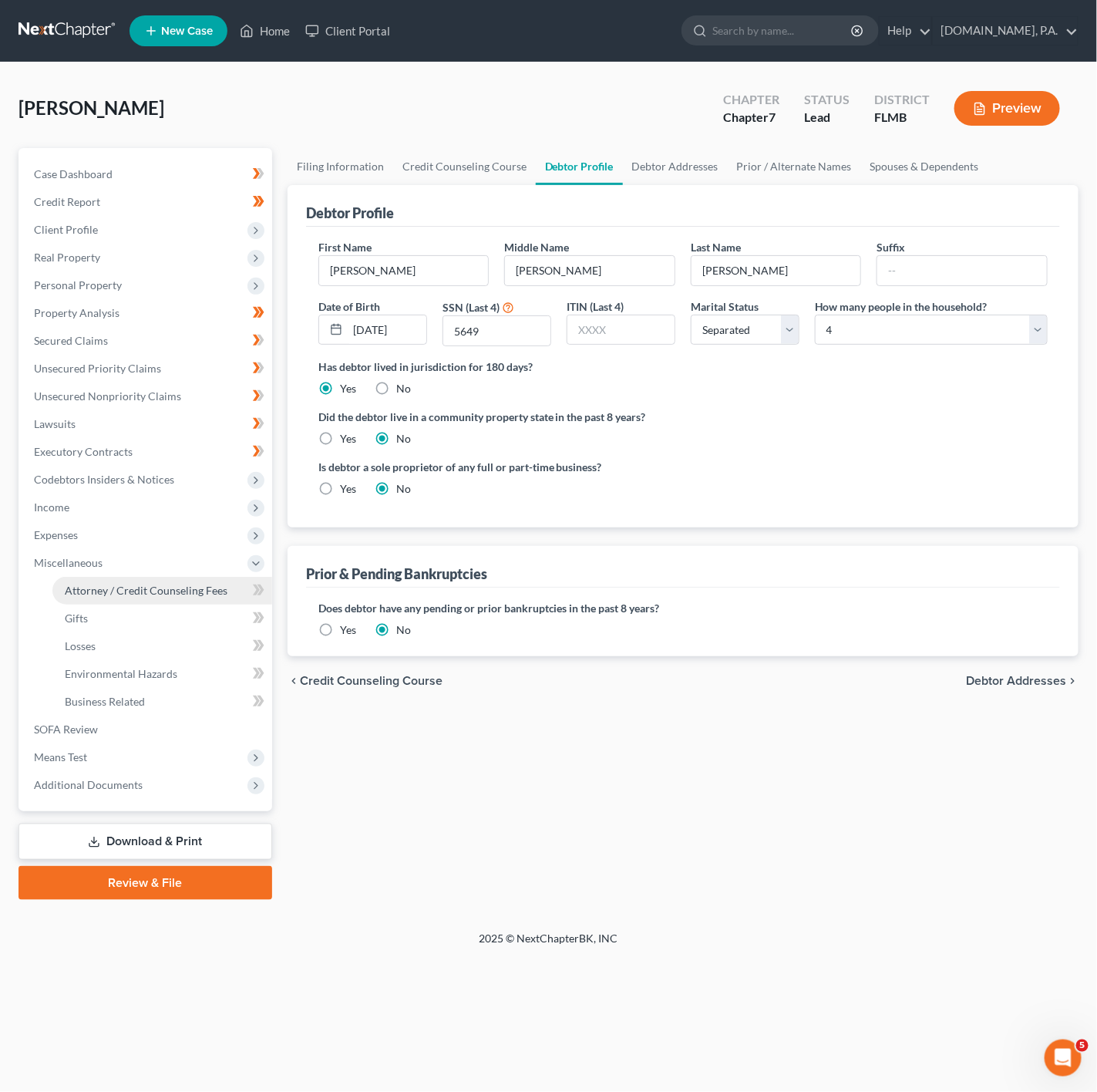
click at [201, 591] on span "Attorney / Credit Counseling Fees" at bounding box center [146, 590] width 163 height 13
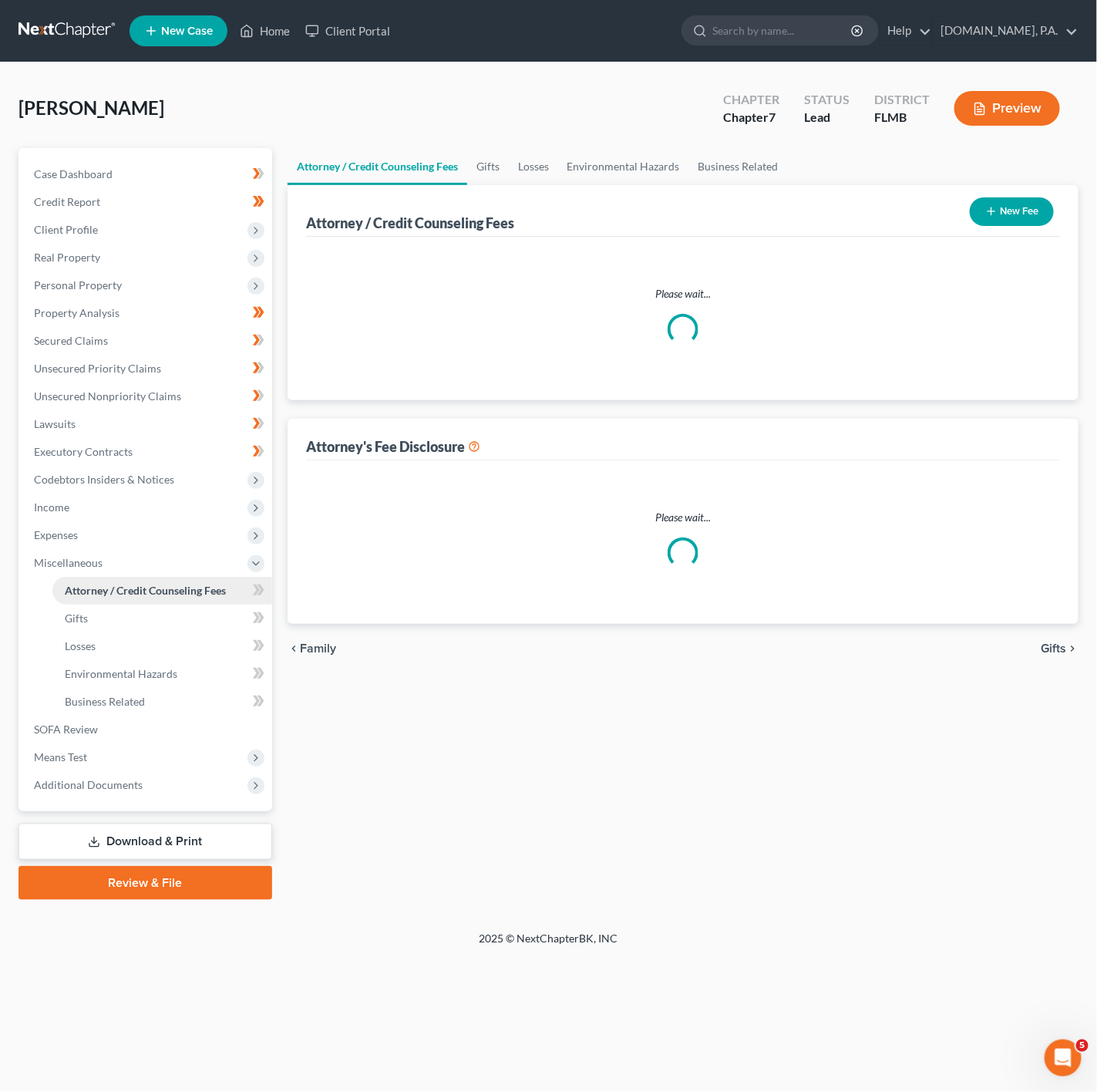
select select "4"
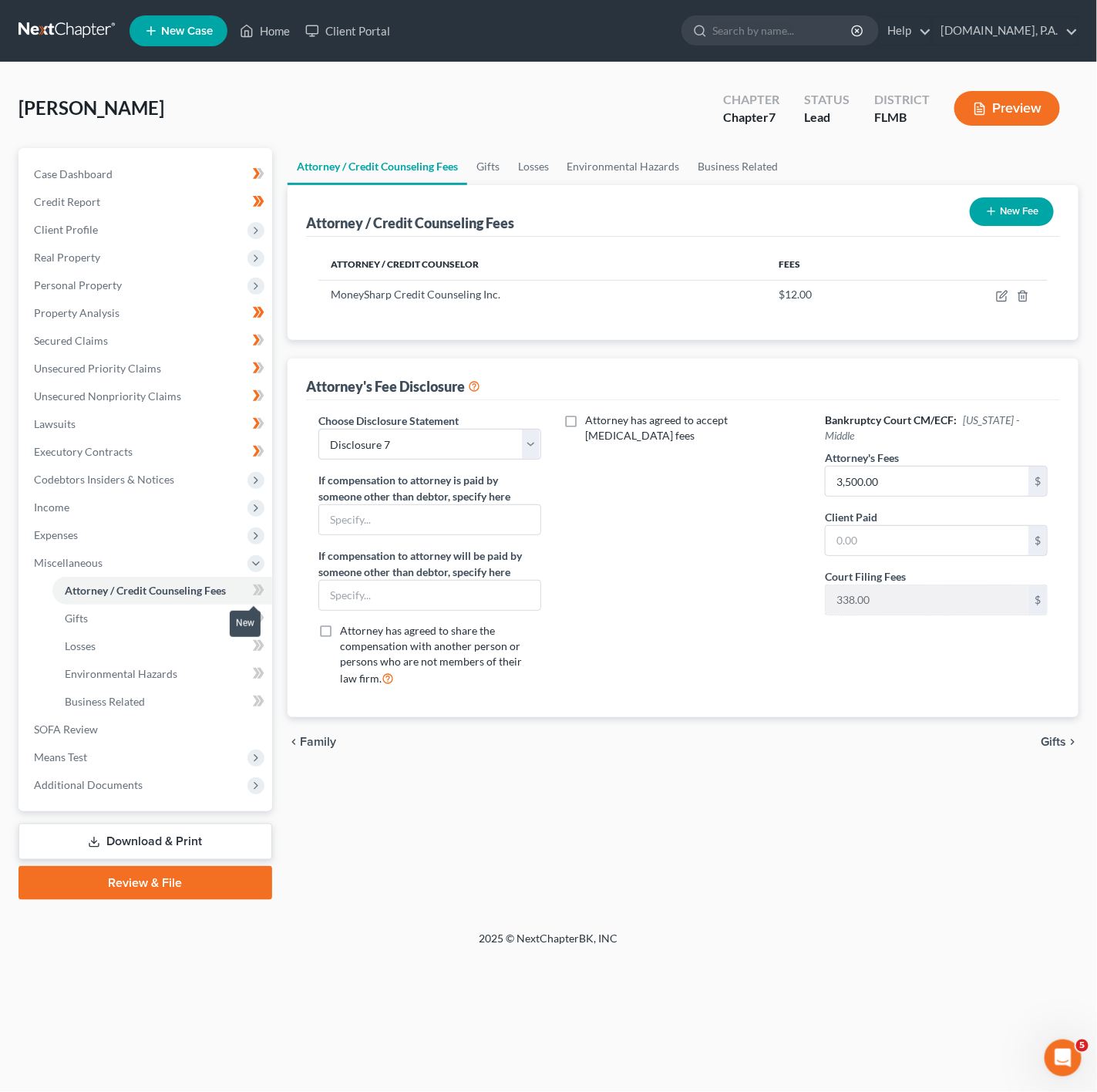
click at [255, 585] on icon at bounding box center [256, 590] width 7 height 11
click at [1029, 211] on button "New Fee" at bounding box center [1012, 211] width 84 height 29
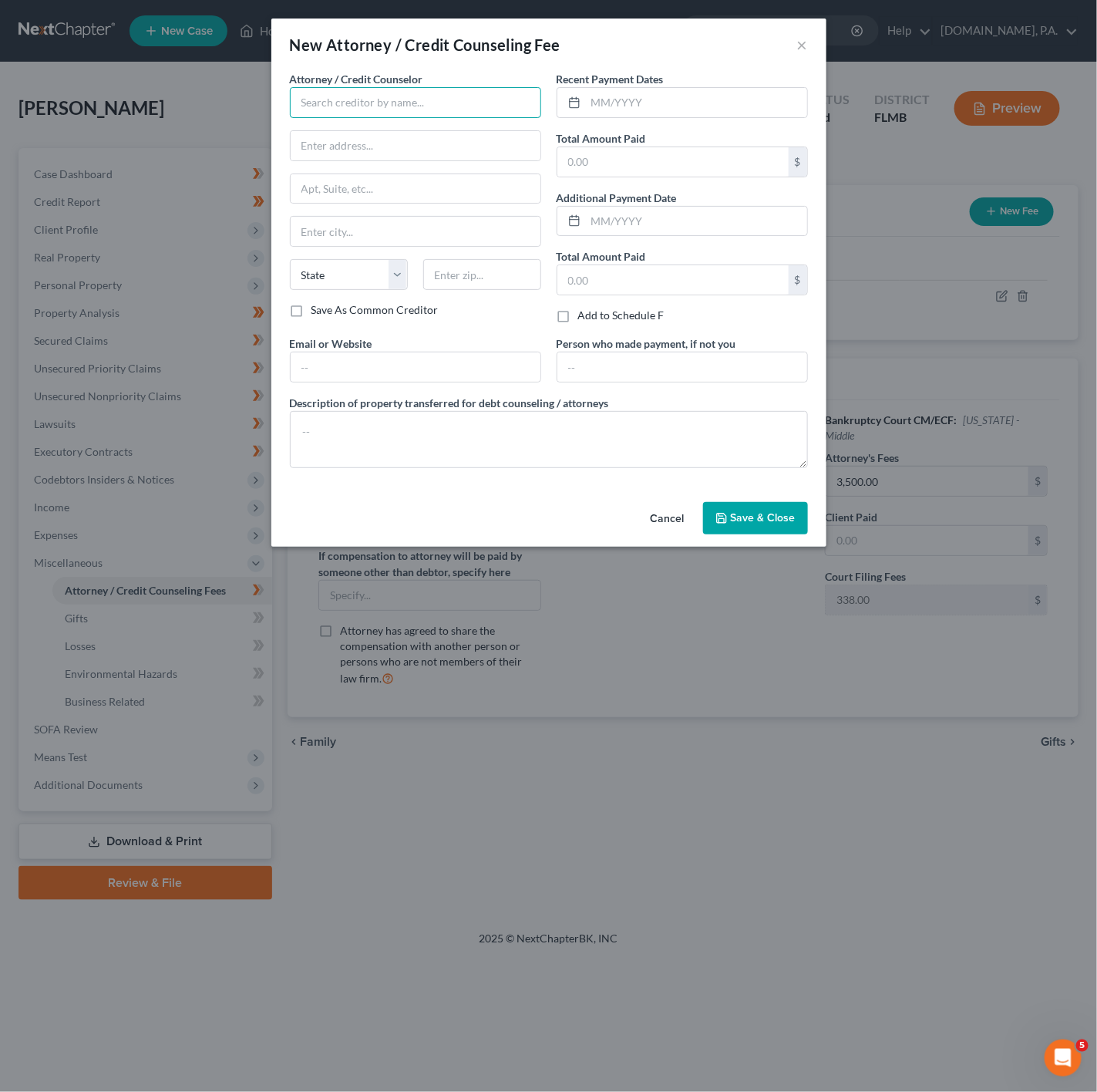
click at [413, 99] on input "text" at bounding box center [415, 103] width 252 height 31
click at [627, 79] on label "Recent Payment Dates" at bounding box center [610, 79] width 107 height 16
click at [634, 92] on input "text" at bounding box center [697, 103] width 221 height 29
click at [437, 108] on input "text" at bounding box center [415, 103] width 252 height 31
click at [403, 157] on div "[DOMAIN_NAME], P.A." at bounding box center [382, 153] width 160 height 15
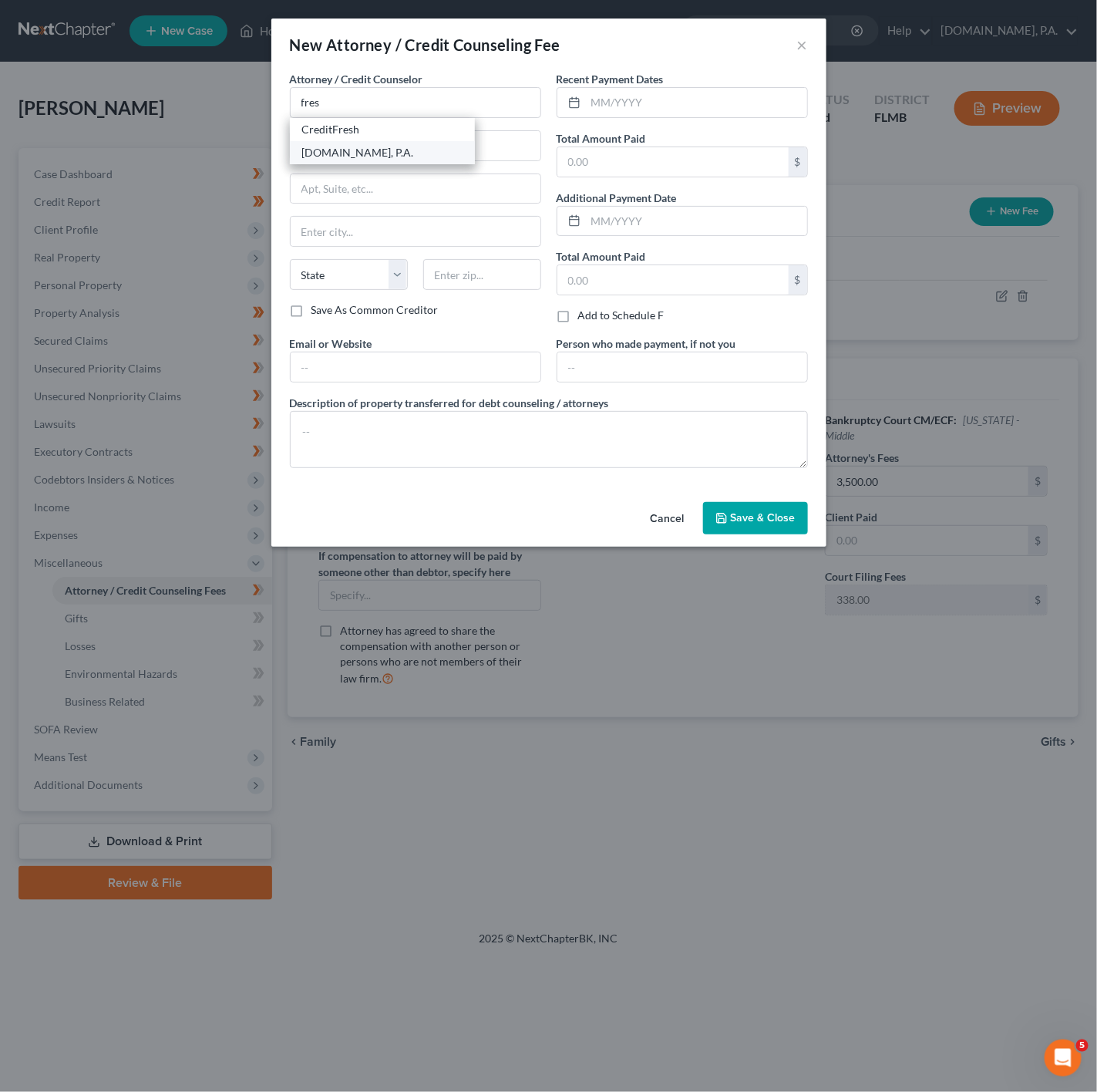
type input "[DOMAIN_NAME], P.A."
type input "498 Palm Springs Drive"
type input "Ste 100"
type input "Altamonte Springs"
select select "9"
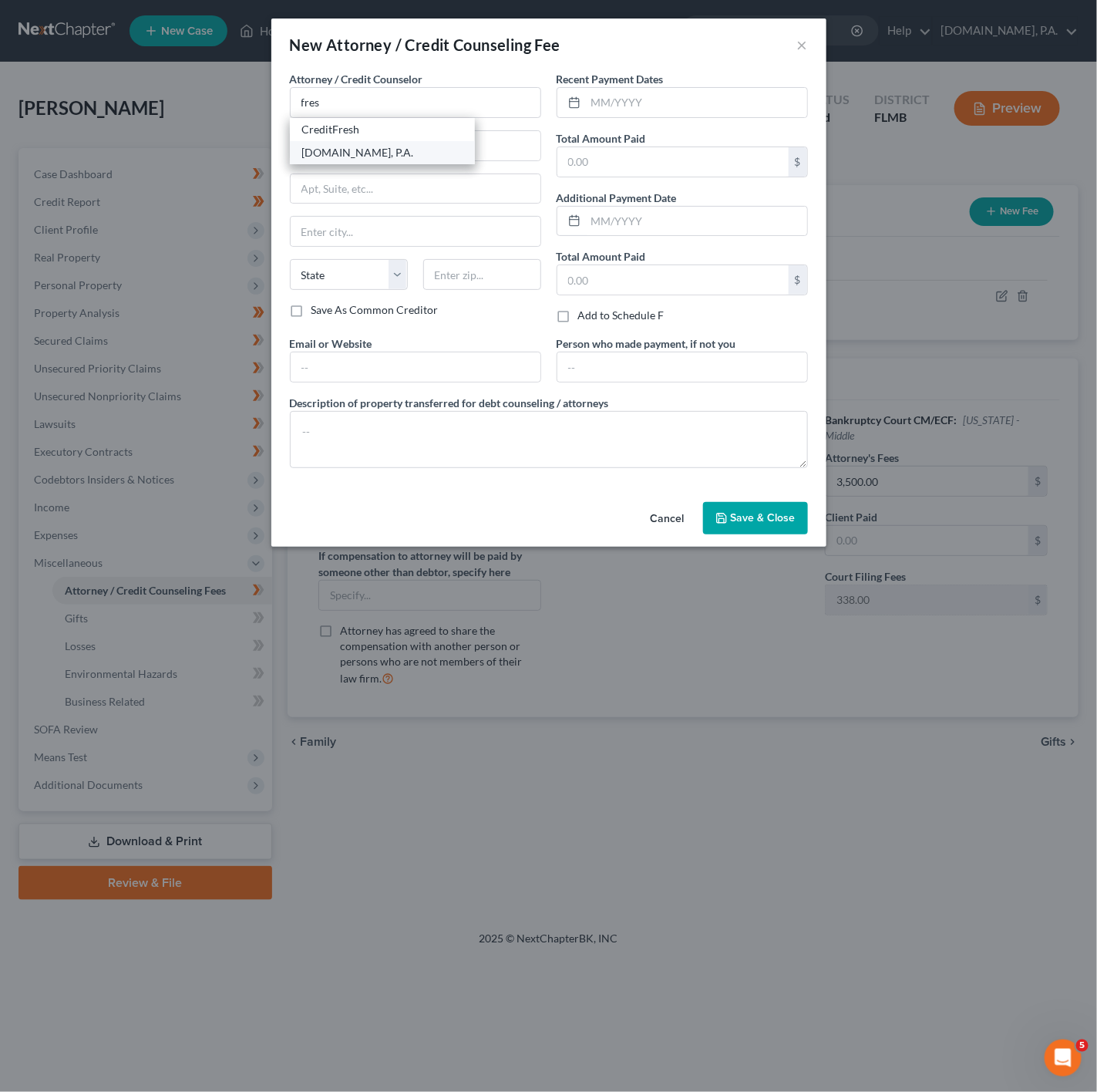
type input "32701"
click at [646, 155] on input "text" at bounding box center [673, 162] width 231 height 29
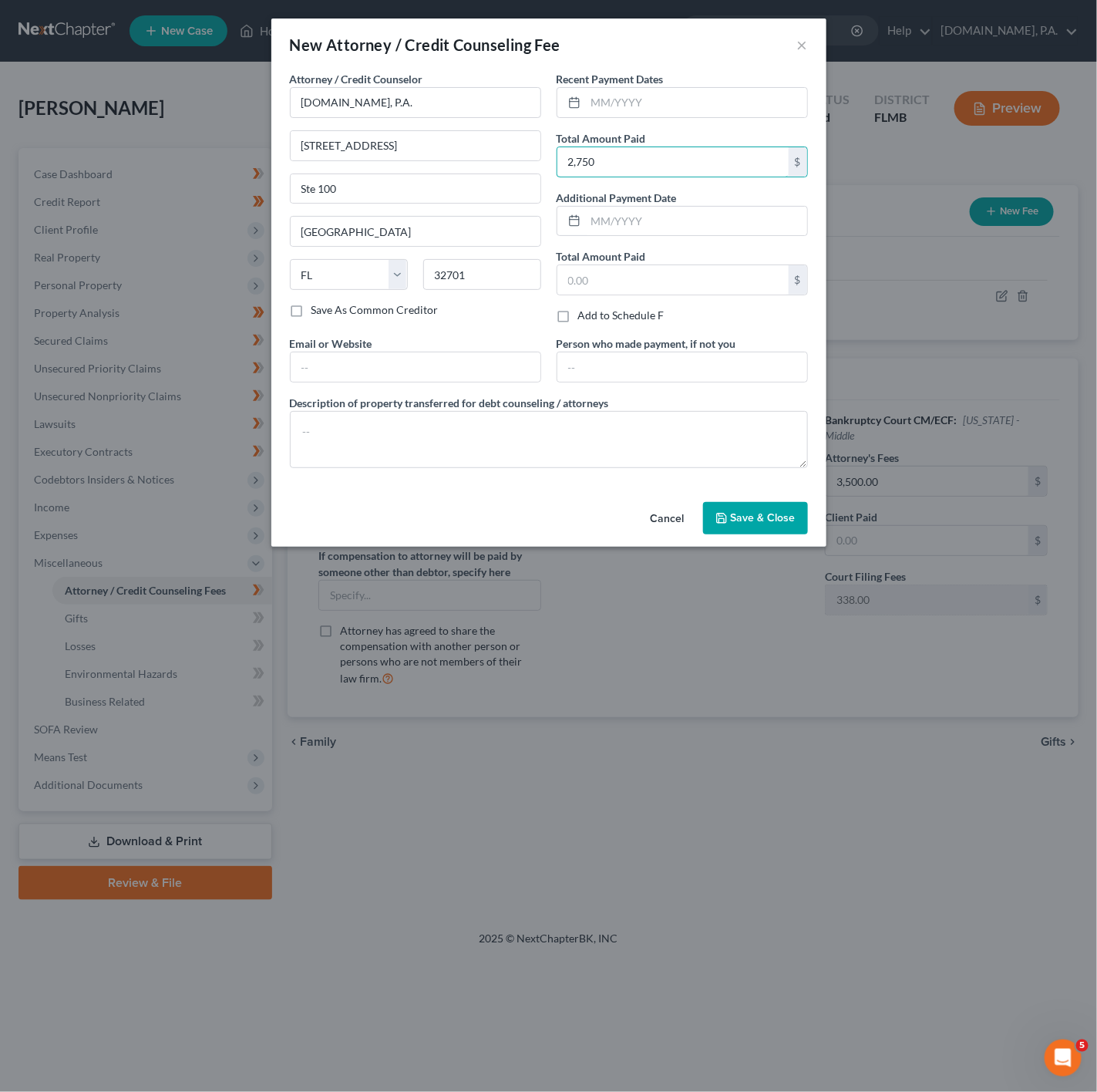
type input "2,750"
click at [628, 84] on label "Recent Payment Dates" at bounding box center [610, 79] width 107 height 16
click at [659, 94] on input "text" at bounding box center [697, 103] width 221 height 29
type input "01/0001"
click at [756, 502] on div "Cancel Save & Close" at bounding box center [548, 521] width 555 height 51
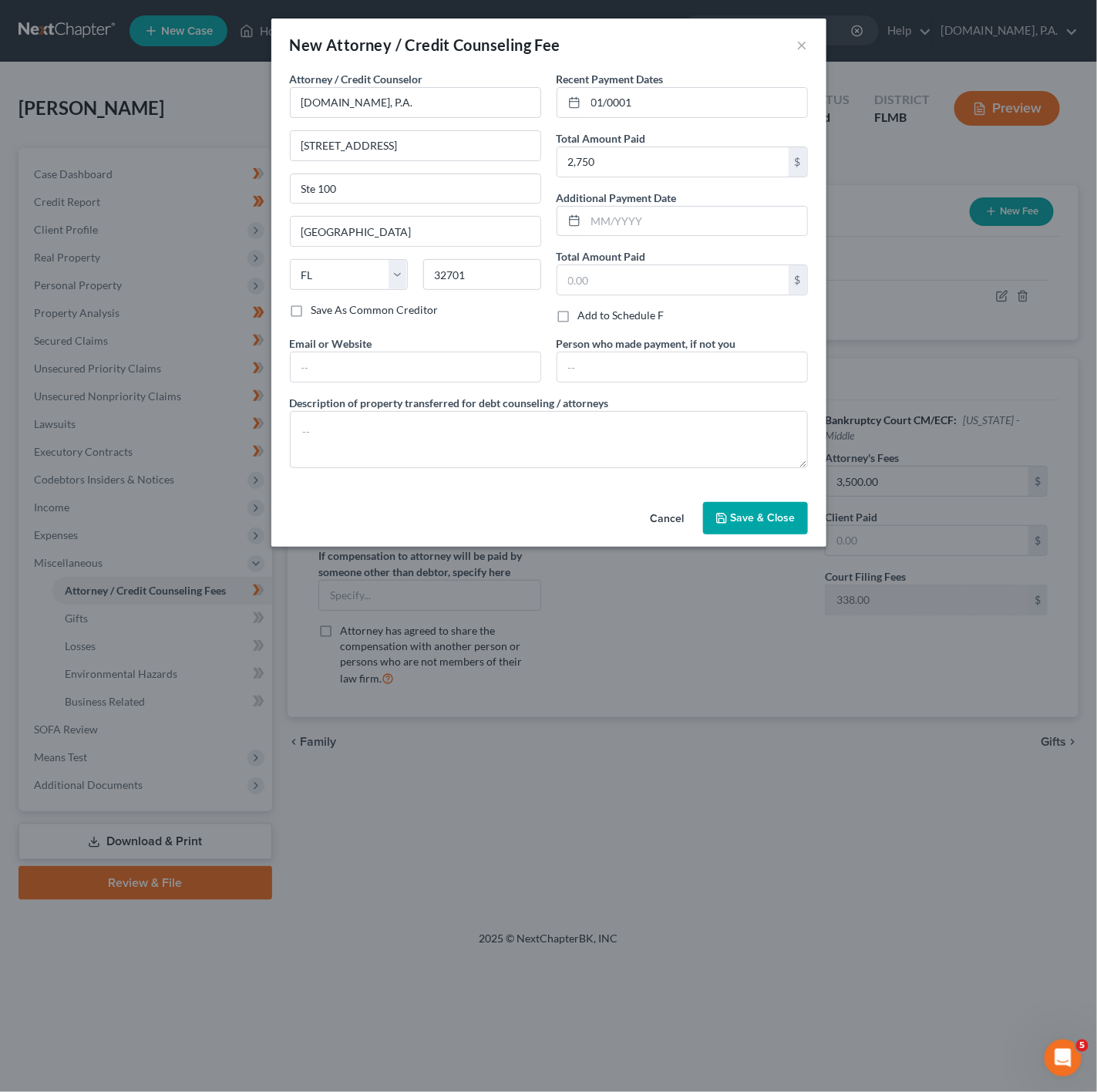
click at [757, 534] on button "Save & Close" at bounding box center [755, 518] width 105 height 33
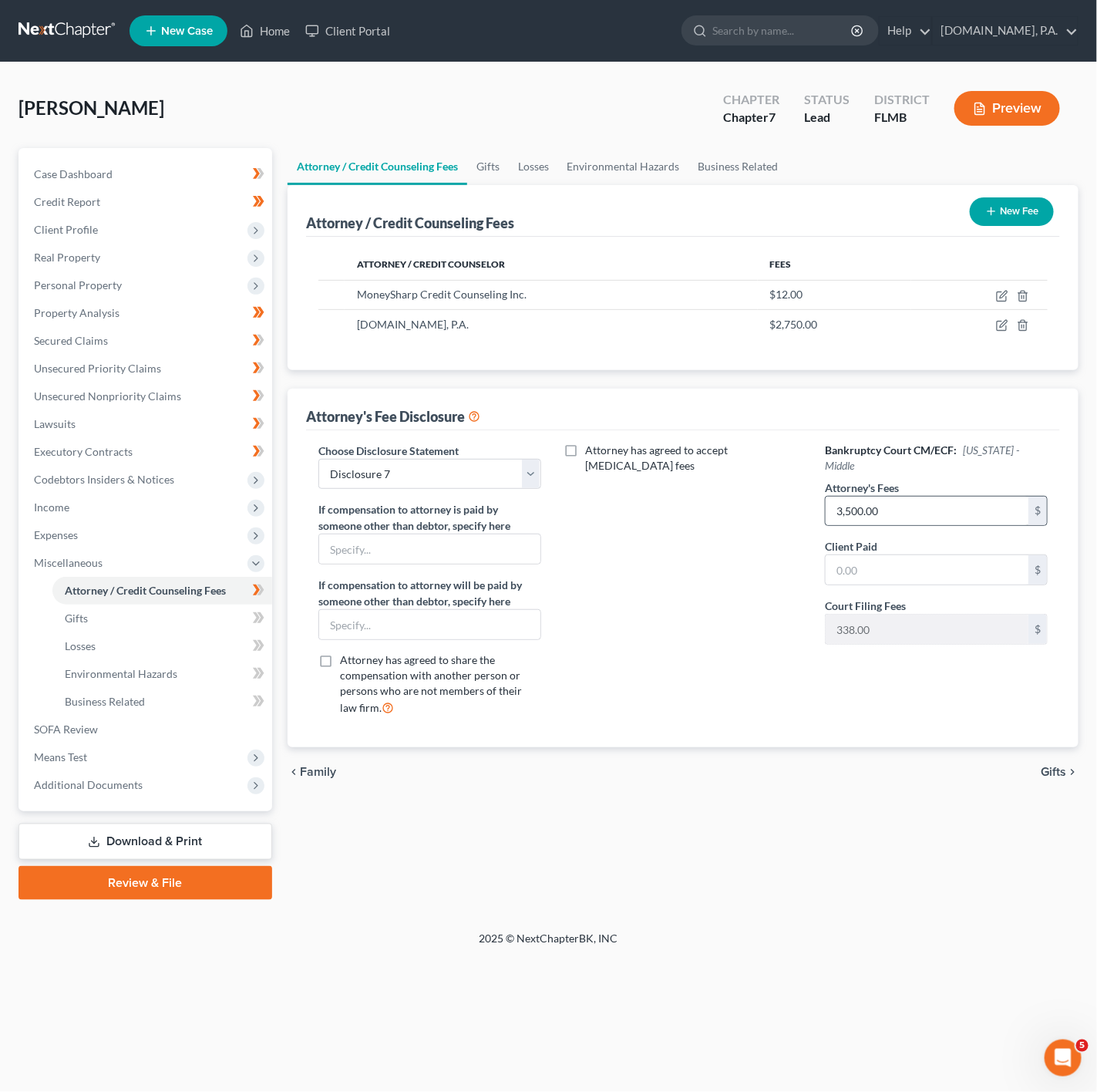
drag, startPoint x: 932, startPoint y: 475, endPoint x: 926, endPoint y: 481, distance: 8.5
click at [931, 479] on div "Attorney's Fees 3,500.00 $" at bounding box center [936, 503] width 223 height 47
click at [926, 496] on div "3,500.00 $" at bounding box center [936, 511] width 223 height 31
click at [914, 496] on input "3,500.00" at bounding box center [927, 511] width 203 height 29
type input "2,750"
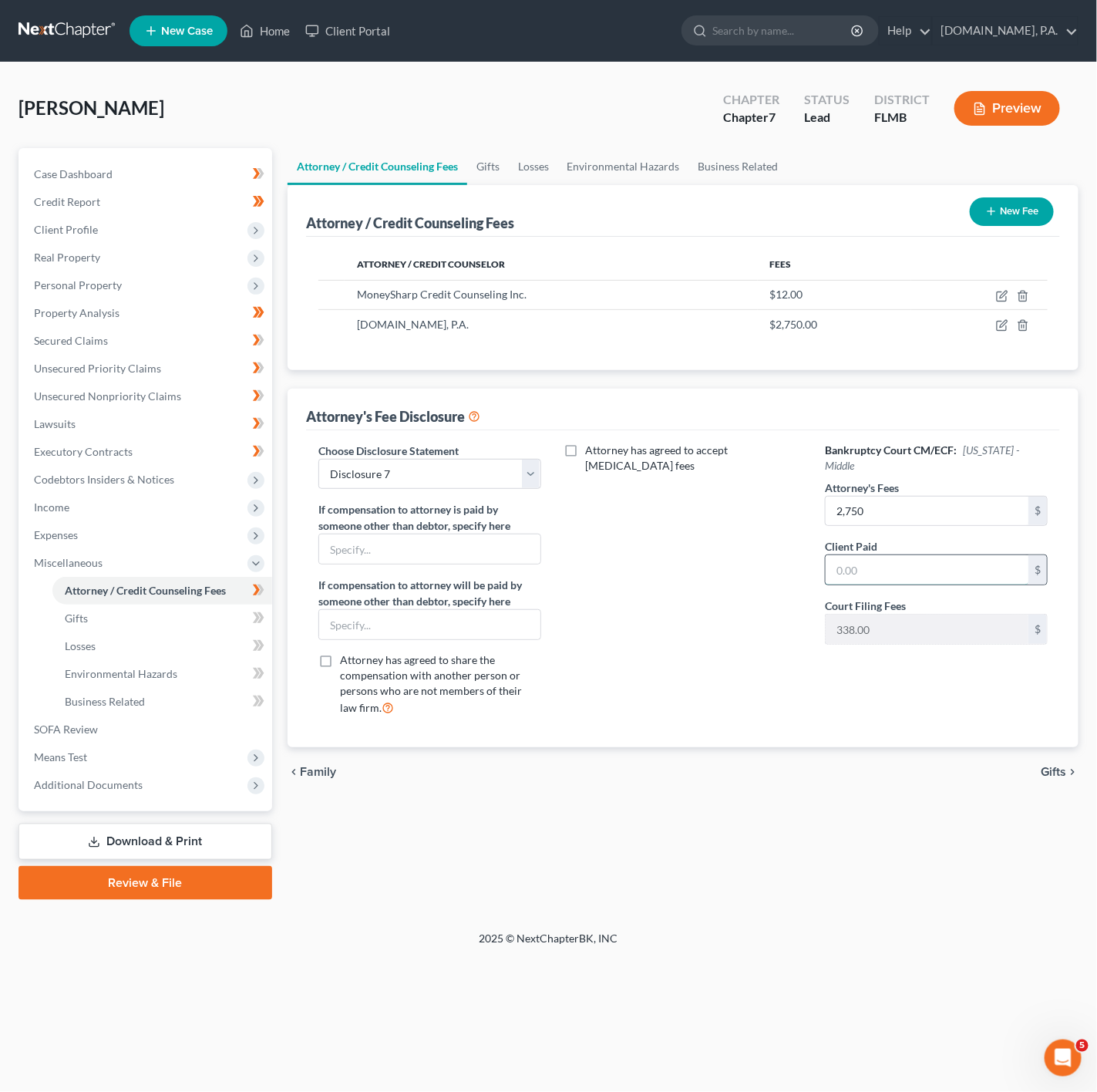
click at [912, 572] on input "text" at bounding box center [927, 570] width 203 height 29
type input "0"
click at [717, 584] on div "Attorney has agreed to accept retainer fees" at bounding box center [684, 585] width 254 height 286
click at [214, 619] on link "Gifts" at bounding box center [163, 619] width 220 height 28
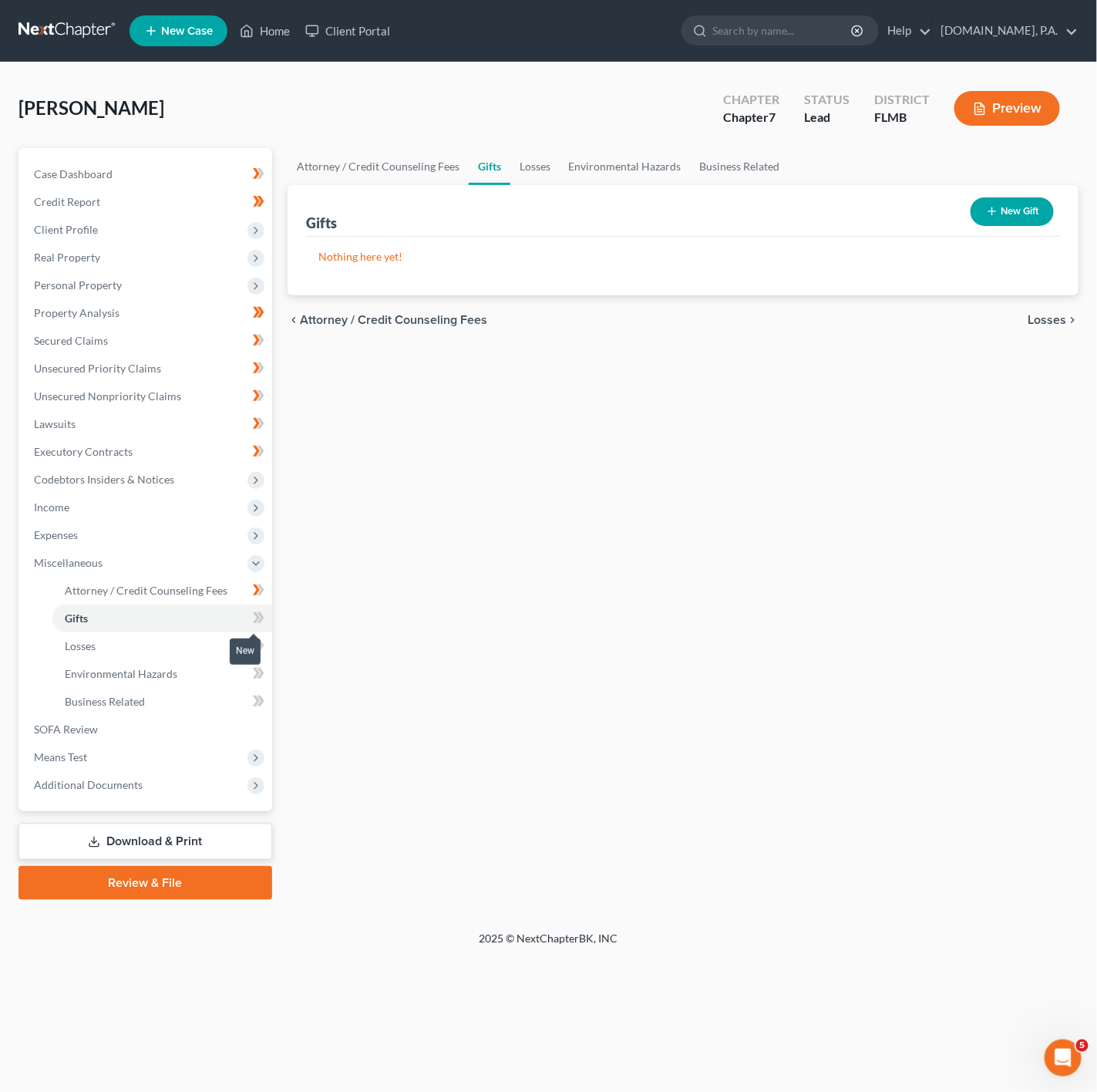
click at [264, 623] on icon at bounding box center [259, 618] width 12 height 19
click at [173, 634] on link "Losses" at bounding box center [163, 646] width 220 height 28
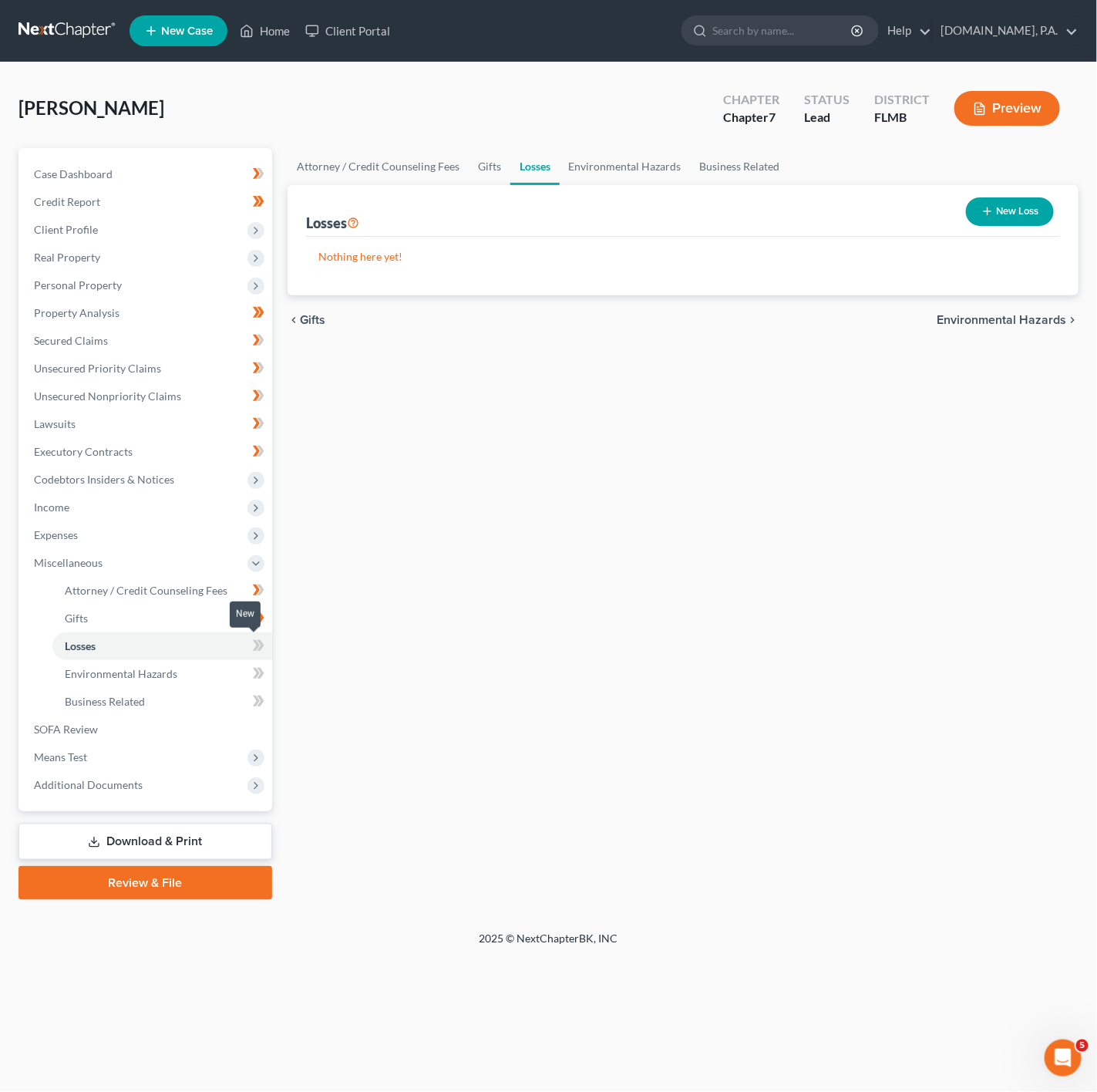
click at [255, 651] on icon at bounding box center [259, 645] width 12 height 19
click at [220, 667] on link "Environmental Hazards" at bounding box center [163, 674] width 220 height 28
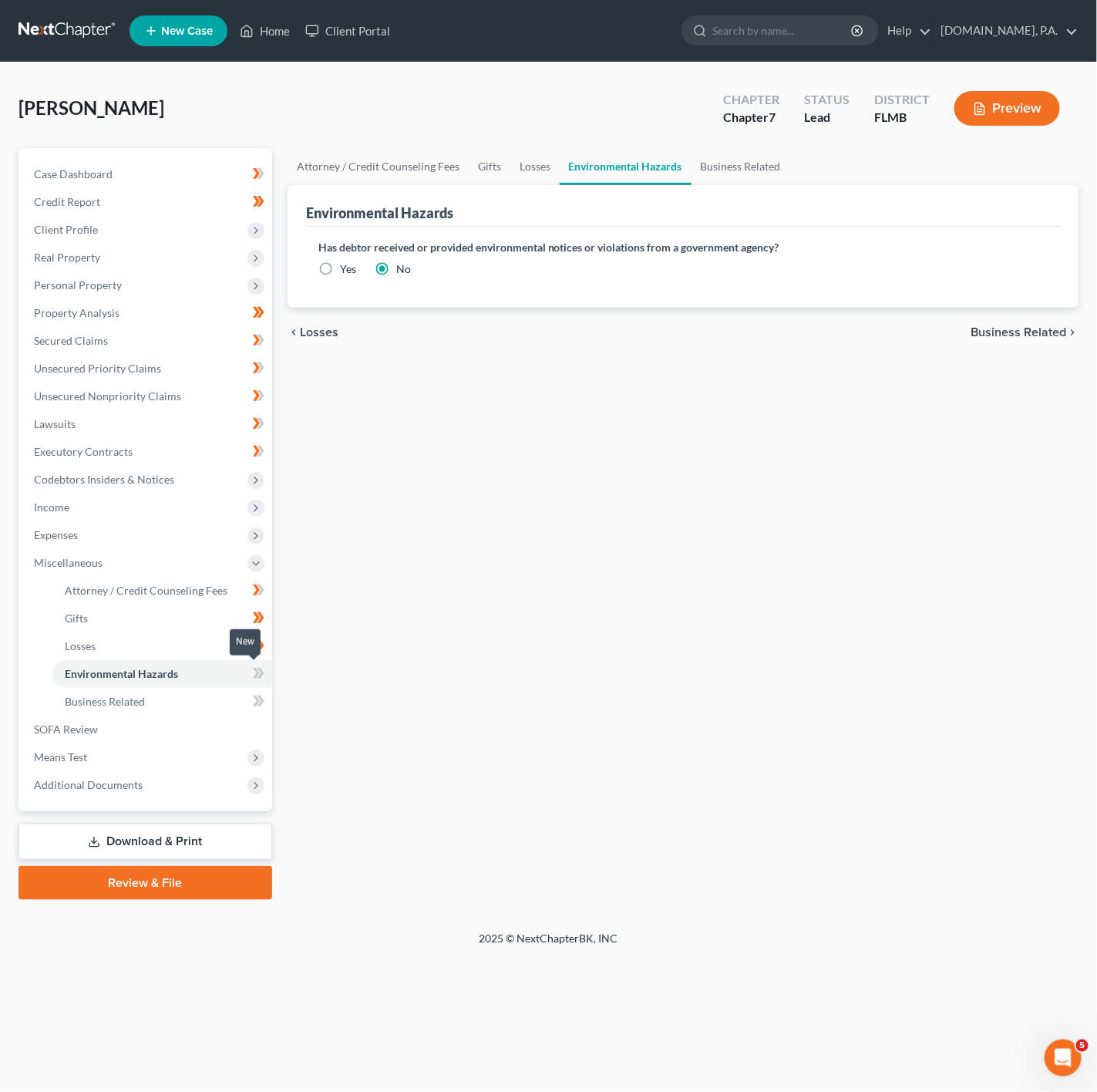
click at [250, 671] on span at bounding box center [259, 675] width 27 height 23
click at [235, 694] on link "Business Related" at bounding box center [163, 702] width 220 height 28
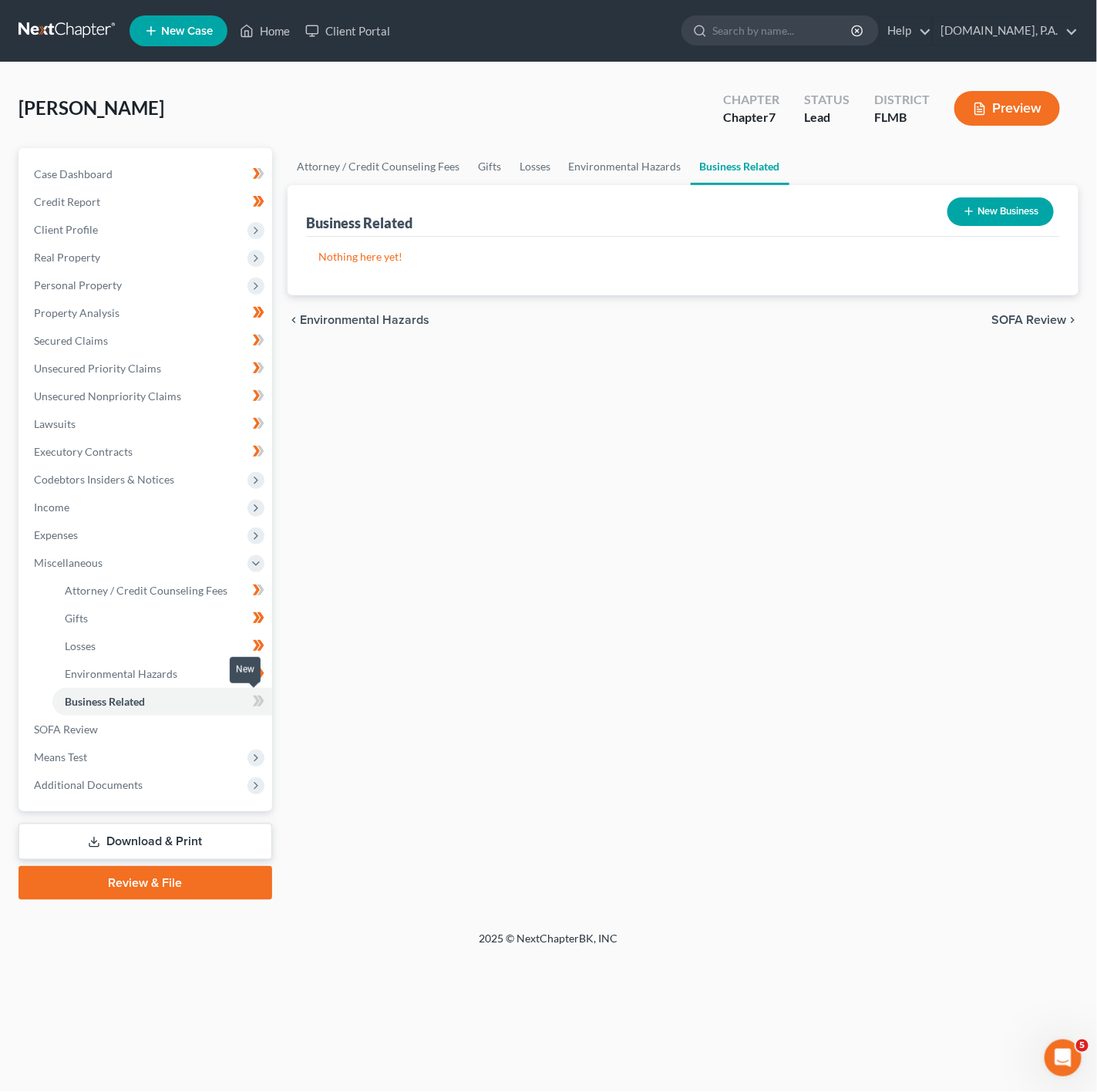
click at [253, 696] on icon at bounding box center [259, 701] width 12 height 19
click at [208, 606] on link "Gifts" at bounding box center [163, 619] width 220 height 28
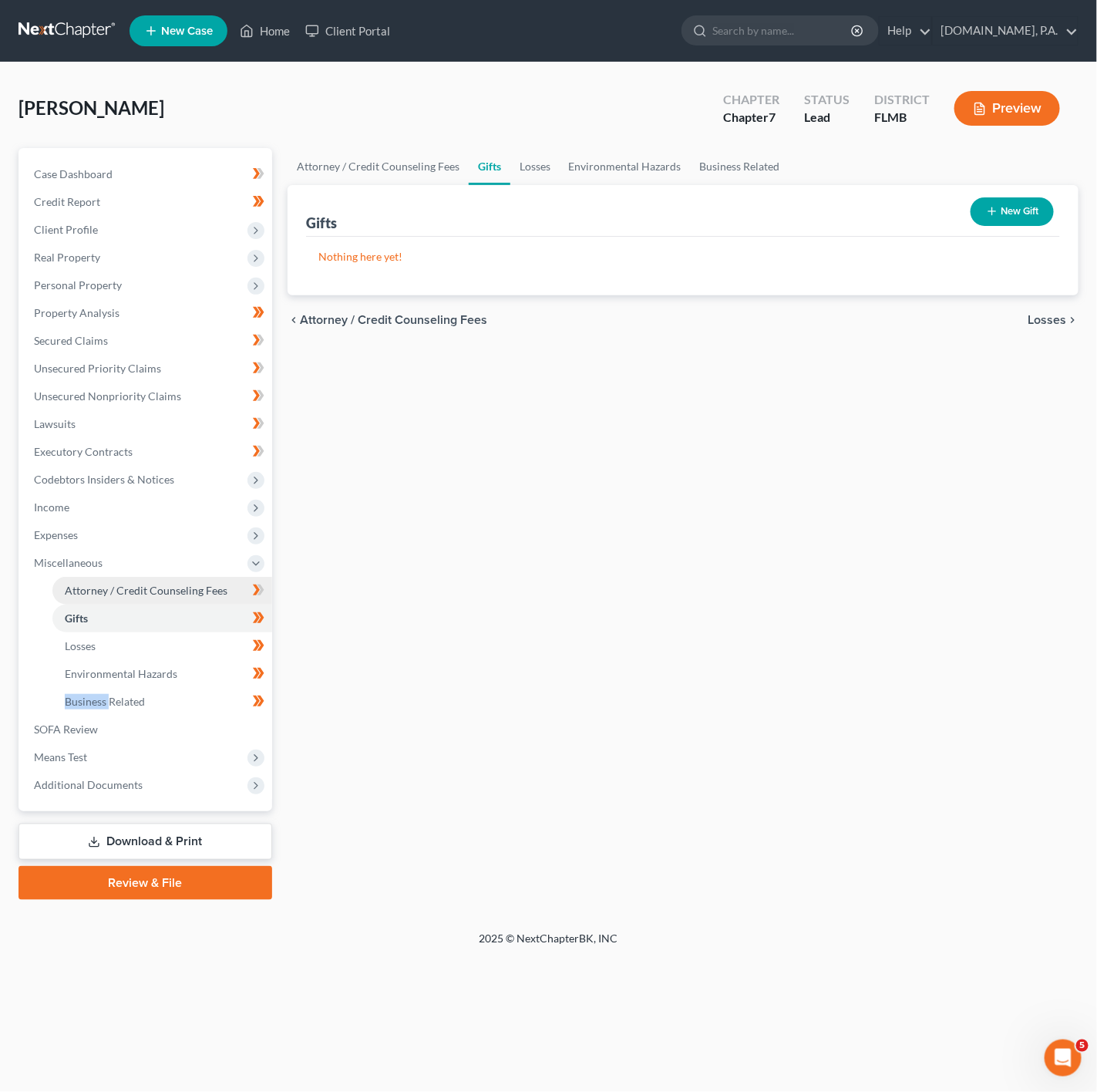
click at [211, 600] on link "Attorney / Credit Counseling Fees" at bounding box center [163, 591] width 220 height 28
select select "4"
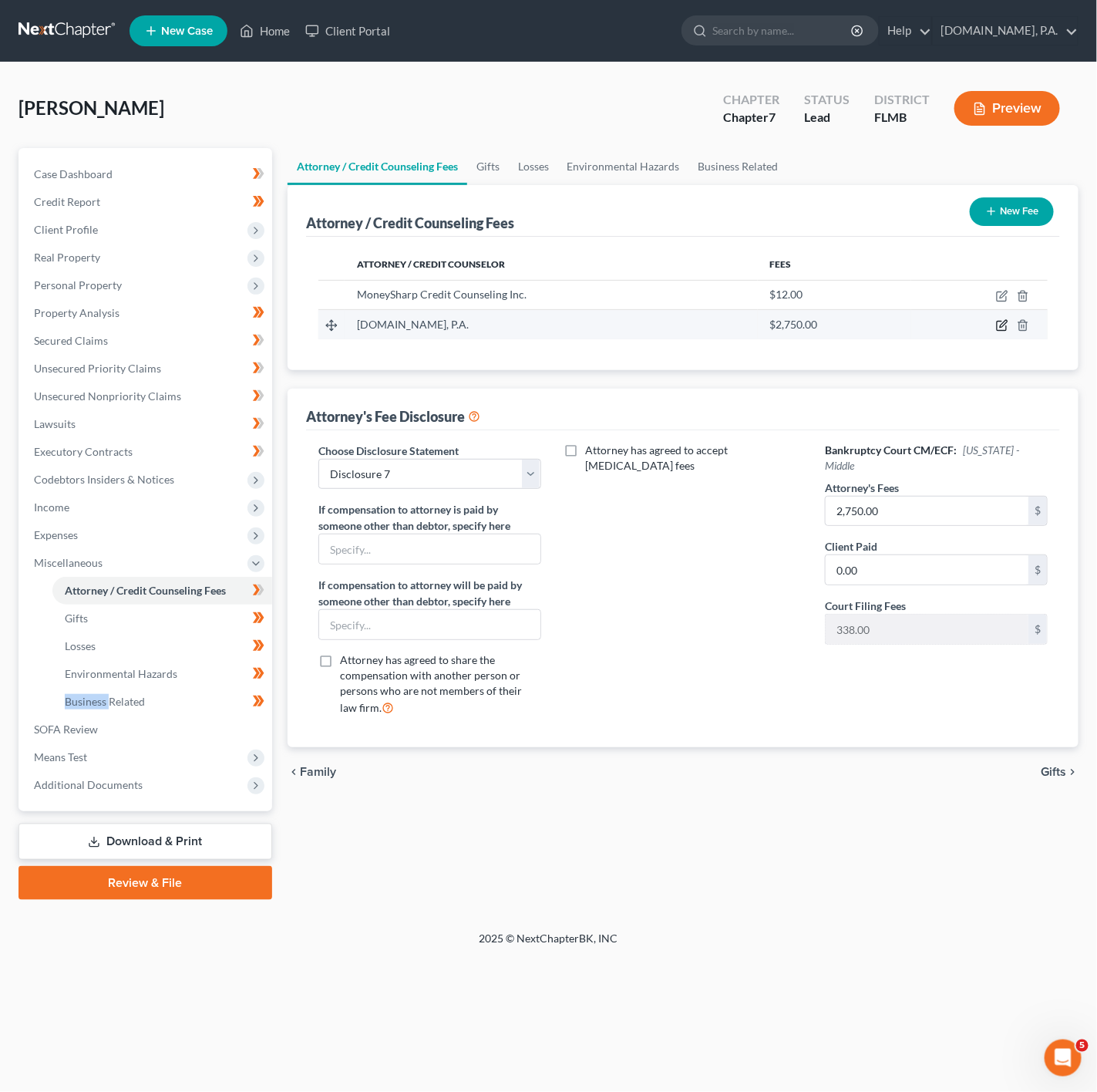
click at [1004, 324] on icon "button" at bounding box center [1003, 324] width 7 height 7
select select "9"
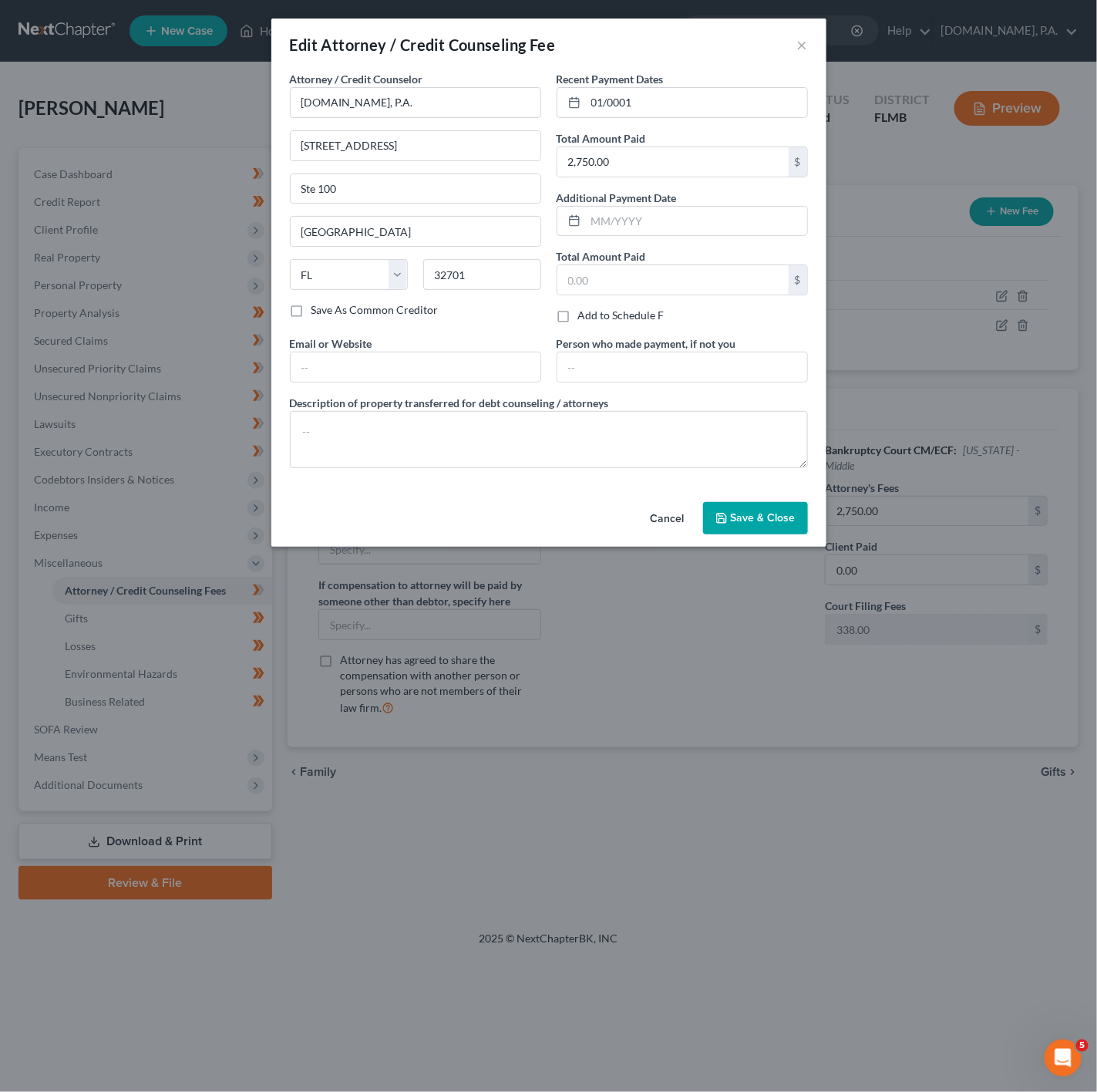
click at [460, 118] on div "Attorney / Credit Counselor * Fresh-Start.Law, P.A. 498 Palm Springs Drive Ste …" at bounding box center [415, 187] width 252 height 232
click at [461, 105] on input "[DOMAIN_NAME], P.A." at bounding box center [415, 103] width 252 height 31
type input "Fresh-Start.Law, P.A.???"
click at [780, 512] on button "Save & Close" at bounding box center [755, 518] width 105 height 33
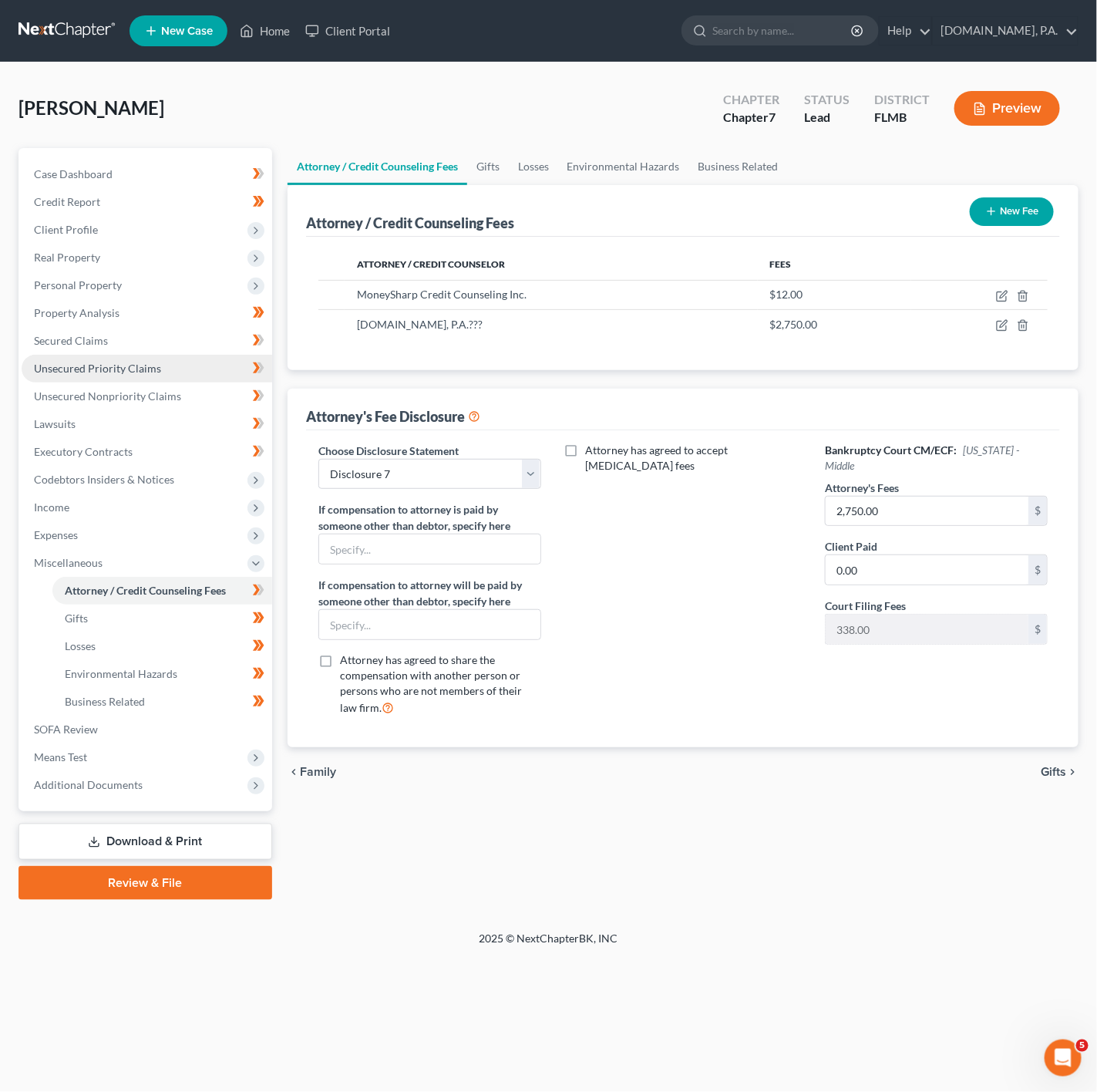
click at [192, 373] on link "Unsecured Priority Claims" at bounding box center [147, 369] width 251 height 28
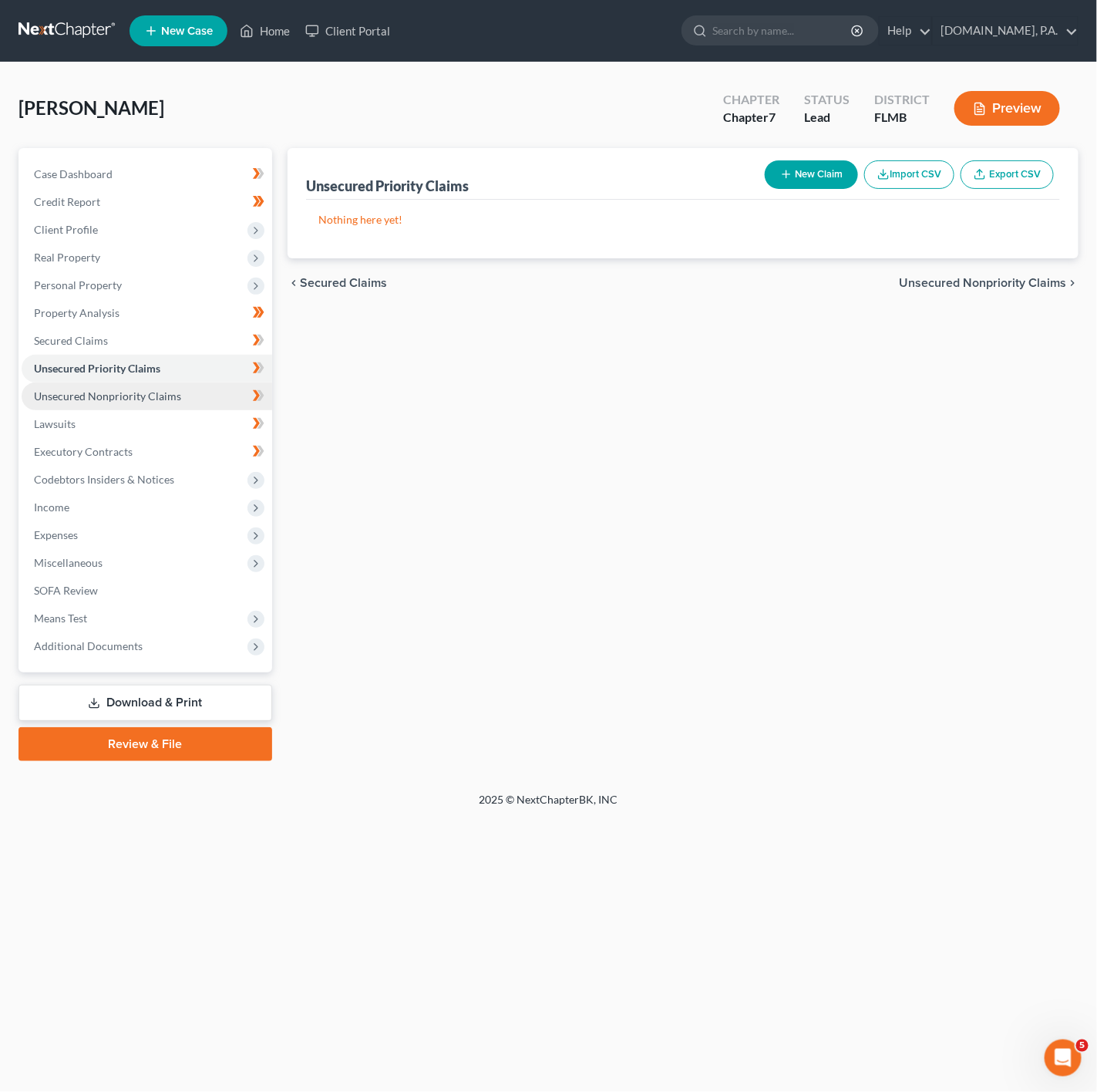
click at [190, 383] on link "Unsecured Nonpriority Claims" at bounding box center [147, 397] width 251 height 28
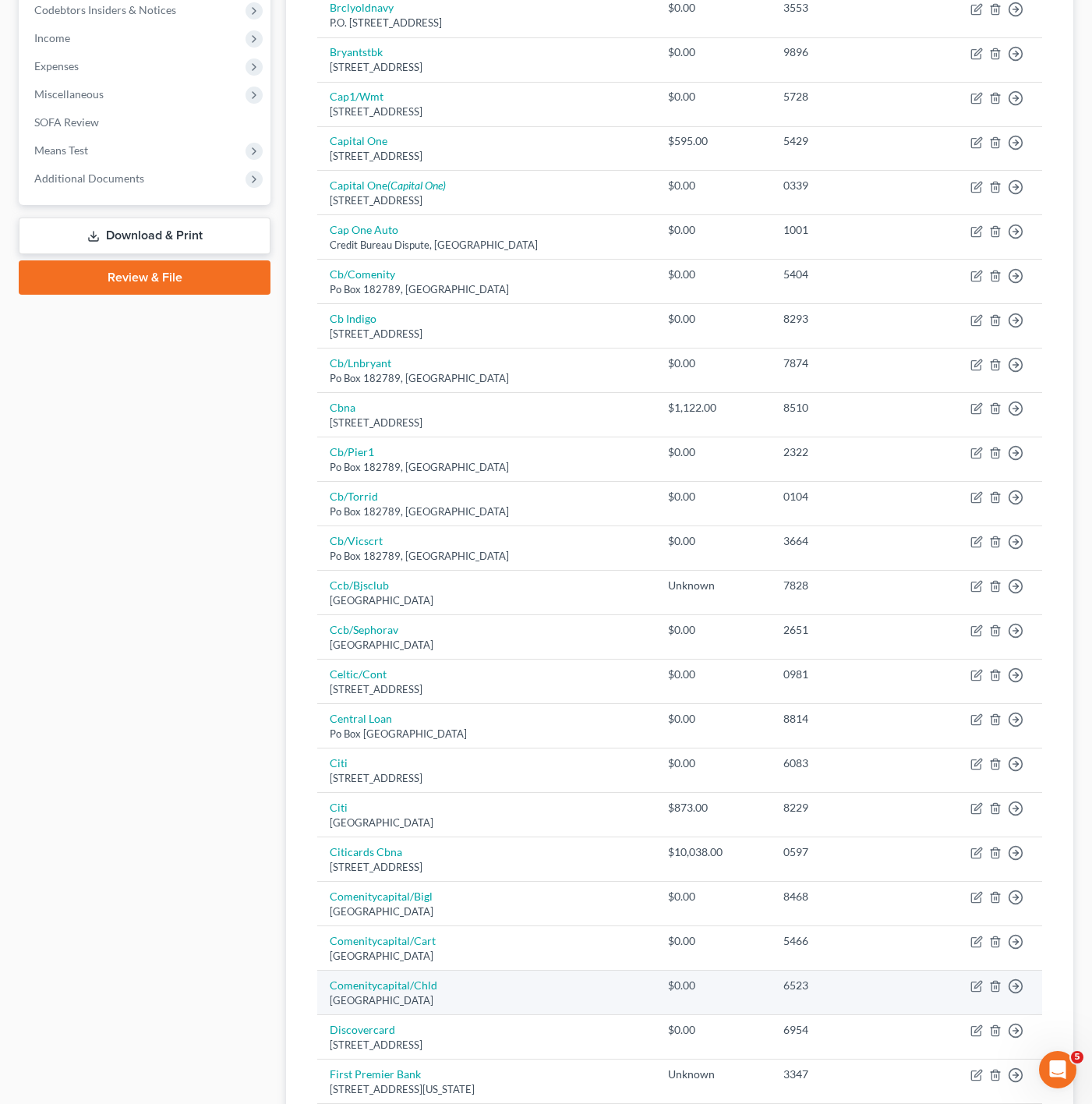
scroll to position [709, 0]
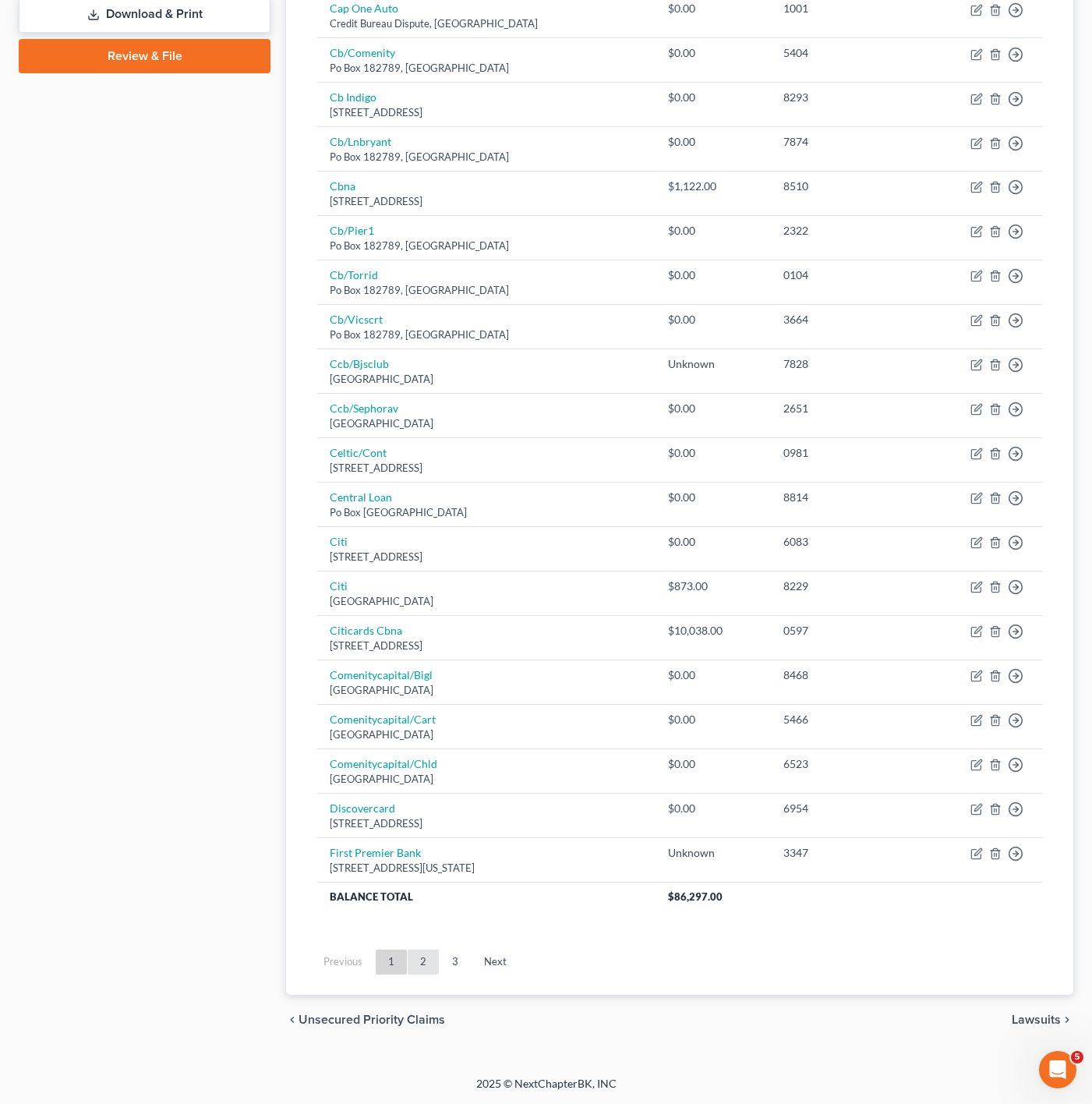
click at [435, 958] on link "2" at bounding box center [423, 962] width 31 height 25
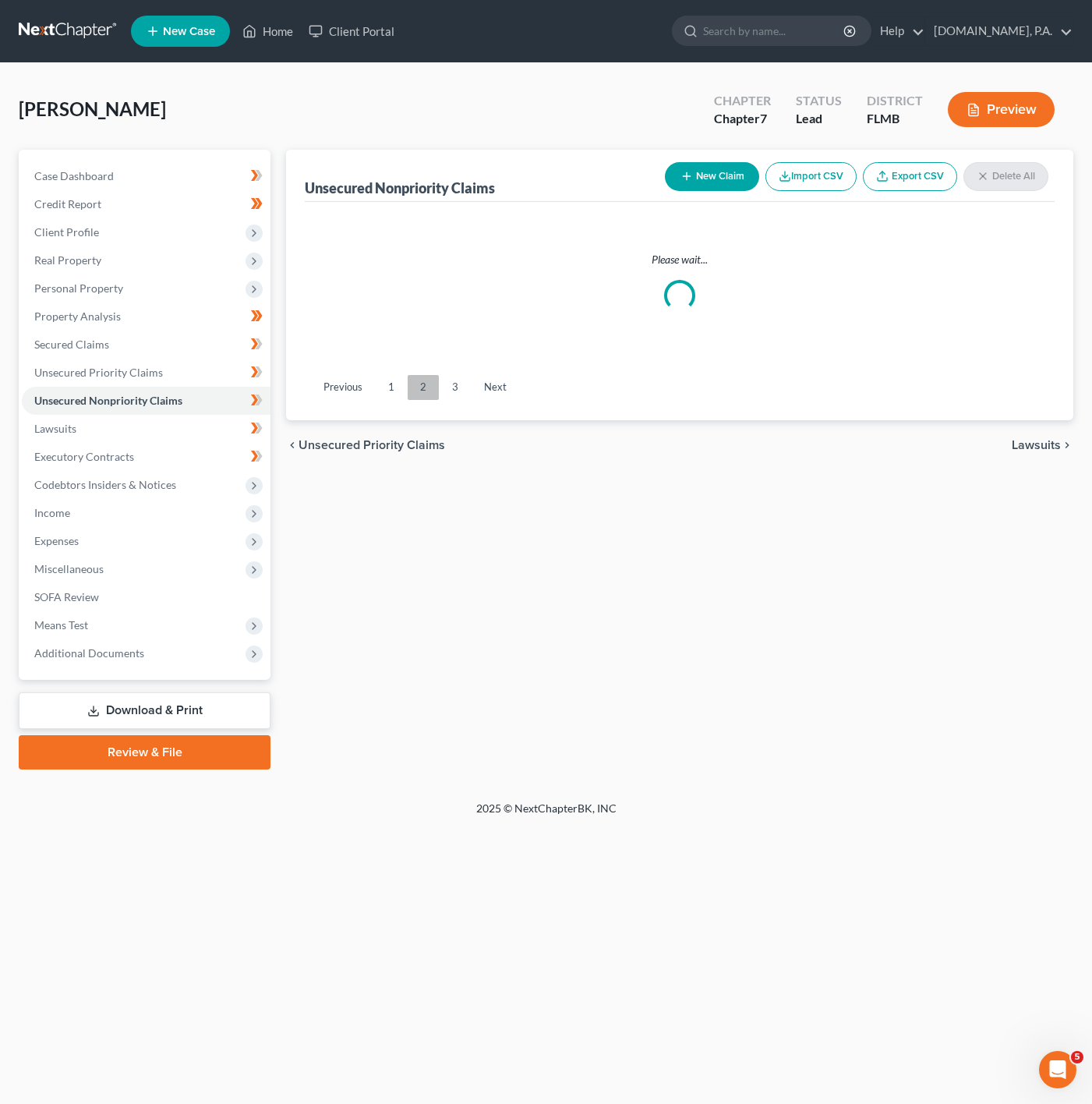
scroll to position [0, 0]
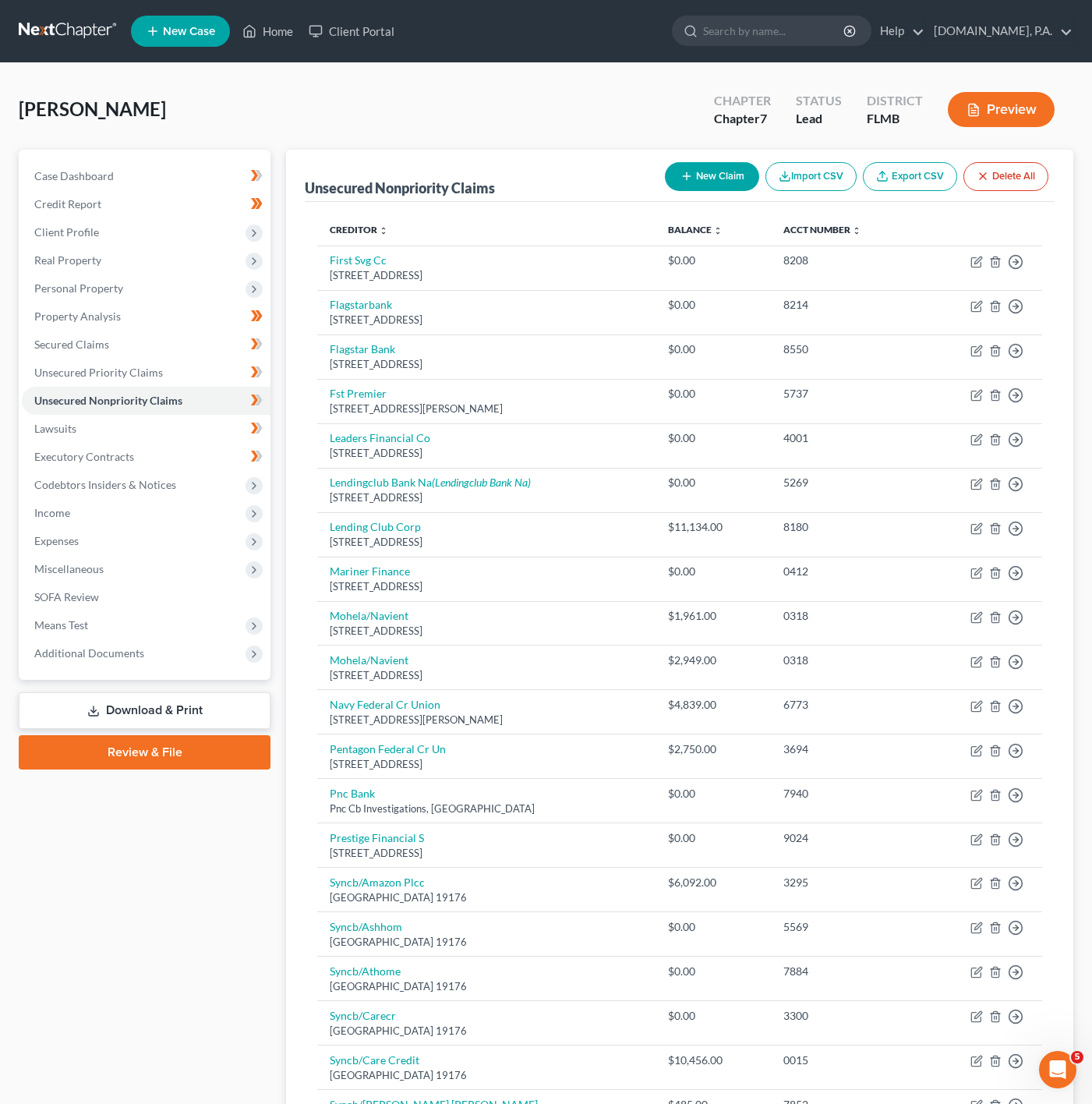
click at [695, 183] on button "New Claim" at bounding box center [712, 176] width 94 height 29
select select "0"
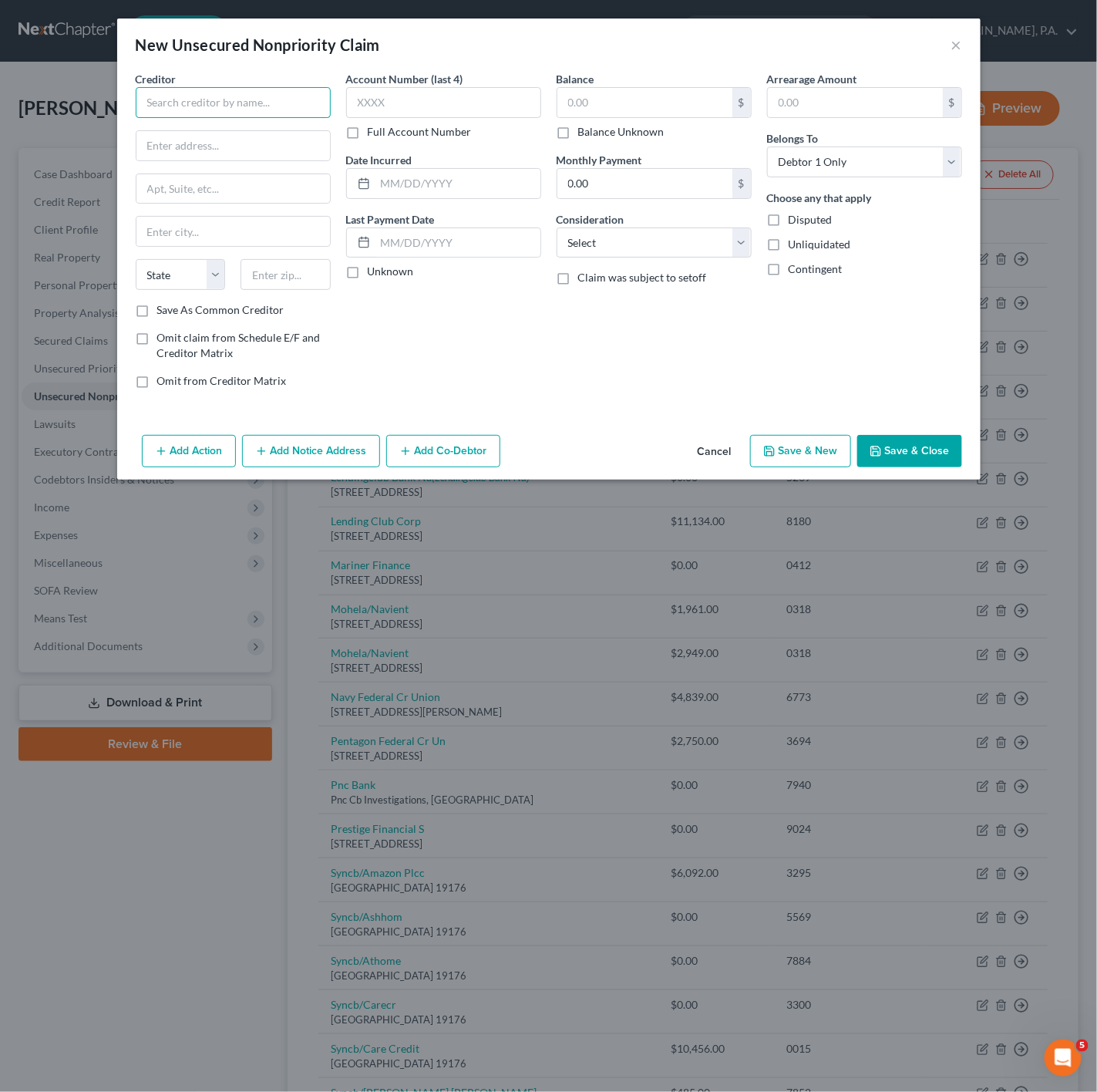
click at [262, 109] on input "text" at bounding box center [233, 103] width 195 height 31
drag, startPoint x: 262, startPoint y: 190, endPoint x: 280, endPoint y: 180, distance: 20.6
click at [265, 186] on div "176 Grand Street, 4th Floor, New York, NY 10013" at bounding box center [228, 180] width 160 height 13
type input "January Technologies, Inc."
type input "176 Grand Street, 4th Floor"
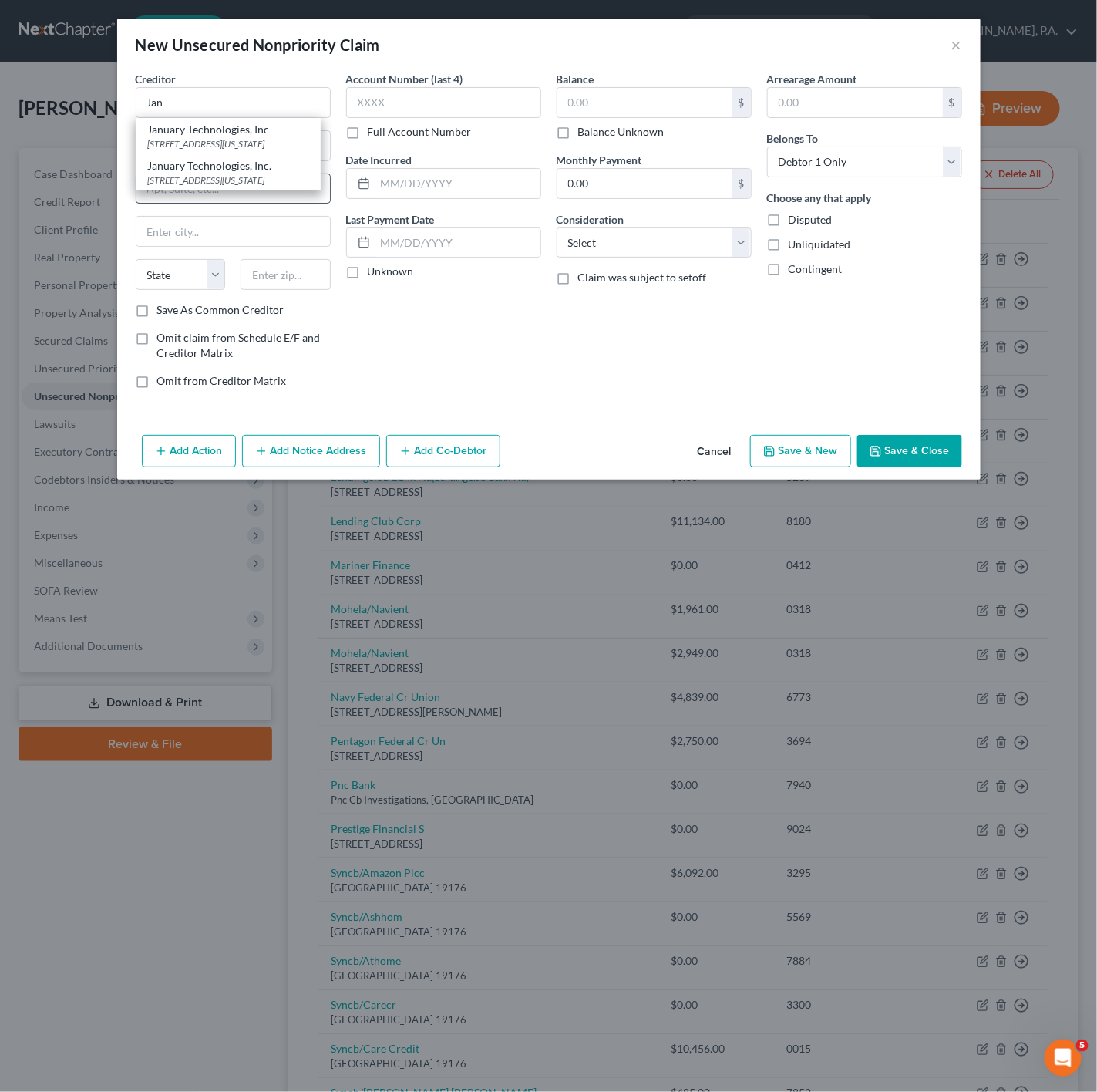
type input "New York"
select select "35"
type input "10013"
click at [911, 441] on button "Save & Close" at bounding box center [909, 452] width 105 height 33
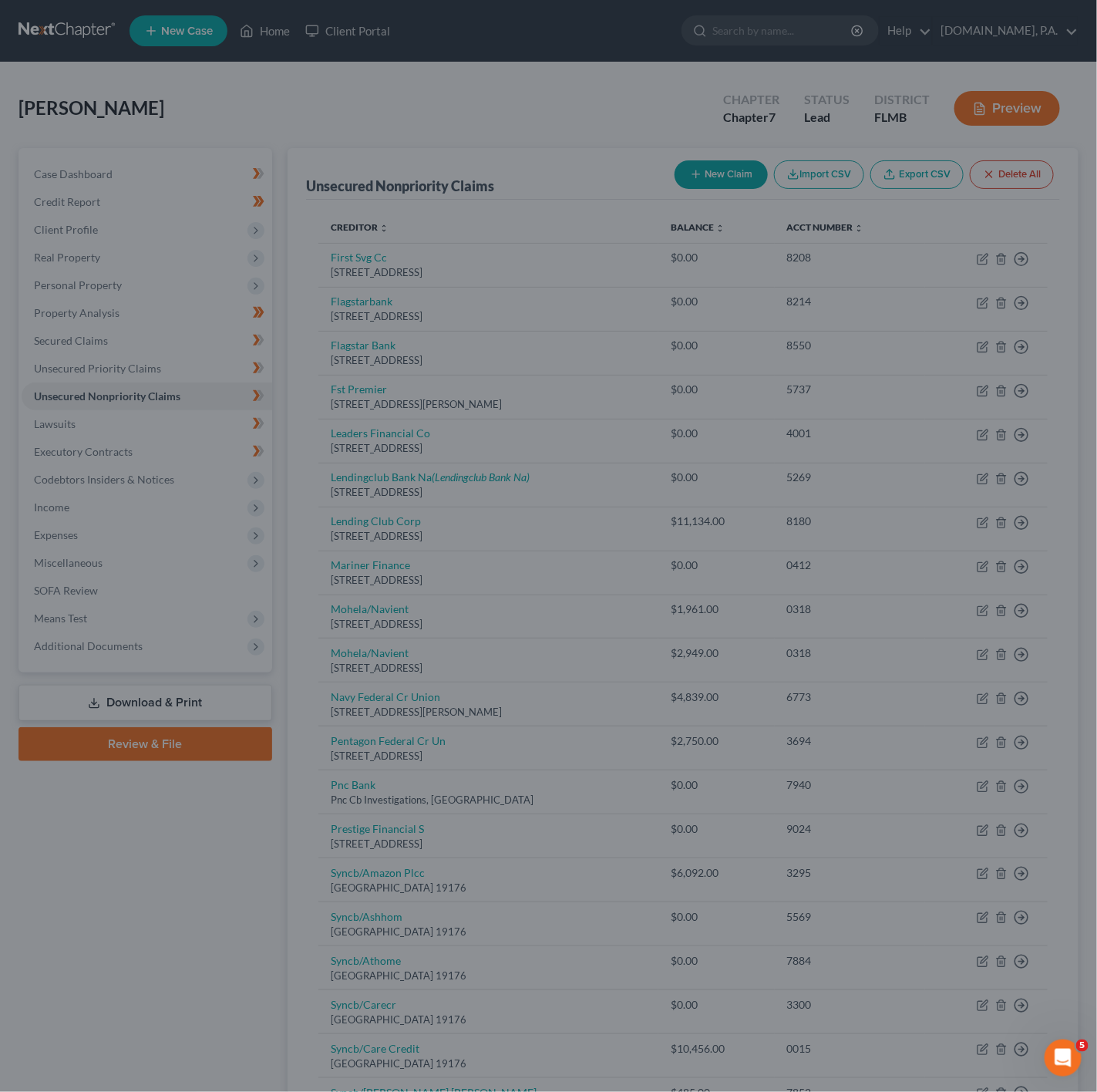
type input "0.00"
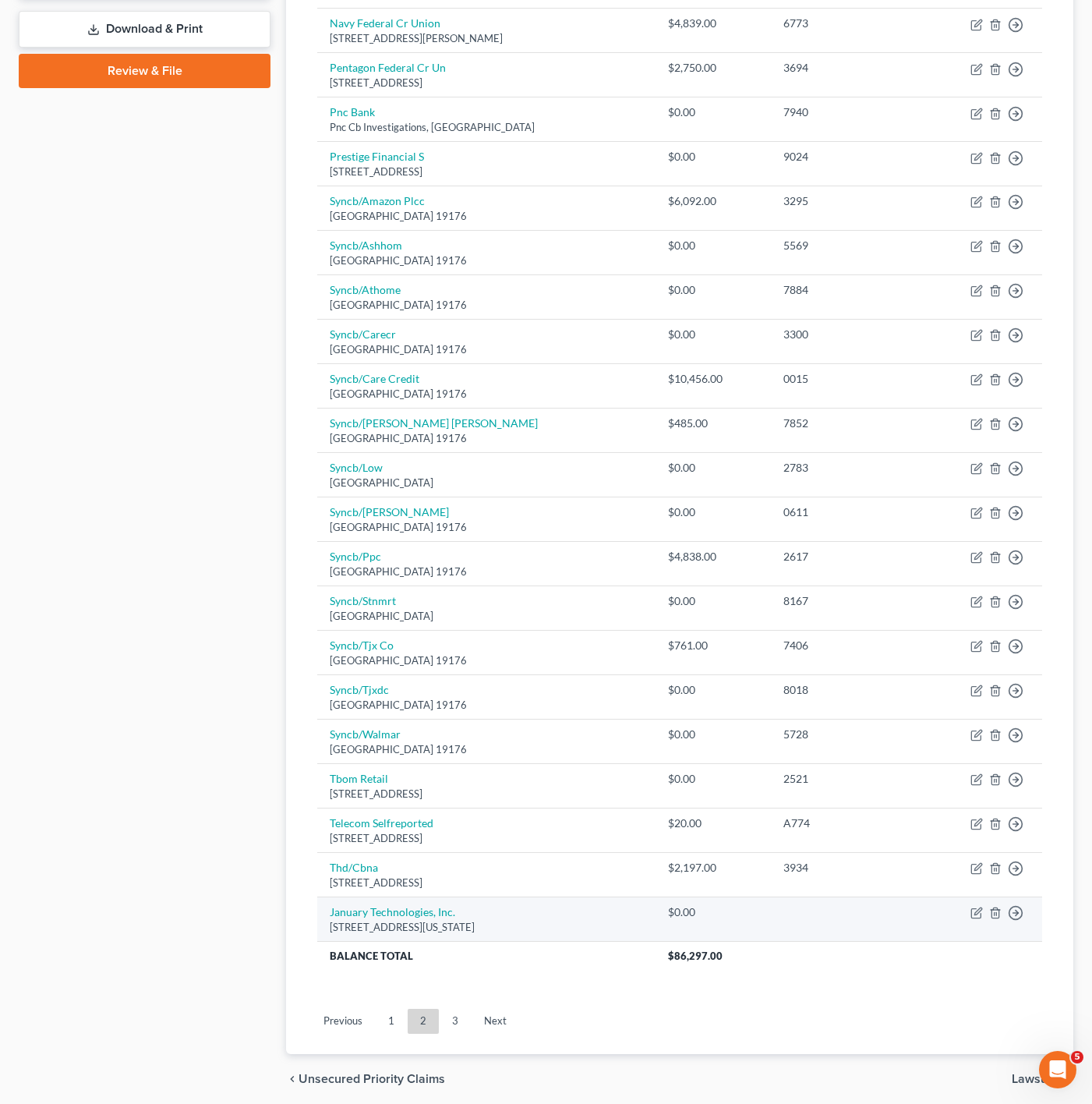
scroll to position [753, 0]
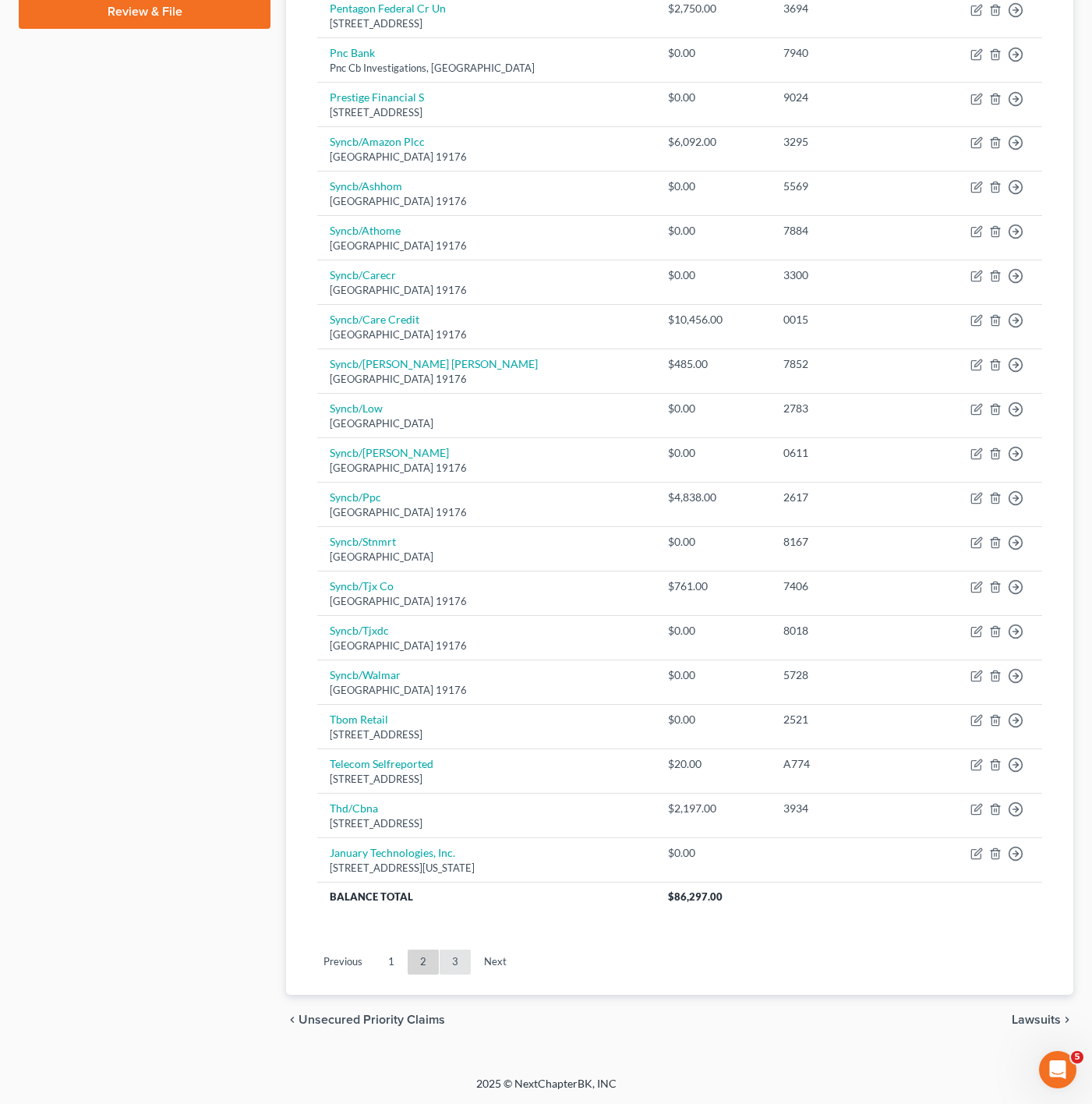
click at [456, 962] on link "3" at bounding box center [456, 962] width 31 height 25
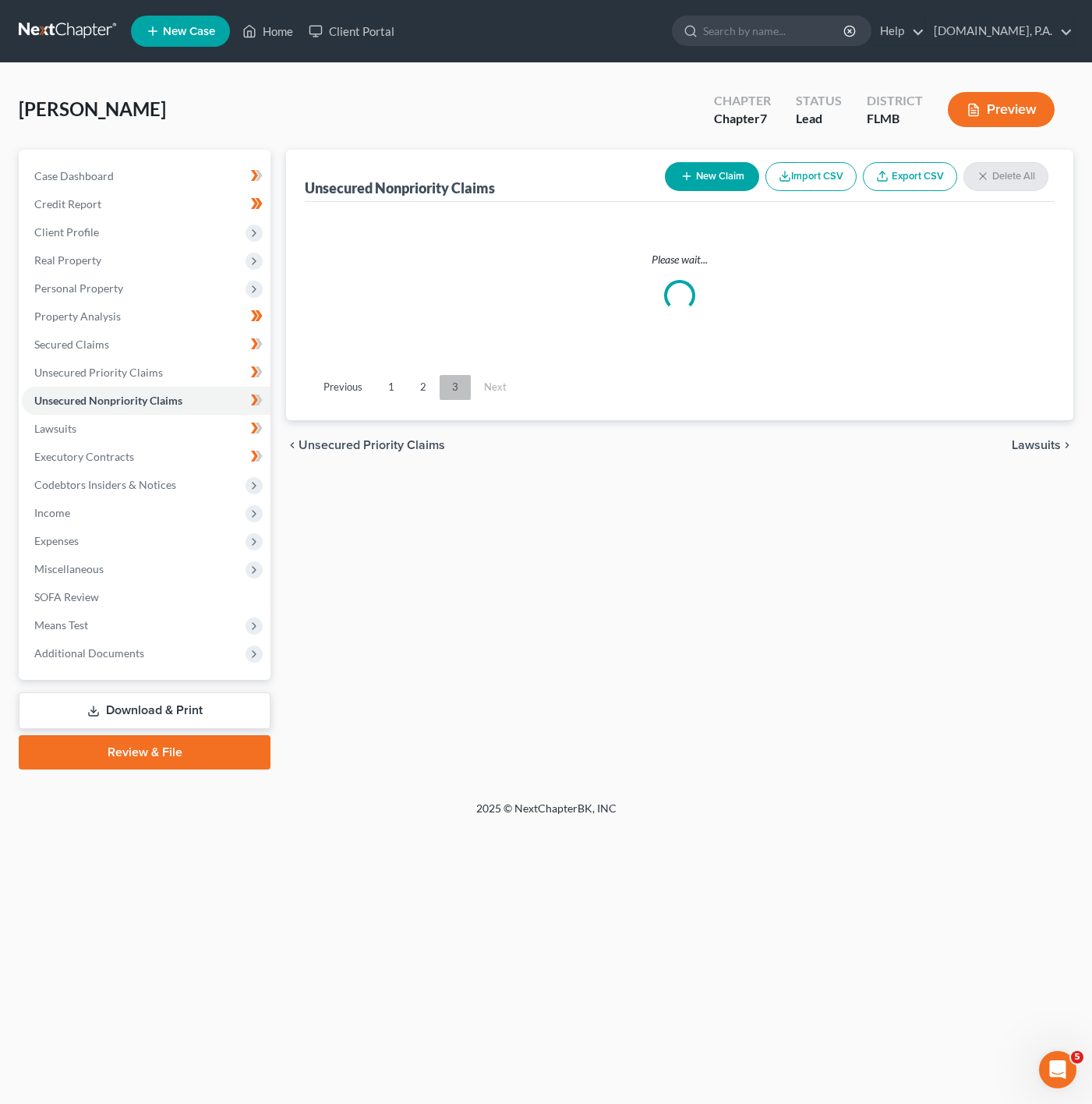
scroll to position [0, 0]
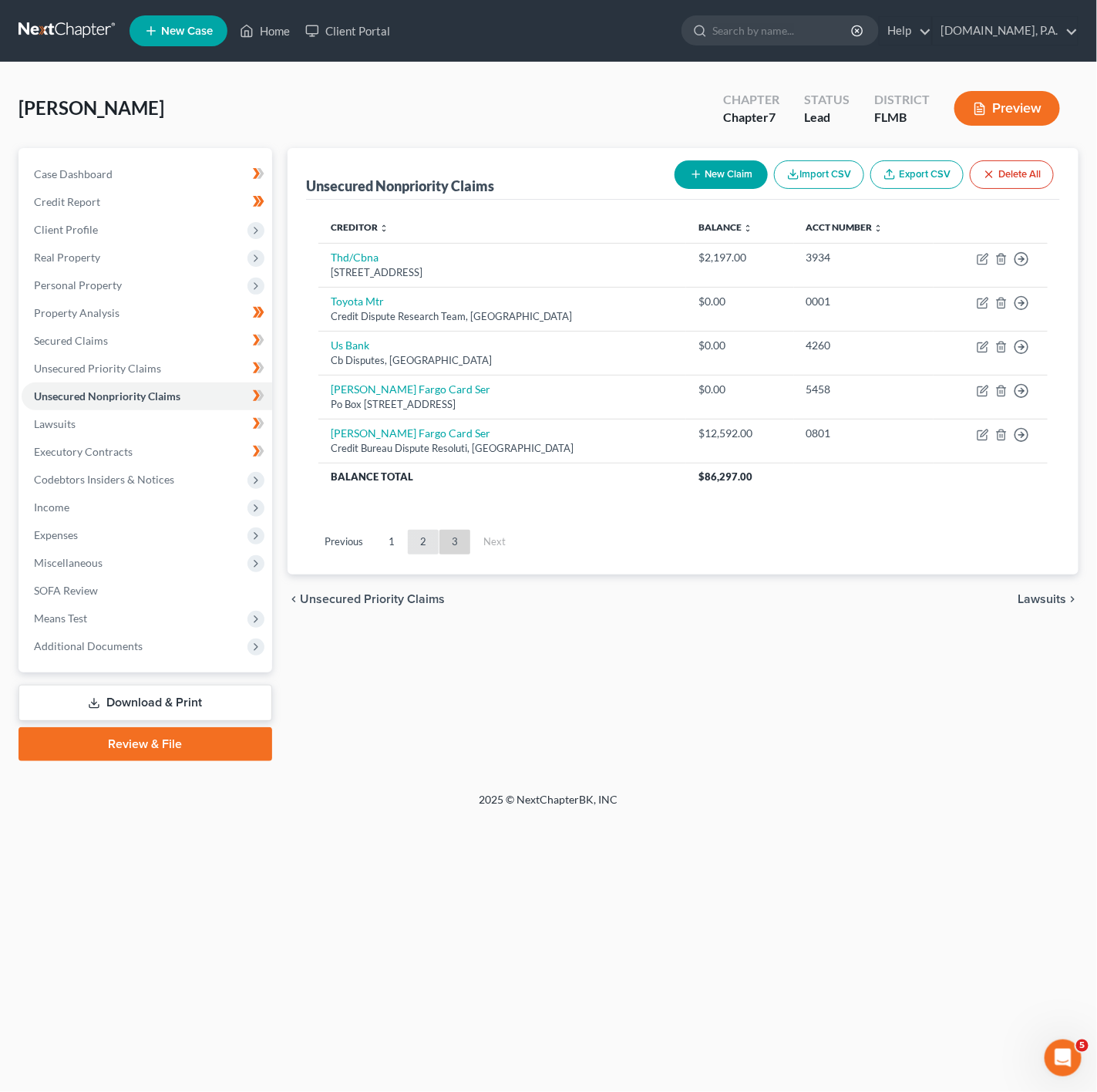
click at [408, 539] on link "2" at bounding box center [423, 542] width 31 height 25
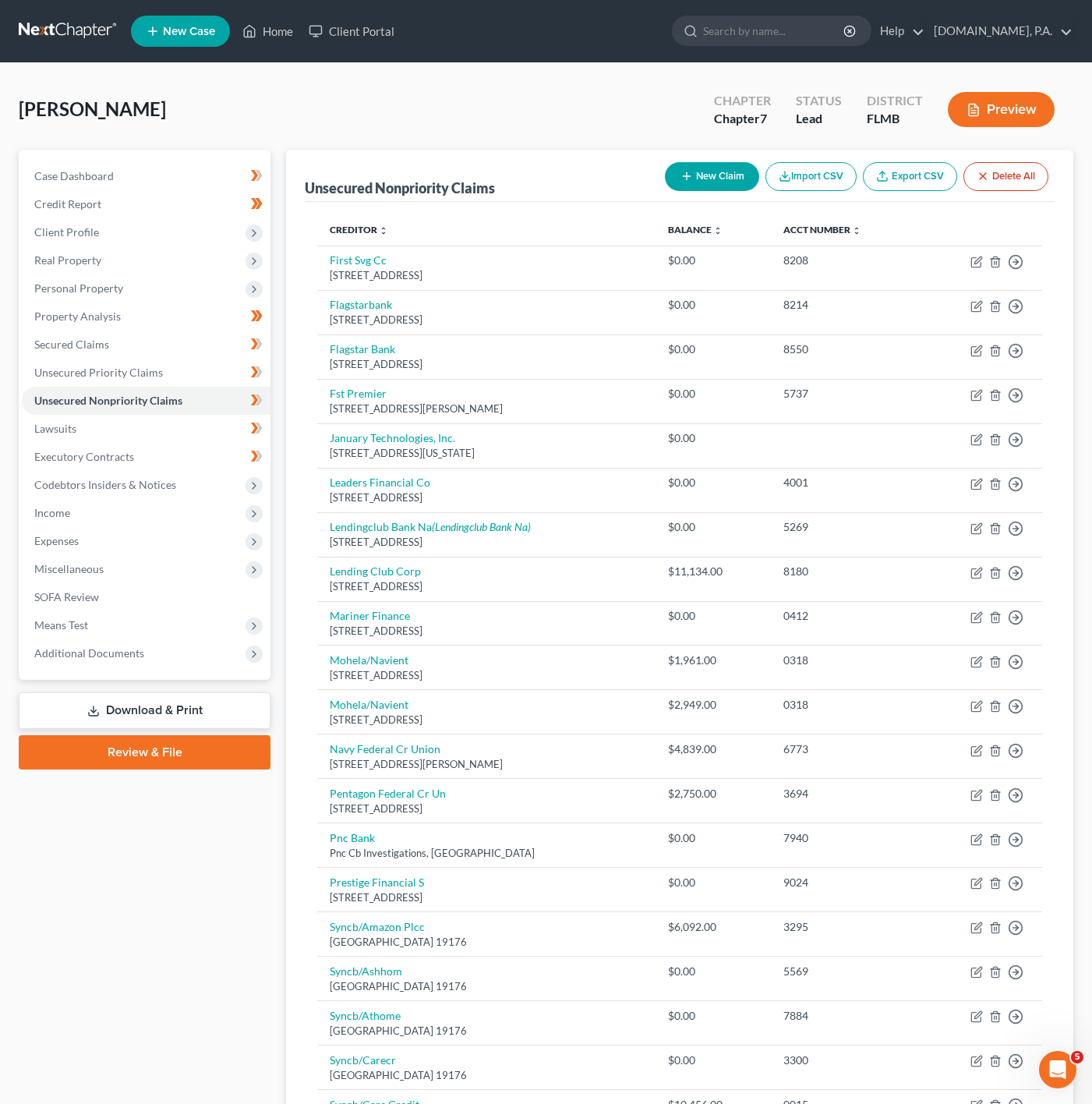
click at [699, 164] on button "New Claim" at bounding box center [712, 176] width 94 height 29
select select "0"
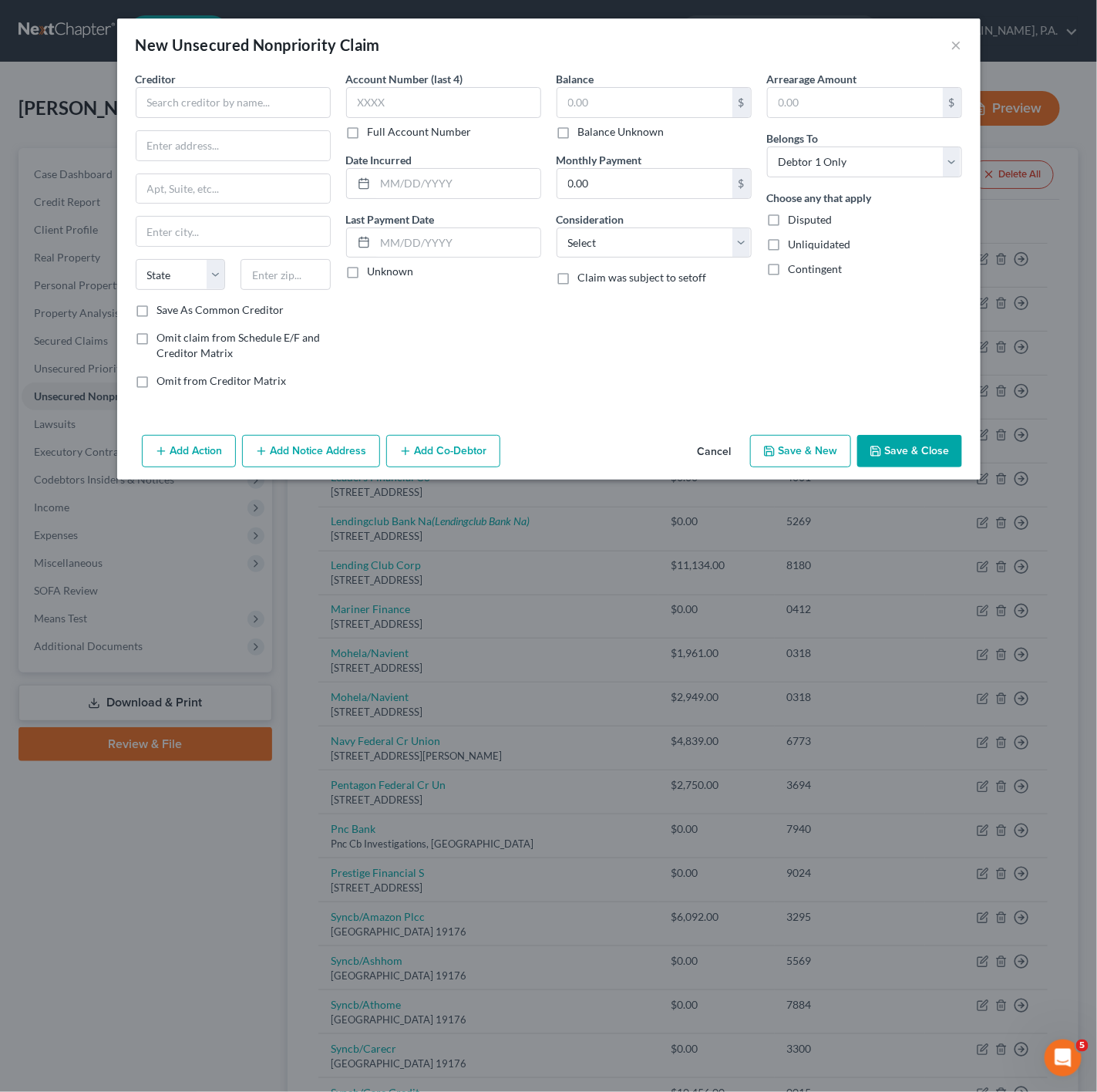
click at [0, 0] on div at bounding box center [0, 0] width 0 height 0
click at [255, 97] on input "text" at bounding box center [233, 103] width 195 height 31
type input "janu"
click at [722, 452] on button "Cancel" at bounding box center [715, 452] width 59 height 31
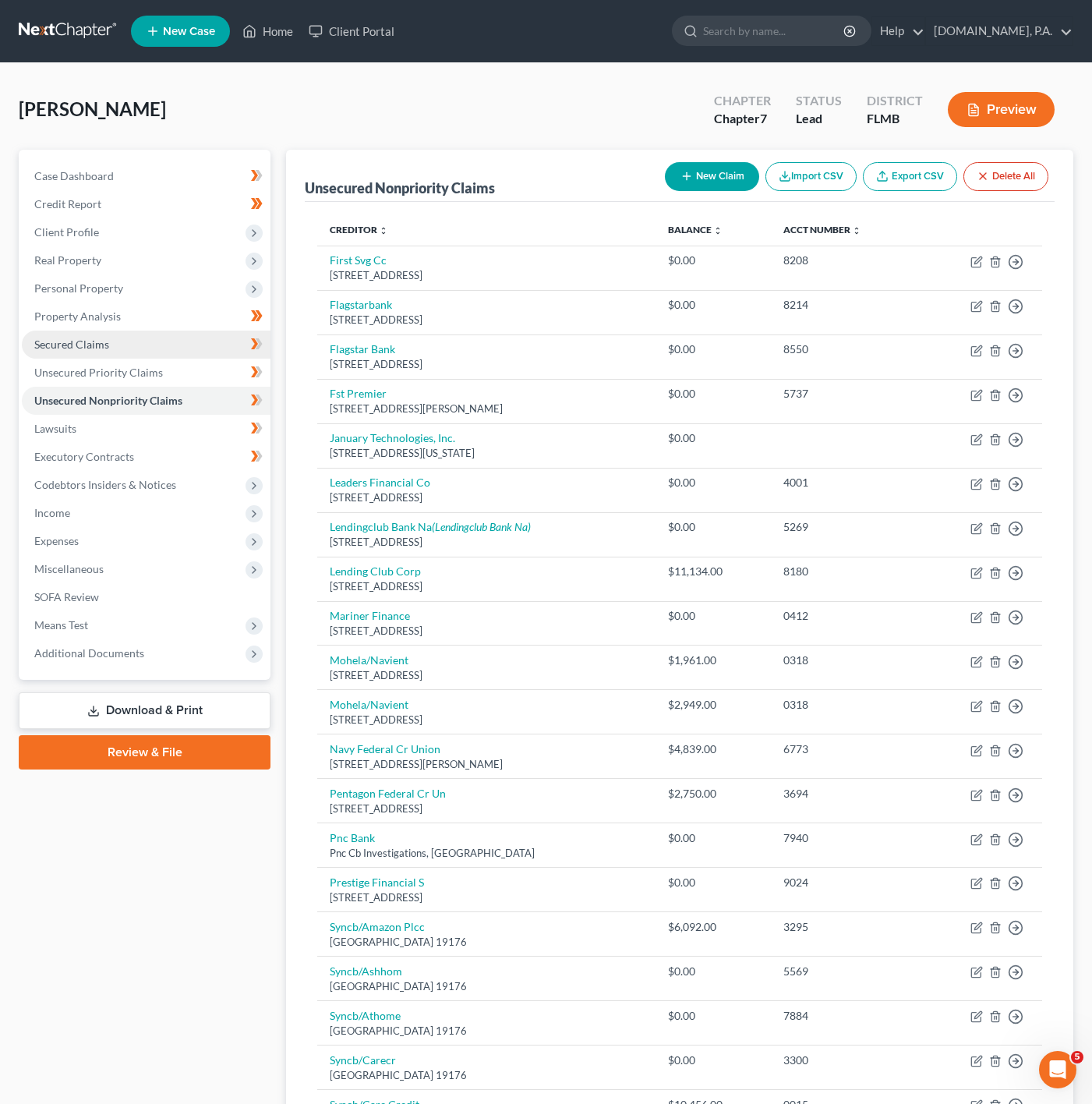
click at [154, 330] on link "Secured Claims" at bounding box center [146, 345] width 249 height 28
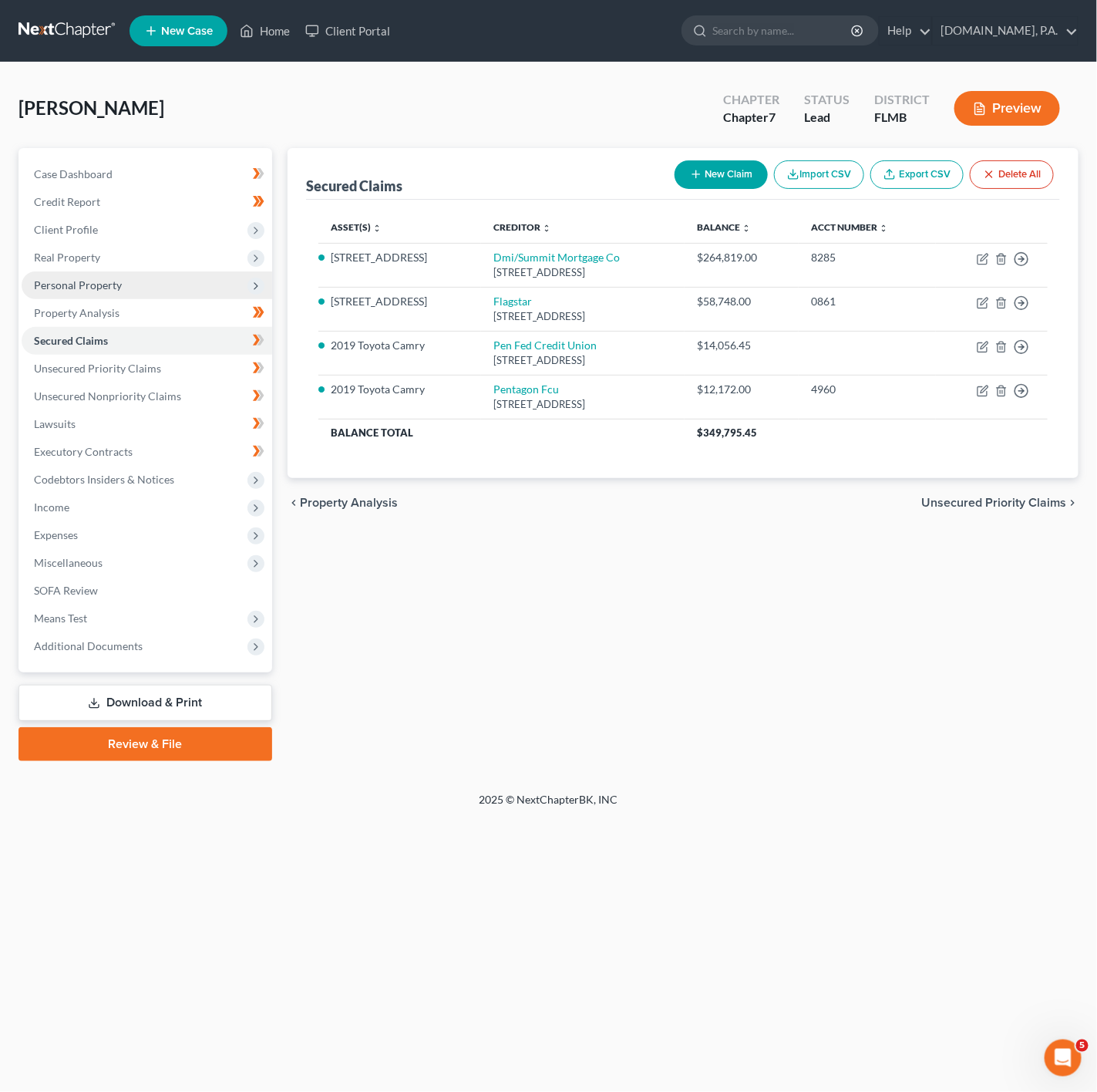
click at [204, 292] on span "Personal Property" at bounding box center [147, 285] width 251 height 28
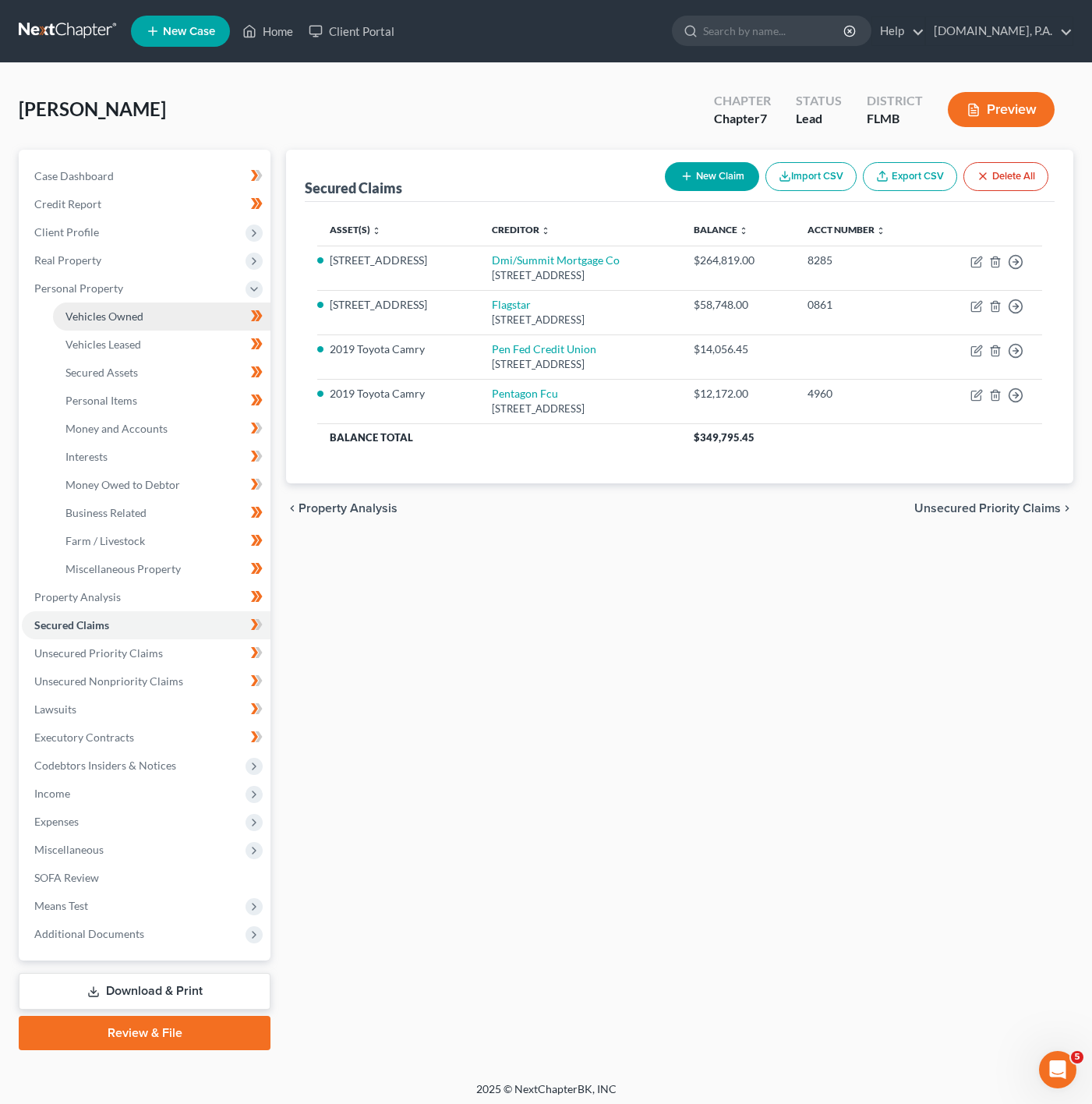
click at [162, 313] on link "Vehicles Owned" at bounding box center [162, 316] width 218 height 28
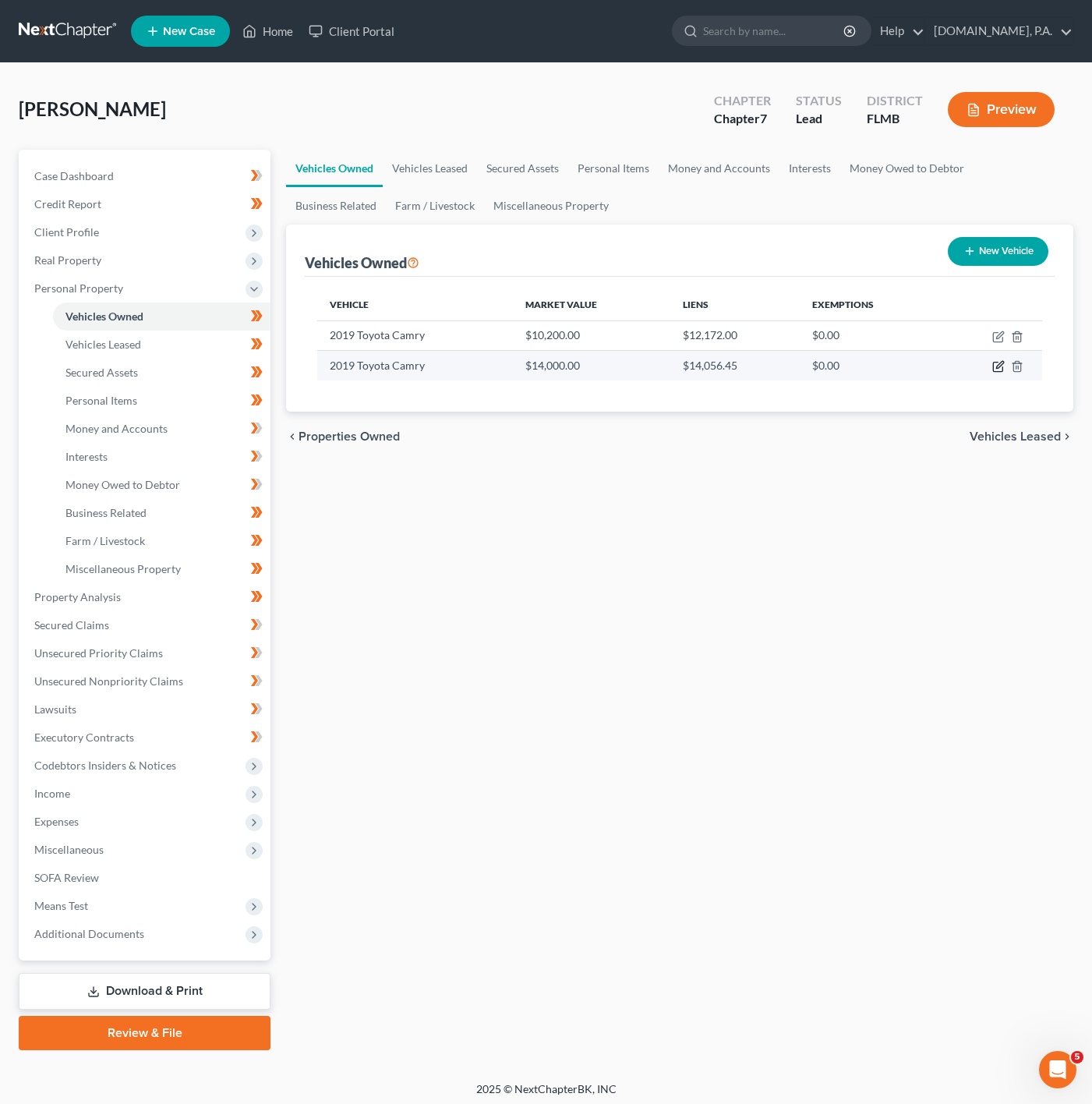
click at [993, 363] on icon "button" at bounding box center [999, 366] width 13 height 13
select select "0"
select select "7"
select select "1"
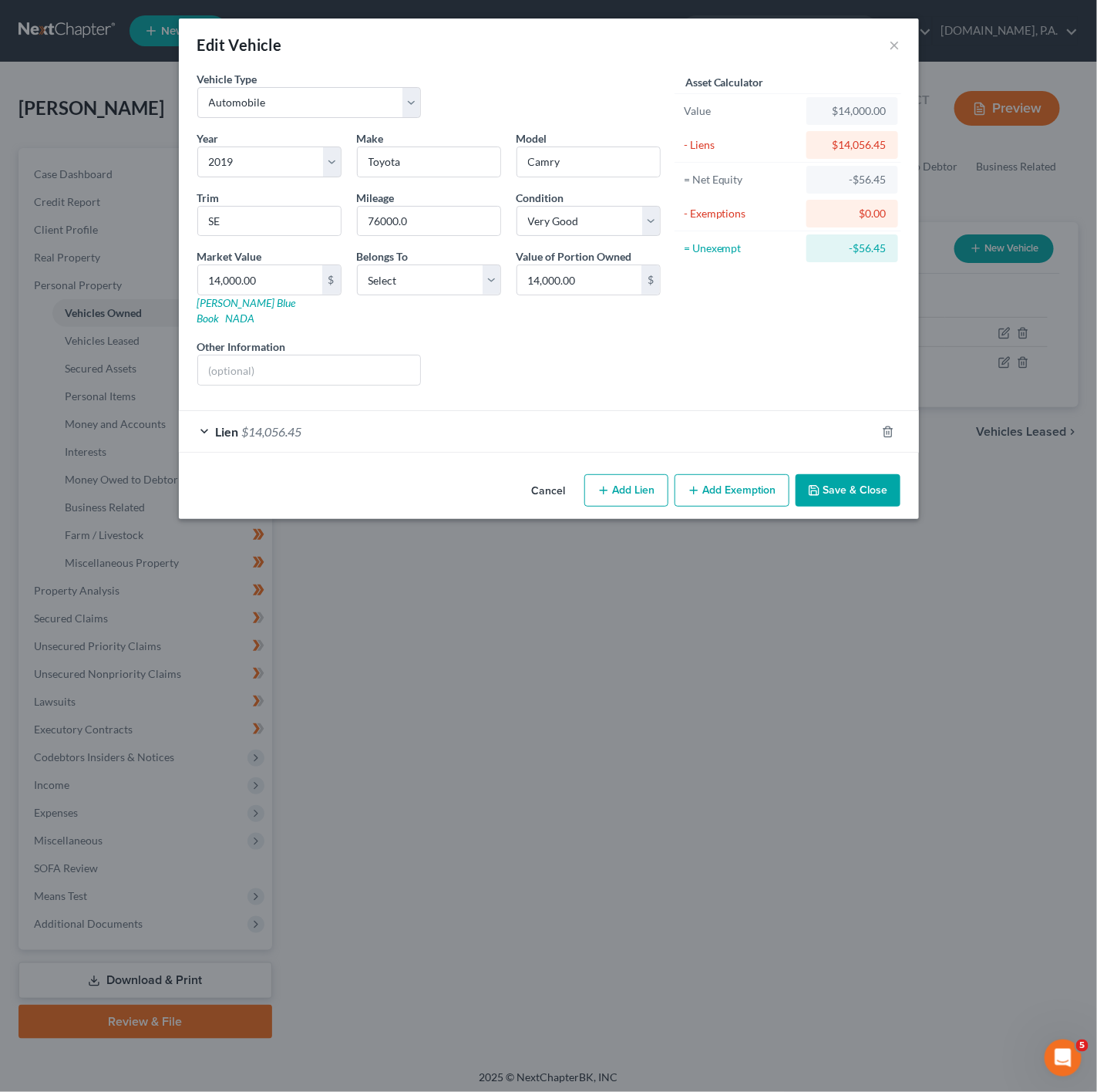
click at [528, 483] on button "Cancel" at bounding box center [549, 491] width 59 height 31
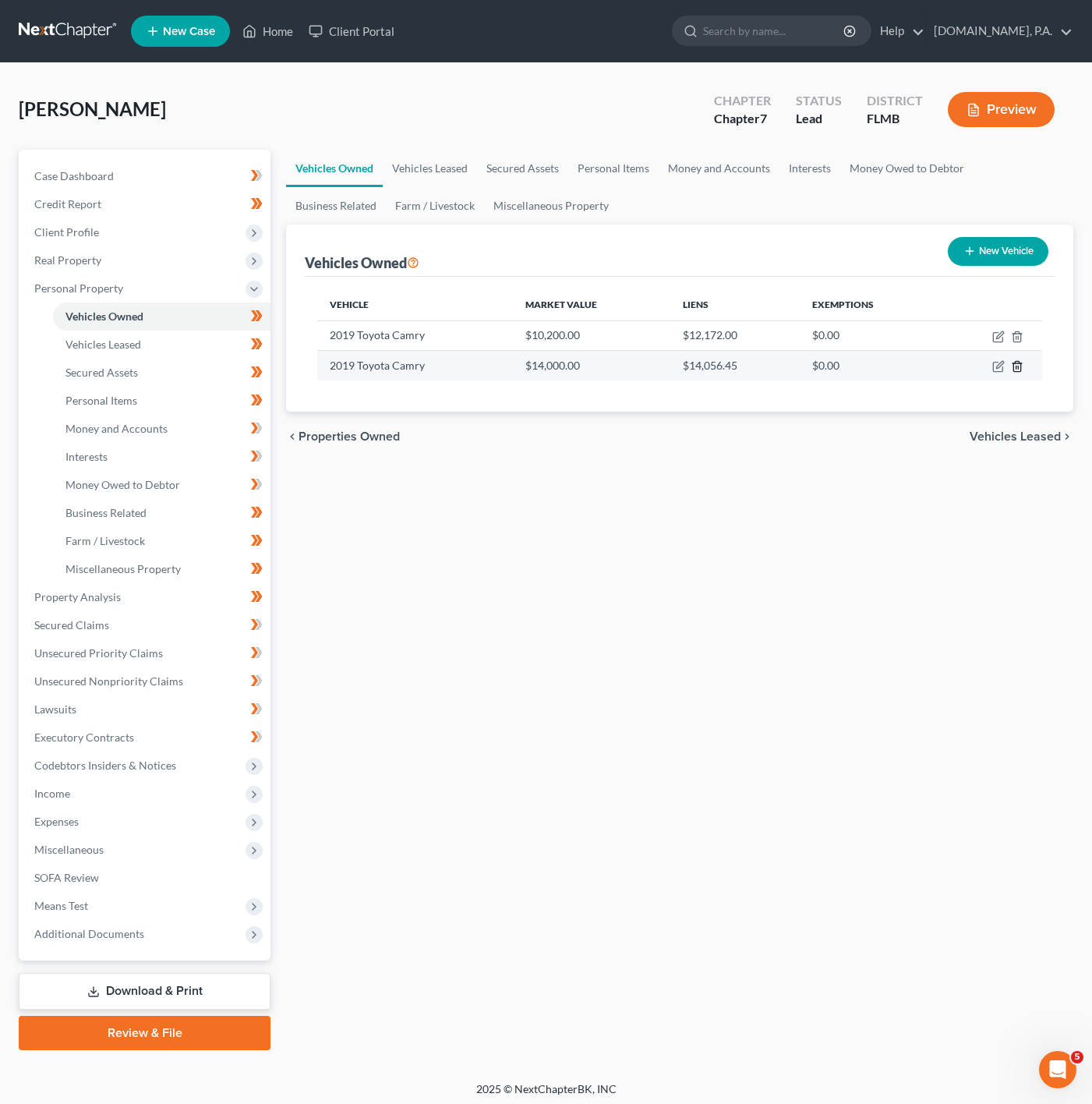
click at [1019, 370] on icon "button" at bounding box center [1017, 366] width 13 height 13
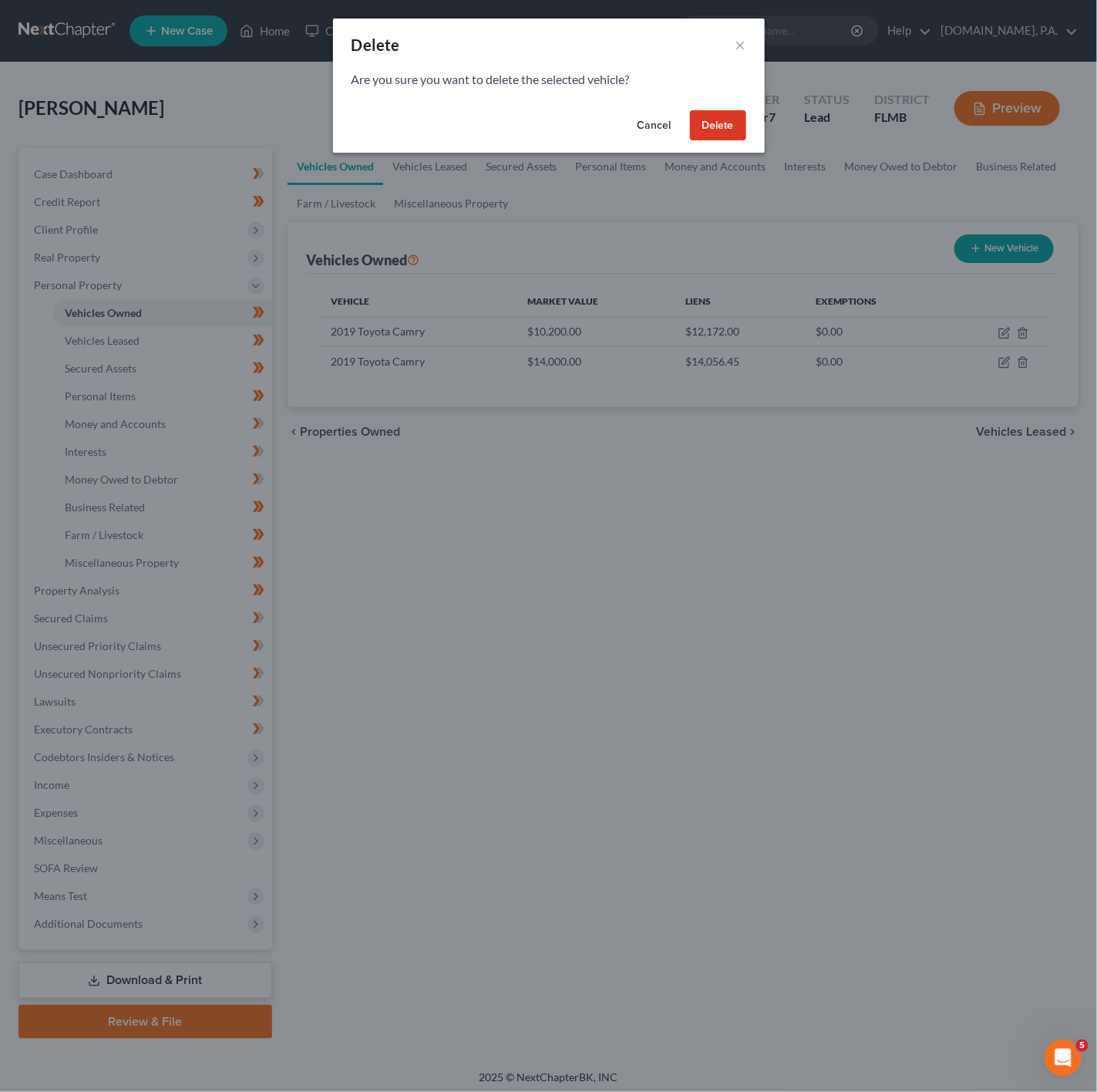
click at [735, 134] on button "Delete" at bounding box center [718, 125] width 57 height 31
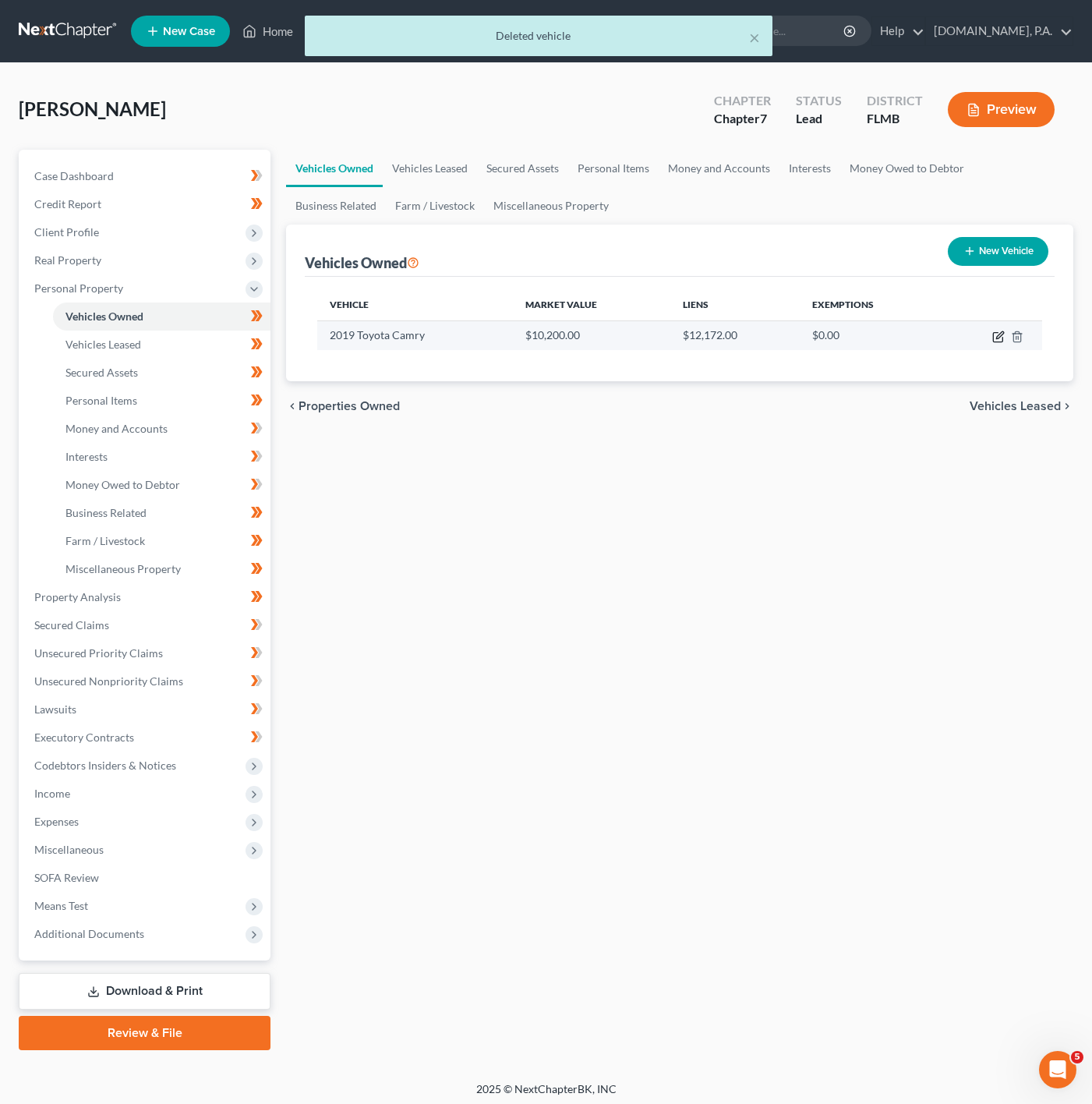
click at [996, 333] on icon "button" at bounding box center [998, 337] width 9 height 9
select select "0"
select select "7"
select select "3"
select select "0"
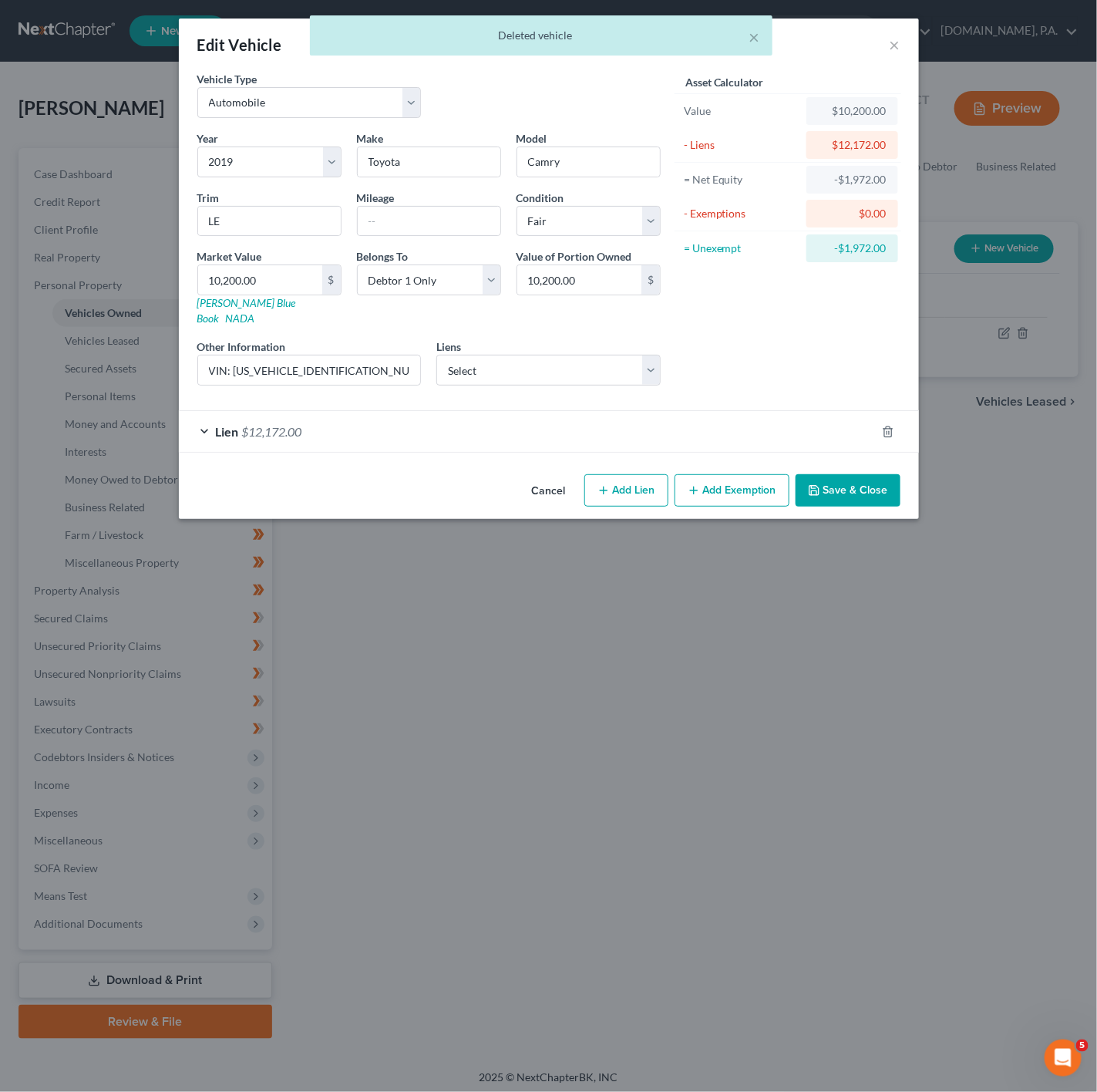
click at [556, 476] on button "Cancel" at bounding box center [549, 491] width 59 height 31
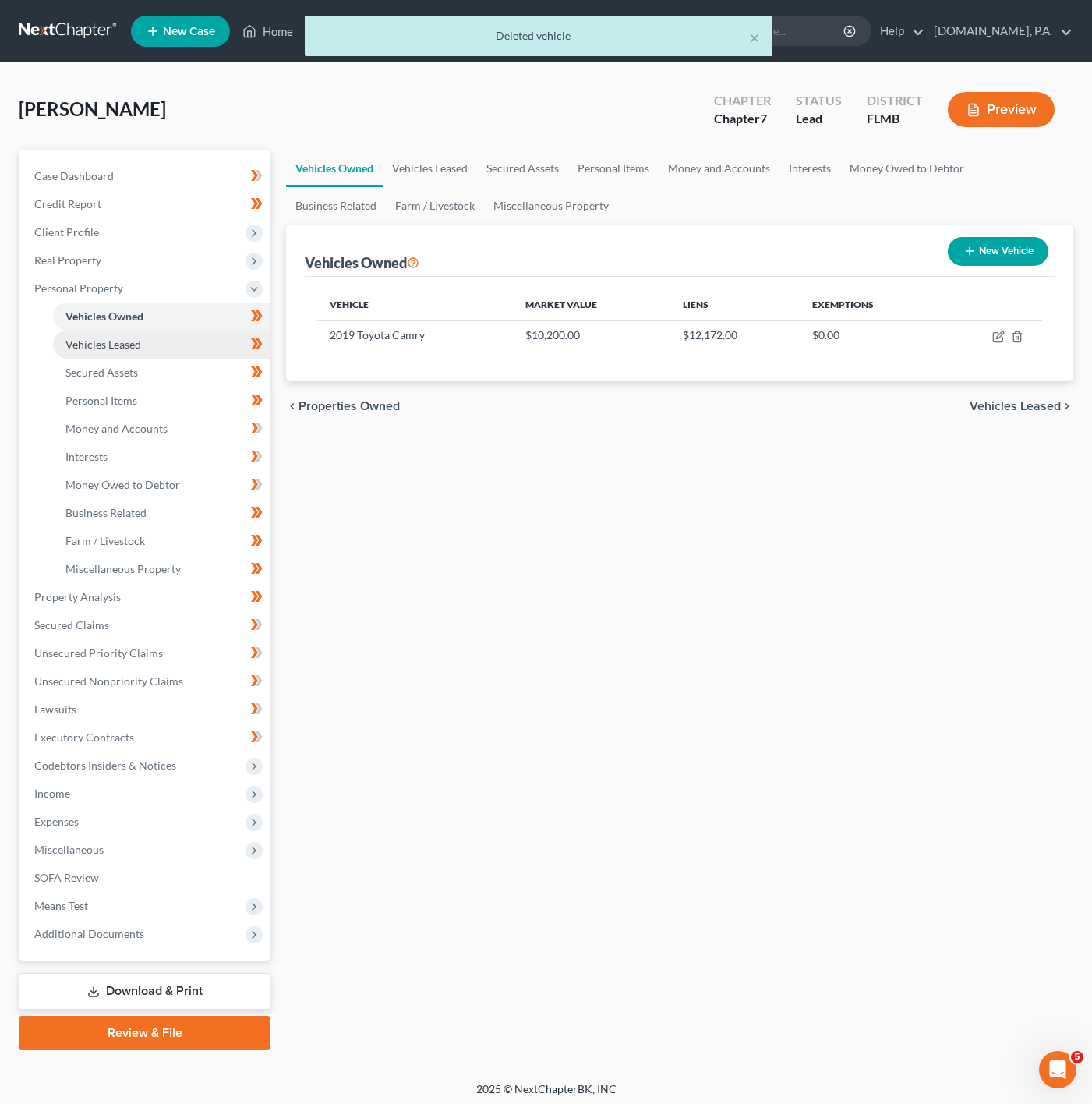
click at [176, 346] on link "Vehicles Leased" at bounding box center [162, 345] width 218 height 28
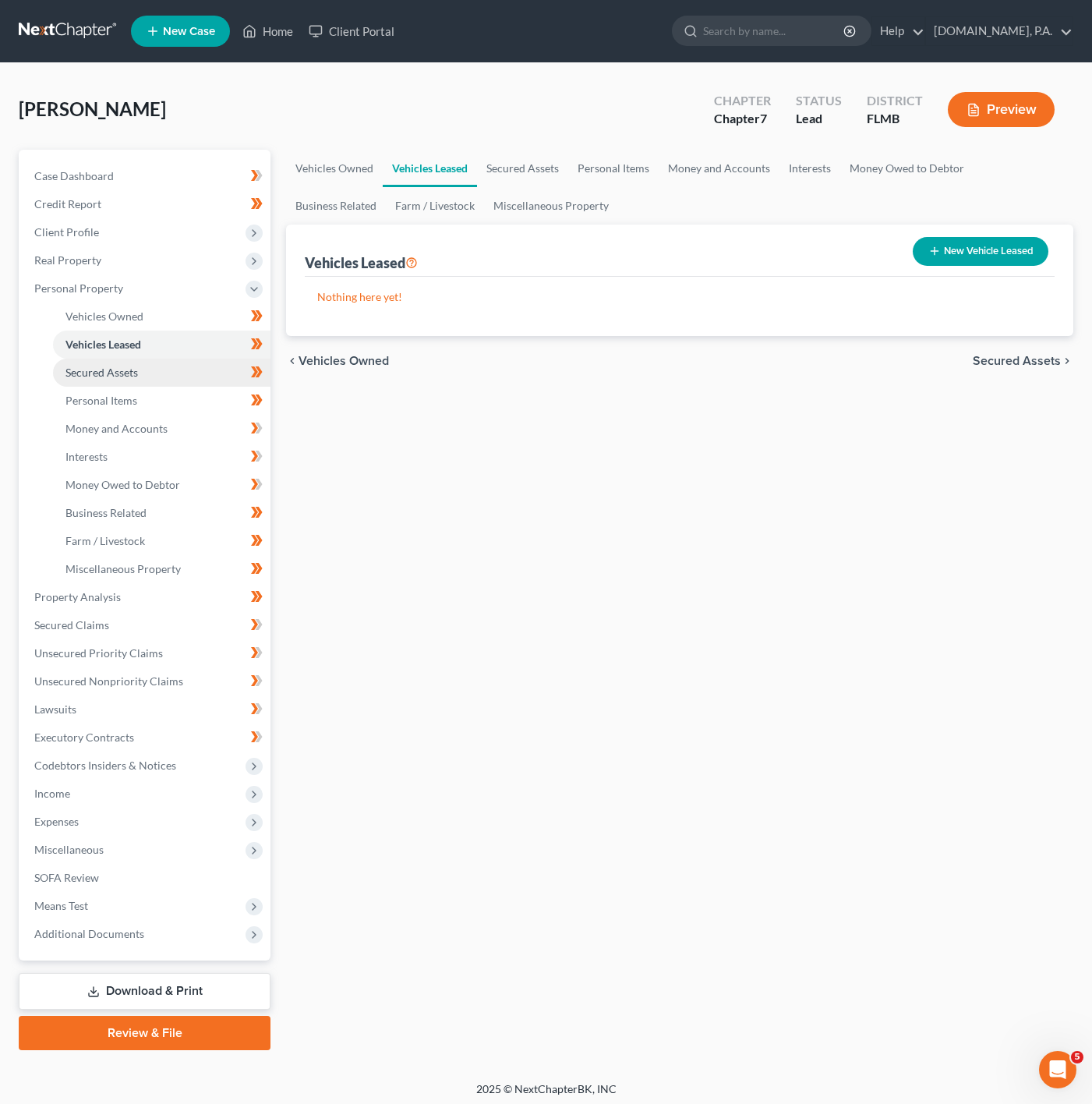
click at [167, 359] on link "Secured Assets" at bounding box center [162, 373] width 218 height 28
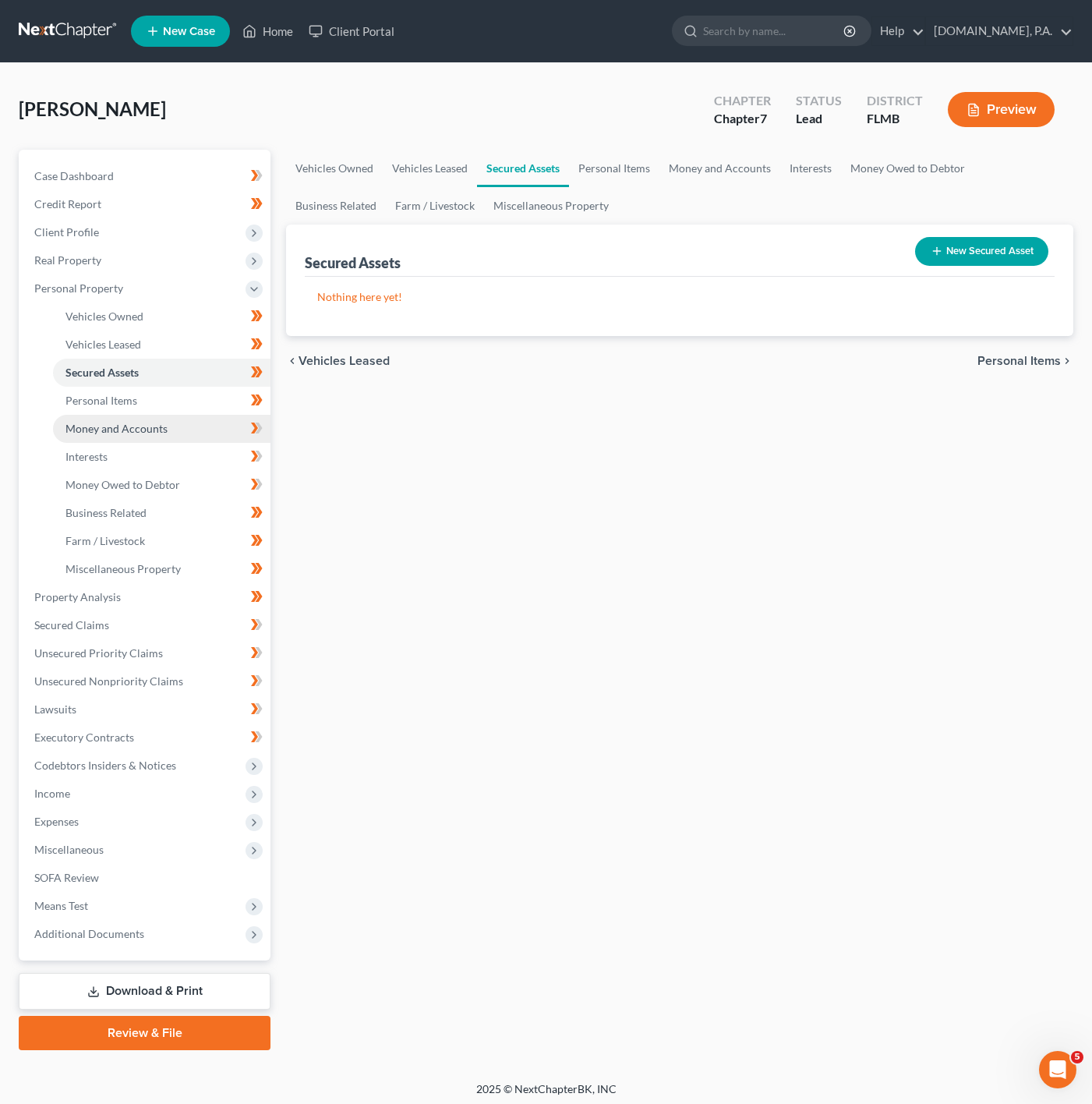
click at [139, 431] on span "Money and Accounts" at bounding box center [117, 428] width 102 height 13
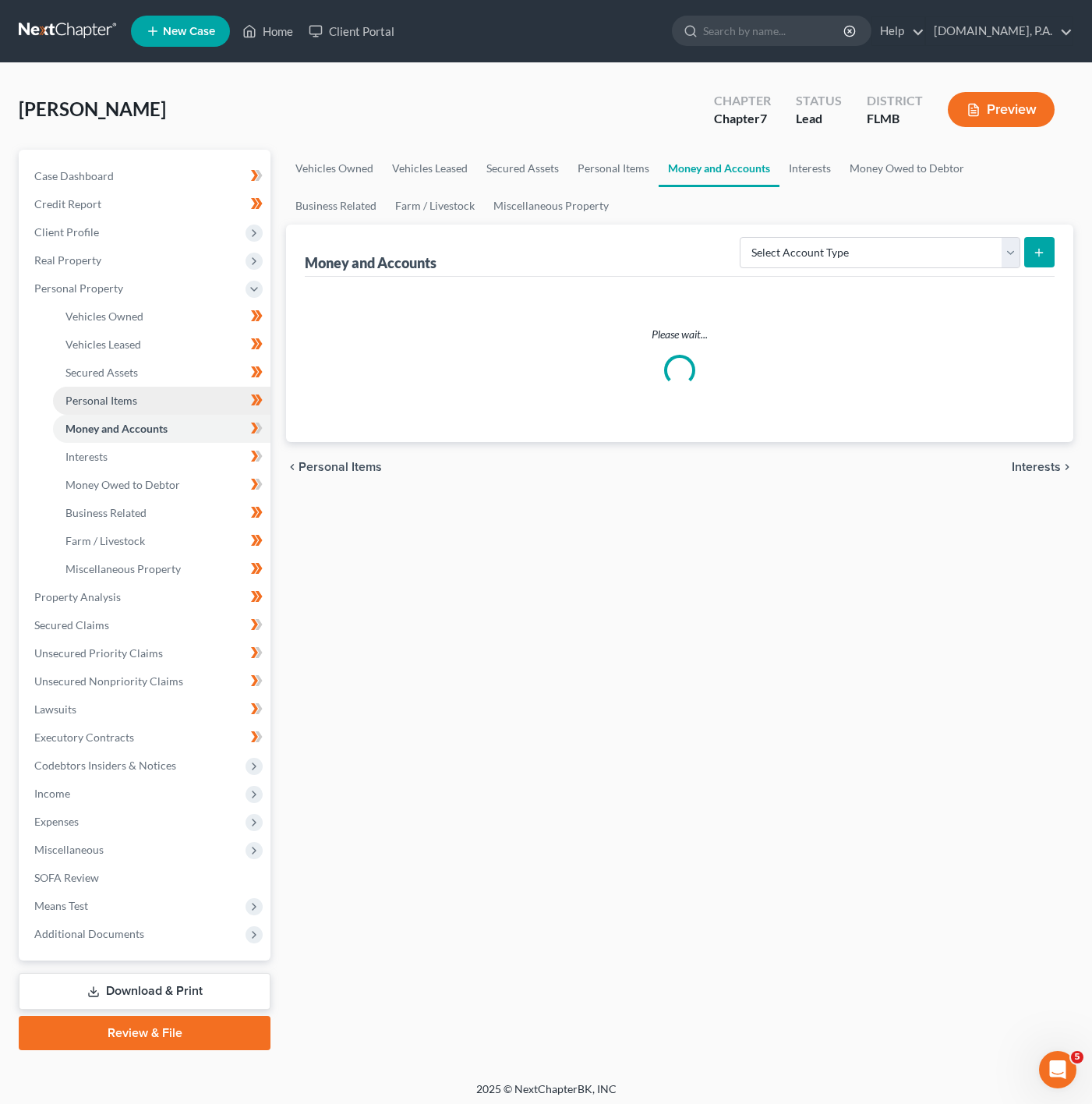
click at [136, 400] on link "Personal Items" at bounding box center [162, 401] width 218 height 28
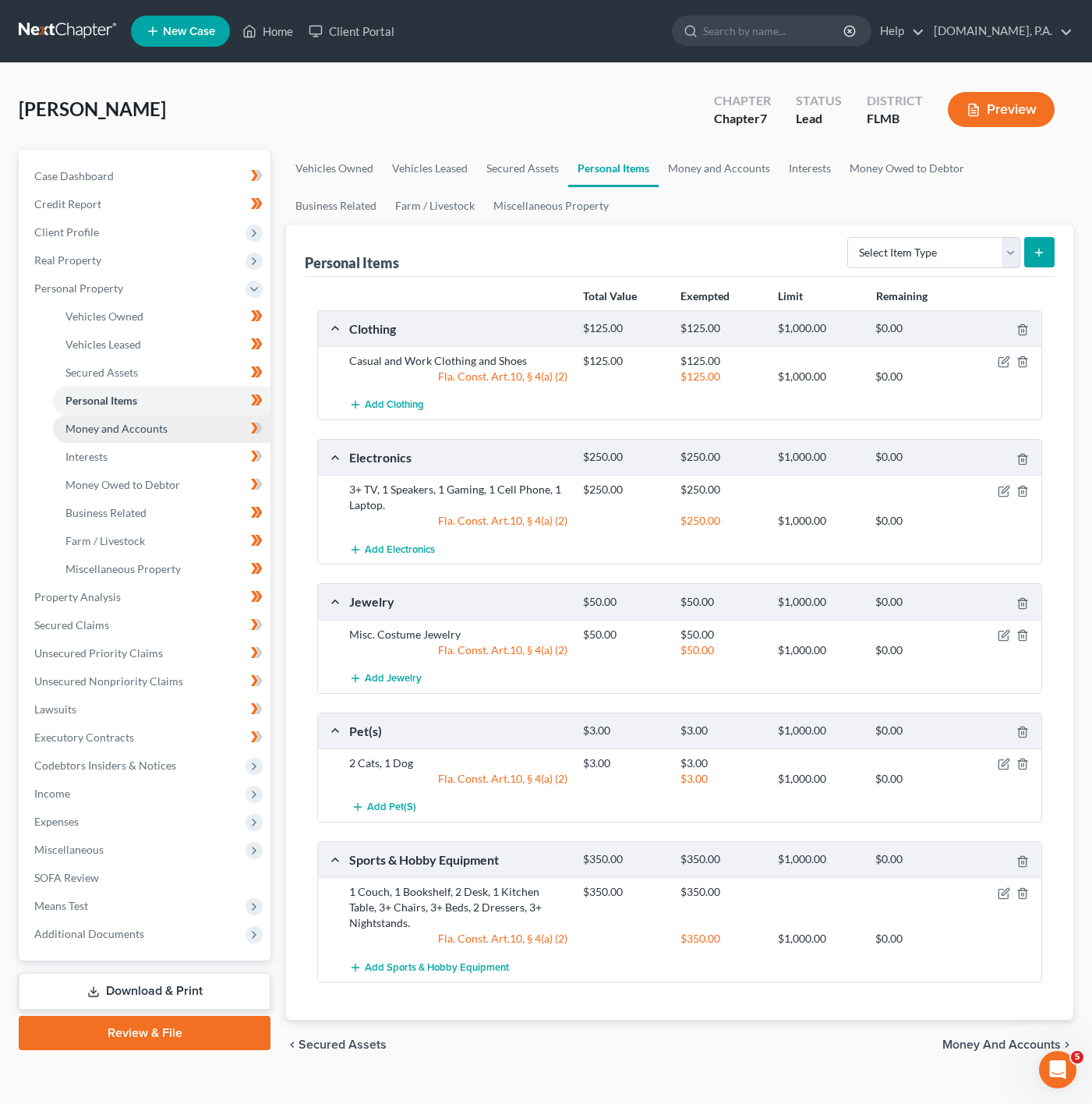
click at [117, 417] on link "Money and Accounts" at bounding box center [162, 429] width 218 height 28
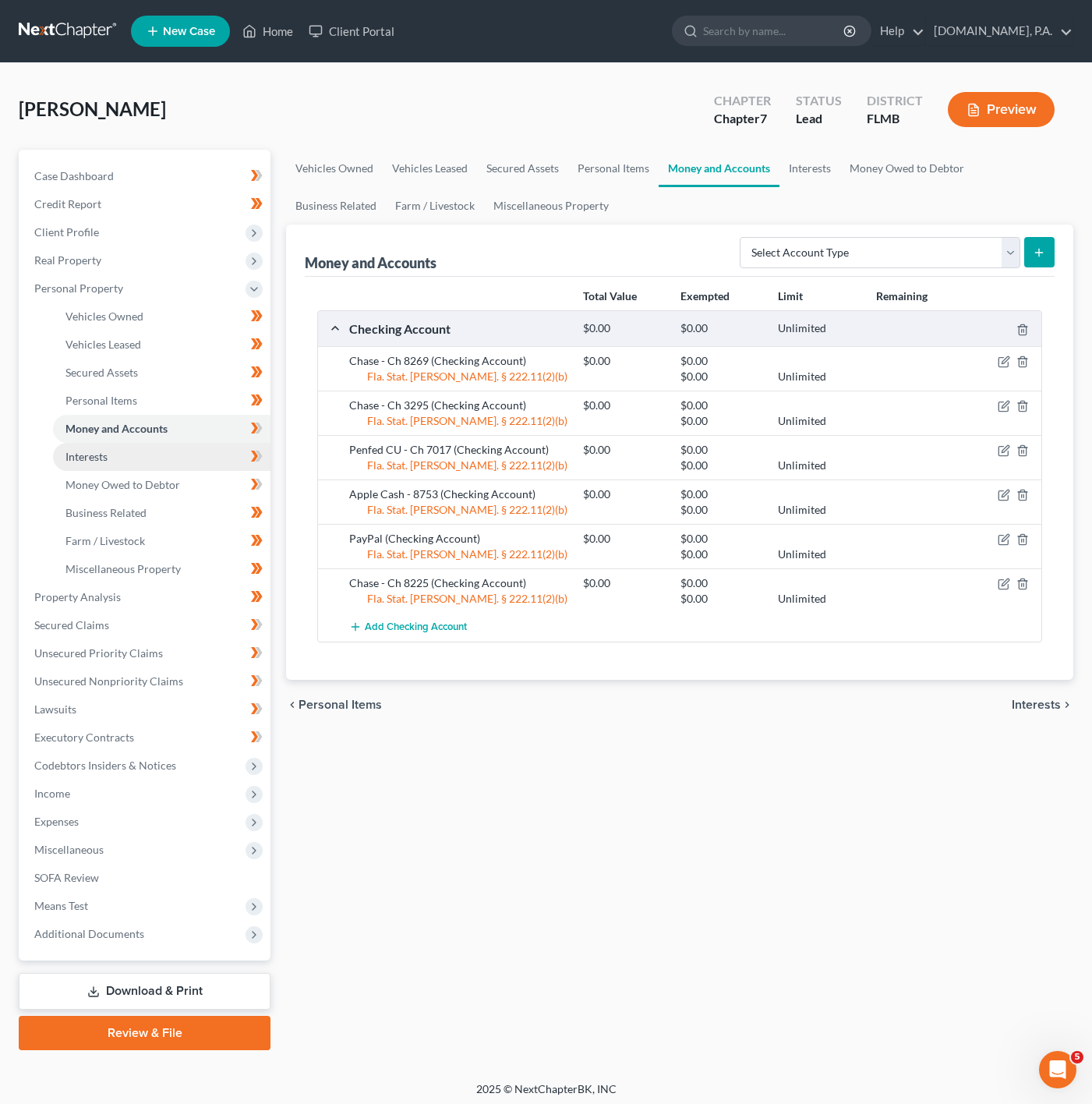
click at [110, 448] on link "Interests" at bounding box center [162, 457] width 218 height 28
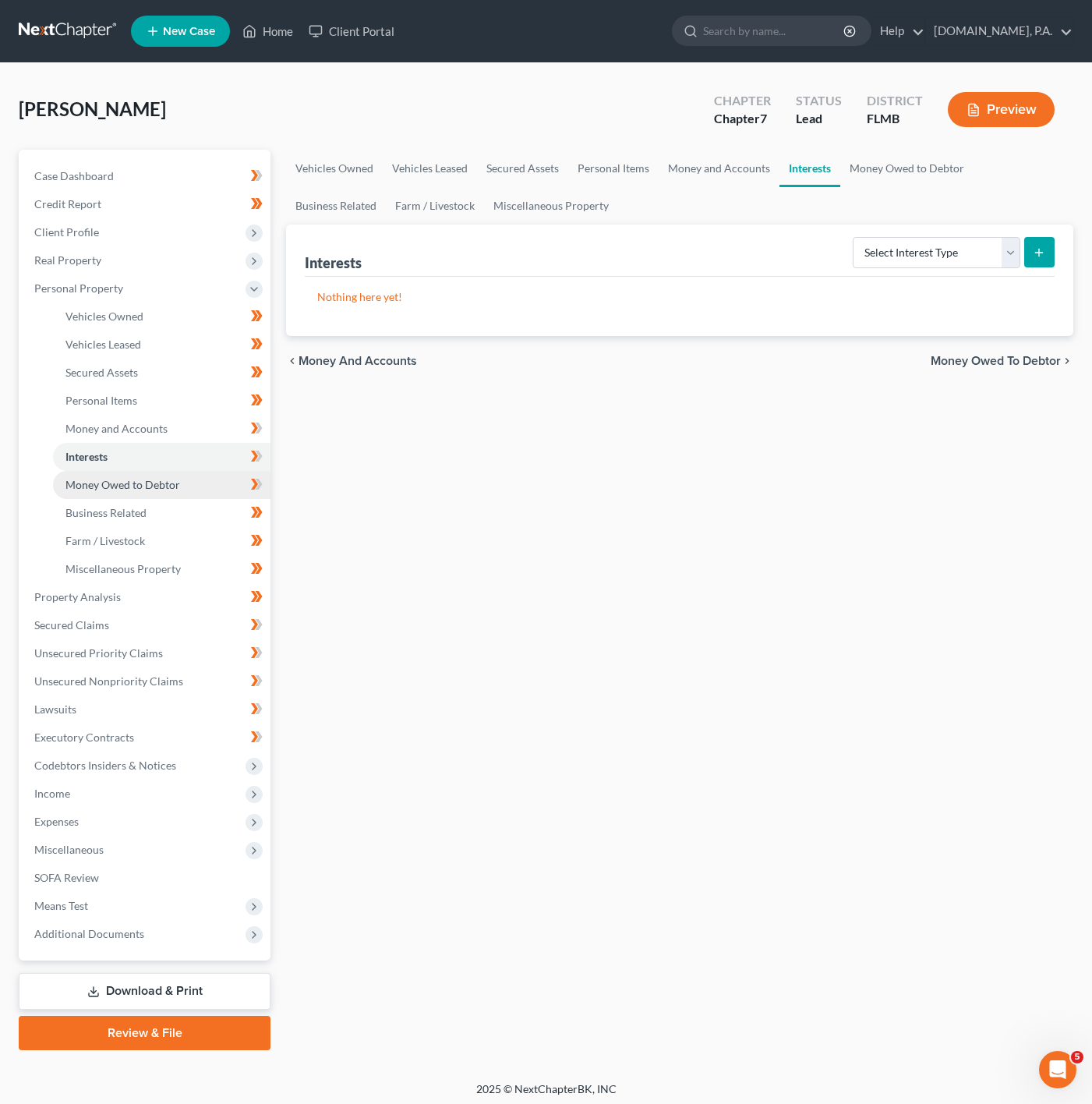
click at [110, 486] on span "Money Owed to Debtor" at bounding box center [123, 484] width 114 height 13
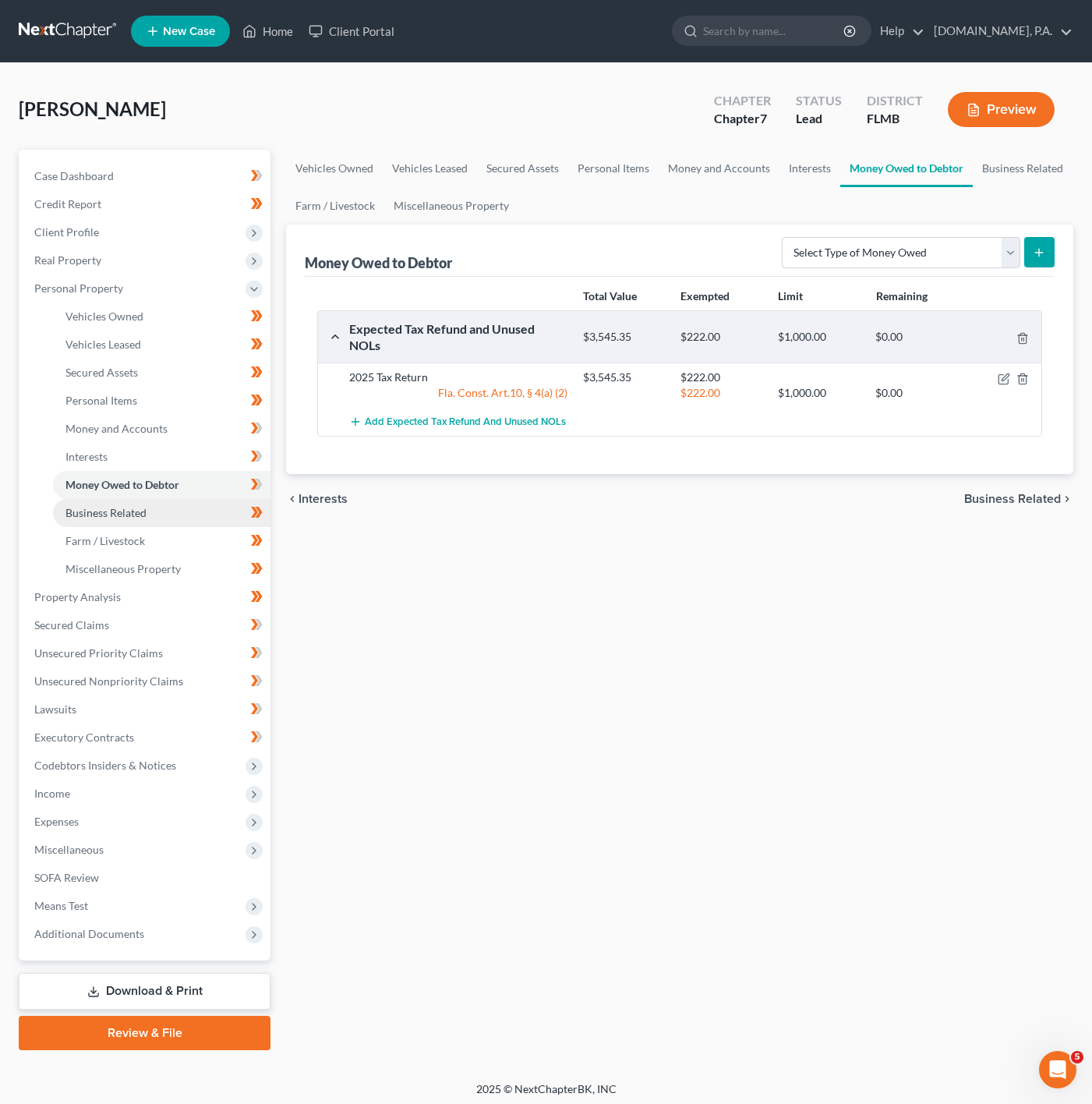
click at [126, 517] on span "Business Related" at bounding box center [106, 512] width 81 height 13
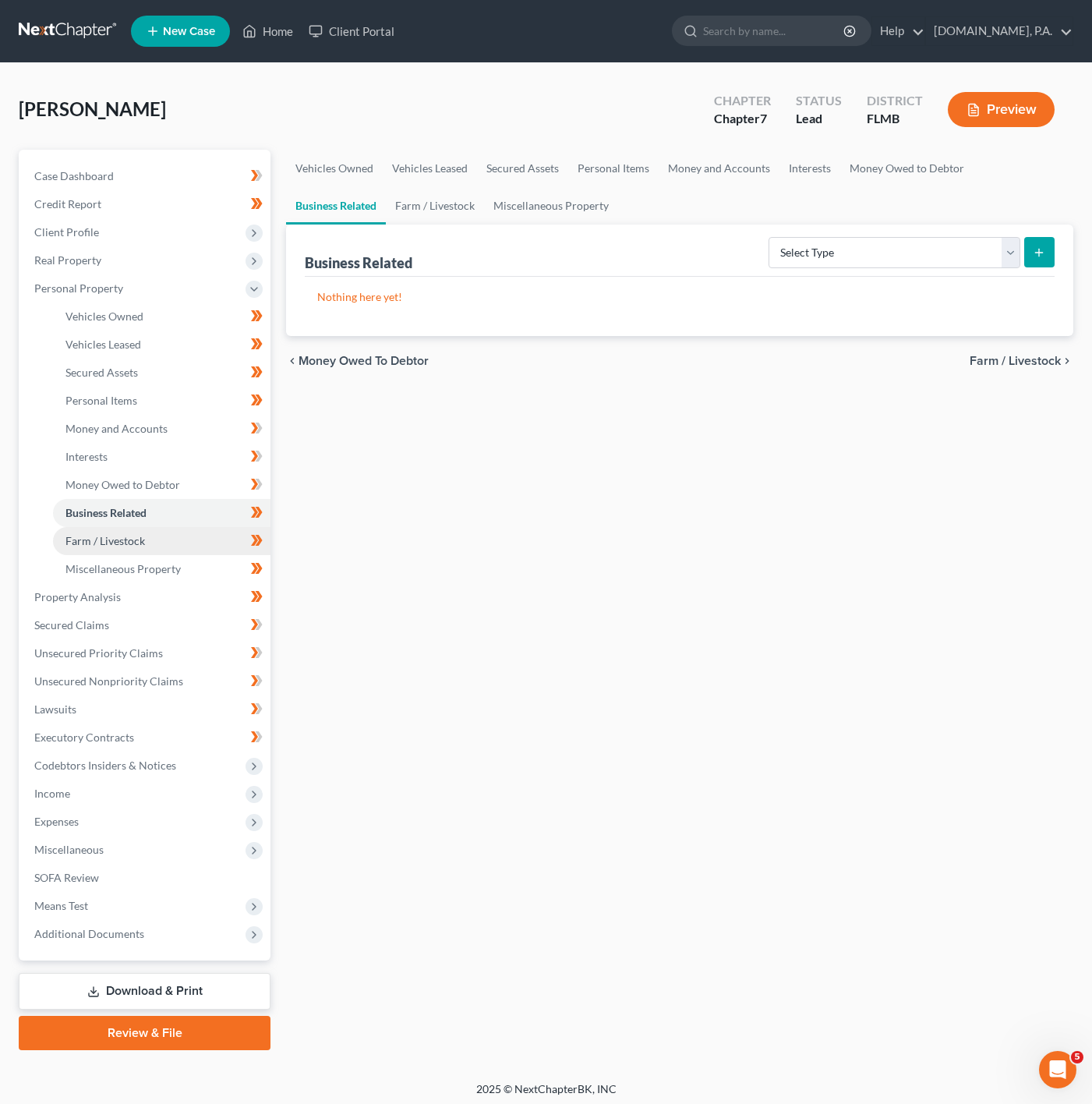
click at [129, 540] on span "Farm / Livestock" at bounding box center [106, 540] width 80 height 13
click at [143, 553] on link "Farm / Livestock" at bounding box center [162, 541] width 218 height 28
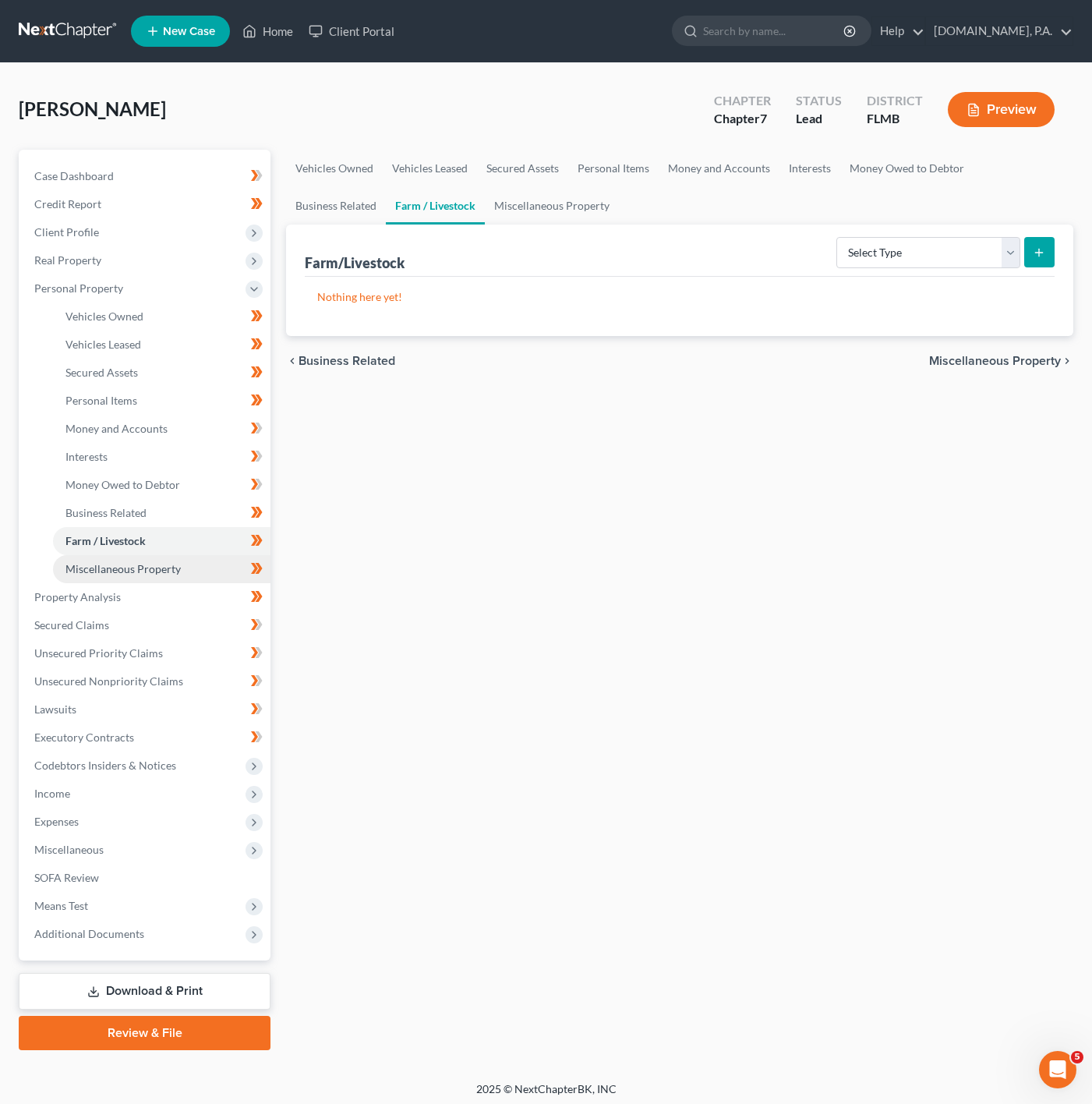
click at [143, 562] on span "Miscellaneous Property" at bounding box center [123, 568] width 115 height 13
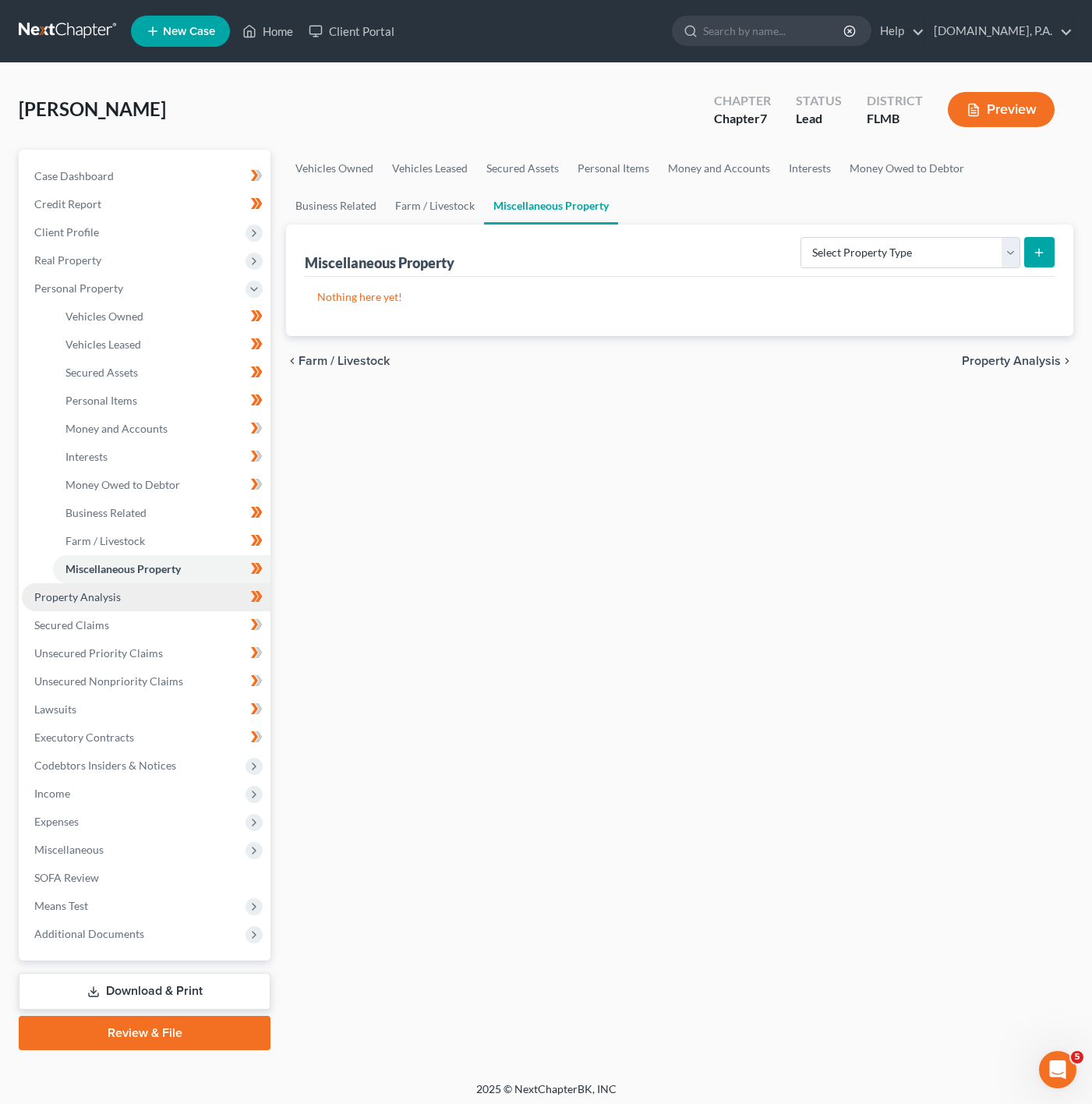
click at [168, 592] on link "Property Analysis" at bounding box center [146, 597] width 249 height 28
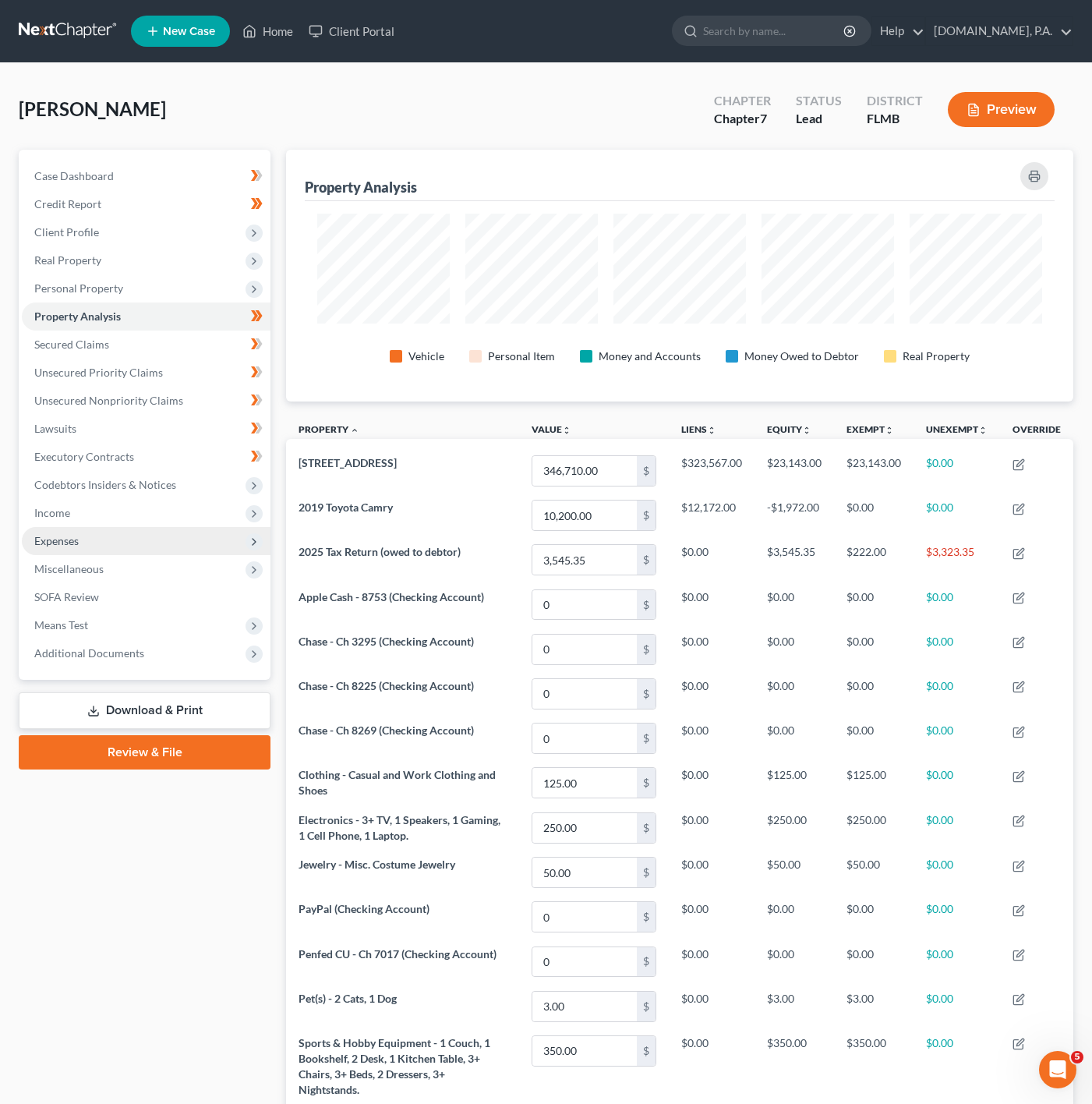
scroll to position [251, 787]
click at [211, 345] on link "Secured Claims" at bounding box center [146, 345] width 249 height 28
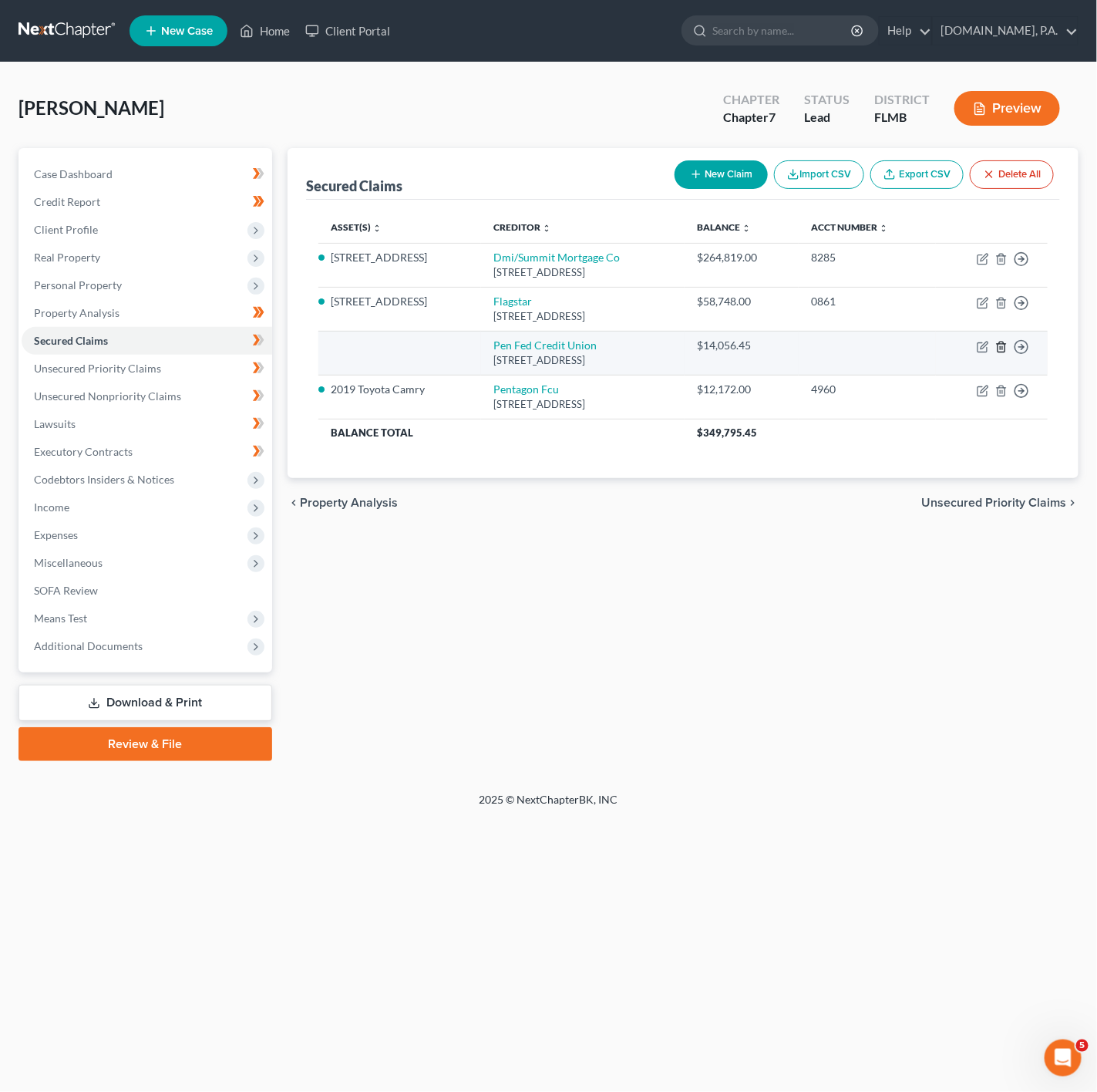
click at [999, 344] on polyline "button" at bounding box center [1001, 344] width 9 height 0
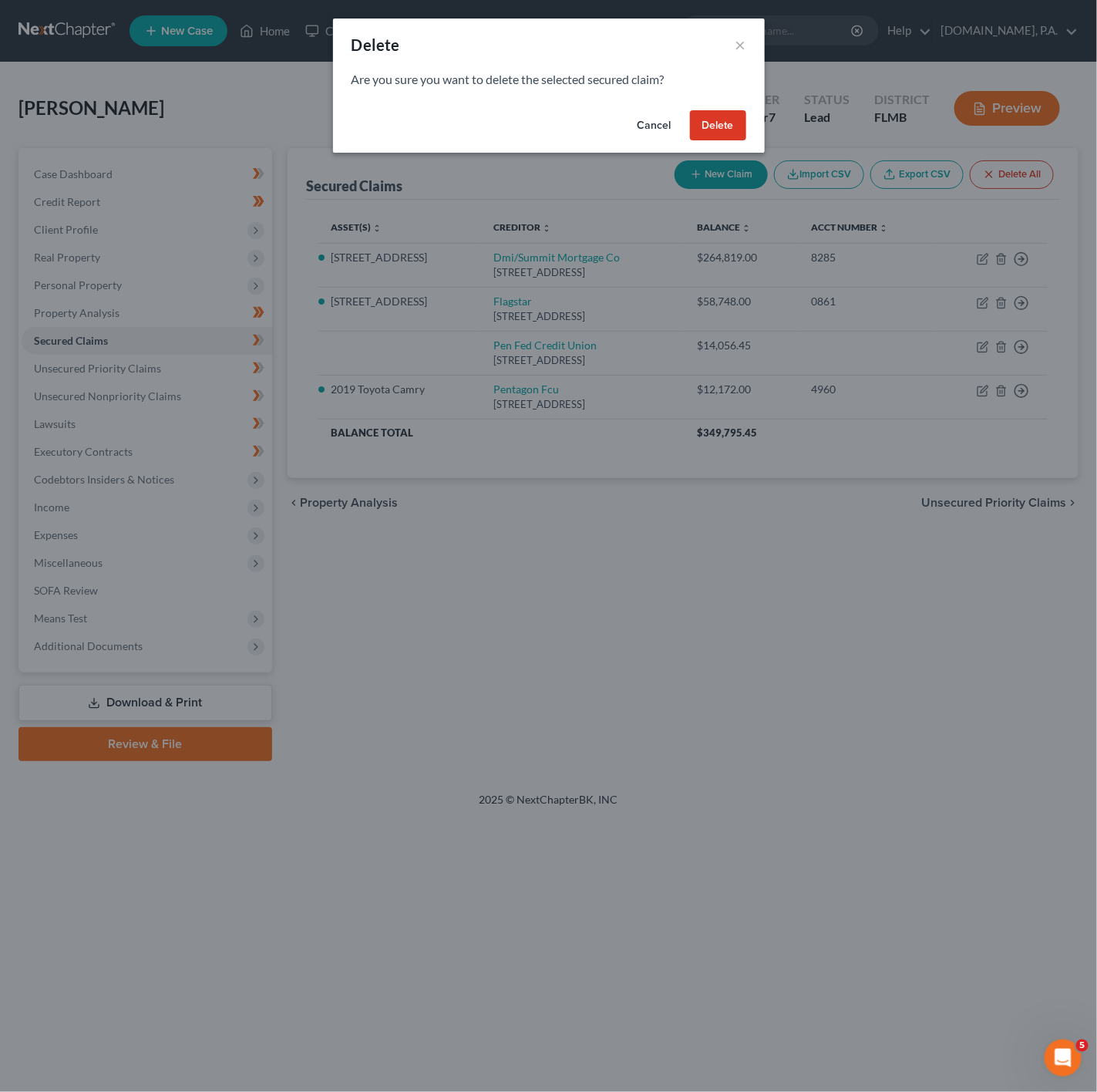
click at [699, 134] on button "Delete" at bounding box center [718, 125] width 57 height 31
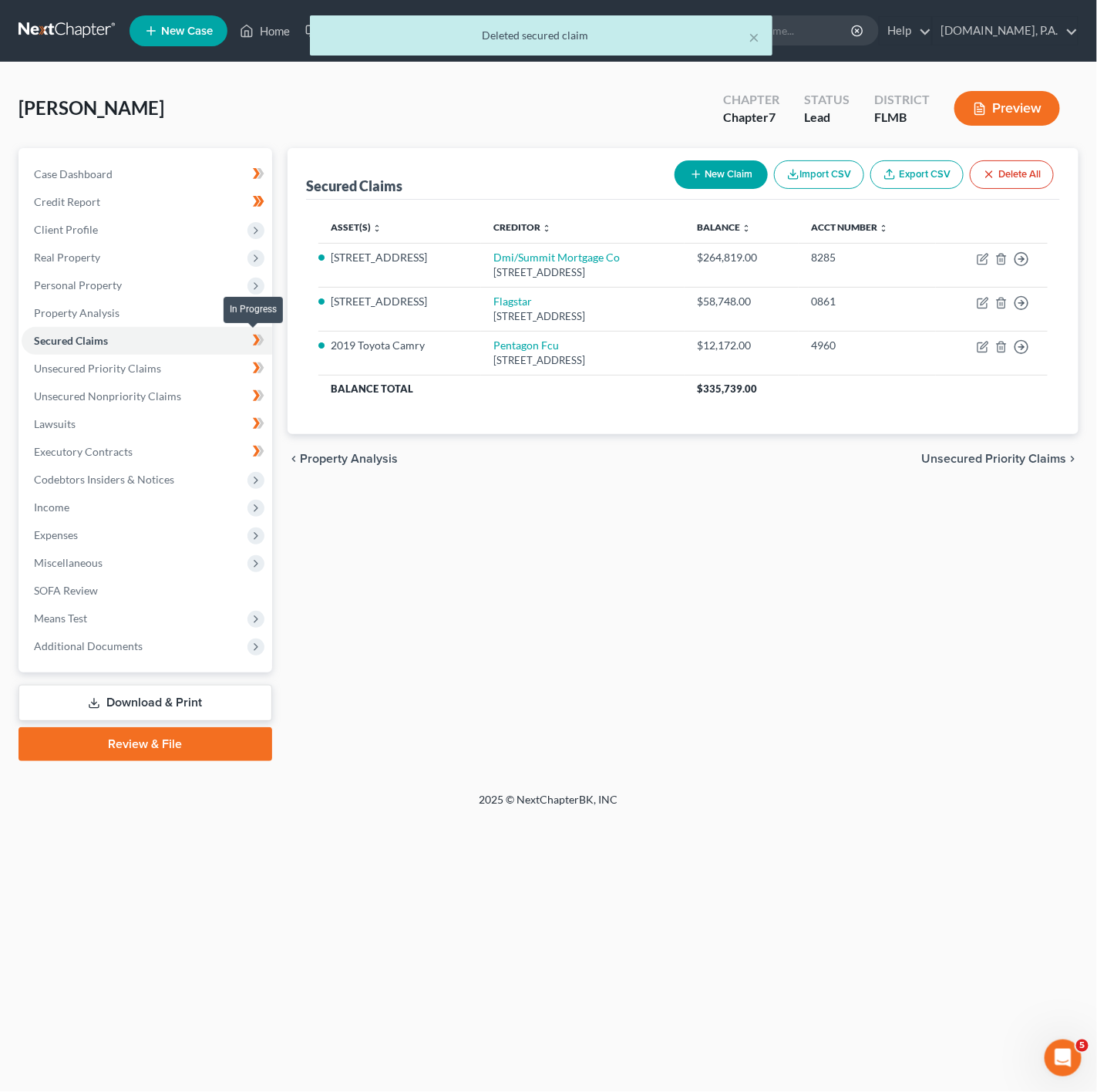
click at [255, 338] on icon at bounding box center [256, 340] width 7 height 11
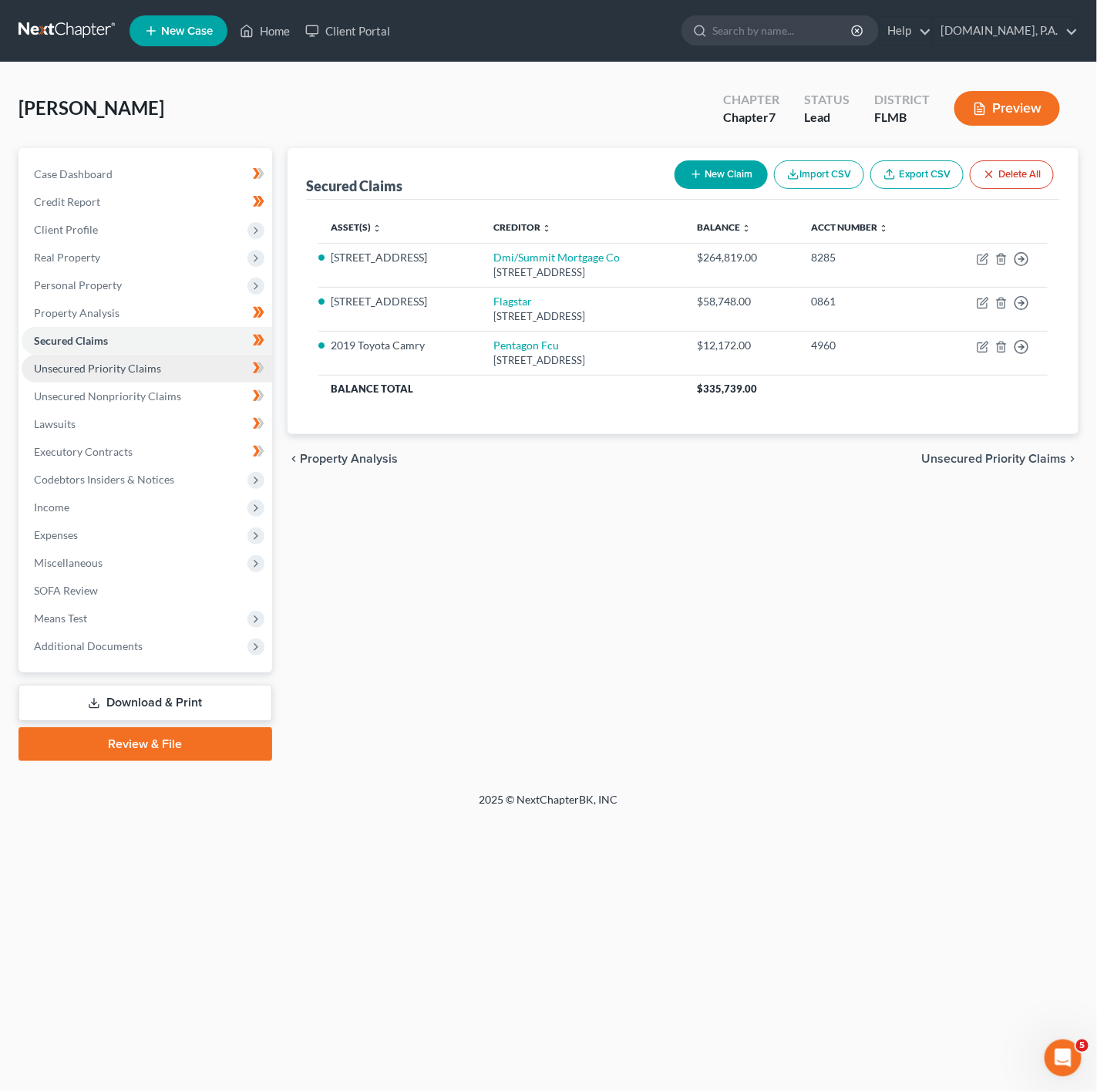
click at [214, 370] on link "Unsecured Priority Claims" at bounding box center [147, 369] width 251 height 28
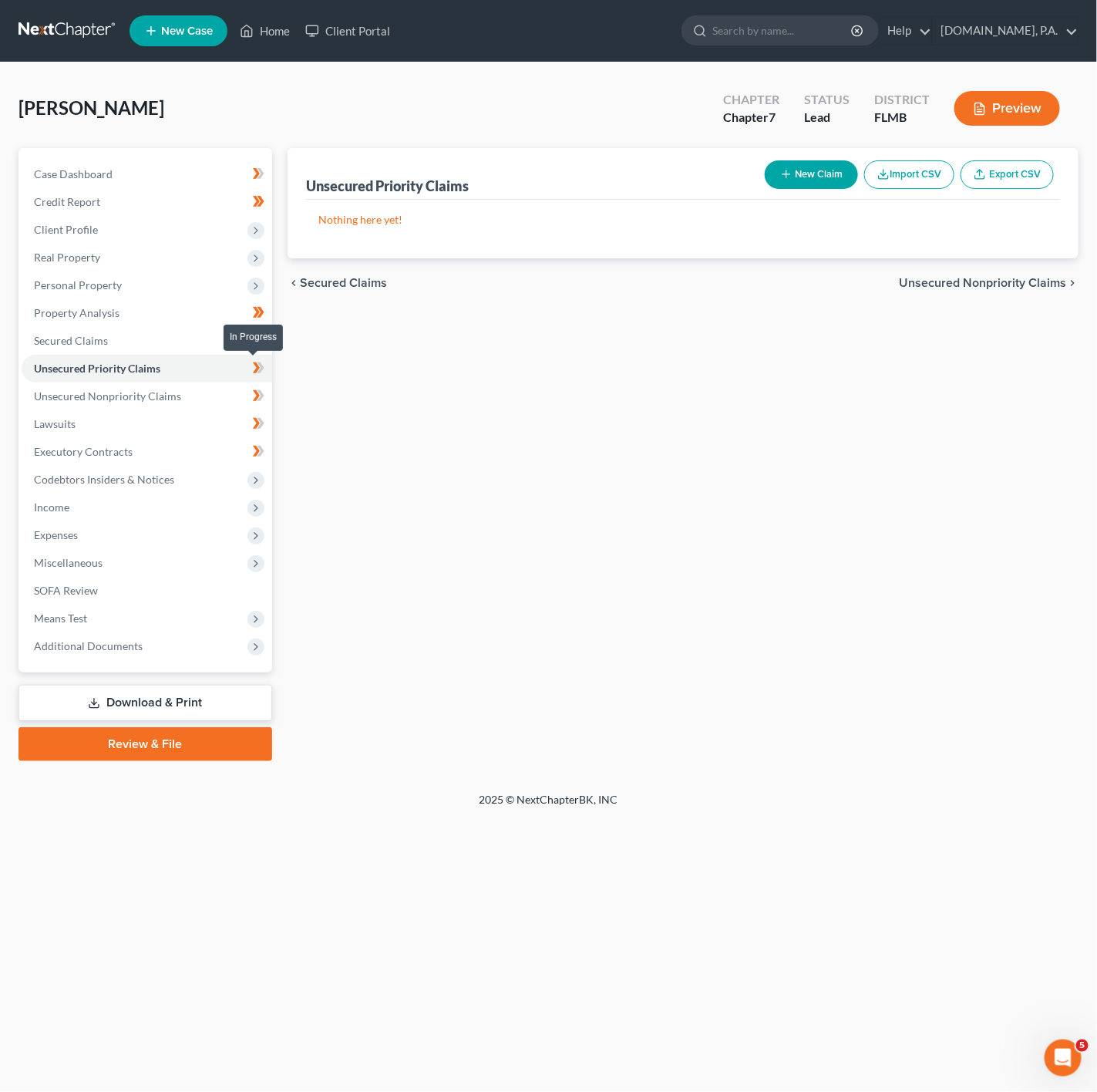
drag, startPoint x: 264, startPoint y: 366, endPoint x: 257, endPoint y: 370, distance: 8.1
click at [264, 366] on icon at bounding box center [259, 368] width 12 height 19
click at [214, 275] on span "Personal Property" at bounding box center [147, 285] width 251 height 28
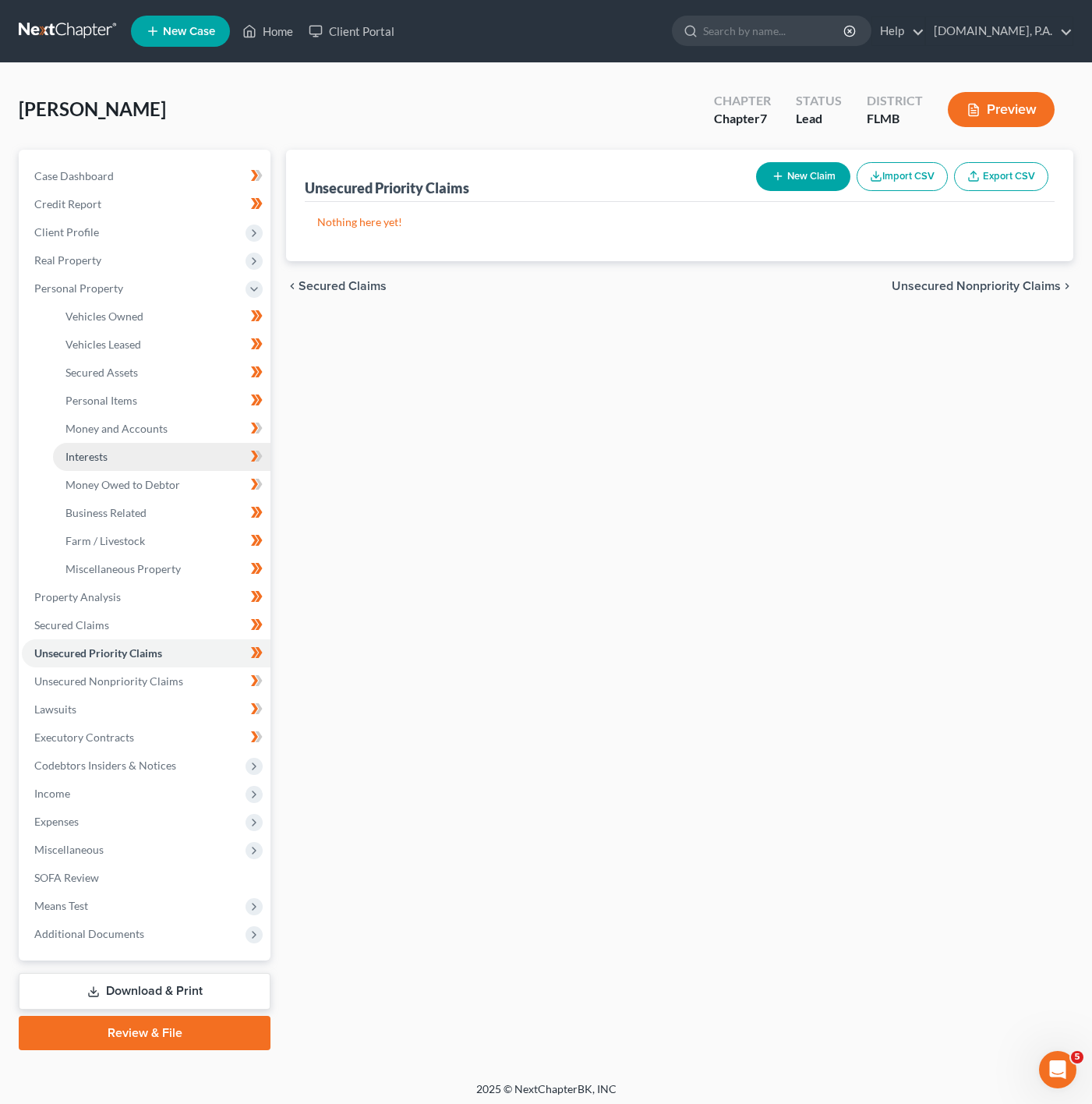
click at [121, 458] on link "Interests" at bounding box center [162, 457] width 218 height 28
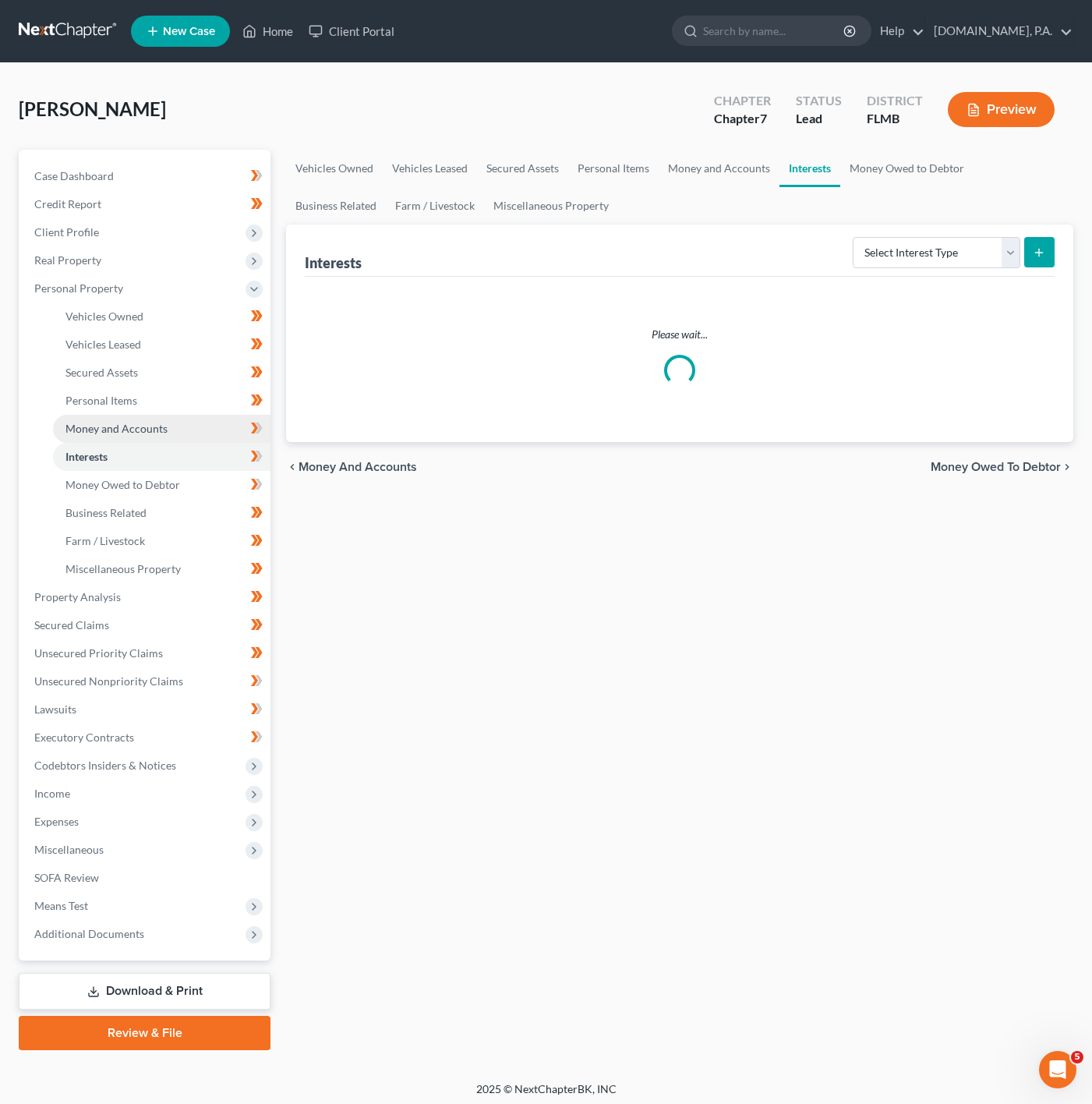
click at [132, 424] on span "Money and Accounts" at bounding box center [117, 428] width 102 height 13
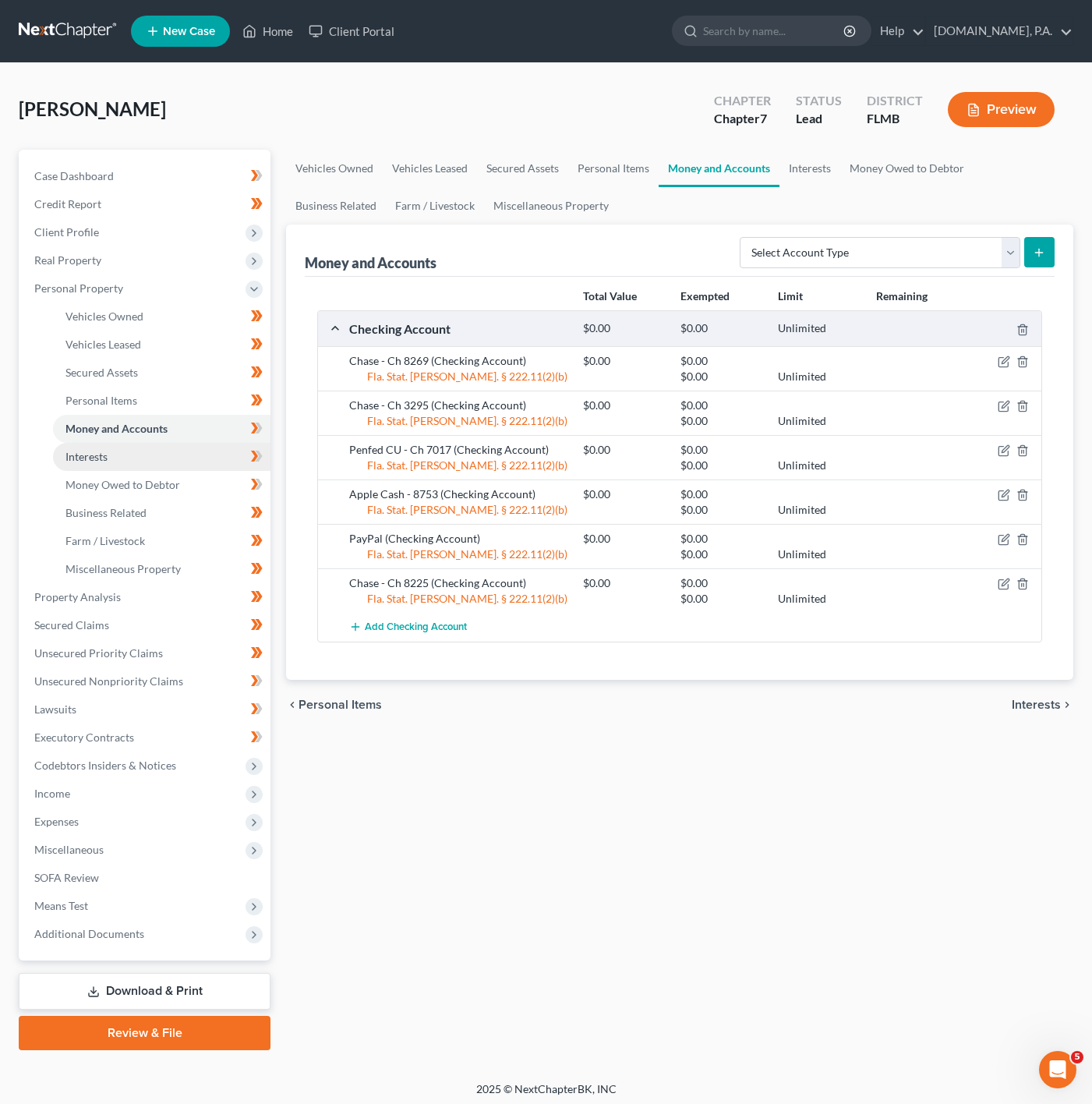
click at [117, 458] on link "Interests" at bounding box center [162, 457] width 218 height 28
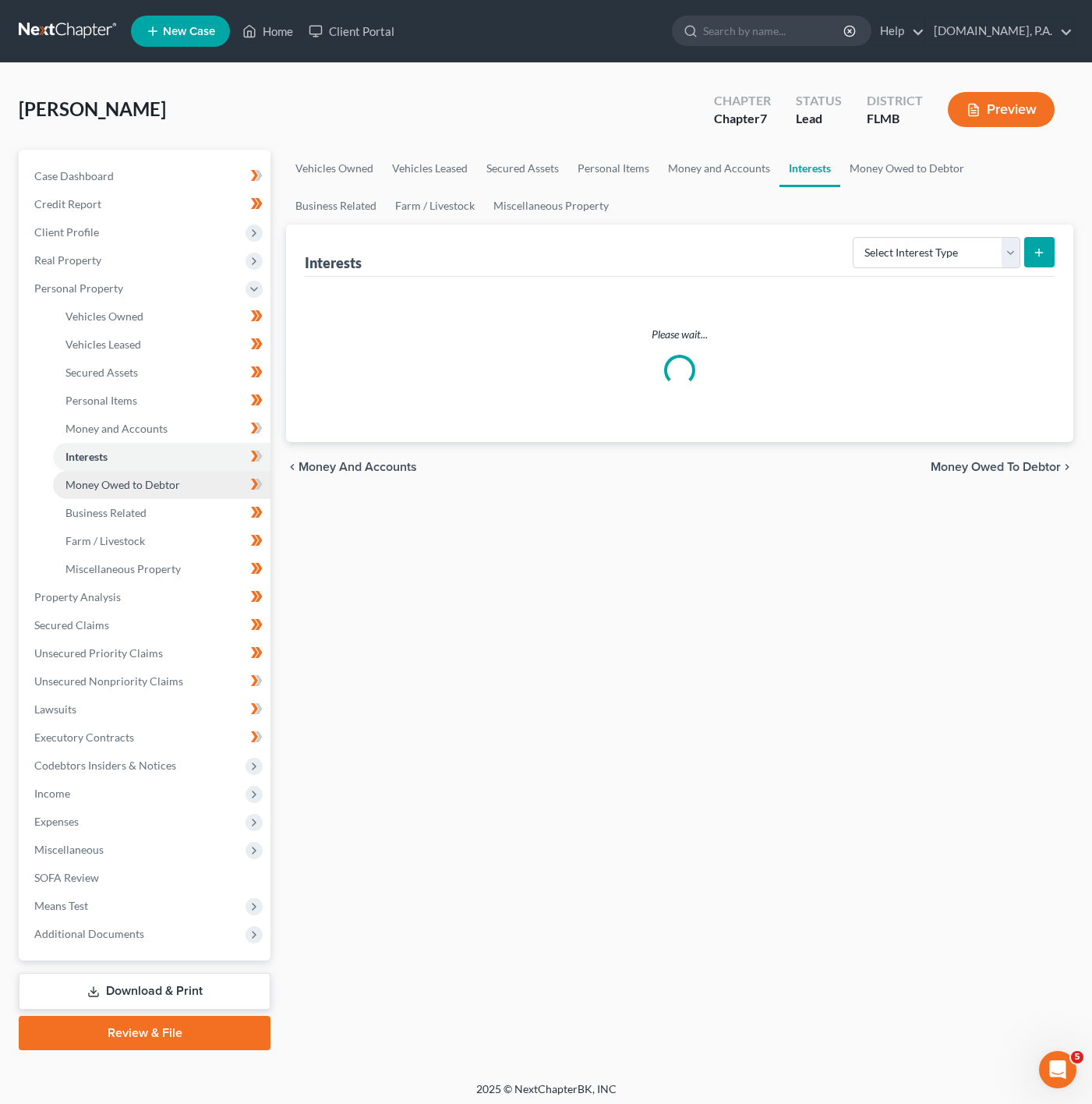
click at [126, 482] on span "Money Owed to Debtor" at bounding box center [123, 484] width 114 height 13
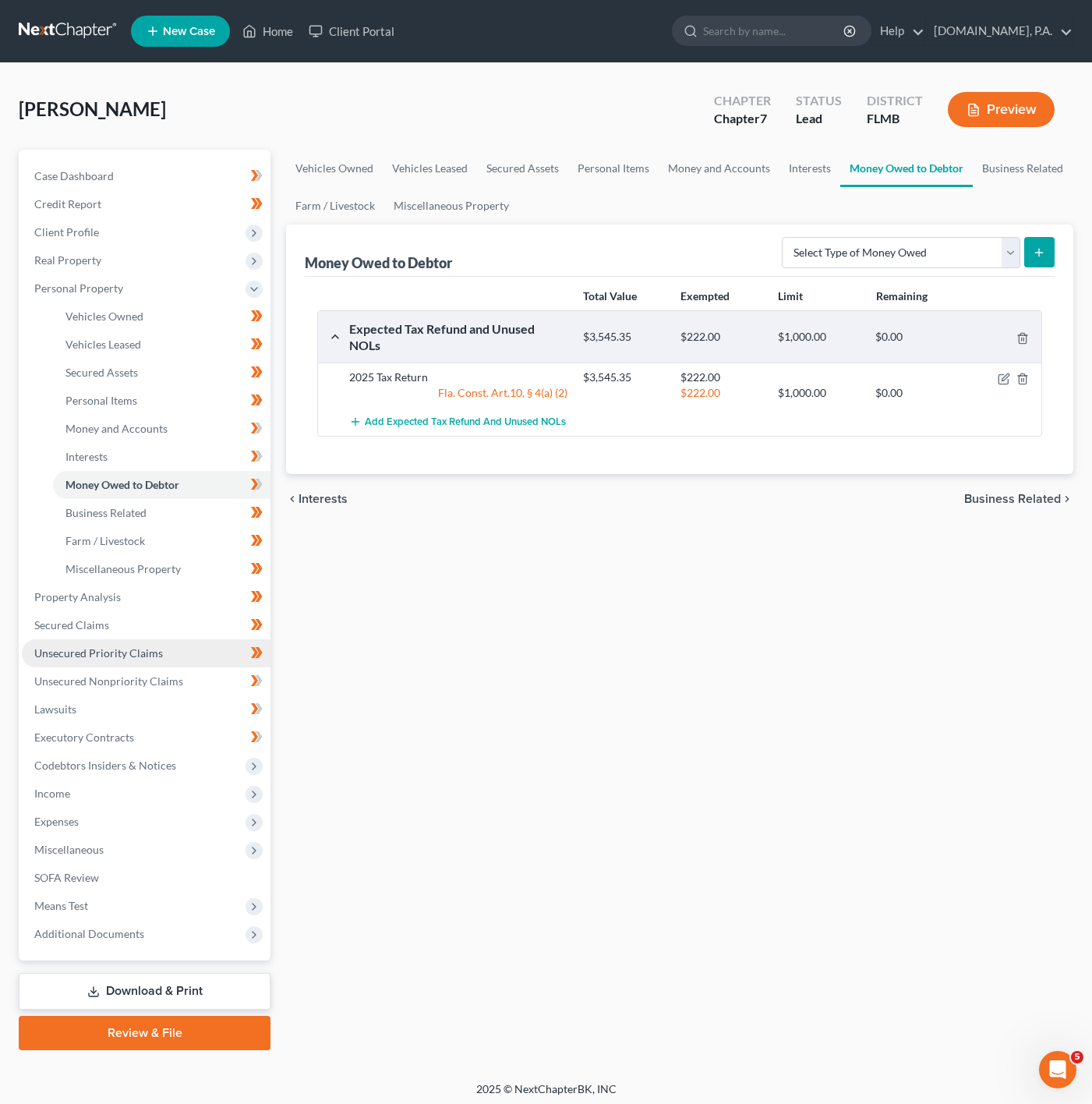
click at [105, 655] on span "Unsecured Priority Claims" at bounding box center [99, 652] width 128 height 13
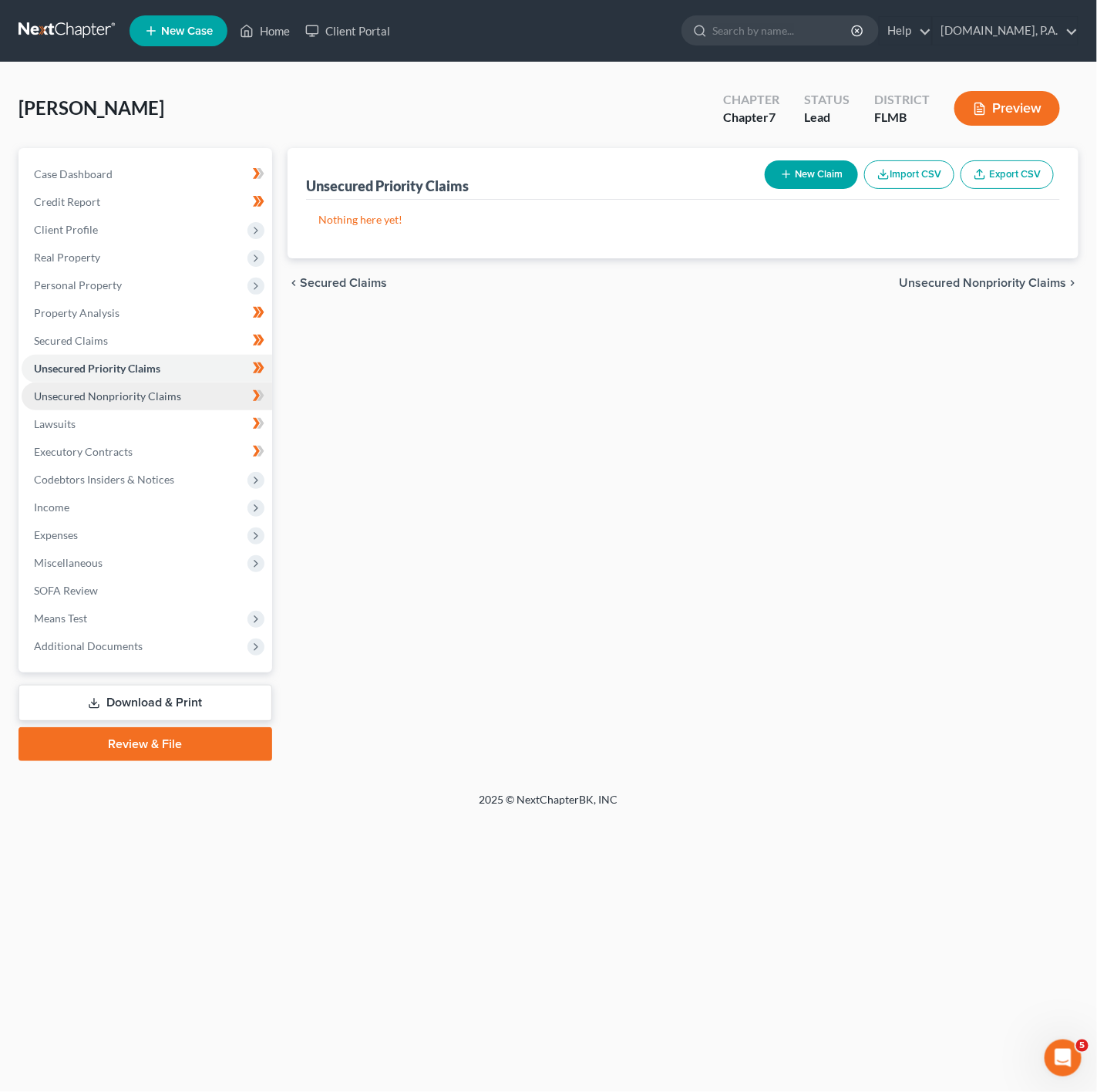
click at [190, 387] on link "Unsecured Nonpriority Claims" at bounding box center [147, 397] width 251 height 28
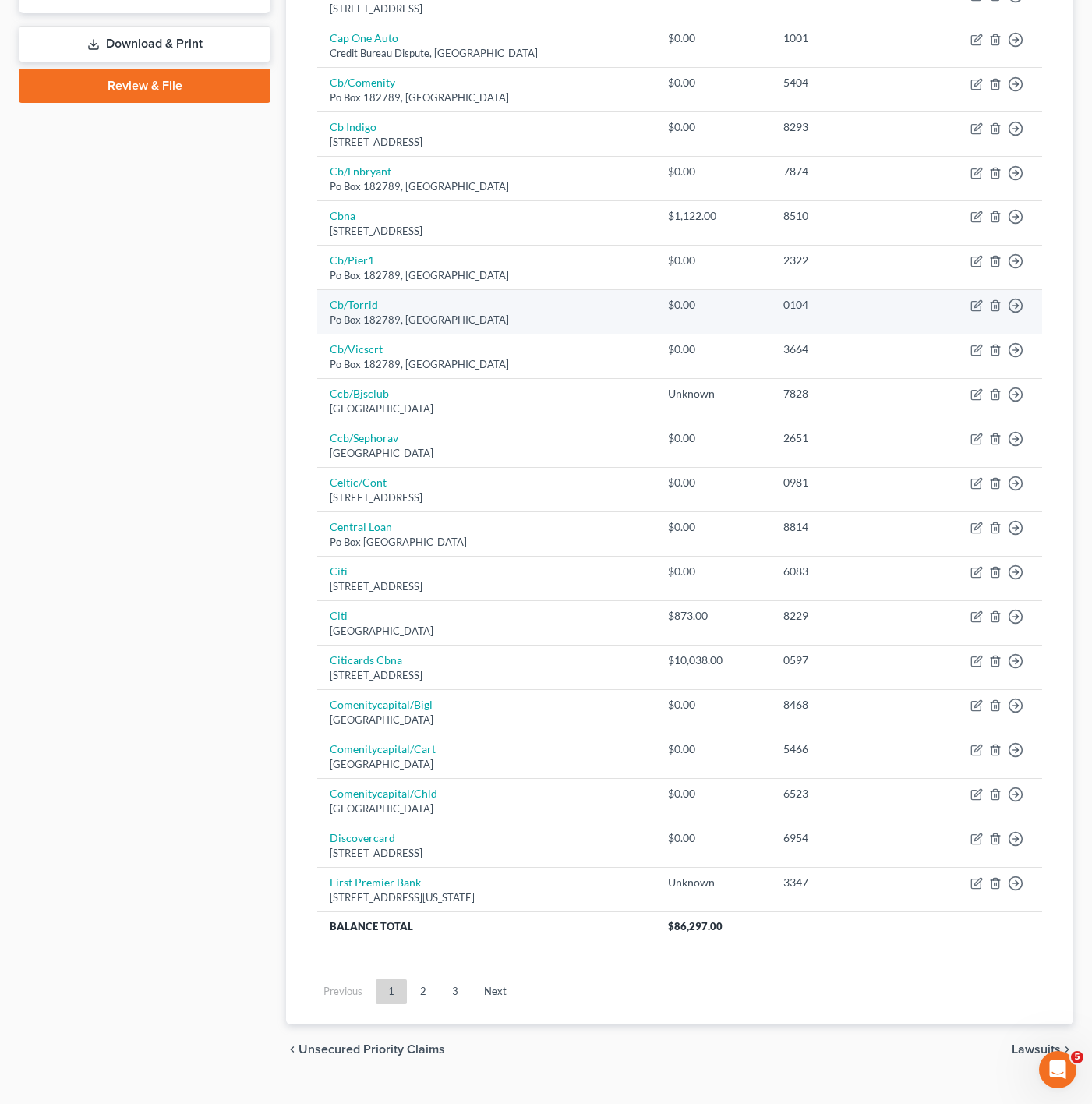
scroll to position [702, 0]
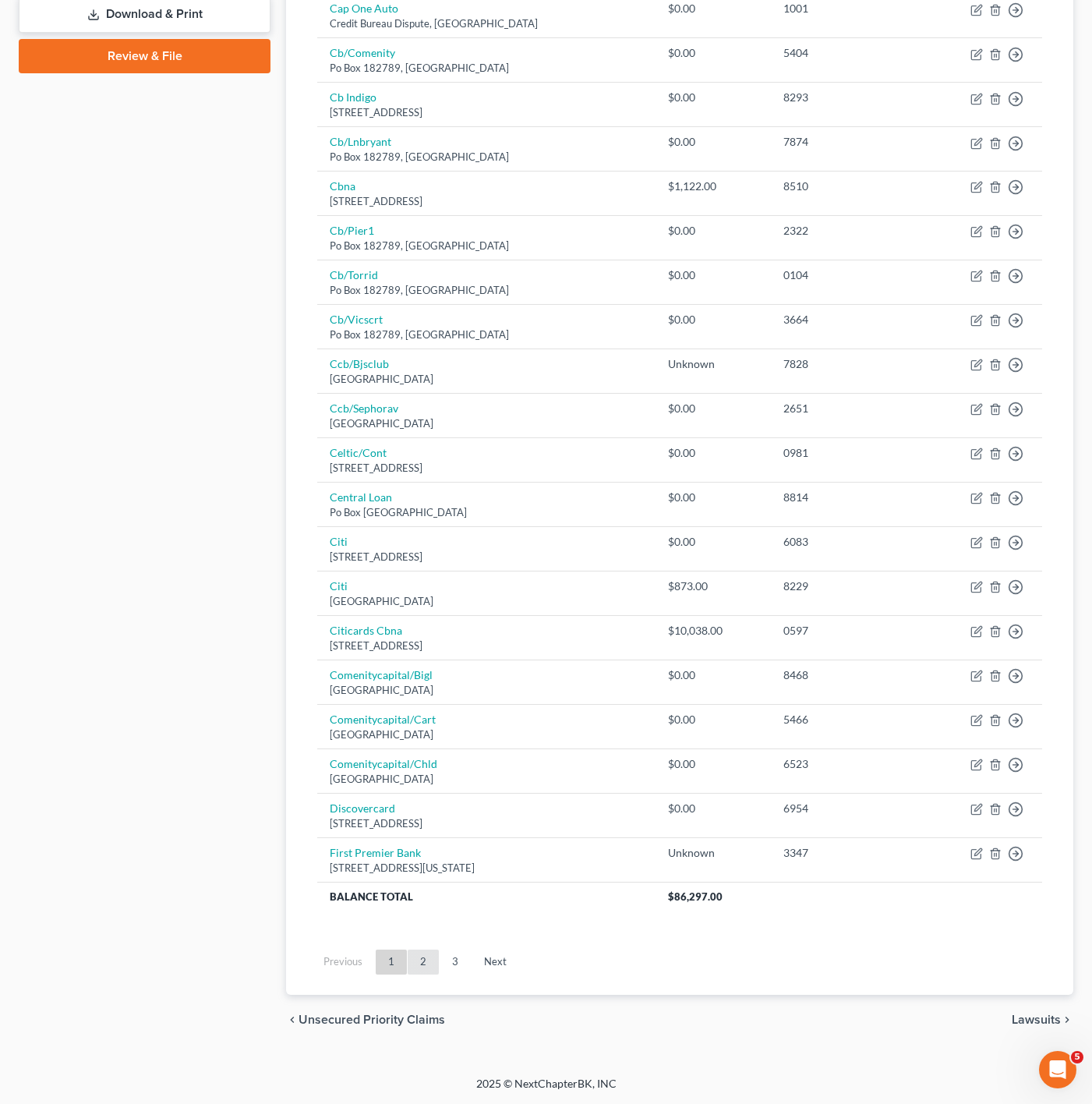
click at [427, 975] on link "2" at bounding box center [423, 962] width 31 height 25
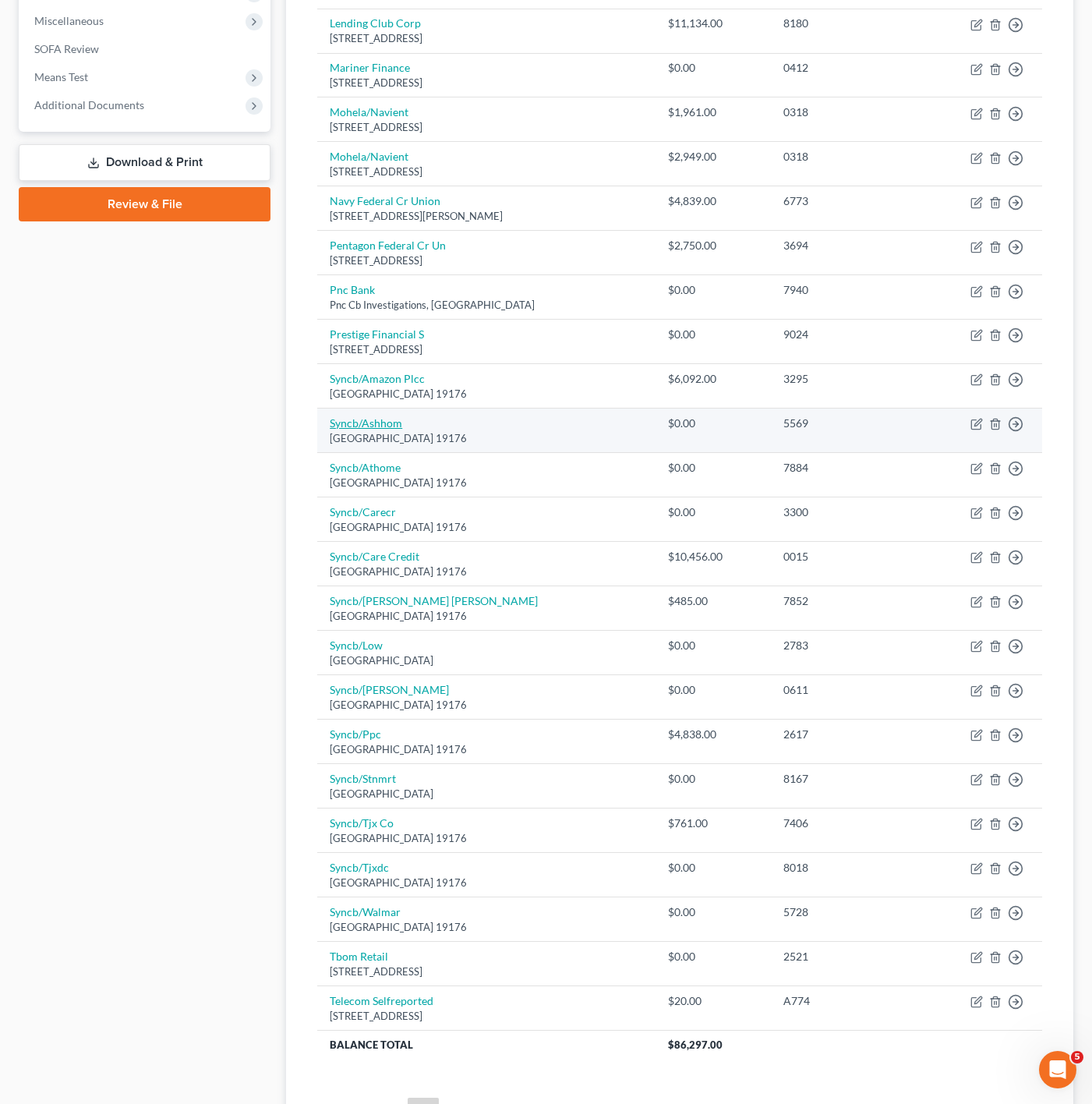
scroll to position [585, 0]
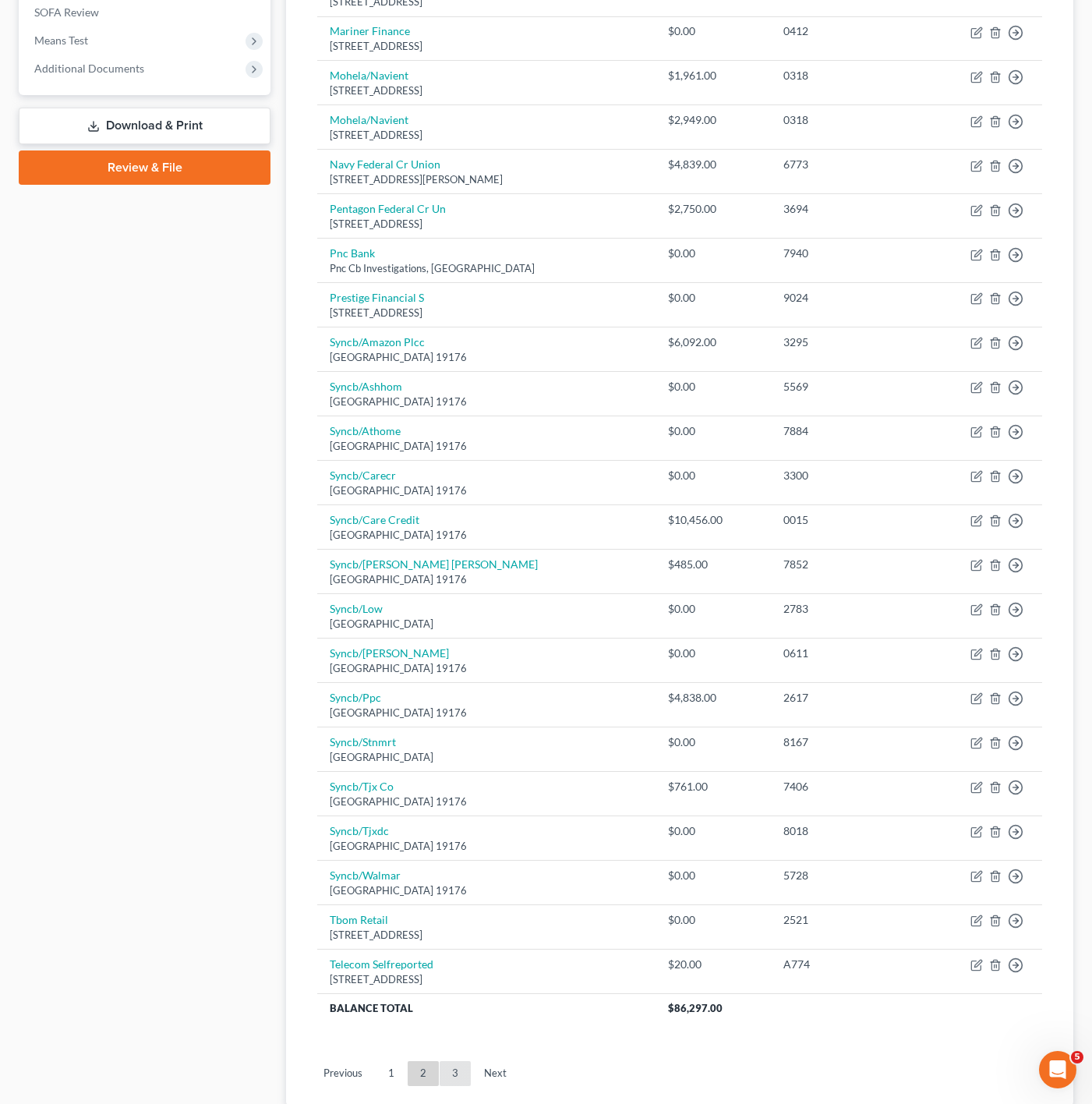
click at [442, 1079] on link "3" at bounding box center [456, 1073] width 31 height 25
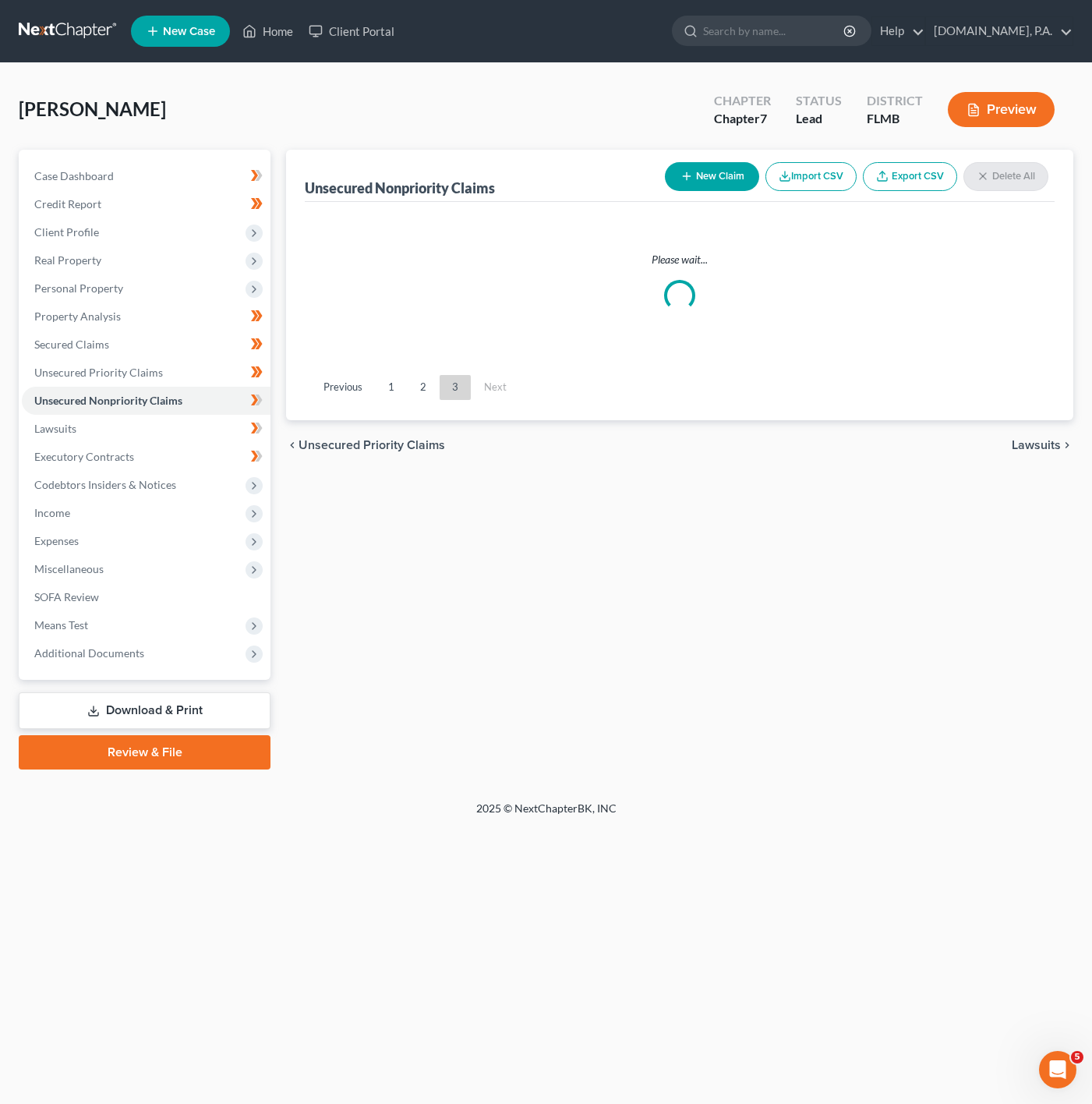
scroll to position [0, 0]
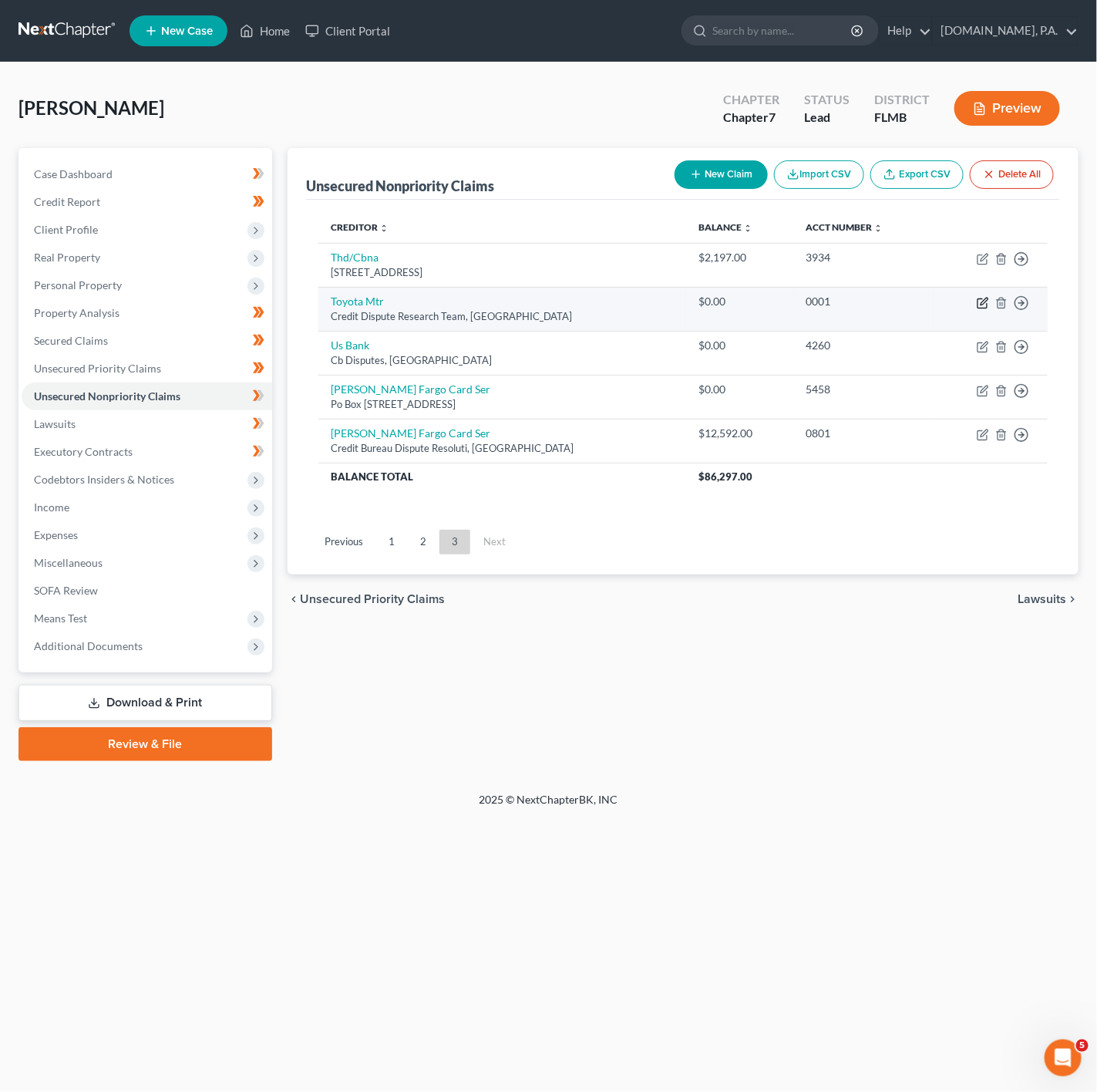
click at [977, 301] on icon "button" at bounding box center [983, 303] width 12 height 12
select select "45"
select select "0"
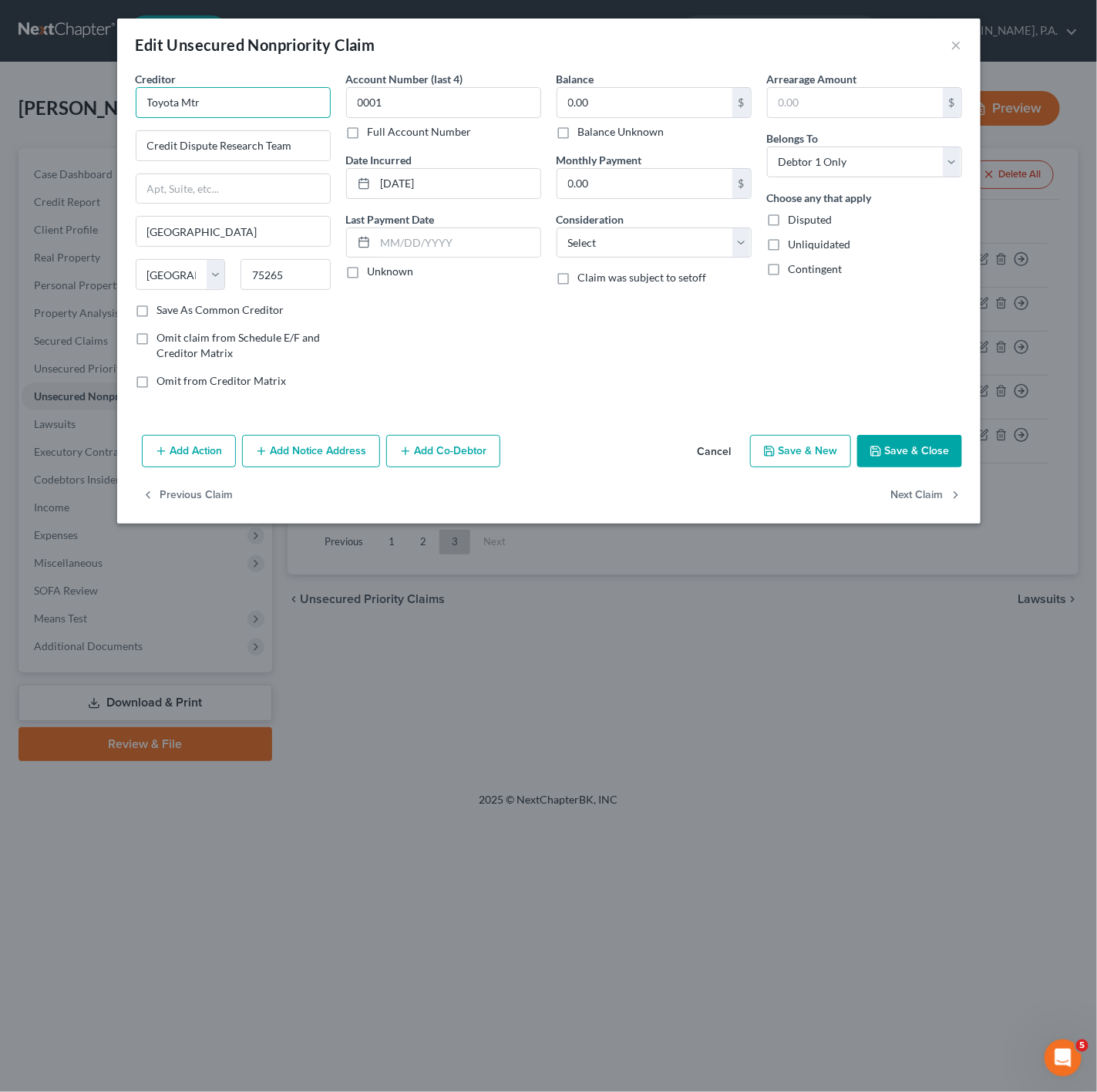
drag, startPoint x: 242, startPoint y: 111, endPoint x: 50, endPoint y: 95, distance: 192.7
click at [50, 95] on div "Edit Unsecured Nonpriority Claim × Creditor * Toyota Mtr Credit Dispute Researc…" at bounding box center [548, 546] width 1097 height 1092
type input "Toyo"
click at [713, 462] on button "Cancel" at bounding box center [715, 452] width 59 height 31
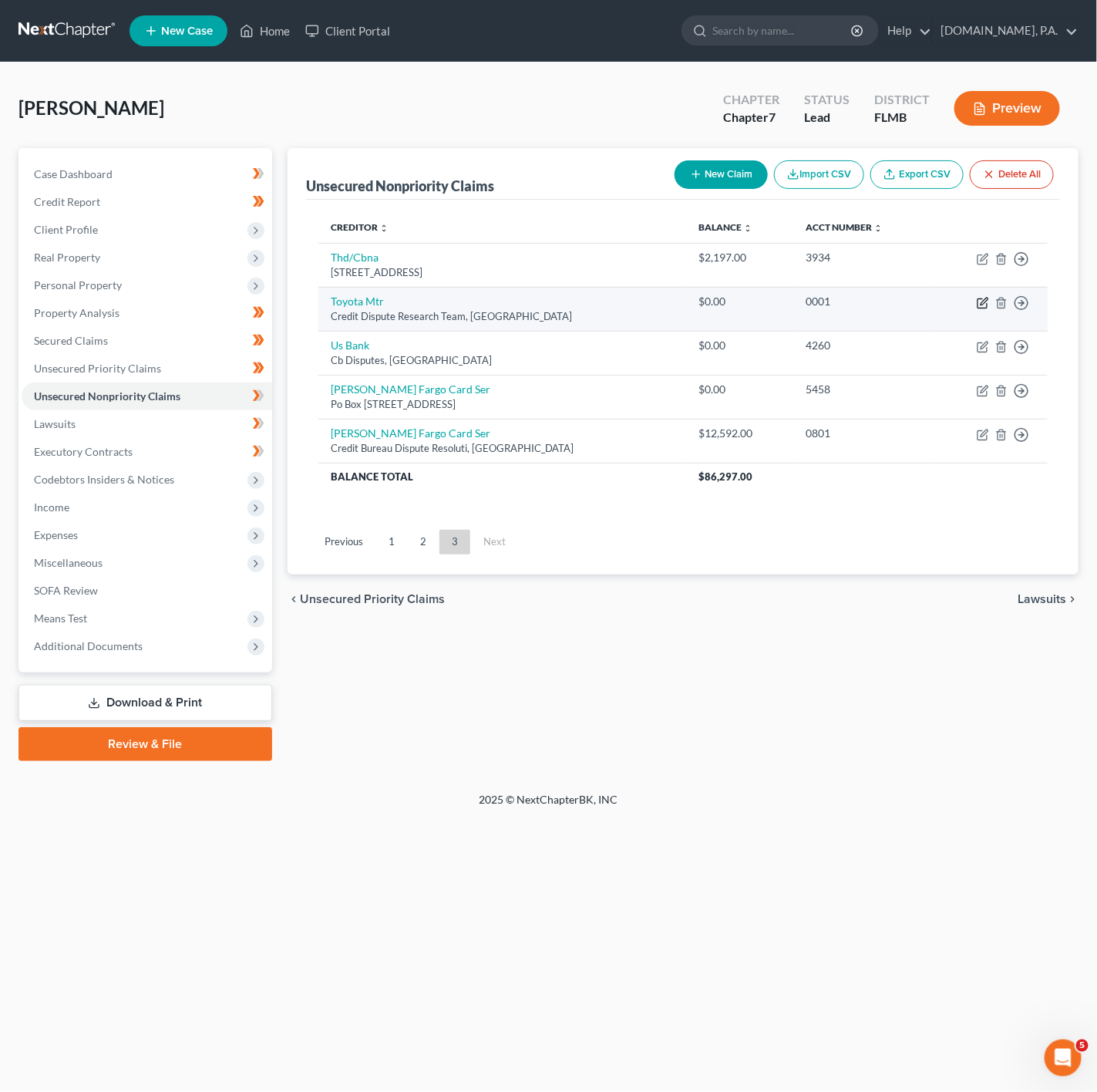
click at [982, 304] on icon "button" at bounding box center [984, 300] width 7 height 7
select select "45"
select select "0"
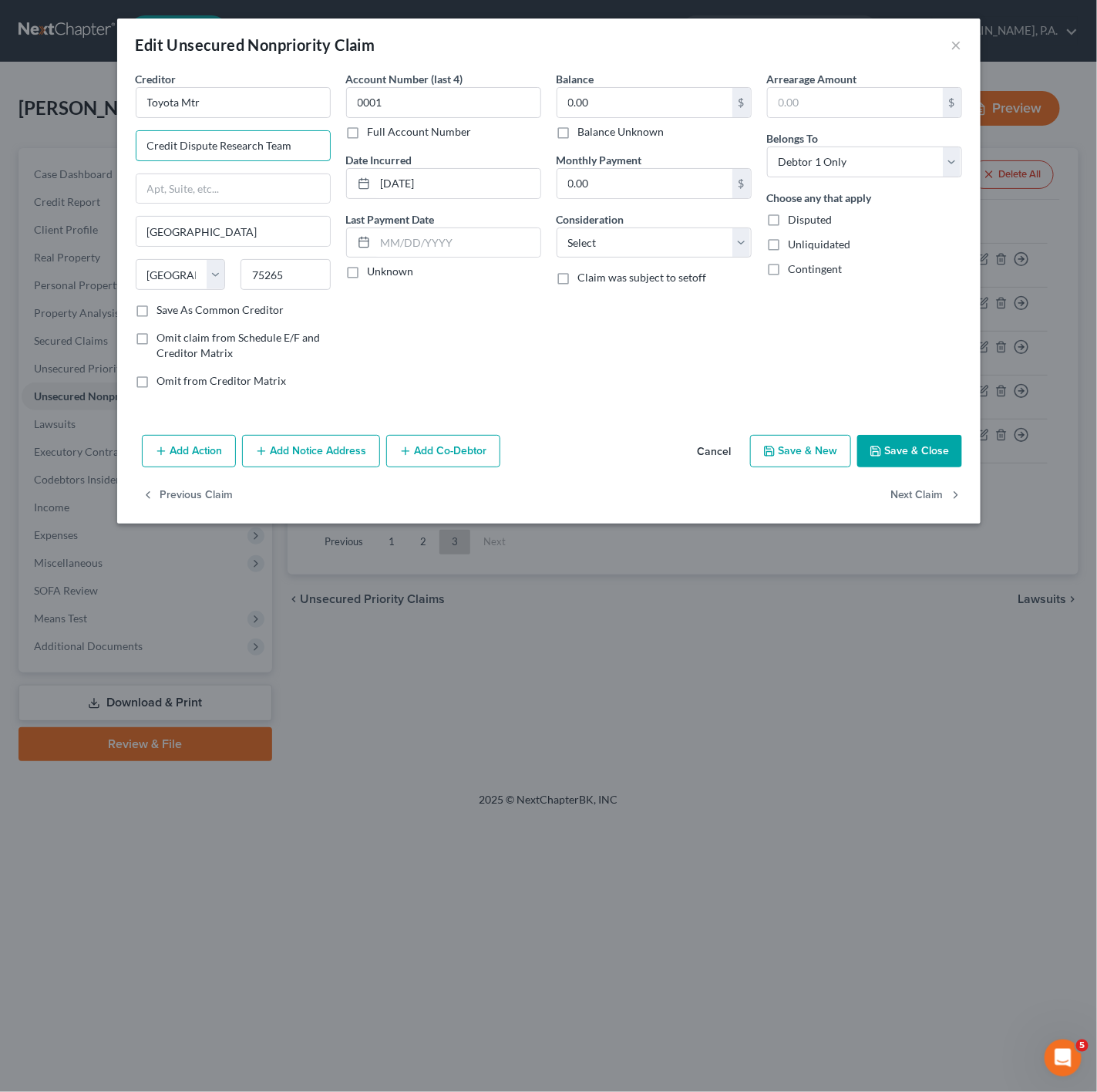
drag, startPoint x: 139, startPoint y: 148, endPoint x: 348, endPoint y: 153, distance: 209.1
click at [348, 153] on div "Creditor * Toyota Mtr Credit Dispute Research Team Dallas State AL AK AR AZ CA …" at bounding box center [548, 236] width 842 height 330
paste input "6565 Headquarters Drive"
type input "6565 Headquarters Drive"
click at [941, 455] on button "Save & Close" at bounding box center [909, 452] width 105 height 33
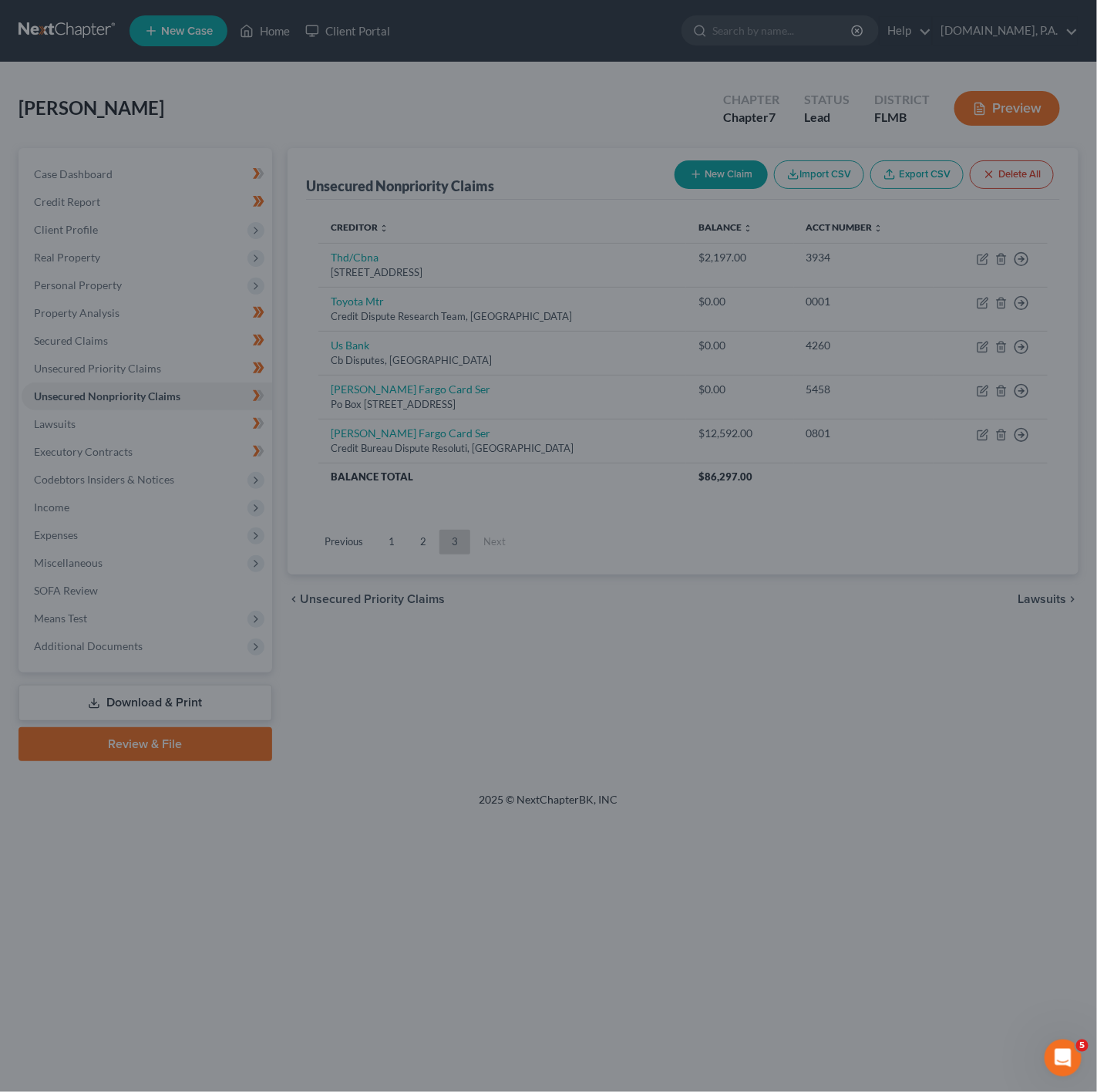
type input "0"
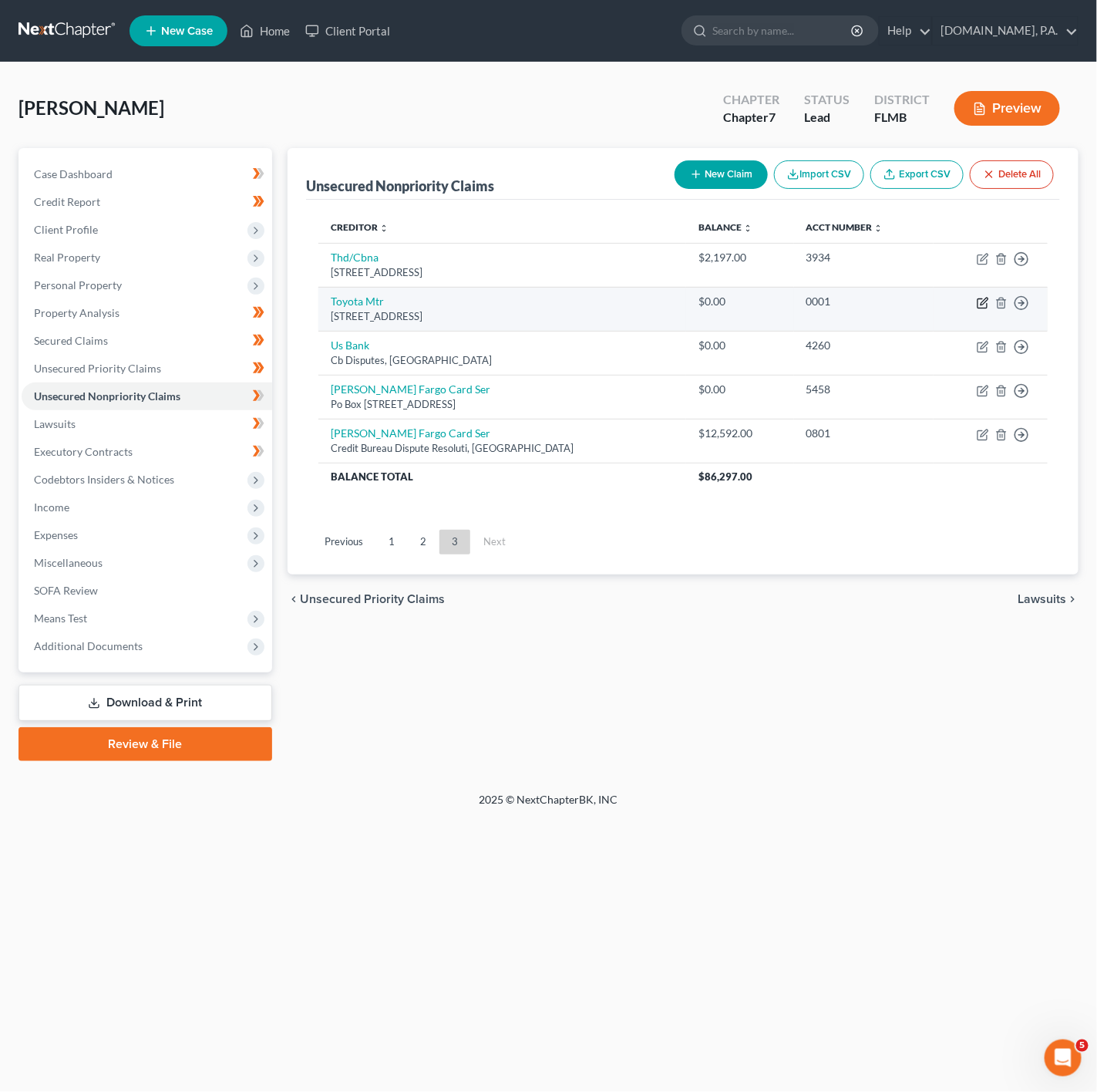
click at [981, 304] on icon "button" at bounding box center [983, 303] width 12 height 12
select select "45"
select select "0"
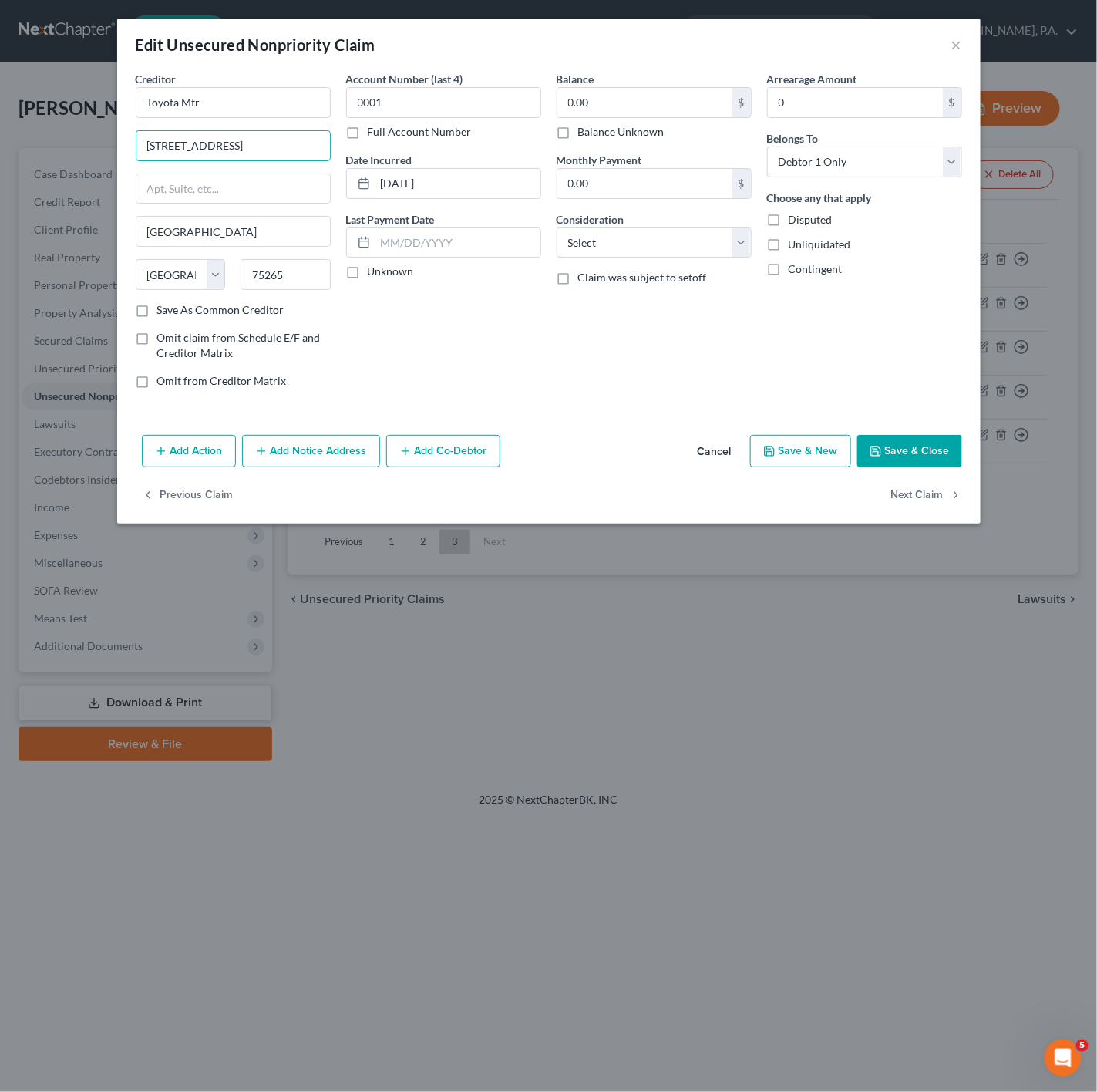
drag, startPoint x: 275, startPoint y: 146, endPoint x: 72, endPoint y: 141, distance: 203.1
click at [72, 141] on div "Edit Unsecured Nonpriority Claim × Creditor * Toyota Mtr 6565 Headquarters Driv…" at bounding box center [548, 546] width 1097 height 1092
paste input "P.O. Box 661009"
type input "P.O. Box 661009"
click at [907, 452] on button "Save & Close" at bounding box center [909, 452] width 105 height 33
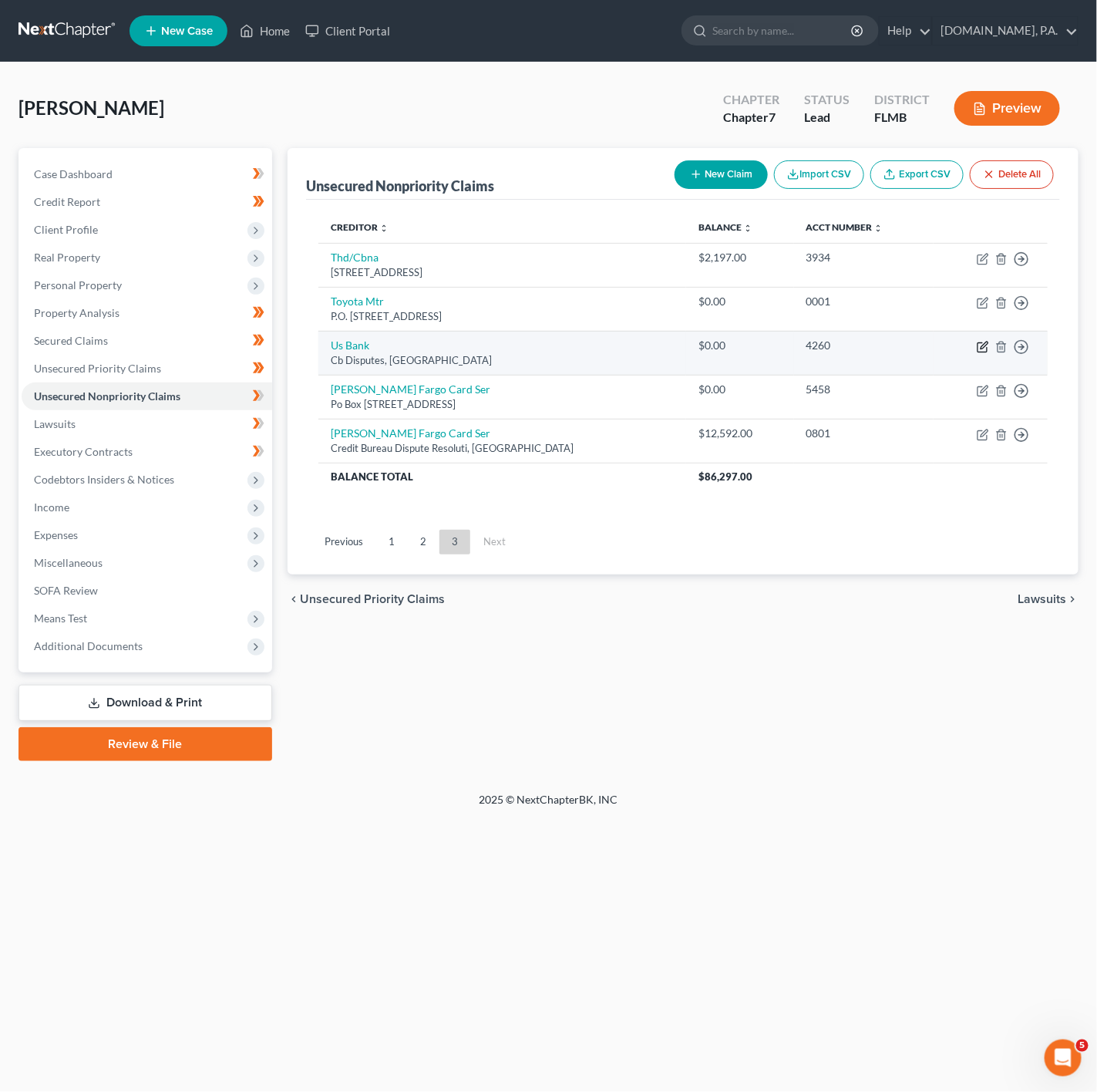
click at [979, 350] on icon "button" at bounding box center [983, 347] width 12 height 12
select select "26"
select select "0"
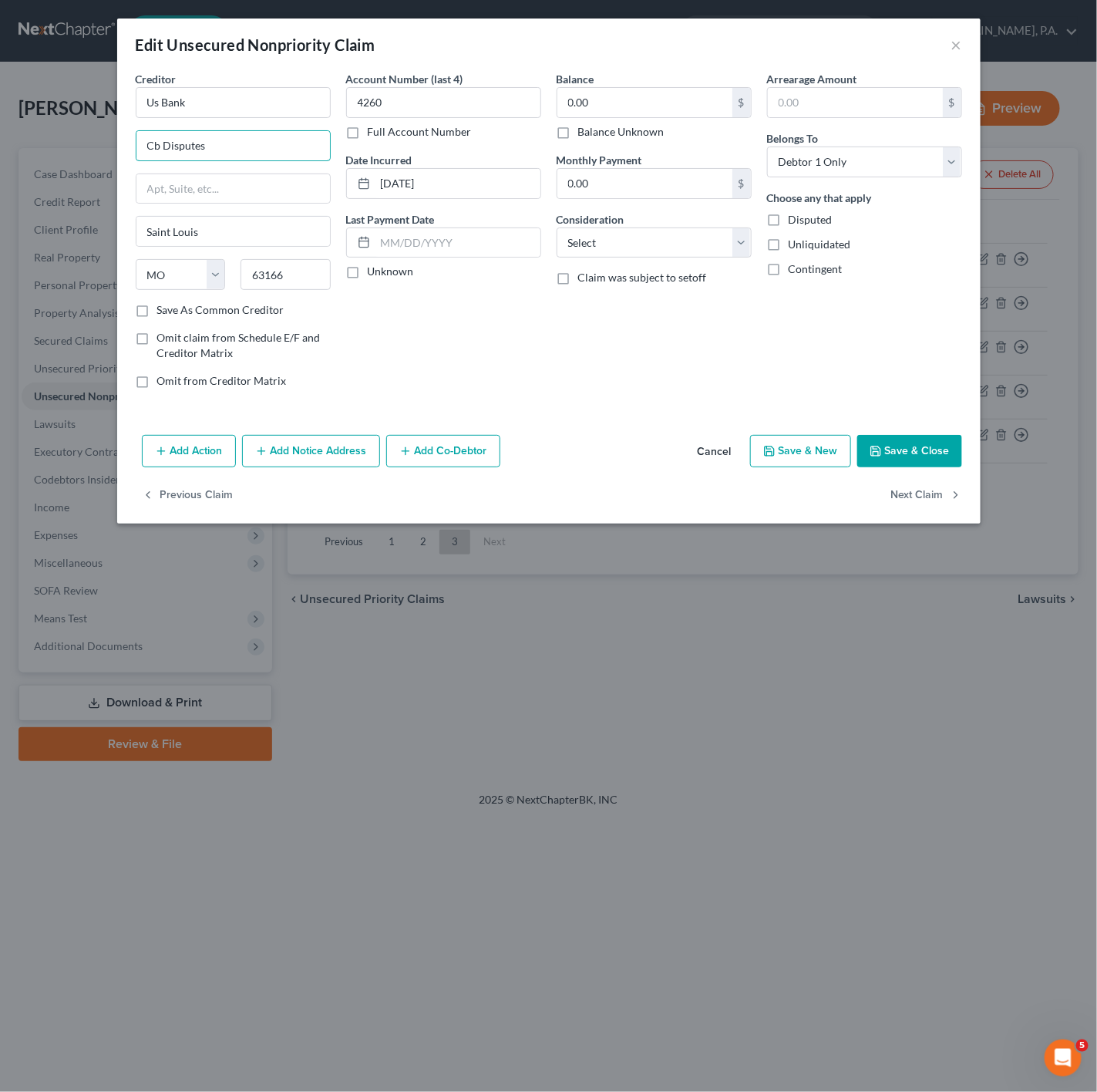
drag, startPoint x: 249, startPoint y: 151, endPoint x: 84, endPoint y: 144, distance: 165.1
click at [87, 144] on div "Edit Unsecured Nonpriority Claim × Creditor * Us Bank Cb Disputes Saint Louis S…" at bounding box center [548, 546] width 1097 height 1092
paste input "PO Box 790408"
type input "PO Box 790408"
click at [918, 453] on button "Save & Close" at bounding box center [909, 452] width 105 height 33
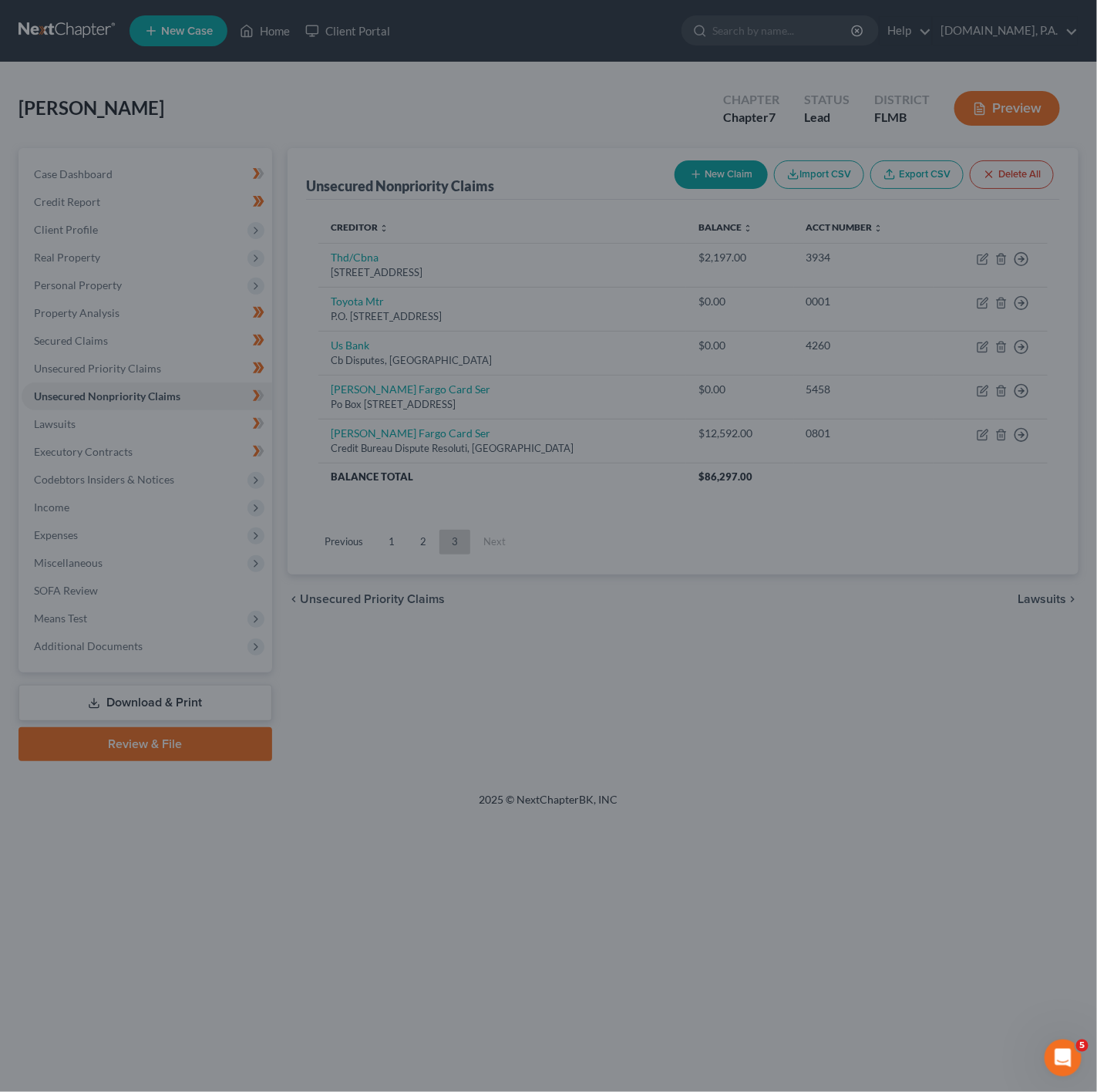
type input "0"
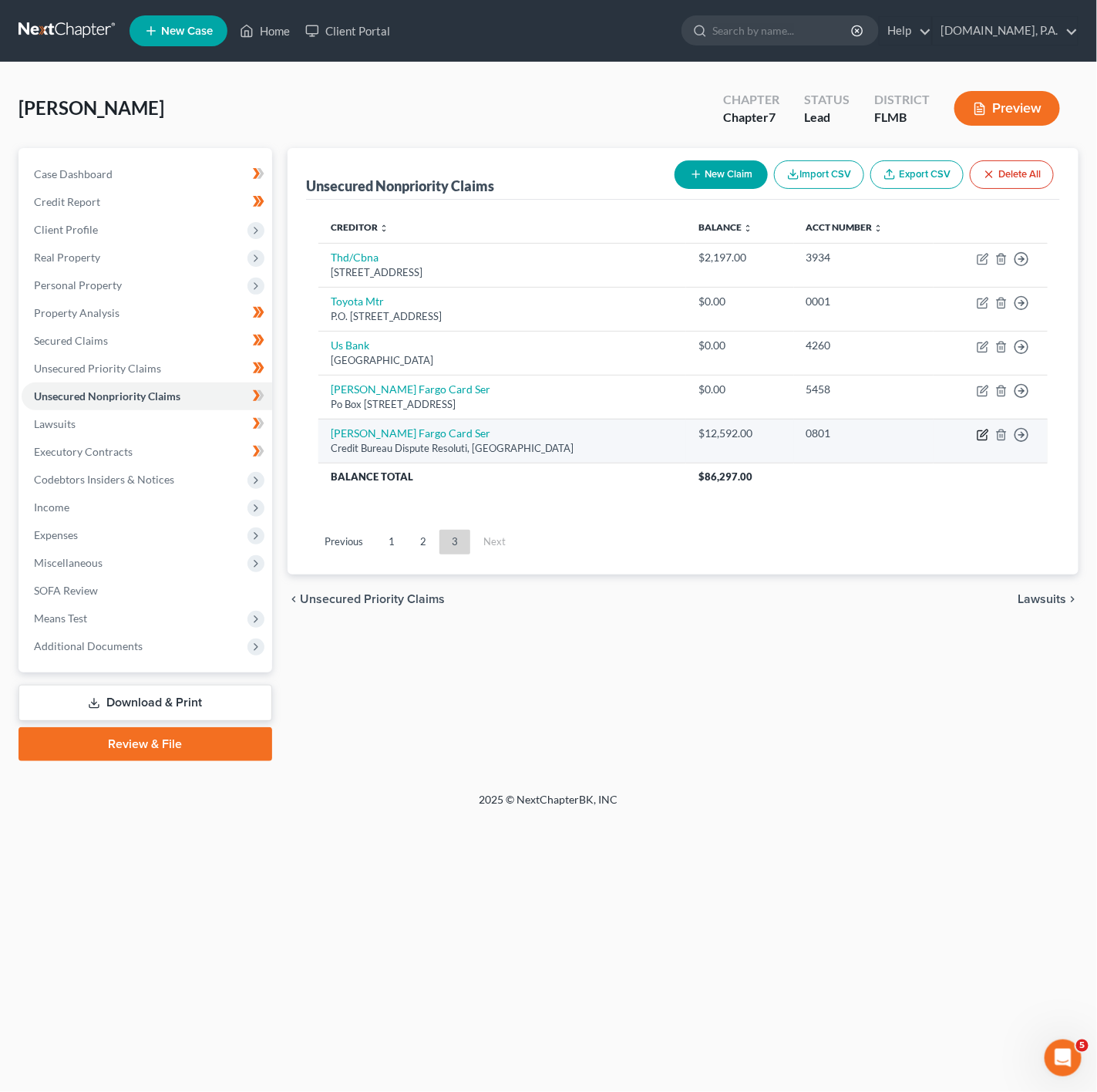
click at [988, 435] on icon "button" at bounding box center [984, 433] width 7 height 7
select select "16"
select select "1"
select select "0"
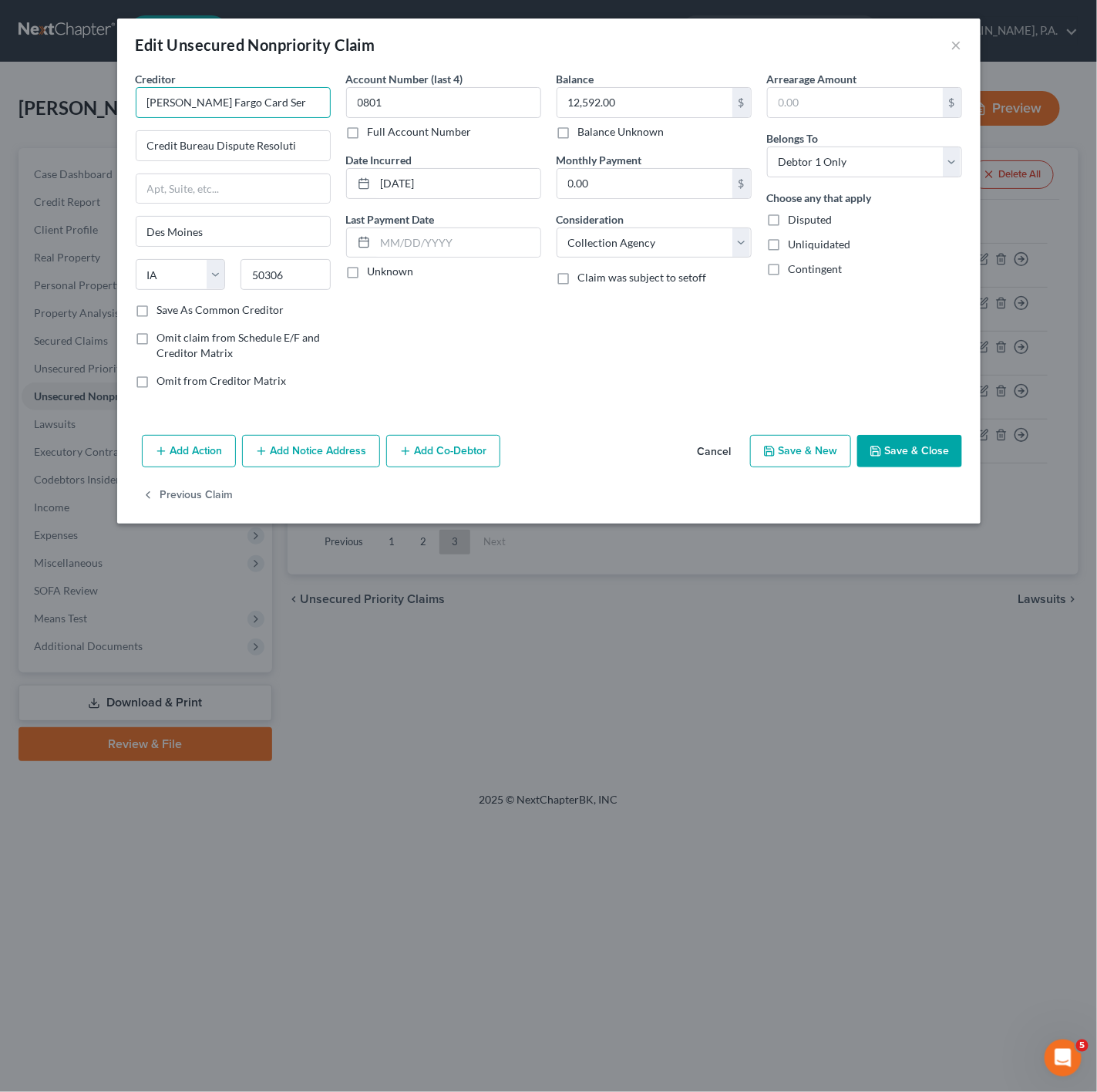
drag, startPoint x: 287, startPoint y: 95, endPoint x: 106, endPoint y: 86, distance: 181.2
click at [106, 86] on div "Edit Unsecured Nonpriority Claim × Creditor * Wells Fargo Card Ser Credit Burea…" at bounding box center [548, 546] width 1097 height 1092
type input "w"
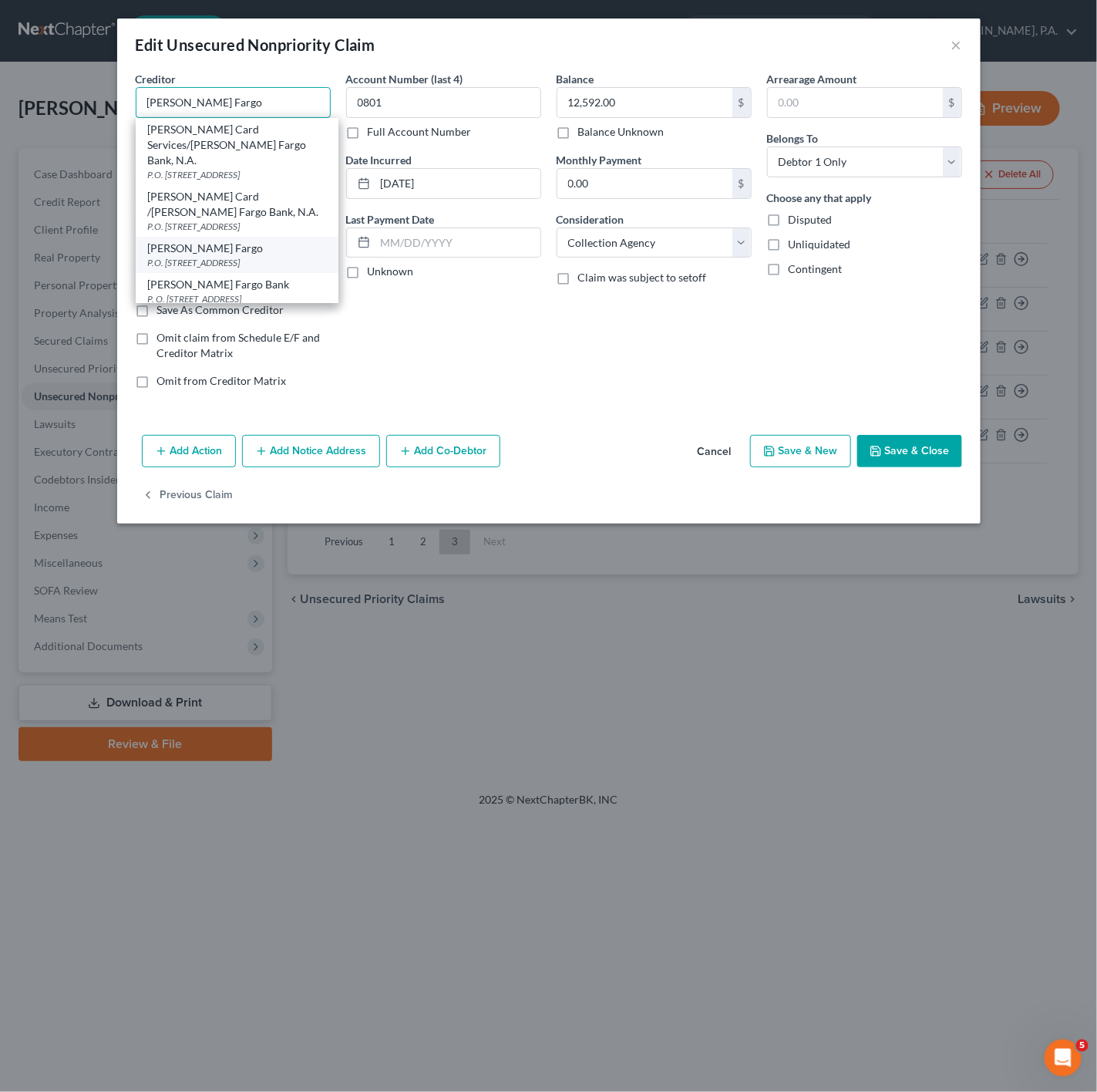
type input "[PERSON_NAME] Fargo"
click at [253, 266] on div "P.O. Box 14517, Des Moines, IA 50306" at bounding box center [237, 263] width 178 height 13
type input "P.O. Box 14517"
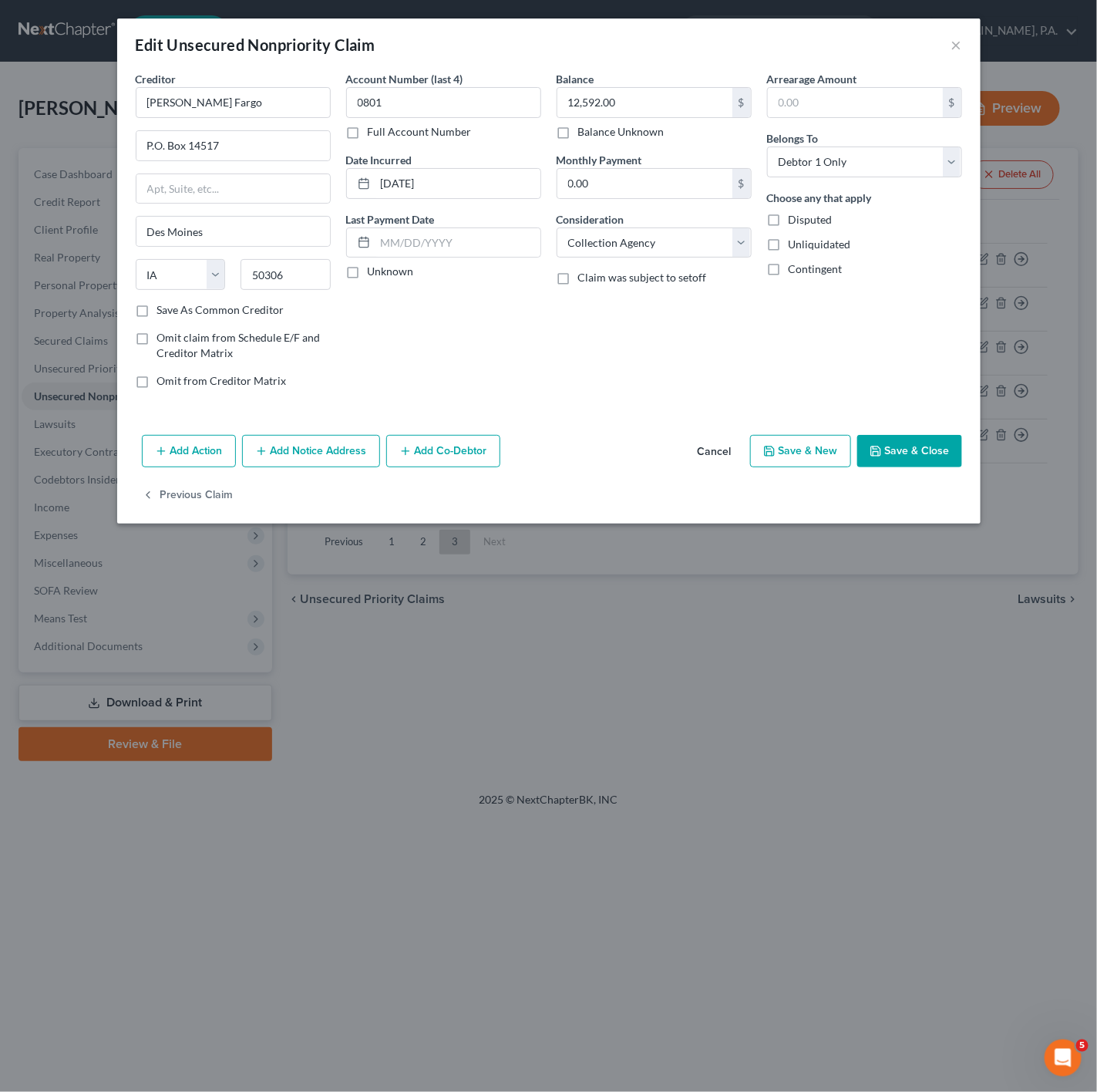
click at [904, 467] on button "Save & Close" at bounding box center [909, 452] width 105 height 33
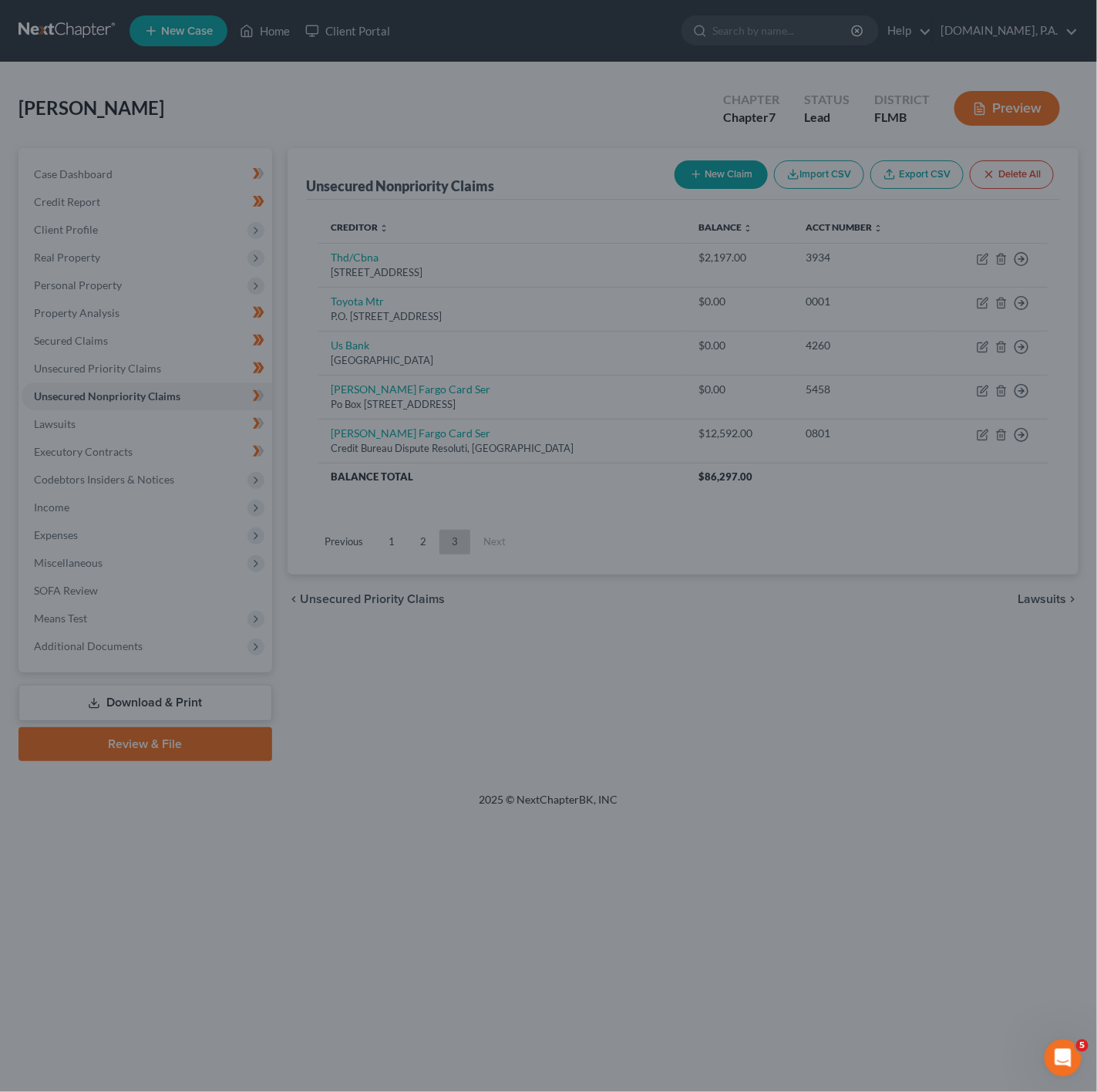
type input "0"
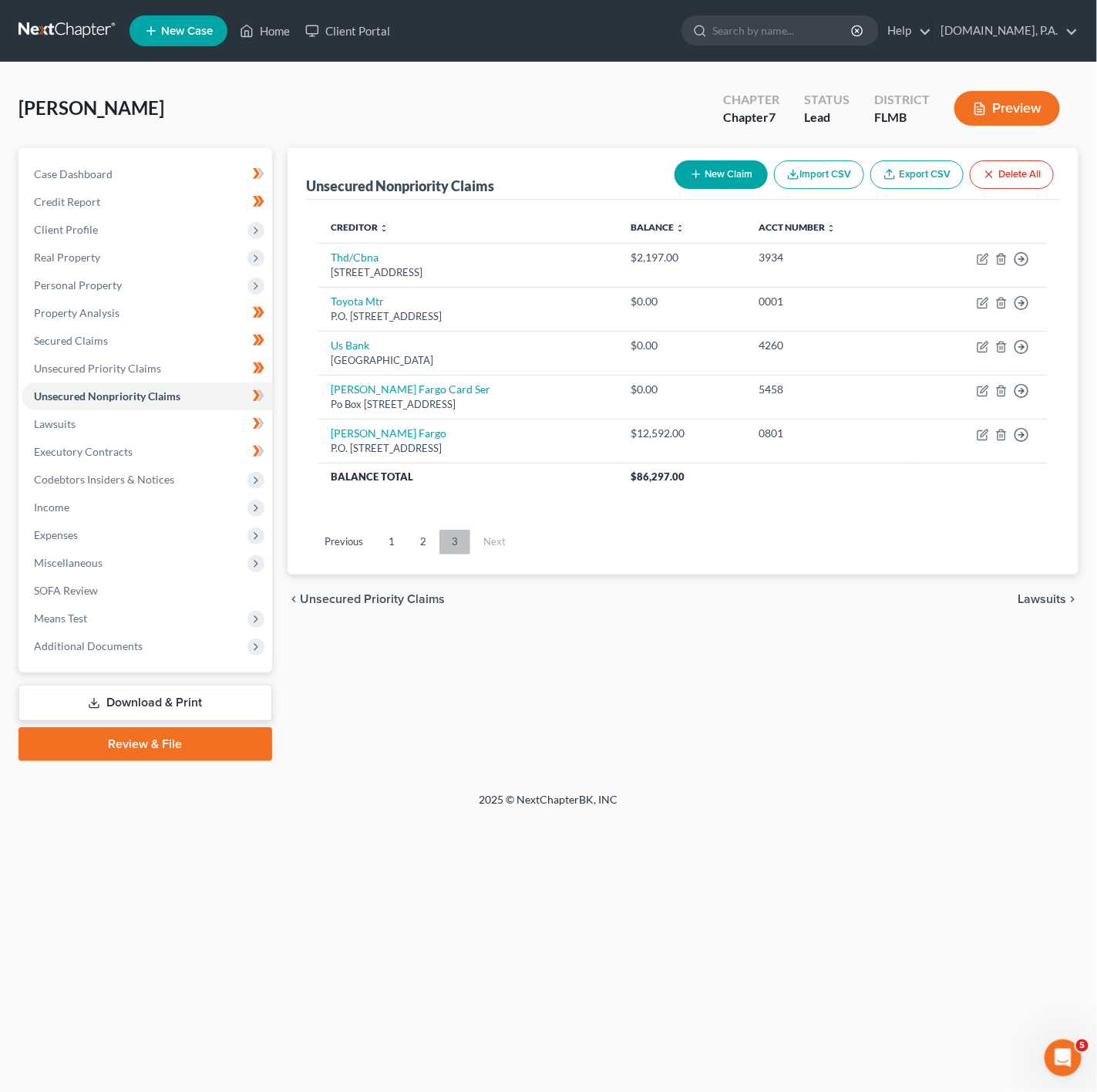
click at [440, 549] on link "3" at bounding box center [455, 542] width 31 height 25
click at [426, 547] on link "2" at bounding box center [423, 542] width 31 height 25
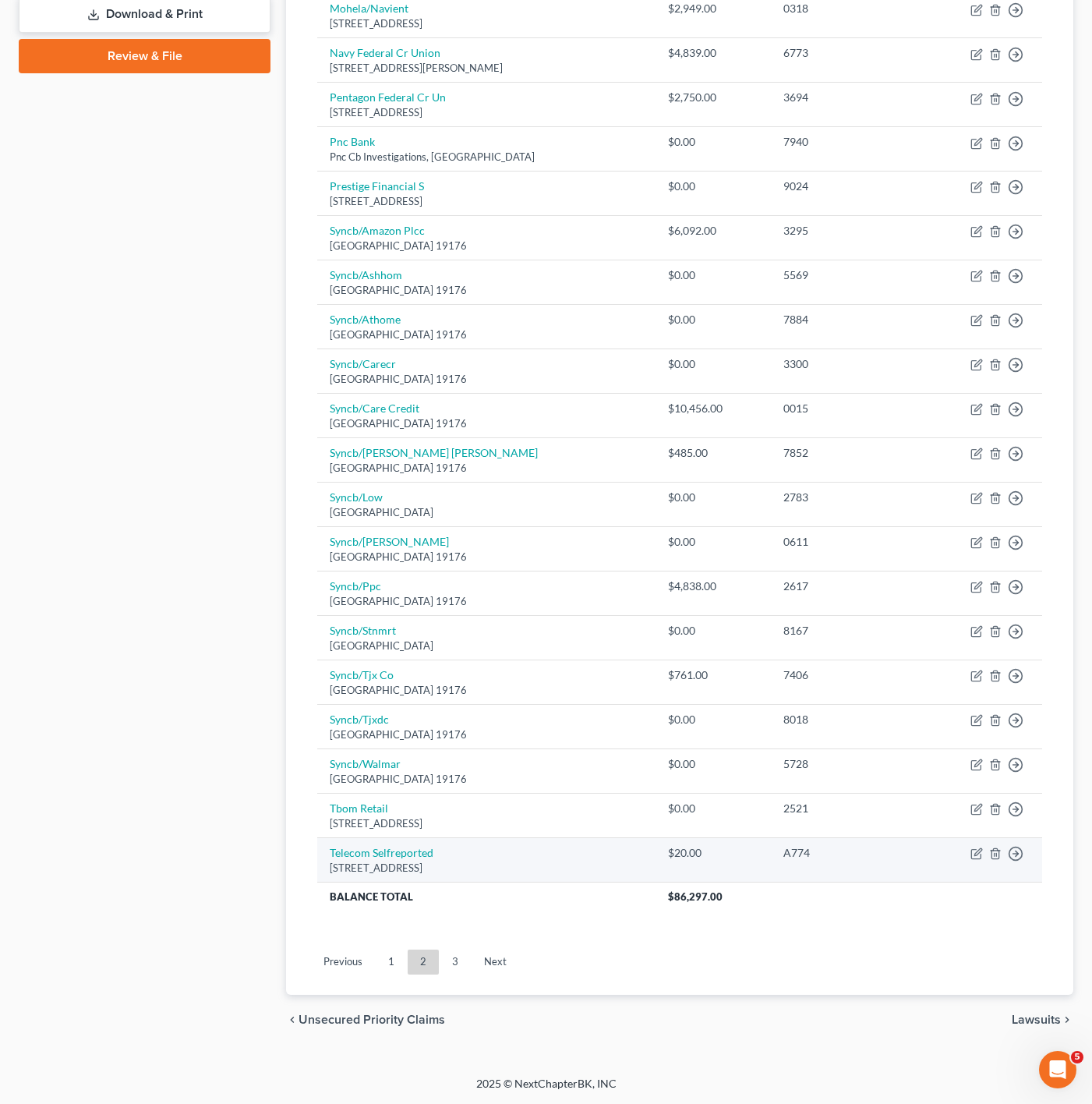
scroll to position [709, 0]
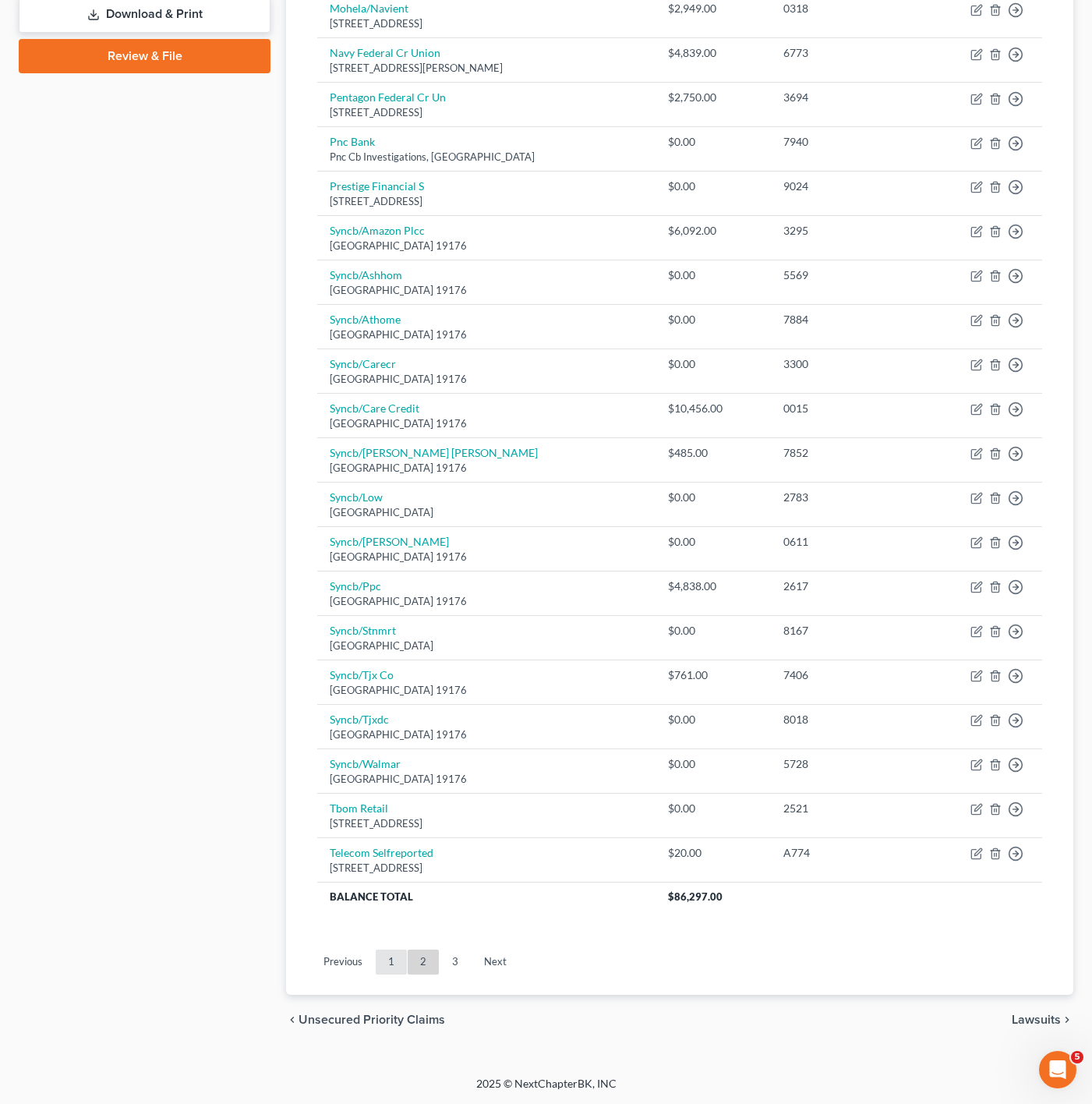
click at [400, 960] on link "1" at bounding box center [391, 962] width 31 height 25
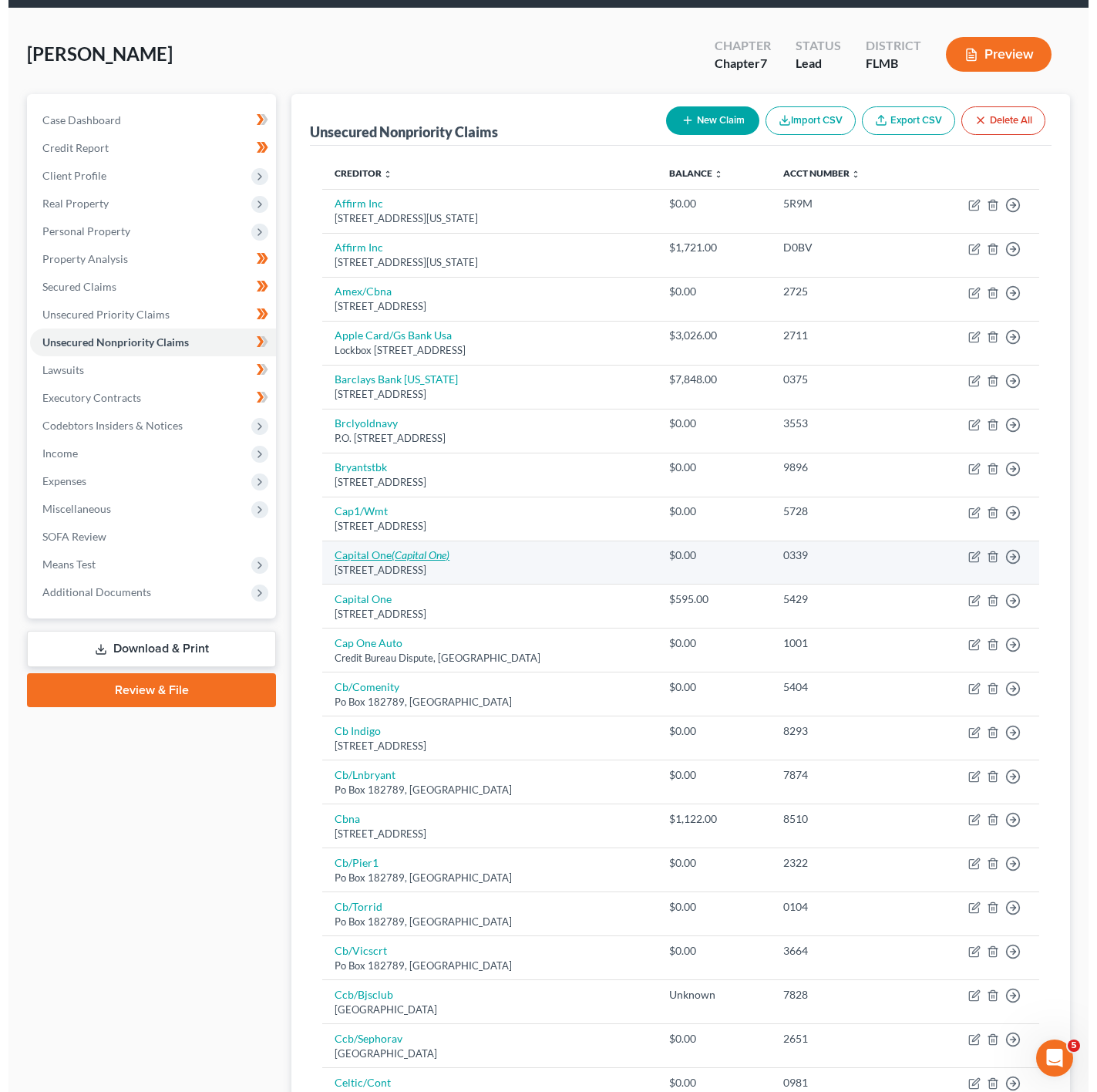
scroll to position [0, 0]
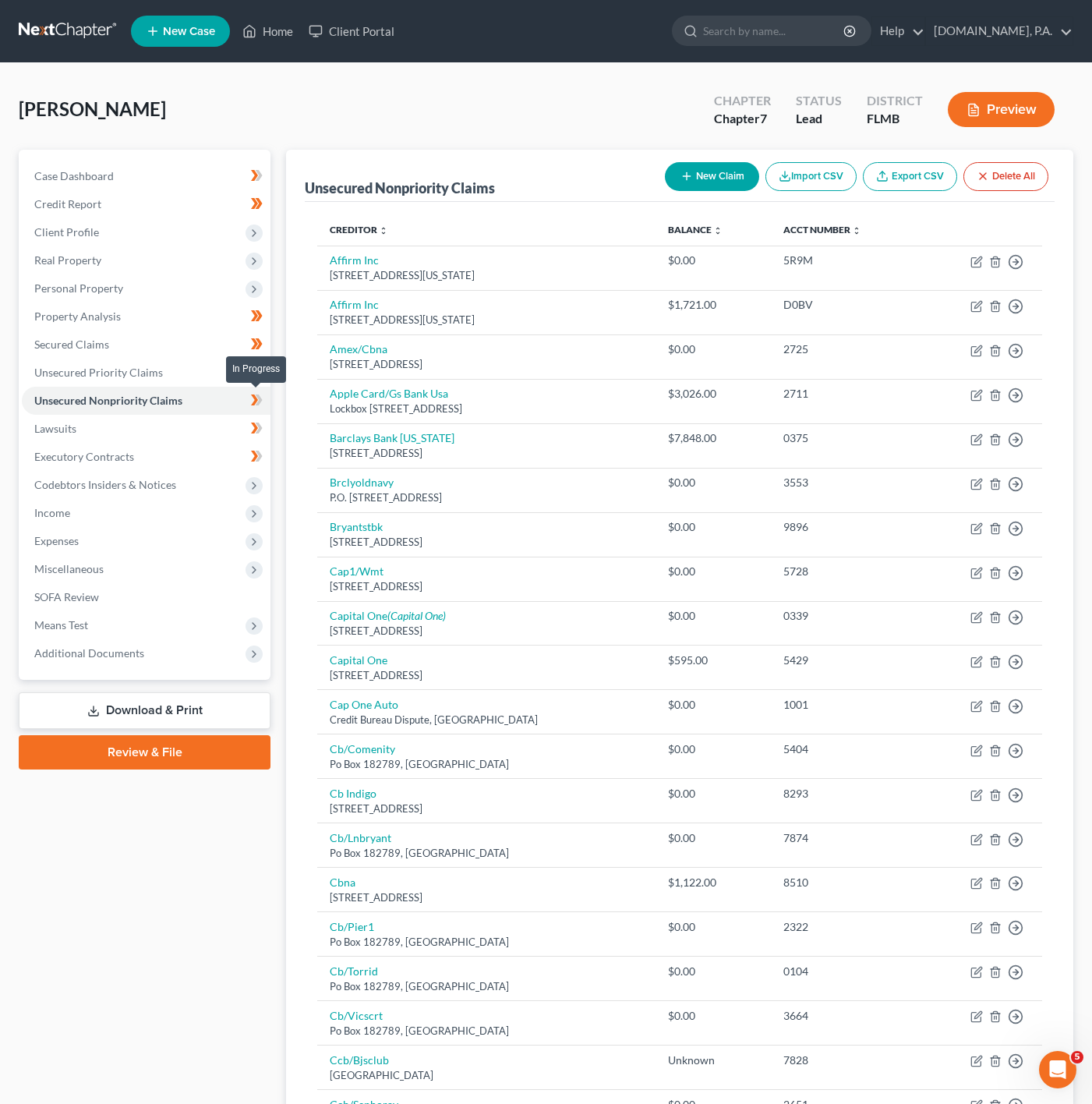
click at [260, 399] on icon at bounding box center [259, 400] width 7 height 11
click at [178, 440] on link "Lawsuits" at bounding box center [146, 429] width 249 height 28
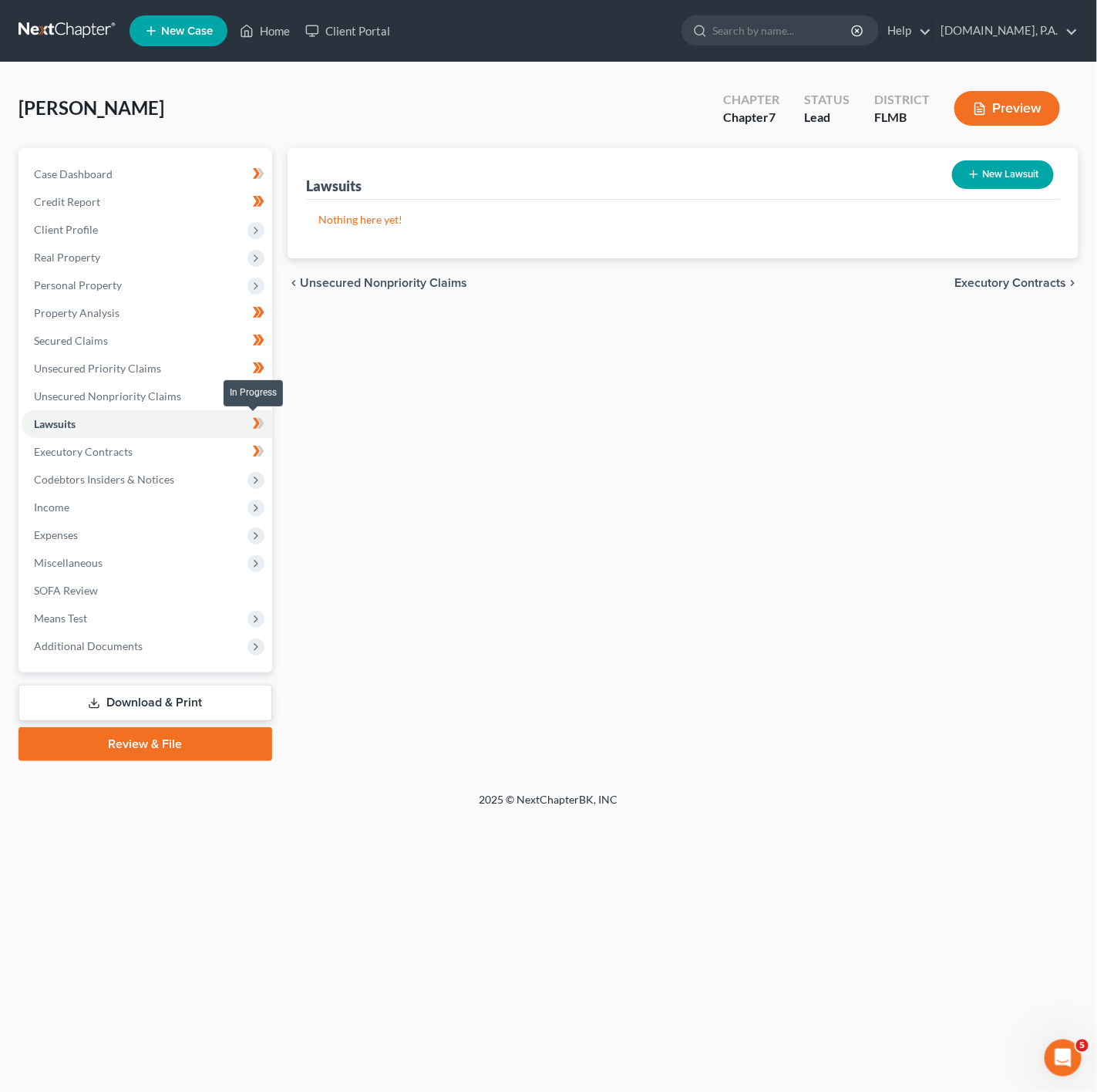
click at [250, 421] on span at bounding box center [259, 426] width 27 height 23
click at [255, 428] on icon at bounding box center [256, 424] width 7 height 11
click at [183, 237] on span "Client Profile" at bounding box center [147, 230] width 251 height 28
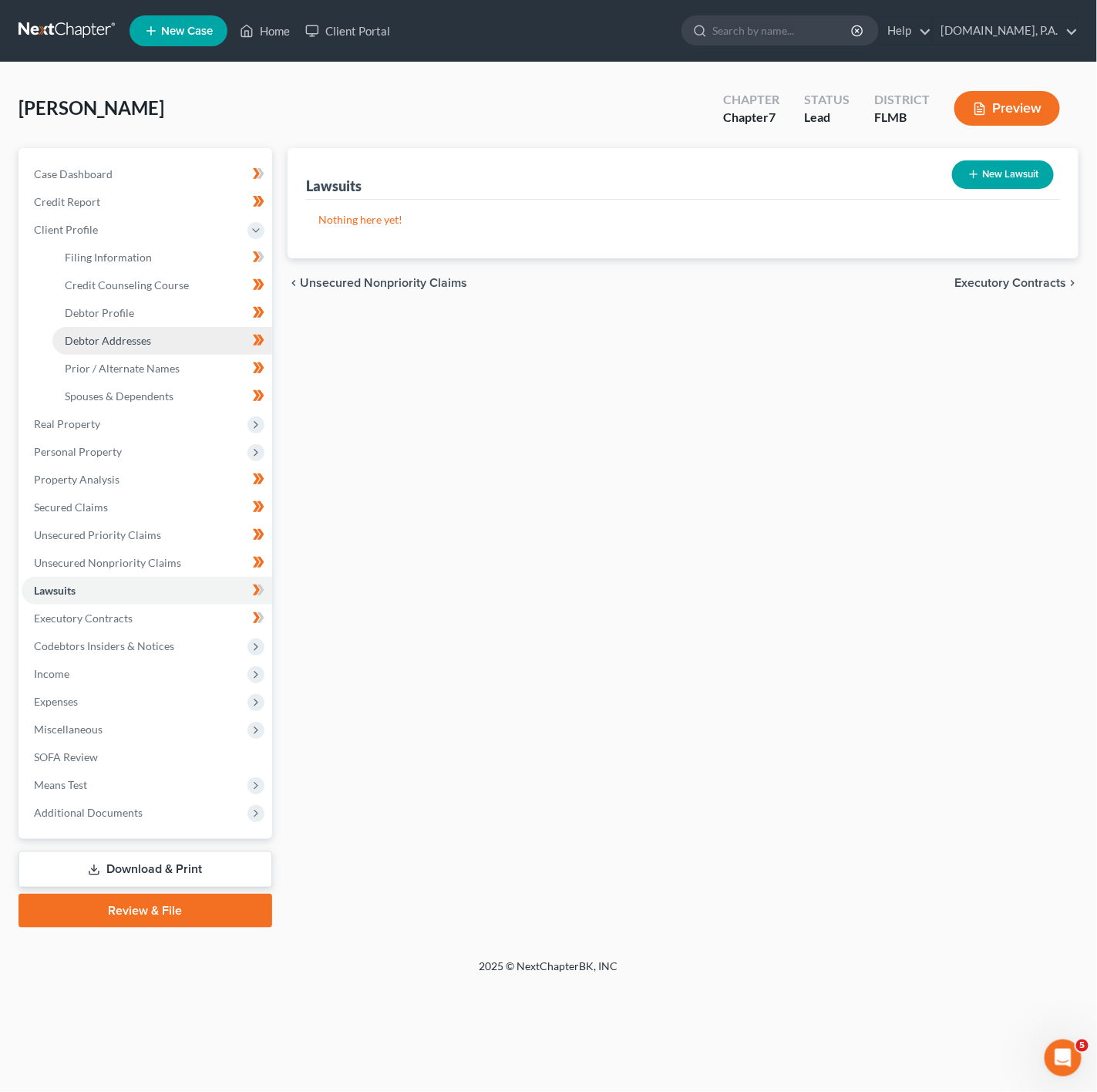
click at [190, 340] on link "Debtor Addresses" at bounding box center [163, 341] width 220 height 28
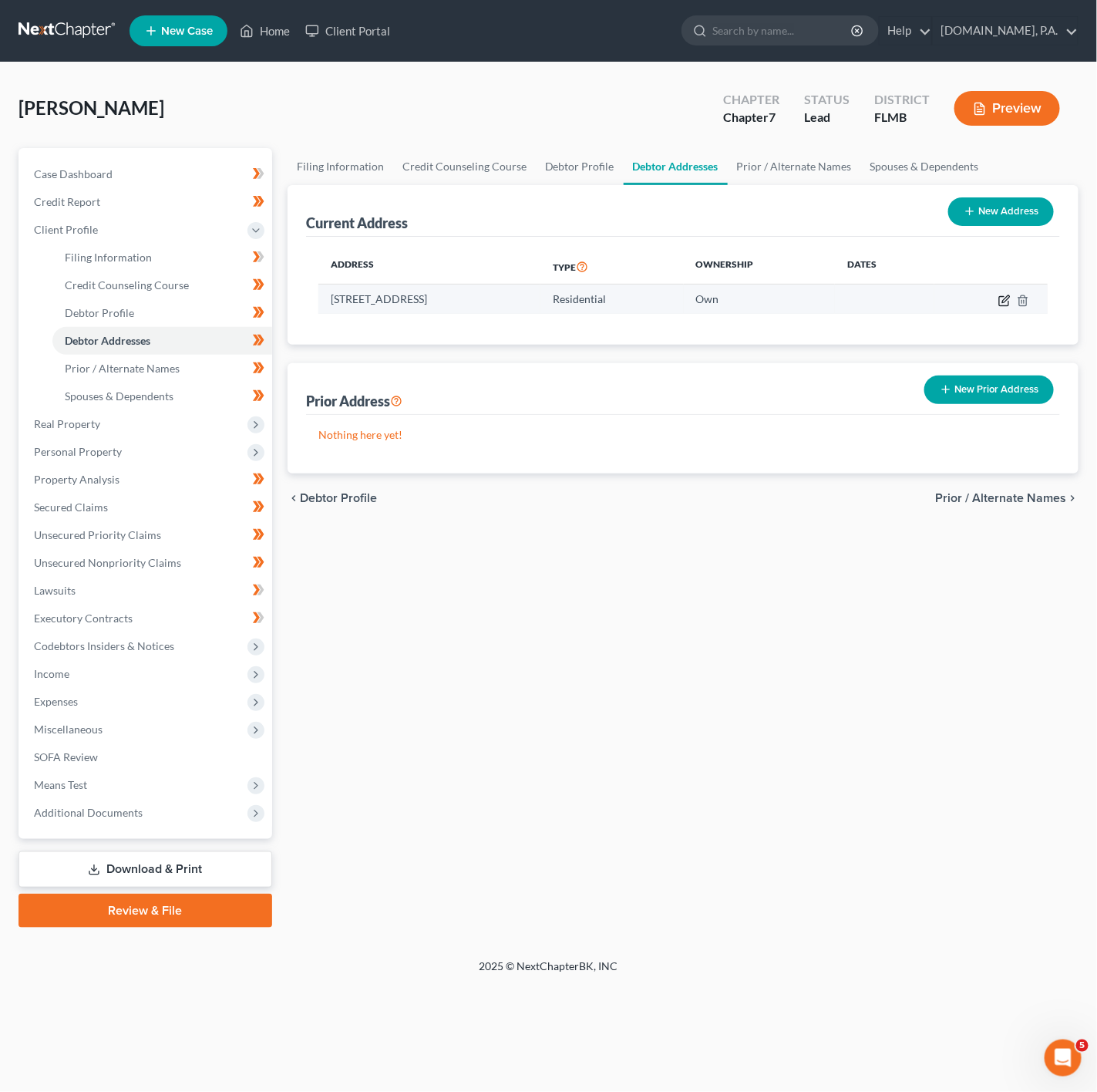
click at [1003, 297] on icon "button" at bounding box center [1003, 300] width 9 height 9
select select "9"
select select "47"
select select "0"
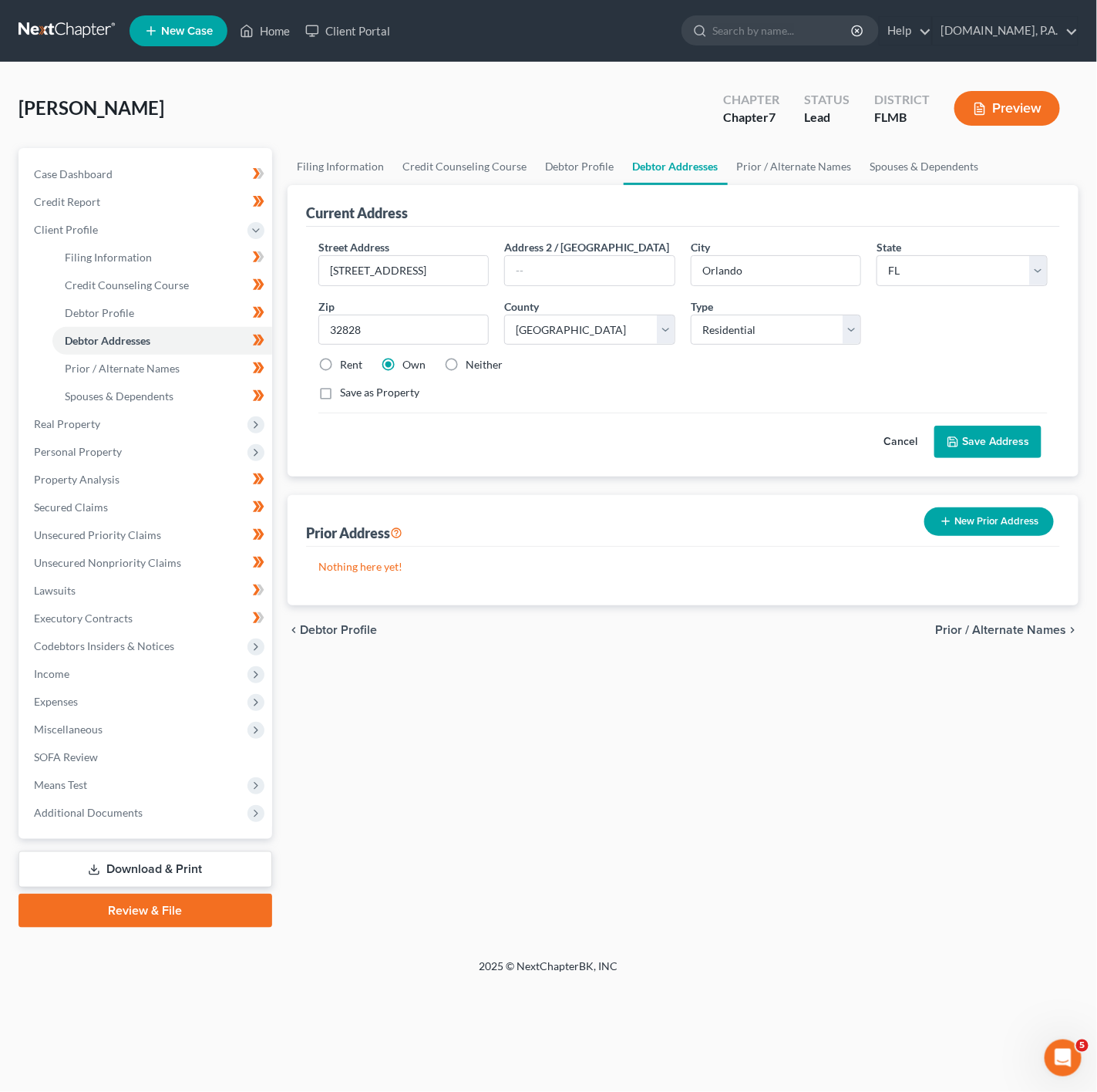
click at [884, 436] on button "Cancel" at bounding box center [900, 442] width 68 height 31
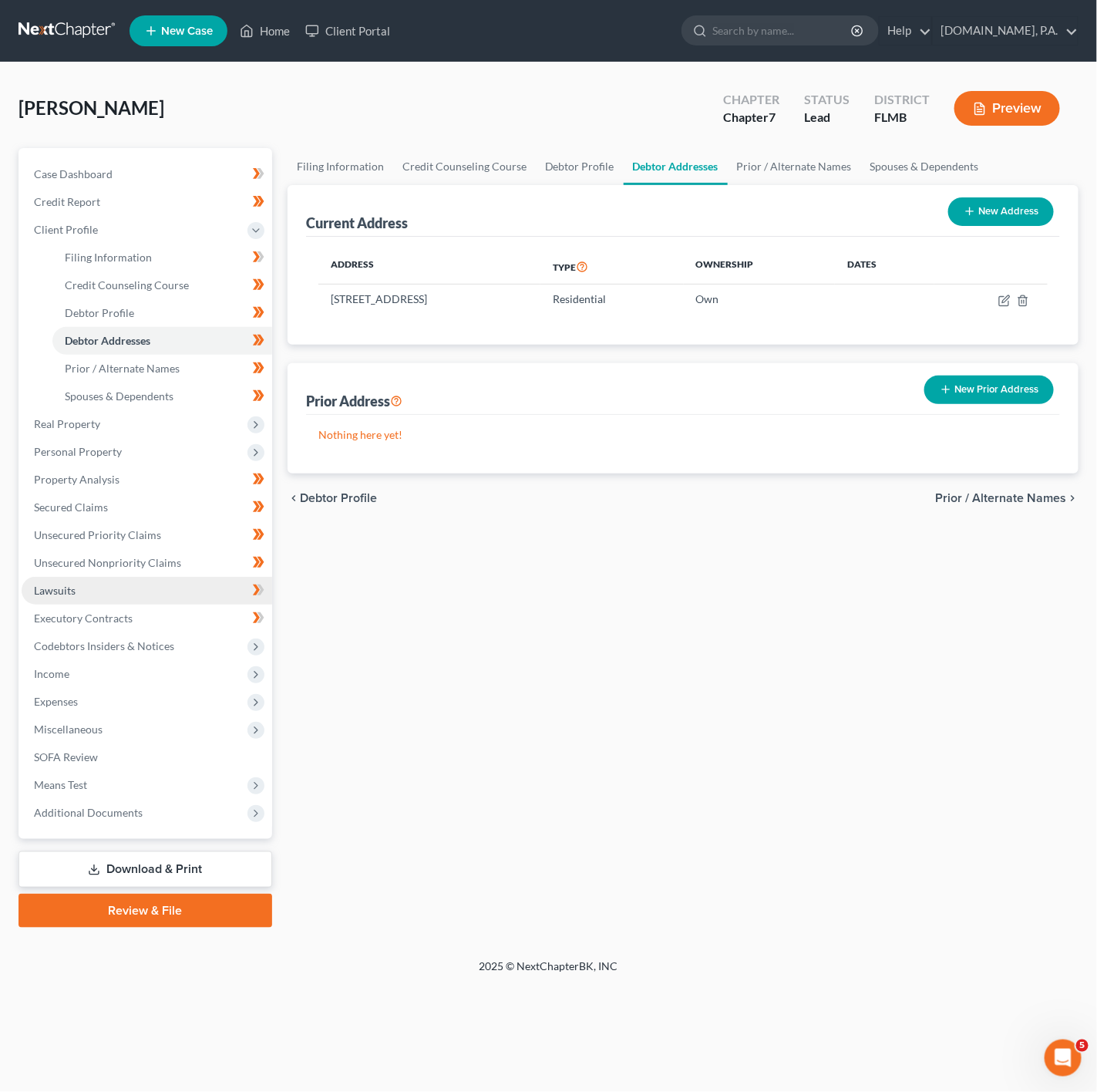
click at [211, 583] on link "Lawsuits" at bounding box center [147, 591] width 251 height 28
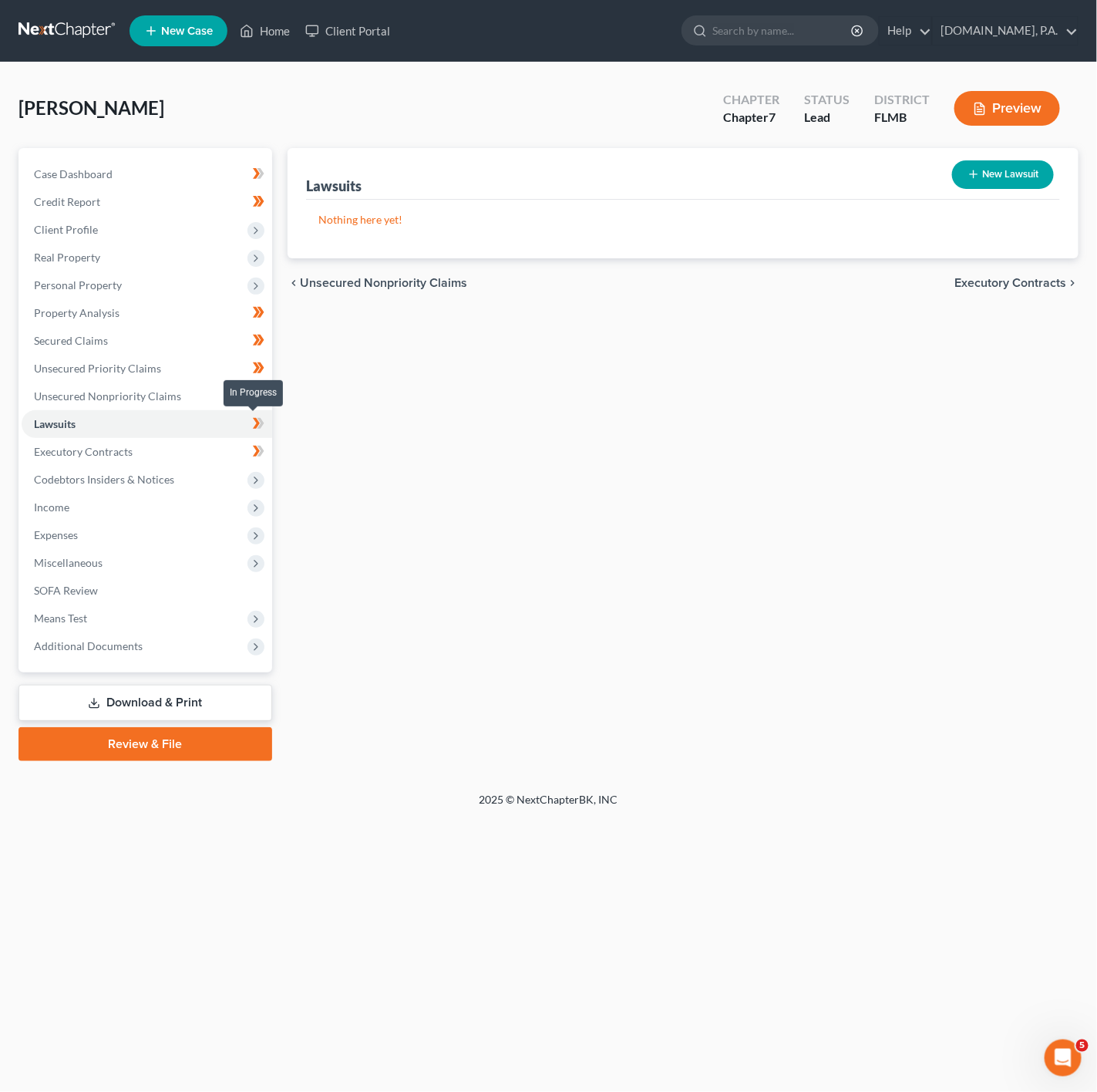
click at [259, 428] on icon at bounding box center [260, 424] width 7 height 11
click at [174, 458] on link "Executory Contracts" at bounding box center [147, 452] width 251 height 28
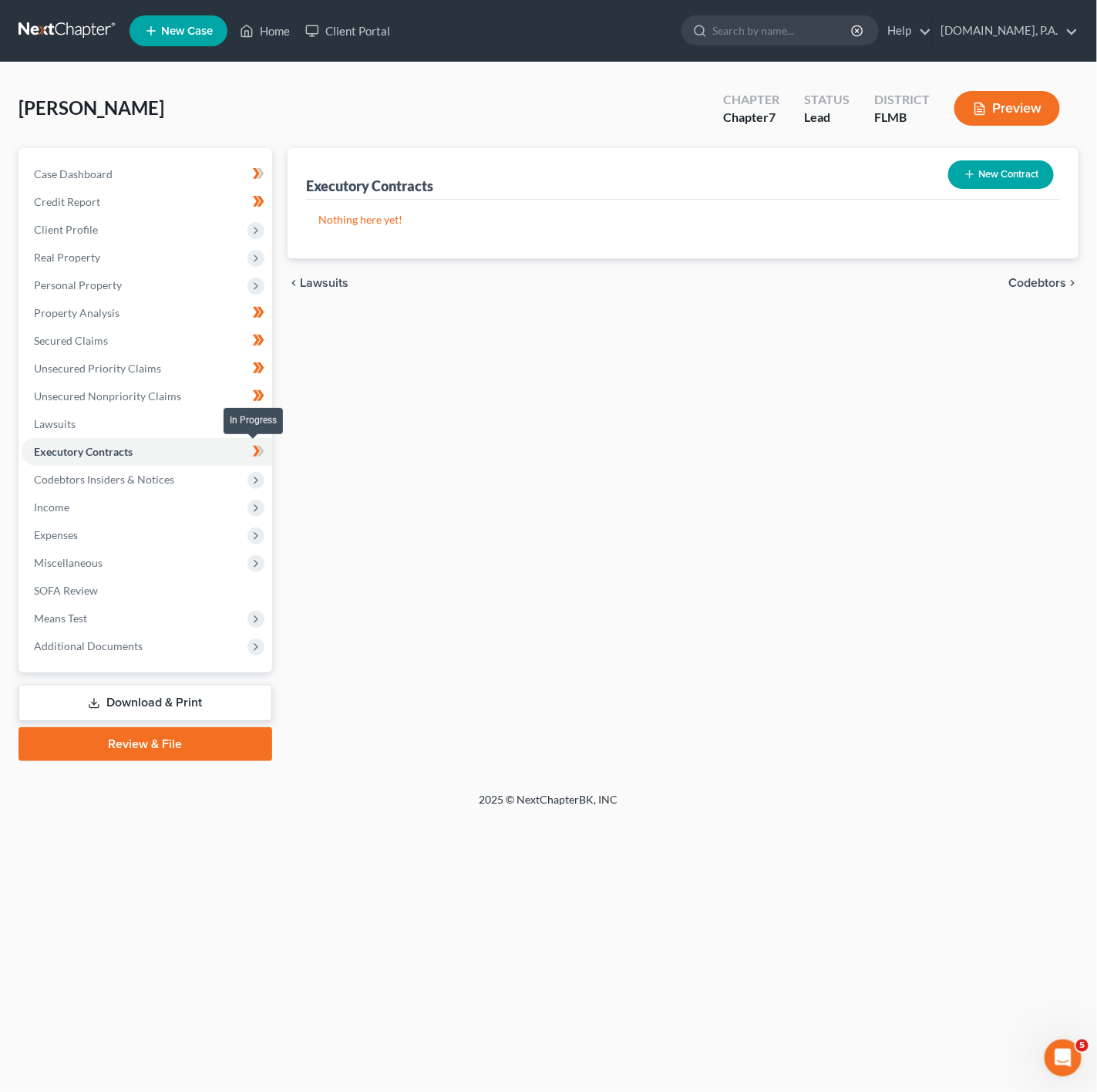
click at [271, 452] on span at bounding box center [259, 454] width 27 height 23
click at [188, 476] on span "Codebtors Insiders & Notices" at bounding box center [147, 479] width 251 height 28
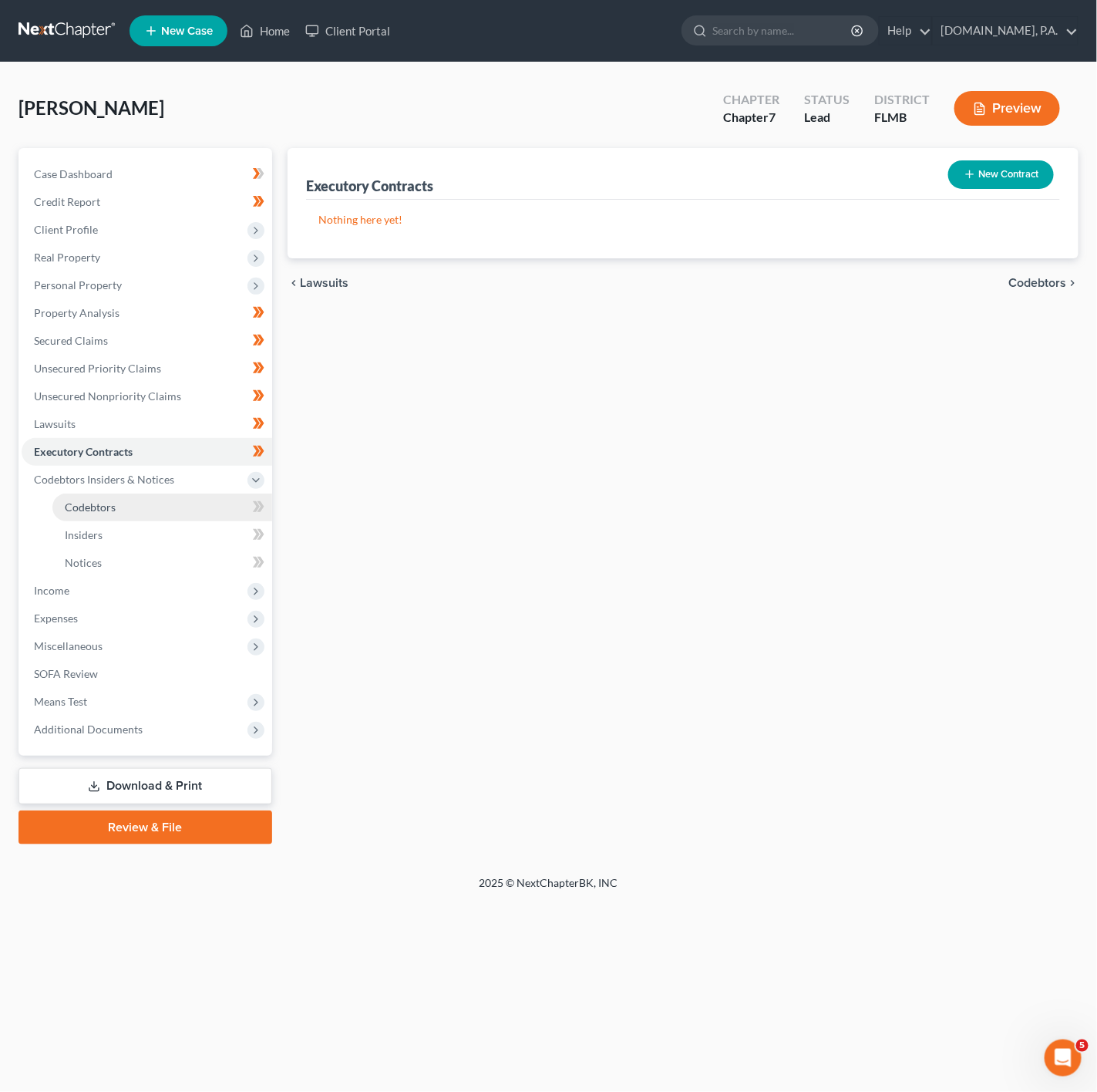
click at [237, 500] on link "Codebtors" at bounding box center [163, 507] width 220 height 28
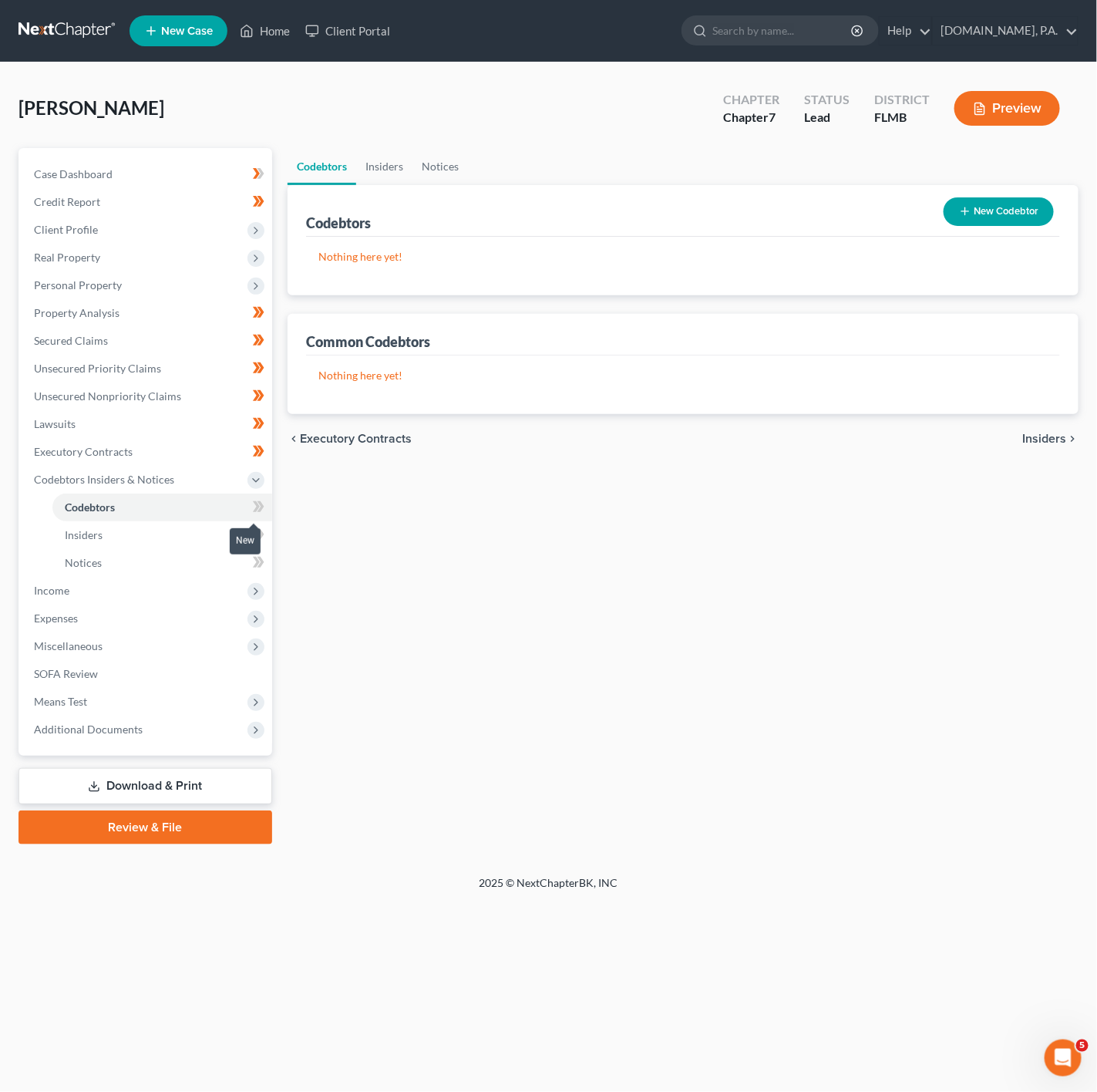
click at [253, 500] on icon at bounding box center [259, 507] width 12 height 19
click at [253, 502] on icon at bounding box center [259, 507] width 12 height 19
click at [204, 534] on link "Insiders" at bounding box center [163, 535] width 220 height 28
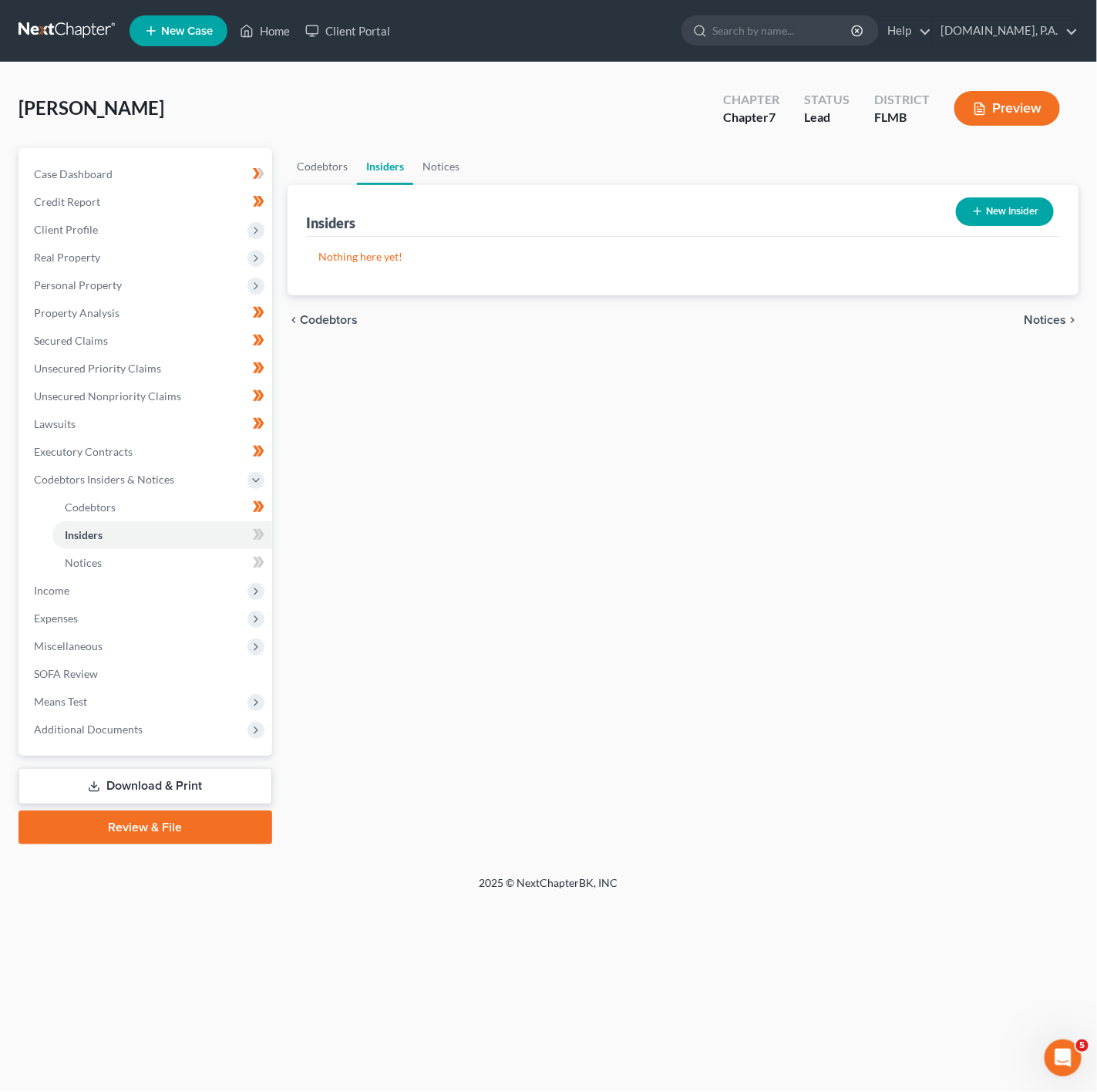
drag, startPoint x: 276, startPoint y: 533, endPoint x: 264, endPoint y: 534, distance: 12.0
click at [269, 534] on div "Case Dashboard Payments Invoices Payments Payments Credit Report Client Profile" at bounding box center [146, 496] width 269 height 696
click at [264, 534] on icon at bounding box center [260, 534] width 7 height 11
click at [264, 533] on icon at bounding box center [259, 534] width 12 height 19
click at [221, 565] on link "Notices" at bounding box center [163, 563] width 220 height 28
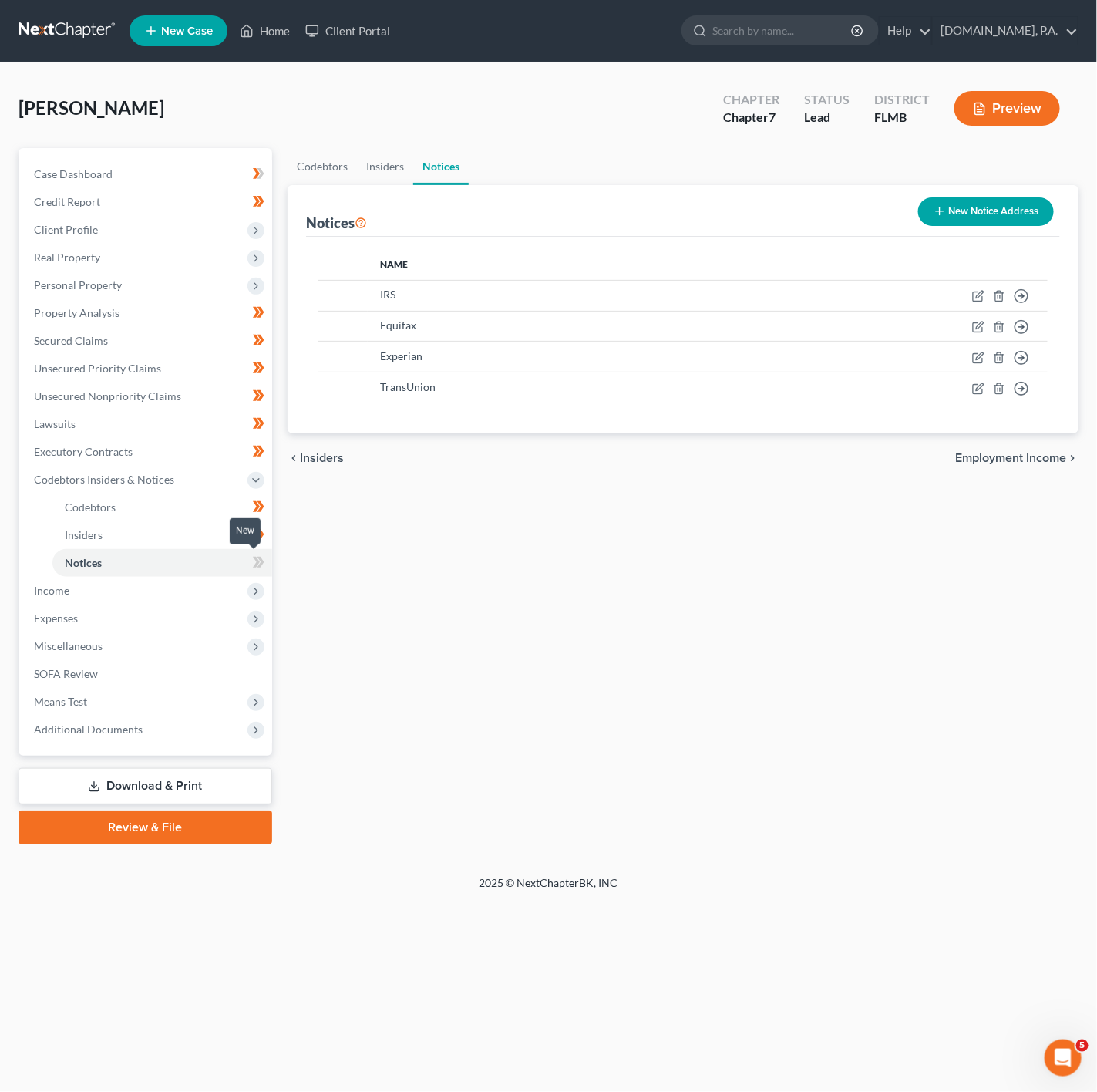
click at [253, 565] on icon at bounding box center [259, 562] width 12 height 19
click at [218, 603] on span "Income" at bounding box center [147, 591] width 251 height 28
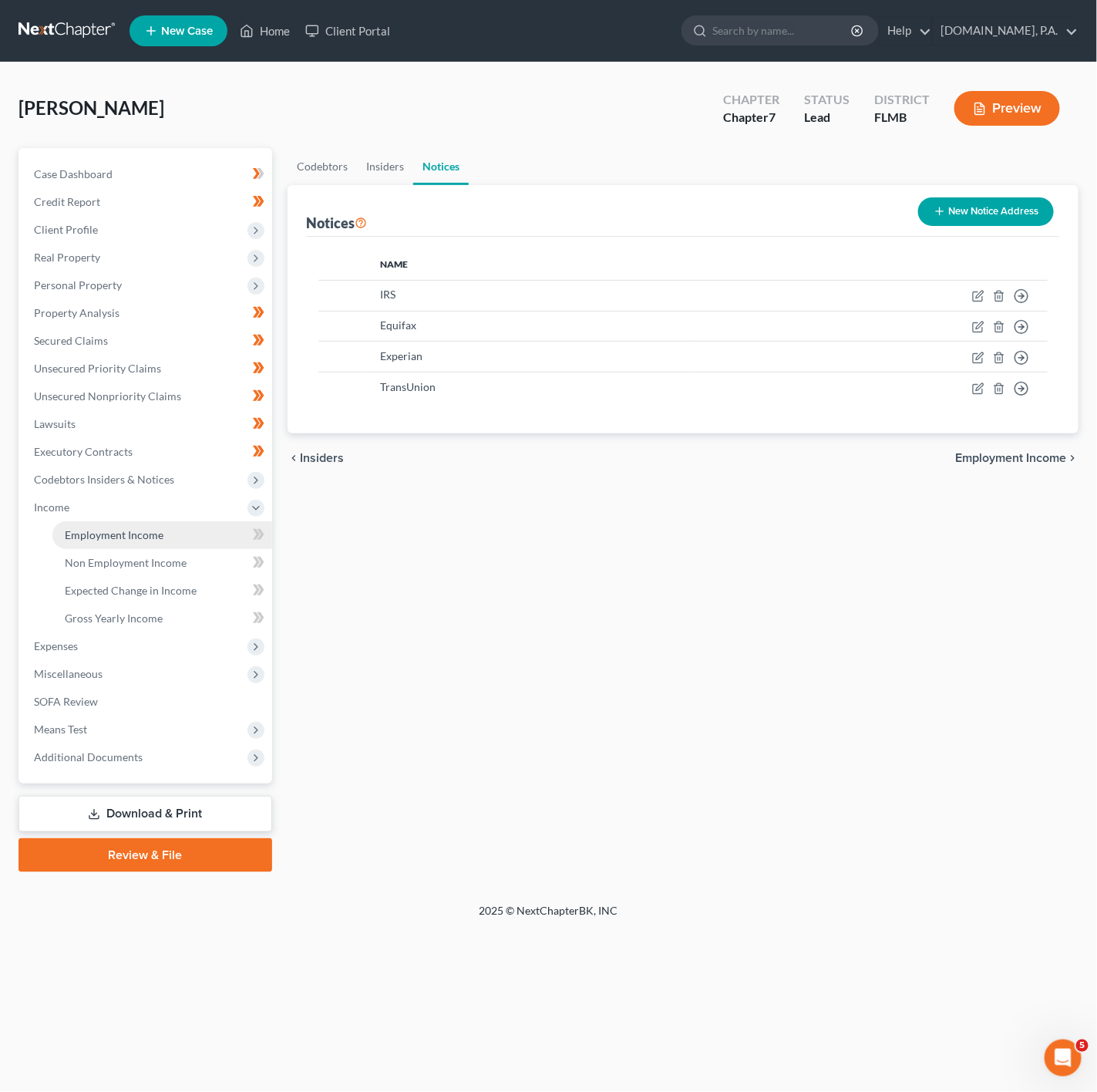
click at [218, 530] on link "Employment Income" at bounding box center [163, 535] width 220 height 28
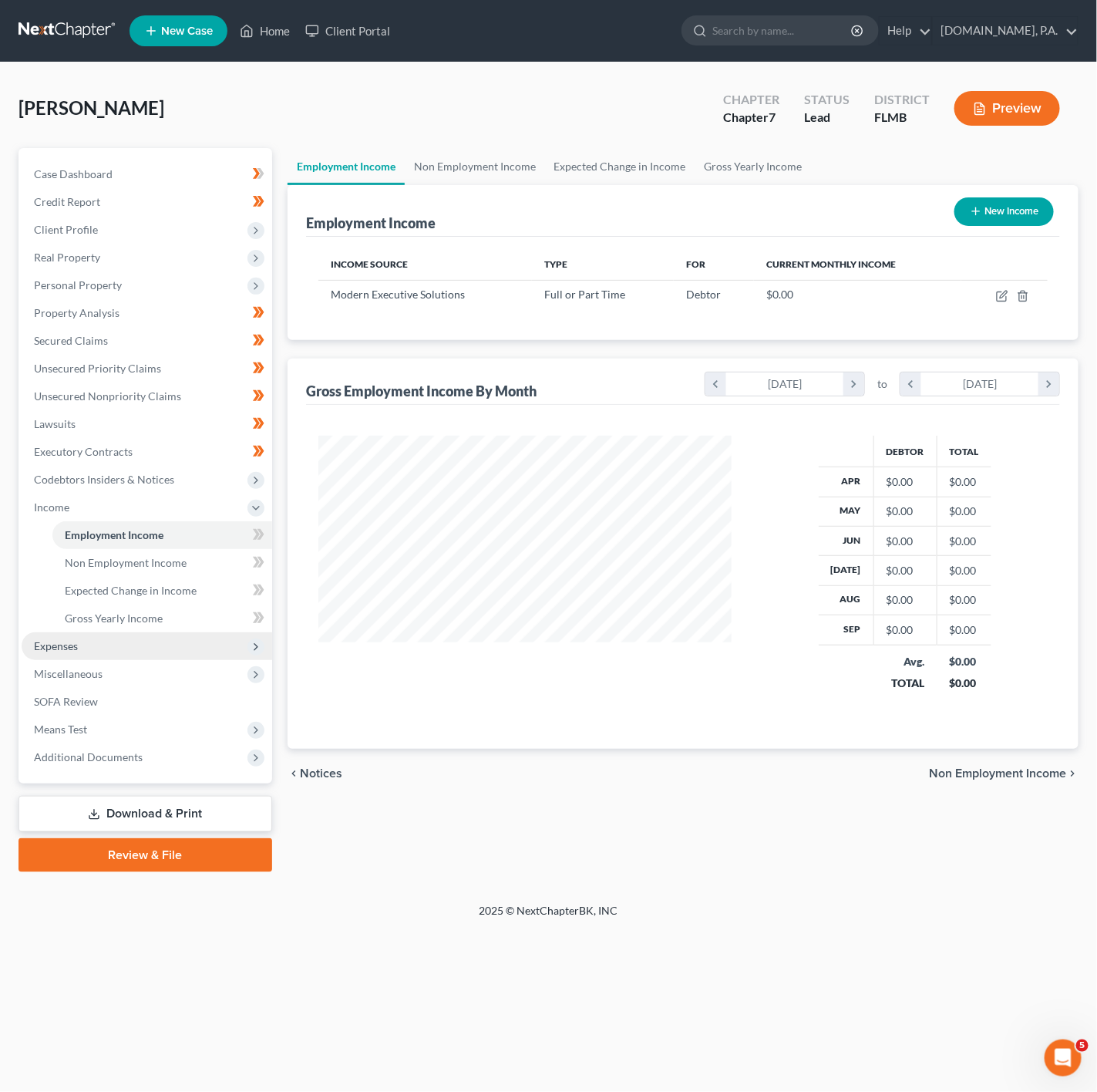
scroll to position [770881, 770419]
click at [123, 654] on span "Expenses" at bounding box center [147, 646] width 251 height 28
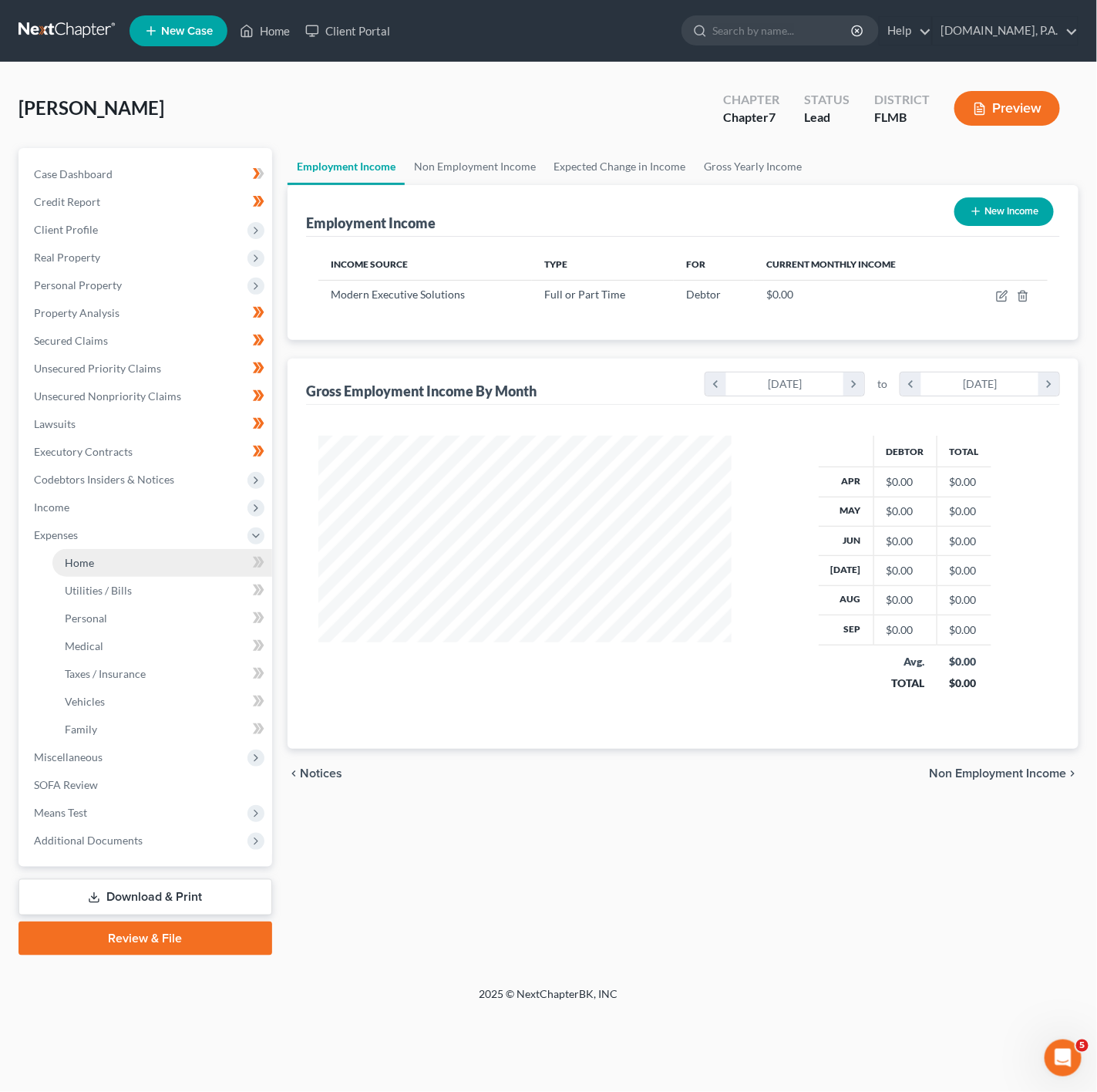
click at [221, 556] on link "Home" at bounding box center [163, 563] width 220 height 28
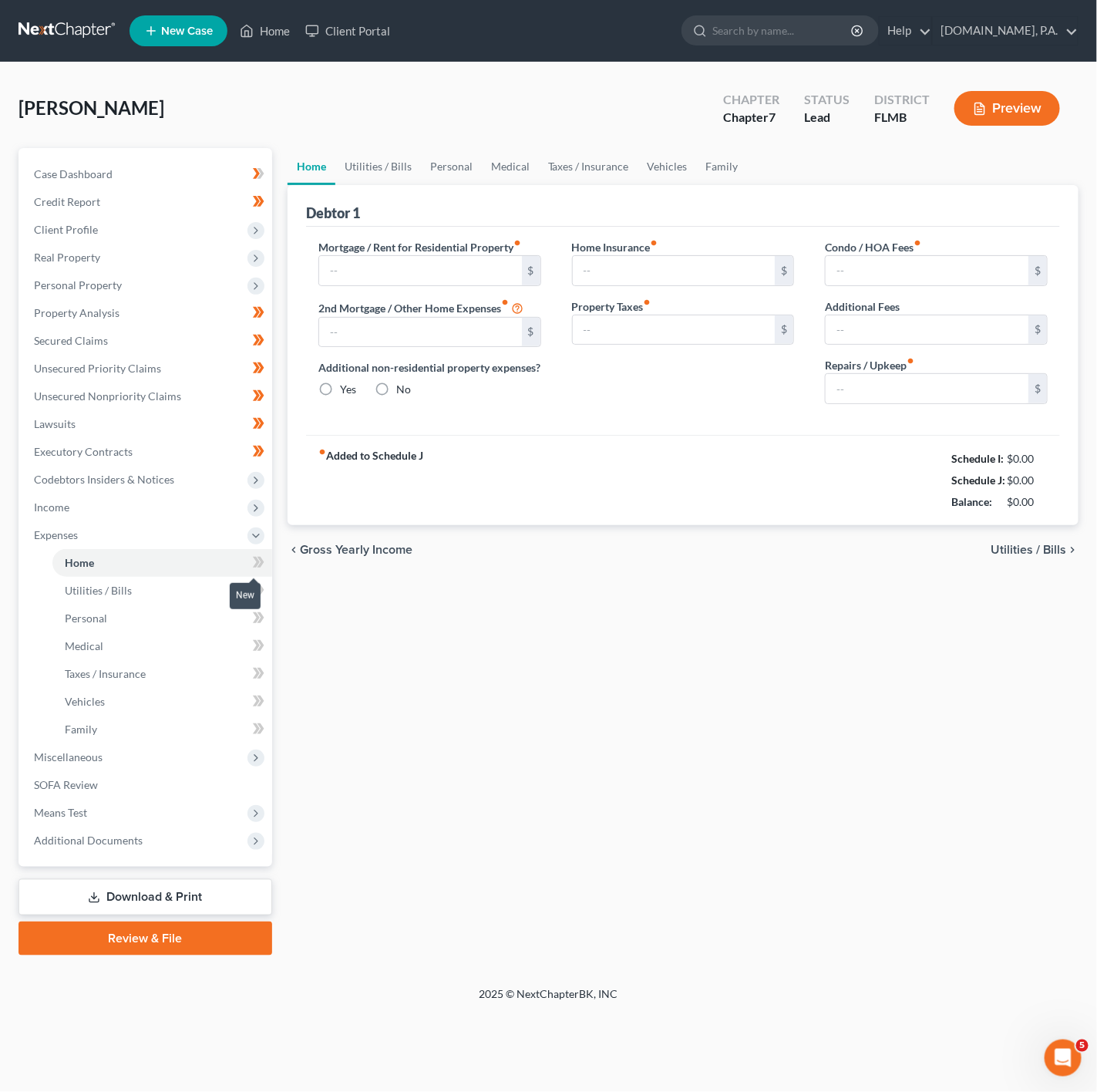
type input "1,773.53"
type input "650.00"
radio input "true"
type input "0.00"
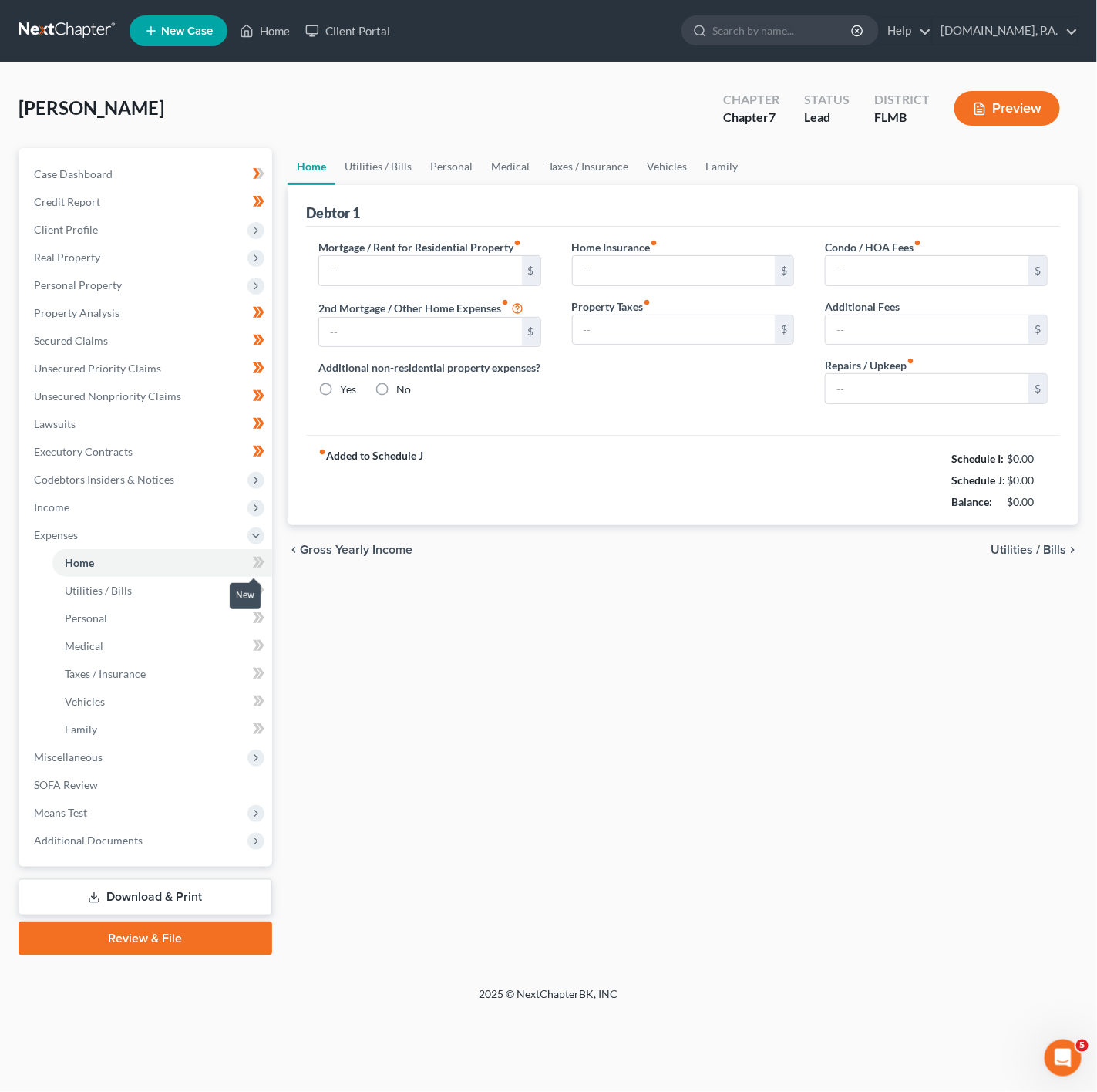
type input "250.00"
type input "0.00"
click at [257, 561] on icon at bounding box center [256, 562] width 7 height 11
click at [264, 596] on icon at bounding box center [259, 590] width 12 height 19
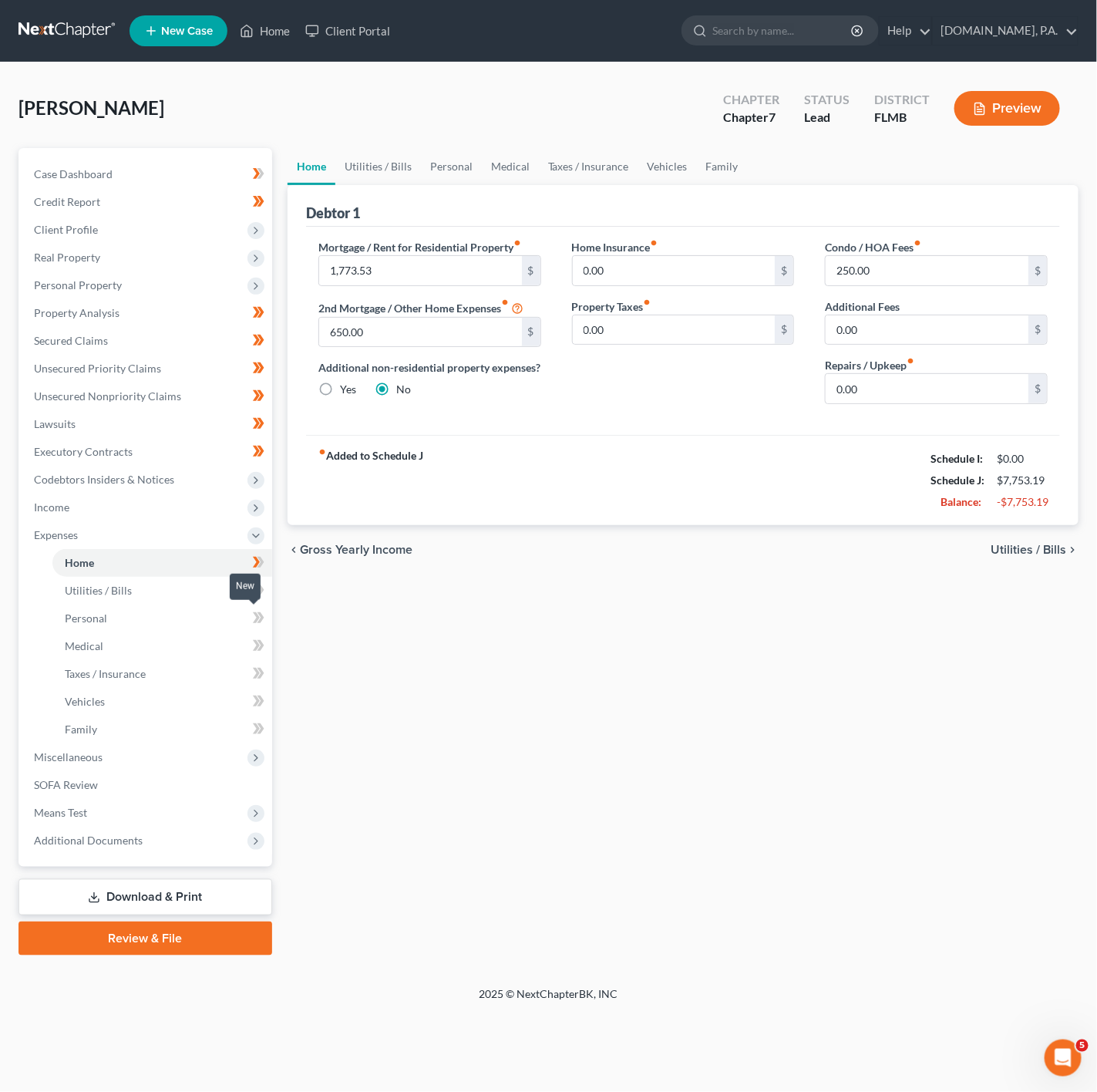
click at [262, 626] on icon at bounding box center [259, 618] width 12 height 19
click at [259, 636] on icon at bounding box center [259, 645] width 12 height 19
drag, startPoint x: 253, startPoint y: 673, endPoint x: 251, endPoint y: 710, distance: 37.1
click at [255, 674] on icon at bounding box center [259, 673] width 12 height 19
click at [251, 710] on span at bounding box center [259, 703] width 27 height 23
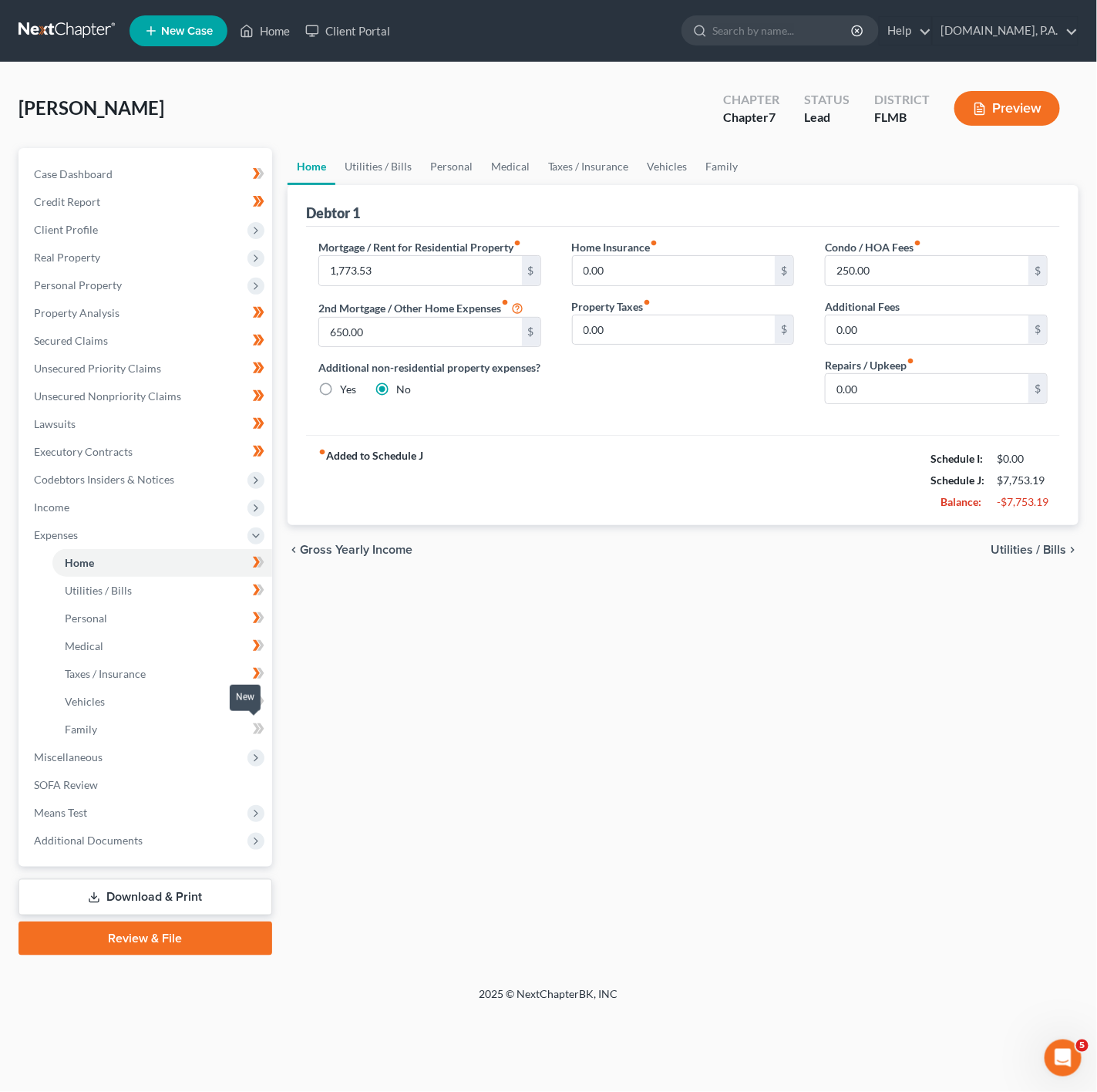
click at [251, 729] on span at bounding box center [259, 731] width 27 height 23
click at [243, 753] on span "Miscellaneous" at bounding box center [147, 757] width 251 height 28
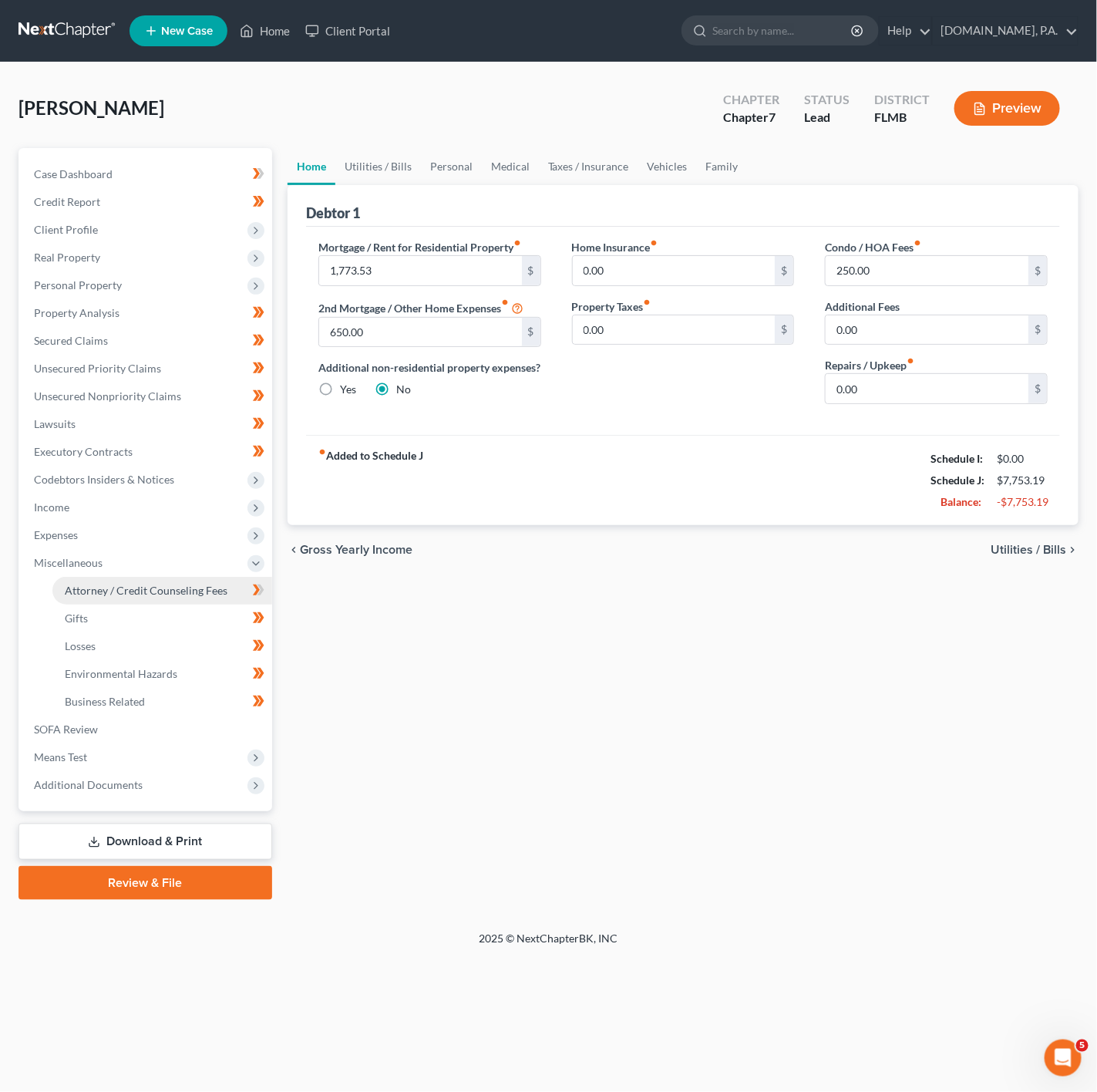
click at [211, 593] on span "Attorney / Credit Counseling Fees" at bounding box center [146, 590] width 163 height 13
select select "4"
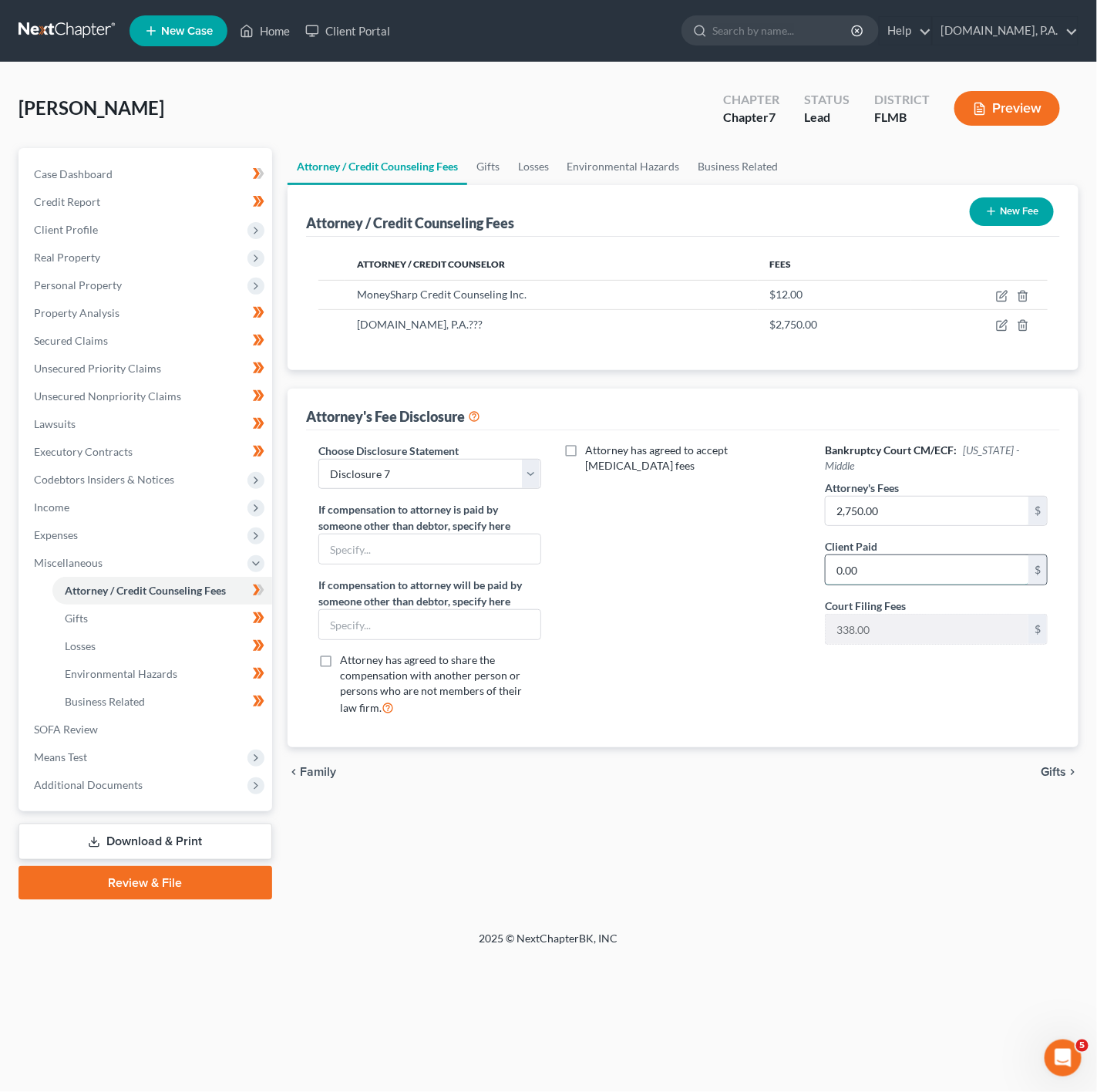
click at [900, 558] on input "0.00" at bounding box center [927, 570] width 203 height 29
type input "2,750.00"
click at [755, 689] on div "Attorney has agreed to accept retainer fees" at bounding box center [684, 585] width 254 height 286
click at [1006, 326] on icon "button" at bounding box center [1002, 325] width 12 height 12
select select "9"
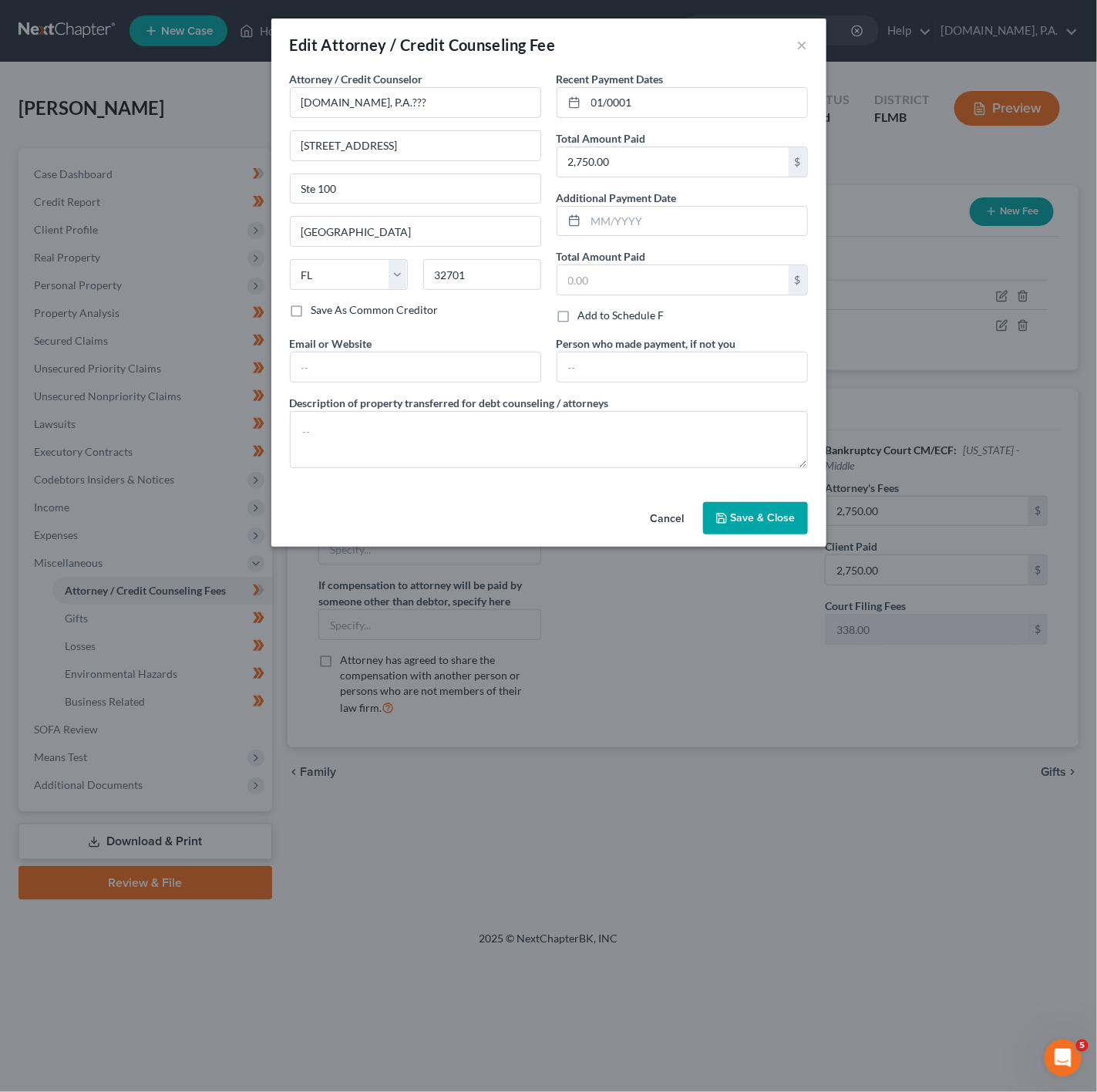
click at [738, 517] on span "Save & Close" at bounding box center [763, 517] width 65 height 13
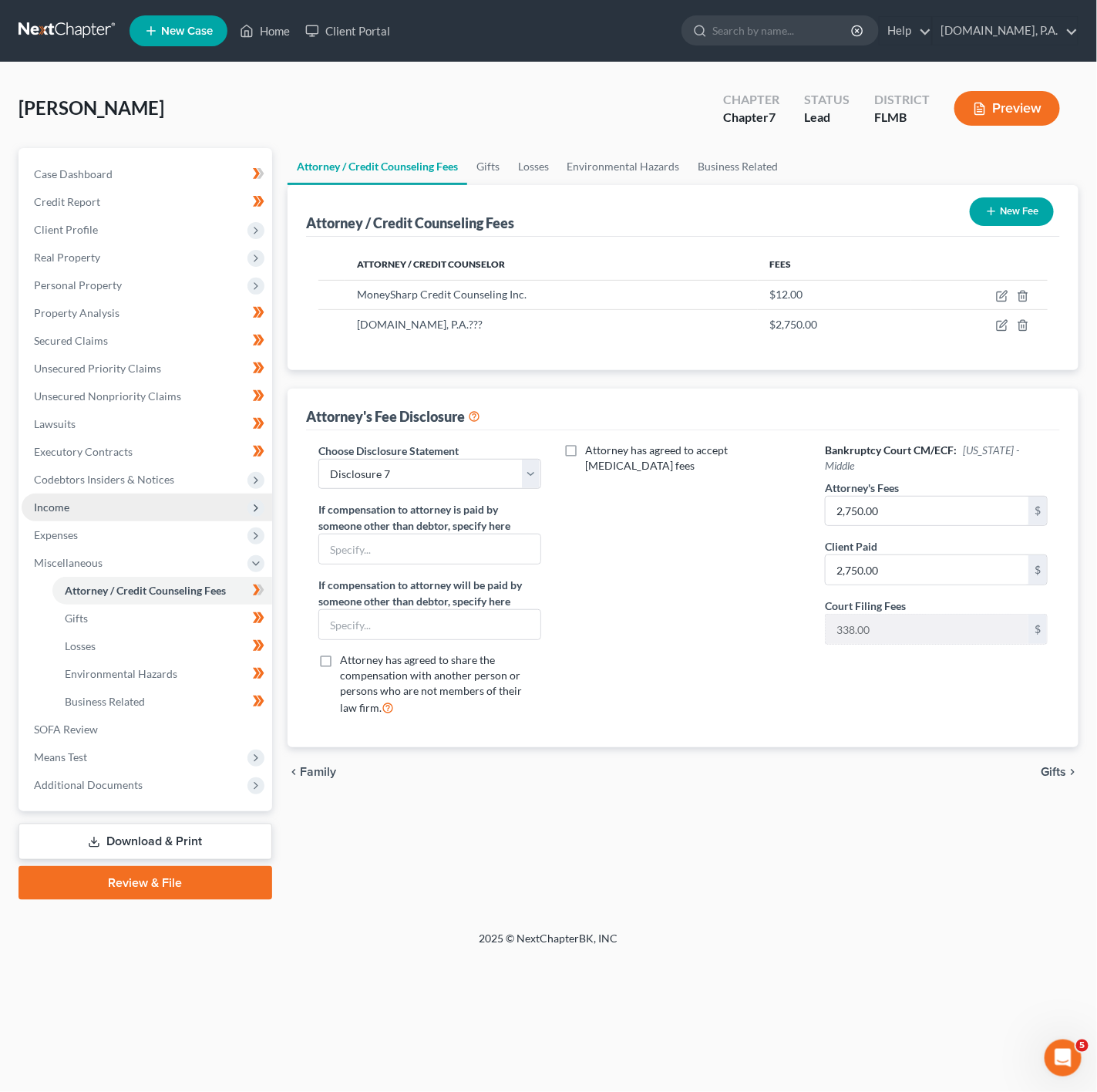
click at [202, 512] on span "Income" at bounding box center [147, 507] width 251 height 28
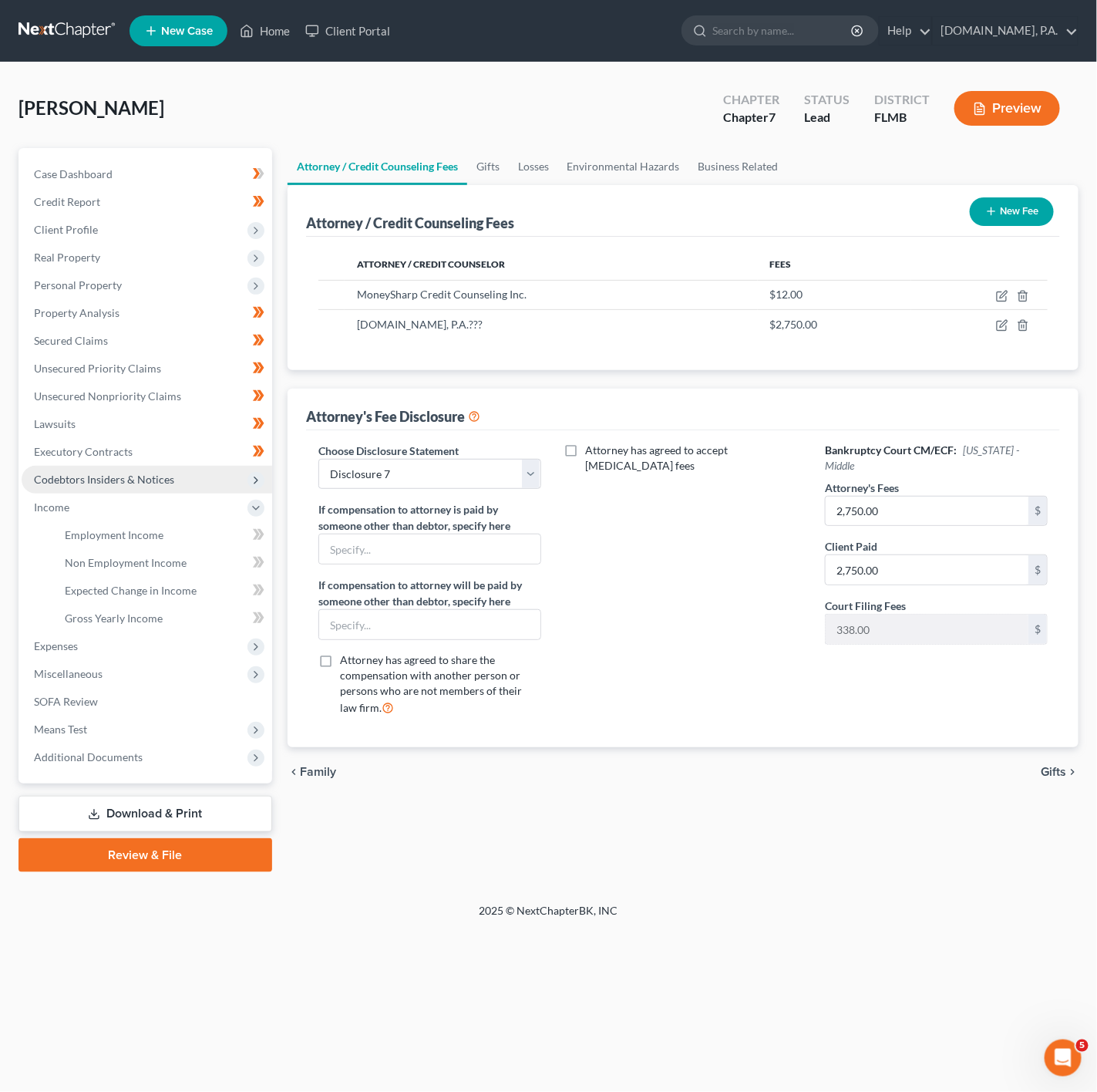
click at [215, 470] on span "Codebtors Insiders & Notices" at bounding box center [147, 479] width 251 height 28
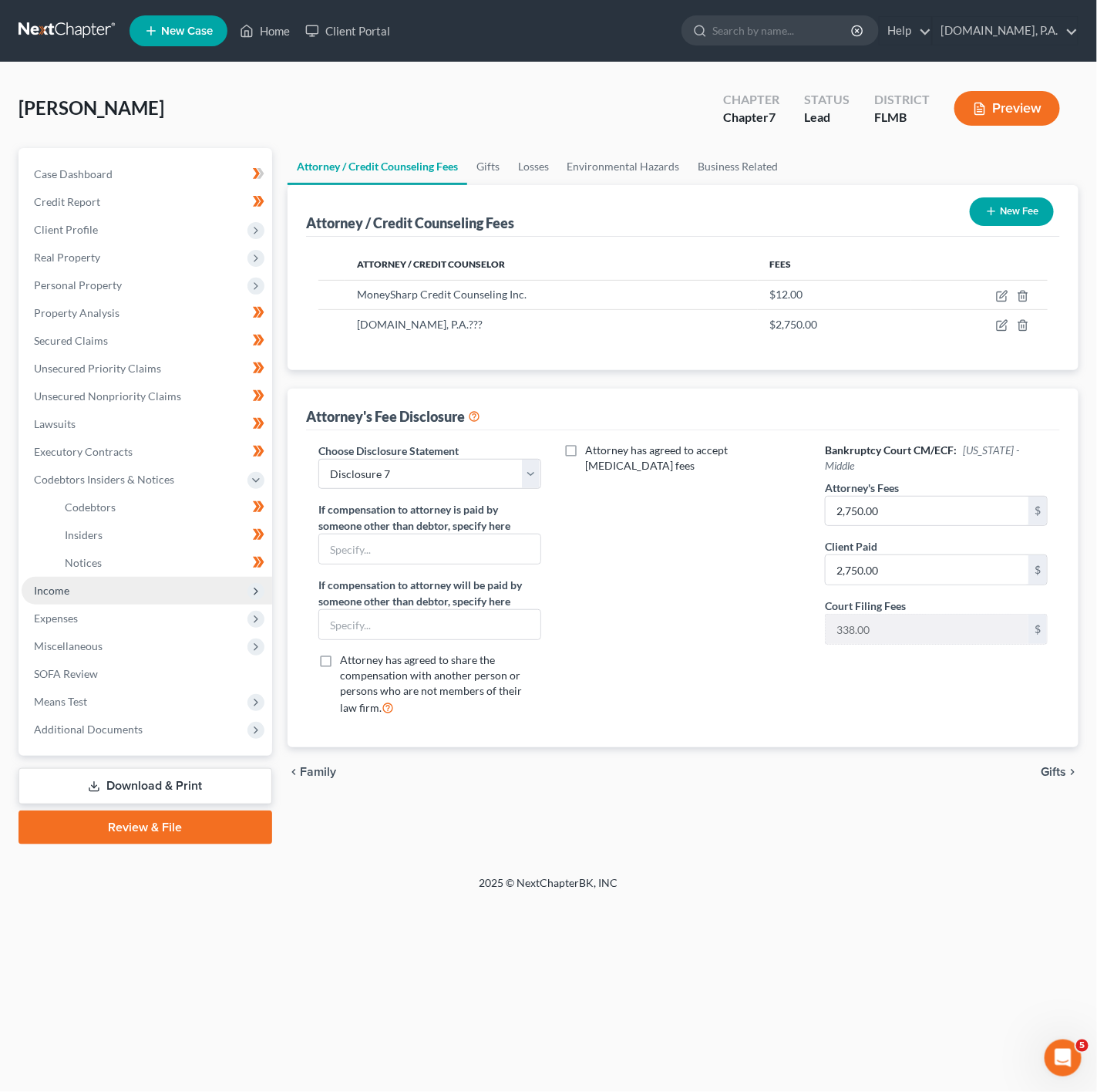
click at [202, 588] on span "Income" at bounding box center [147, 591] width 251 height 28
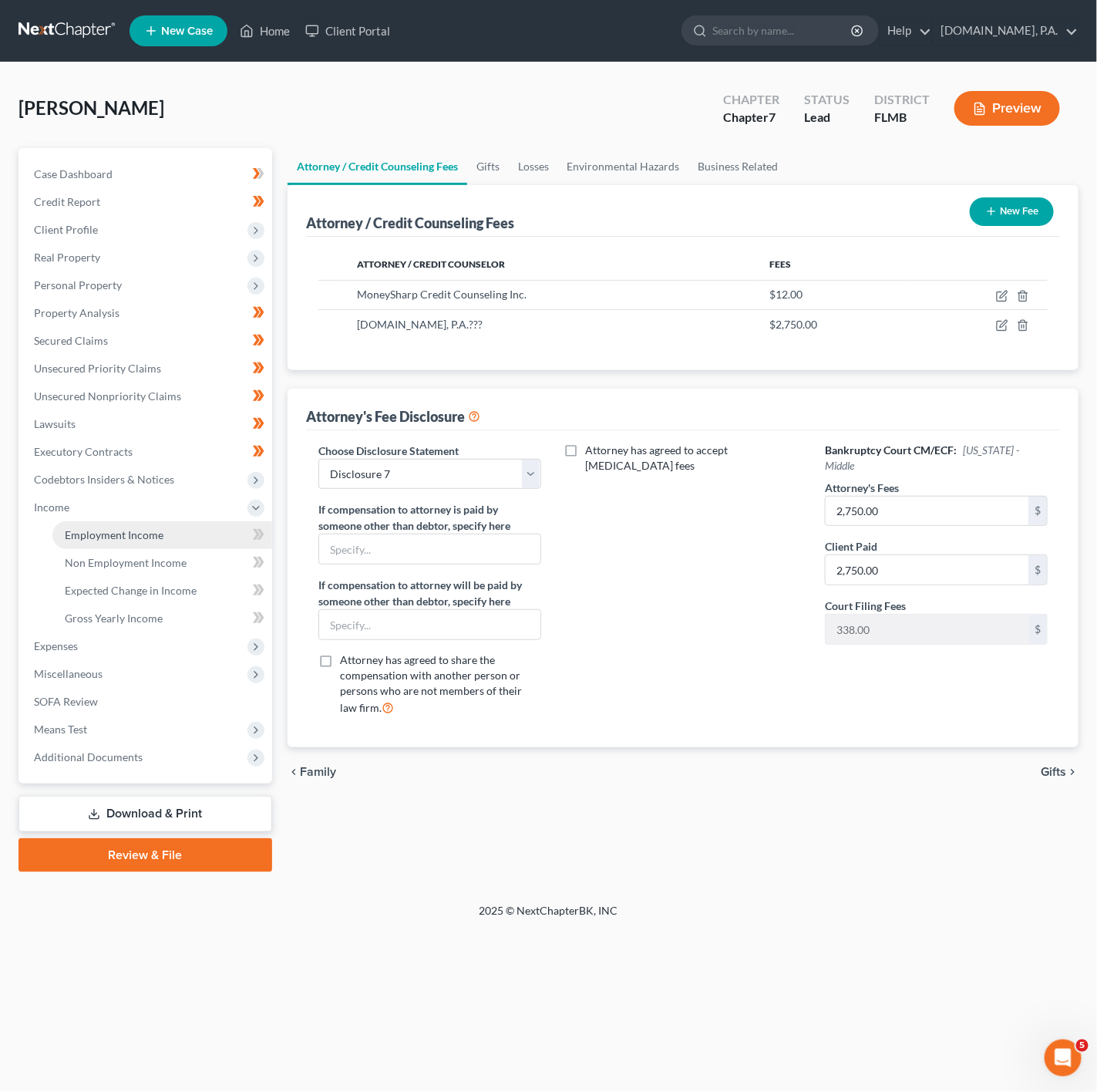
click at [221, 537] on link "Employment Income" at bounding box center [163, 535] width 220 height 28
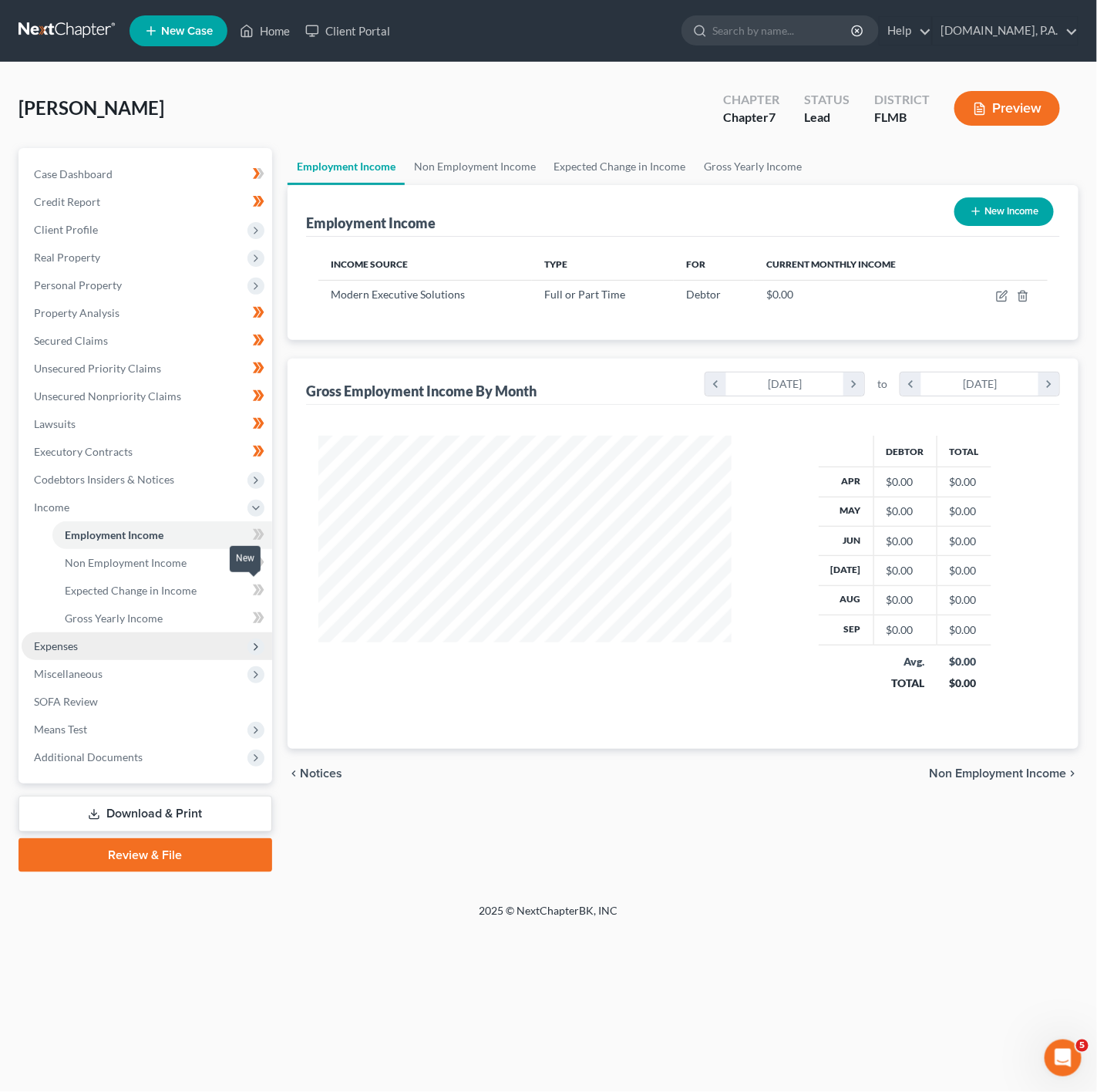
scroll to position [278, 443]
click at [209, 621] on link "Gross Yearly Income" at bounding box center [163, 619] width 220 height 28
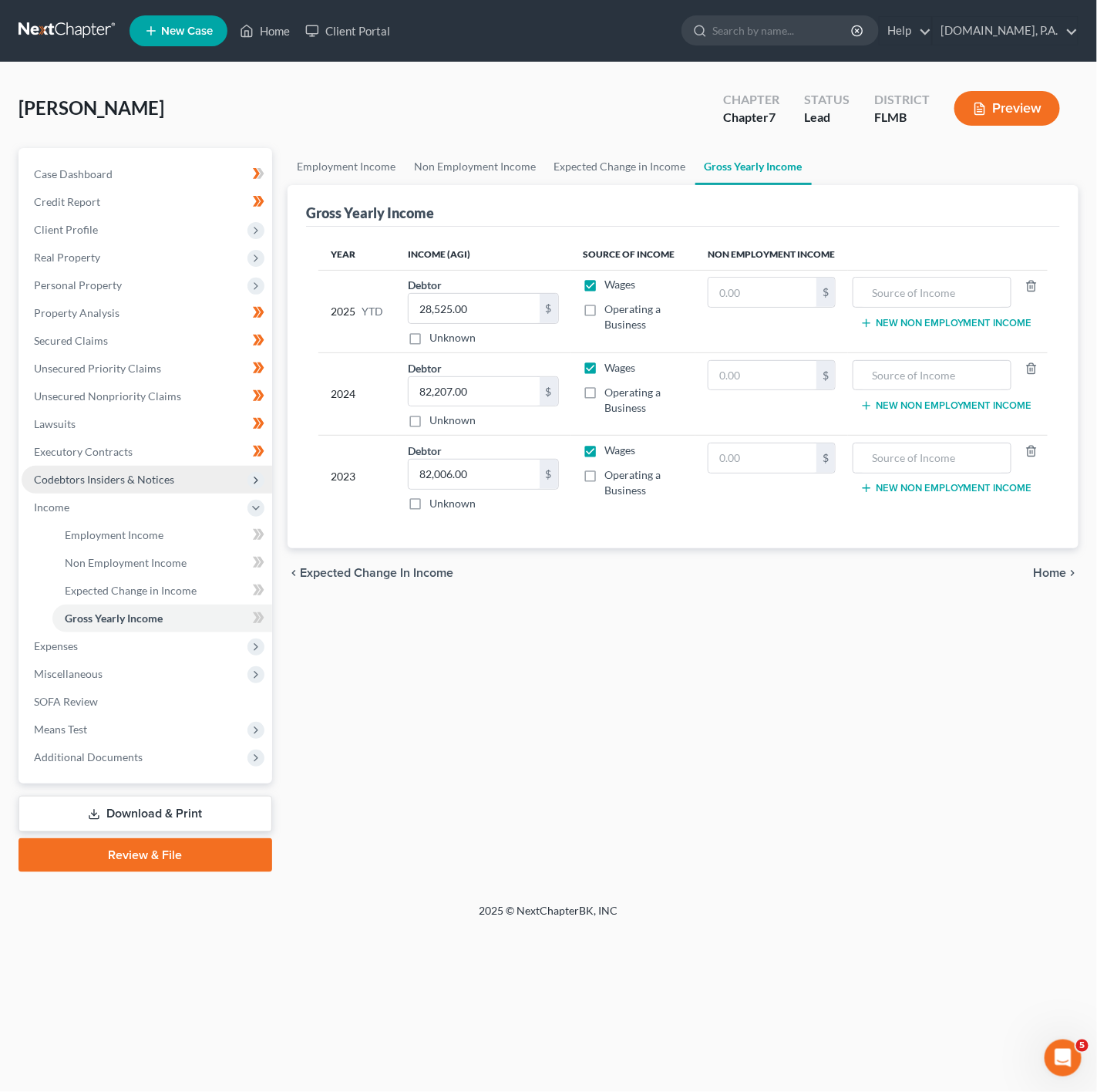
click at [209, 484] on span "Codebtors Insiders & Notices" at bounding box center [147, 479] width 251 height 28
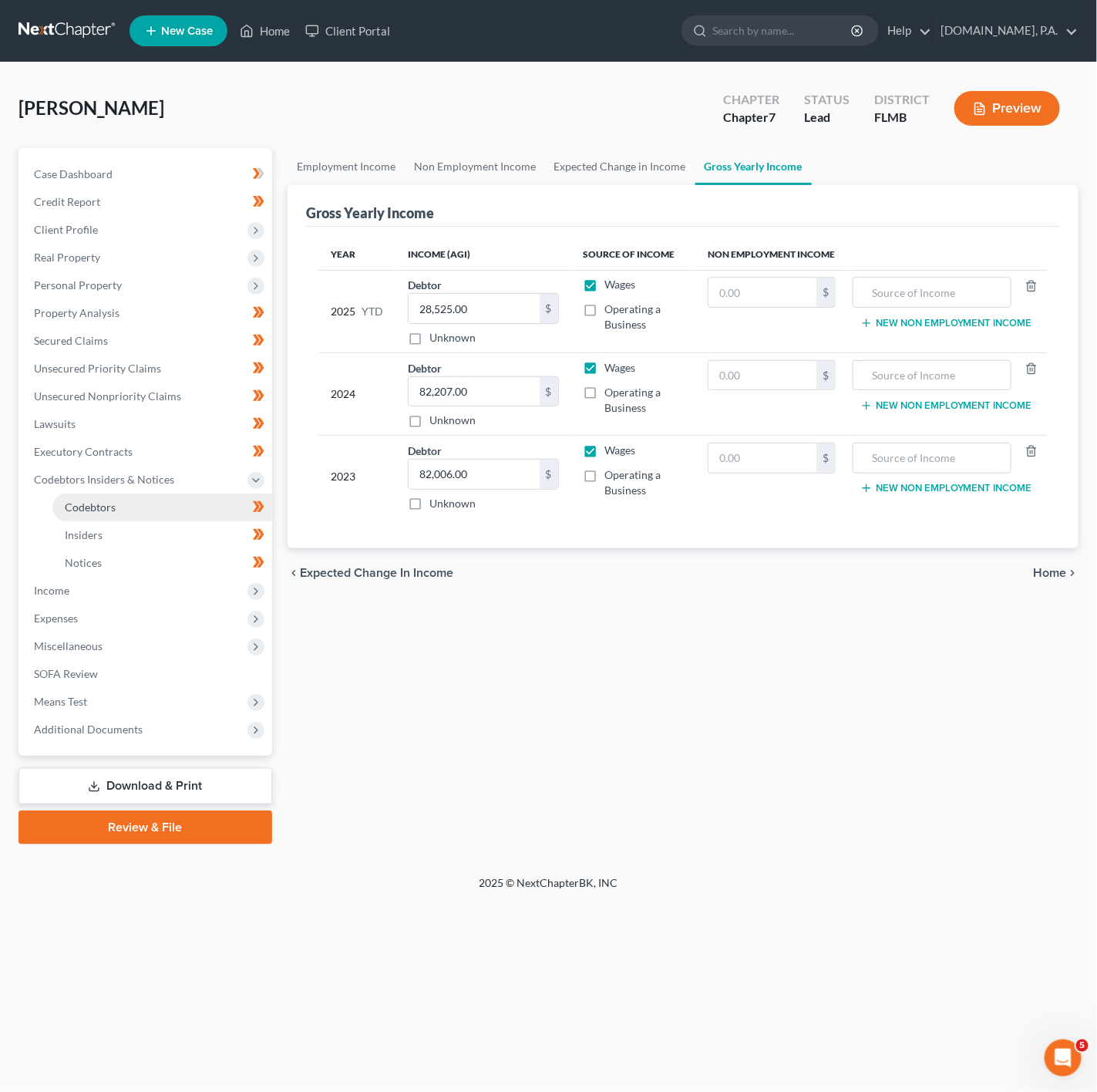
click at [194, 507] on link "Codebtors" at bounding box center [163, 507] width 220 height 28
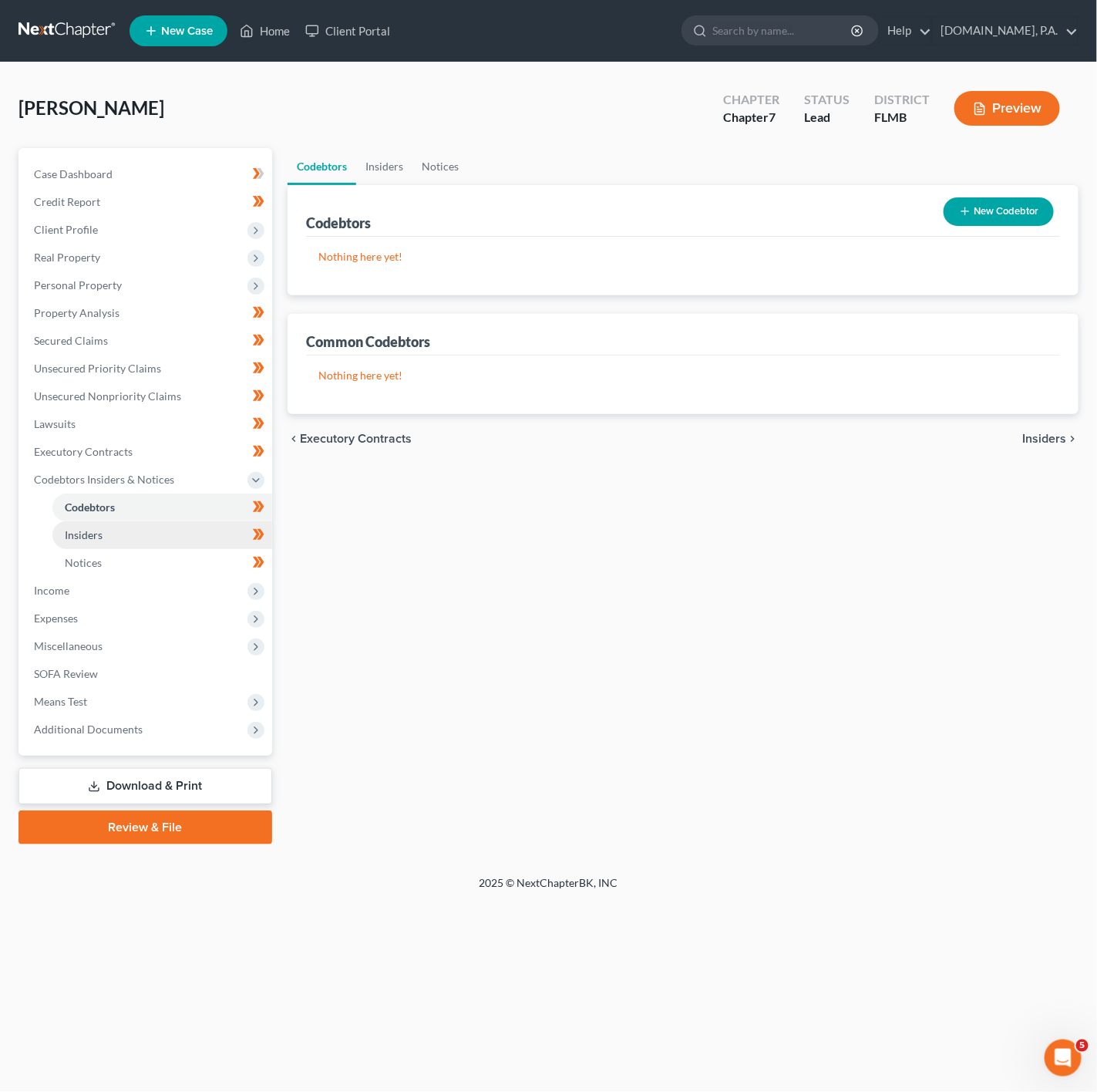
click at [185, 526] on link "Insiders" at bounding box center [163, 535] width 220 height 28
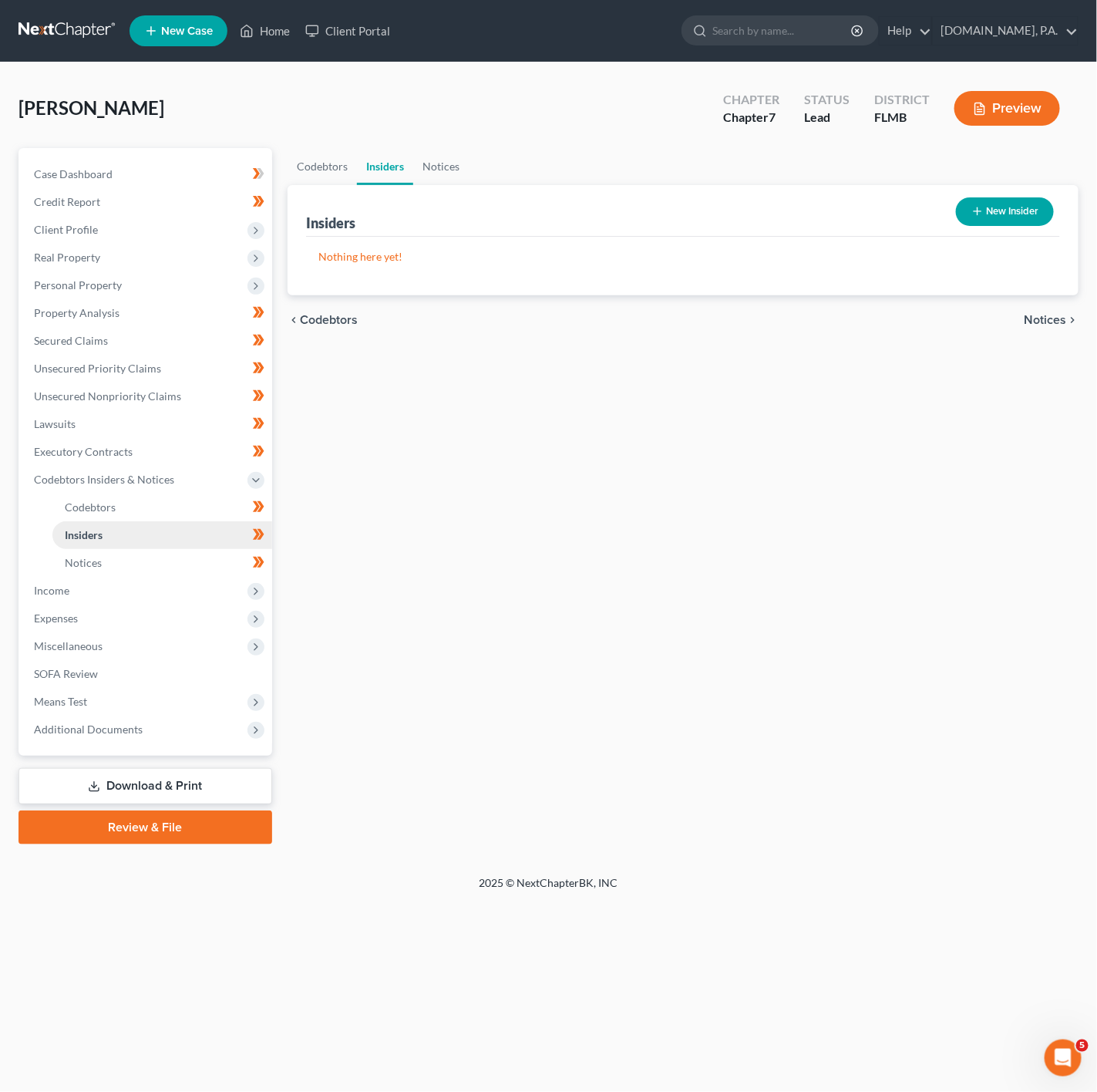
click at [209, 547] on link "Insiders" at bounding box center [163, 535] width 220 height 28
click at [213, 558] on link "Notices" at bounding box center [163, 563] width 220 height 28
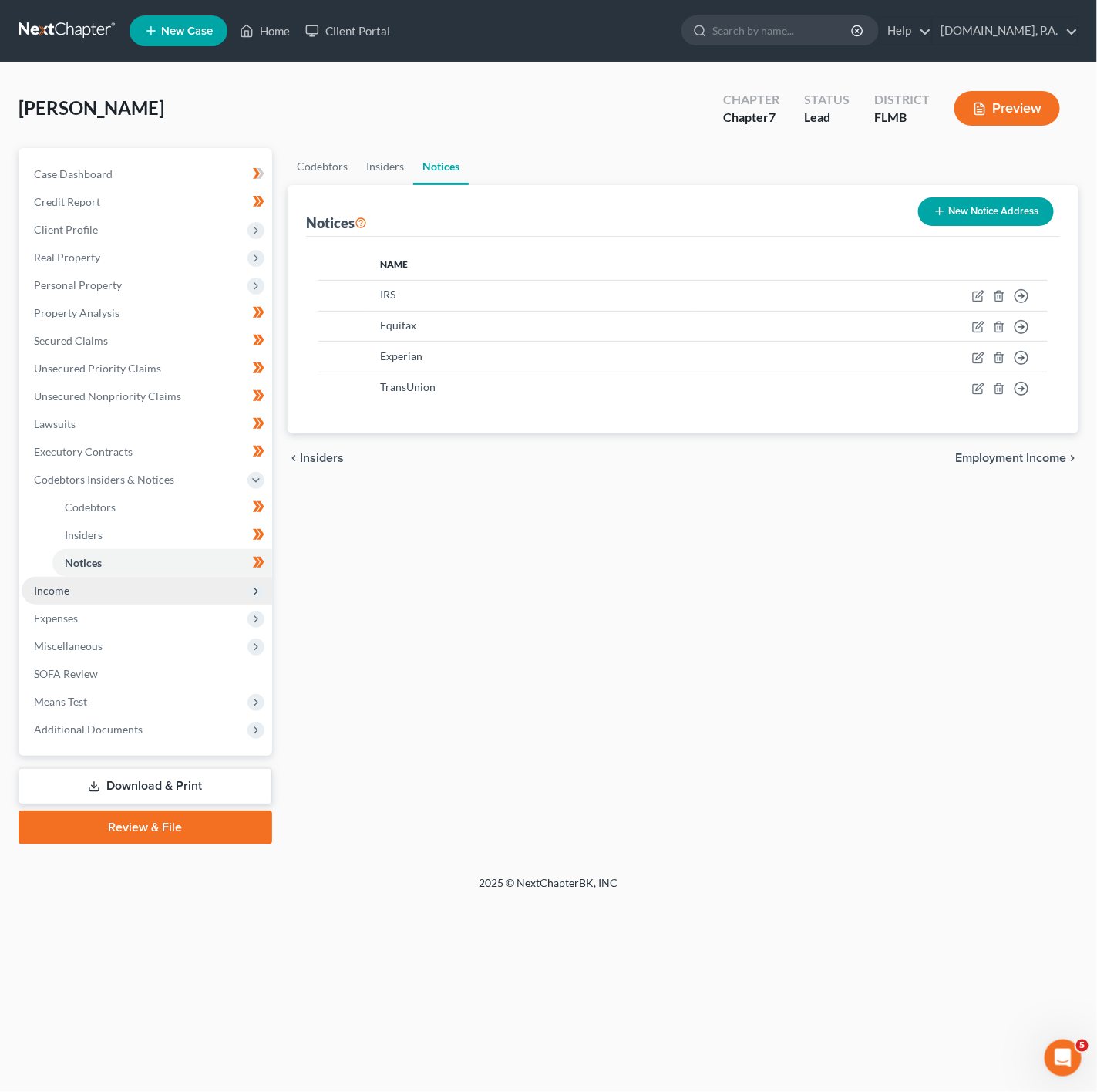
click at [211, 582] on span "Income" at bounding box center [147, 591] width 251 height 28
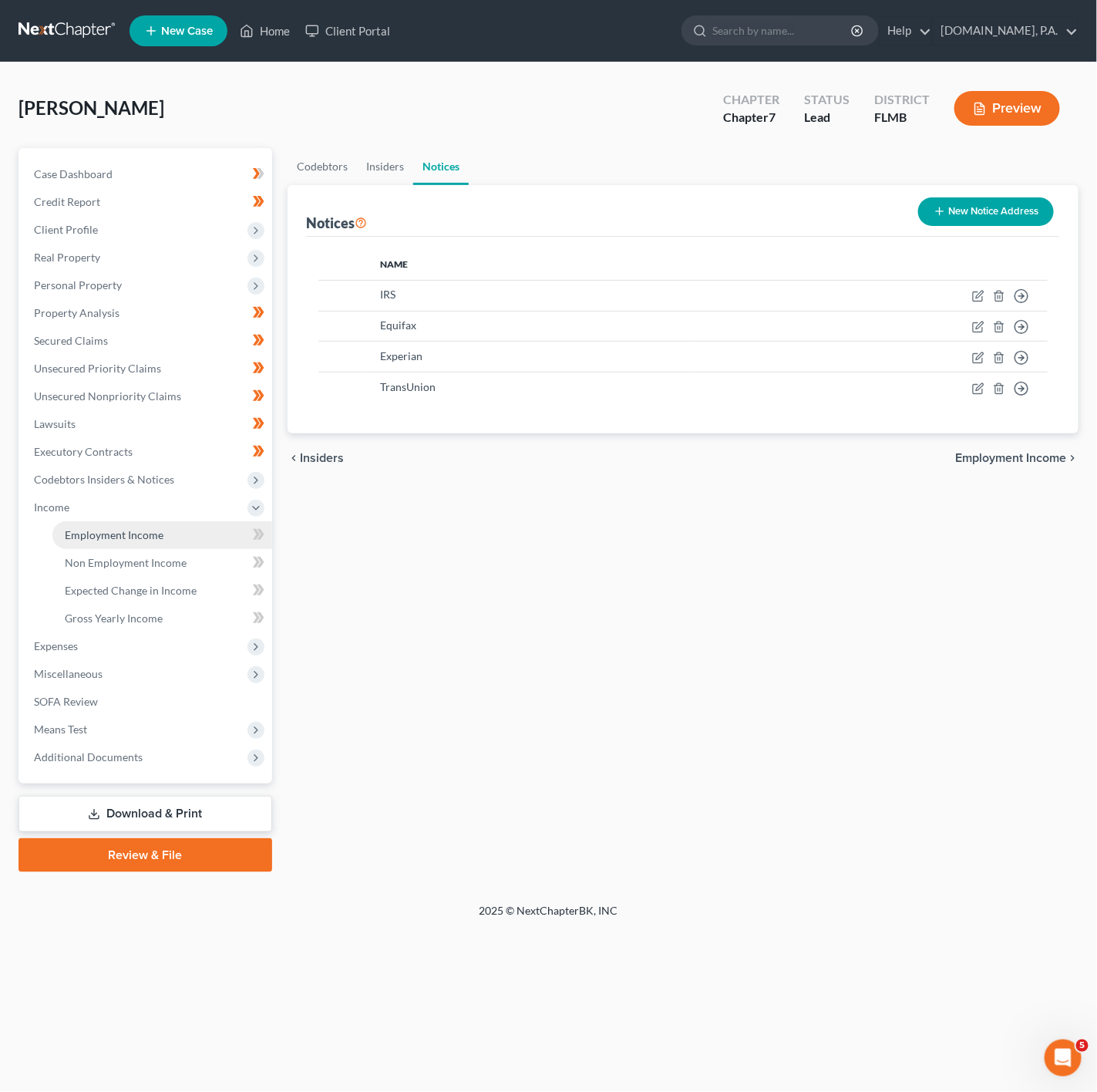
click at [225, 521] on link "Employment Income" at bounding box center [163, 535] width 220 height 28
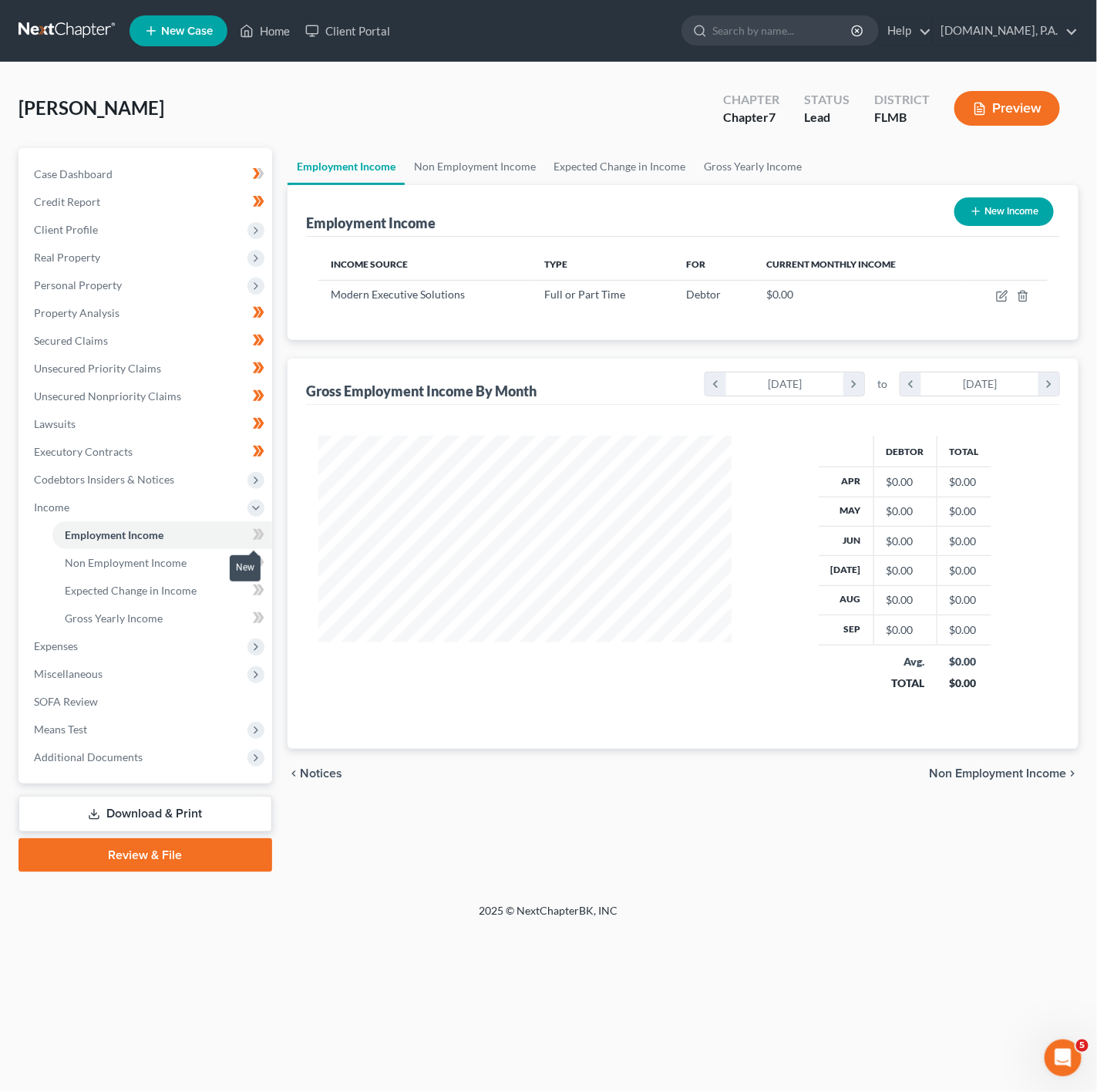
scroll to position [770881, 770419]
click at [251, 534] on span at bounding box center [259, 537] width 27 height 23
click at [992, 300] on td at bounding box center [1005, 294] width 87 height 29
click at [999, 289] on td at bounding box center [1005, 294] width 87 height 29
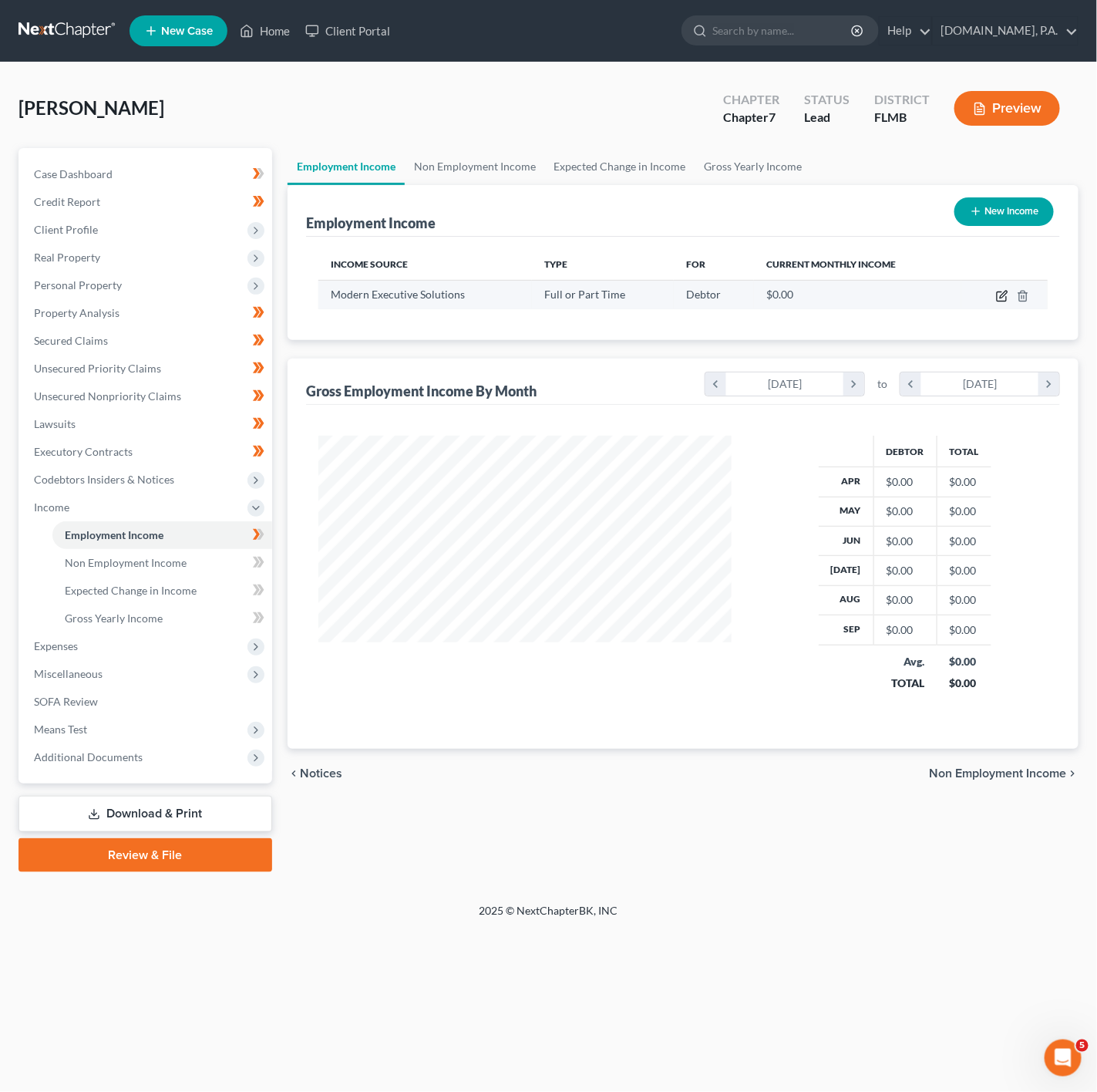
click at [999, 300] on icon "button" at bounding box center [1002, 296] width 12 height 12
select select "0"
select select "10"
select select "2"
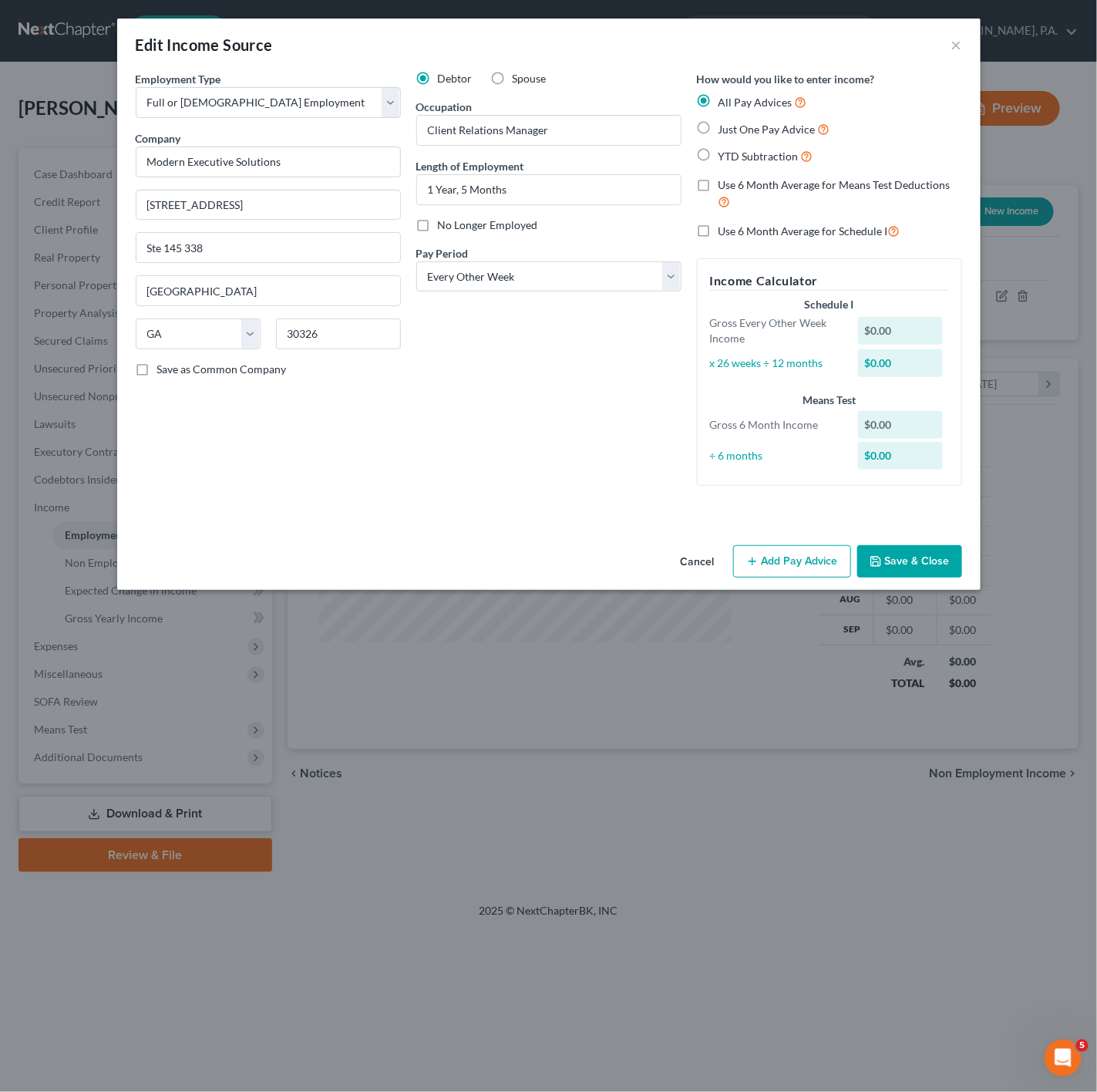
click at [817, 563] on button "Add Pay Advice" at bounding box center [792, 561] width 118 height 33
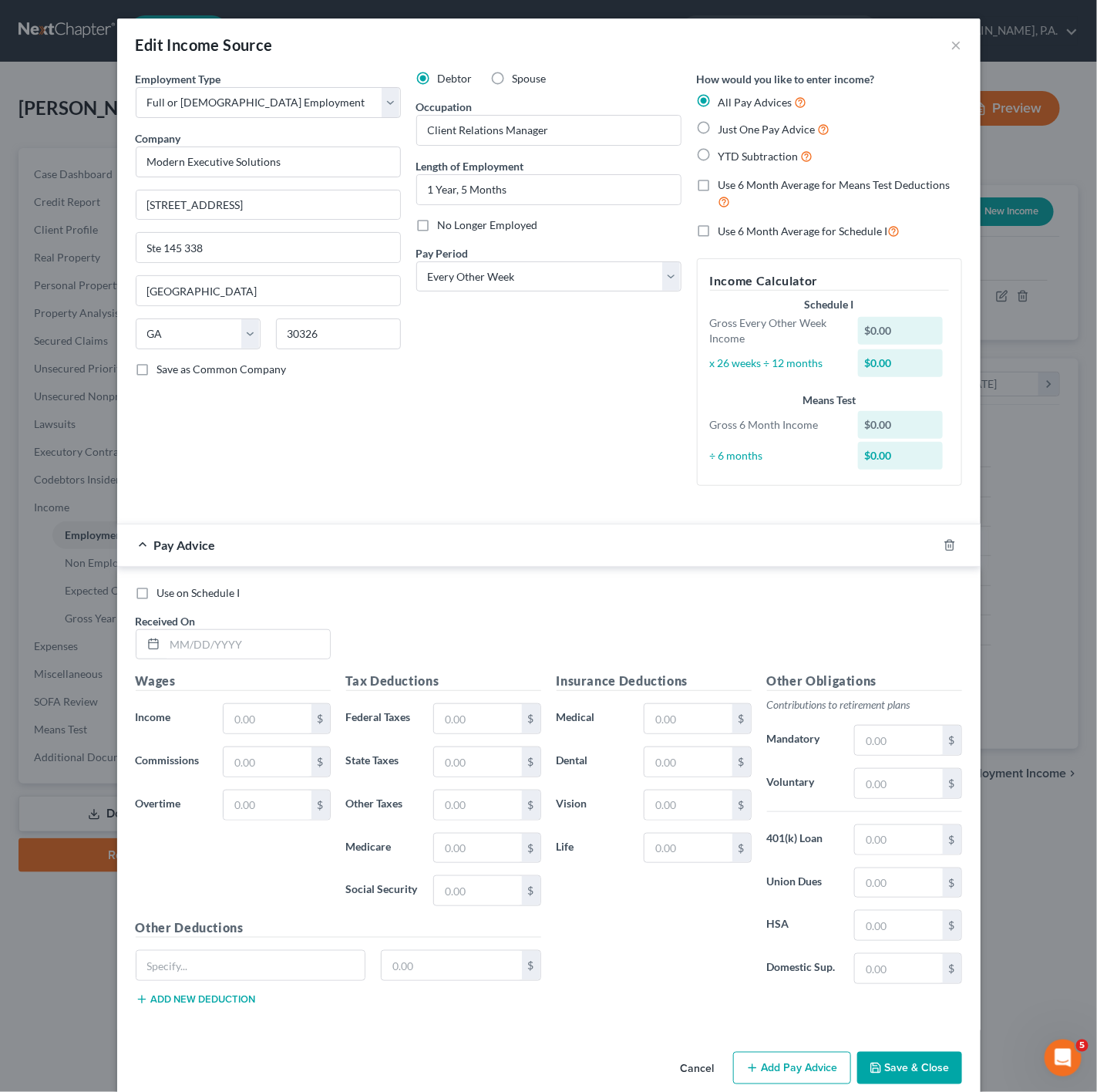
click at [718, 130] on label "Just One Pay Advice" at bounding box center [774, 129] width 111 height 18
click at [725, 130] on input "Just One Pay Advice" at bounding box center [729, 125] width 10 height 10
radio input "true"
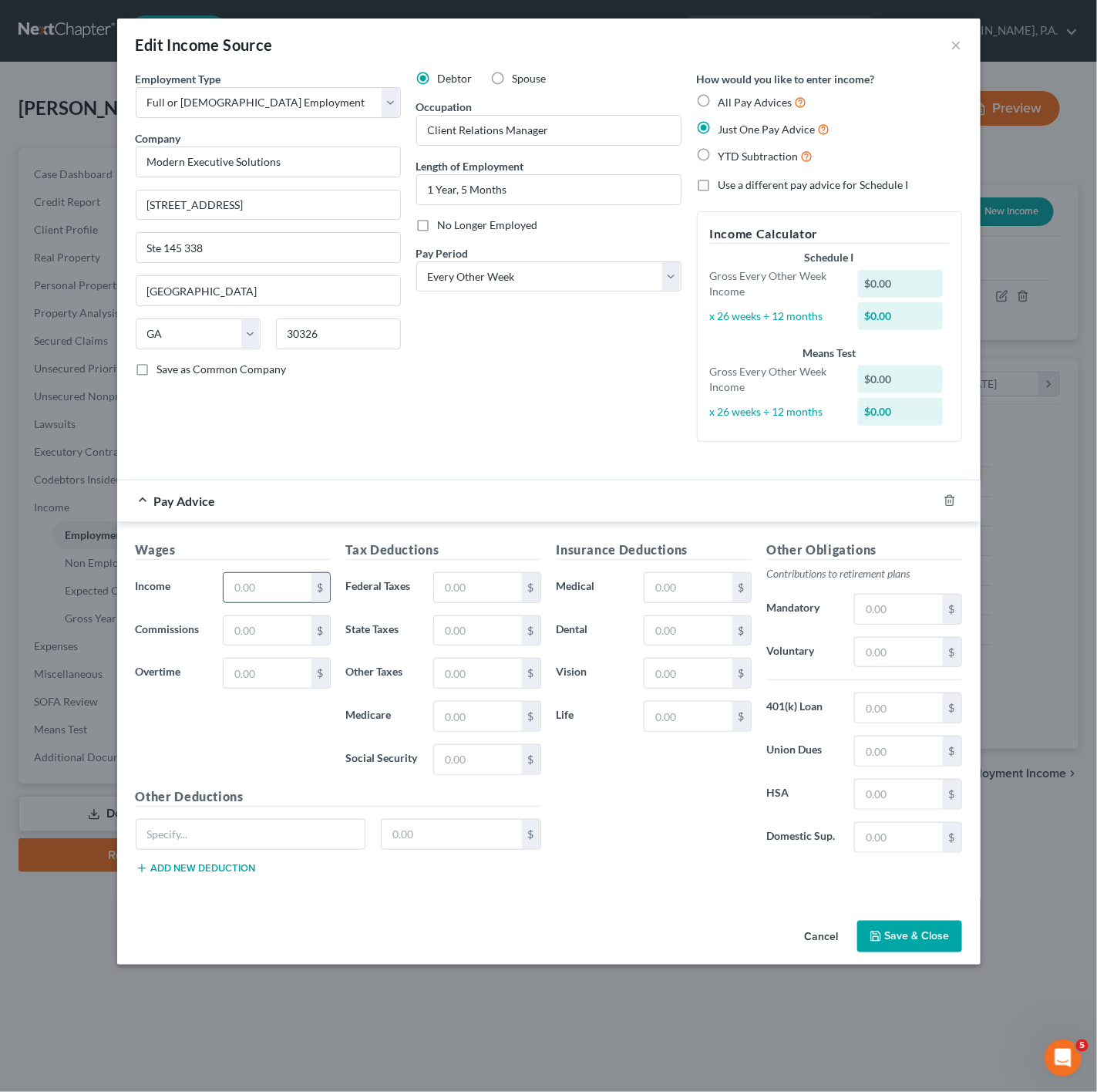
drag, startPoint x: 285, startPoint y: 575, endPoint x: 271, endPoint y: 590, distance: 20.5
click at [285, 575] on input "text" at bounding box center [267, 588] width 87 height 29
paste input "$8,068.31"
type input "8,068.31"
click at [655, 792] on div "Insurance Deductions Medical $ Dental $ Vision $ Life $" at bounding box center [654, 702] width 211 height 325
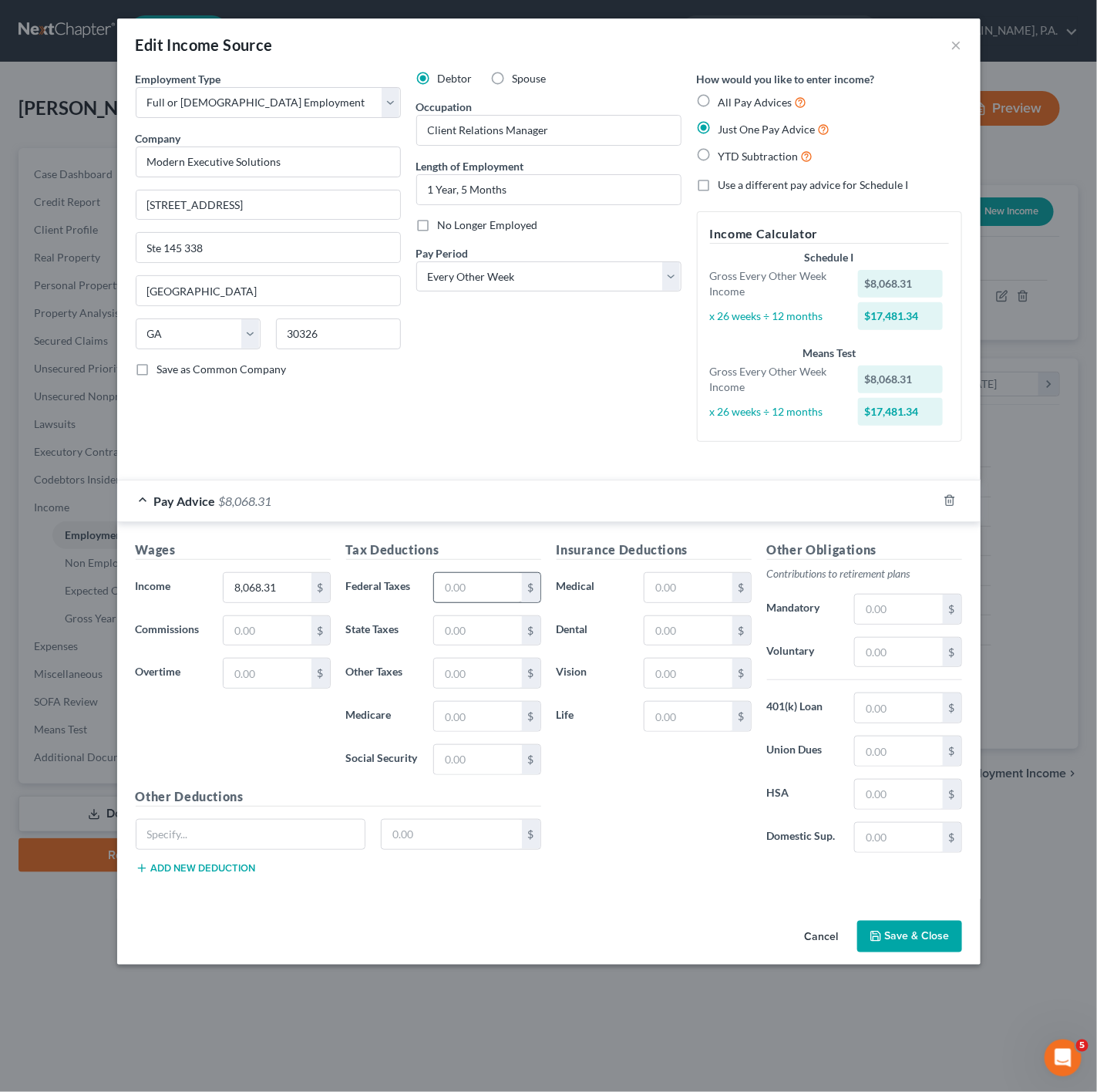
drag, startPoint x: 442, startPoint y: 569, endPoint x: 451, endPoint y: 575, distance: 10.8
click at [442, 569] on div "Tax Deductions Federal Taxes $ State Taxes $ Other Taxes $ Medicare $ Social Se…" at bounding box center [444, 664] width 211 height 247
drag, startPoint x: 451, startPoint y: 575, endPoint x: 445, endPoint y: 592, distance: 18.0
click at [451, 575] on input "text" at bounding box center [478, 588] width 87 height 29
paste input "$550.79"
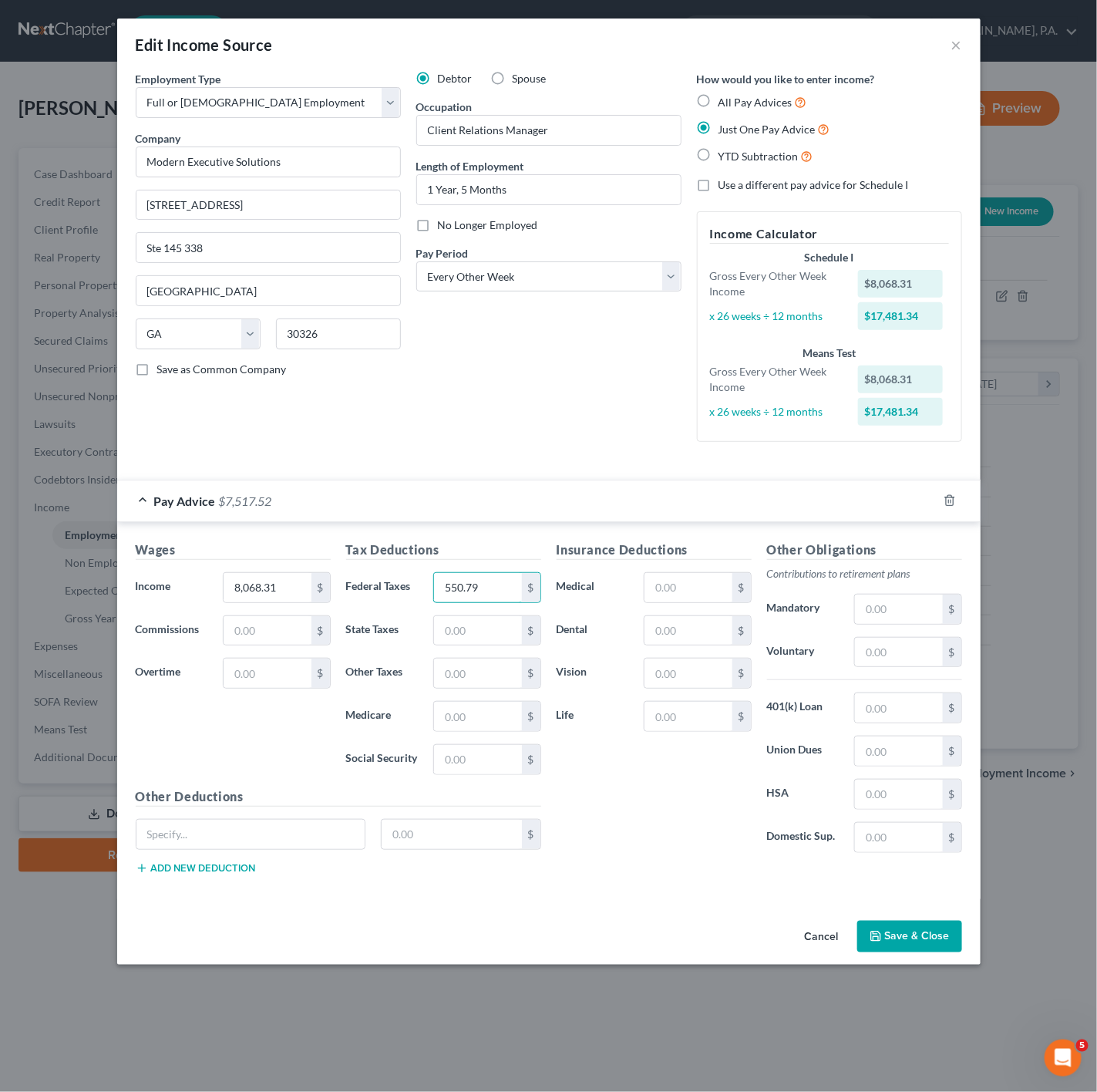
type input "550.79"
click at [451, 713] on input "text" at bounding box center [478, 716] width 87 height 29
paste input "$110.30"
type input "110.30"
click at [502, 762] on input "text" at bounding box center [478, 760] width 87 height 29
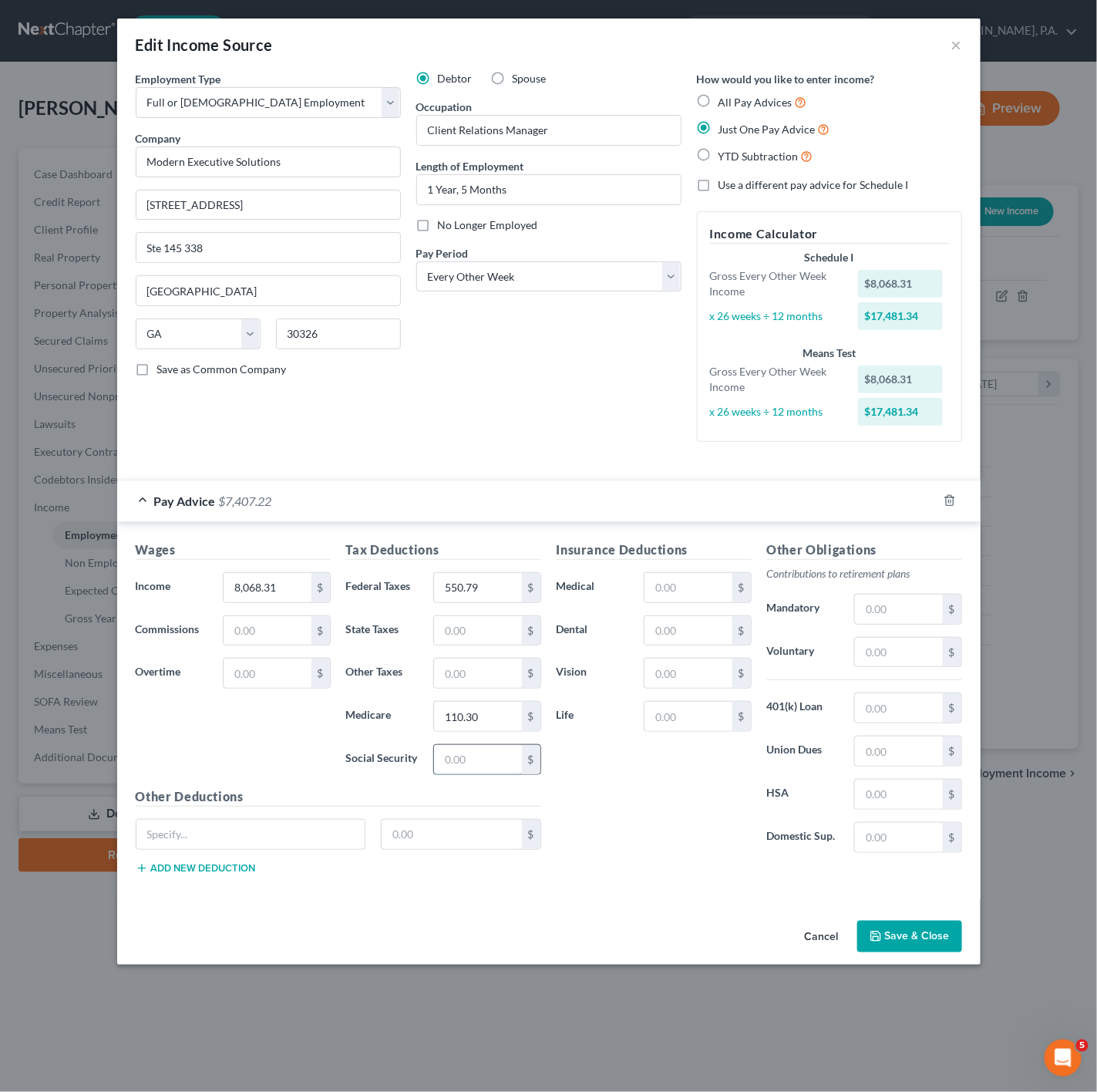
paste input "$471.62"
type input "471.62"
click at [678, 589] on input "text" at bounding box center [687, 588] width 87 height 29
paste input "$438.39"
type input "438.39"
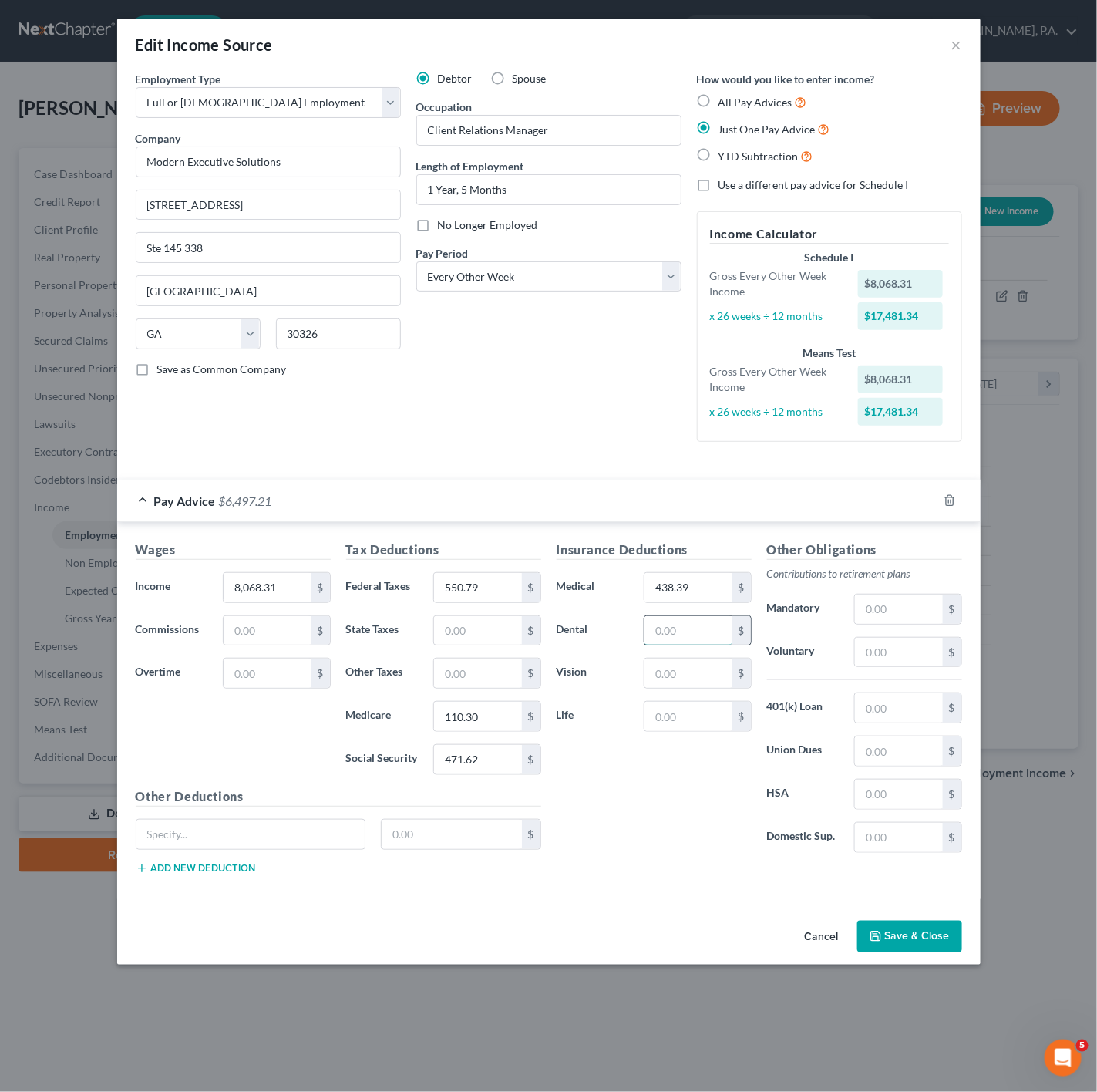
click at [676, 634] on input "text" at bounding box center [687, 631] width 87 height 29
paste input "$20.50"
type input "20.50"
click at [691, 683] on input "text" at bounding box center [687, 673] width 87 height 29
paste input "$2.58"
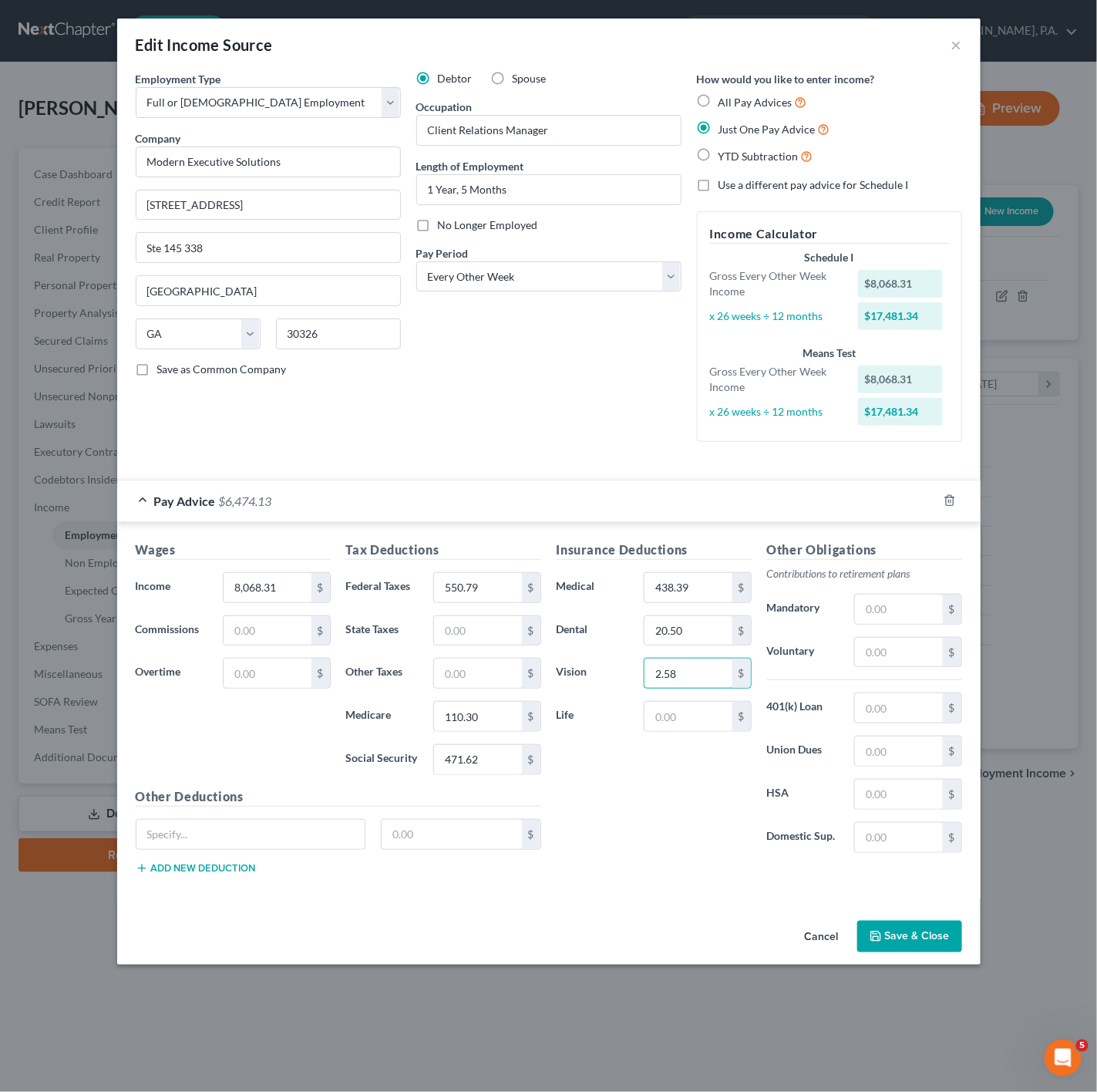
type input "2.58"
click at [618, 771] on div "Insurance Deductions Medical 438.39 $ Dental 20.50 $ Vision 2.58 $ Life $" at bounding box center [654, 702] width 211 height 325
click at [932, 943] on button "Save & Close" at bounding box center [909, 937] width 105 height 33
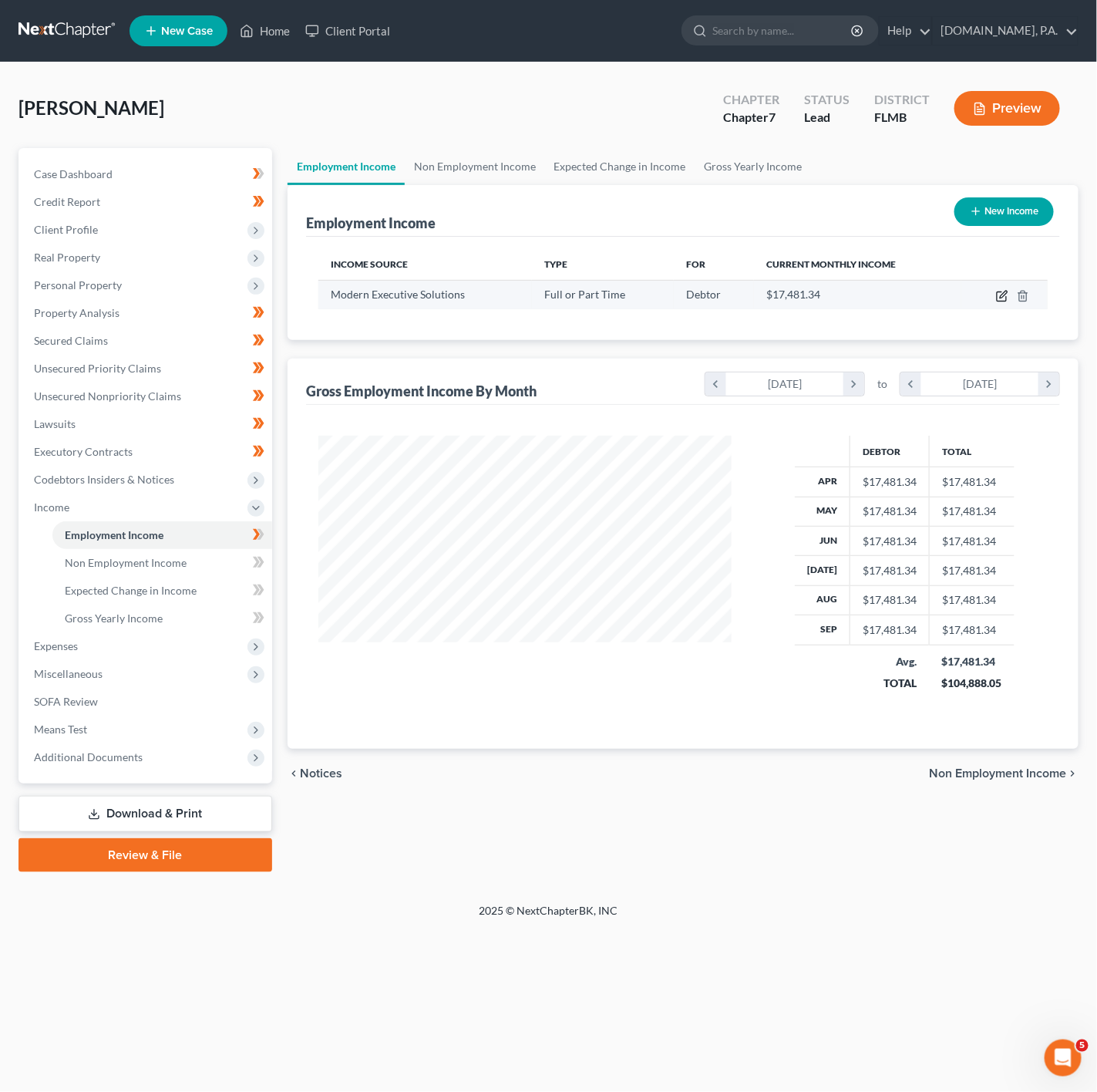
click at [996, 294] on icon "button" at bounding box center [1002, 296] width 12 height 12
select select "0"
select select "10"
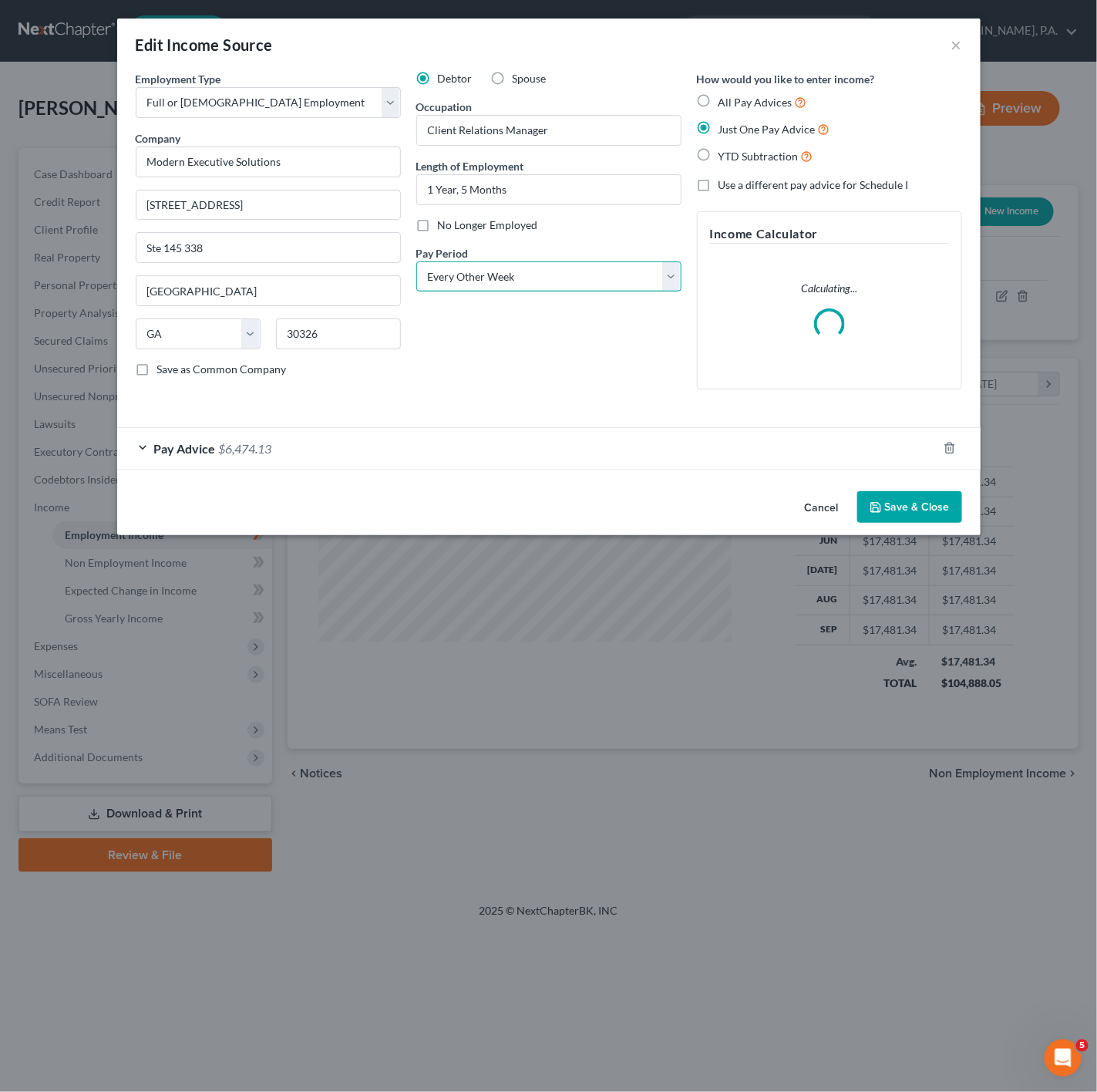
drag, startPoint x: 509, startPoint y: 273, endPoint x: 504, endPoint y: 290, distance: 17.7
click at [509, 273] on select "Select Monthly Twice Monthly Every Other Week Weekly" at bounding box center [549, 277] width 266 height 31
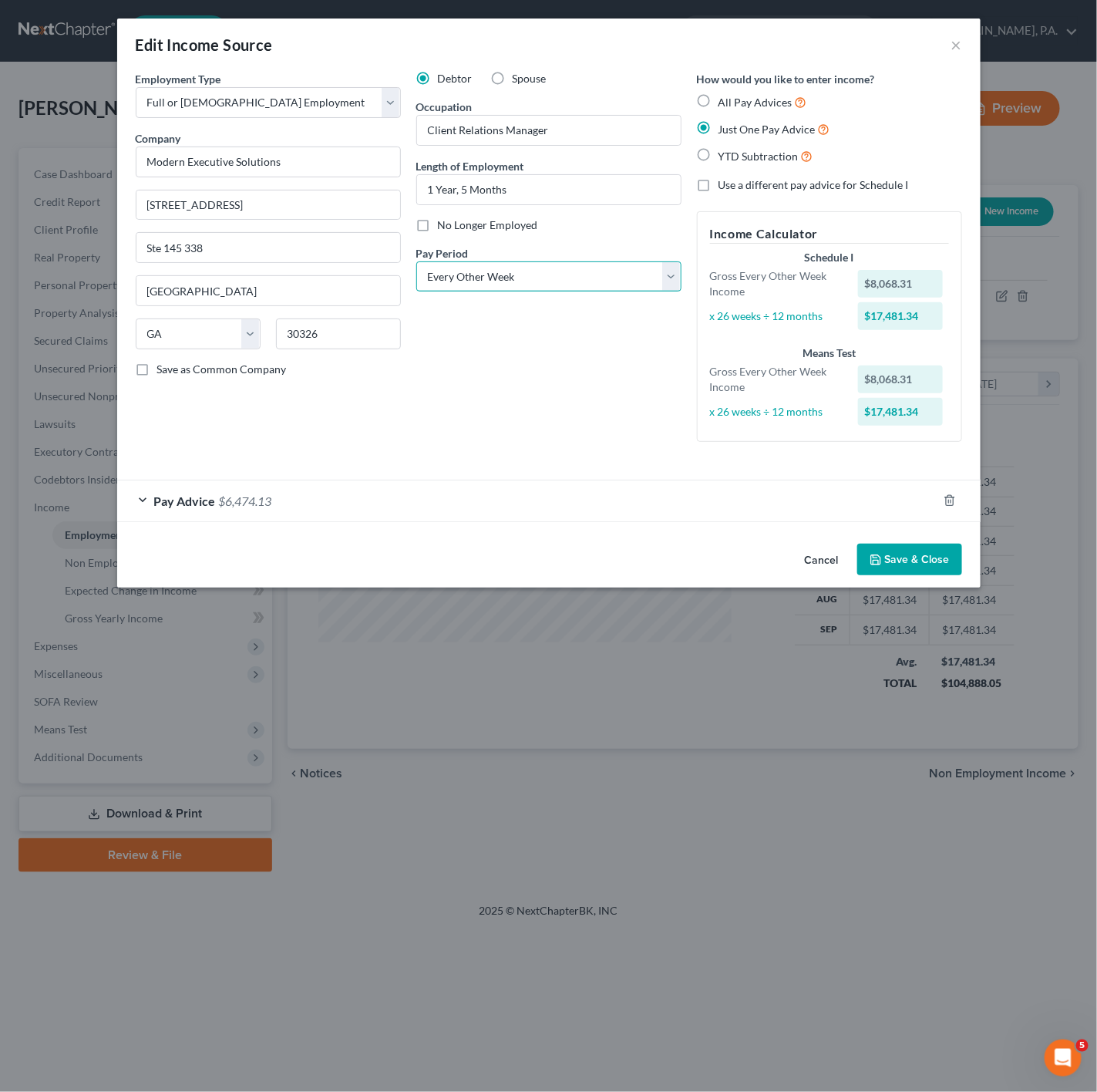
select select "0"
click at [417, 263] on select "Select Monthly Twice Monthly Every Other Week Weekly" at bounding box center [549, 277] width 266 height 31
click at [926, 572] on button "Save & Close" at bounding box center [909, 560] width 105 height 33
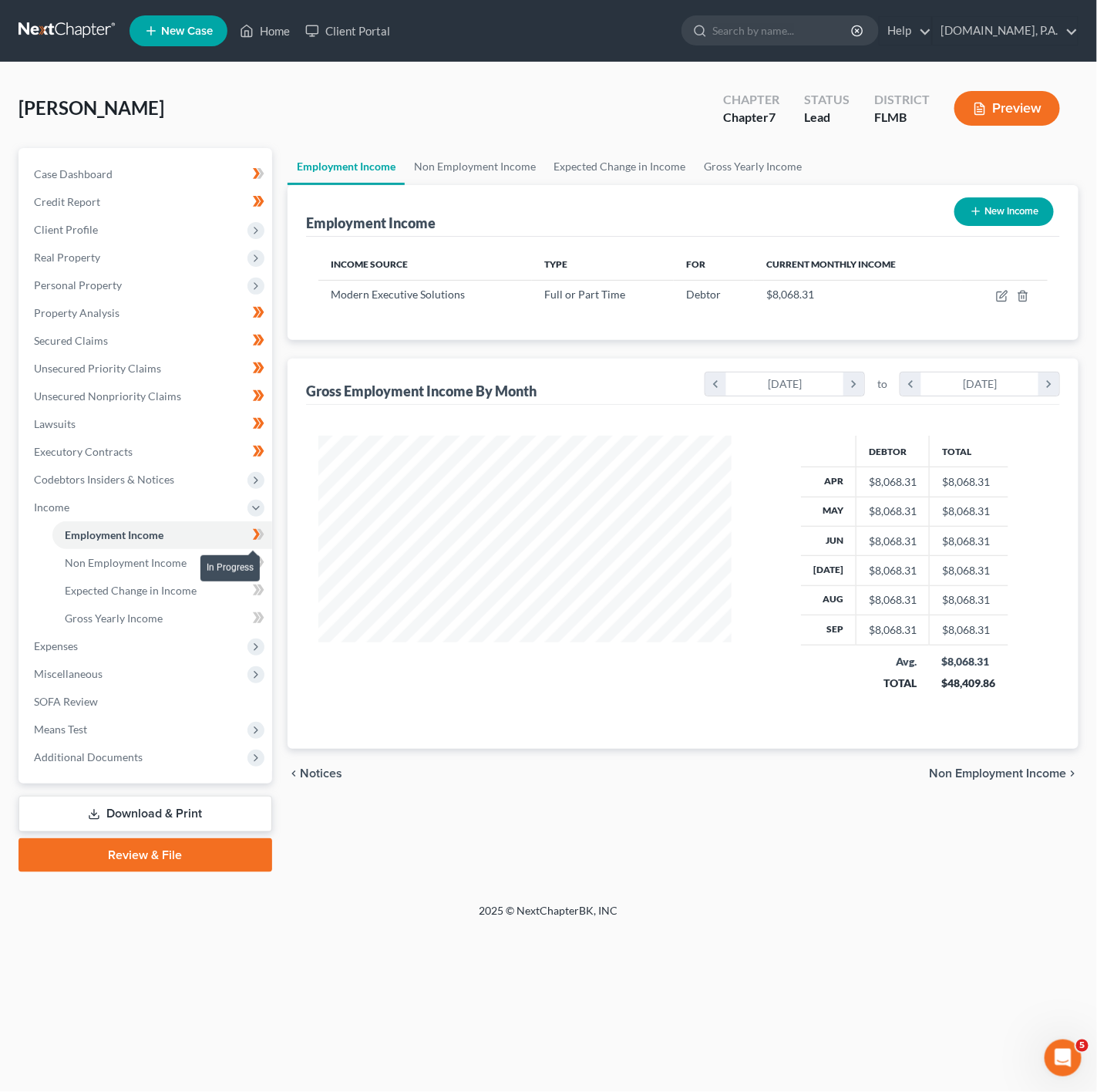
click at [259, 527] on icon at bounding box center [259, 534] width 12 height 19
click at [185, 563] on link "Non Employment Income" at bounding box center [163, 563] width 220 height 28
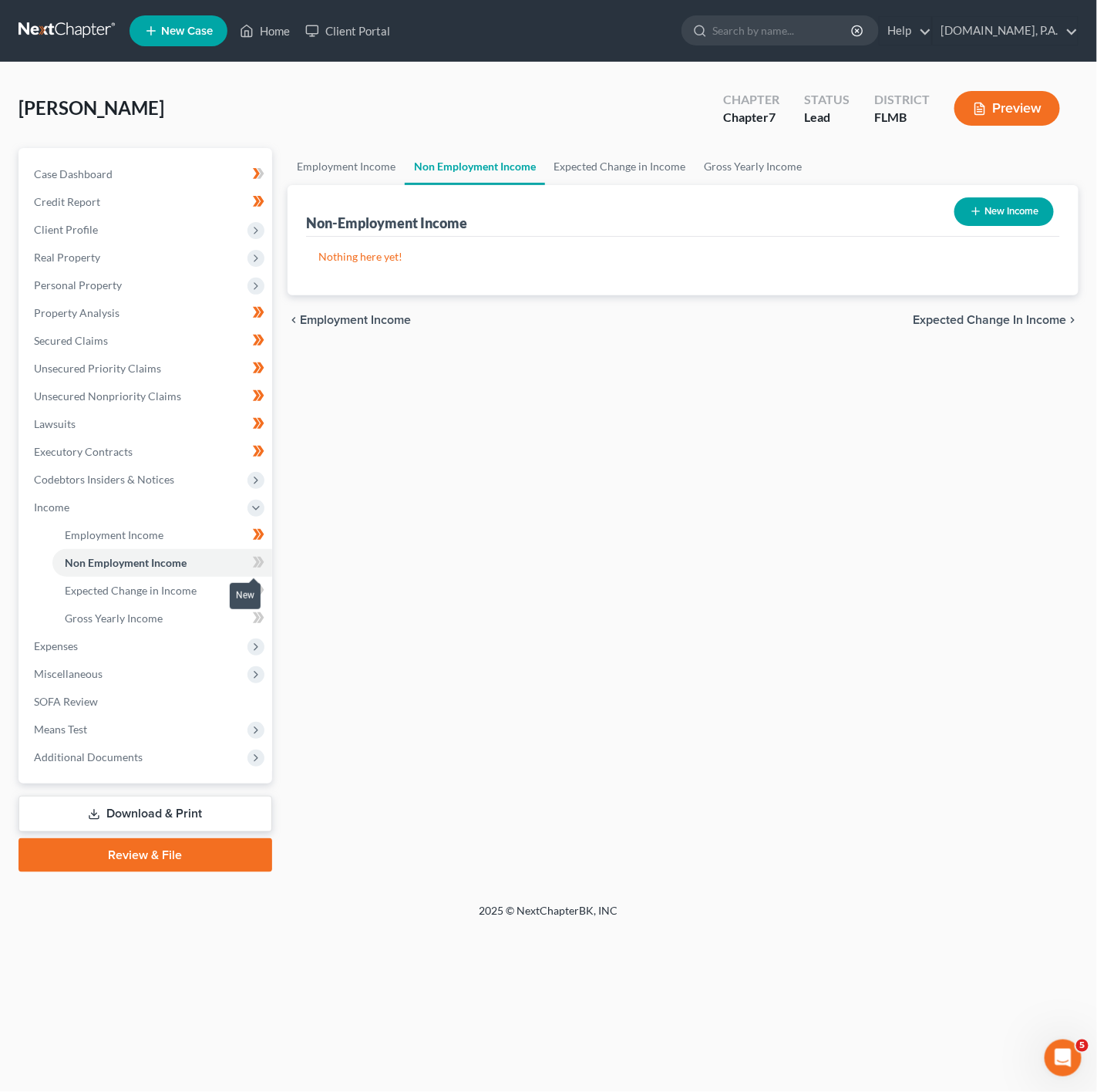
click at [255, 572] on icon at bounding box center [259, 562] width 12 height 19
click at [223, 593] on link "Expected Change in Income" at bounding box center [163, 591] width 220 height 28
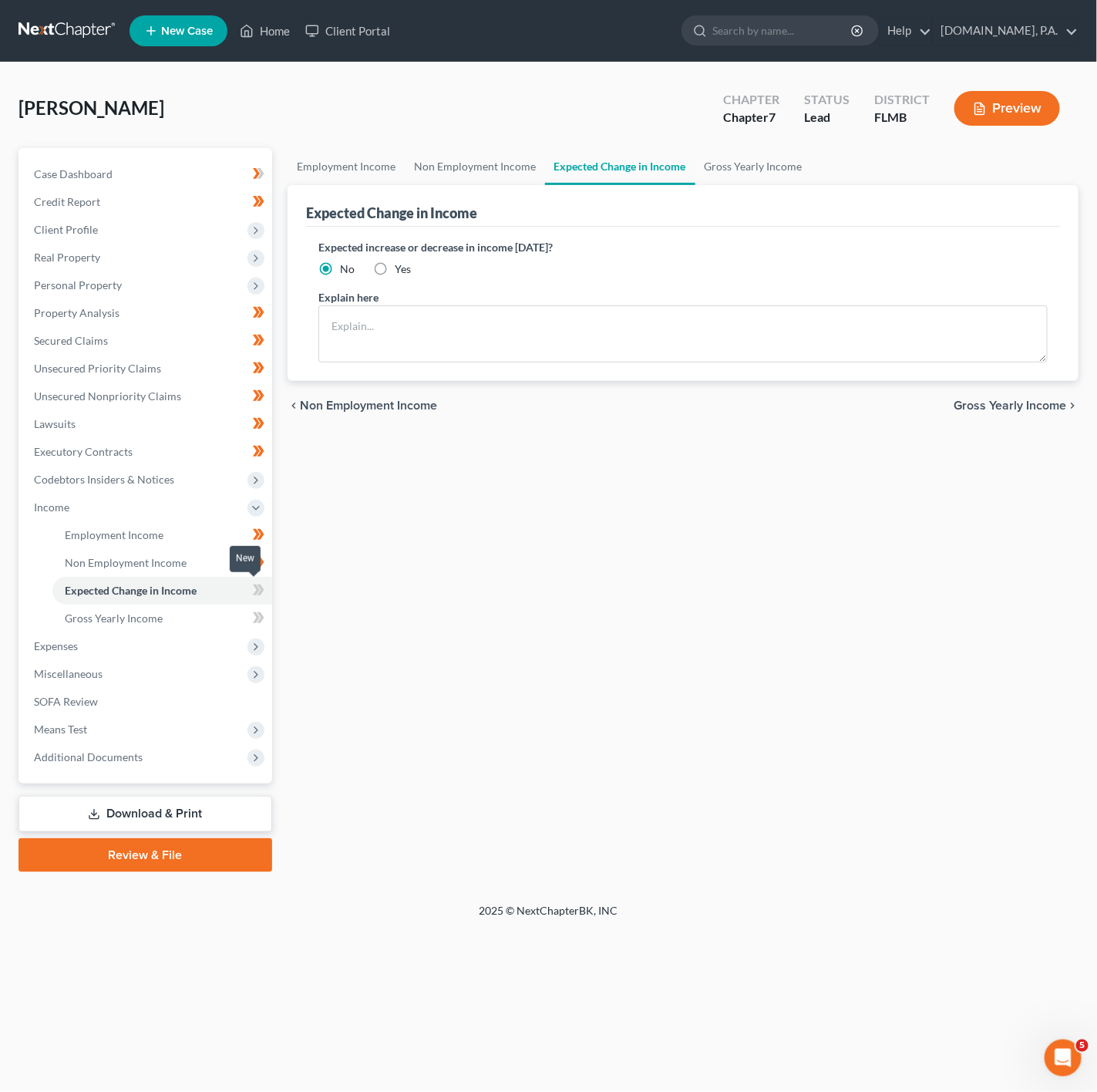
click at [253, 596] on icon at bounding box center [259, 590] width 12 height 19
click at [199, 623] on link "Gross Yearly Income" at bounding box center [163, 619] width 220 height 28
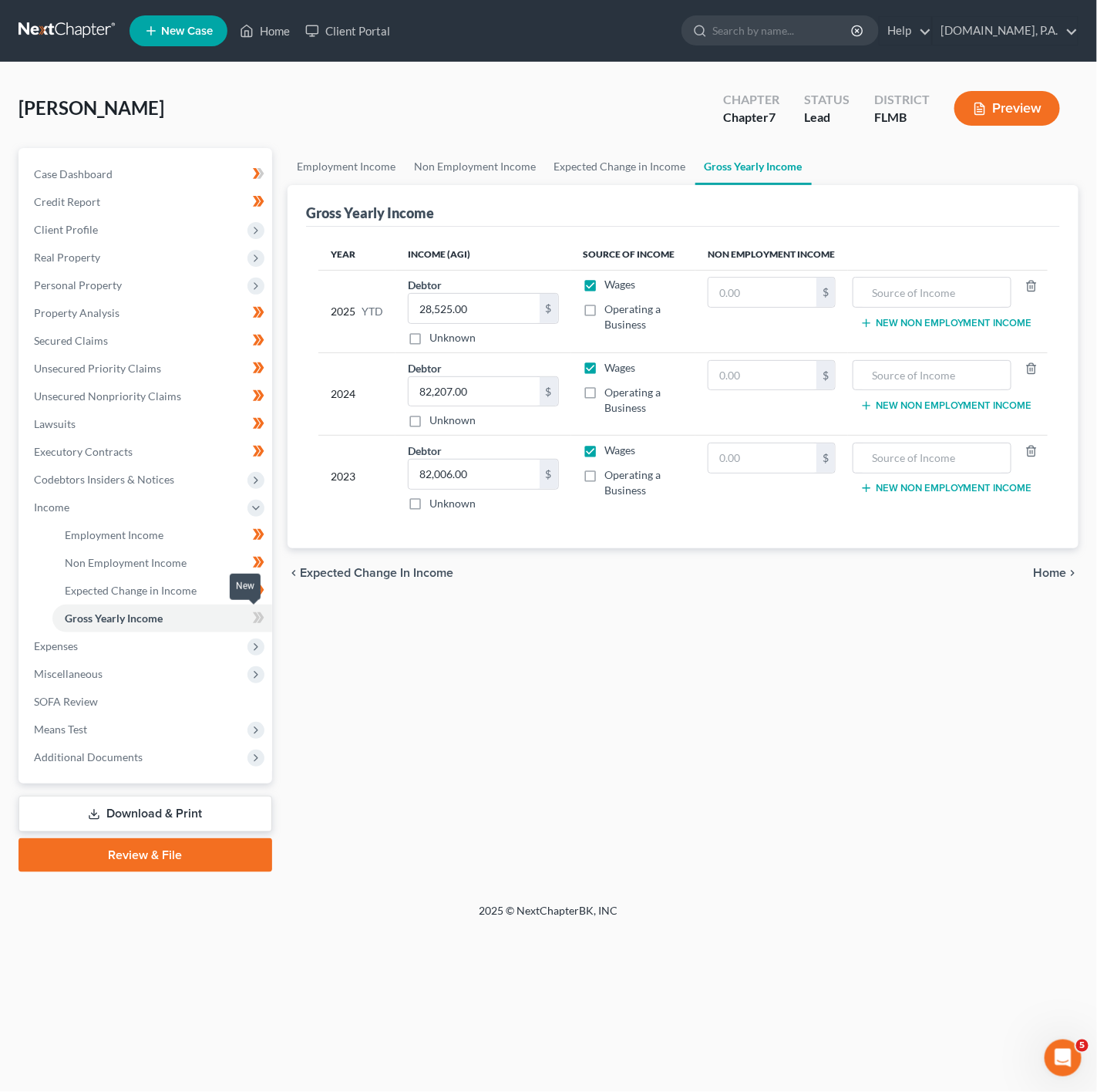
click at [266, 627] on span at bounding box center [259, 620] width 27 height 23
paste input "76,394.88"
type input "76,394.88"
click at [483, 479] on input "82,006.00" at bounding box center [474, 474] width 131 height 29
type input "90,380"
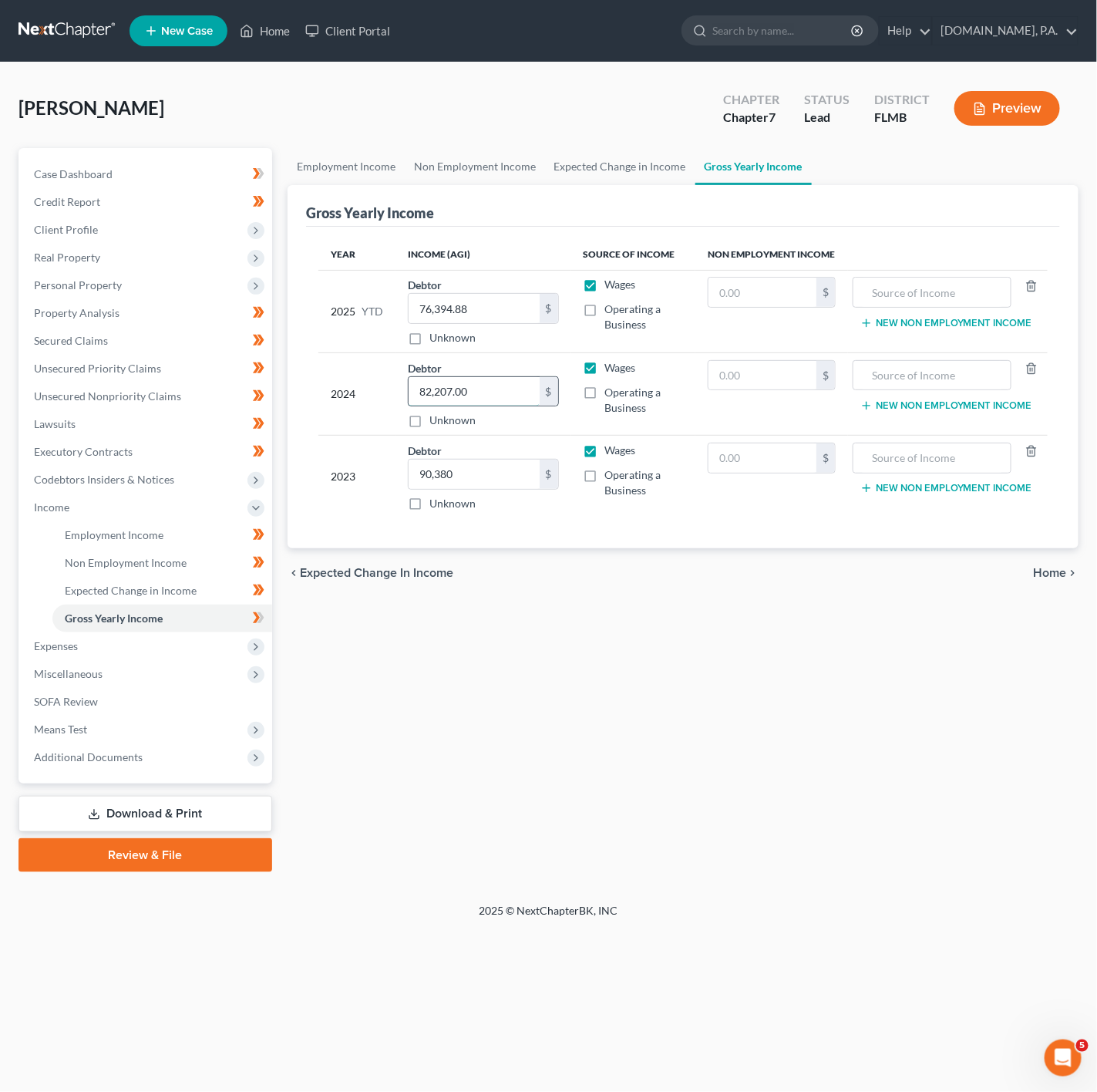
click at [490, 390] on input "82,207.00" at bounding box center [474, 392] width 131 height 29
type input "82,006"
click at [718, 598] on div "chevron_left Expected Change in Income Home chevron_right" at bounding box center [683, 573] width 791 height 50
click at [260, 623] on icon at bounding box center [260, 618] width 7 height 11
click at [222, 648] on span "Expenses" at bounding box center [147, 646] width 251 height 28
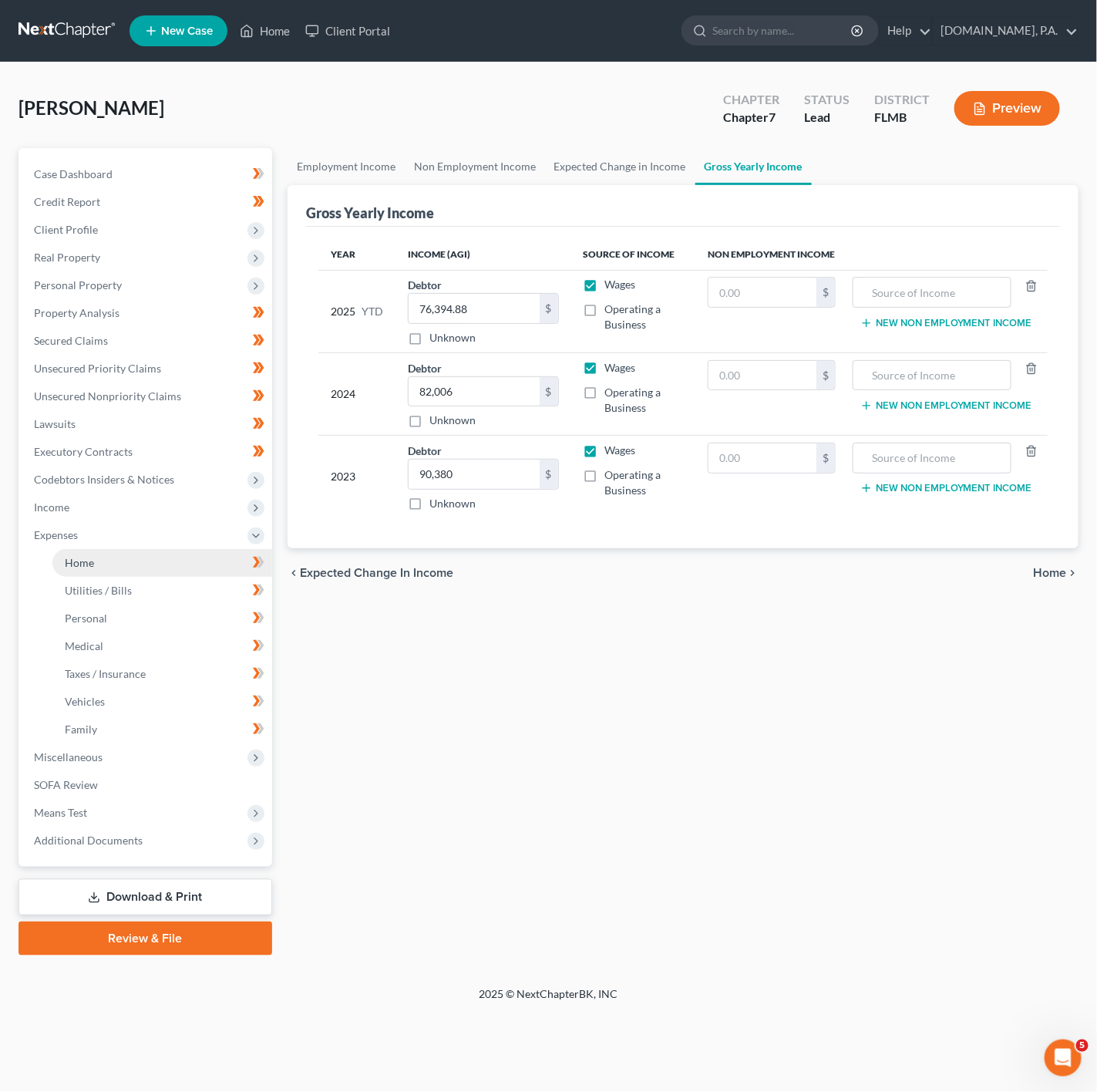
click at [241, 558] on link "Home" at bounding box center [163, 563] width 220 height 28
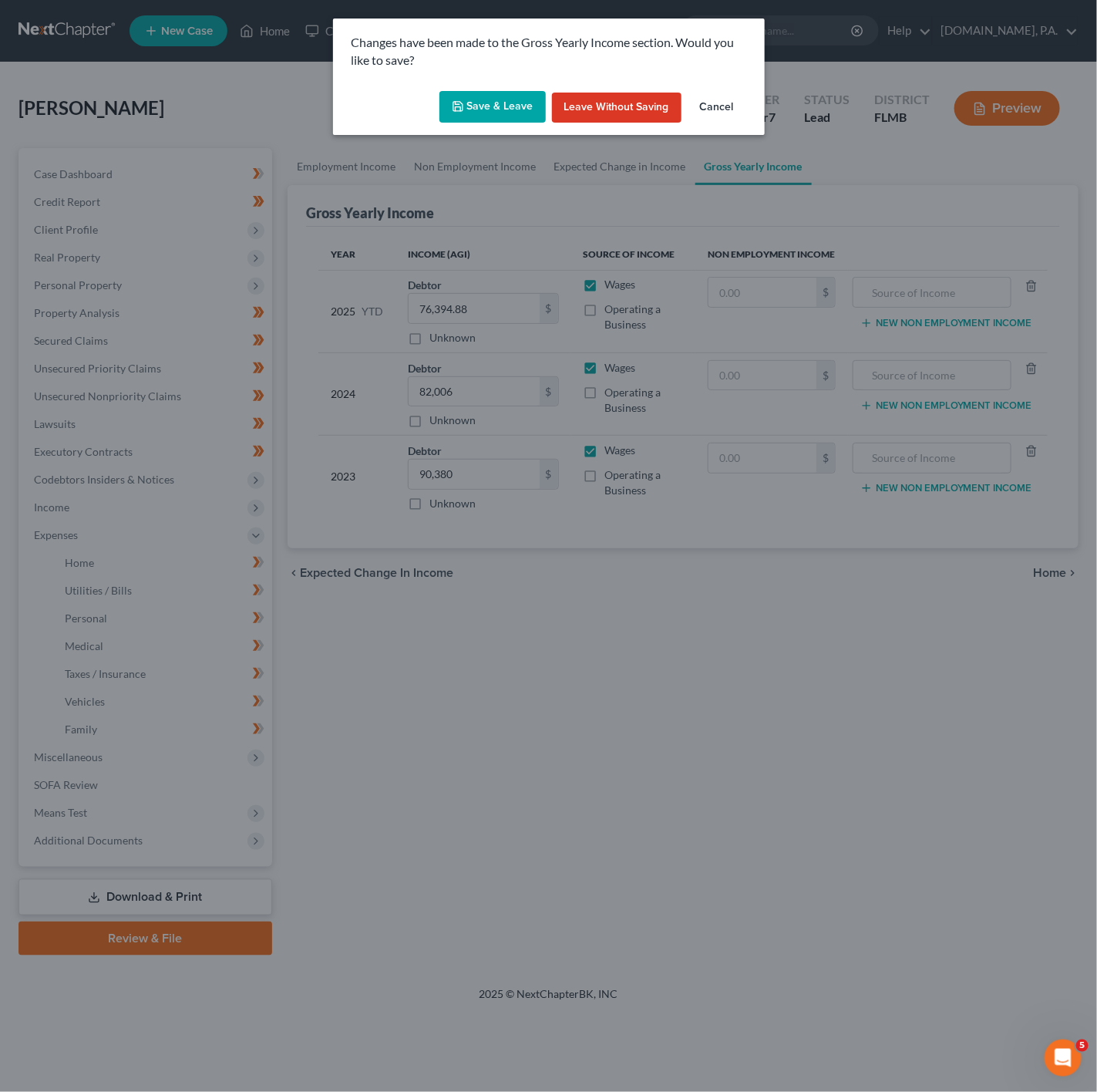
click at [477, 97] on button "Save & Leave" at bounding box center [492, 107] width 106 height 33
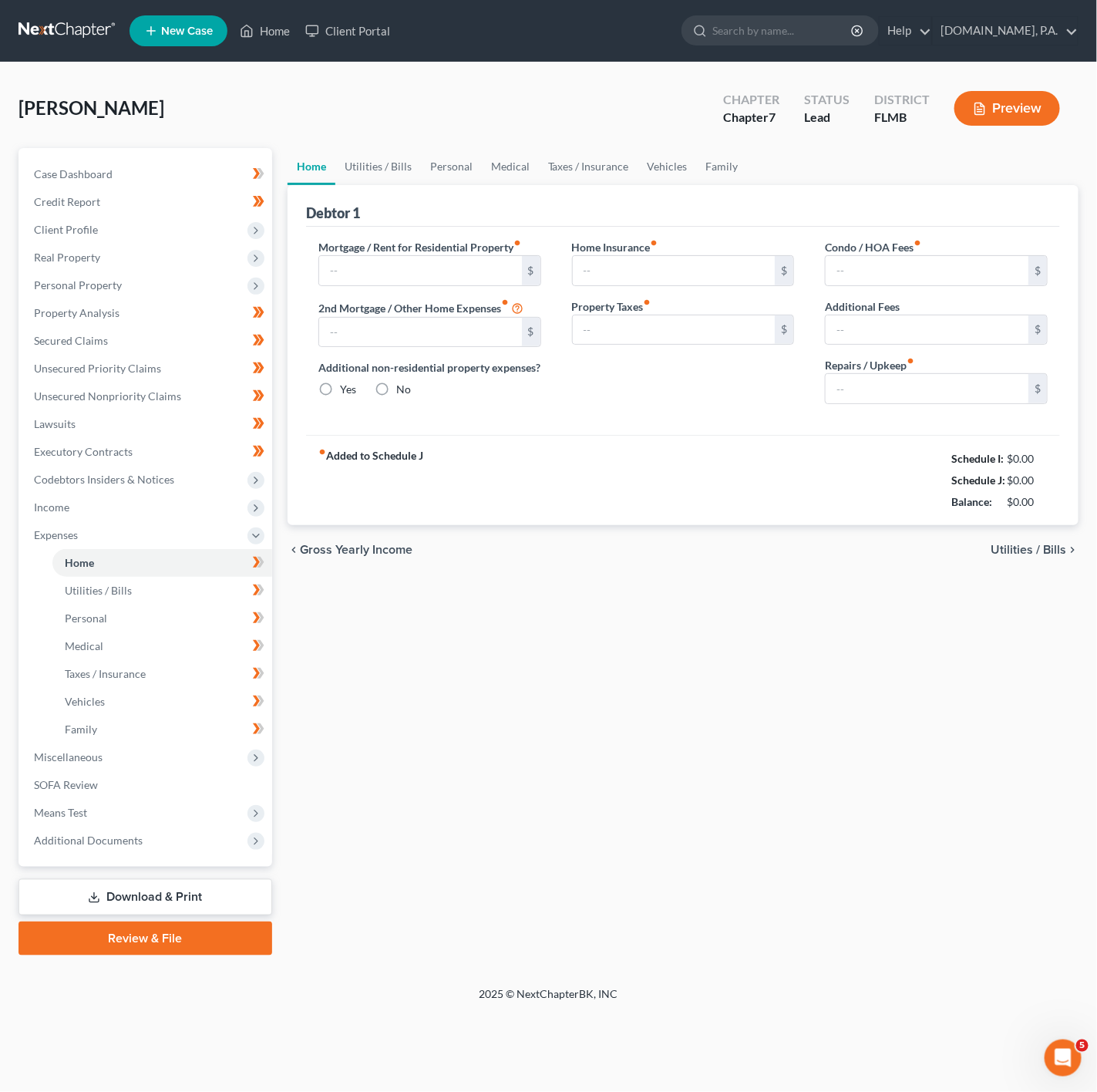
type input "1,773.53"
type input "650.00"
radio input "true"
type input "0.00"
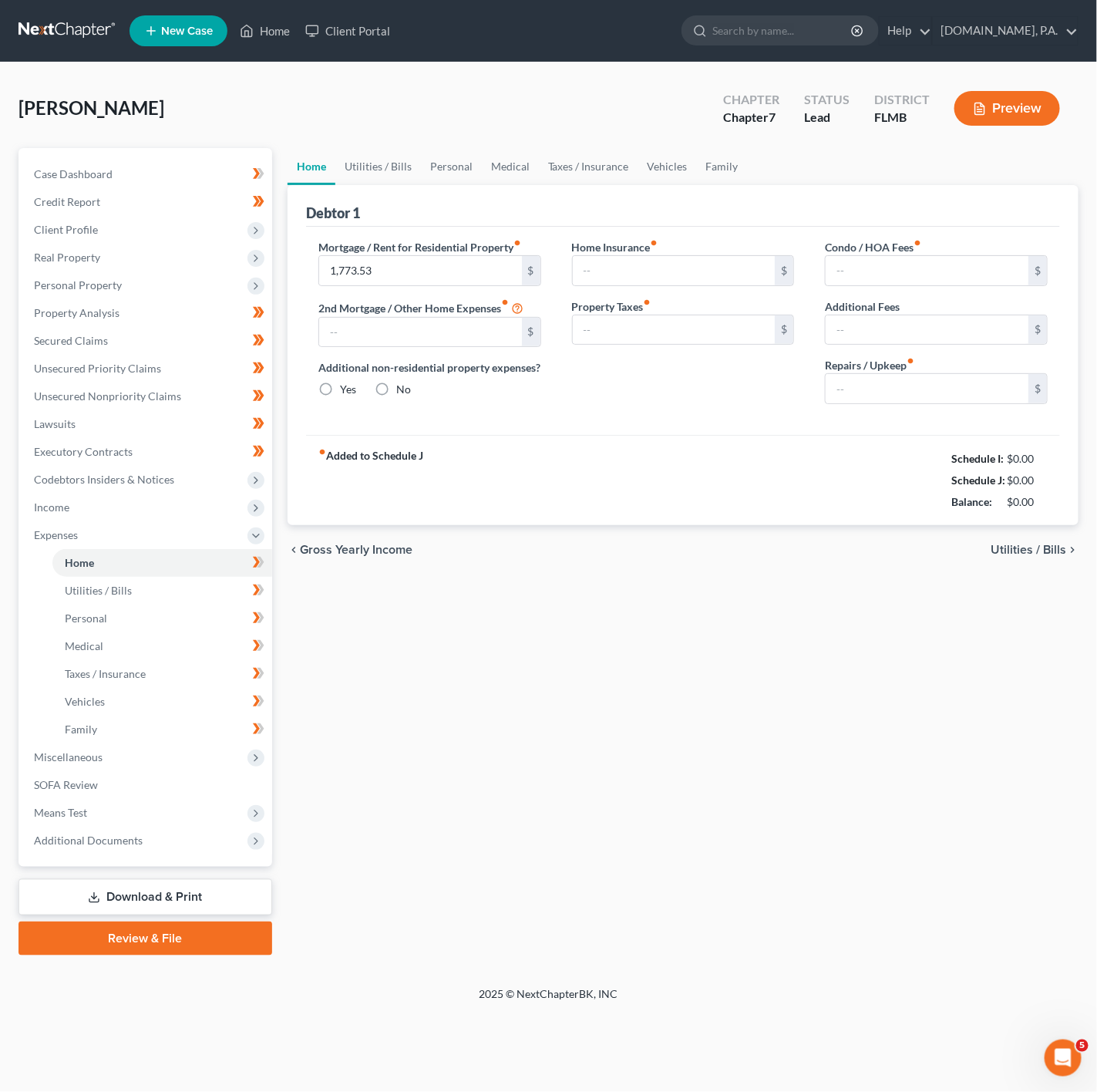
type input "250.00"
type input "0.00"
click at [137, 572] on link "Home" at bounding box center [163, 563] width 220 height 28
click at [398, 181] on link "Utilities / Bills" at bounding box center [378, 167] width 86 height 37
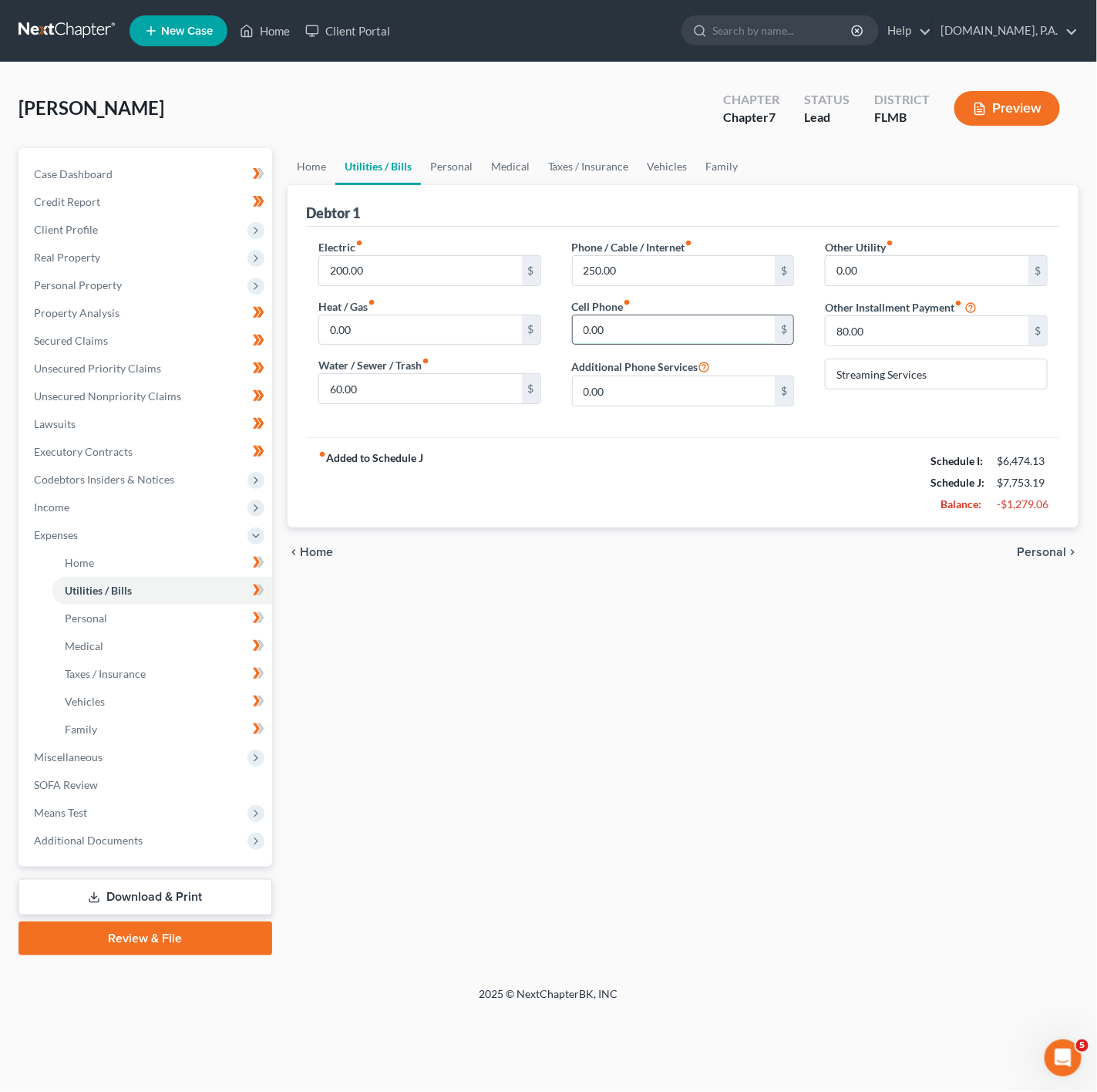
click at [641, 340] on input "0.00" at bounding box center [674, 330] width 203 height 29
type input "80"
click at [639, 276] on input "250.00" at bounding box center [674, 271] width 203 height 29
drag, startPoint x: 625, startPoint y: 509, endPoint x: 743, endPoint y: 460, distance: 127.8
click at [625, 507] on div "fiber_manual_record Added to Schedule J Schedule I: $6,474.13 Schedule J: $7,74…" at bounding box center [683, 482] width 754 height 91
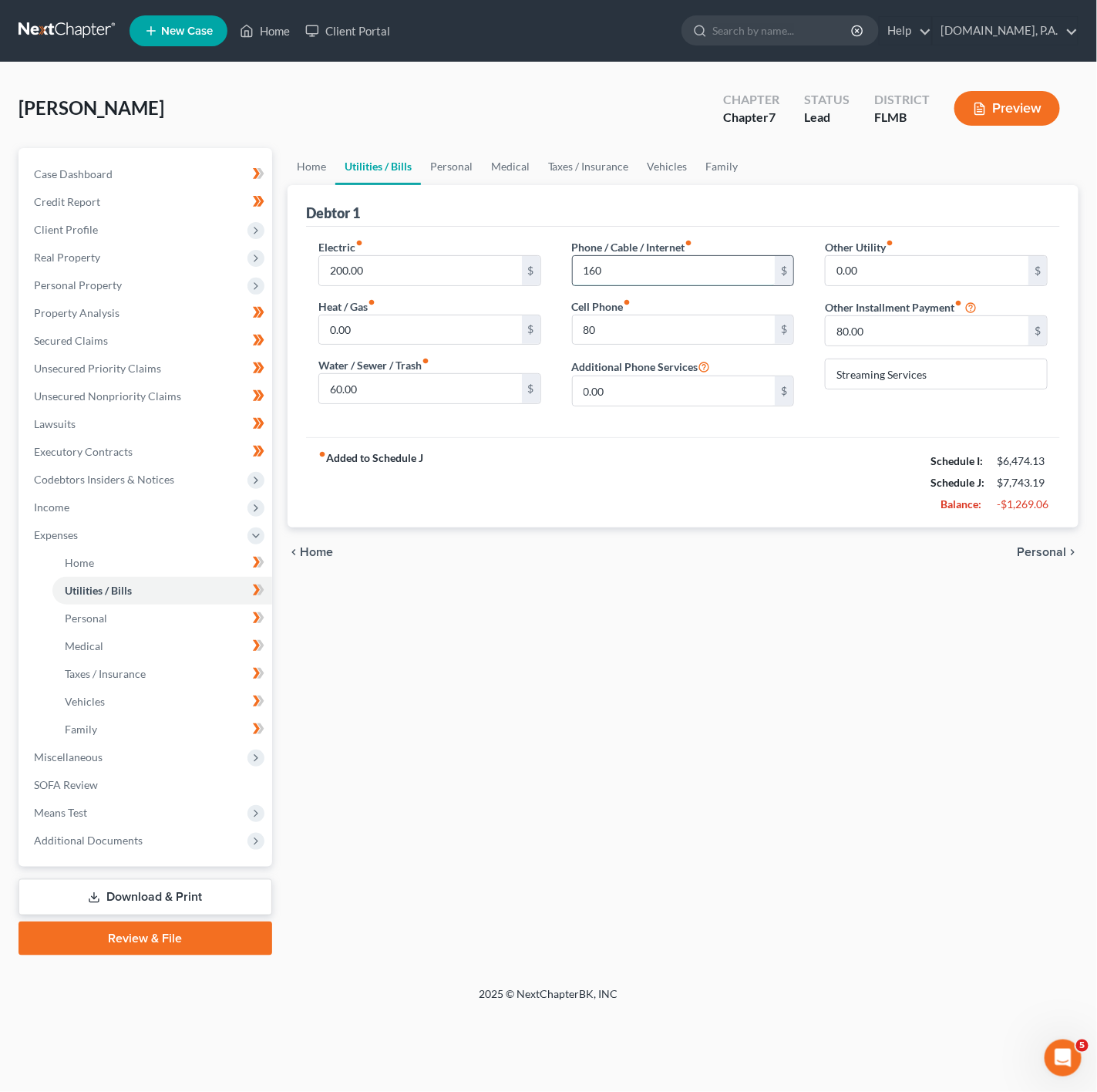
click at [657, 282] on input "160" at bounding box center [674, 271] width 203 height 29
type input "120"
drag, startPoint x: 787, startPoint y: 530, endPoint x: 488, endPoint y: 413, distance: 321.1
click at [787, 527] on div "fiber_manual_record Added to Schedule J Schedule I: $6,474.13 Schedule J: $7,70…" at bounding box center [683, 482] width 754 height 91
click at [944, 335] on input "80.00" at bounding box center [927, 331] width 203 height 29
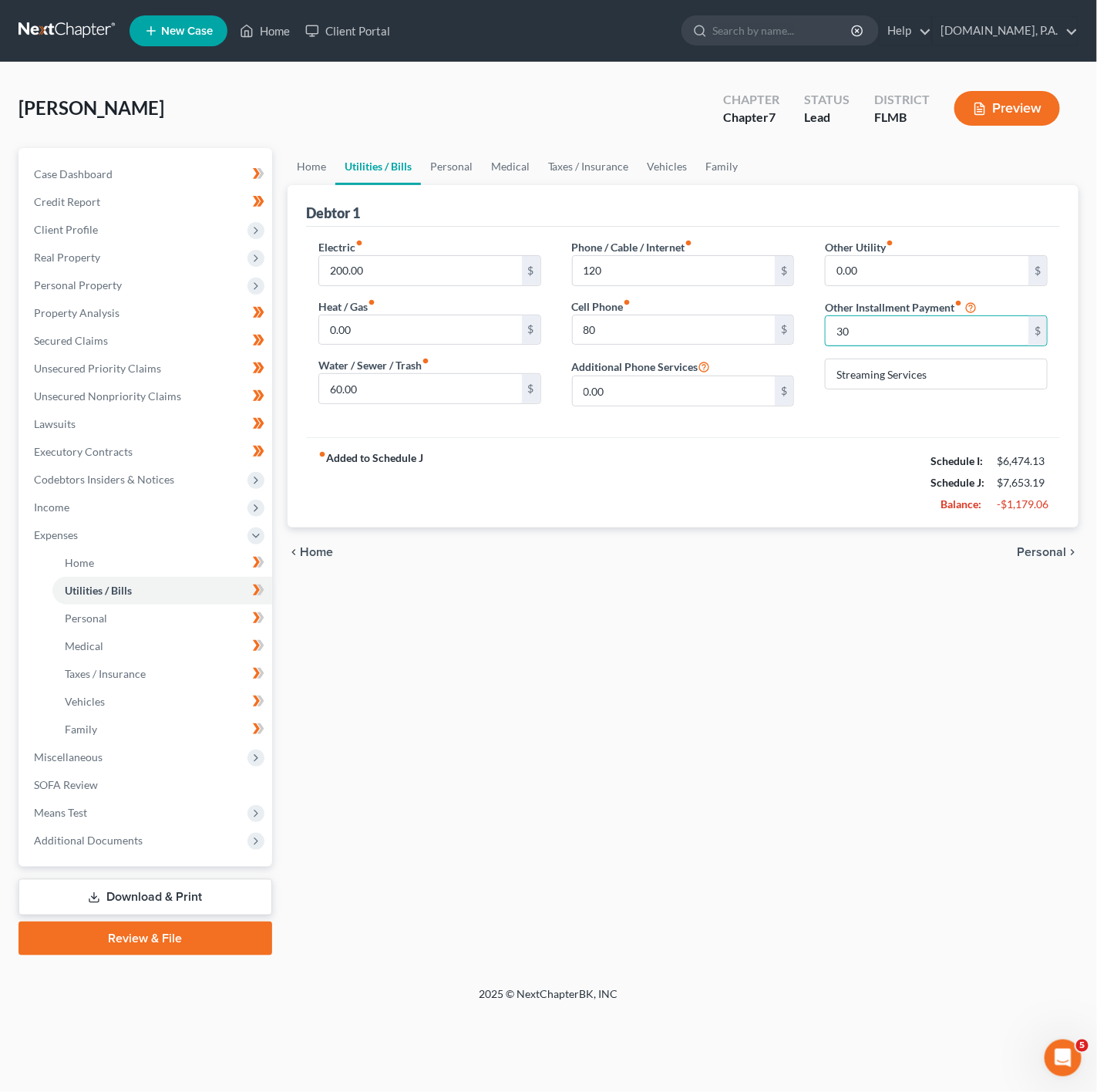
type input "30"
drag, startPoint x: 718, startPoint y: 513, endPoint x: 1004, endPoint y: 167, distance: 448.9
click at [718, 513] on div "fiber_manual_record Added to Schedule J Schedule I: $6,474.13 Schedule J: $7,65…" at bounding box center [683, 482] width 754 height 91
click at [458, 174] on link "Personal" at bounding box center [451, 167] width 61 height 37
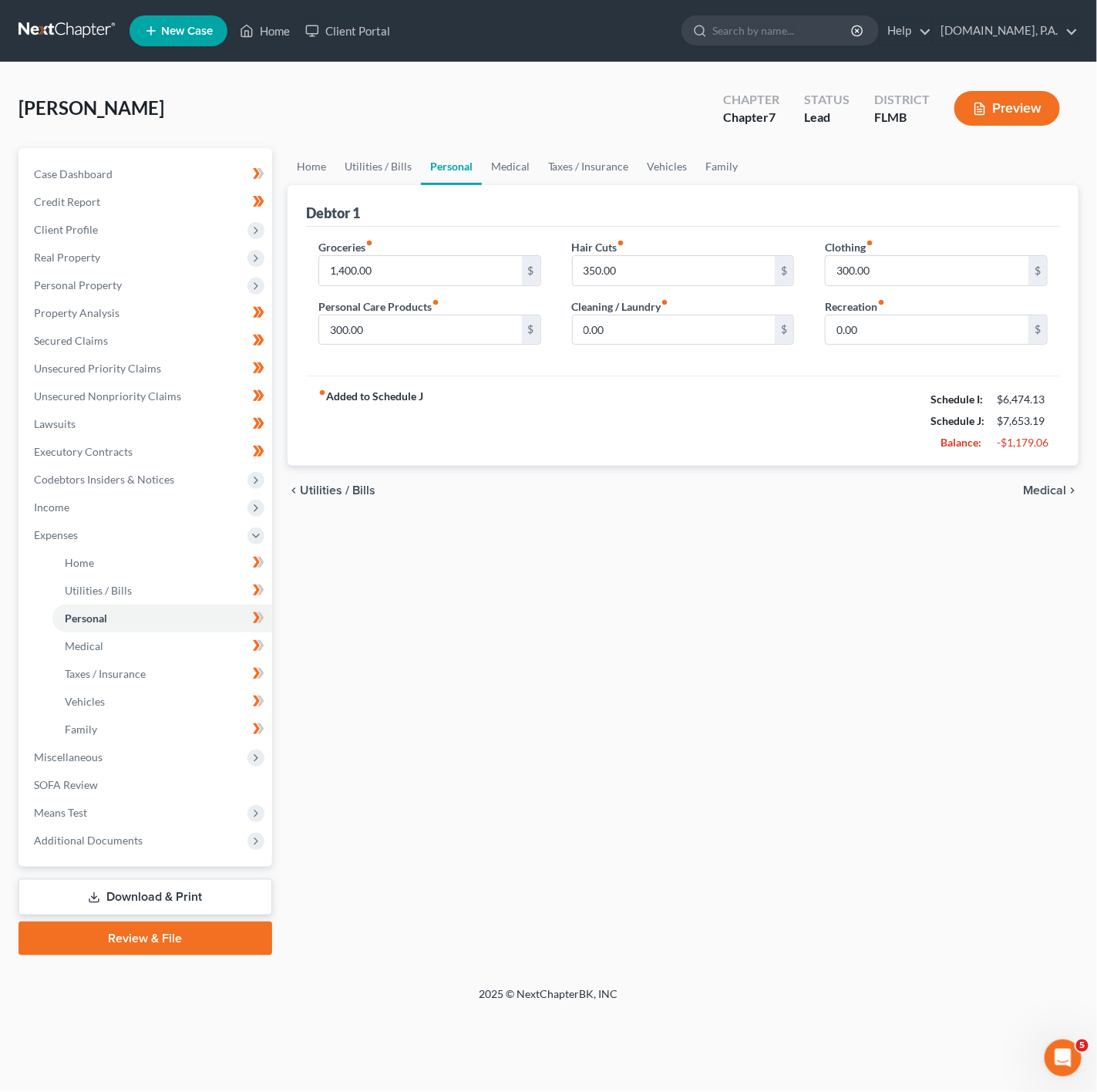
click at [365, 292] on div "Groceries fiber_manual_record 1,400.00 $ Personal Care Products fiber_manual_re…" at bounding box center [430, 298] width 254 height 118
click at [375, 271] on input "1,400.00" at bounding box center [420, 271] width 203 height 29
type input "1,200"
click at [450, 326] on input "300.00" at bounding box center [420, 330] width 203 height 29
type input "160"
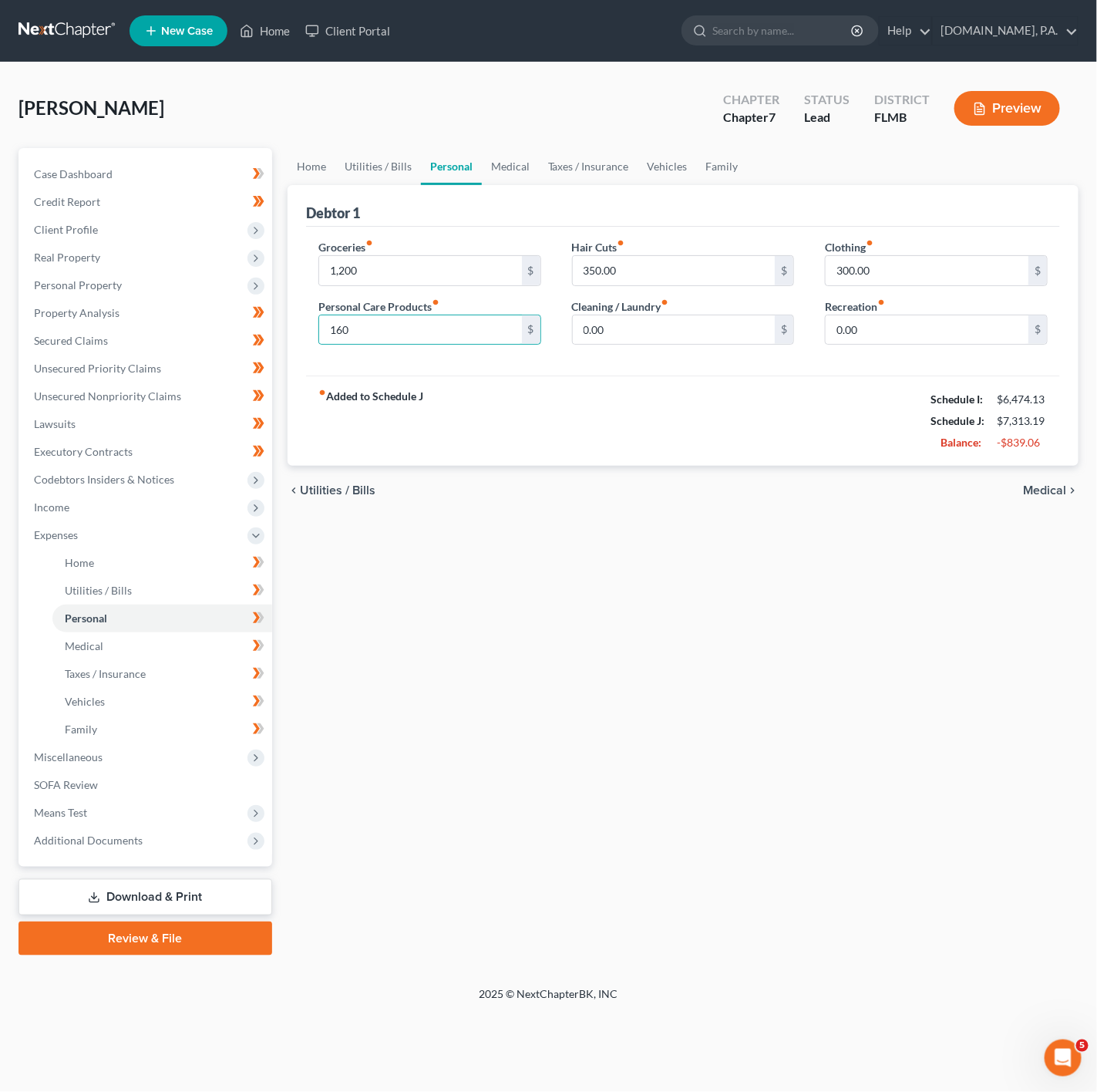
drag, startPoint x: 741, startPoint y: 399, endPoint x: 766, endPoint y: 403, distance: 25.3
click at [741, 399] on div "fiber_manual_record Added to Schedule J Schedule I: $6,474.13 Schedule J: $7,31…" at bounding box center [683, 421] width 754 height 91
click at [914, 345] on input "0.00" at bounding box center [927, 330] width 203 height 29
type input "200"
click at [931, 253] on div "Clothing fiber_manual_record 300.00 $" at bounding box center [936, 263] width 223 height 47
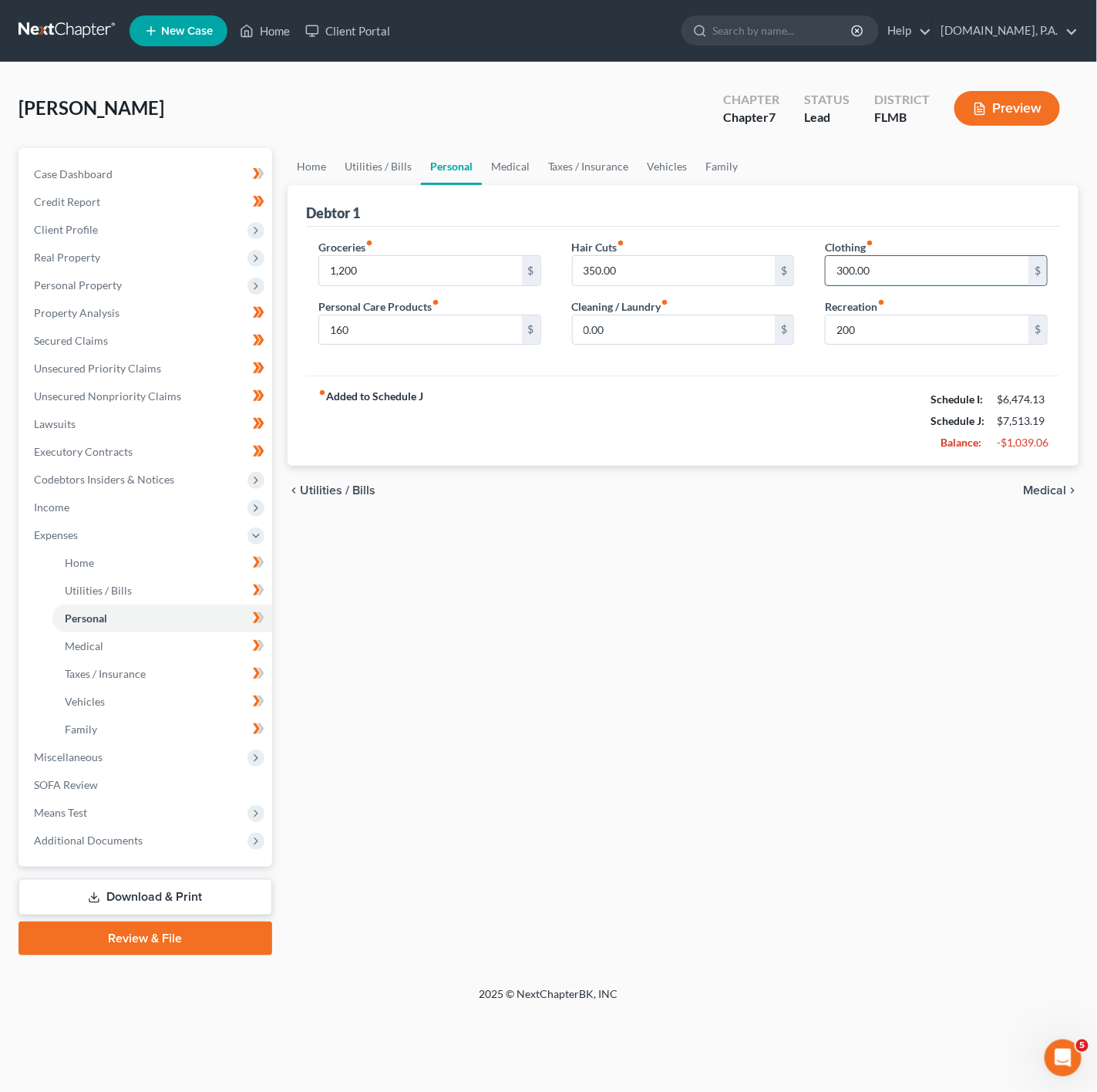
click at [930, 266] on input "300.00" at bounding box center [927, 271] width 203 height 29
click at [835, 447] on div "fiber_manual_record Added to Schedule J Schedule I: $6,474.13 Schedule J: $7,21…" at bounding box center [683, 421] width 754 height 91
click at [632, 280] on input "350.00" at bounding box center [674, 271] width 203 height 29
type input "200"
click at [692, 318] on input "0.00" at bounding box center [674, 330] width 203 height 29
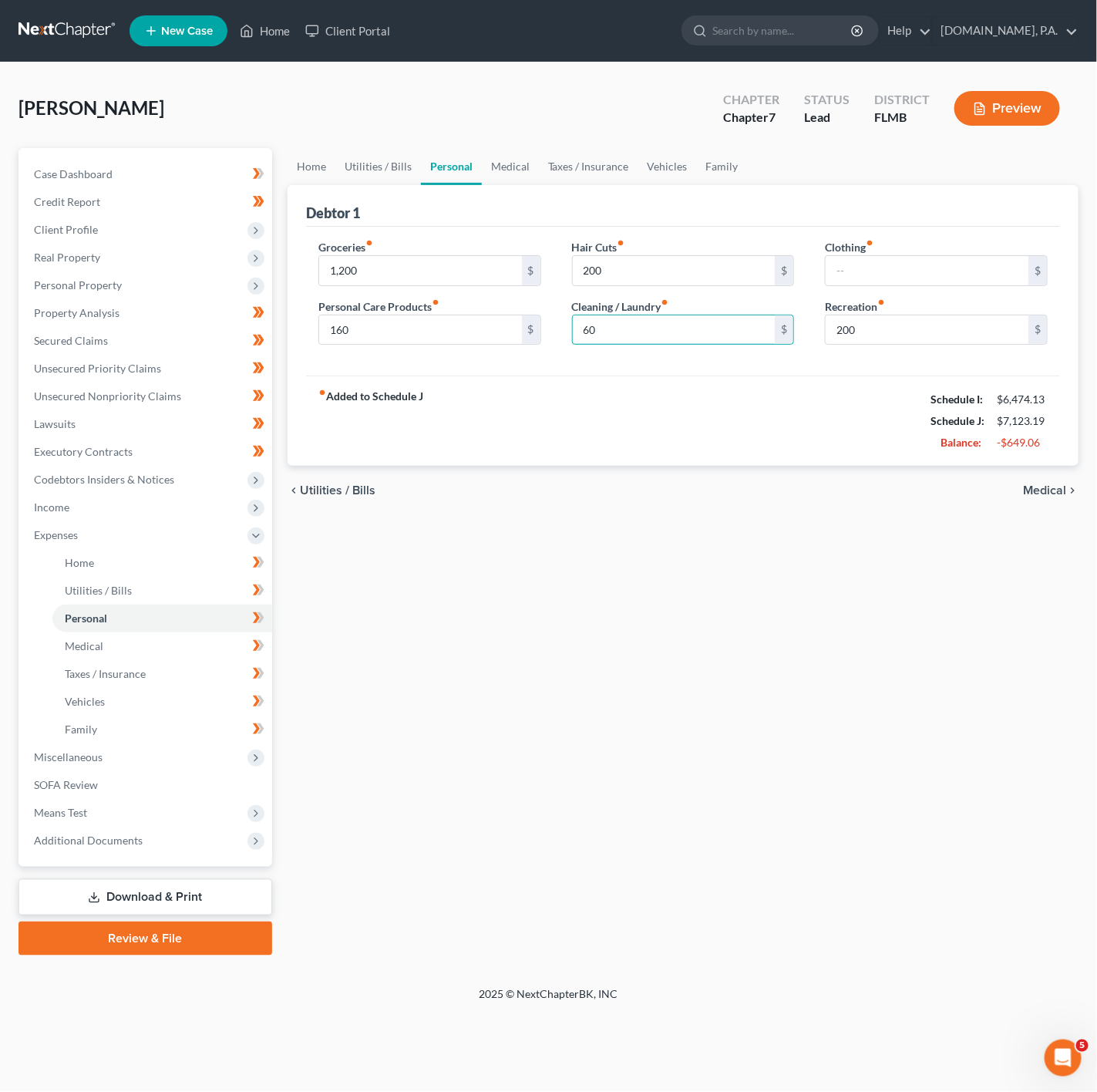
type input "60"
drag, startPoint x: 484, startPoint y: 452, endPoint x: 890, endPoint y: 280, distance: 440.9
click at [484, 452] on div "fiber_manual_record Added to Schedule J Schedule I: $6,474.13 Schedule J: $7,12…" at bounding box center [683, 421] width 754 height 91
click at [895, 276] on input "text" at bounding box center [927, 271] width 203 height 29
drag, startPoint x: 643, startPoint y: 488, endPoint x: 907, endPoint y: 299, distance: 324.7
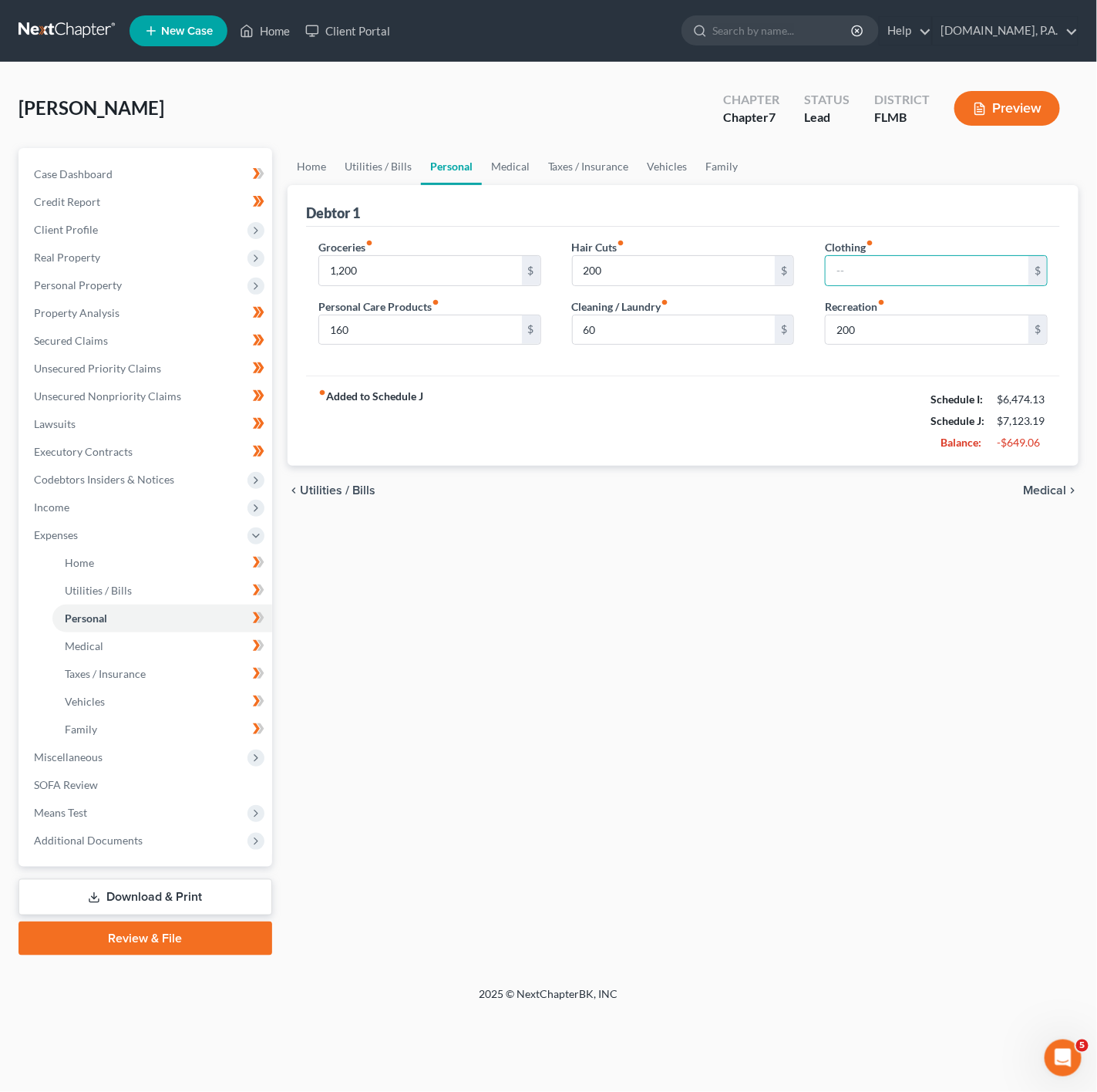
click at [661, 465] on ui-view "Home Utilities / Bills Personal Medical Taxes / Insurance Vehicles Family Debto…" at bounding box center [683, 331] width 791 height 368
click at [903, 331] on input "200" at bounding box center [927, 330] width 203 height 29
type input "100"
click at [918, 271] on input "text" at bounding box center [927, 271] width 203 height 29
type input "80"
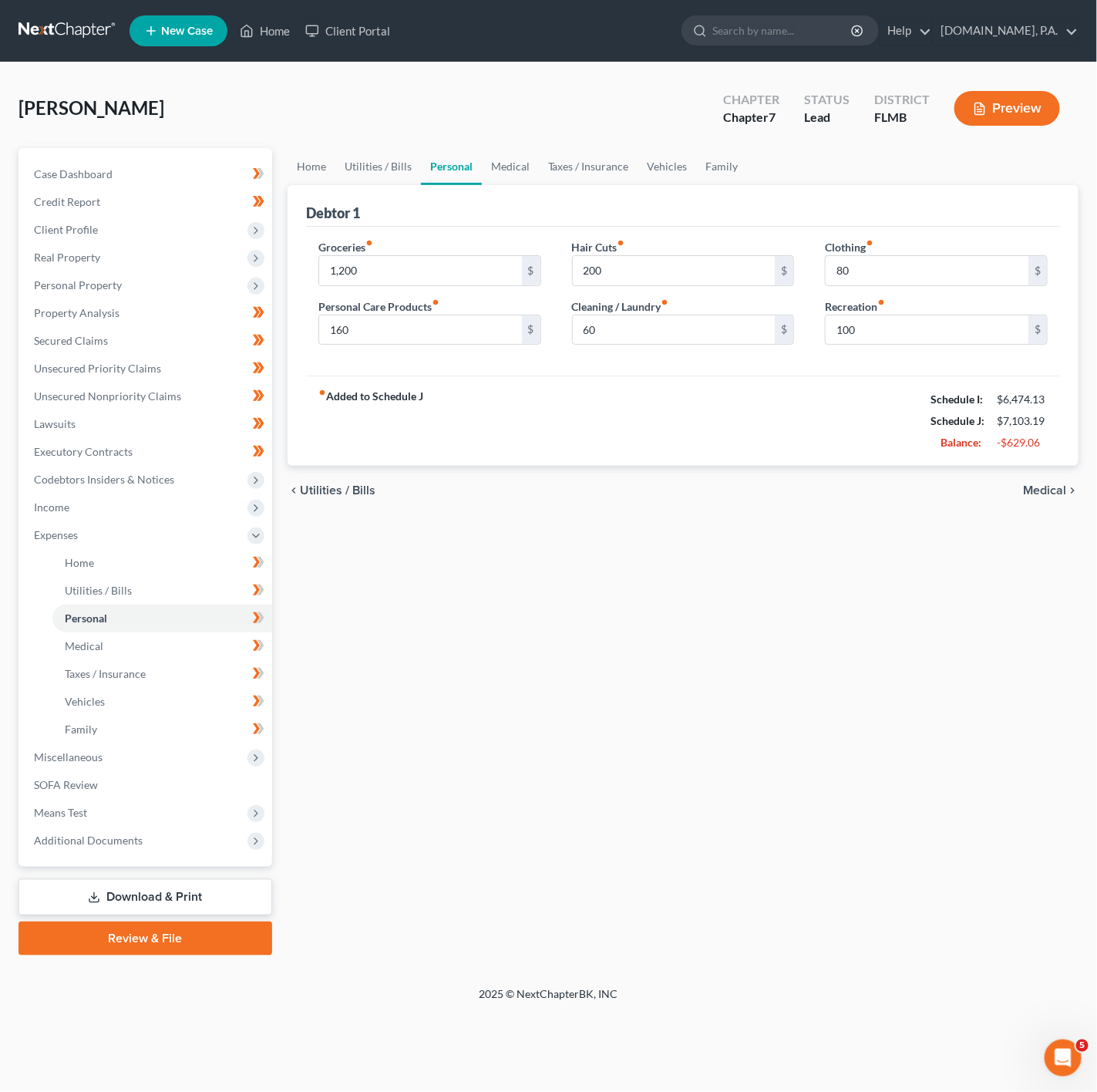
click at [677, 507] on div "chevron_left Utilities / Bills Medical chevron_right" at bounding box center [683, 490] width 791 height 50
click at [537, 185] on div "Debtor 1" at bounding box center [683, 206] width 754 height 42
drag, startPoint x: 523, startPoint y: 172, endPoint x: 516, endPoint y: 165, distance: 9.9
click at [523, 172] on link "Medical" at bounding box center [510, 167] width 57 height 37
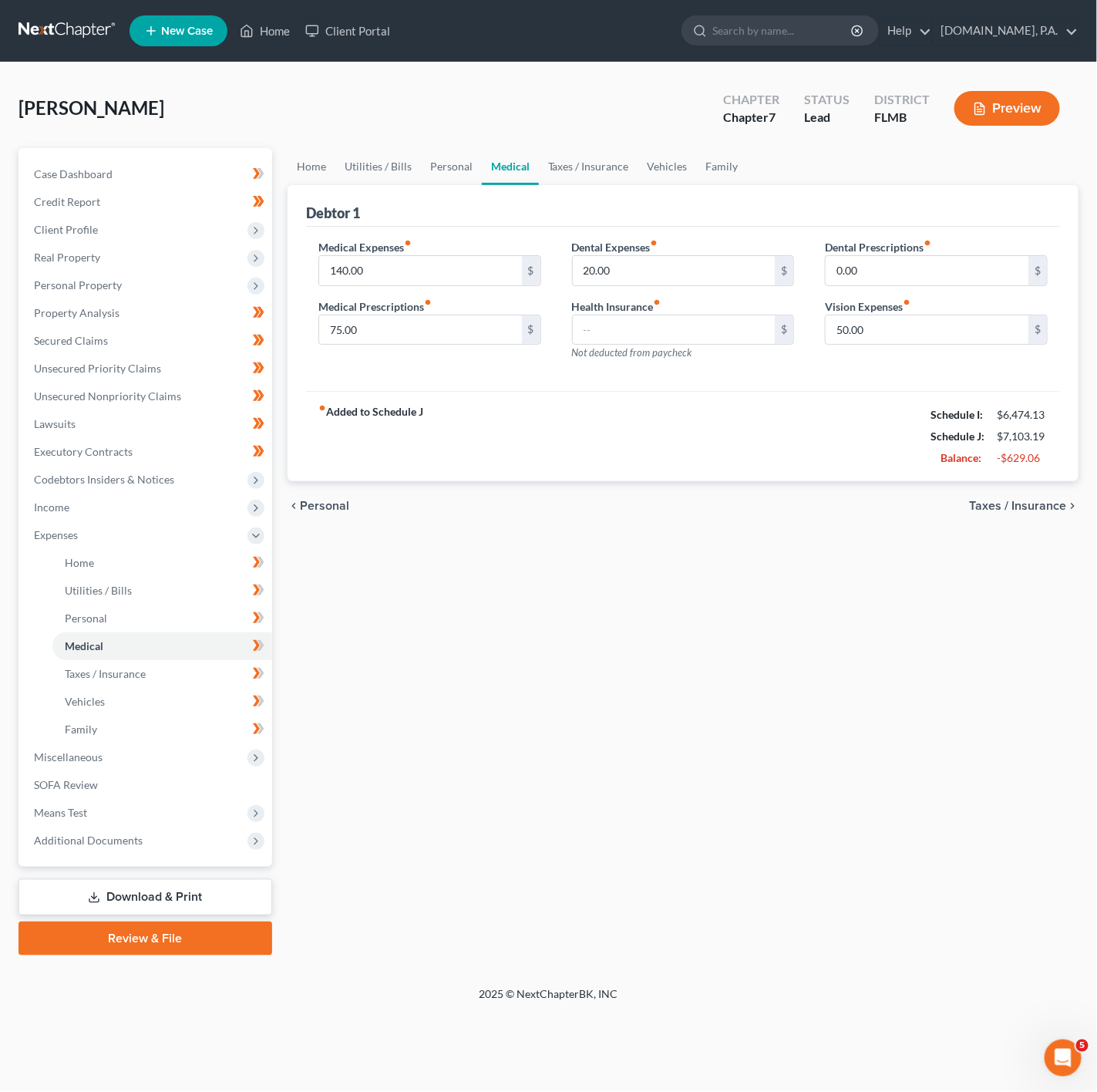
click at [444, 300] on div "Medical Prescriptions fiber_manual_record 75.00 $" at bounding box center [430, 321] width 223 height 47
click at [393, 232] on div "Medical Expenses fiber_manual_record 140.00 $ Medical Prescriptions fiber_manua…" at bounding box center [683, 309] width 754 height 165
click at [417, 284] on input "140.00" at bounding box center [420, 271] width 203 height 29
click at [375, 340] on input "75.00" at bounding box center [420, 330] width 203 height 29
type input "60"
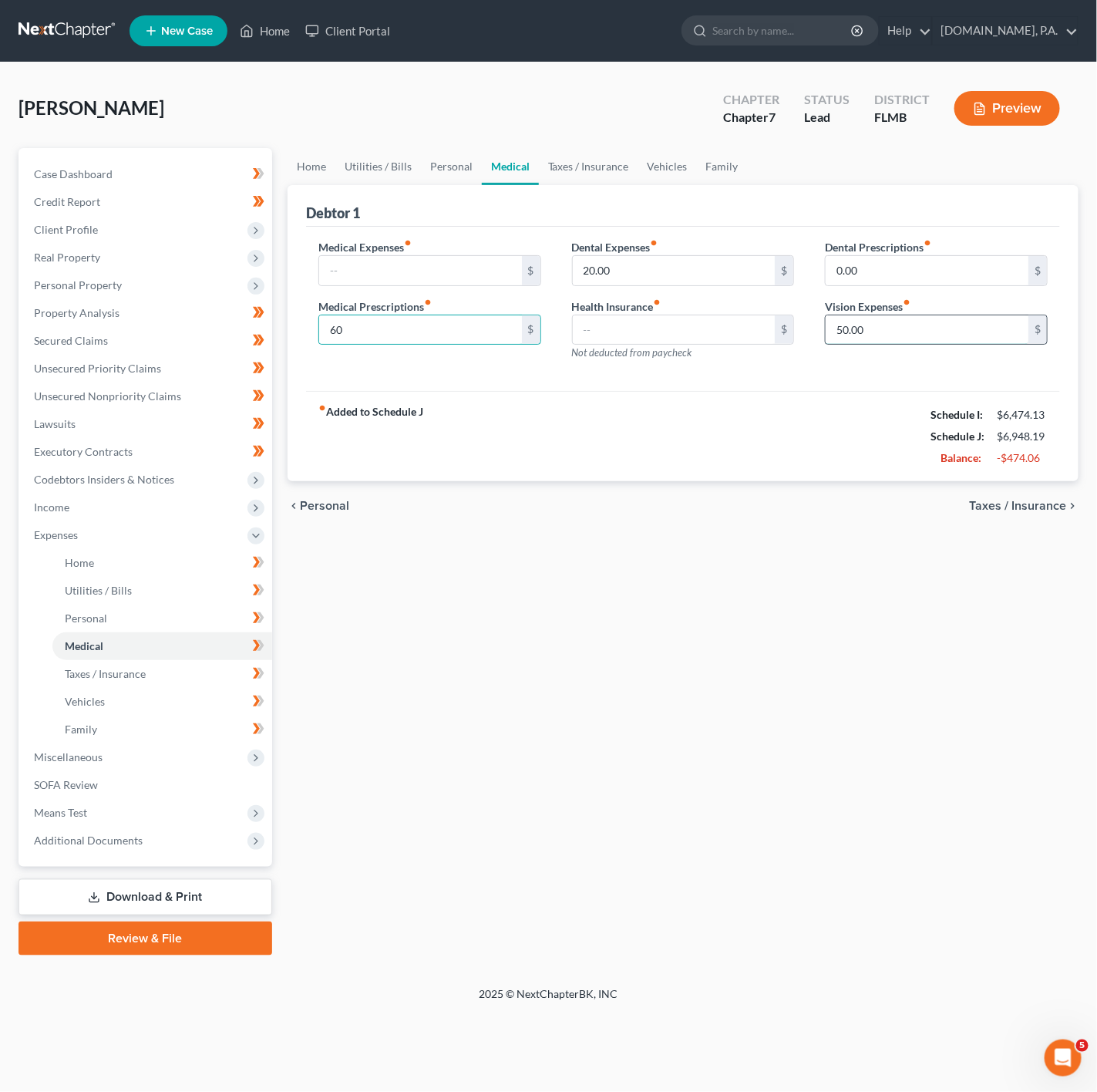
click at [934, 338] on input "50.00" at bounding box center [927, 330] width 203 height 29
type input "40"
click at [791, 513] on div "chevron_left Personal Taxes / Insurance chevron_right" at bounding box center [683, 506] width 791 height 50
drag, startPoint x: 590, startPoint y: 160, endPoint x: 482, endPoint y: 858, distance: 706.3
click at [590, 160] on link "Taxes / Insurance" at bounding box center [588, 167] width 99 height 37
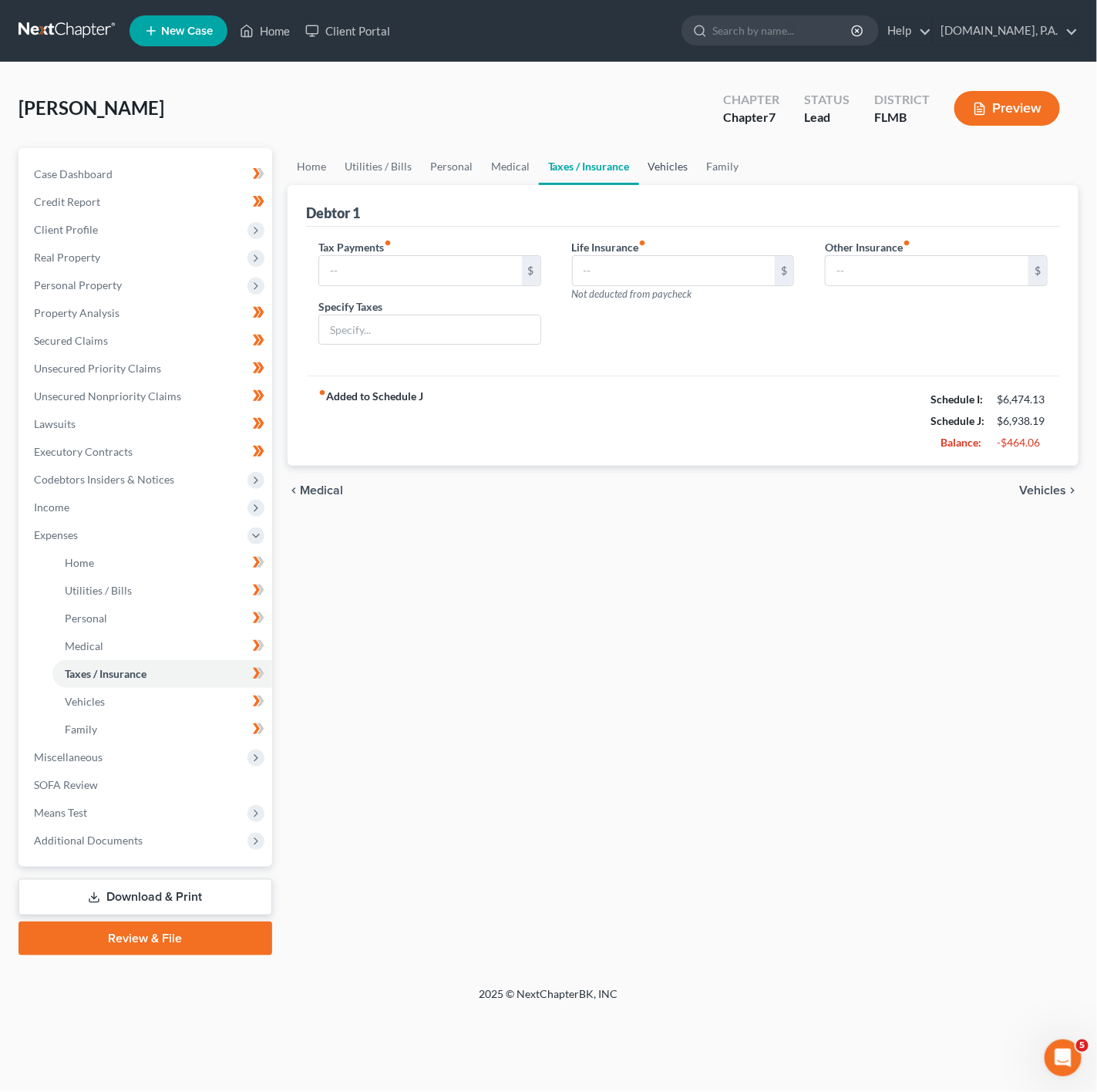
click at [666, 173] on link "Vehicles" at bounding box center [668, 167] width 59 height 37
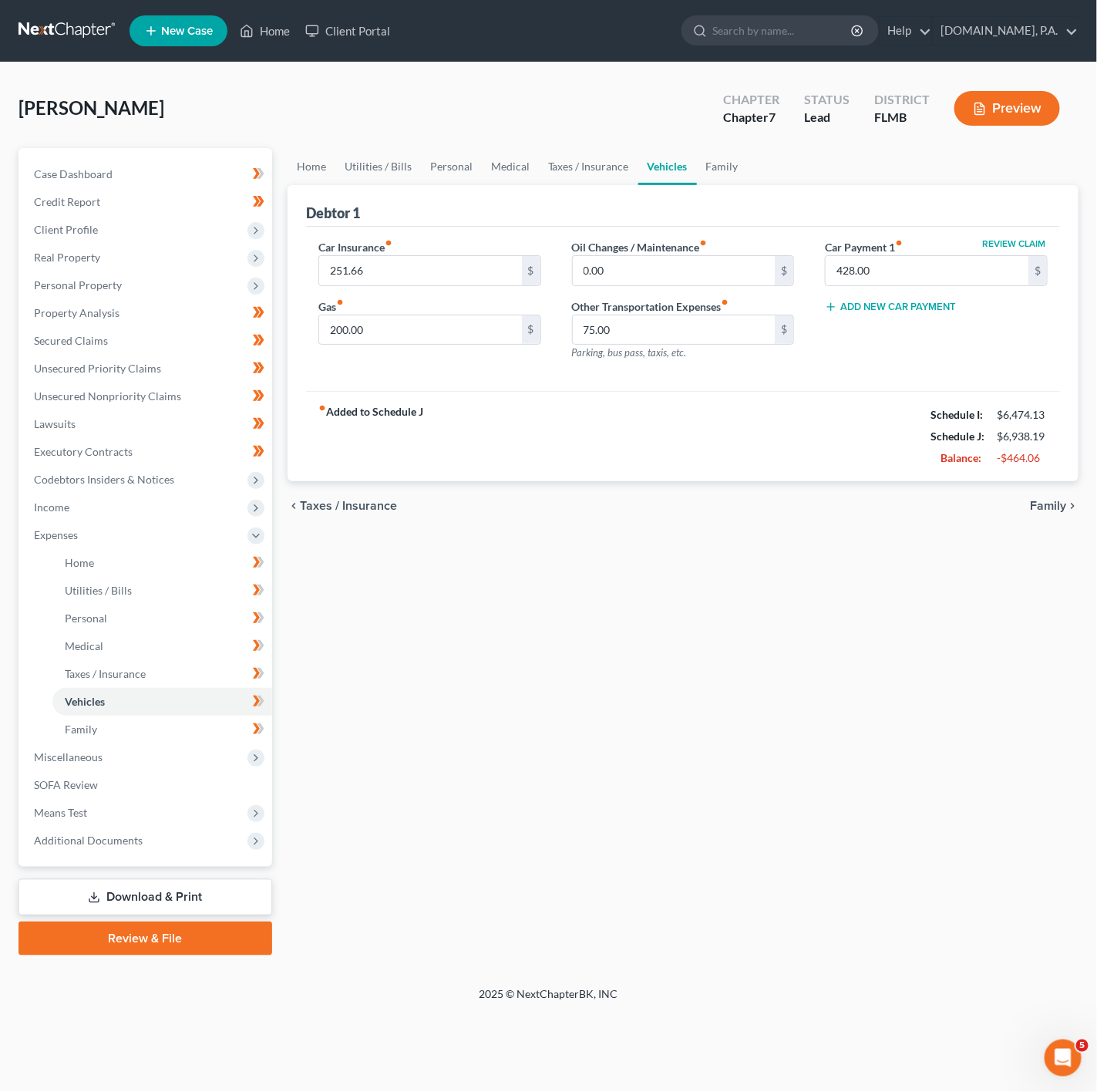
click at [458, 349] on div "Car Insurance fiber_manual_record 251.66 $ Gas fiber_manual_record 200.00 $" at bounding box center [430, 306] width 254 height 134
click at [456, 345] on input "200.00" at bounding box center [420, 330] width 203 height 29
type input "160"
click at [657, 338] on input "75.00" at bounding box center [674, 330] width 203 height 29
click at [636, 263] on input "0.00" at bounding box center [674, 271] width 203 height 29
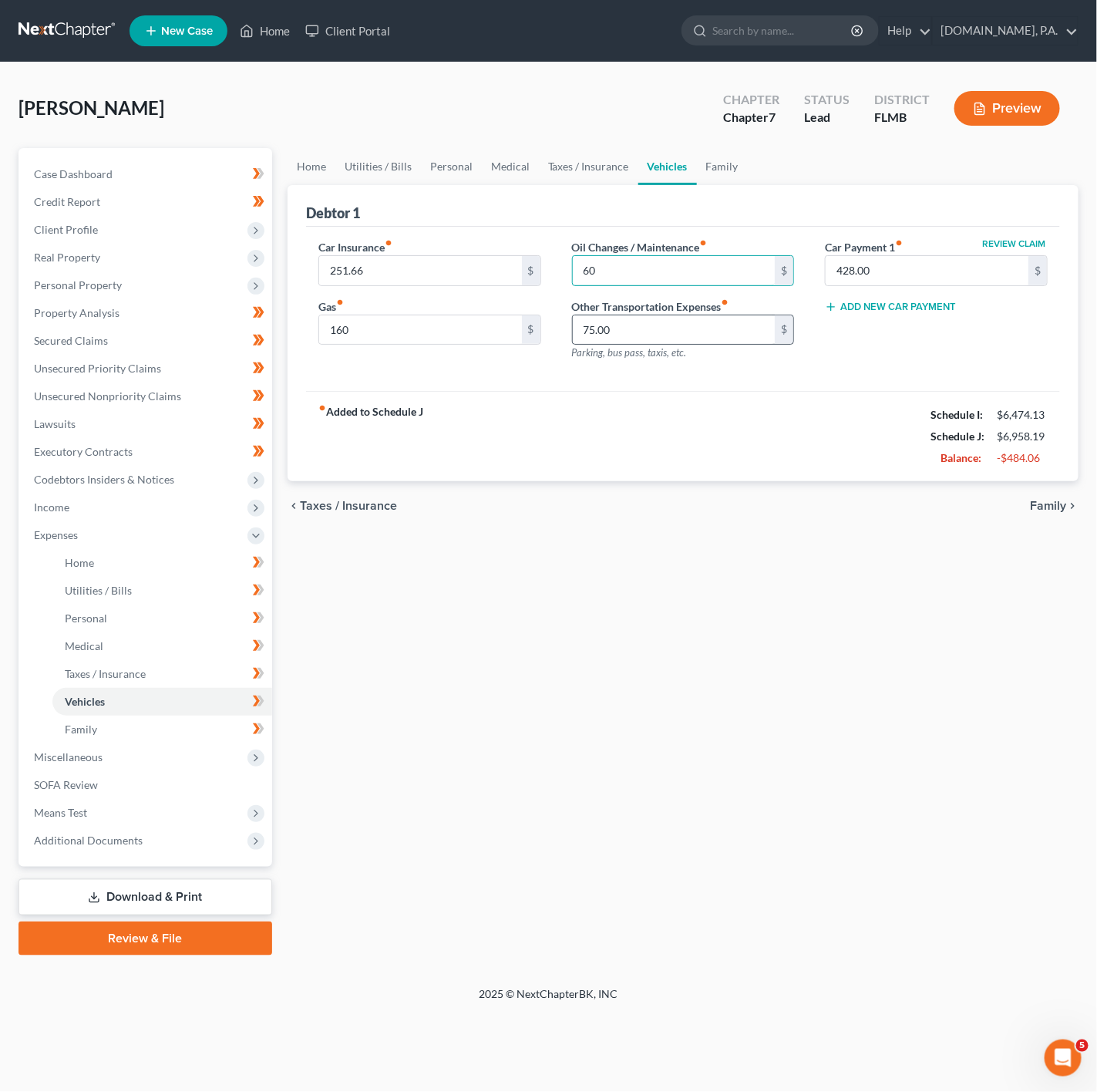
type input "60"
click at [626, 345] on div "75.00 $" at bounding box center [684, 330] width 223 height 31
click at [626, 338] on input "75.00" at bounding box center [674, 330] width 203 height 29
type input "40"
click at [516, 380] on div "Car Insurance fiber_manual_record 251.66 $ Gas fiber_manual_record 160 $ Oil Ch…" at bounding box center [683, 309] width 754 height 165
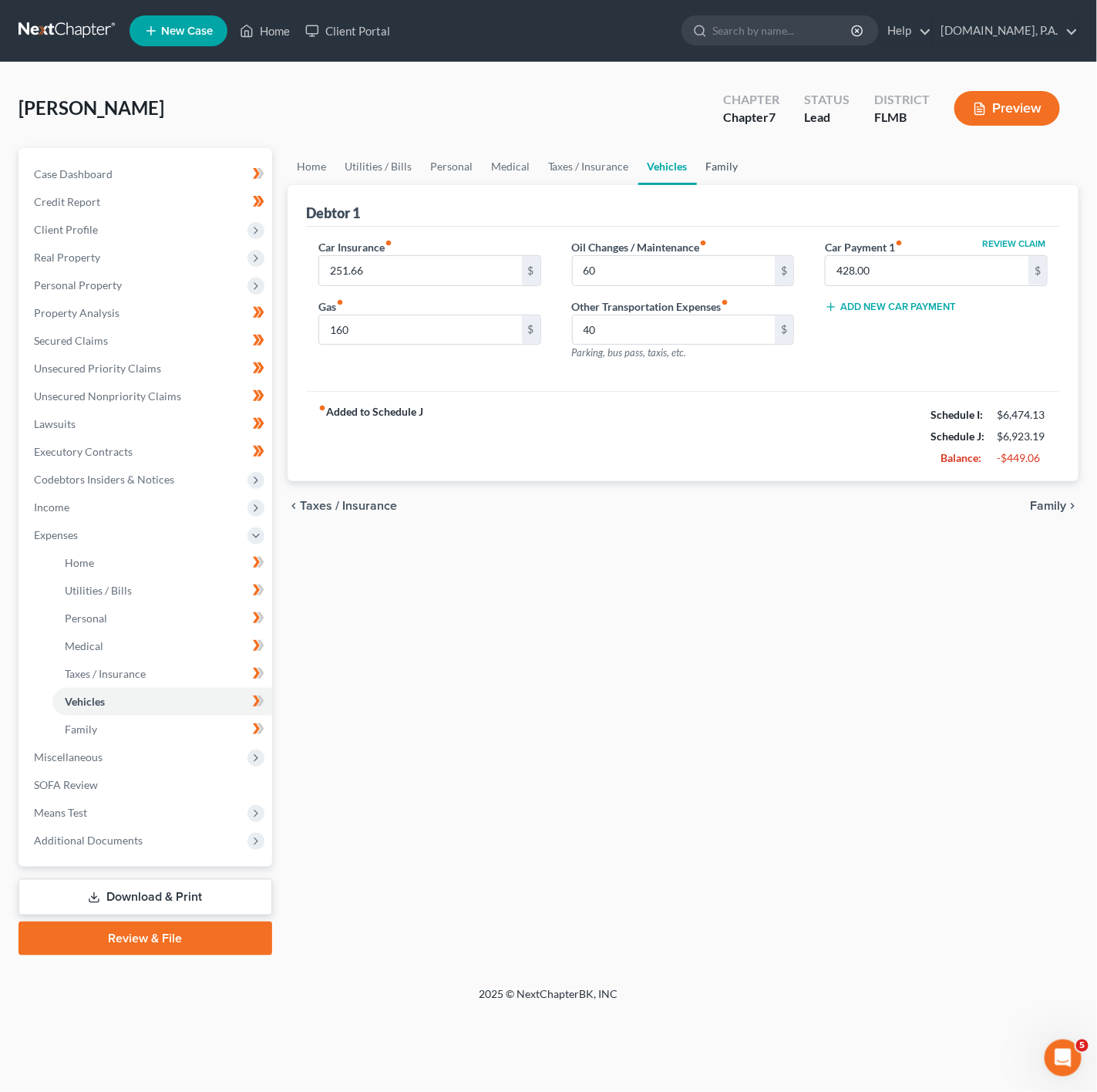
click at [704, 167] on link "Family" at bounding box center [722, 167] width 51 height 37
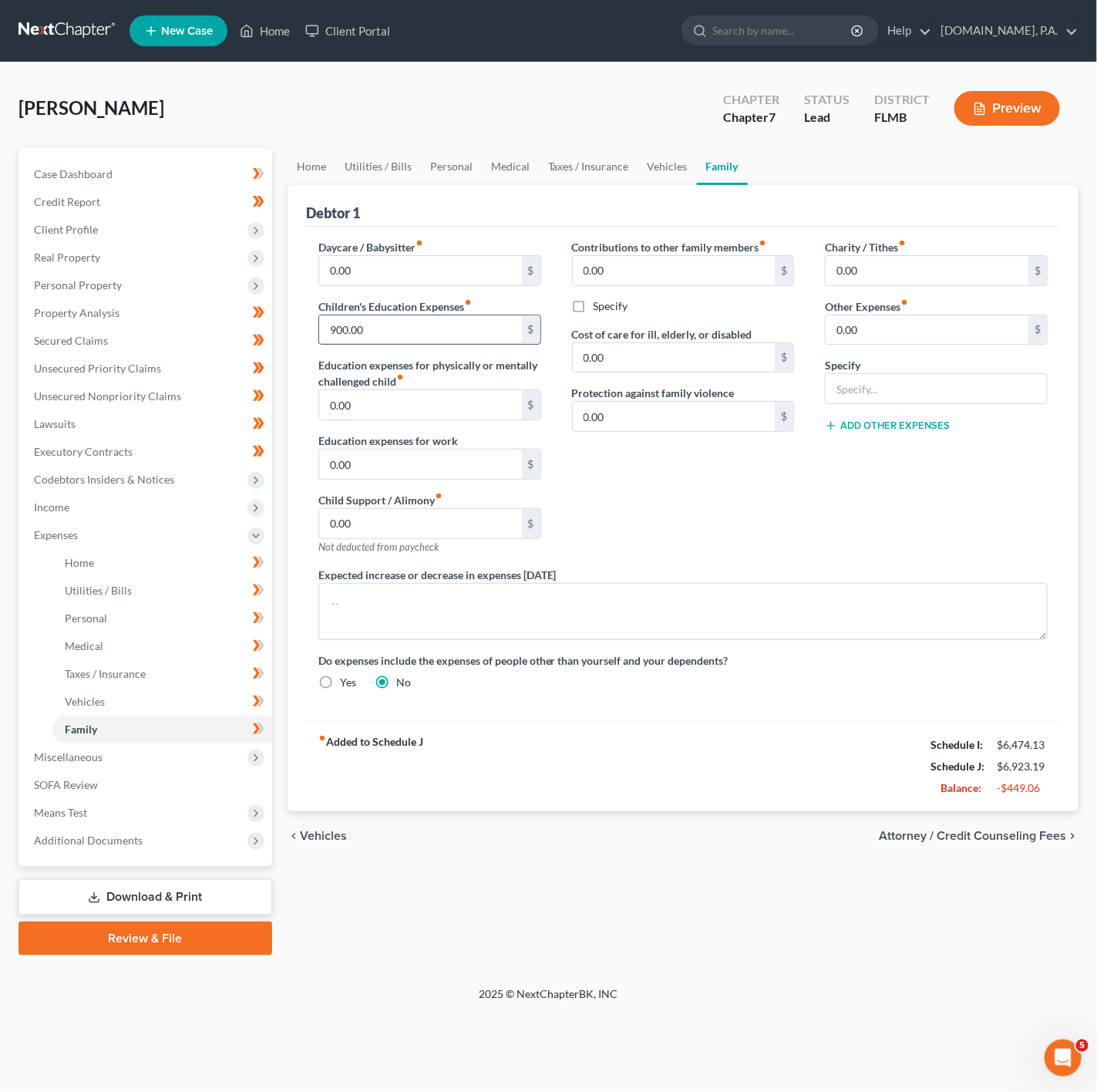
click at [484, 342] on input "900.00" at bounding box center [420, 330] width 203 height 29
click at [814, 544] on div "Charity / Tithes fiber_manual_record 0.00 $ Other Expenses fiber_manual_record …" at bounding box center [937, 403] width 254 height 328
click at [653, 149] on link "Vehicles" at bounding box center [667, 167] width 59 height 37
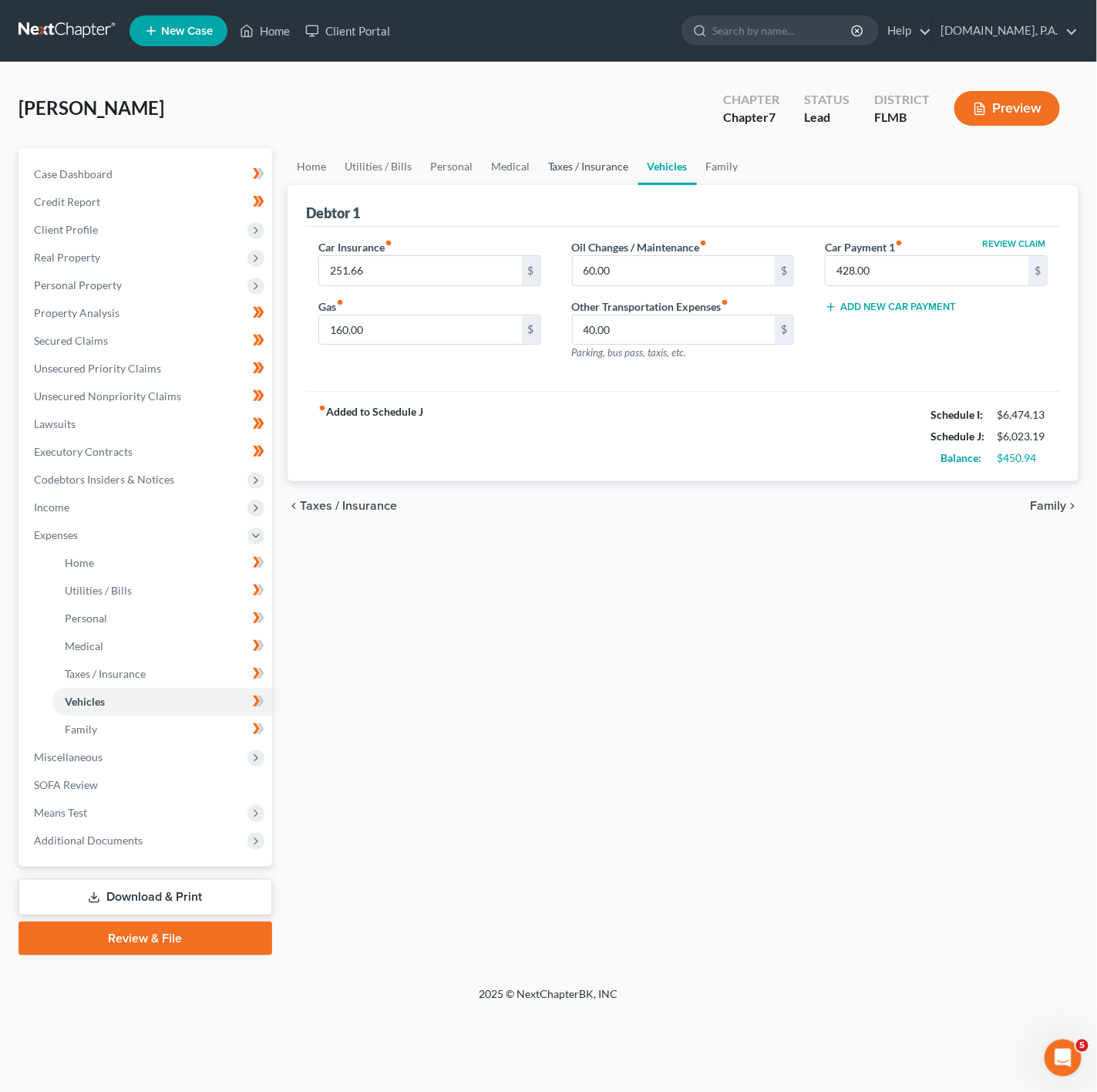
click at [618, 164] on link "Taxes / Insurance" at bounding box center [588, 167] width 99 height 37
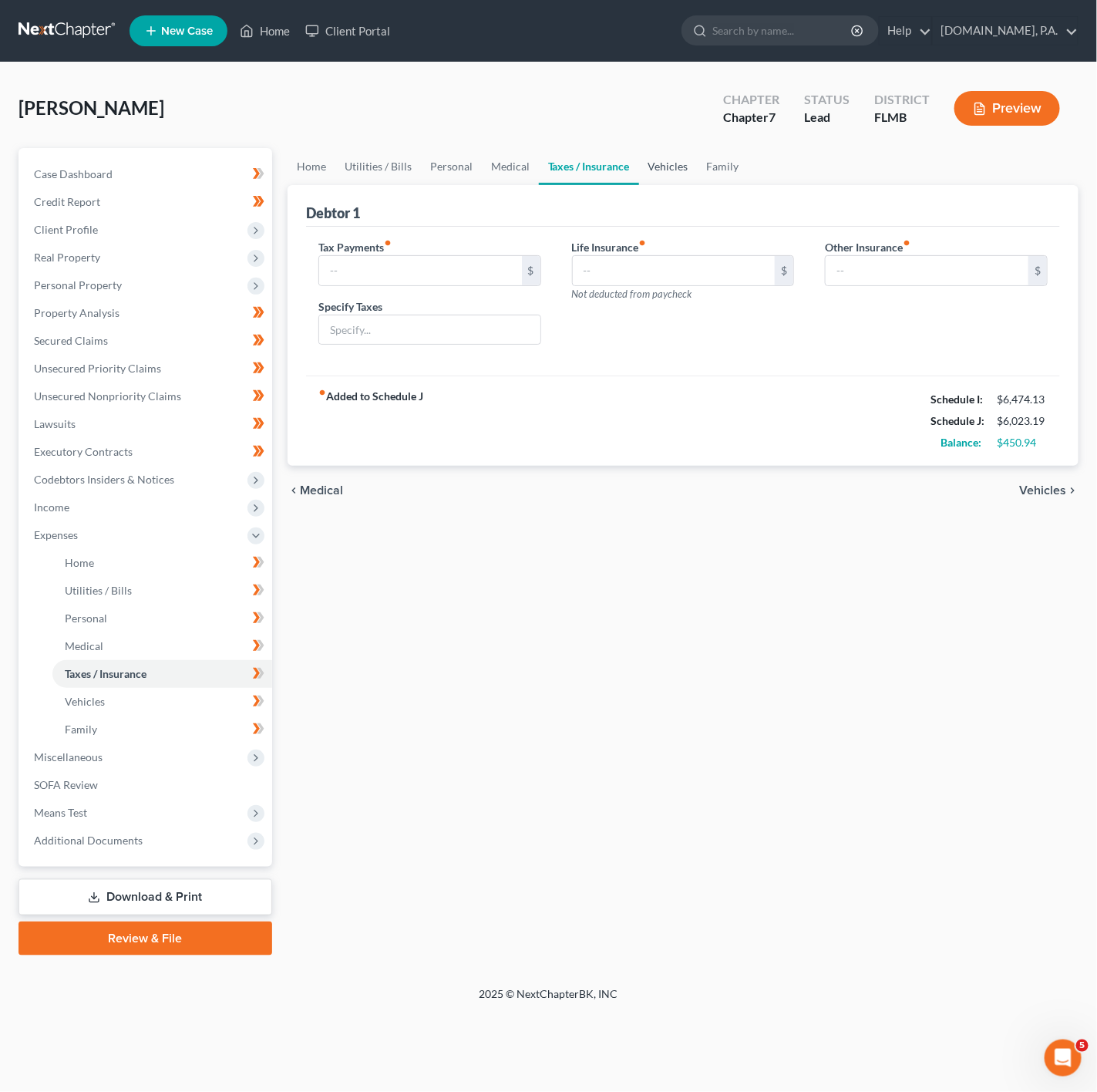
click at [657, 172] on link "Vehicles" at bounding box center [668, 167] width 59 height 37
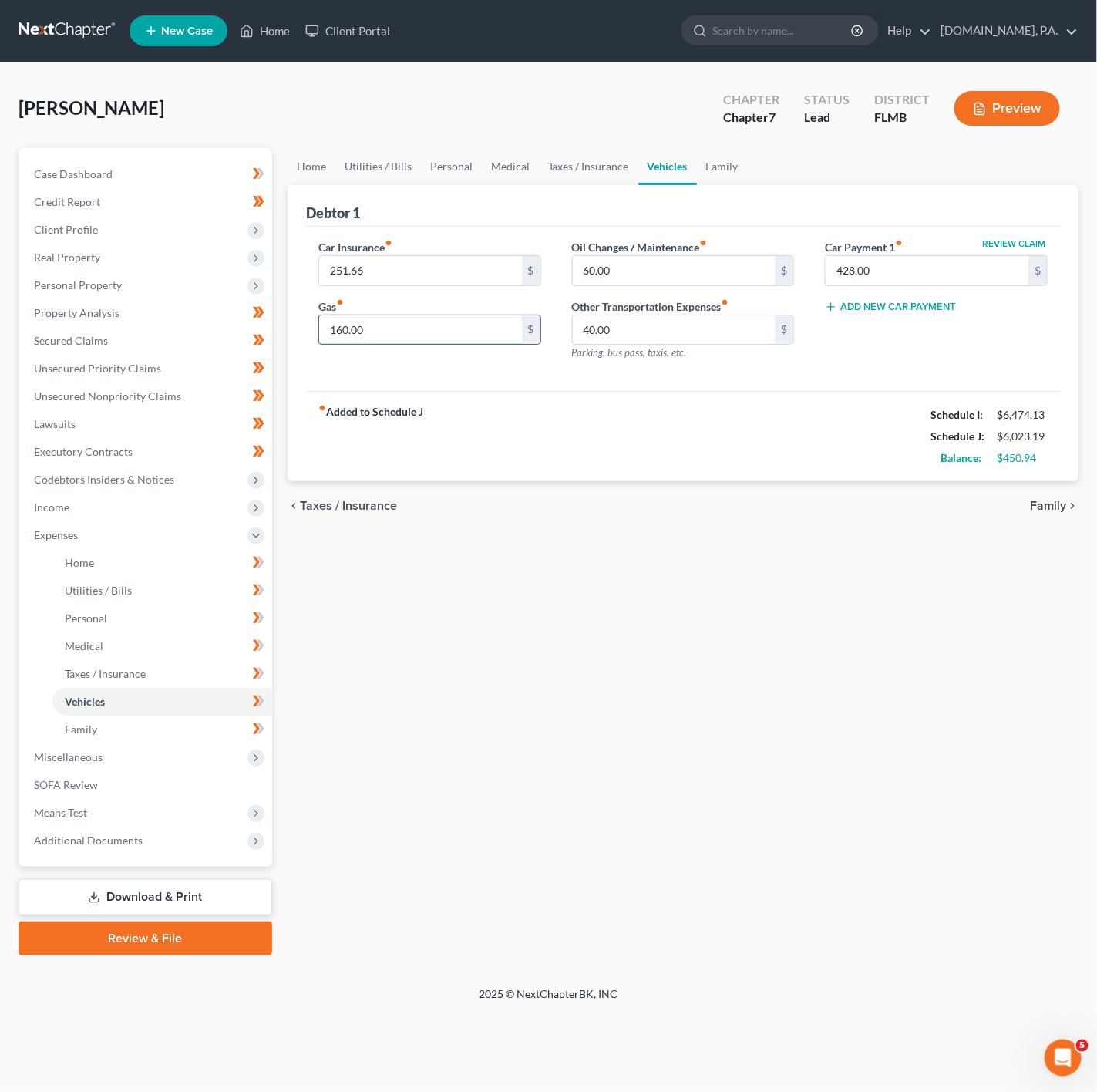
click at [429, 328] on input "160.00" at bounding box center [420, 330] width 203 height 29
type input "200"
drag, startPoint x: 701, startPoint y: 486, endPoint x: 675, endPoint y: 336, distance: 152.2
click at [701, 486] on div "chevron_left Taxes / Insurance Family chevron_right" at bounding box center [683, 506] width 791 height 50
click at [661, 275] on input "60.00" at bounding box center [674, 271] width 203 height 29
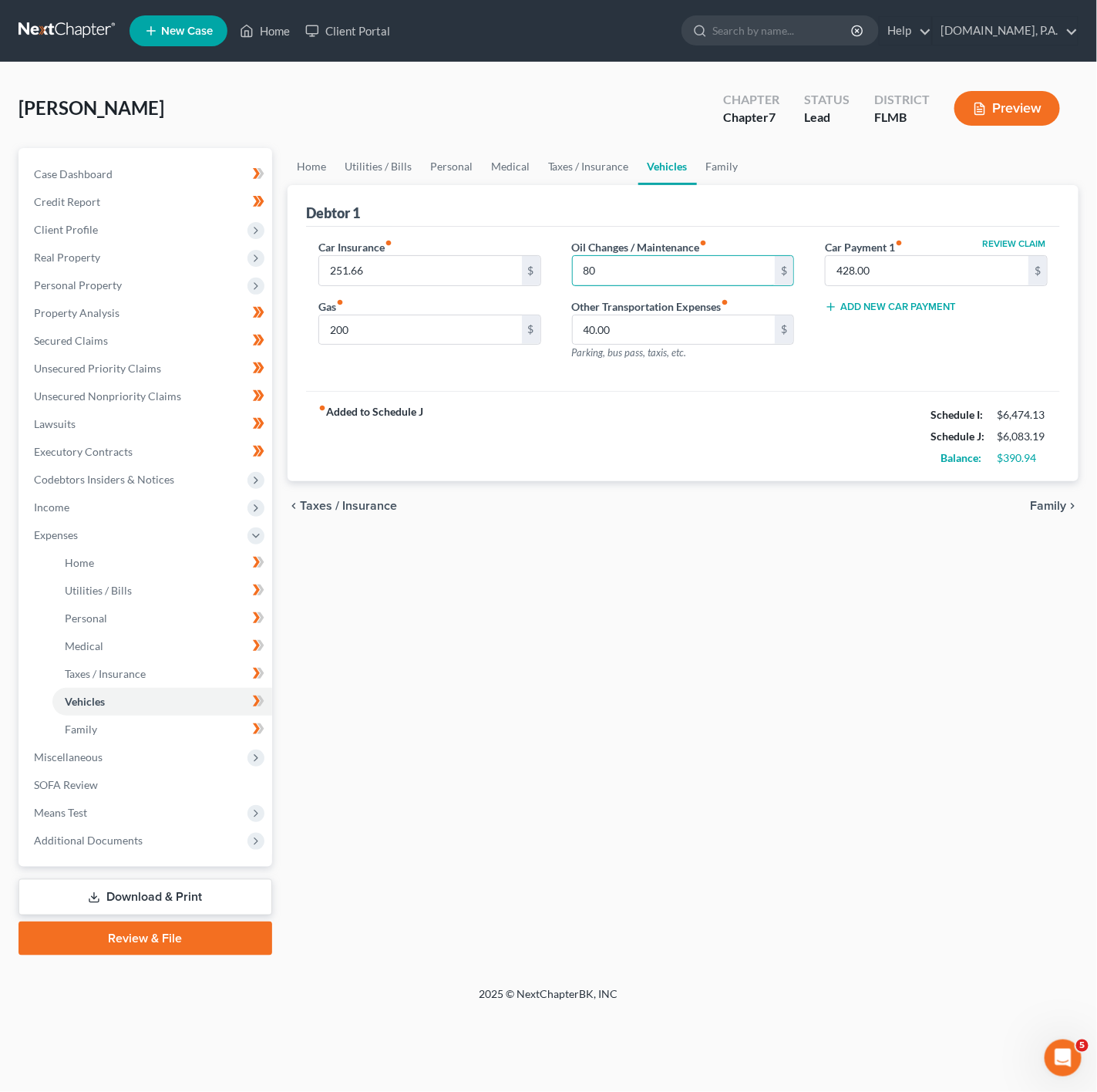
type input "80"
click at [675, 516] on div "chevron_left Taxes / Insurance Family chevron_right" at bounding box center [683, 506] width 791 height 50
click at [634, 324] on input "40.00" at bounding box center [674, 330] width 203 height 29
type input "60"
drag, startPoint x: 528, startPoint y: 443, endPoint x: 555, endPoint y: 208, distance: 236.5
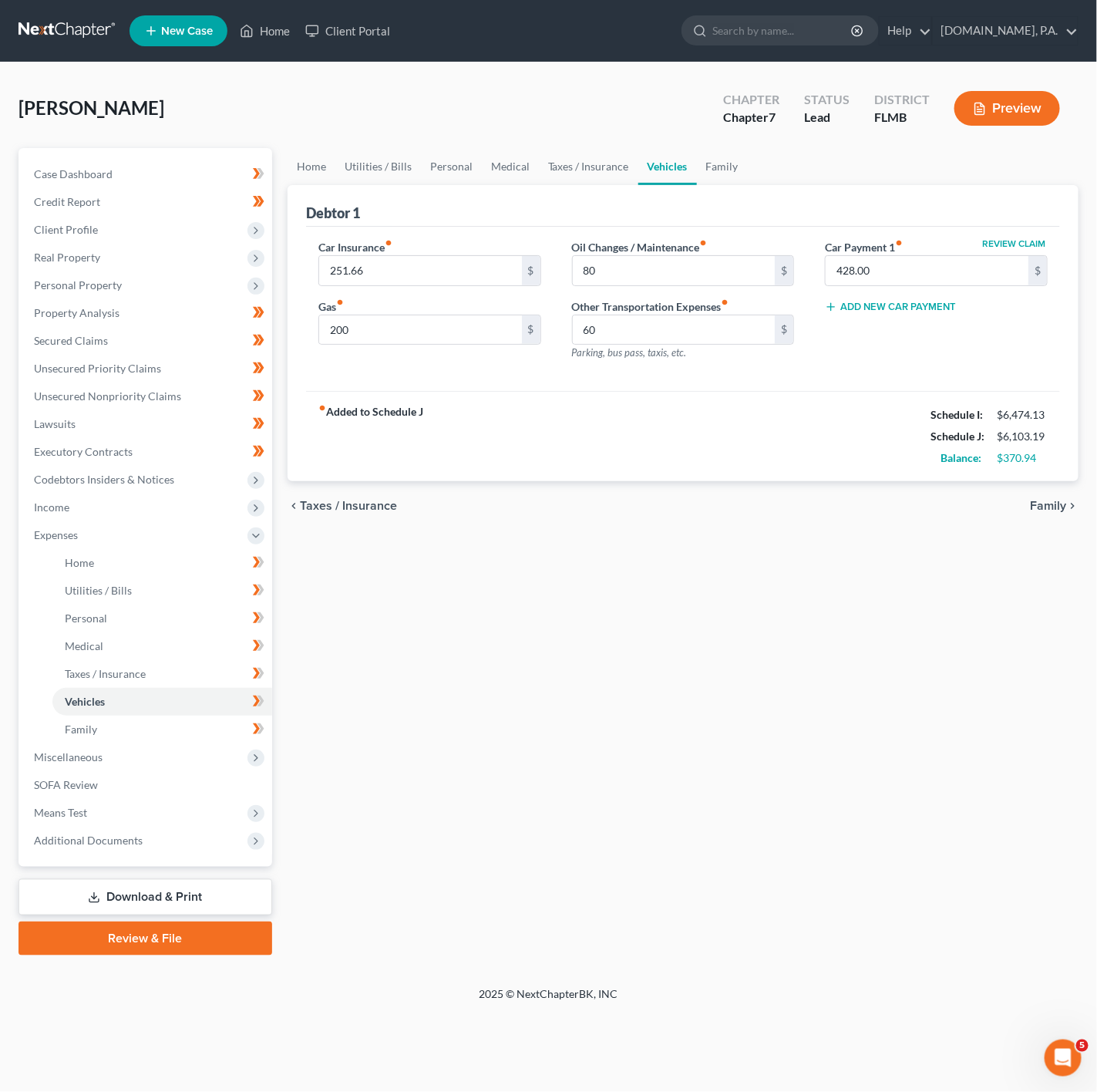
click at [528, 443] on div "fiber_manual_record Added to Schedule J Schedule I: $6,474.13 Schedule J: $6,10…" at bounding box center [683, 436] width 754 height 91
click at [539, 172] on link "Taxes / Insurance" at bounding box center [588, 167] width 99 height 37
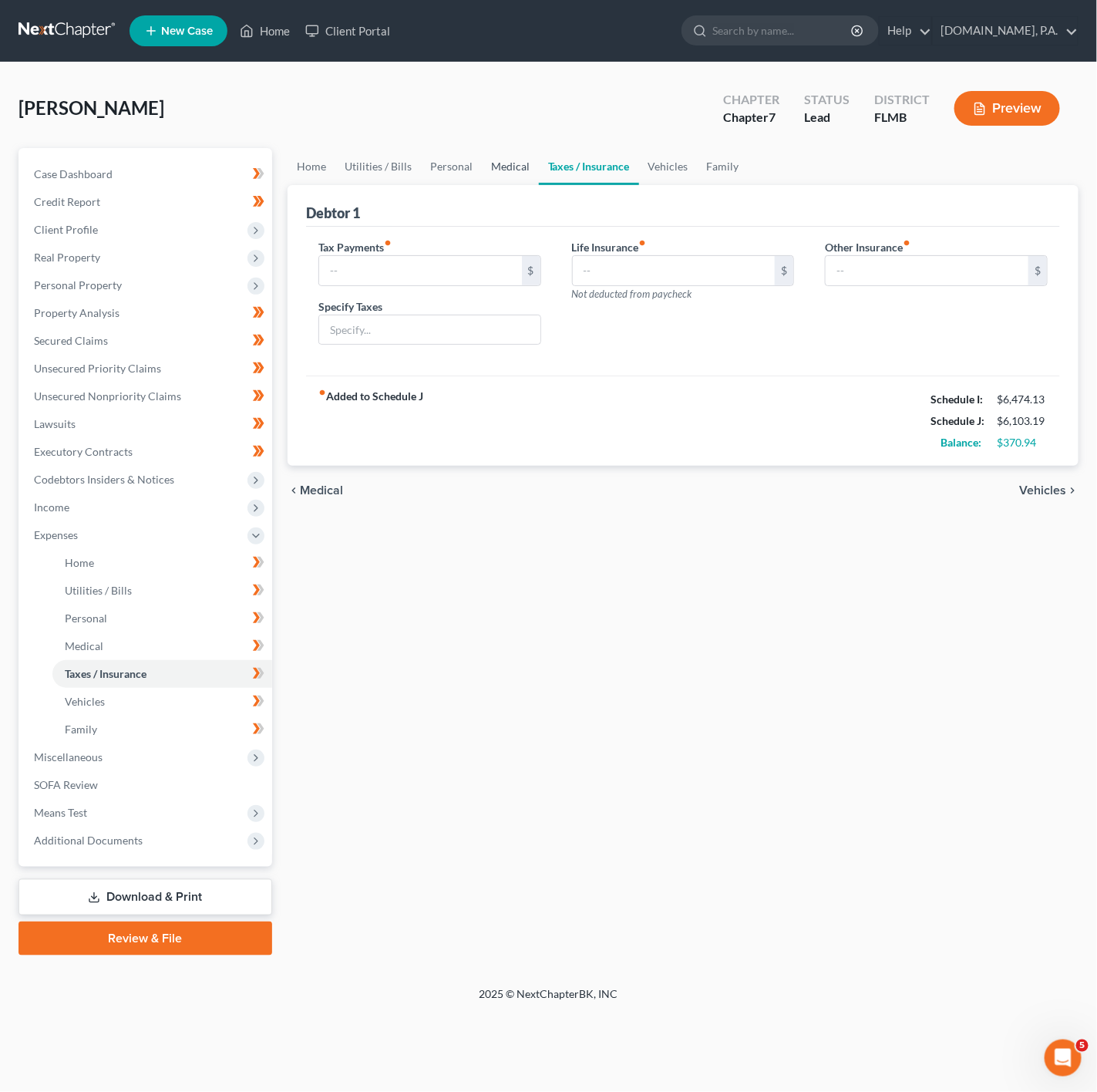
click at [492, 171] on link "Medical" at bounding box center [510, 167] width 57 height 37
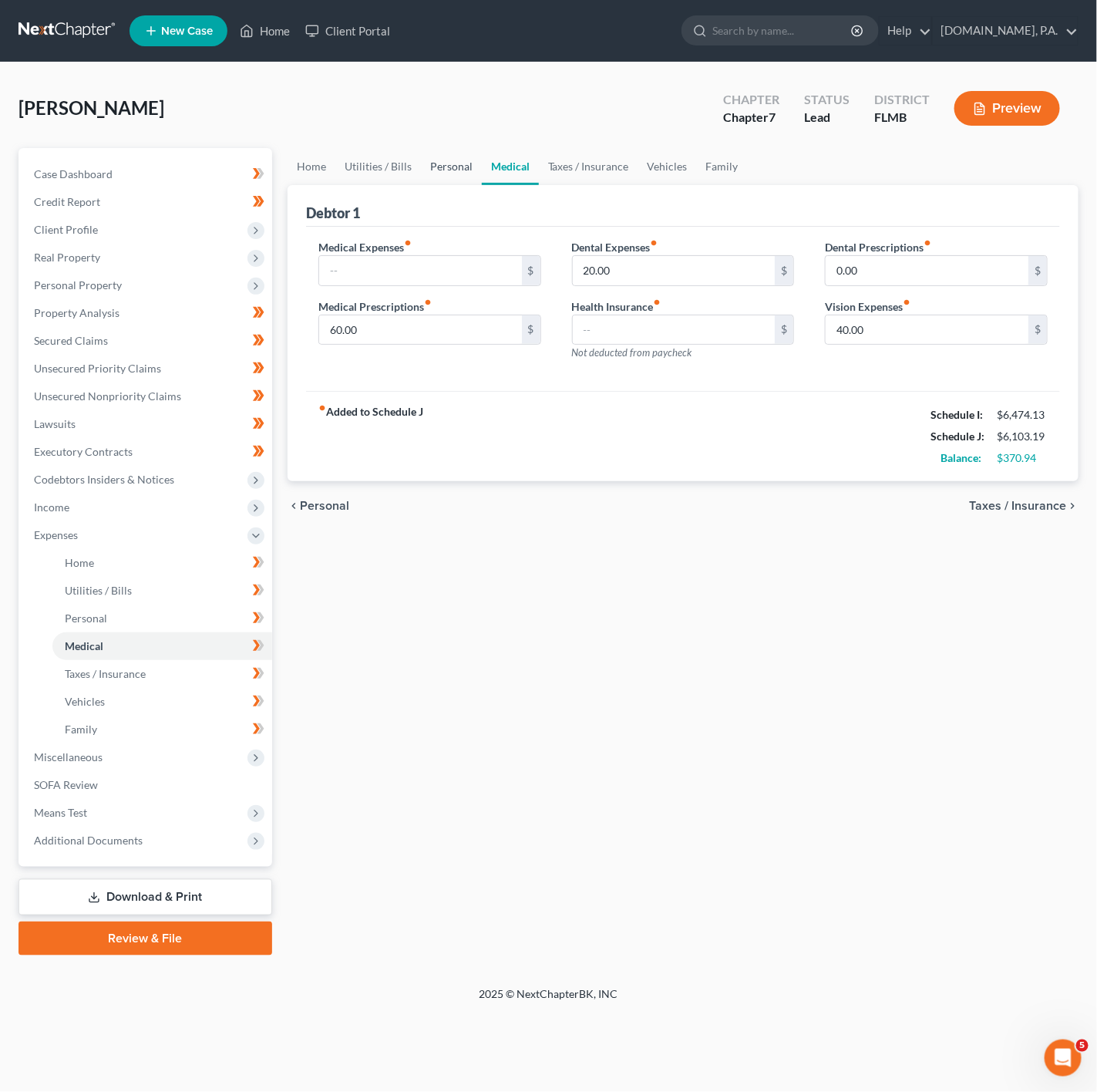
click at [436, 156] on link "Personal" at bounding box center [451, 167] width 61 height 37
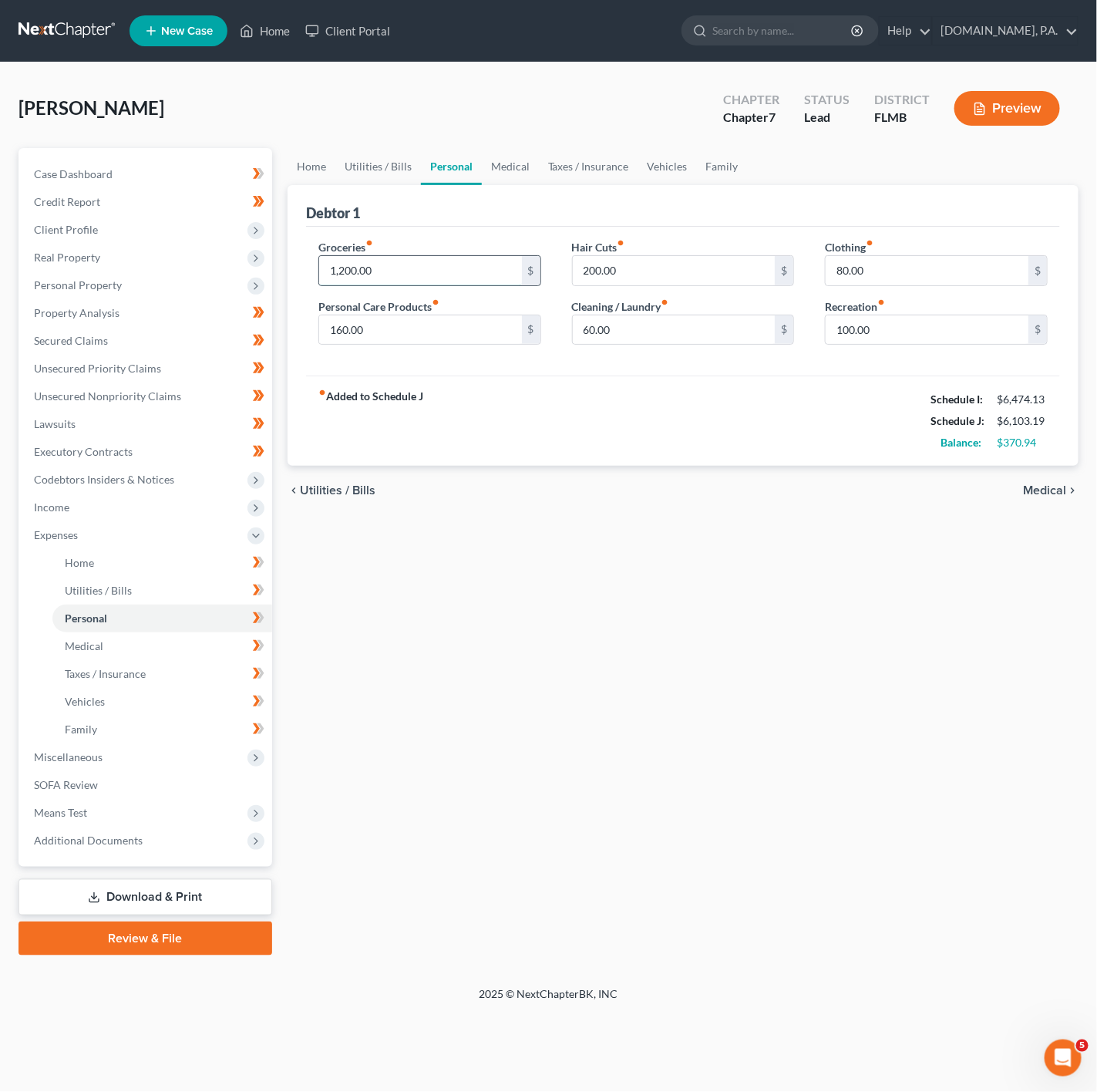
click at [372, 280] on input "1,200.00" at bounding box center [420, 271] width 203 height 29
click at [387, 176] on link "Utilities / Bills" at bounding box center [378, 167] width 86 height 37
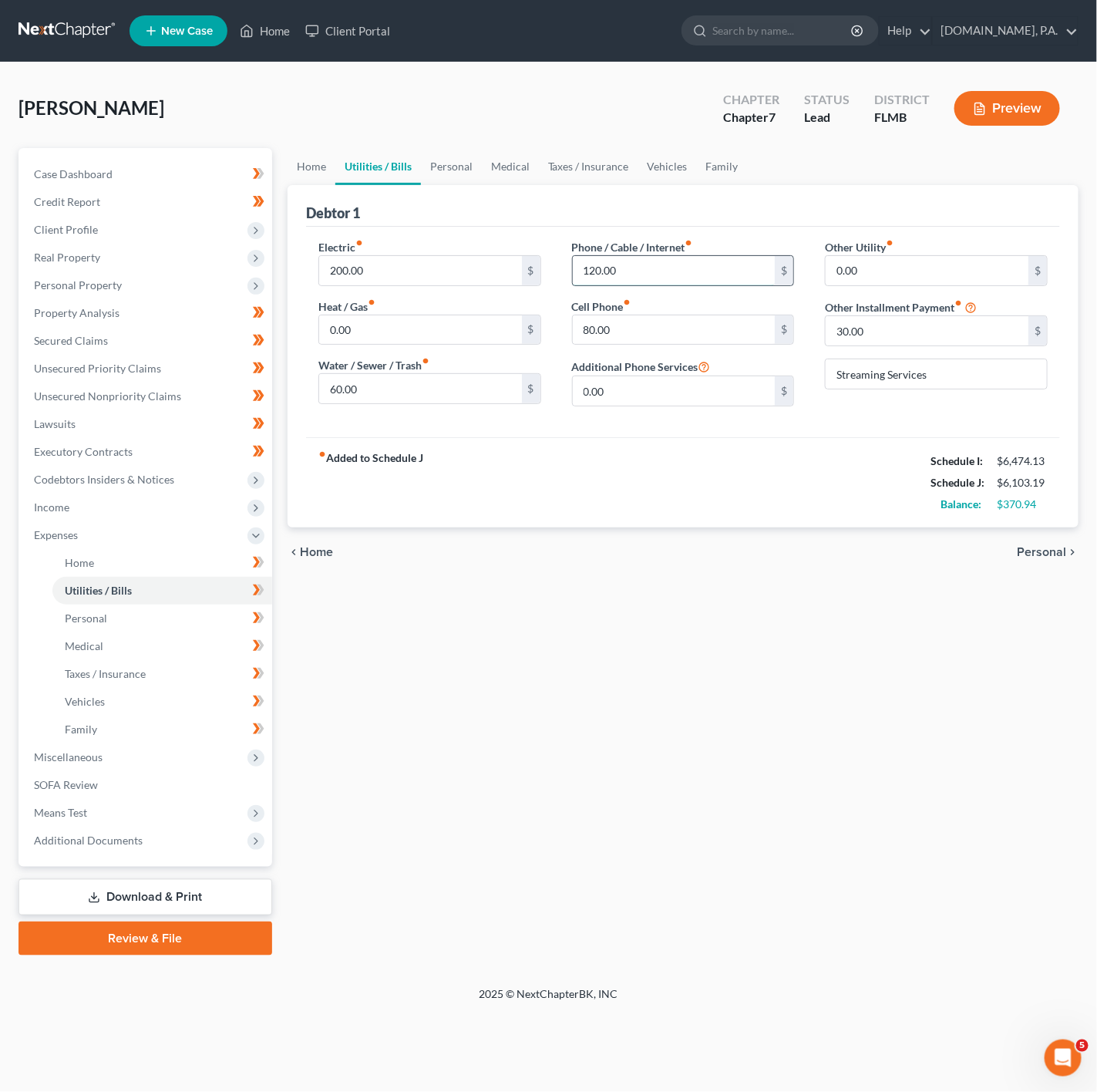
click at [677, 269] on input "120.00" at bounding box center [674, 271] width 203 height 29
type input "160"
drag, startPoint x: 734, startPoint y: 609, endPoint x: 687, endPoint y: 605, distance: 47.2
click at [734, 609] on div "Home Utilities / Bills Personal Medical Taxes / Insurance Vehicles Family Debto…" at bounding box center [683, 551] width 807 height 808
click at [652, 327] on input "80.00" at bounding box center [674, 330] width 203 height 29
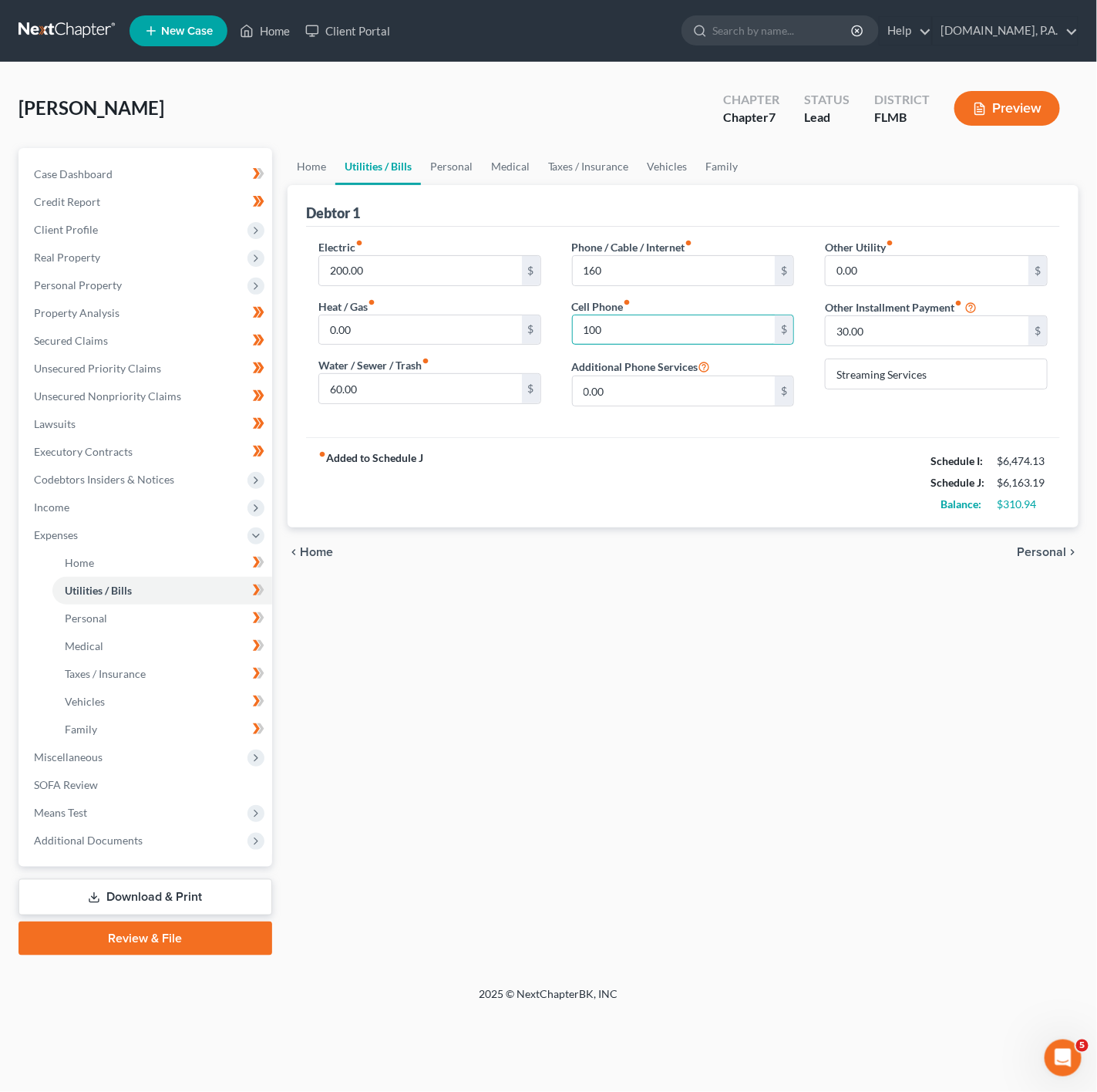
type input "100"
click at [572, 491] on div "fiber_manual_record Added to Schedule J Schedule I: $6,474.13 Schedule J: $6,16…" at bounding box center [683, 482] width 754 height 91
click at [400, 373] on label "Water / Sewer / Trash fiber_manual_record" at bounding box center [373, 365] width 111 height 16
click at [396, 379] on input "60.00" at bounding box center [420, 389] width 203 height 29
type input "100"
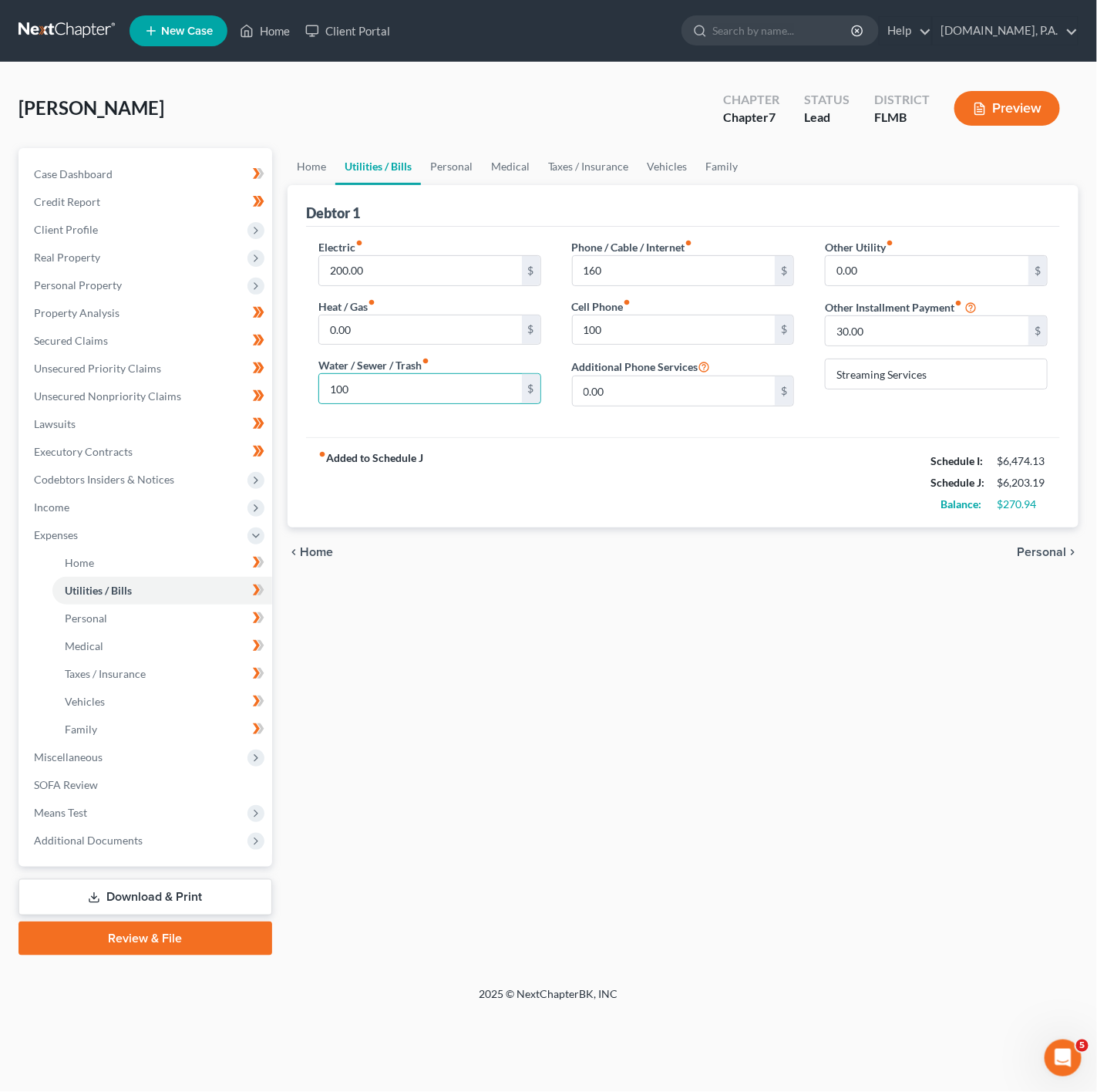
click at [384, 287] on div "Electric fiber_manual_record 200.00 $ Heat / Gas fiber_manual_record 0.00 $ Wat…" at bounding box center [430, 329] width 254 height 180
click at [375, 273] on input "200.00" at bounding box center [420, 271] width 203 height 29
type input "1"
type input "280"
drag, startPoint x: 354, startPoint y: 435, endPoint x: 373, endPoint y: 214, distance: 221.8
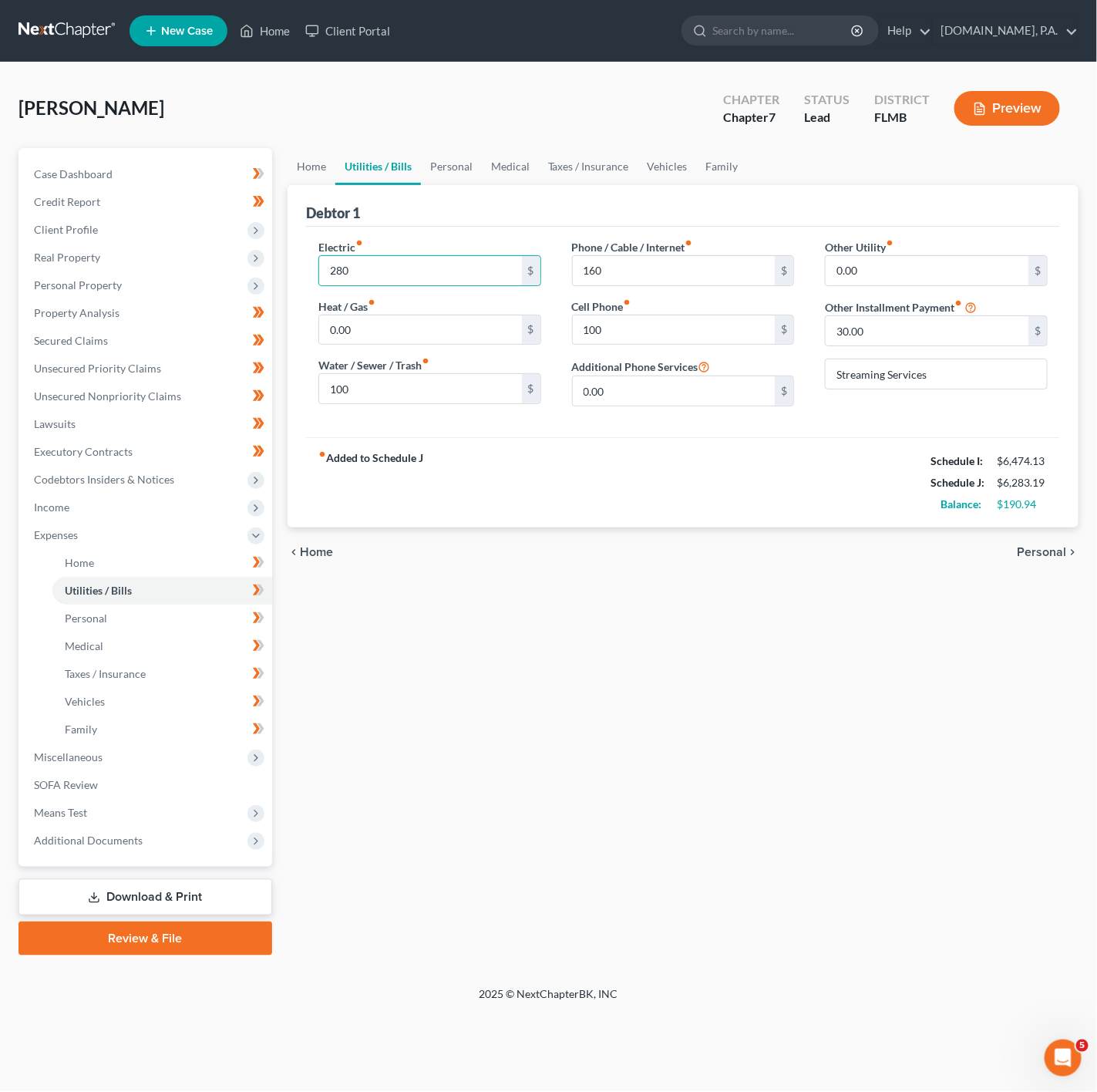
click at [355, 435] on div "Electric fiber_manual_record 280 $ Heat / Gas fiber_manual_record 0.00 $ Water …" at bounding box center [683, 332] width 754 height 211
click at [454, 169] on link "Personal" at bounding box center [451, 167] width 61 height 37
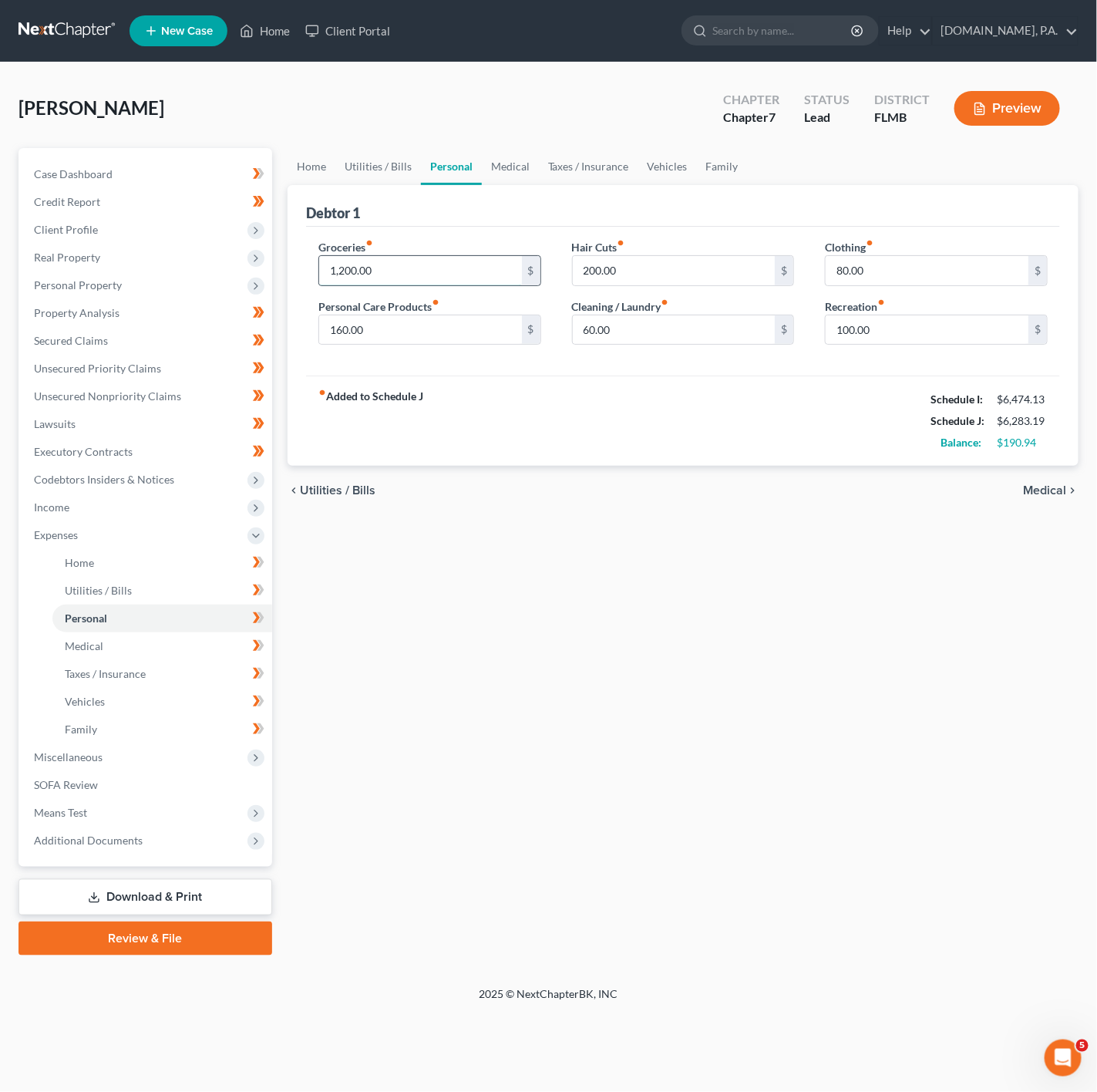
click at [447, 270] on input "1,200.00" at bounding box center [420, 271] width 203 height 29
type input "1,350"
click at [509, 419] on div "fiber_manual_record Added to Schedule J Schedule I: $6,474.13 Schedule J: $6,43…" at bounding box center [683, 421] width 754 height 91
click at [715, 270] on input "200.00" at bounding box center [674, 271] width 203 height 29
type input "1"
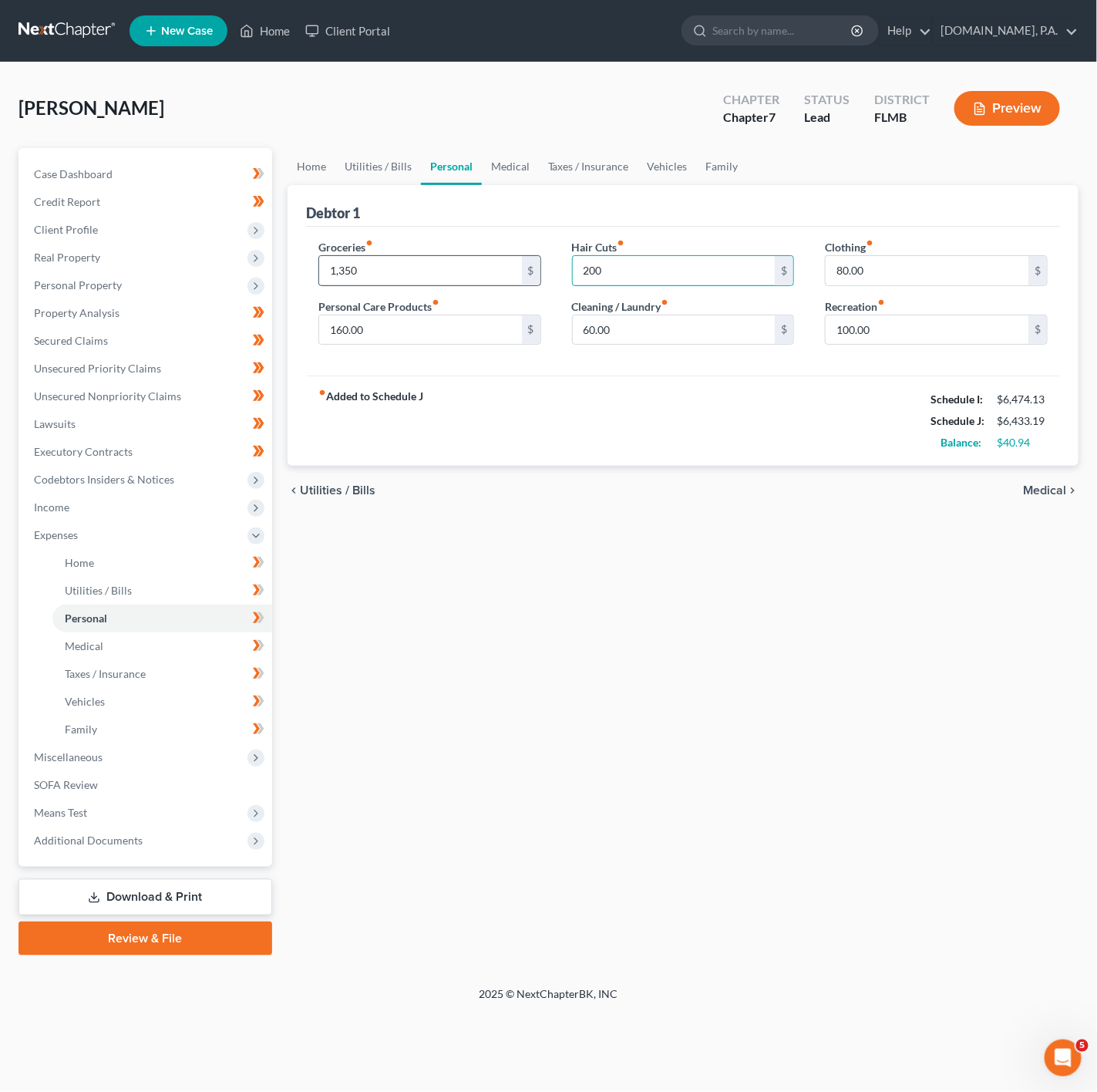
type input "200"
click at [458, 277] on input "1,350" at bounding box center [420, 271] width 203 height 29
type input "1,200"
click at [735, 454] on div "fiber_manual_record Added to Schedule J Schedule I: $6,474.13 Schedule J: $6,28…" at bounding box center [683, 421] width 754 height 91
click at [955, 366] on div "Groceries fiber_manual_record 1,200 $ Personal Care Products fiber_manual_recor…" at bounding box center [683, 301] width 754 height 149
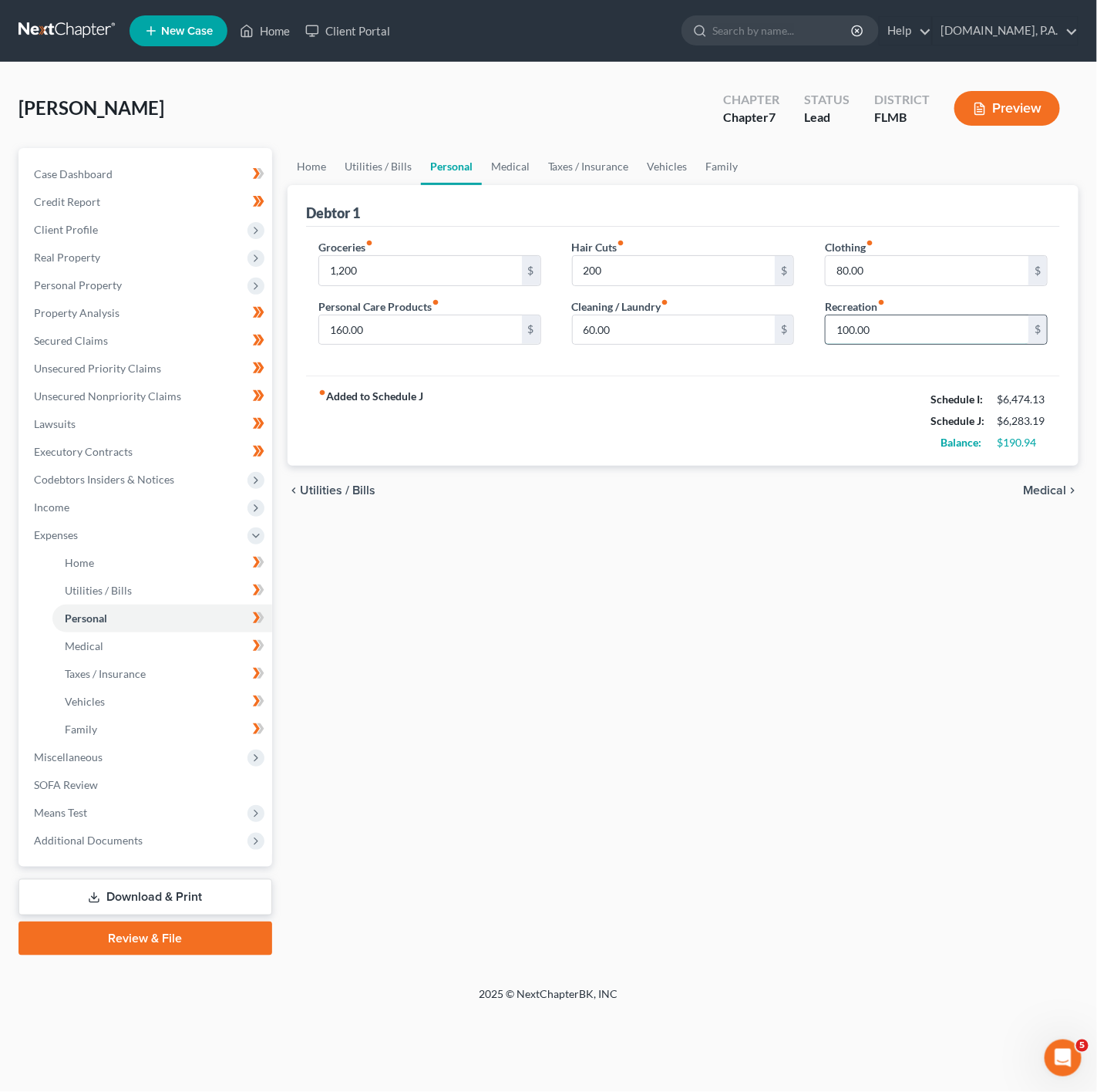
click at [921, 335] on input "100.00" at bounding box center [927, 330] width 203 height 29
type input "200"
drag, startPoint x: 797, startPoint y: 491, endPoint x: 868, endPoint y: 301, distance: 202.8
click at [797, 488] on div "chevron_left Utilities / Bills Medical chevron_right" at bounding box center [683, 490] width 791 height 50
click at [897, 271] on input "80.00" at bounding box center [927, 271] width 203 height 29
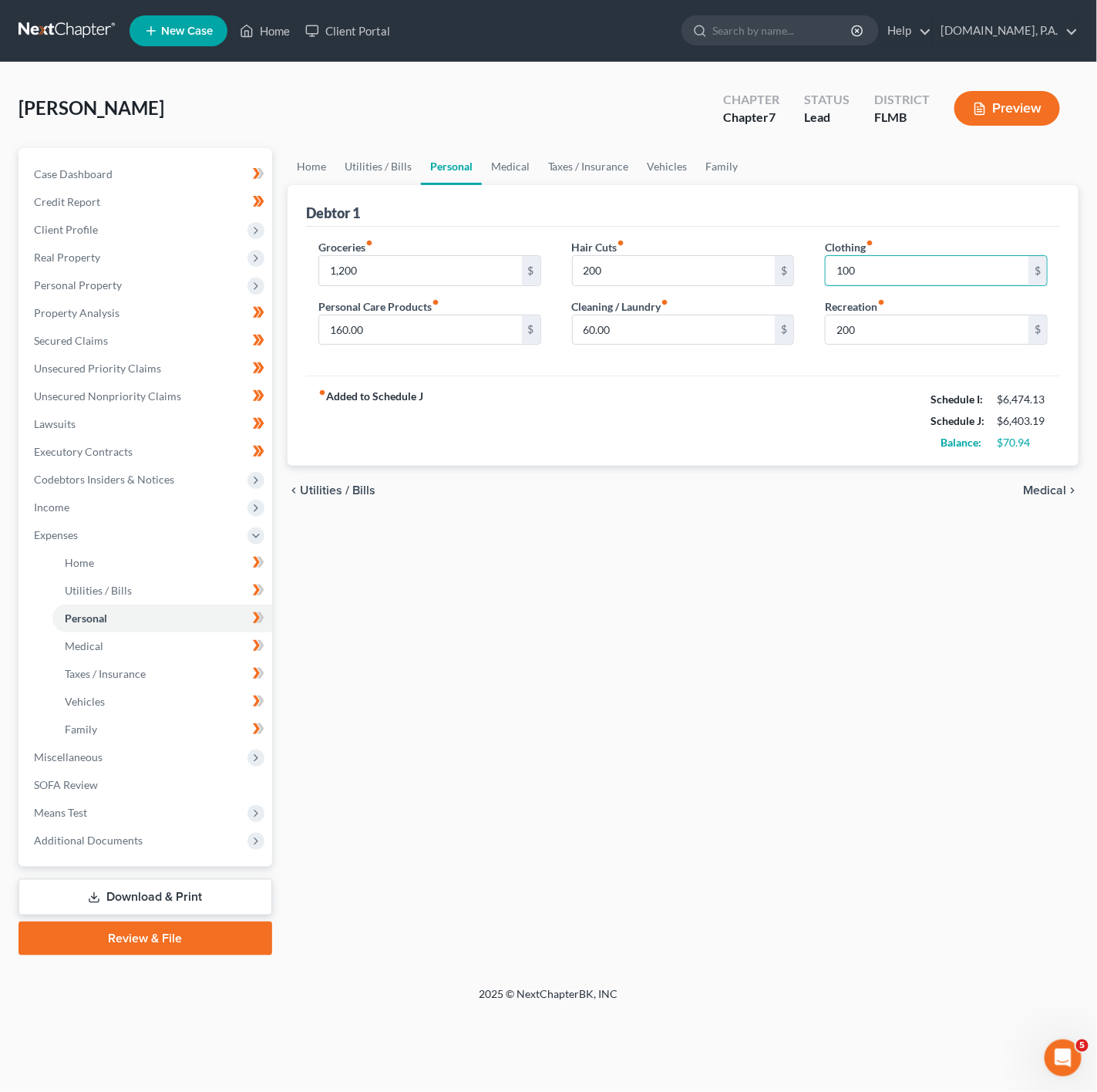
type input "100"
drag, startPoint x: 398, startPoint y: 490, endPoint x: 516, endPoint y: 368, distance: 169.7
click at [398, 490] on div "chevron_left Utilities / Bills Medical chevron_right" at bounding box center [683, 490] width 791 height 50
click at [497, 280] on input "1,200" at bounding box center [420, 271] width 203 height 29
click at [351, 170] on link "Utilities / Bills" at bounding box center [378, 167] width 86 height 37
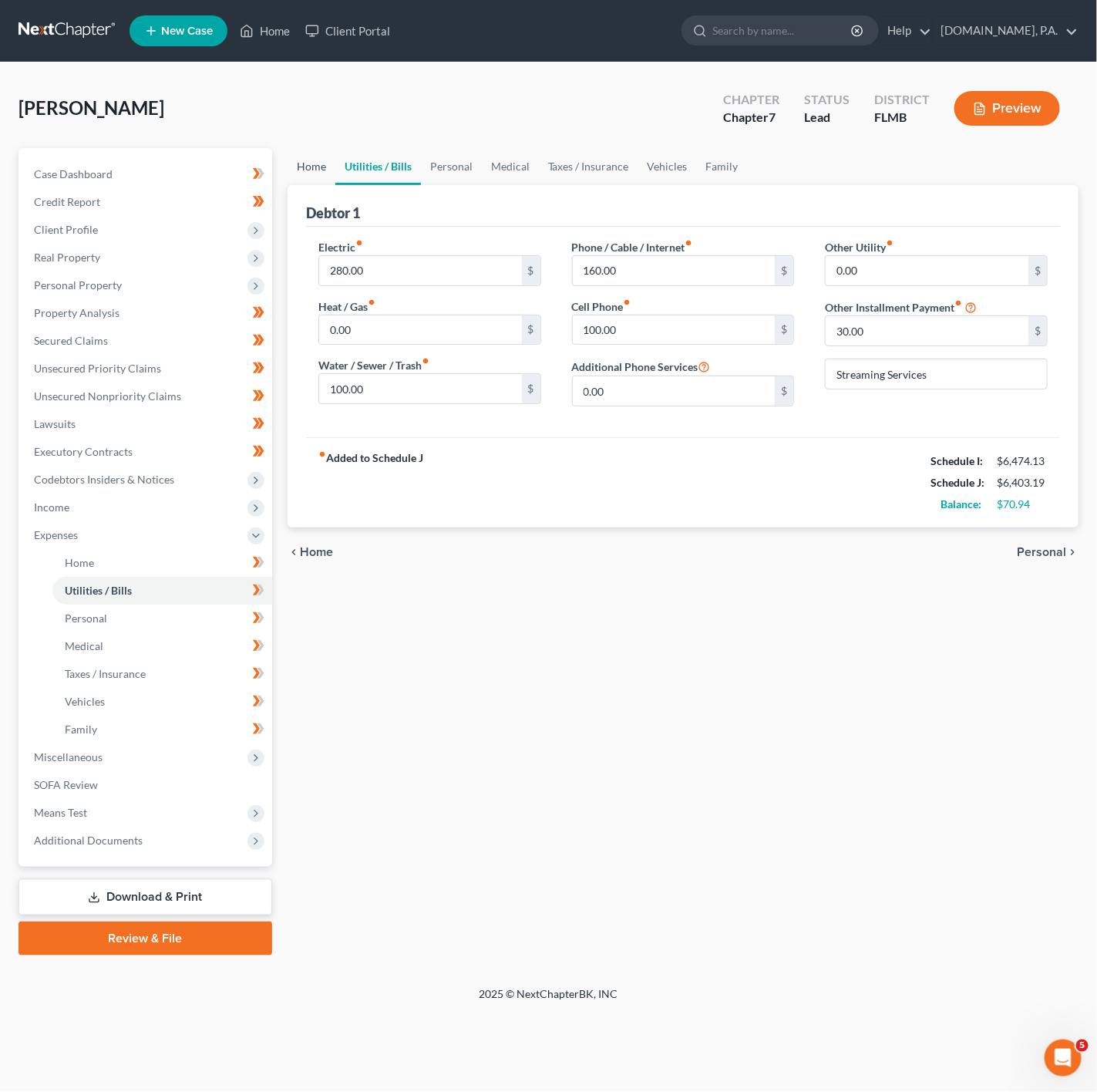
click at [317, 173] on link "Home" at bounding box center [311, 167] width 48 height 37
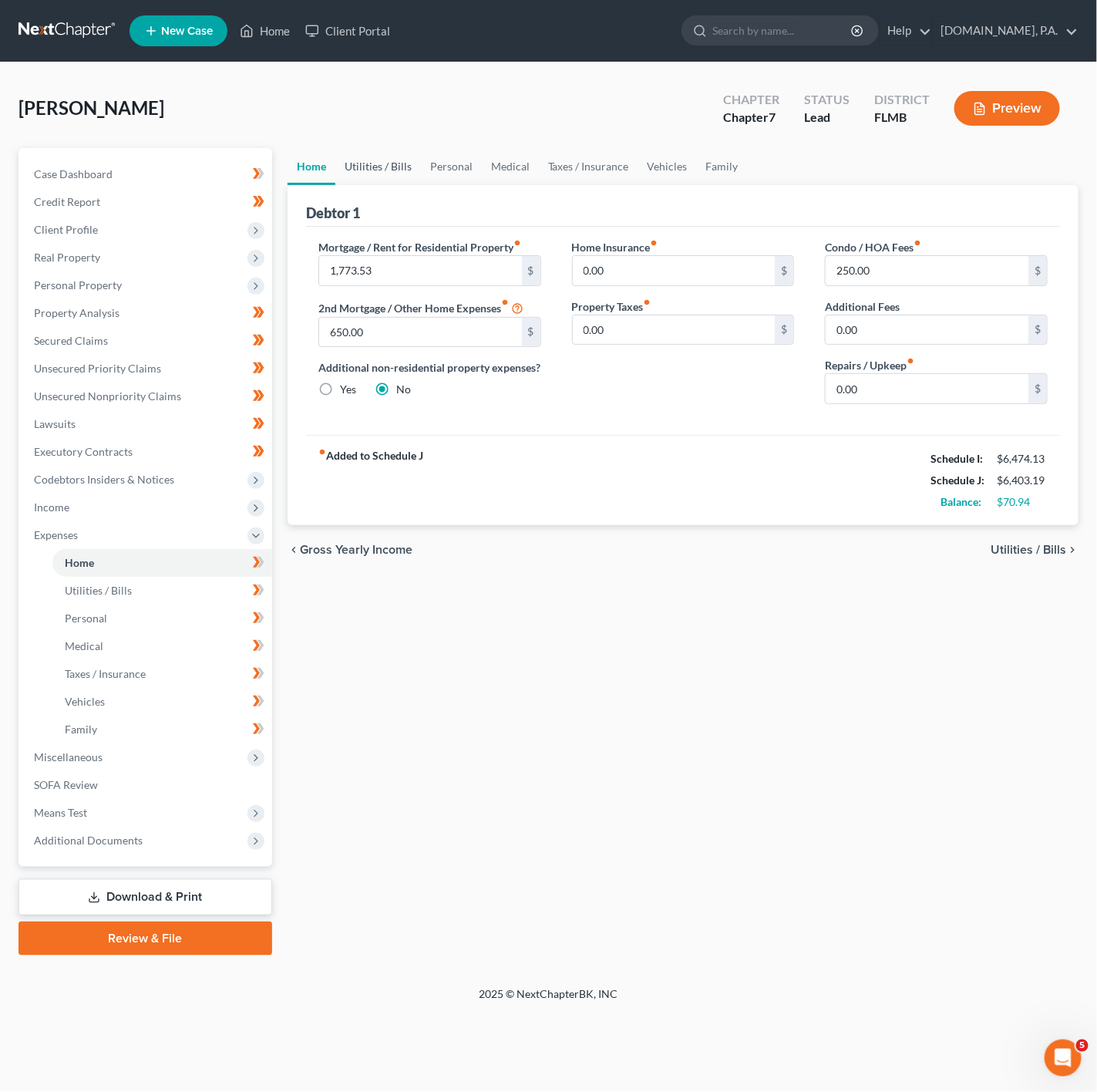
click at [403, 169] on link "Utilities / Bills" at bounding box center [378, 167] width 86 height 37
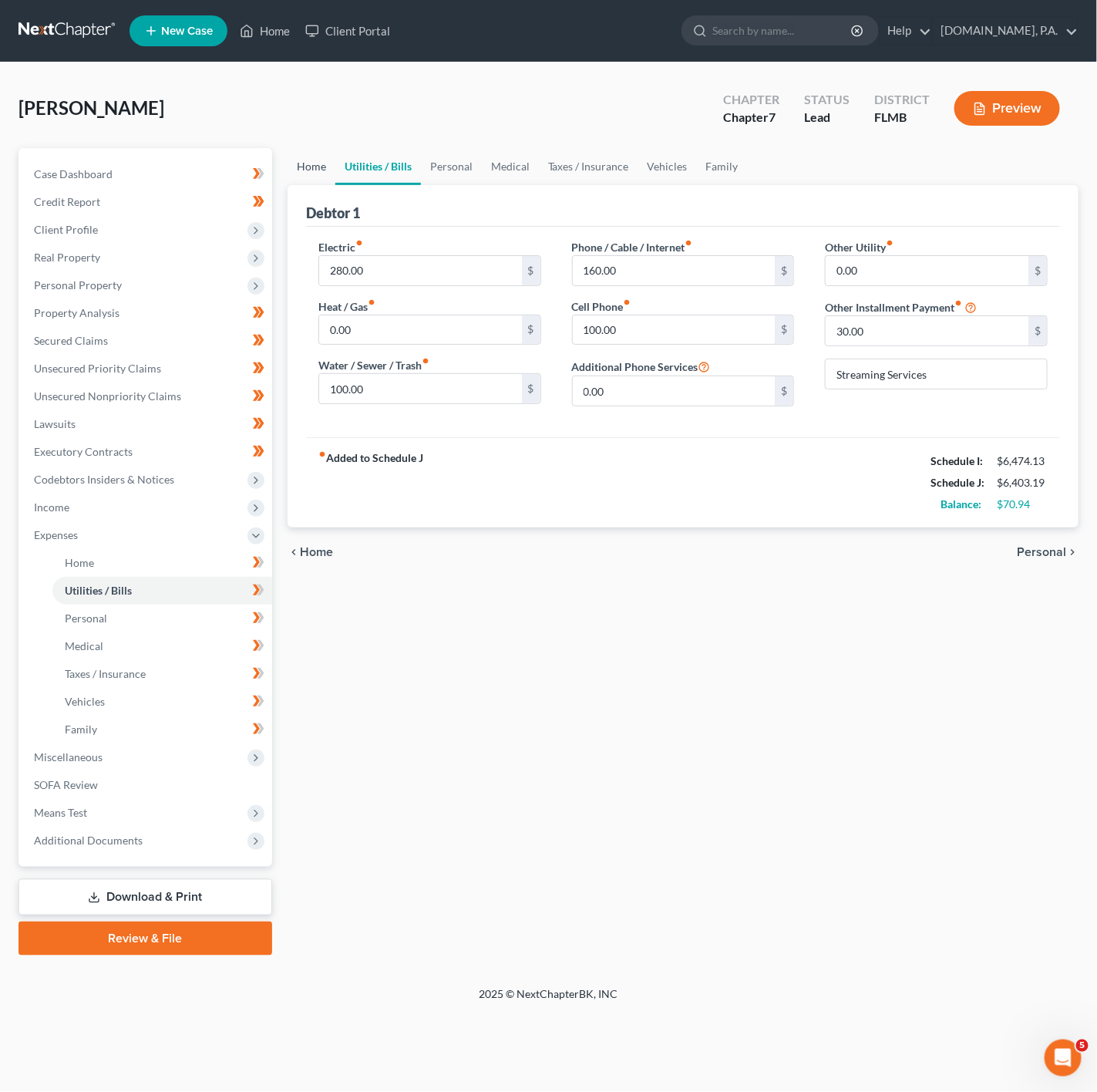
click at [317, 167] on link "Home" at bounding box center [311, 167] width 48 height 37
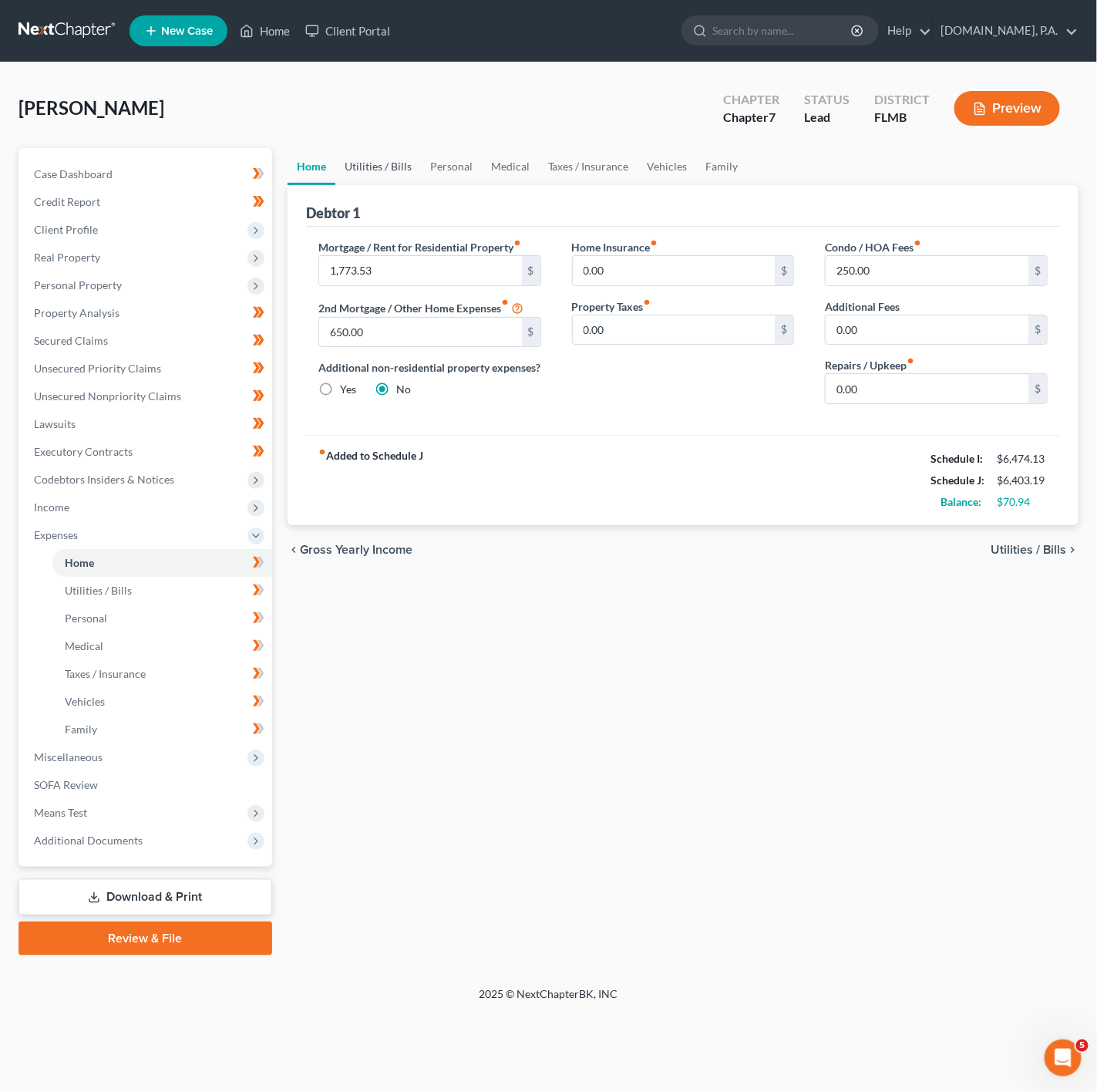
click at [412, 164] on link "Utilities / Bills" at bounding box center [378, 167] width 86 height 37
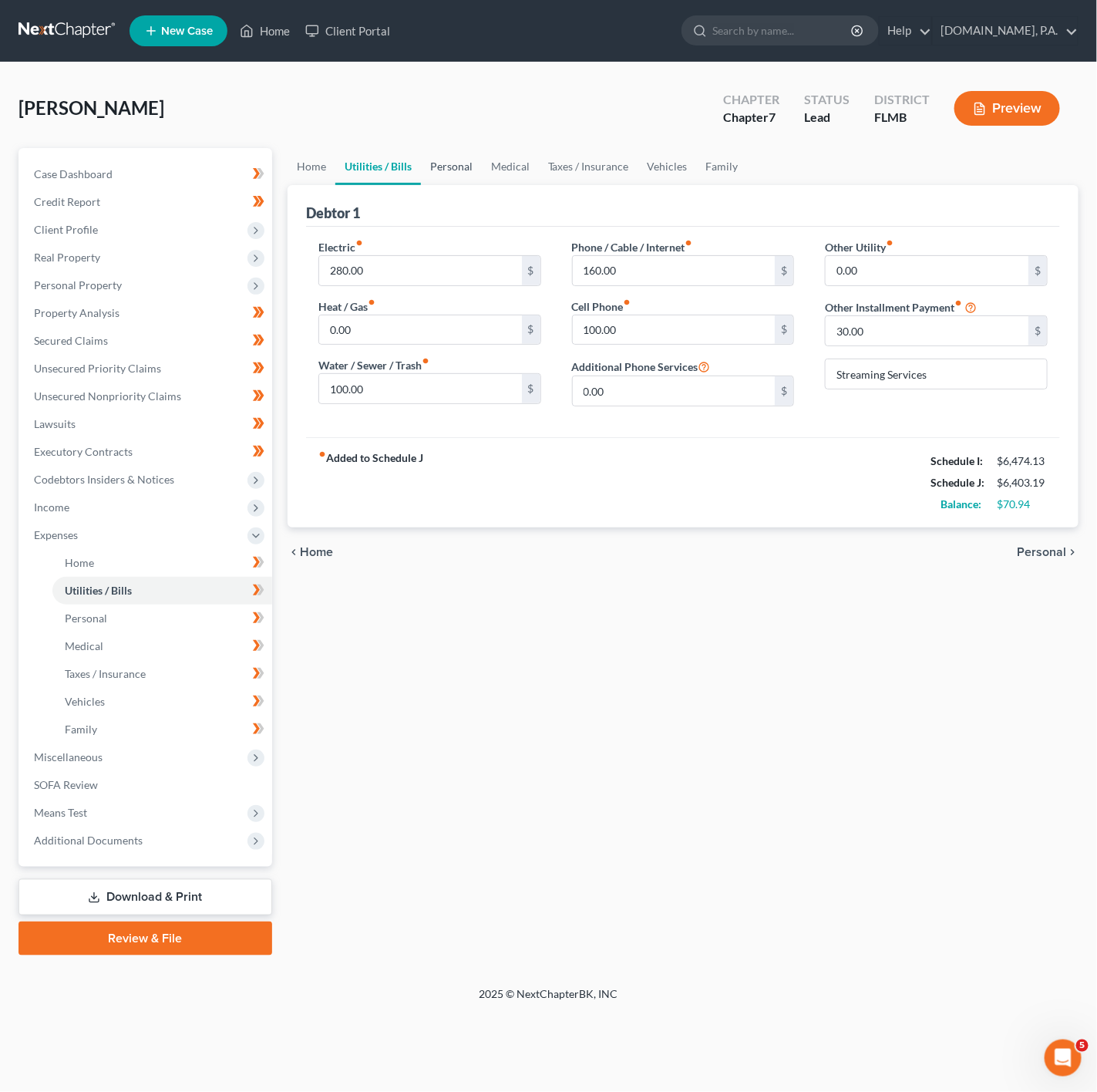
click at [475, 169] on link "Personal" at bounding box center [451, 167] width 61 height 37
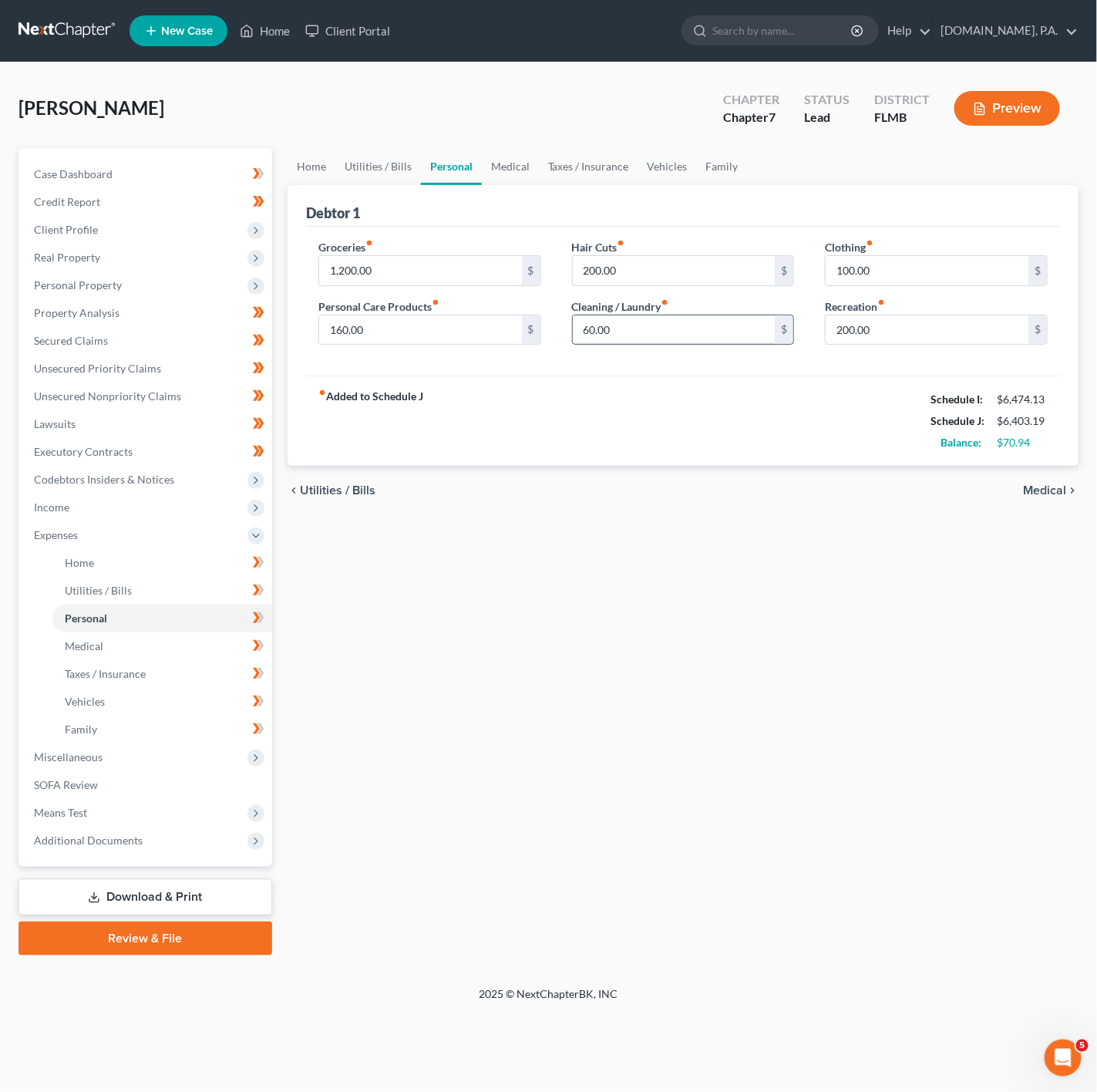
click at [639, 333] on input "60.00" at bounding box center [674, 330] width 203 height 29
type input "80"
click at [307, 474] on div "chevron_left Utilities / Bills Medical chevron_right" at bounding box center [683, 490] width 791 height 50
click at [578, 178] on link "Taxes / Insurance" at bounding box center [588, 167] width 99 height 37
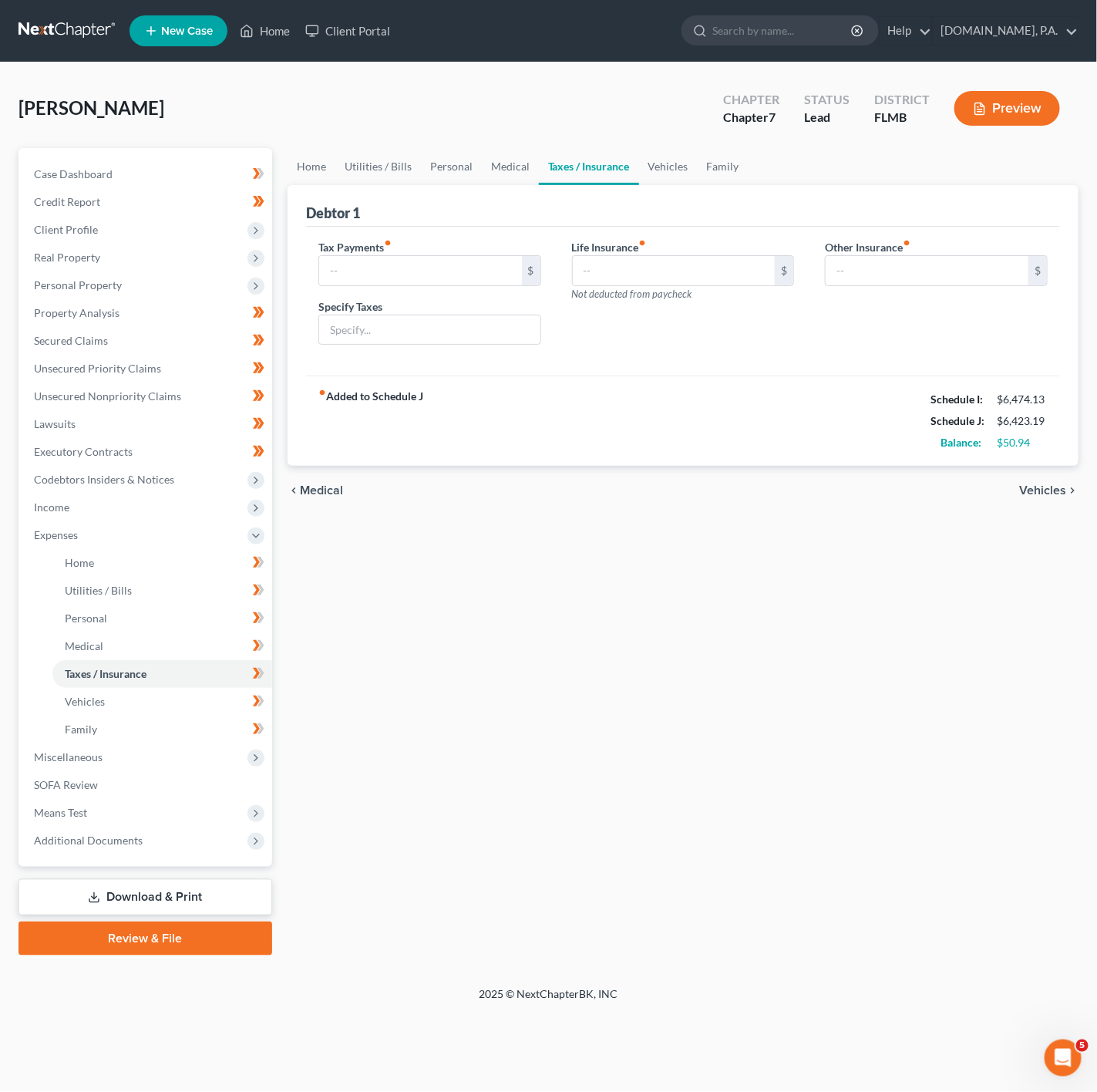
click at [684, 187] on div "Debtor 1" at bounding box center [683, 206] width 754 height 42
click at [662, 173] on link "Vehicles" at bounding box center [668, 167] width 59 height 37
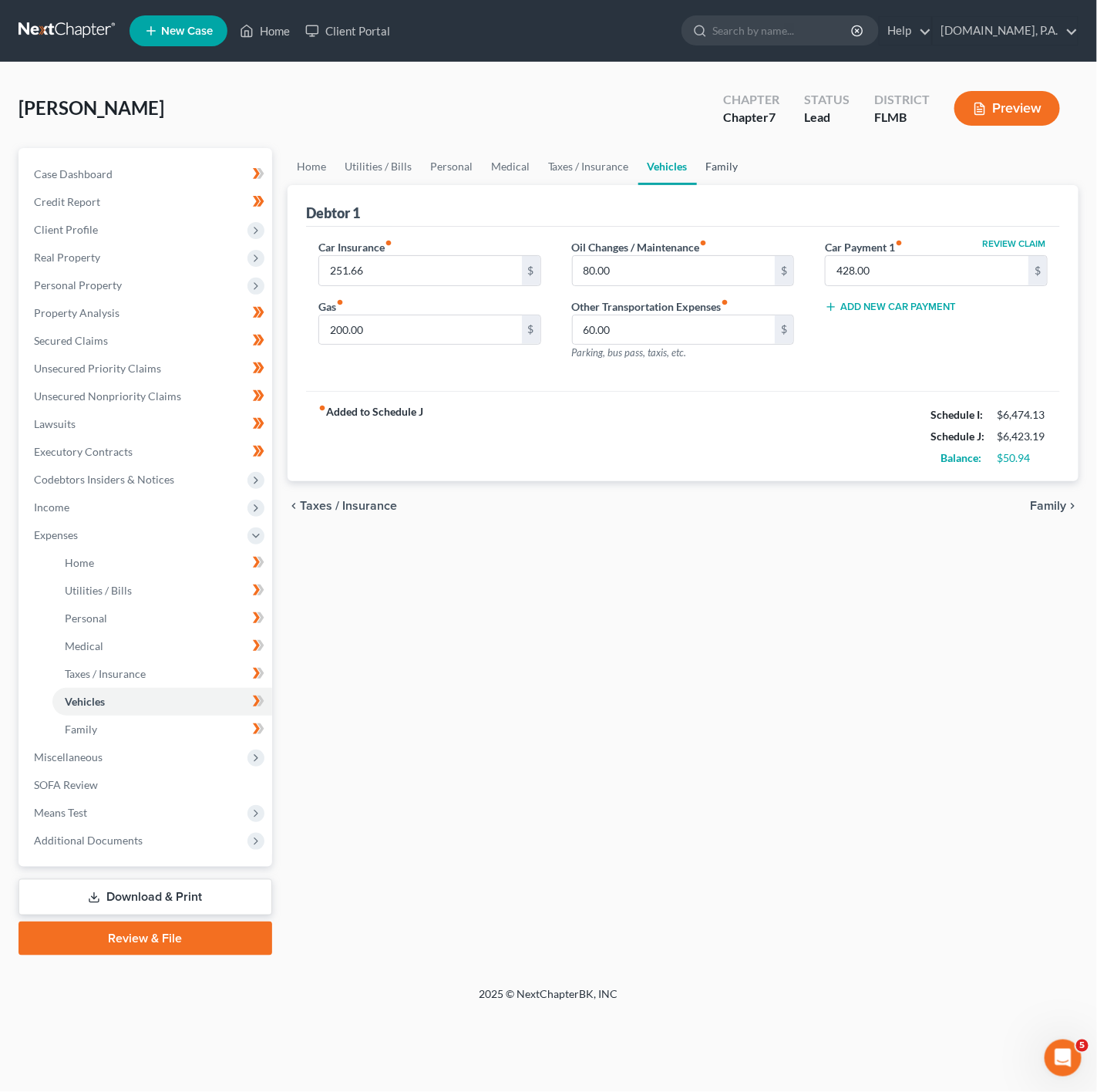
click at [712, 165] on link "Family" at bounding box center [722, 167] width 51 height 37
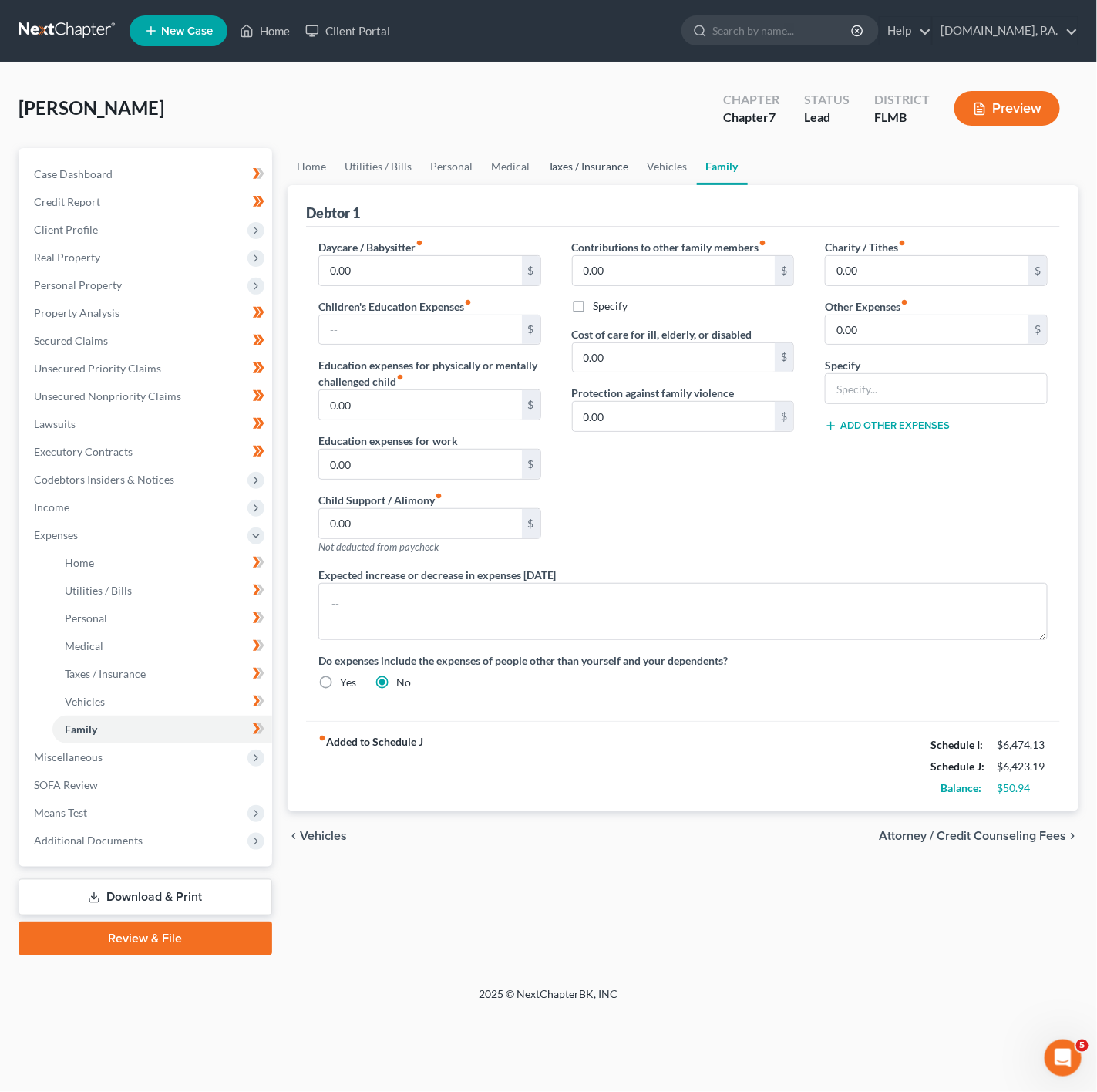
click at [614, 167] on link "Taxes / Insurance" at bounding box center [588, 167] width 99 height 37
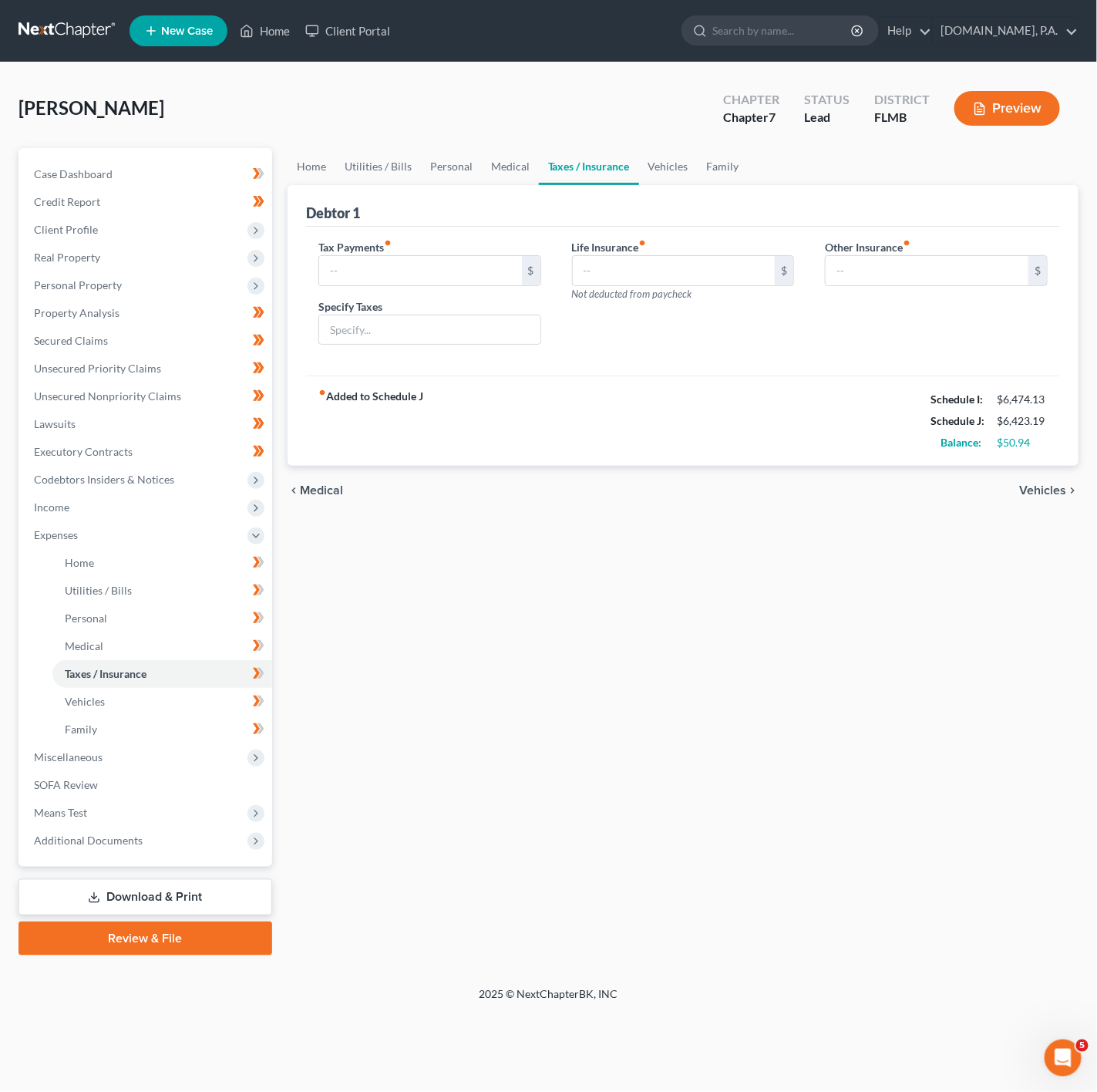
click at [592, 167] on link "Taxes / Insurance" at bounding box center [588, 167] width 100 height 37
click at [632, 158] on link "Taxes / Insurance" at bounding box center [588, 167] width 100 height 37
click at [489, 165] on link "Medical" at bounding box center [510, 167] width 57 height 37
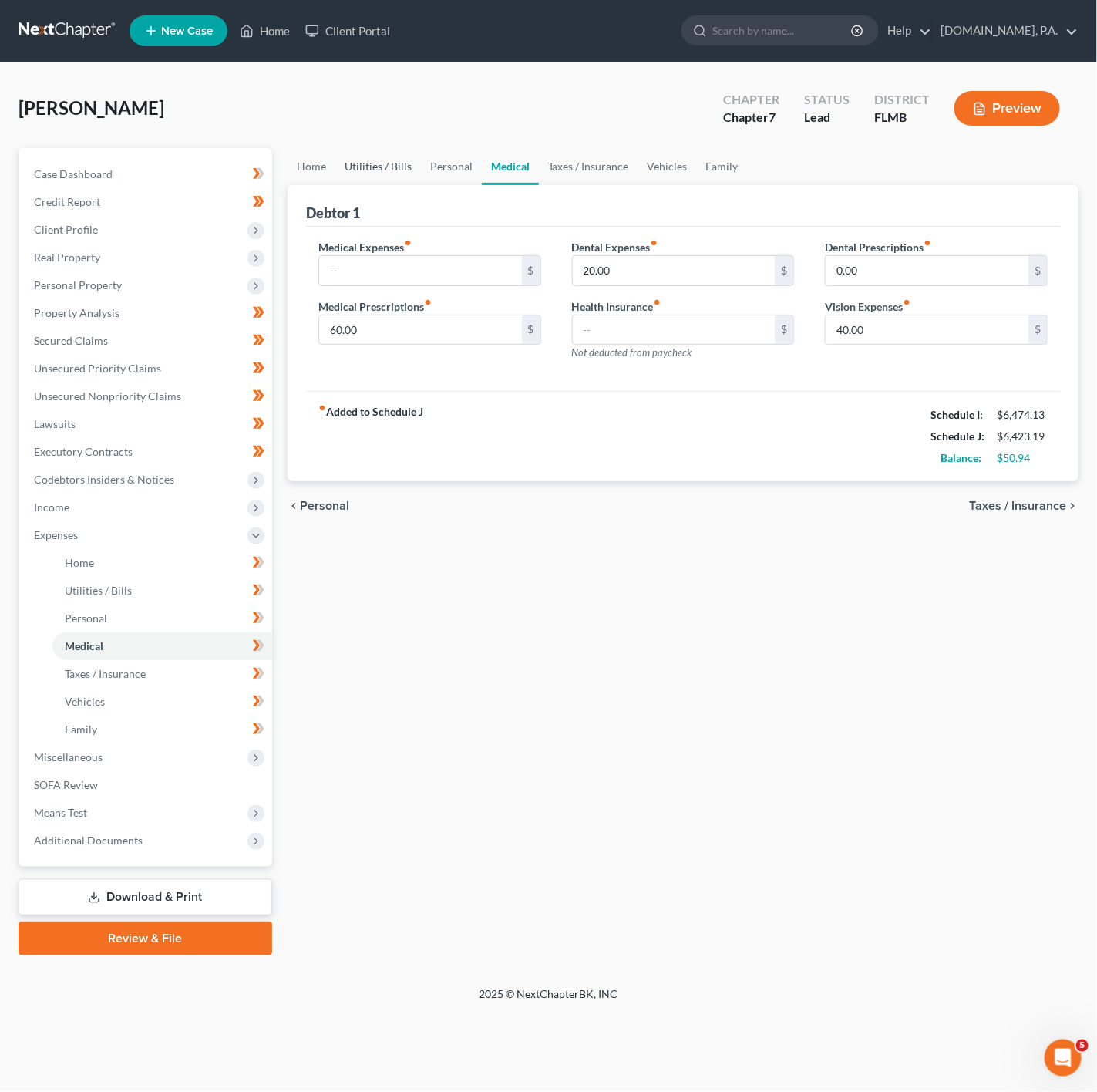
click at [403, 172] on link "Utilities / Bills" at bounding box center [378, 167] width 86 height 37
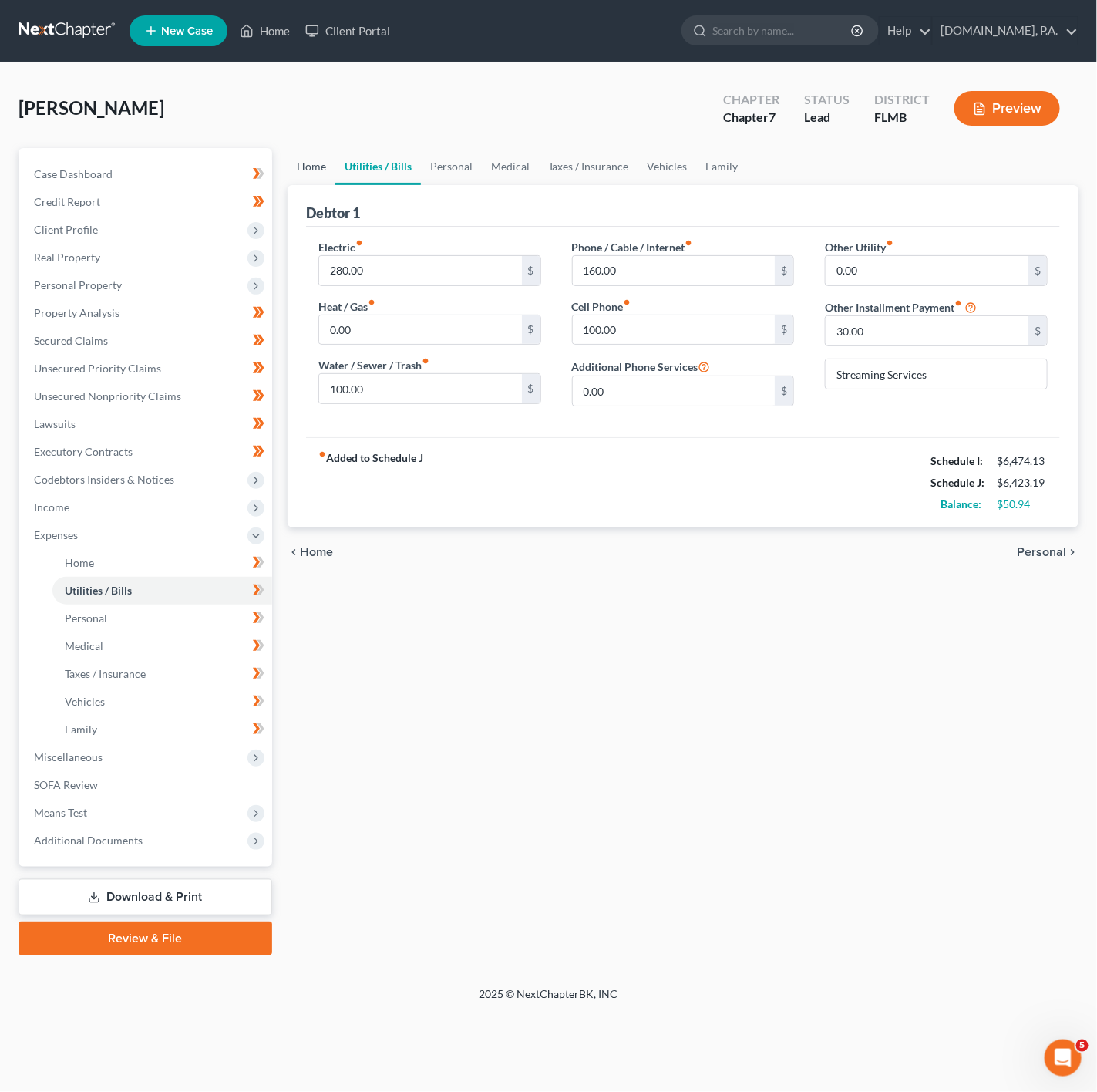
click at [301, 177] on link "Home" at bounding box center [311, 167] width 48 height 37
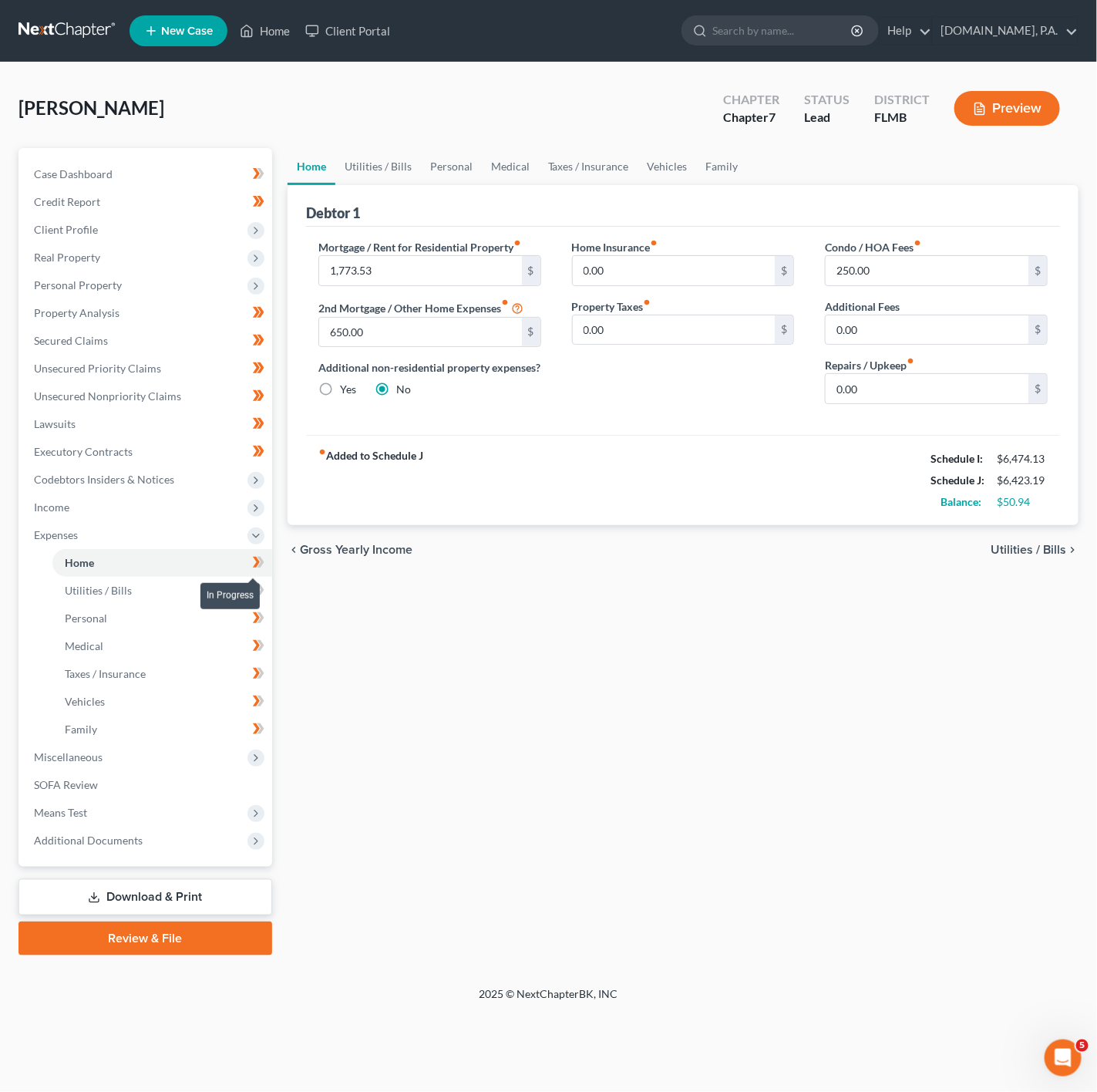
click at [265, 565] on span at bounding box center [259, 565] width 27 height 23
drag, startPoint x: 258, startPoint y: 588, endPoint x: 258, endPoint y: 610, distance: 22.0
click at [258, 588] on icon at bounding box center [256, 590] width 7 height 11
click at [260, 623] on icon at bounding box center [260, 618] width 7 height 11
click at [262, 638] on icon at bounding box center [259, 645] width 12 height 19
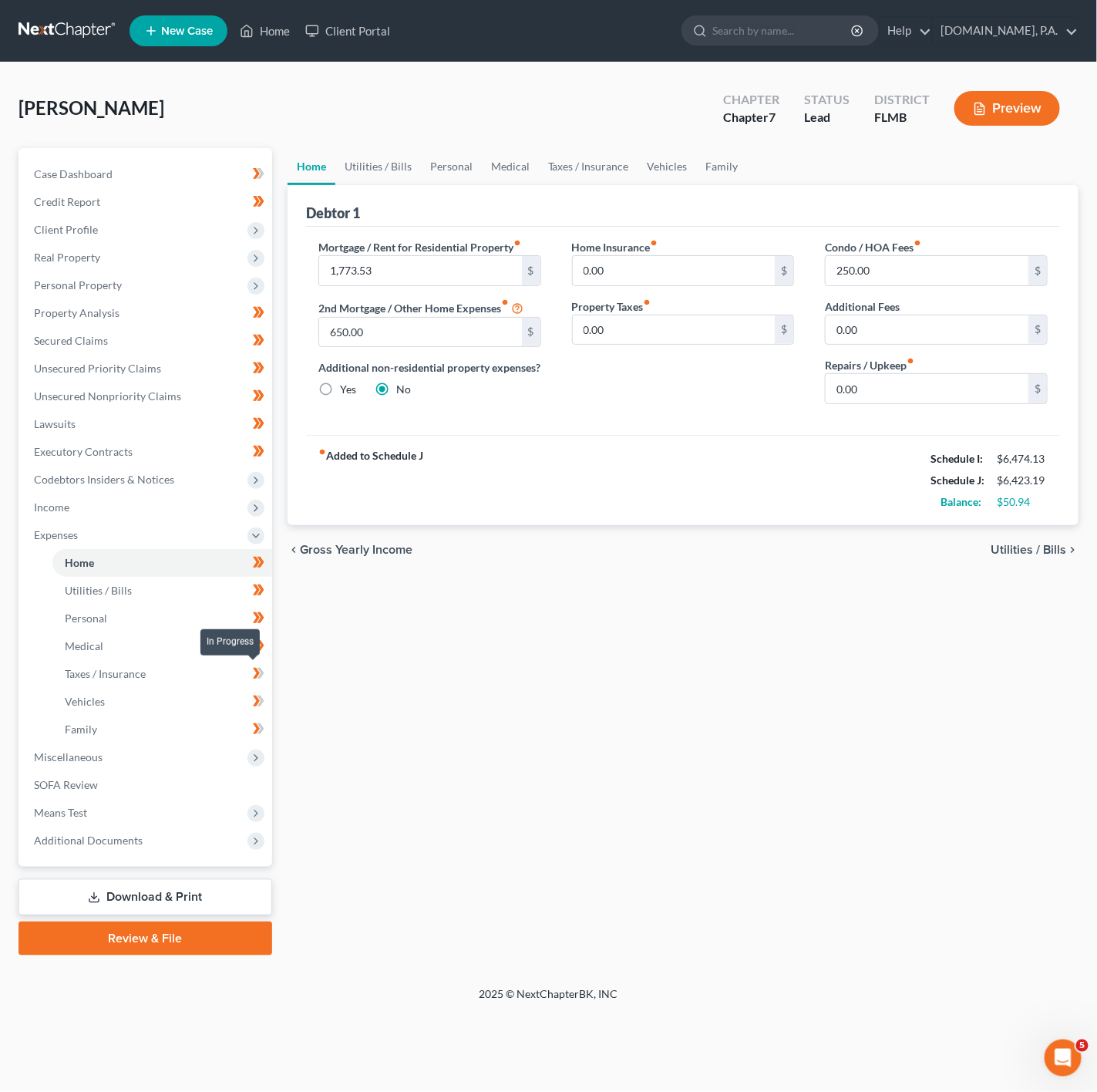
click at [262, 669] on icon at bounding box center [260, 673] width 7 height 11
click at [262, 692] on icon at bounding box center [259, 701] width 12 height 19
click at [259, 725] on icon at bounding box center [260, 729] width 7 height 11
drag, startPoint x: 227, startPoint y: 753, endPoint x: 149, endPoint y: 759, distance: 78.2
click at [225, 753] on span "Miscellaneous" at bounding box center [147, 757] width 251 height 28
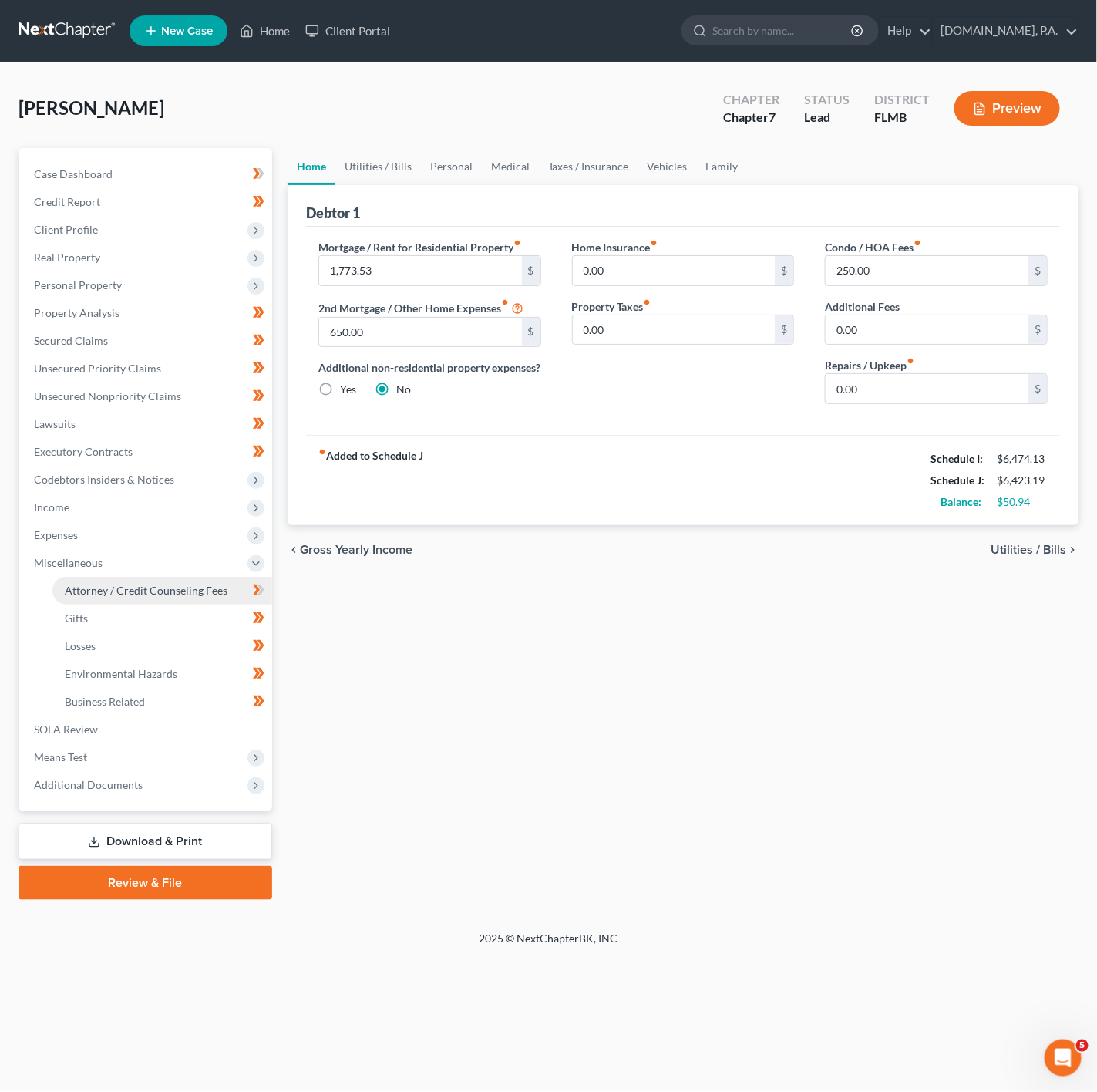
click at [178, 590] on span "Attorney / Credit Counseling Fees" at bounding box center [146, 590] width 163 height 13
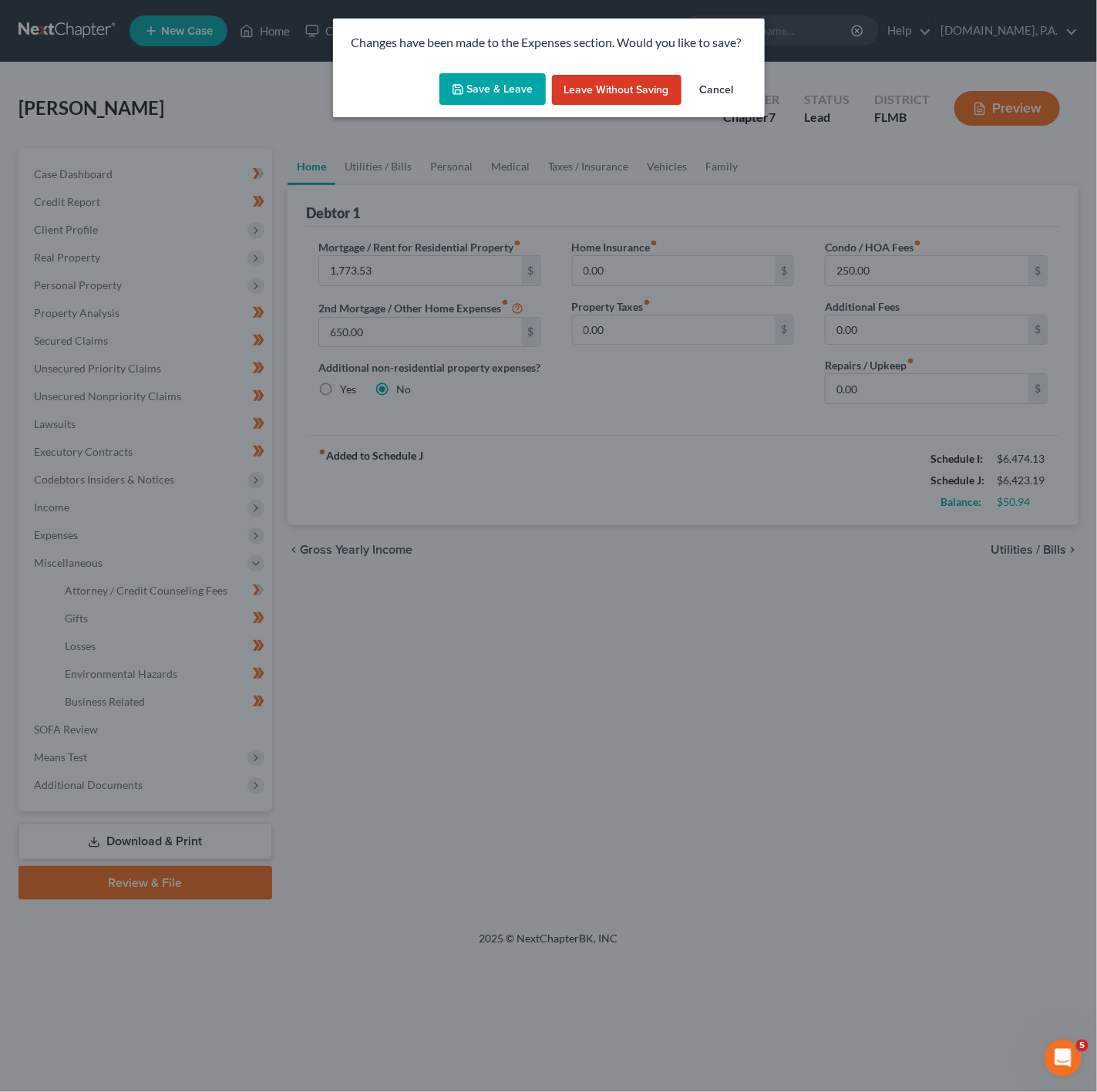
click at [509, 89] on button "Save & Leave" at bounding box center [492, 90] width 106 height 33
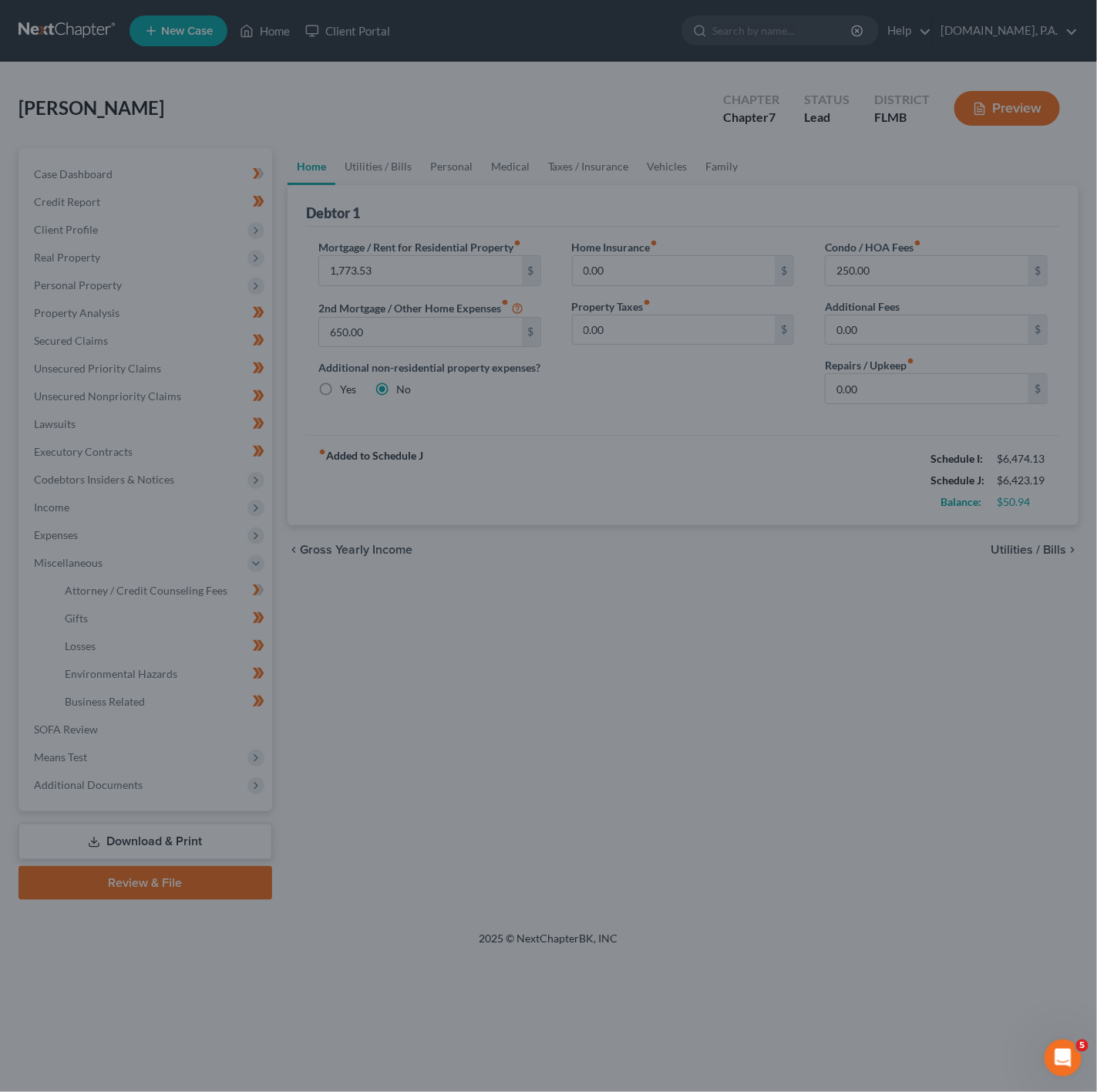
select select "4"
